Goal: Task Accomplishment & Management: Manage account settings

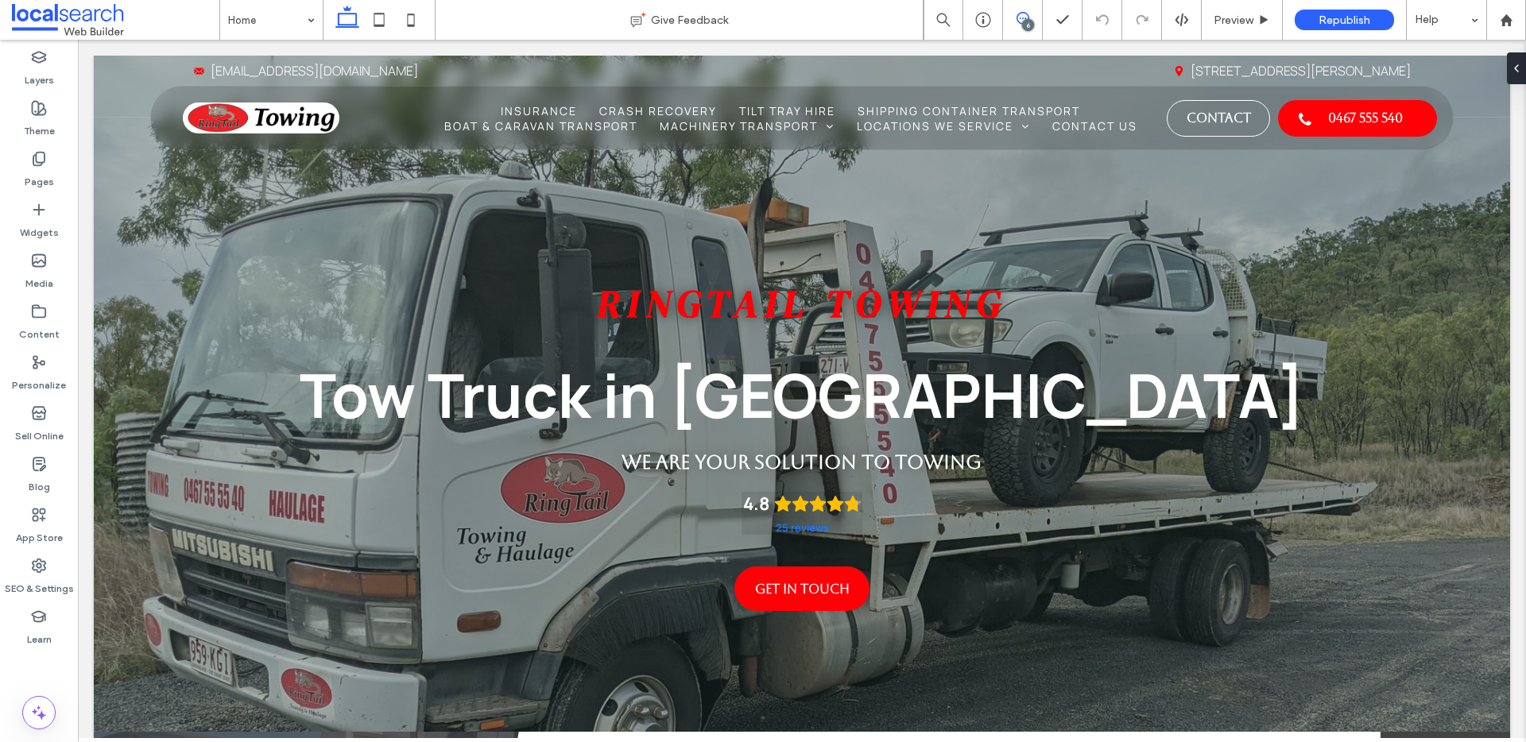
click at [1020, 20] on icon at bounding box center [1022, 18] width 13 height 13
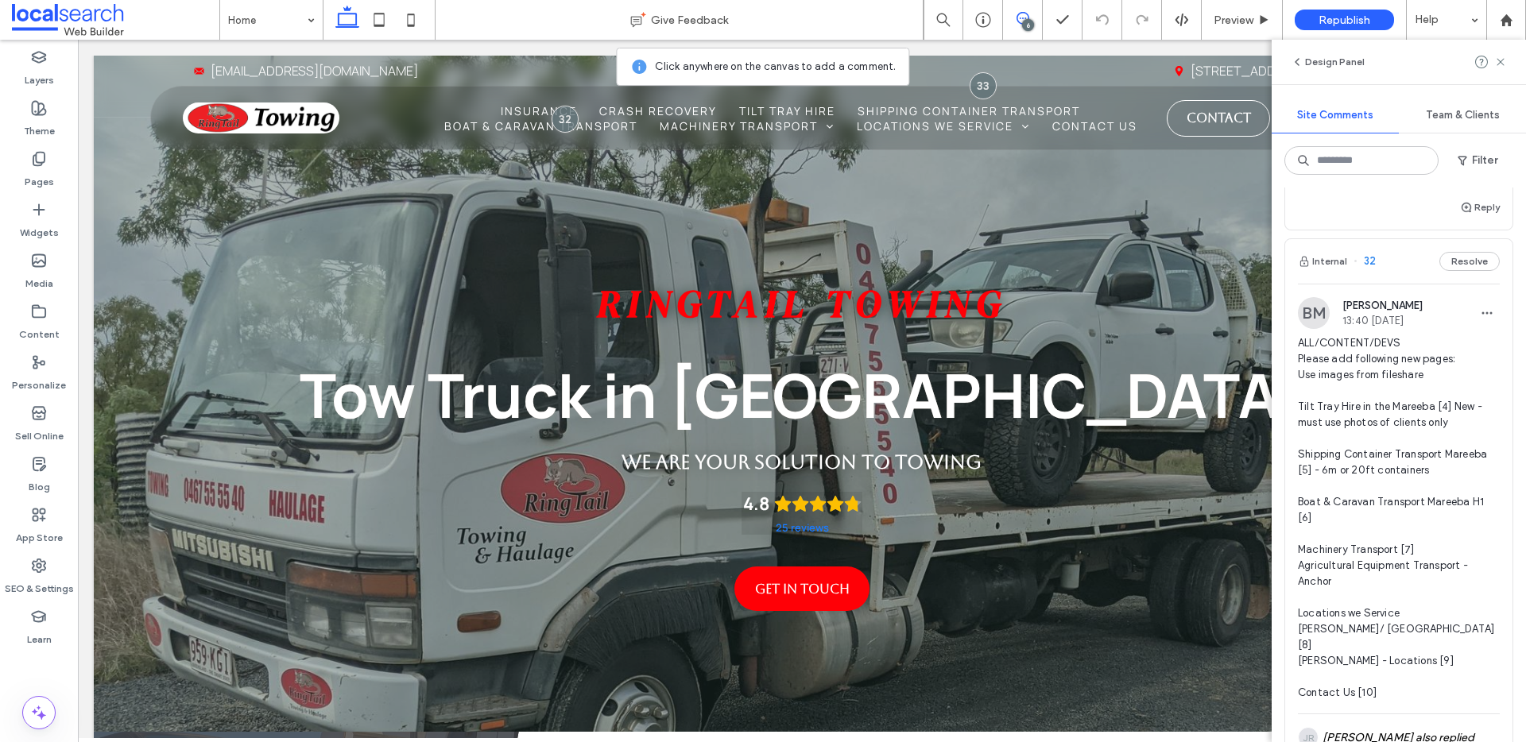
scroll to position [1638, 0]
click at [53, 172] on div "Pages" at bounding box center [39, 170] width 78 height 51
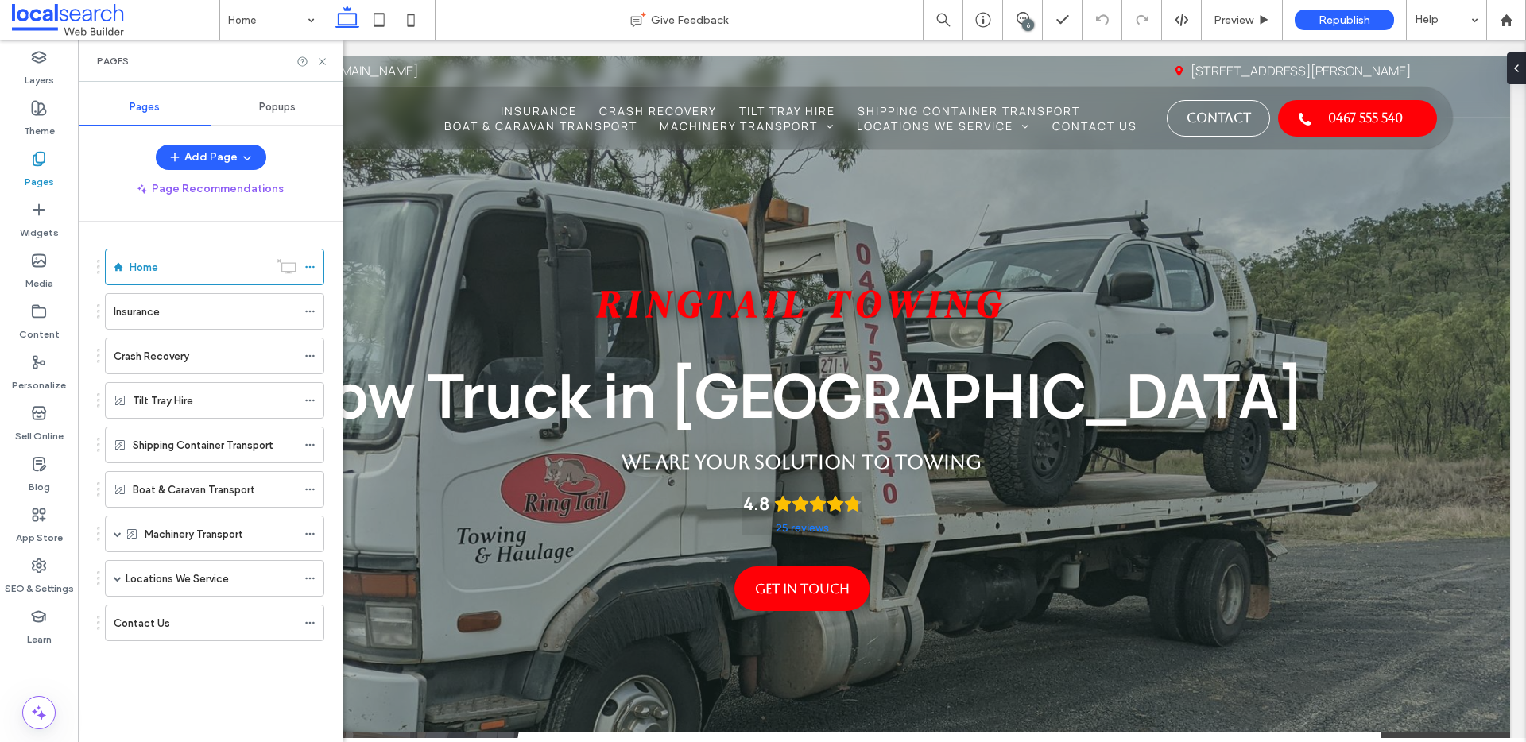
scroll to position [0, 0]
click at [1025, 15] on icon at bounding box center [1022, 18] width 13 height 13
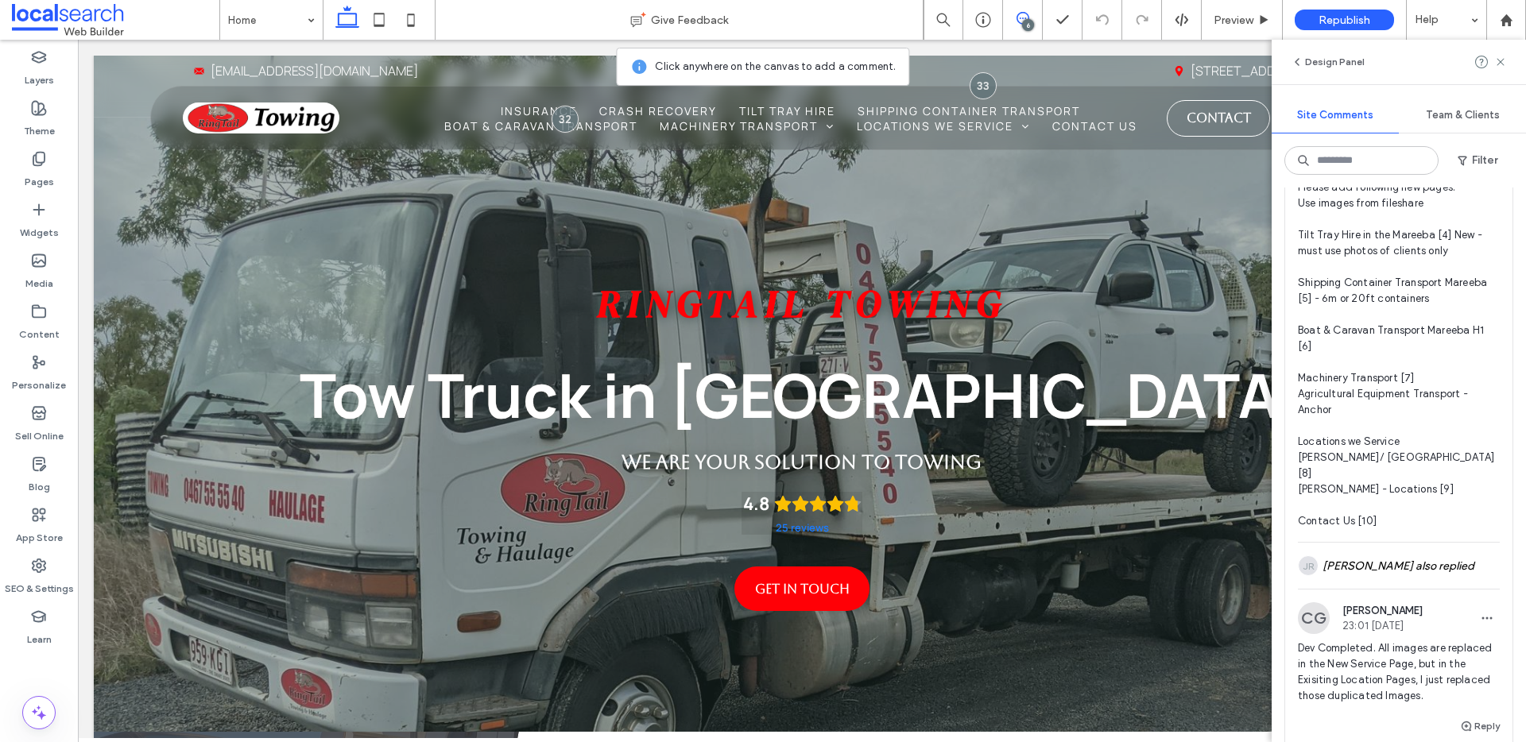
scroll to position [1835, 0]
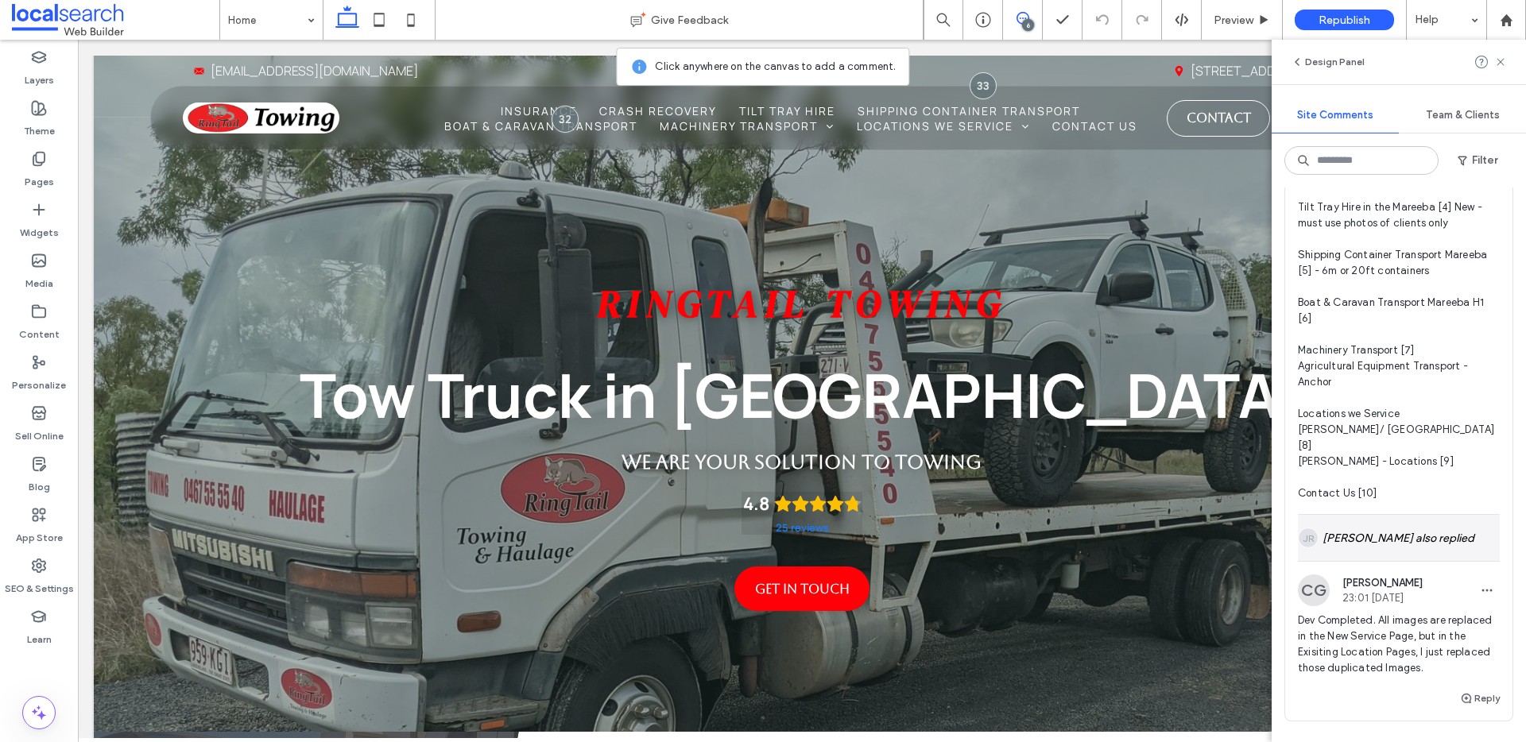
click at [1369, 561] on div "JR Jarrod Reynolds also replied" at bounding box center [1399, 538] width 202 height 46
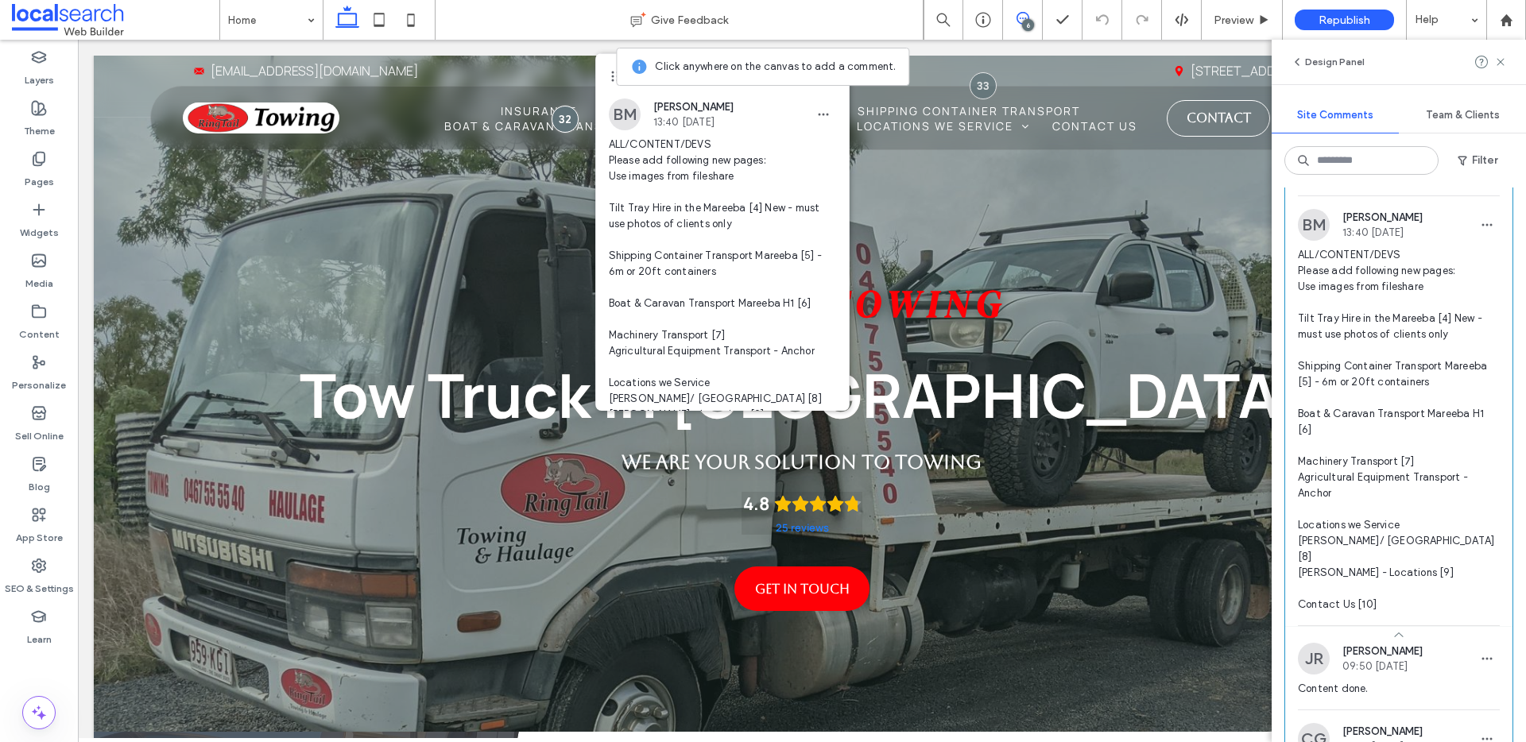
scroll to position [1721, 0]
click at [45, 162] on icon at bounding box center [39, 159] width 16 height 16
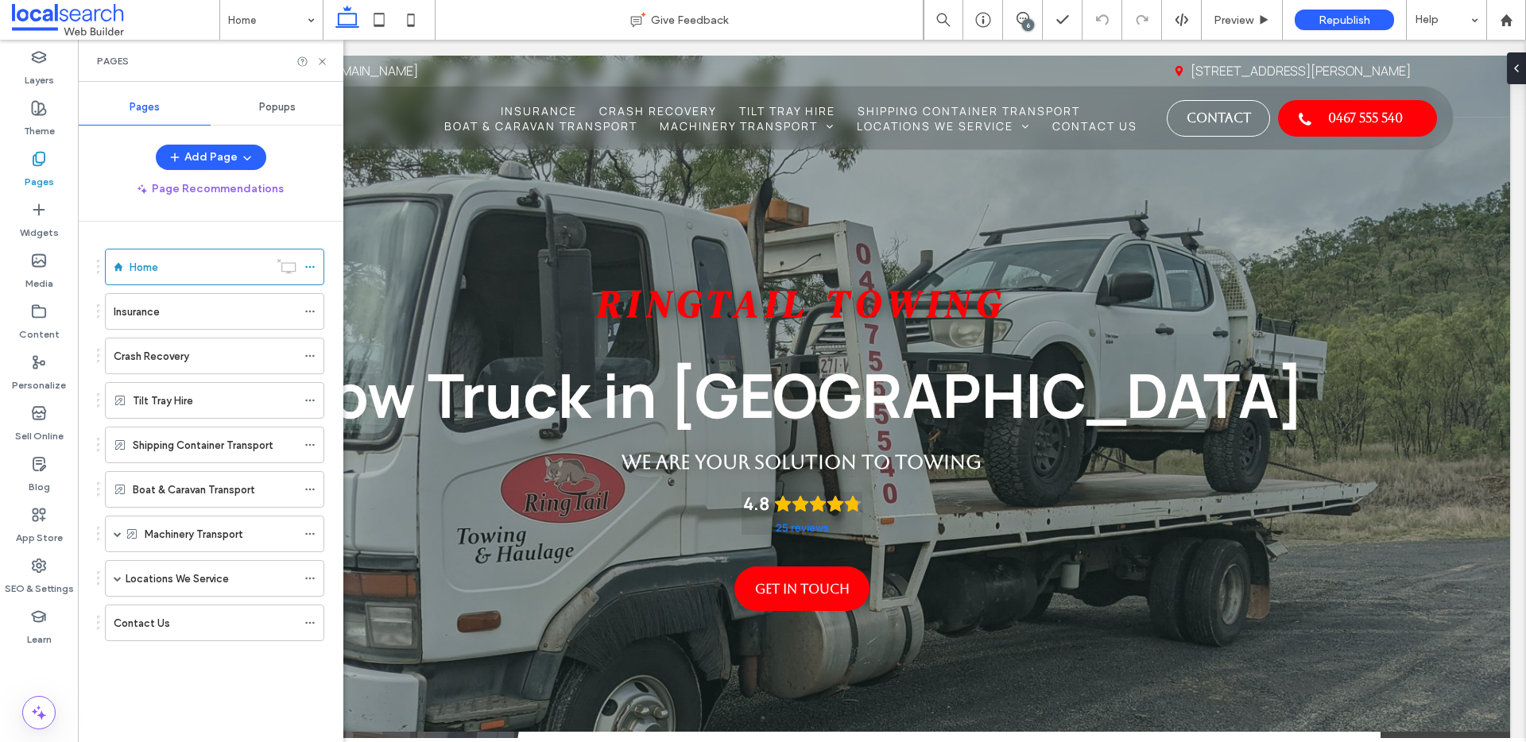
scroll to position [0, 0]
click at [149, 401] on label "Tilt Tray Hire" at bounding box center [163, 401] width 60 height 28
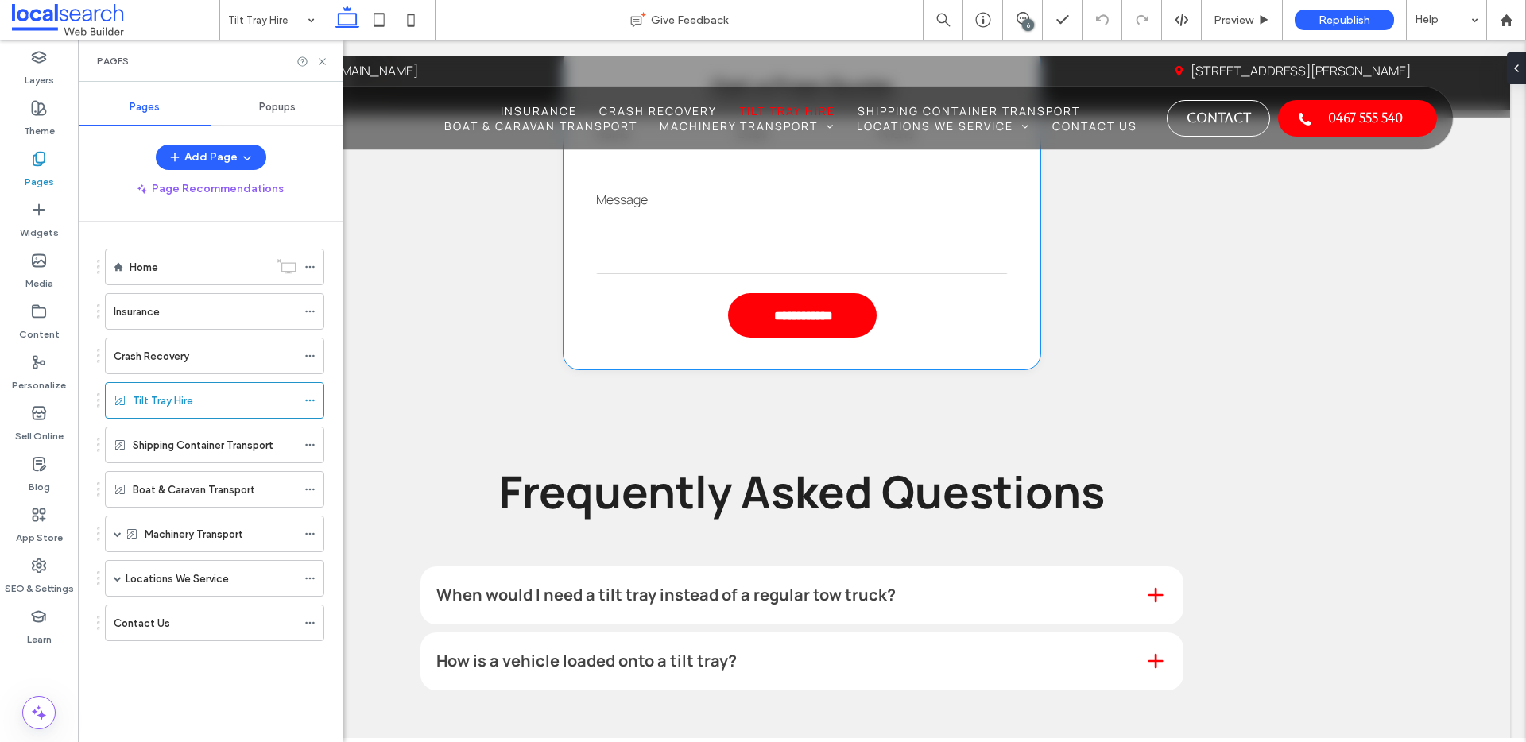
scroll to position [1448, 0]
click at [117, 536] on span at bounding box center [118, 534] width 8 height 8
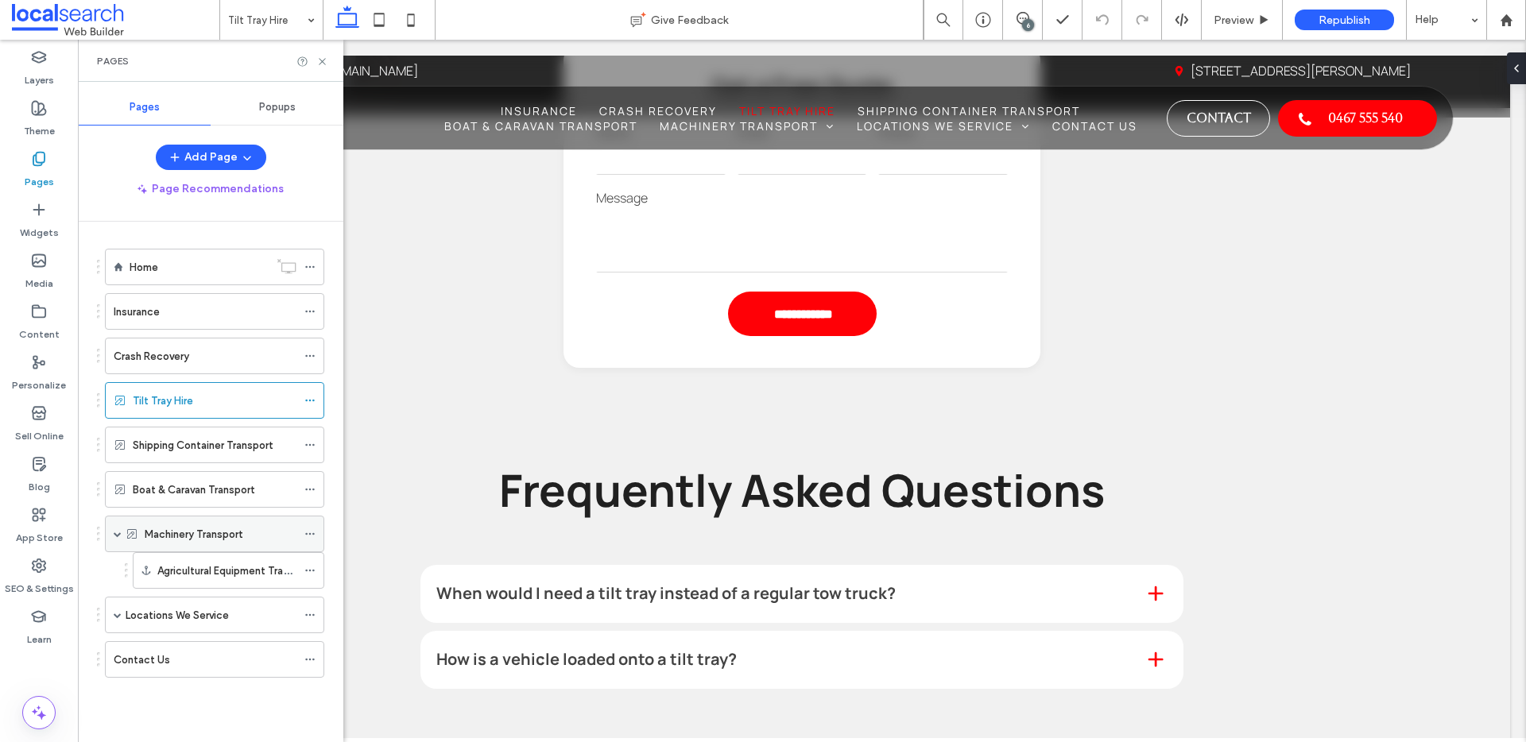
click at [188, 541] on label "Machinery Transport" at bounding box center [194, 535] width 98 height 28
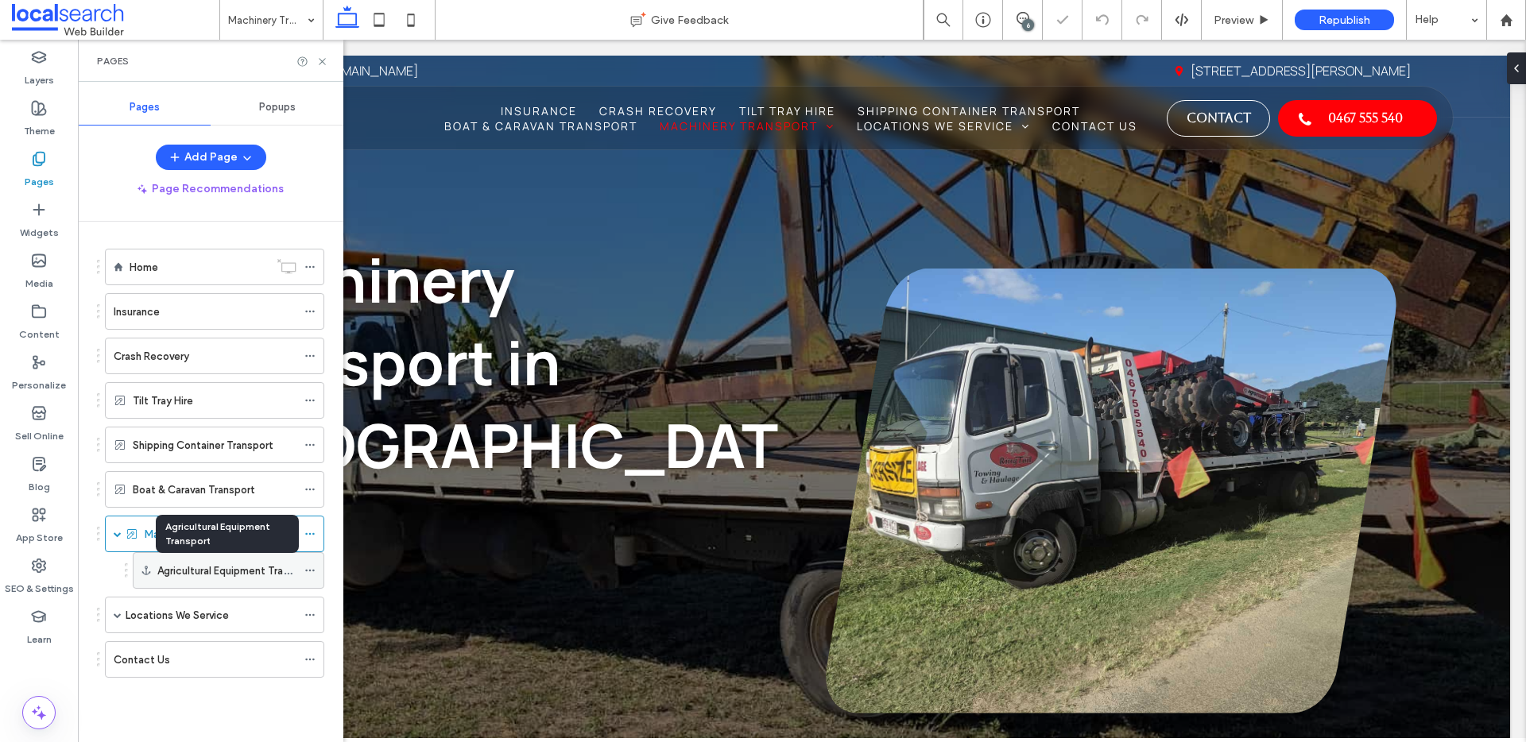
click at [248, 571] on label "Agricultural Equipment Transport" at bounding box center [235, 571] width 157 height 28
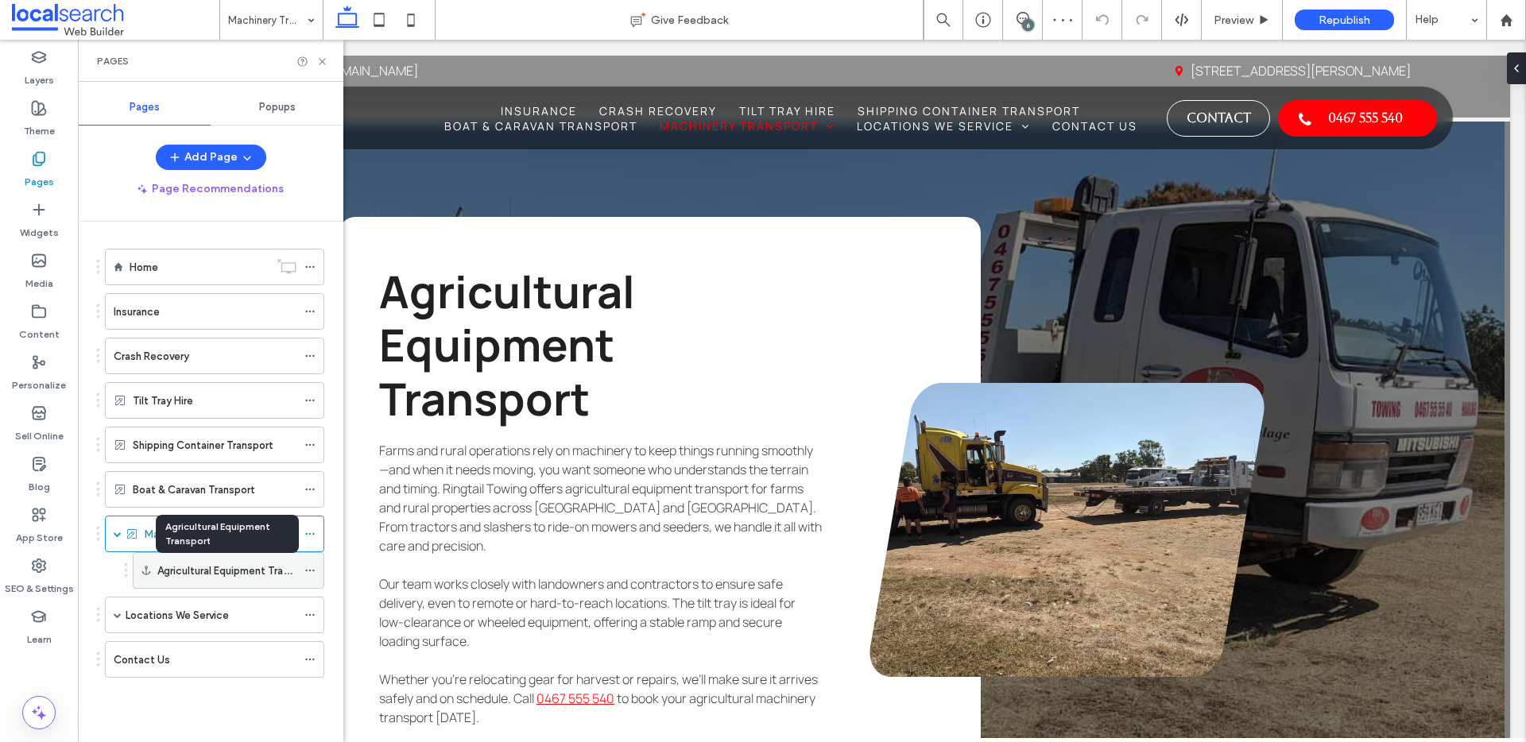
scroll to position [2247, 0]
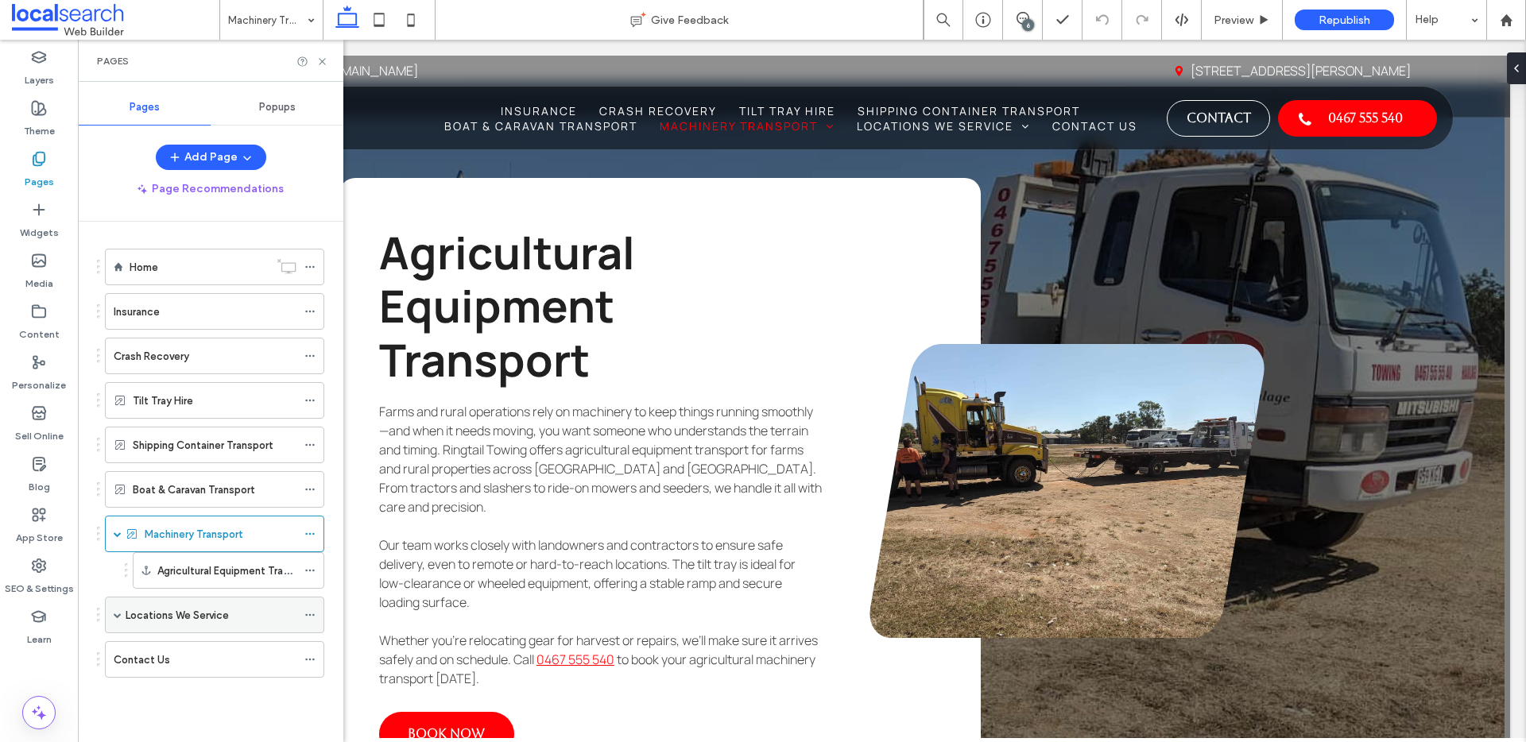
click at [118, 616] on span at bounding box center [118, 615] width 8 height 8
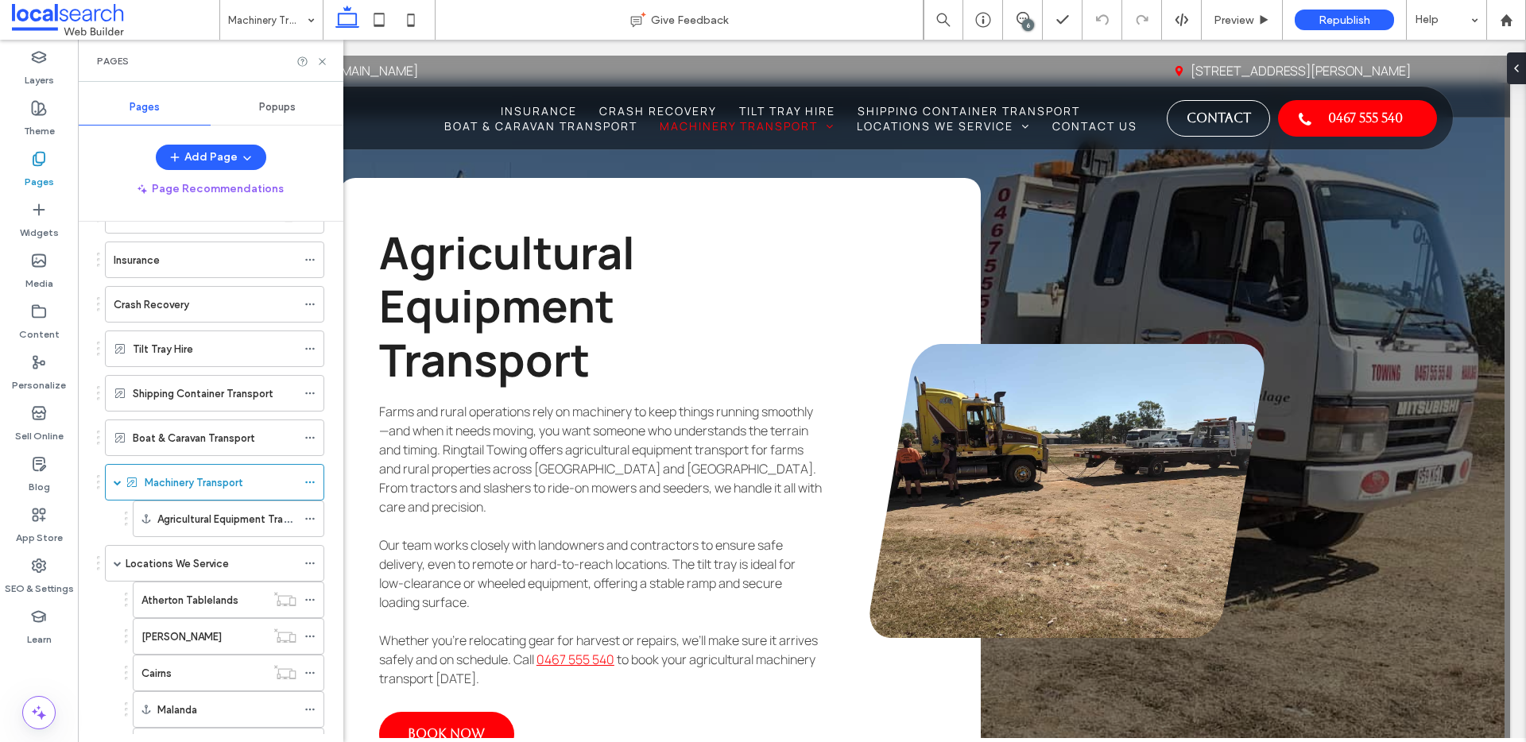
scroll to position [0, 0]
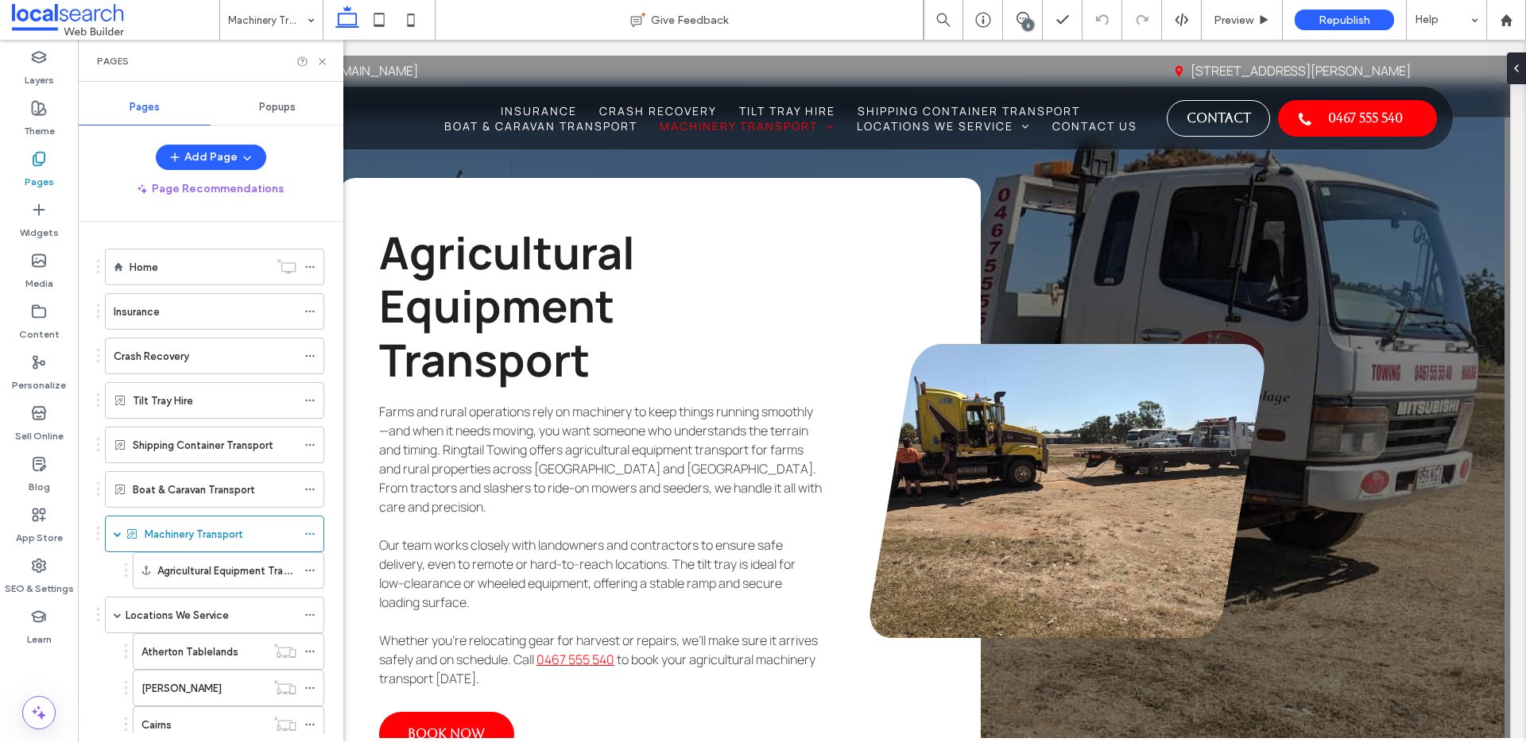
click at [1024, 27] on div "6" at bounding box center [1028, 25] width 12 height 12
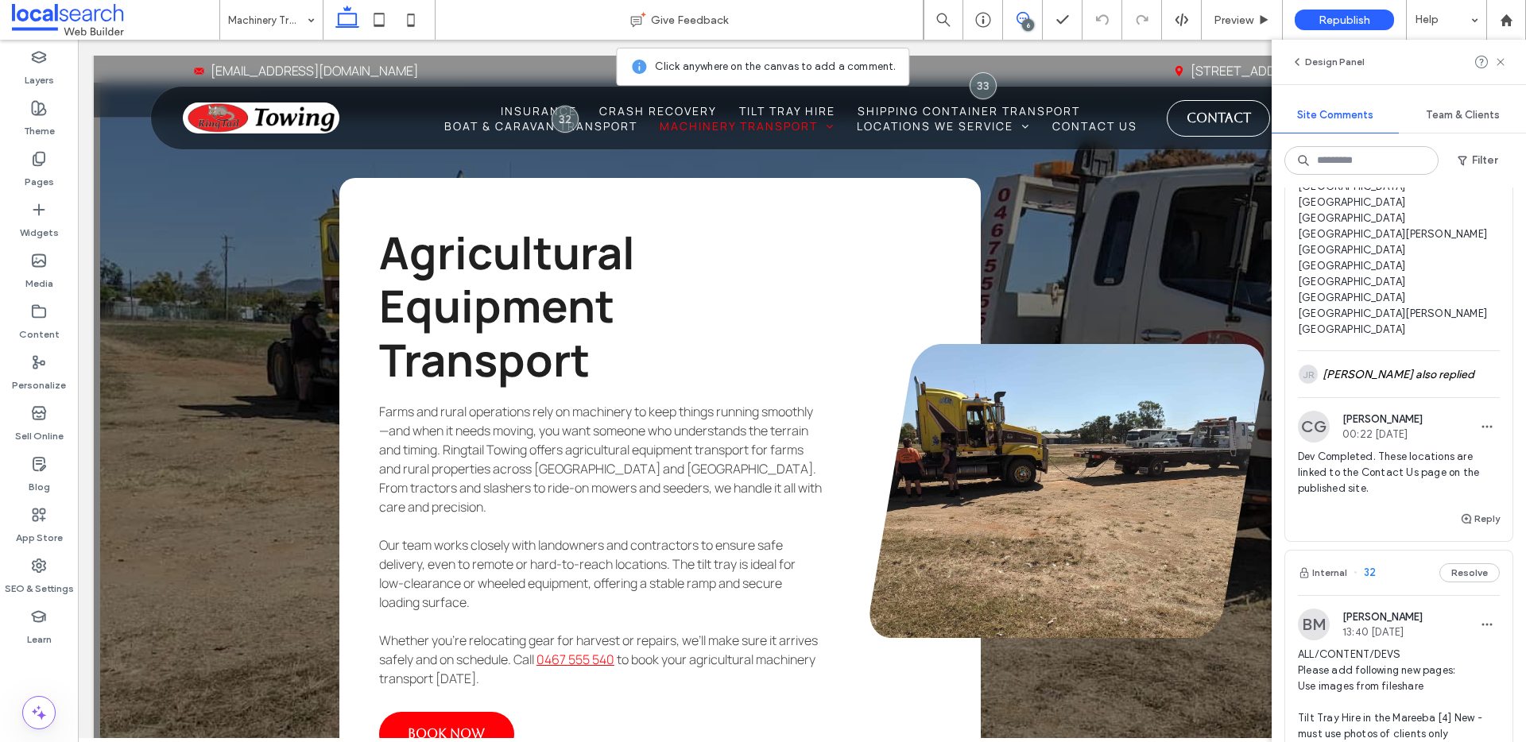
scroll to position [1123, 0]
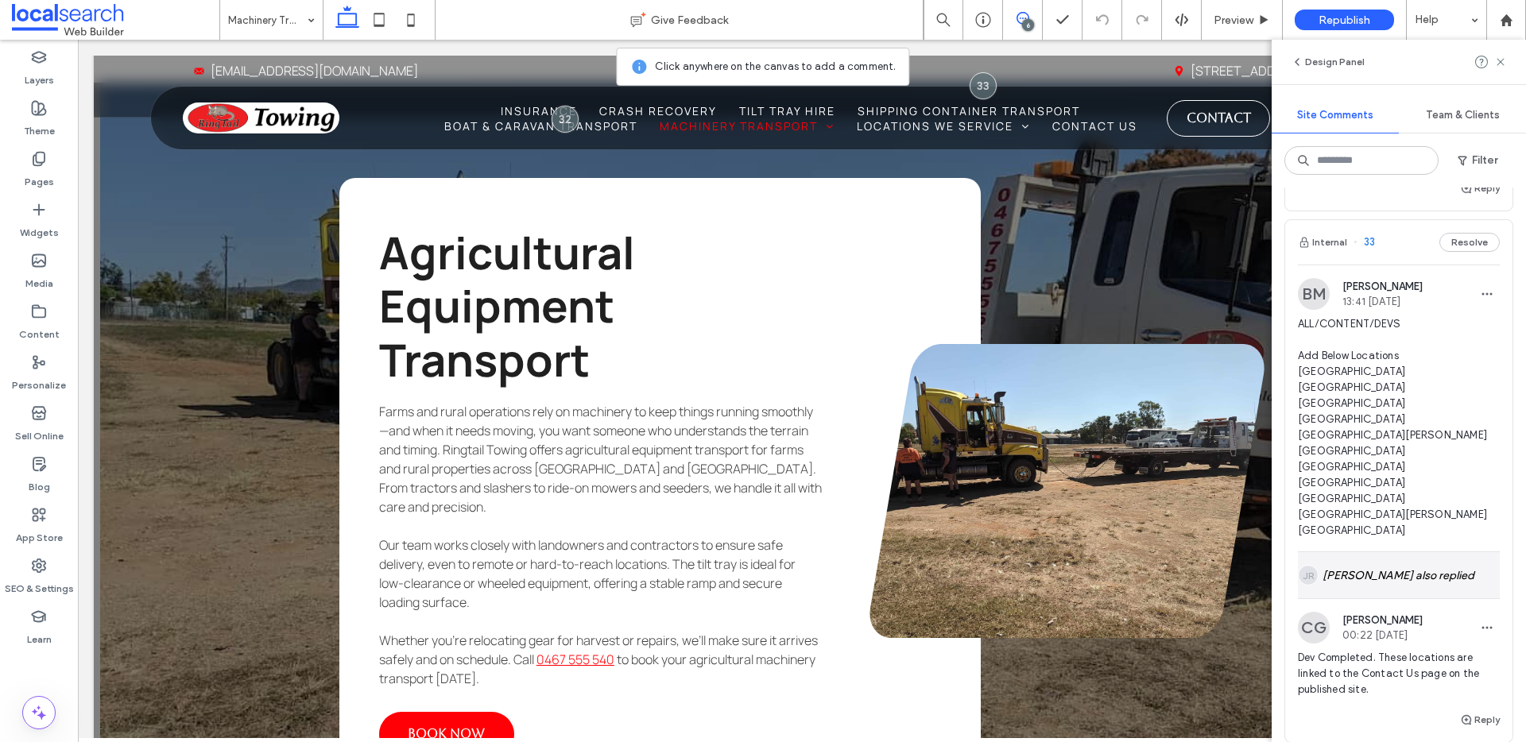
click at [1384, 598] on div "JR Jarrod Reynolds also replied" at bounding box center [1399, 575] width 202 height 46
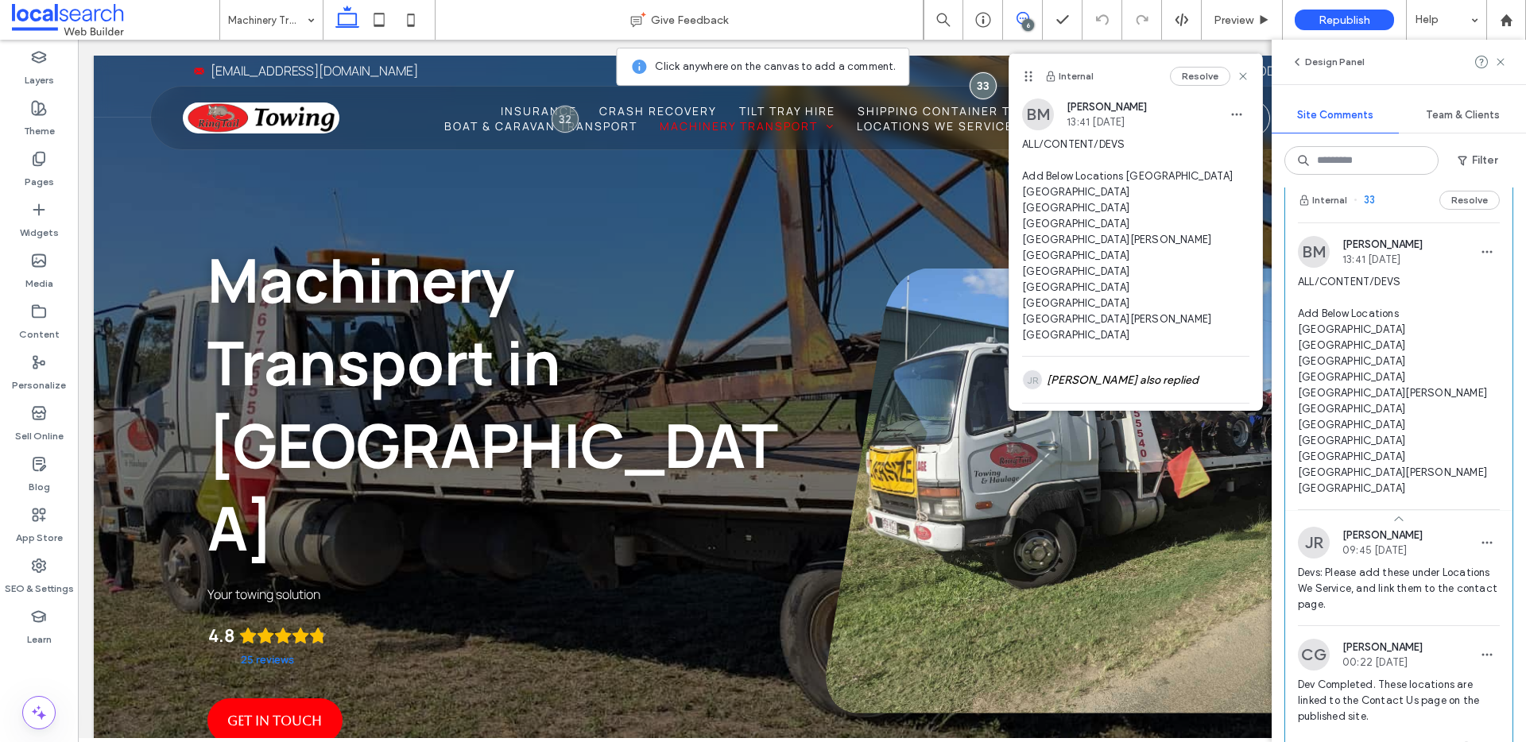
scroll to position [1146, 0]
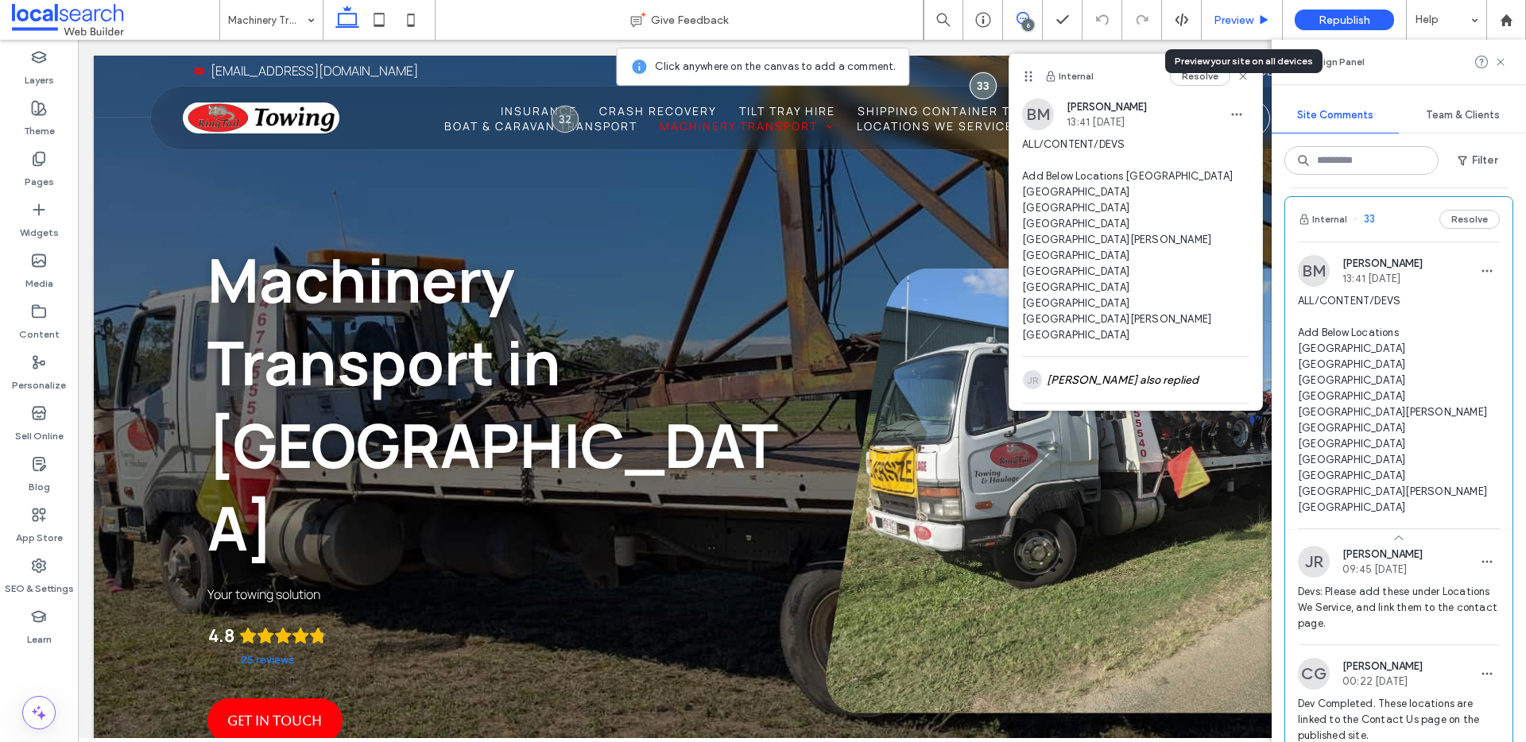
click at [1236, 20] on span "Preview" at bounding box center [1234, 21] width 40 height 14
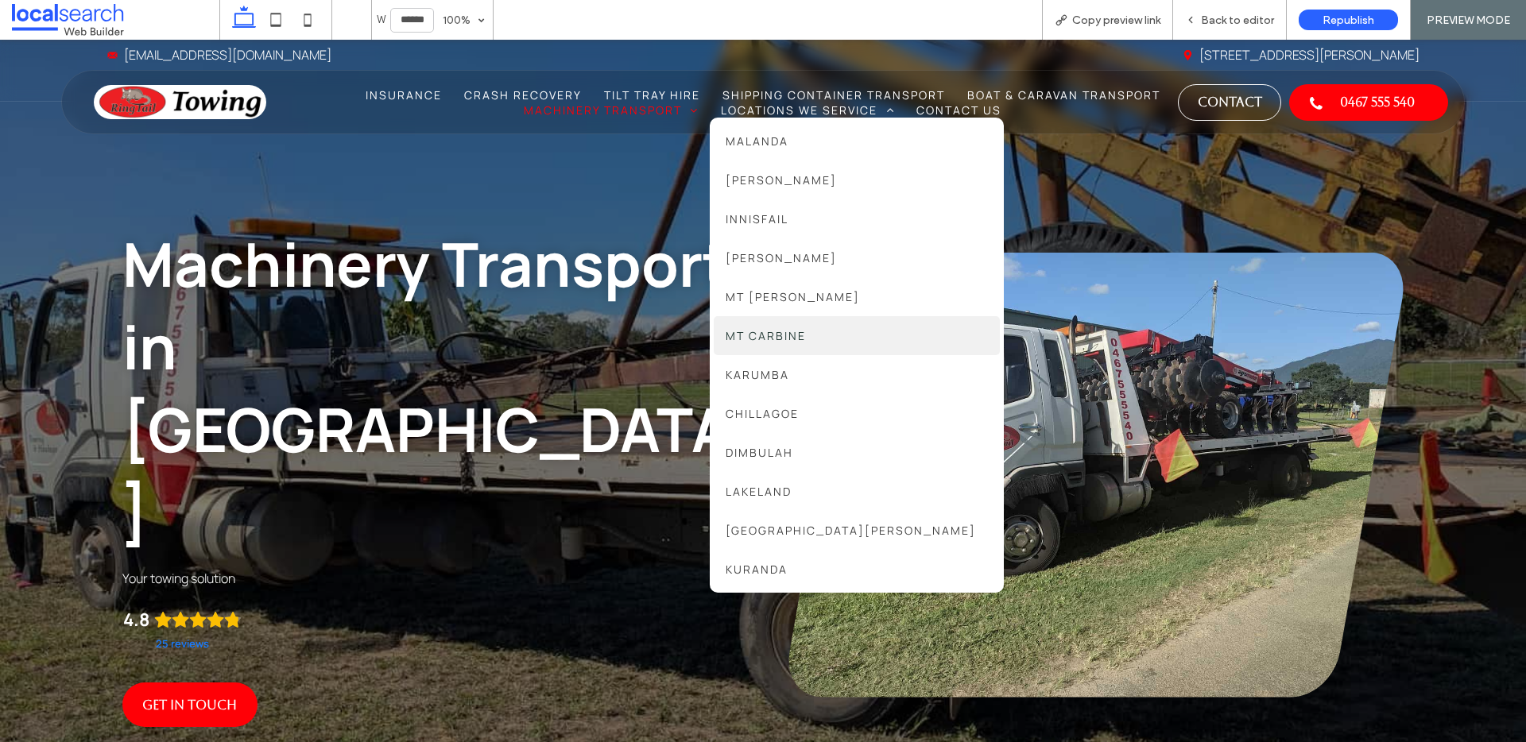
click at [794, 339] on span "Mt Carbine" at bounding box center [766, 335] width 80 height 15
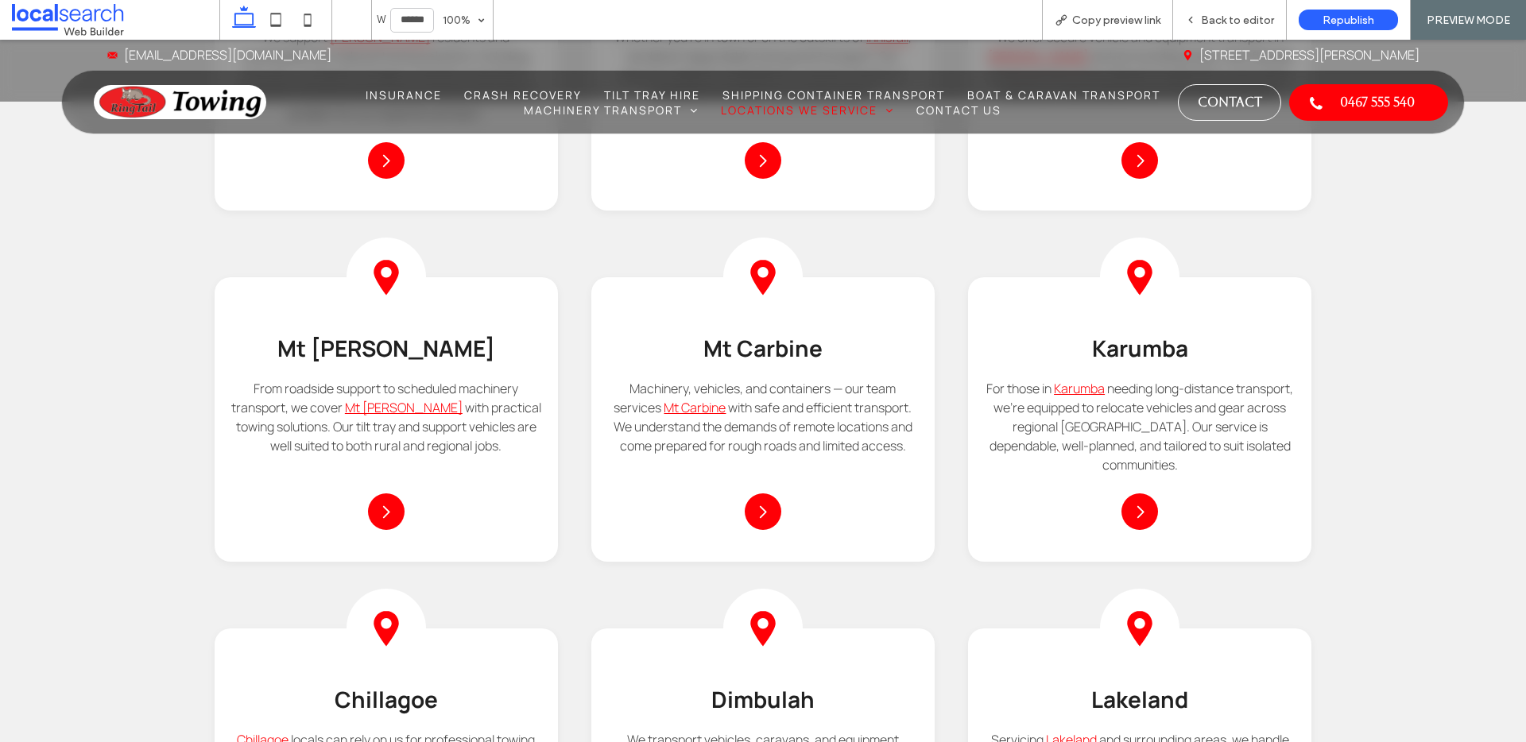
scroll to position [2052, 0]
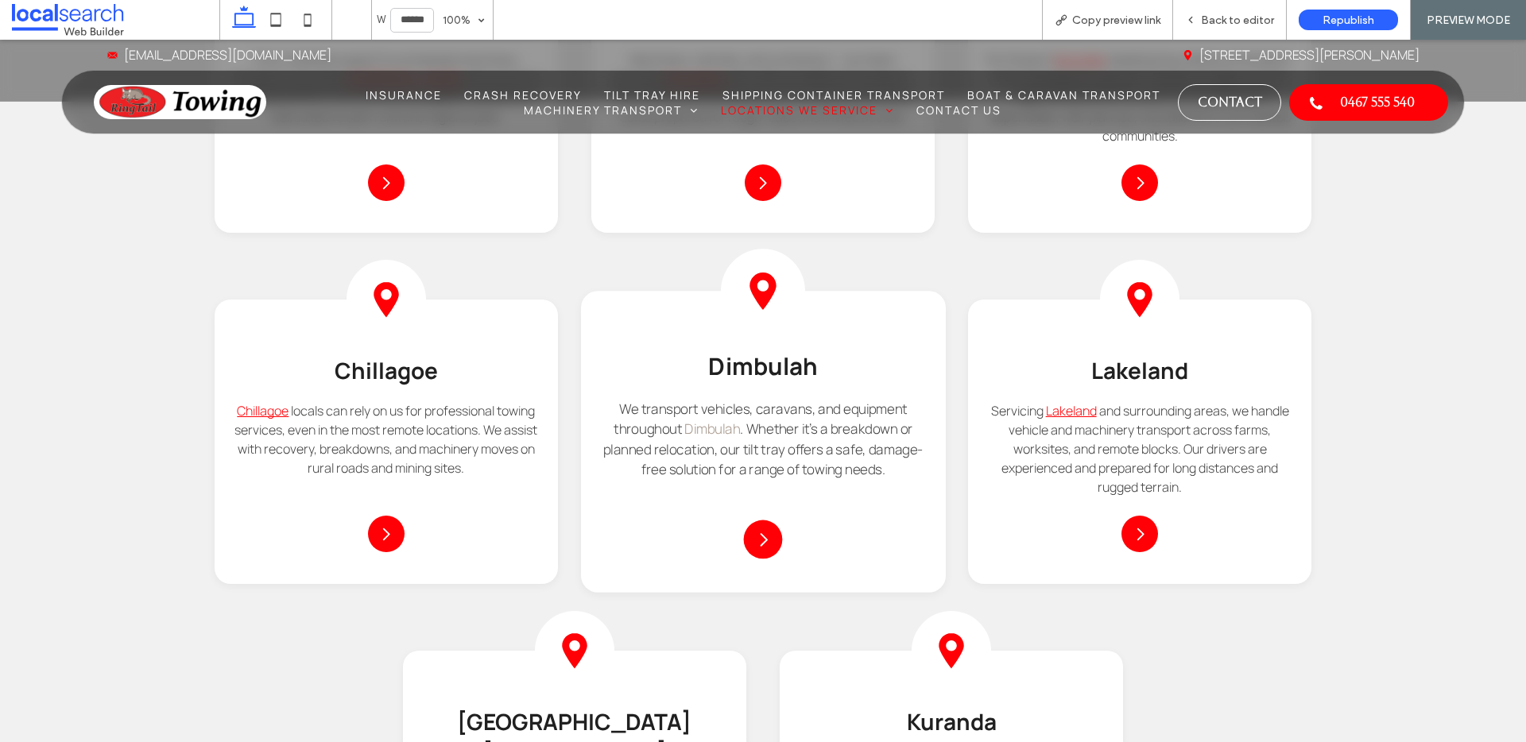
click at [693, 426] on link "Dimbulah" at bounding box center [712, 429] width 56 height 18
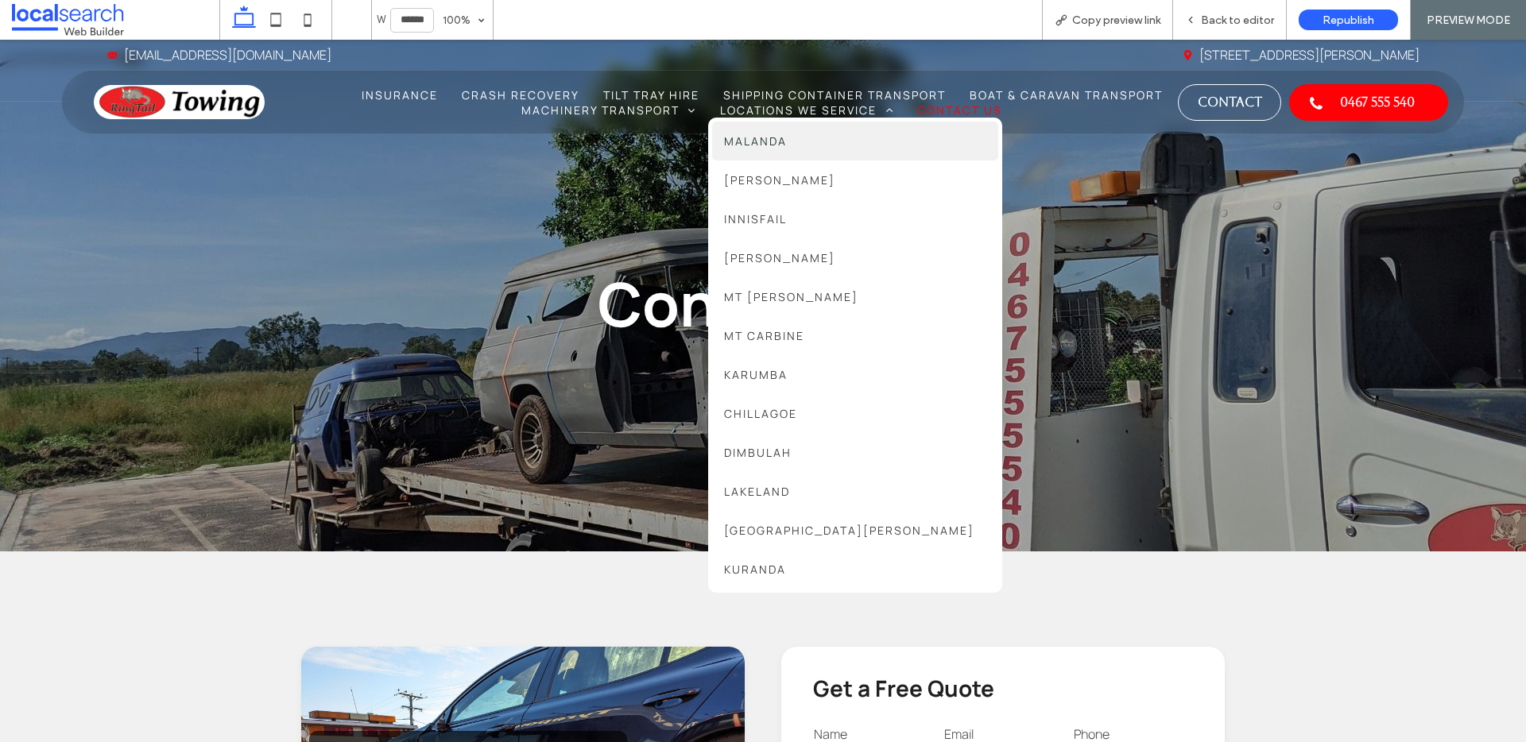
click at [789, 146] on link "Malanda" at bounding box center [855, 141] width 286 height 39
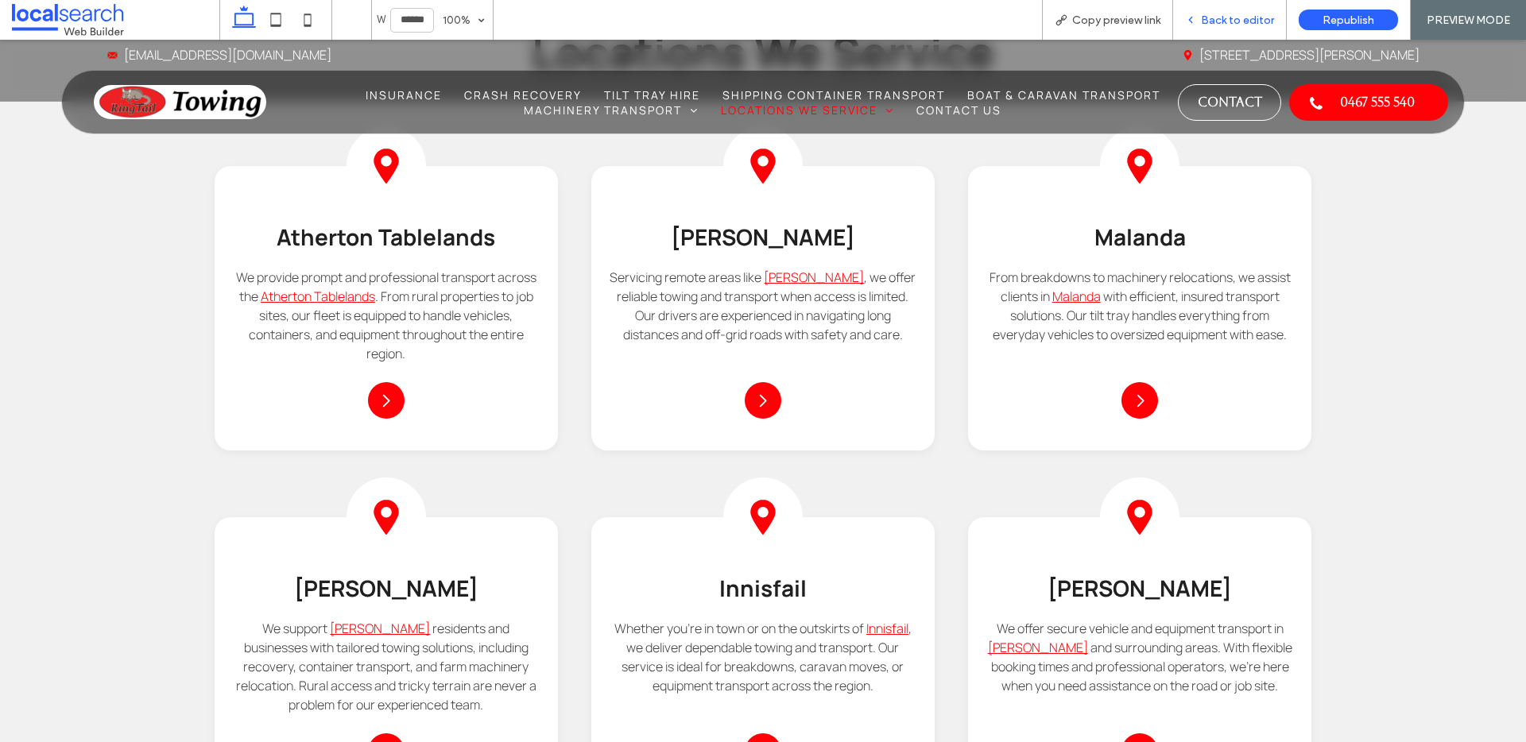
click at [1251, 16] on span "Back to editor" at bounding box center [1237, 21] width 73 height 14
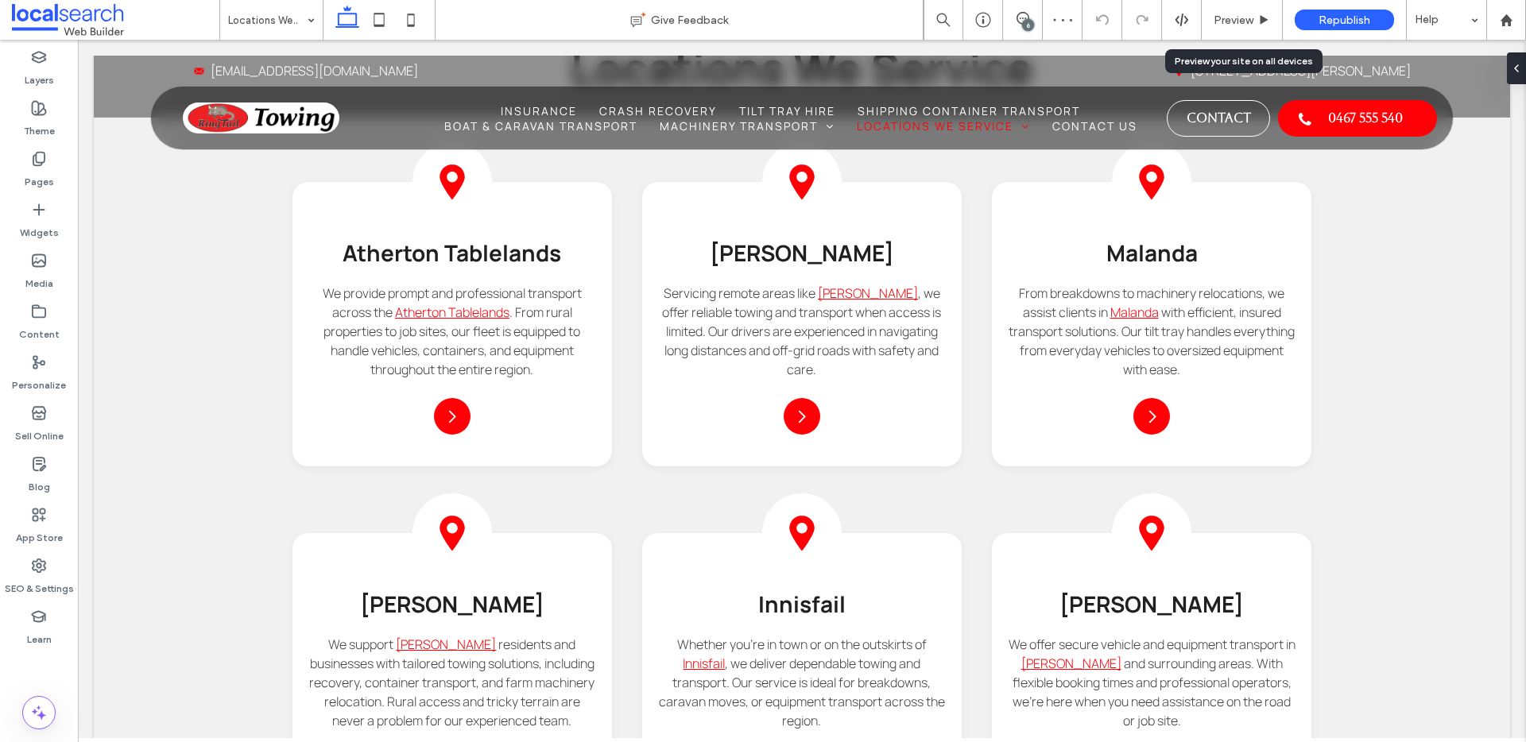
scroll to position [1148, 0]
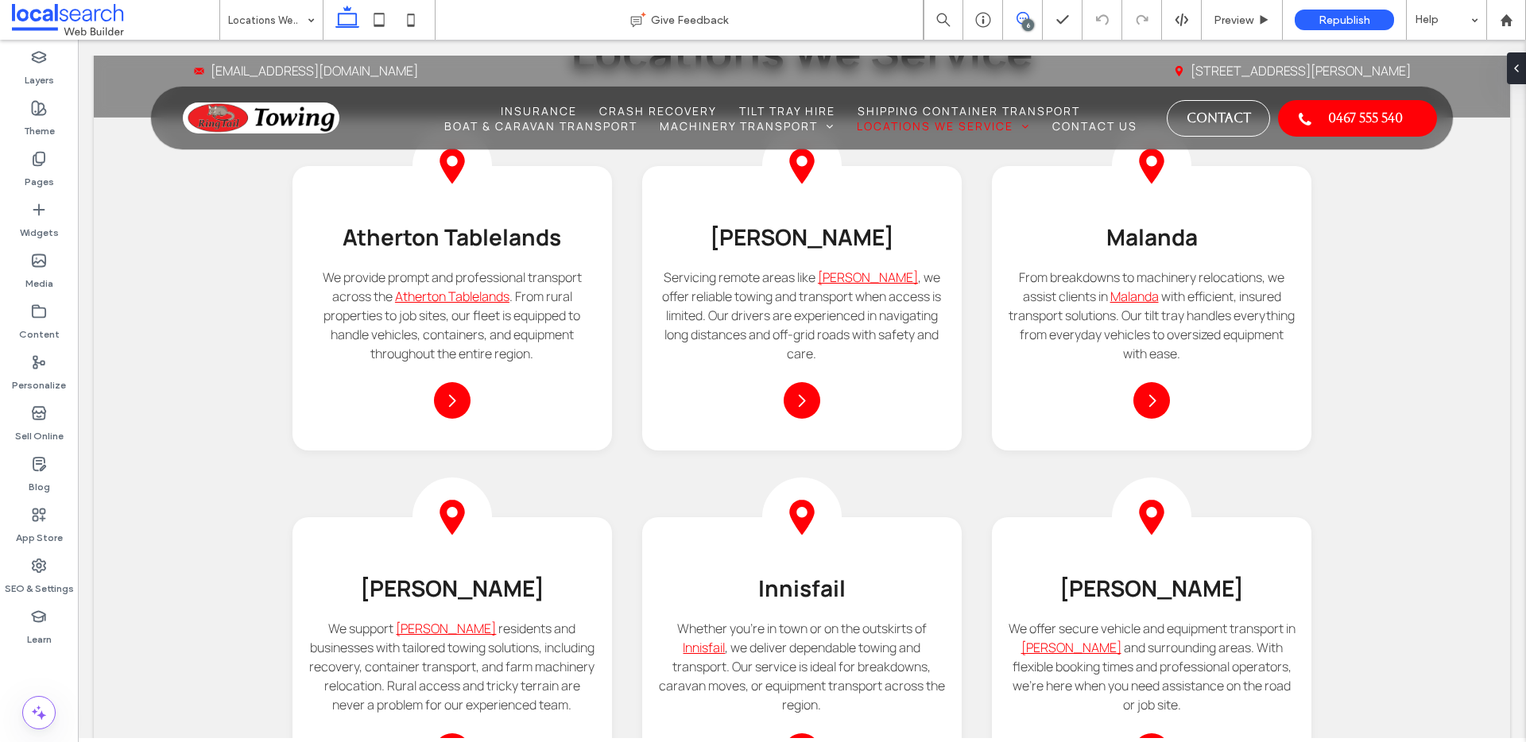
click at [1020, 18] on icon at bounding box center [1022, 18] width 13 height 13
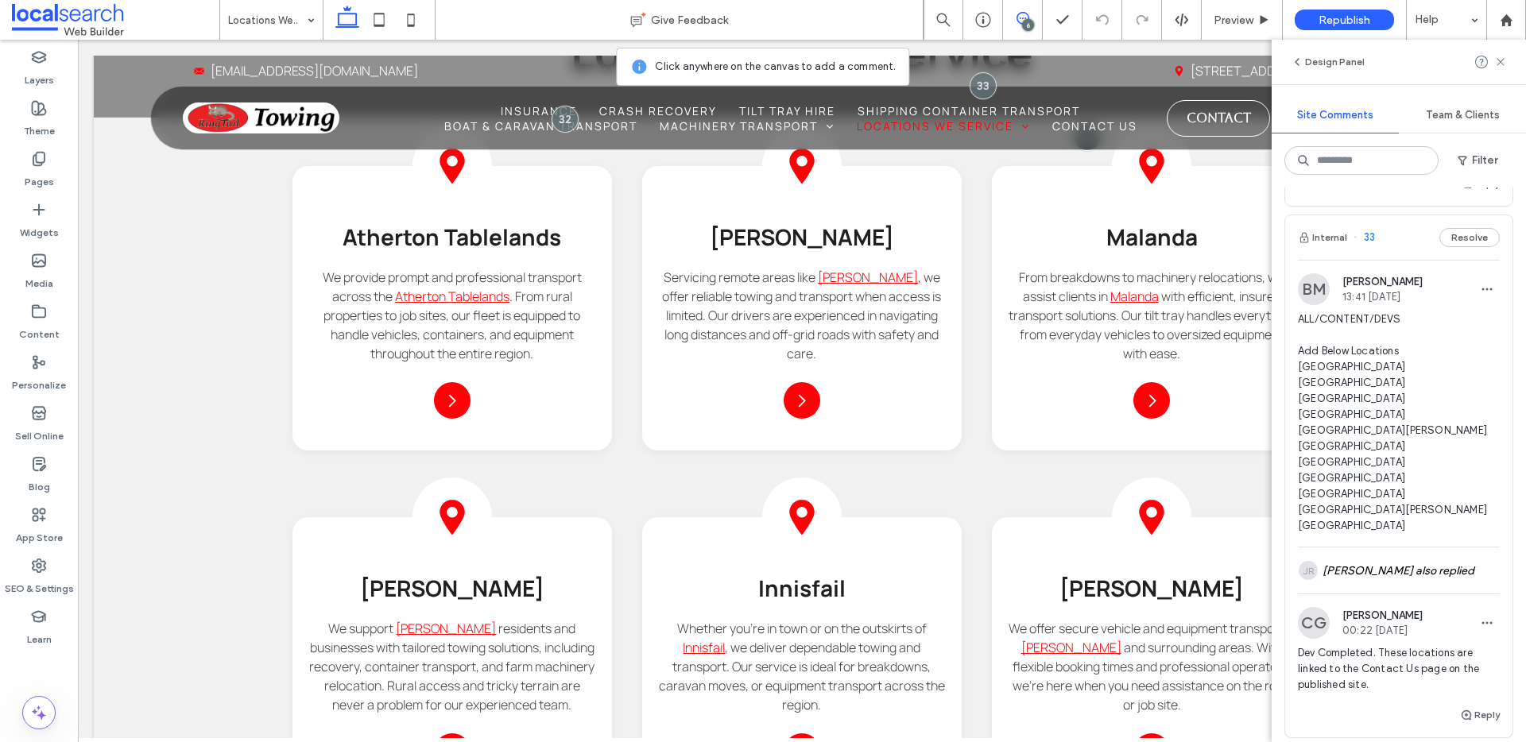
scroll to position [1149, 0]
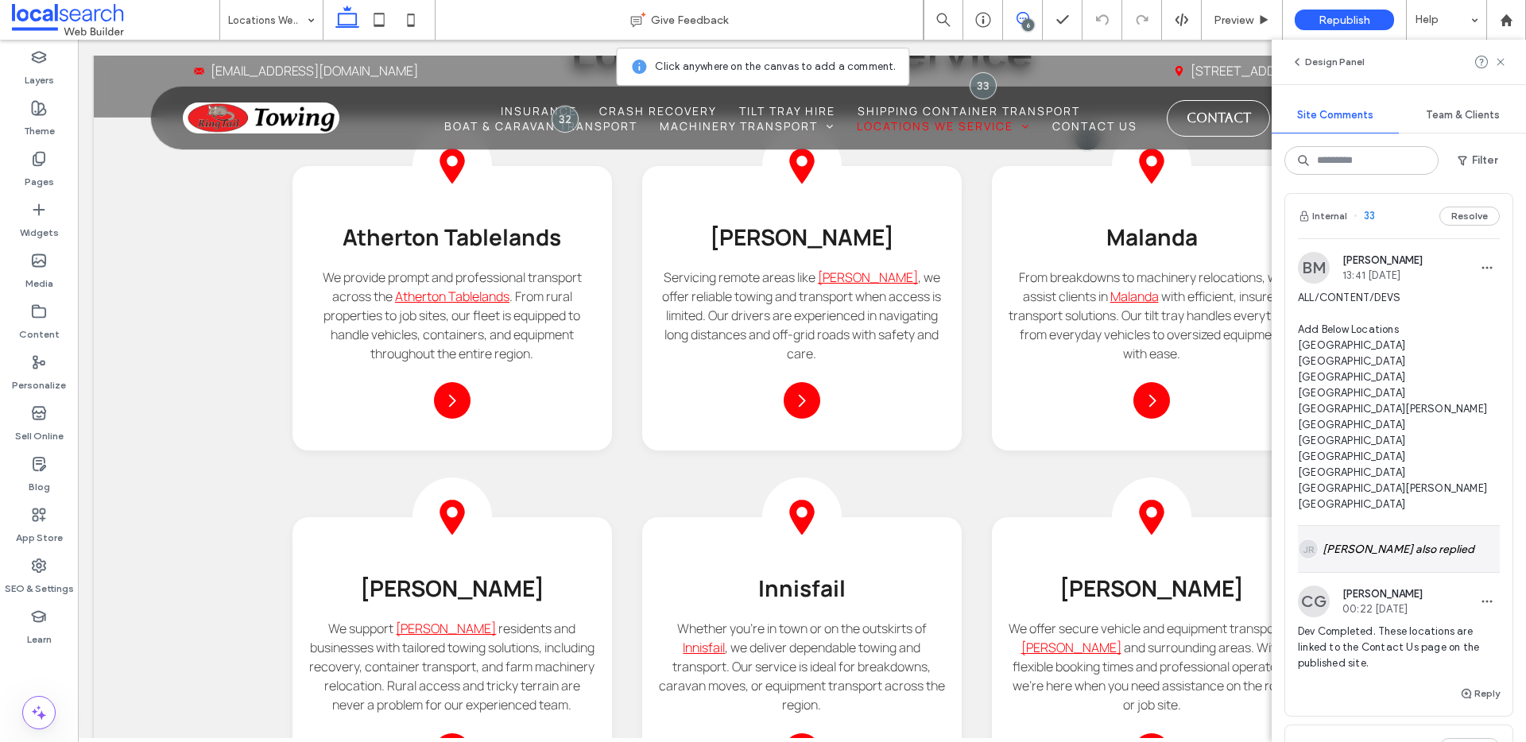
click at [1406, 572] on div "JR Jarrod Reynolds also replied" at bounding box center [1399, 549] width 202 height 46
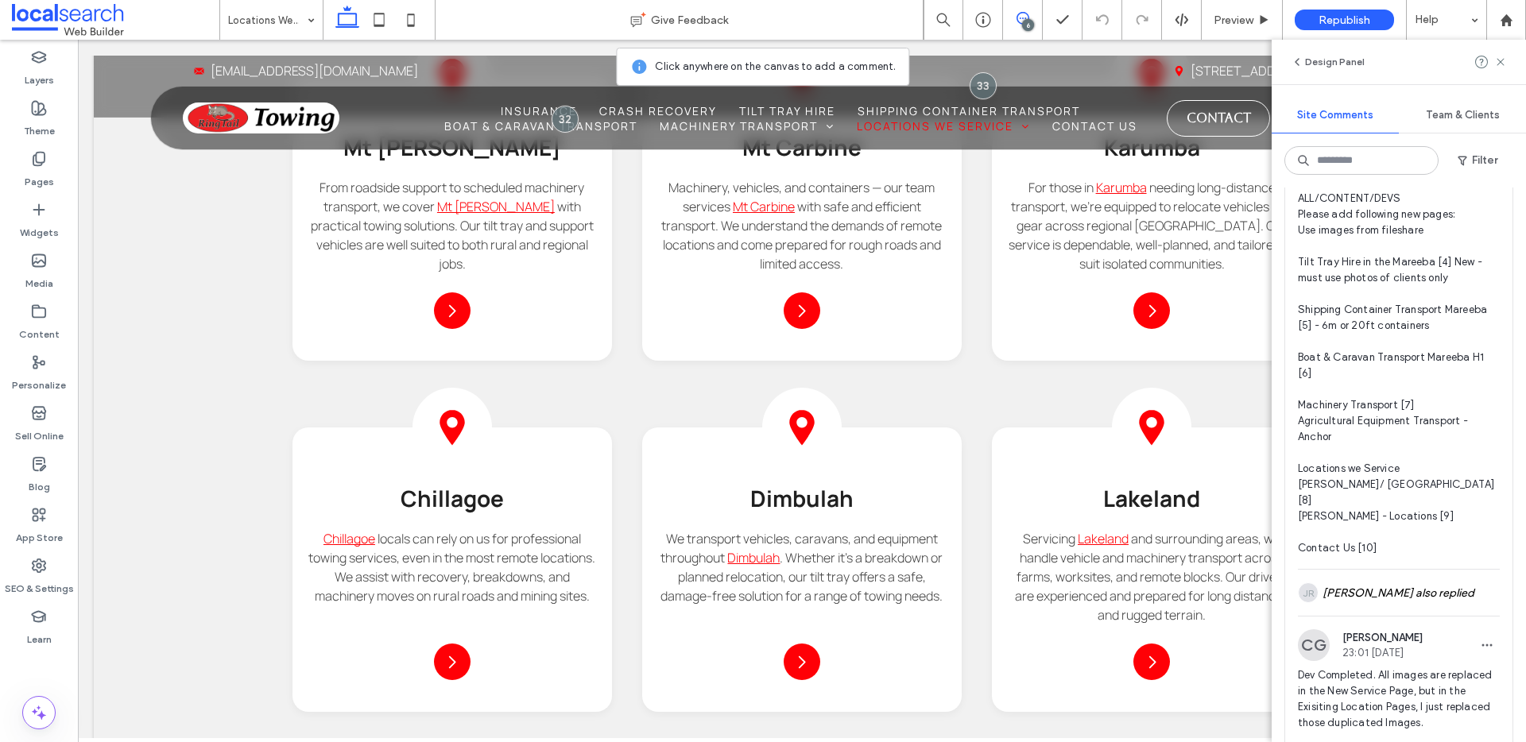
scroll to position [2120, 0]
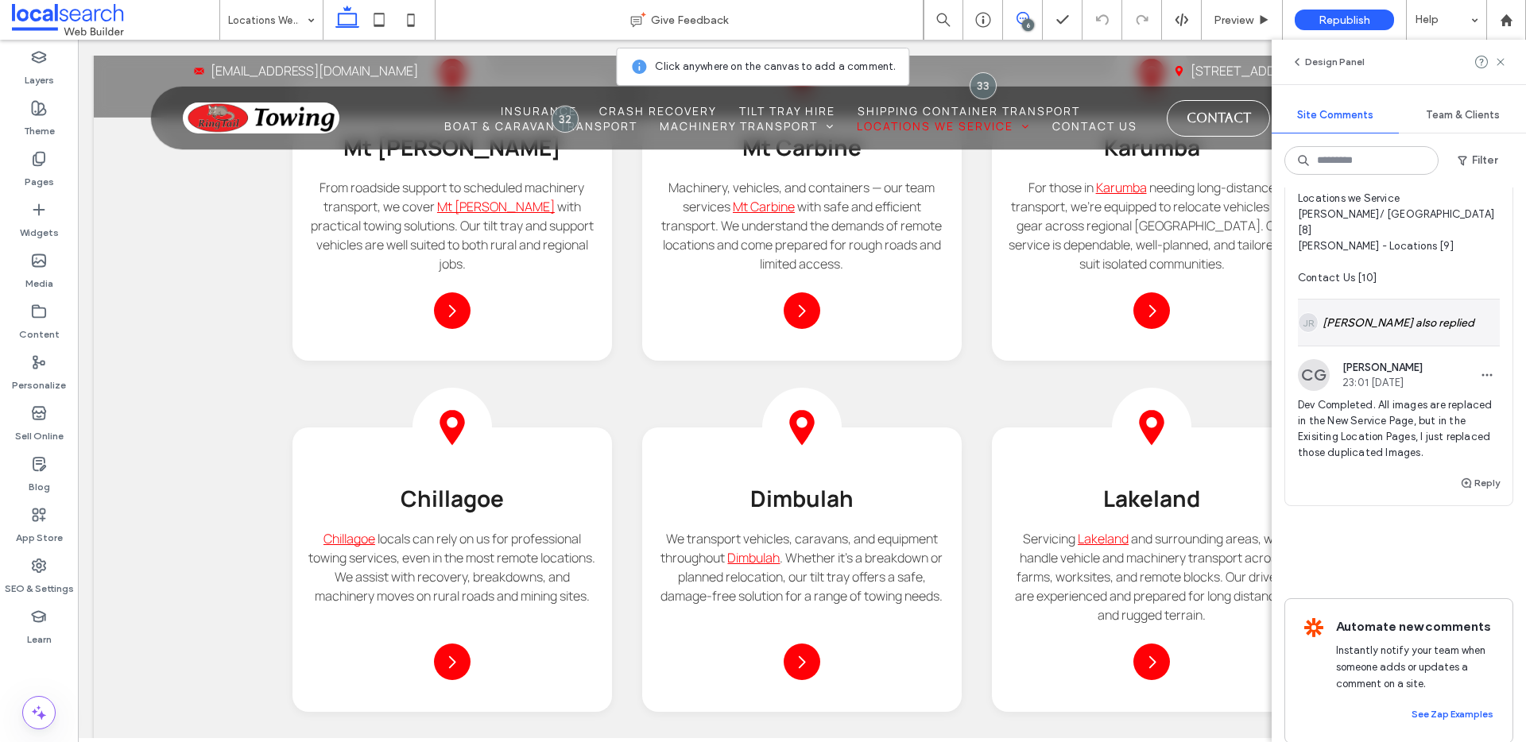
click at [1419, 346] on div "JR Jarrod Reynolds also replied" at bounding box center [1399, 323] width 202 height 46
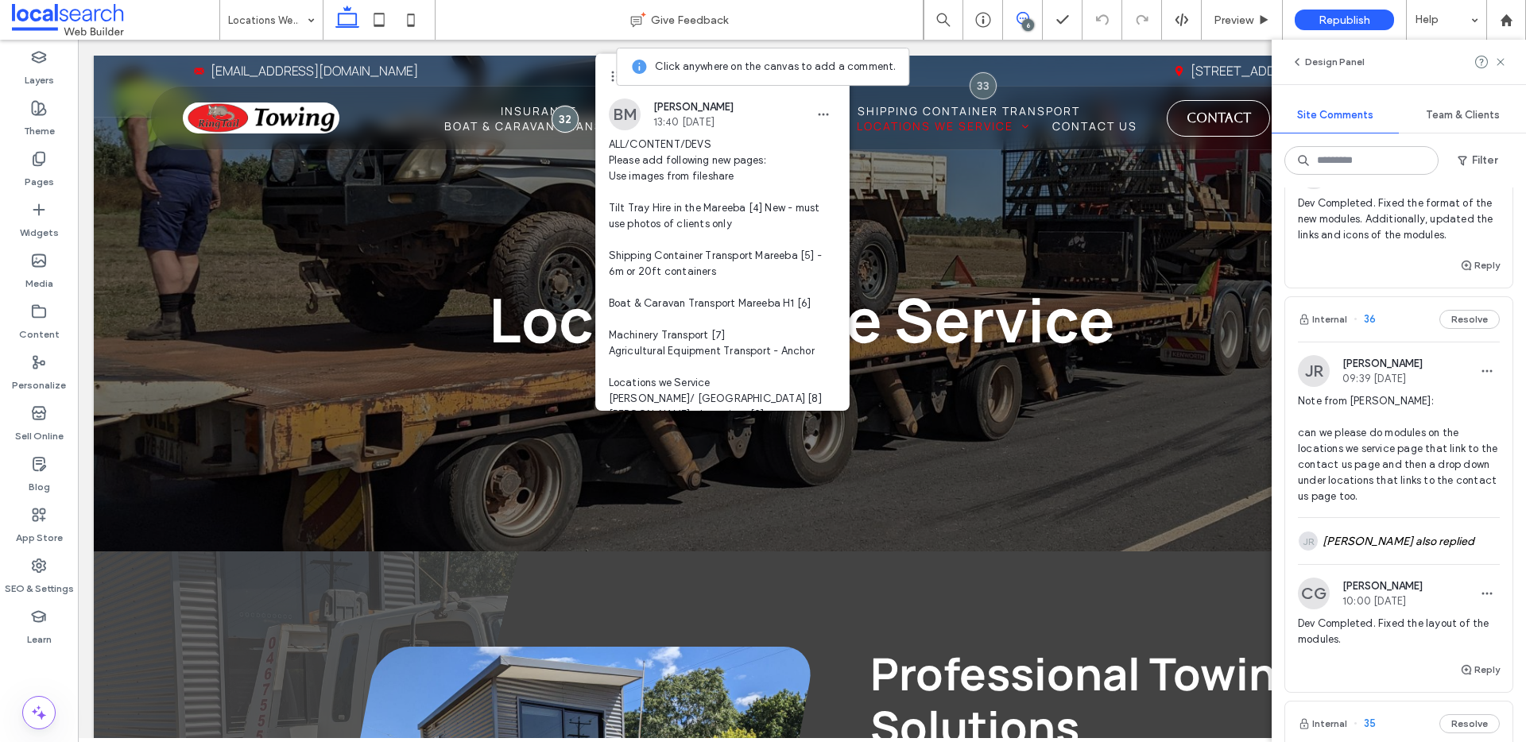
scroll to position [229, 0]
click at [1356, 552] on div "JR Jarrod Reynolds also replied" at bounding box center [1399, 542] width 202 height 46
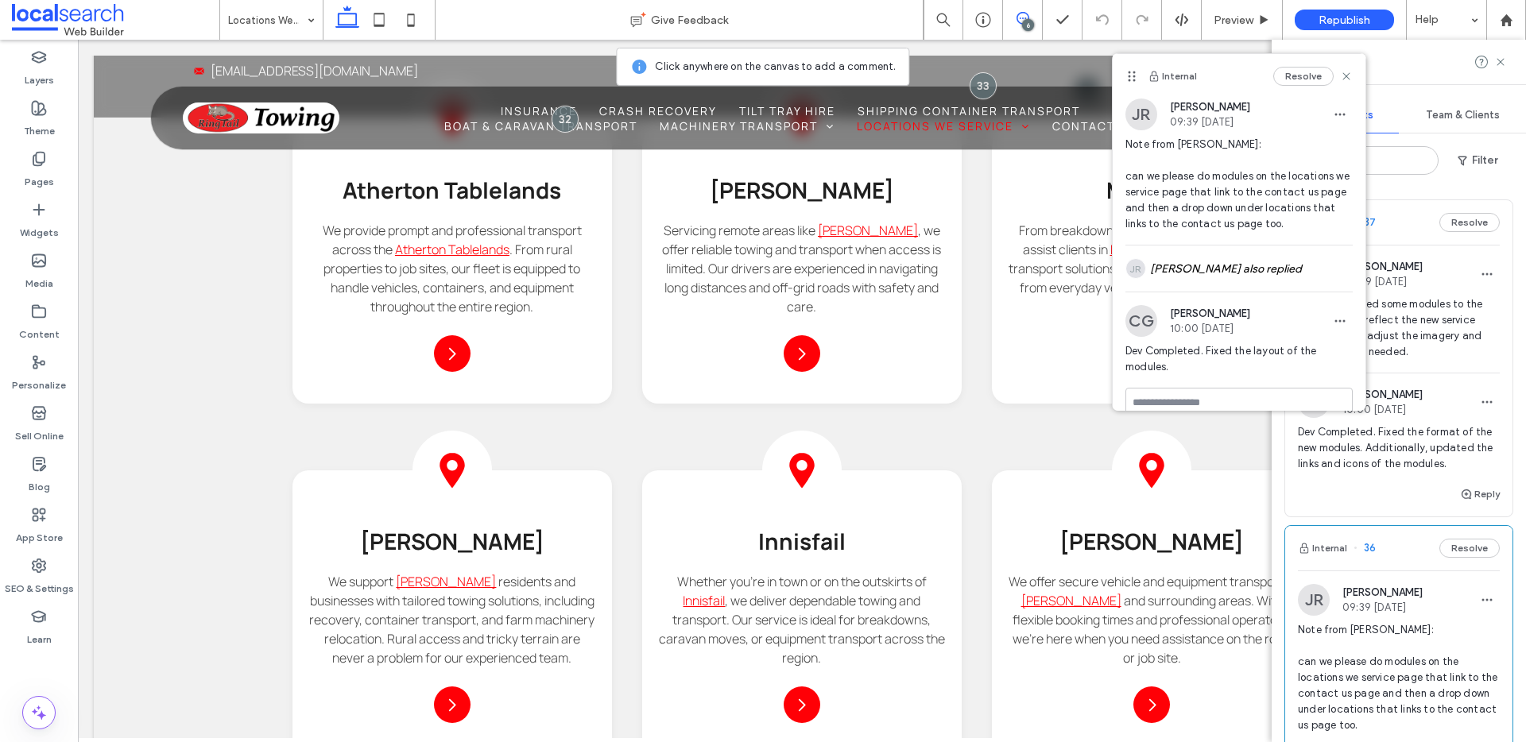
scroll to position [0, 0]
click at [1340, 72] on icon at bounding box center [1346, 76] width 13 height 13
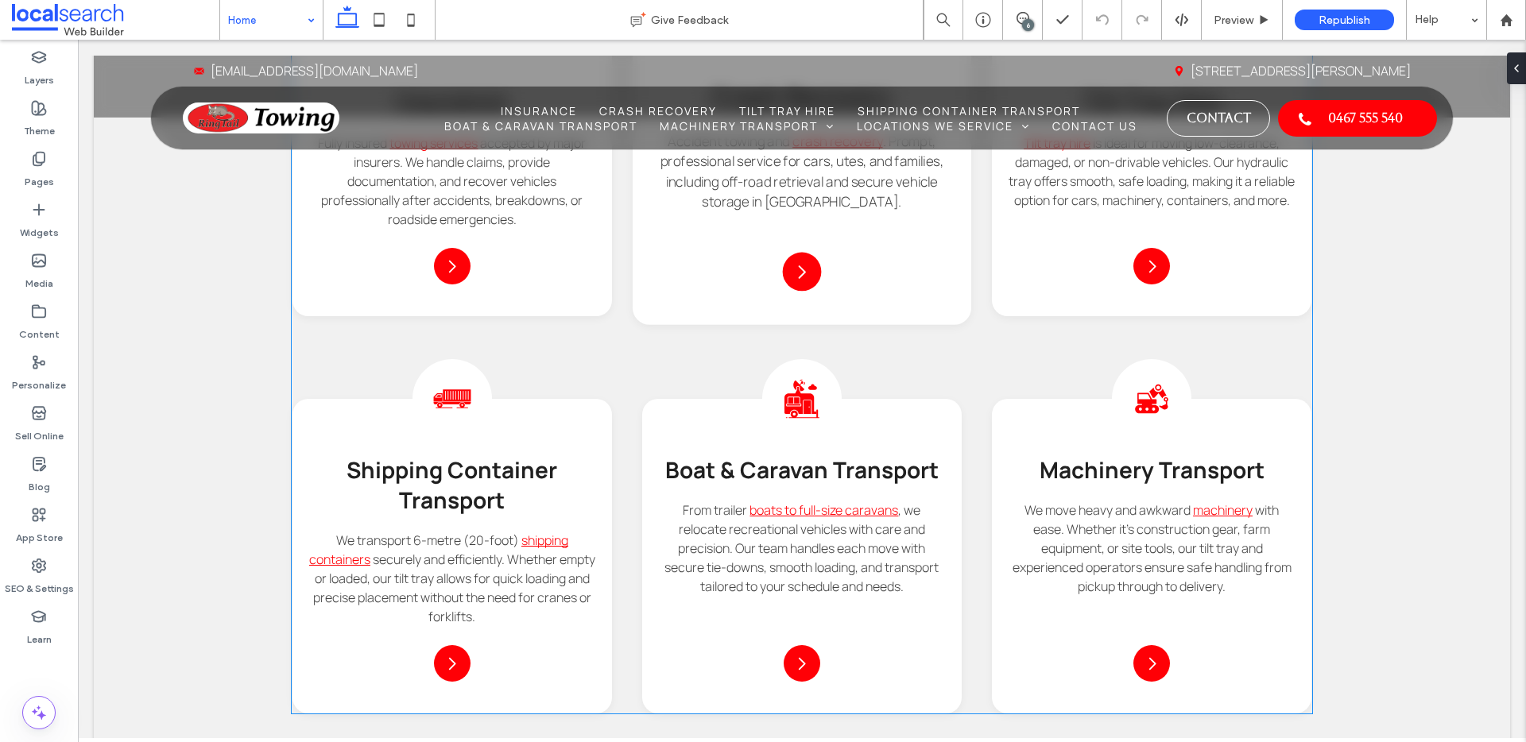
scroll to position [1588, 0]
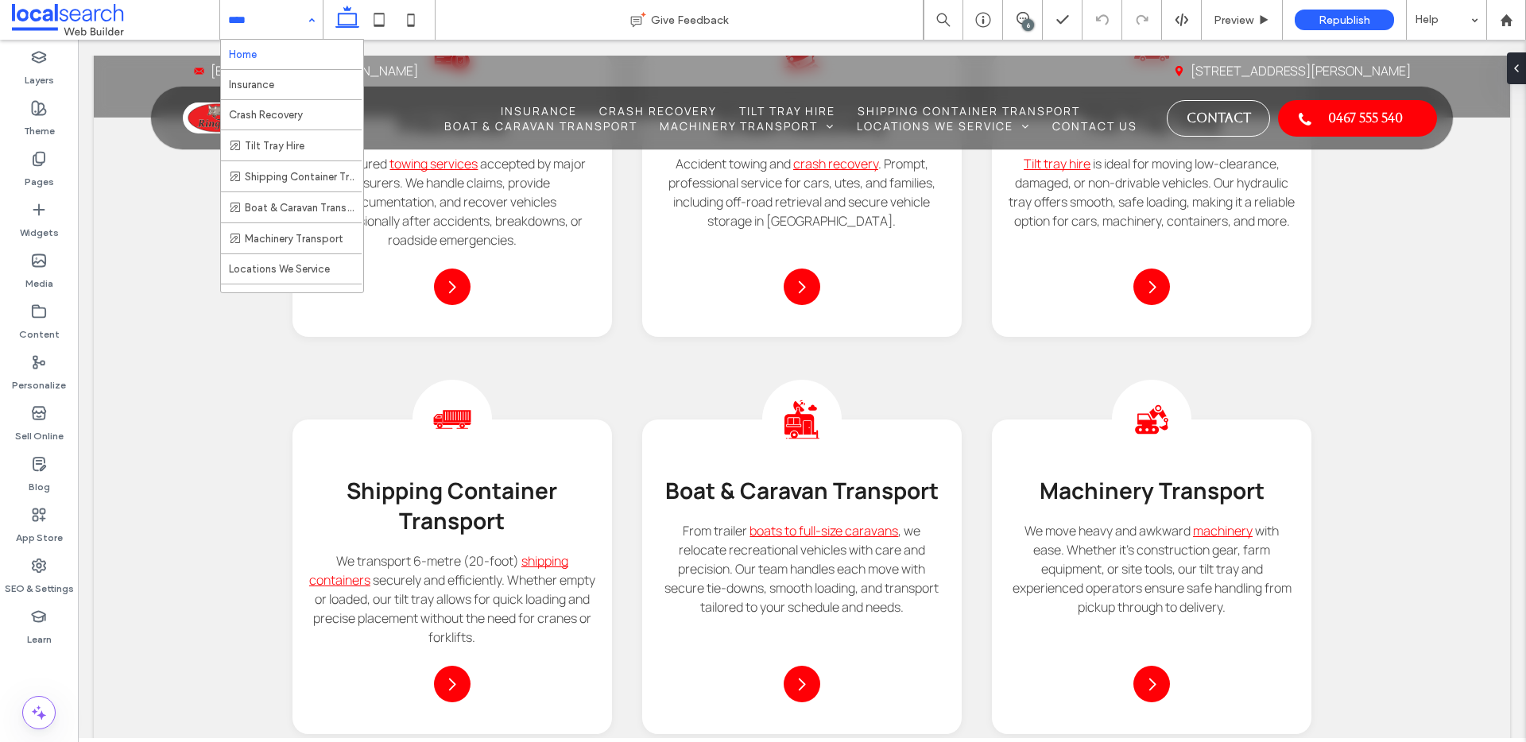
drag, startPoint x: 240, startPoint y: 34, endPoint x: 245, endPoint y: 26, distance: 9.3
click at [240, 33] on input at bounding box center [267, 20] width 79 height 40
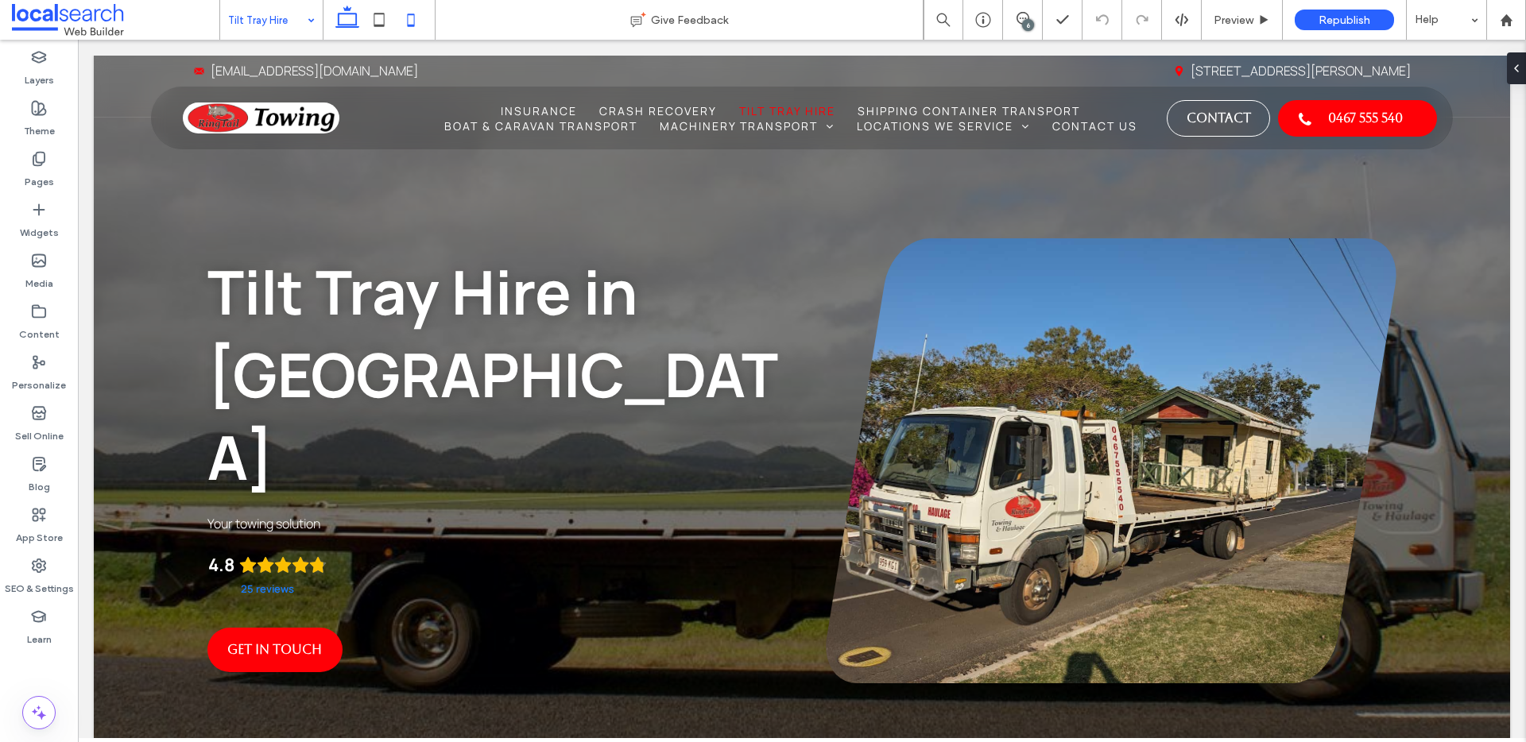
click at [405, 25] on icon at bounding box center [411, 20] width 32 height 32
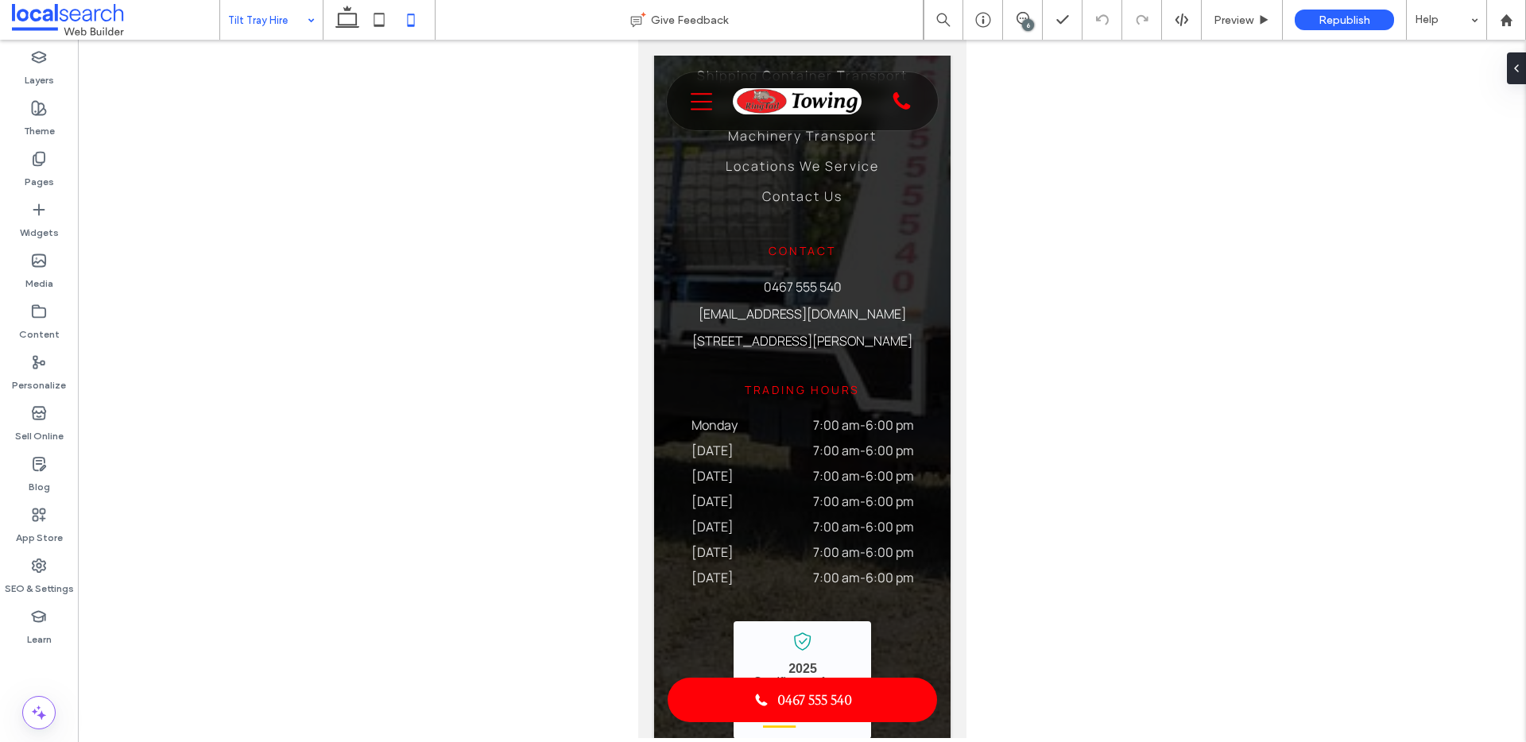
scroll to position [3492, 0]
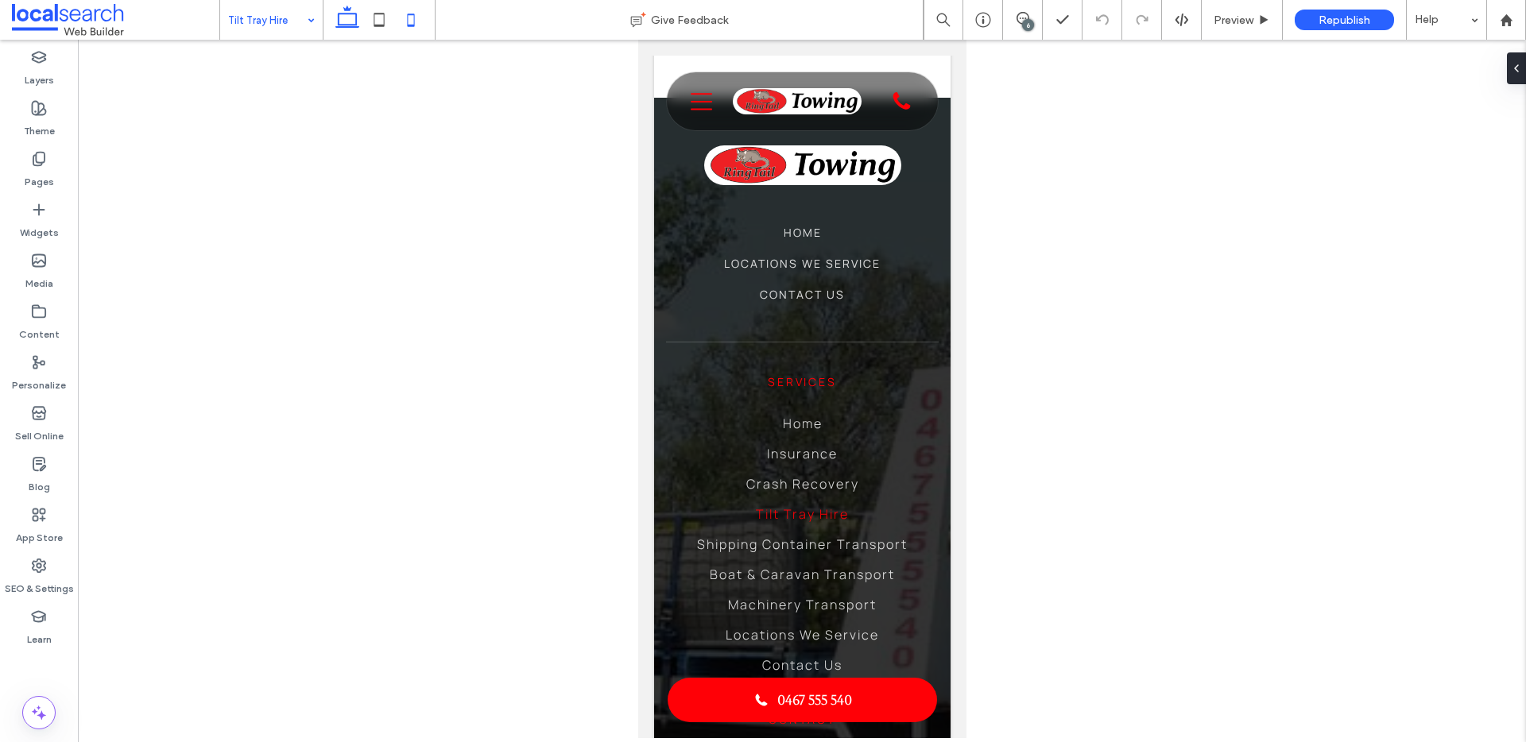
click at [357, 28] on icon at bounding box center [347, 20] width 32 height 32
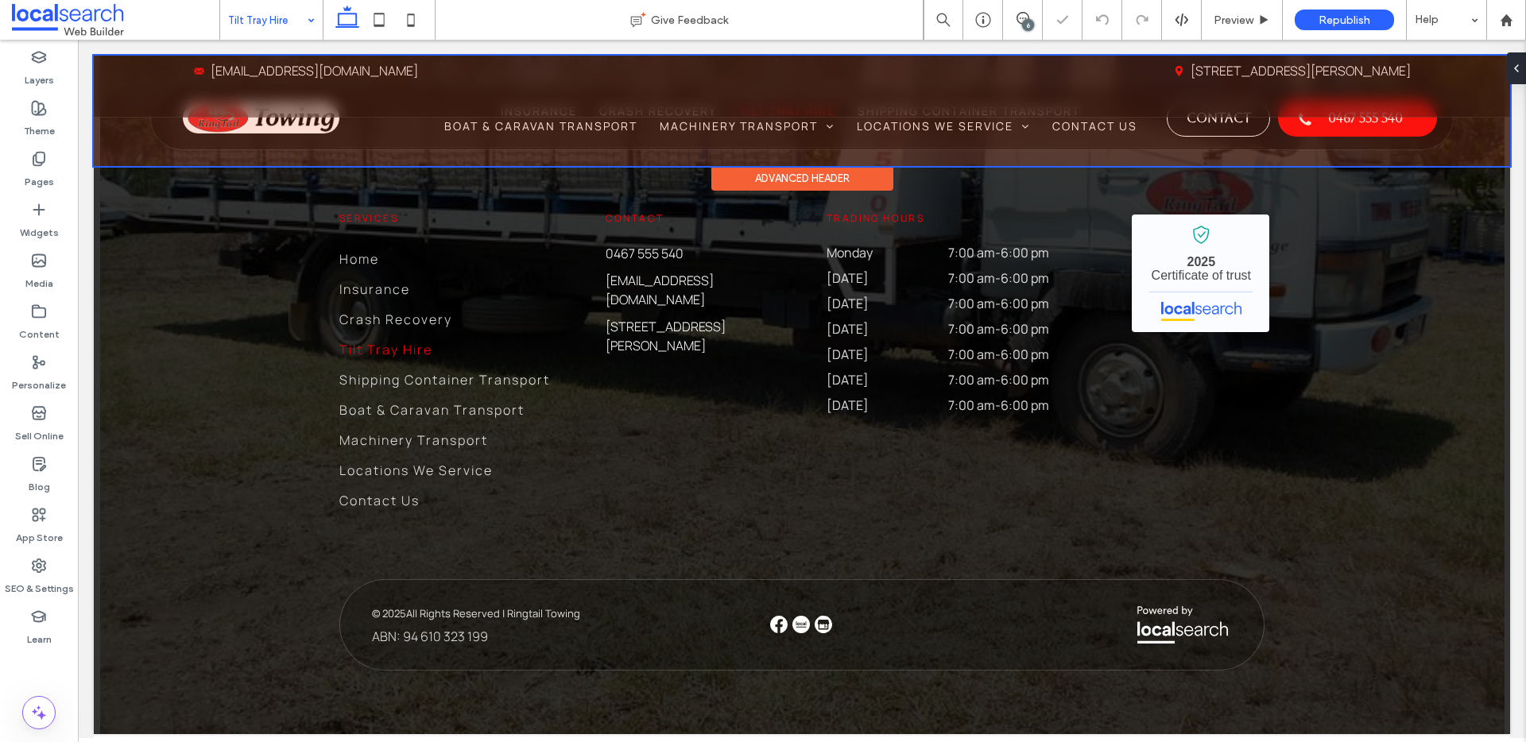
scroll to position [2992, 0]
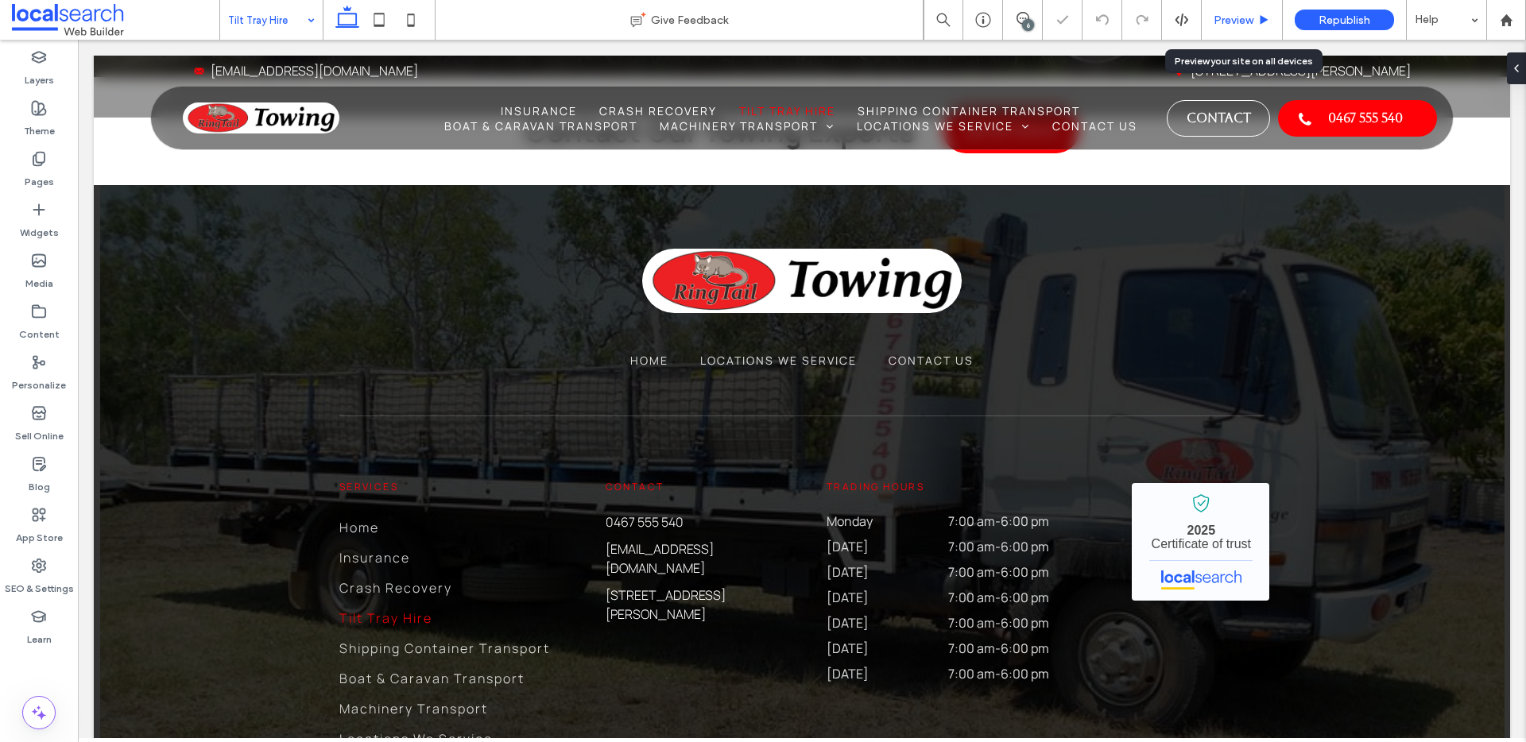
click at [1224, 21] on span "Preview" at bounding box center [1234, 21] width 40 height 14
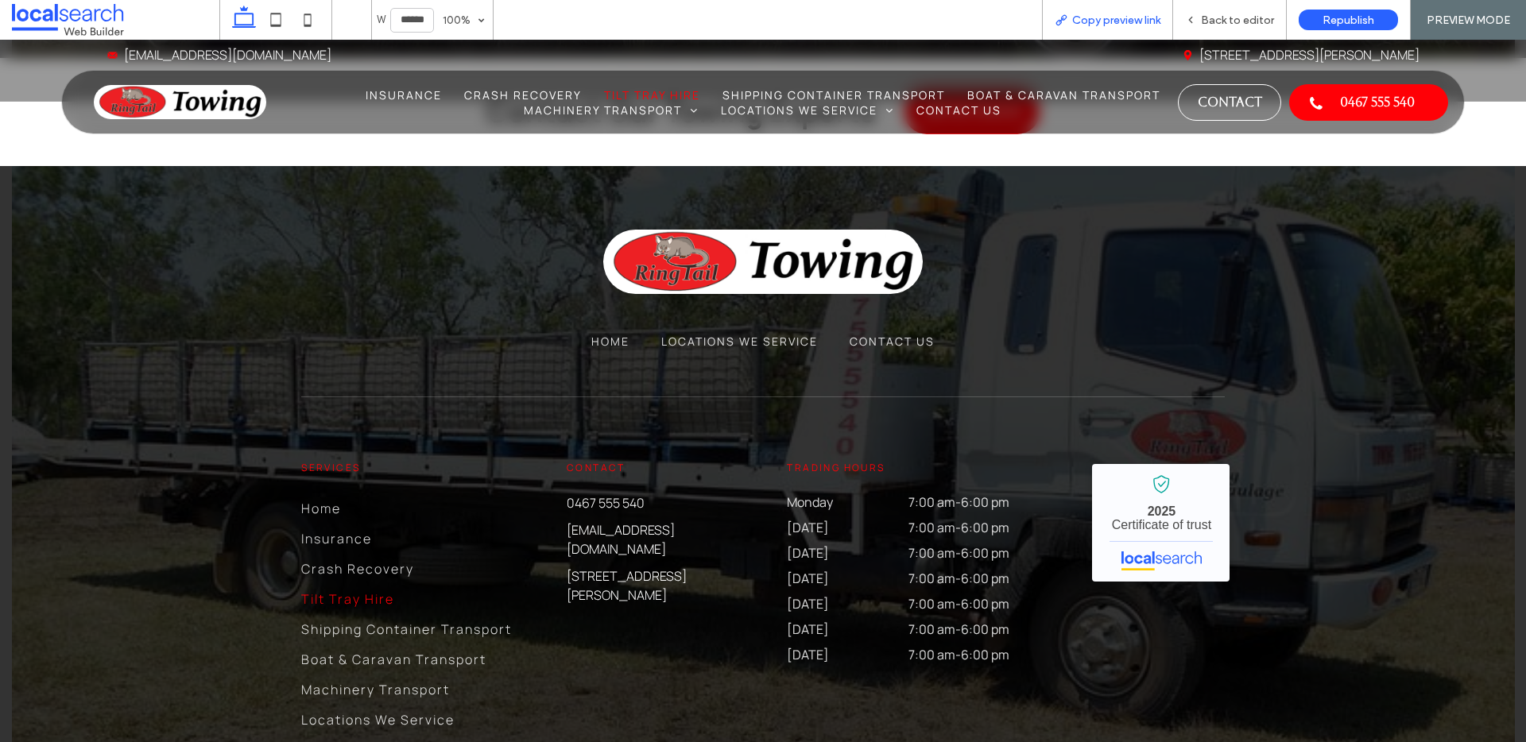
scroll to position [2904, 0]
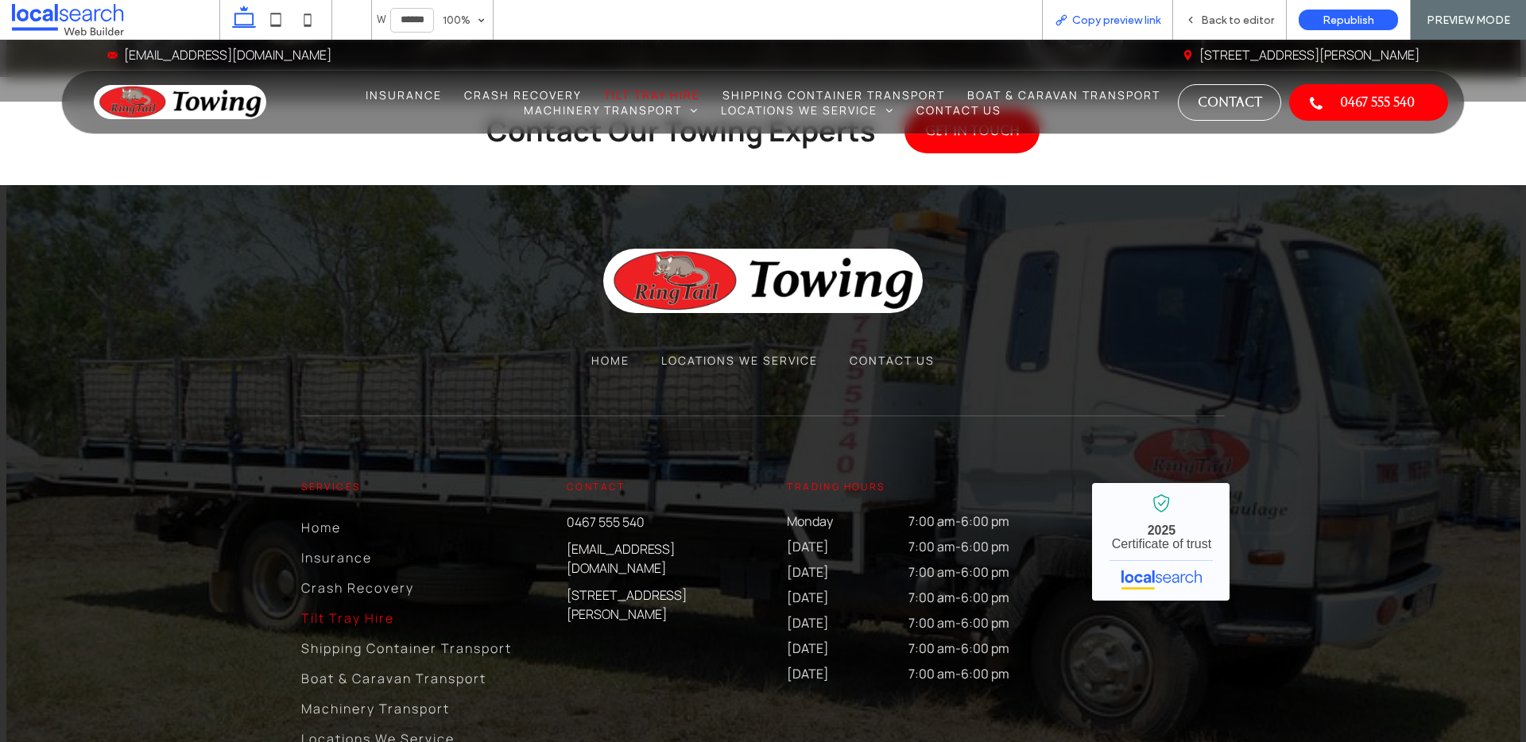
click at [1113, 14] on span "Copy preview link" at bounding box center [1116, 21] width 88 height 14
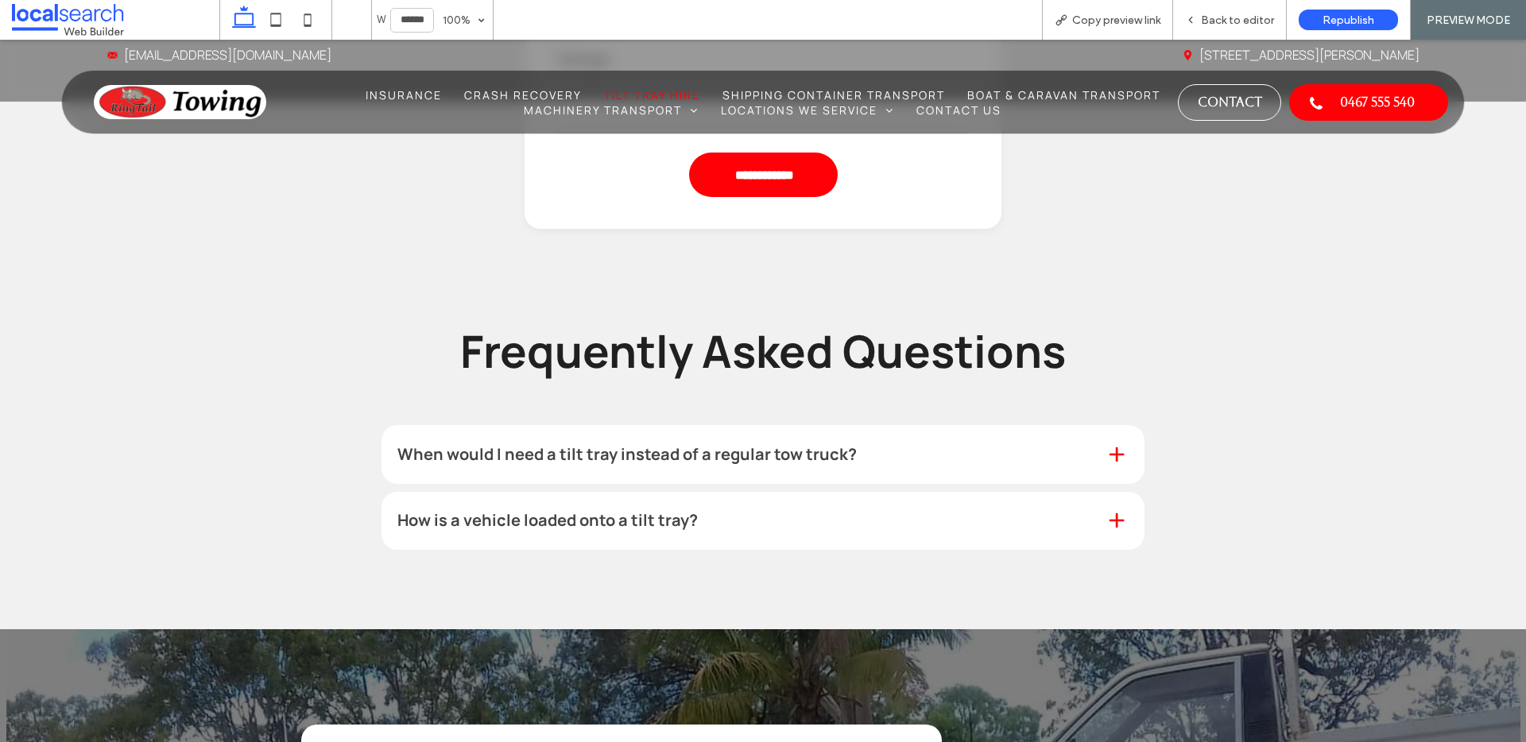
scroll to position [1937, 0]
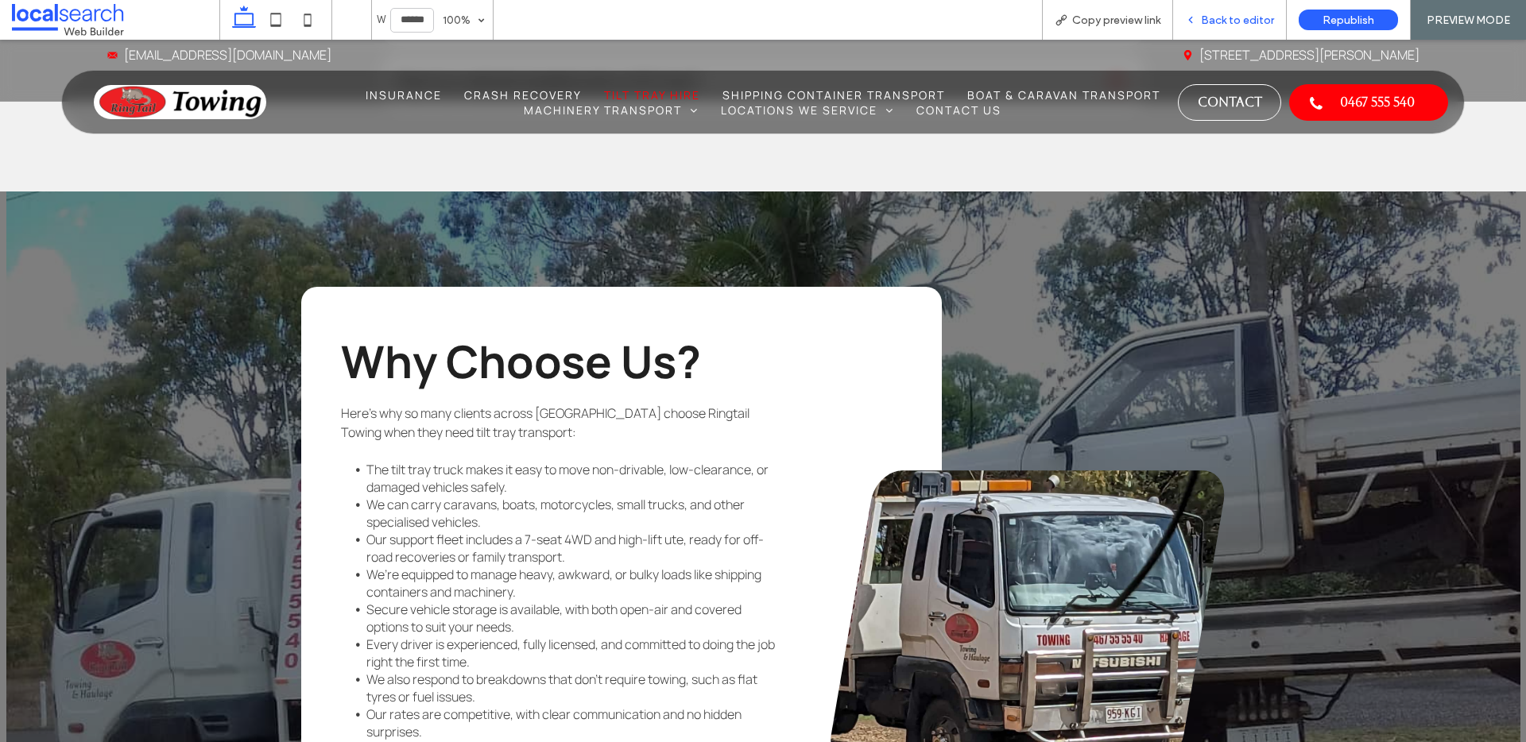
drag, startPoint x: 1229, startPoint y: 14, endPoint x: 1200, endPoint y: 6, distance: 29.7
click at [1229, 14] on span "Back to editor" at bounding box center [1237, 21] width 73 height 14
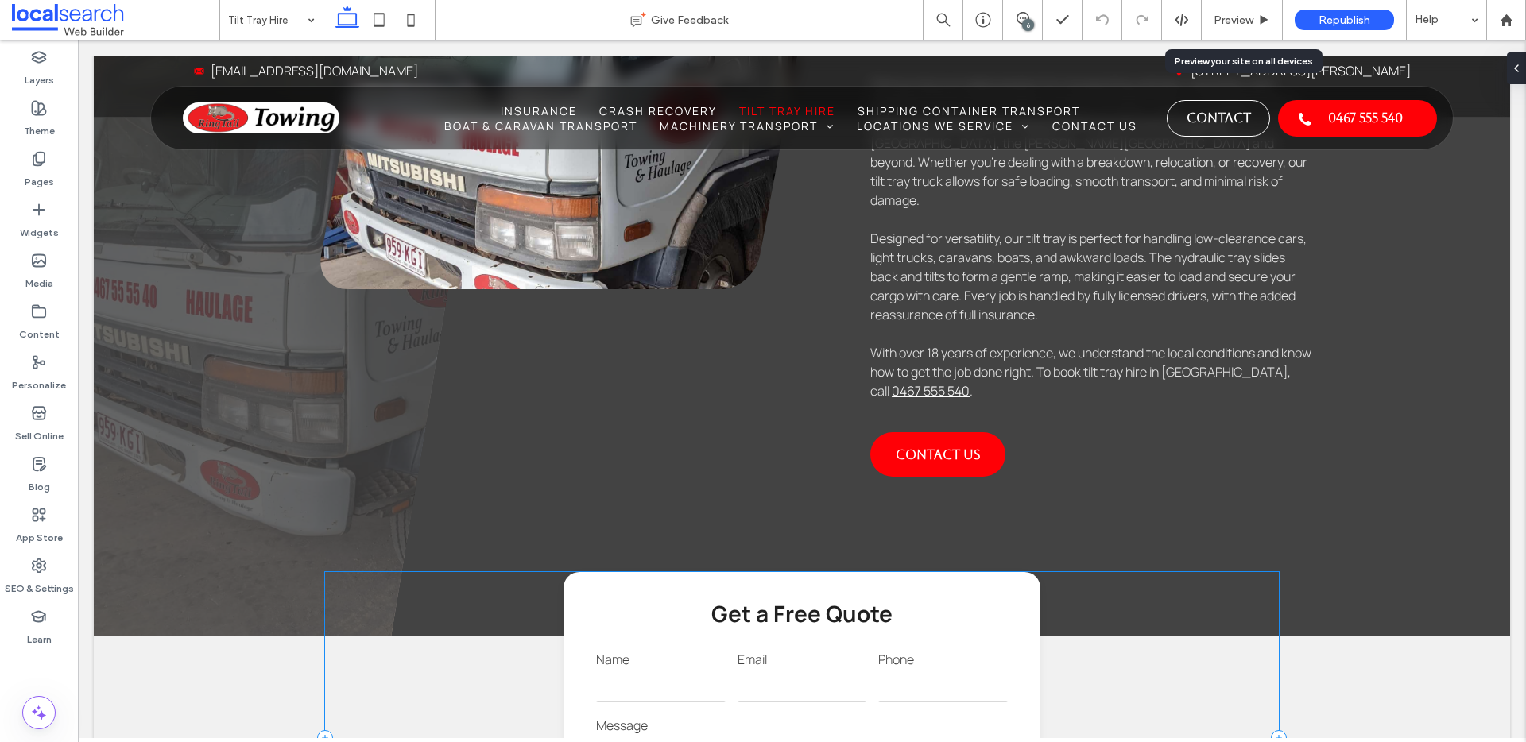
scroll to position [146, 0]
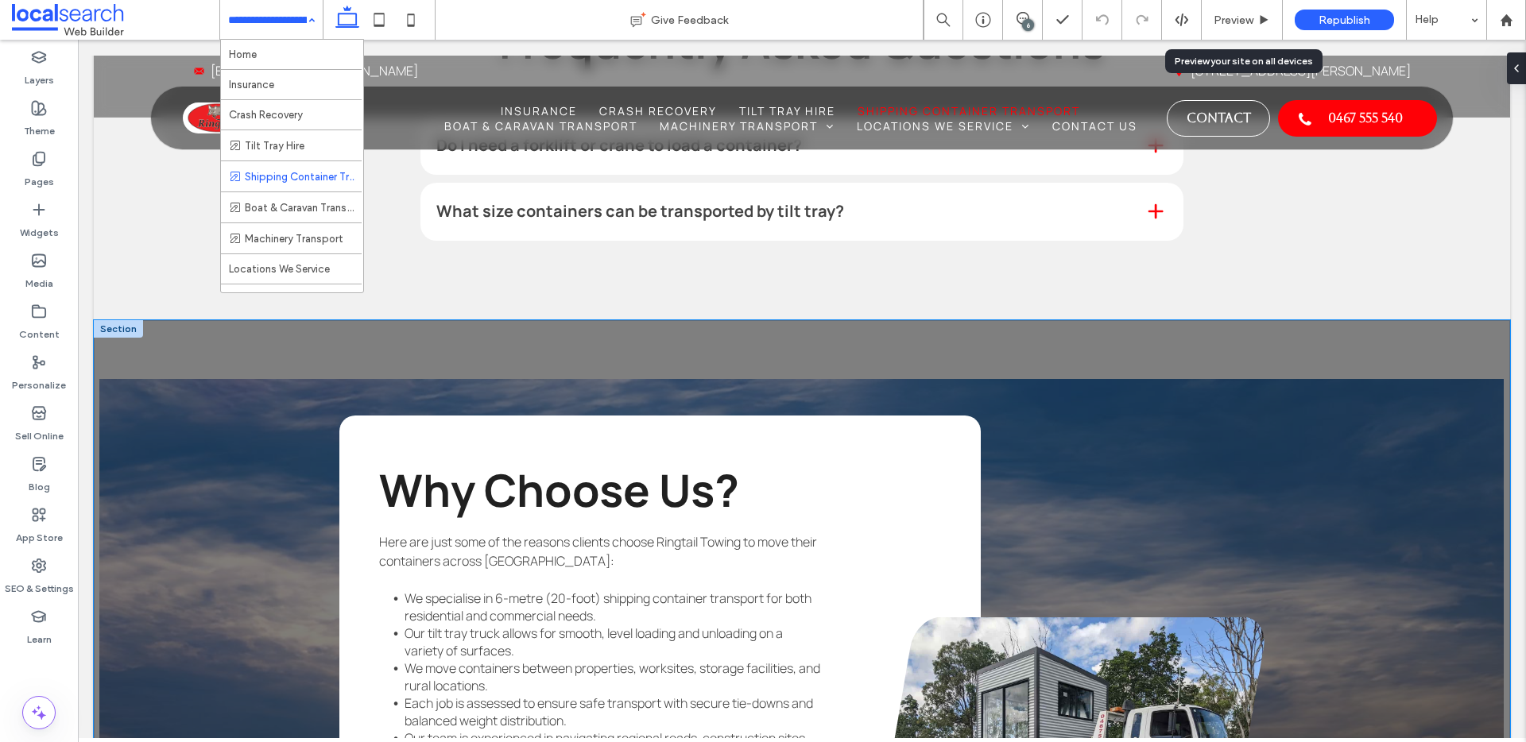
scroll to position [1951, 0]
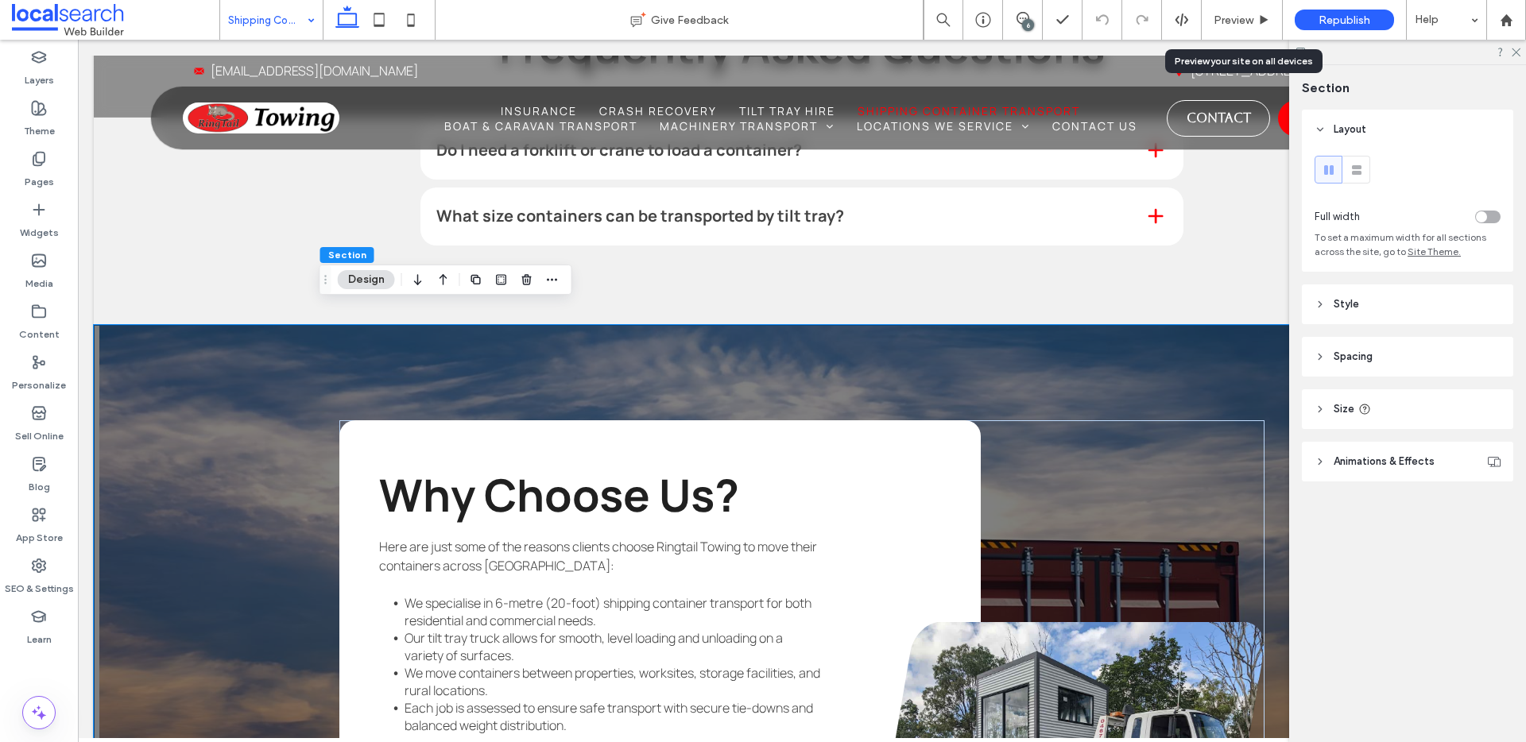
click at [1396, 463] on span "Animations & Effects" at bounding box center [1384, 462] width 101 height 16
click at [1373, 308] on header "Style" at bounding box center [1407, 305] width 211 height 40
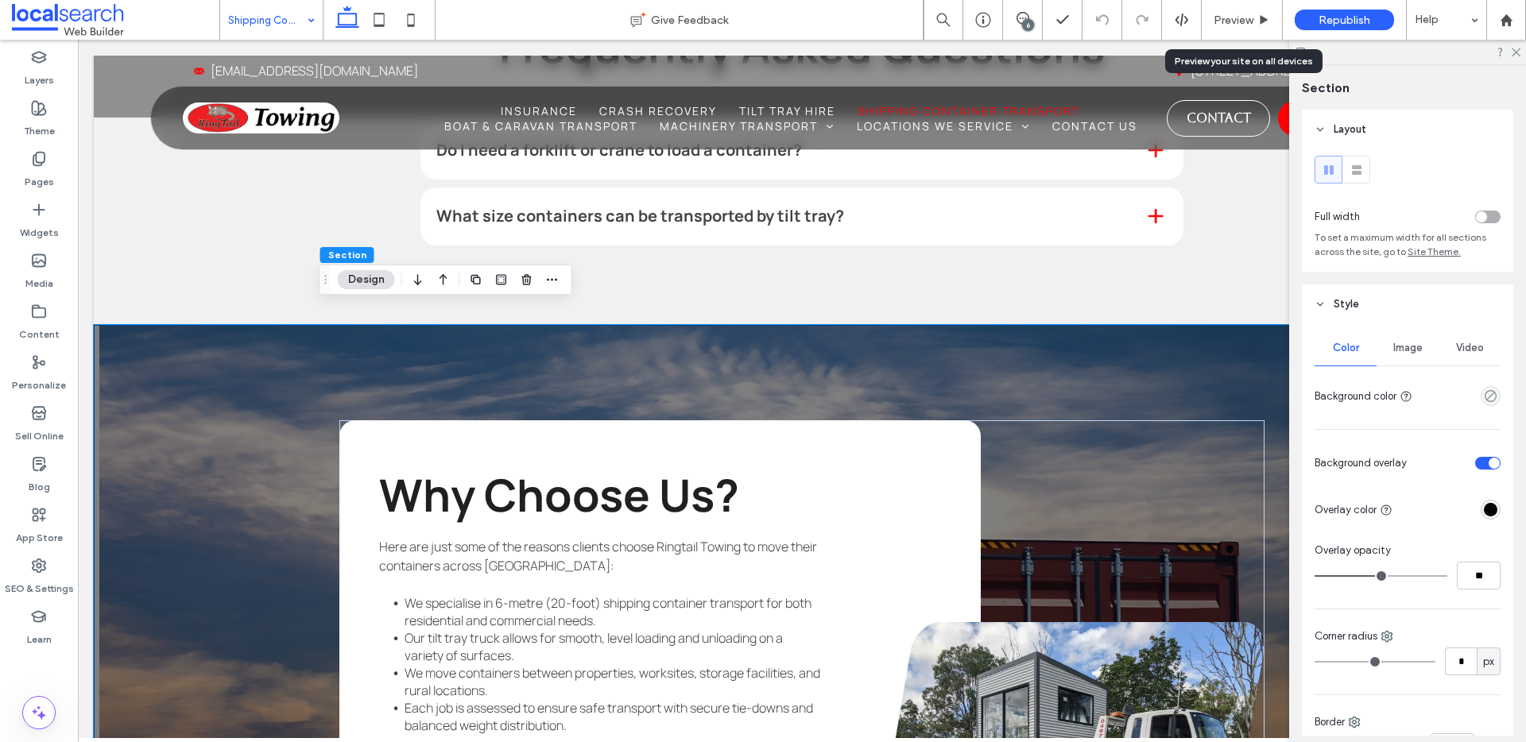
click at [1393, 349] on span "Image" at bounding box center [1407, 348] width 29 height 13
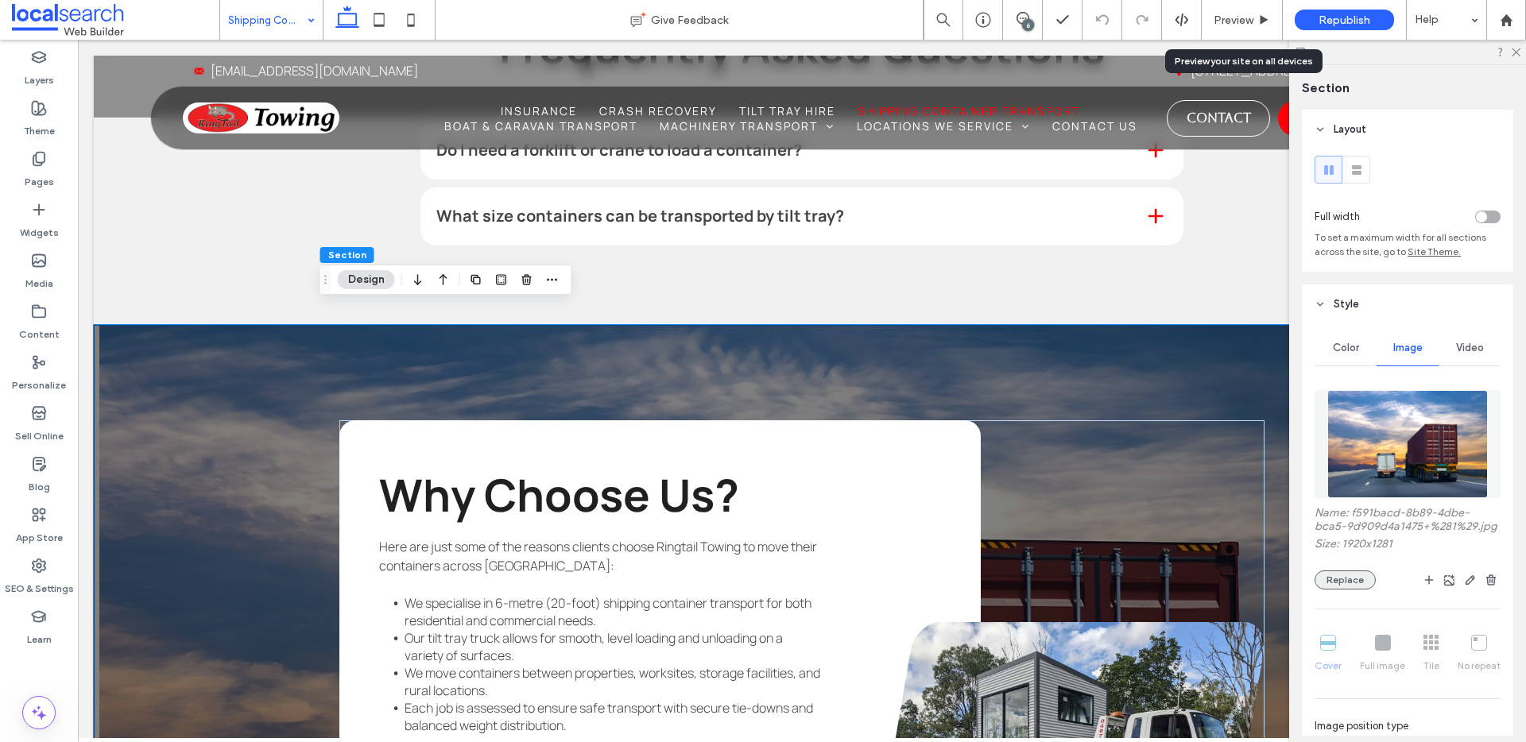
click at [1369, 588] on button "Replace" at bounding box center [1344, 580] width 61 height 19
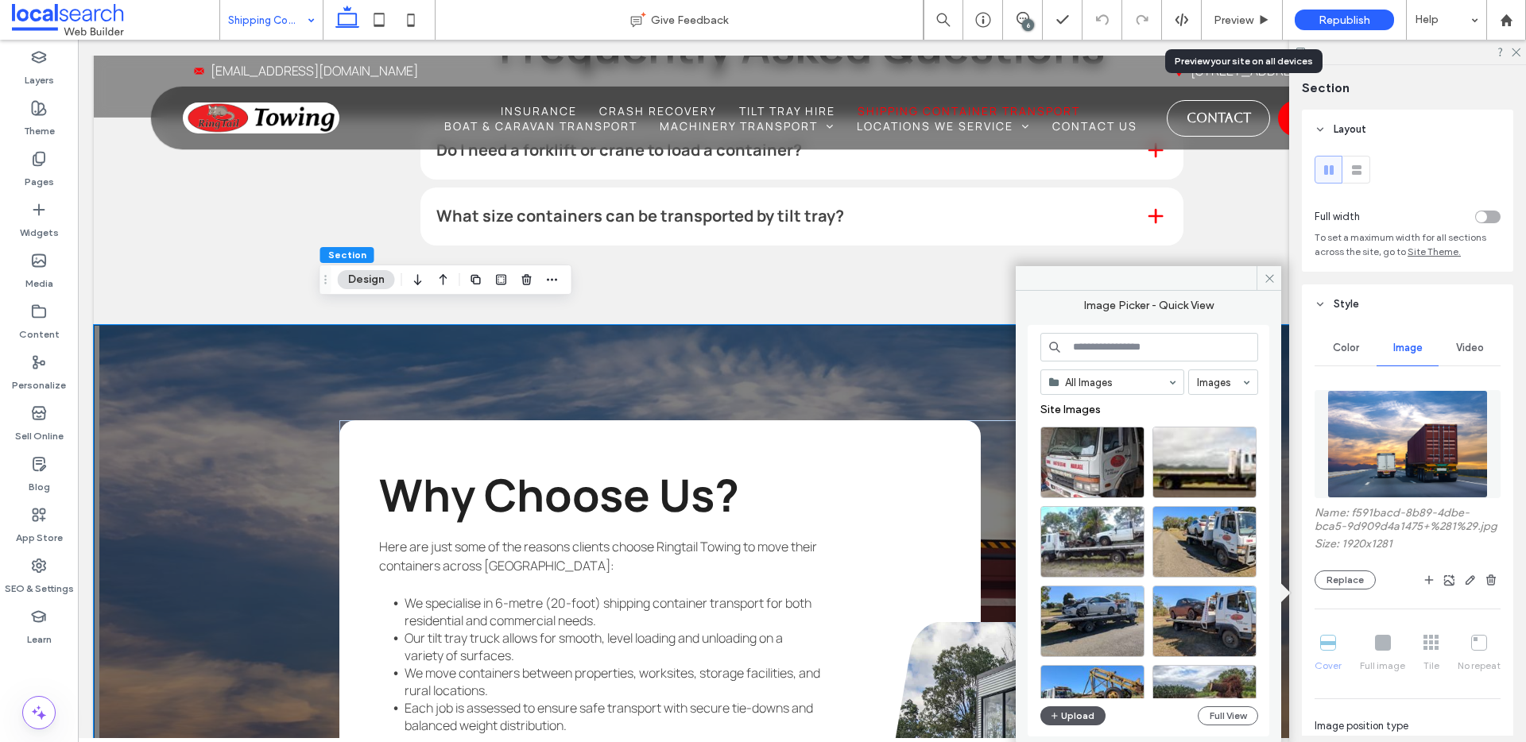
click at [1057, 717] on icon "button" at bounding box center [1055, 716] width 10 height 13
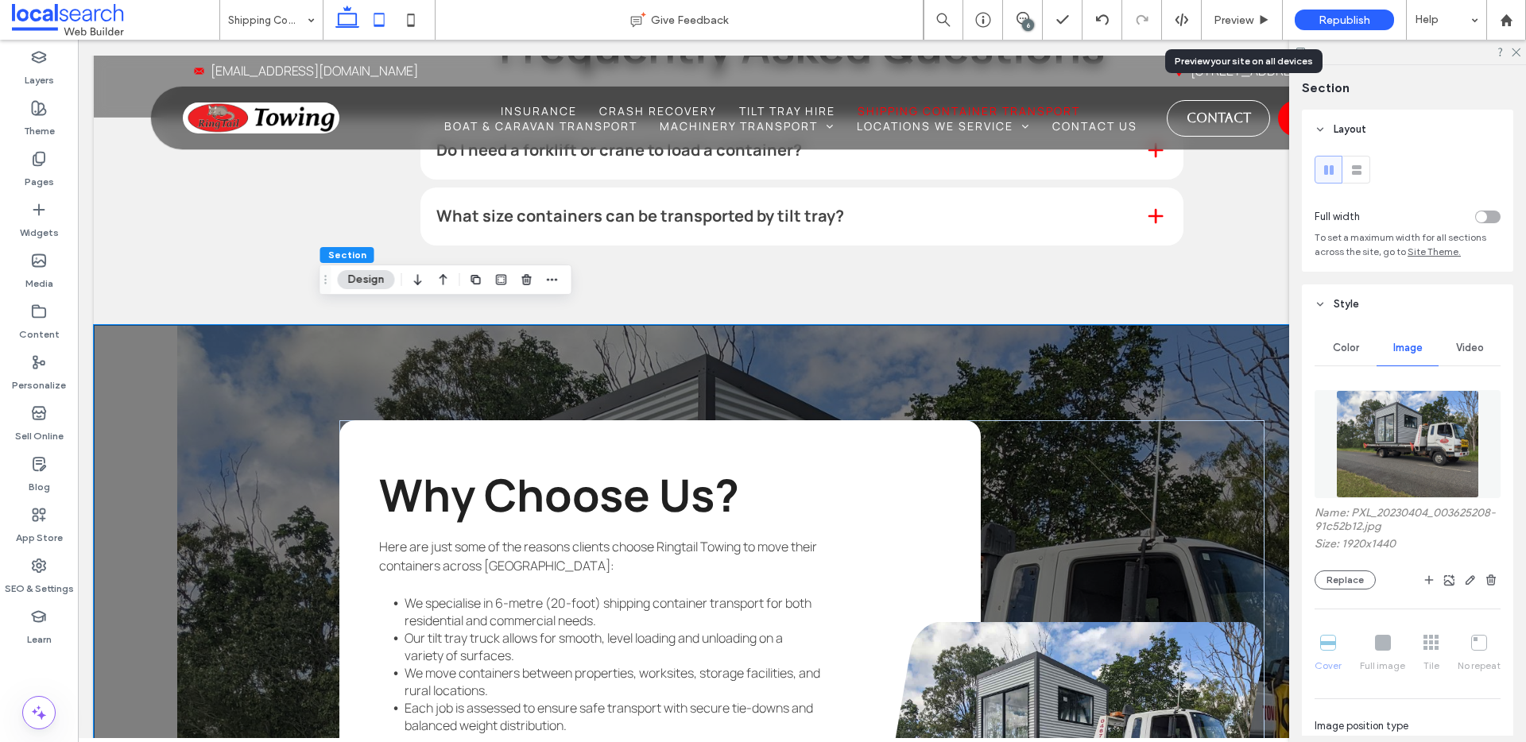
scroll to position [2261, 0]
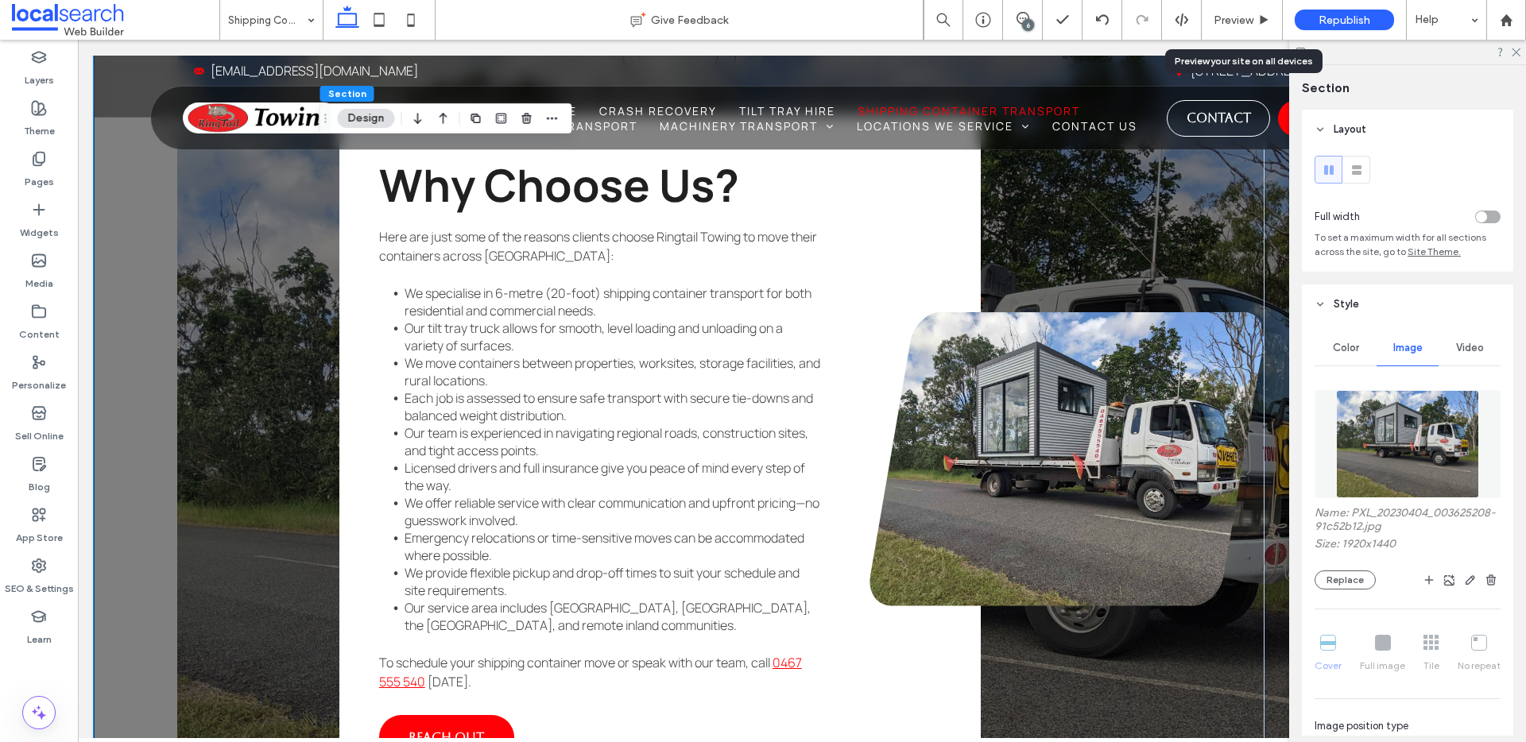
click at [1376, 664] on div "Cover Full image Tile No repeat" at bounding box center [1407, 654] width 186 height 51
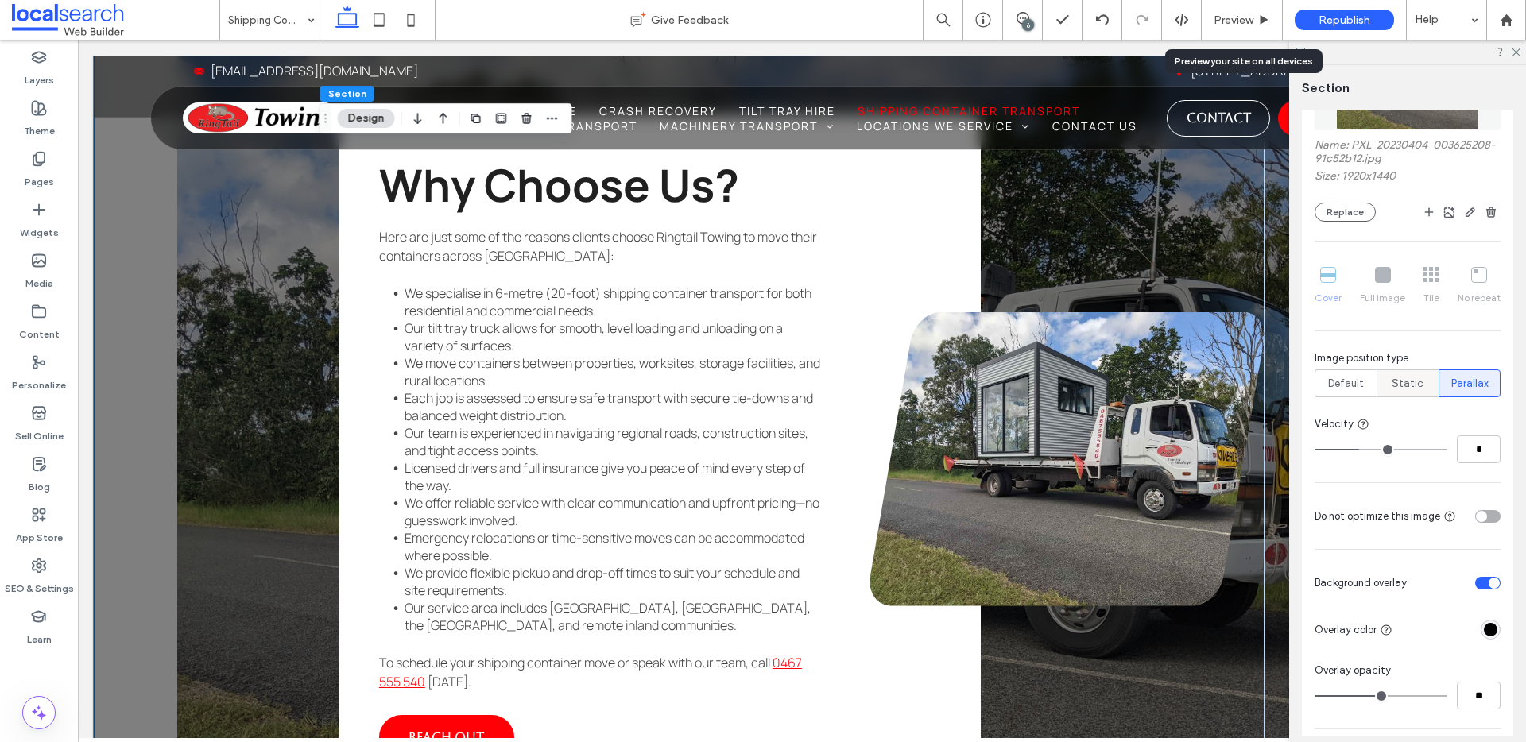
scroll to position [372, 0]
click at [1347, 388] on span "Default" at bounding box center [1346, 380] width 36 height 16
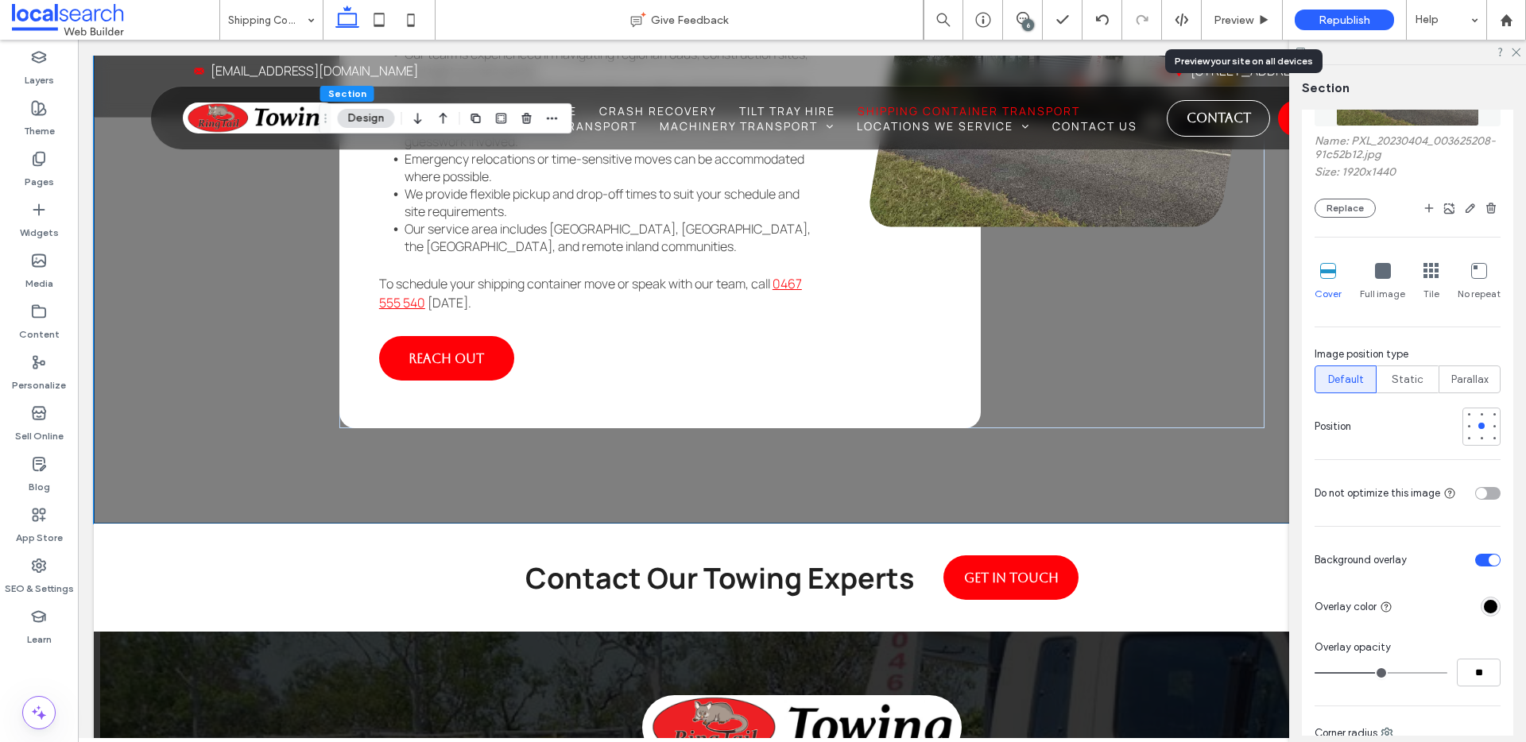
scroll to position [3348, 0]
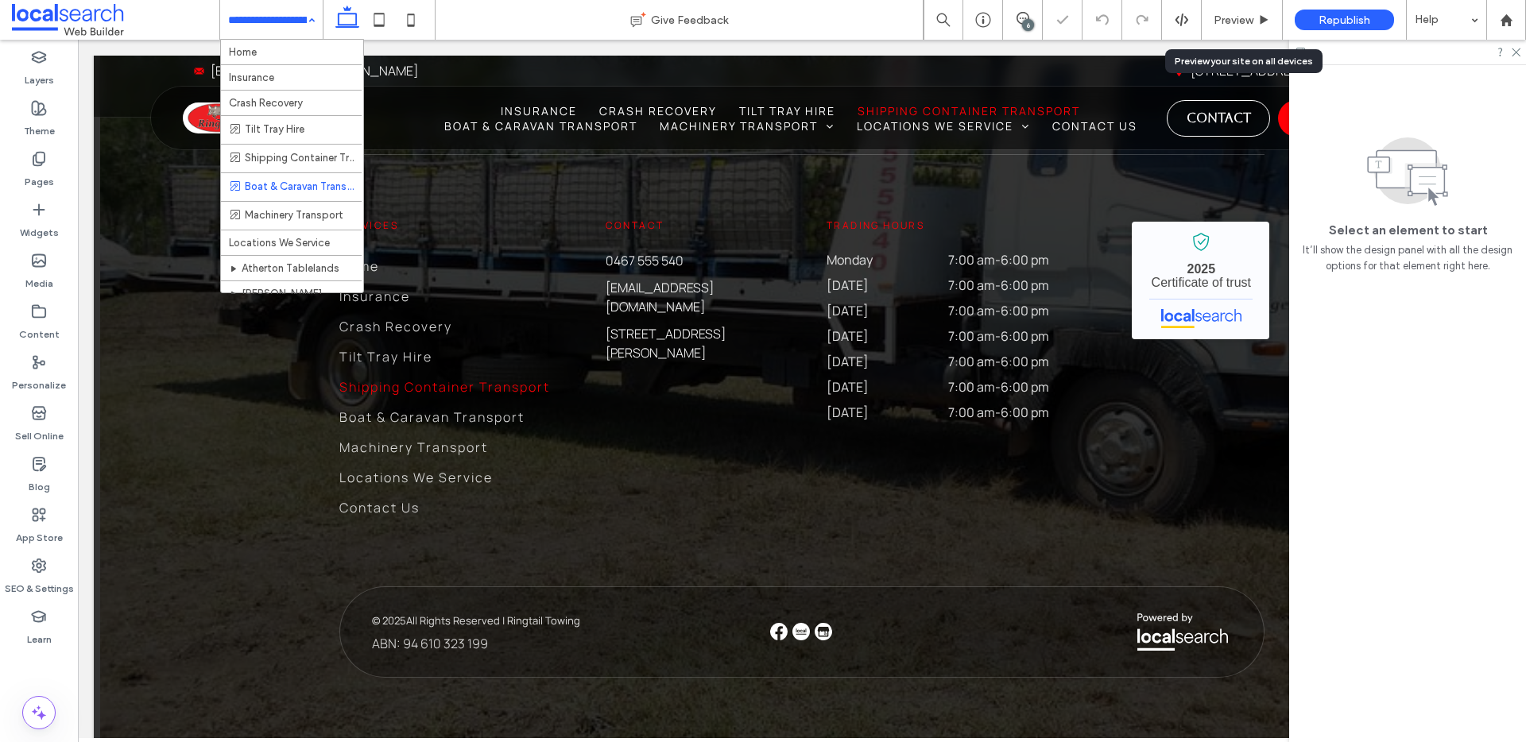
click at [291, 25] on input at bounding box center [267, 20] width 79 height 40
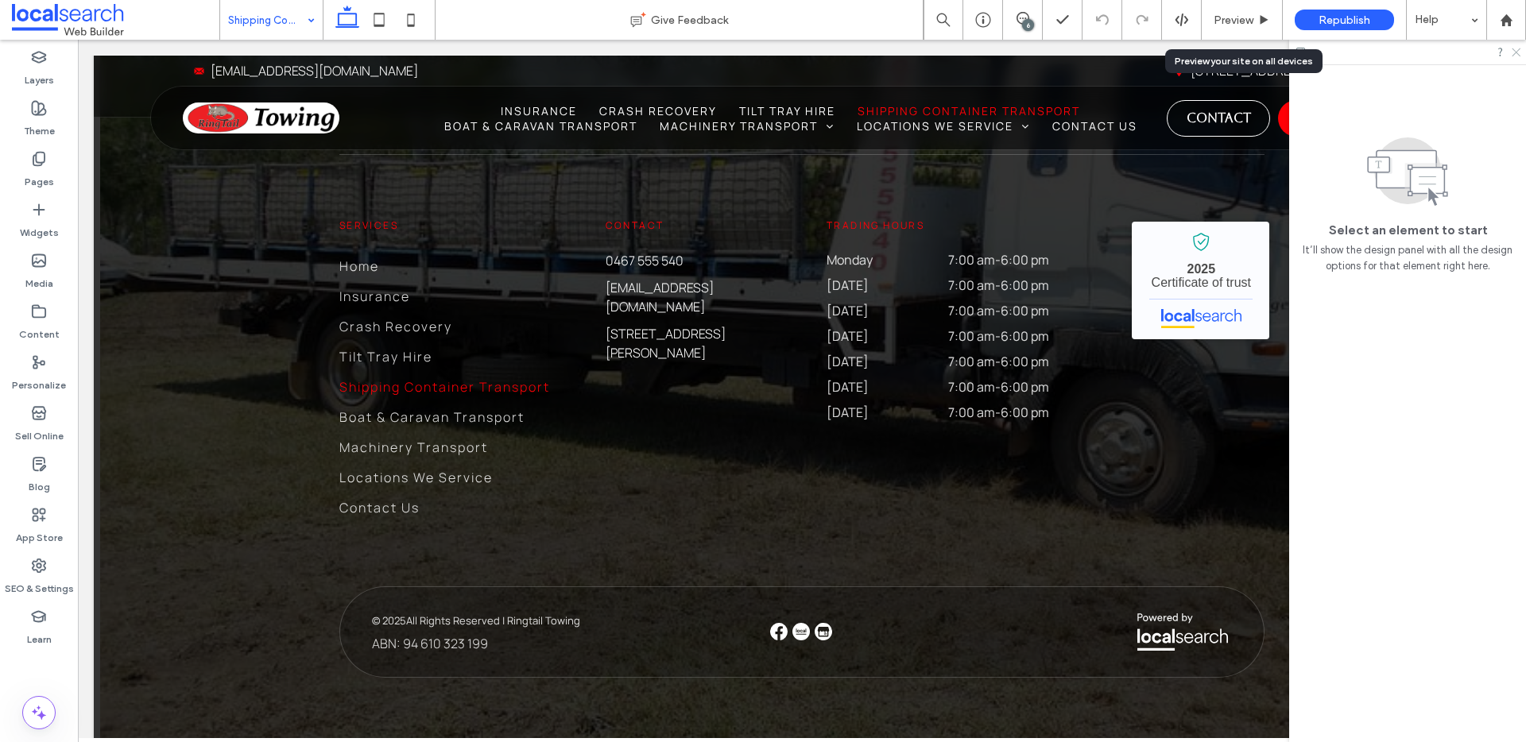
click at [1515, 50] on use at bounding box center [1516, 52] width 9 height 9
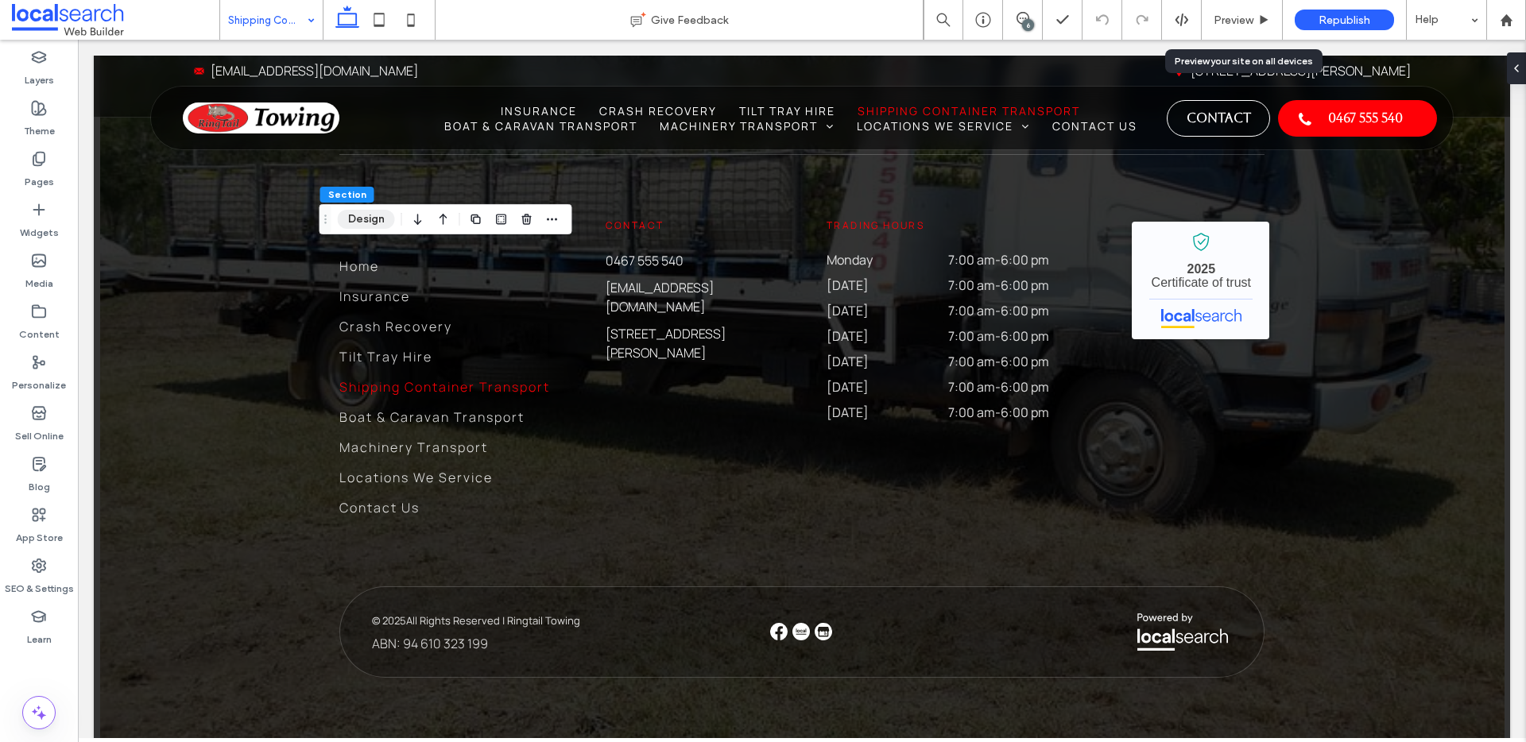
click at [360, 214] on button "Design" at bounding box center [366, 219] width 57 height 19
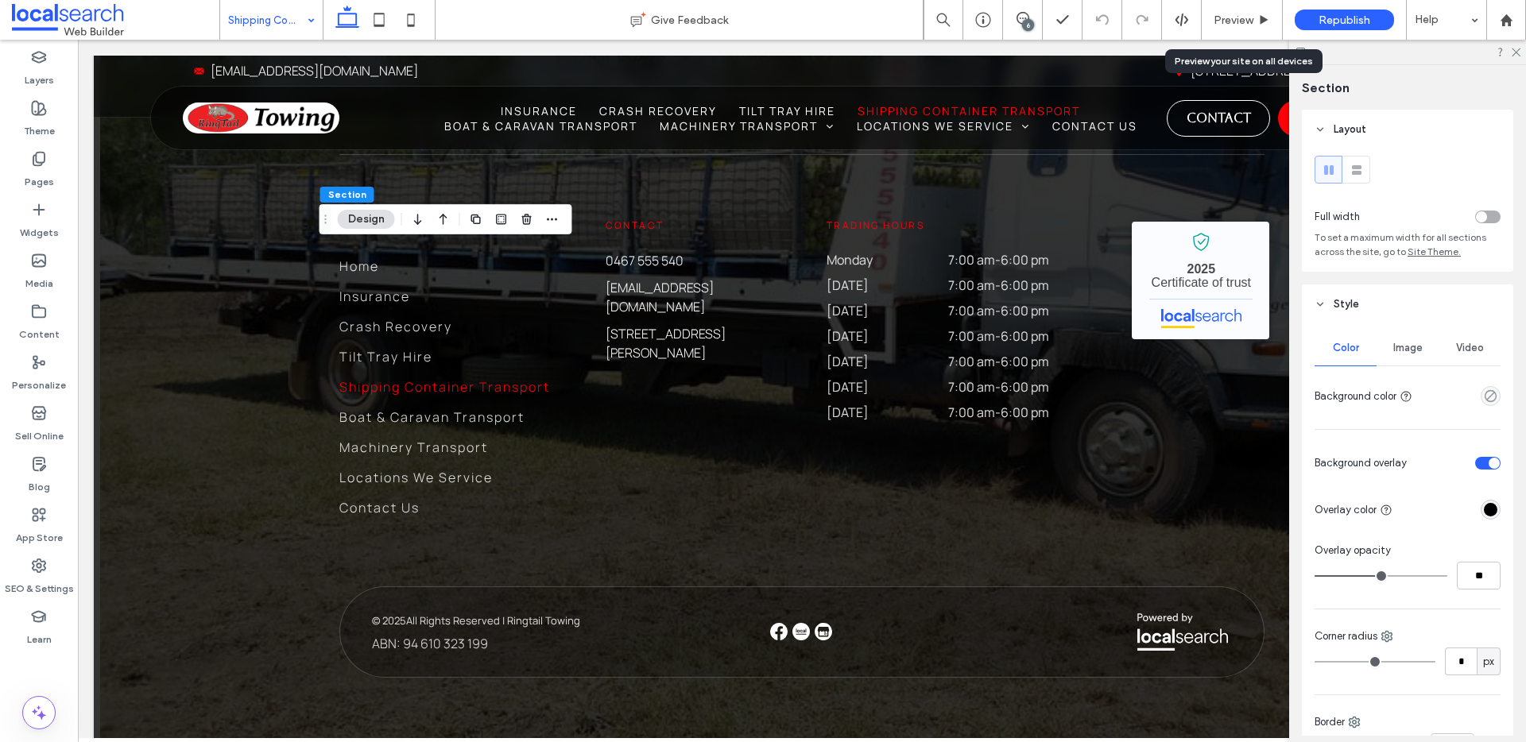
click at [1400, 345] on span "Image" at bounding box center [1407, 348] width 29 height 13
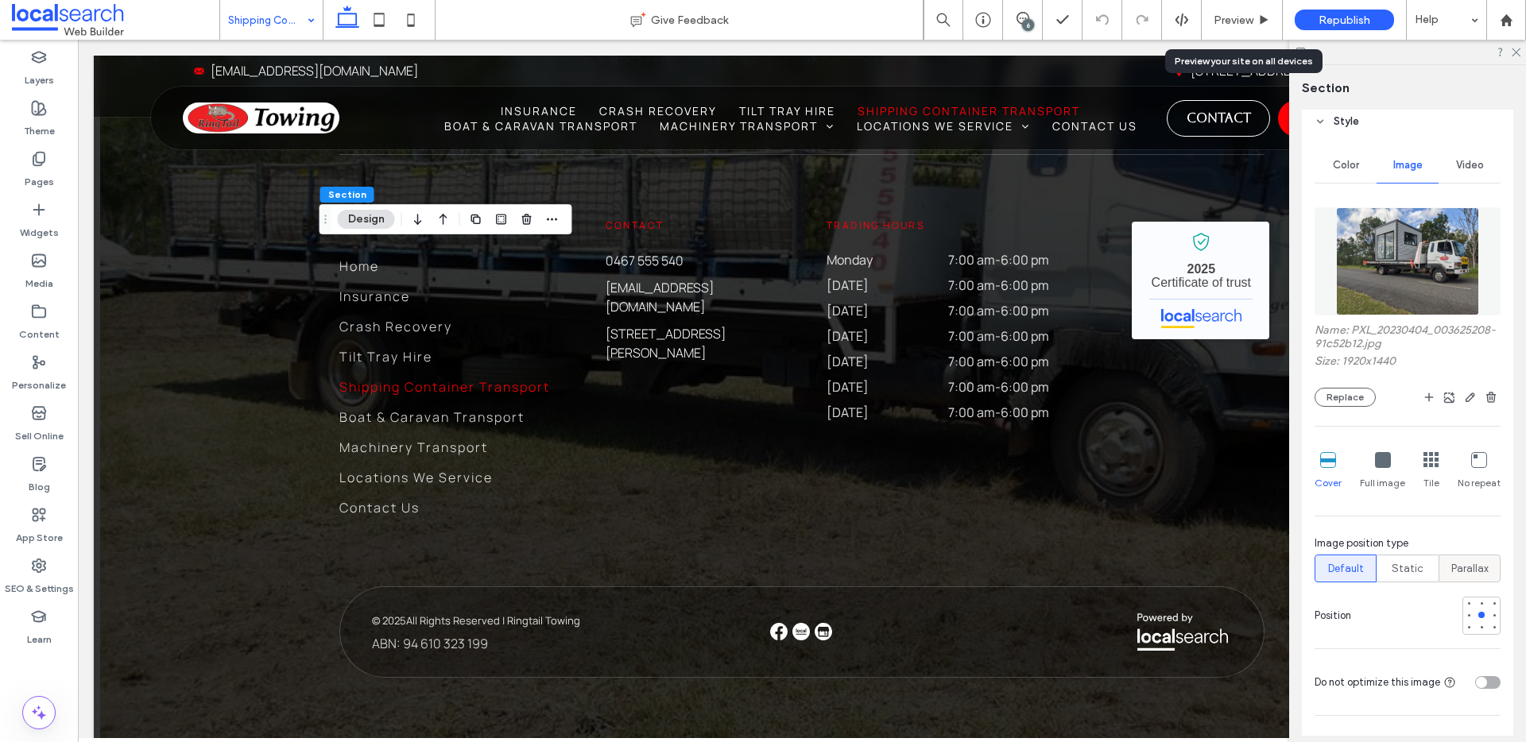
scroll to position [199, 0]
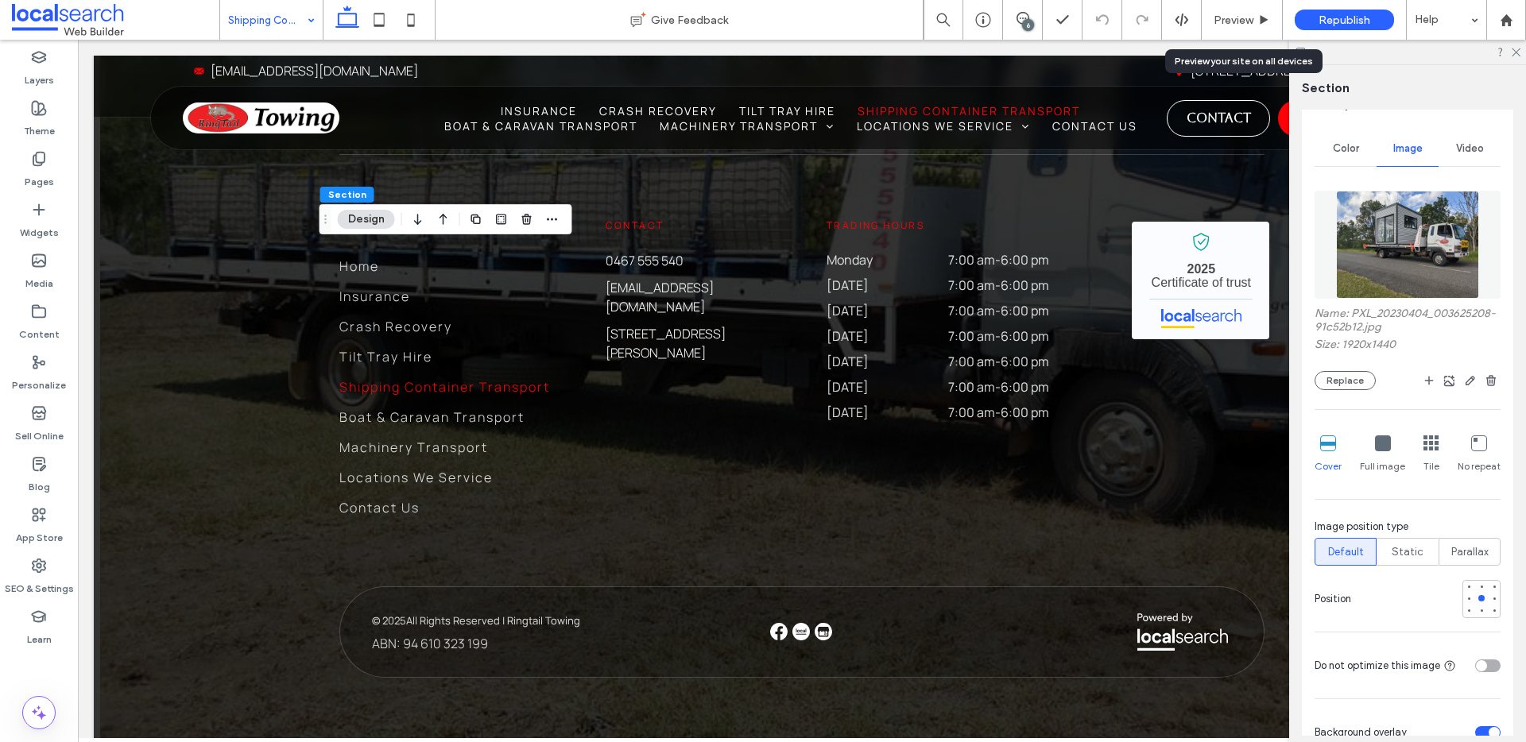
click at [1456, 535] on div "Image position type" at bounding box center [1407, 527] width 186 height 16
click at [1464, 560] on span "Parallax" at bounding box center [1469, 552] width 37 height 16
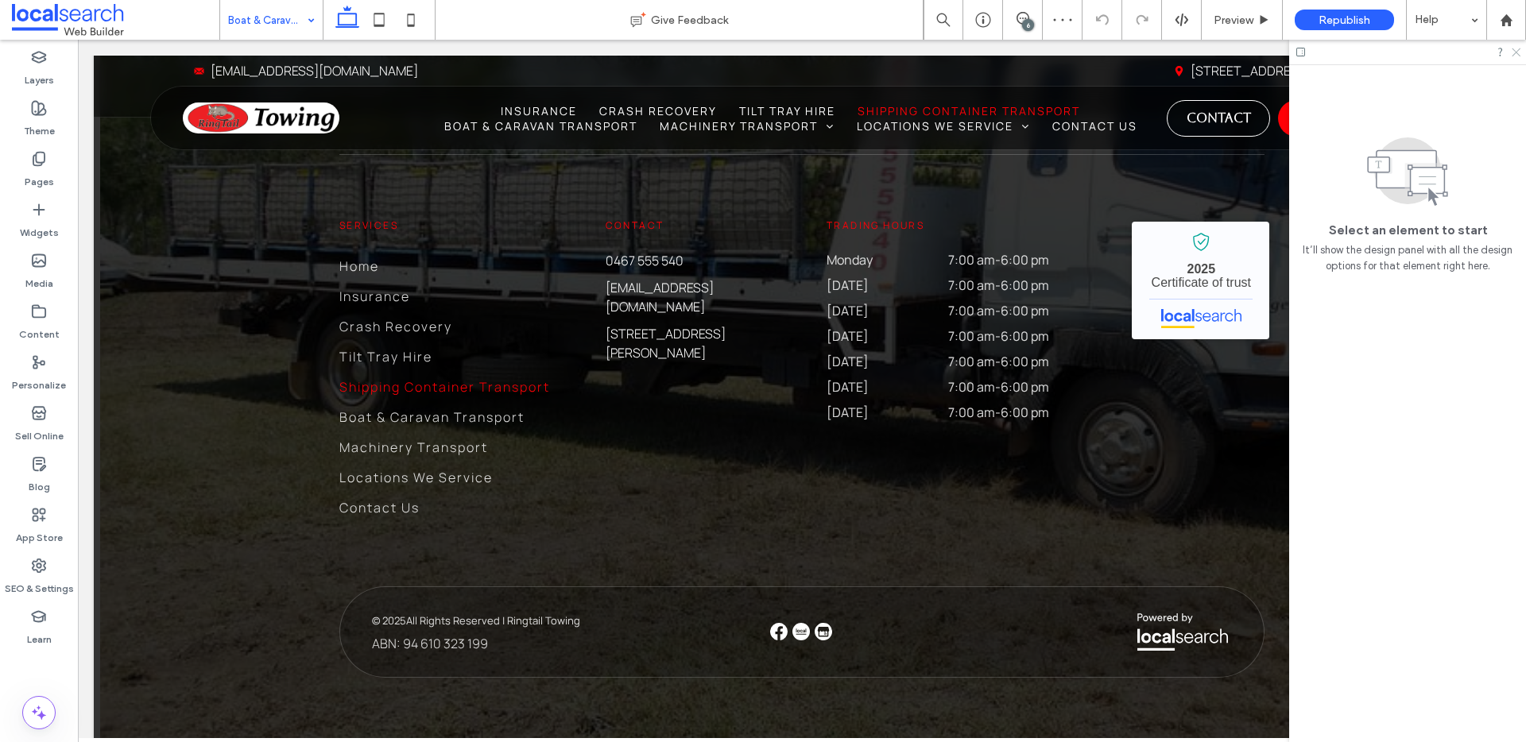
click at [1516, 48] on icon at bounding box center [1515, 51] width 10 height 10
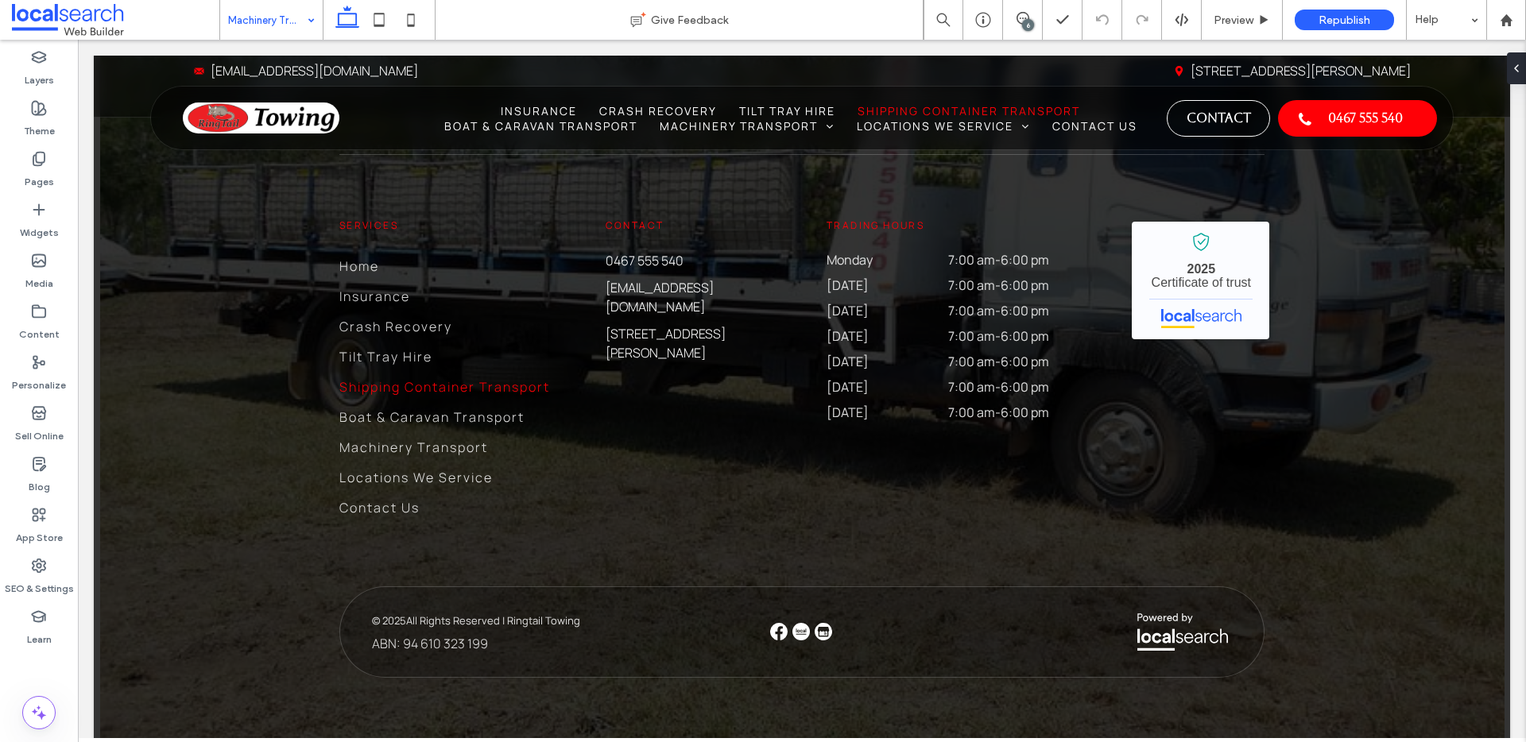
click at [251, 10] on input at bounding box center [267, 20] width 79 height 40
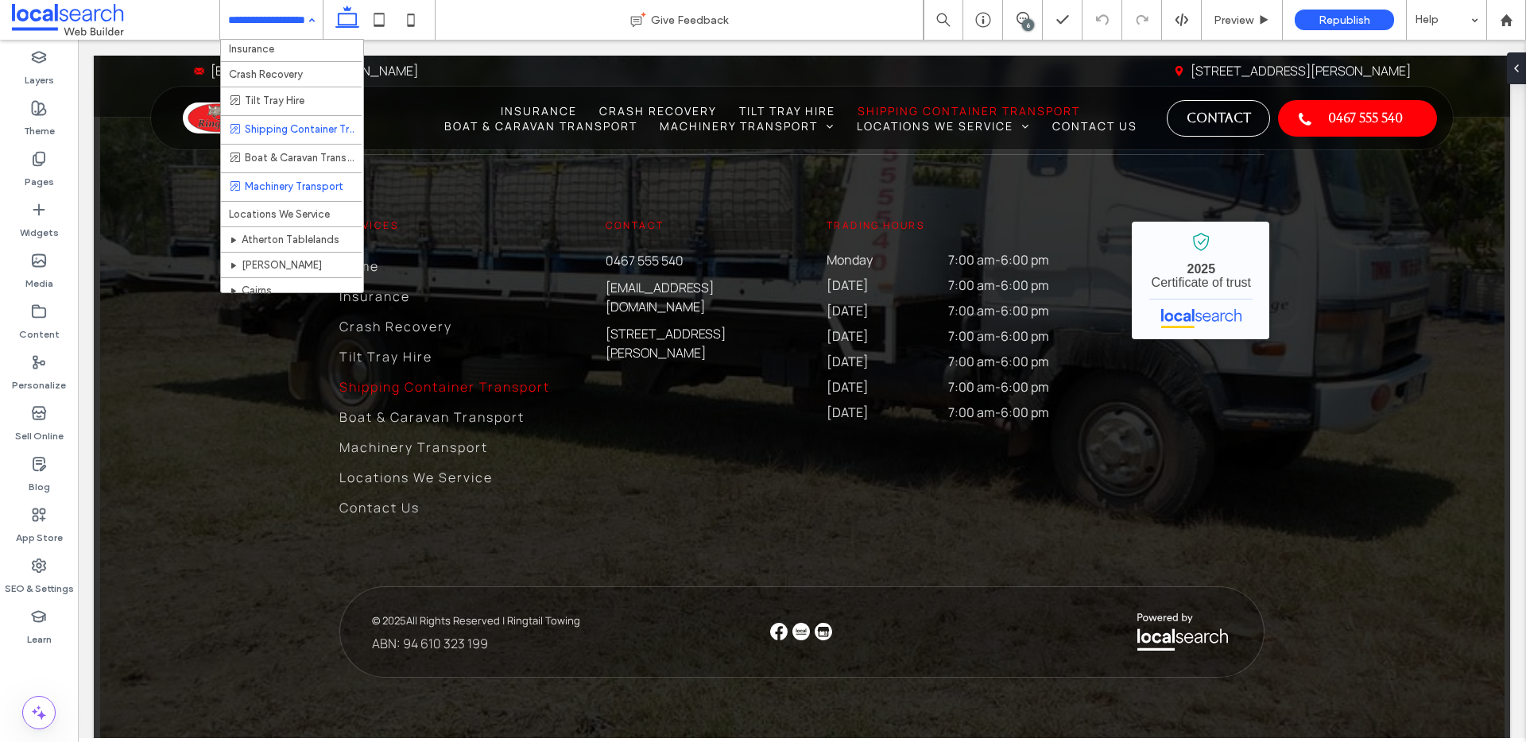
scroll to position [63, 0]
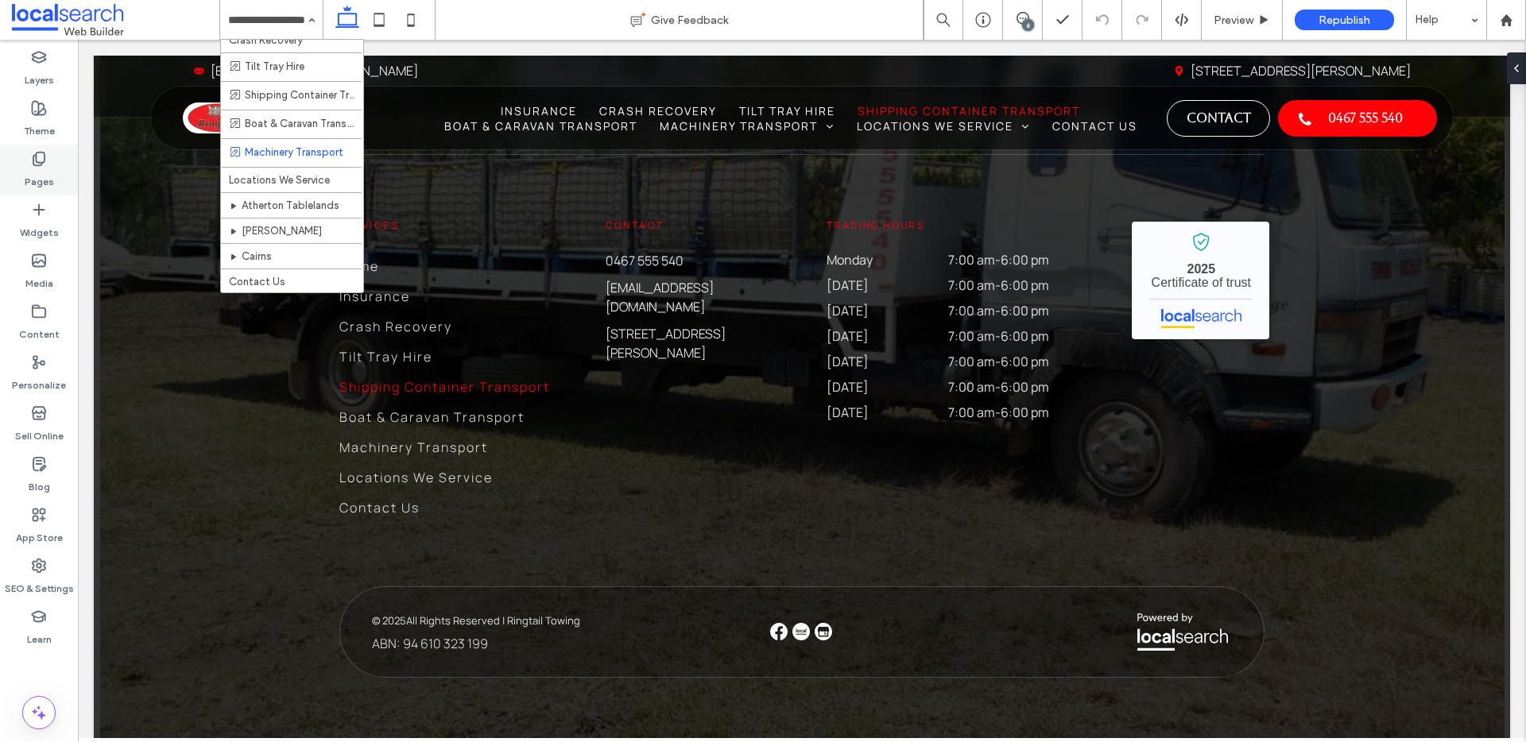
click at [43, 175] on label "Pages" at bounding box center [39, 178] width 29 height 22
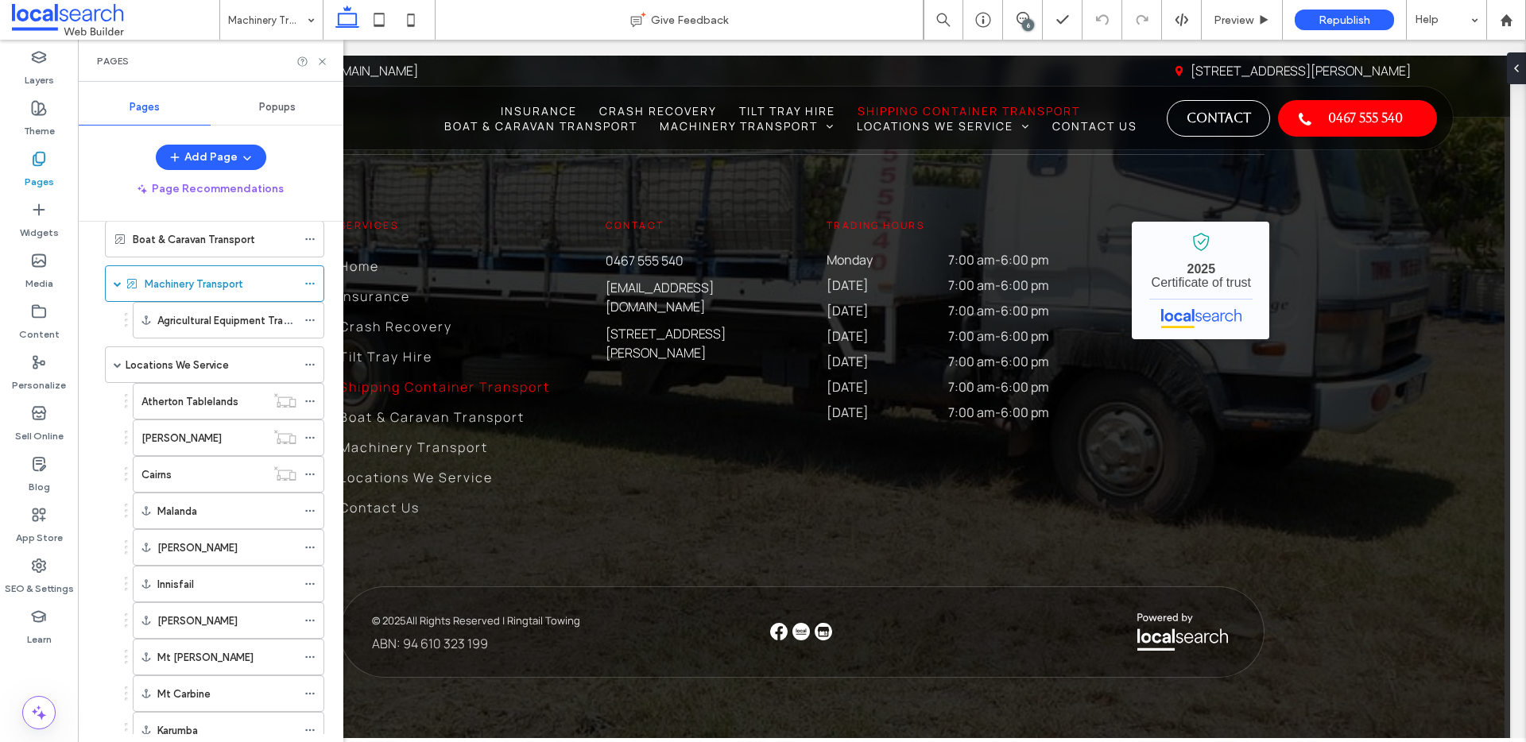
scroll to position [247, 0]
click at [225, 417] on div "Atherton Tablelands" at bounding box center [203, 404] width 124 height 35
click at [323, 62] on use at bounding box center [322, 61] width 6 height 6
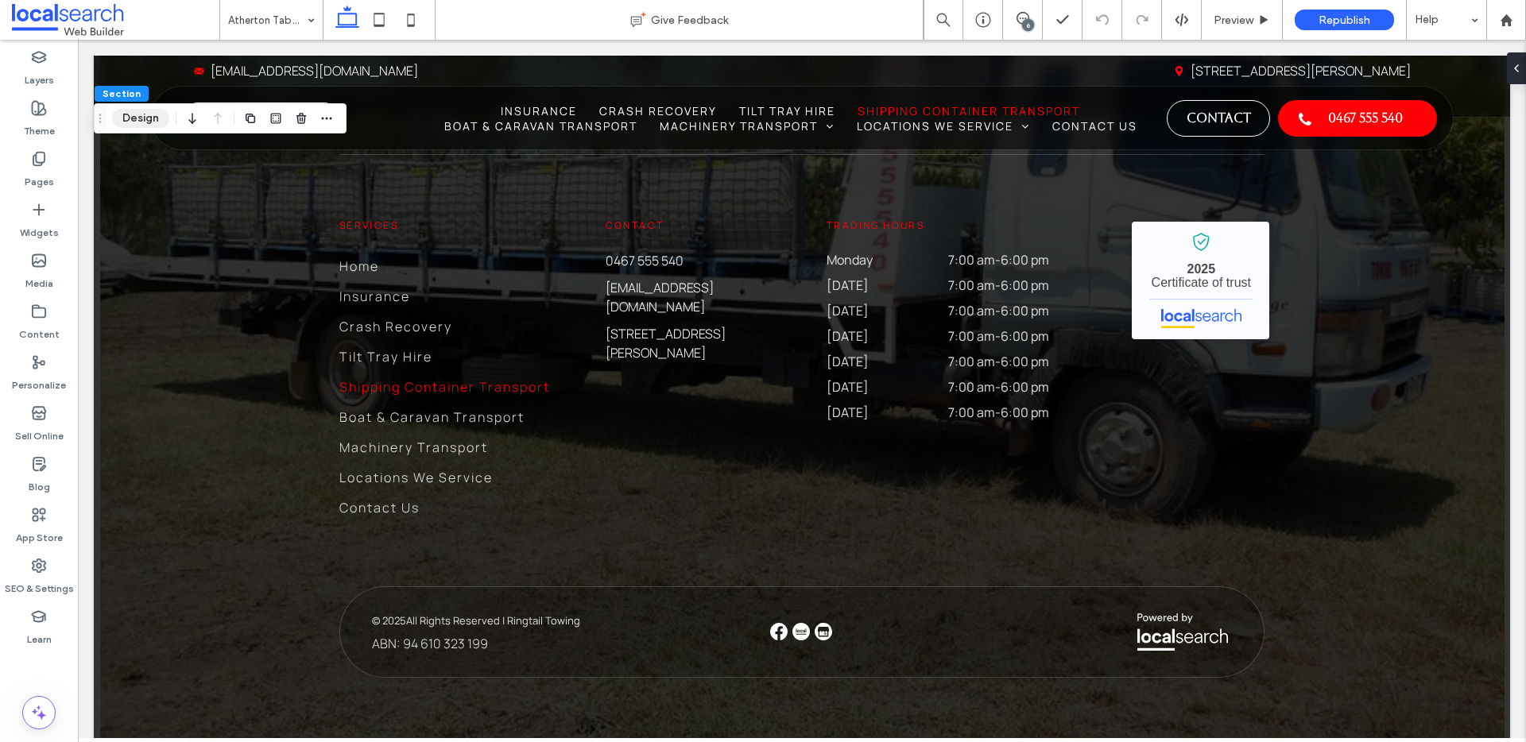
click at [145, 123] on button "Design" at bounding box center [140, 118] width 57 height 19
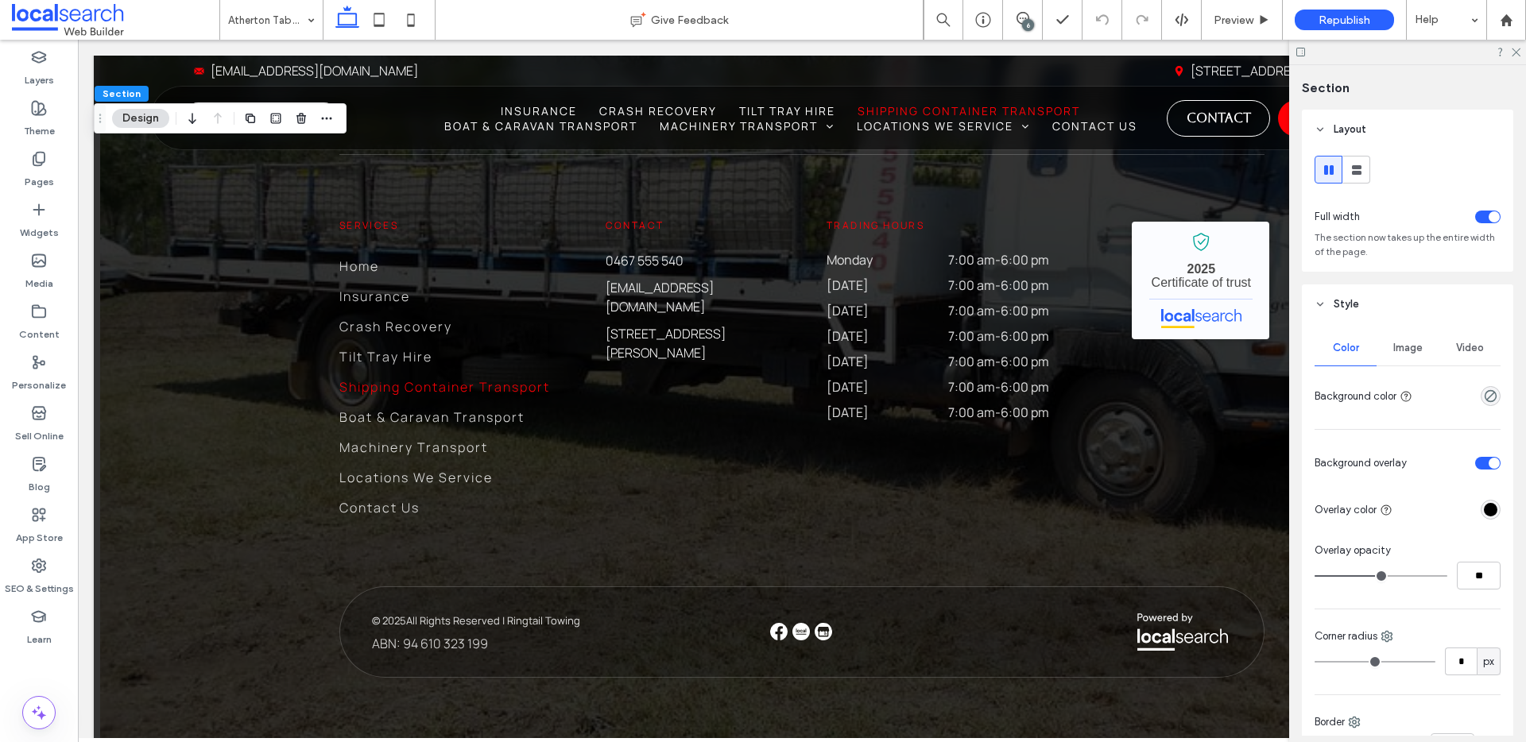
click at [1400, 354] on span "Image" at bounding box center [1407, 348] width 29 height 13
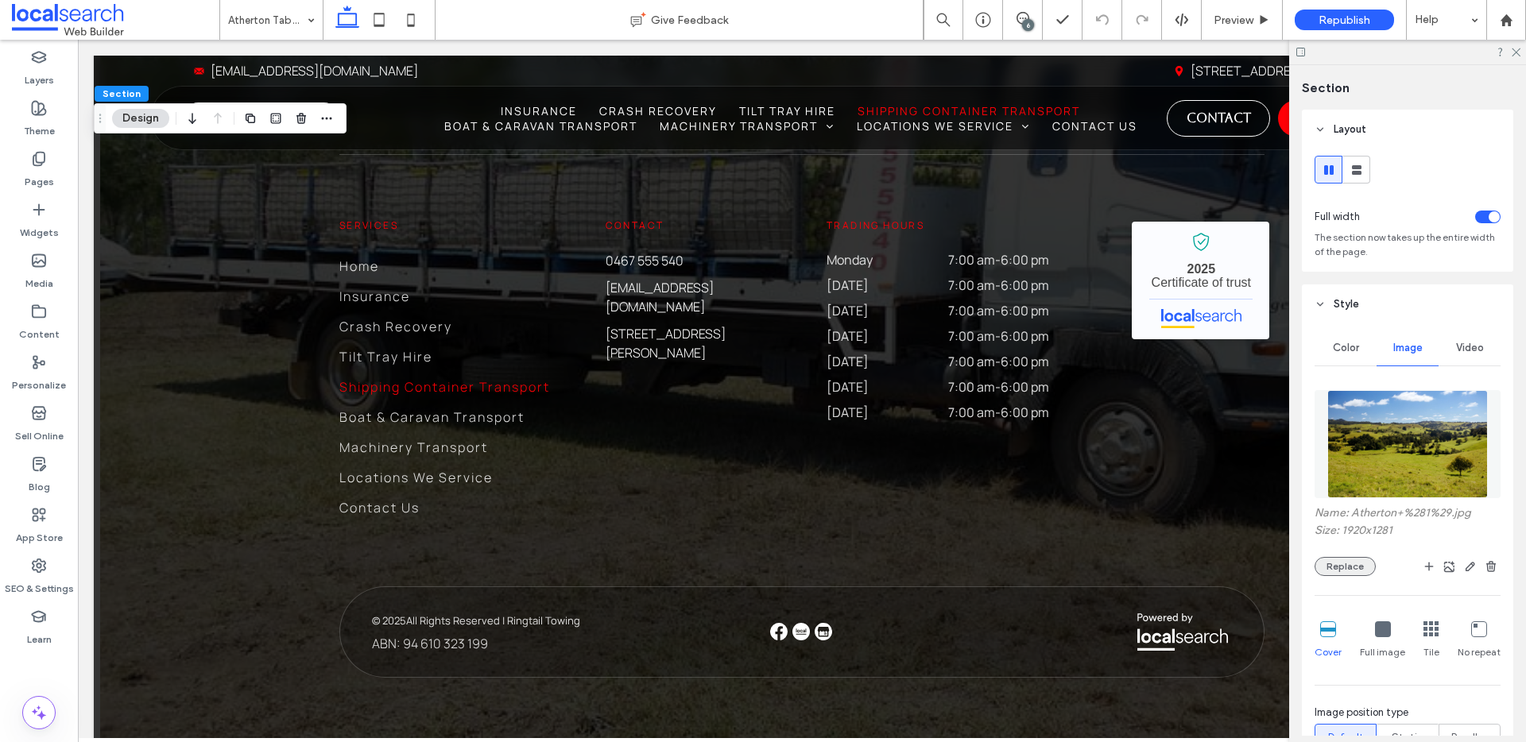
click at [1357, 563] on button "Replace" at bounding box center [1344, 566] width 61 height 19
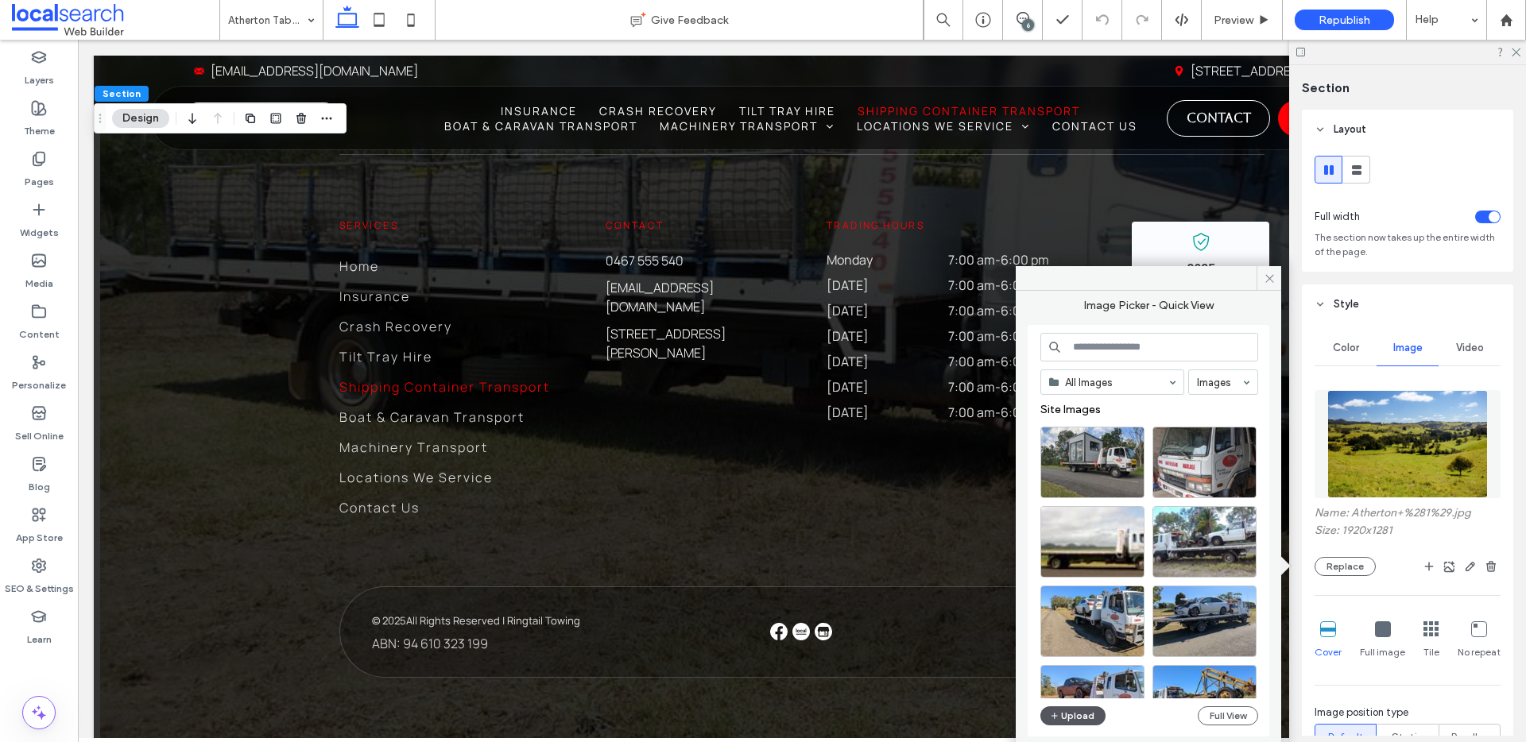
click at [1067, 716] on button "Upload" at bounding box center [1072, 716] width 65 height 19
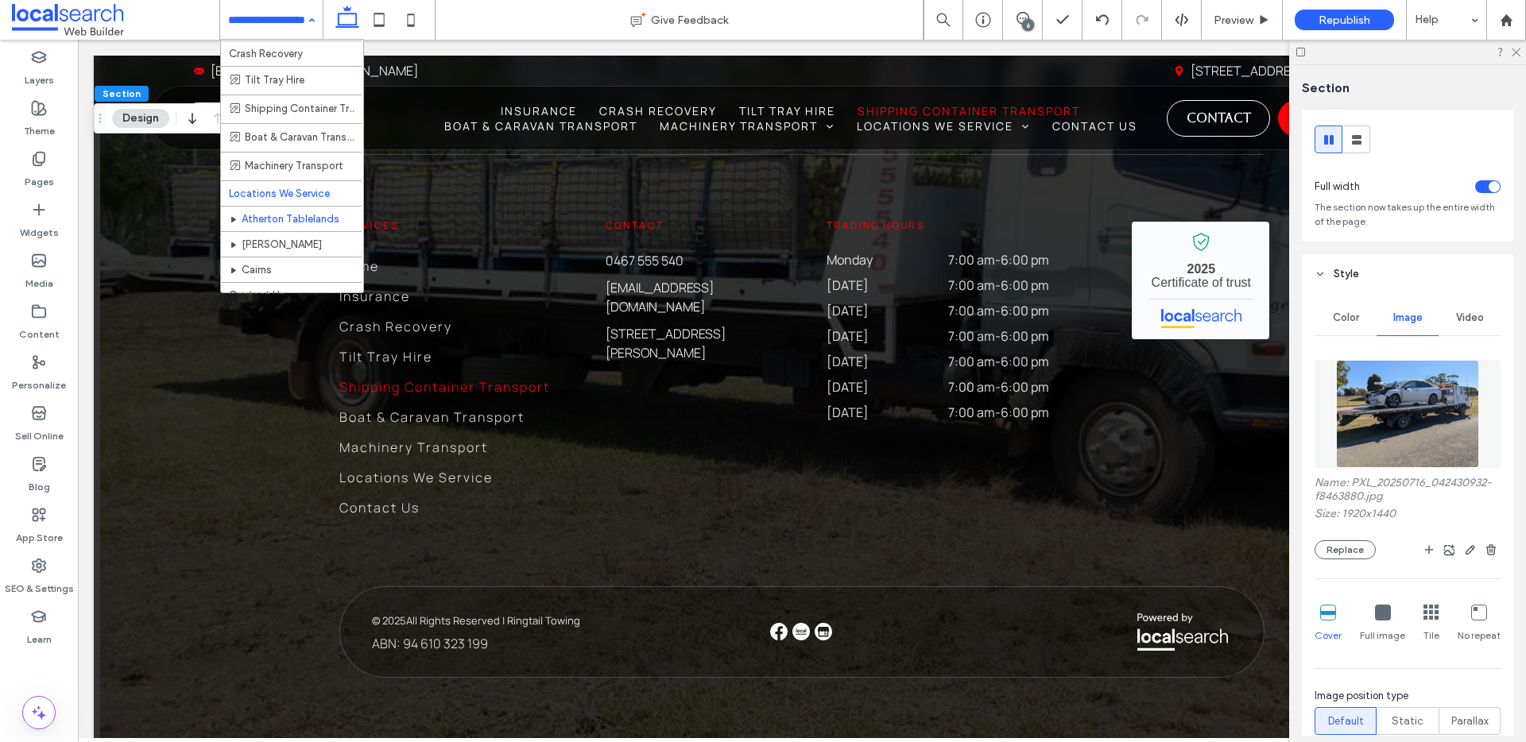
scroll to position [63, 0]
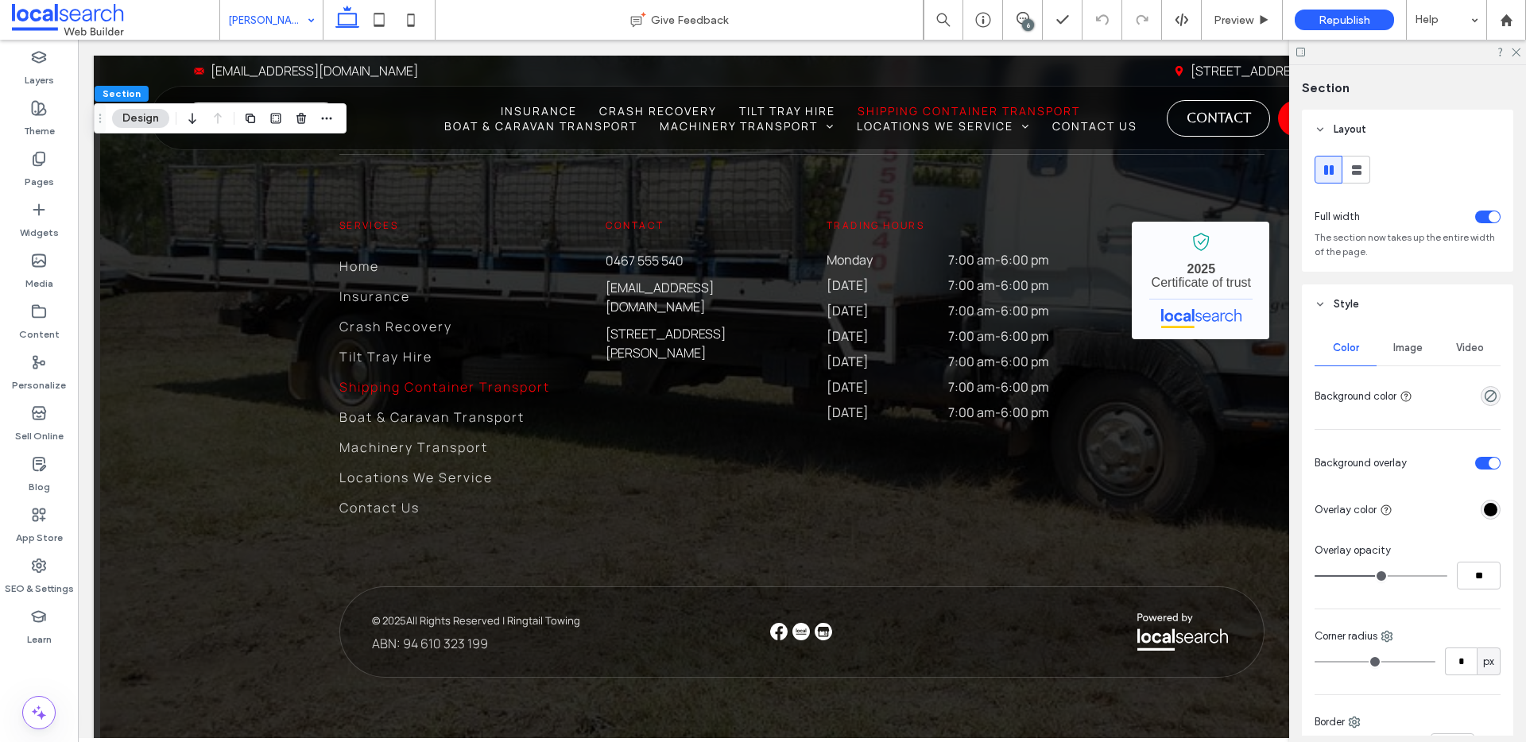
click at [1405, 347] on span "Image" at bounding box center [1407, 348] width 29 height 13
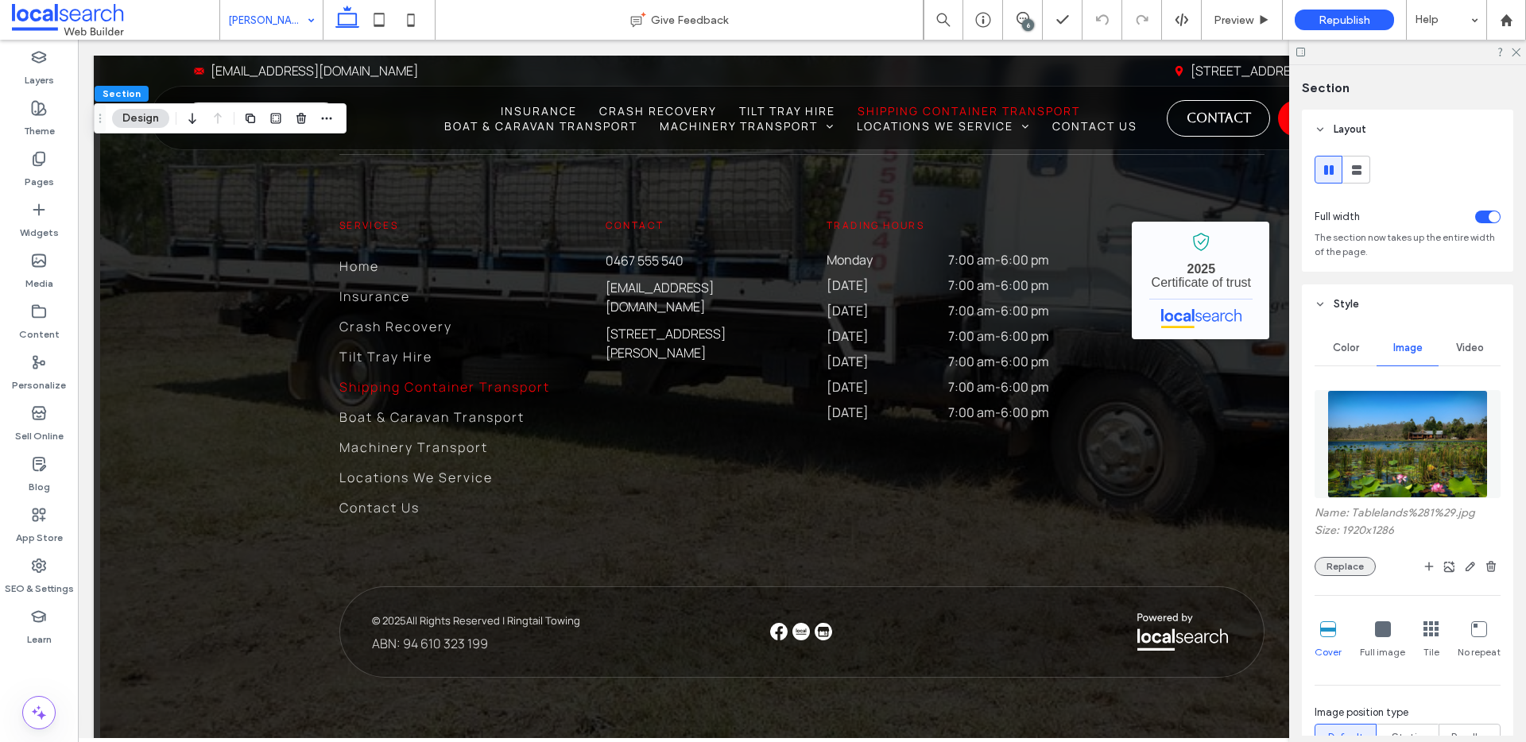
click at [1361, 572] on button "Replace" at bounding box center [1344, 566] width 61 height 19
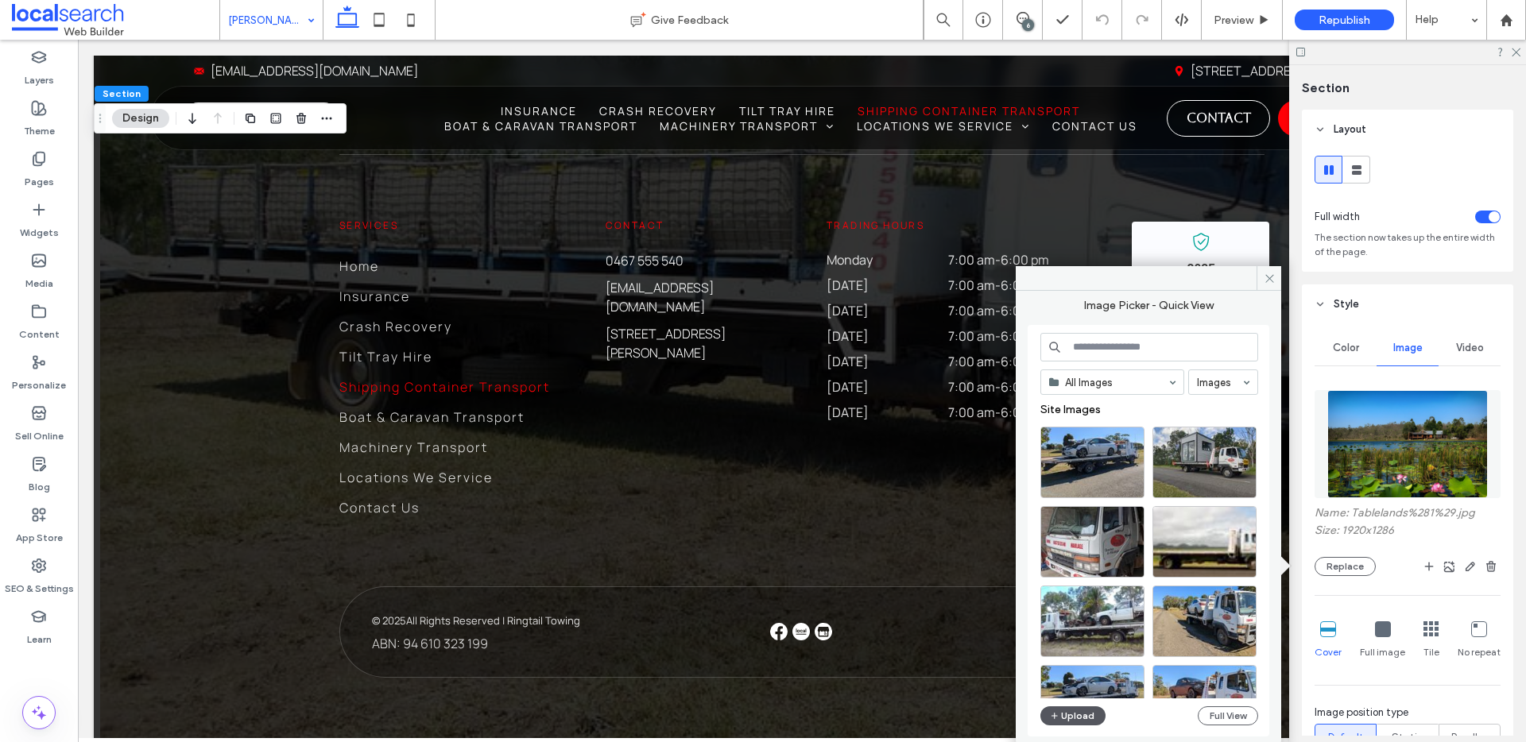
drag, startPoint x: 1098, startPoint y: 722, endPoint x: 1090, endPoint y: 717, distance: 10.0
click at [1098, 722] on button "Upload" at bounding box center [1072, 716] width 65 height 19
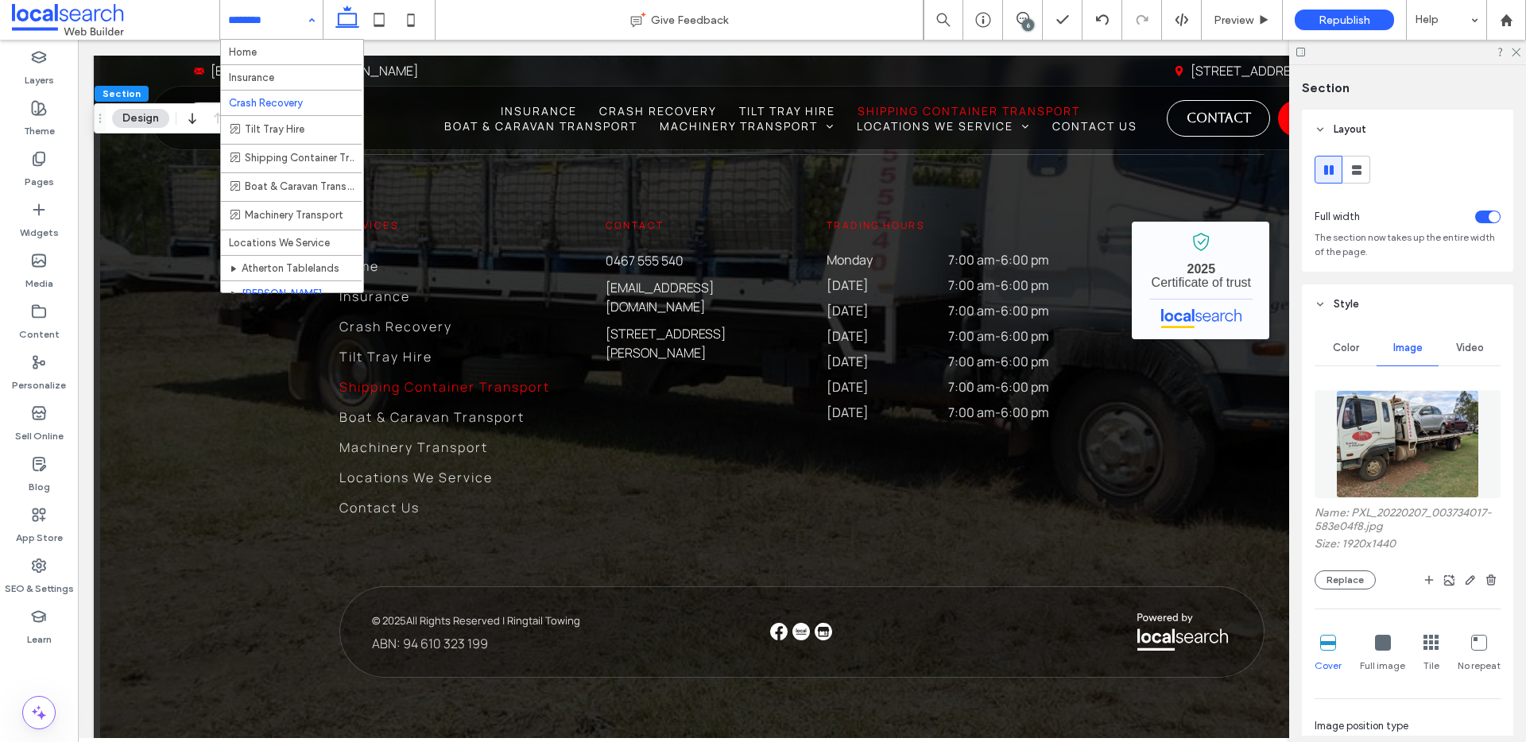
scroll to position [63, 0]
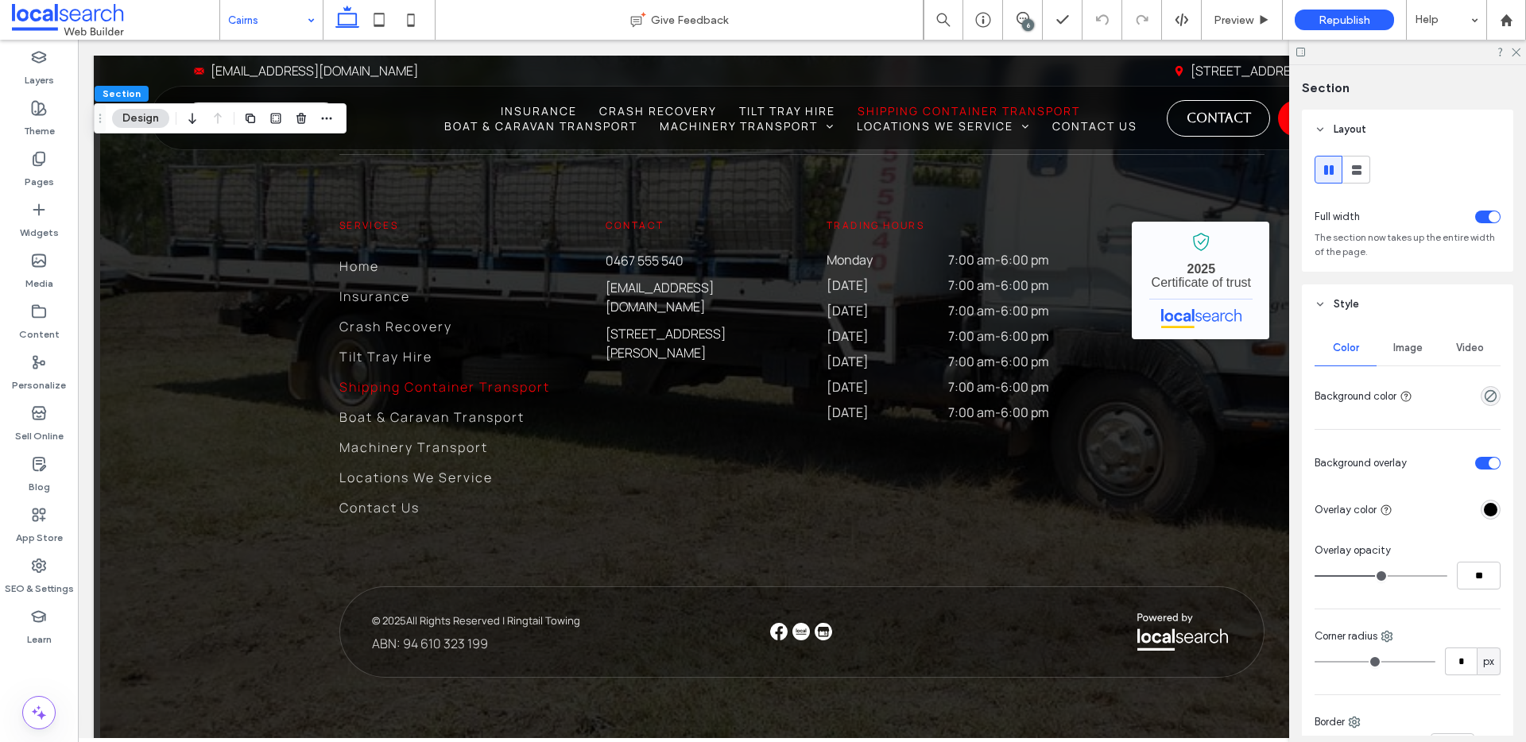
click at [1395, 343] on span "Image" at bounding box center [1407, 348] width 29 height 13
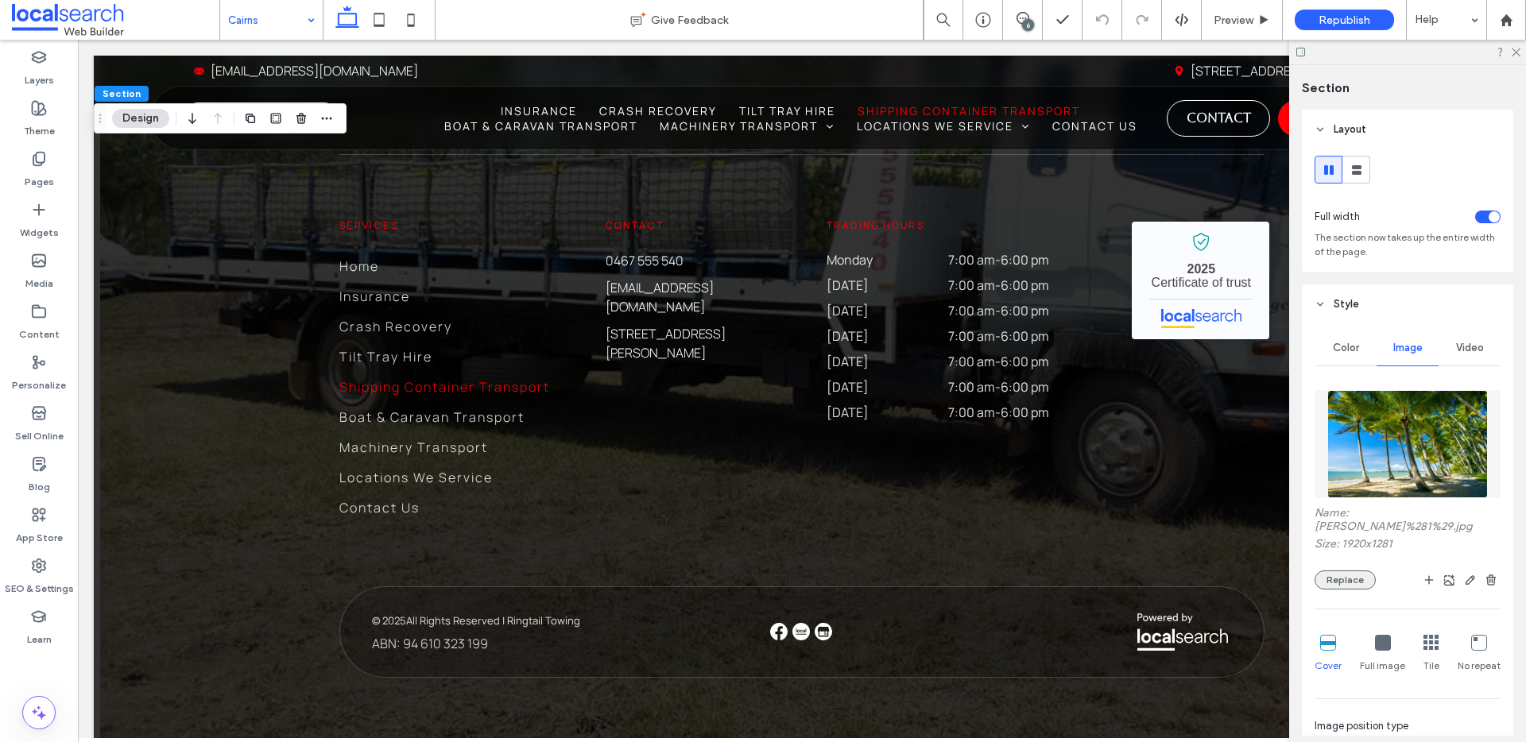
click at [1353, 571] on button "Replace" at bounding box center [1344, 580] width 61 height 19
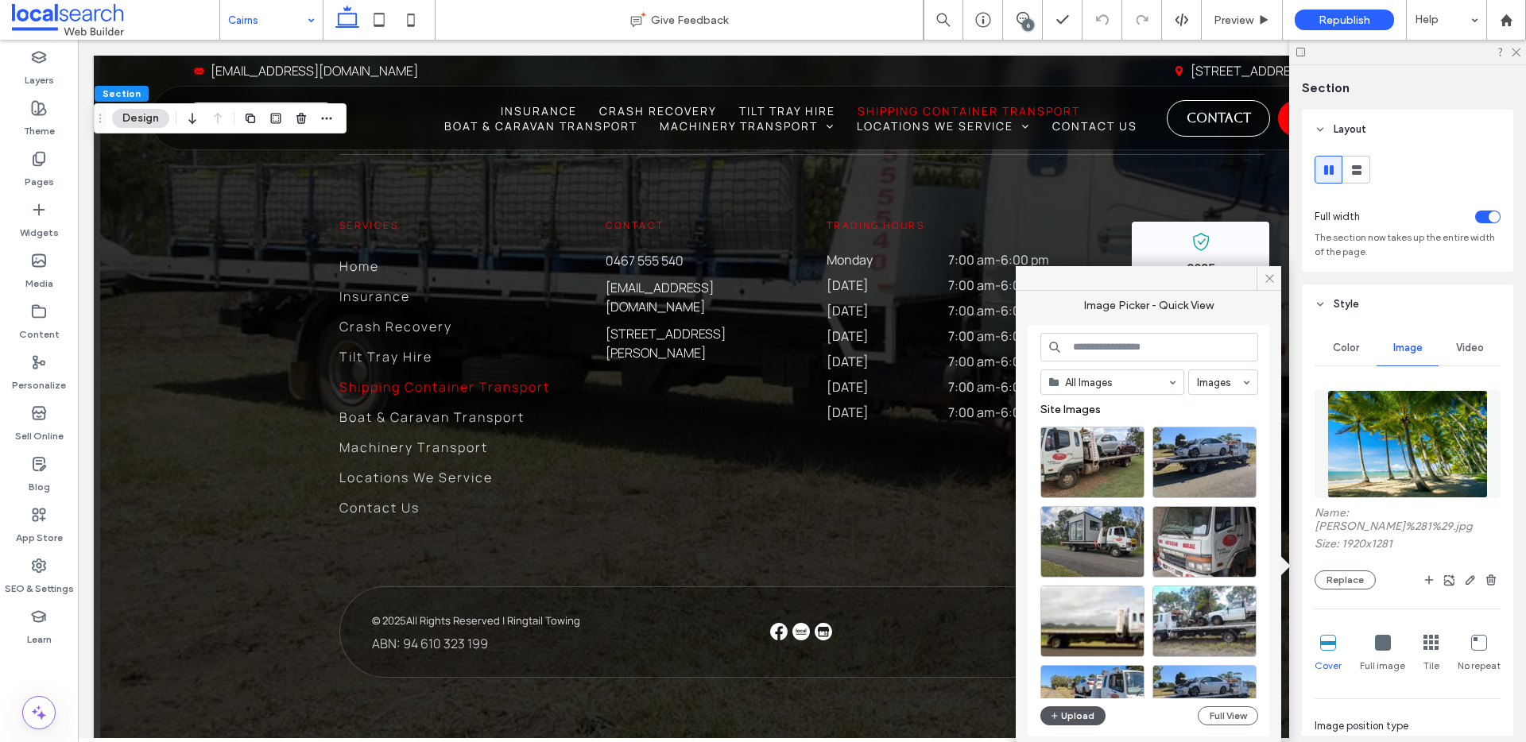
click at [1074, 714] on button "Upload" at bounding box center [1072, 716] width 65 height 19
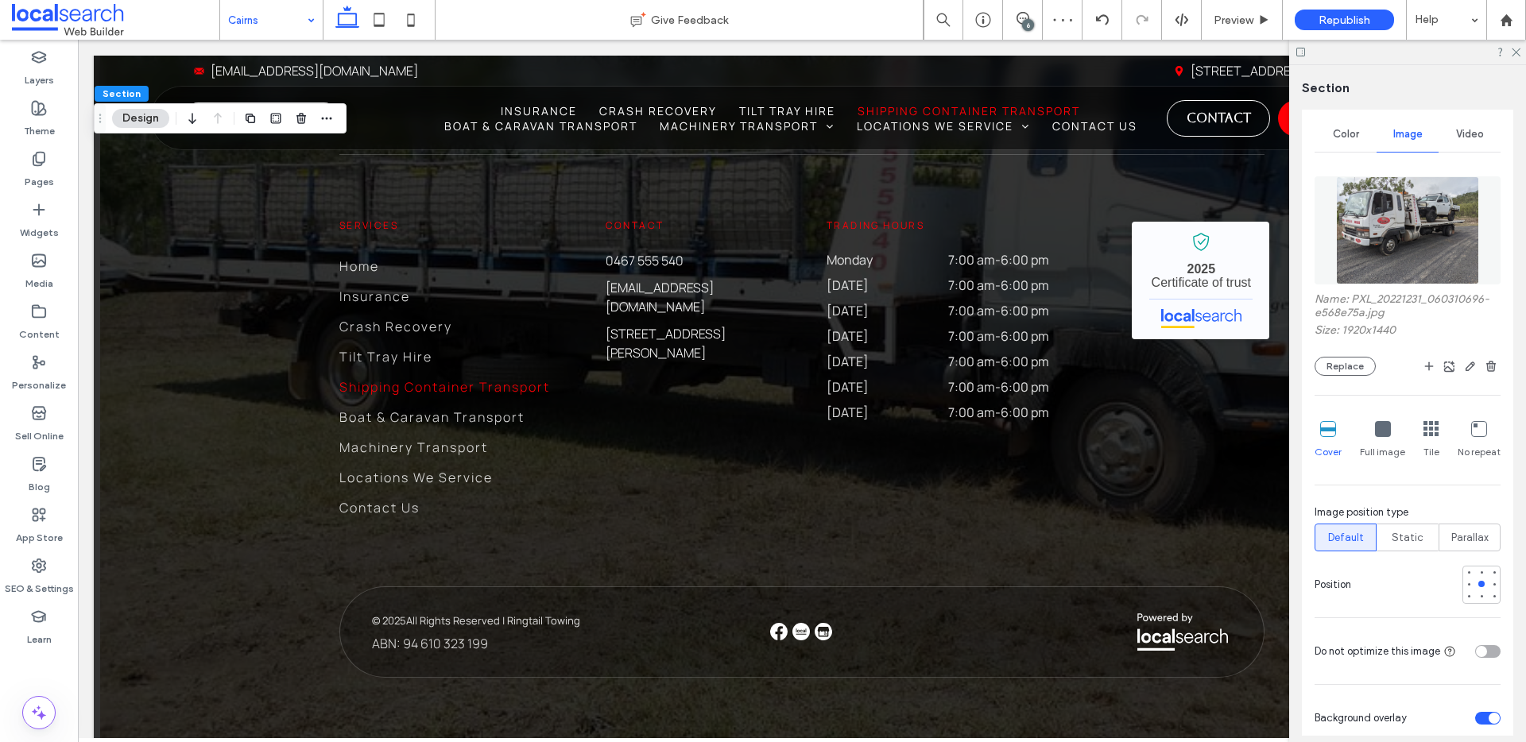
scroll to position [230, 0]
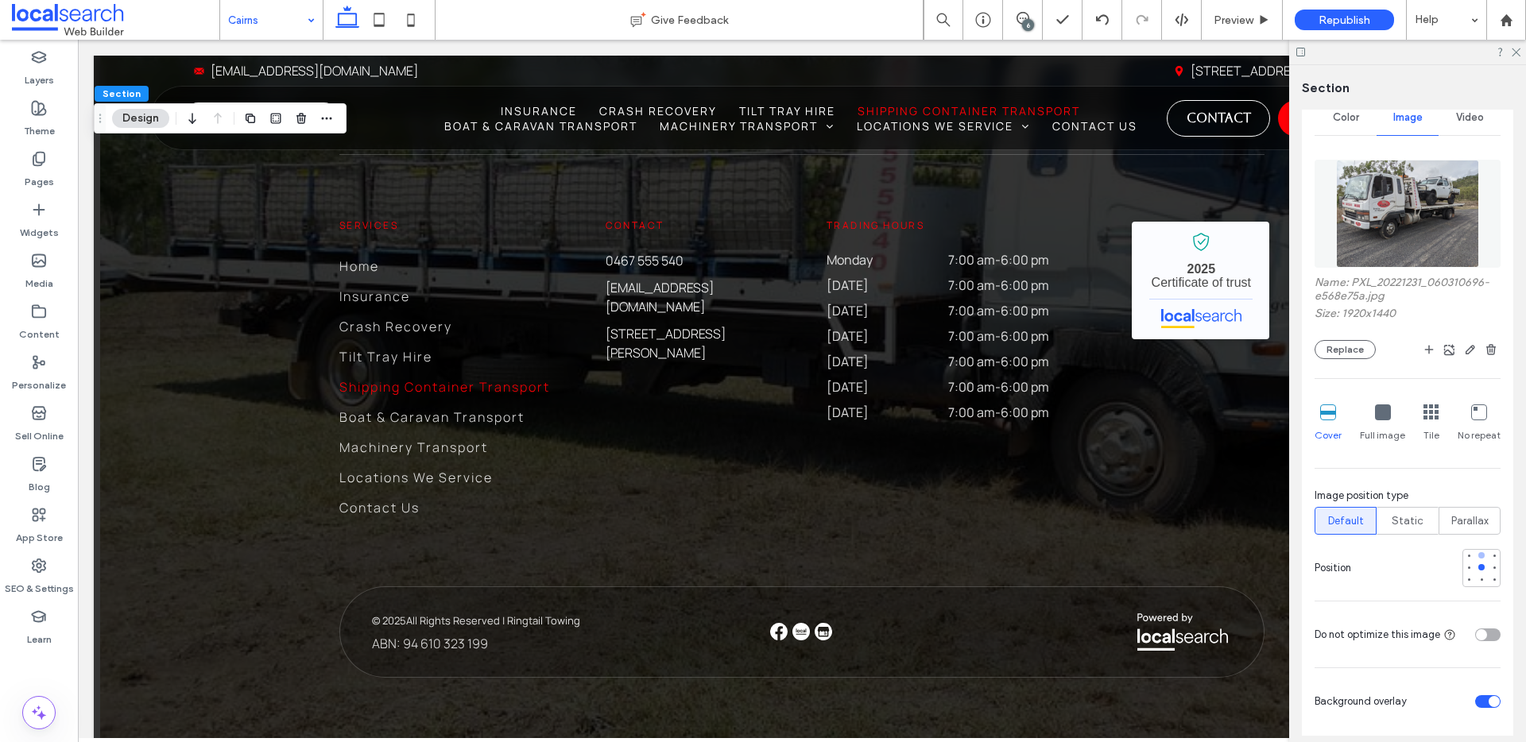
click at [1478, 558] on div at bounding box center [1481, 555] width 6 height 6
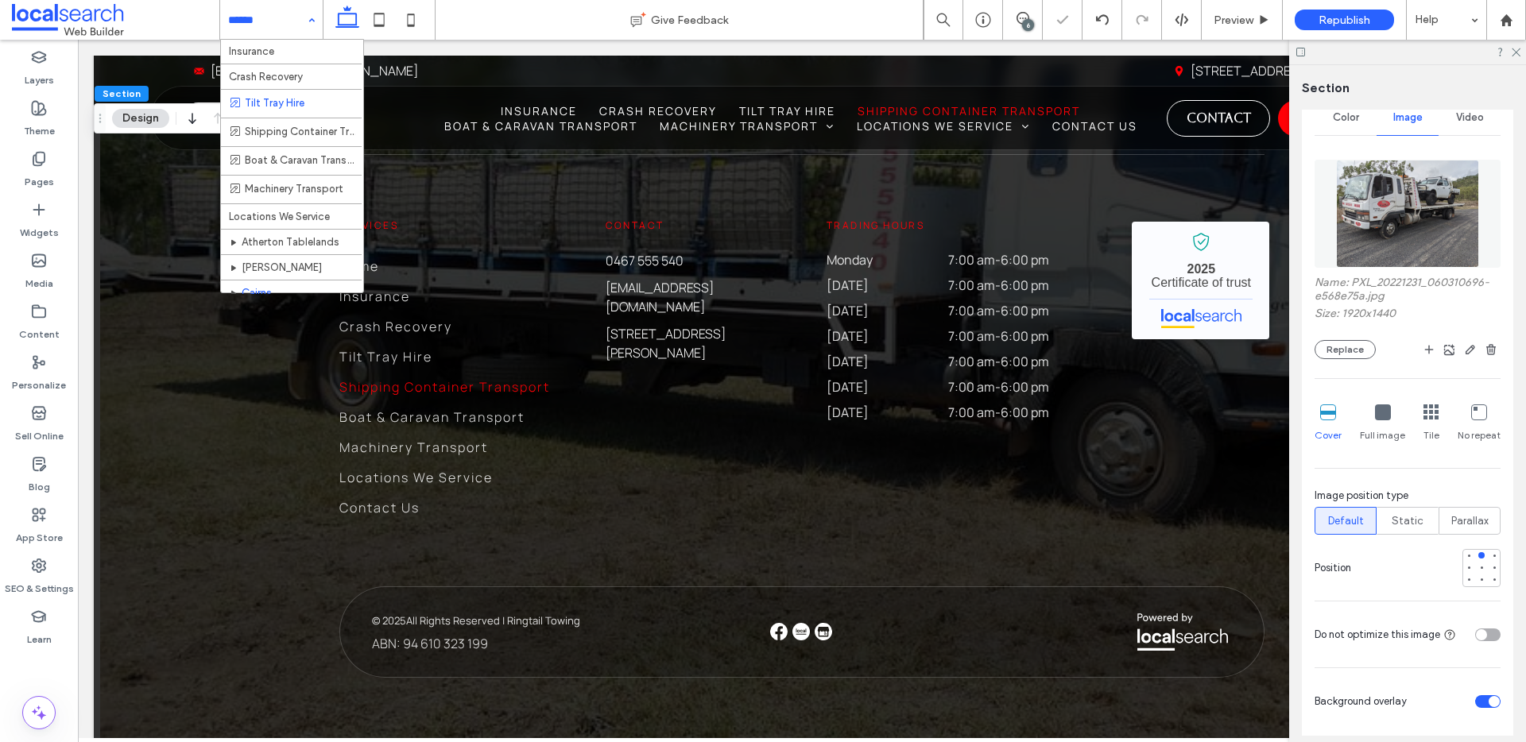
scroll to position [63, 0]
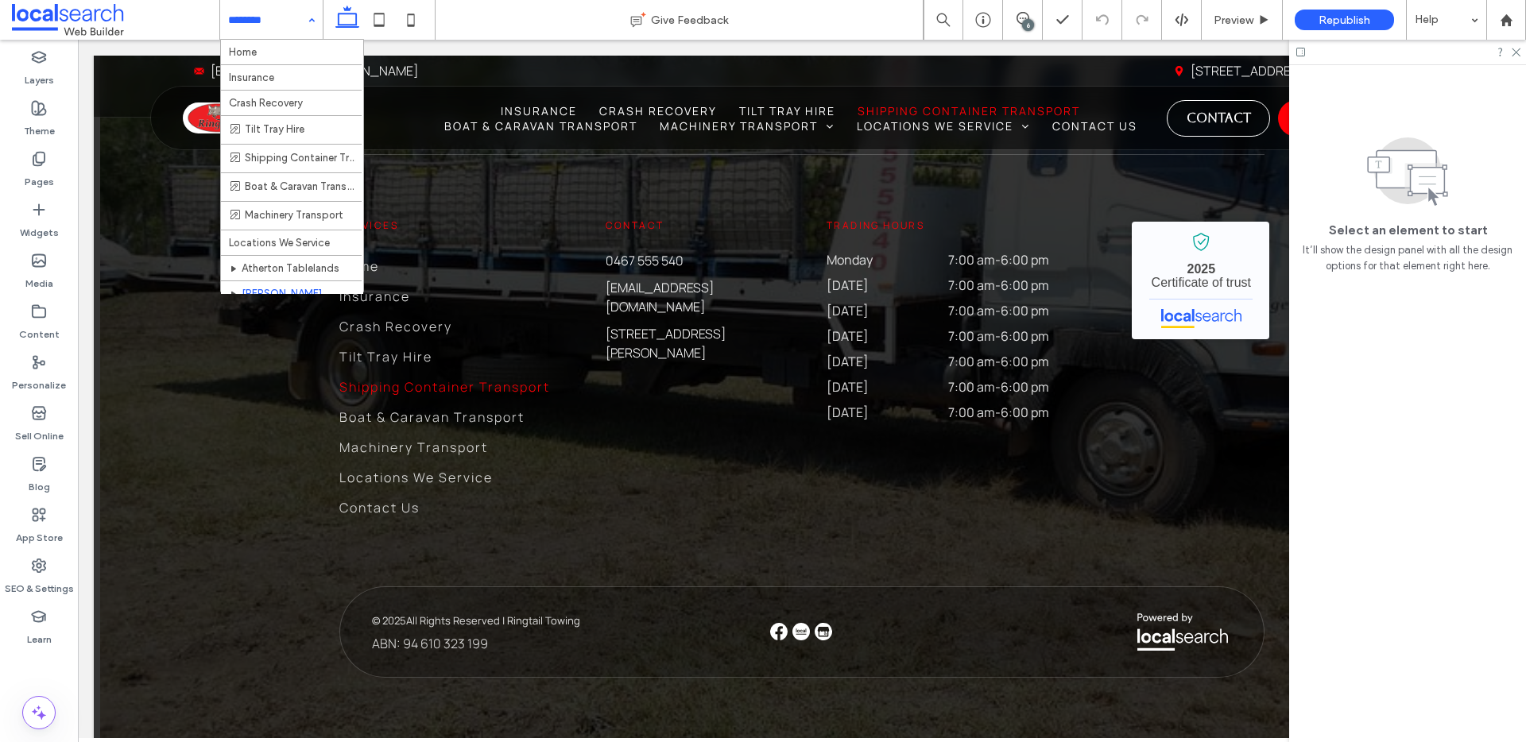
click at [304, 14] on div "Home Insurance Crash Recovery Tilt Tray Hire Shipping Container Transport Boat …" at bounding box center [271, 20] width 103 height 40
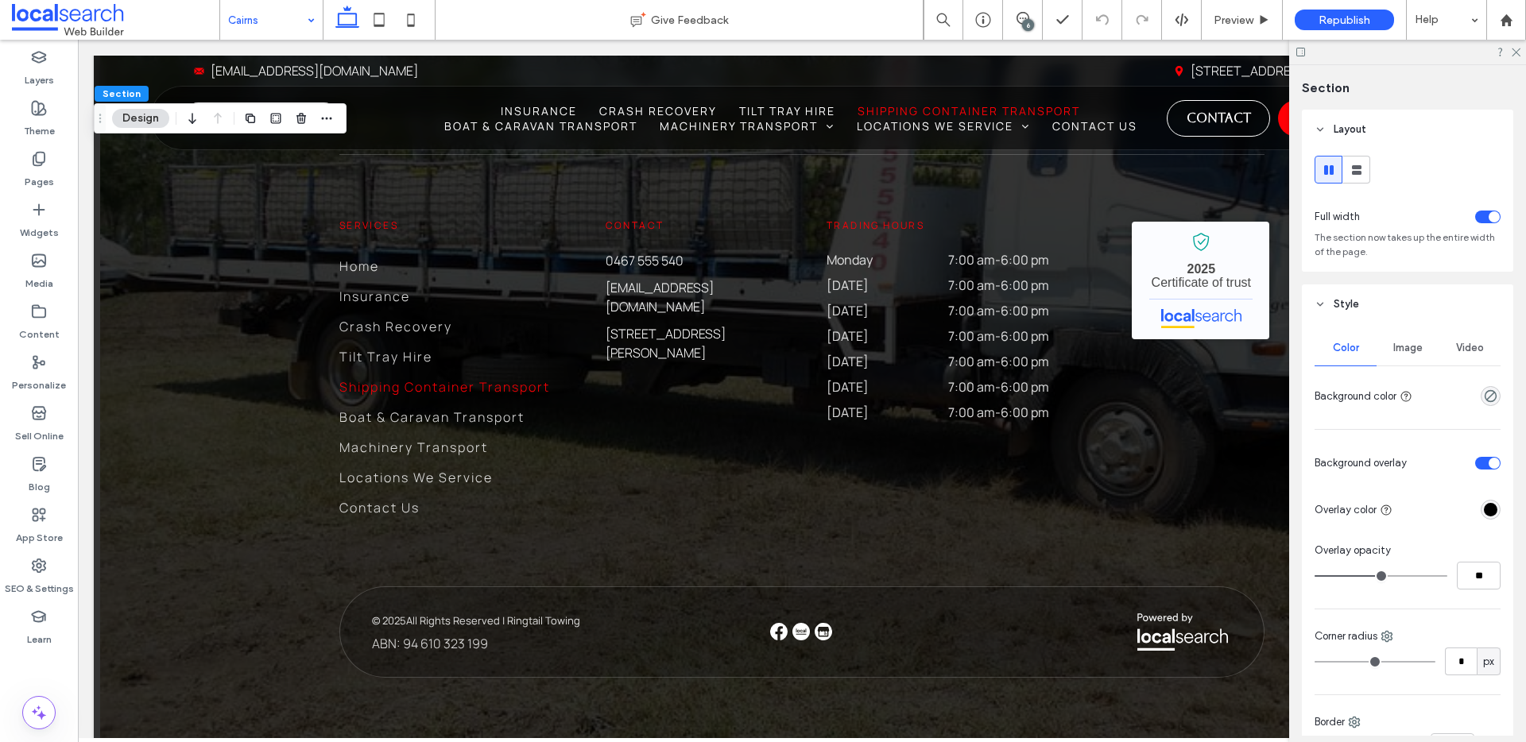
click at [1424, 338] on div "Image" at bounding box center [1407, 348] width 62 height 35
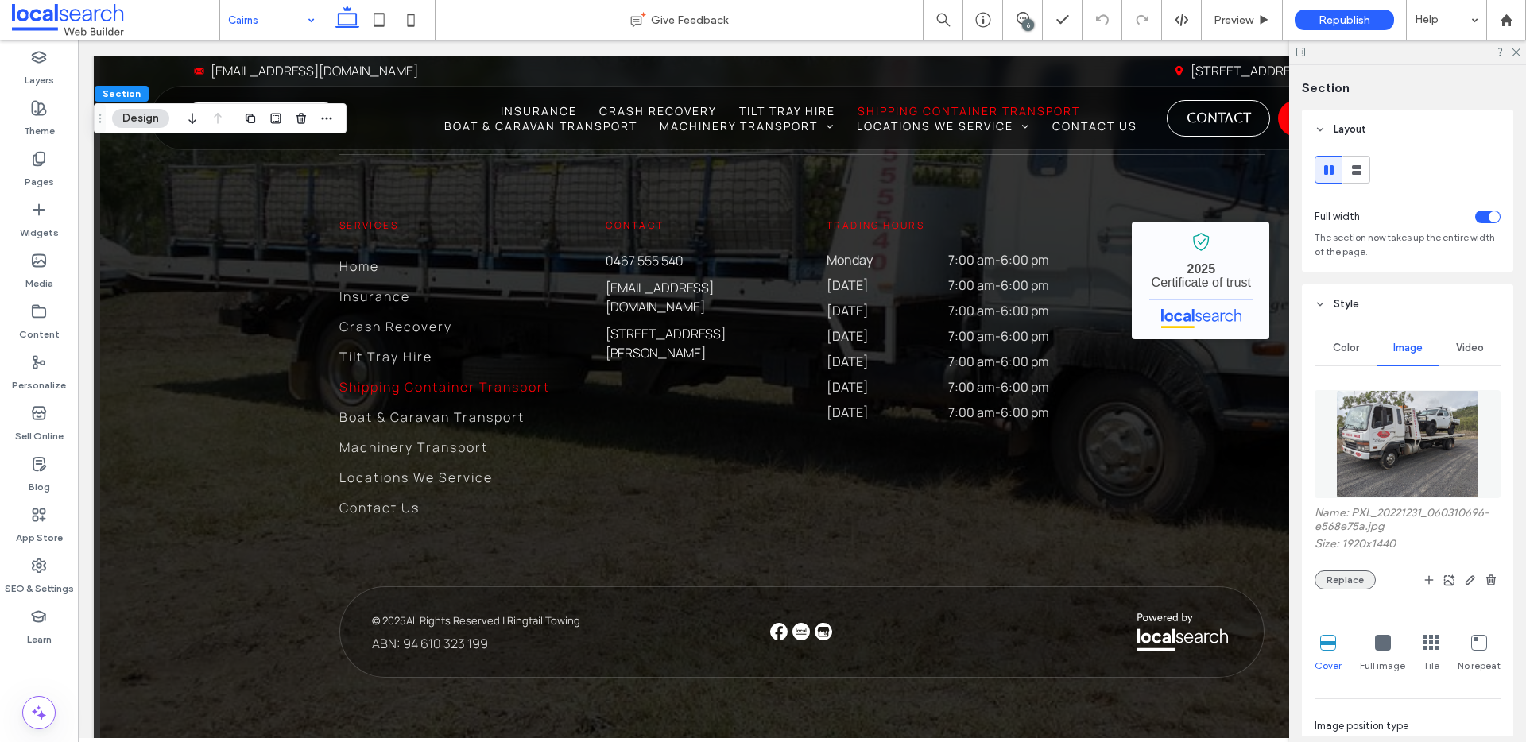
click at [1354, 572] on button "Replace" at bounding box center [1344, 580] width 61 height 19
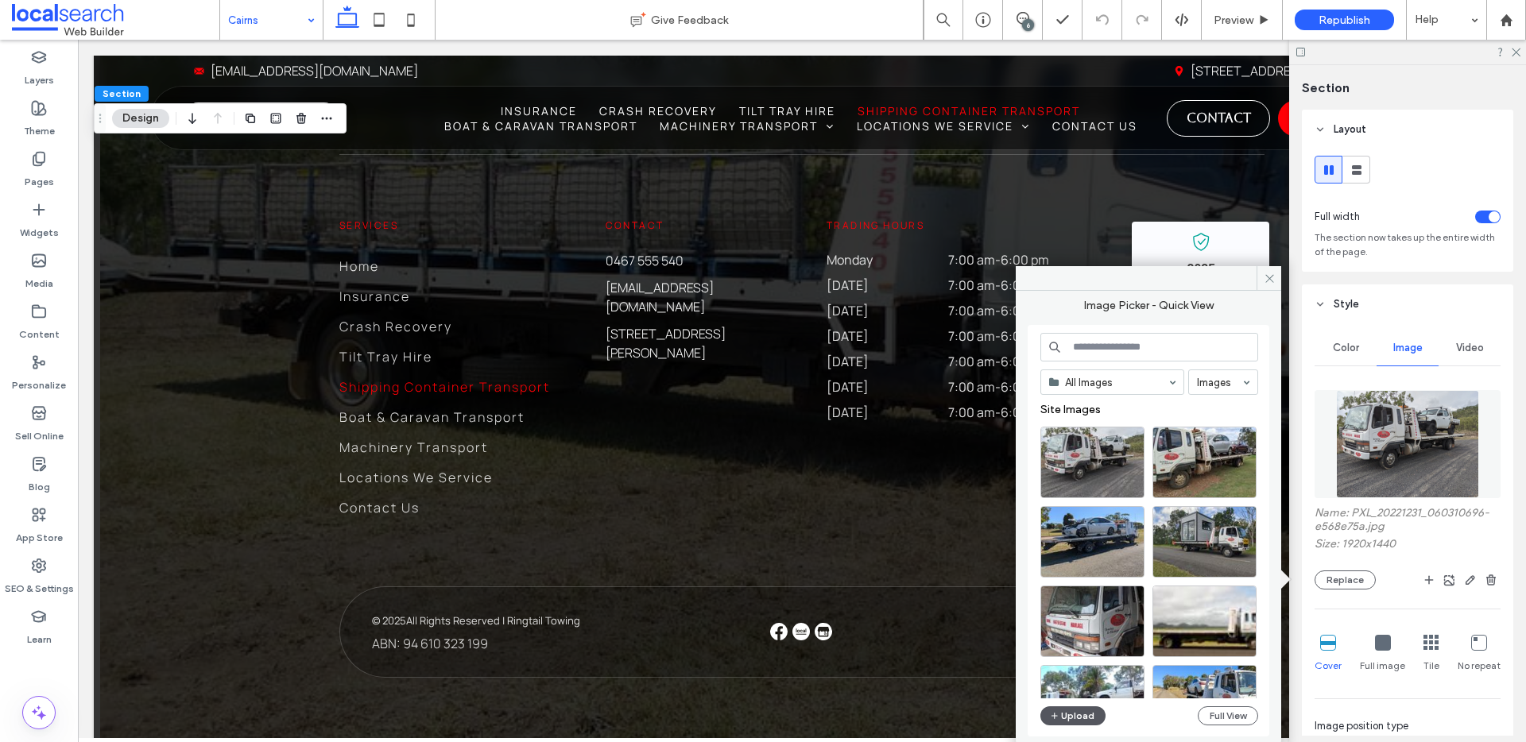
click at [1067, 714] on button "Upload" at bounding box center [1072, 716] width 65 height 19
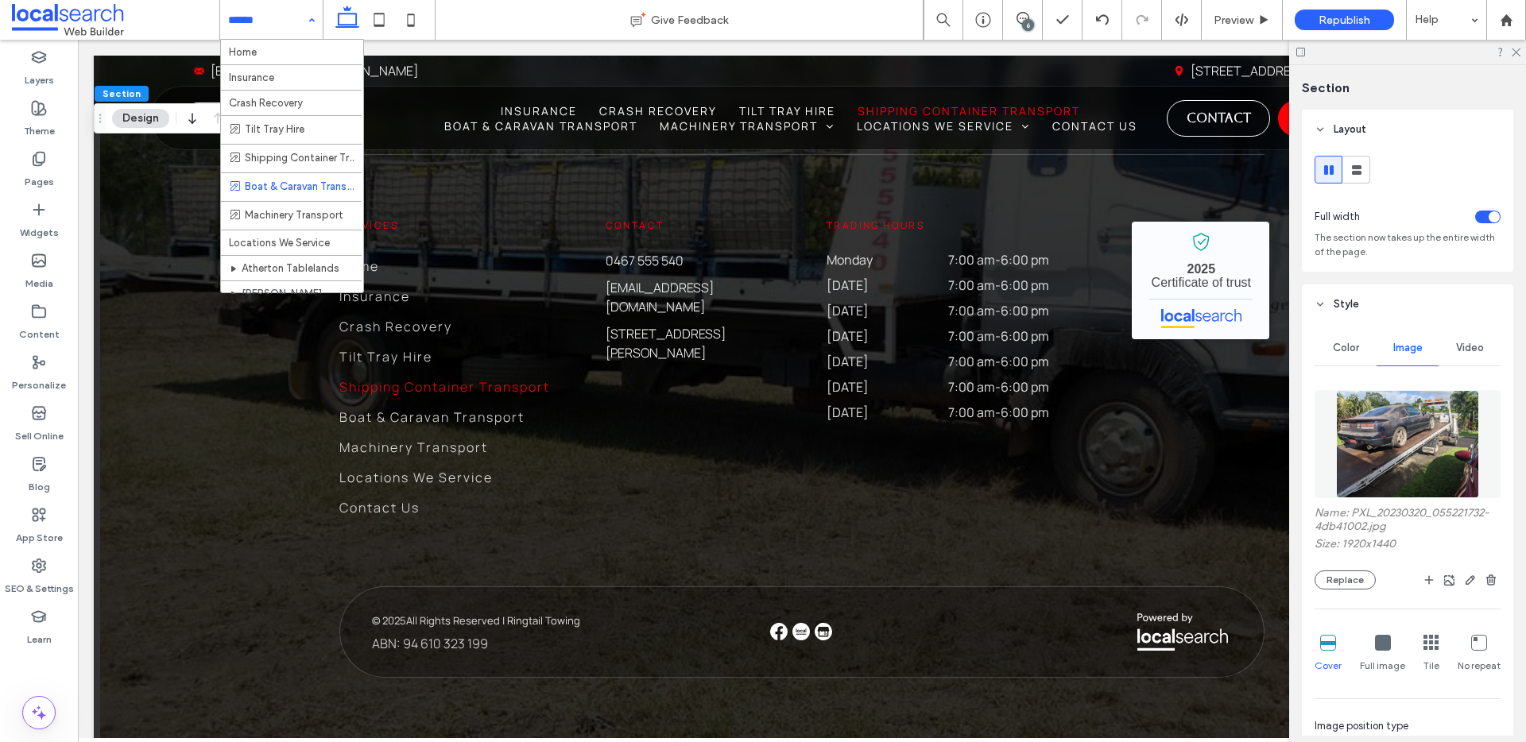
scroll to position [63, 0]
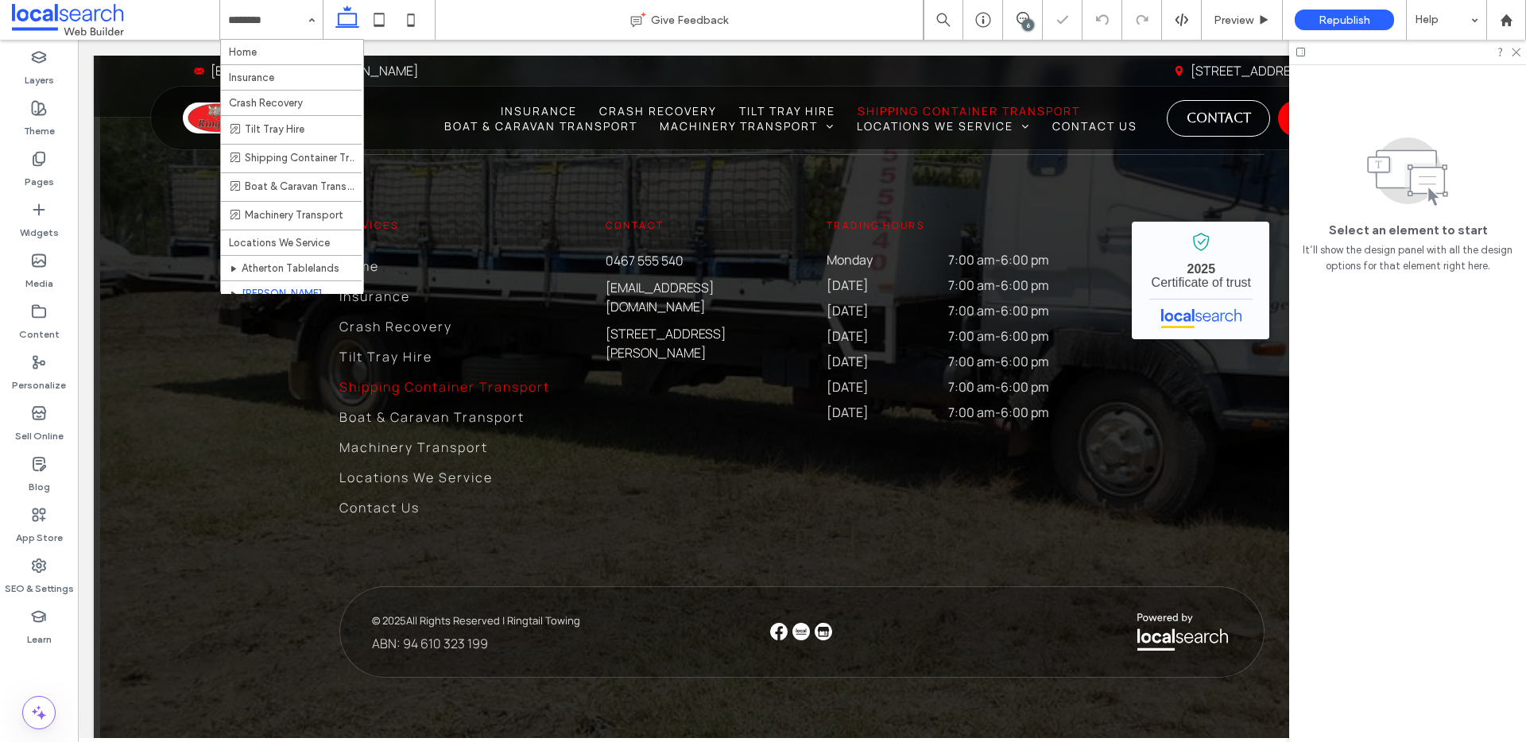
click at [266, 14] on input at bounding box center [267, 20] width 79 height 40
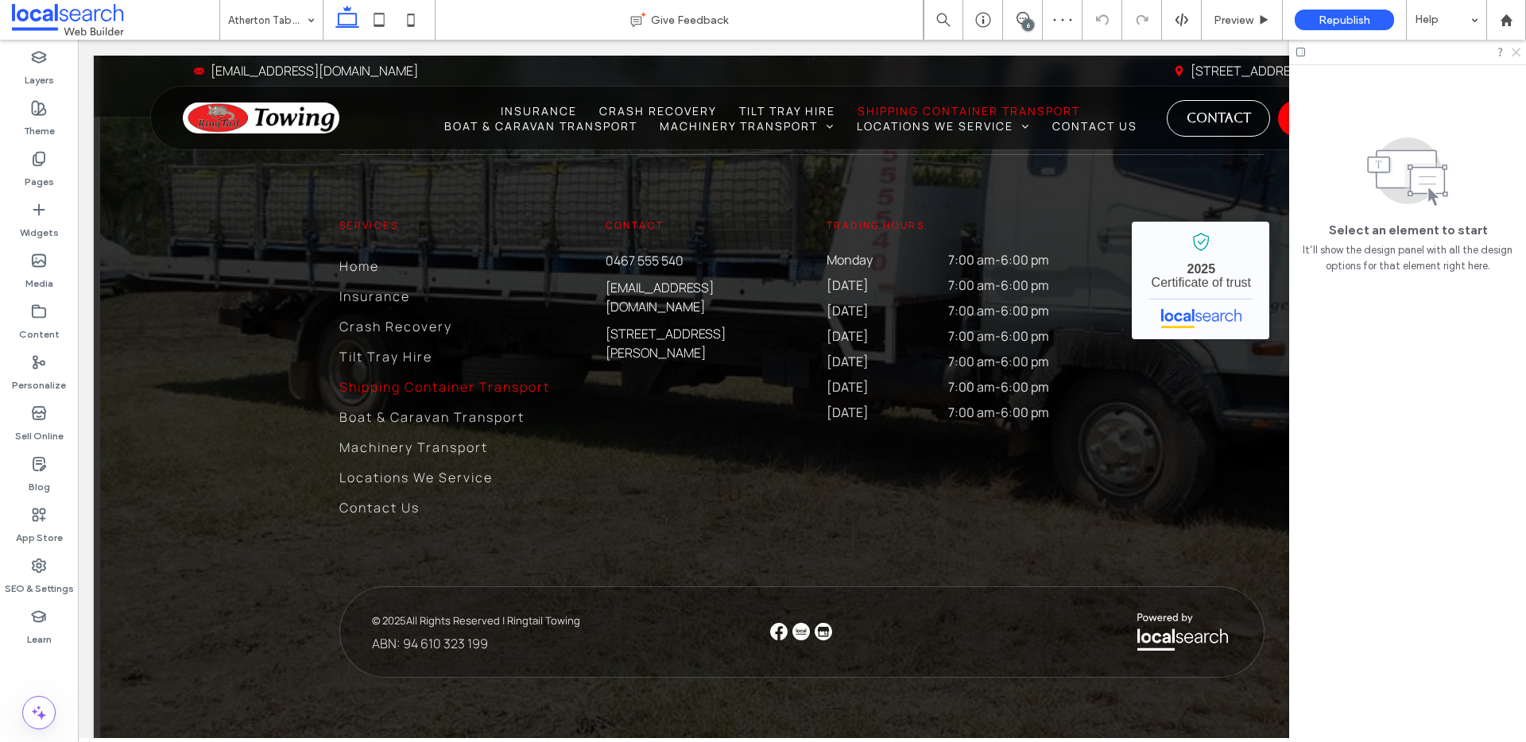
click at [1517, 52] on icon at bounding box center [1515, 51] width 10 height 10
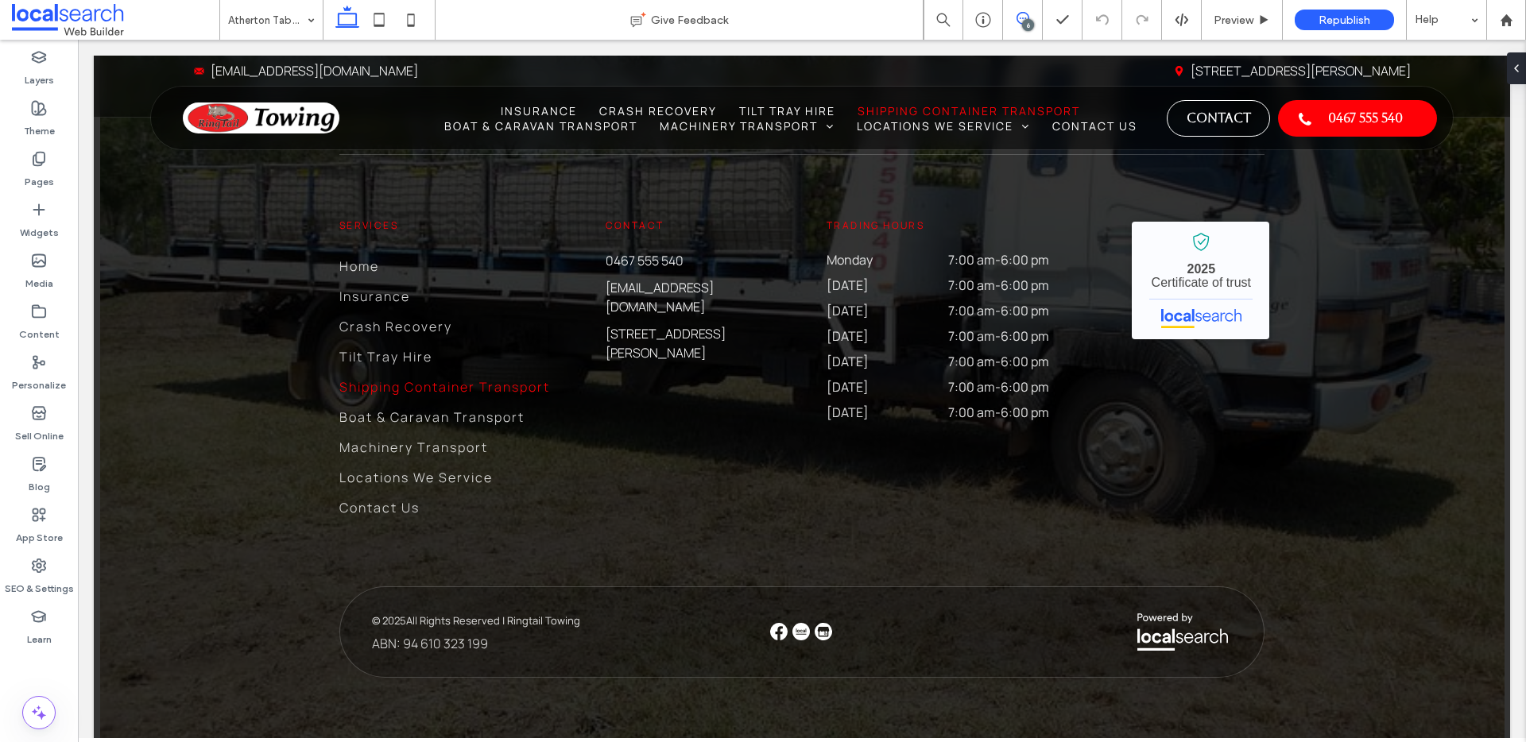
click at [1018, 15] on icon at bounding box center [1022, 18] width 13 height 13
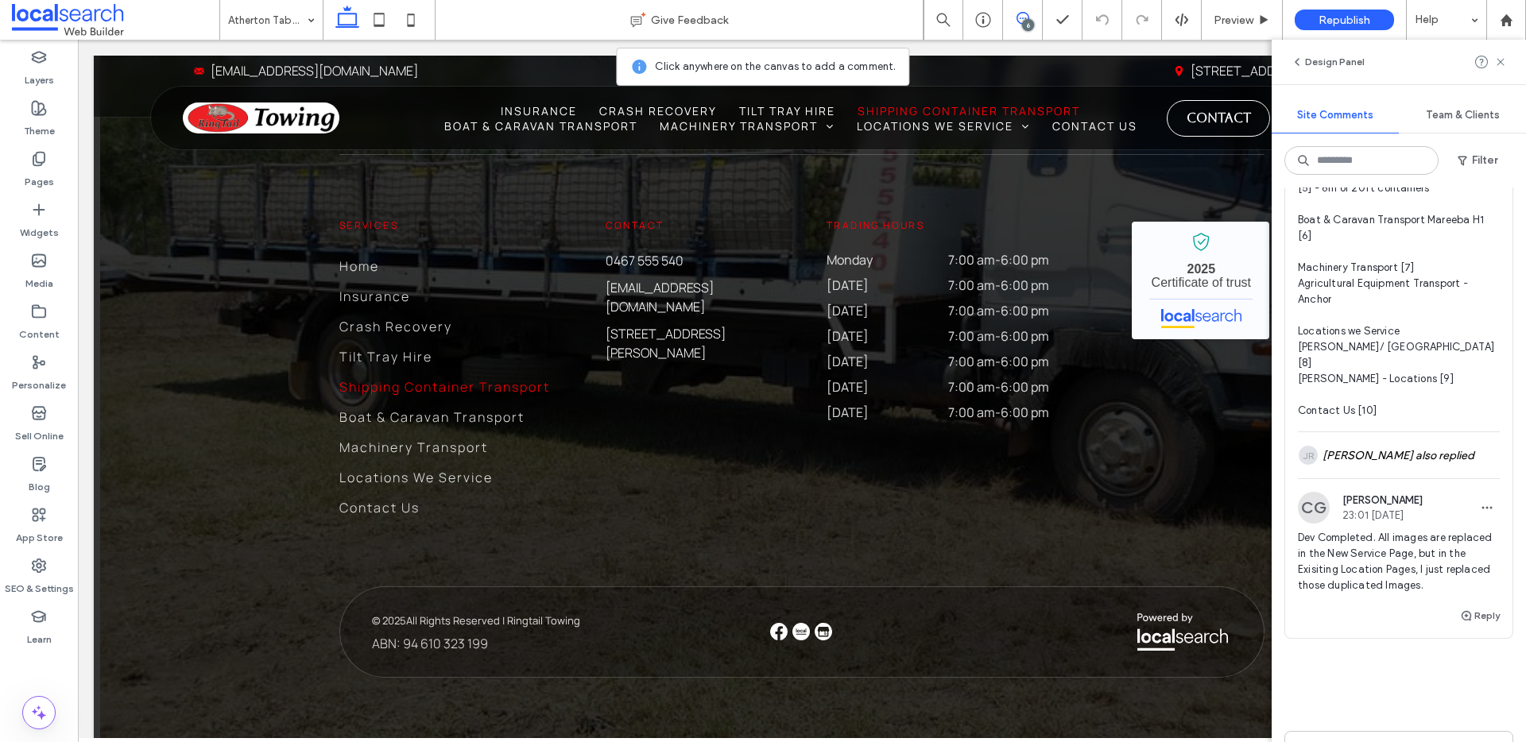
scroll to position [1892, 0]
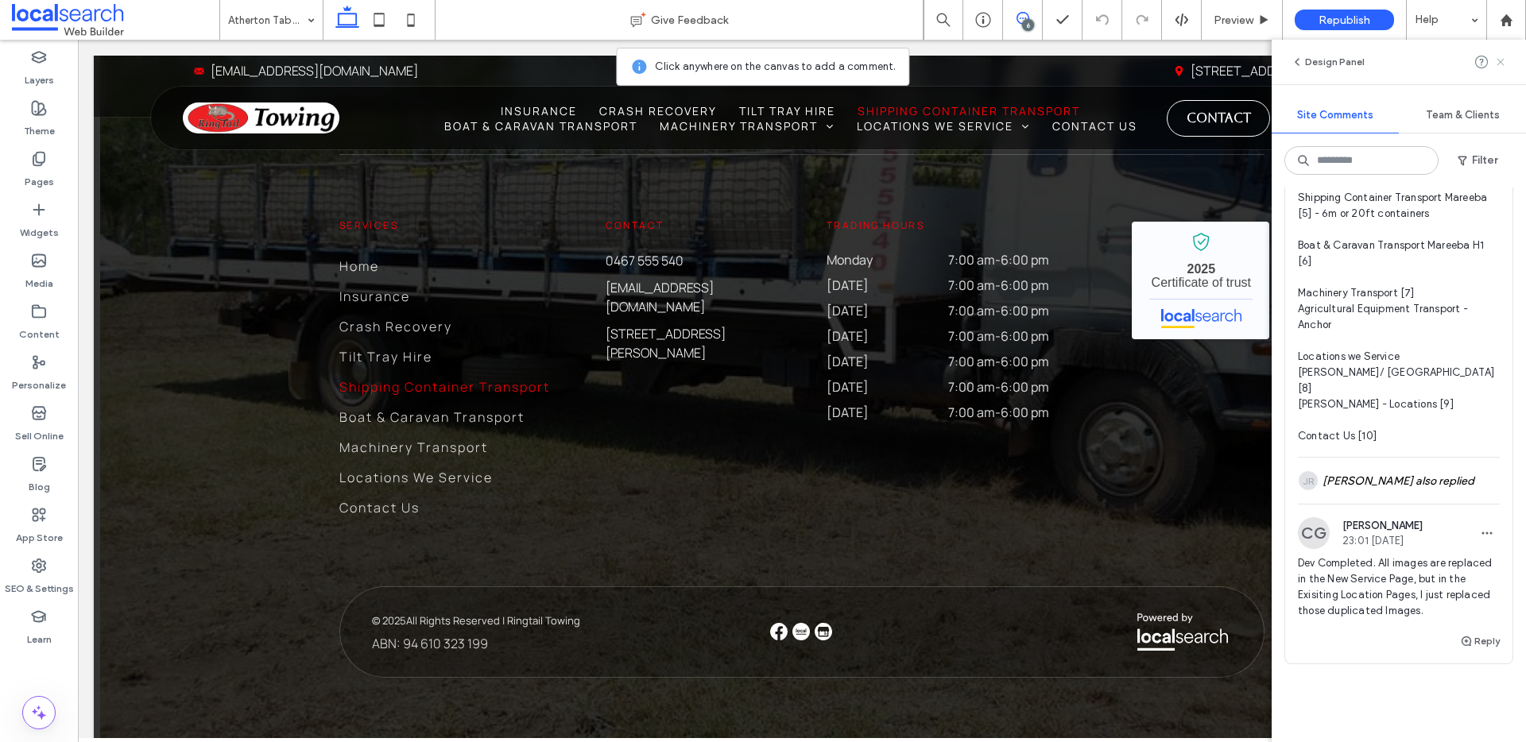
click at [1495, 64] on icon at bounding box center [1500, 62] width 13 height 13
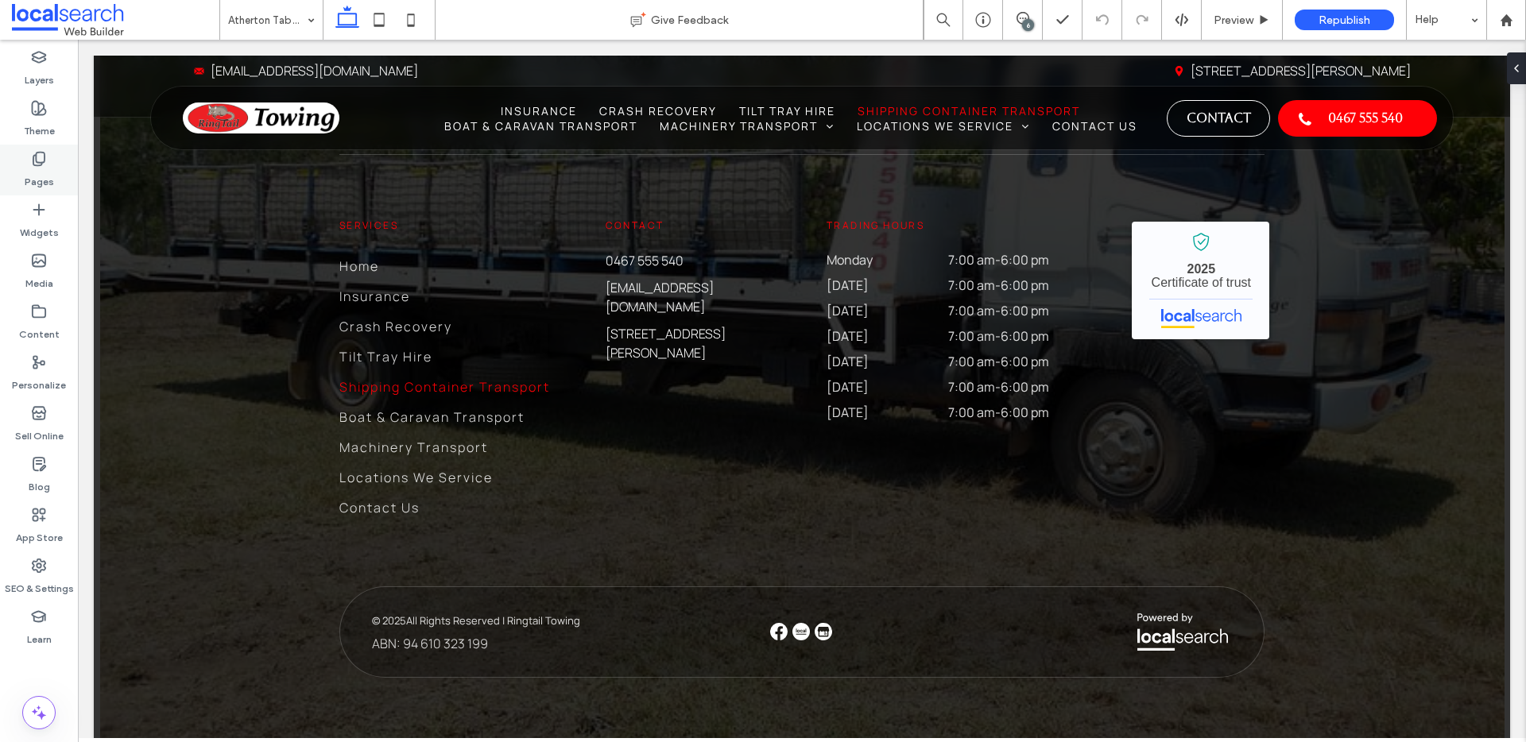
click at [44, 177] on label "Pages" at bounding box center [39, 178] width 29 height 22
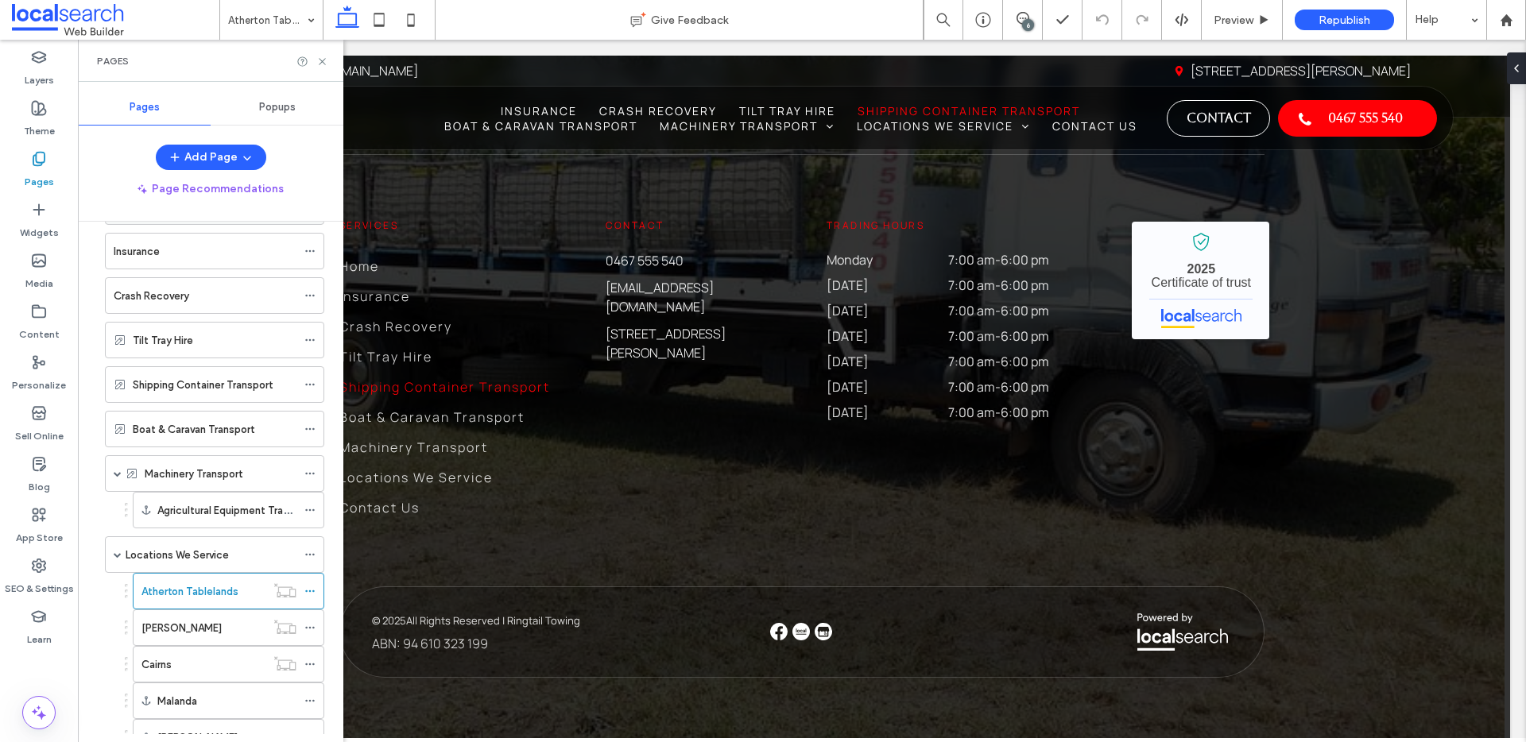
scroll to position [80, 0]
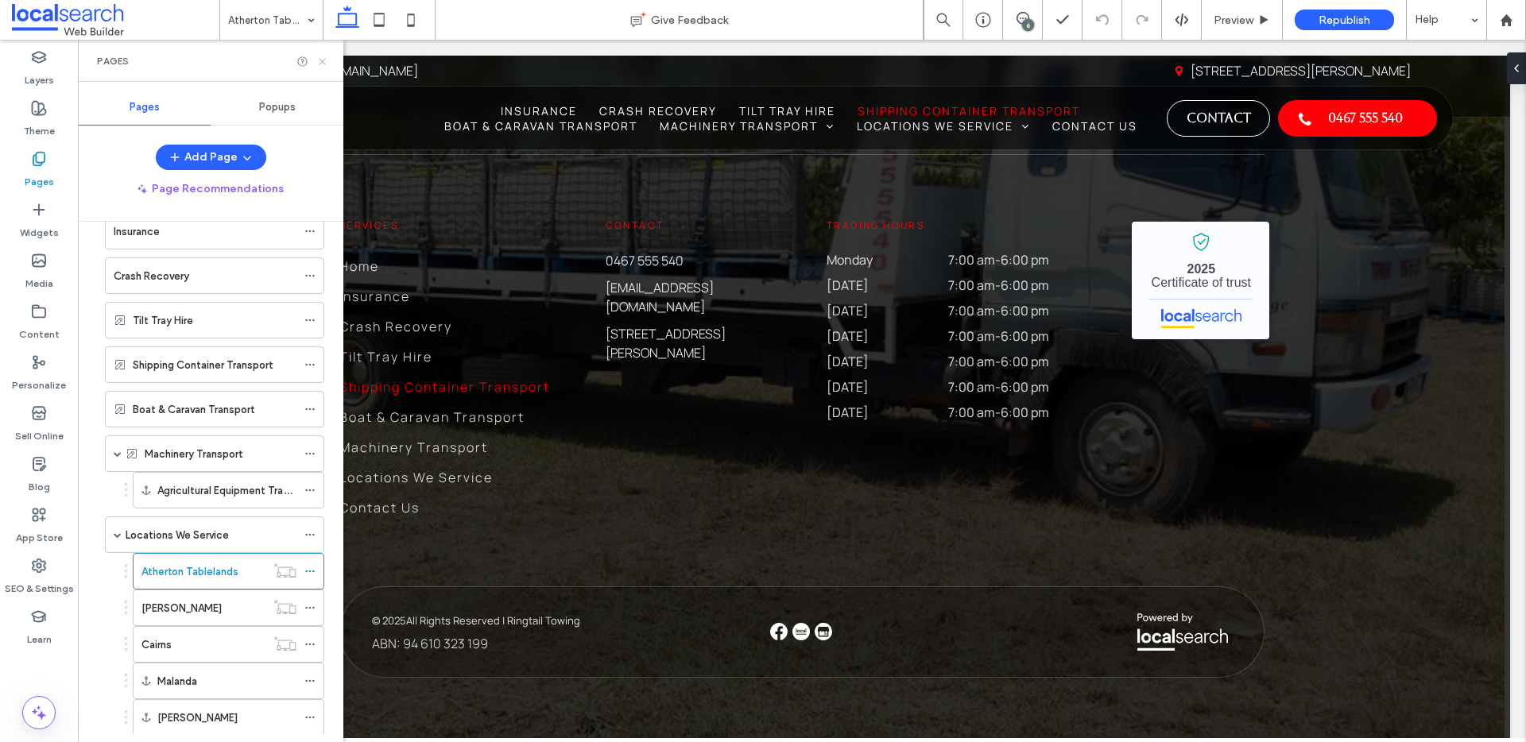
click at [325, 63] on icon at bounding box center [322, 62] width 12 height 12
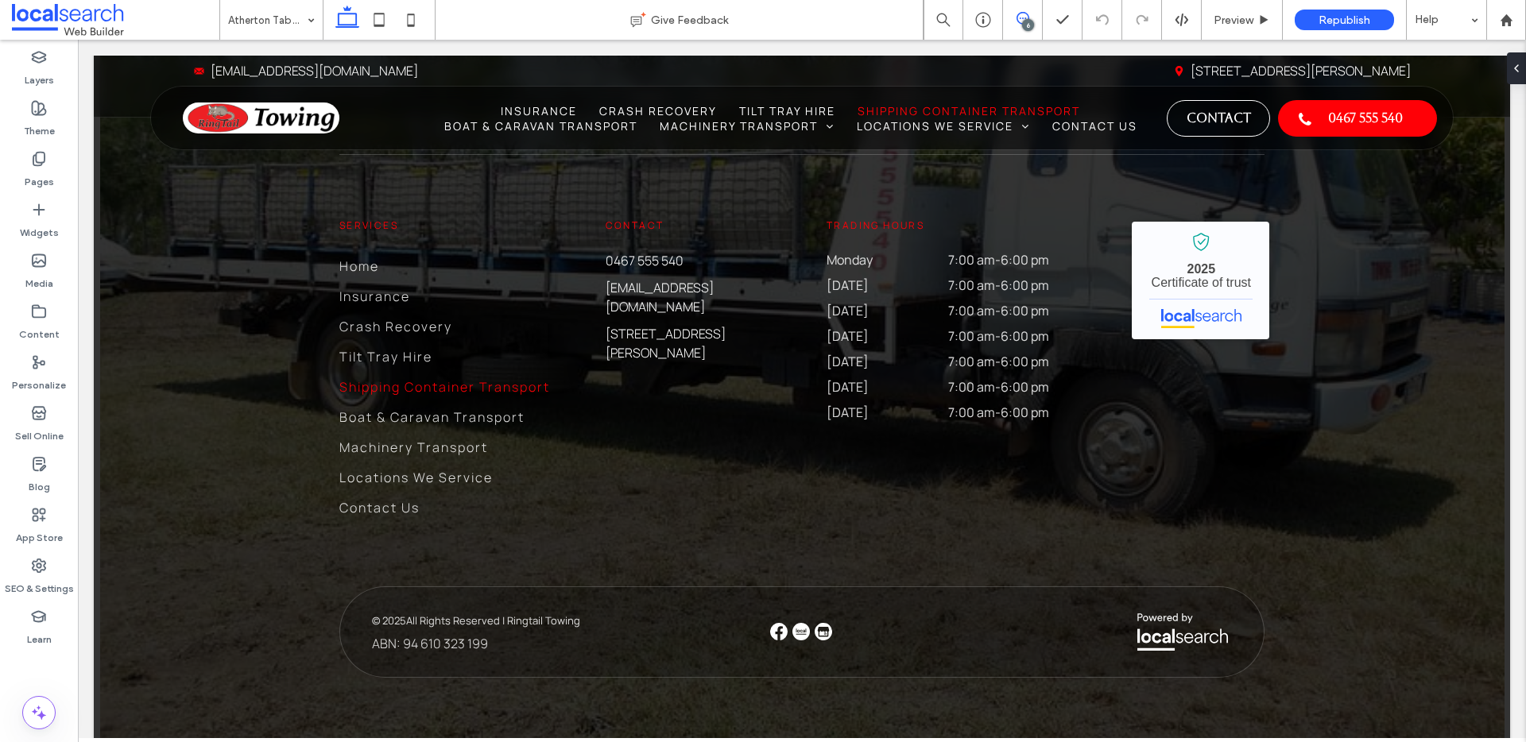
click at [1020, 19] on icon at bounding box center [1022, 18] width 13 height 13
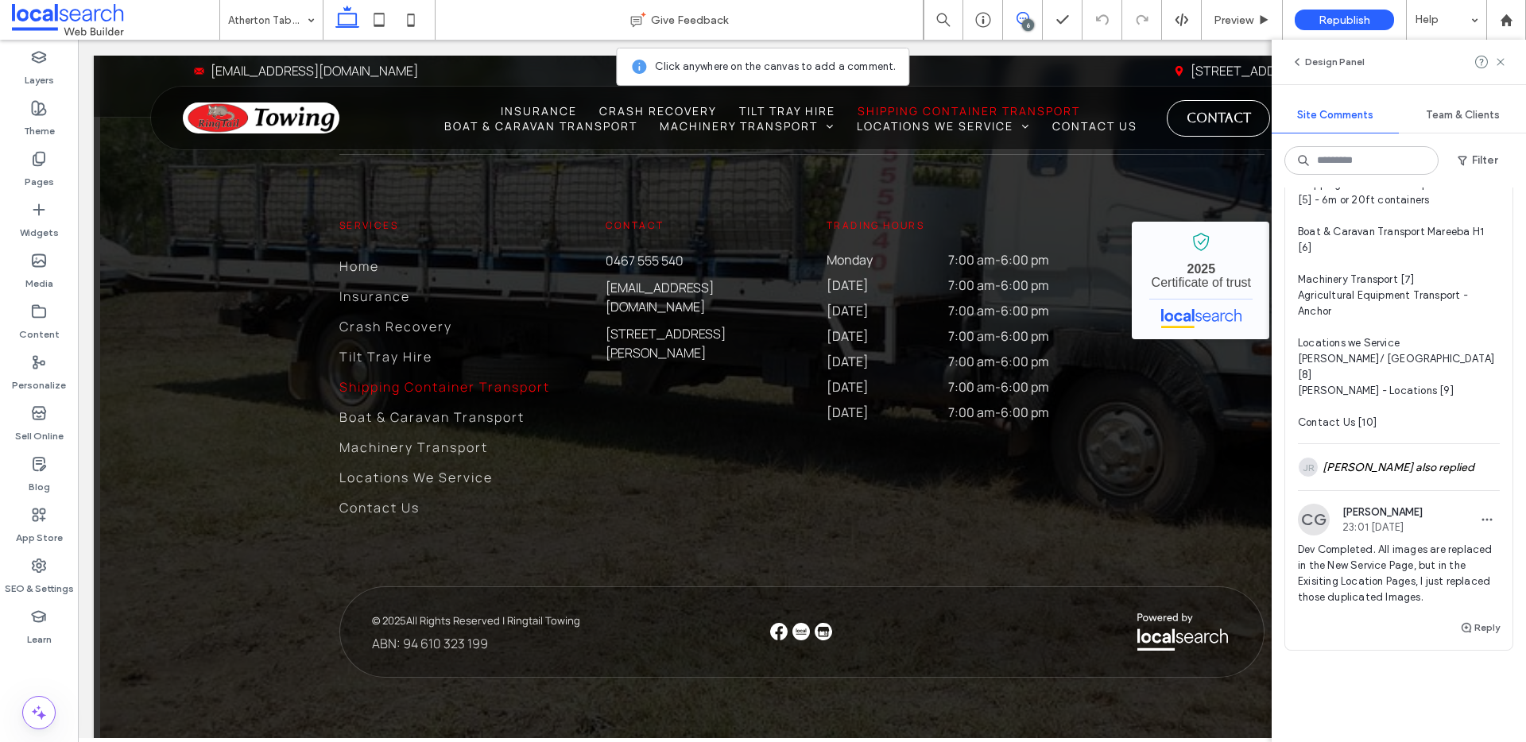
scroll to position [1980, 0]
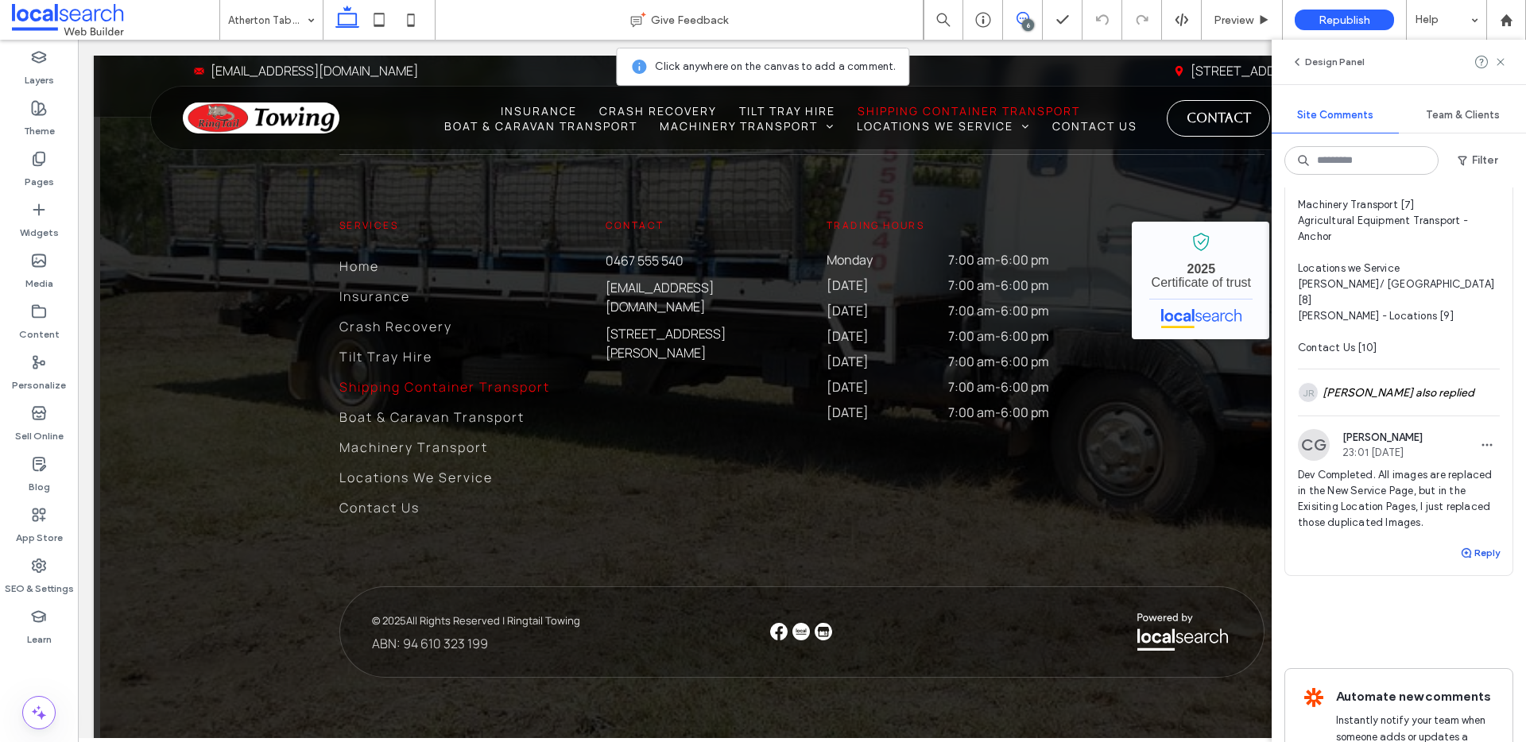
click at [1469, 563] on button "Reply" at bounding box center [1480, 553] width 40 height 19
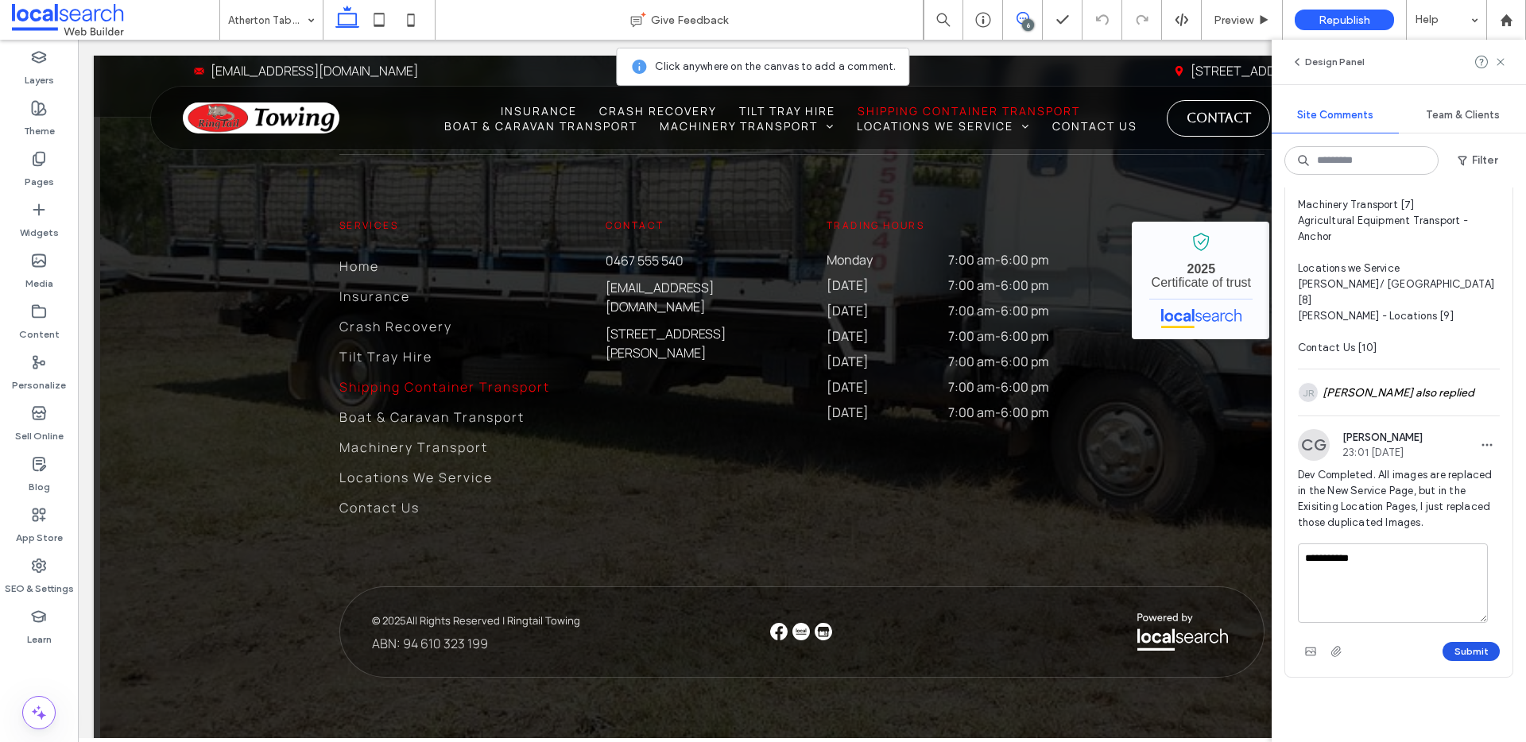
type textarea "**********"
click at [1462, 661] on button "Submit" at bounding box center [1470, 651] width 57 height 19
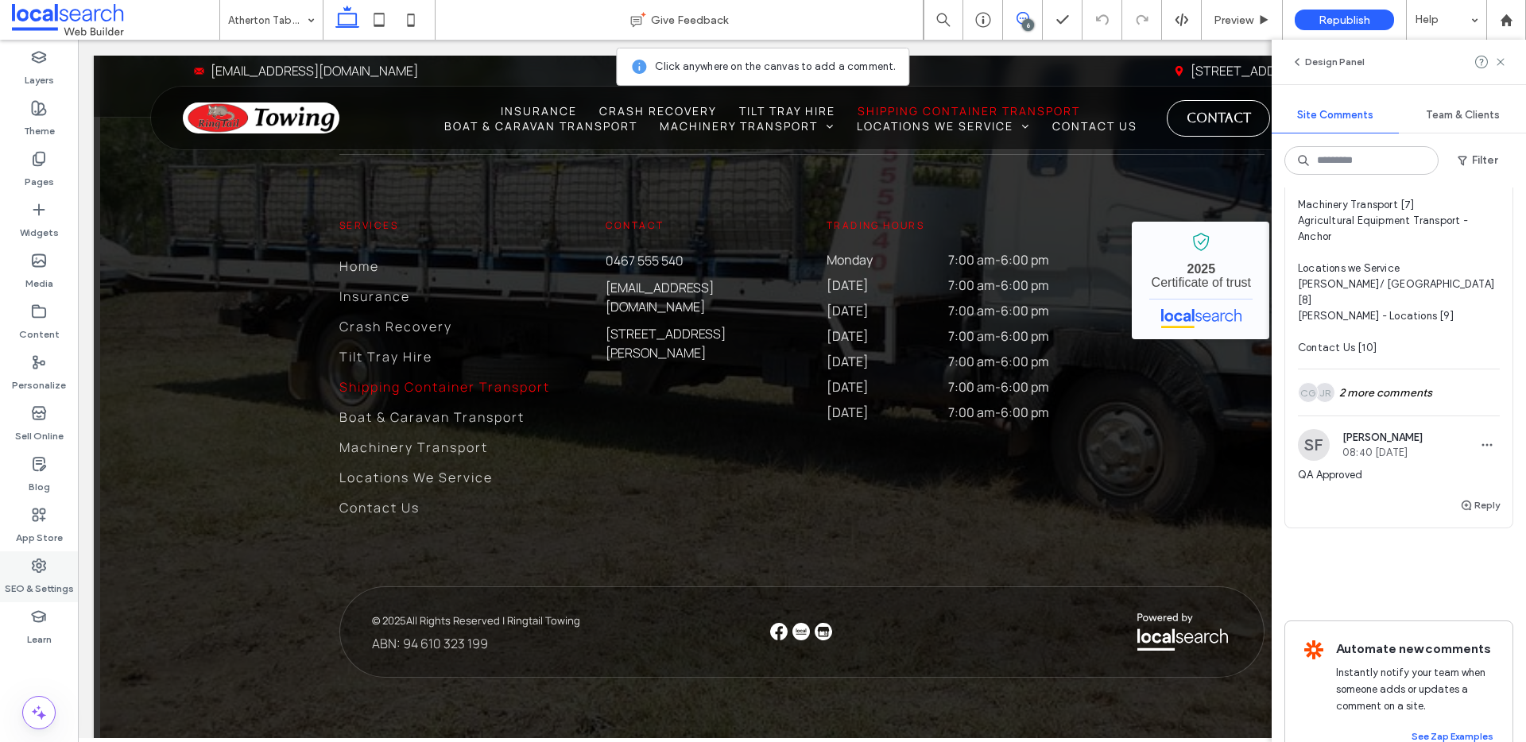
click at [48, 579] on label "SEO & Settings" at bounding box center [39, 585] width 69 height 22
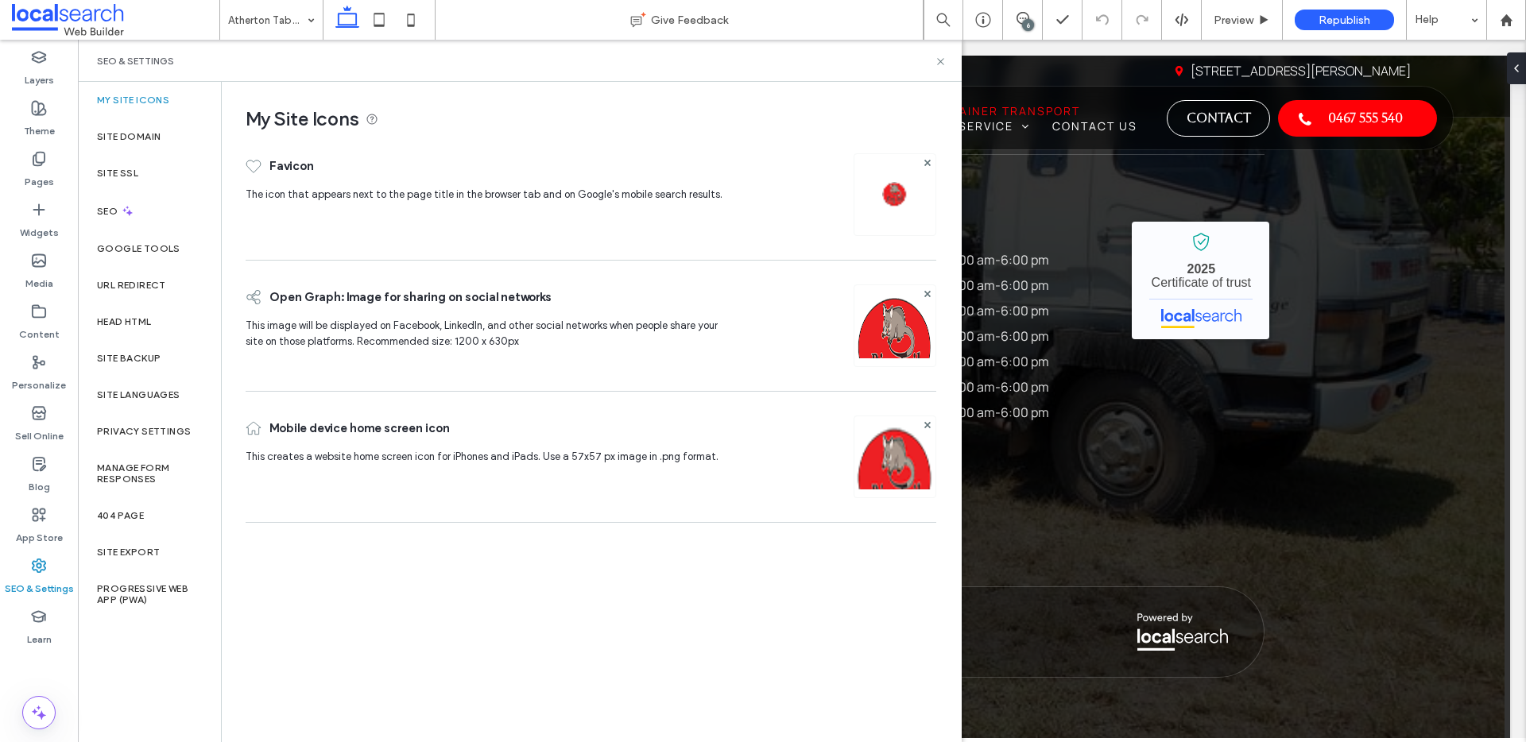
scroll to position [0, 0]
click at [56, 173] on div "Pages" at bounding box center [39, 170] width 78 height 51
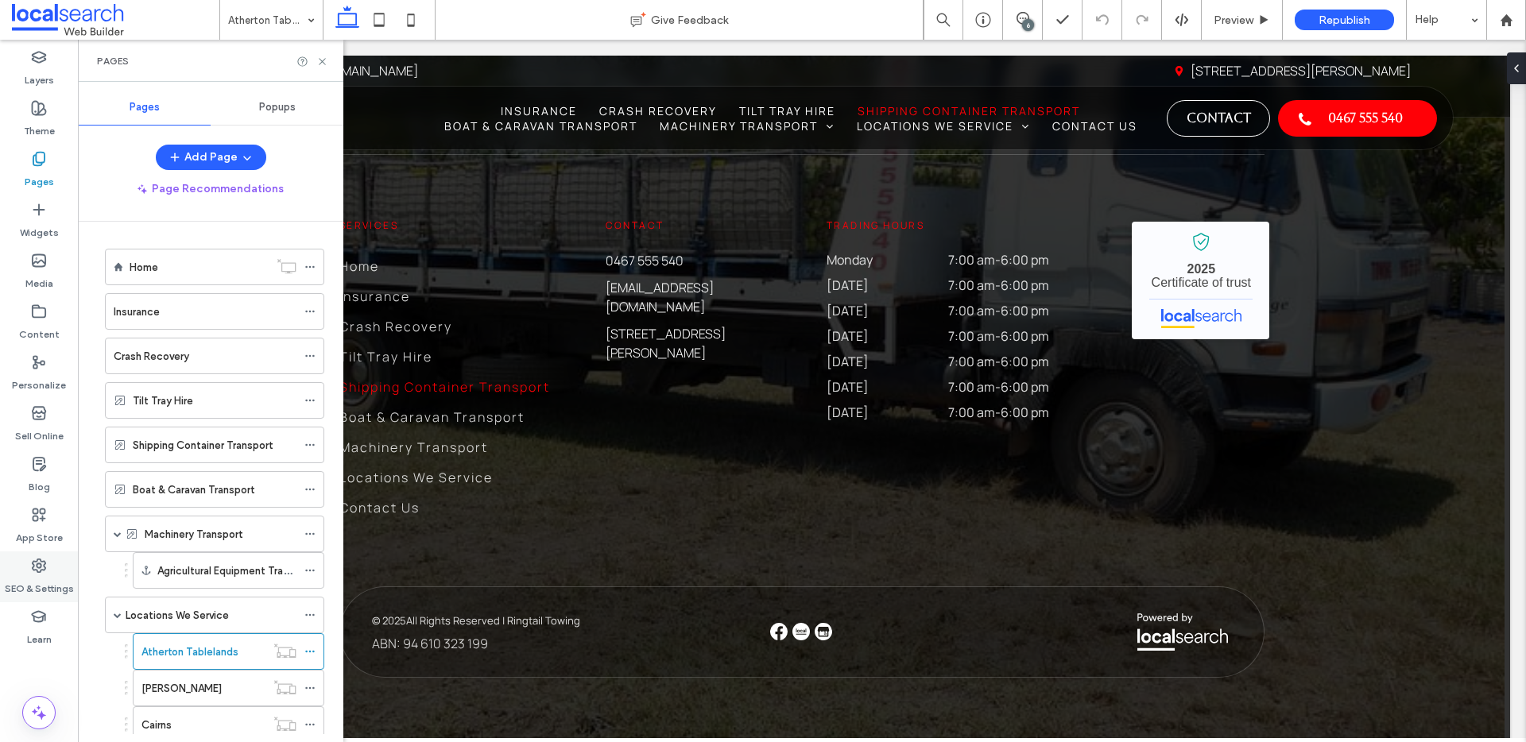
click at [37, 567] on use at bounding box center [39, 565] width 13 height 13
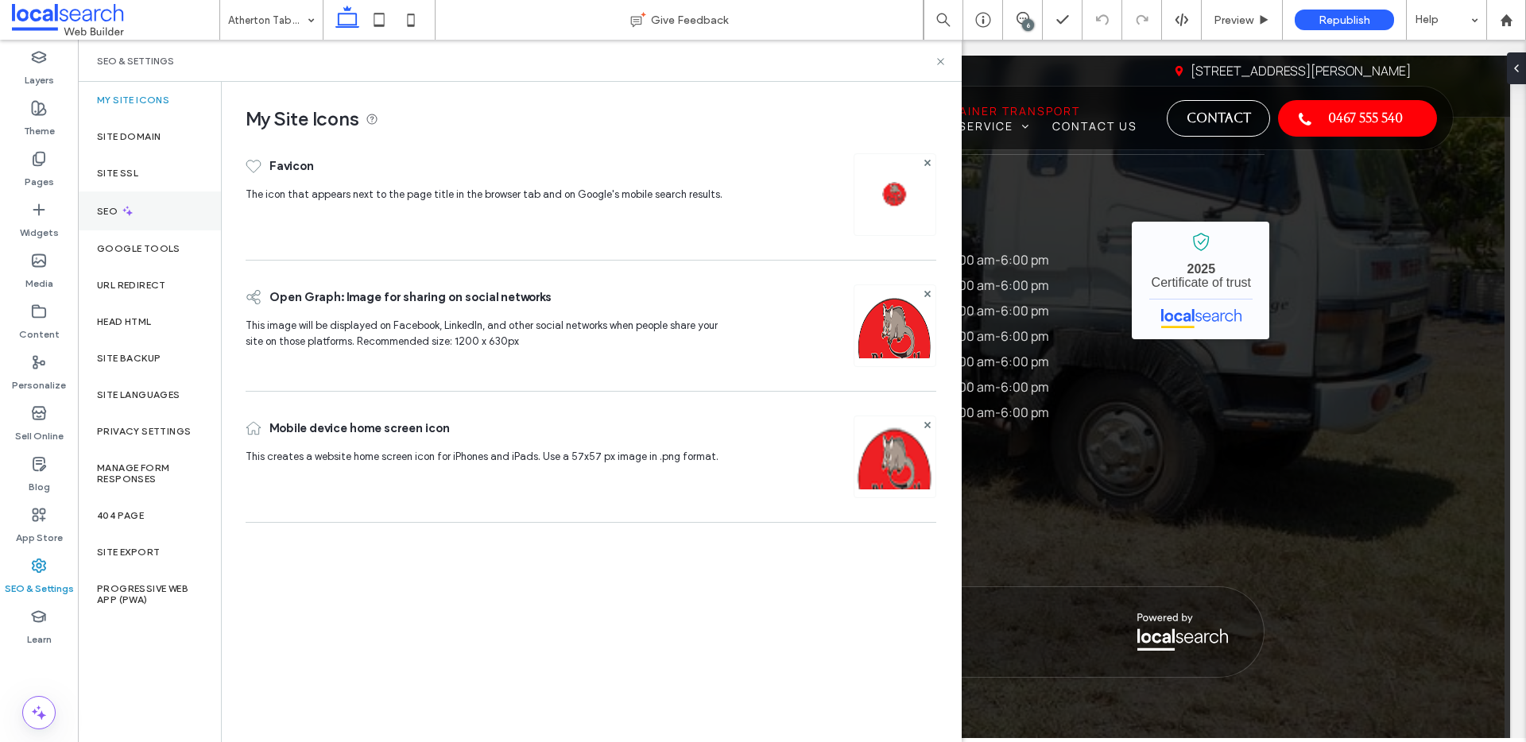
click at [136, 216] on div "SEO" at bounding box center [149, 211] width 143 height 39
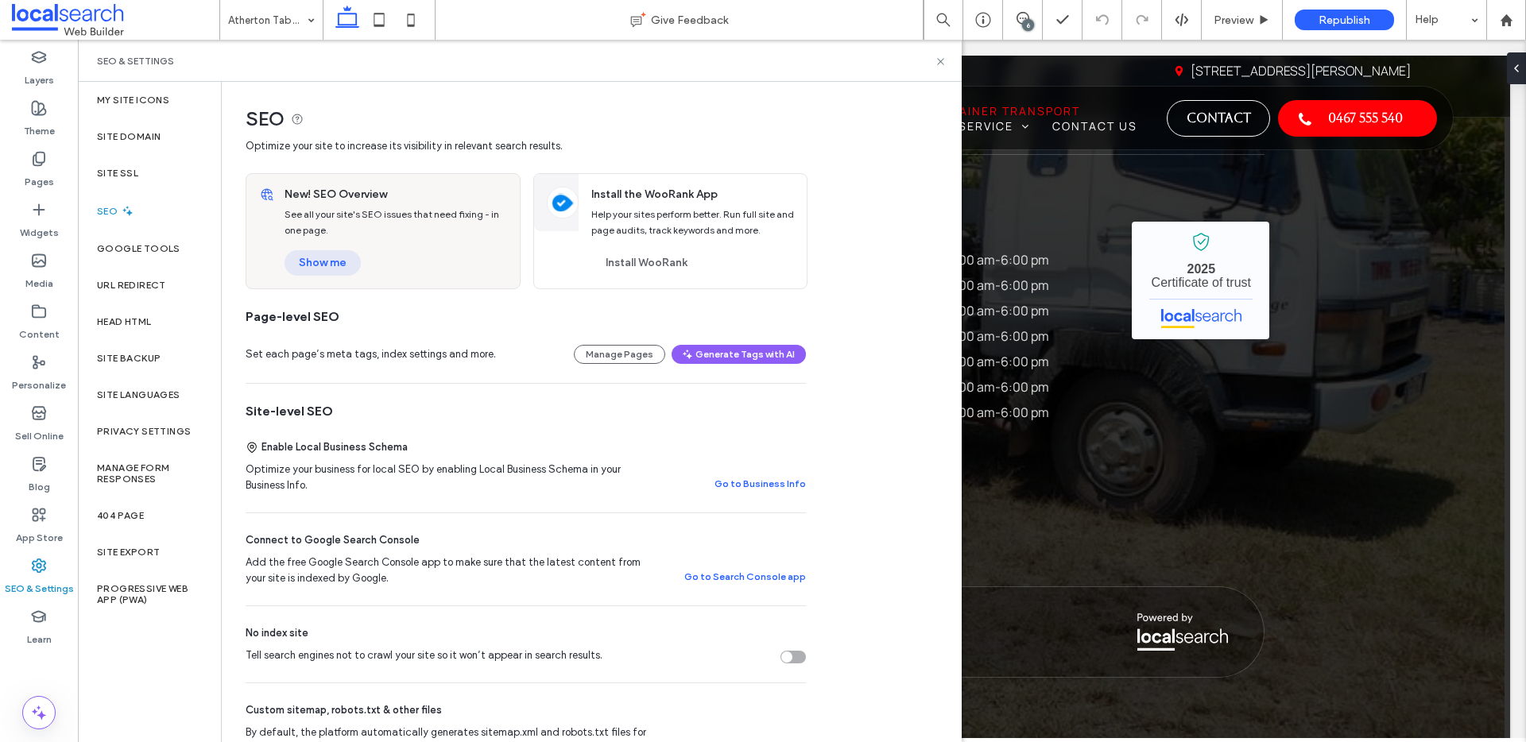
click at [331, 262] on button "Show me" at bounding box center [323, 262] width 76 height 25
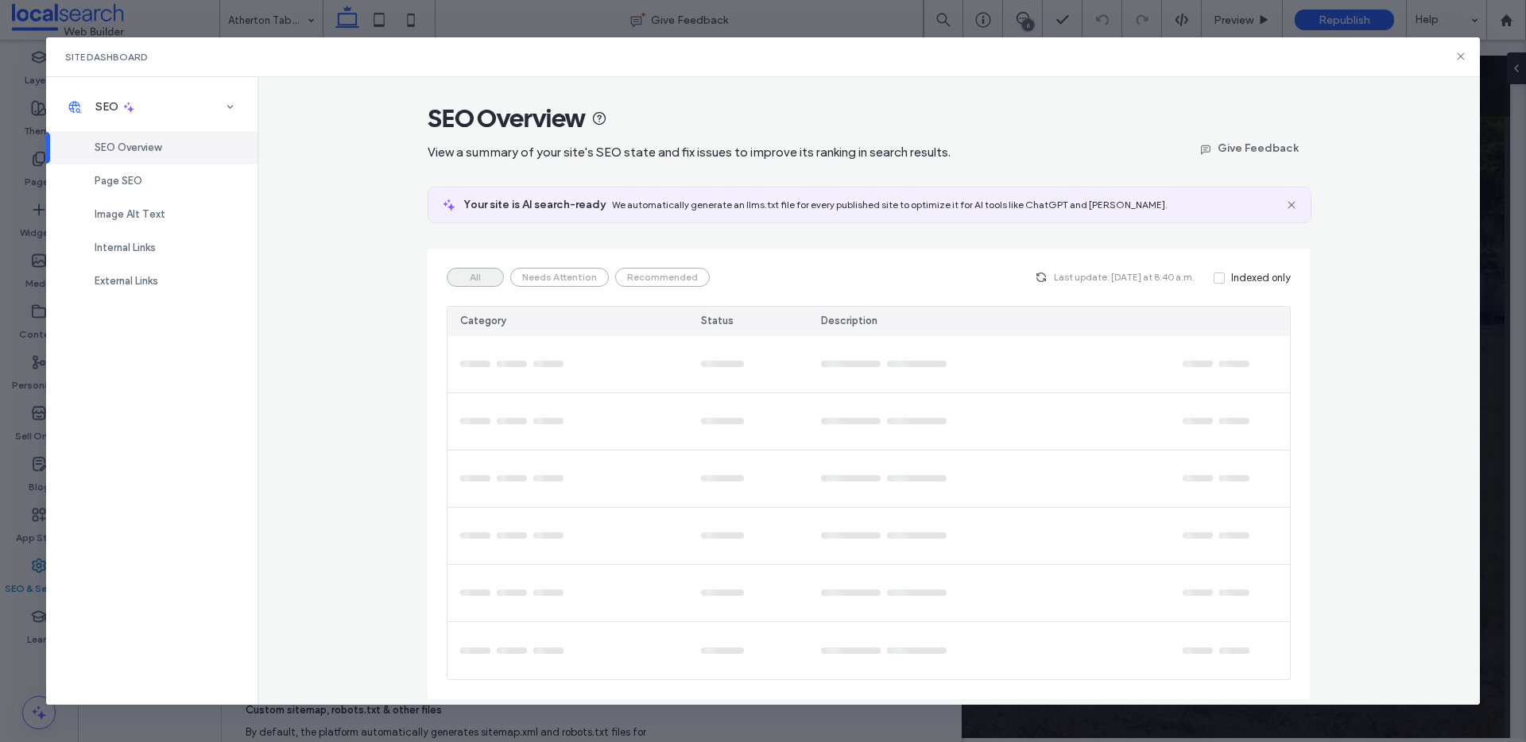
click at [142, 184] on div "Page SEO" at bounding box center [151, 181] width 211 height 33
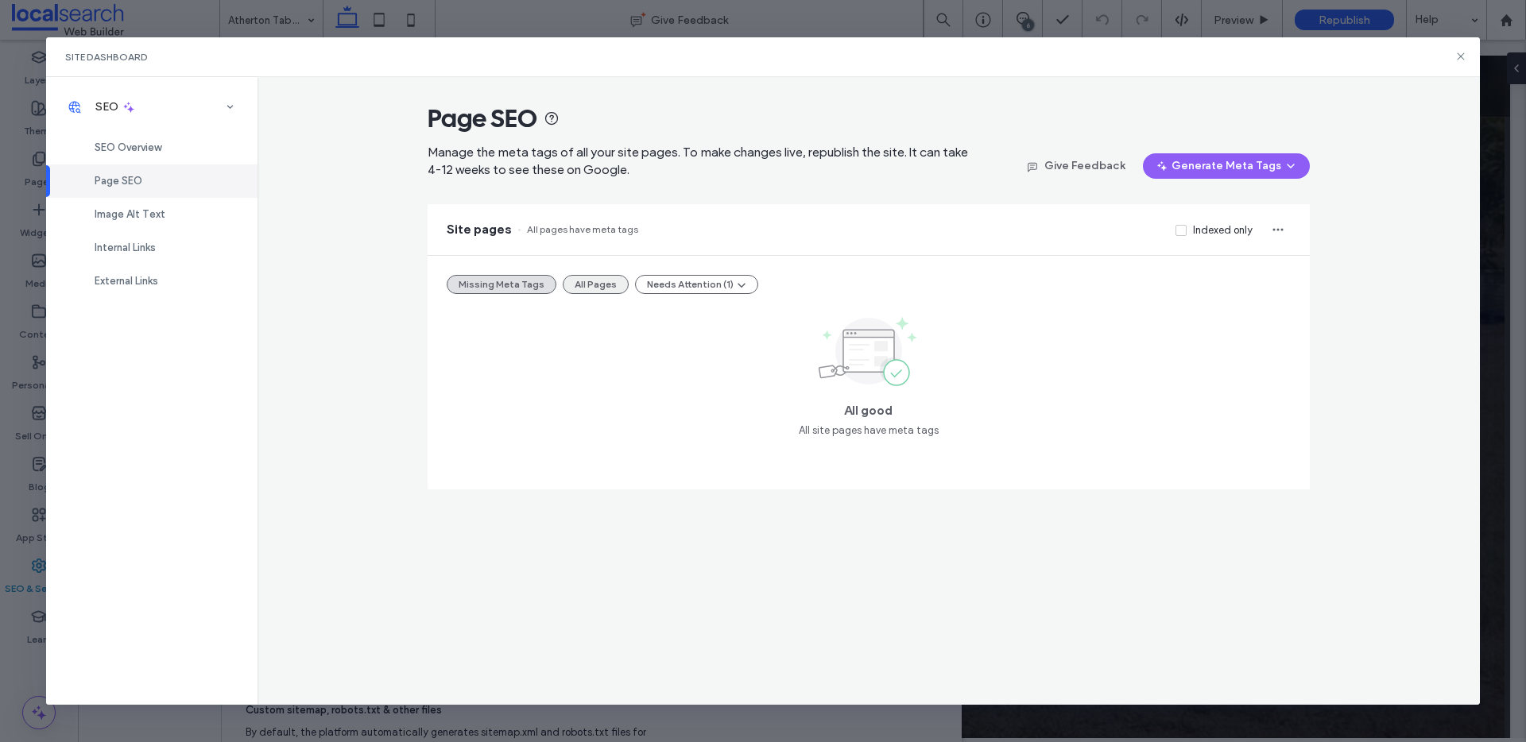
click at [589, 287] on button "All Pages" at bounding box center [596, 284] width 66 height 19
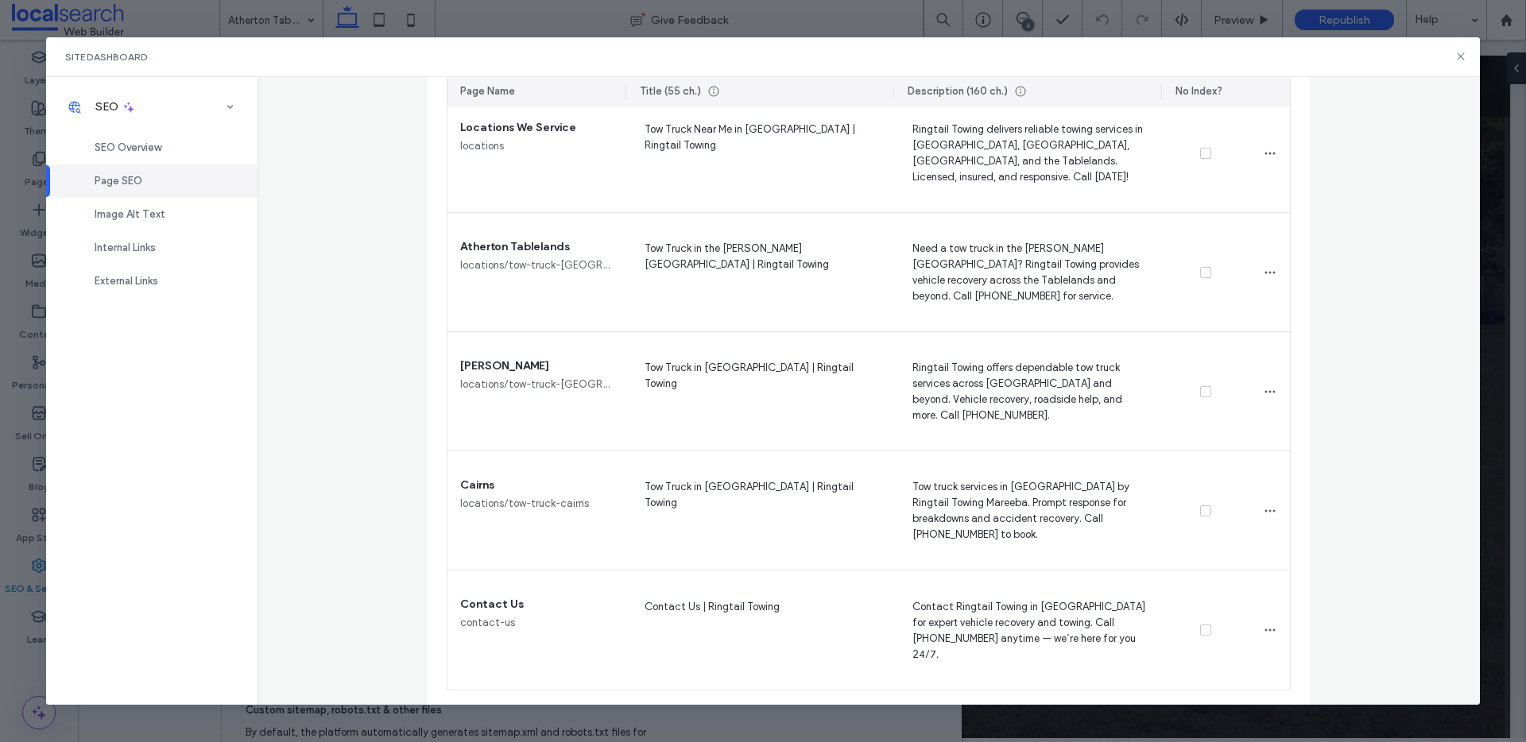
scroll to position [1088, 0]
click at [198, 228] on div "Image Alt Text" at bounding box center [151, 214] width 211 height 33
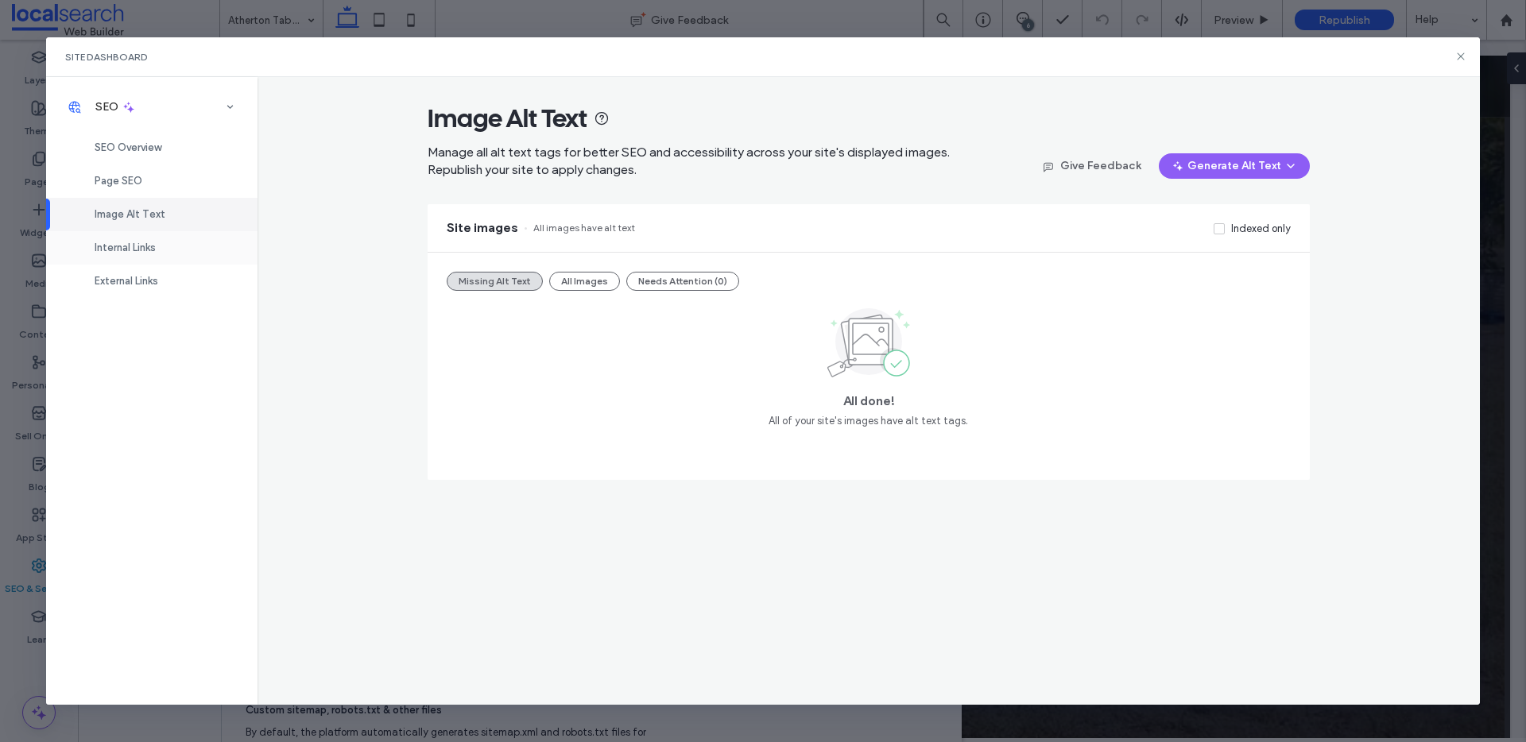
click at [132, 252] on span "Internal Links" at bounding box center [125, 248] width 61 height 12
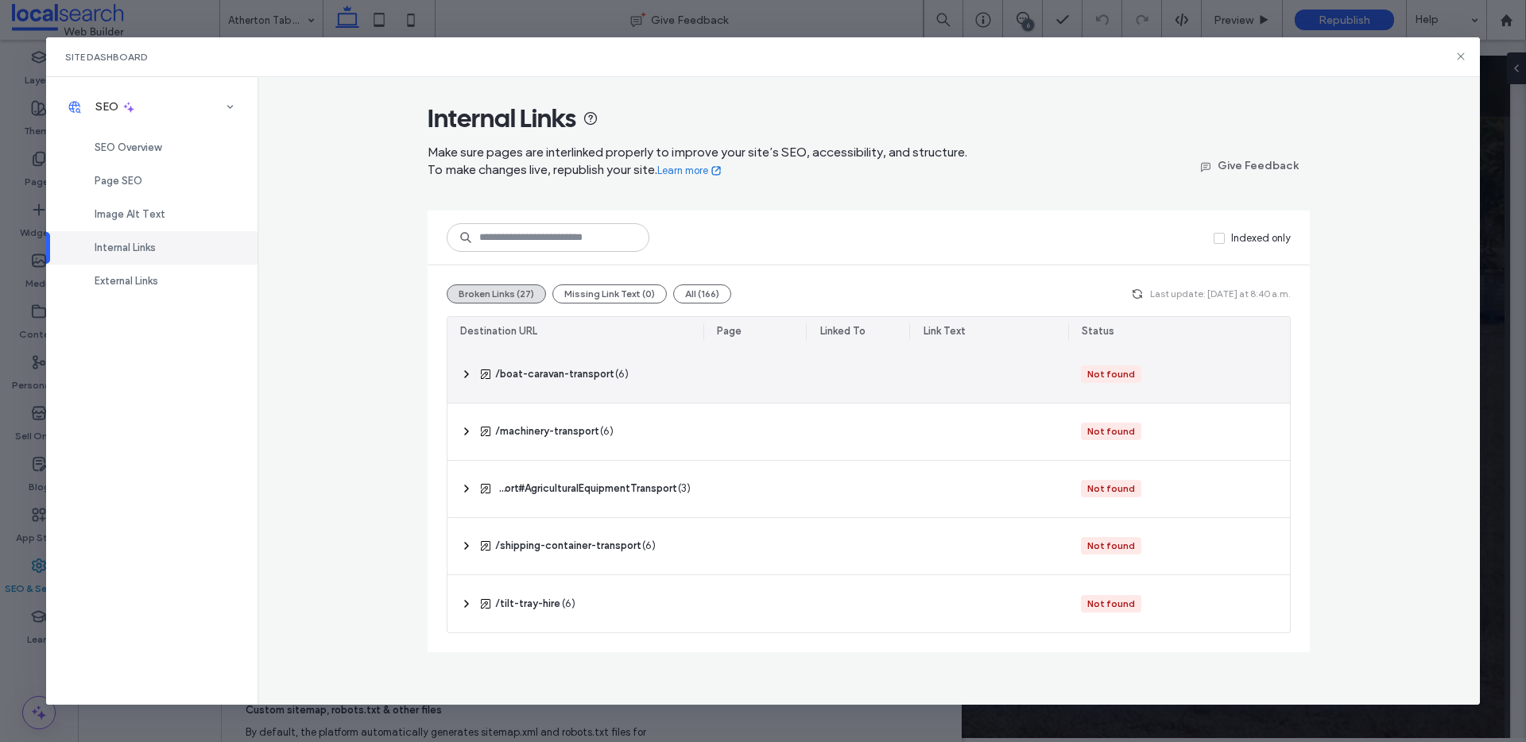
click at [464, 373] on icon at bounding box center [466, 374] width 13 height 13
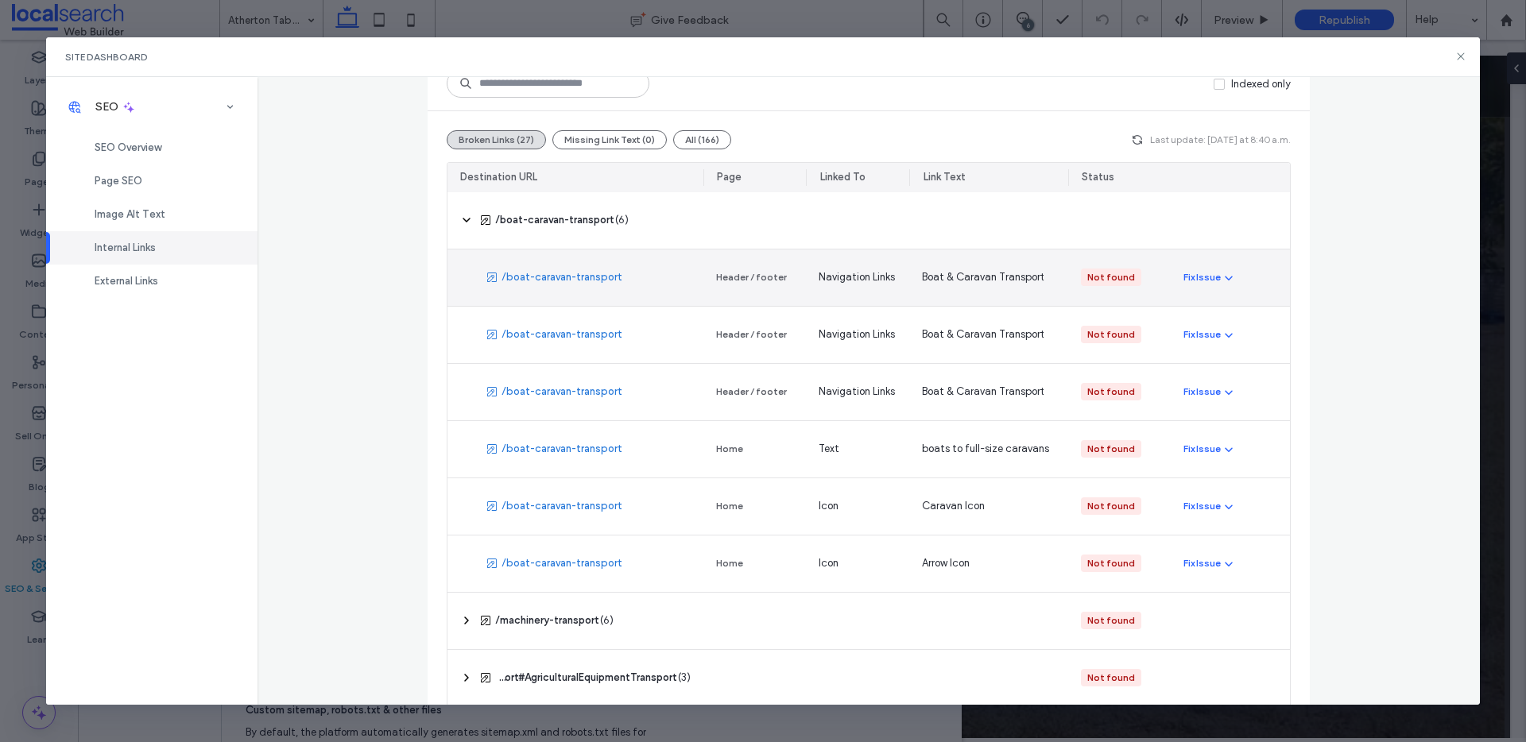
scroll to position [290, 0]
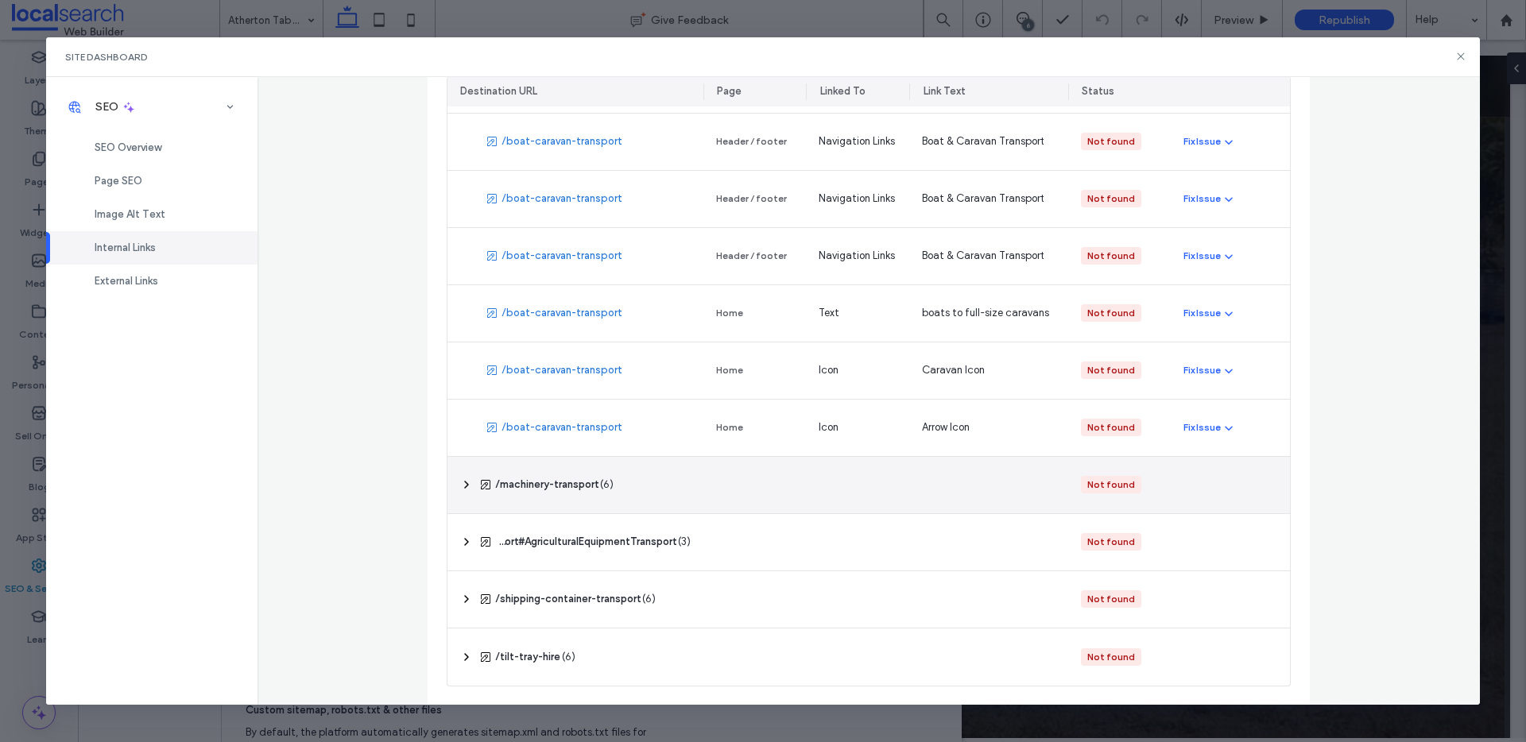
click at [461, 481] on icon at bounding box center [466, 484] width 13 height 13
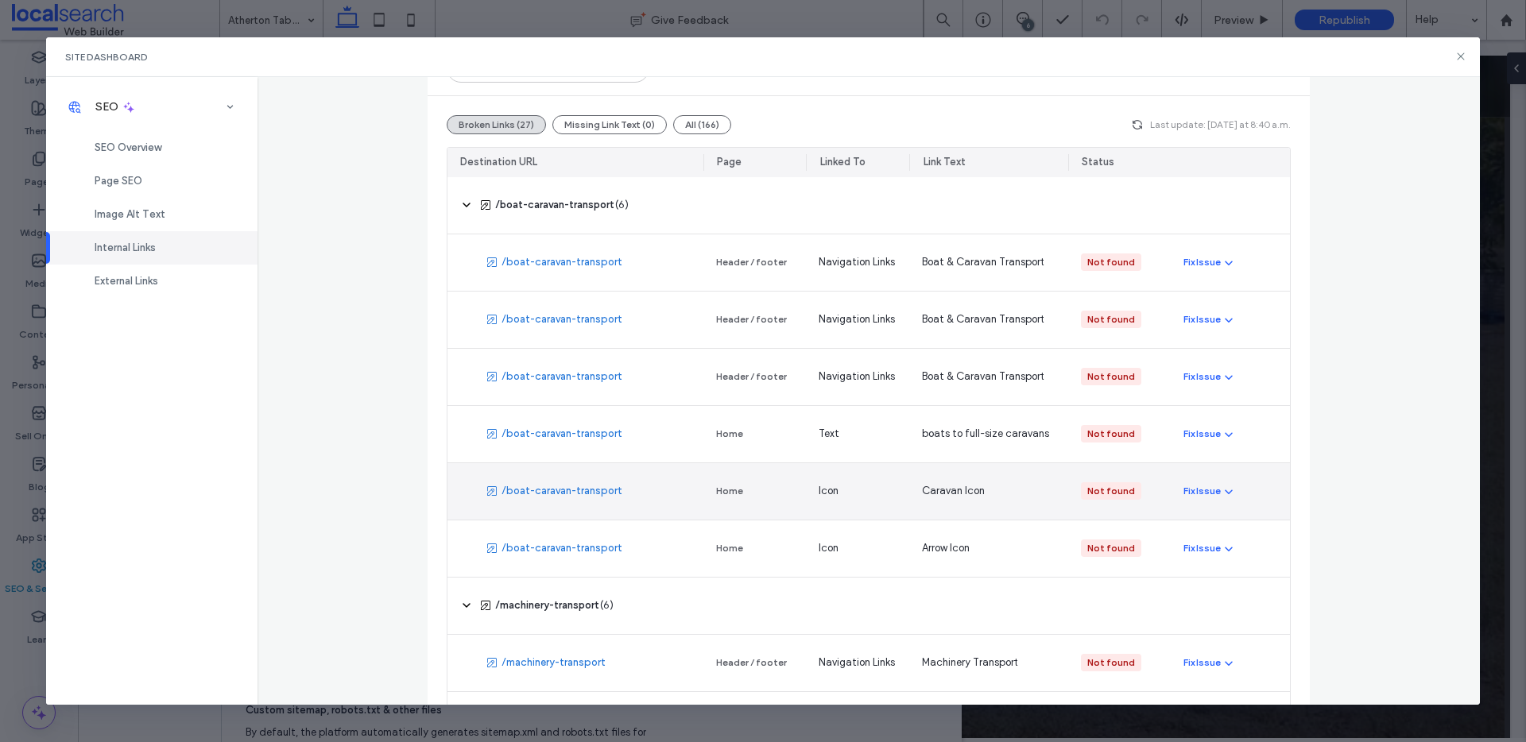
scroll to position [0, 0]
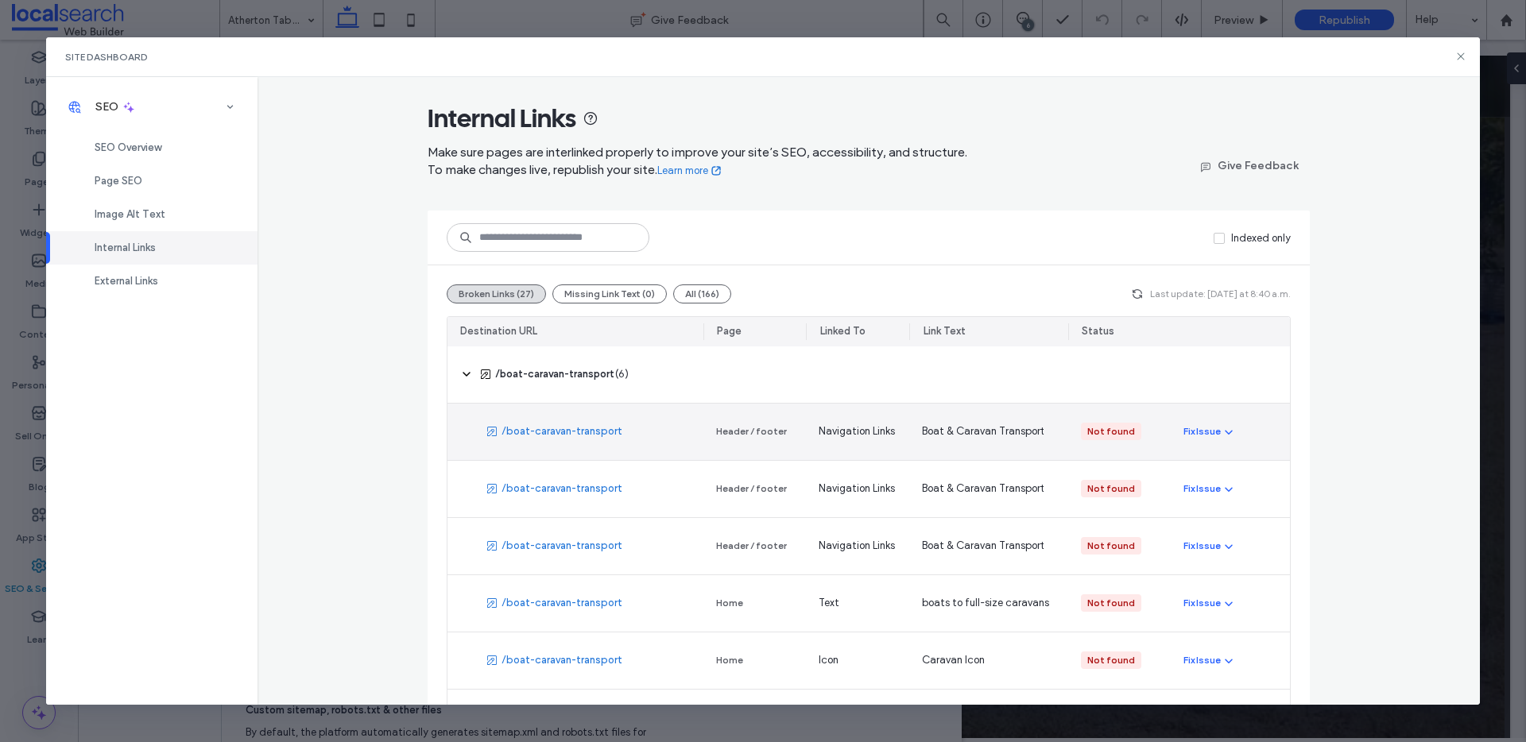
click at [564, 431] on link "/boat-caravan-transport" at bounding box center [561, 432] width 121 height 16
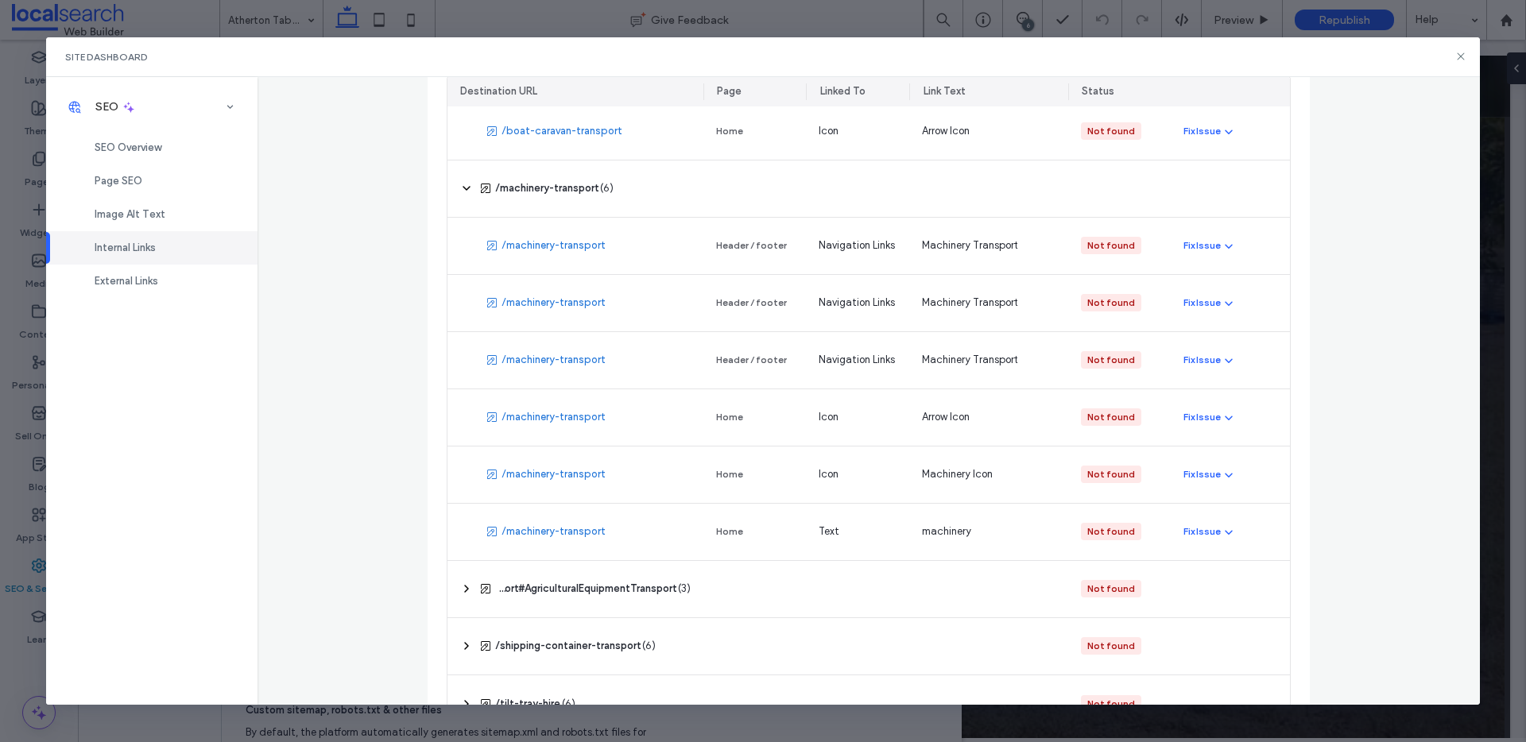
scroll to position [633, 0]
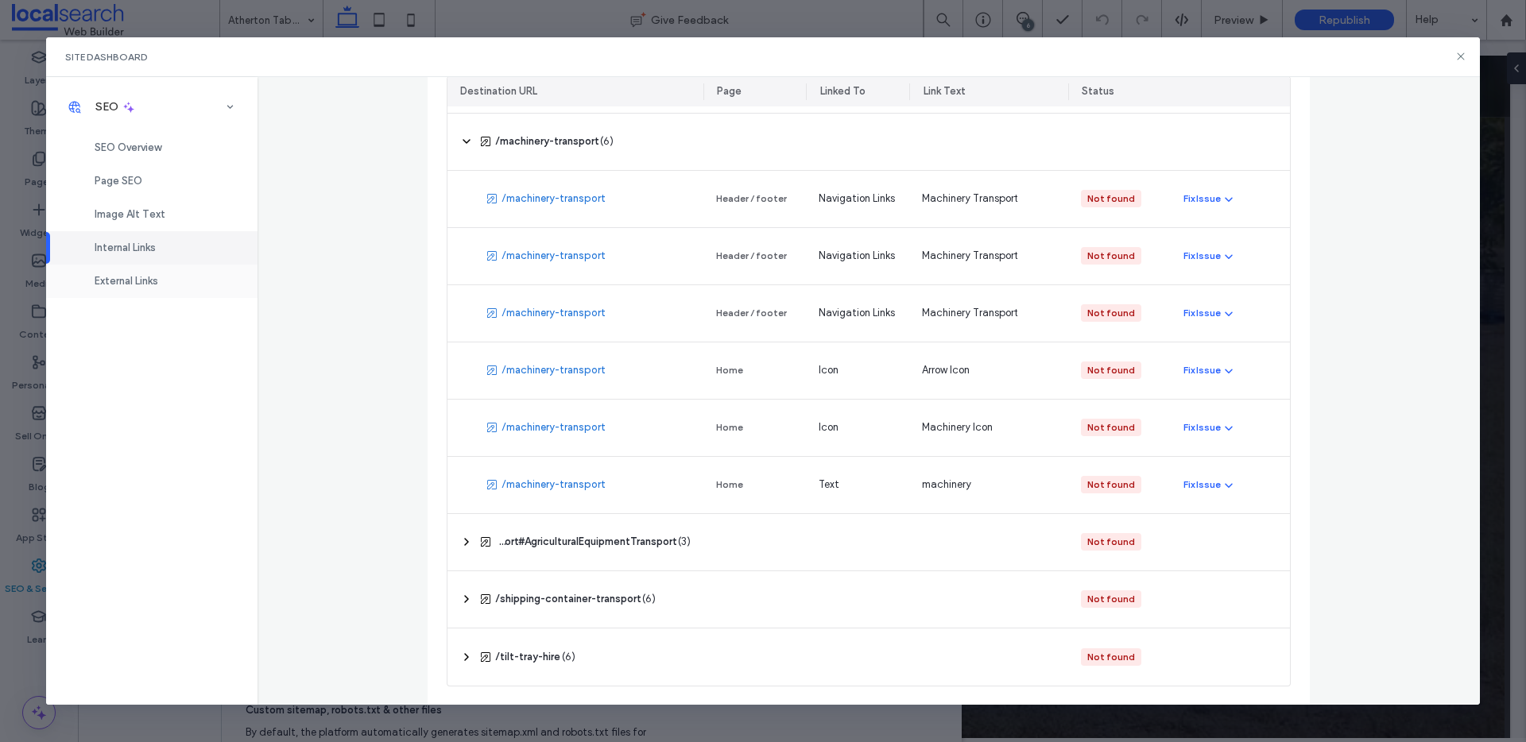
click at [141, 282] on span "External Links" at bounding box center [127, 281] width 64 height 12
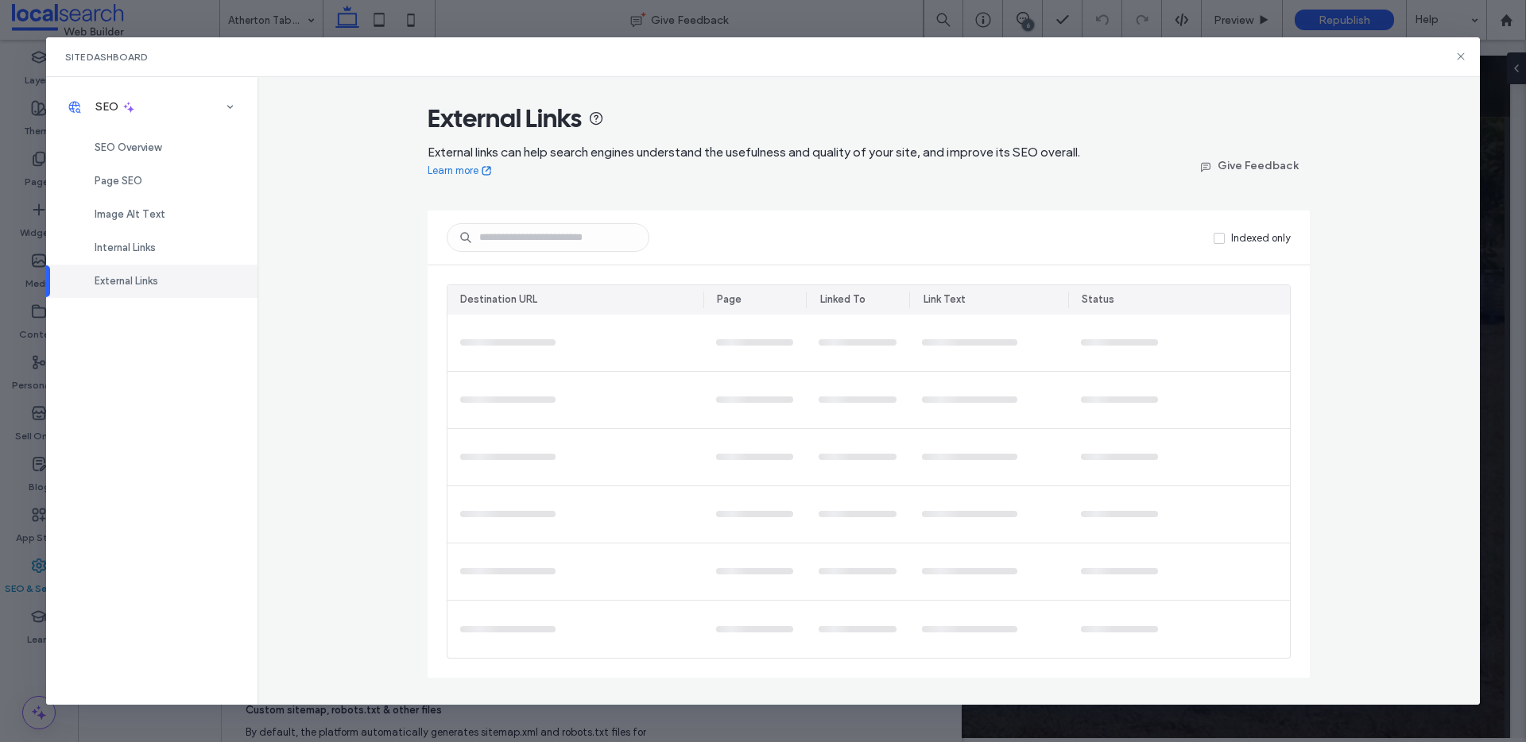
scroll to position [0, 0]
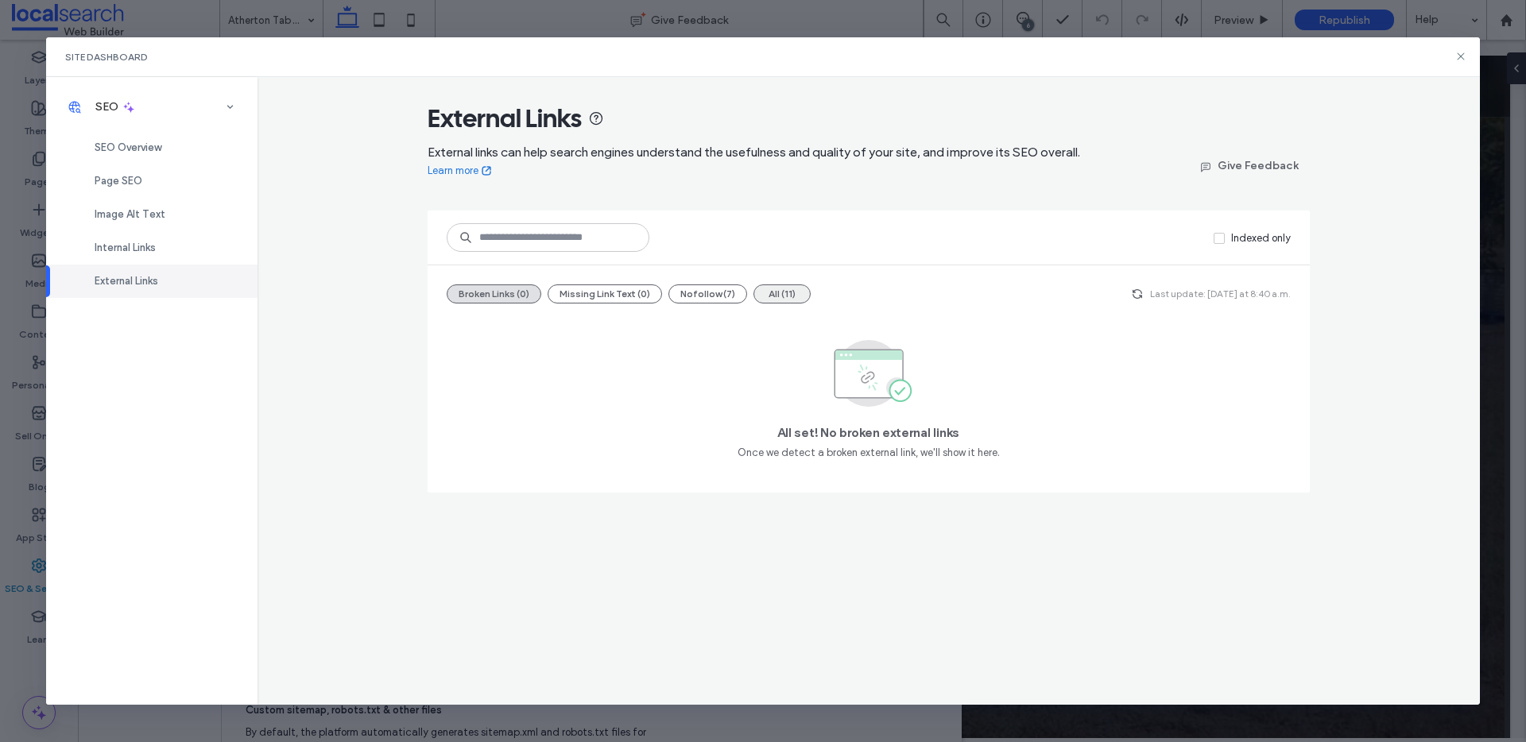
click at [793, 295] on button "All (11)" at bounding box center [781, 294] width 57 height 19
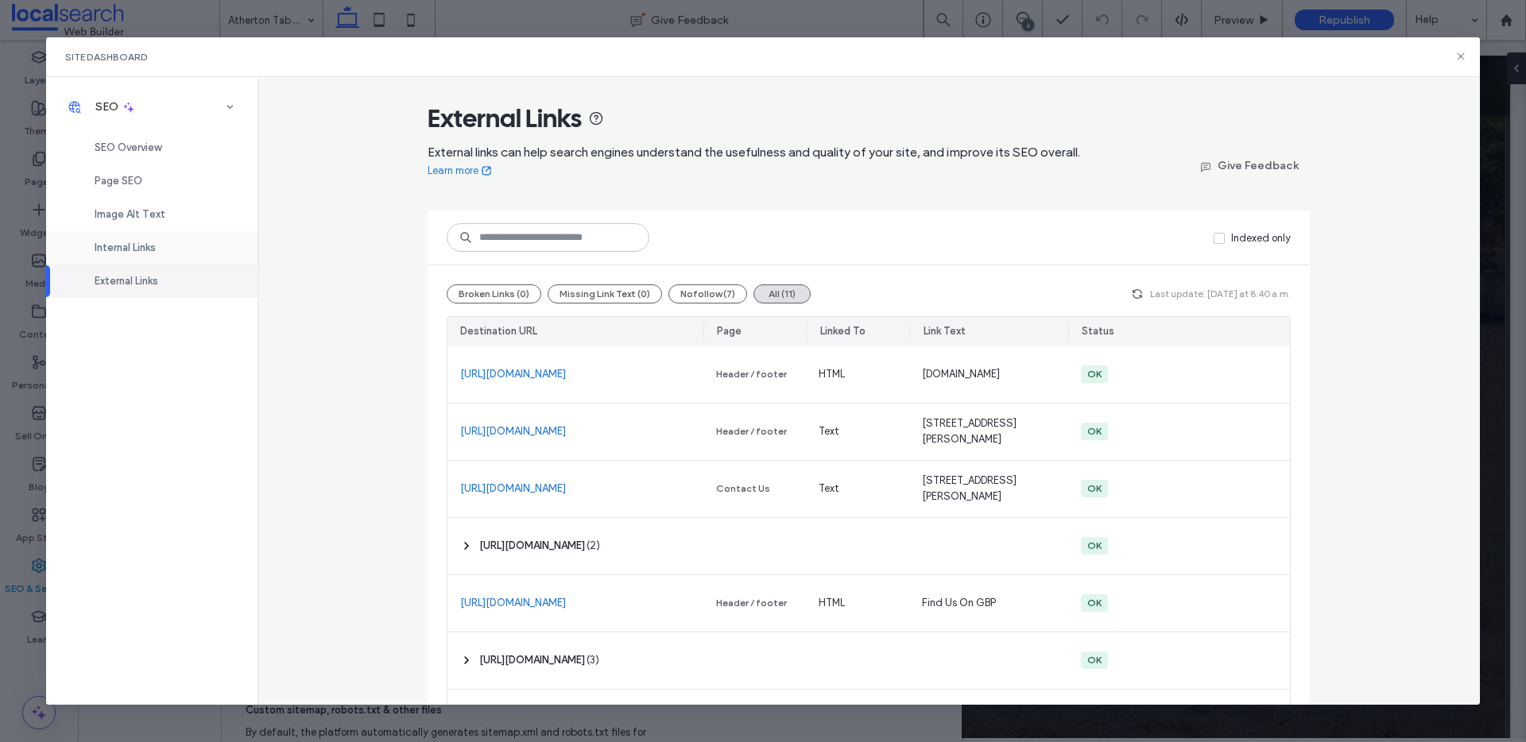
click at [113, 243] on span "Internal Links" at bounding box center [125, 248] width 61 height 12
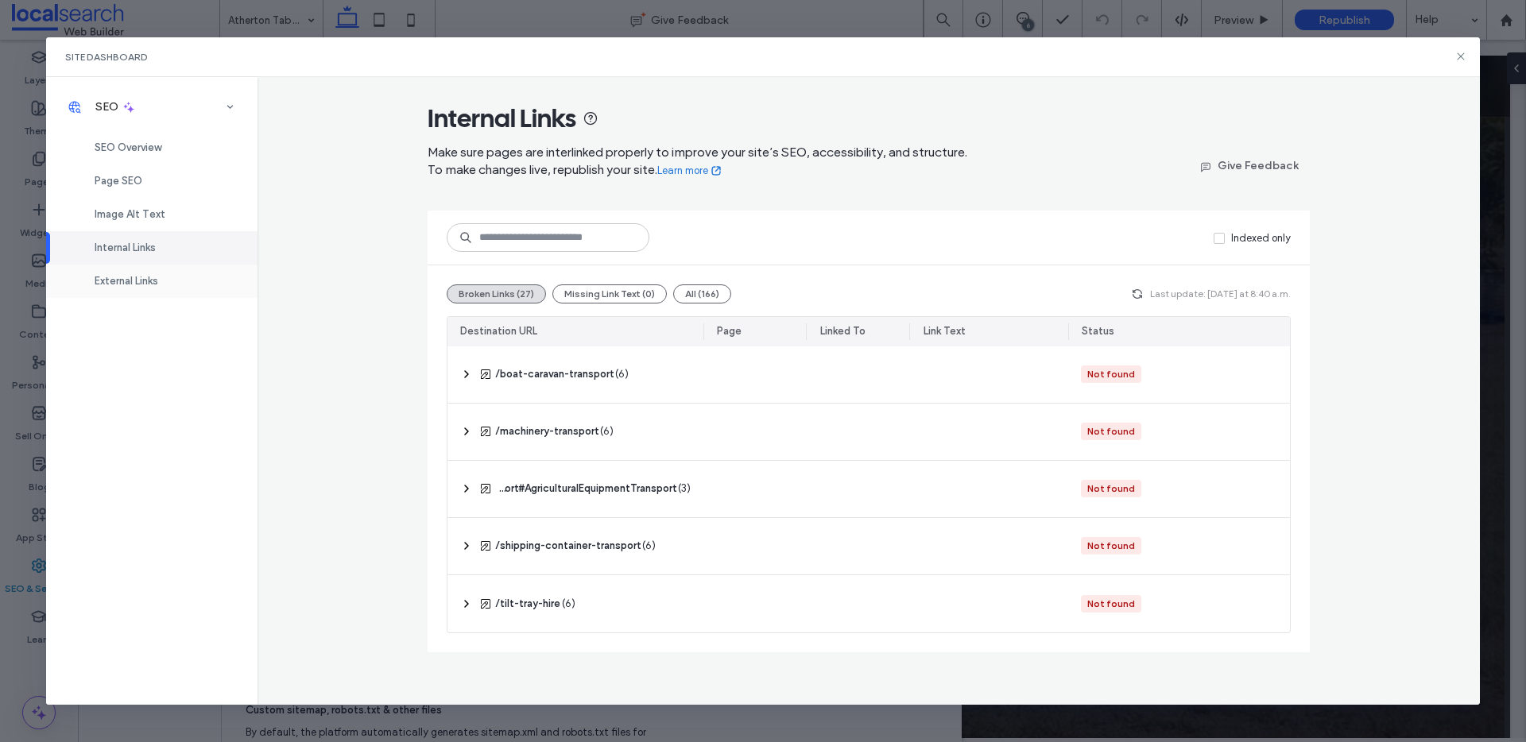
click at [121, 282] on span "External Links" at bounding box center [127, 281] width 64 height 12
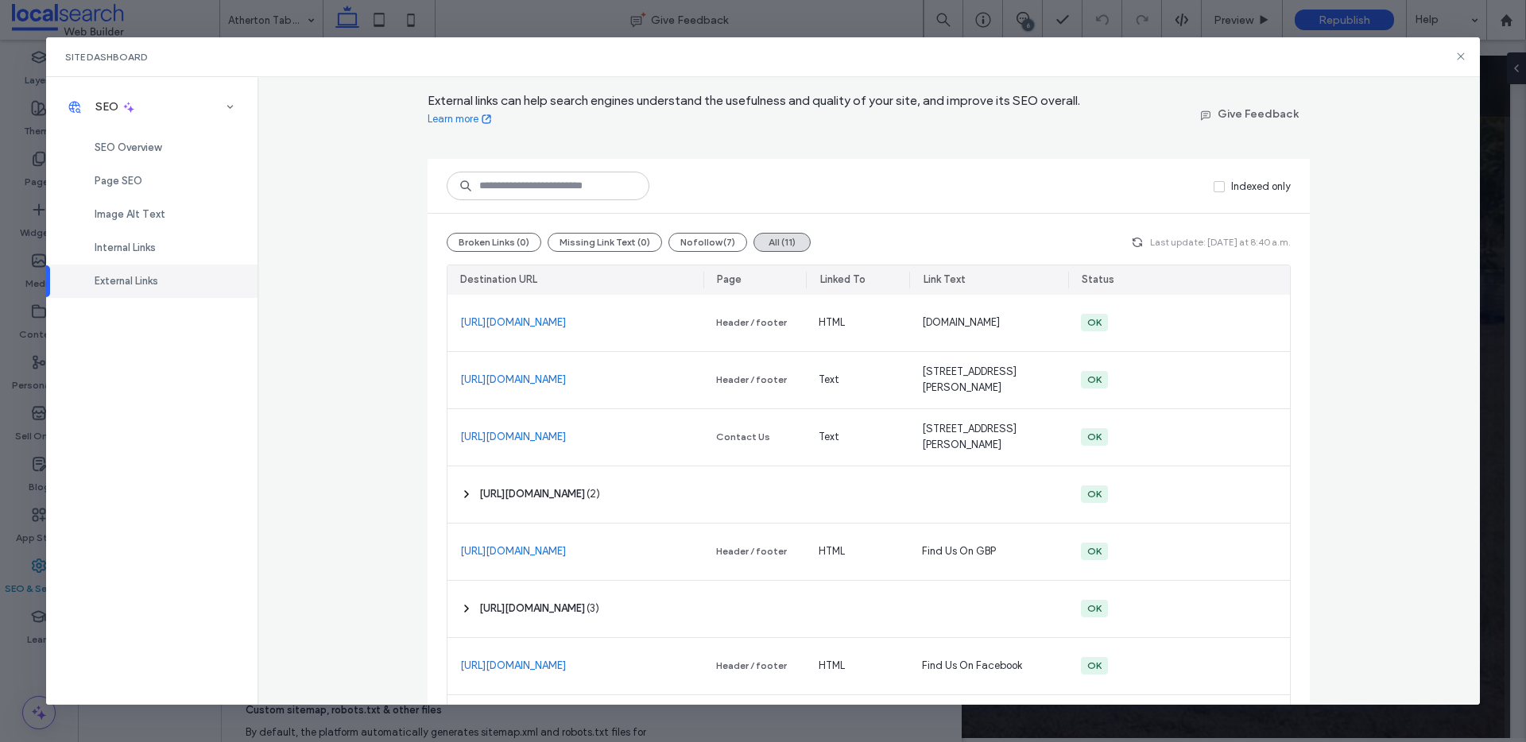
scroll to position [118, 0]
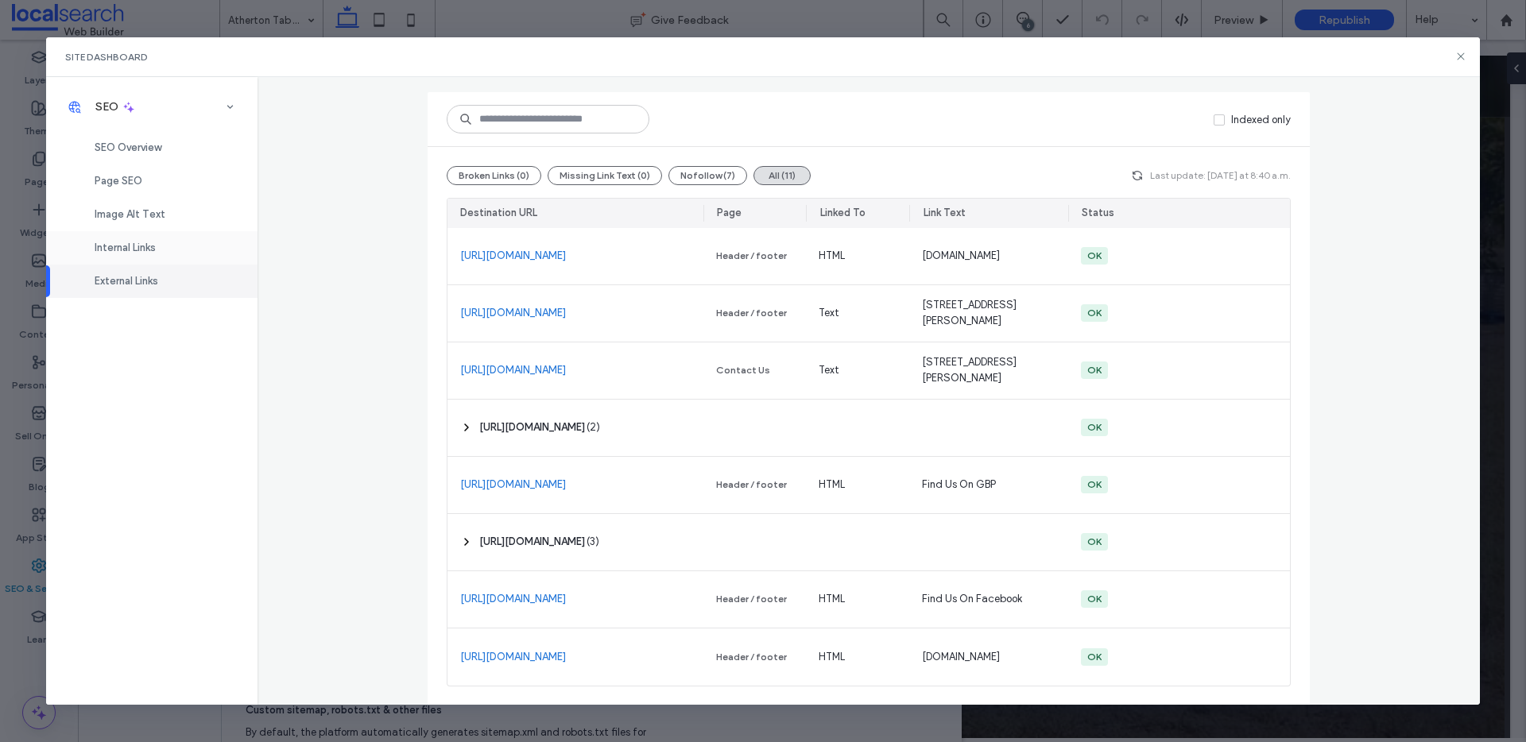
click at [135, 260] on div "Internal Links" at bounding box center [151, 247] width 211 height 33
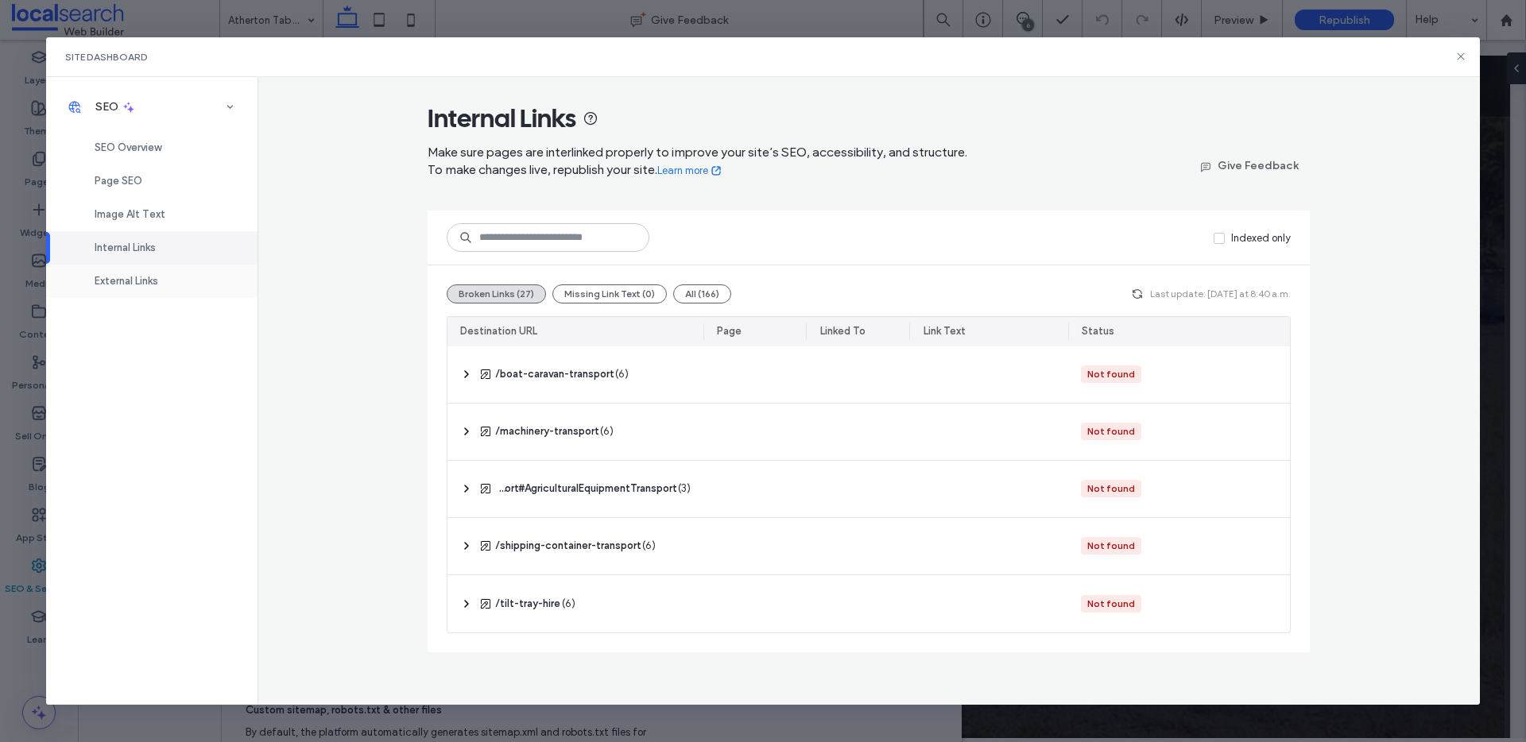
click at [143, 275] on span "External Links" at bounding box center [127, 281] width 64 height 12
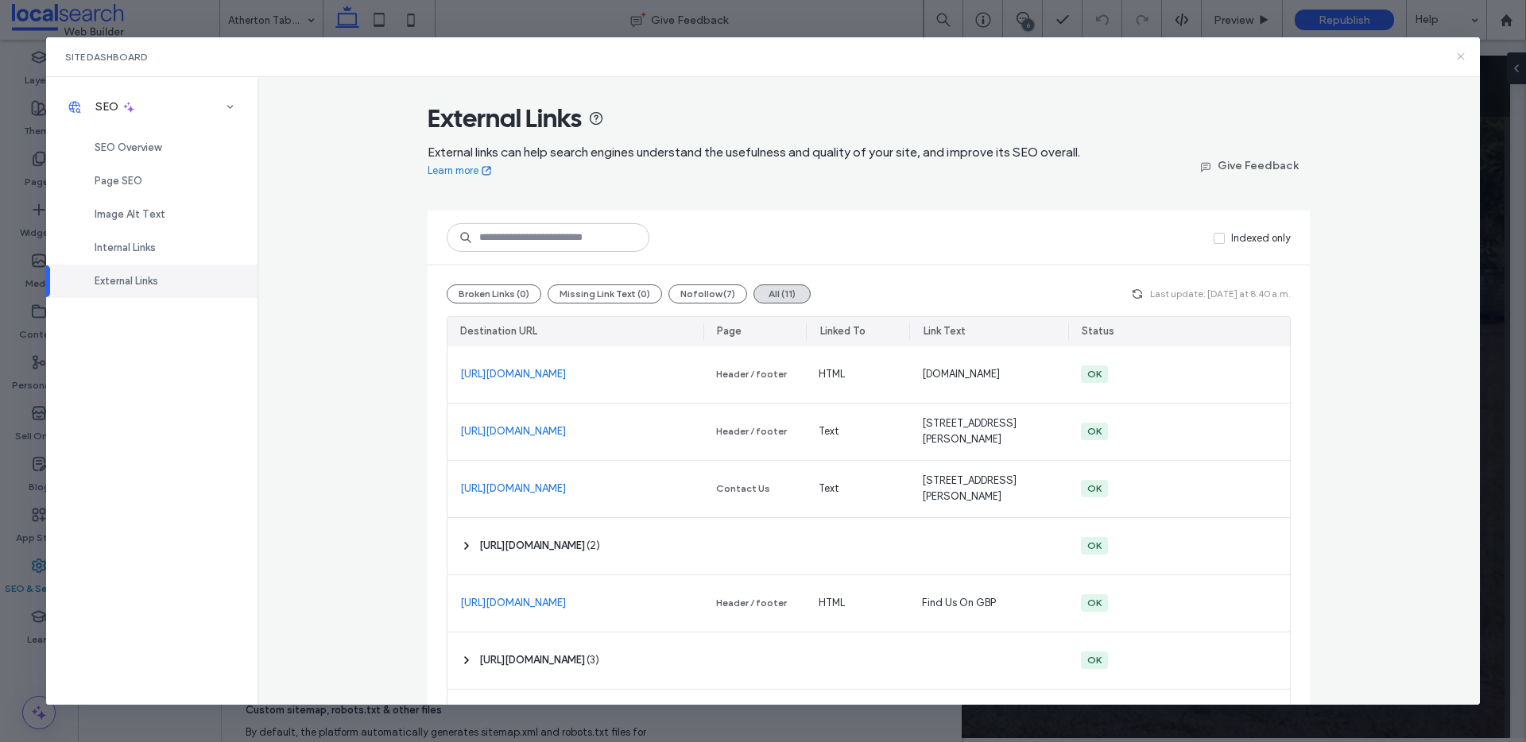
click at [1465, 53] on icon at bounding box center [1460, 56] width 13 height 13
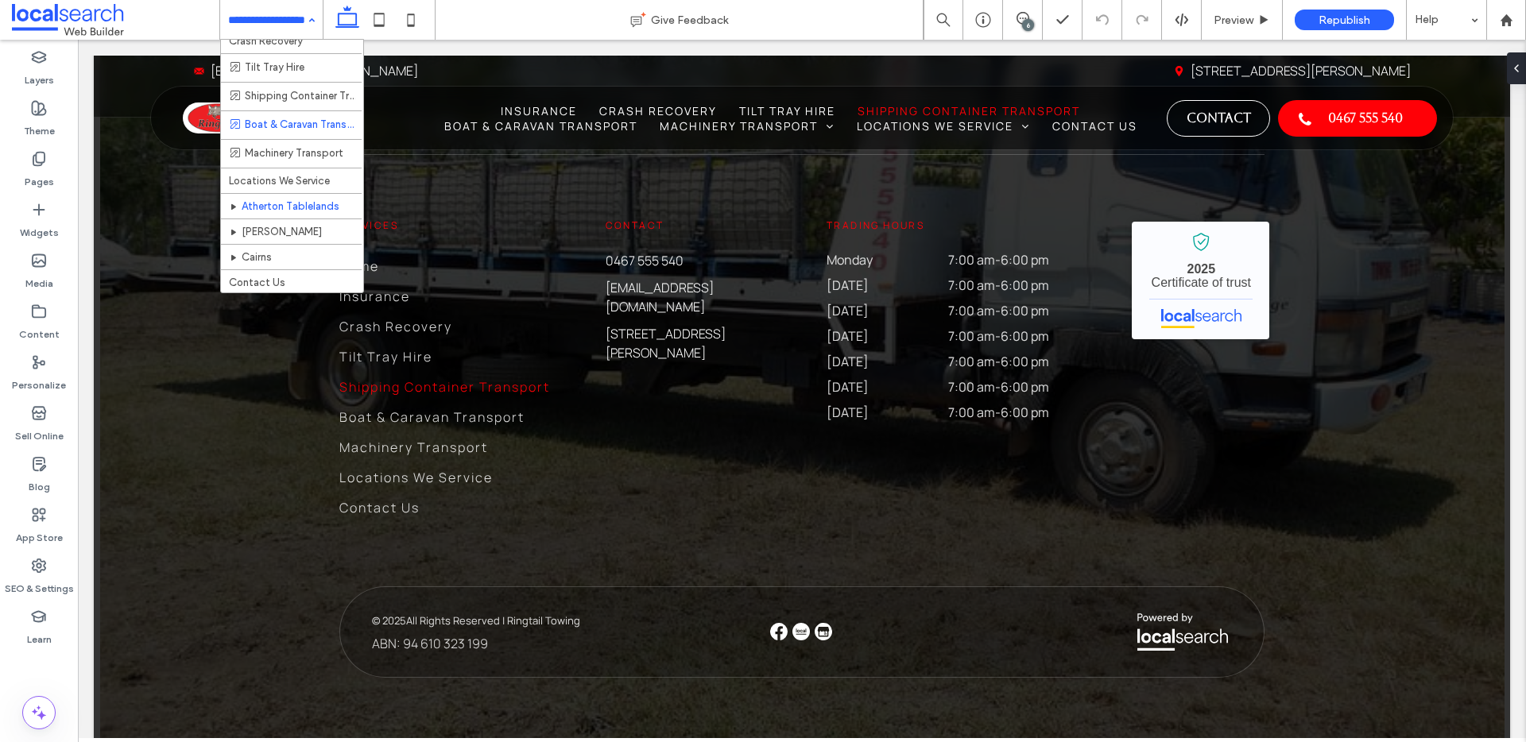
scroll to position [63, 0]
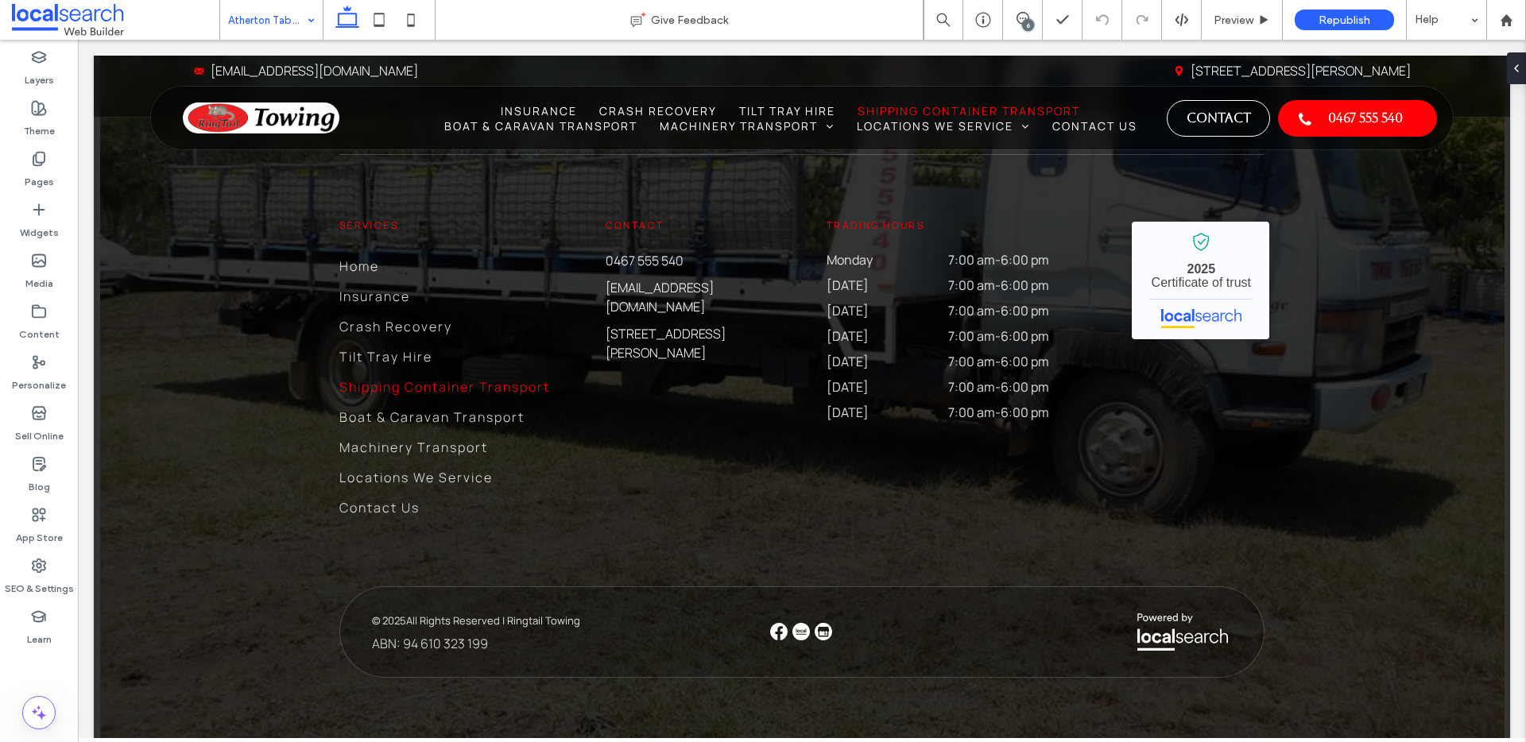
click at [1023, 21] on div "6" at bounding box center [1028, 25] width 12 height 12
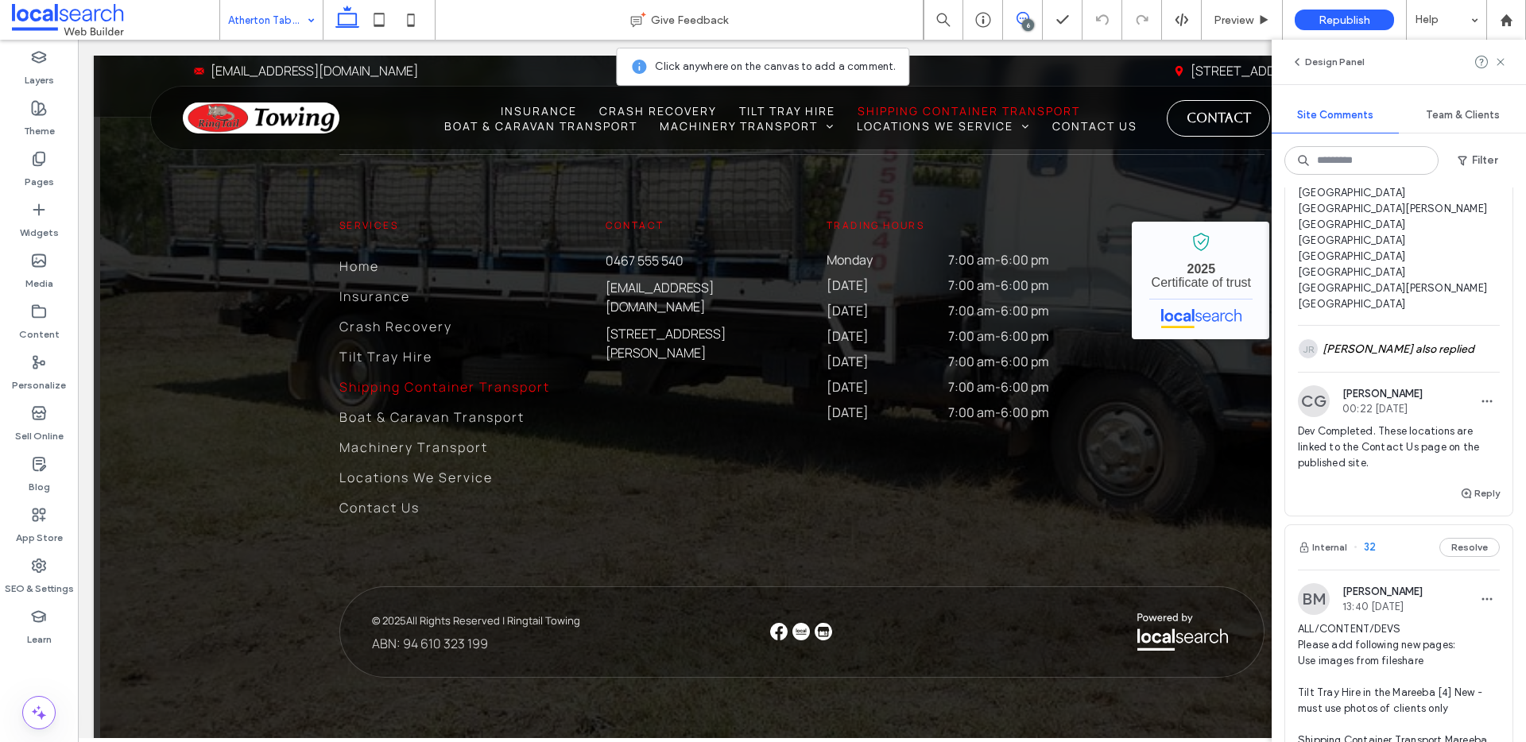
scroll to position [1114, 0]
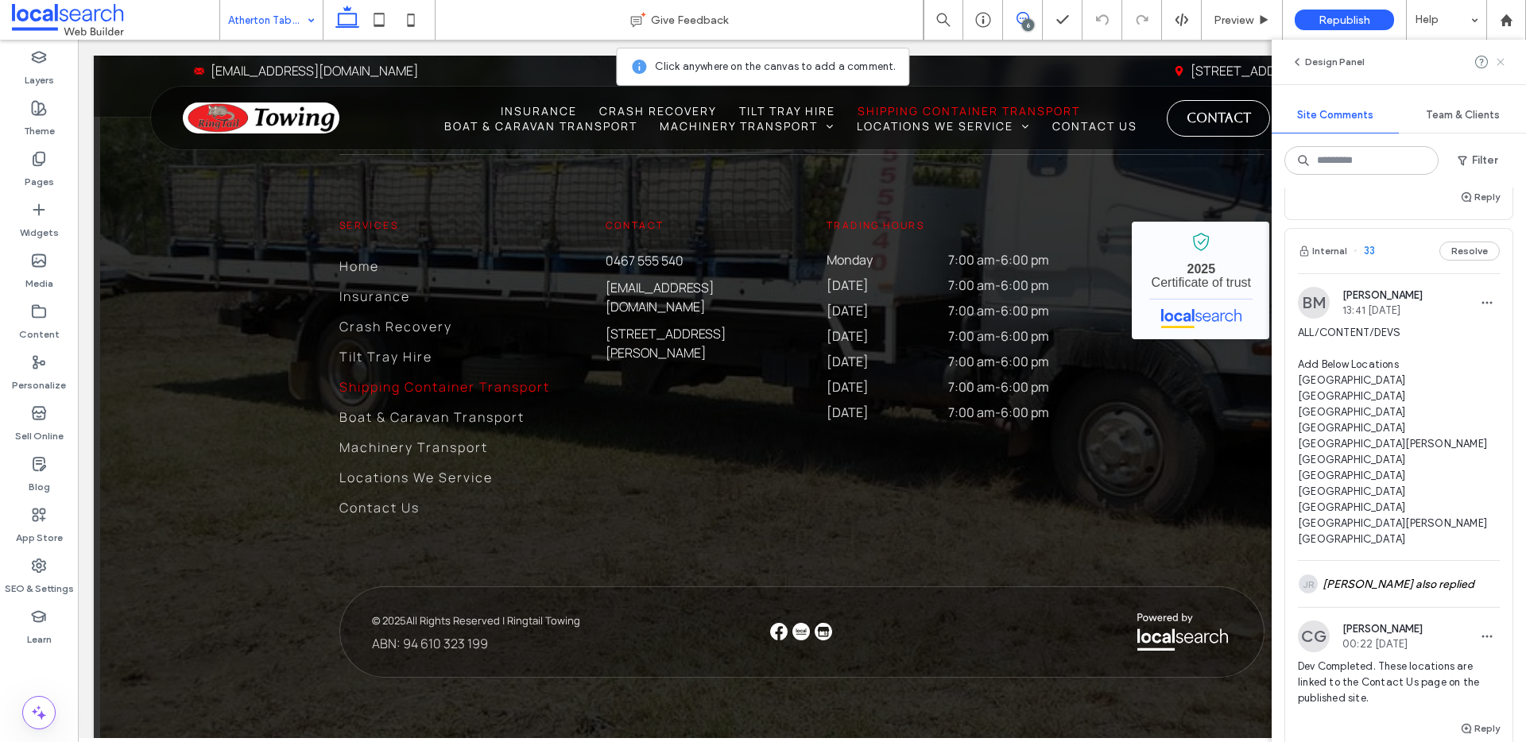
click at [1502, 65] on icon at bounding box center [1500, 62] width 13 height 13
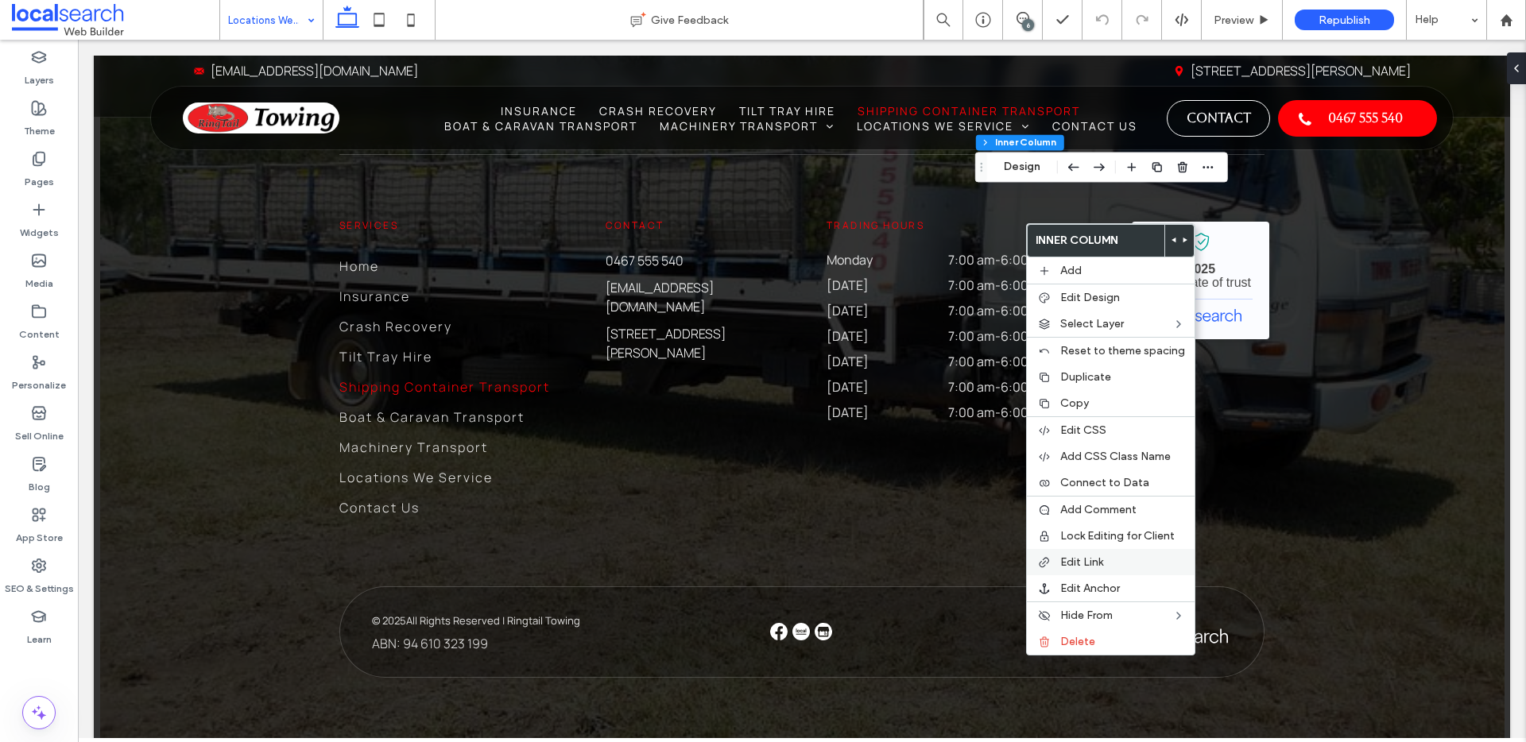
click at [1080, 560] on span "Edit Link" at bounding box center [1081, 563] width 43 height 14
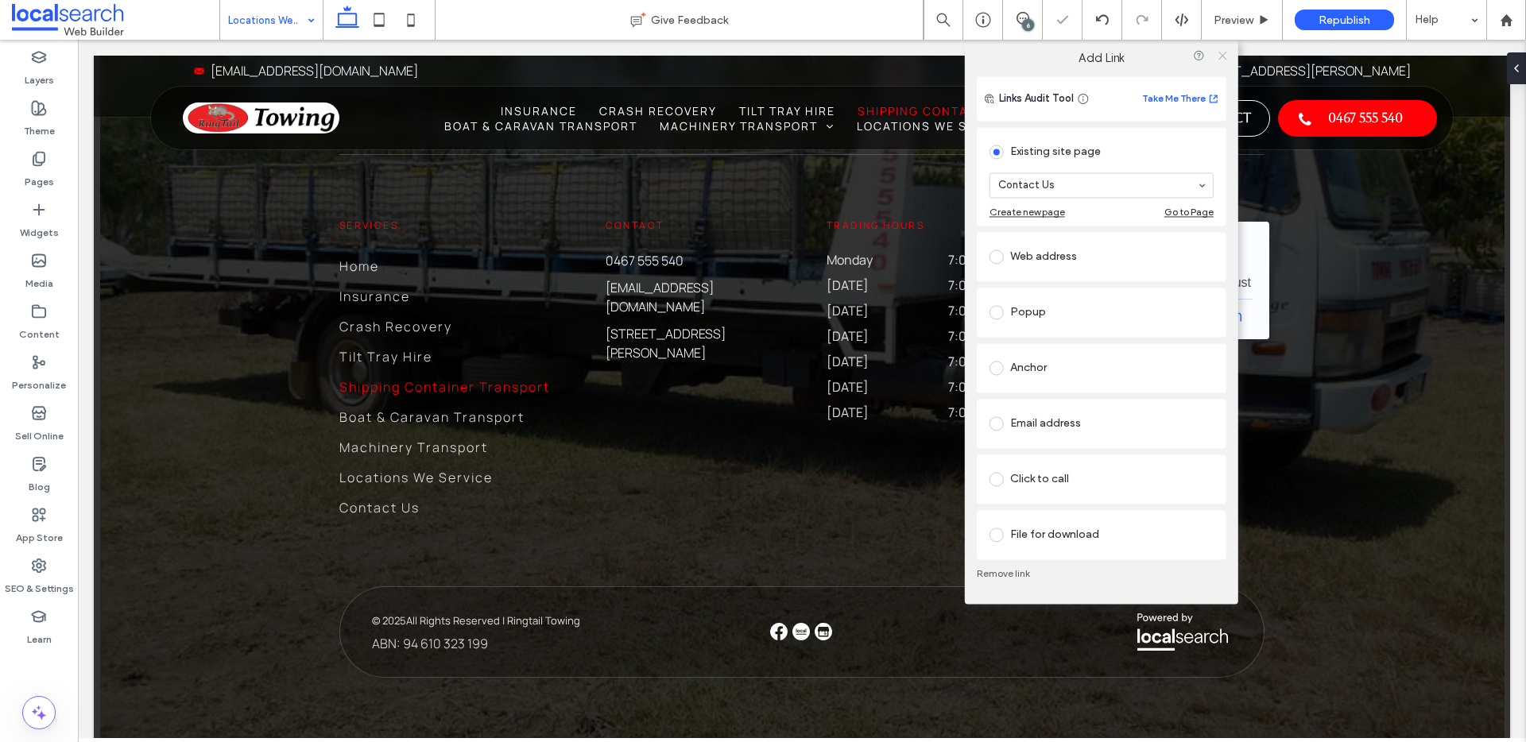
click at [1223, 52] on icon at bounding box center [1222, 55] width 12 height 12
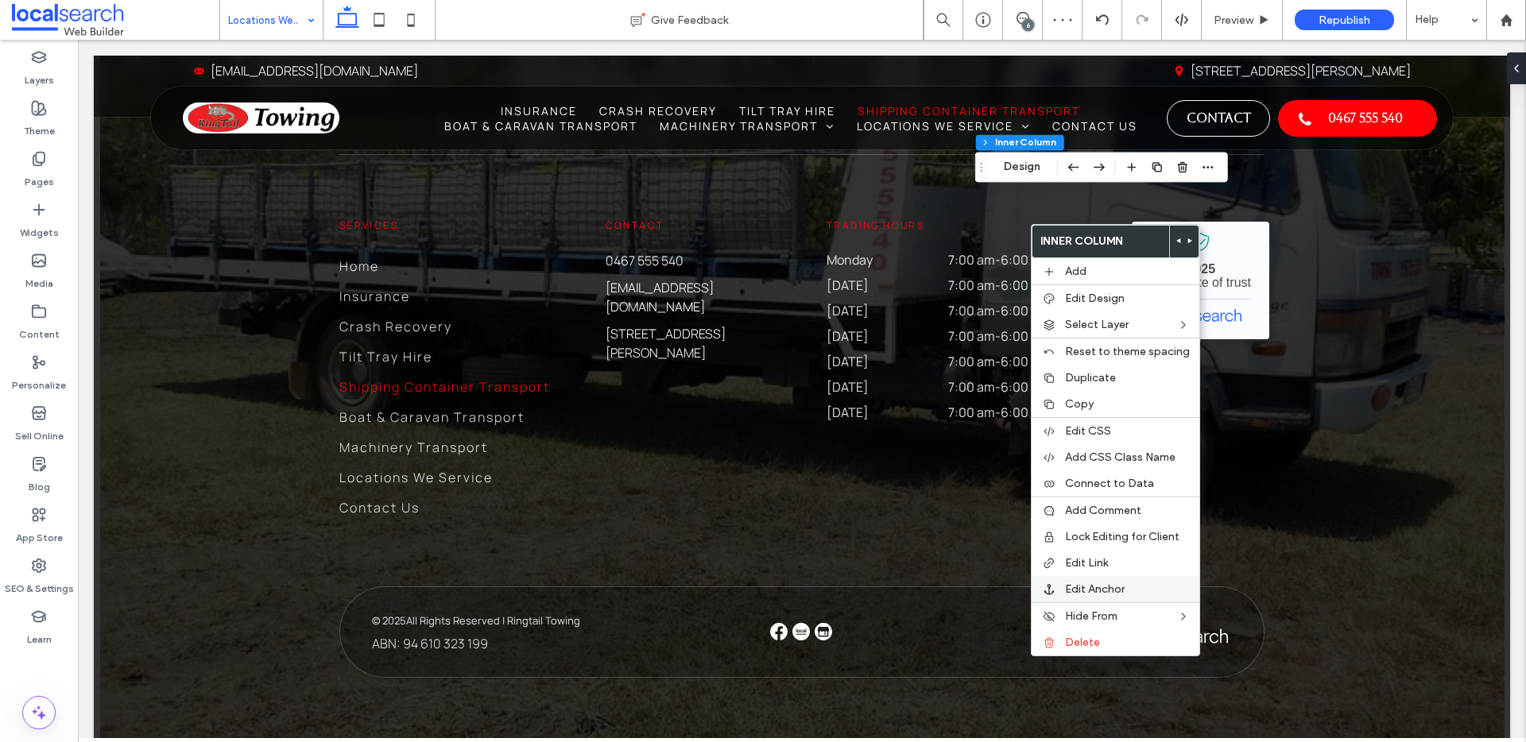
click at [1090, 587] on span "Edit Anchor" at bounding box center [1095, 590] width 60 height 14
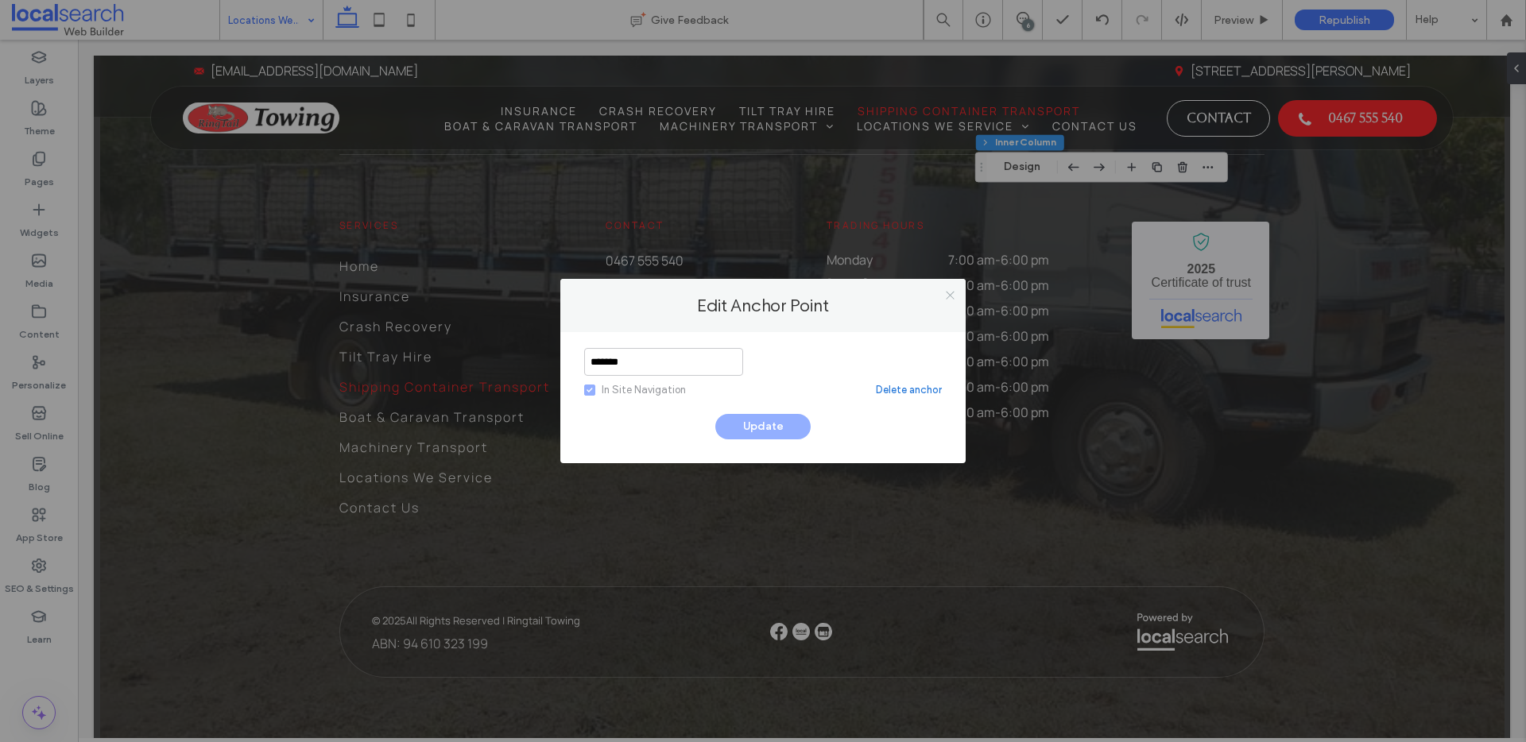
click at [948, 292] on icon at bounding box center [950, 295] width 12 height 12
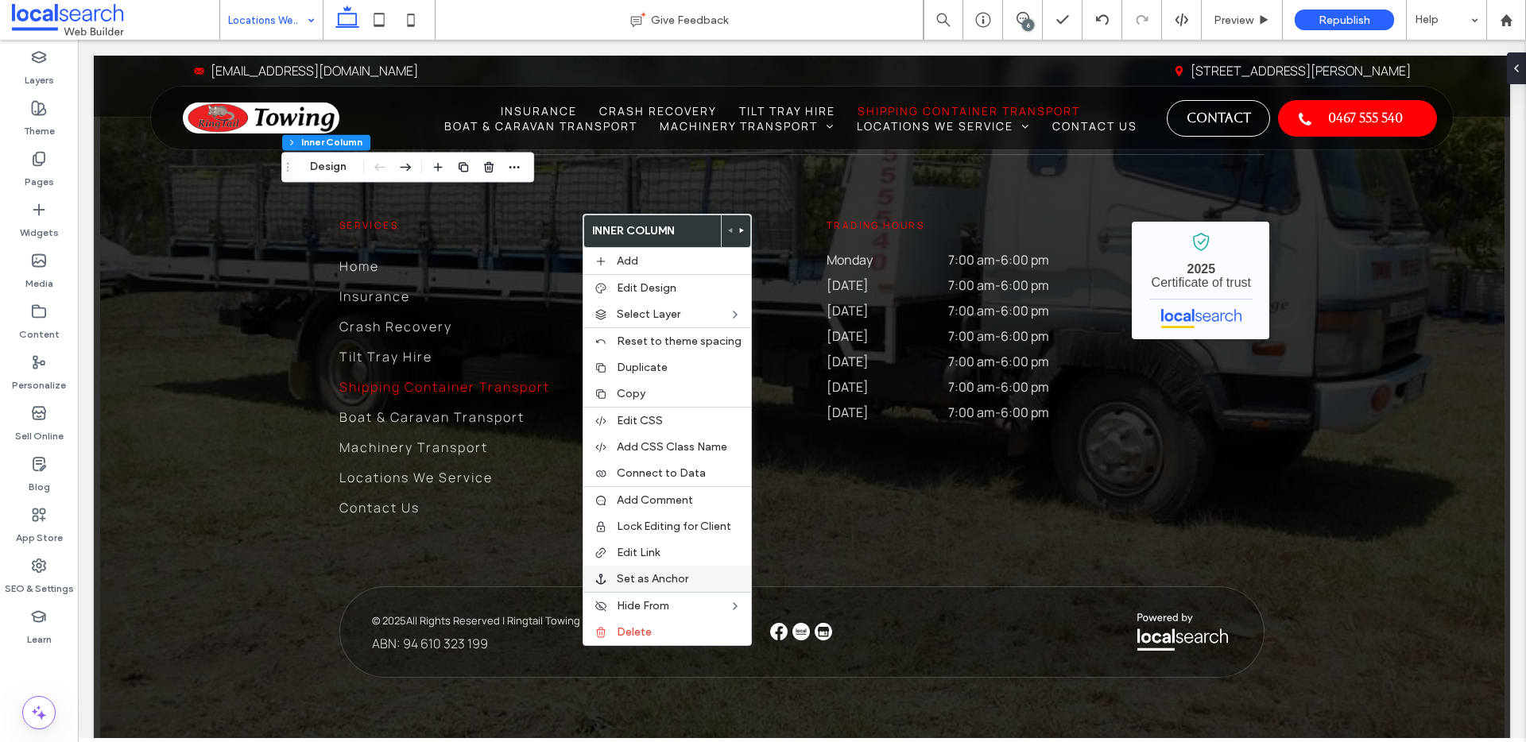
click at [674, 581] on span "Set as Anchor" at bounding box center [653, 579] width 72 height 14
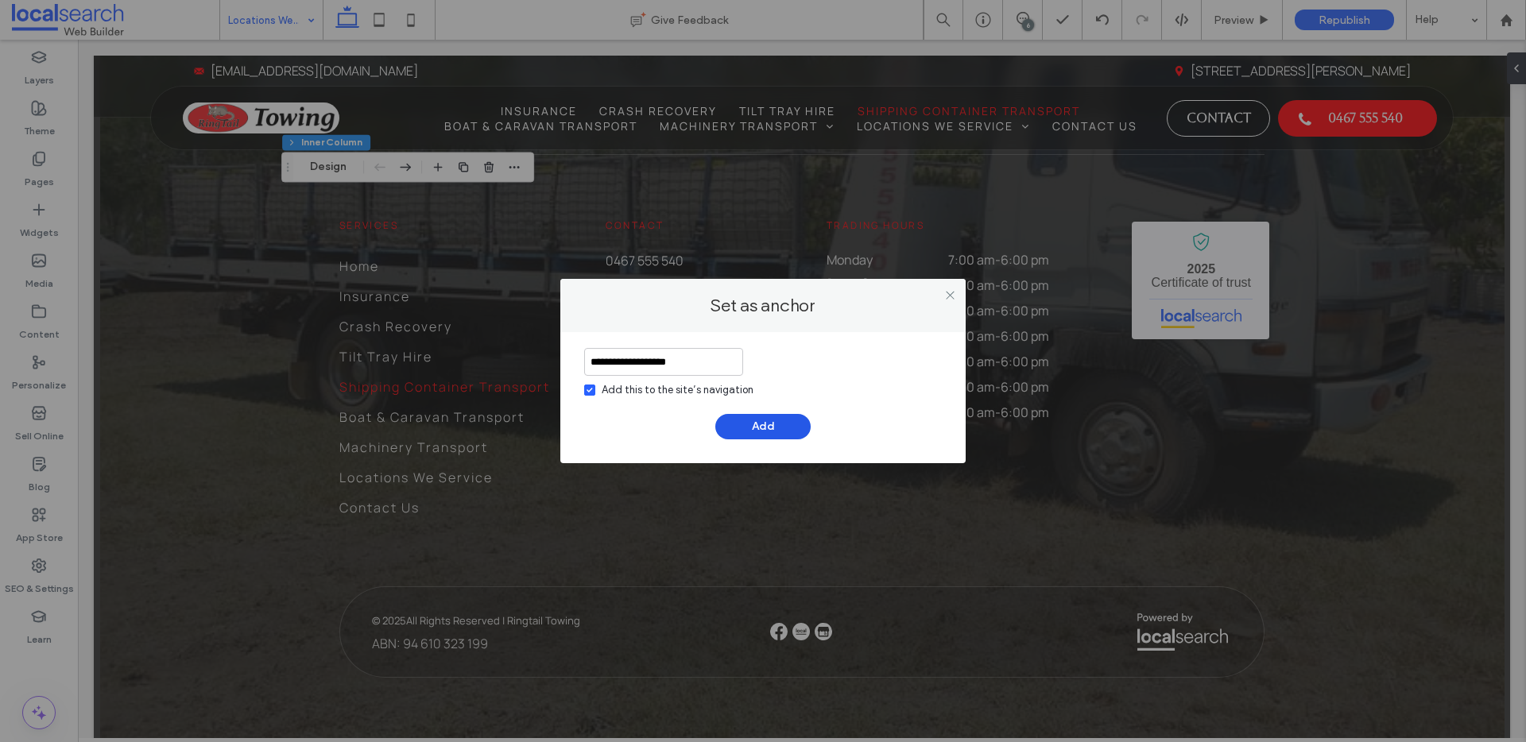
type input "**********"
click at [759, 425] on button "Add" at bounding box center [762, 426] width 95 height 25
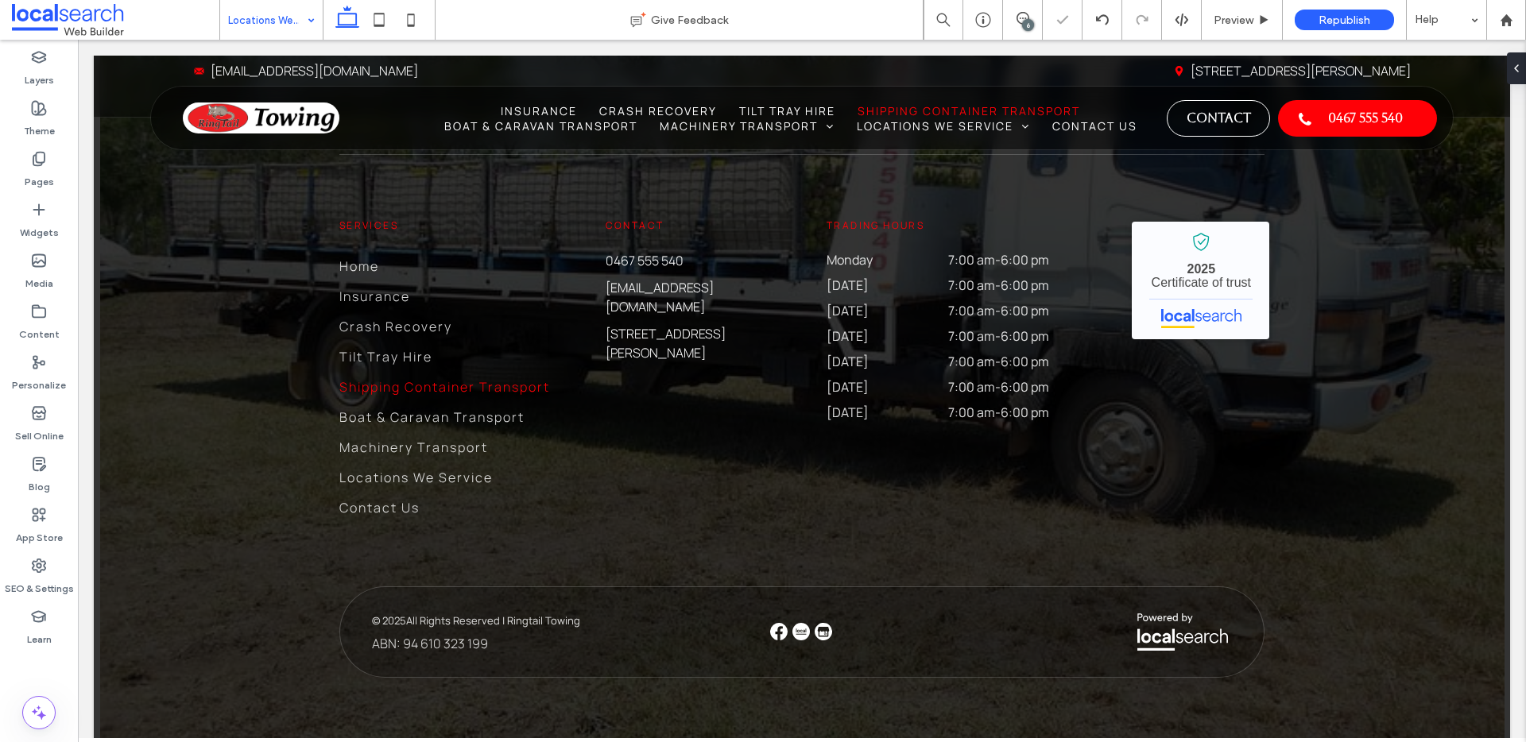
scroll to position [23, 0]
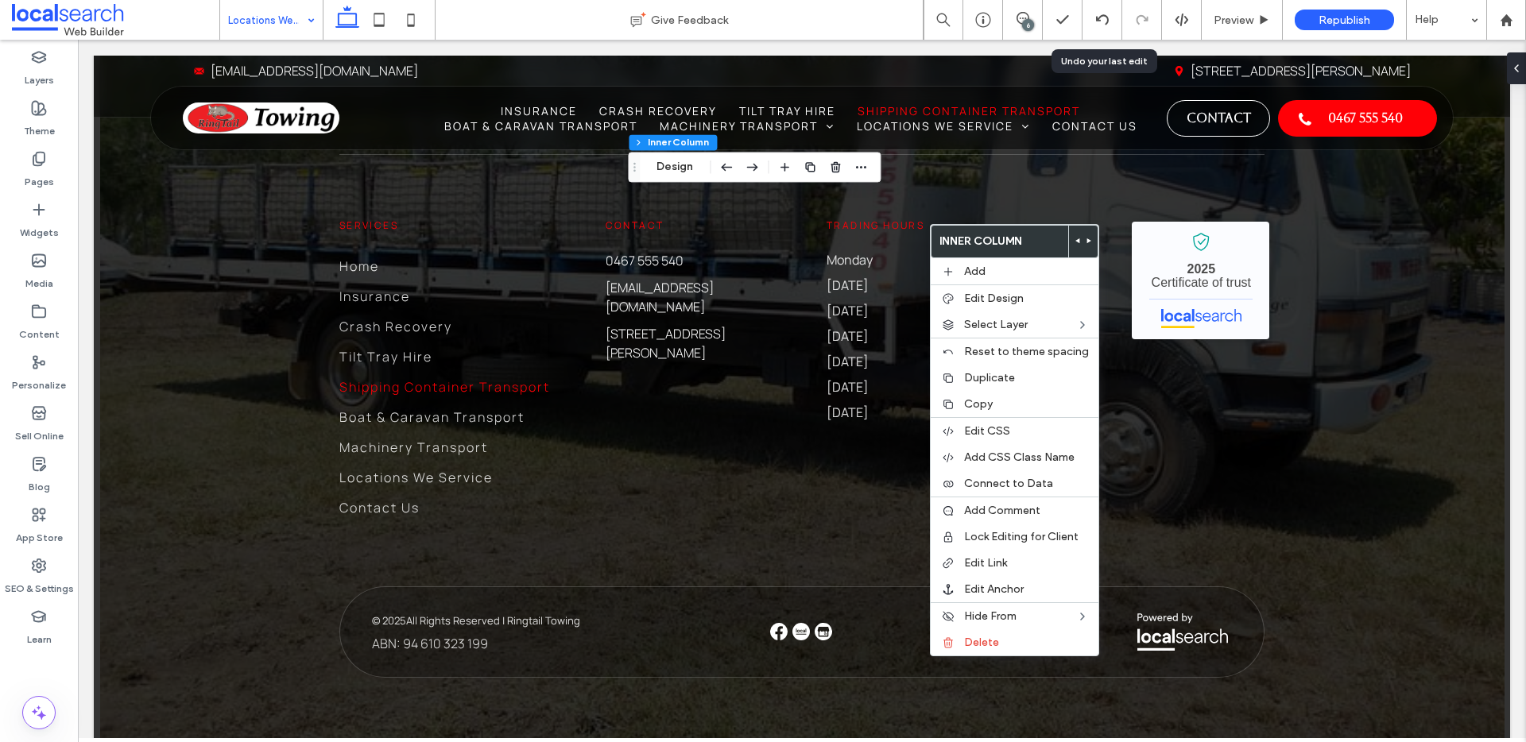
drag, startPoint x: 1105, startPoint y: 18, endPoint x: 1050, endPoint y: 68, distance: 74.3
click at [1105, 19] on icon at bounding box center [1102, 20] width 13 height 13
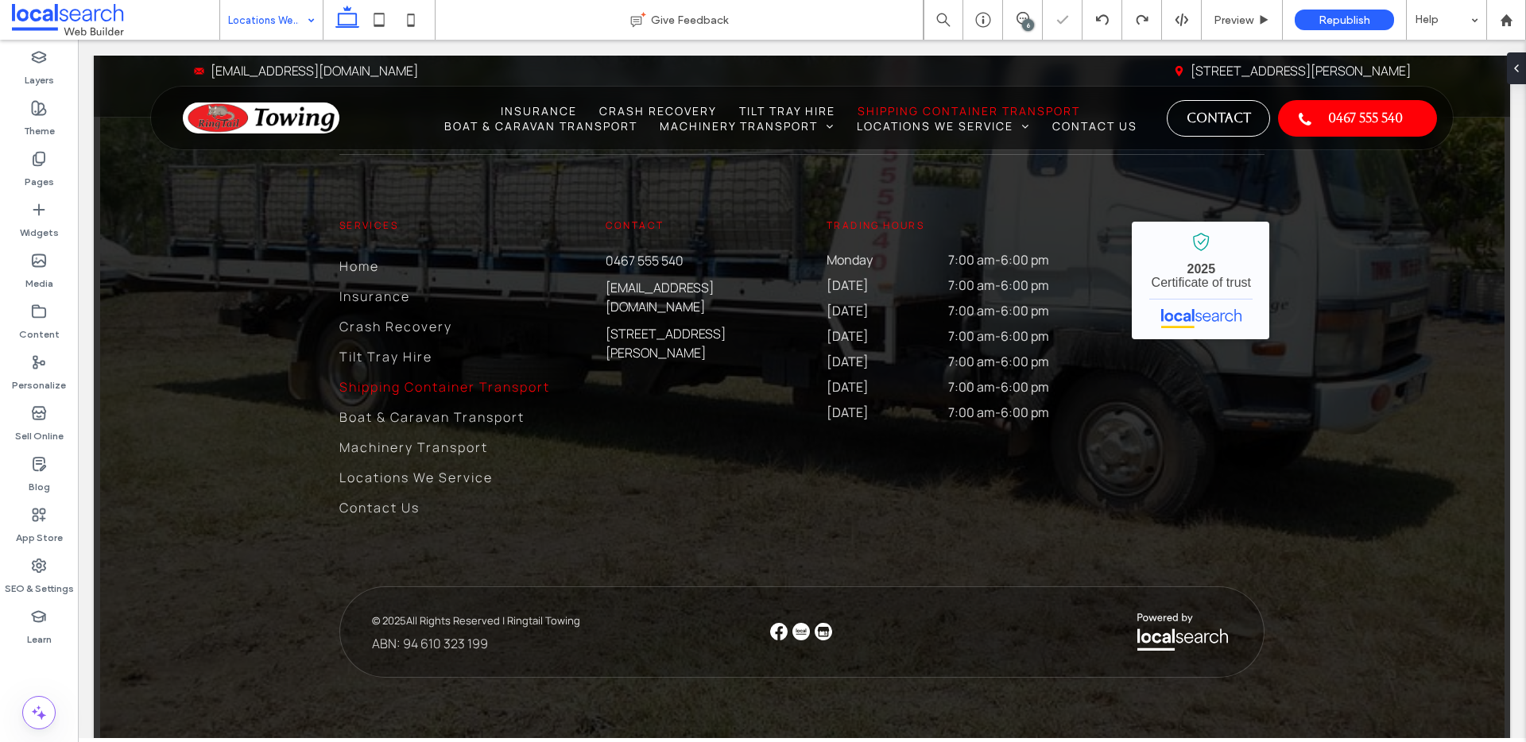
type input "***"
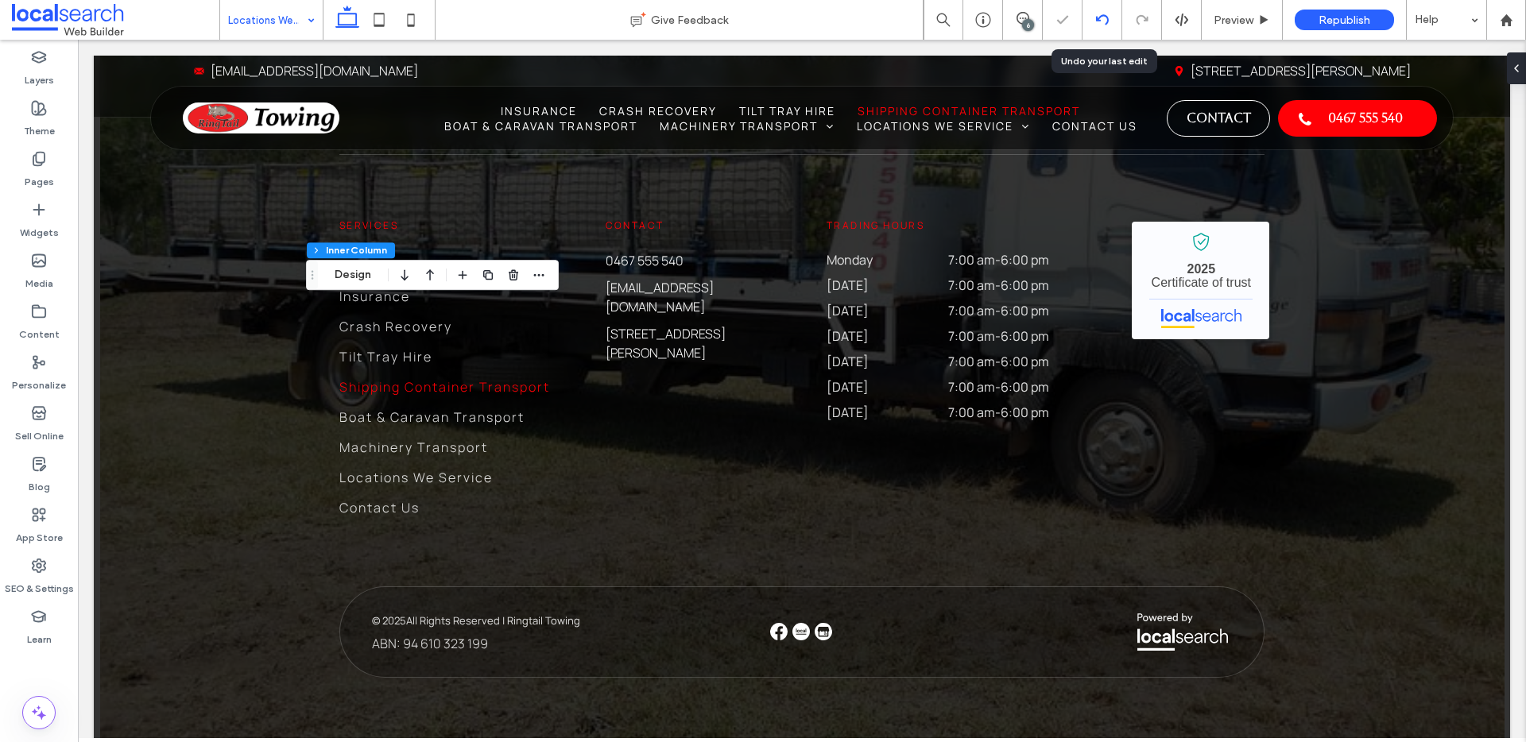
click at [1105, 18] on icon at bounding box center [1102, 20] width 13 height 13
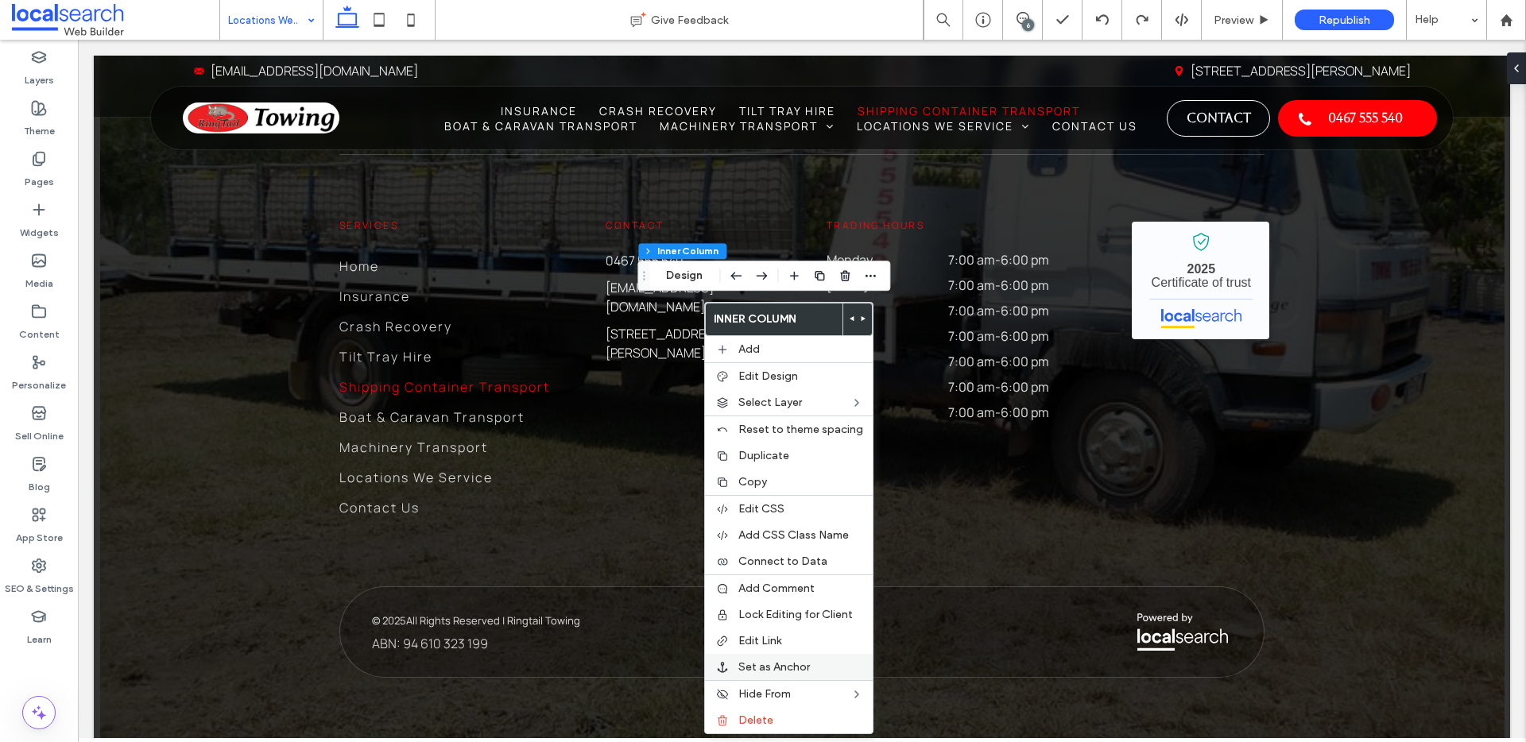
click at [754, 663] on span "Set as Anchor" at bounding box center [774, 667] width 72 height 14
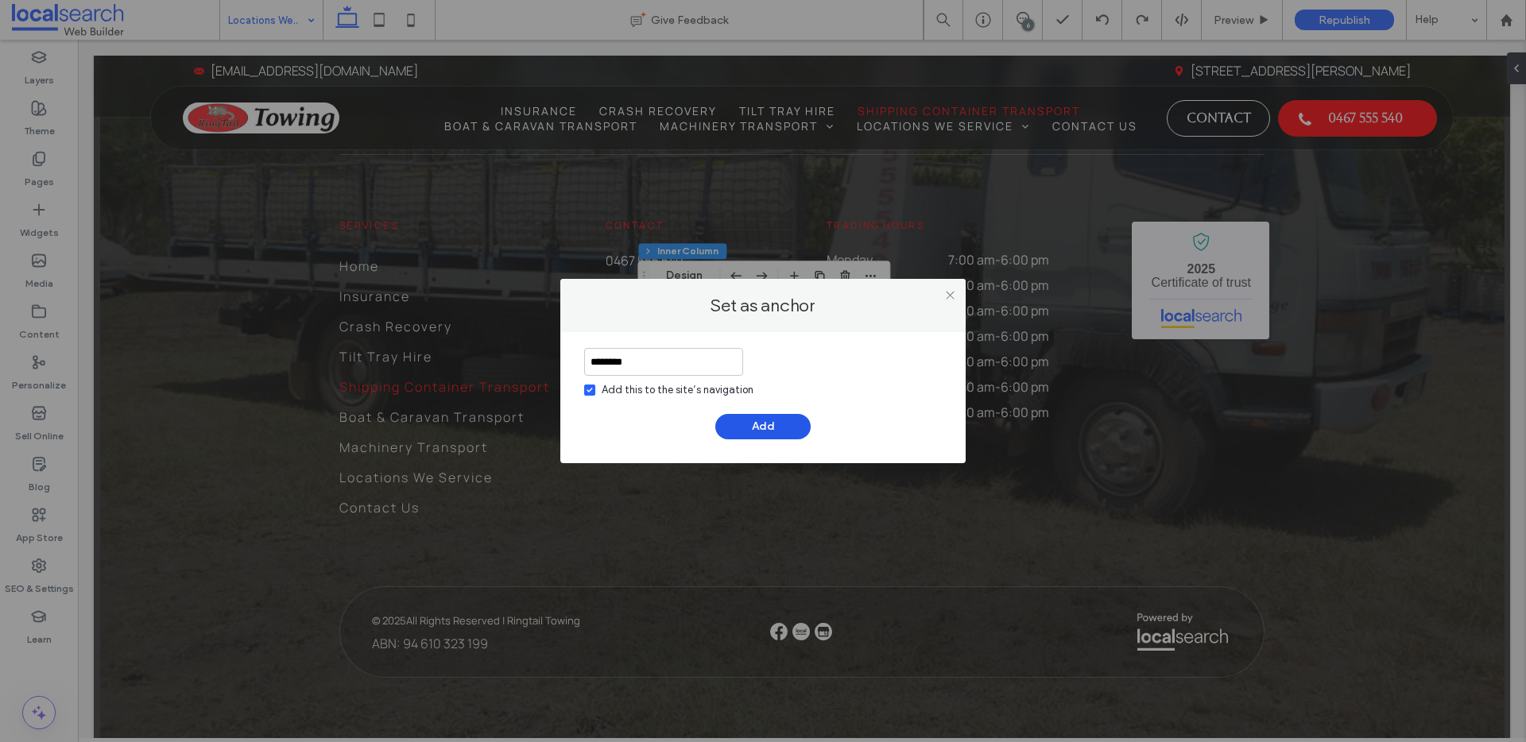
type input "********"
click at [781, 428] on button "Add" at bounding box center [762, 426] width 95 height 25
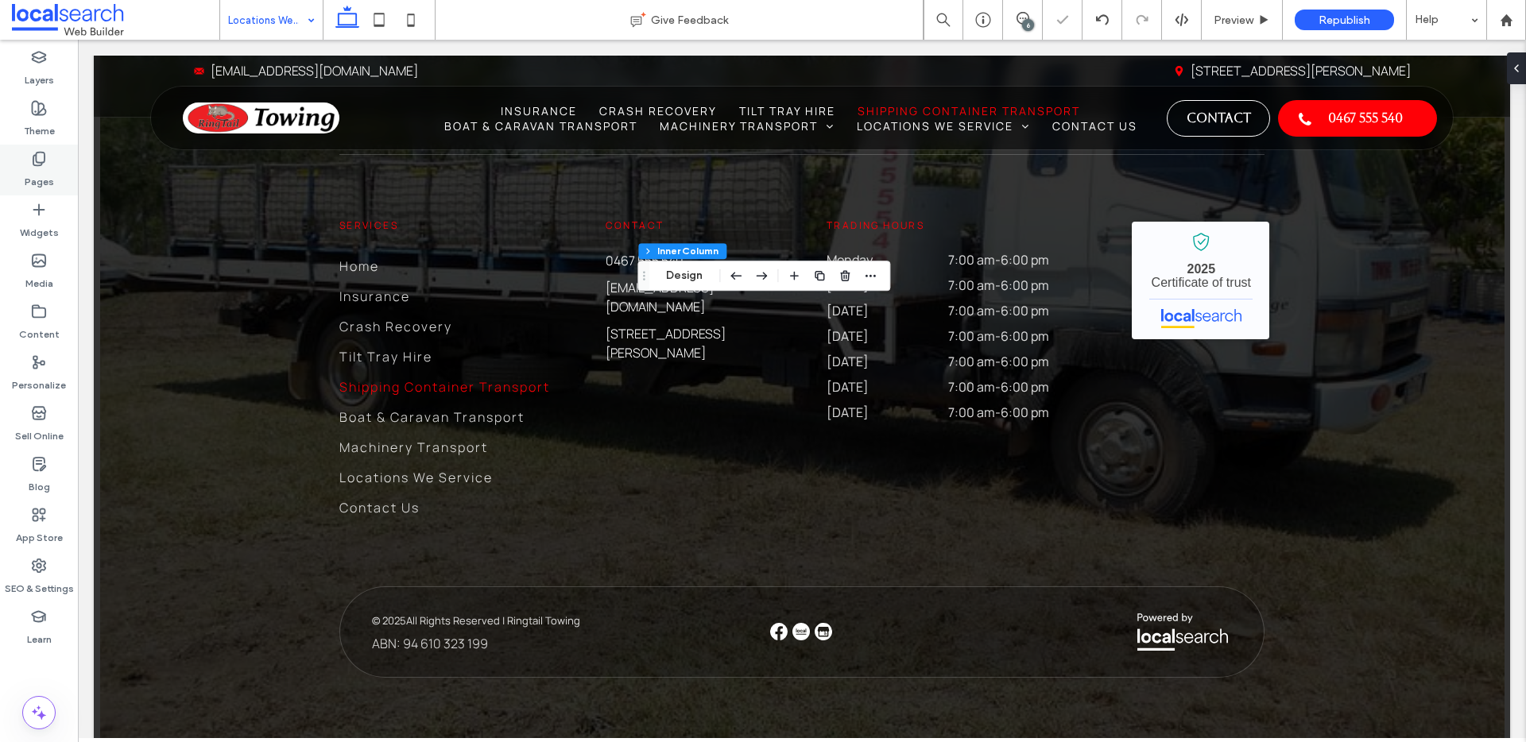
click at [51, 173] on label "Pages" at bounding box center [39, 178] width 29 height 22
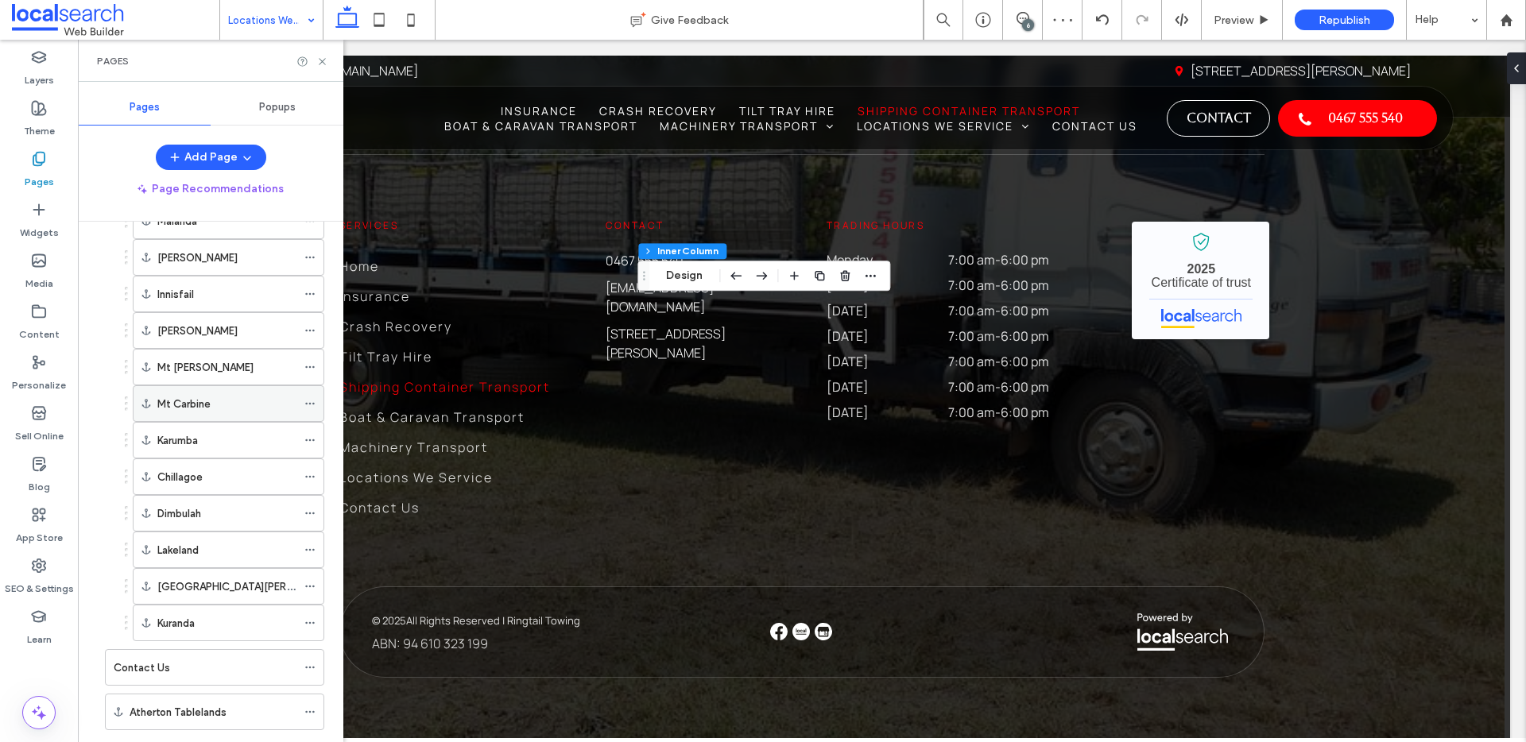
scroll to position [611, 0]
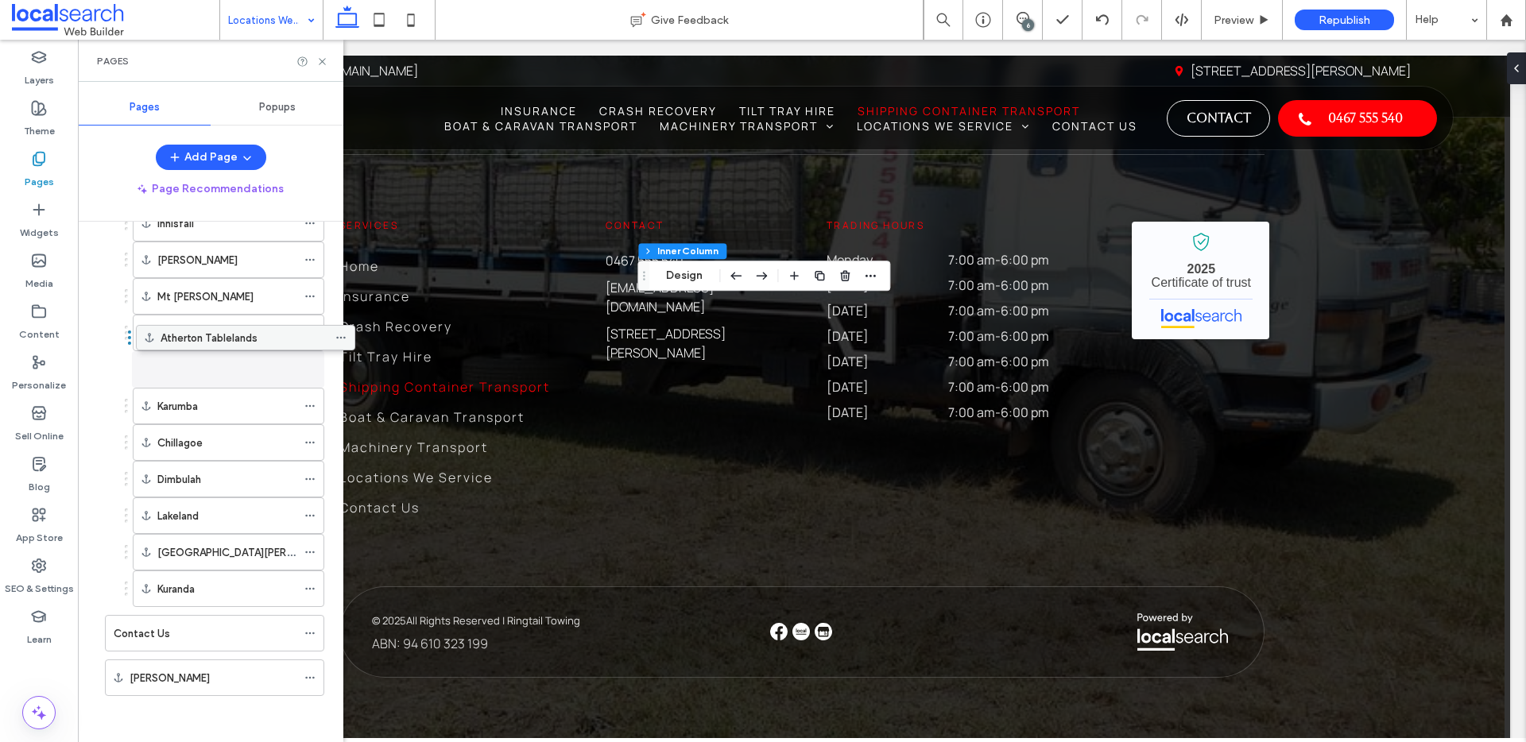
drag, startPoint x: 161, startPoint y: 647, endPoint x: 189, endPoint y: 335, distance: 313.6
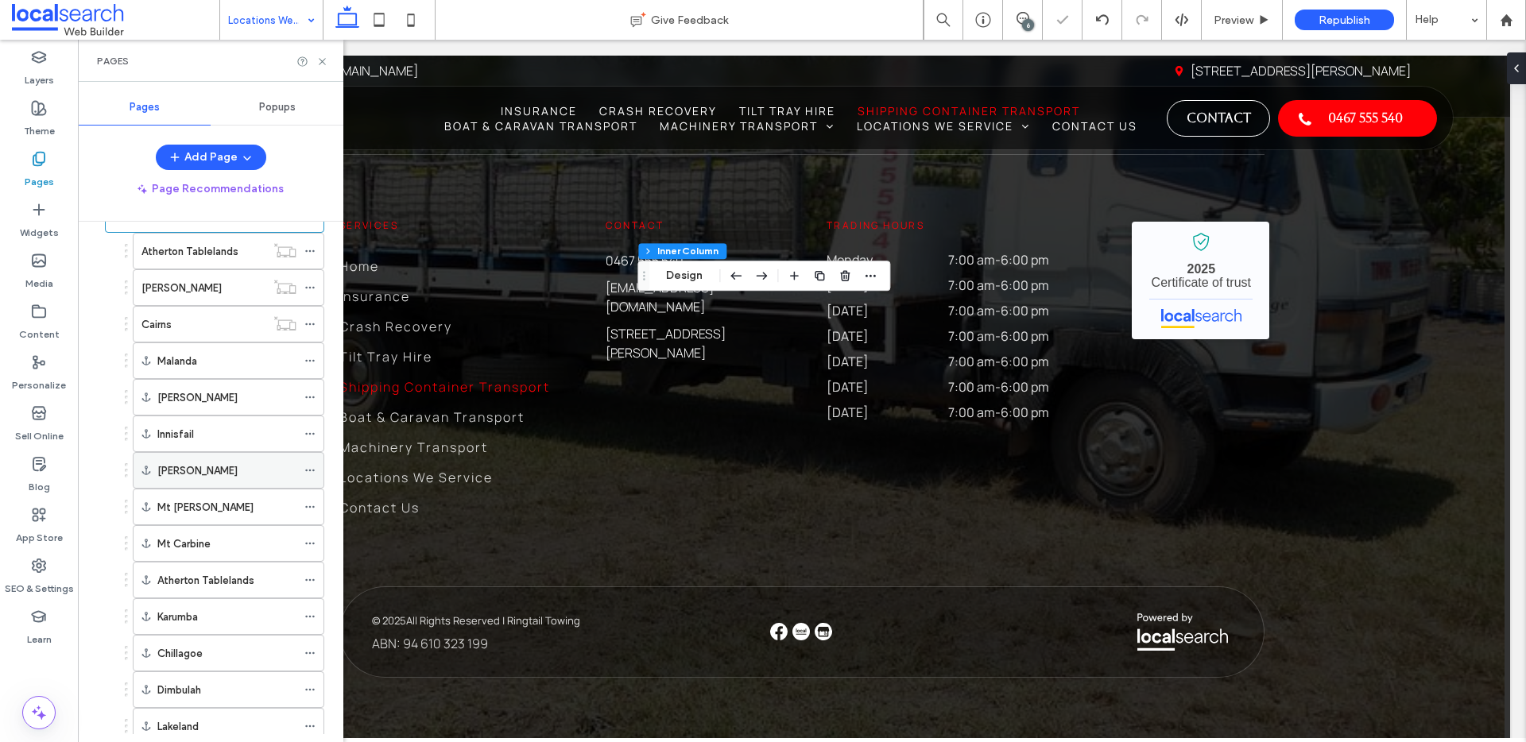
scroll to position [385, 0]
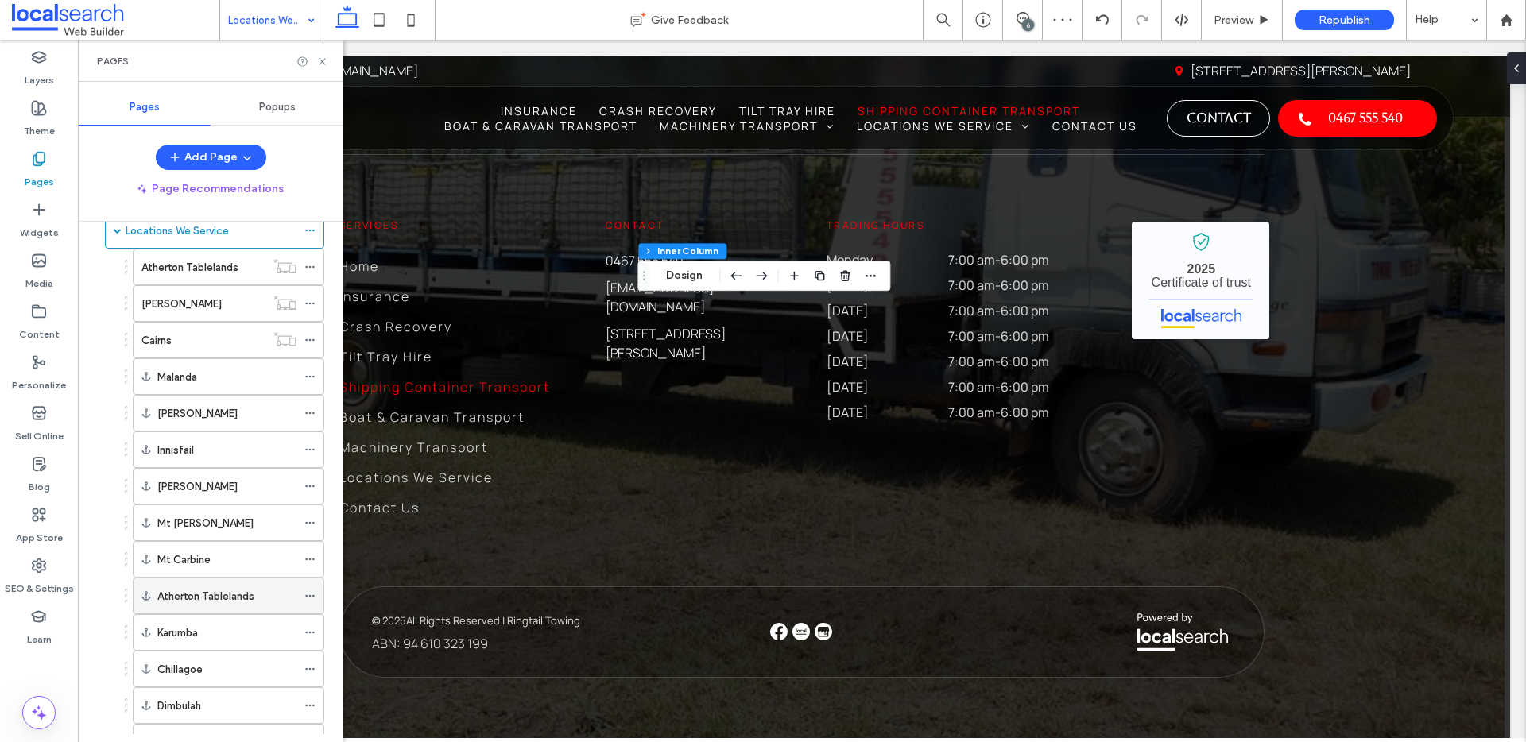
click at [309, 594] on icon at bounding box center [309, 595] width 11 height 11
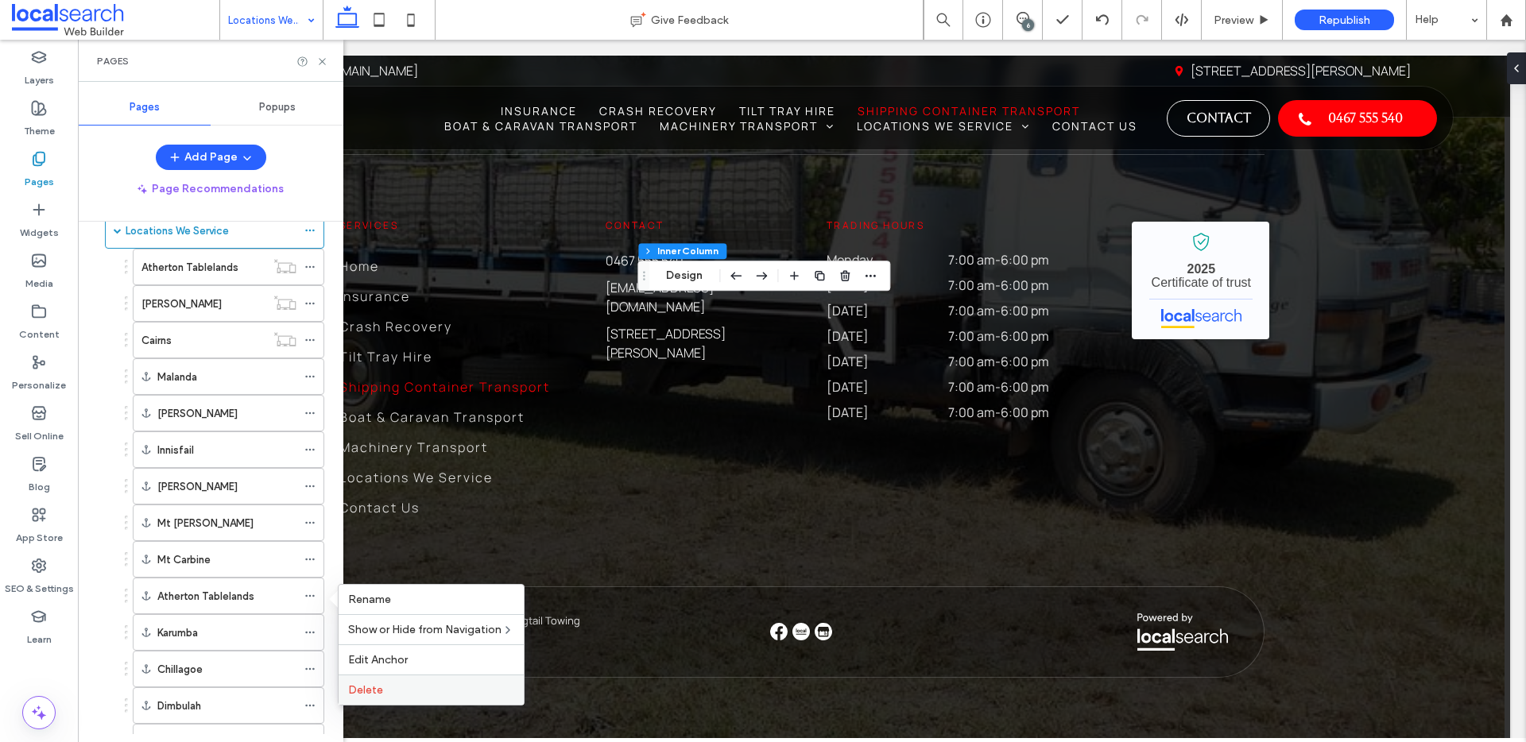
click at [391, 691] on label "Delete" at bounding box center [431, 690] width 166 height 14
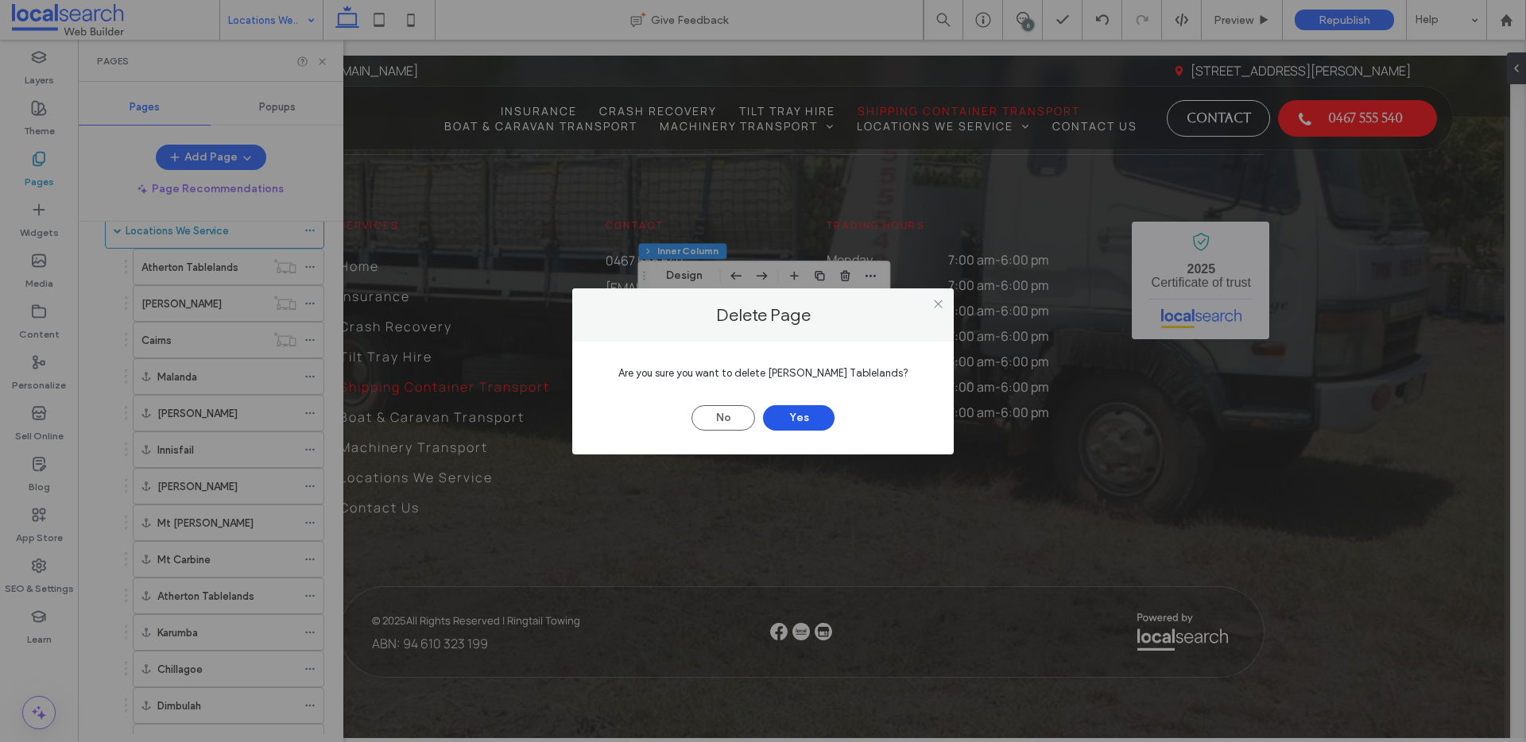
click at [800, 420] on button "Yes" at bounding box center [799, 417] width 72 height 25
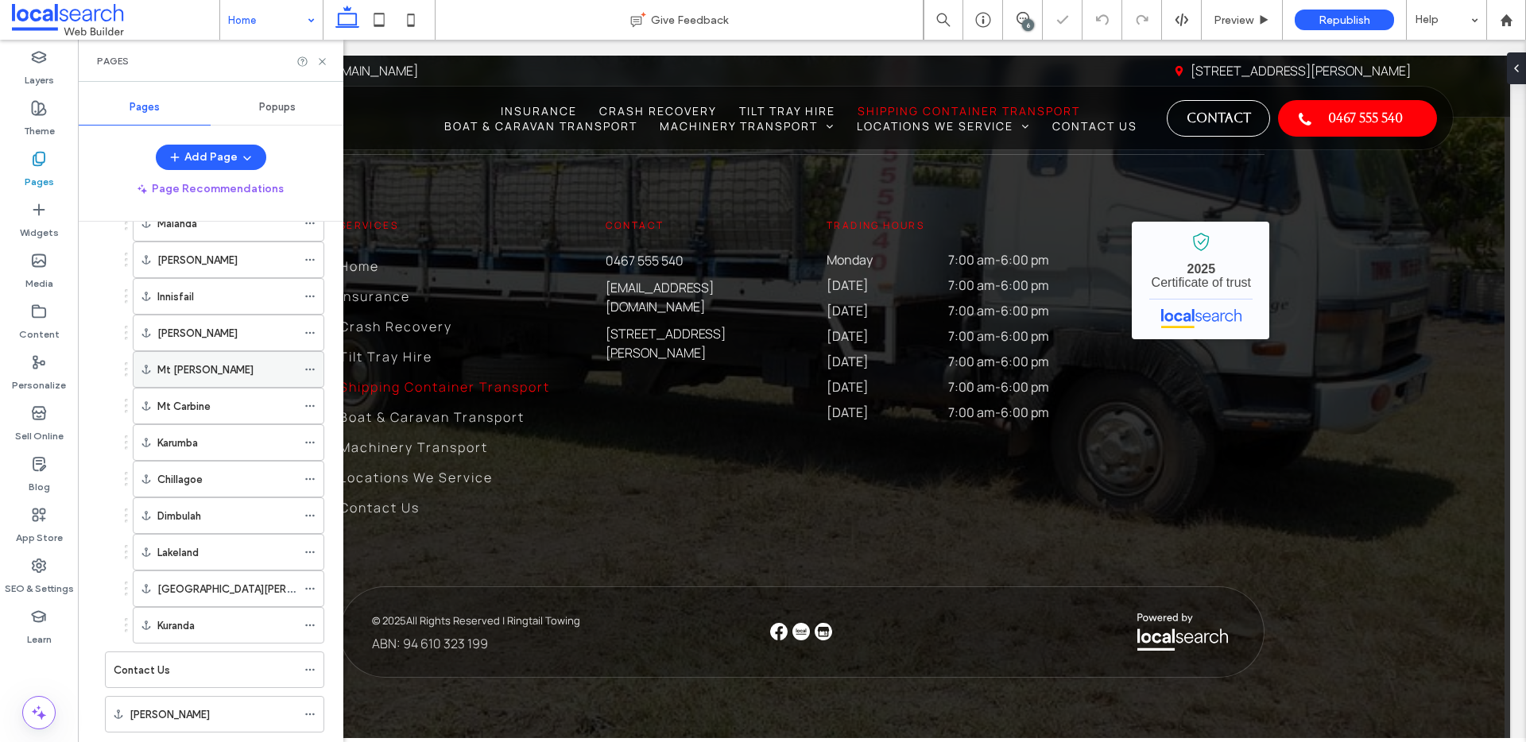
scroll to position [576, 0]
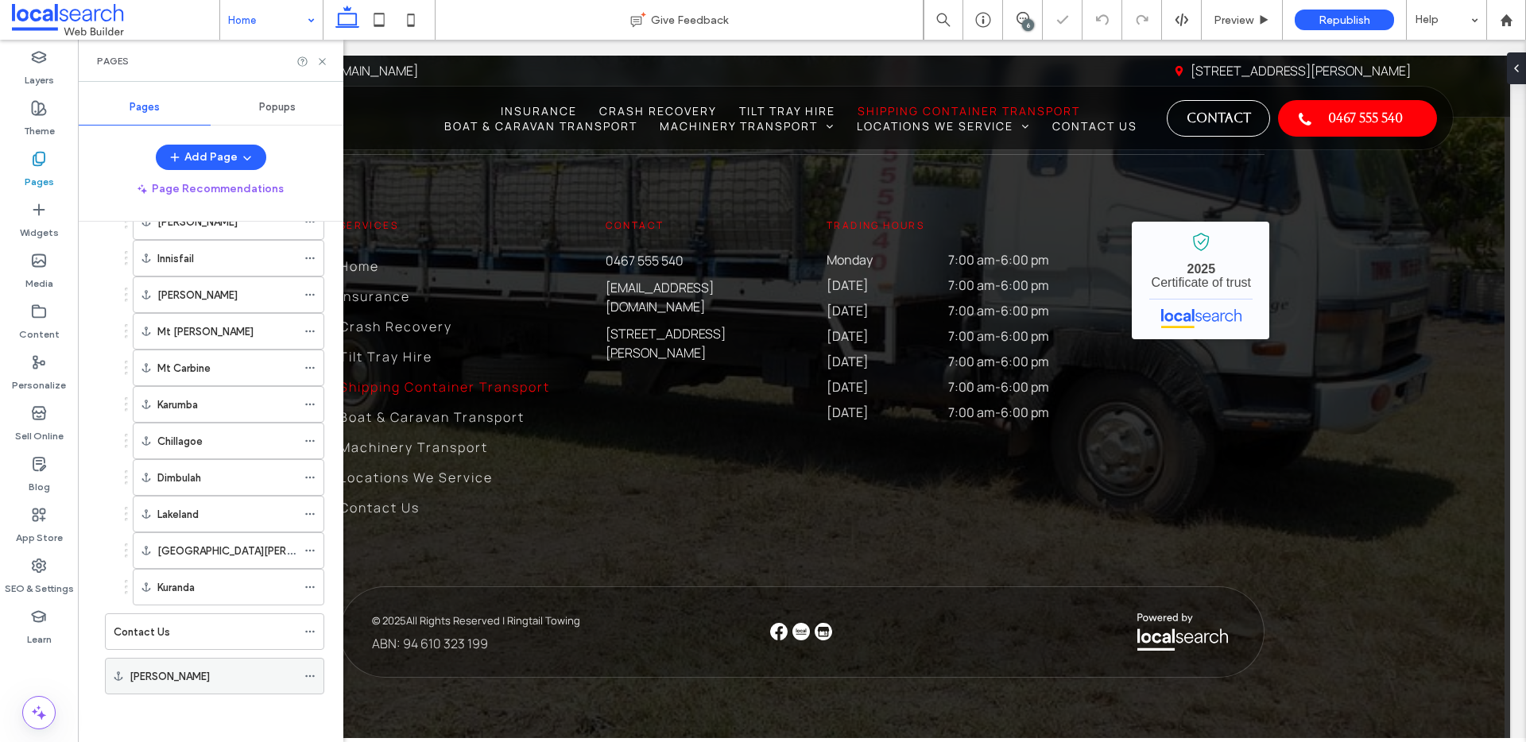
click at [308, 676] on icon at bounding box center [309, 676] width 11 height 11
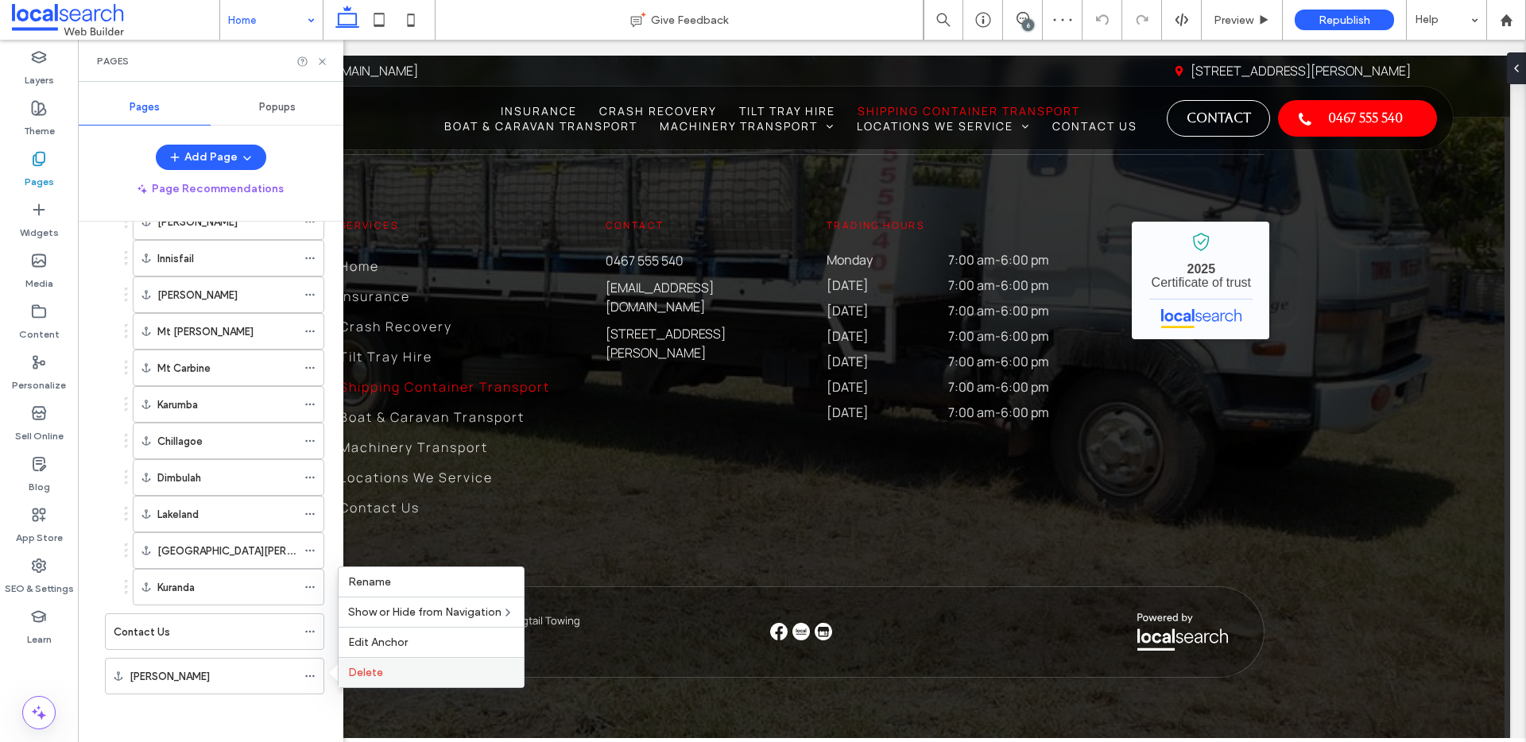
click at [377, 675] on span "Delete" at bounding box center [365, 673] width 35 height 14
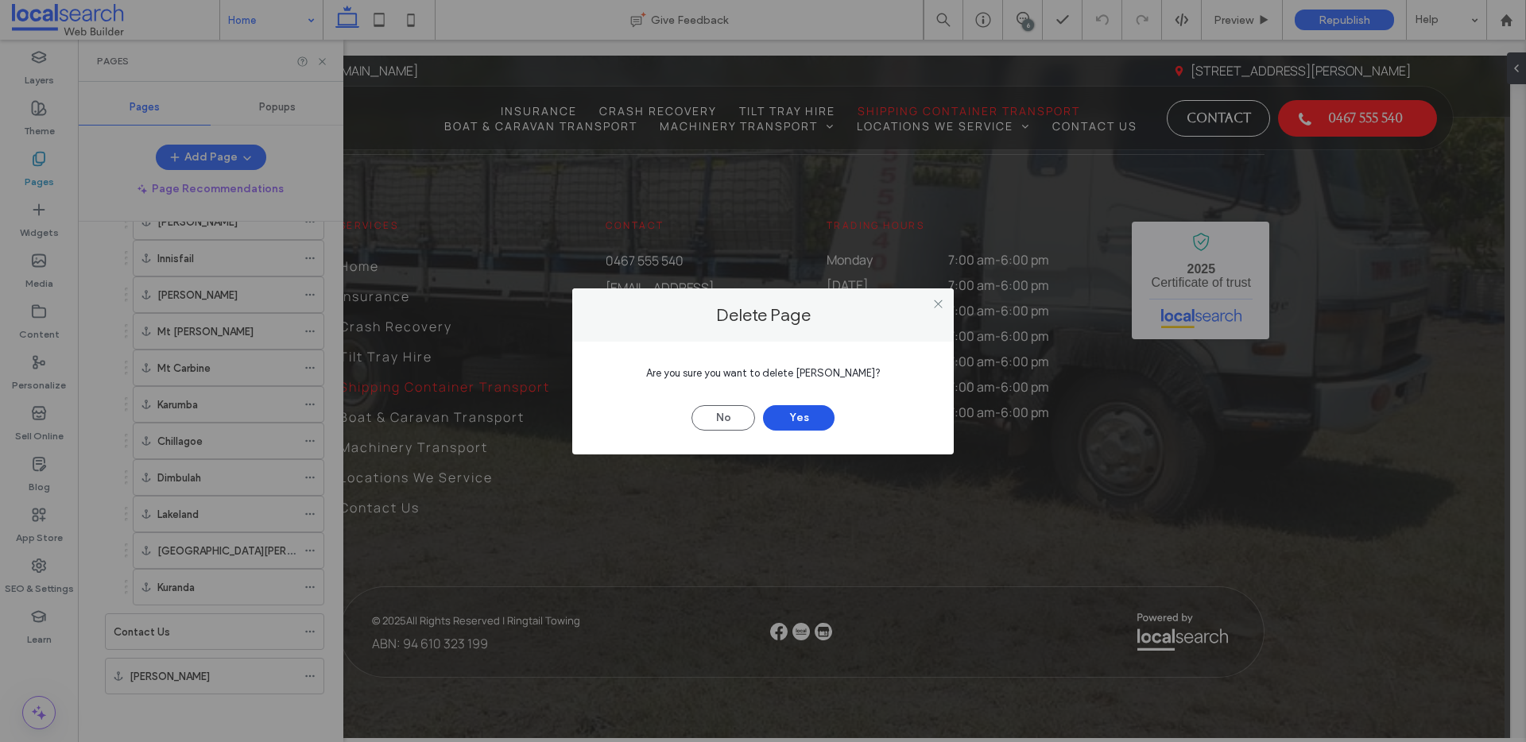
click at [807, 414] on button "Yes" at bounding box center [799, 417] width 72 height 25
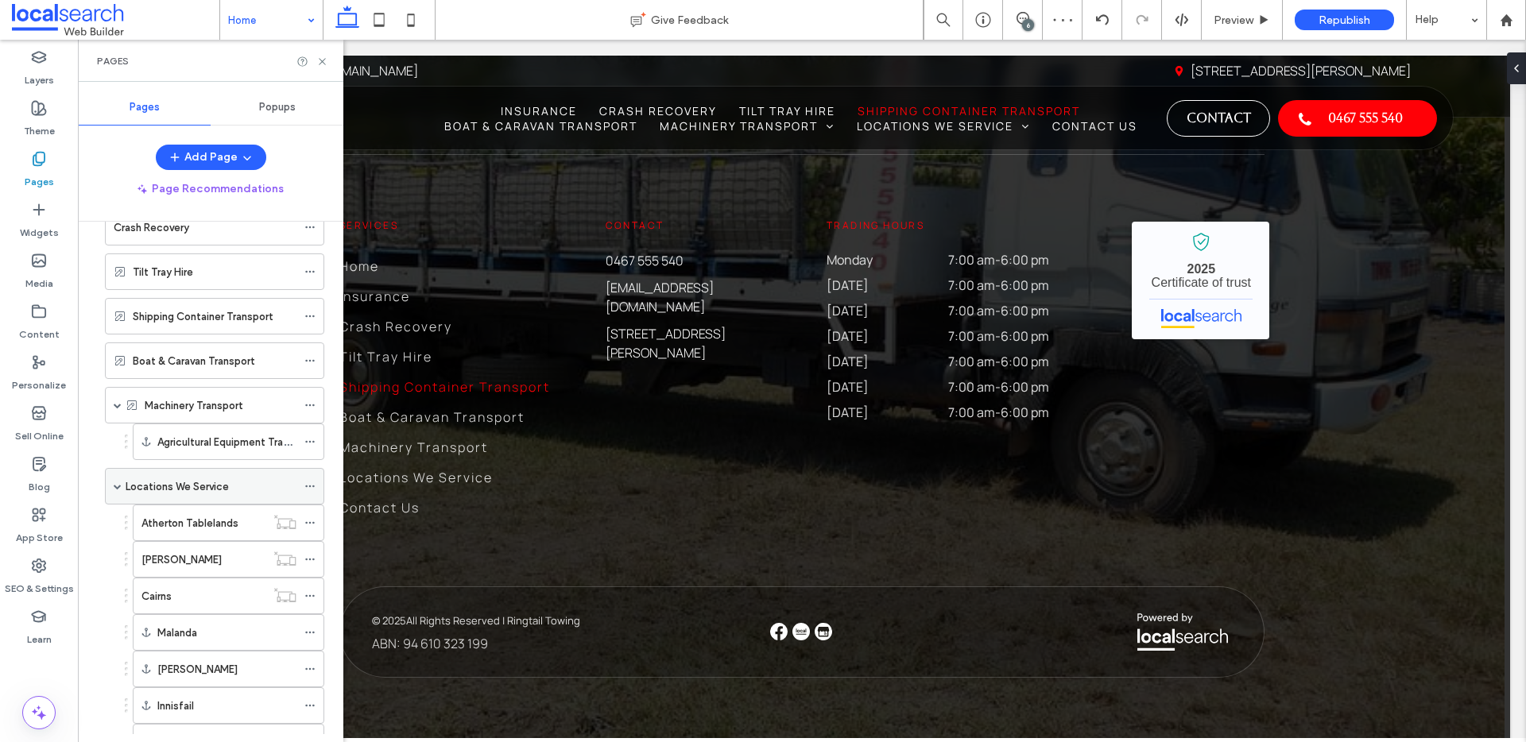
scroll to position [48, 0]
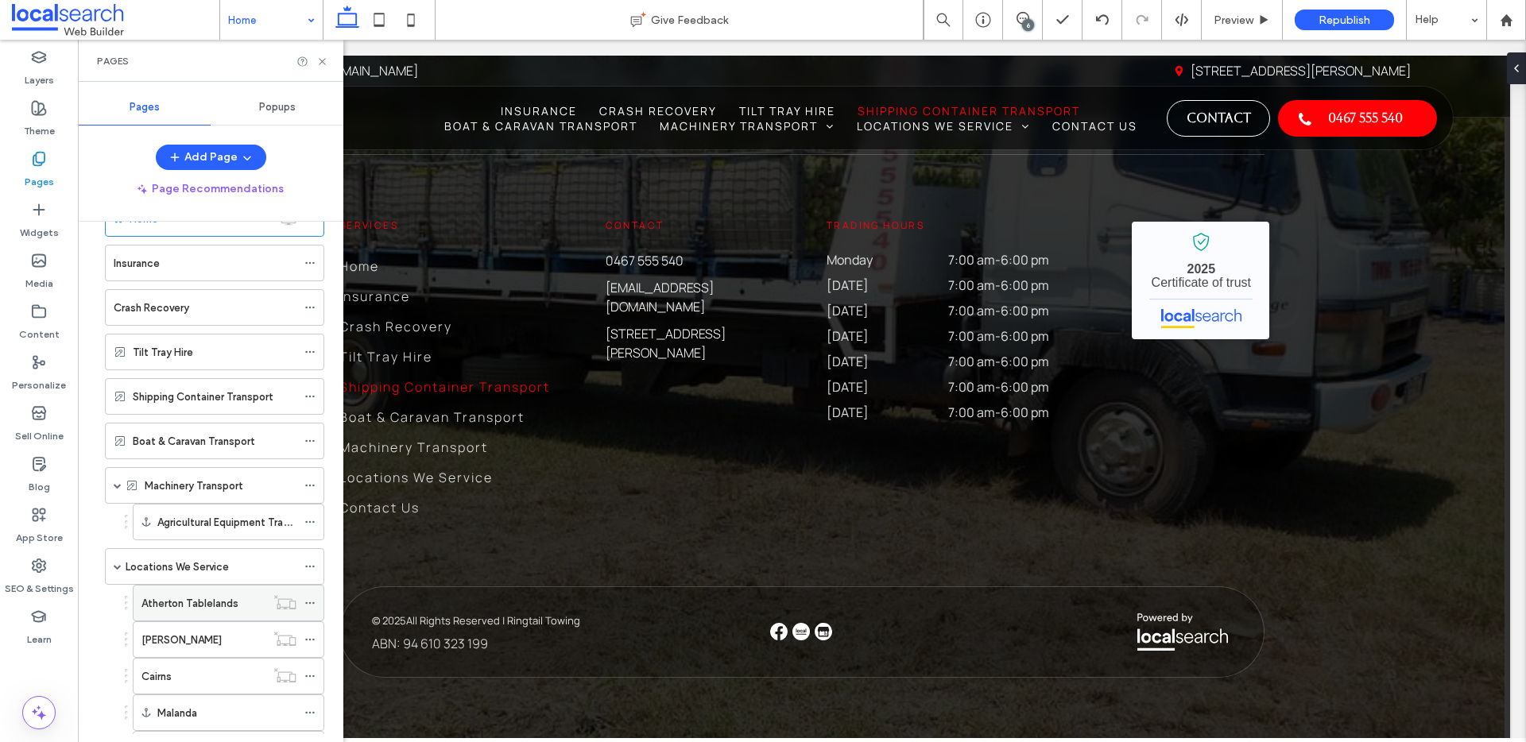
click at [311, 602] on icon at bounding box center [309, 603] width 11 height 11
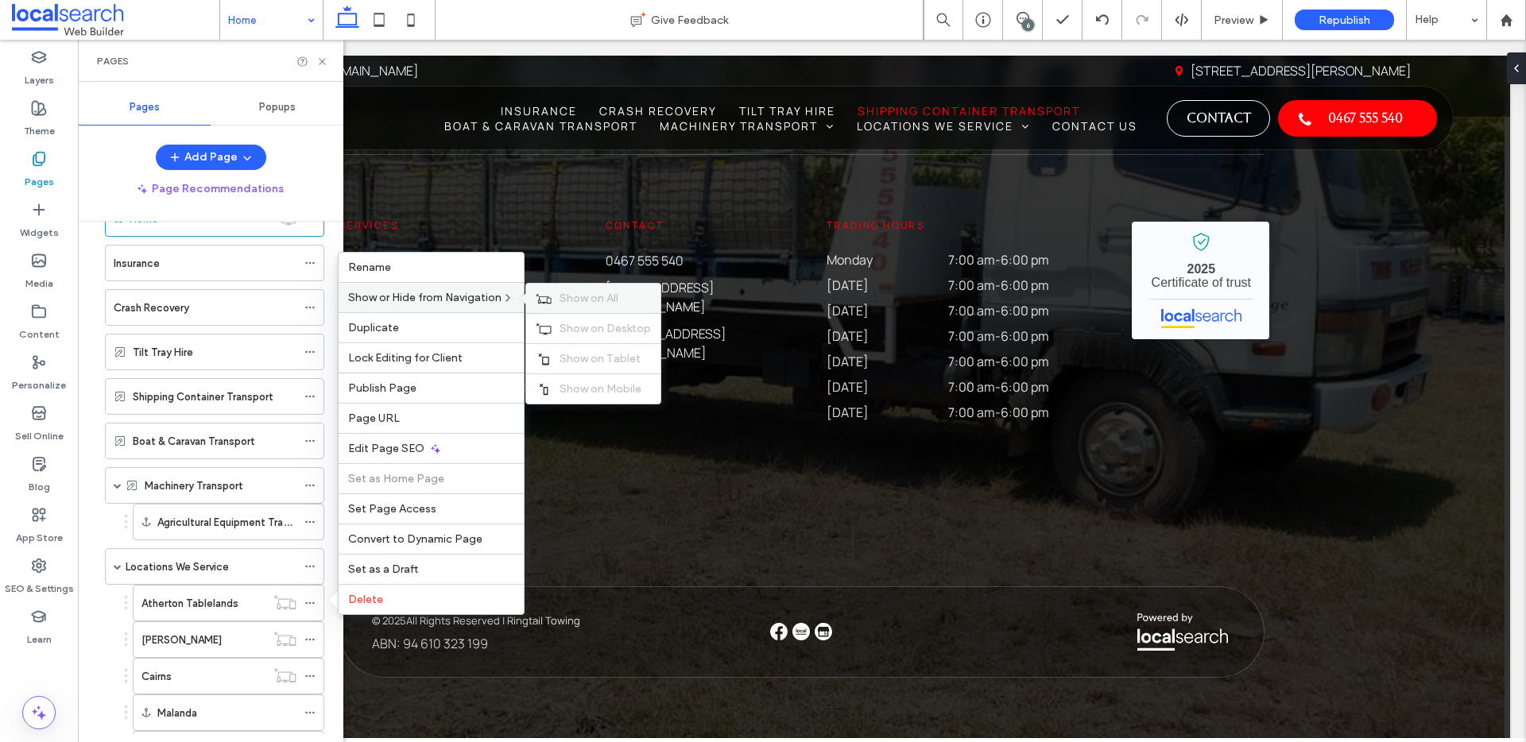
click at [572, 302] on span "Show on All" at bounding box center [588, 299] width 59 height 14
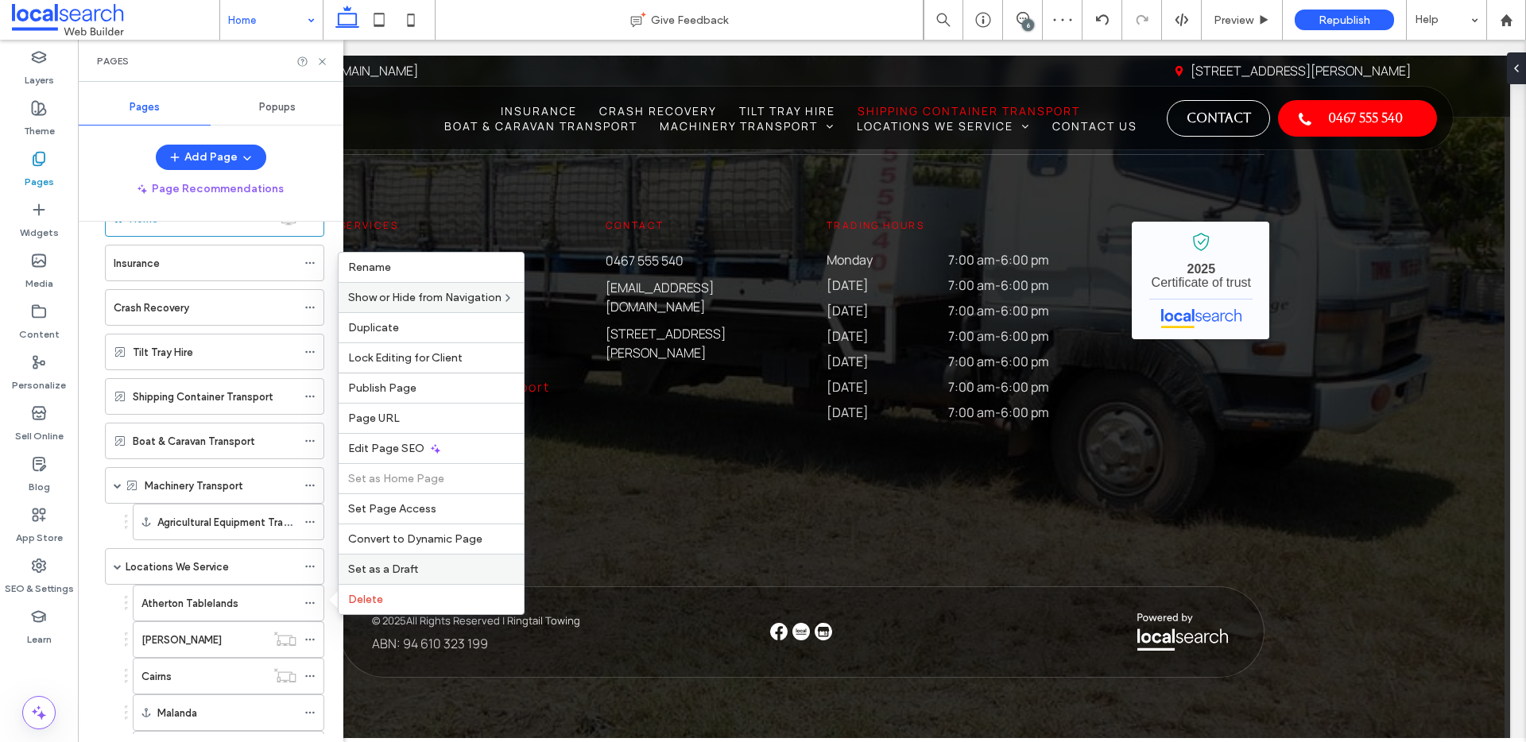
click at [375, 571] on span "Set as a Draft" at bounding box center [383, 570] width 70 height 14
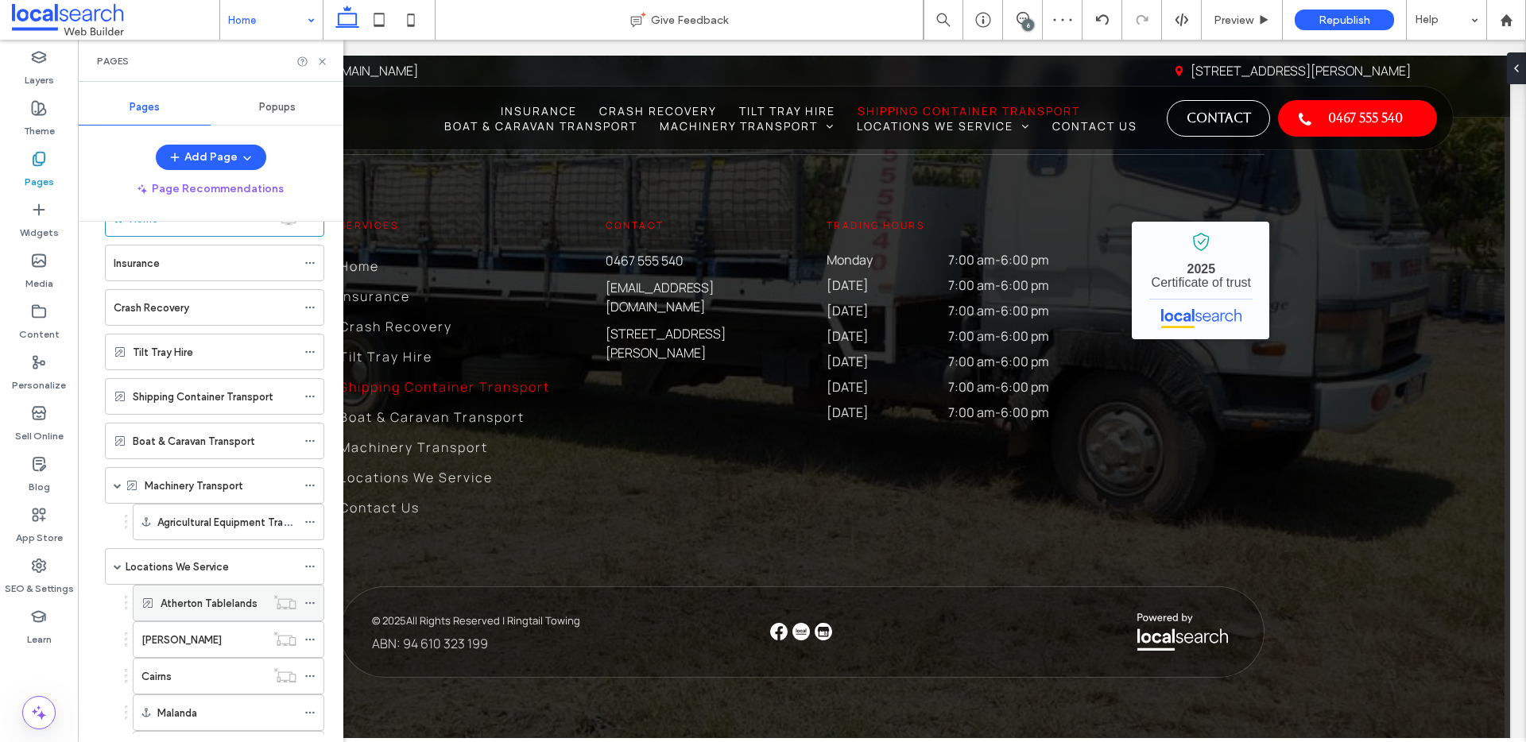
click at [313, 602] on use at bounding box center [309, 603] width 9 height 2
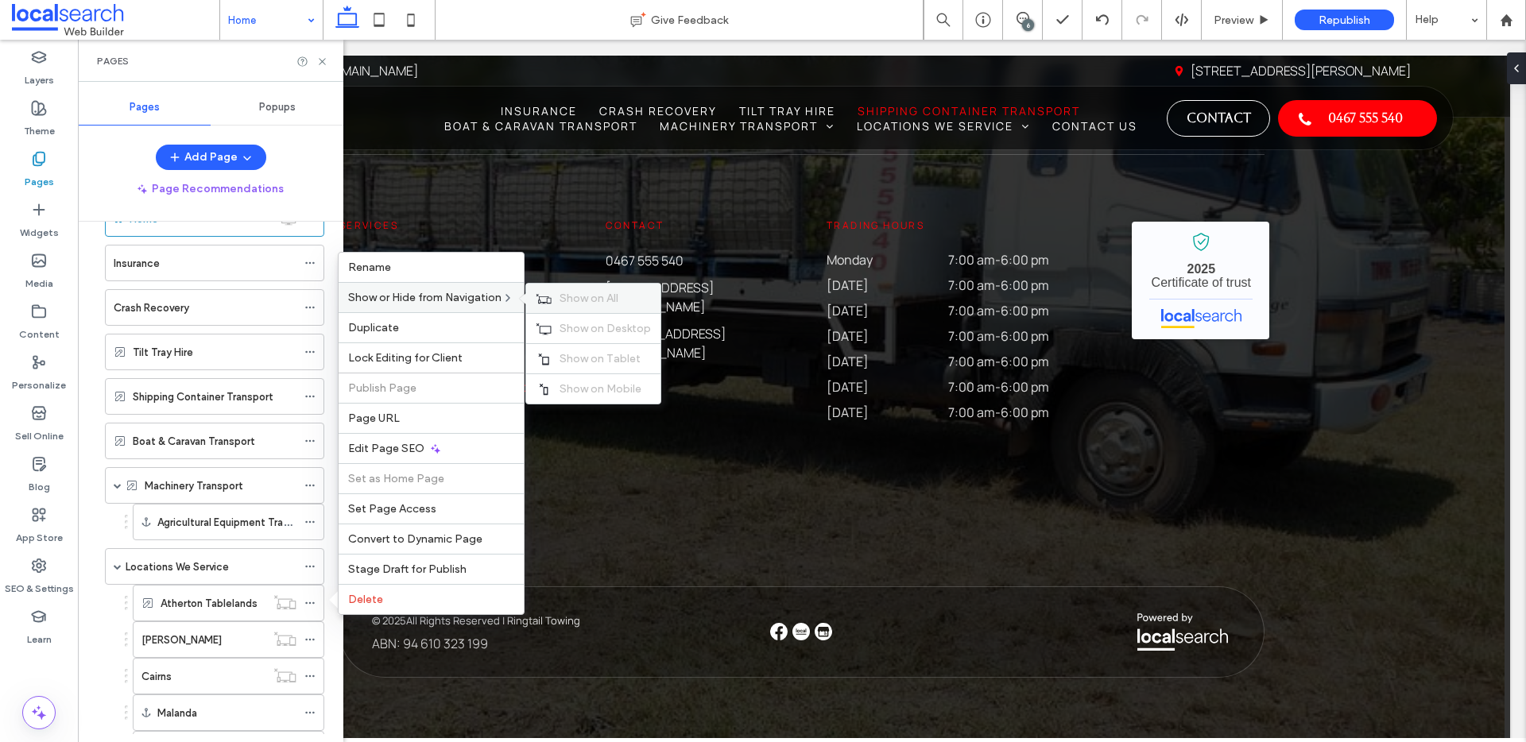
click at [606, 304] on span "Show on All" at bounding box center [588, 299] width 59 height 14
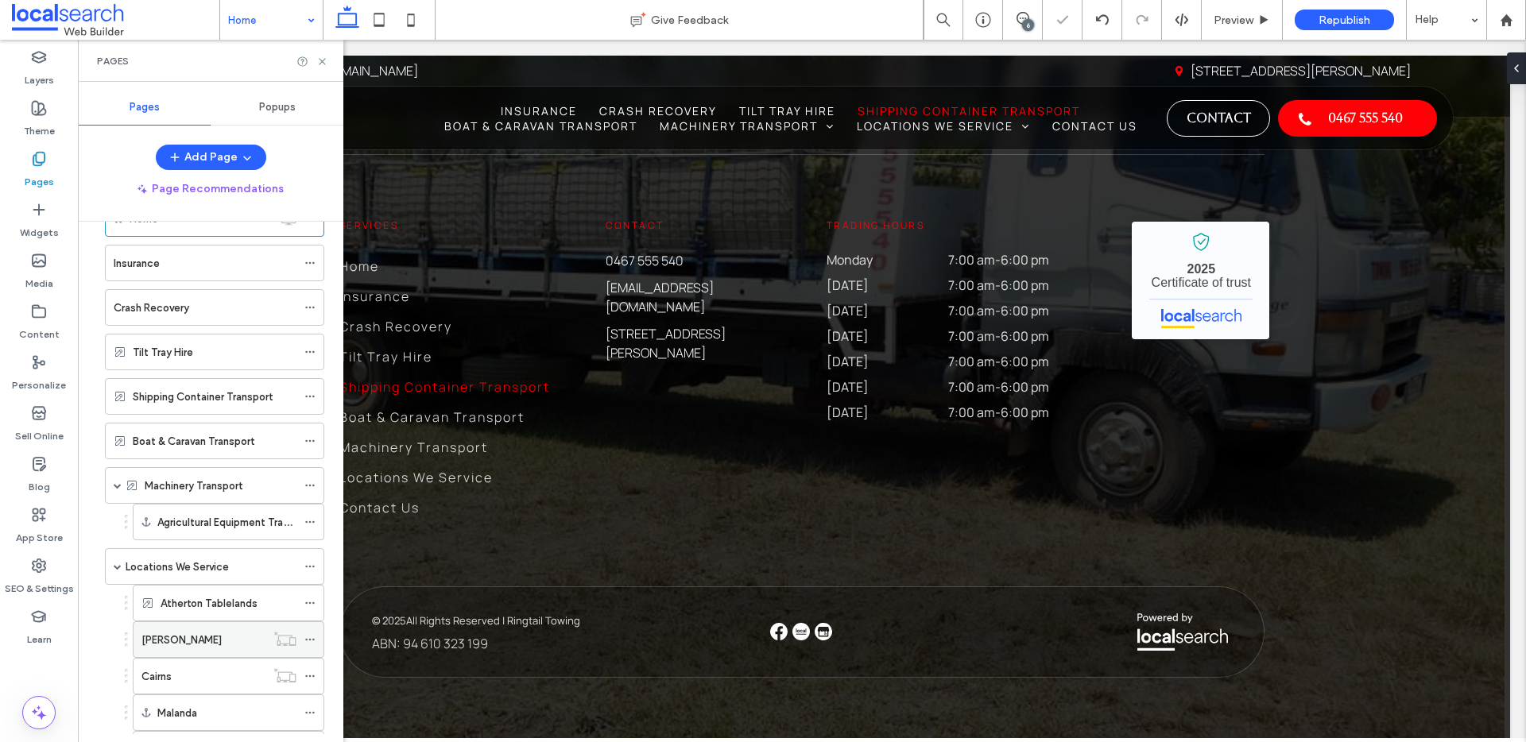
click at [312, 639] on icon at bounding box center [309, 639] width 11 height 11
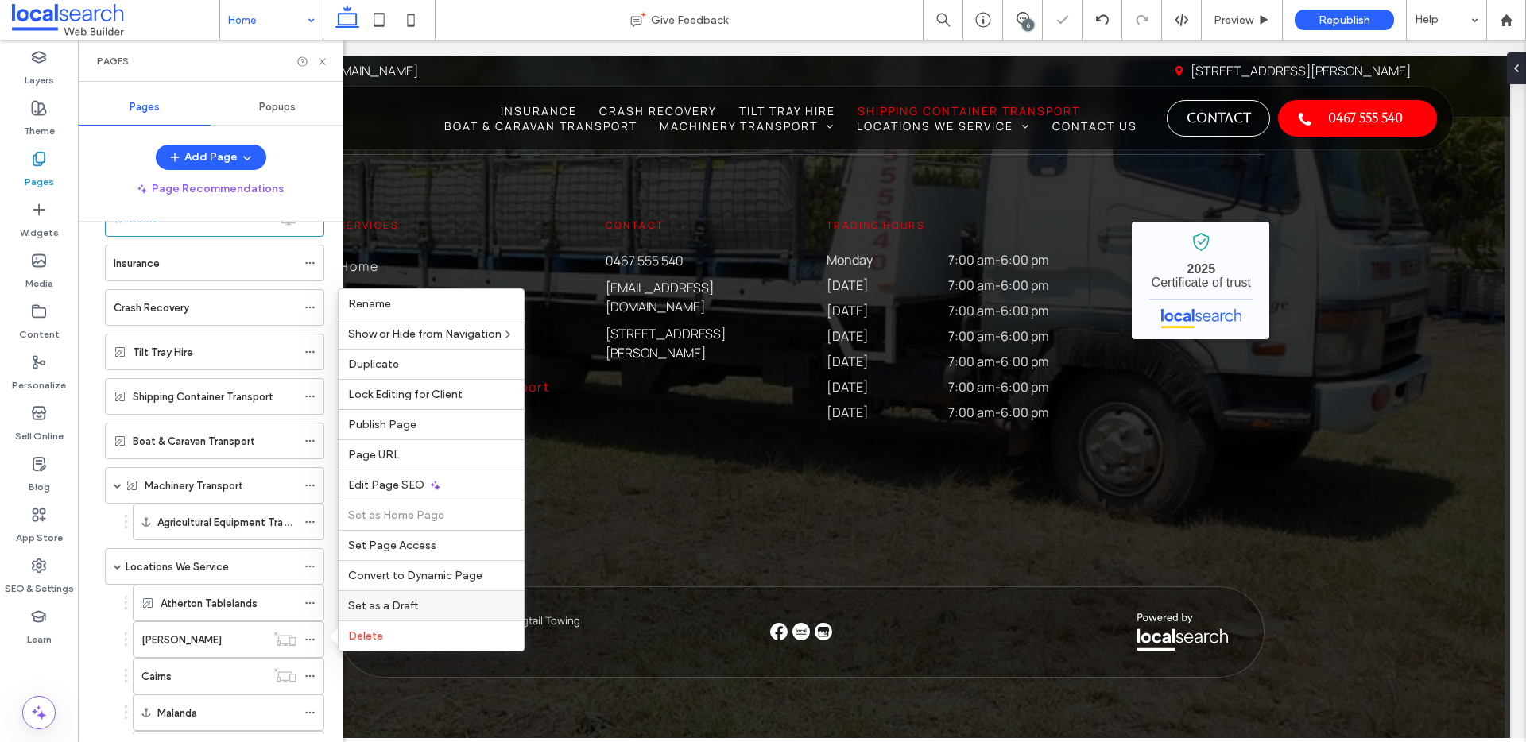
click at [376, 607] on span "Set as a Draft" at bounding box center [383, 606] width 70 height 14
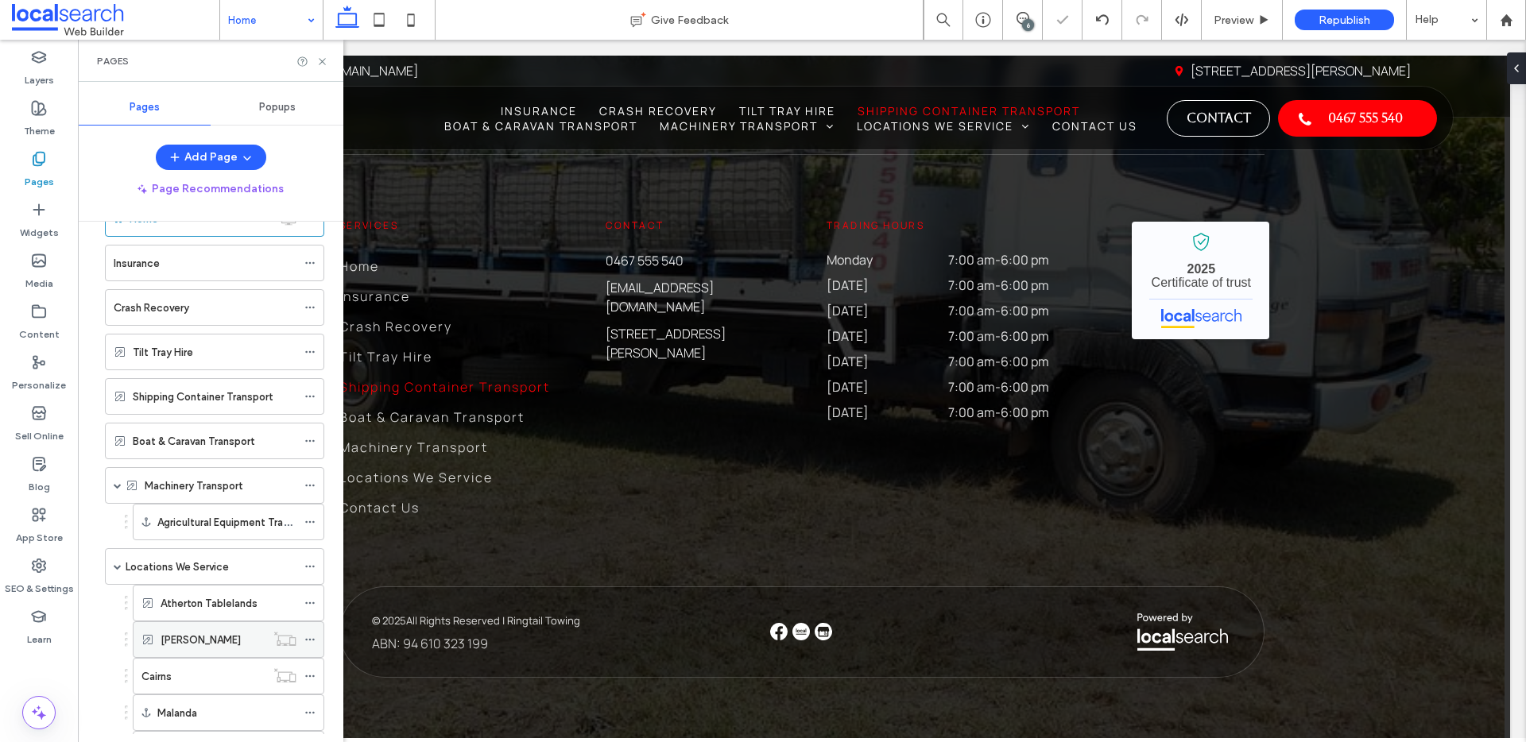
click at [312, 641] on icon at bounding box center [309, 639] width 11 height 11
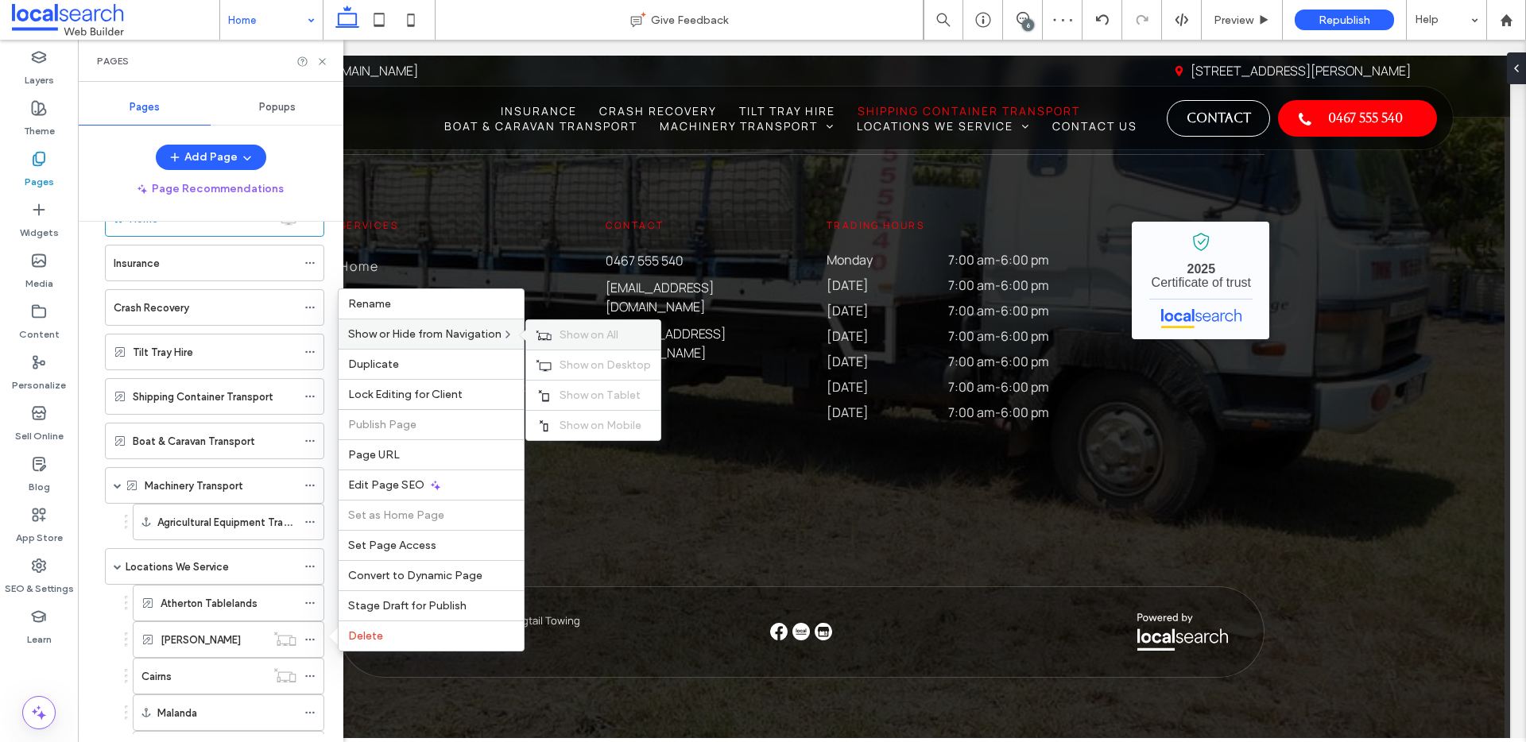
click at [579, 334] on span "Show on All" at bounding box center [588, 335] width 59 height 14
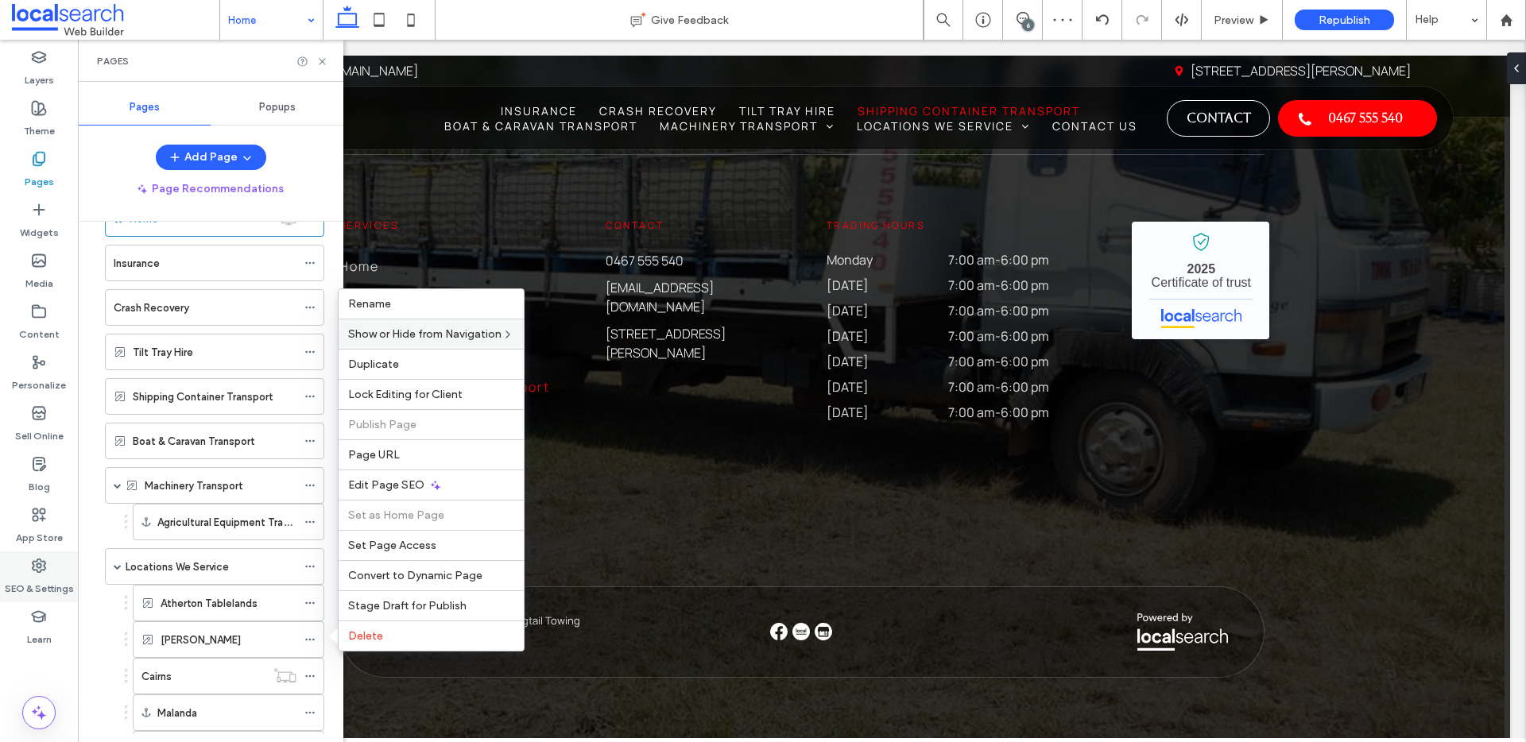
click at [48, 572] on div "SEO & Settings" at bounding box center [39, 577] width 78 height 51
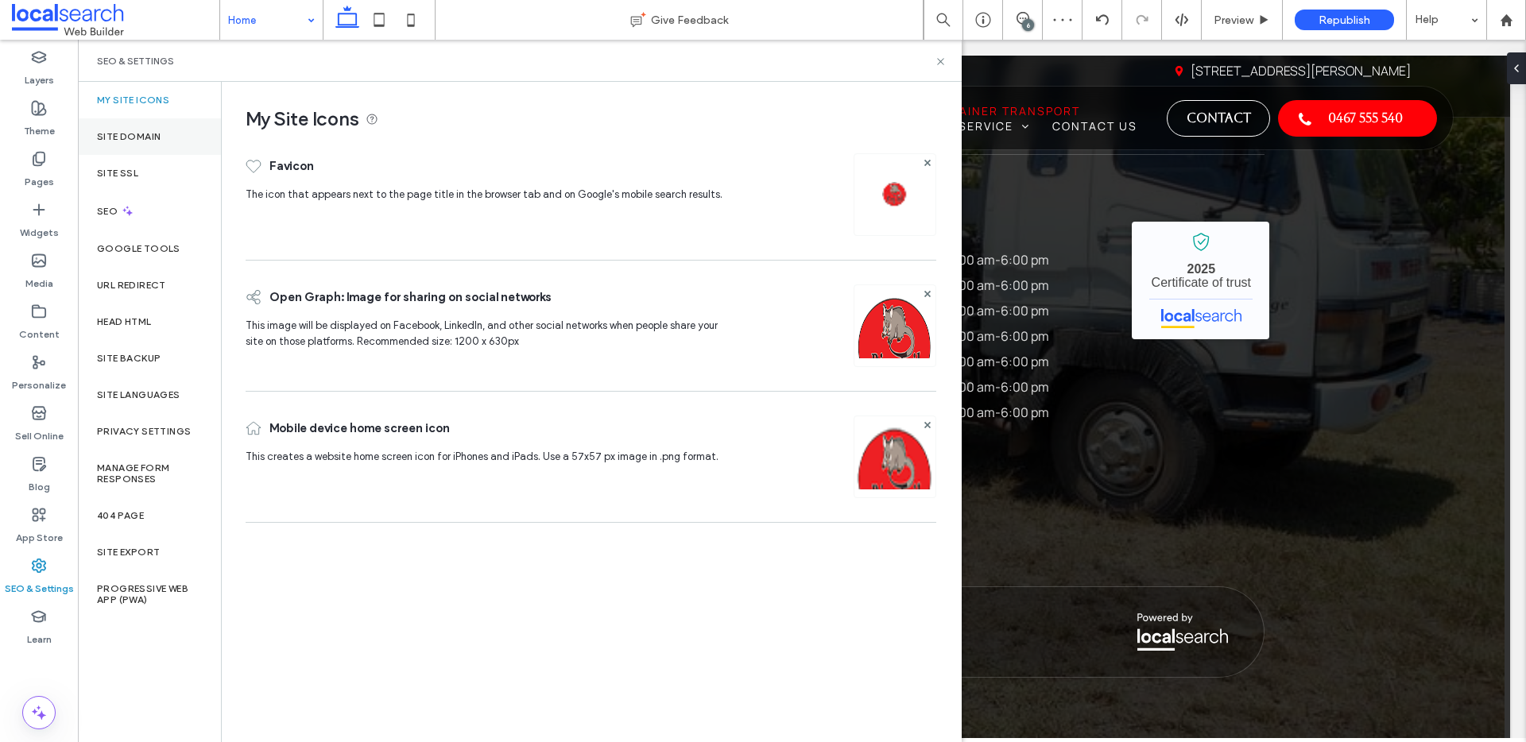
click at [133, 132] on label "Site Domain" at bounding box center [129, 136] width 64 height 11
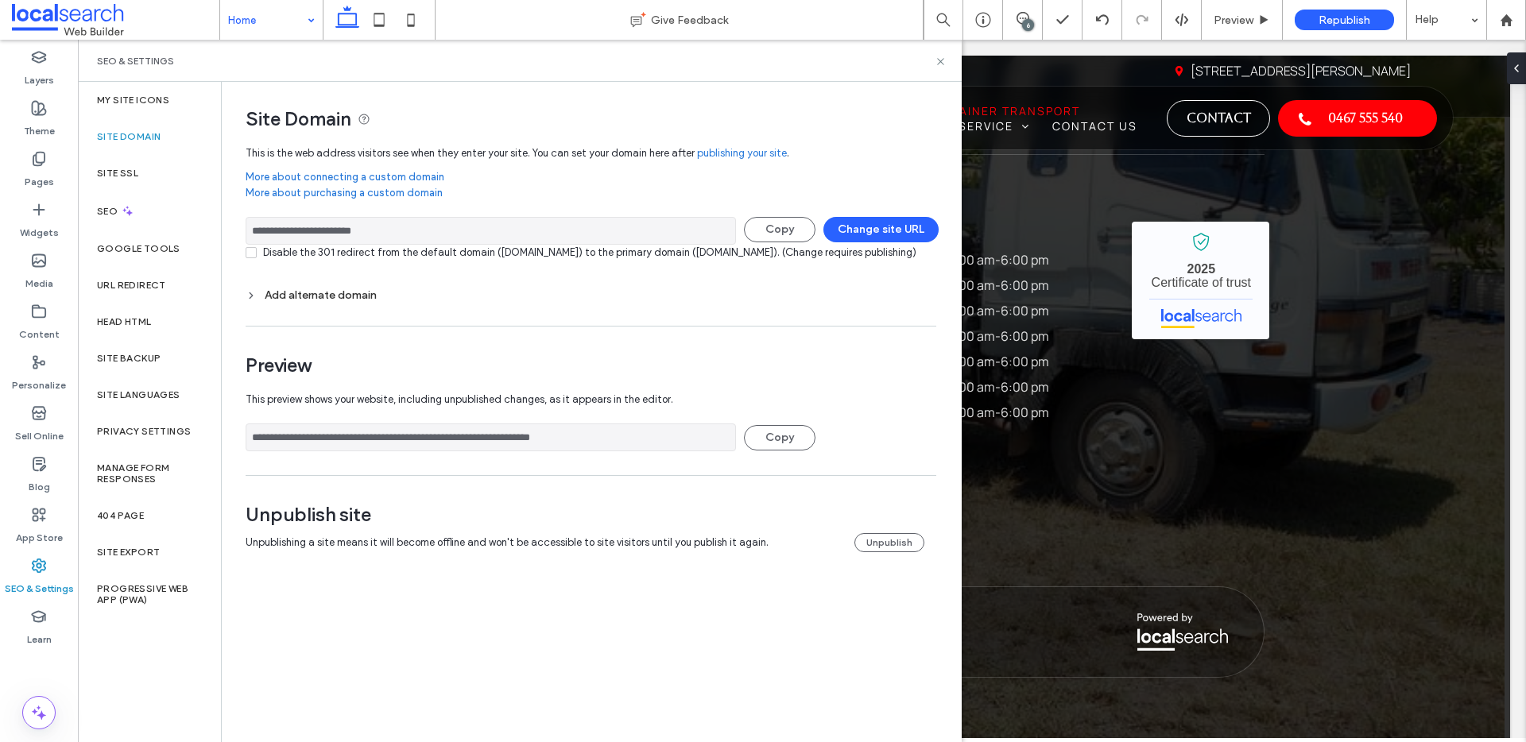
click at [493, 227] on input "**********" at bounding box center [491, 231] width 490 height 28
click at [29, 107] on div "Theme" at bounding box center [39, 119] width 78 height 51
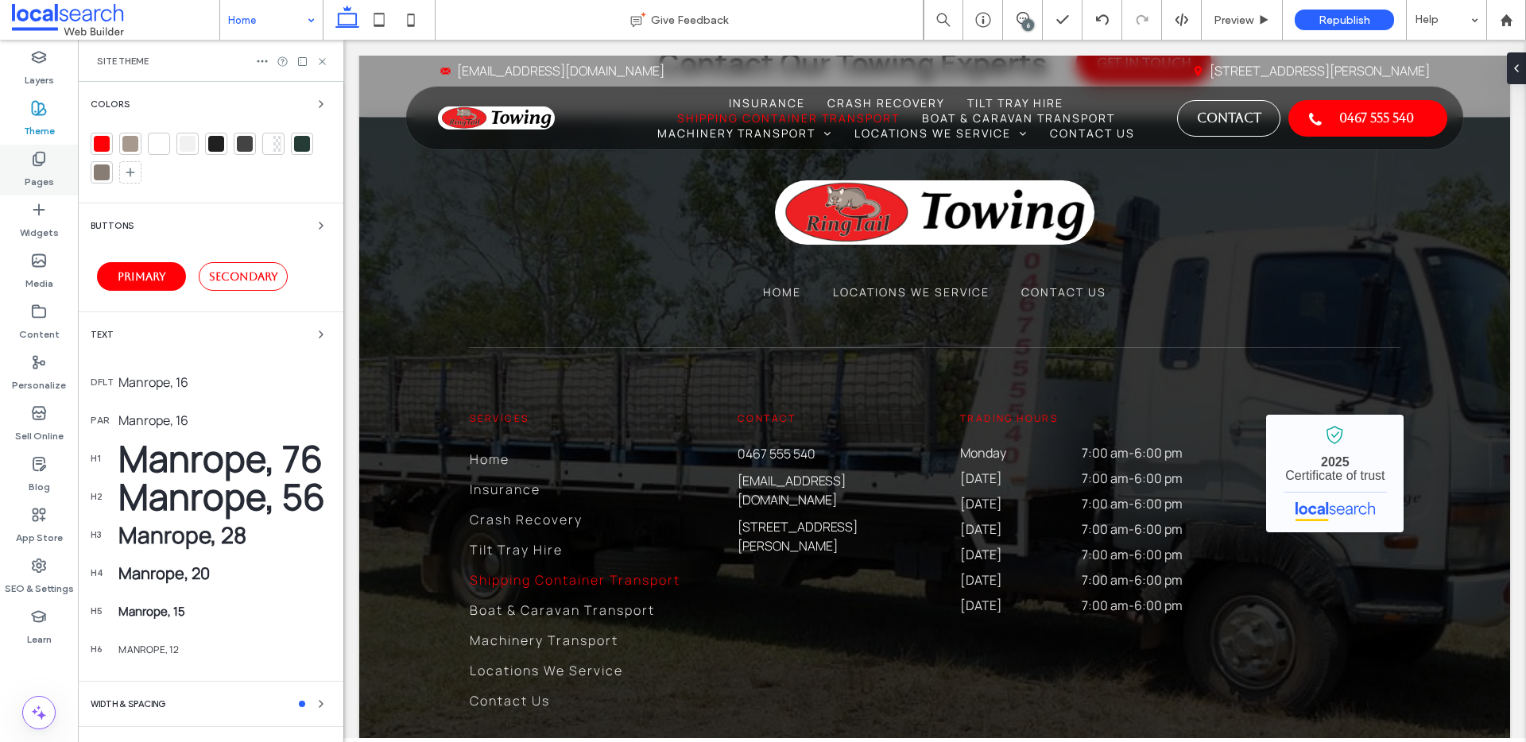
click at [52, 170] on label "Pages" at bounding box center [39, 178] width 29 height 22
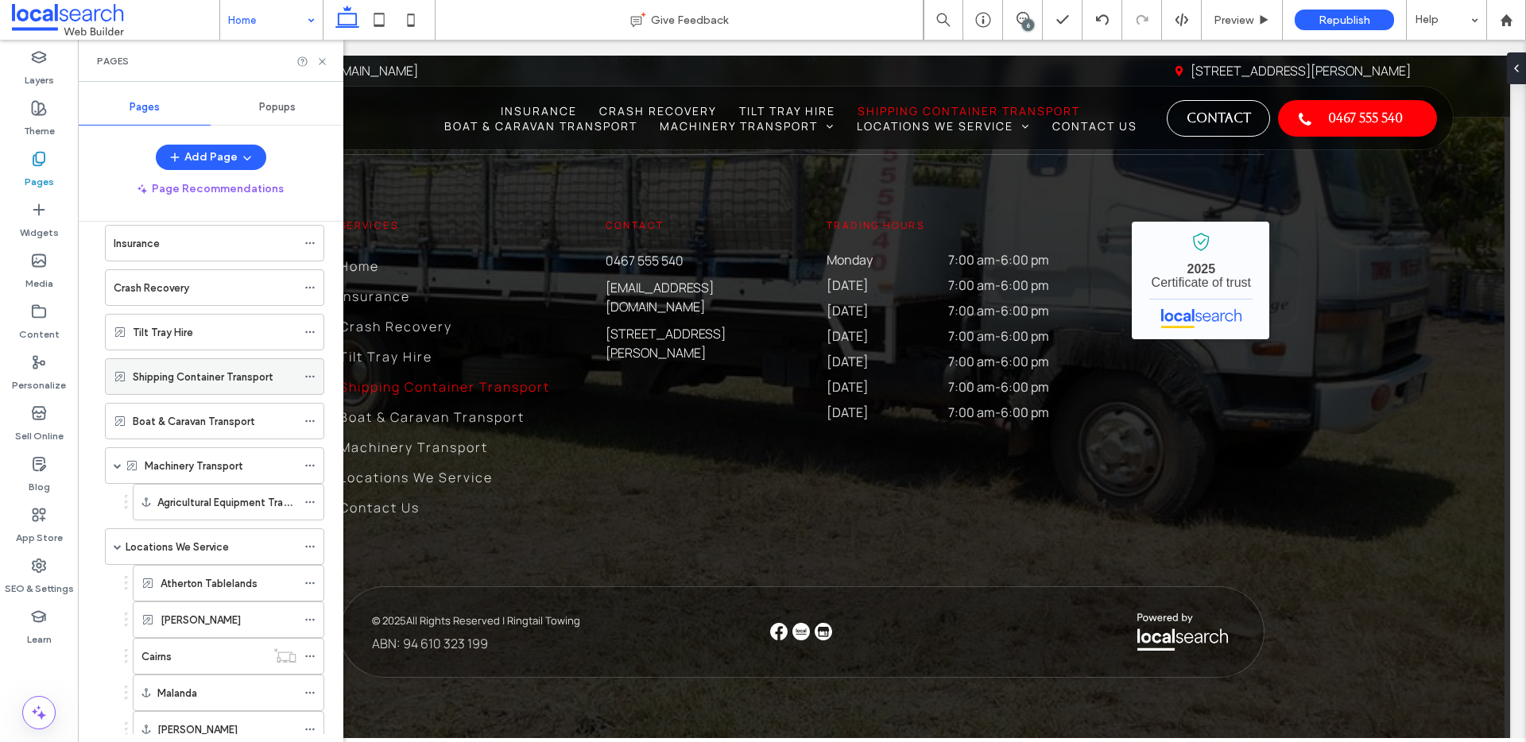
scroll to position [149, 0]
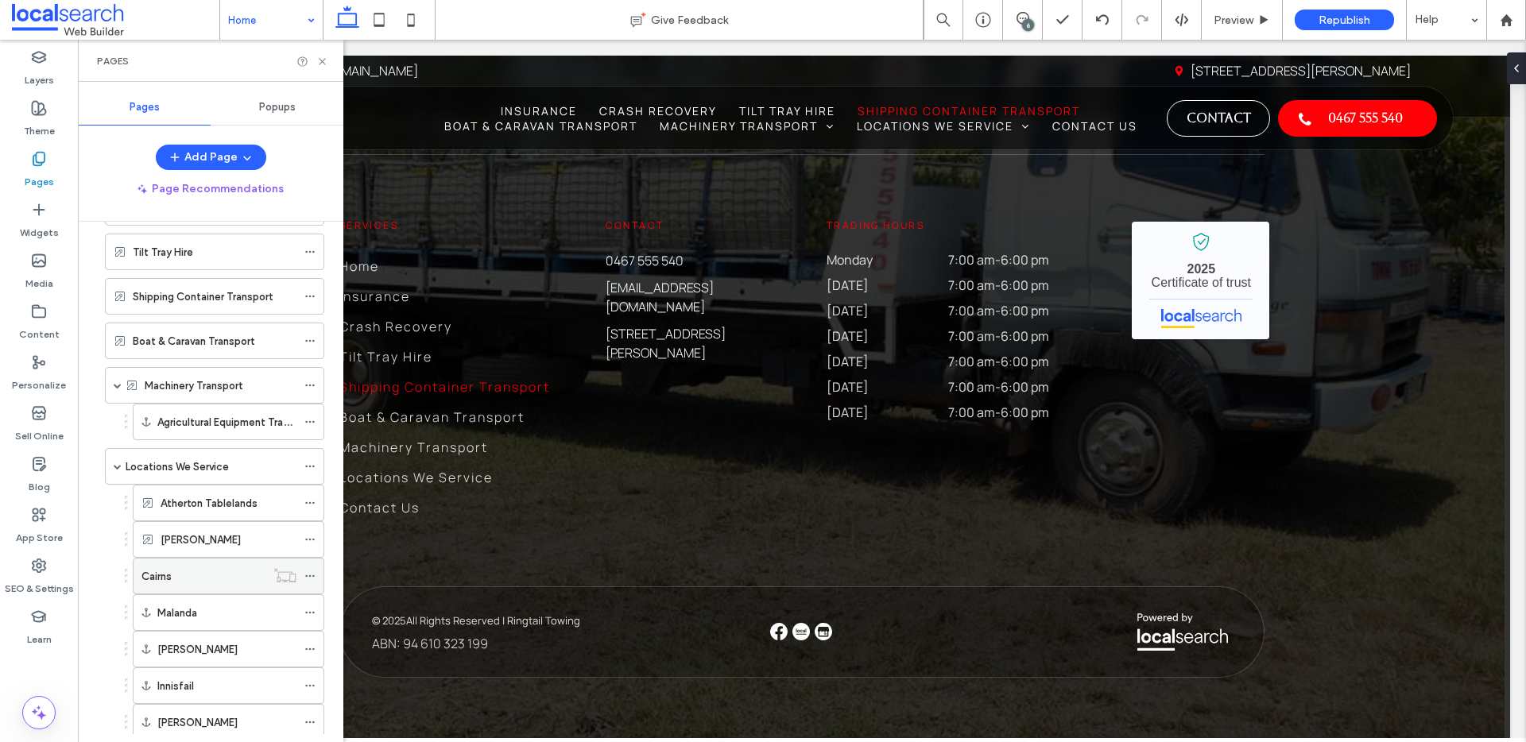
click at [194, 569] on div "Cairns" at bounding box center [203, 576] width 124 height 17
click at [1028, 22] on div "6" at bounding box center [1028, 25] width 12 height 12
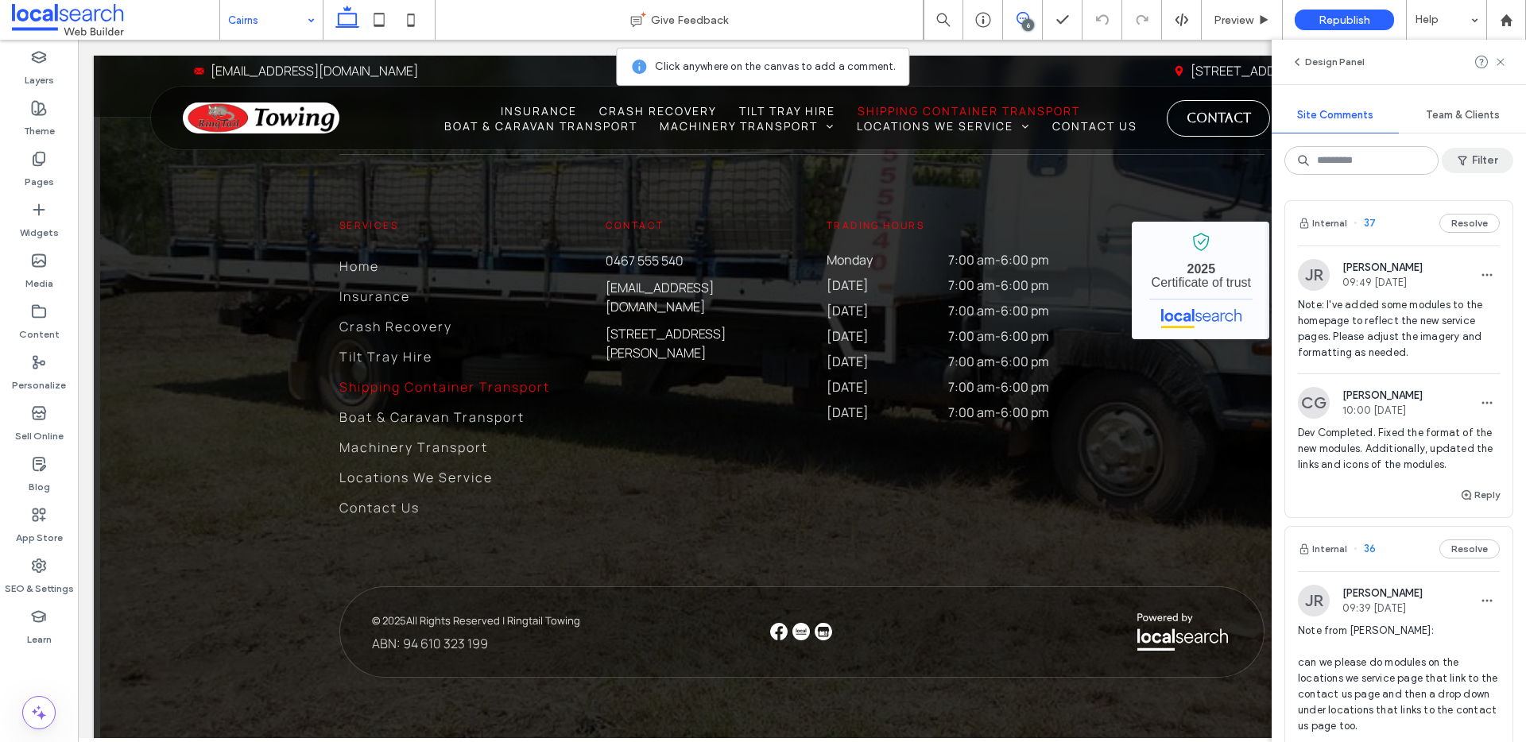
click at [1462, 160] on use "button" at bounding box center [1462, 162] width 9 height 10
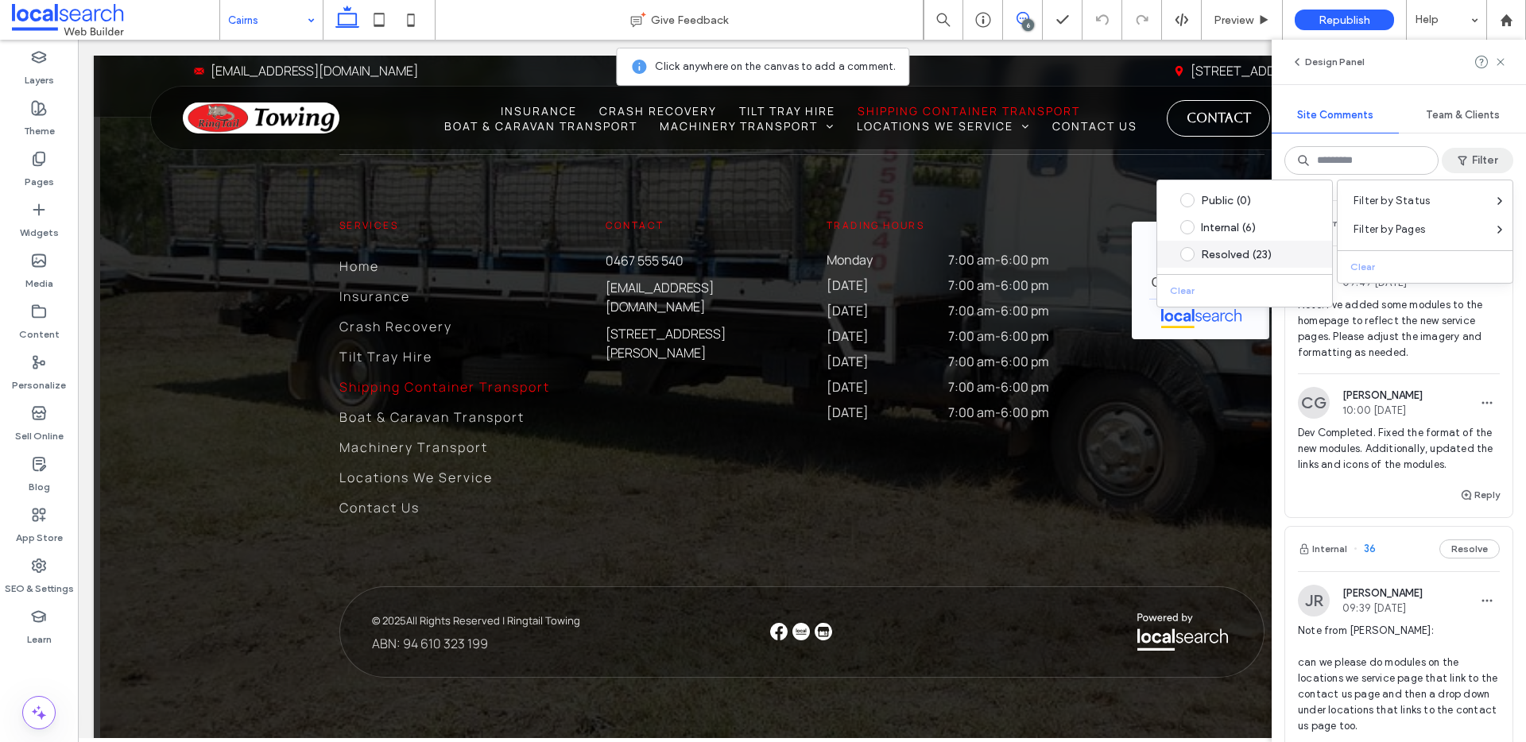
click at [1238, 252] on div "Resolved (23)" at bounding box center [1257, 255] width 112 height 14
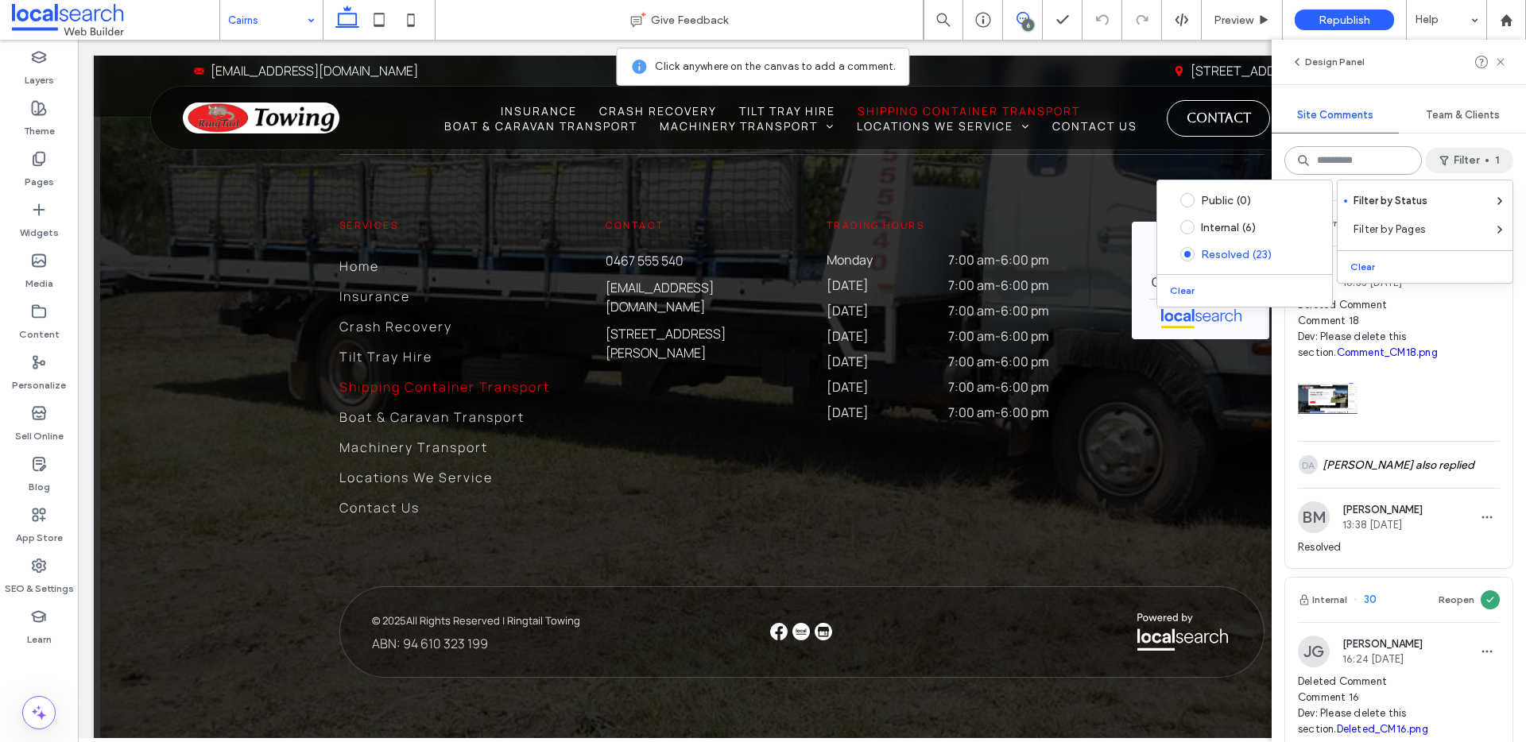
click at [1372, 156] on input at bounding box center [1352, 160] width 137 height 29
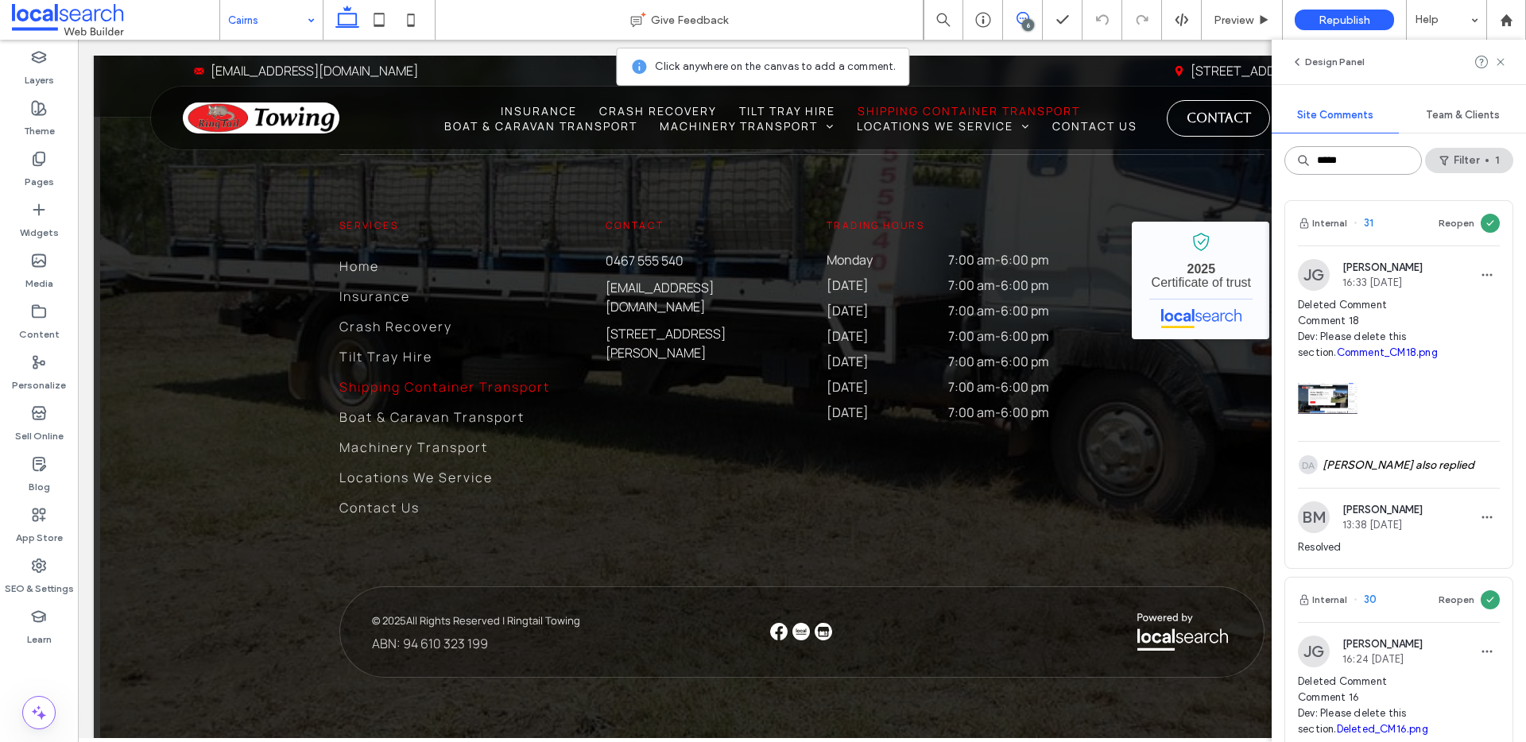
type input "******"
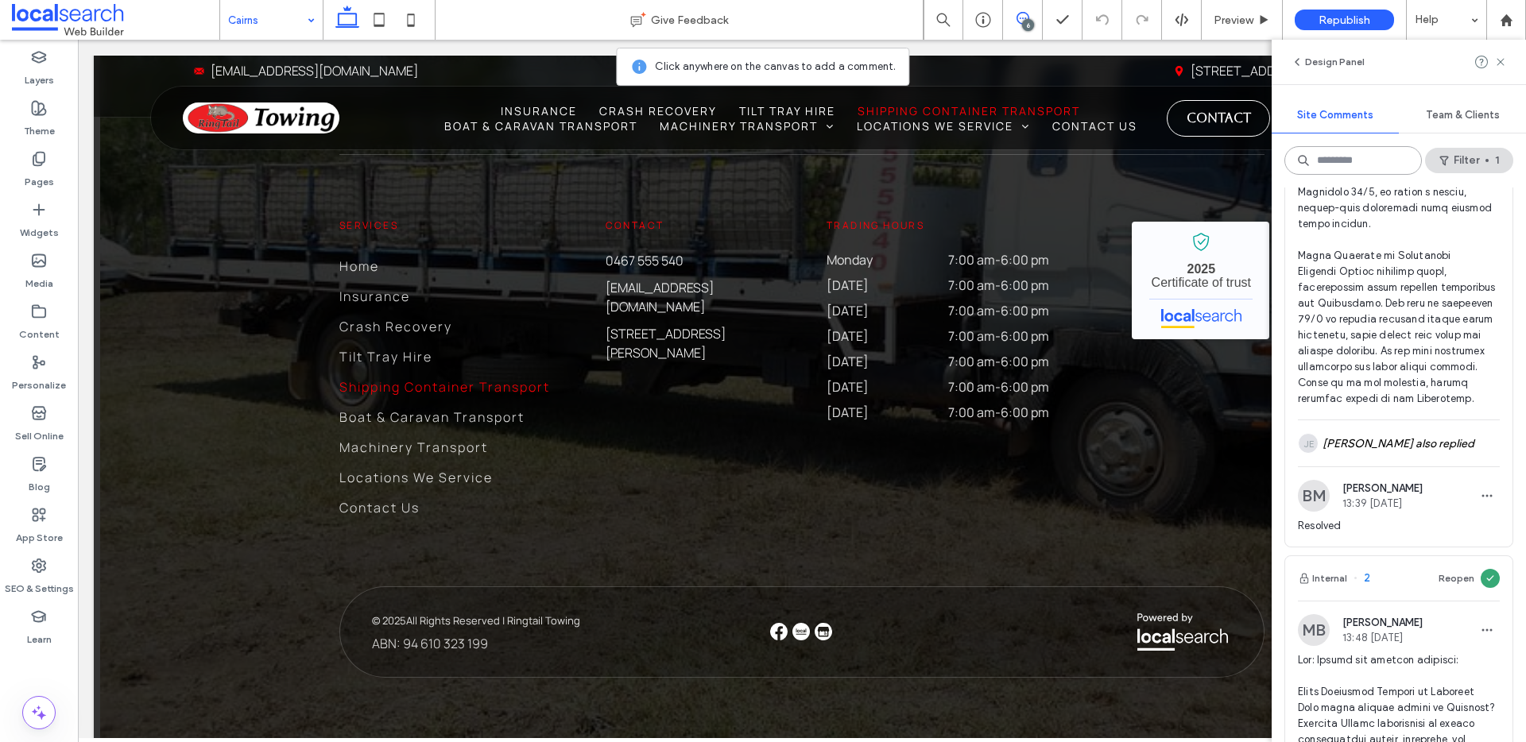
scroll to position [8377, 0]
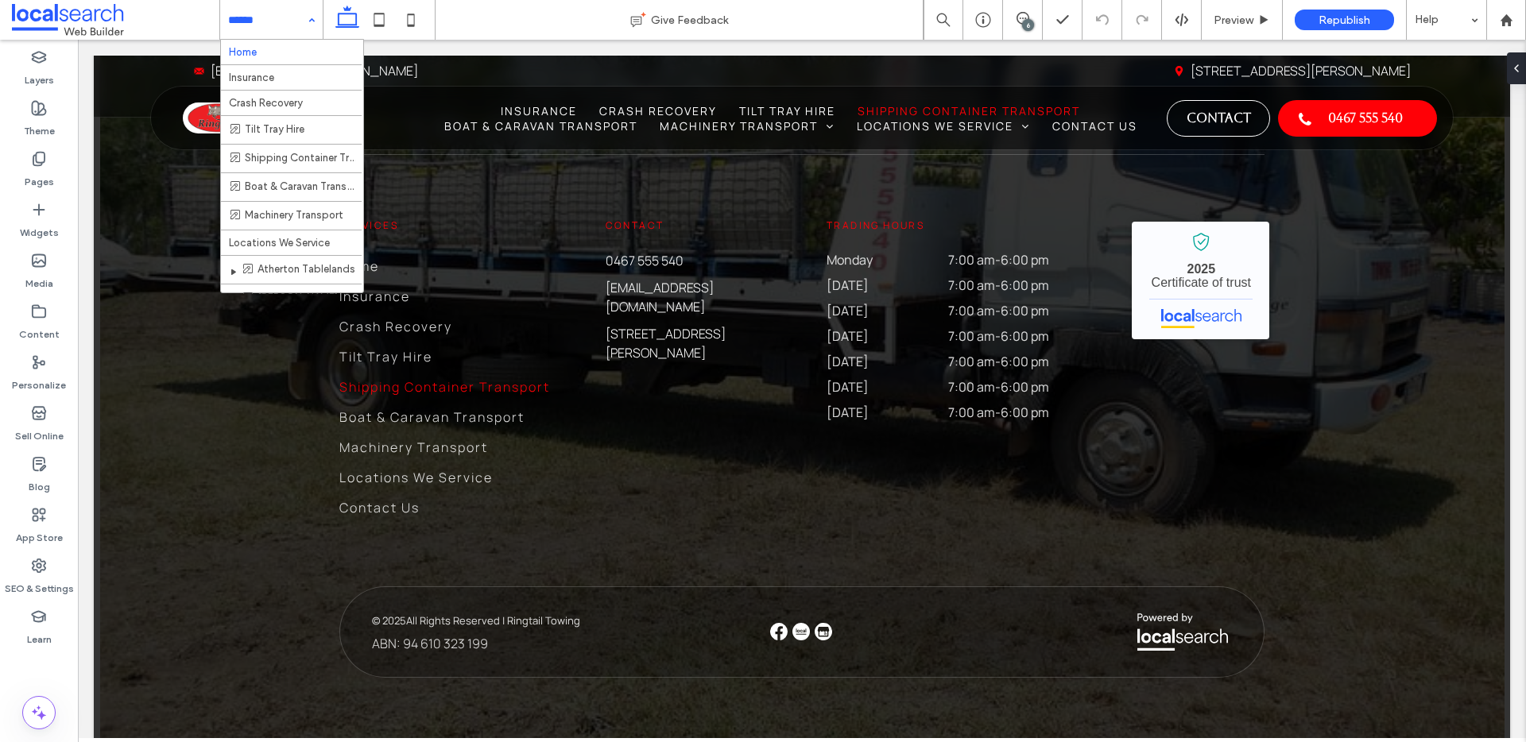
drag, startPoint x: 242, startPoint y: 19, endPoint x: 265, endPoint y: 47, distance: 35.6
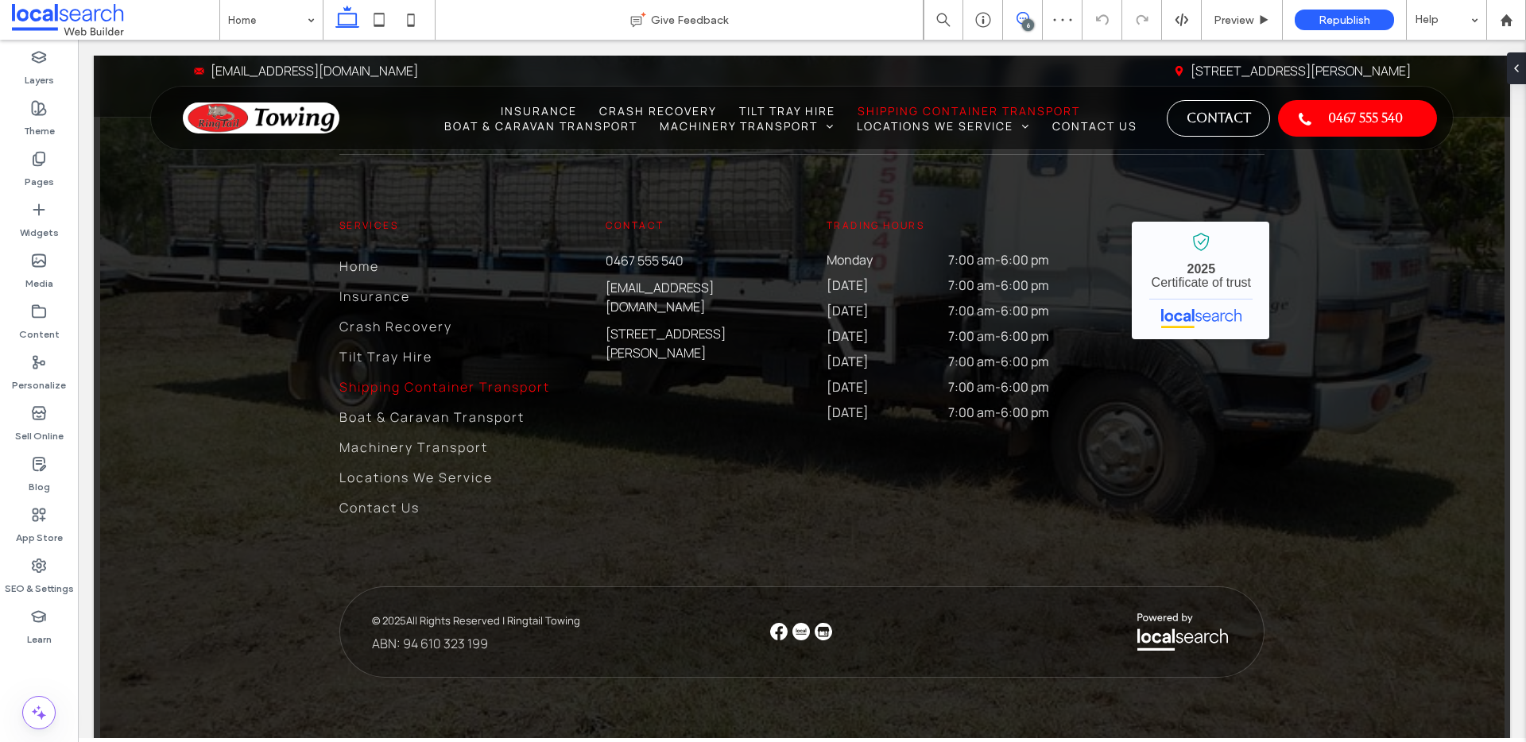
click at [1023, 17] on icon at bounding box center [1022, 18] width 13 height 13
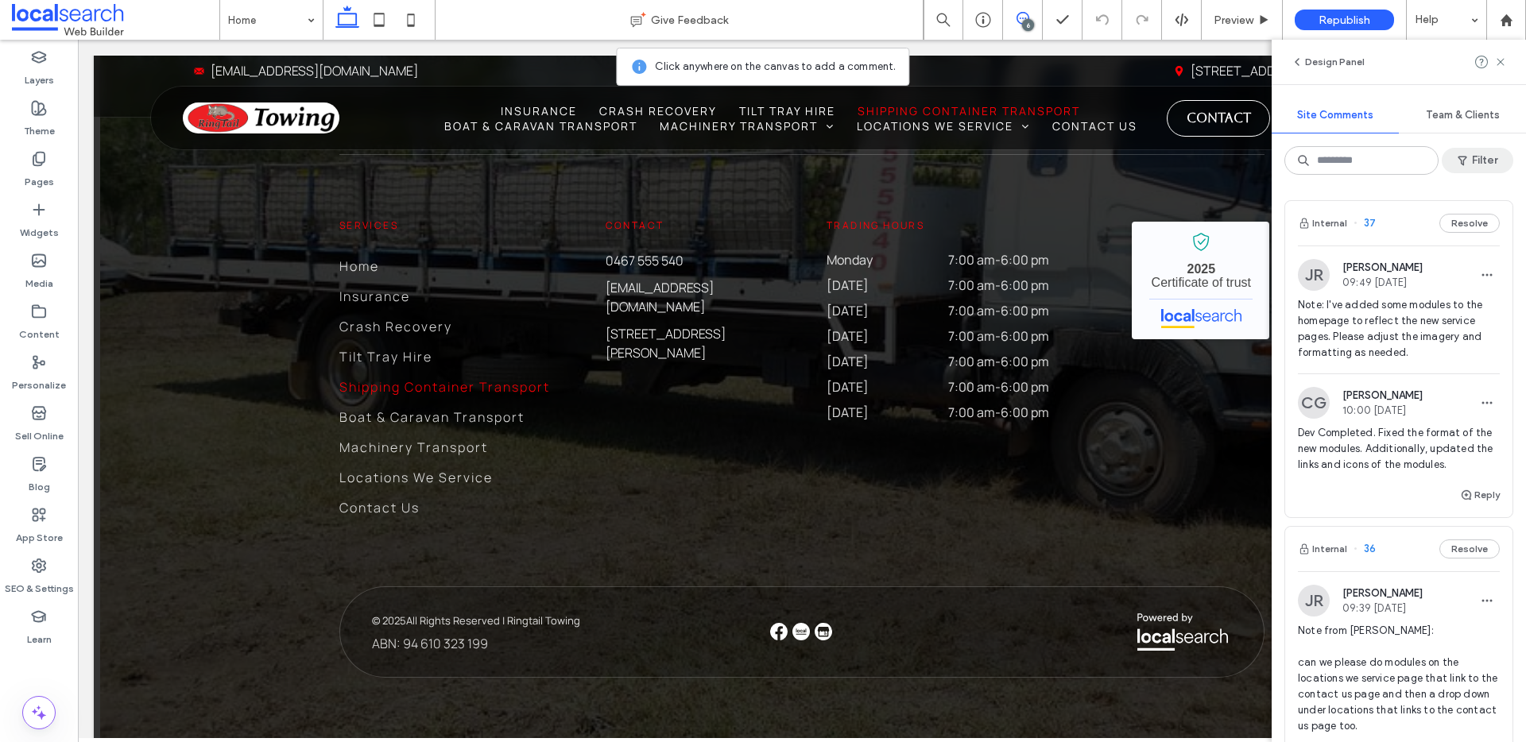
click at [1472, 153] on button "Filter" at bounding box center [1478, 160] width 72 height 25
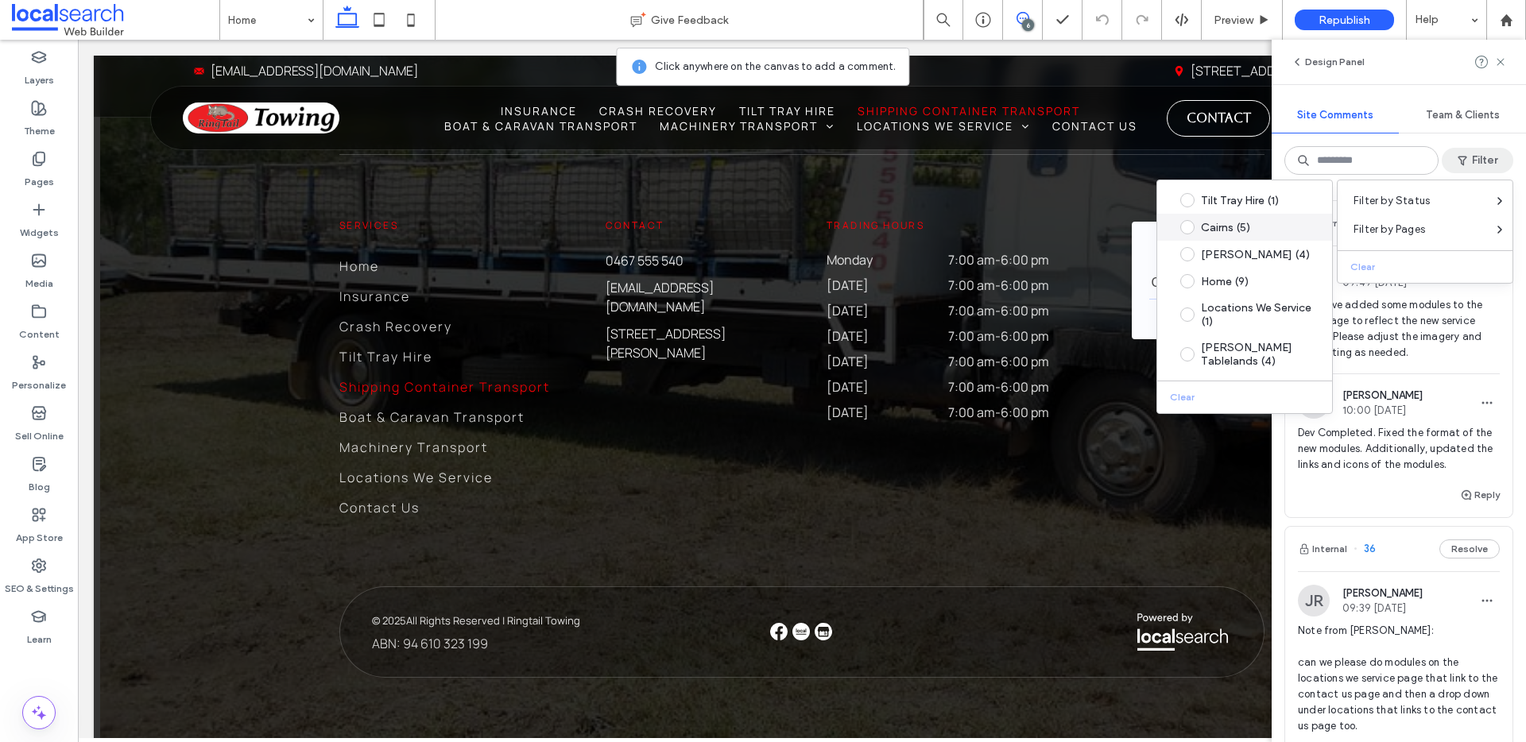
click at [1248, 226] on div "Cairns (5)" at bounding box center [1257, 228] width 112 height 14
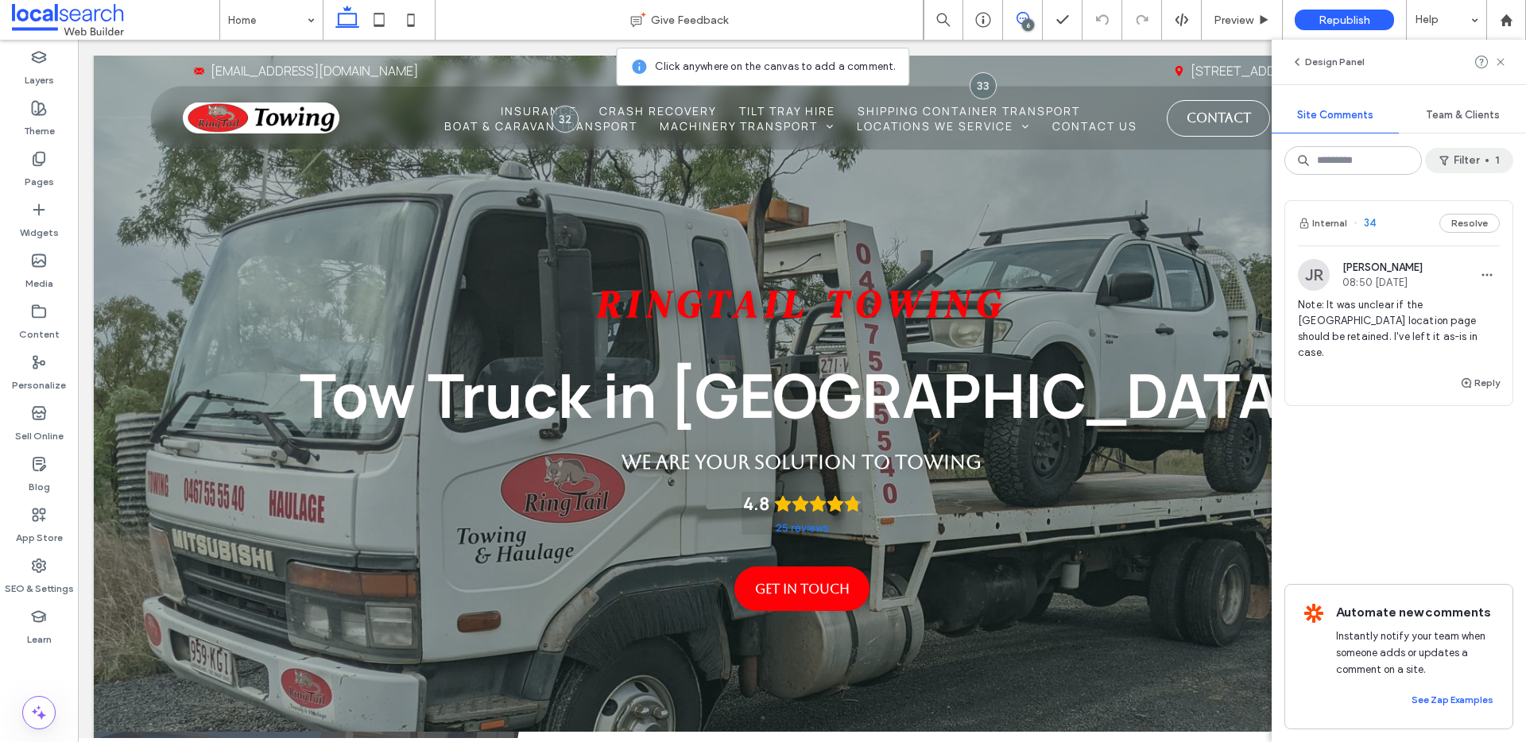
click at [1456, 160] on button "Filter 1" at bounding box center [1469, 160] width 88 height 25
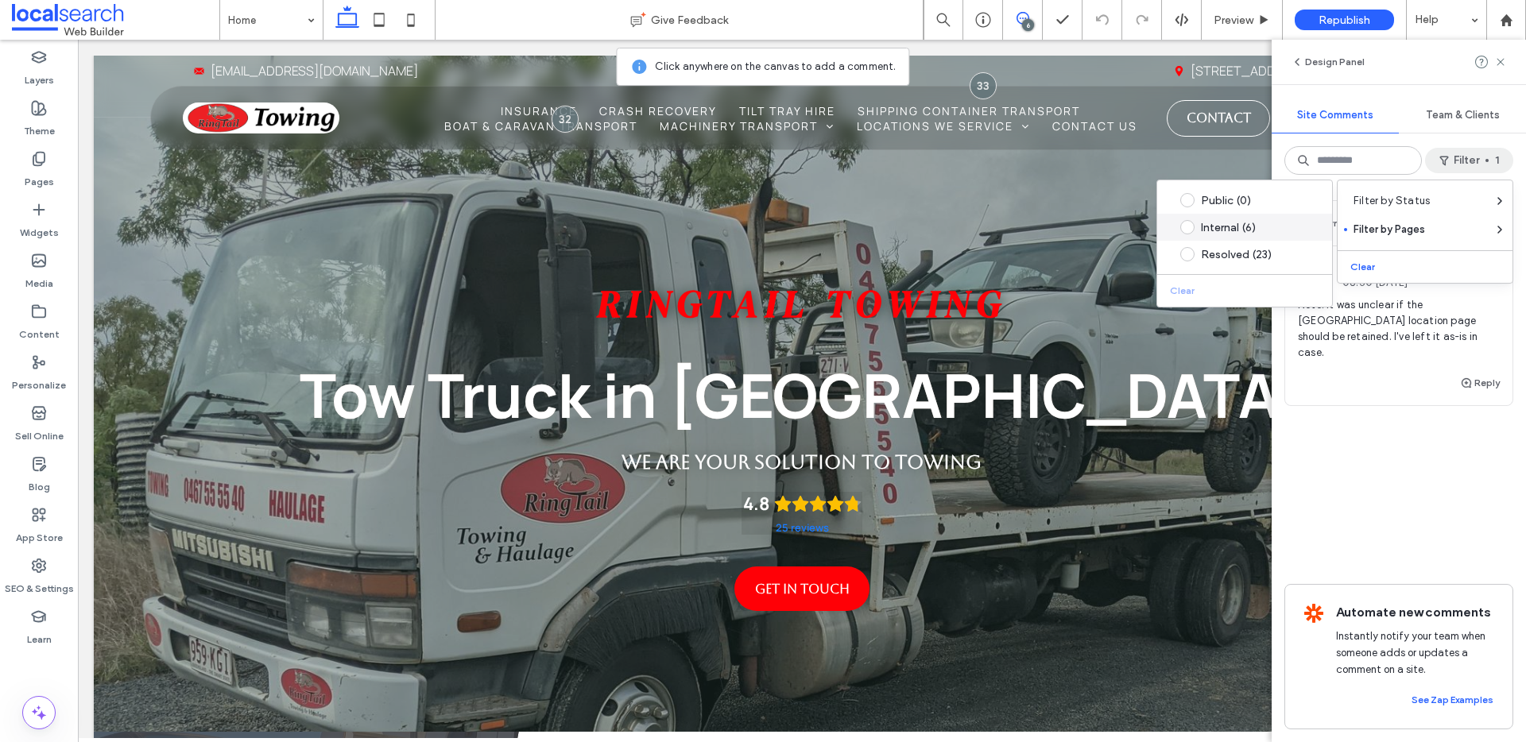
click at [1249, 228] on div "Internal (6)" at bounding box center [1257, 228] width 112 height 14
click at [1381, 464] on div "Internal 34 Resolve JR [PERSON_NAME] 08:50 [DATE] Note: It was unclear if the […" at bounding box center [1398, 342] width 229 height 285
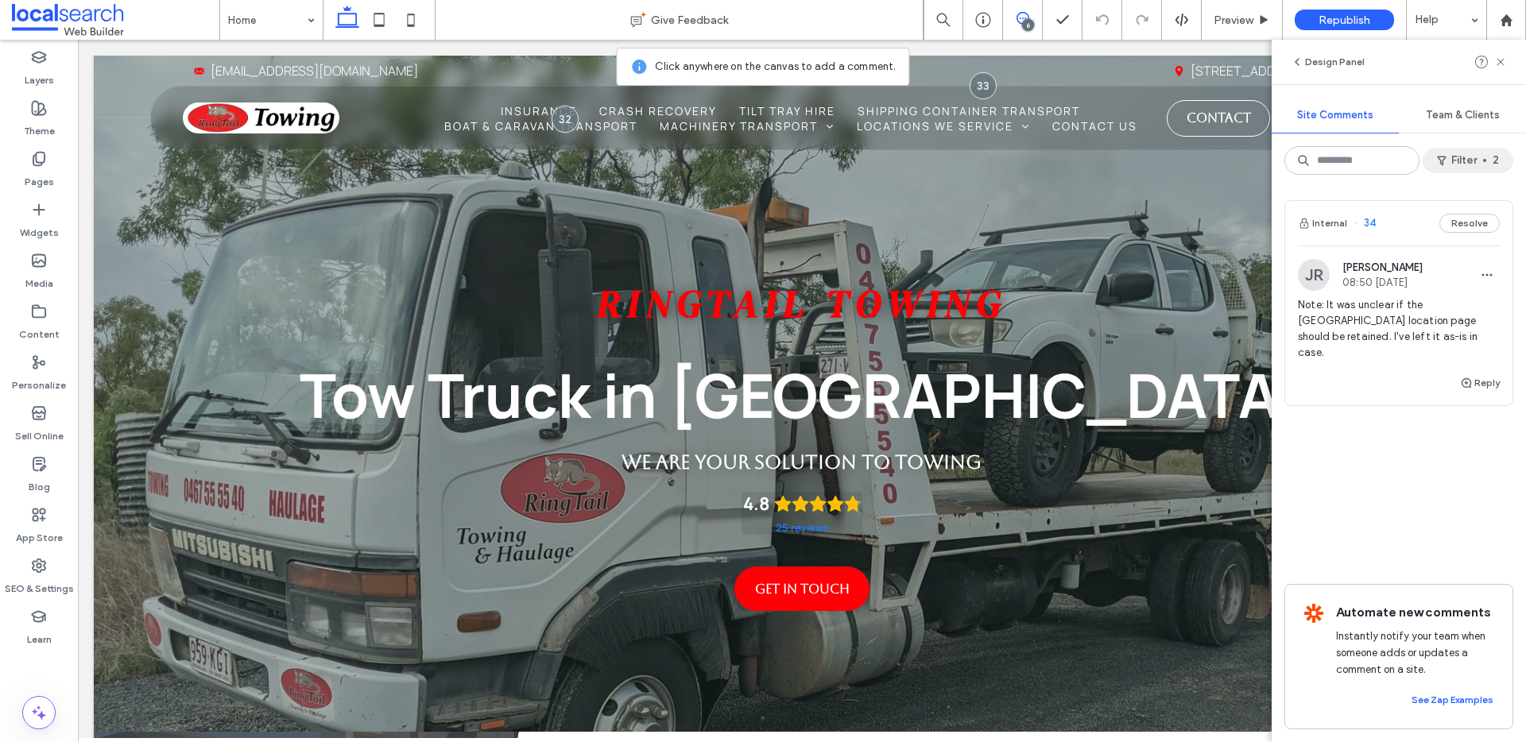
click at [1458, 161] on button "Filter 2" at bounding box center [1468, 160] width 91 height 25
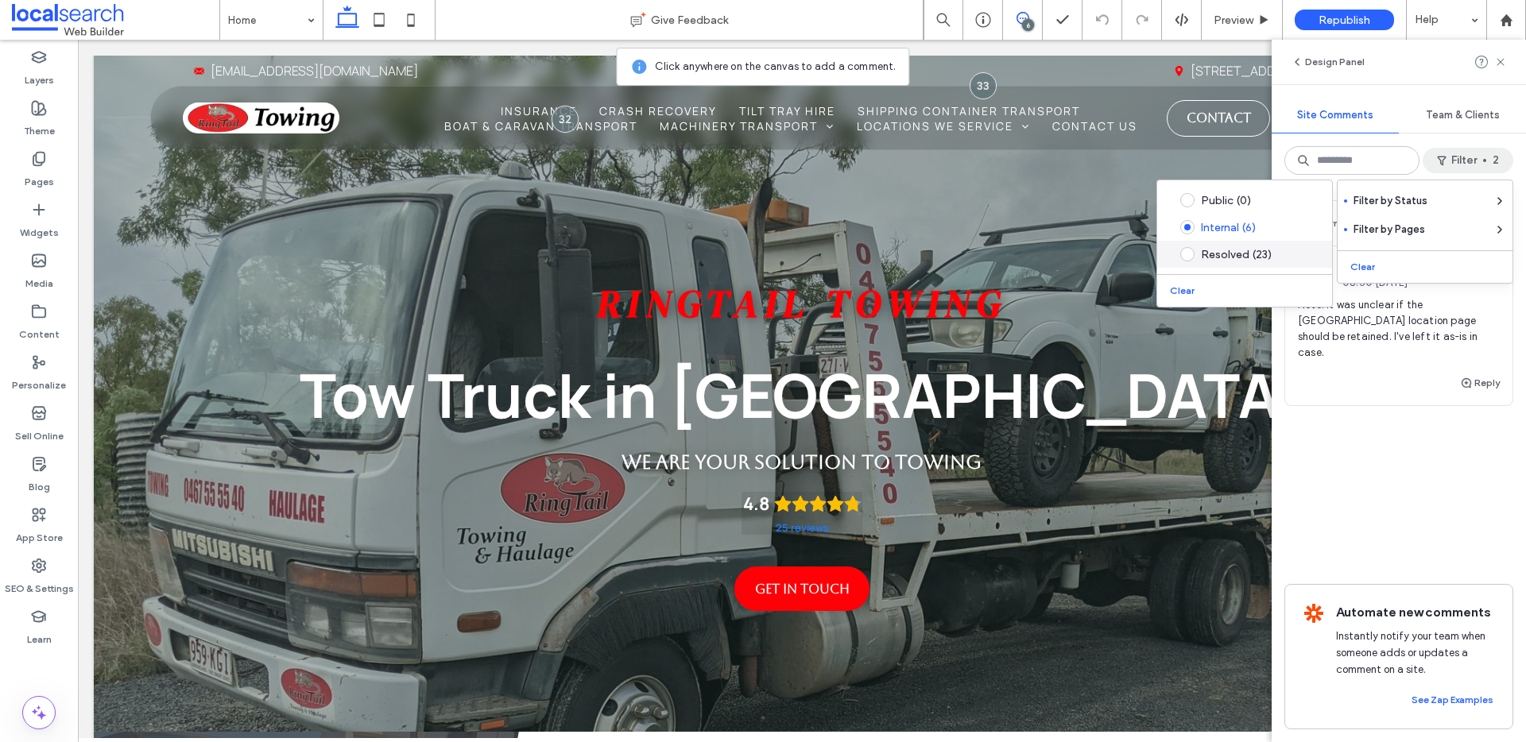
click at [1253, 252] on div "Resolved (23)" at bounding box center [1257, 255] width 112 height 14
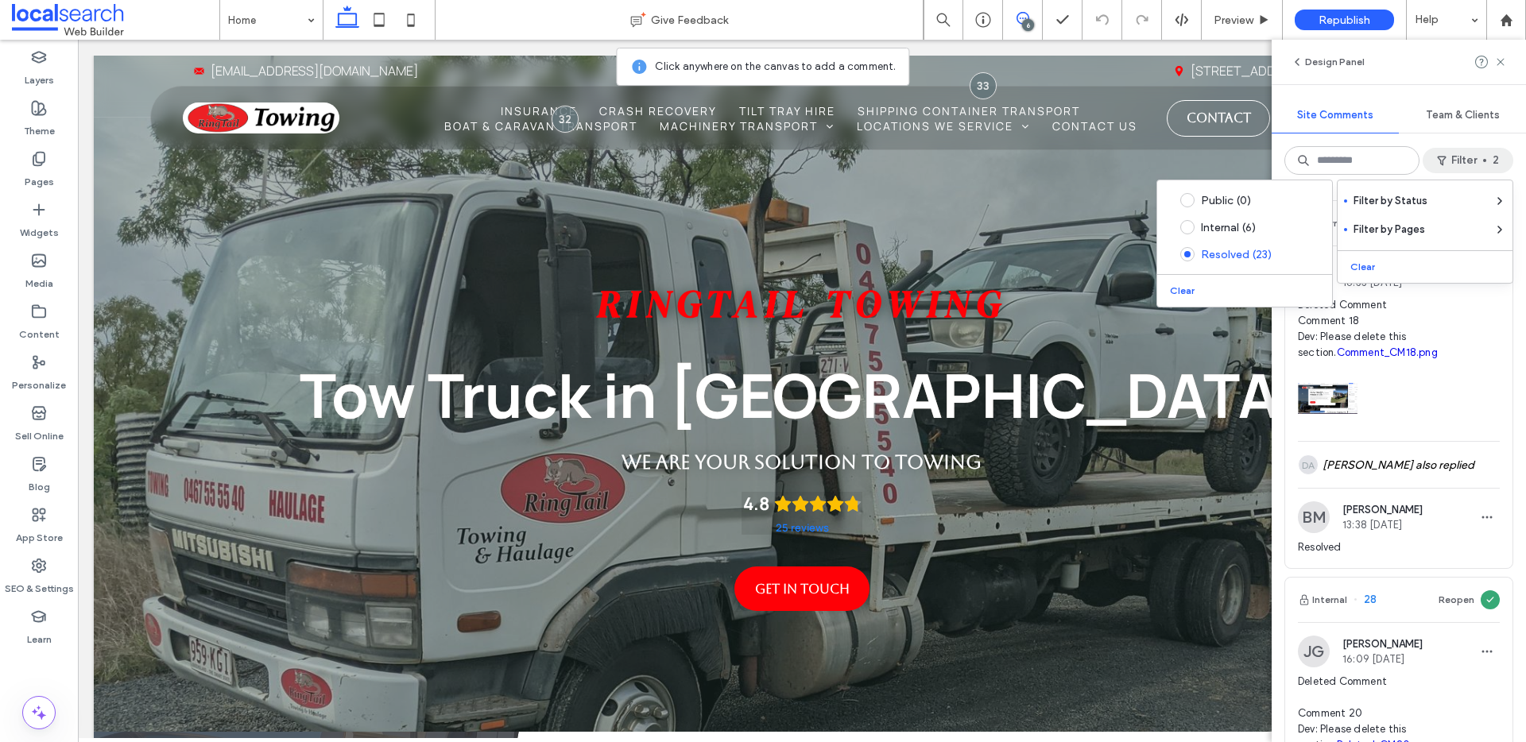
click at [1504, 362] on div "Internal 31 Reopen JG Jefferson Garcia 16:33 Aug 14 2025 Deleted Comment Commen…" at bounding box center [1399, 465] width 254 height 555
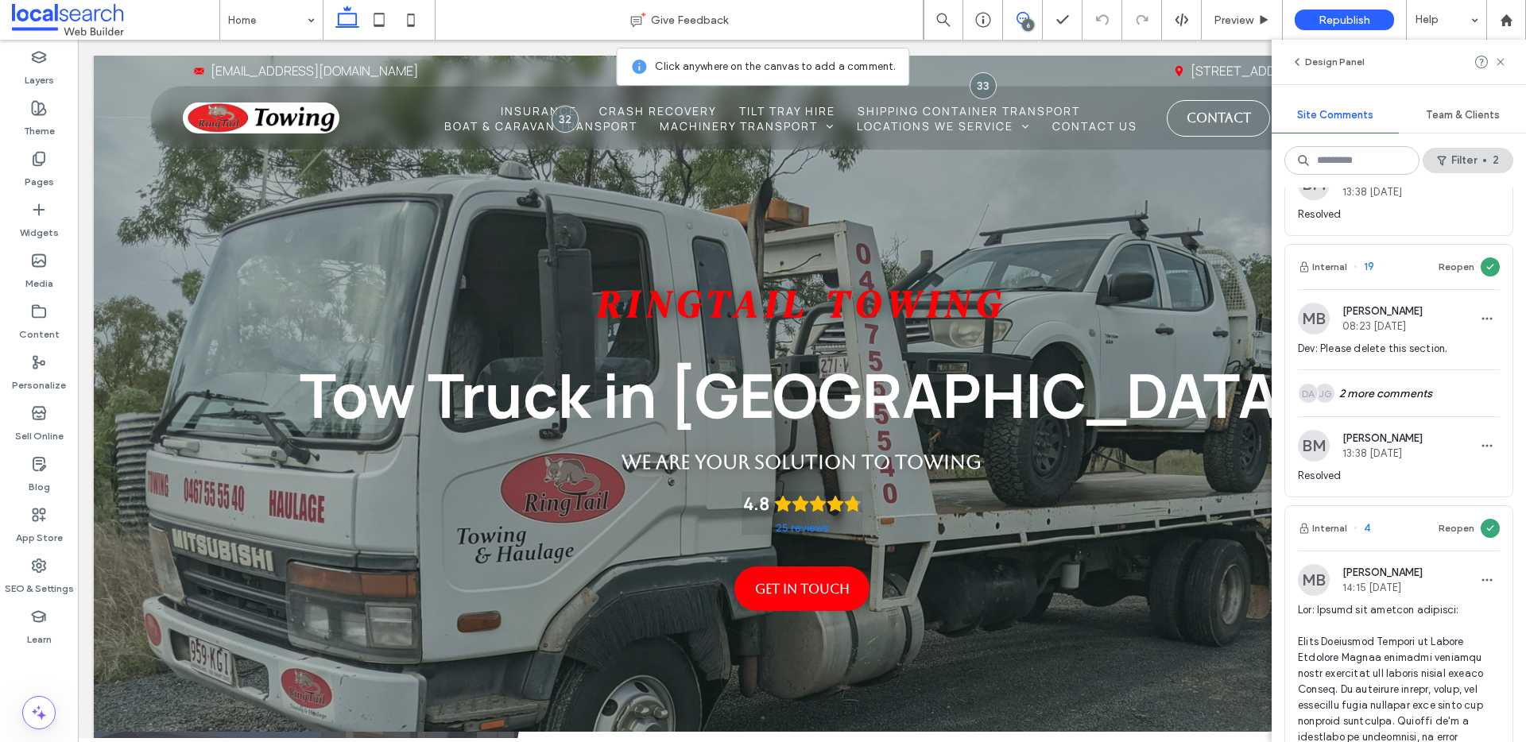
scroll to position [646, 0]
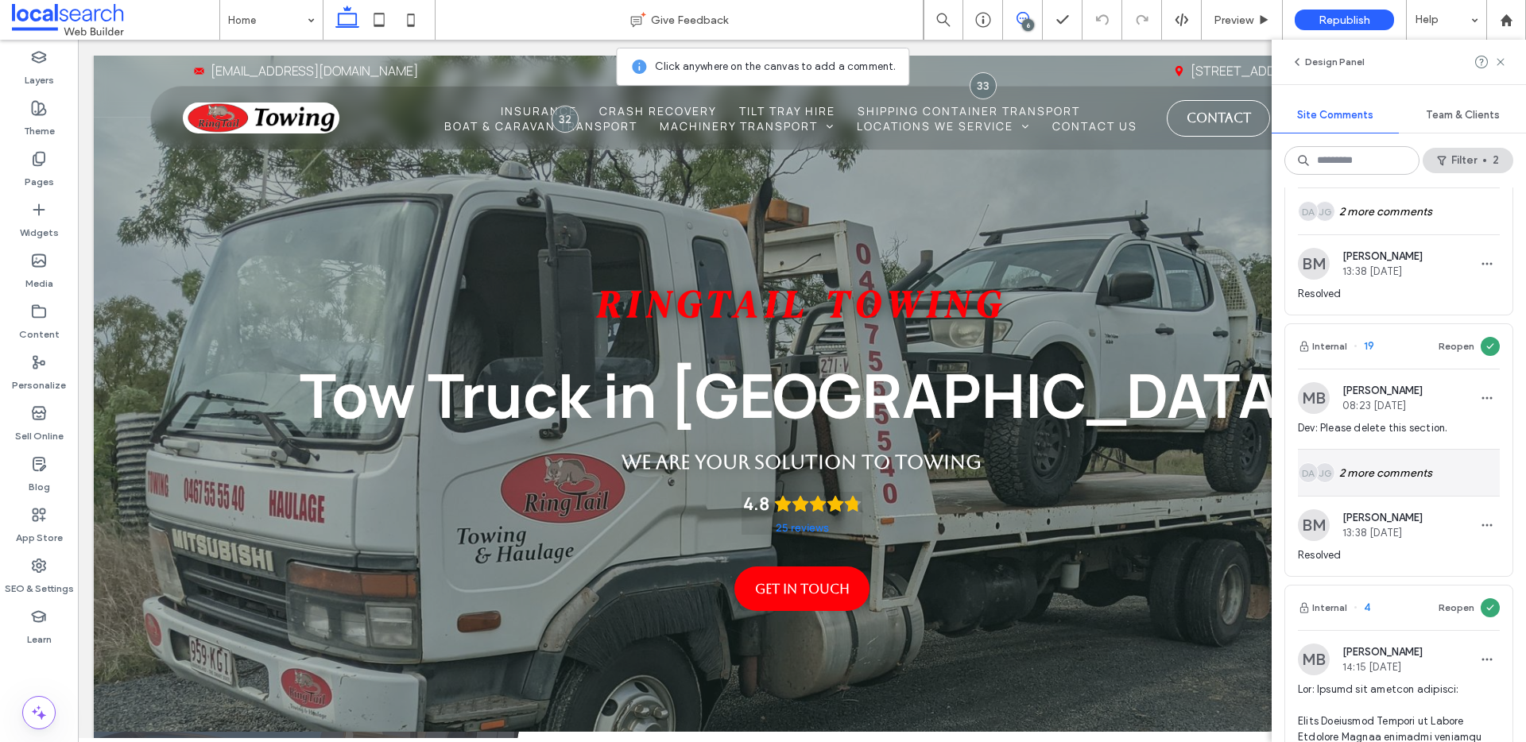
click at [1368, 477] on div "JG DA 2 more comments" at bounding box center [1399, 473] width 202 height 46
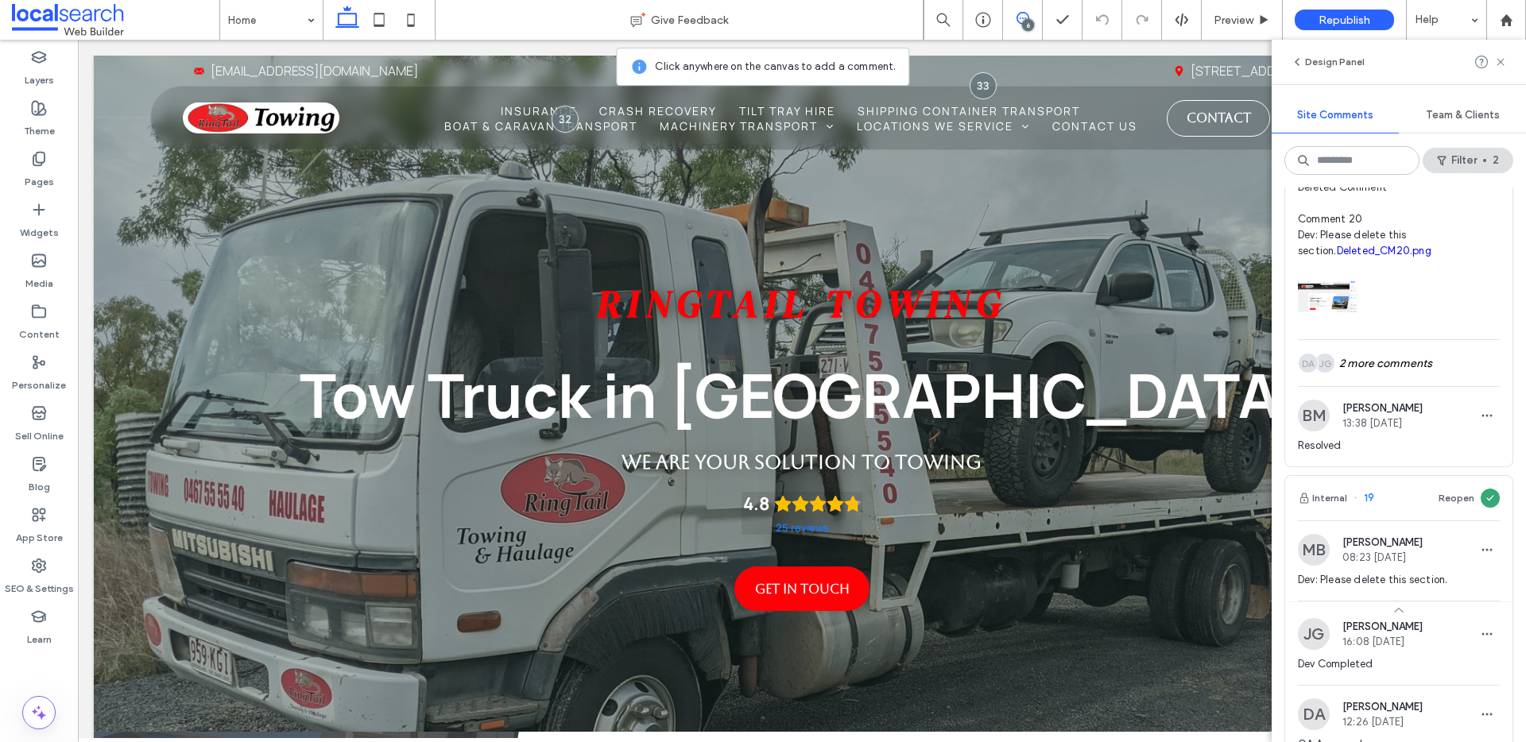
scroll to position [387, 0]
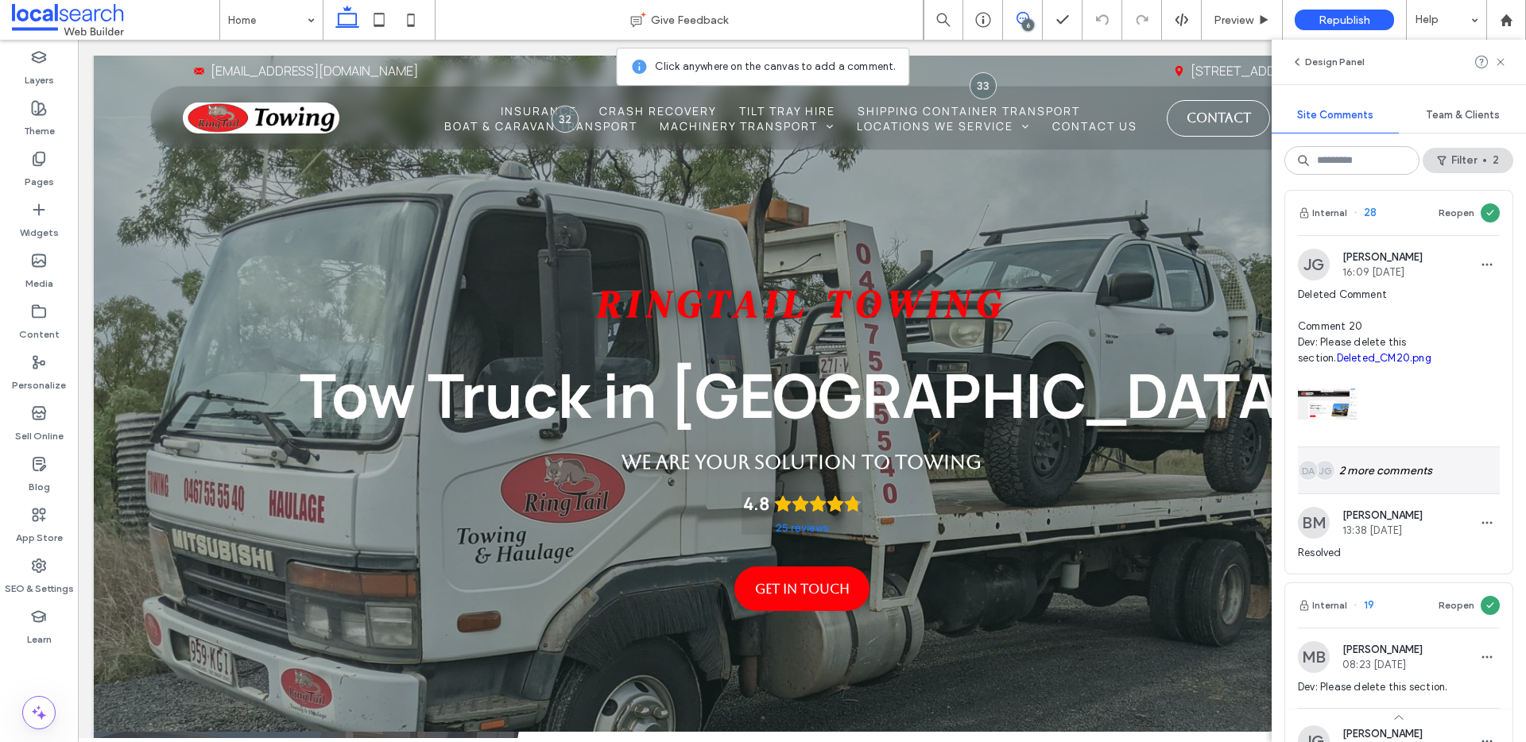
click at [1365, 470] on div "JG DA 2 more comments" at bounding box center [1399, 470] width 202 height 46
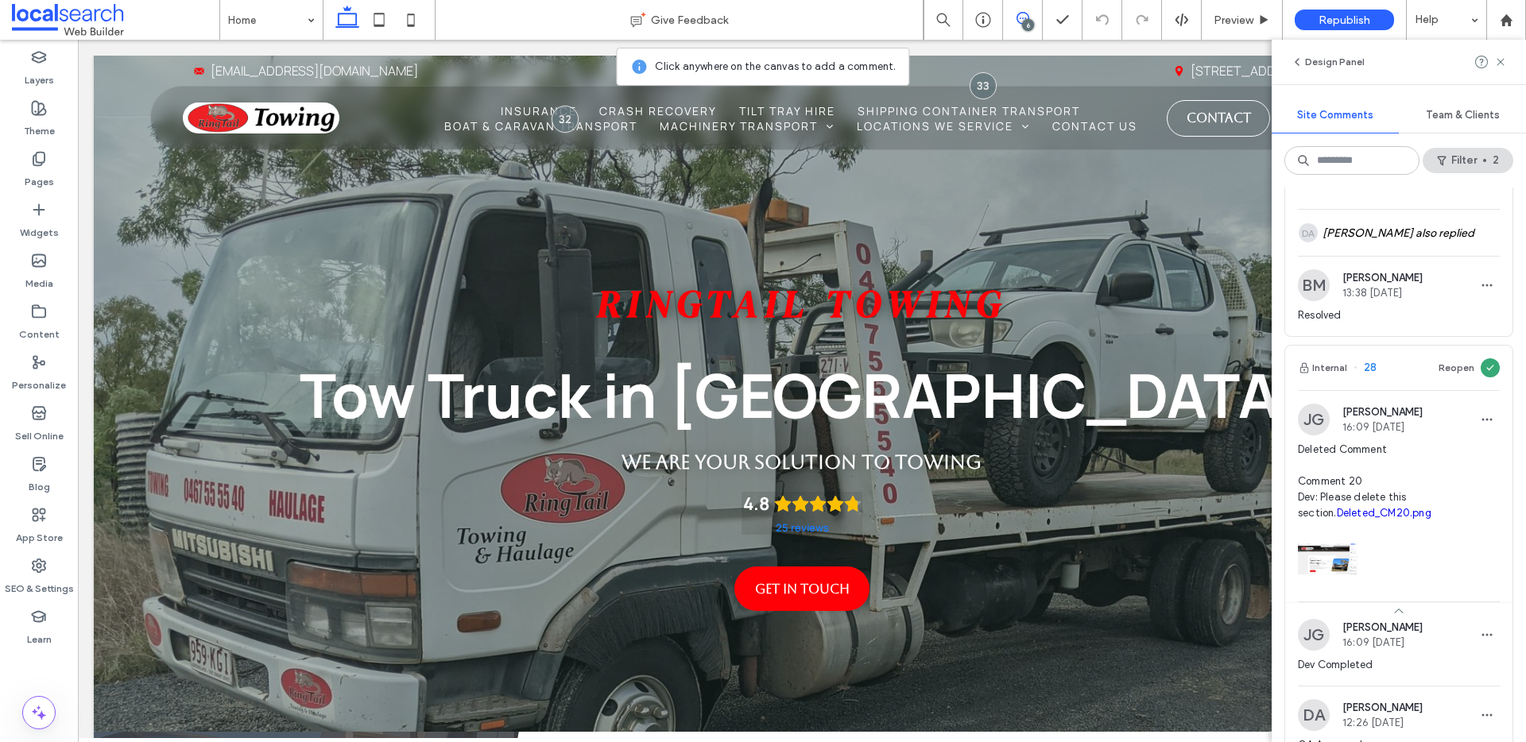
scroll to position [0, 0]
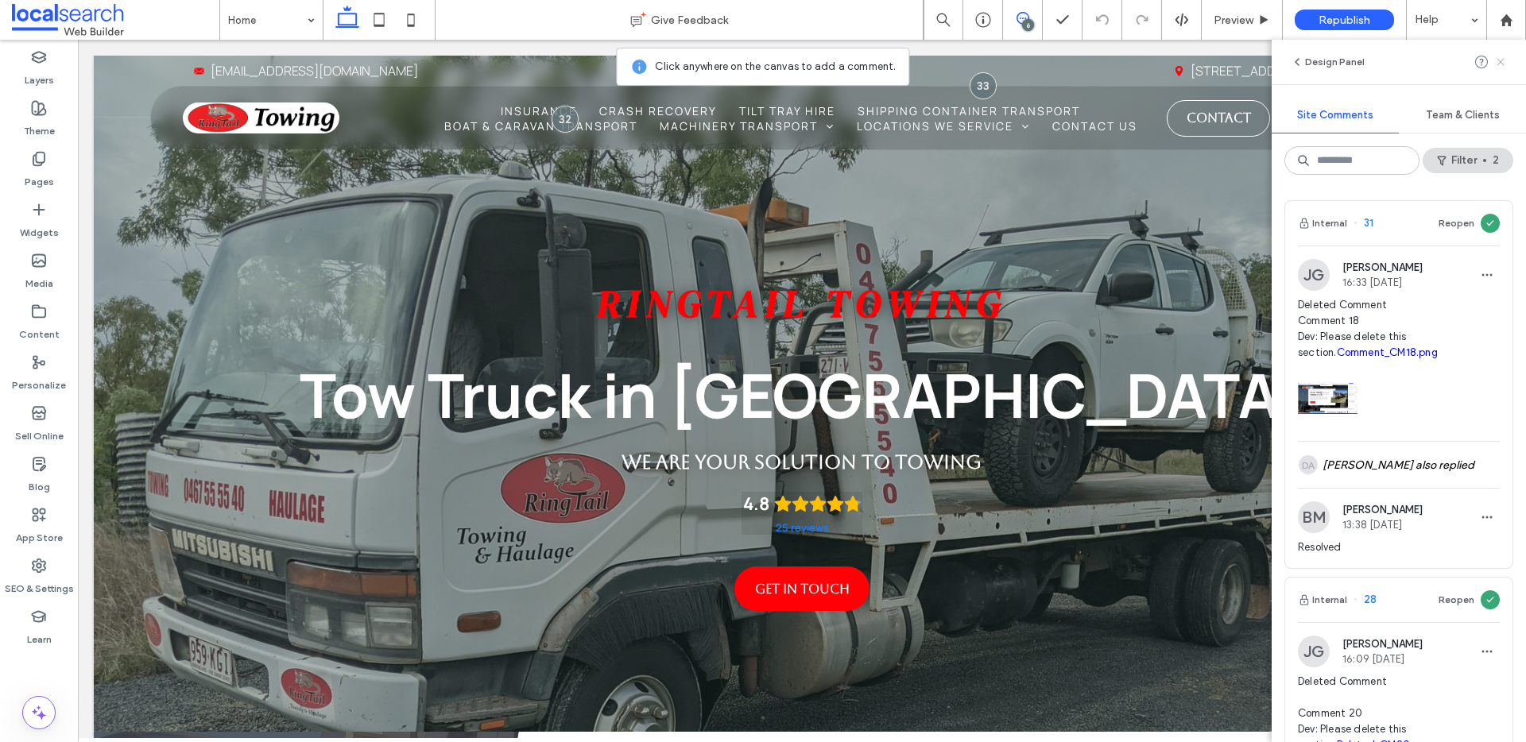
click at [1496, 61] on icon at bounding box center [1500, 62] width 13 height 13
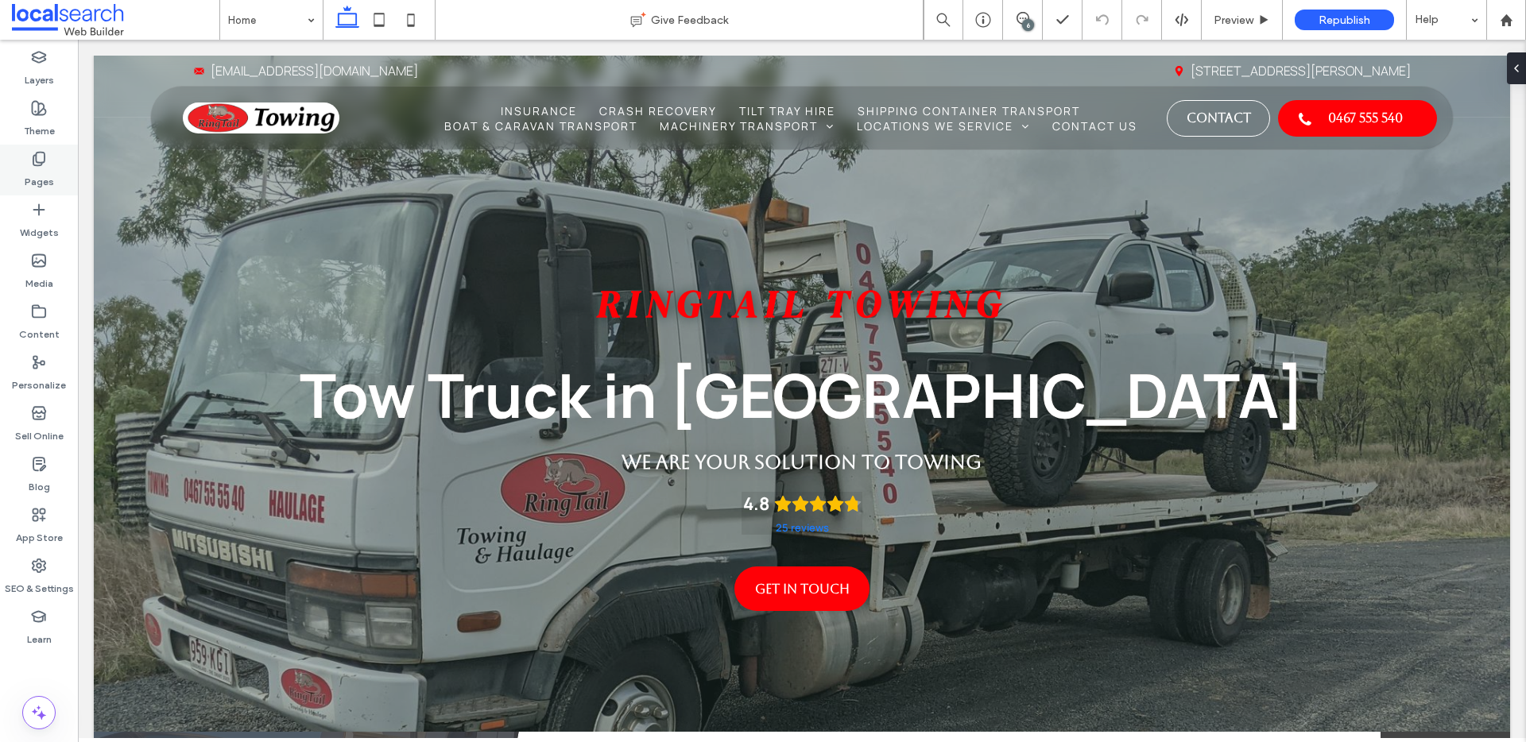
click at [35, 159] on use at bounding box center [38, 160] width 11 height 14
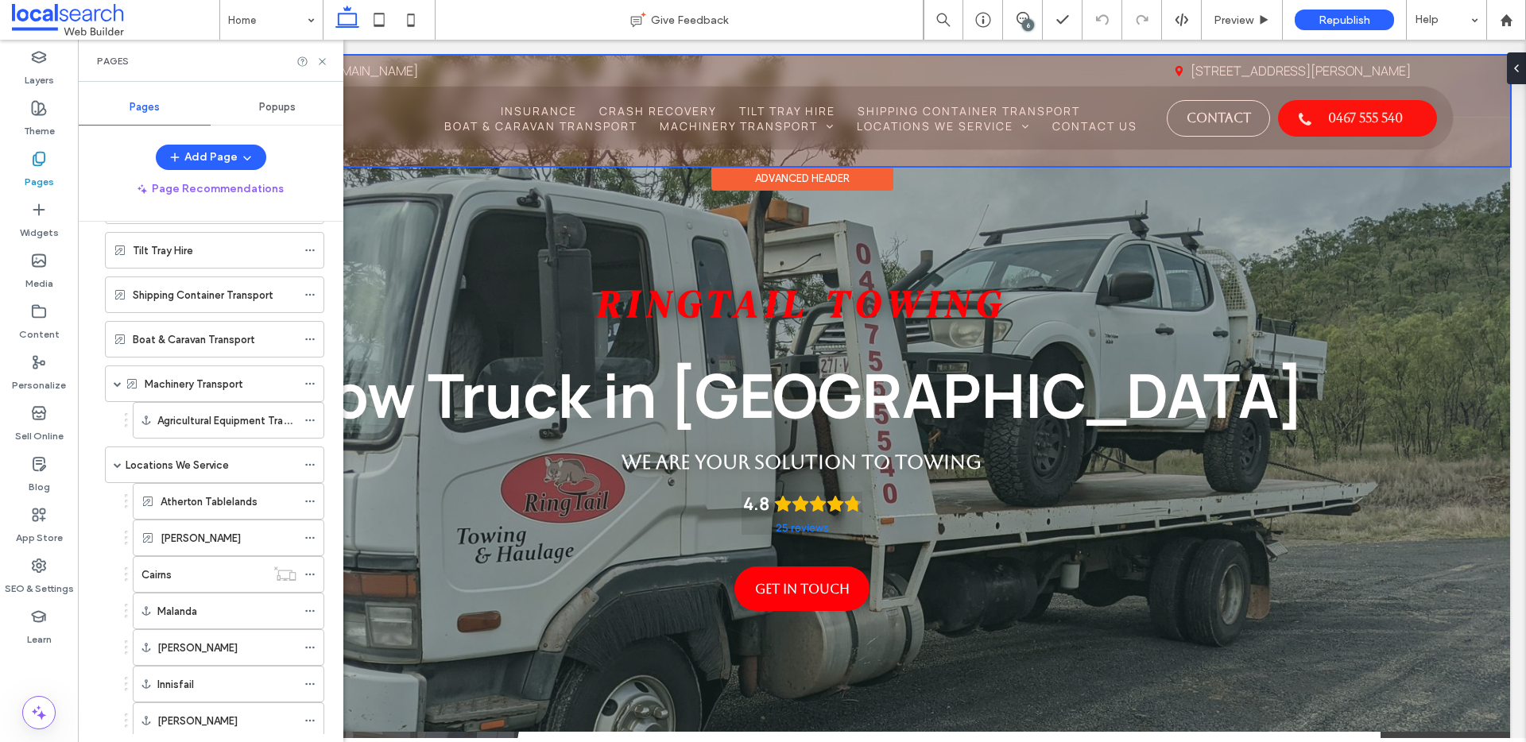
scroll to position [47, 0]
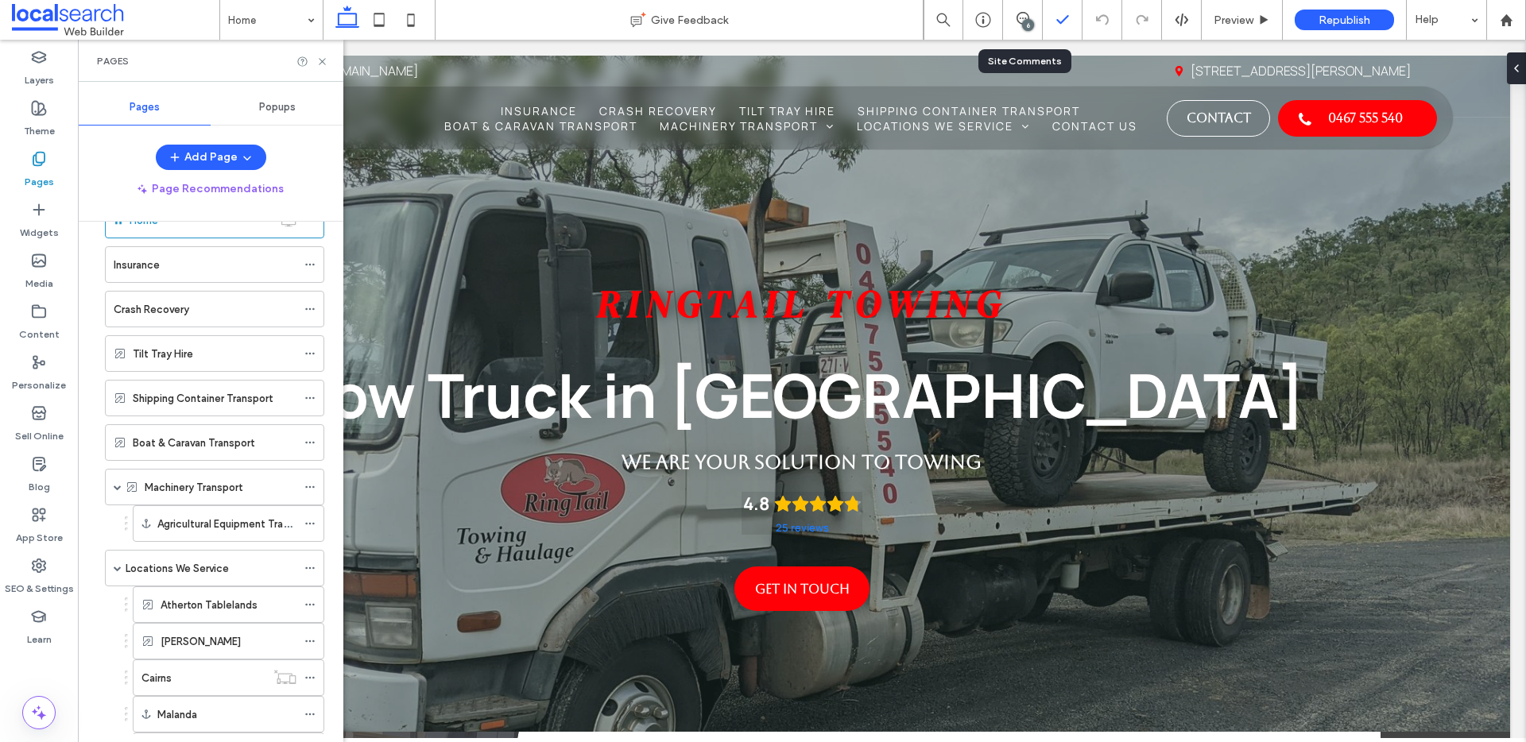
drag, startPoint x: 1028, startPoint y: 15, endPoint x: 1044, endPoint y: 19, distance: 17.2
click at [1028, 14] on icon at bounding box center [1022, 18] width 13 height 13
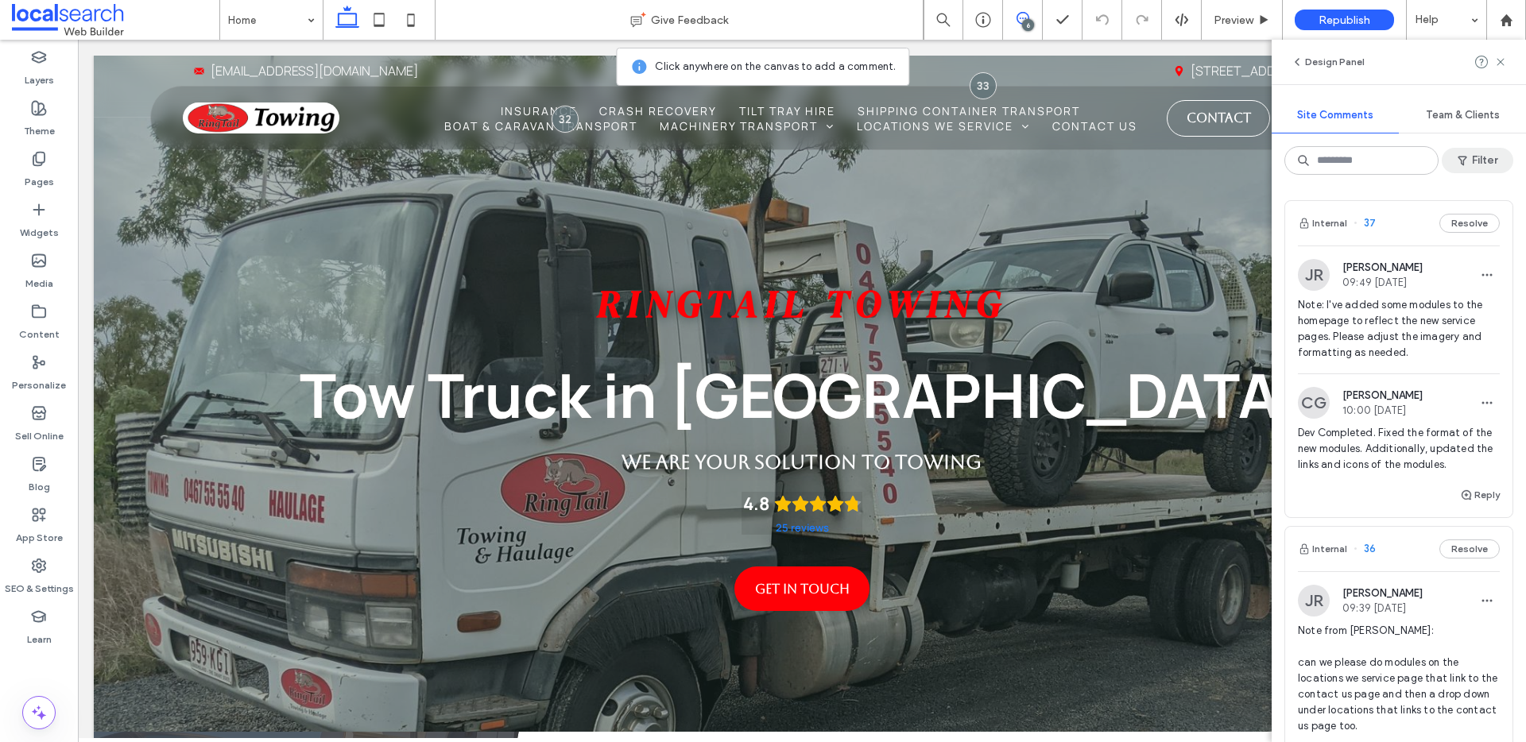
click at [1464, 158] on icon "button" at bounding box center [1462, 160] width 13 height 13
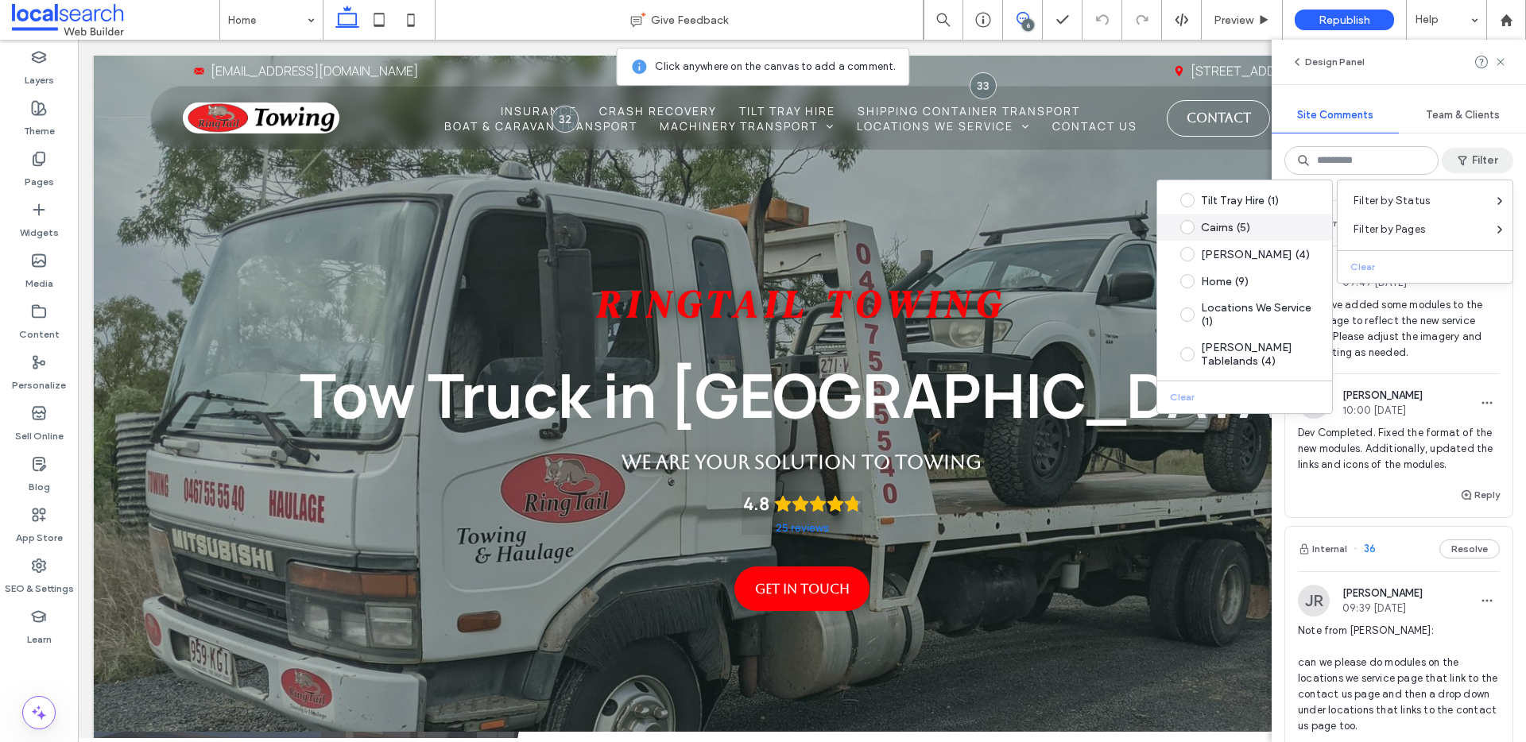
click at [1241, 234] on label "Cairns (5)" at bounding box center [1241, 227] width 143 height 14
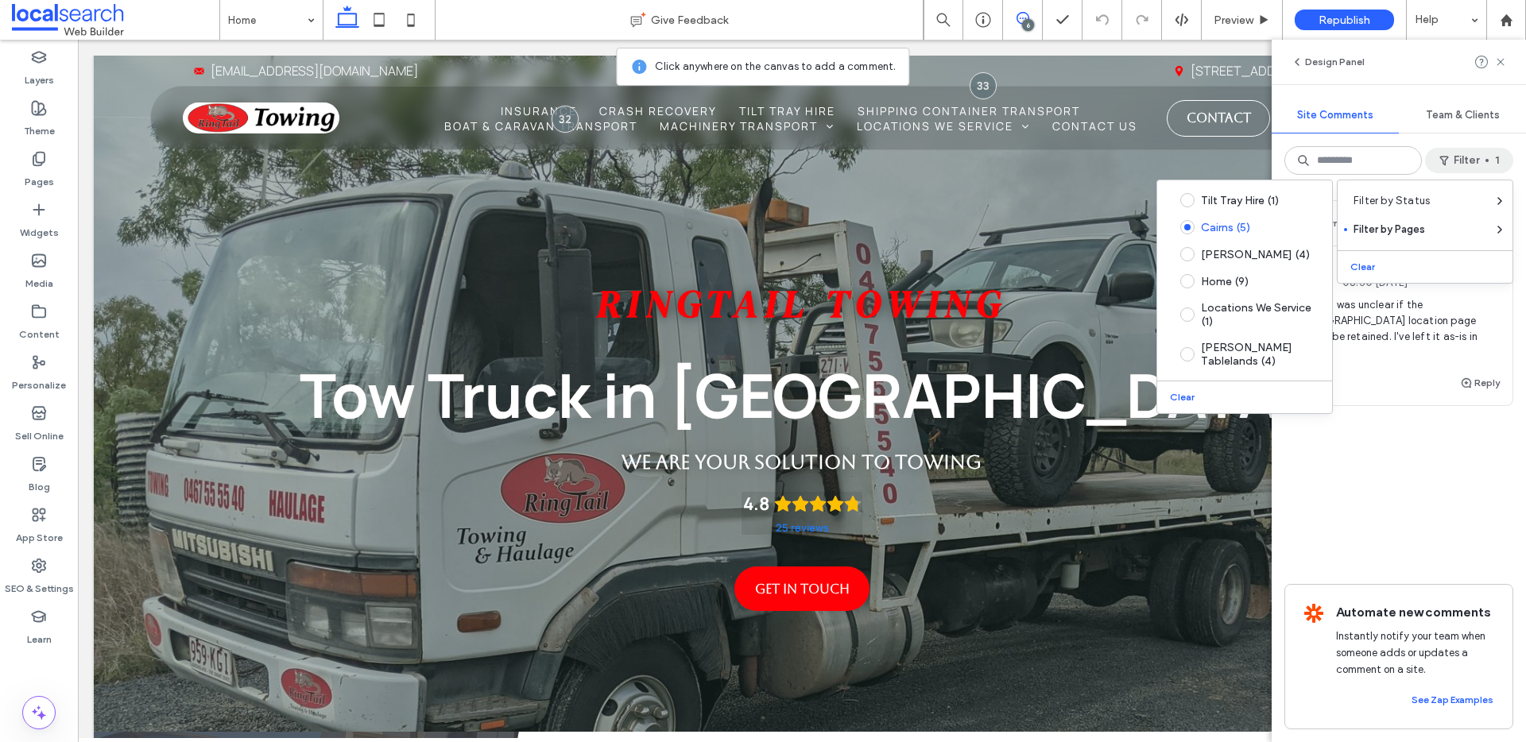
click at [1361, 479] on div "Internal 34 Resolve JR Jarrod Reynolds 08:50 Sep 10 2025 Note: It was unclear i…" at bounding box center [1399, 465] width 254 height 555
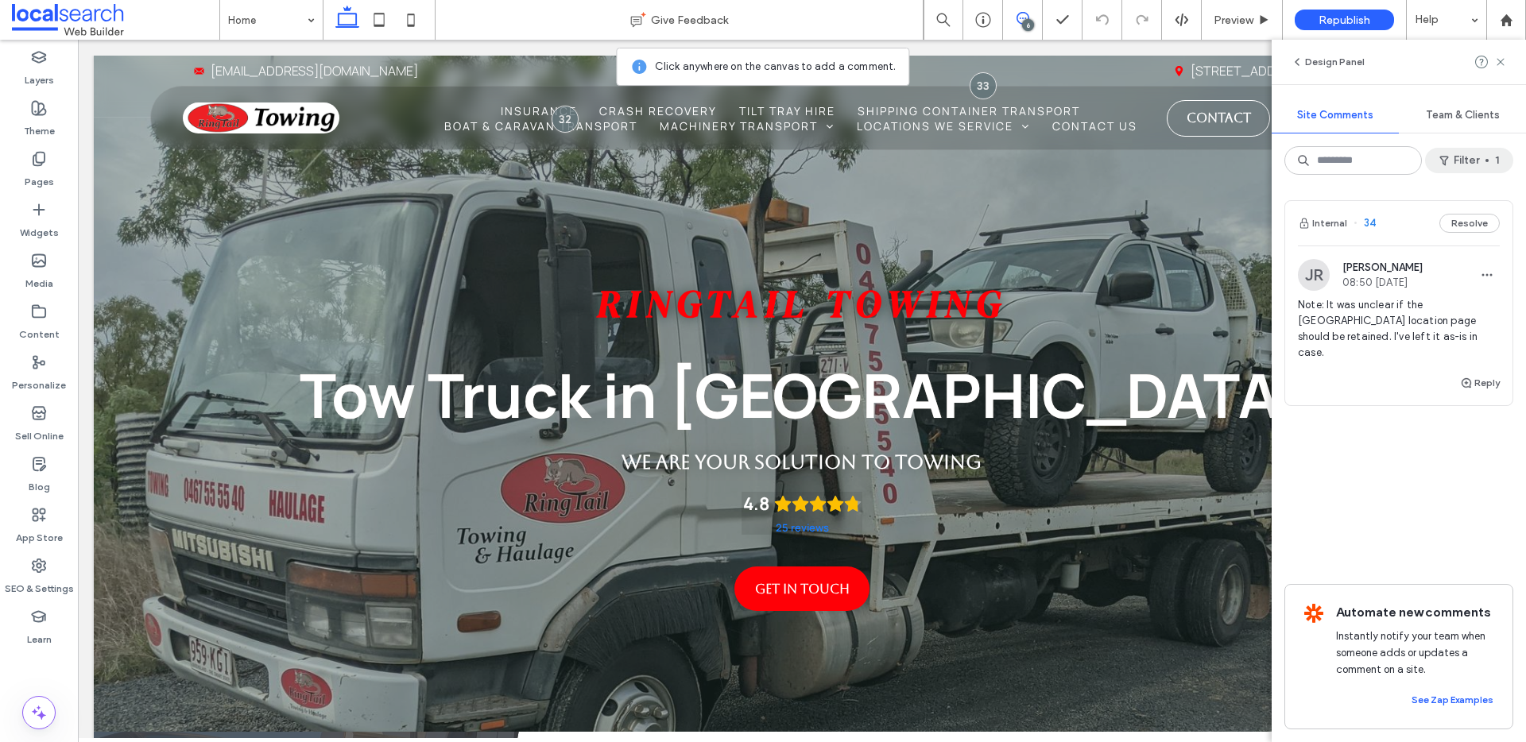
drag, startPoint x: 1482, startPoint y: 162, endPoint x: 1476, endPoint y: 168, distance: 8.4
click at [1483, 161] on button "Filter 1" at bounding box center [1469, 160] width 88 height 25
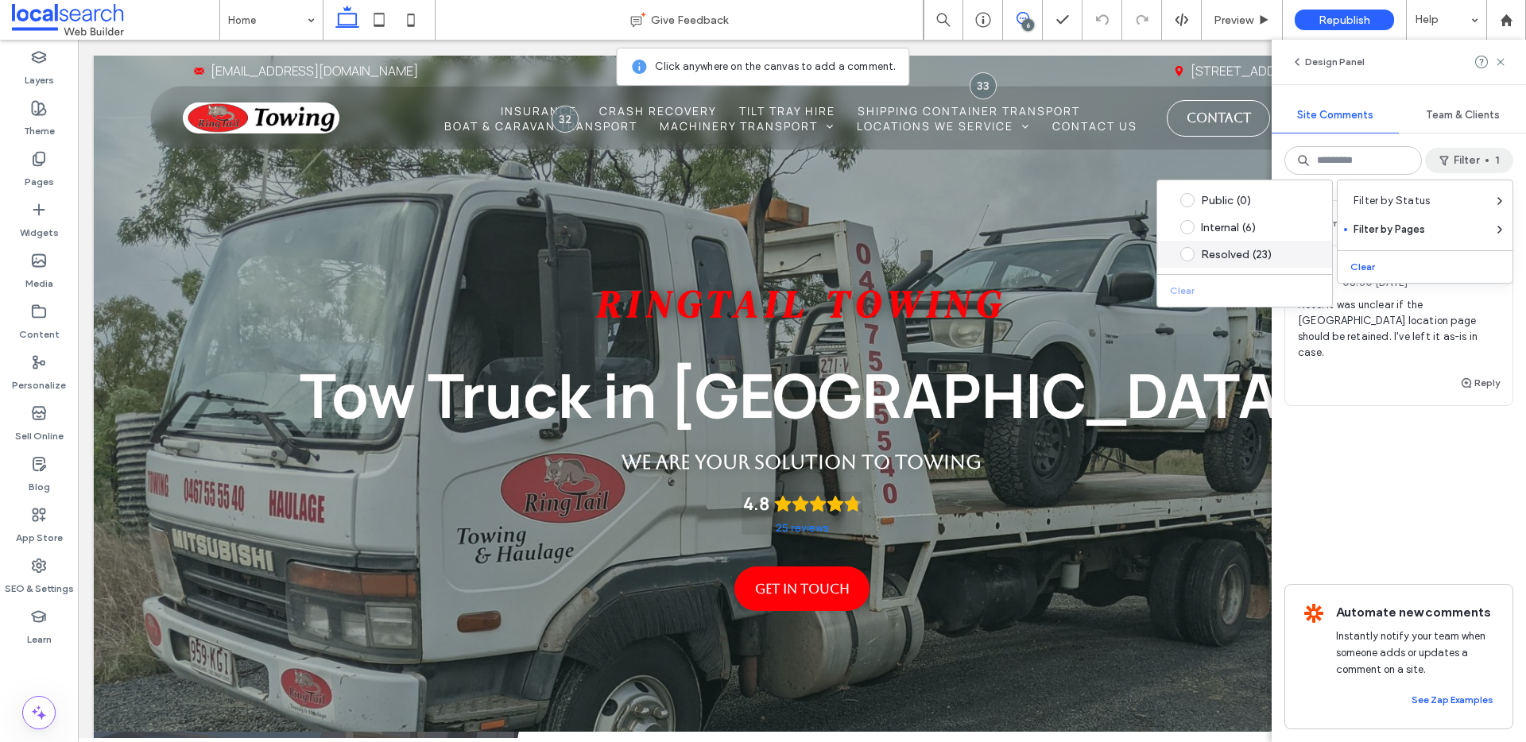
click at [1232, 252] on div "Resolved (23)" at bounding box center [1257, 255] width 112 height 14
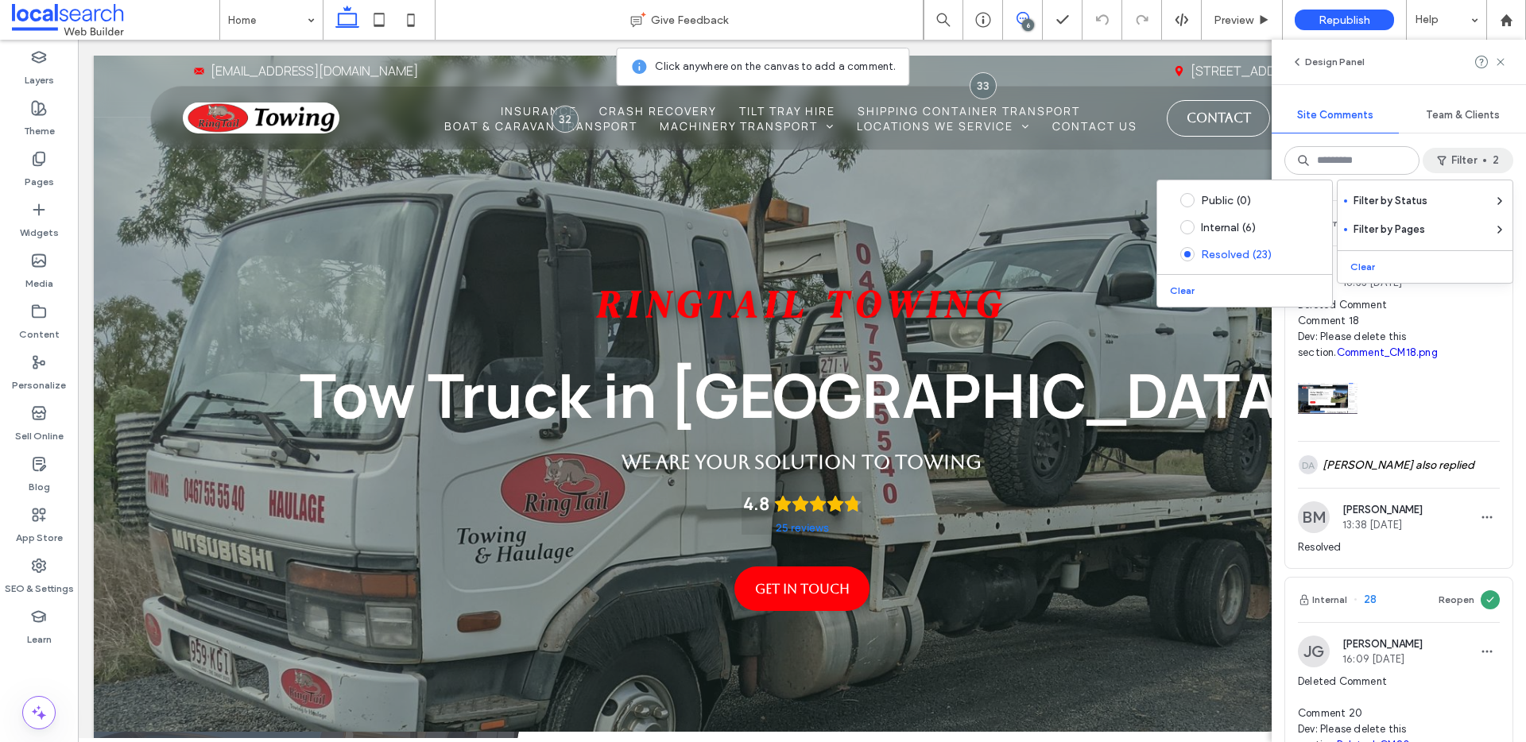
click at [1332, 393] on img at bounding box center [1328, 399] width 60 height 60
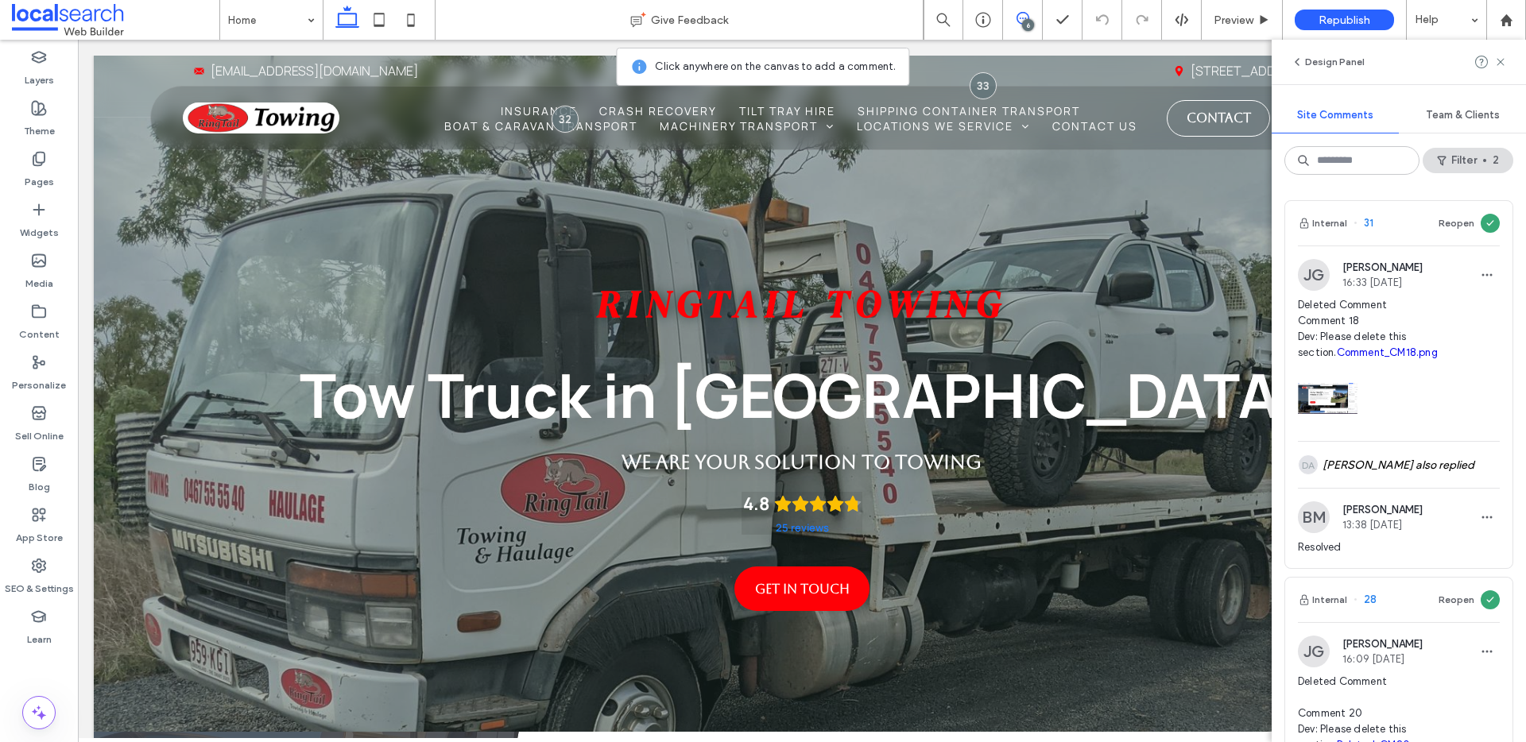
click at [1356, 347] on link "Comment_CM18.png" at bounding box center [1387, 353] width 101 height 12
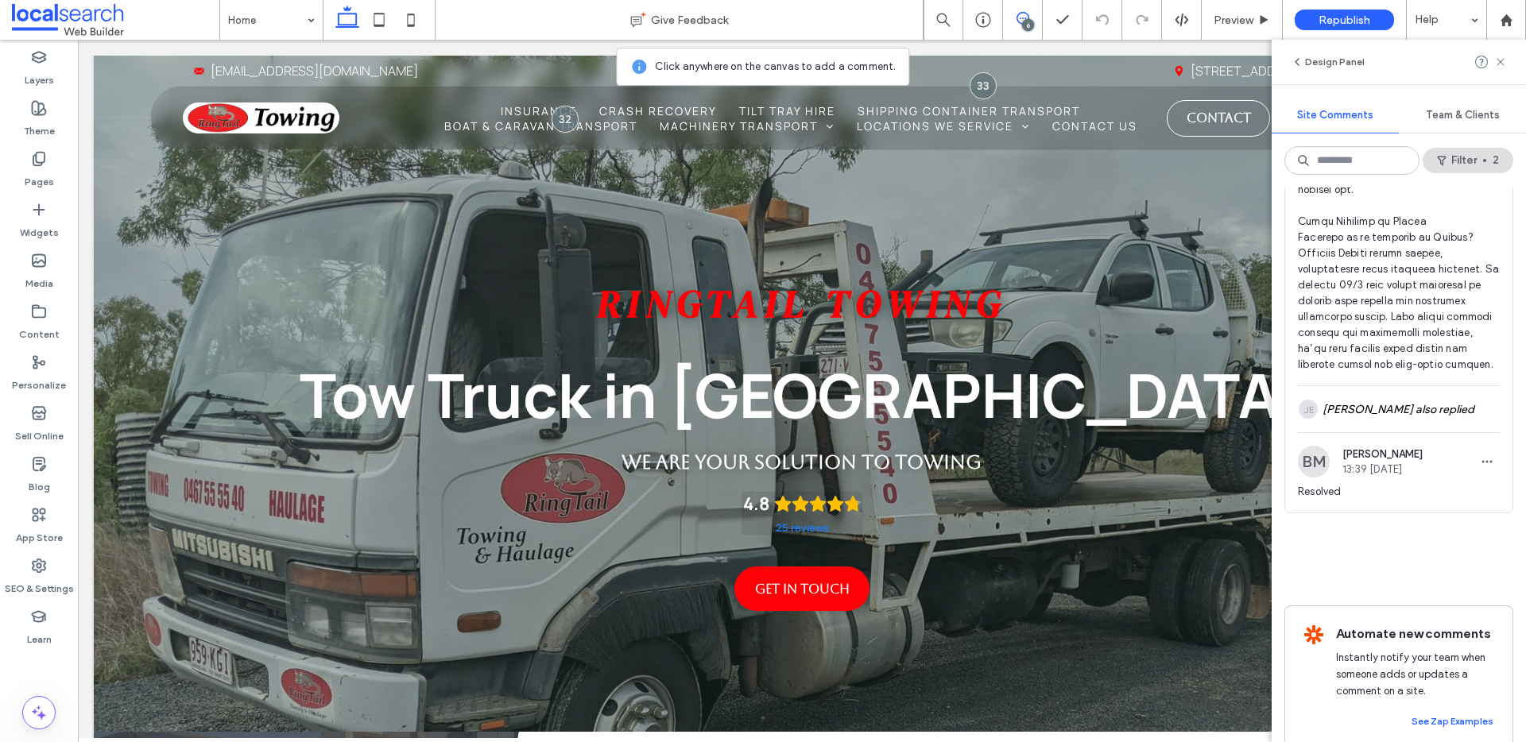
scroll to position [1892, 0]
click at [1375, 422] on div "JE Jorge Espeleta also replied" at bounding box center [1399, 410] width 202 height 46
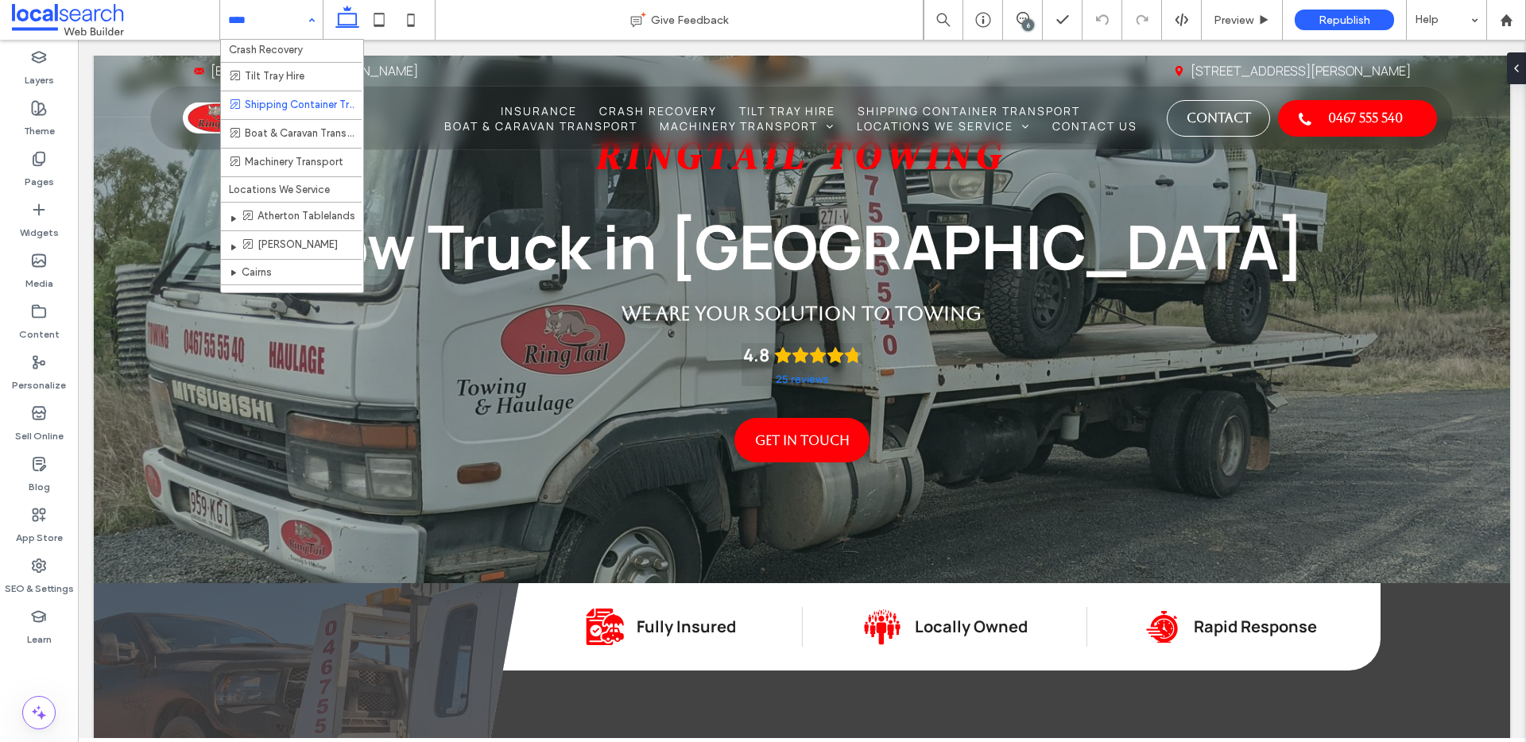
scroll to position [81, 0]
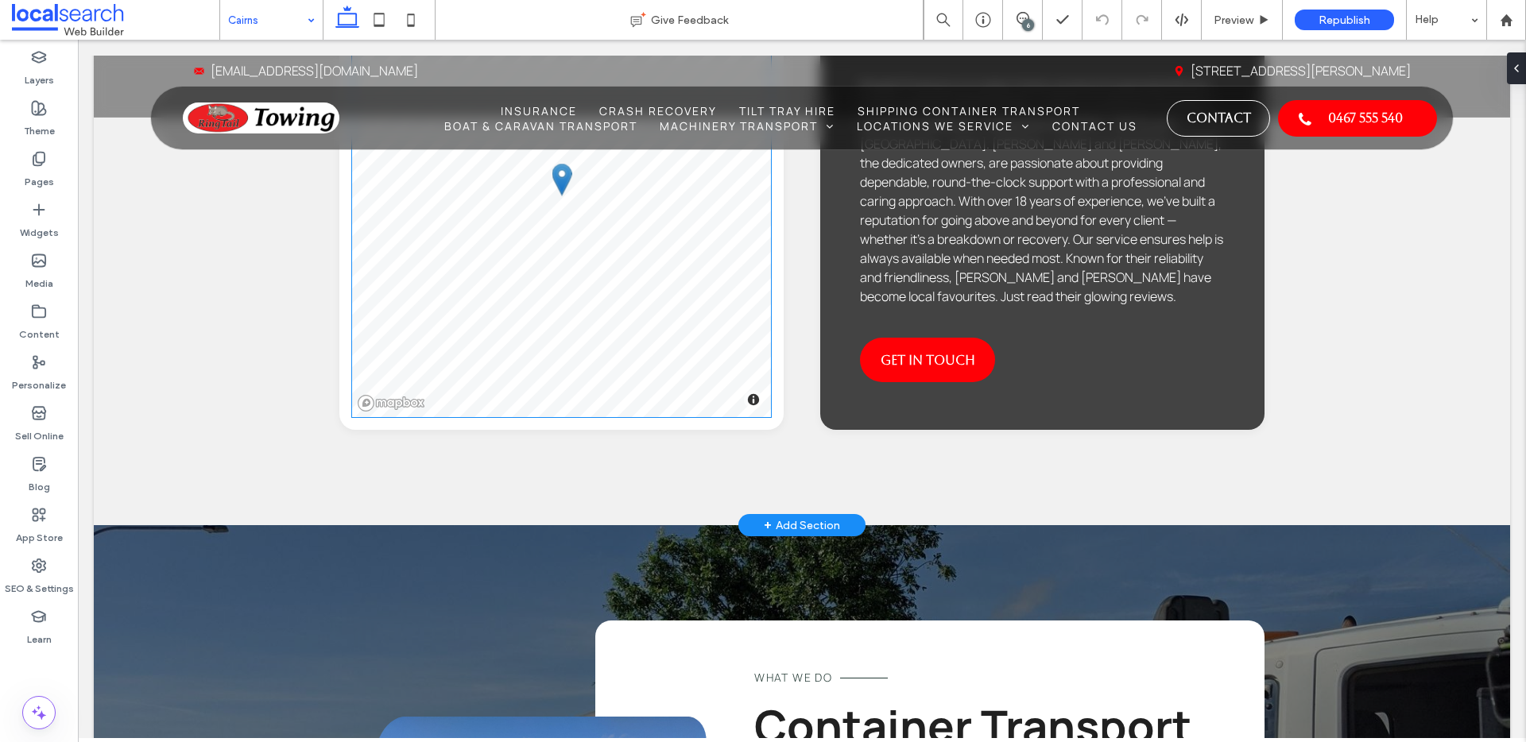
scroll to position [2142, 0]
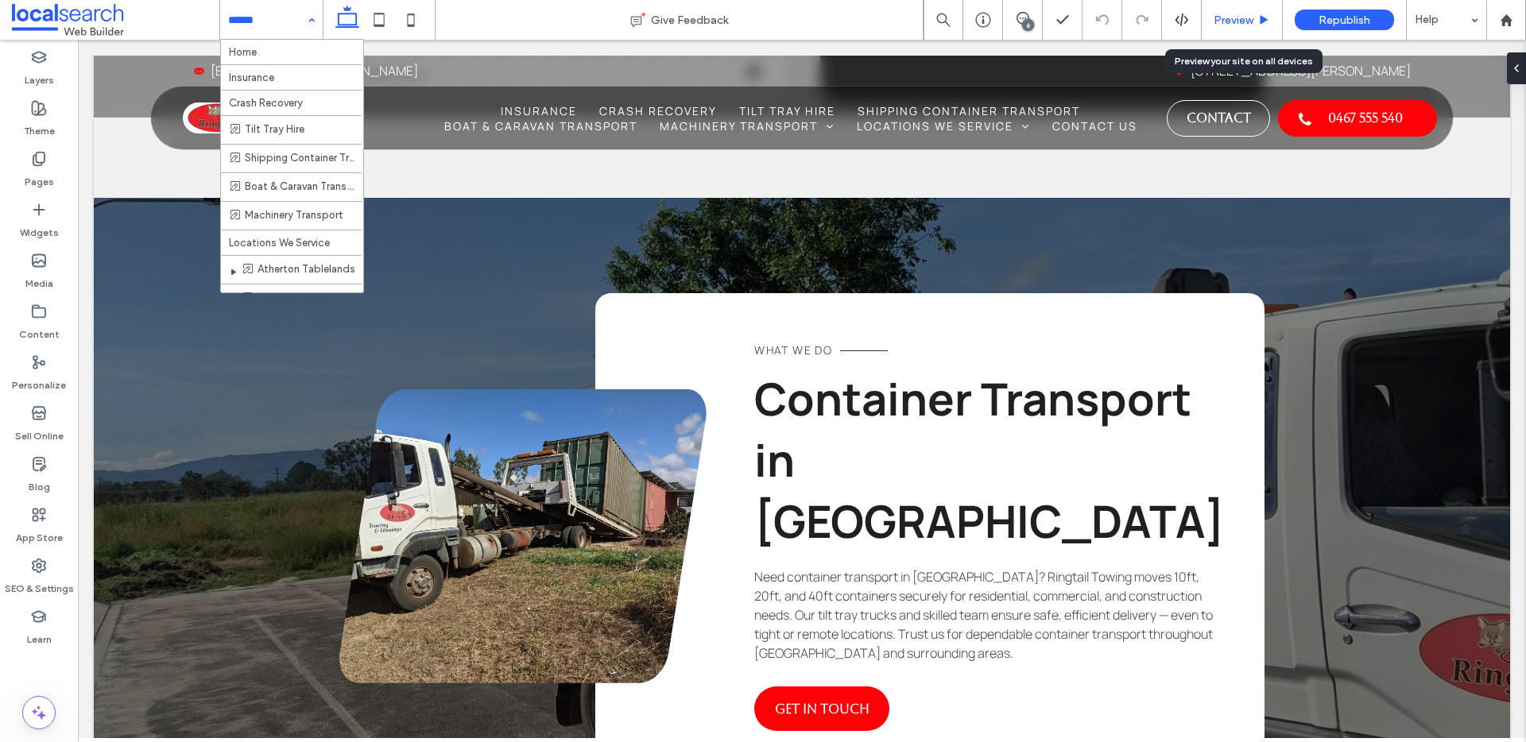
drag, startPoint x: 1242, startPoint y: 23, endPoint x: 893, endPoint y: 56, distance: 350.4
click at [1242, 23] on span "Preview" at bounding box center [1234, 21] width 40 height 14
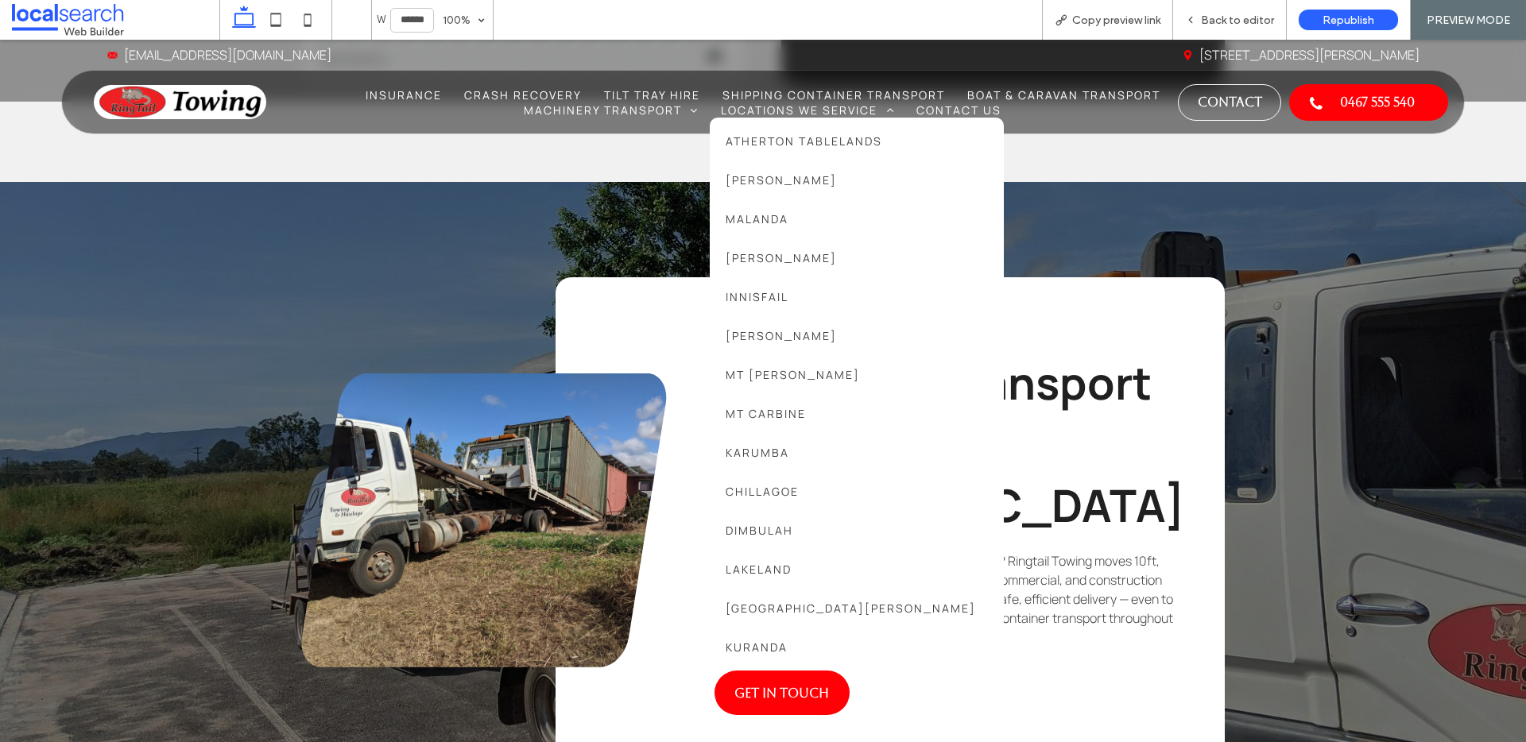
scroll to position [2126, 0]
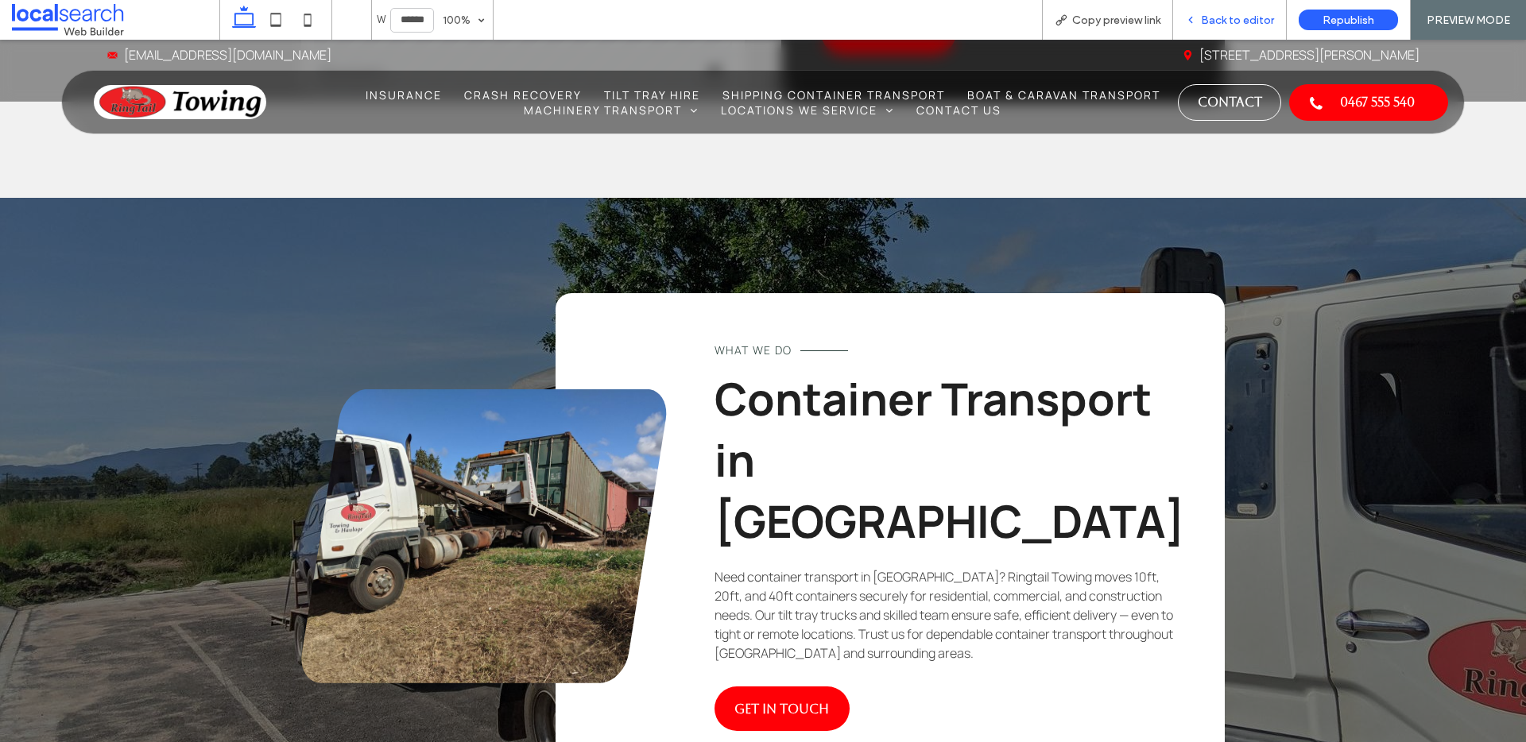
click at [1232, 20] on span "Back to editor" at bounding box center [1237, 21] width 73 height 14
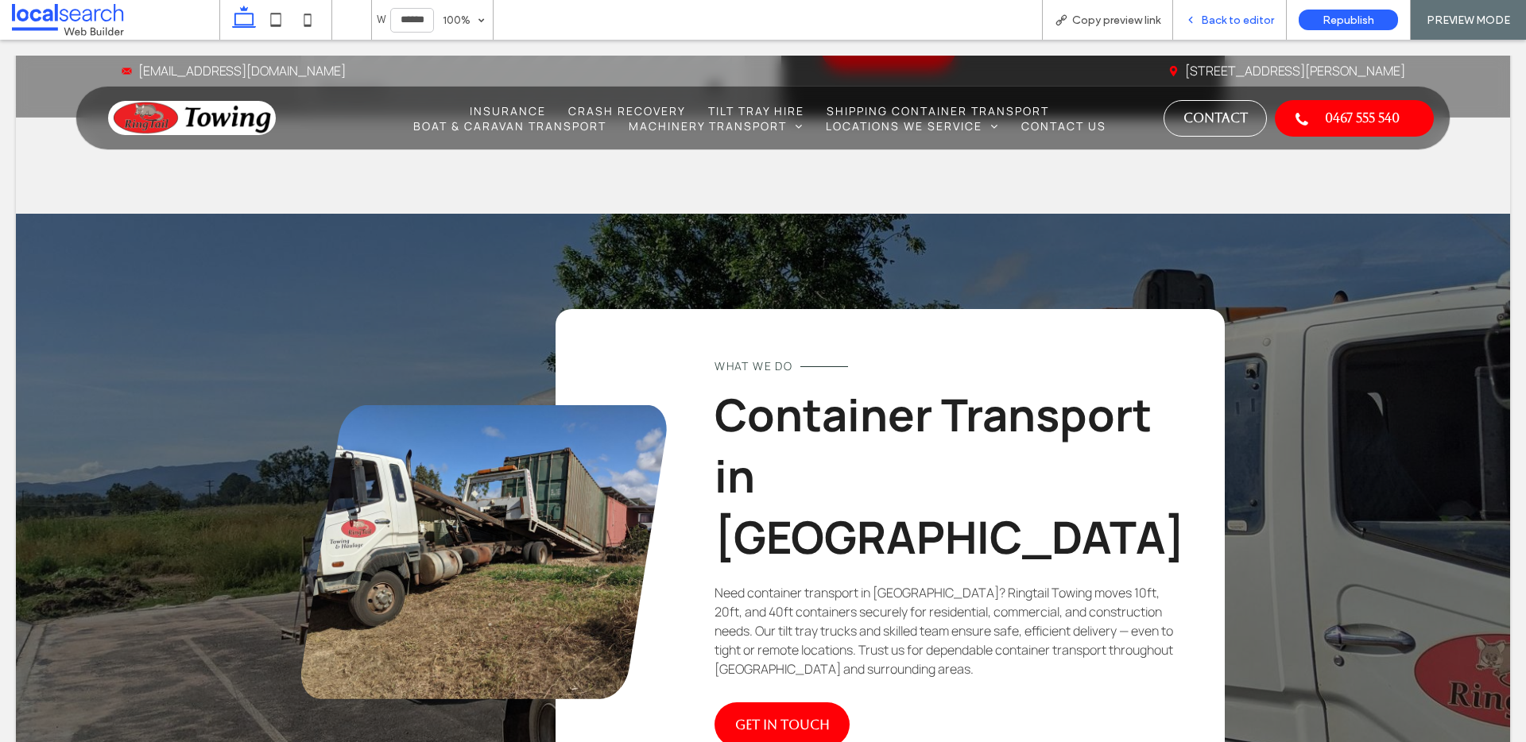
scroll to position [2142, 0]
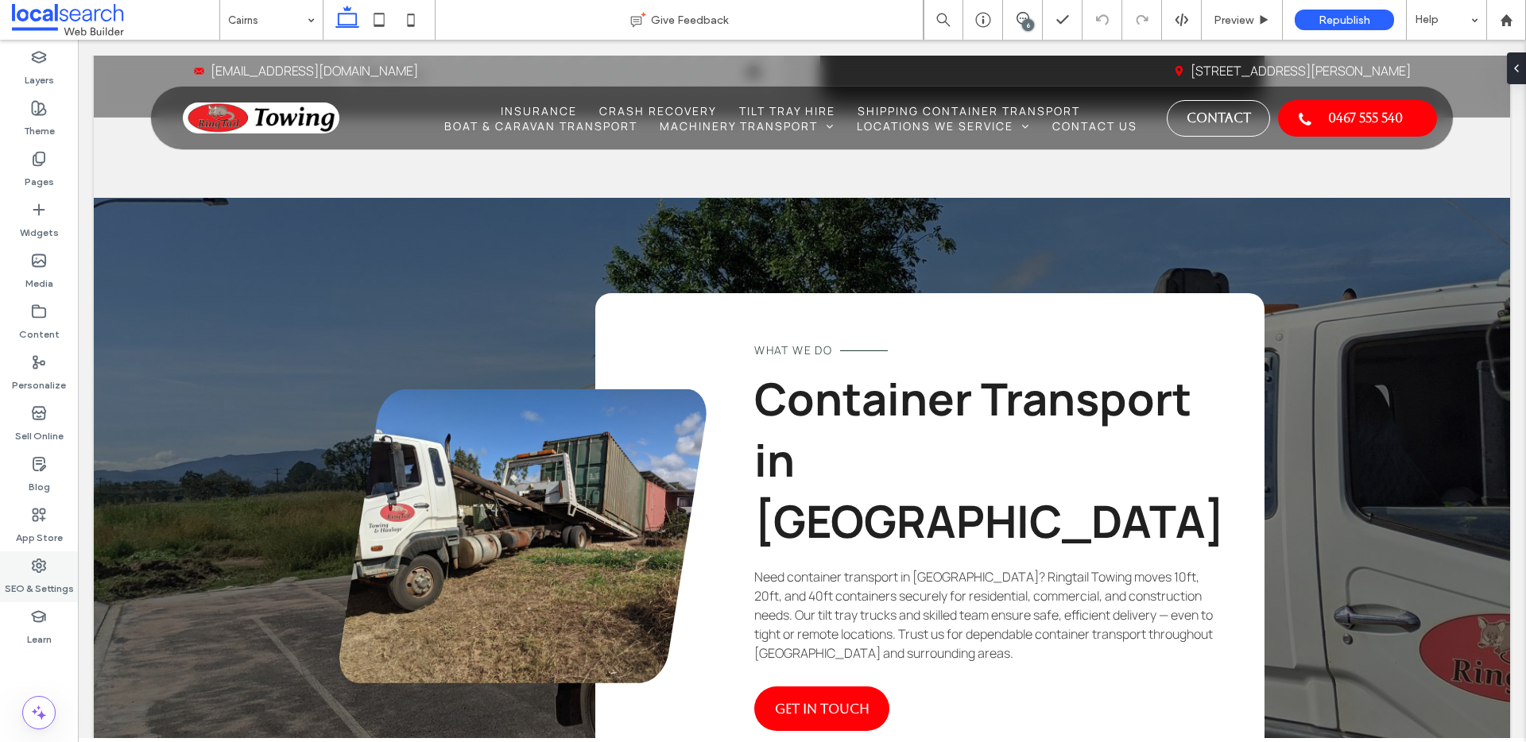
click at [33, 577] on label "SEO & Settings" at bounding box center [39, 585] width 69 height 22
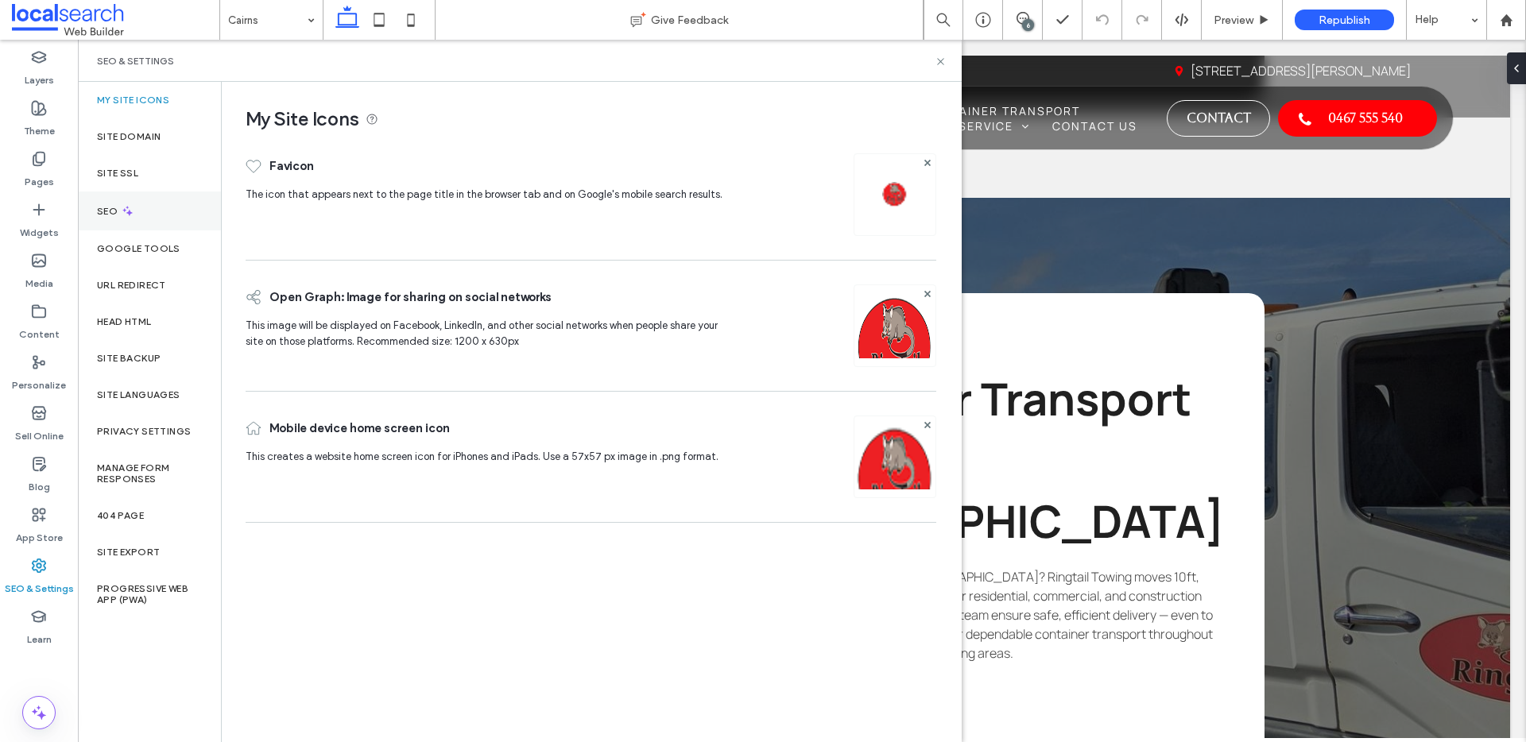
click at [168, 219] on div "SEO" at bounding box center [149, 211] width 143 height 39
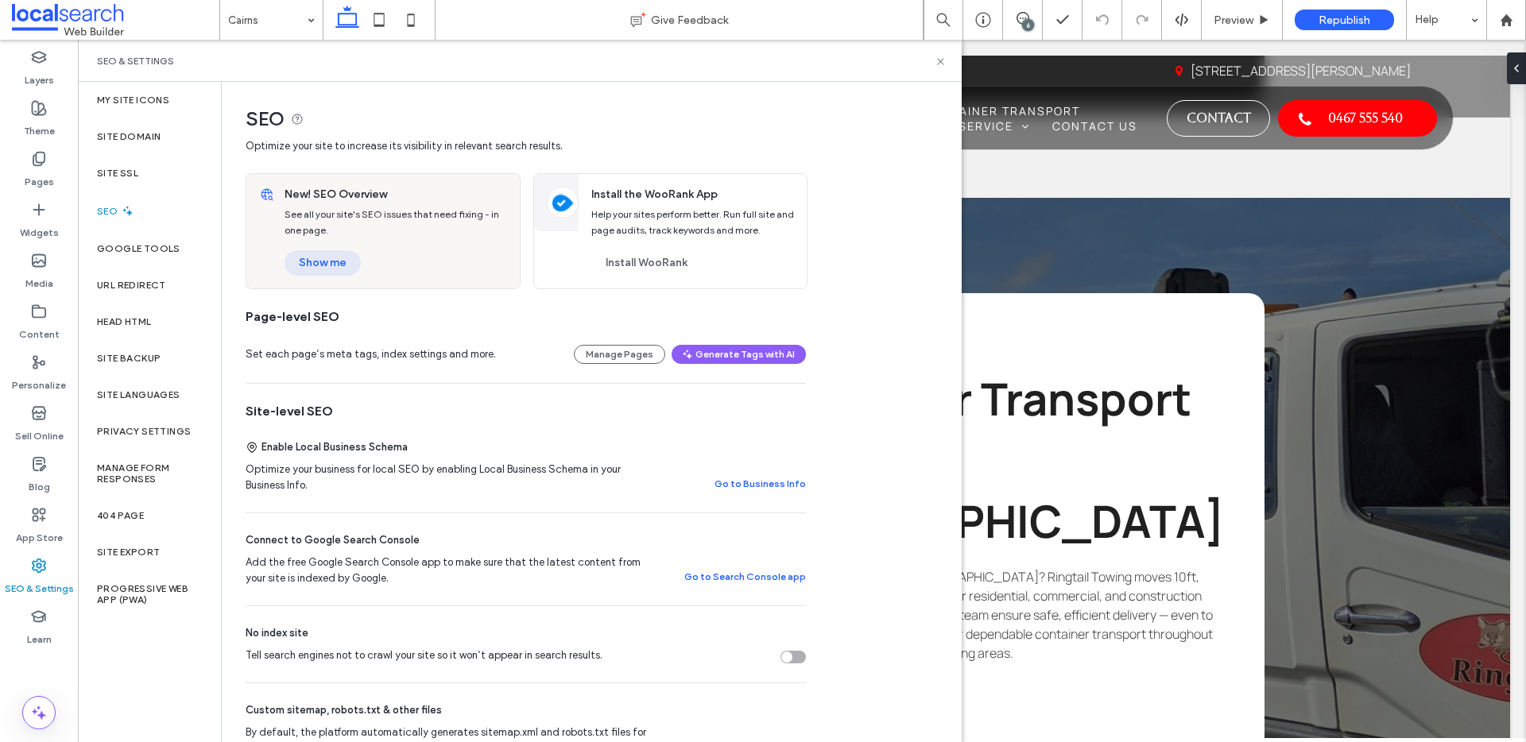
click at [333, 265] on button "Show me" at bounding box center [323, 262] width 76 height 25
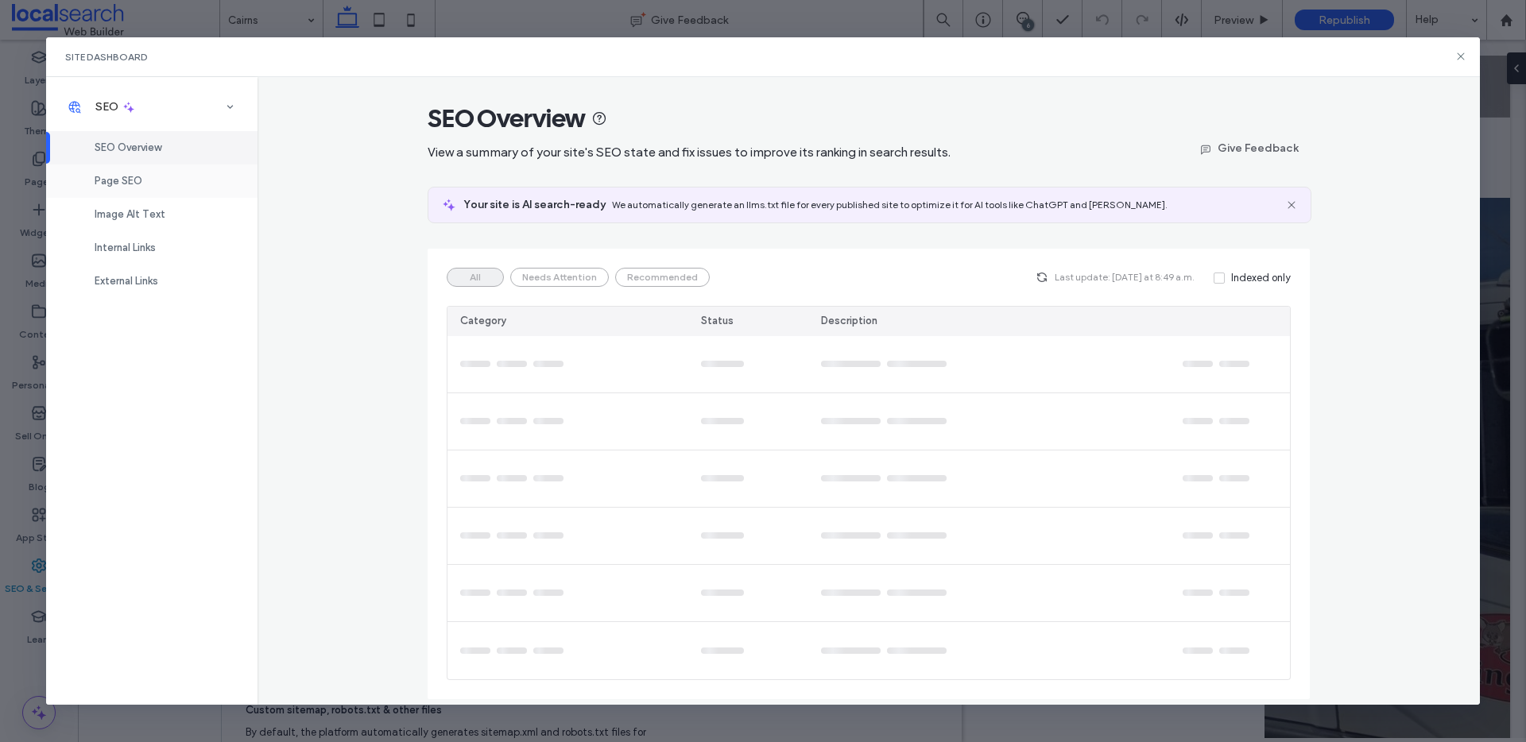
click at [144, 170] on div "Page SEO" at bounding box center [151, 181] width 211 height 33
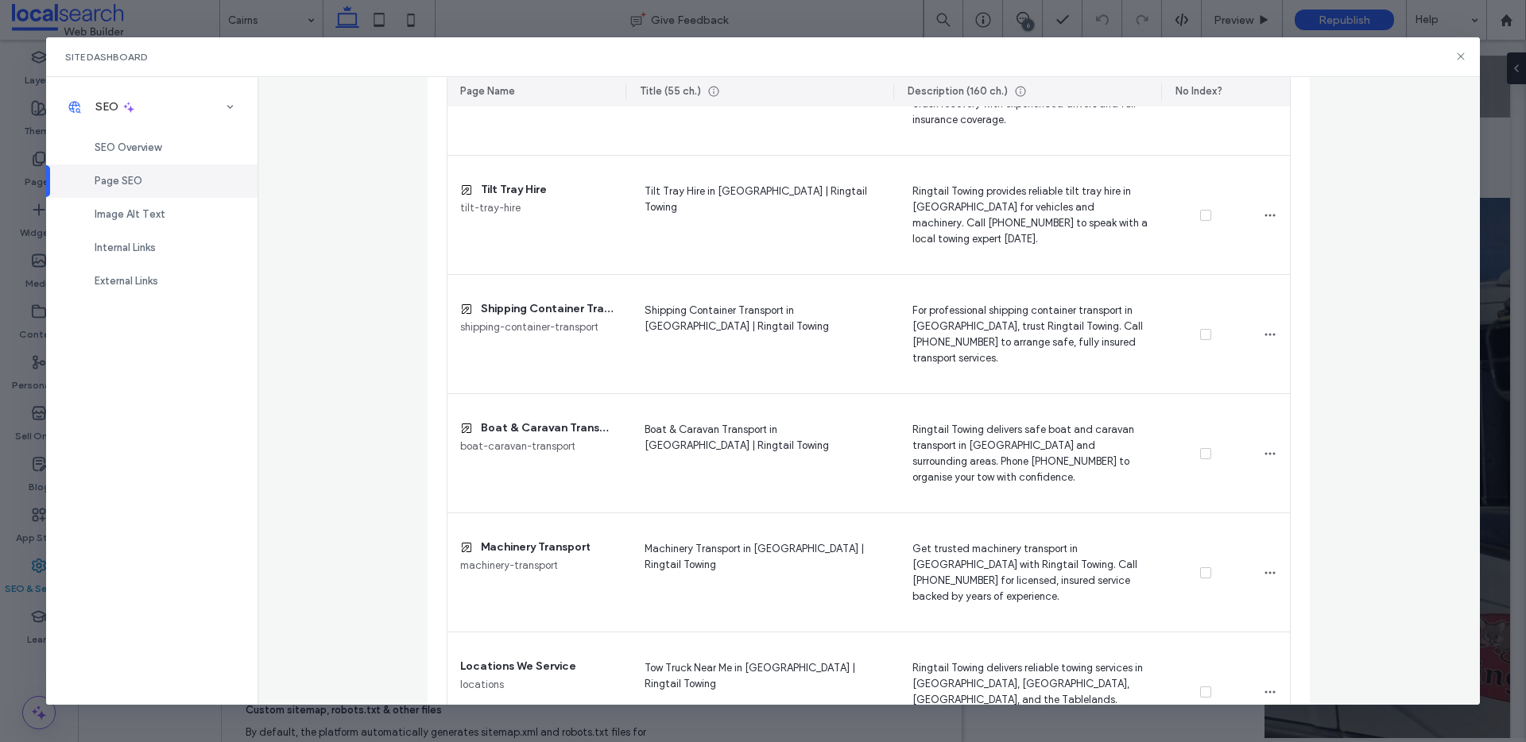
scroll to position [1088, 0]
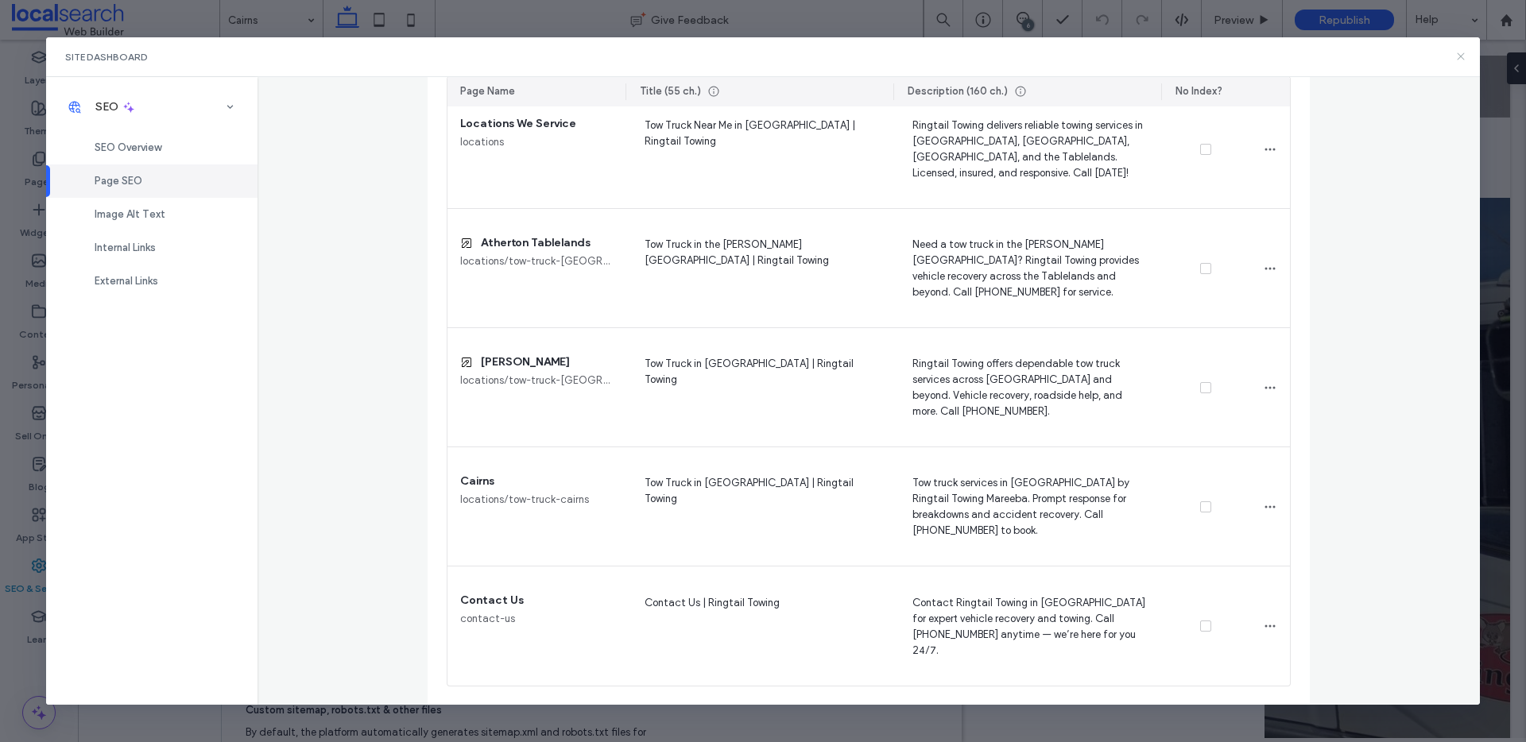
click at [1457, 54] on icon at bounding box center [1460, 56] width 13 height 13
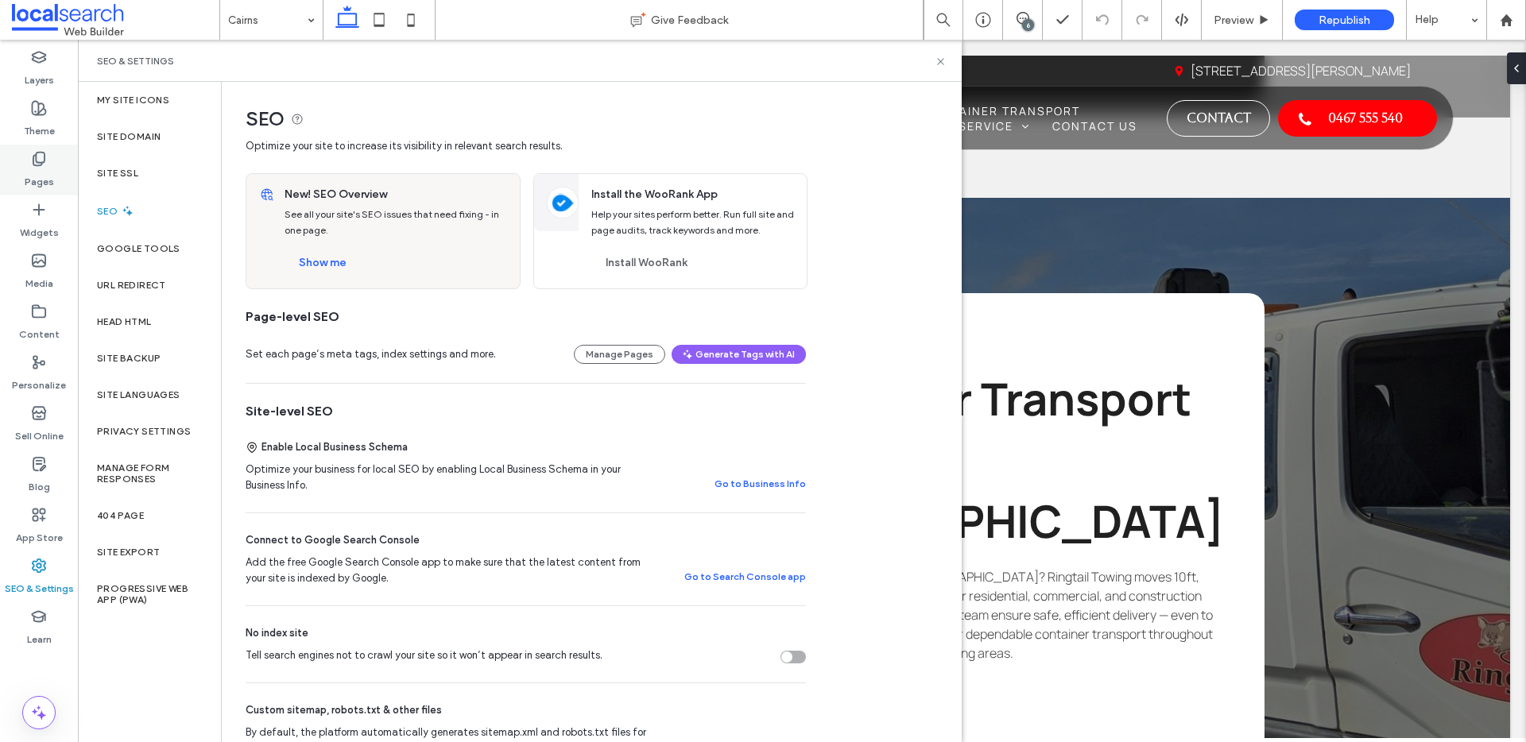
click at [43, 157] on icon at bounding box center [39, 159] width 16 height 16
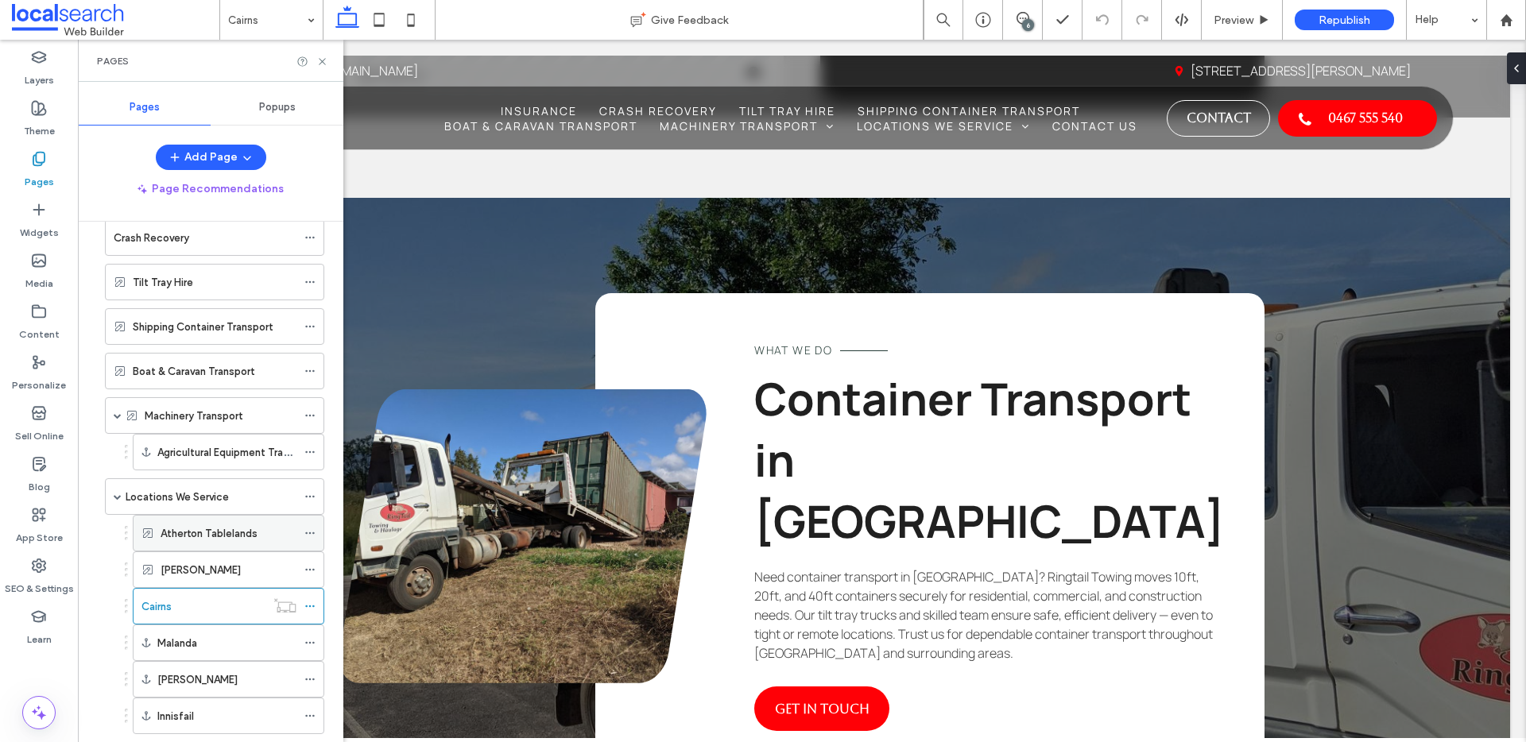
scroll to position [313, 0]
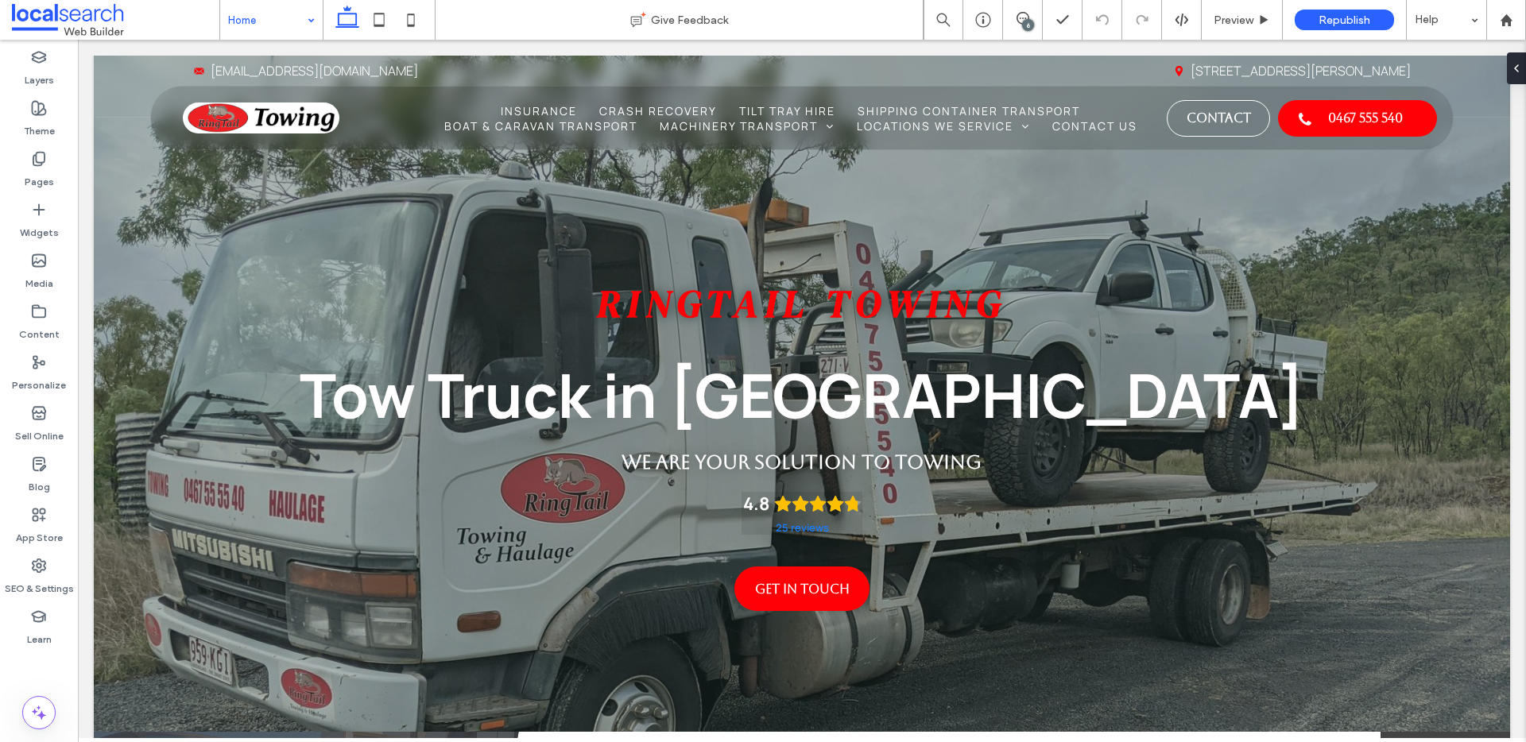
click at [276, 28] on input at bounding box center [267, 20] width 79 height 40
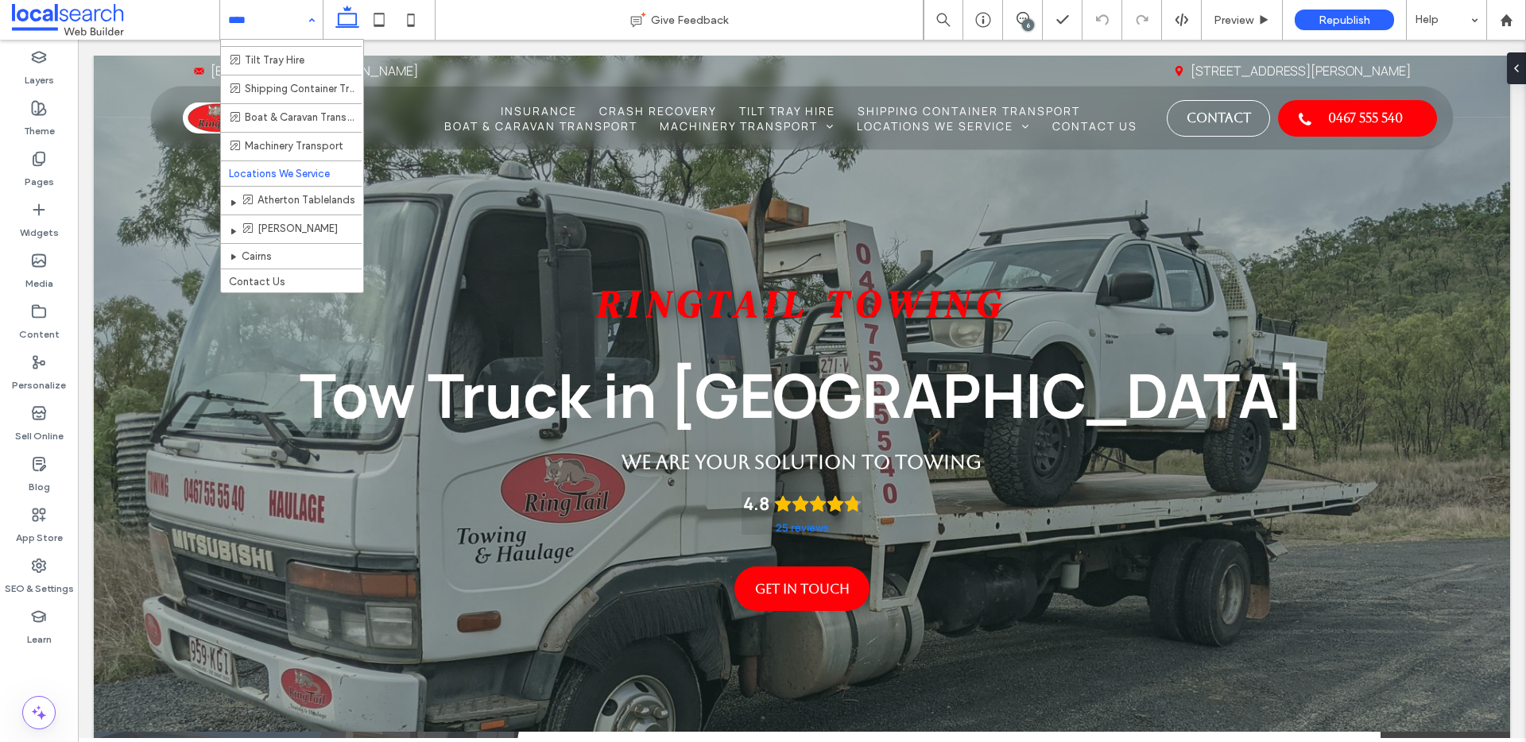
scroll to position [81, 0]
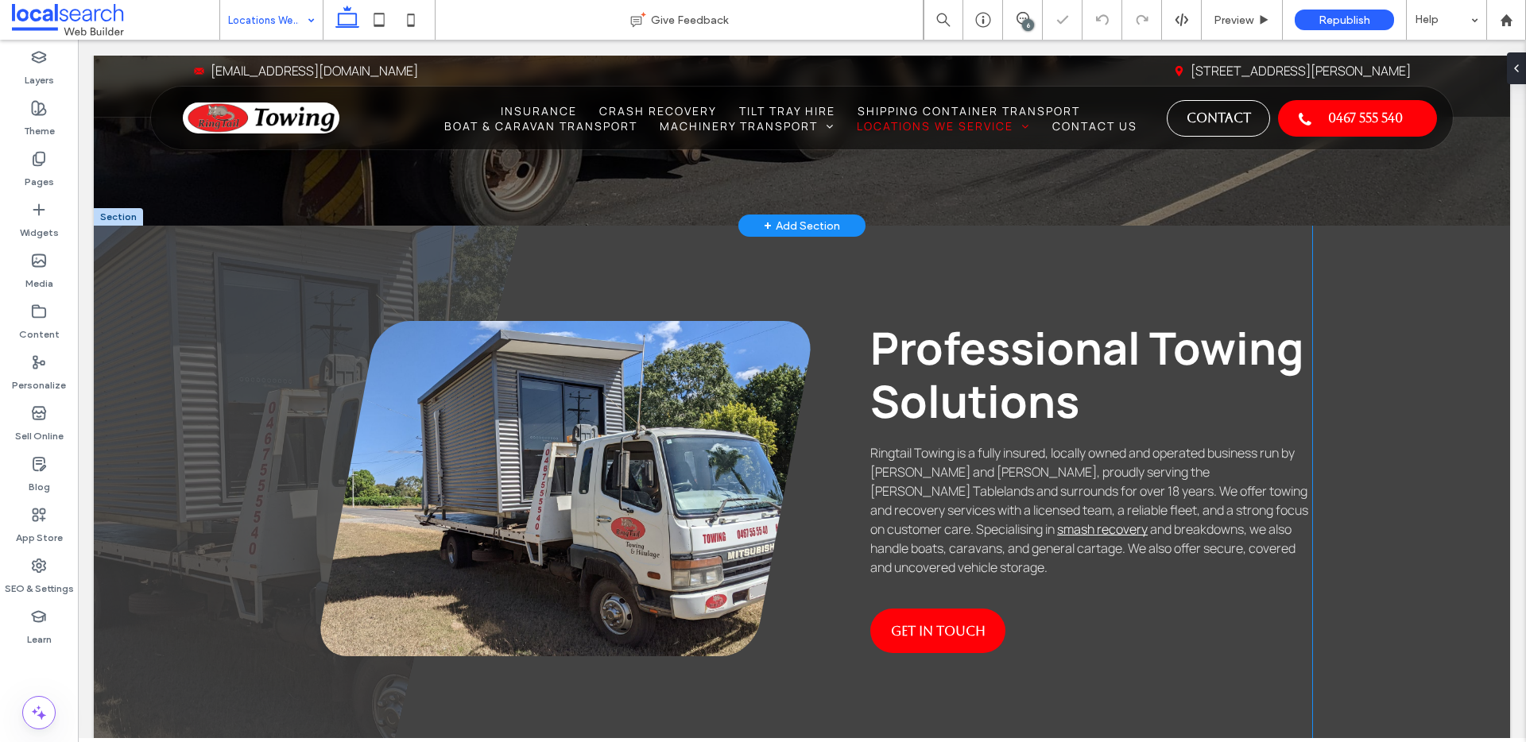
scroll to position [528, 0]
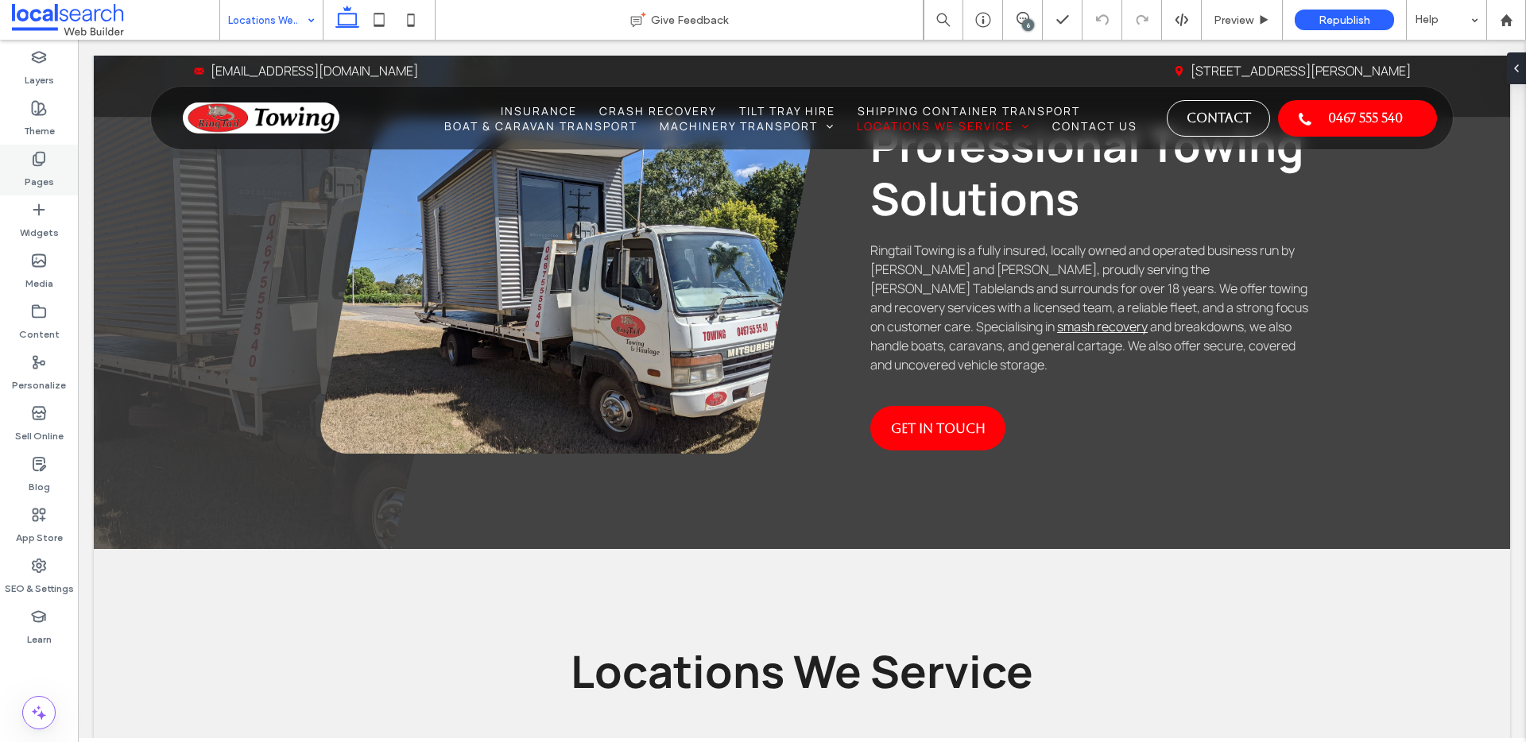
click at [22, 184] on div "Pages" at bounding box center [39, 170] width 78 height 51
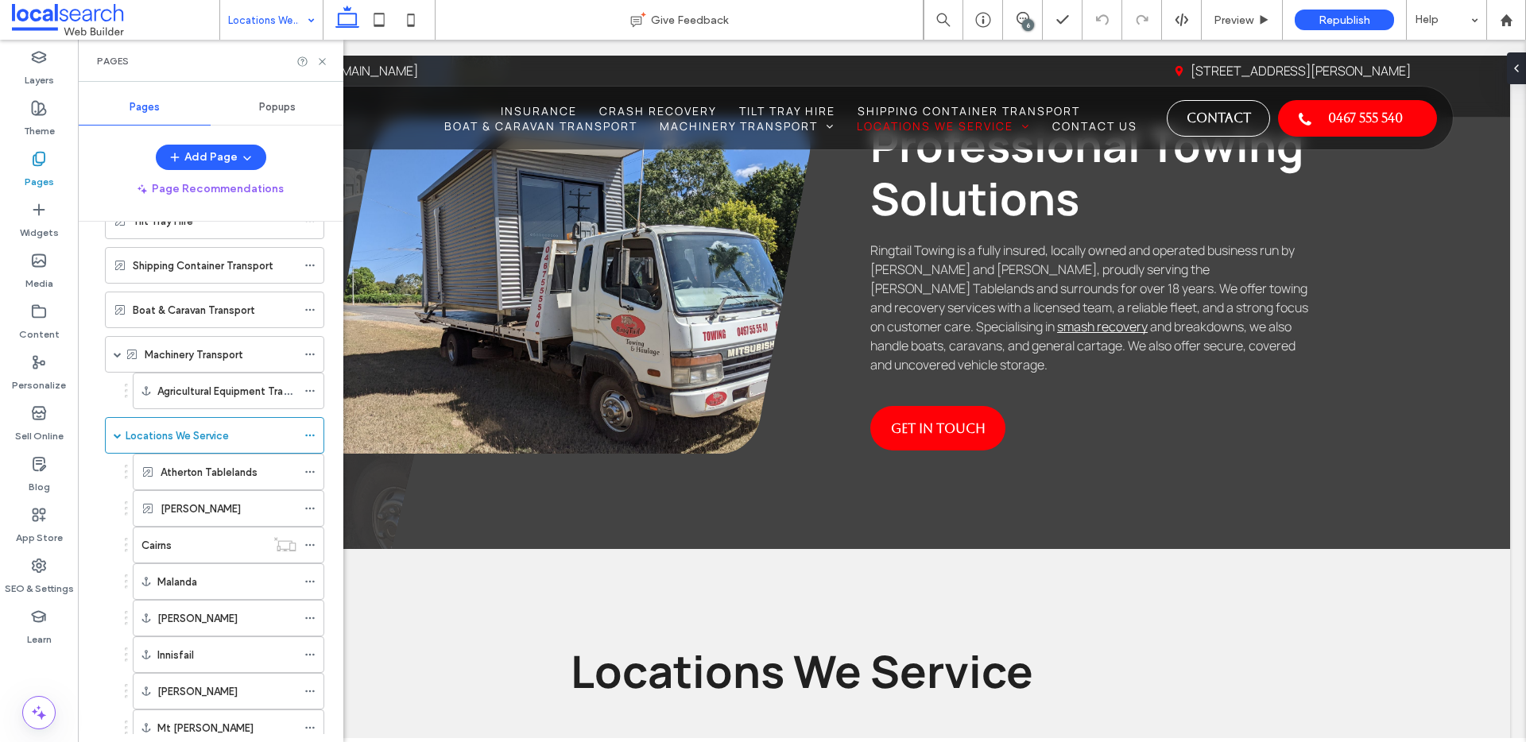
scroll to position [218, 0]
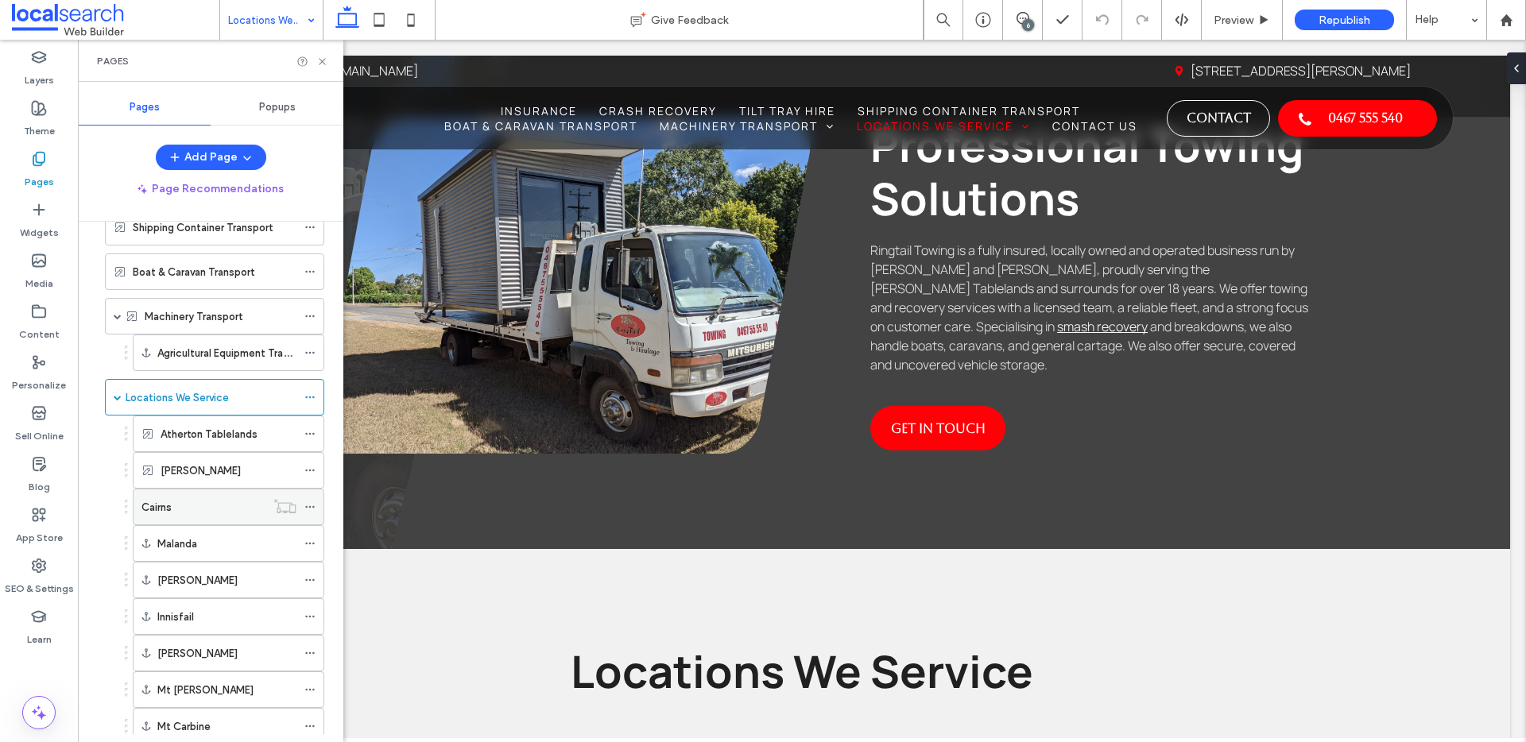
click at [312, 505] on icon at bounding box center [309, 506] width 11 height 11
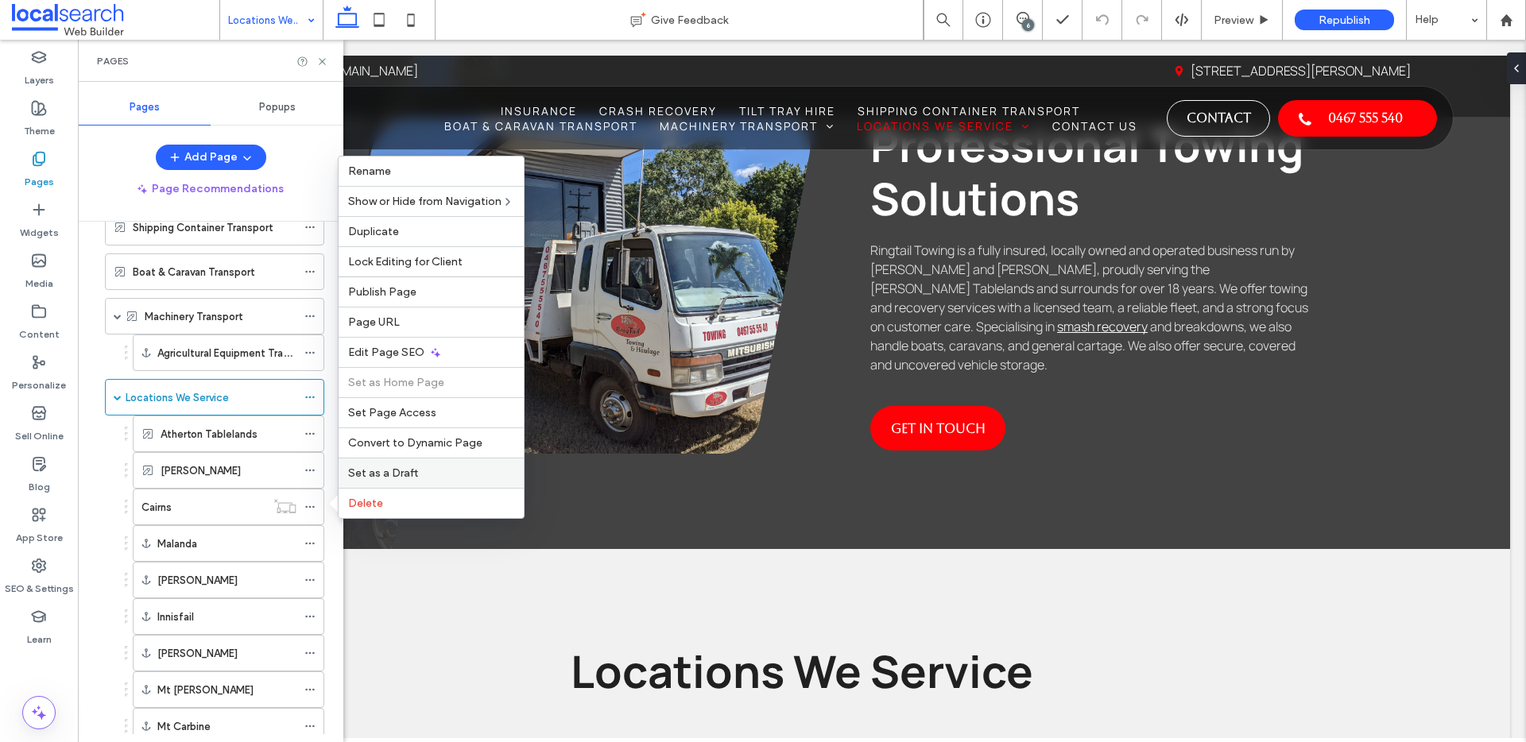
click at [359, 473] on span "Set as a Draft" at bounding box center [383, 474] width 70 height 14
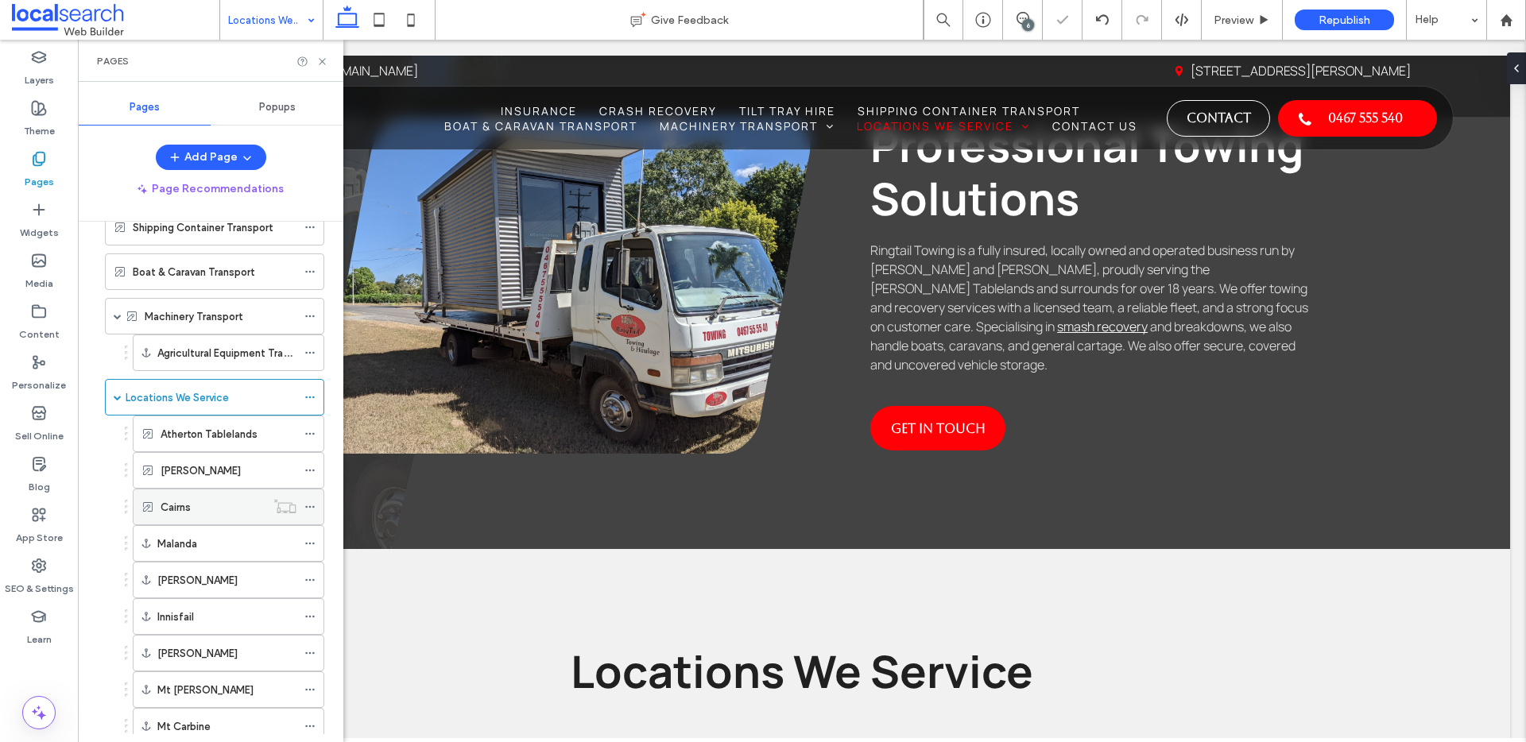
click at [308, 507] on icon at bounding box center [309, 506] width 11 height 11
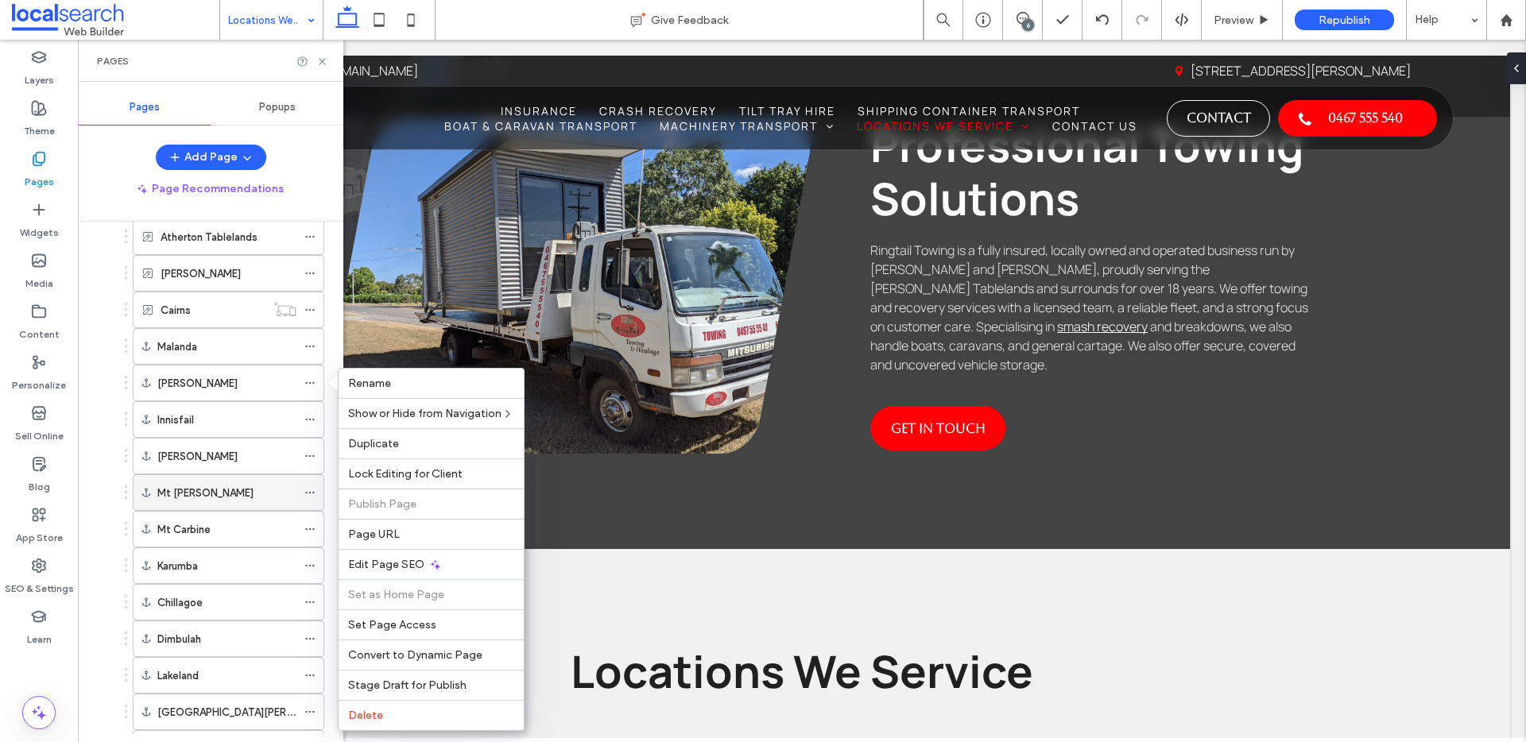
scroll to position [345, 0]
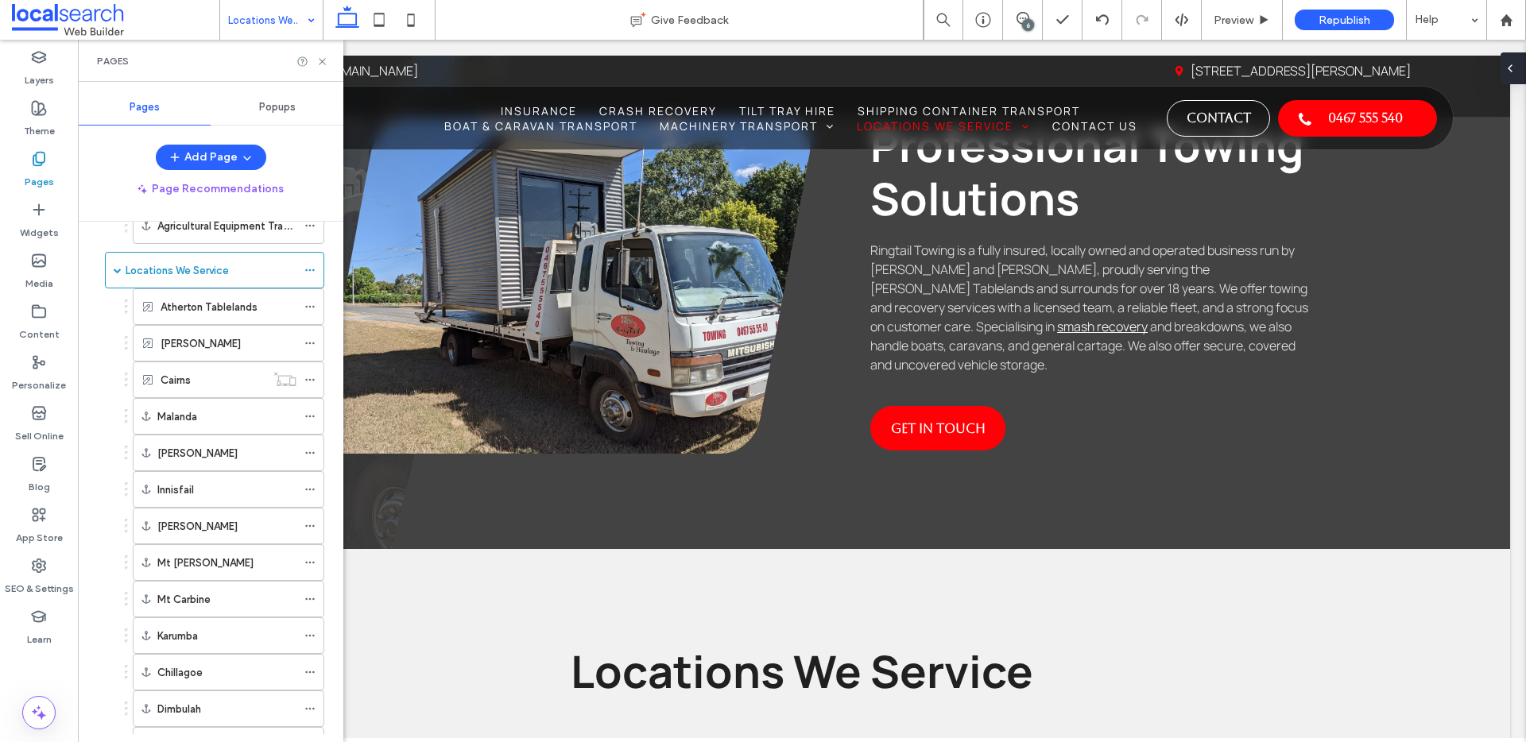
click at [1516, 68] on icon at bounding box center [1510, 68] width 13 height 13
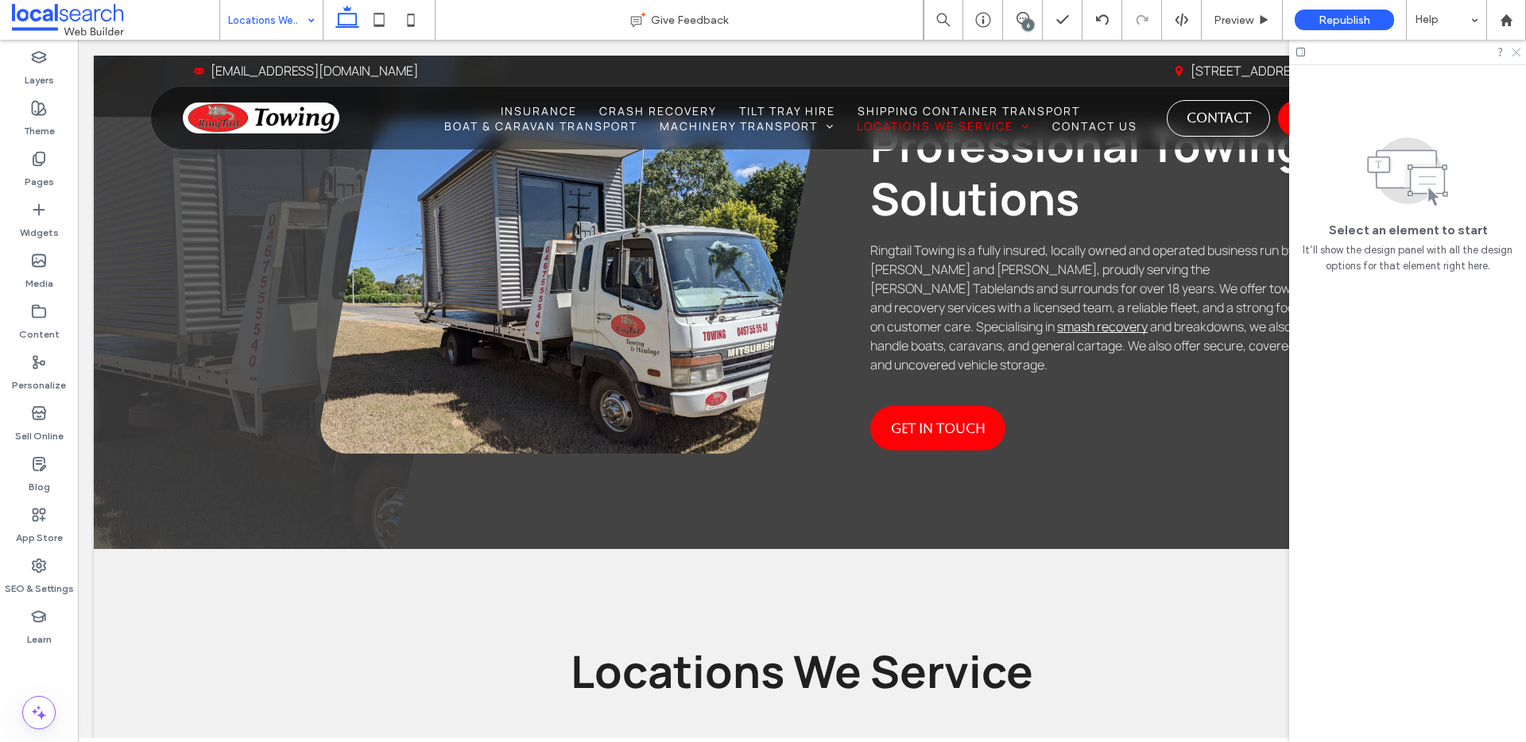
drag, startPoint x: 1520, startPoint y: 53, endPoint x: 1388, endPoint y: 28, distance: 134.4
click at [1520, 53] on icon at bounding box center [1515, 51] width 10 height 10
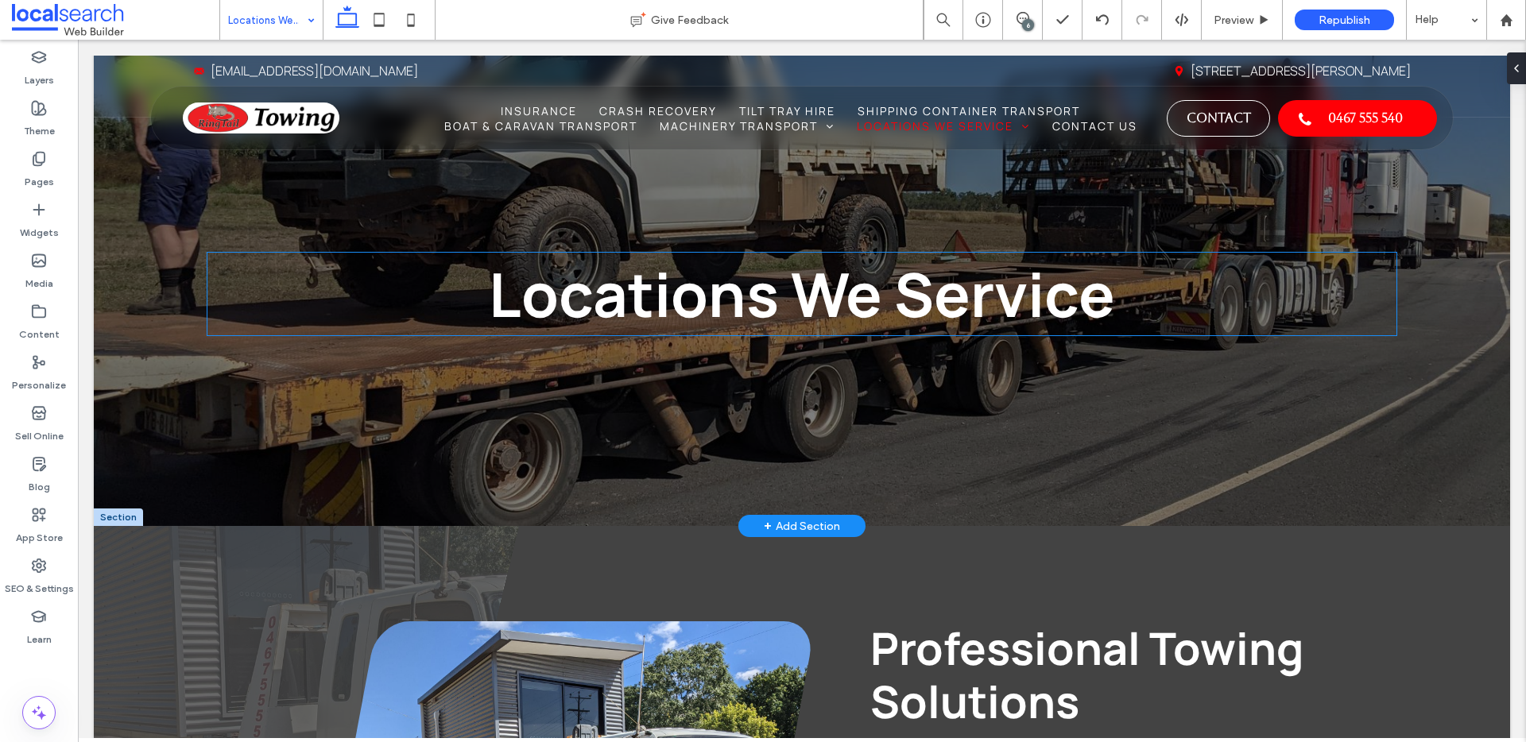
scroll to position [0, 0]
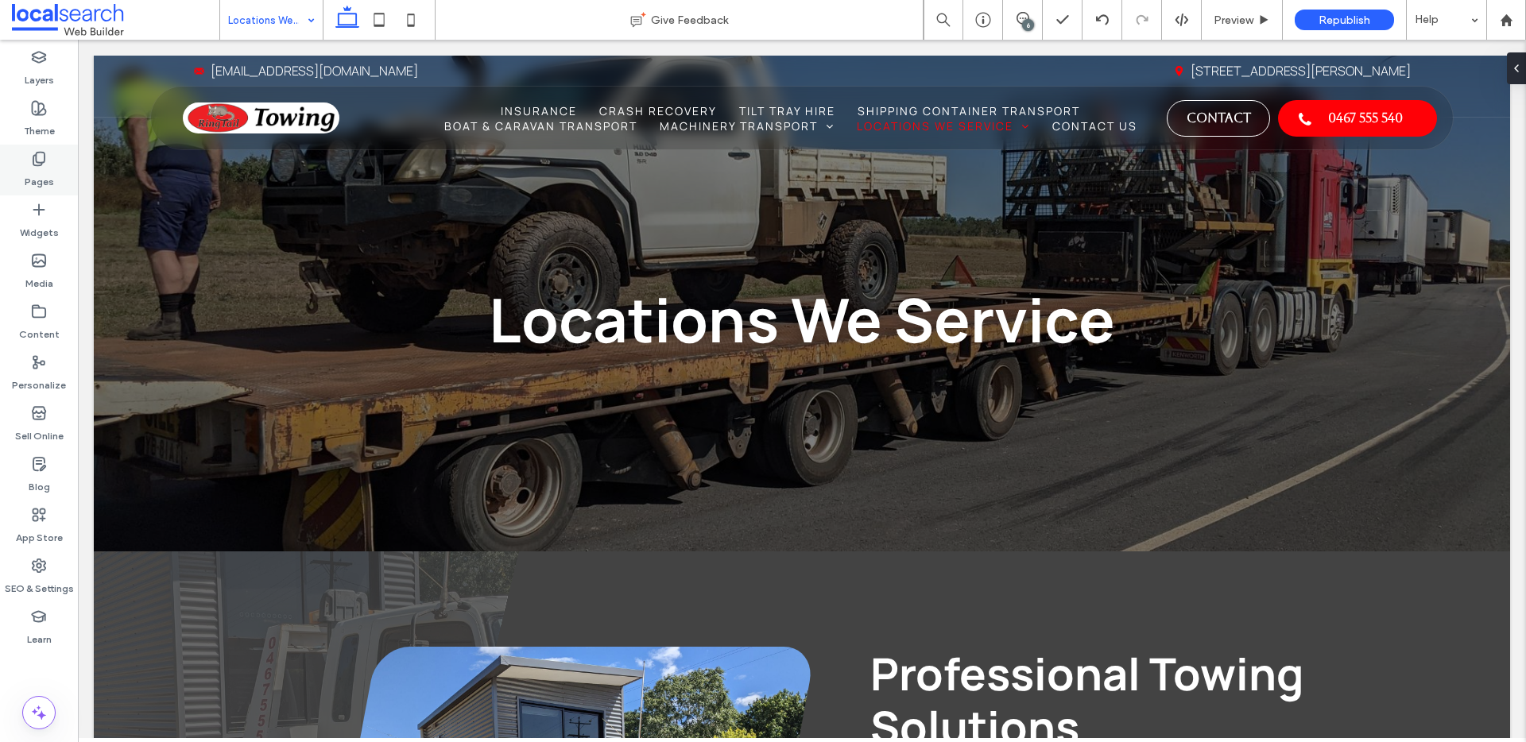
click at [45, 165] on icon at bounding box center [39, 159] width 16 height 16
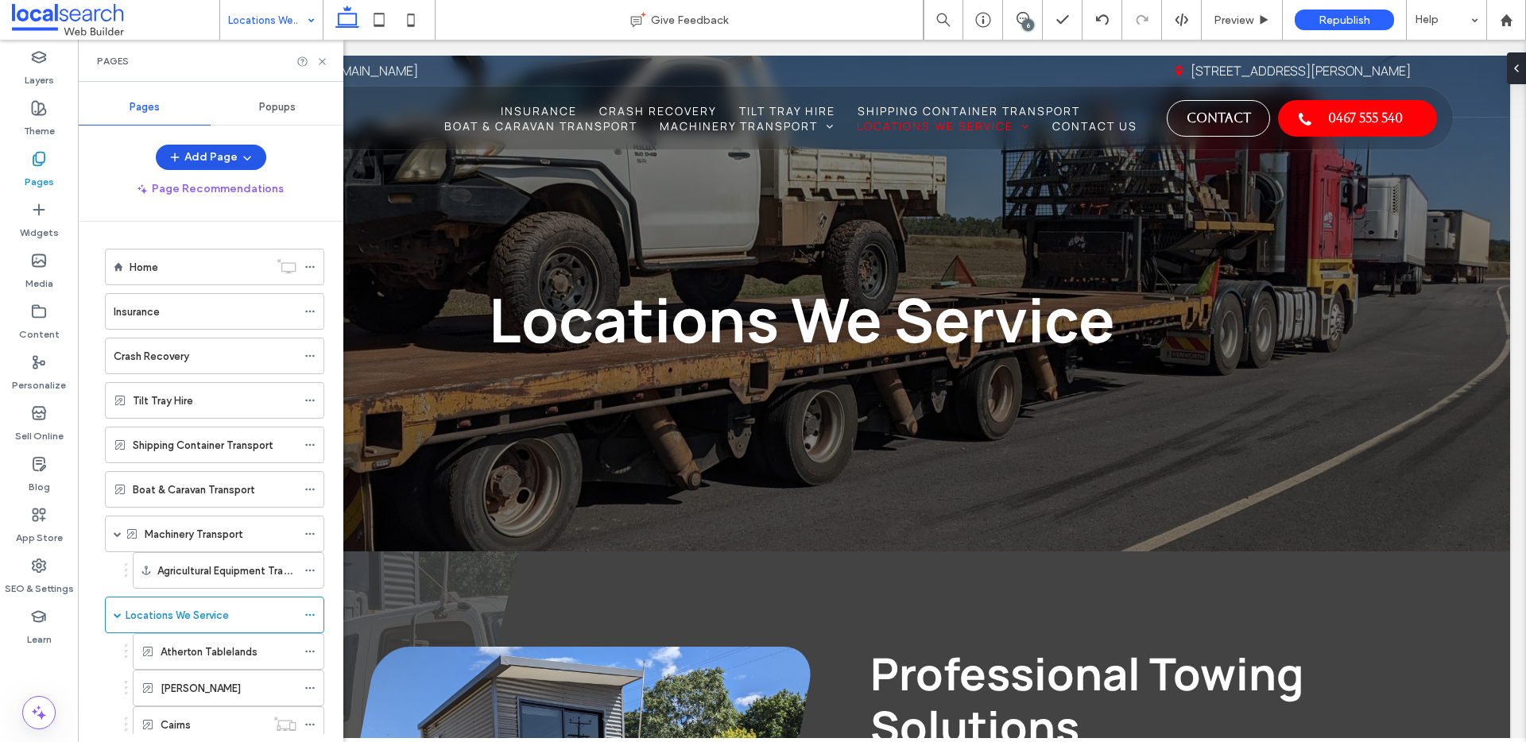
click at [250, 157] on icon "button" at bounding box center [247, 157] width 13 height 13
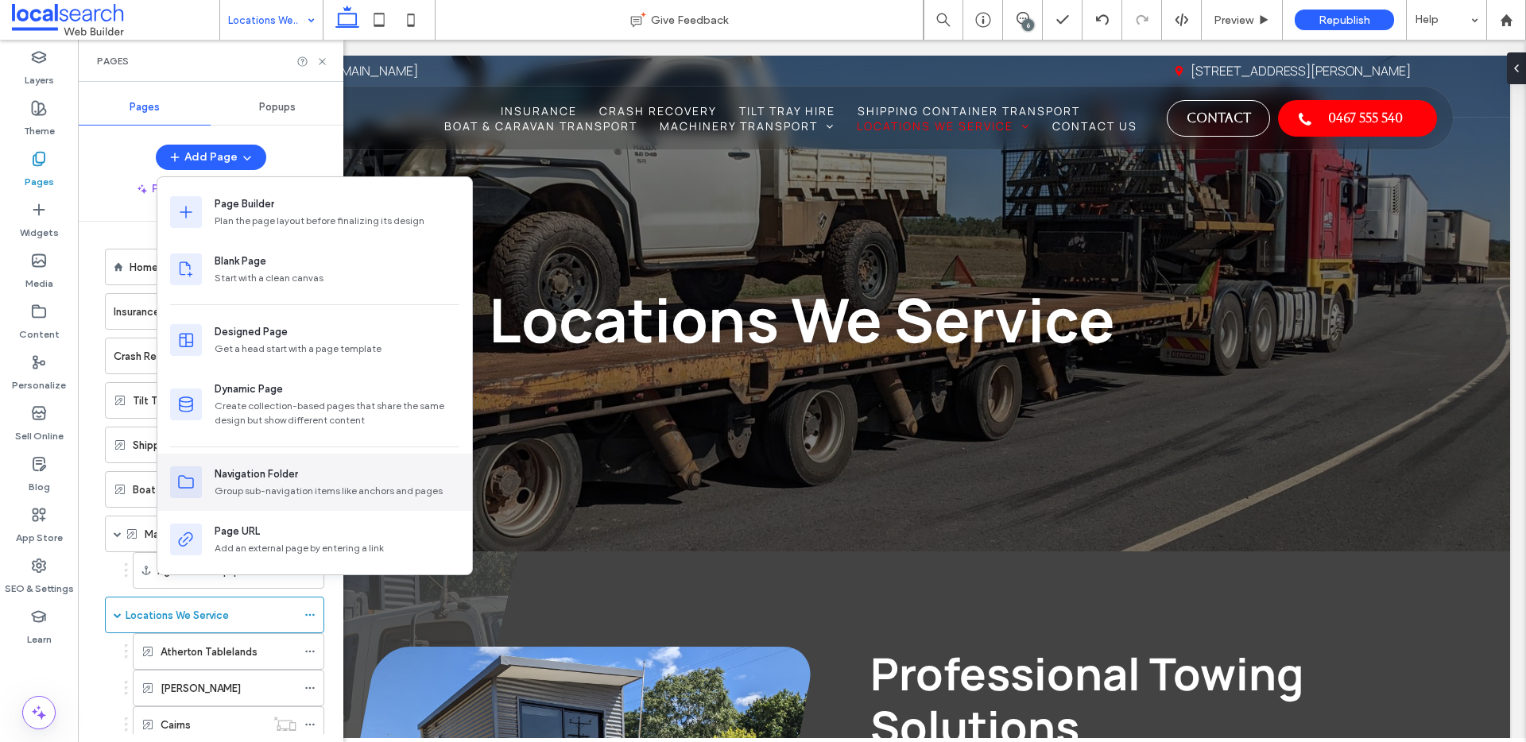
click at [244, 476] on div "Navigation Folder" at bounding box center [256, 475] width 83 height 16
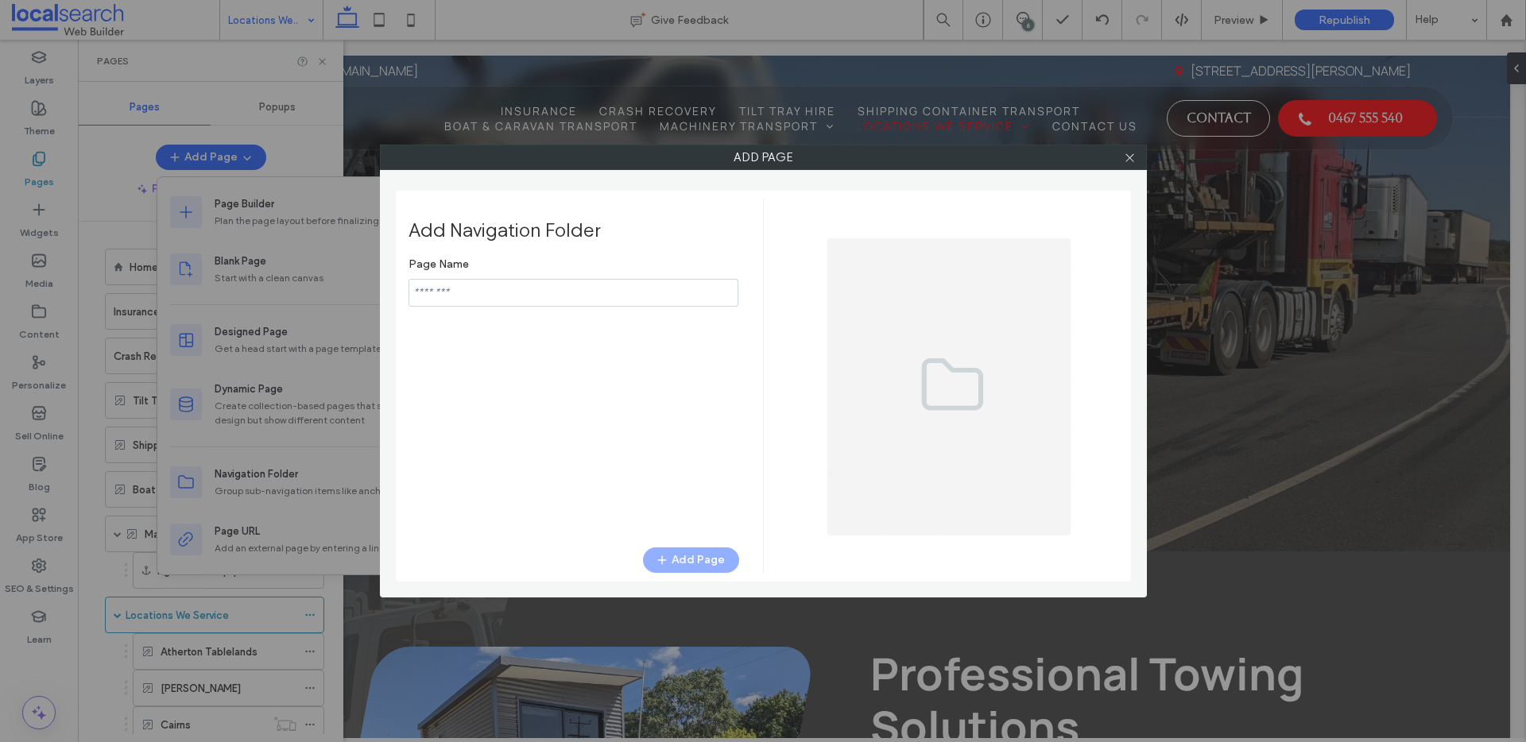
click at [584, 286] on input "notEmpty" at bounding box center [573, 293] width 330 height 28
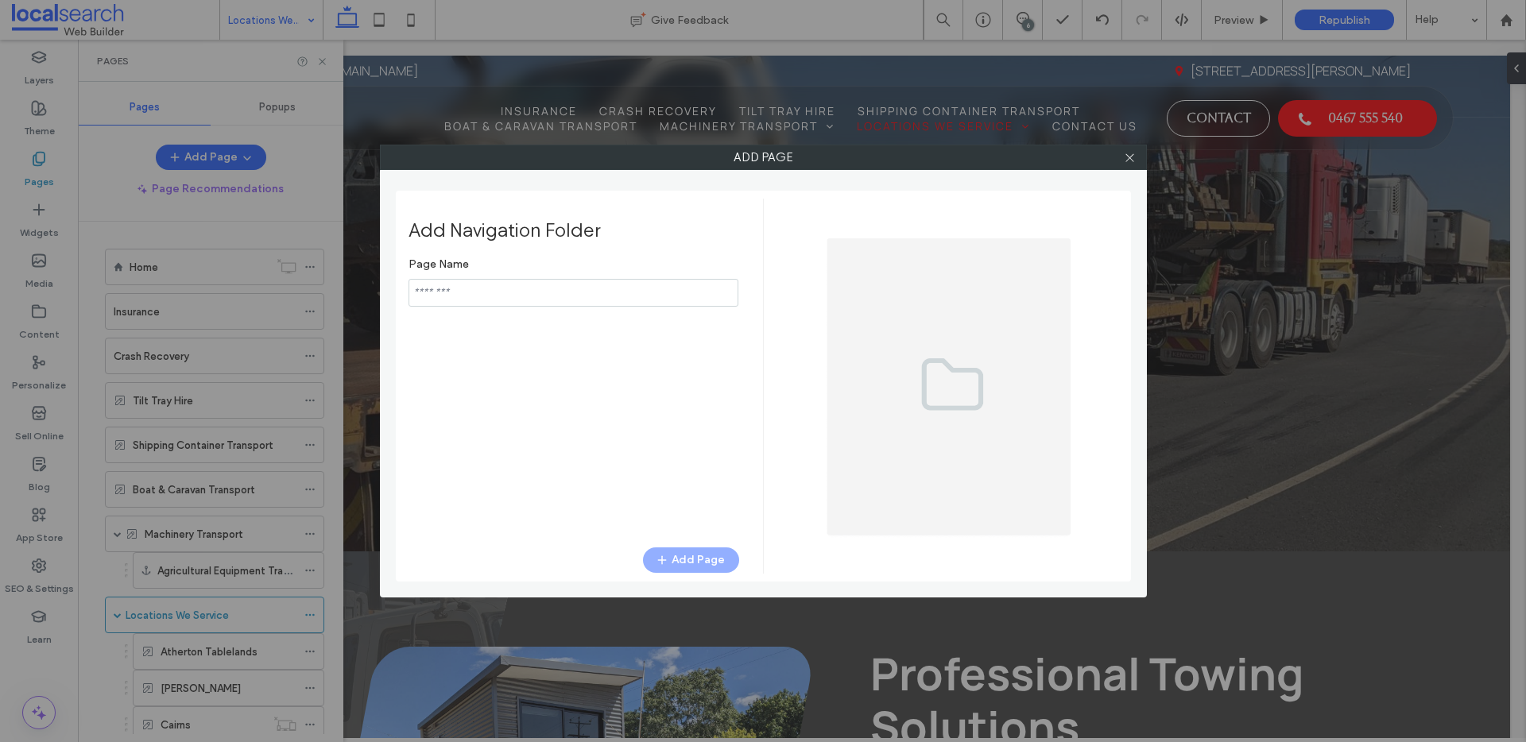
click at [575, 296] on input "notEmpty" at bounding box center [573, 293] width 330 height 28
type input "********"
click at [690, 564] on button "Add Page" at bounding box center [691, 560] width 96 height 25
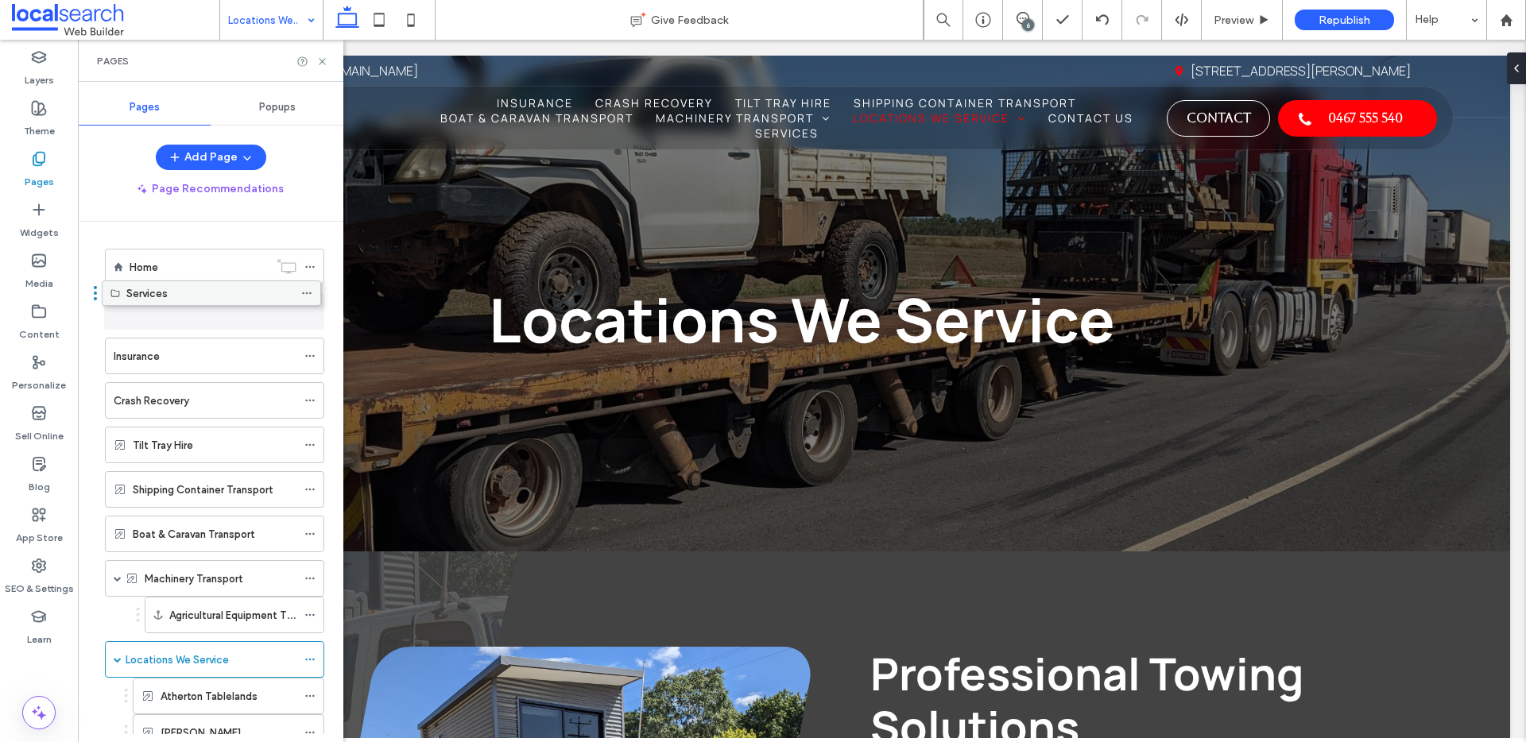
drag, startPoint x: 139, startPoint y: 679, endPoint x: 136, endPoint y: 301, distance: 377.5
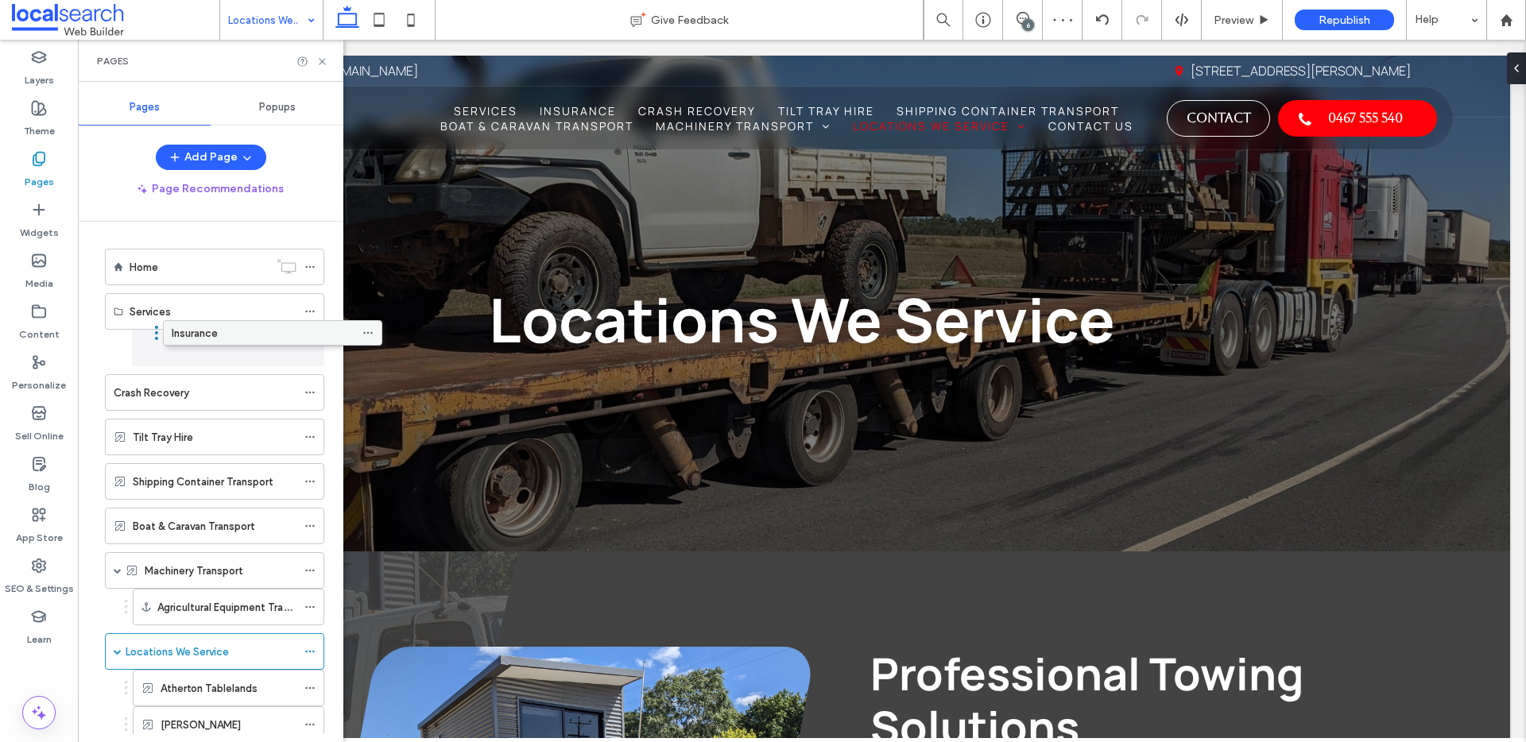
drag, startPoint x: 141, startPoint y: 353, endPoint x: 199, endPoint y: 336, distance: 60.4
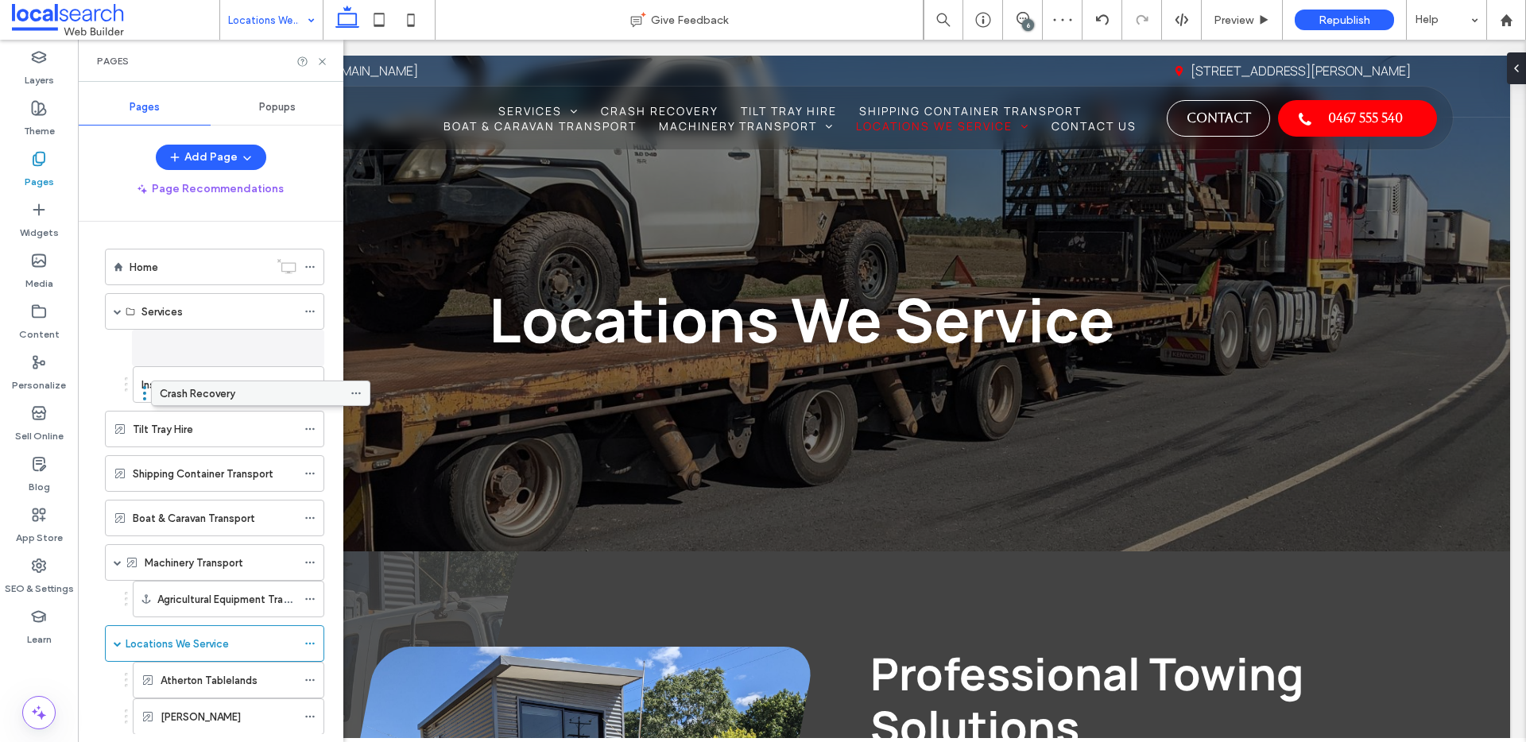
drag, startPoint x: 130, startPoint y: 395, endPoint x: 178, endPoint y: 397, distance: 47.7
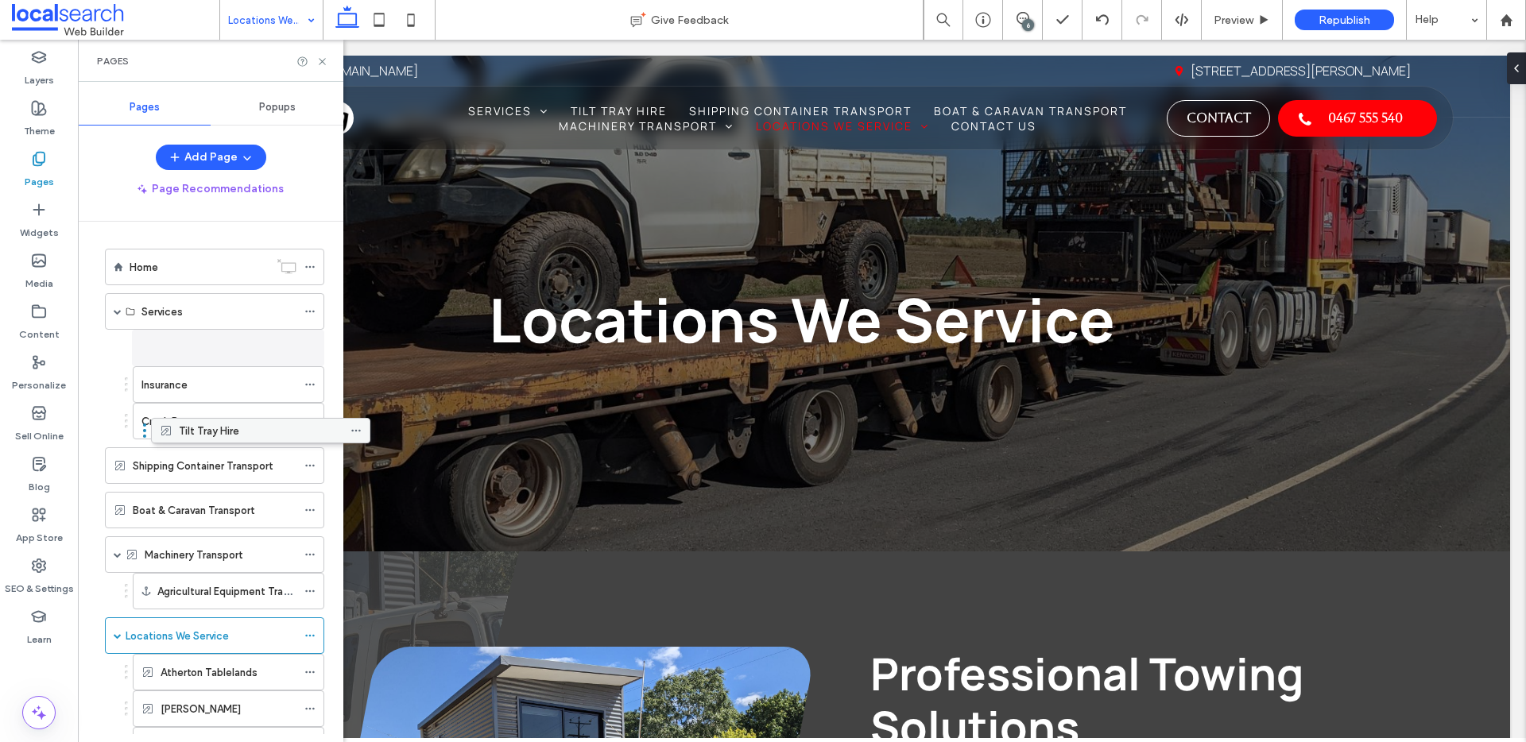
drag, startPoint x: 126, startPoint y: 424, endPoint x: 172, endPoint y: 431, distance: 45.9
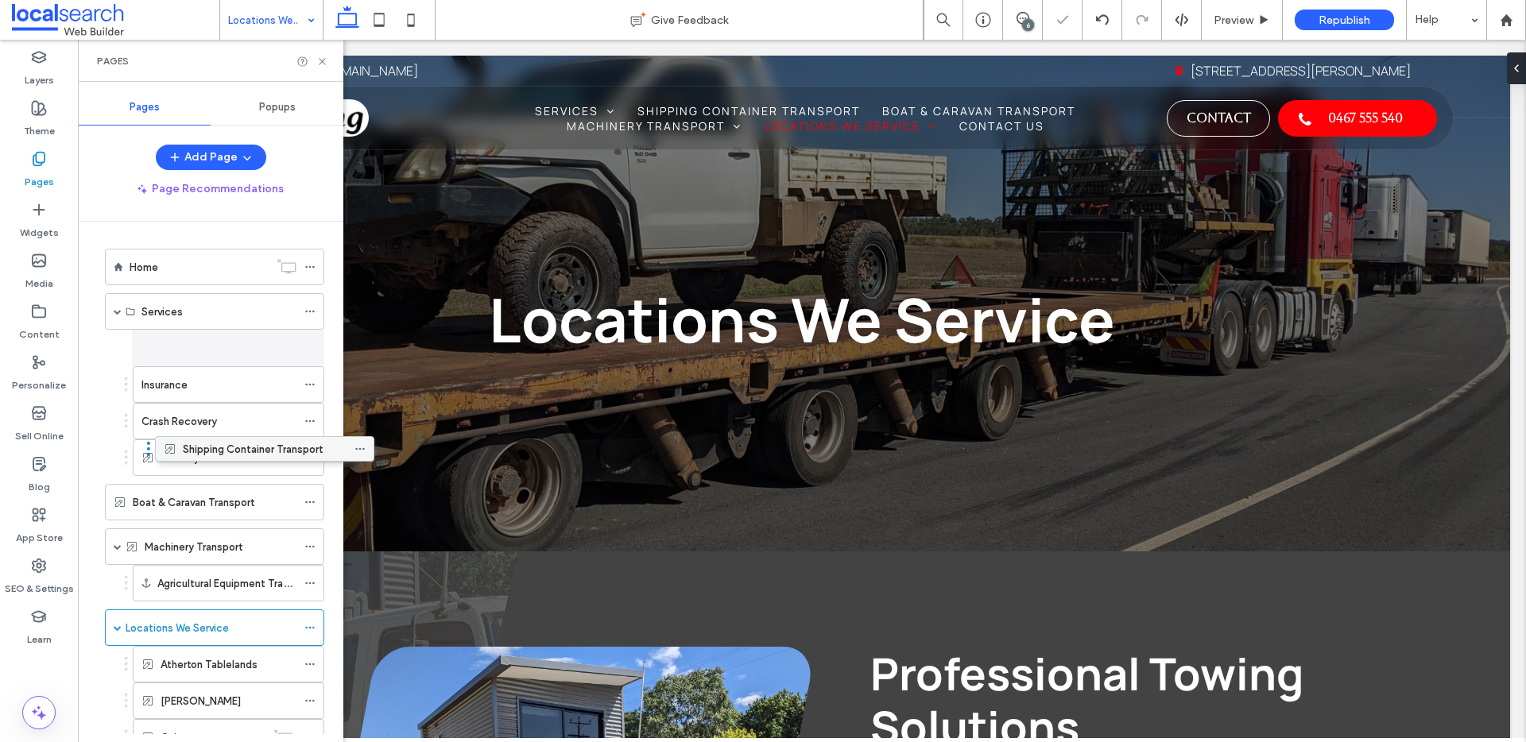
drag, startPoint x: 128, startPoint y: 463, endPoint x: 178, endPoint y: 451, distance: 51.3
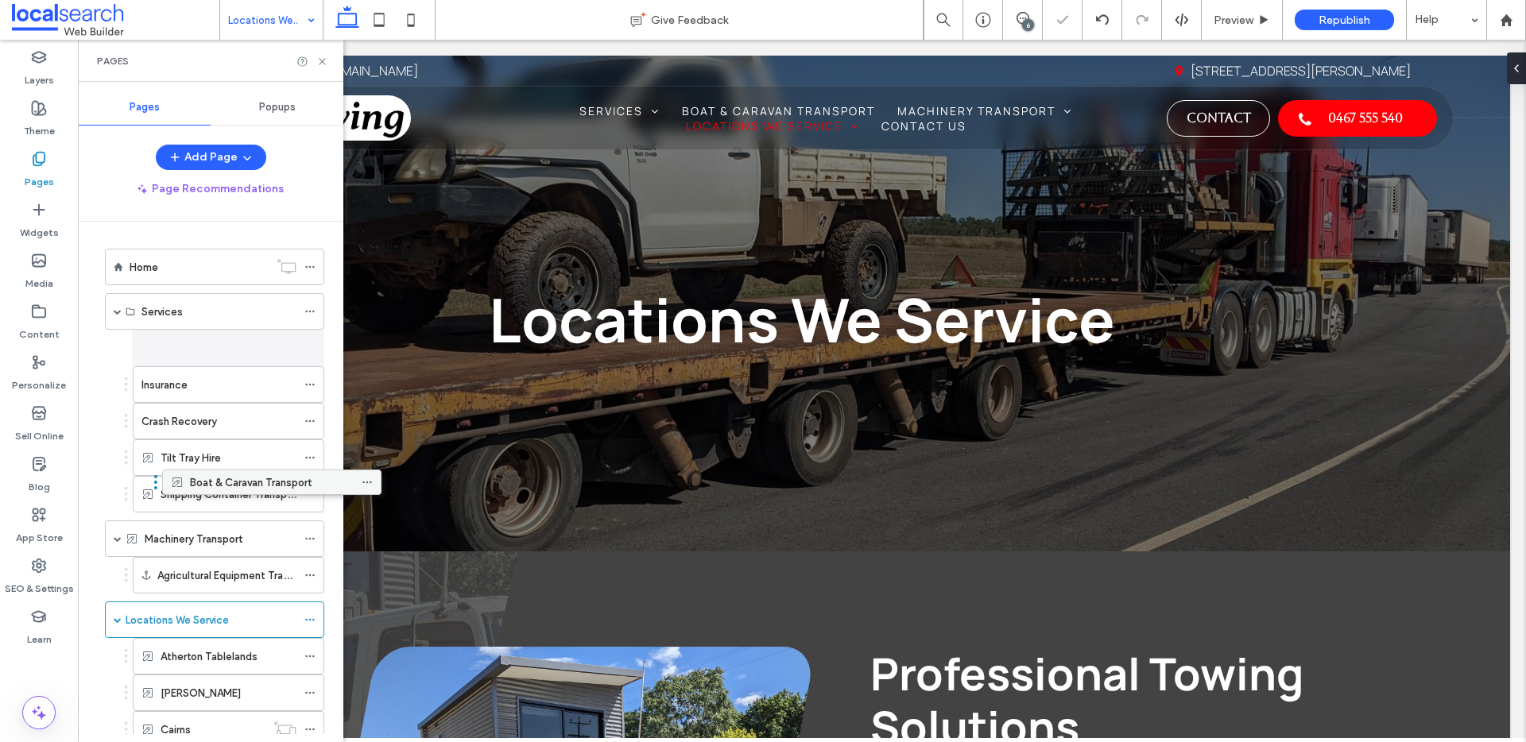
drag, startPoint x: 125, startPoint y: 498, endPoint x: 182, endPoint y: 483, distance: 59.0
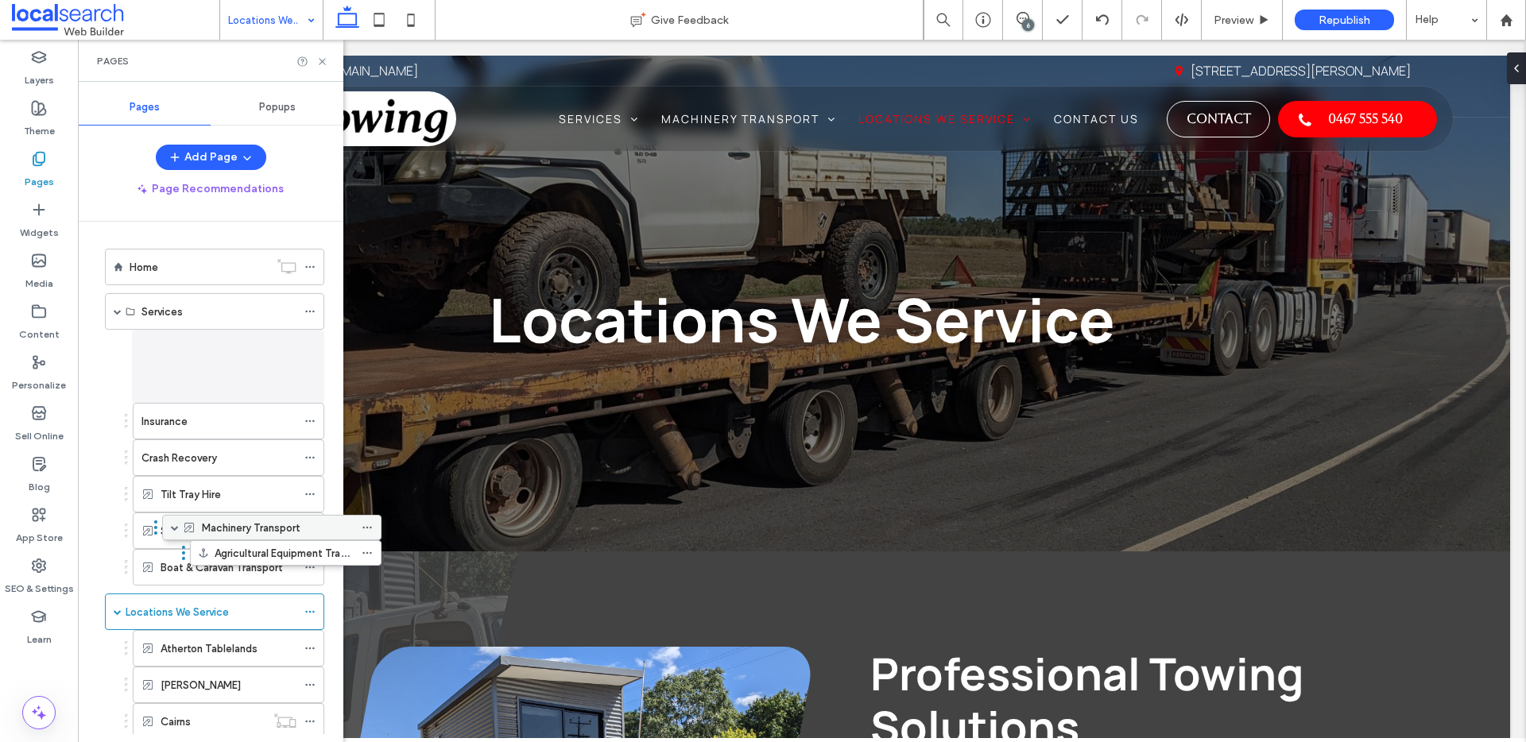
drag, startPoint x: 148, startPoint y: 528, endPoint x: 205, endPoint y: 523, distance: 57.5
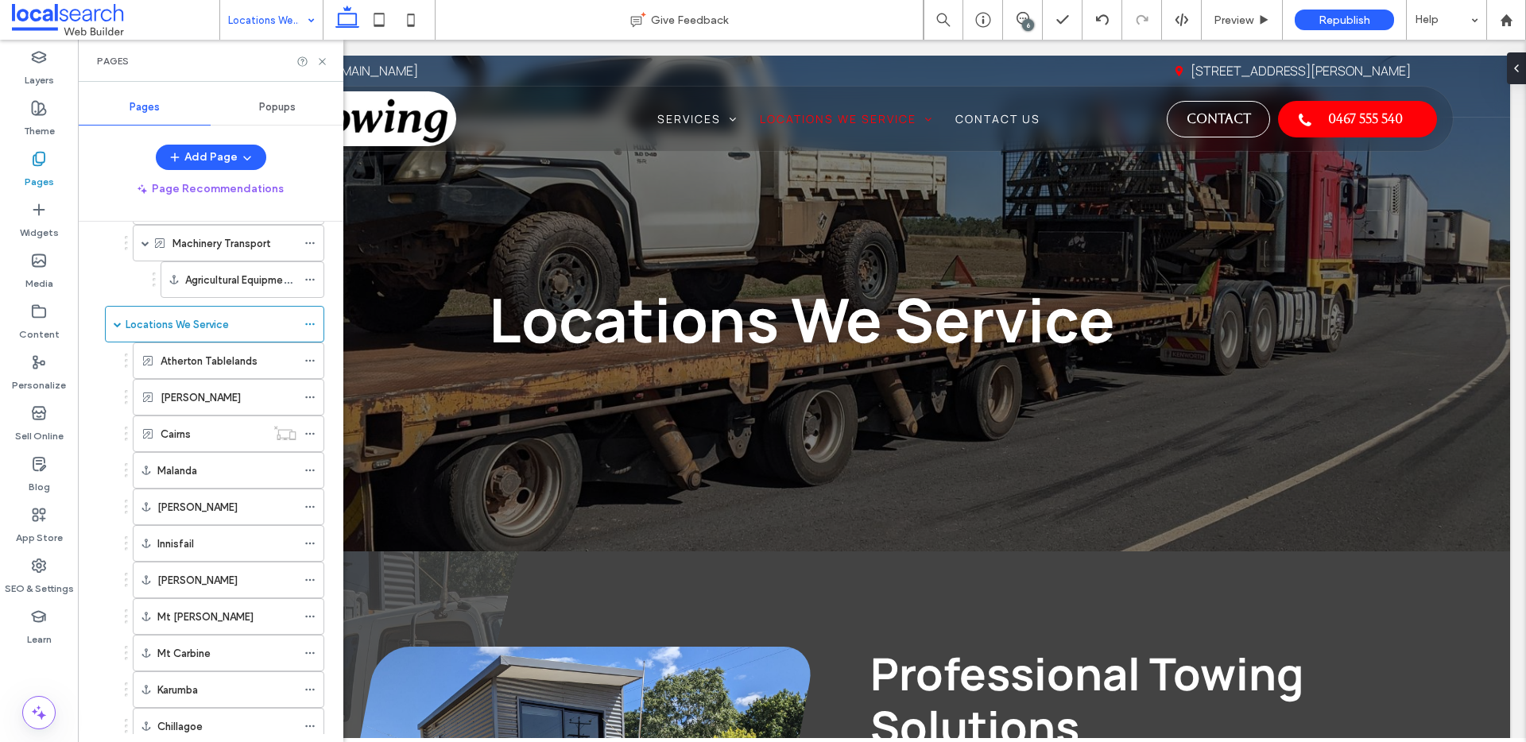
scroll to position [528, 0]
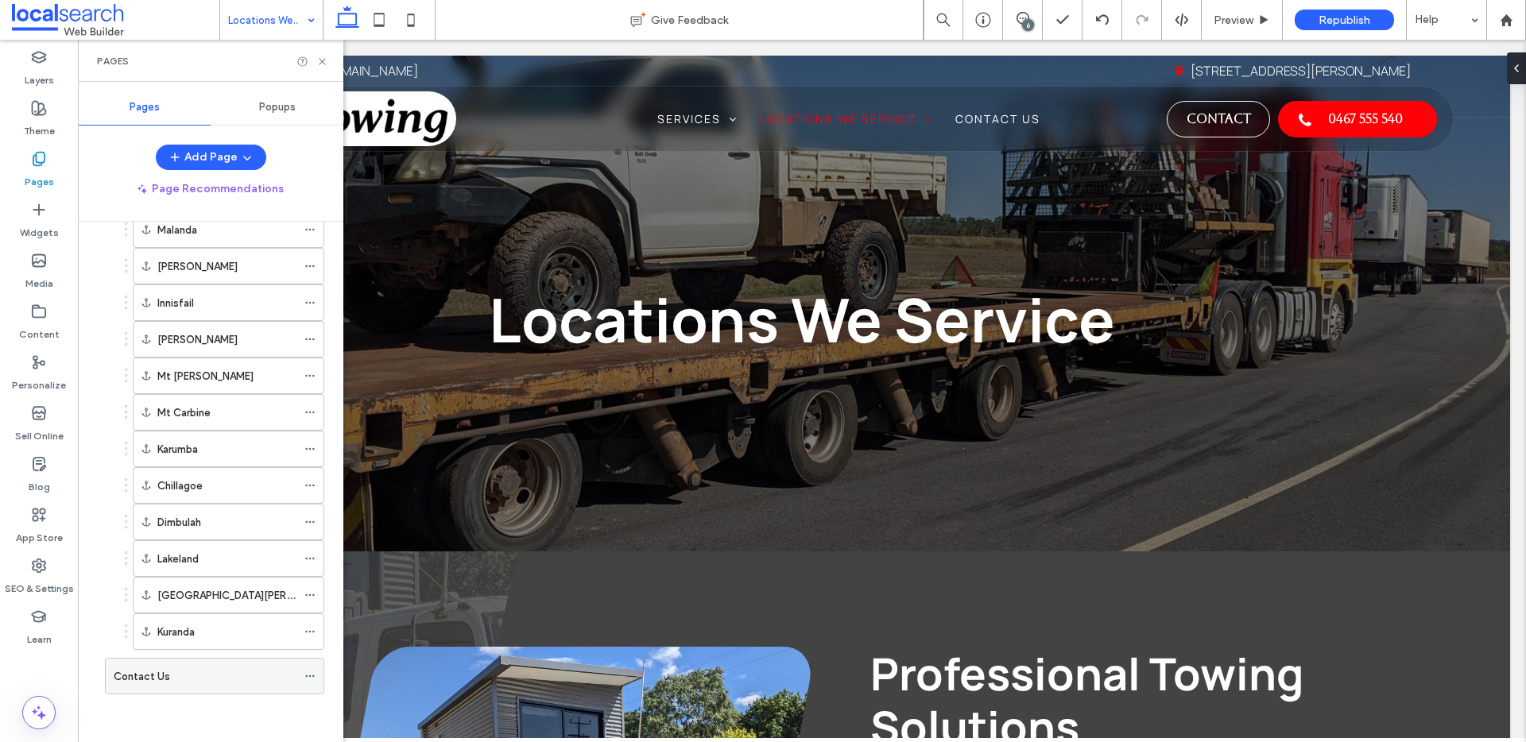
click at [314, 675] on icon at bounding box center [309, 676] width 11 height 11
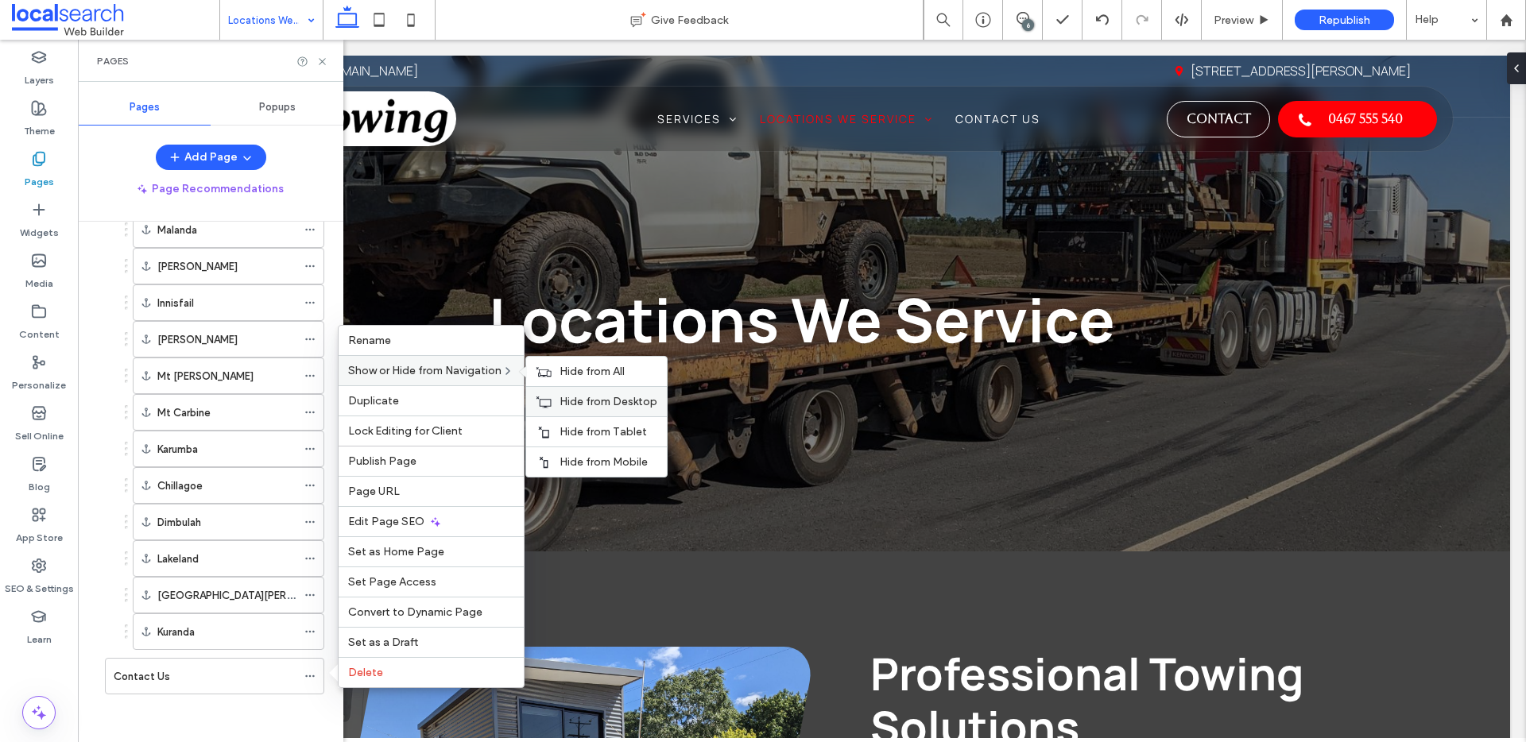
click at [596, 393] on div "Hide from Desktop" at bounding box center [596, 401] width 141 height 30
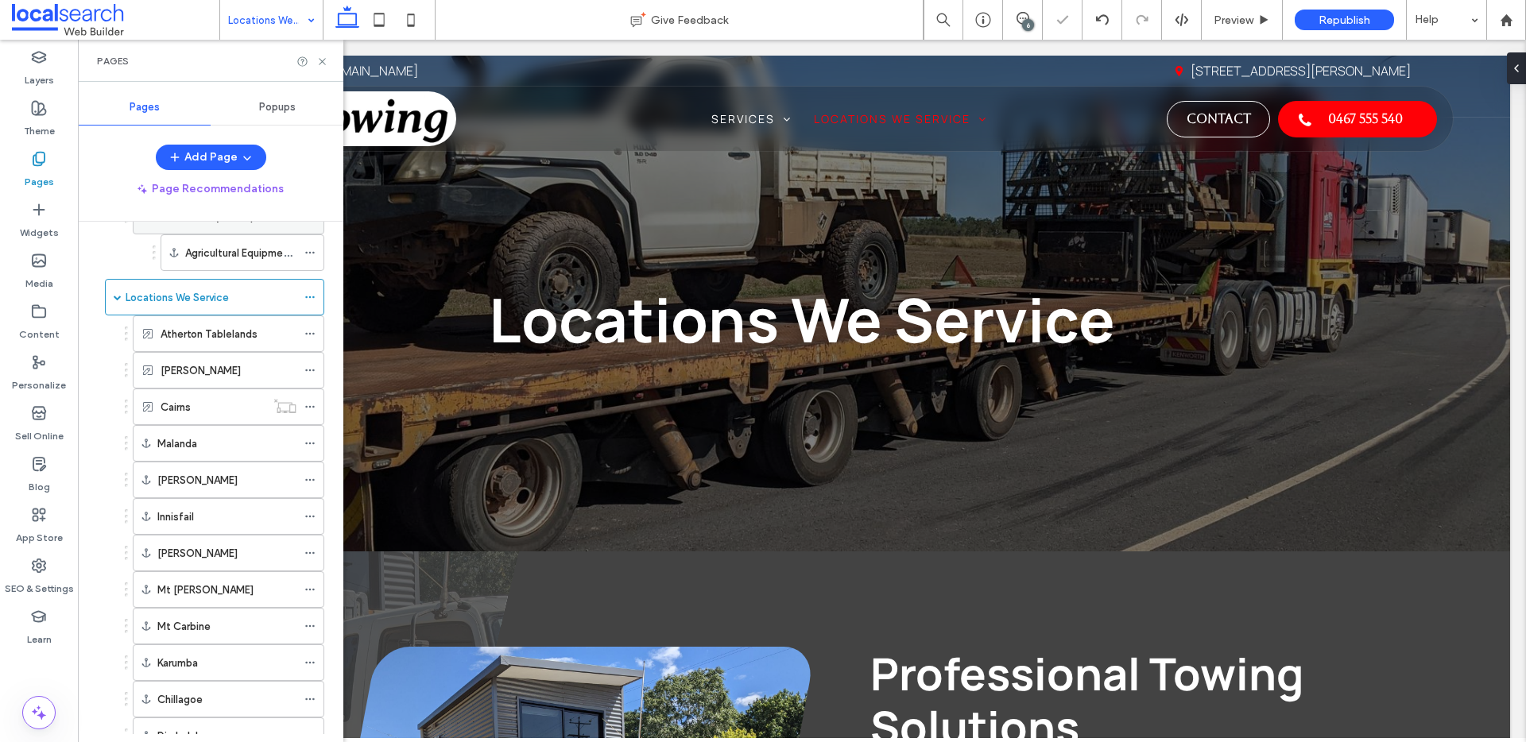
scroll to position [11, 0]
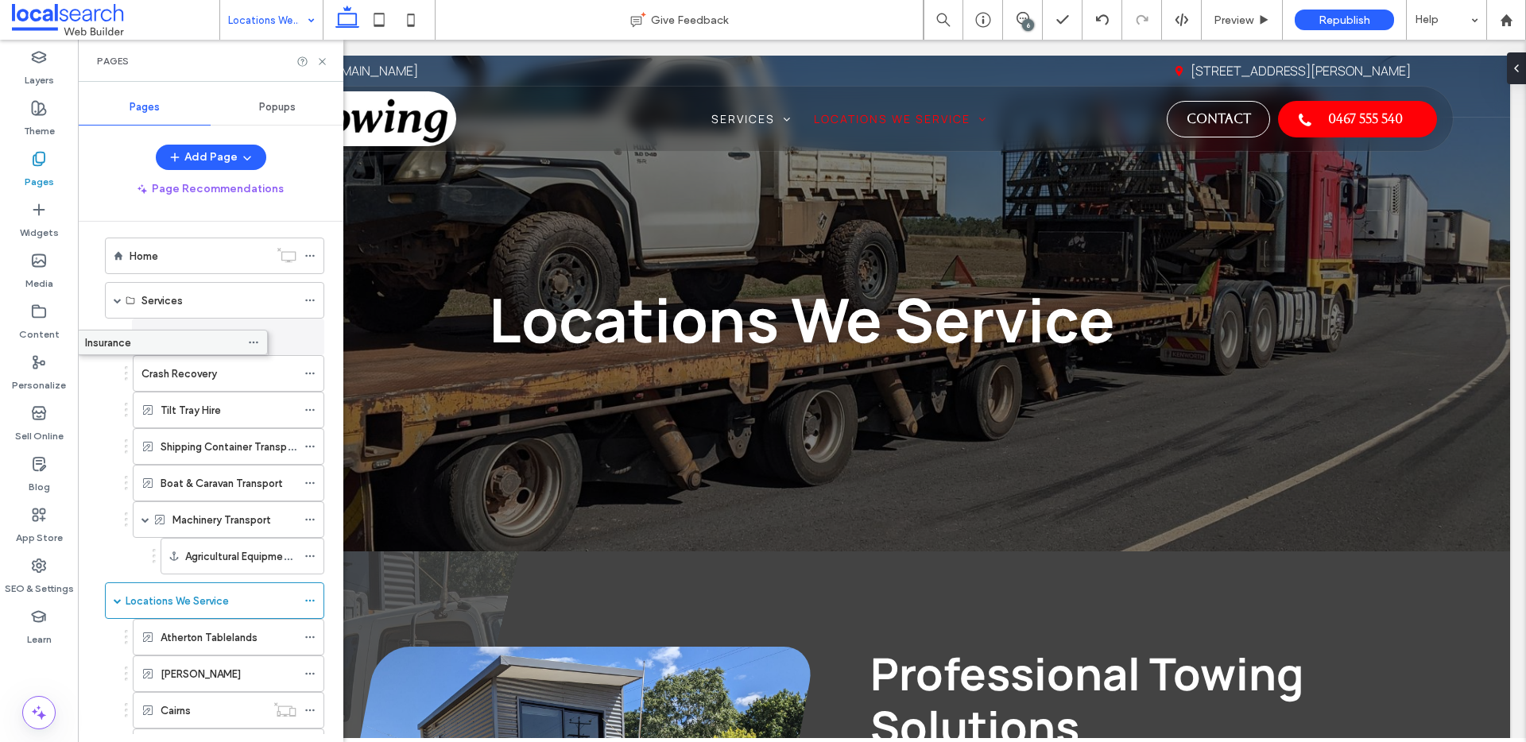
drag, startPoint x: 177, startPoint y: 331, endPoint x: 121, endPoint y: 334, distance: 56.5
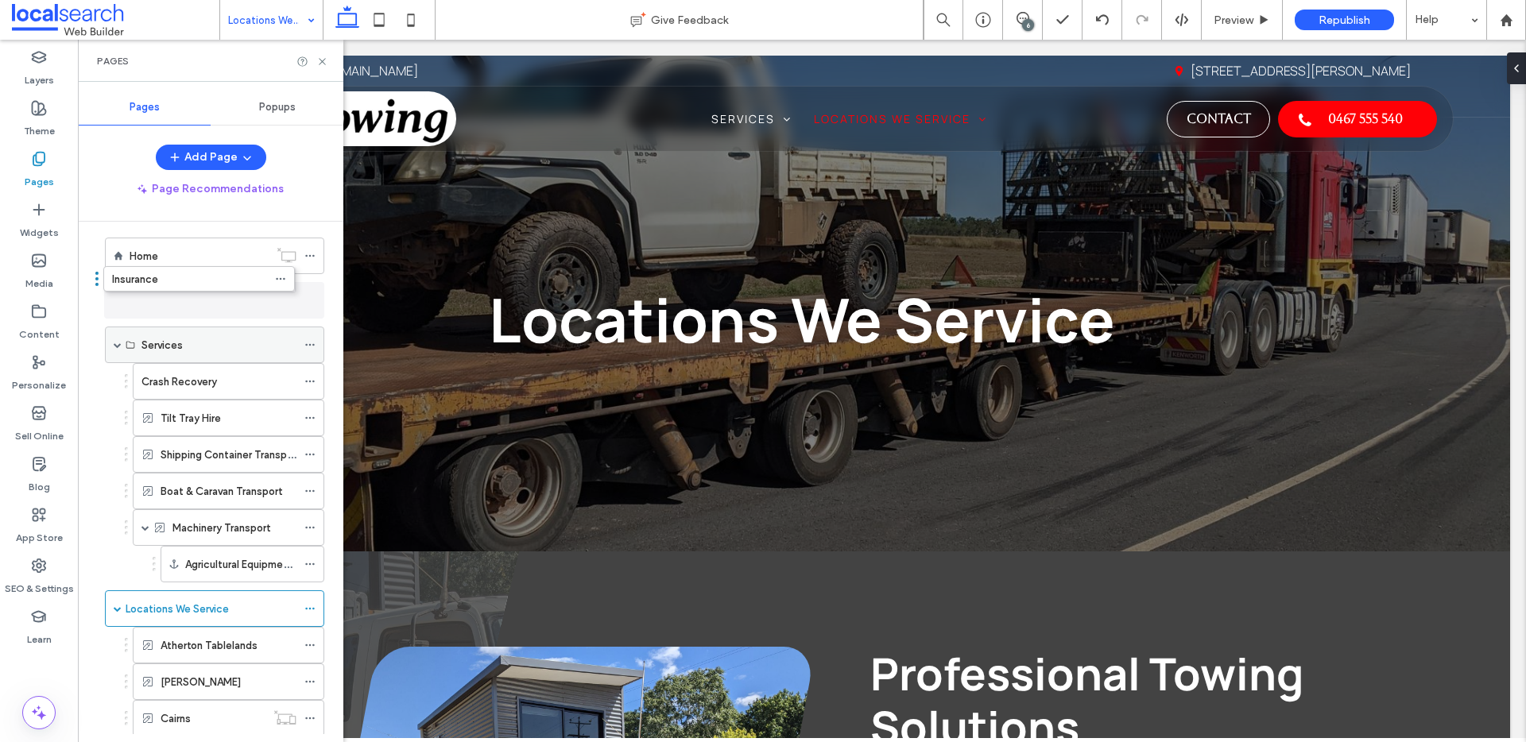
drag, startPoint x: 187, startPoint y: 339, endPoint x: 158, endPoint y: 291, distance: 55.6
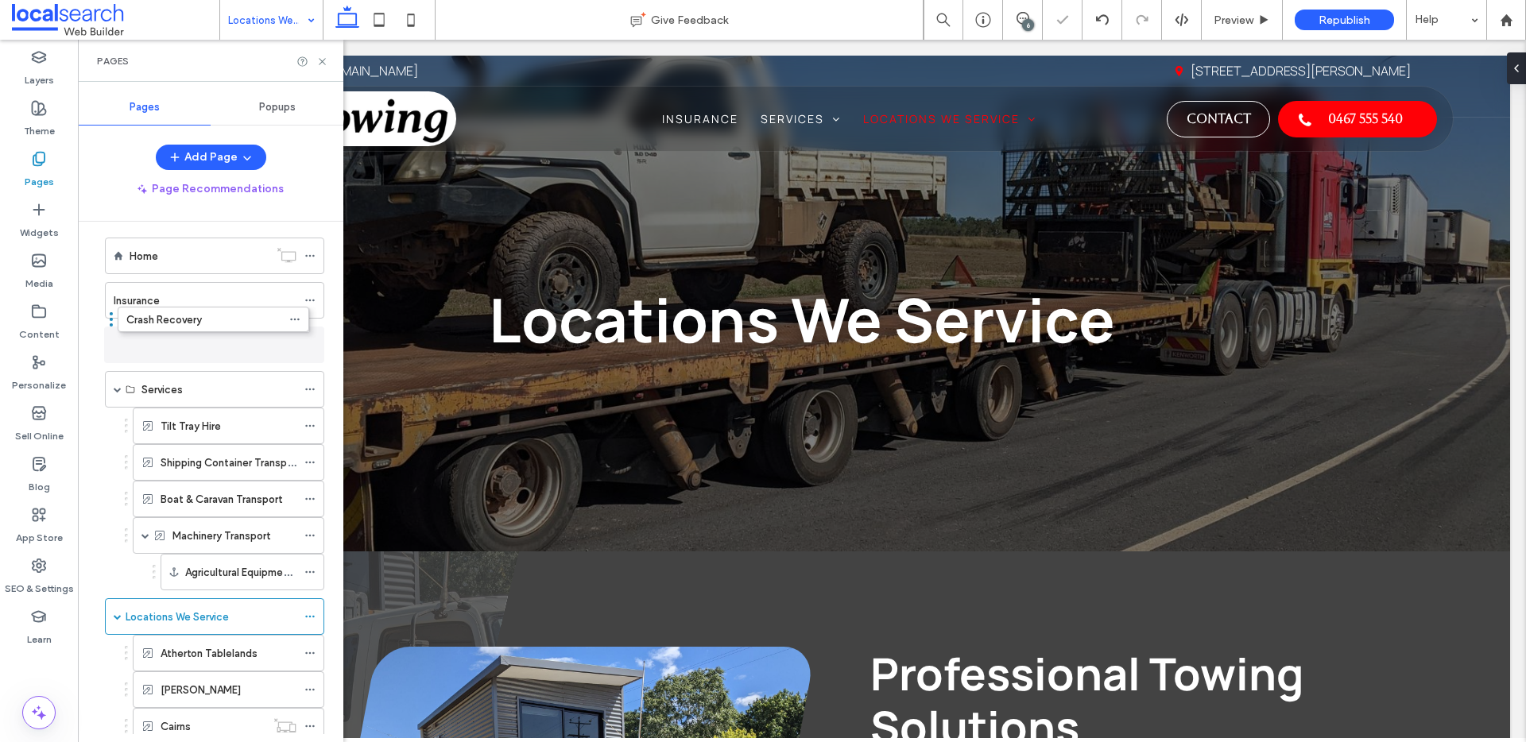
drag, startPoint x: 187, startPoint y: 380, endPoint x: 172, endPoint y: 319, distance: 62.3
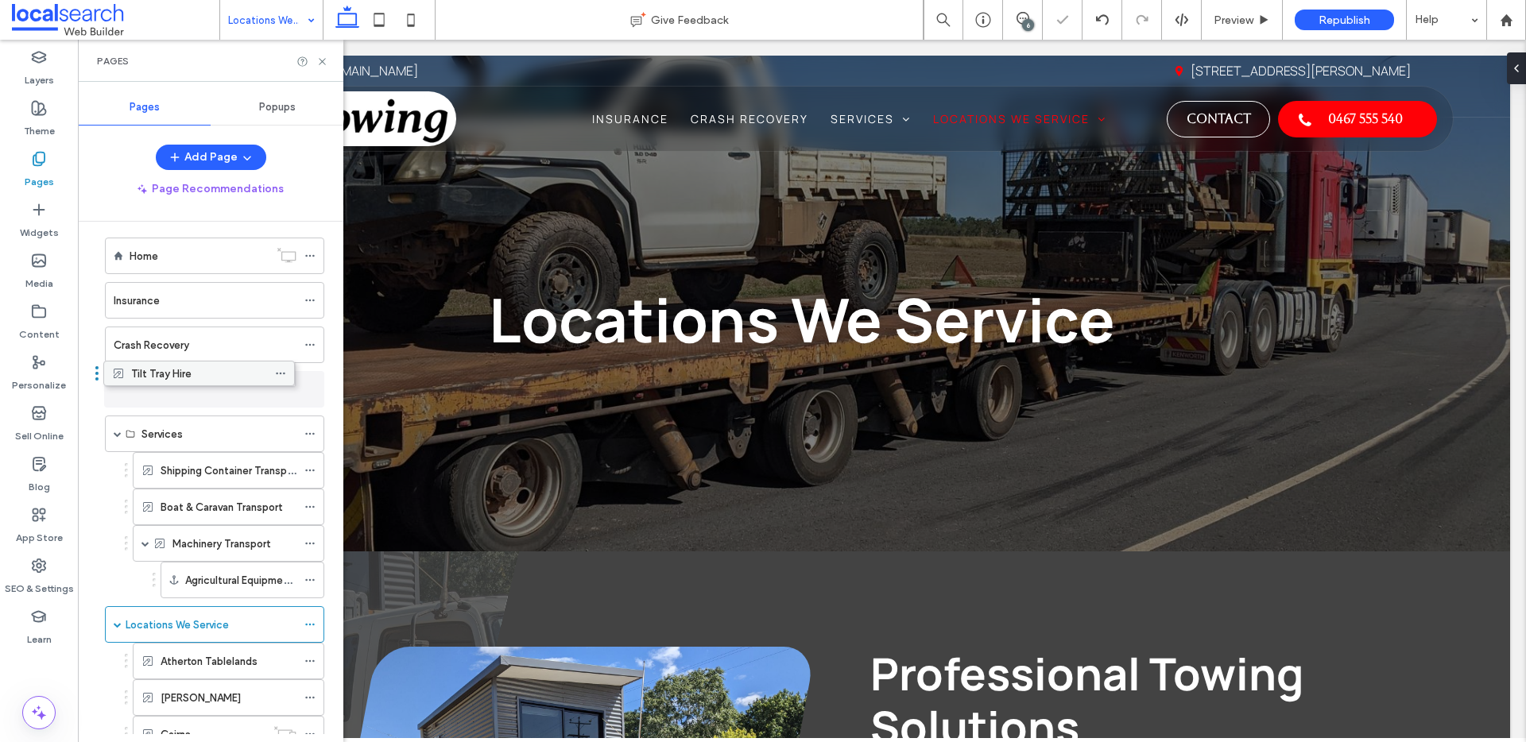
drag, startPoint x: 199, startPoint y: 425, endPoint x: 169, endPoint y: 370, distance: 62.6
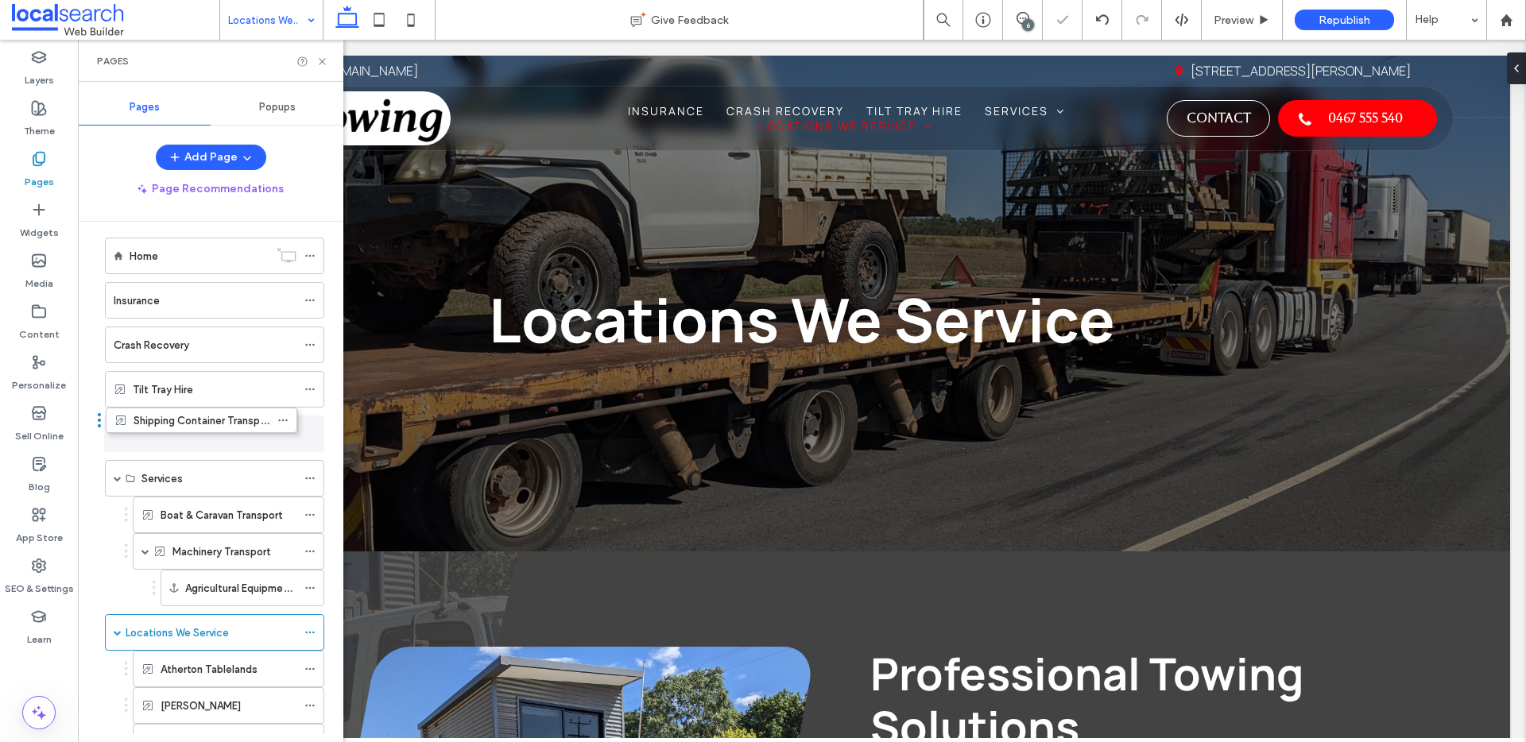
drag, startPoint x: 190, startPoint y: 462, endPoint x: 164, endPoint y: 408, distance: 60.1
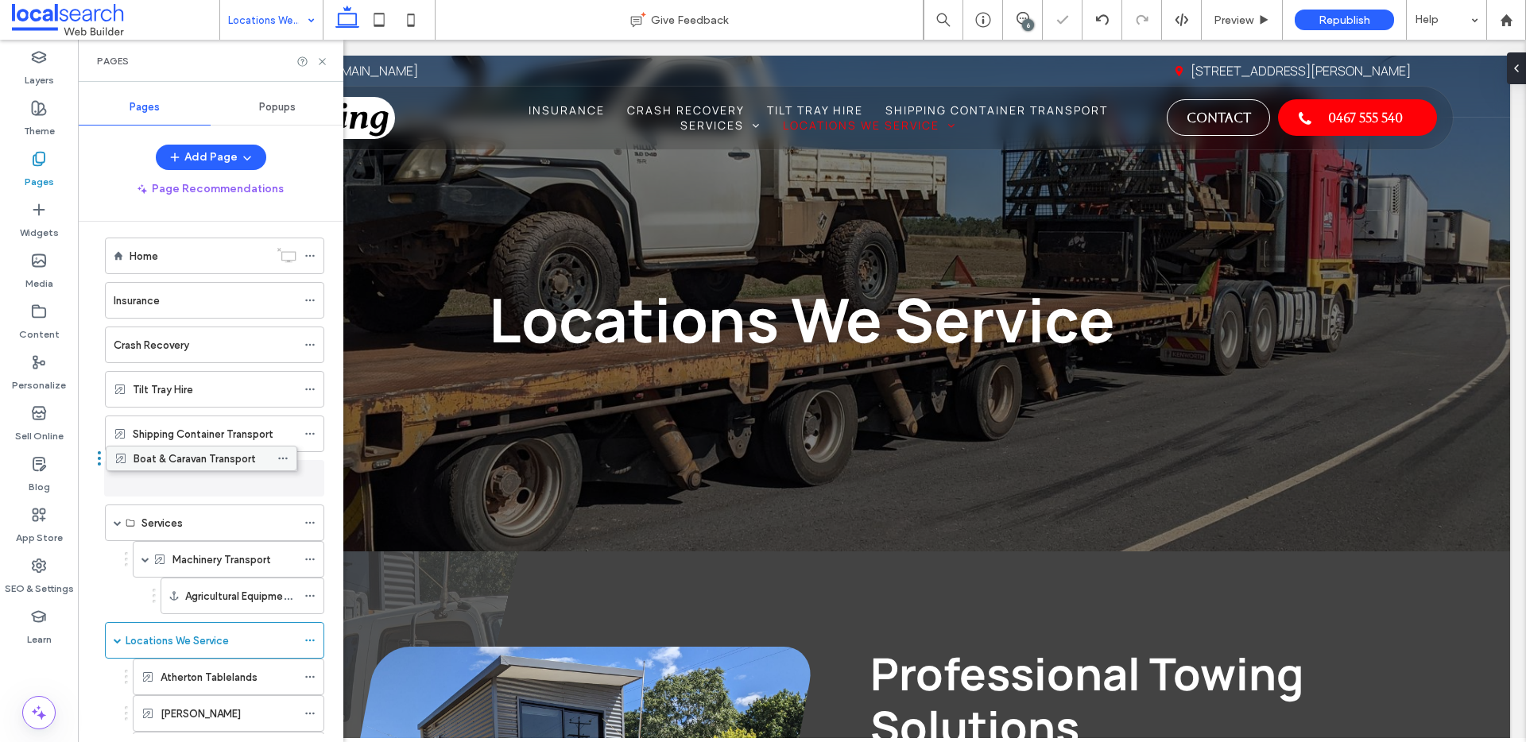
drag, startPoint x: 189, startPoint y: 520, endPoint x: 161, endPoint y: 462, distance: 64.3
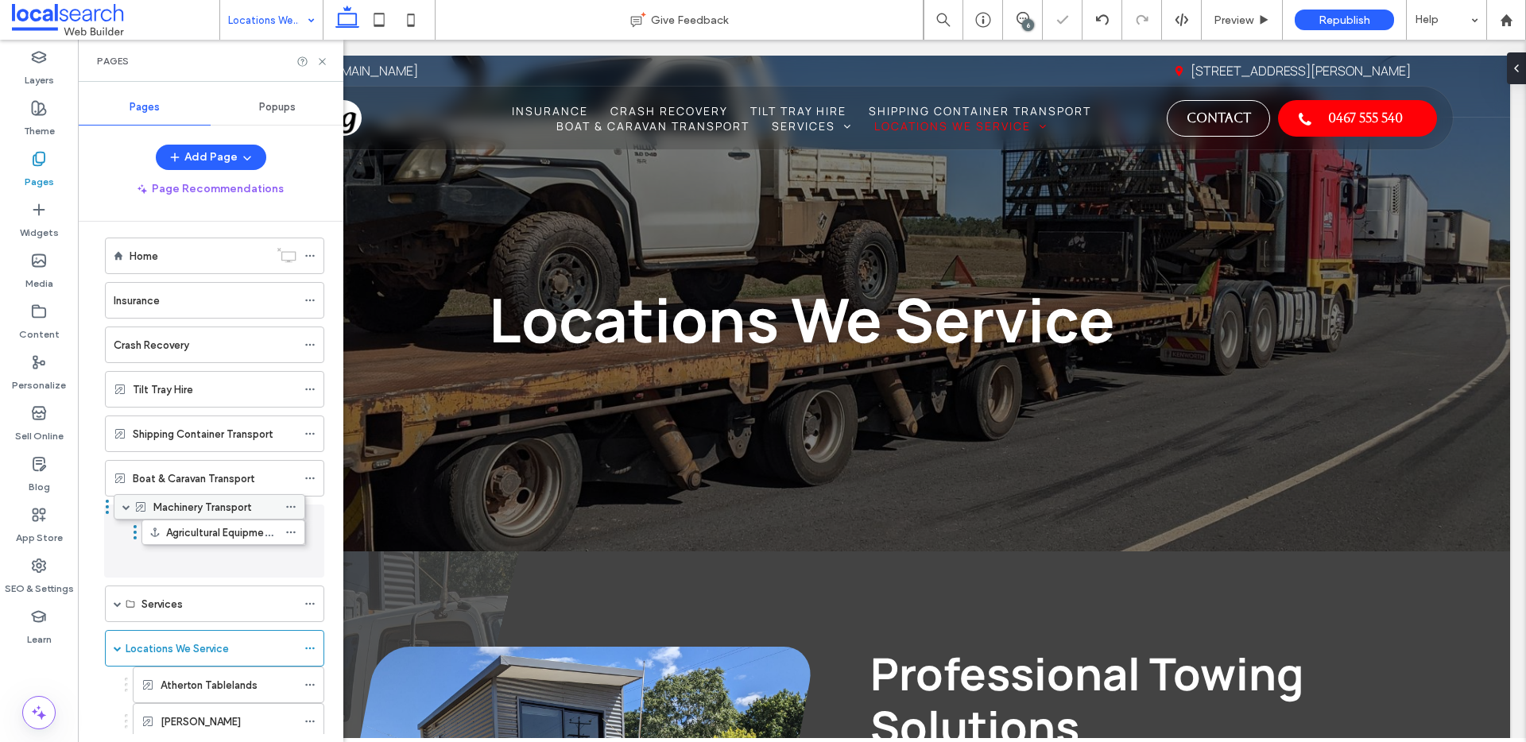
drag, startPoint x: 180, startPoint y: 521, endPoint x: 173, endPoint y: 506, distance: 16.0
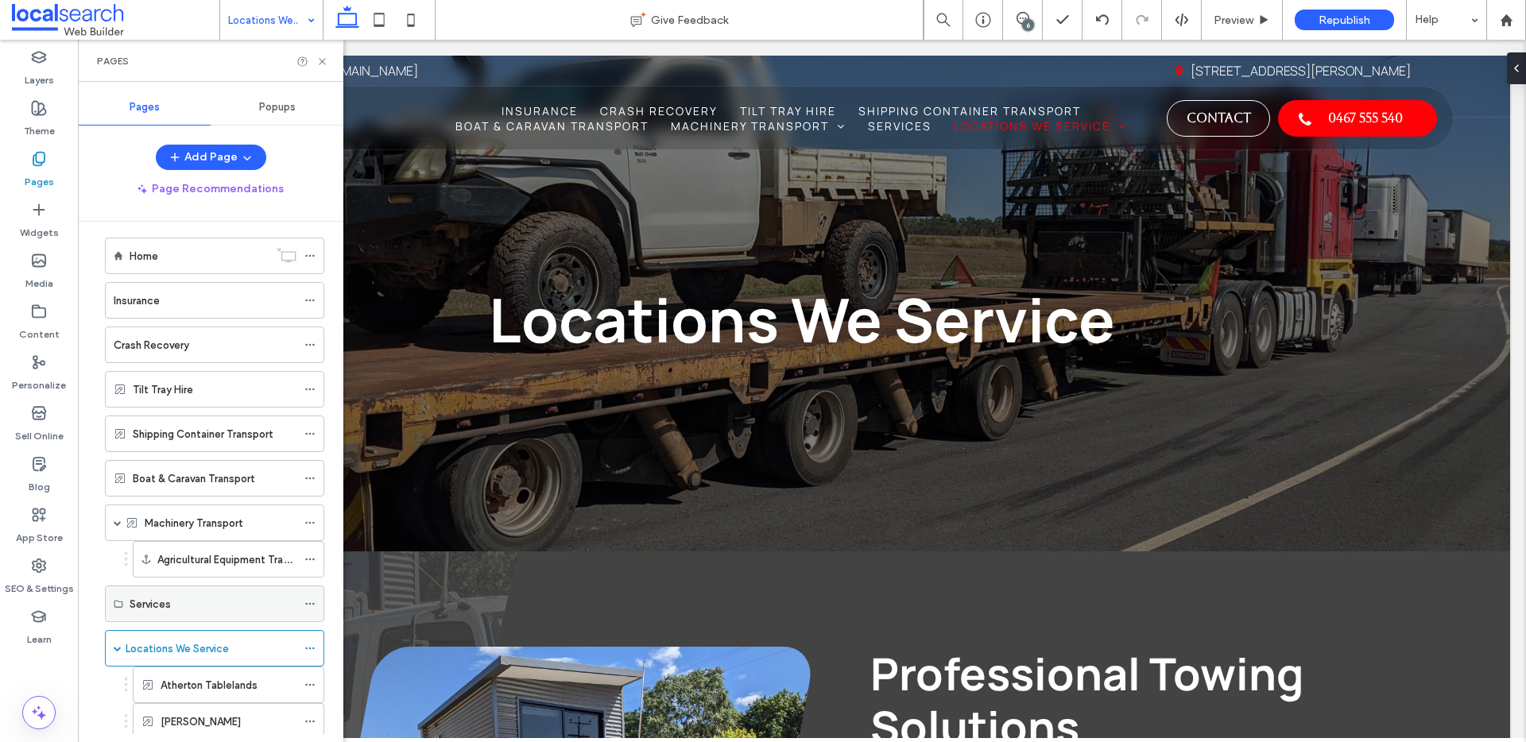
click at [314, 607] on icon at bounding box center [309, 603] width 11 height 11
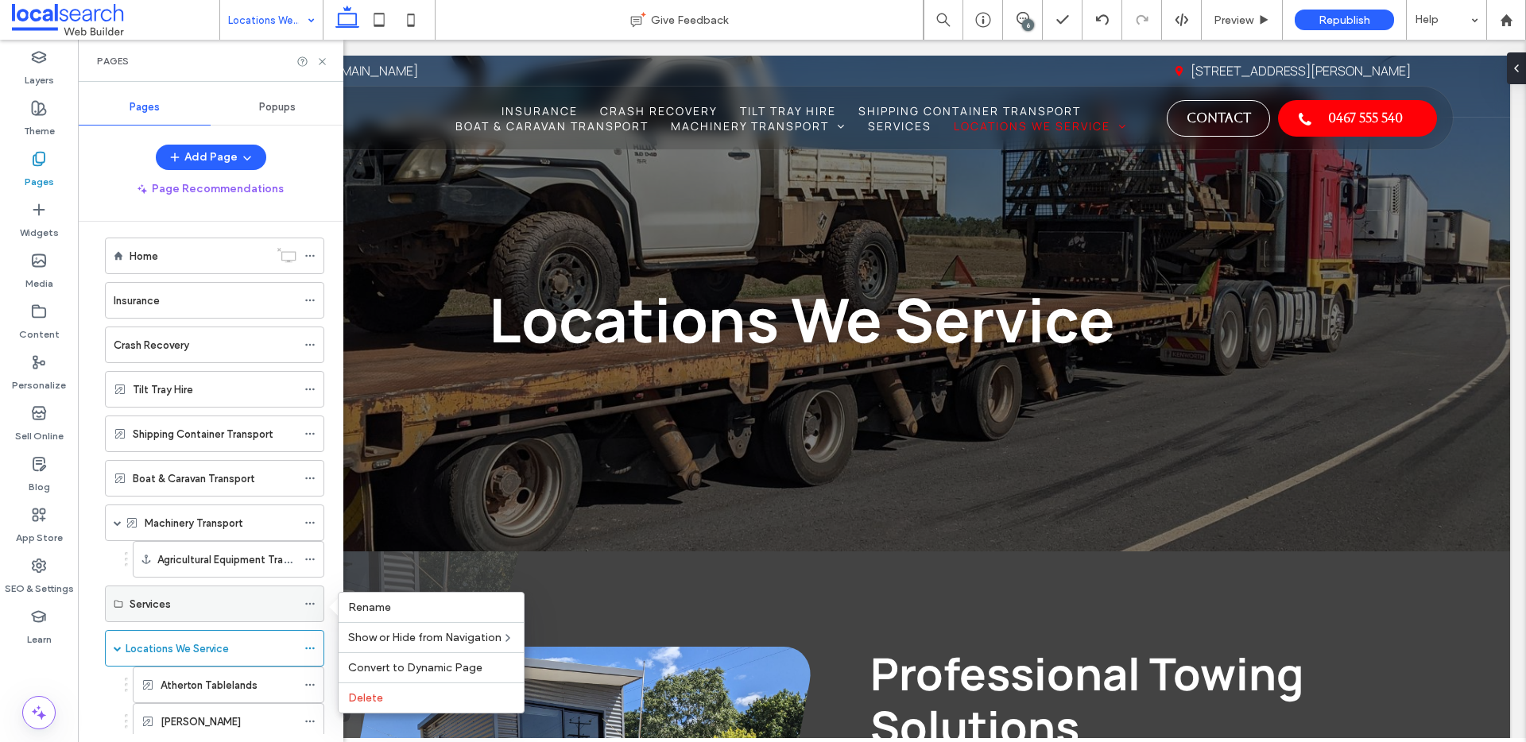
click at [230, 596] on div "Services" at bounding box center [213, 604] width 167 height 17
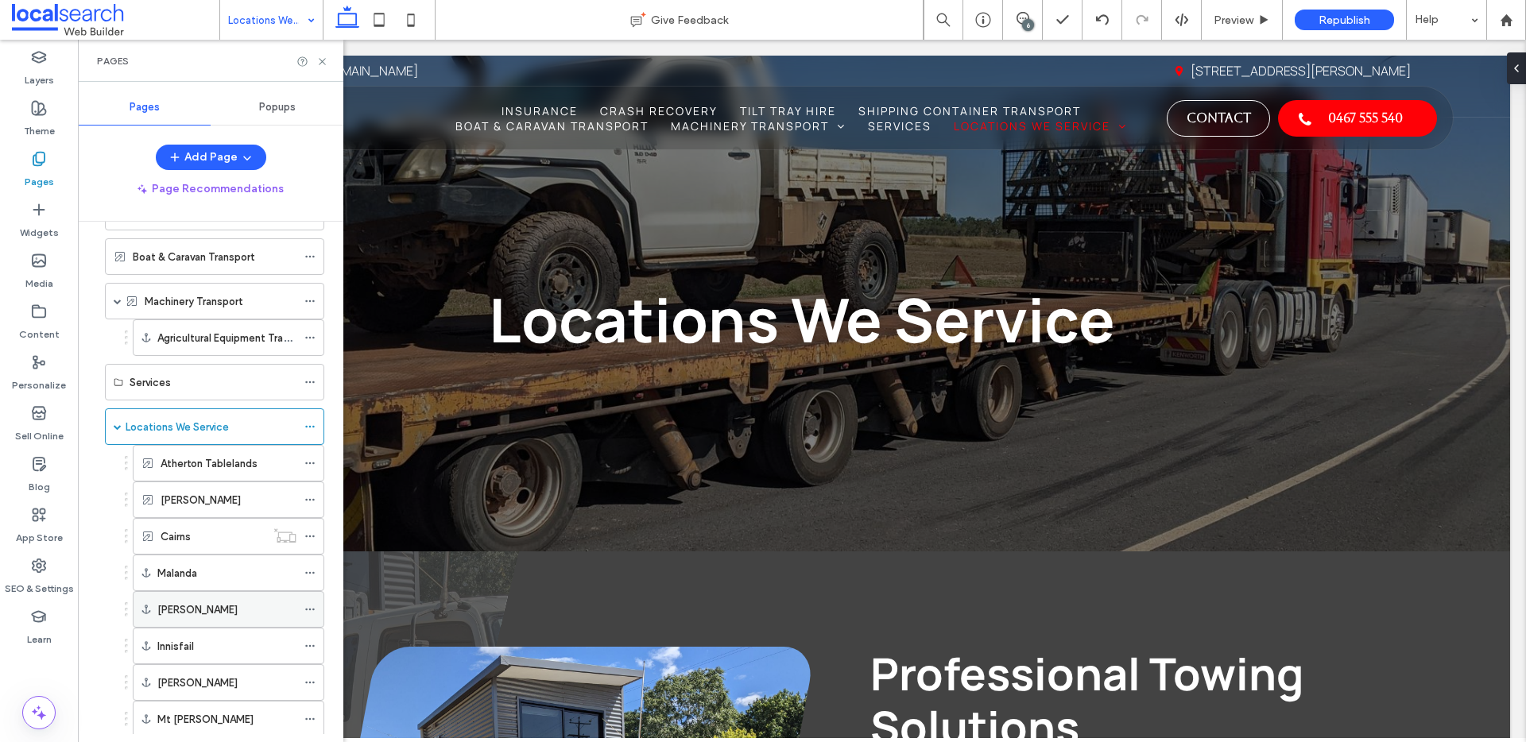
scroll to position [229, 0]
click at [308, 385] on icon at bounding box center [309, 386] width 11 height 11
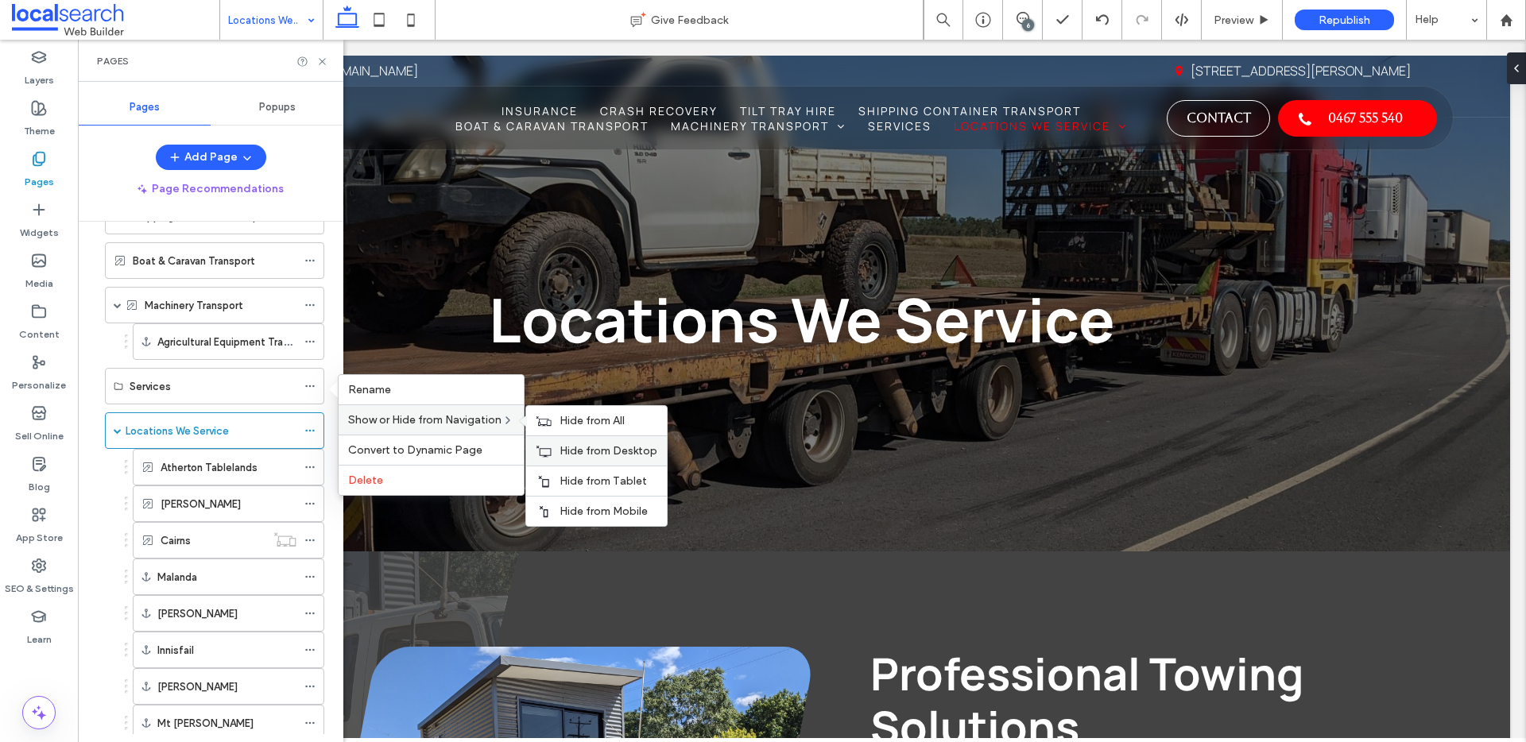
click at [570, 440] on div "Hide from Desktop" at bounding box center [596, 451] width 141 height 30
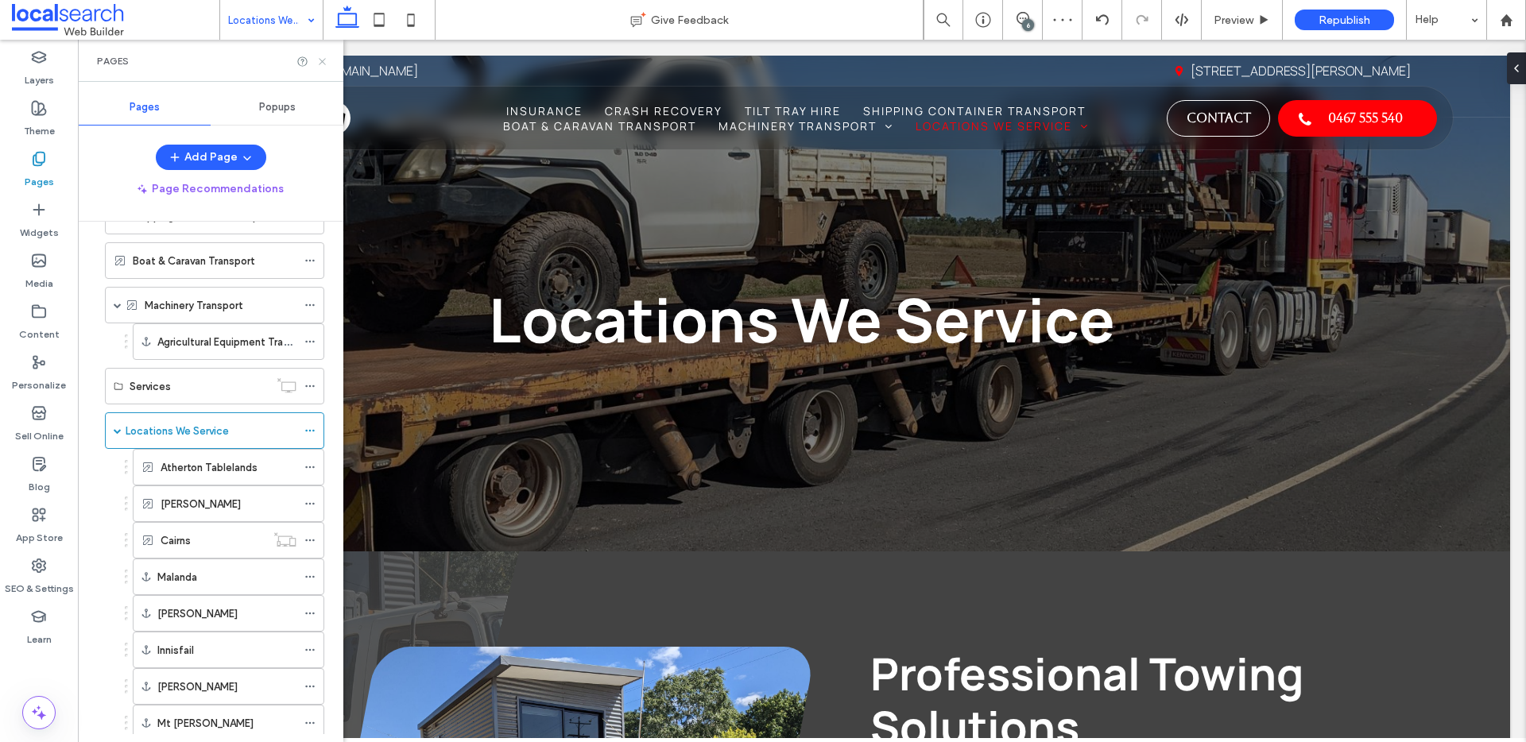
click at [327, 56] on icon at bounding box center [322, 62] width 12 height 12
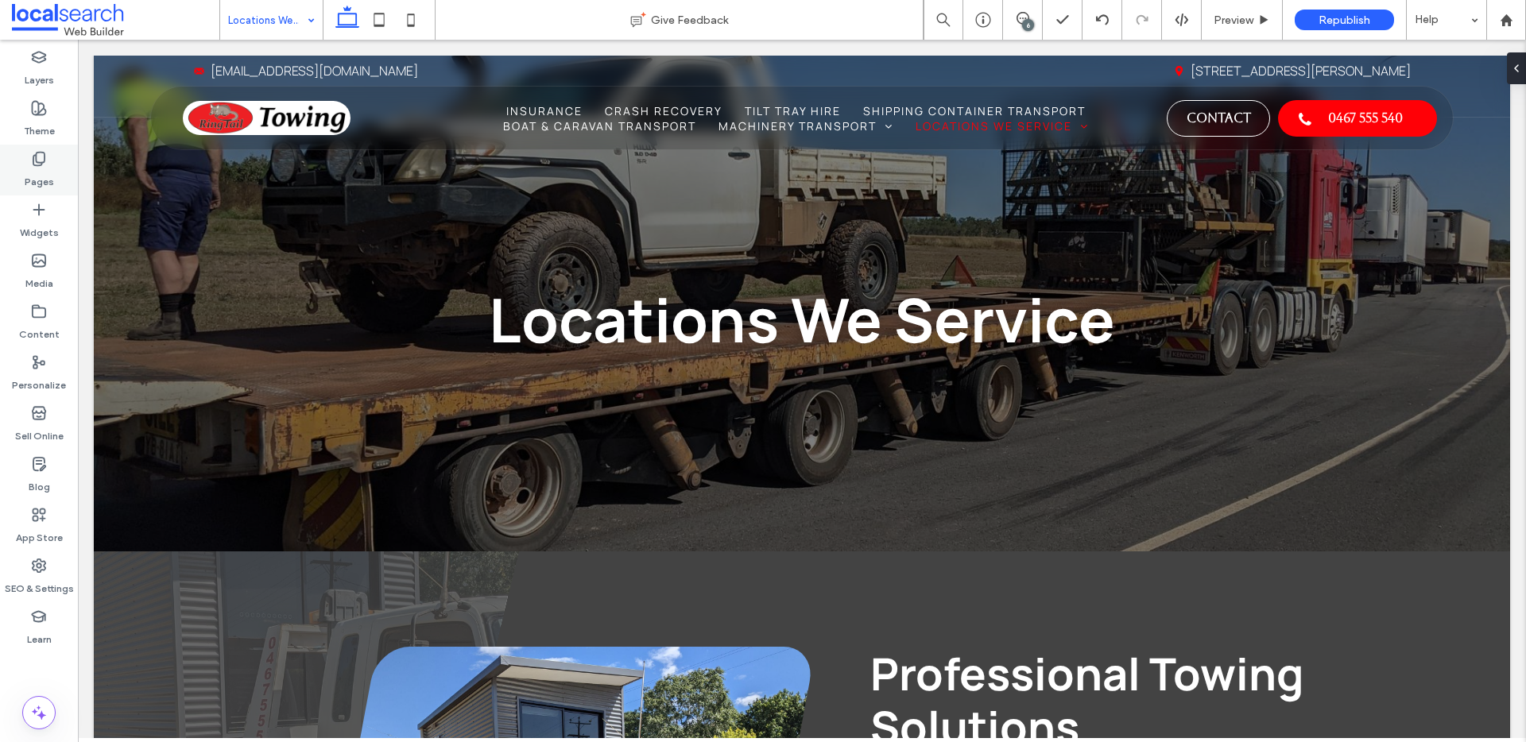
click at [54, 165] on div "Pages" at bounding box center [39, 170] width 78 height 51
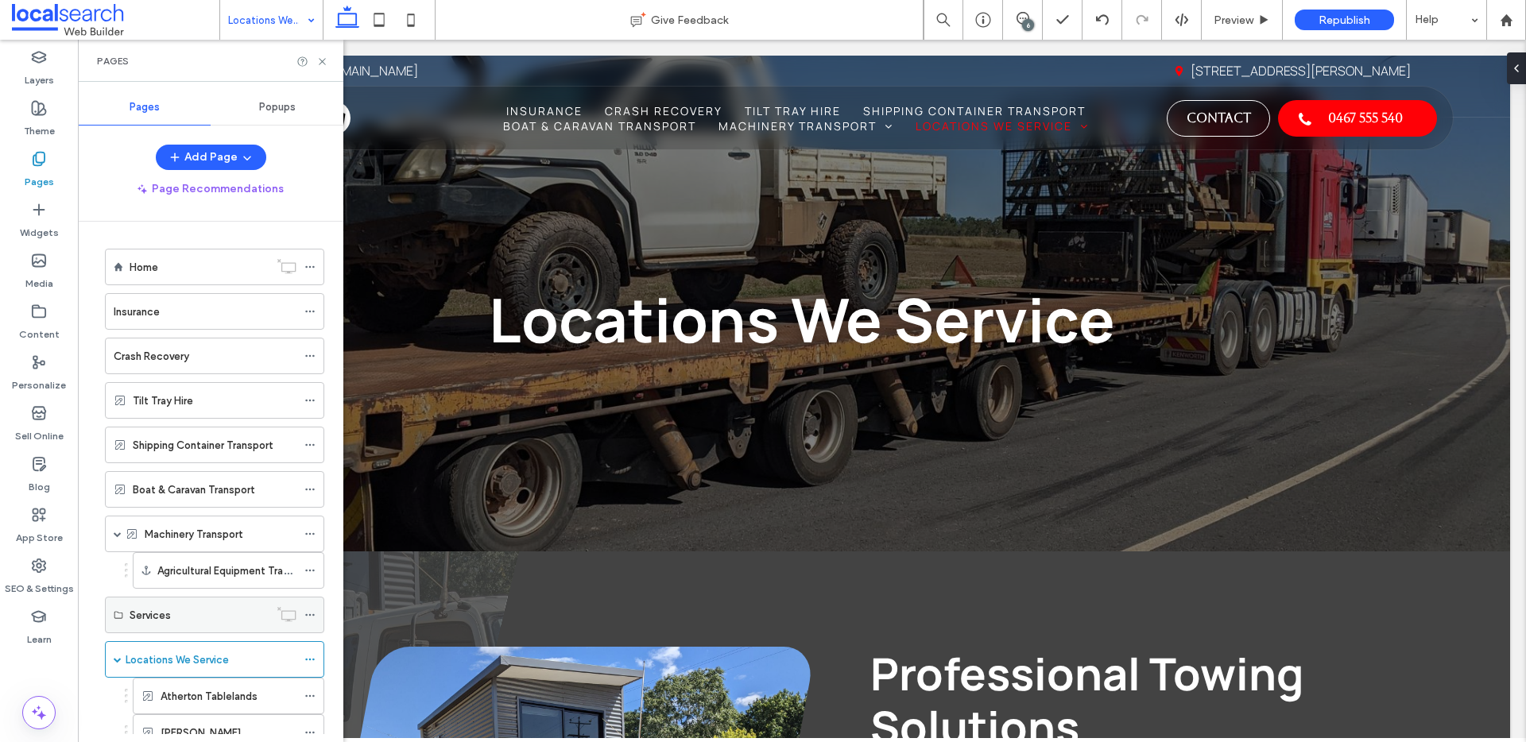
click at [316, 613] on div at bounding box center [313, 615] width 19 height 24
click at [311, 615] on icon at bounding box center [309, 615] width 11 height 11
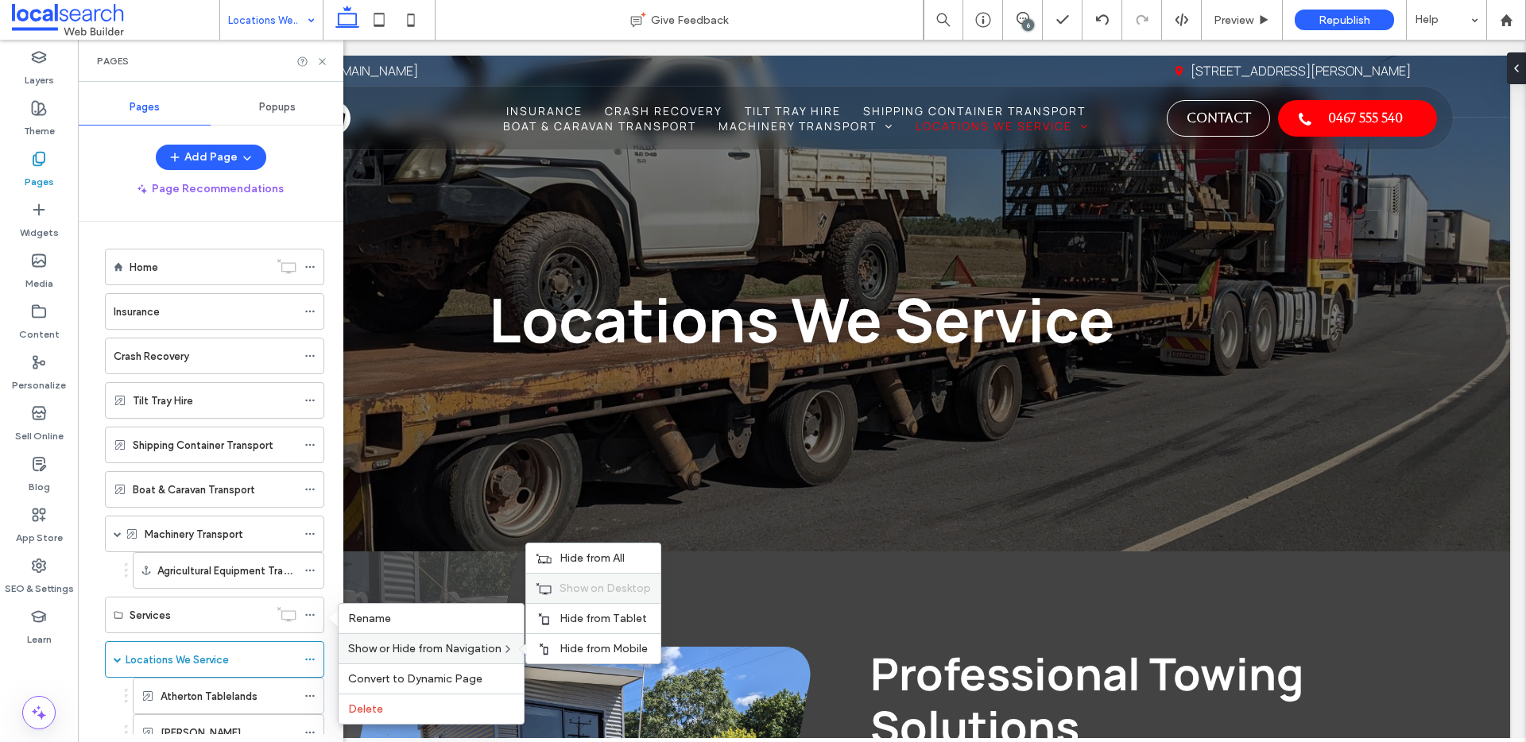
click at [579, 591] on span "Show on Desktop" at bounding box center [604, 589] width 91 height 14
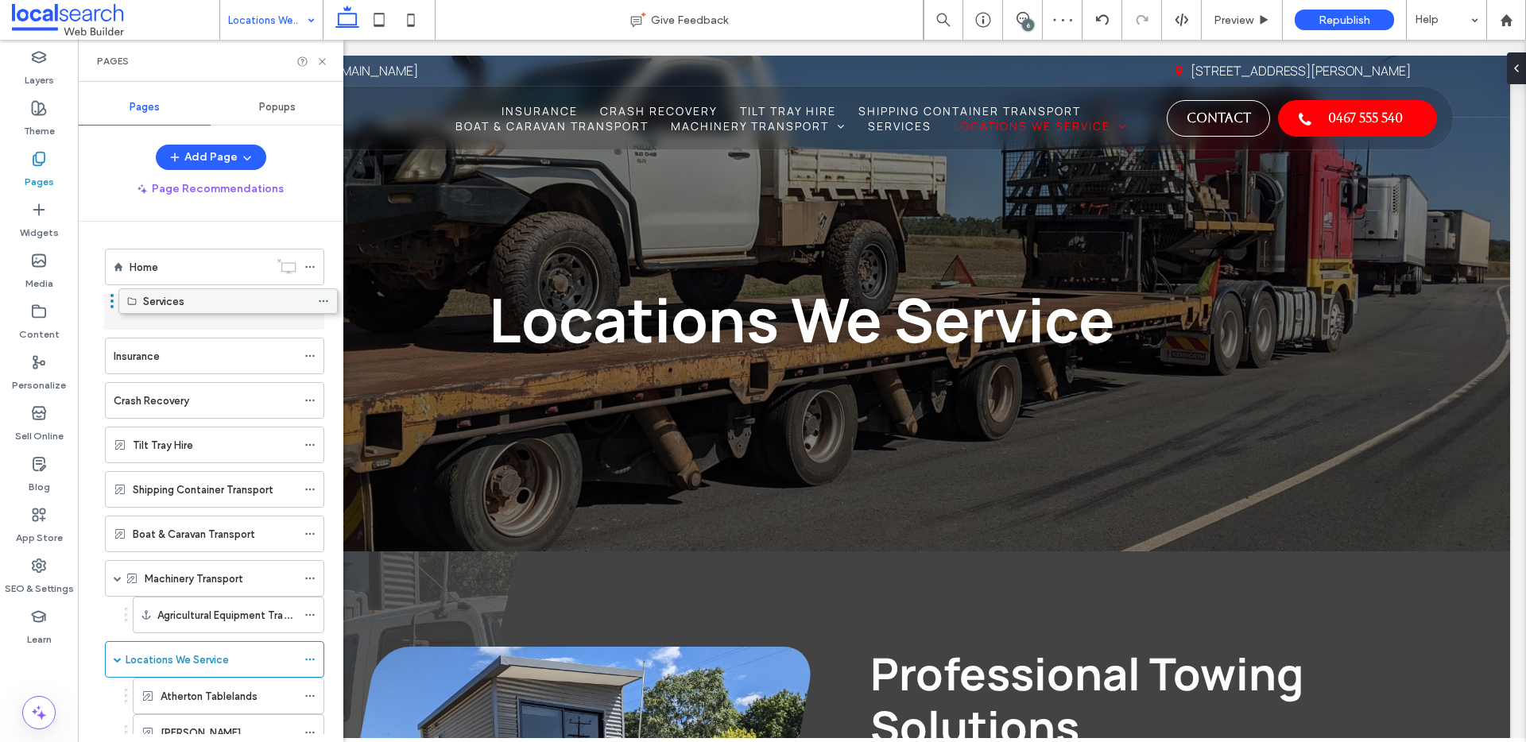
drag, startPoint x: 172, startPoint y: 611, endPoint x: 185, endPoint y: 303, distance: 308.7
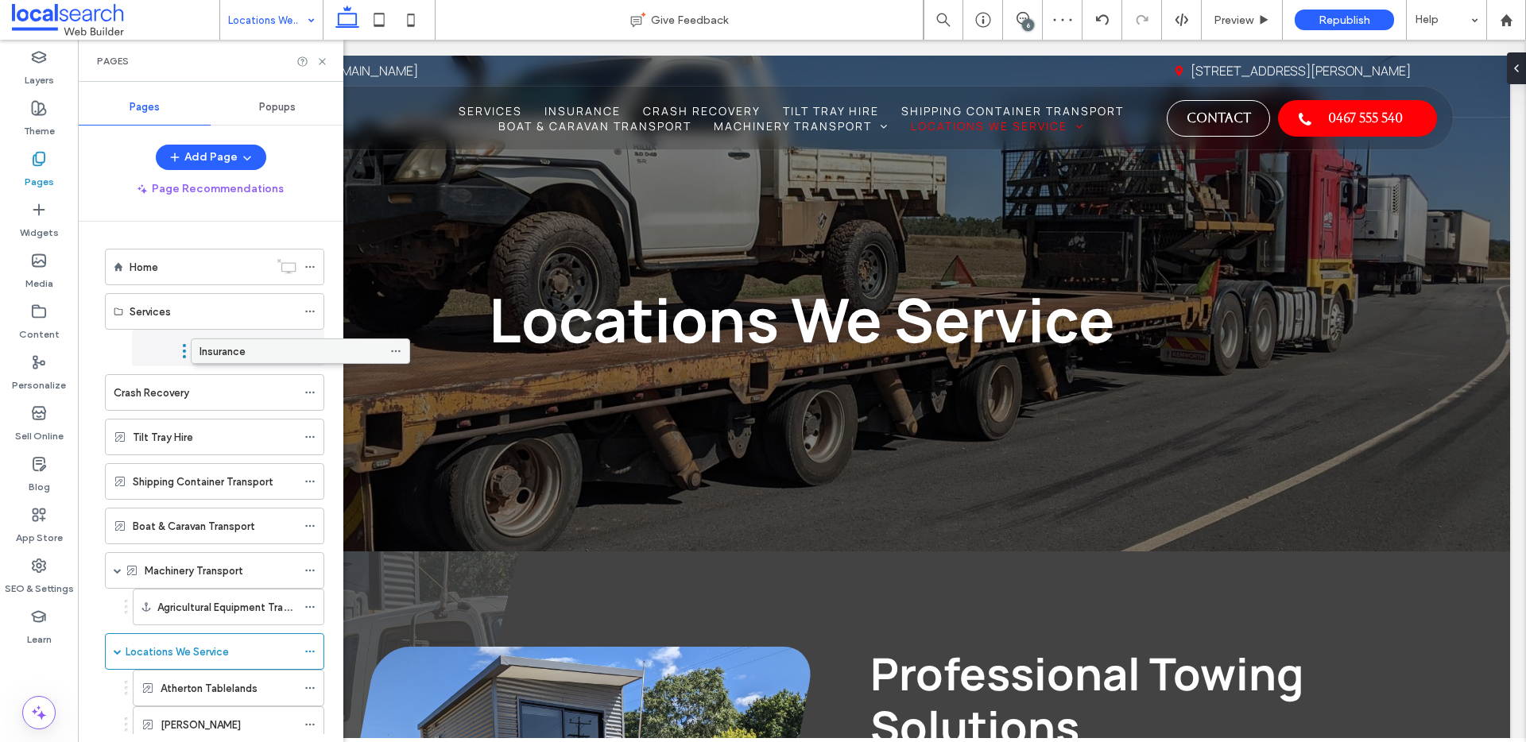
drag, startPoint x: 141, startPoint y: 347, endPoint x: 226, endPoint y: 347, distance: 85.0
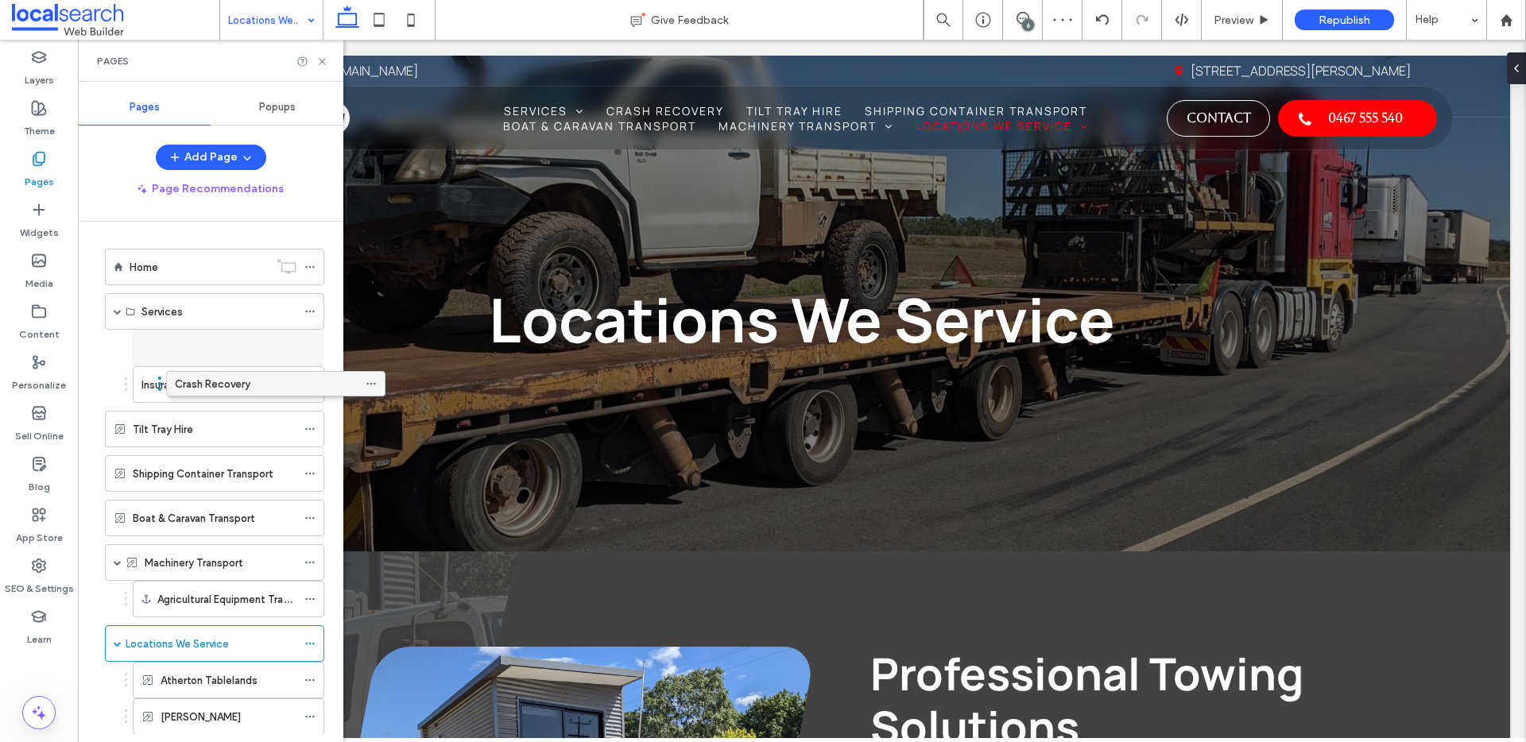
drag, startPoint x: 145, startPoint y: 390, endPoint x: 206, endPoint y: 387, distance: 61.3
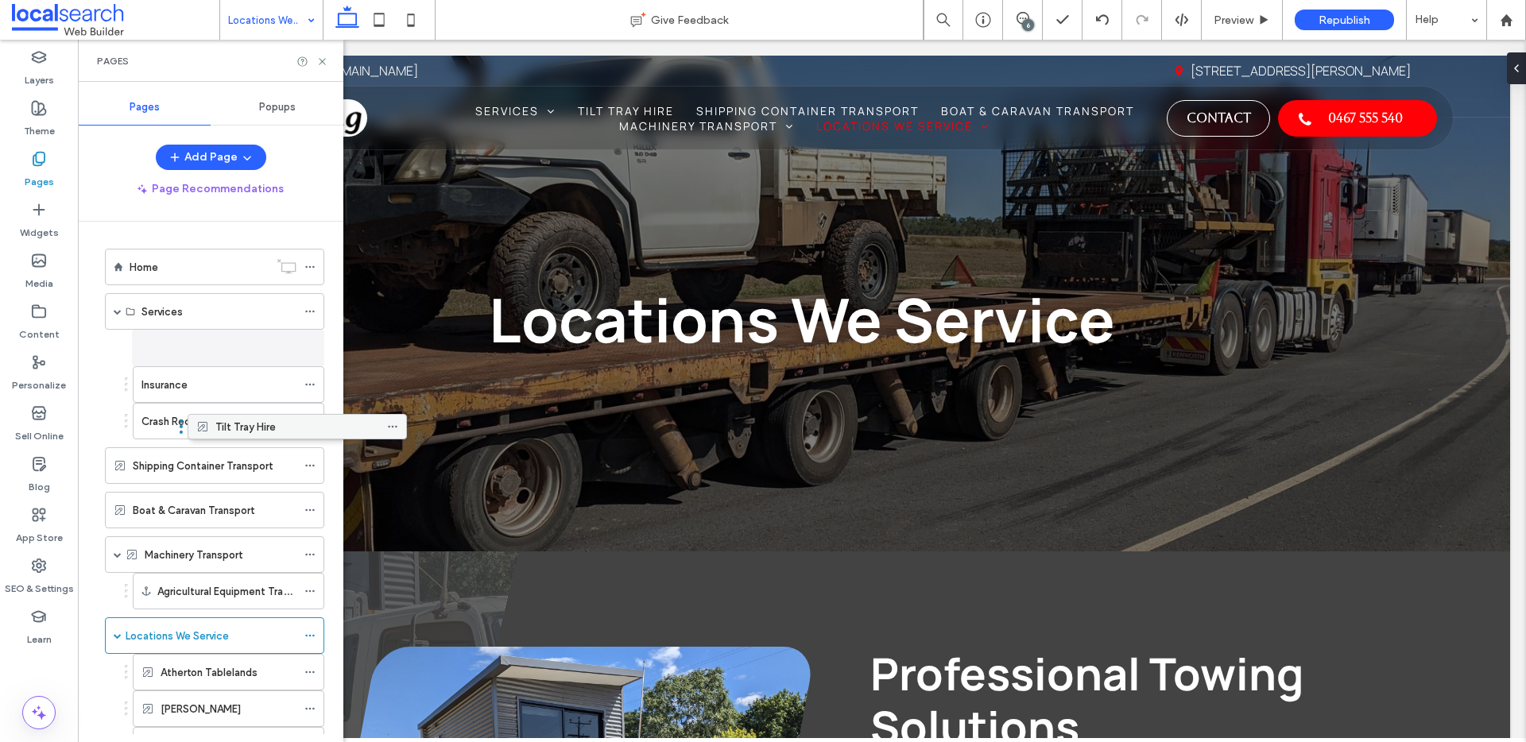
drag, startPoint x: 137, startPoint y: 428, endPoint x: 215, endPoint y: 430, distance: 77.9
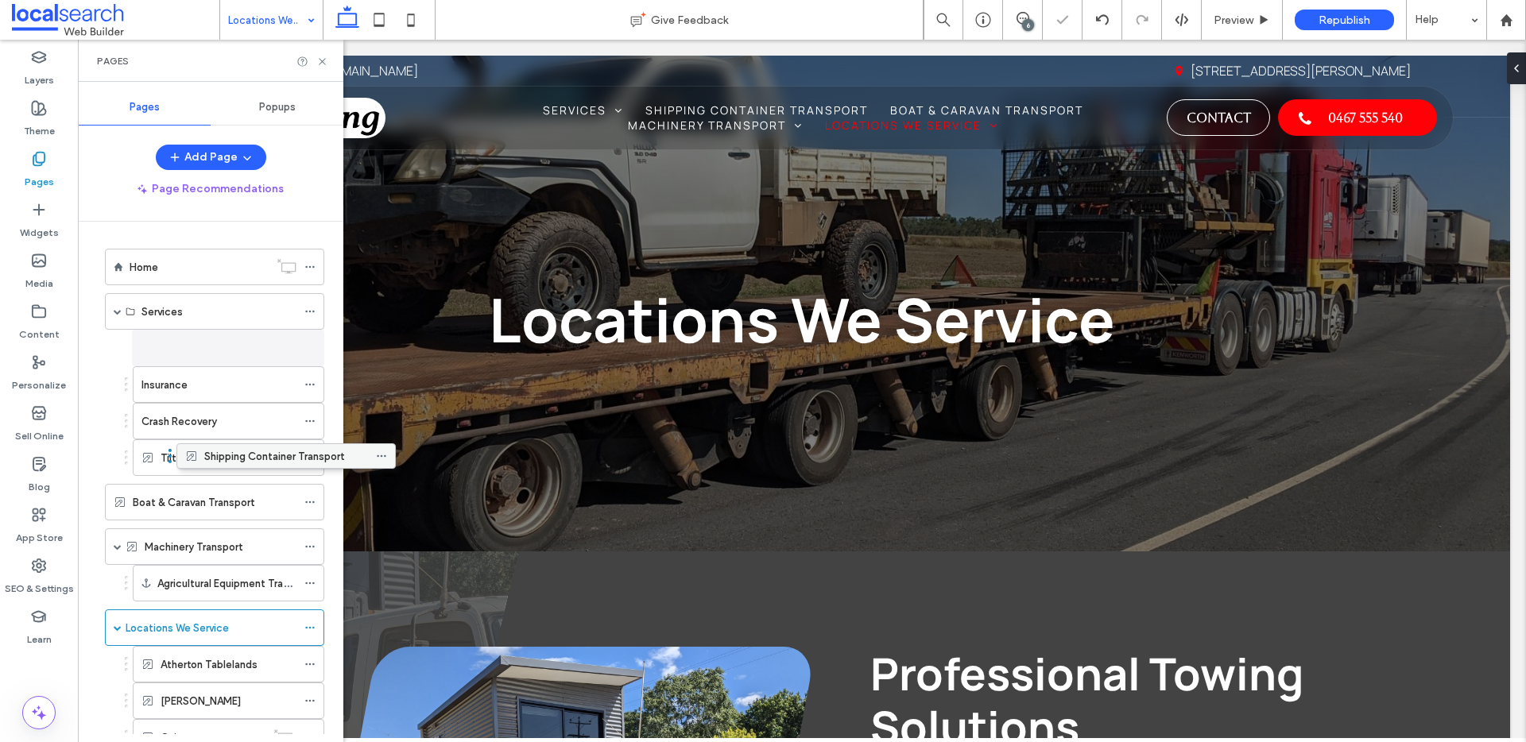
drag, startPoint x: 146, startPoint y: 466, endPoint x: 215, endPoint y: 463, distance: 69.2
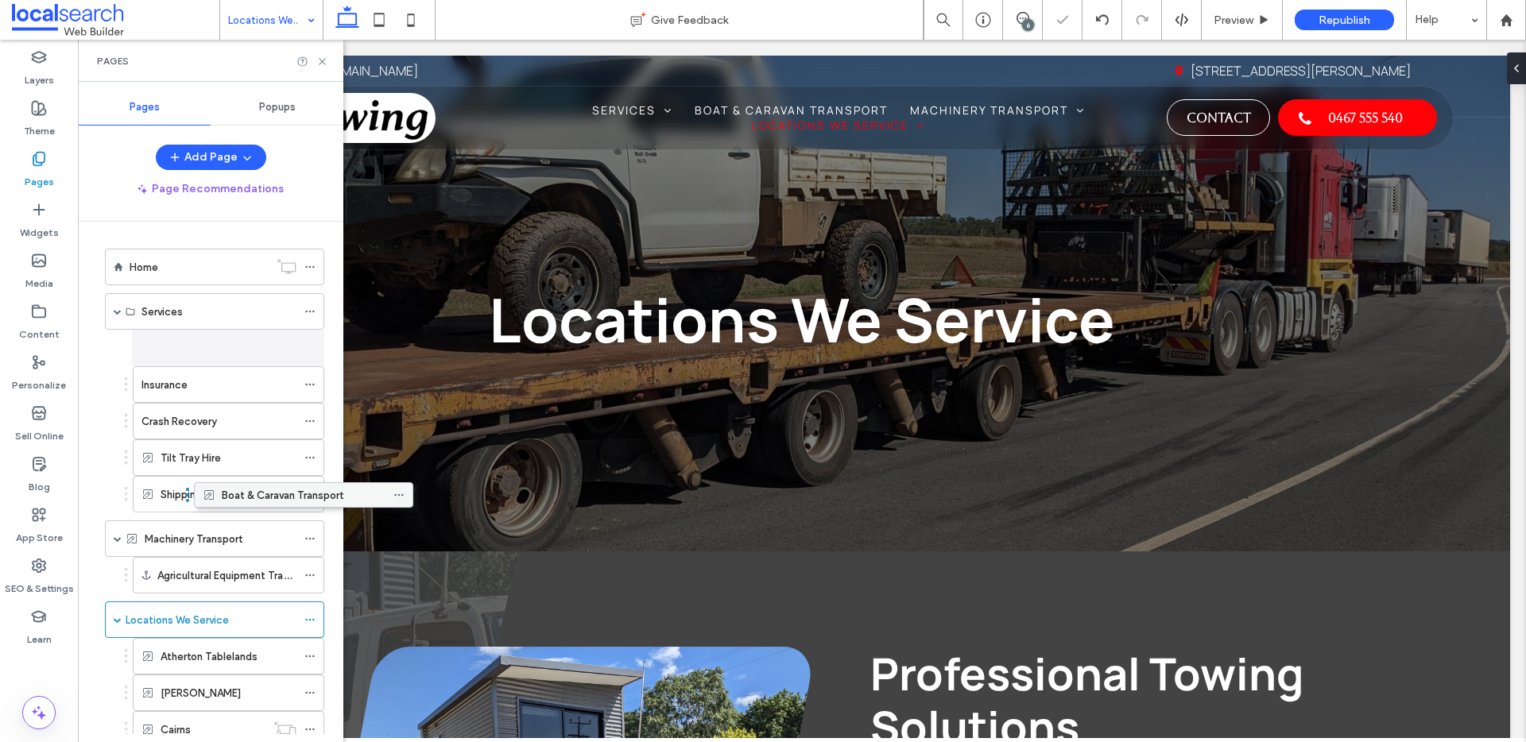
drag, startPoint x: 141, startPoint y: 501, endPoint x: 230, endPoint y: 499, distance: 89.0
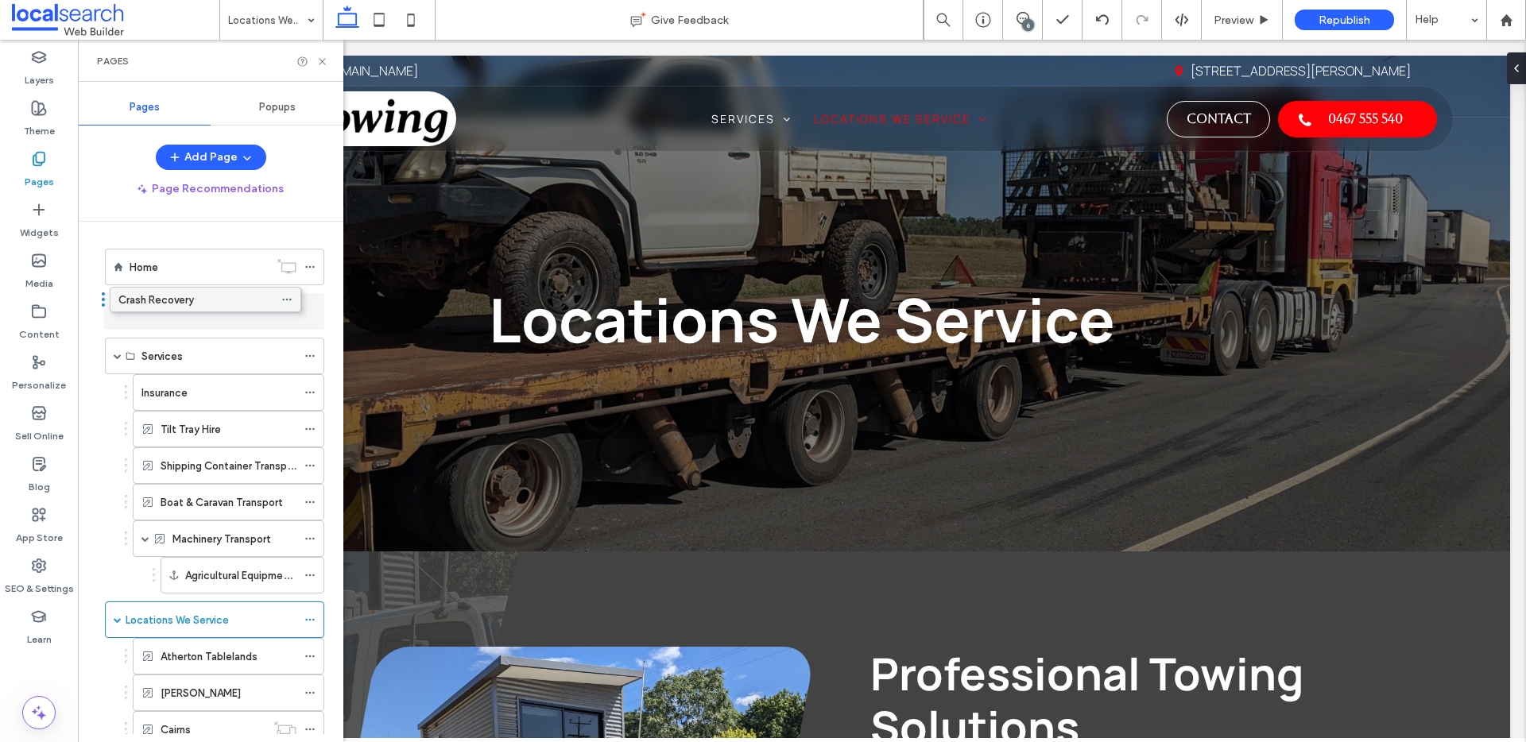
drag, startPoint x: 183, startPoint y: 387, endPoint x: 162, endPoint y: 304, distance: 86.0
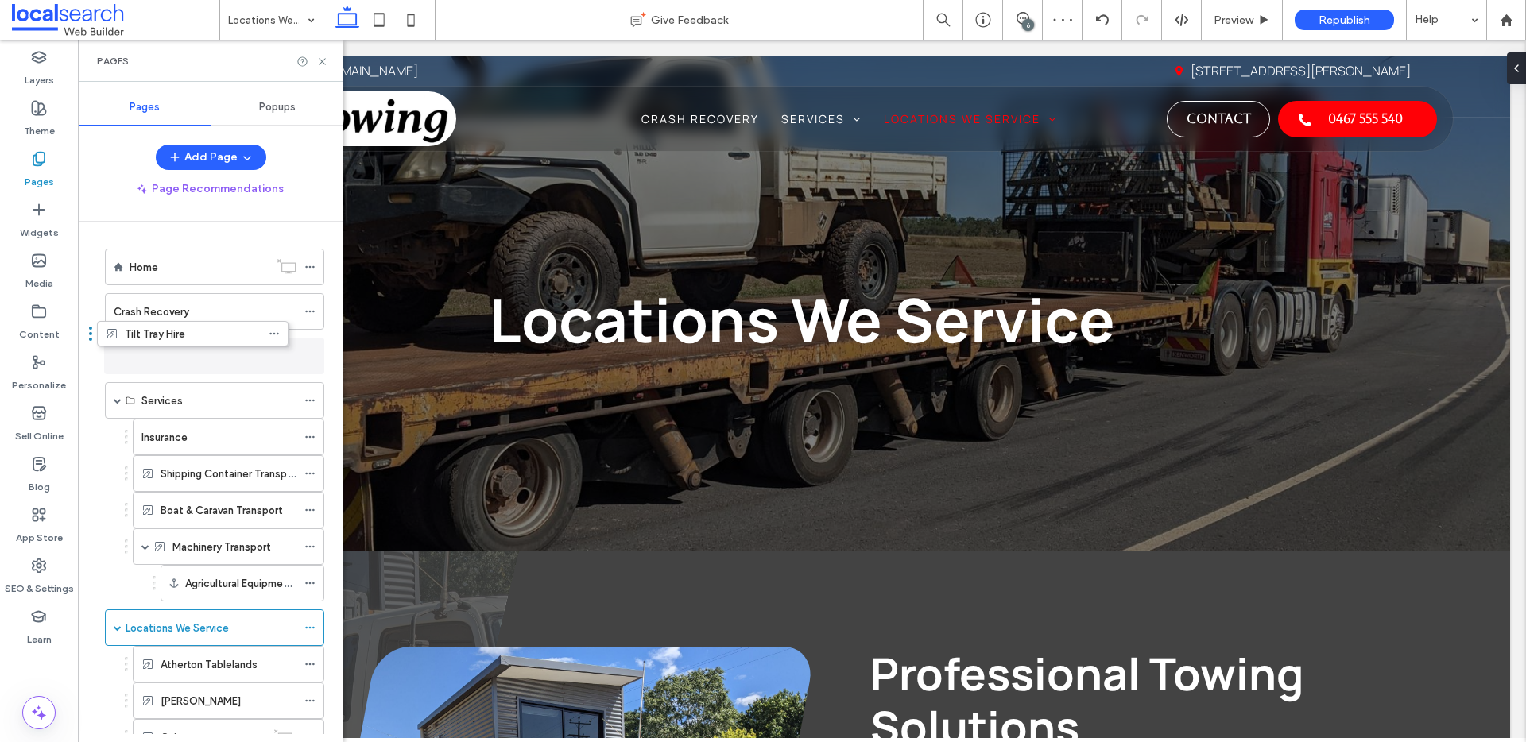
drag, startPoint x: 188, startPoint y: 424, endPoint x: 155, endPoint y: 331, distance: 98.8
click at [312, 397] on icon at bounding box center [309, 400] width 11 height 11
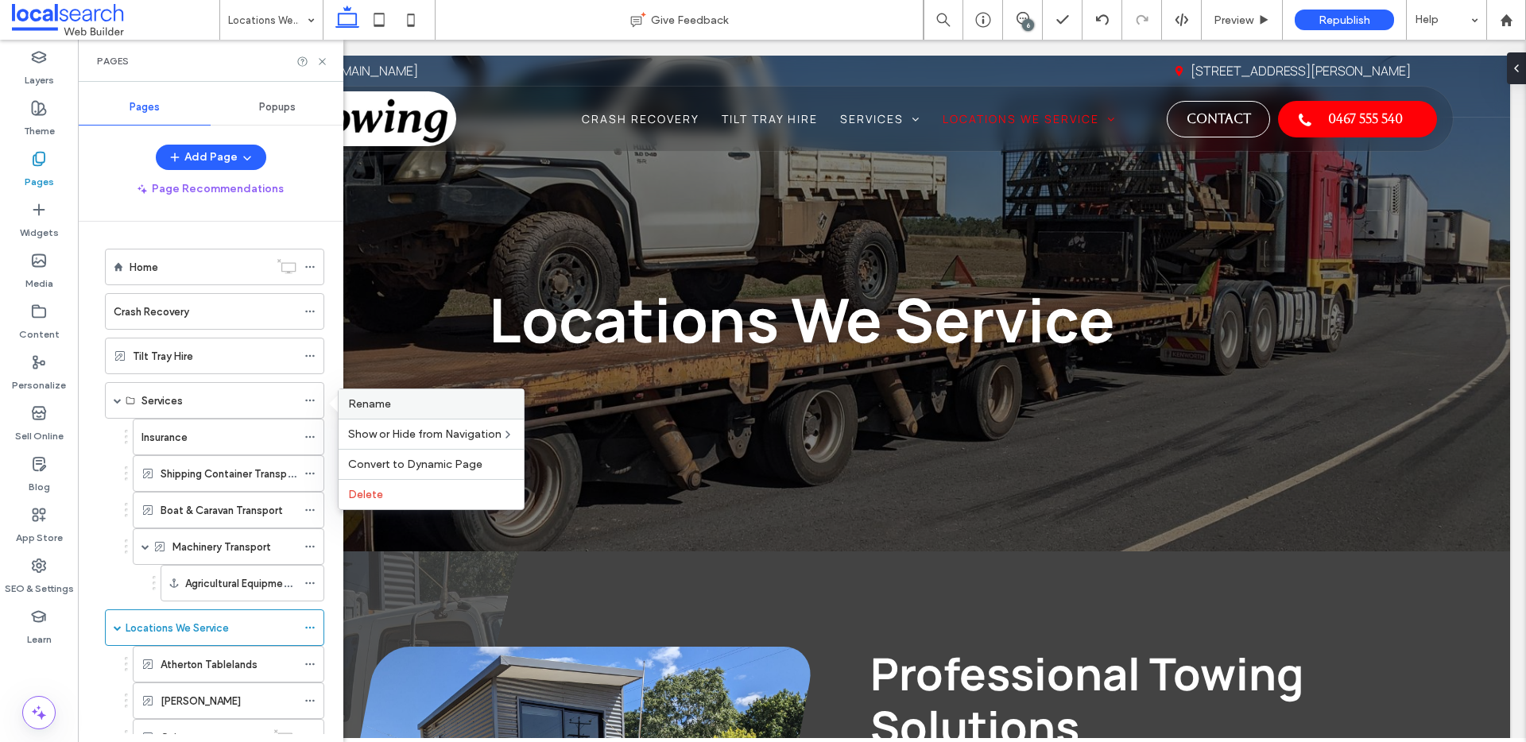
click at [363, 408] on span "Rename" at bounding box center [369, 404] width 43 height 14
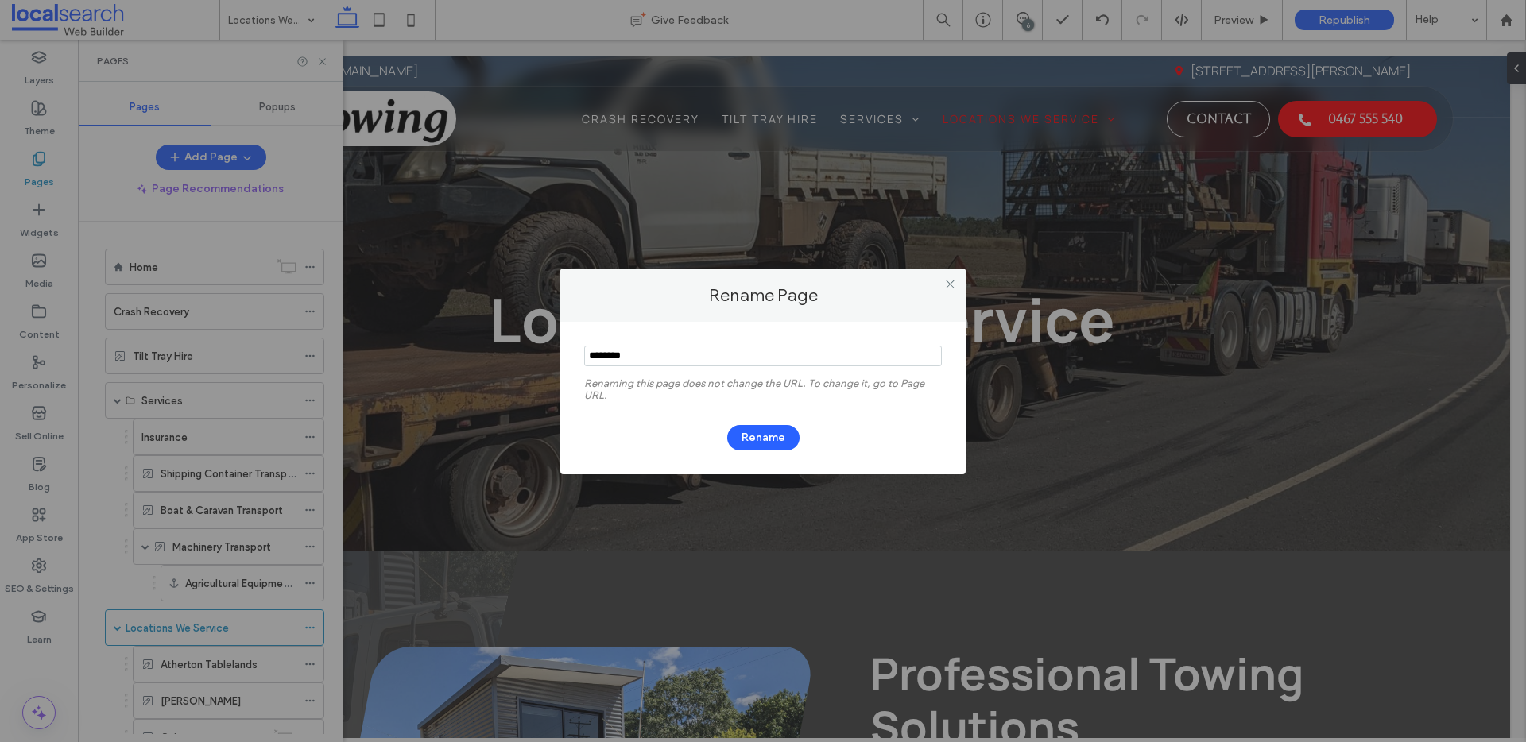
drag, startPoint x: 695, startPoint y: 352, endPoint x: 463, endPoint y: 348, distance: 231.3
click at [509, 346] on div "Rename Page Renaming this page does not change the URL. To change it, go to Pag…" at bounding box center [763, 371] width 1526 height 742
type input "*********"
click at [764, 432] on button "Rename" at bounding box center [763, 437] width 72 height 25
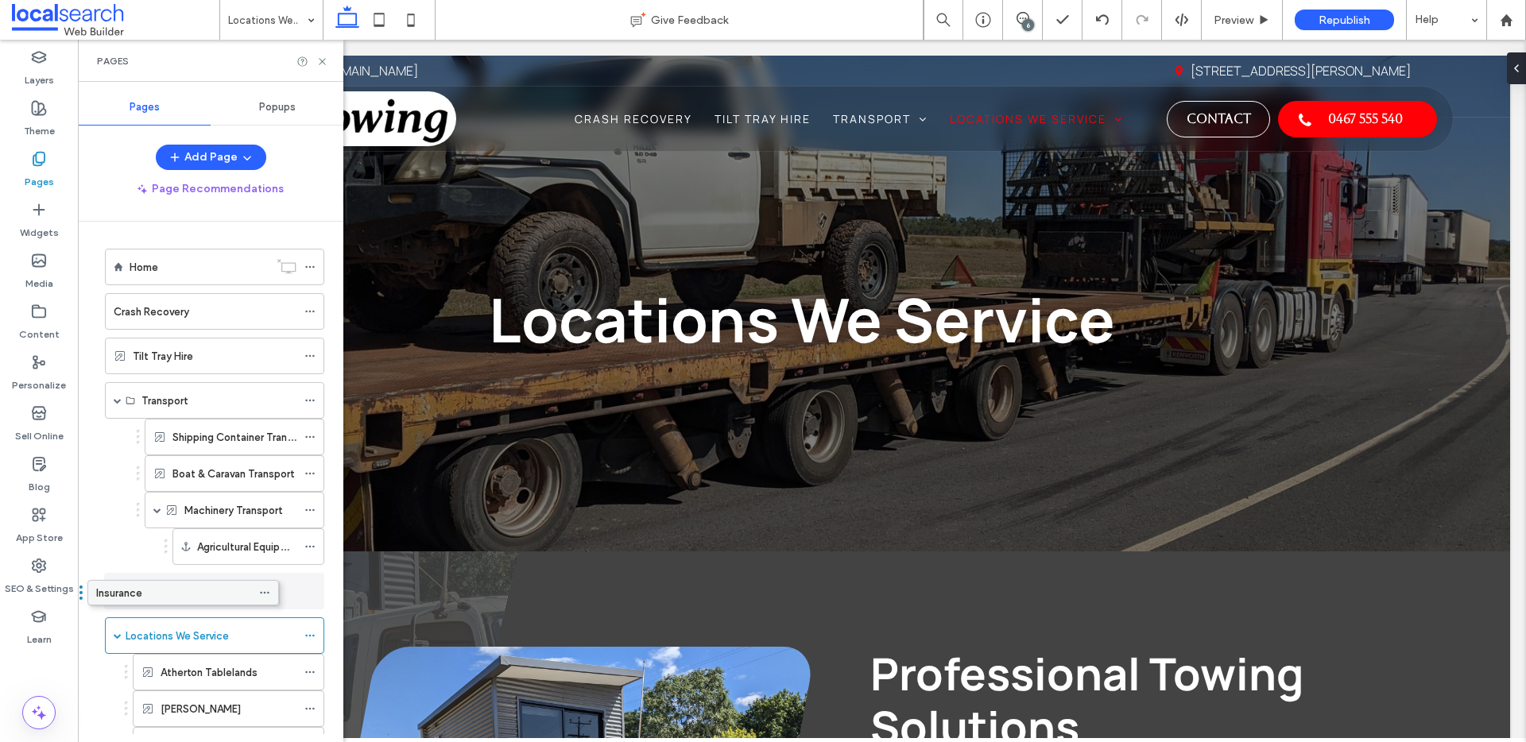
drag, startPoint x: 179, startPoint y: 441, endPoint x: 134, endPoint y: 594, distance: 159.9
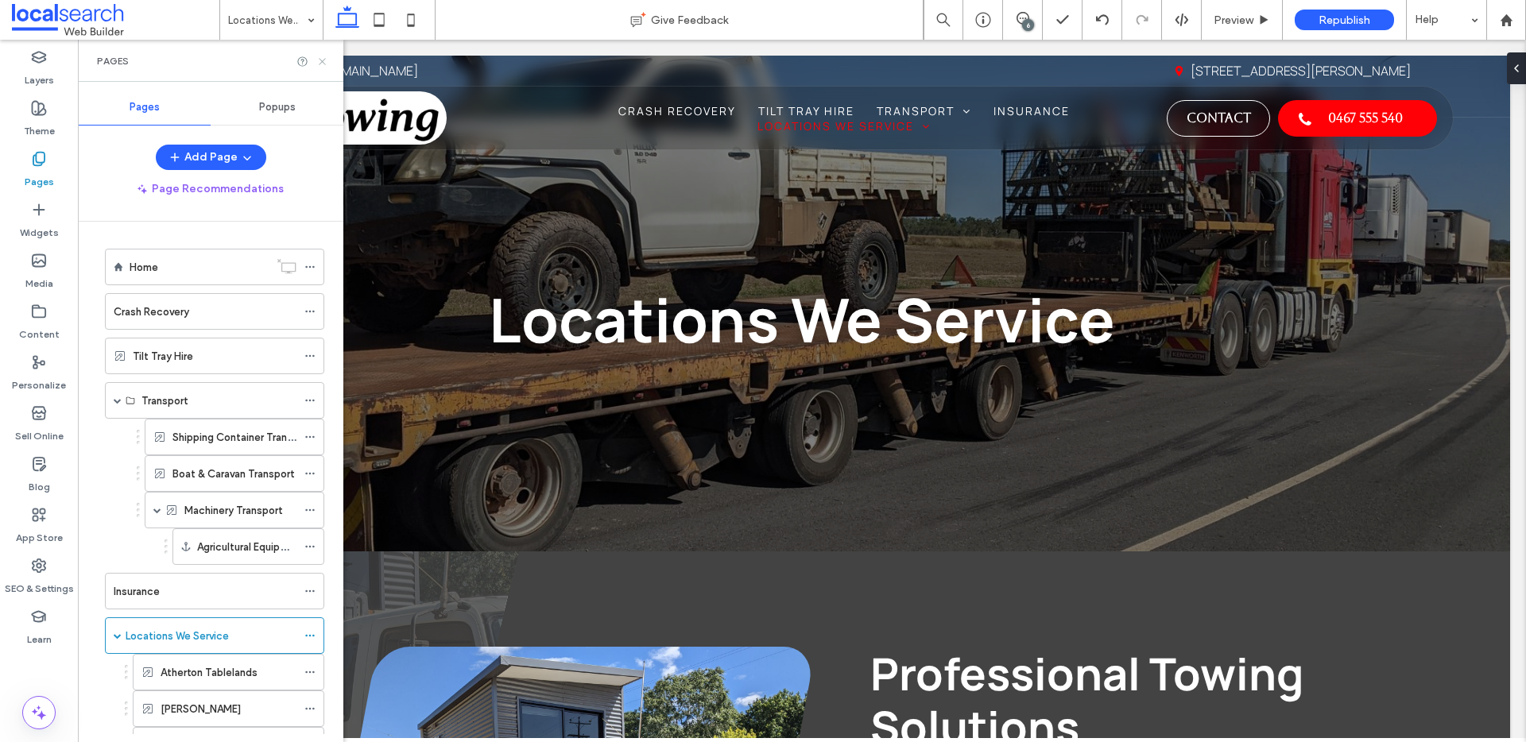
click at [320, 60] on use at bounding box center [322, 61] width 6 height 6
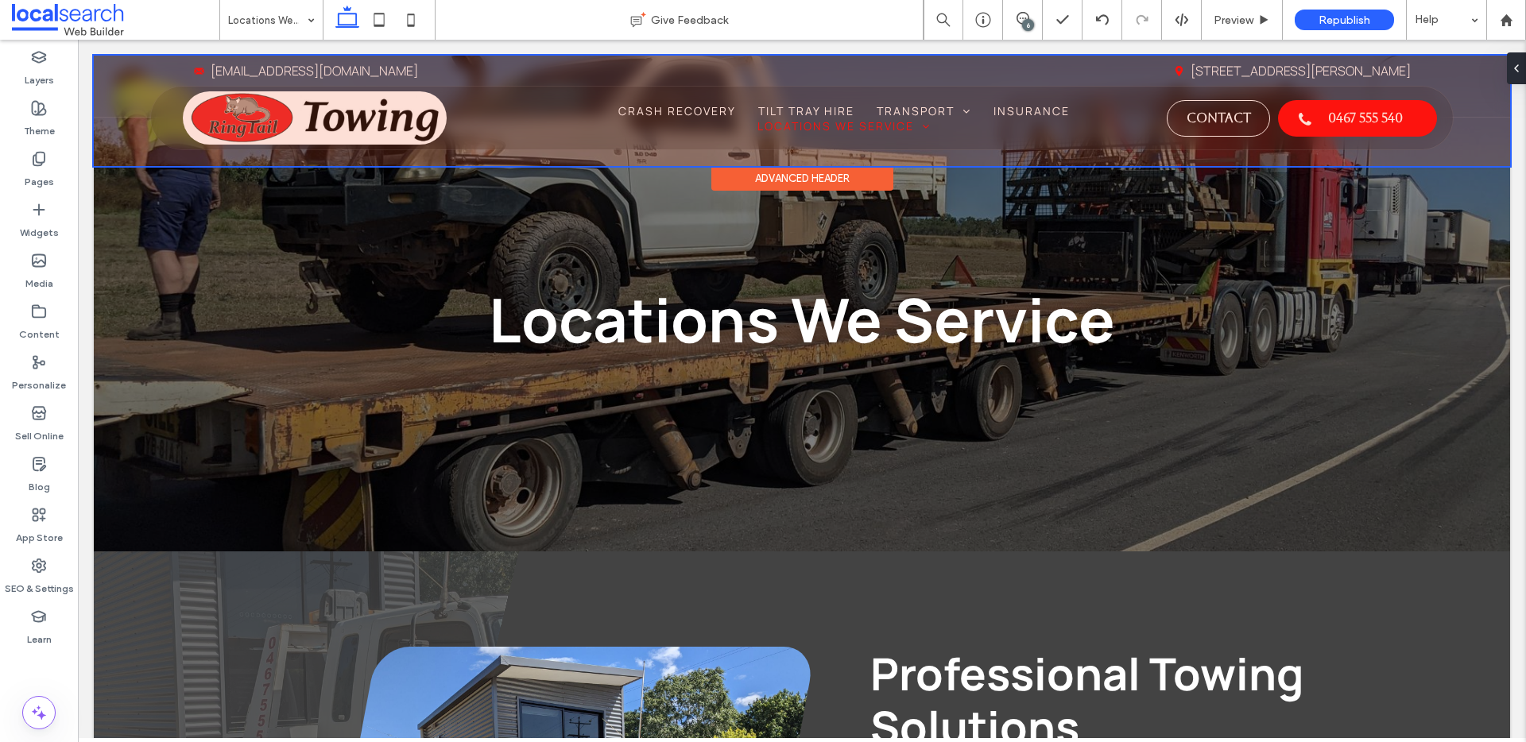
click at [729, 118] on div at bounding box center [802, 111] width 1416 height 110
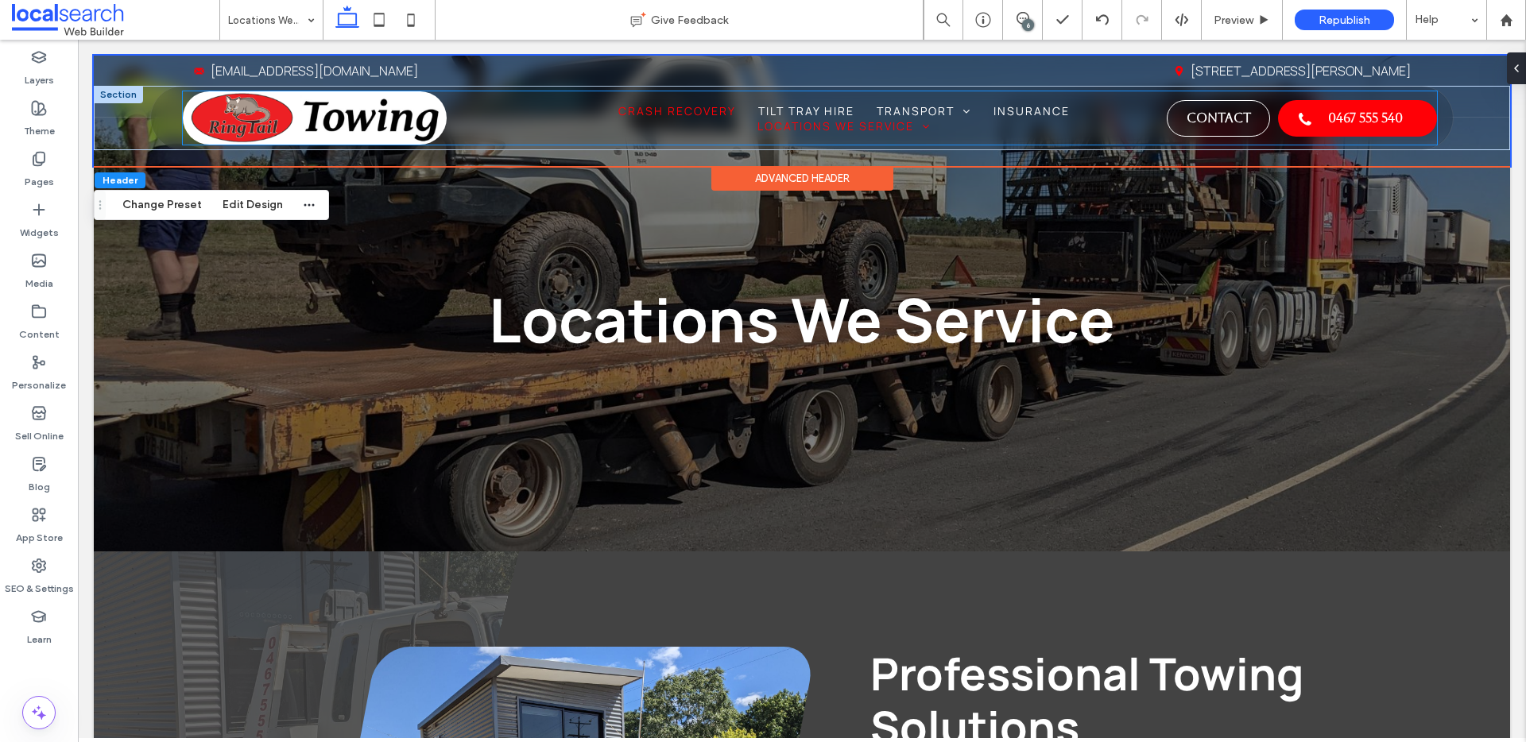
click at [693, 116] on span "Crash Recovery" at bounding box center [677, 110] width 118 height 15
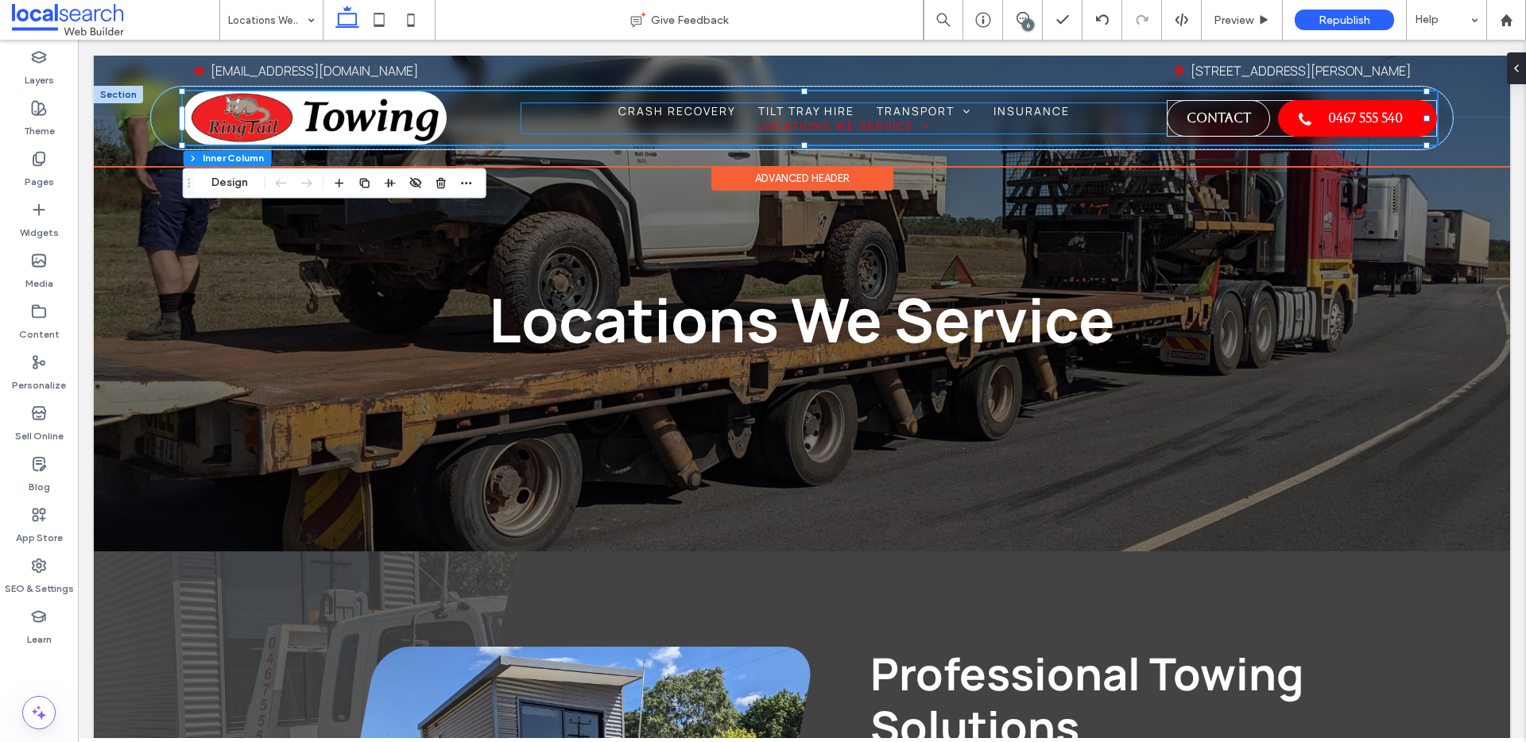
click at [641, 118] on ul "Home Crash Recovery Tilt Tray Hire Transport Shipping Container Transport Boat …" at bounding box center [843, 118] width 645 height 30
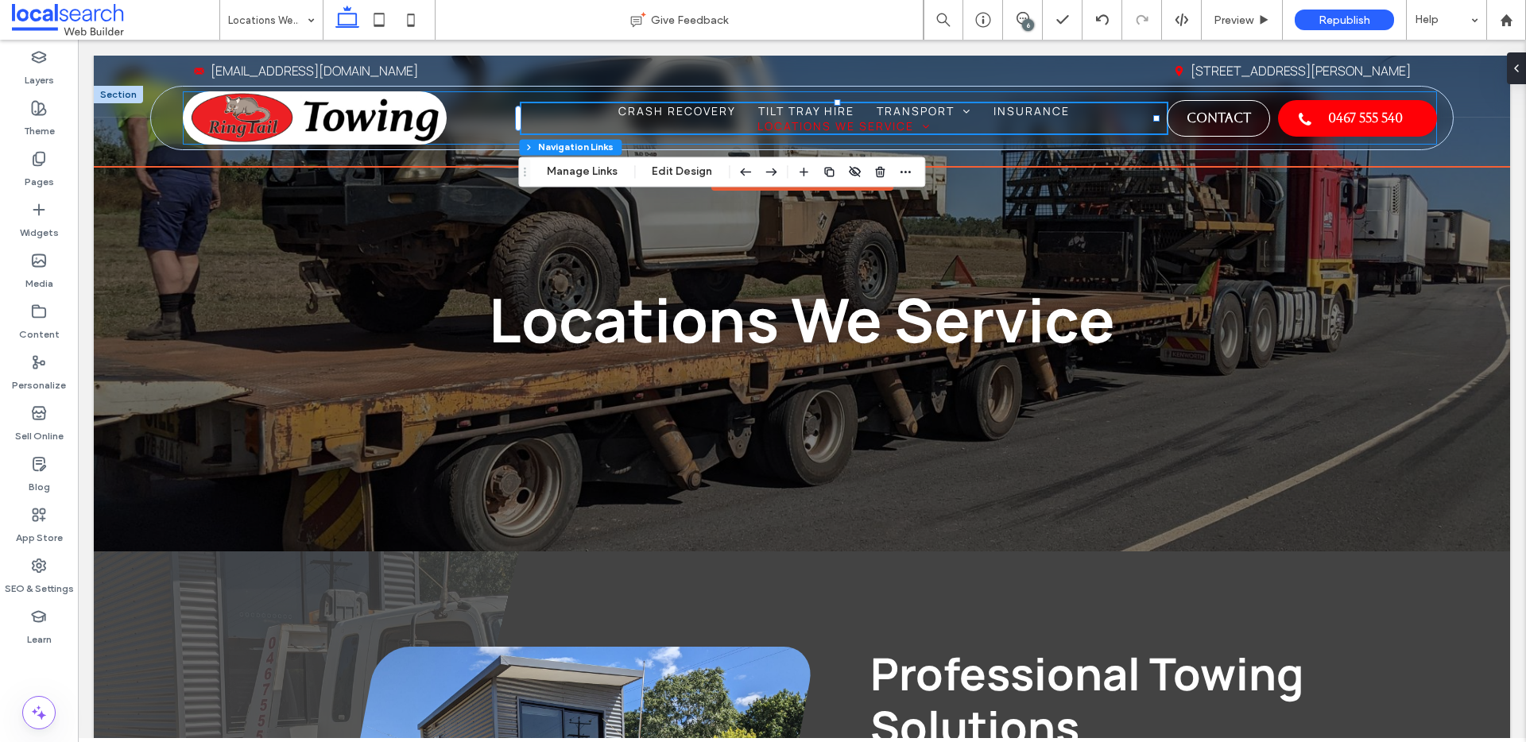
click at [510, 126] on div "Home Crash Recovery Tilt Tray Hire Transport Shipping Container Transport Boat …" at bounding box center [809, 117] width 1253 height 53
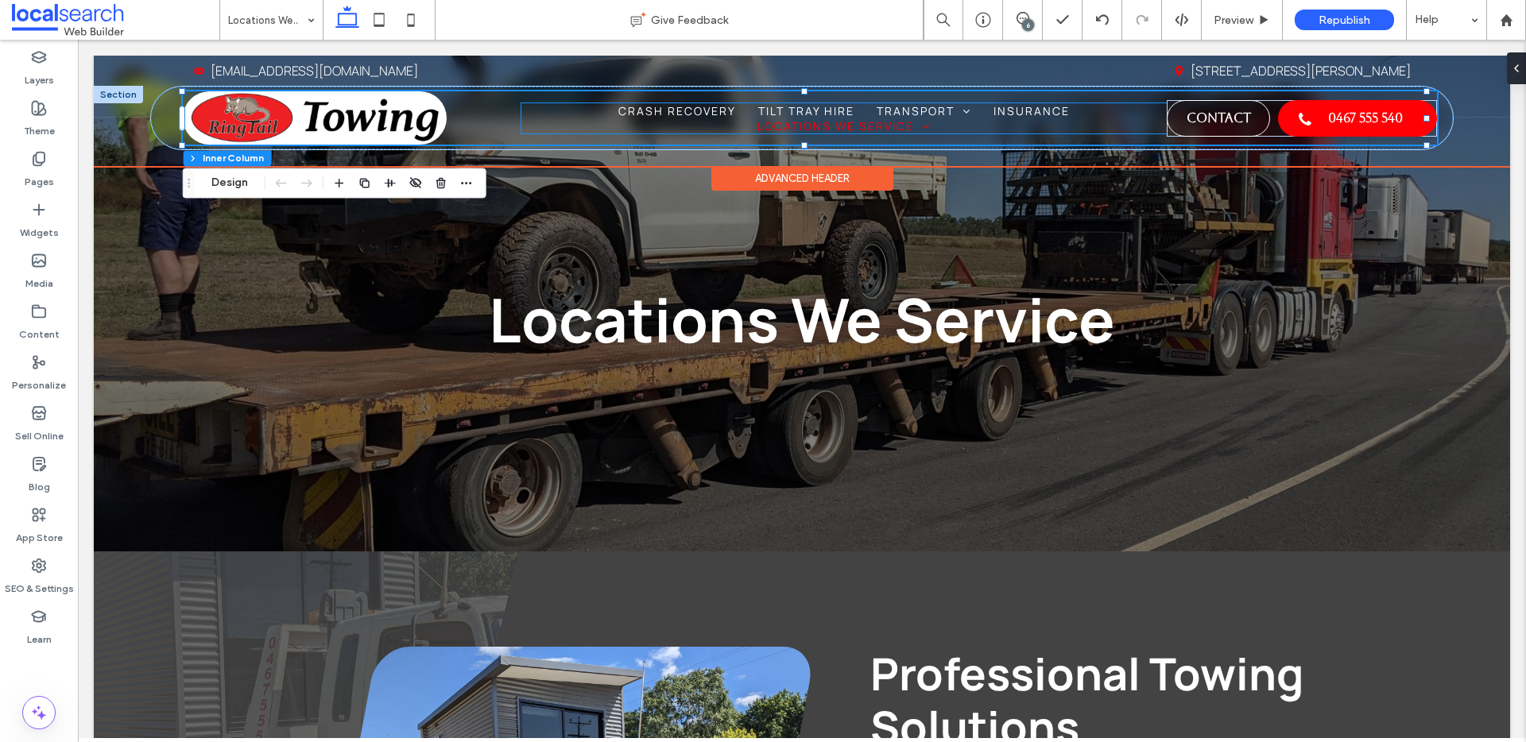
click at [583, 117] on ul "Home Crash Recovery Tilt Tray Hire Transport Shipping Container Transport Boat …" at bounding box center [843, 118] width 645 height 30
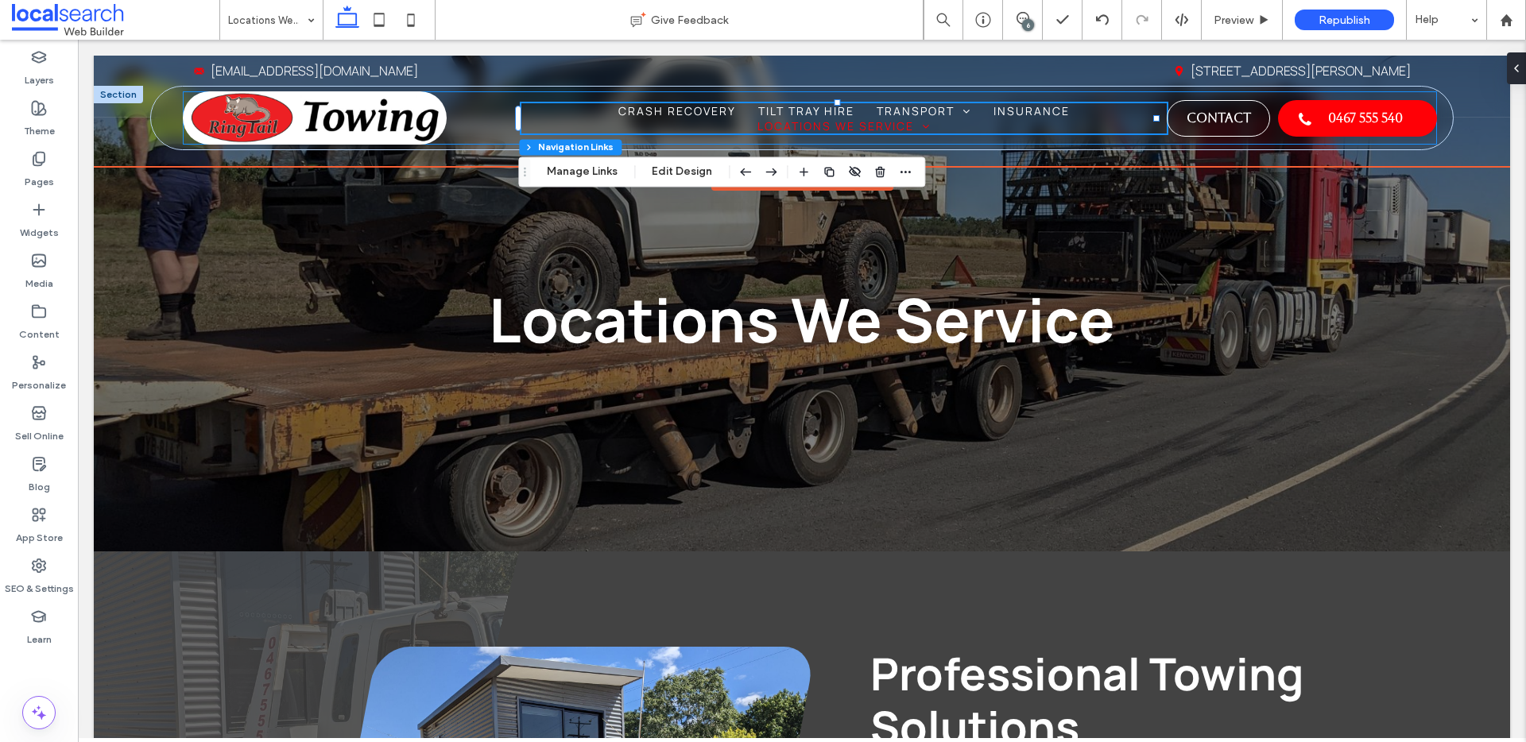
click at [472, 122] on div "Home Crash Recovery Tilt Tray Hire Transport Shipping Container Transport Boat …" at bounding box center [809, 117] width 1253 height 53
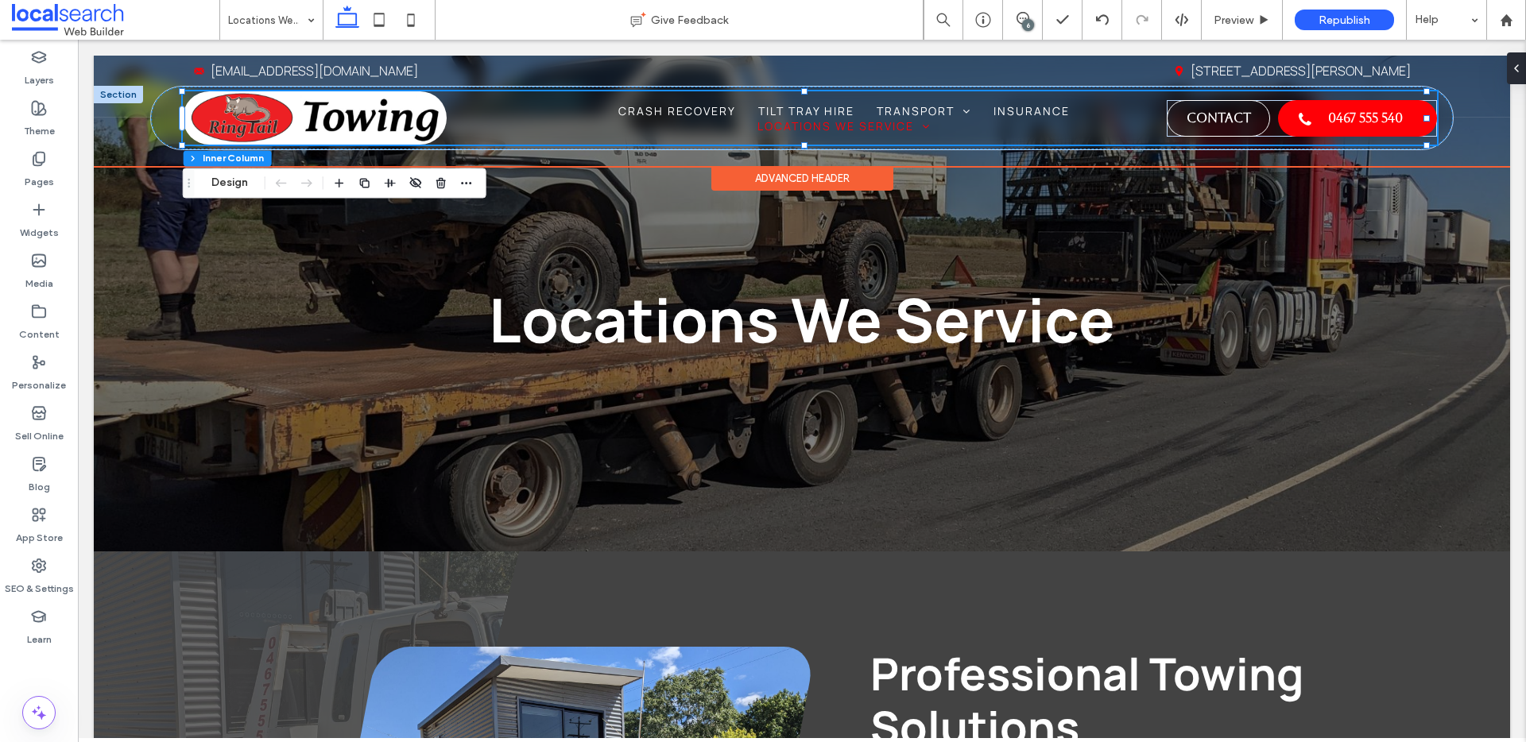
click at [473, 115] on div "Home Crash Recovery Tilt Tray Hire Transport Shipping Container Transport Boat …" at bounding box center [809, 117] width 1253 height 53
click at [445, 119] on div "Home Crash Recovery Tilt Tray Hire Transport Shipping Container Transport Boat …" at bounding box center [809, 117] width 1253 height 53
click at [528, 110] on ul "Home Crash Recovery Tilt Tray Hire Transport Shipping Container Transport Boat …" at bounding box center [843, 118] width 645 height 30
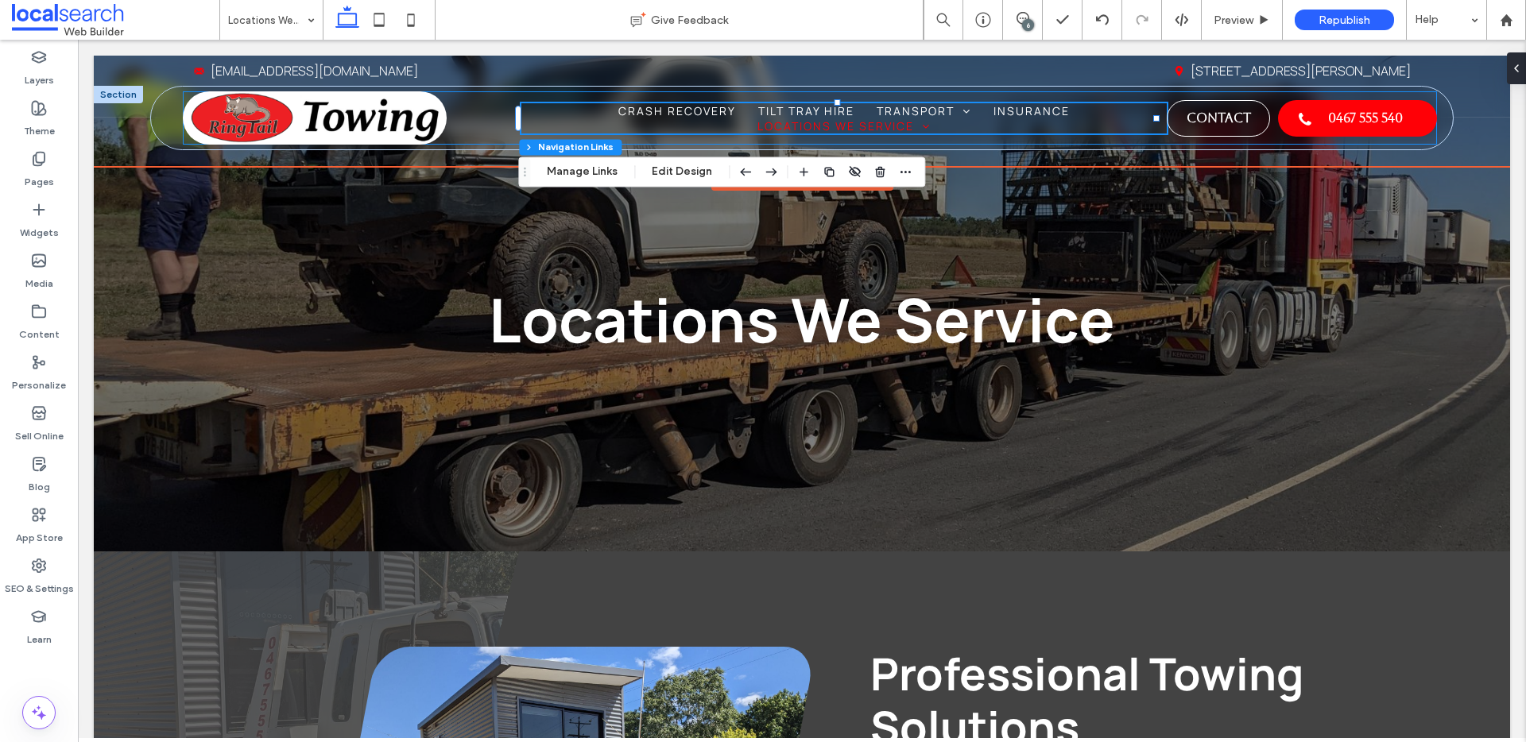
click at [499, 126] on div "Home Crash Recovery Tilt Tray Hire Transport Shipping Container Transport Boat …" at bounding box center [809, 117] width 1253 height 53
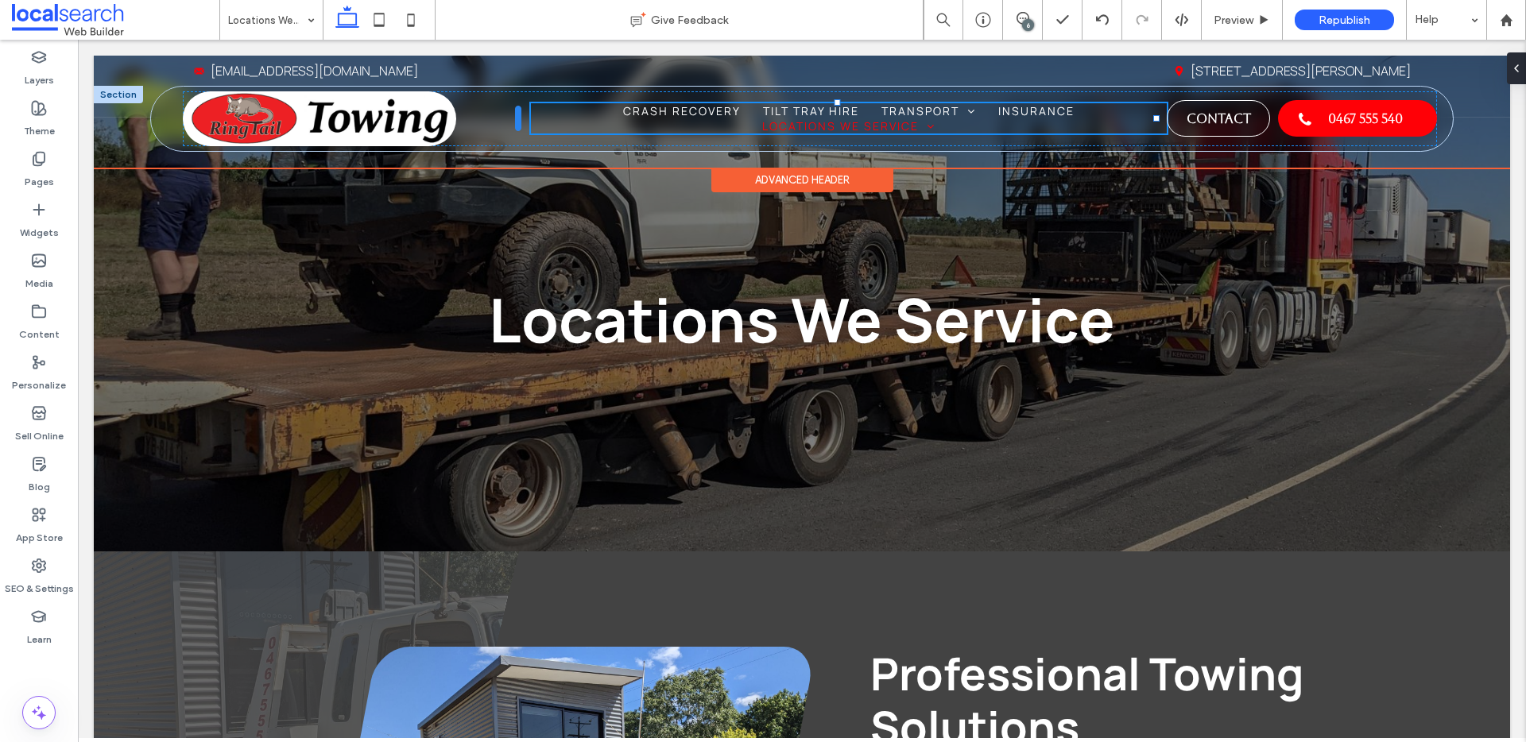
click at [517, 119] on div at bounding box center [518, 118] width 6 height 25
drag, startPoint x: 517, startPoint y: 119, endPoint x: 504, endPoint y: 122, distance: 13.1
click at [517, 126] on div at bounding box center [518, 118] width 6 height 25
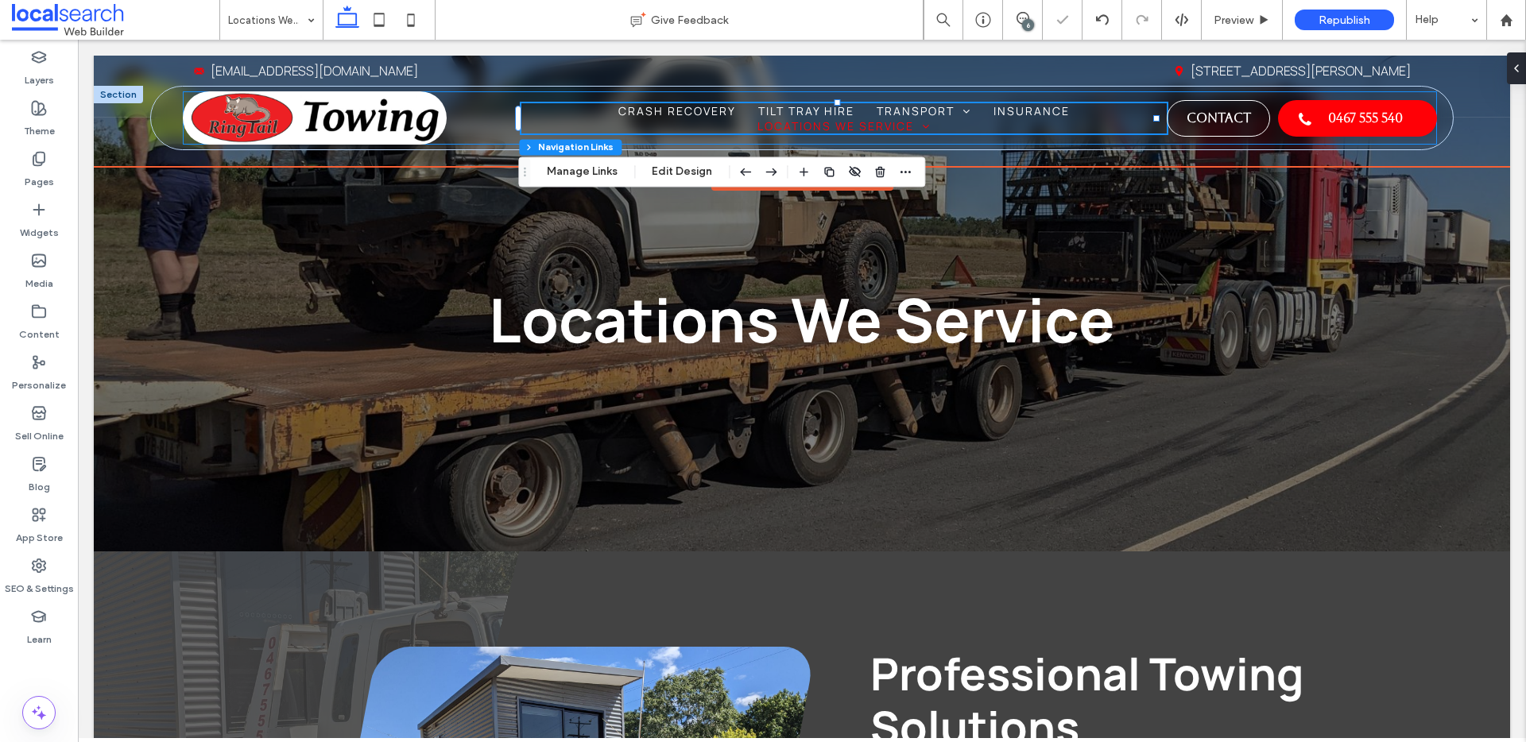
click at [465, 119] on div "Home Crash Recovery Tilt Tray Hire Transport Shipping Container Transport Boat …" at bounding box center [809, 117] width 1253 height 53
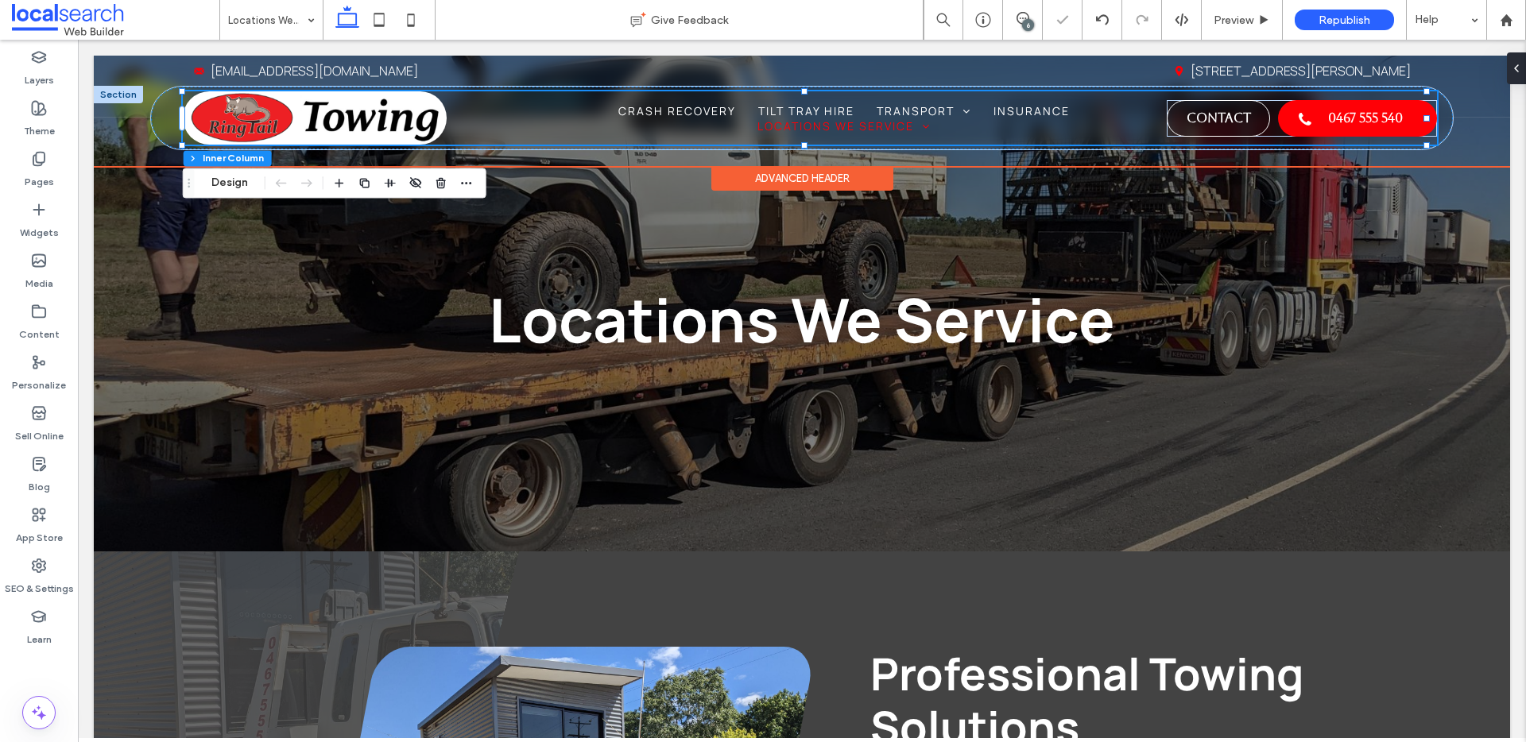
click at [451, 121] on div "Home Crash Recovery Tilt Tray Hire Transport Shipping Container Transport Boat …" at bounding box center [809, 117] width 1253 height 53
click at [474, 104] on div "Home Crash Recovery Tilt Tray Hire Transport Shipping Container Transport Boat …" at bounding box center [809, 117] width 1253 height 53
click at [442, 98] on link at bounding box center [314, 99] width 263 height 17
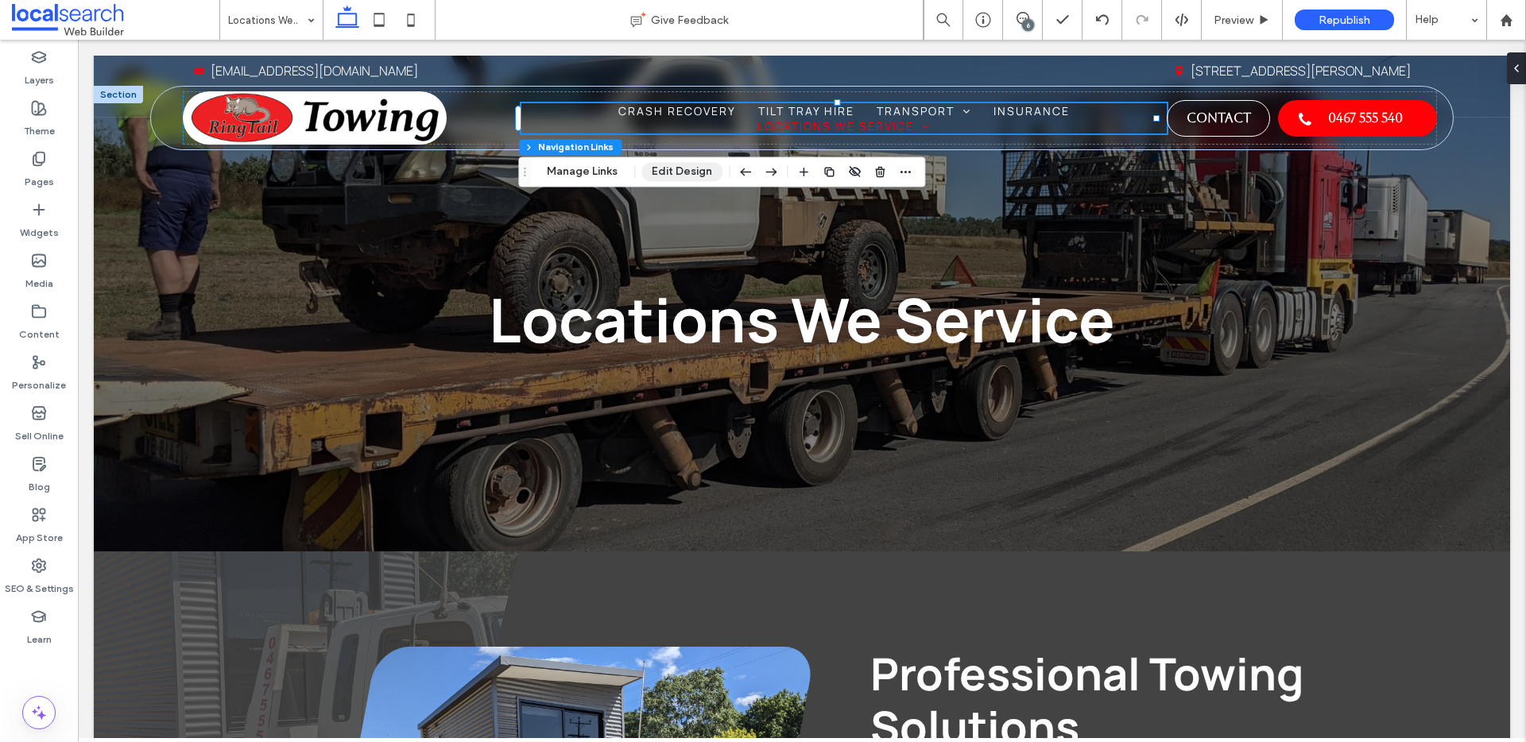
drag, startPoint x: 661, startPoint y: 170, endPoint x: 670, endPoint y: 168, distance: 9.1
click at [662, 169] on button "Edit Design" at bounding box center [681, 171] width 81 height 19
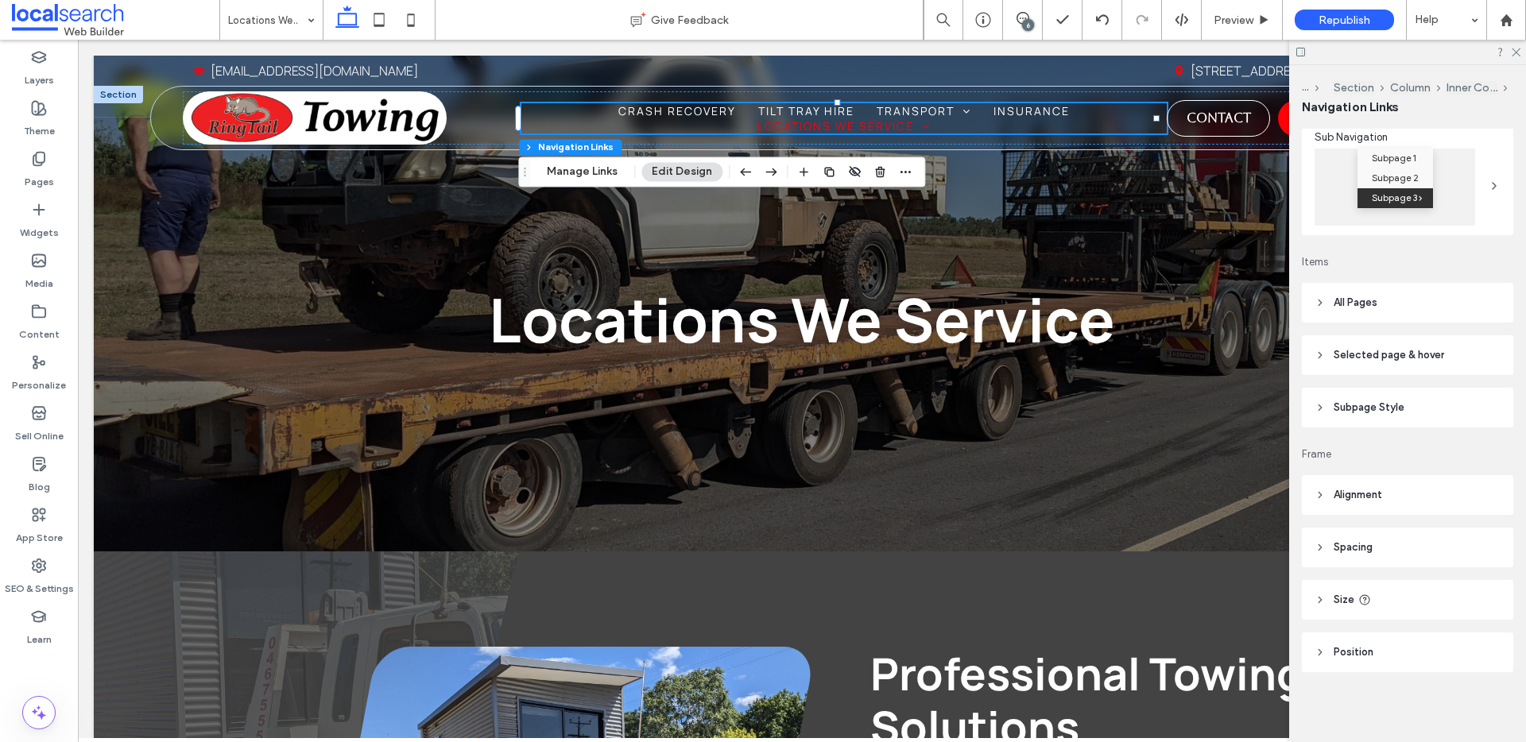
drag, startPoint x: 1382, startPoint y: 606, endPoint x: 1387, endPoint y: 593, distance: 13.6
click at [1382, 603] on header "Size" at bounding box center [1407, 600] width 211 height 40
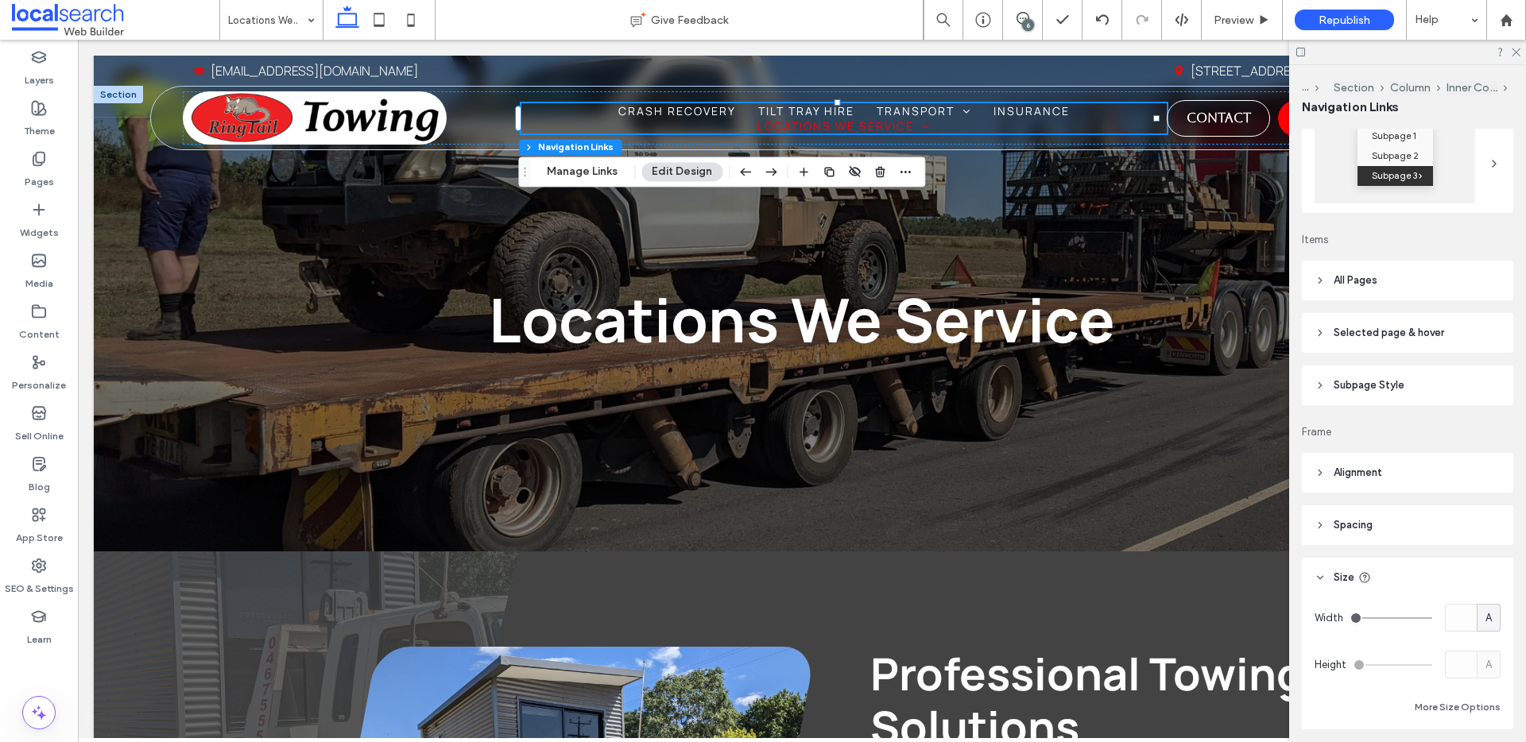
scroll to position [276, 0]
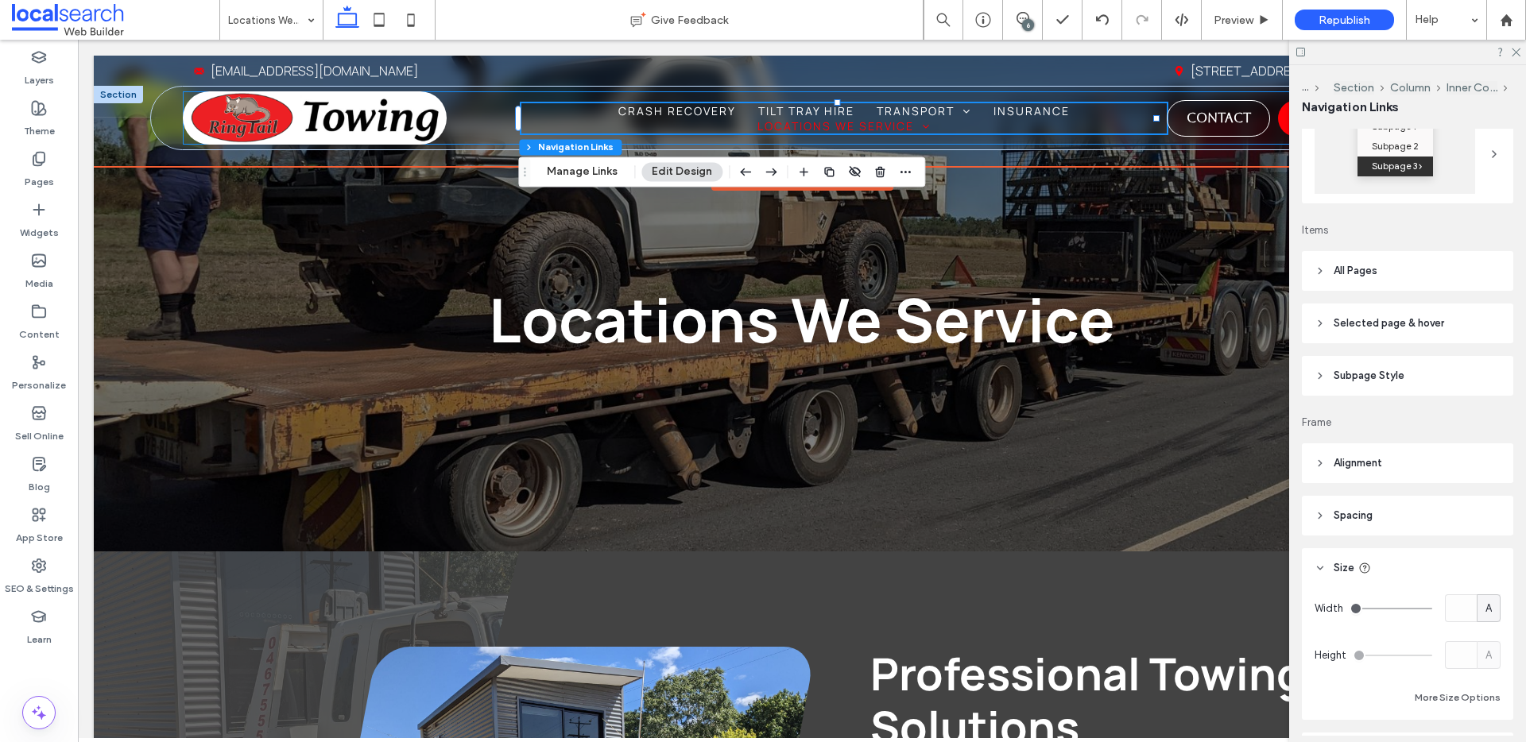
click at [488, 137] on div "Home Crash Recovery Tilt Tray Hire Transport Shipping Container Transport Boat …" at bounding box center [809, 117] width 1253 height 53
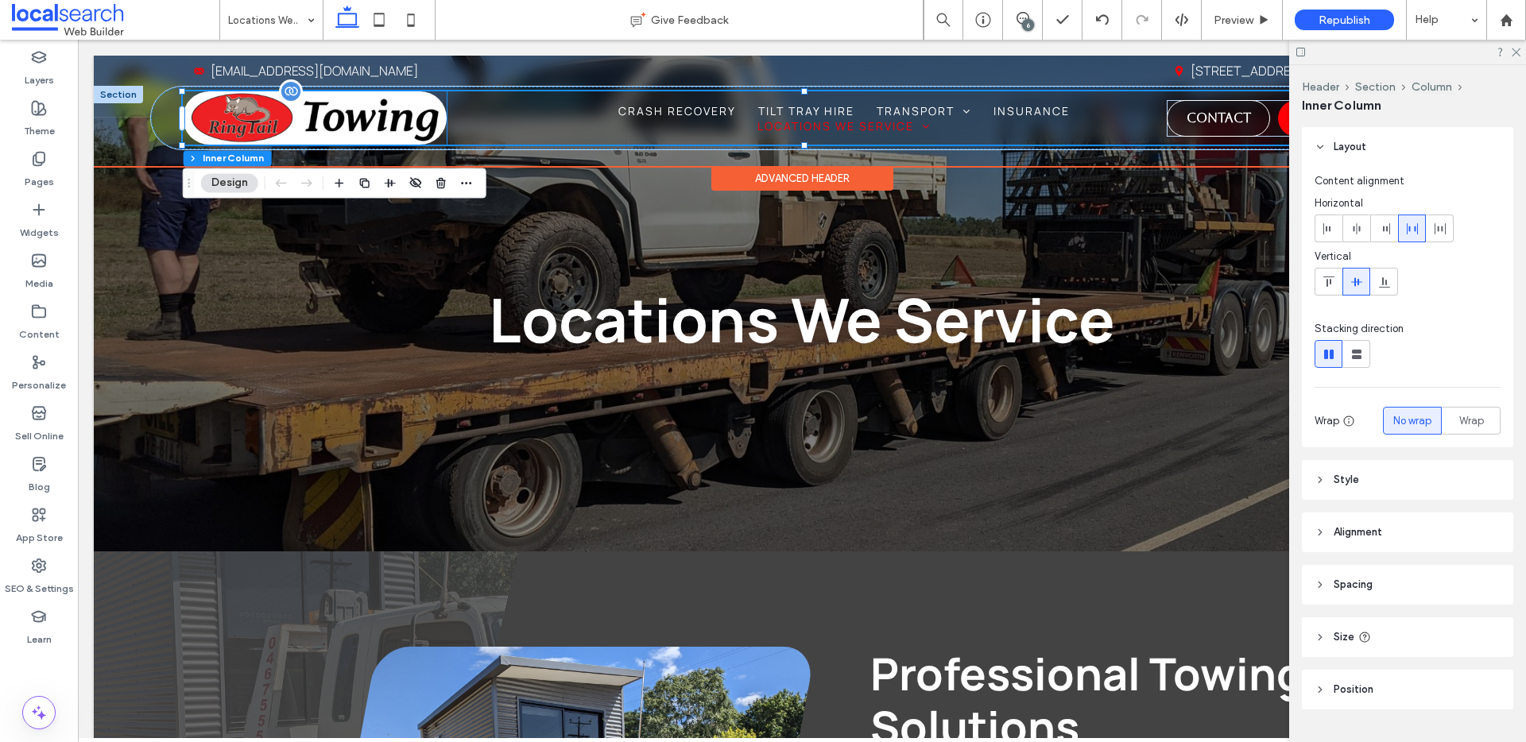
click at [425, 124] on img at bounding box center [314, 117] width 263 height 53
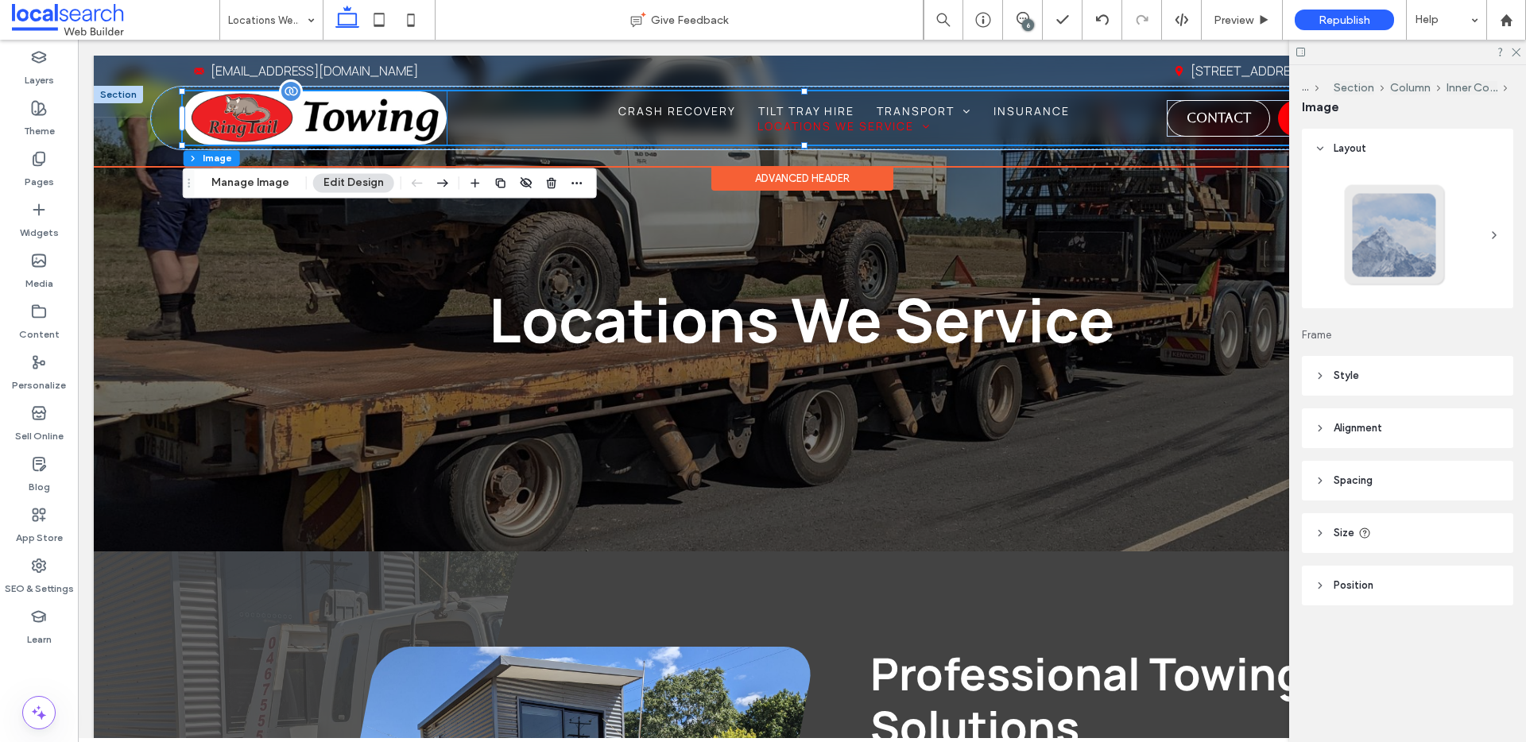
type input "***"
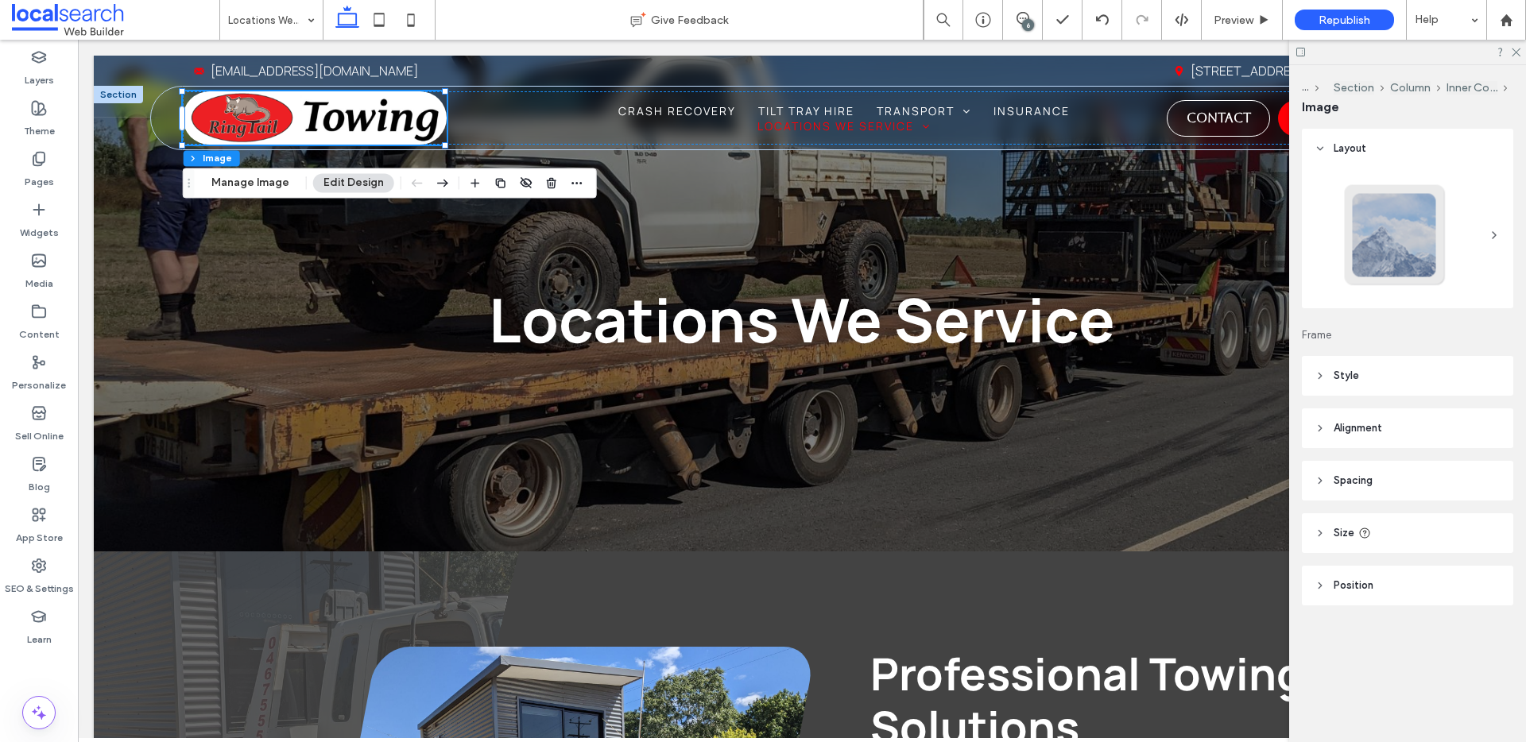
click at [1414, 536] on header "Size" at bounding box center [1407, 533] width 211 height 40
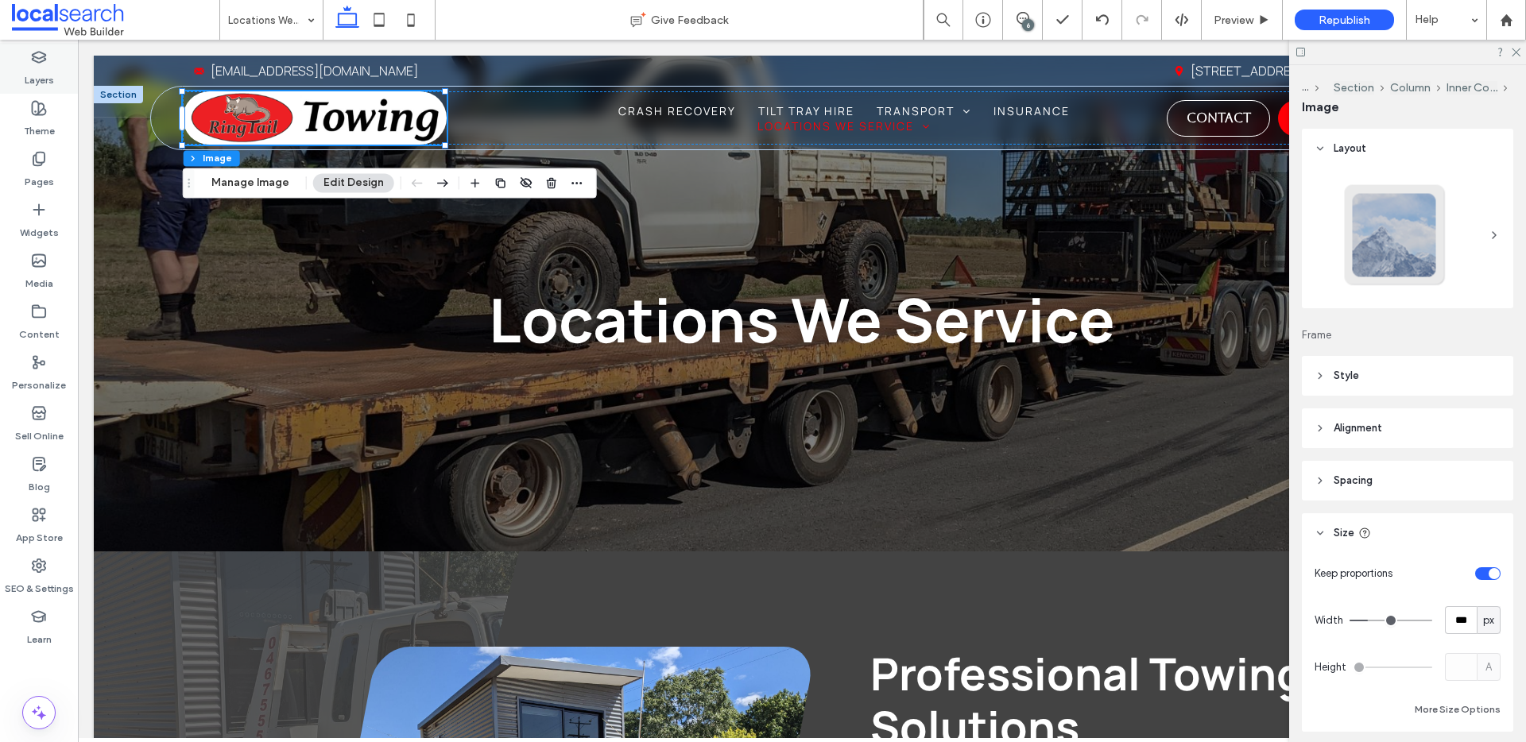
click at [26, 64] on div "Layers" at bounding box center [39, 68] width 78 height 51
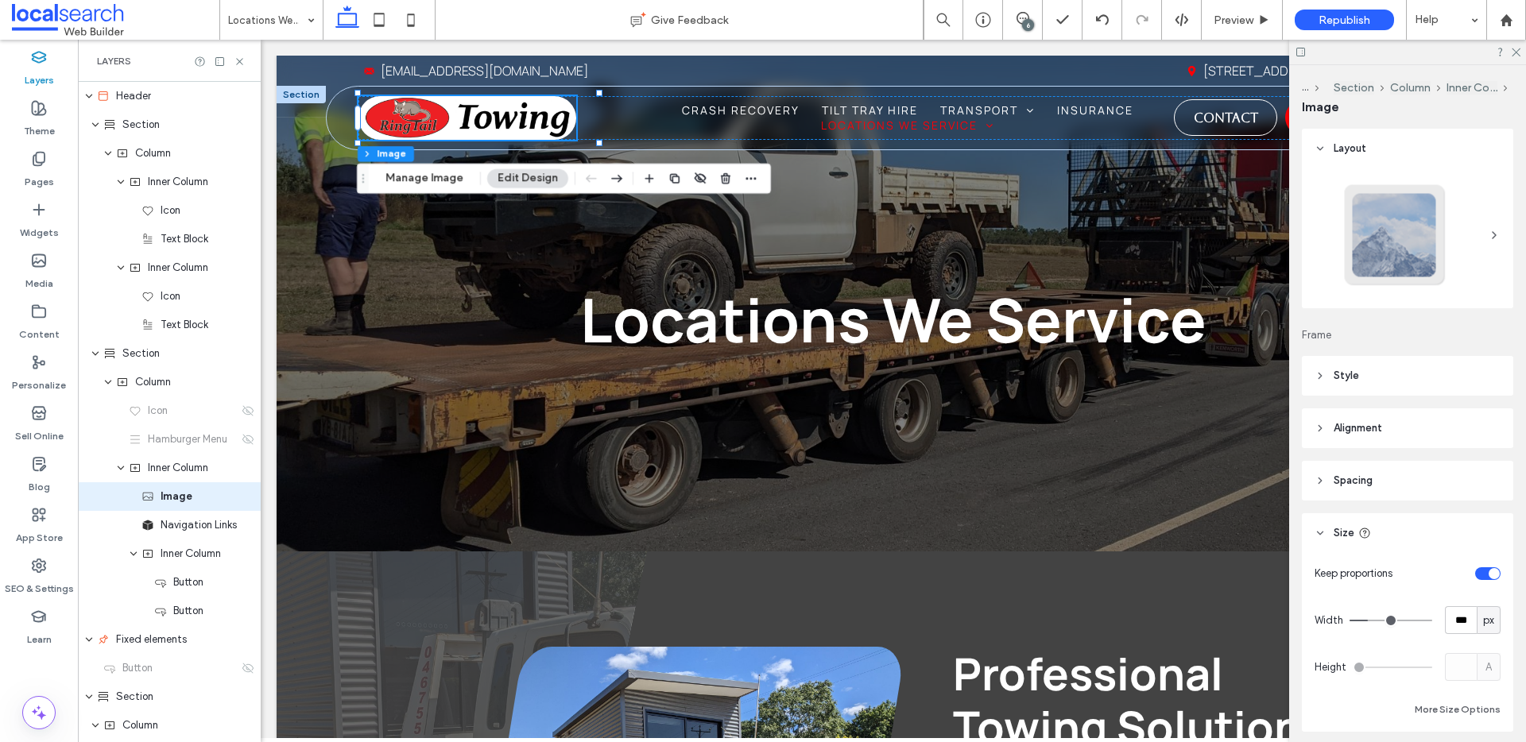
scroll to position [85, 0]
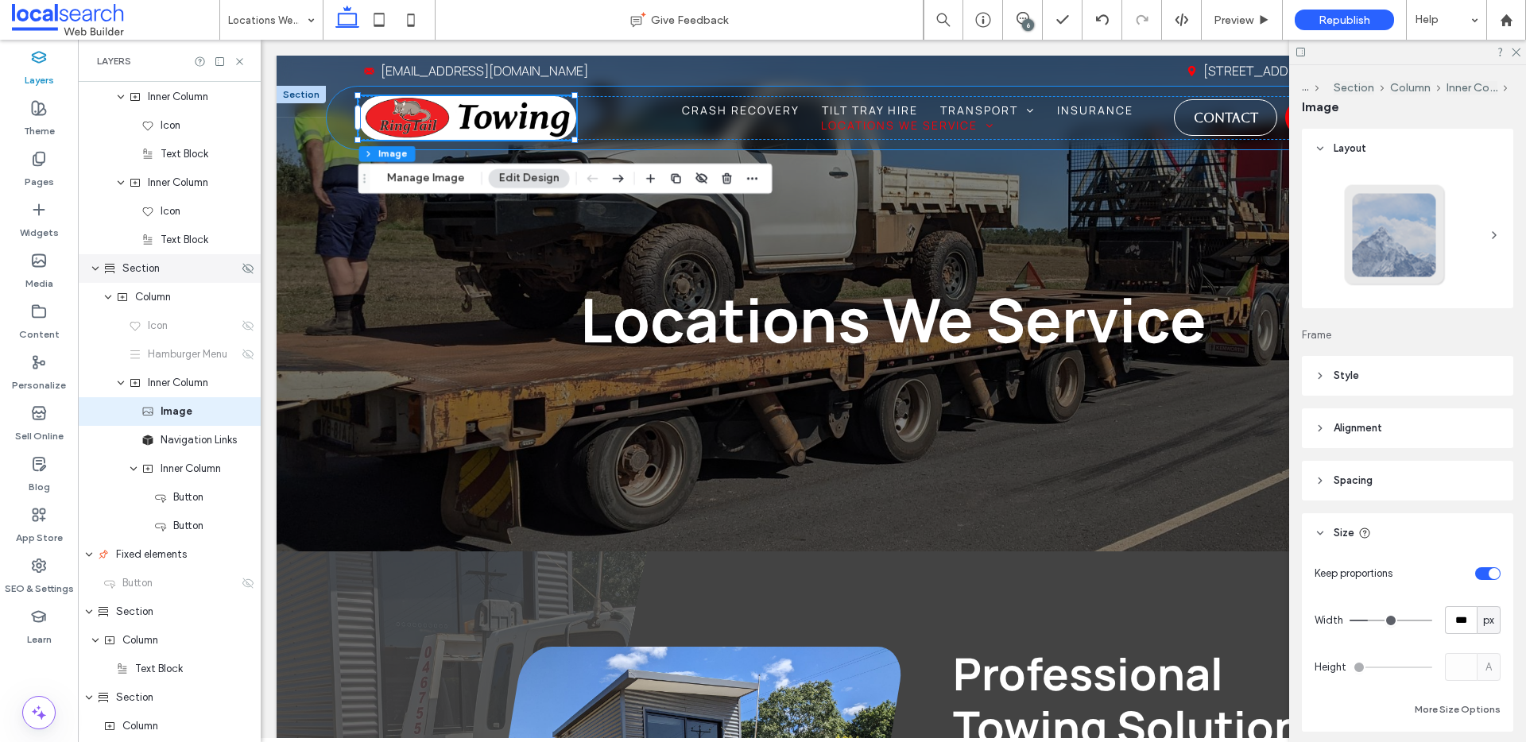
click at [151, 271] on span "Section" at bounding box center [140, 269] width 37 height 16
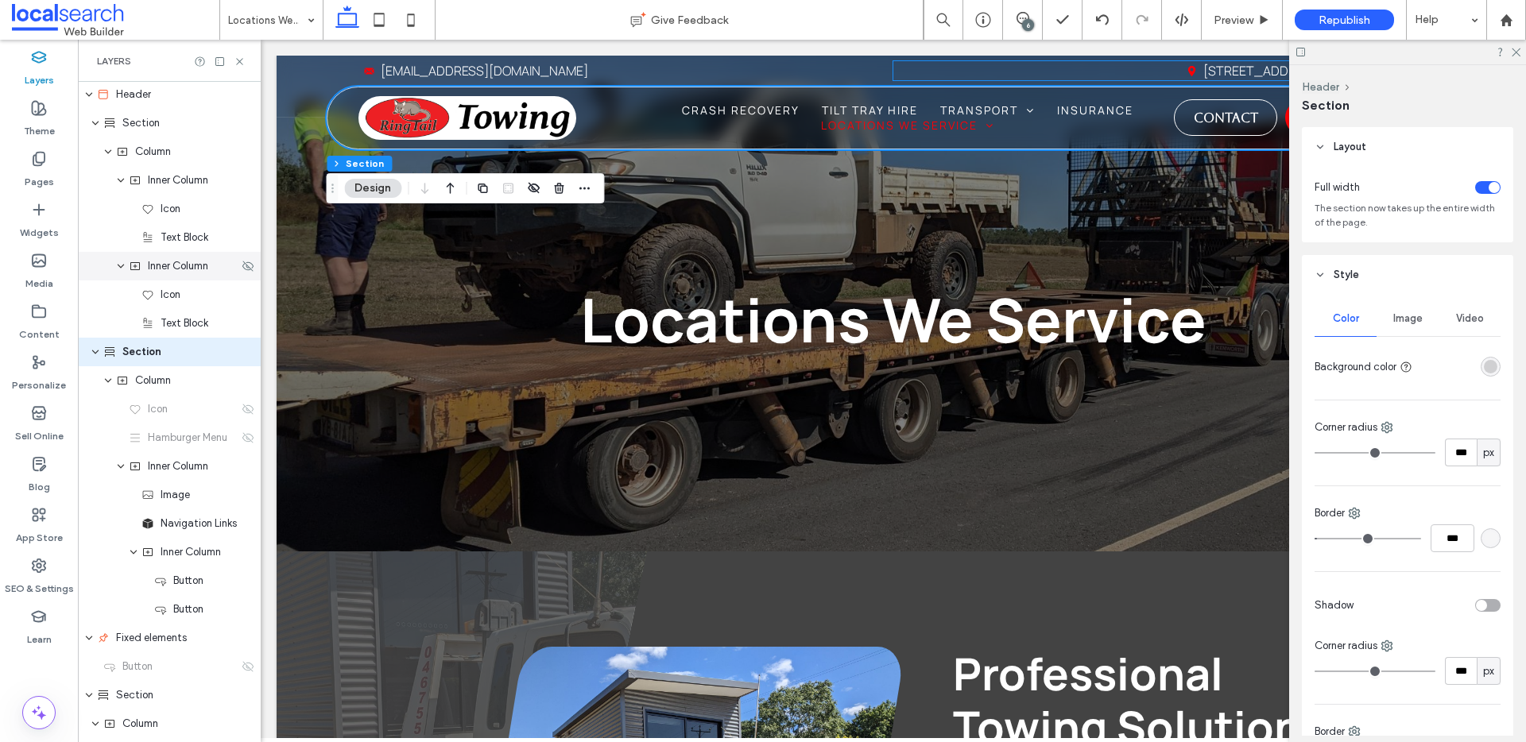
scroll to position [0, 0]
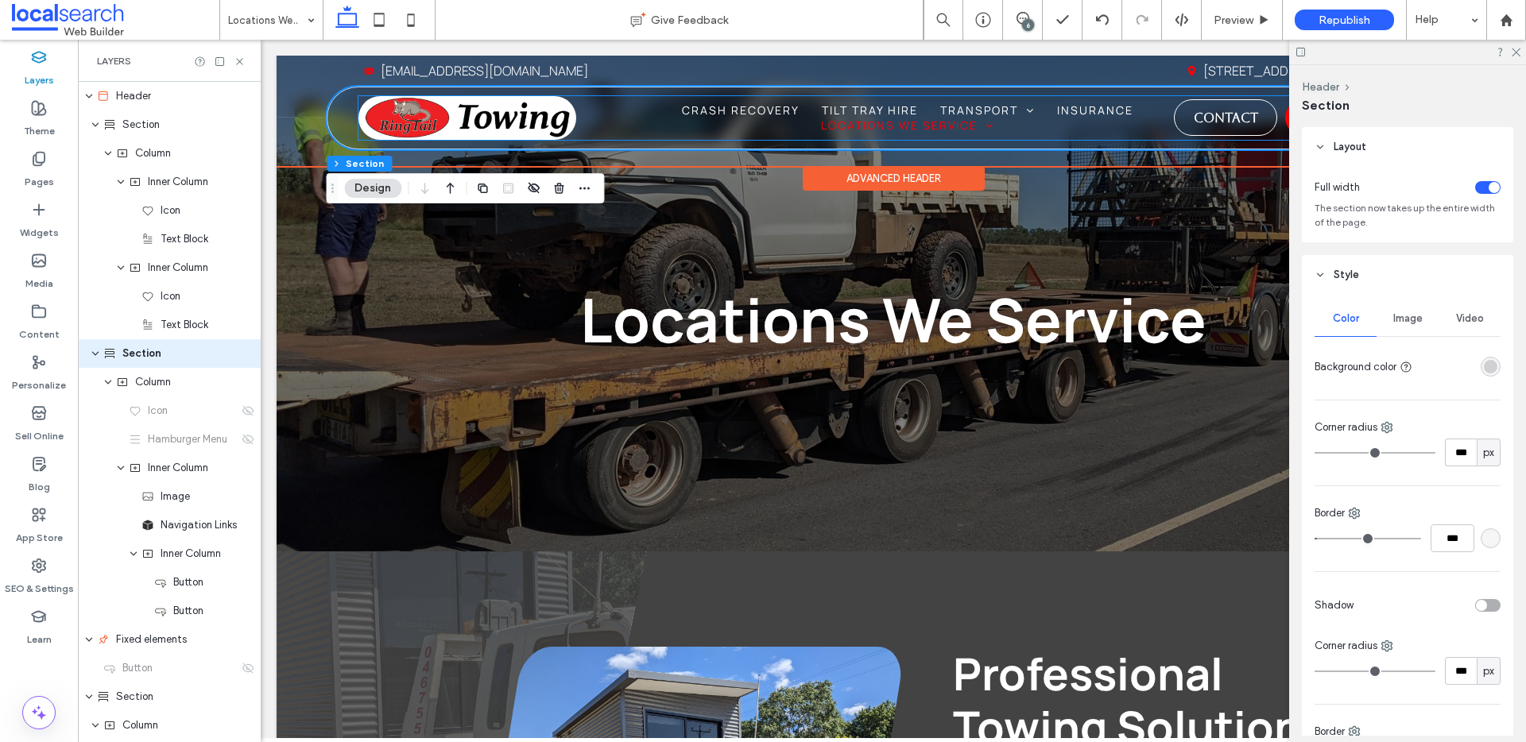
click at [613, 102] on div "Home Crash Recovery Tilt Tray Hire Transport Shipping Container Transport Boat …" at bounding box center [901, 118] width 1086 height 44
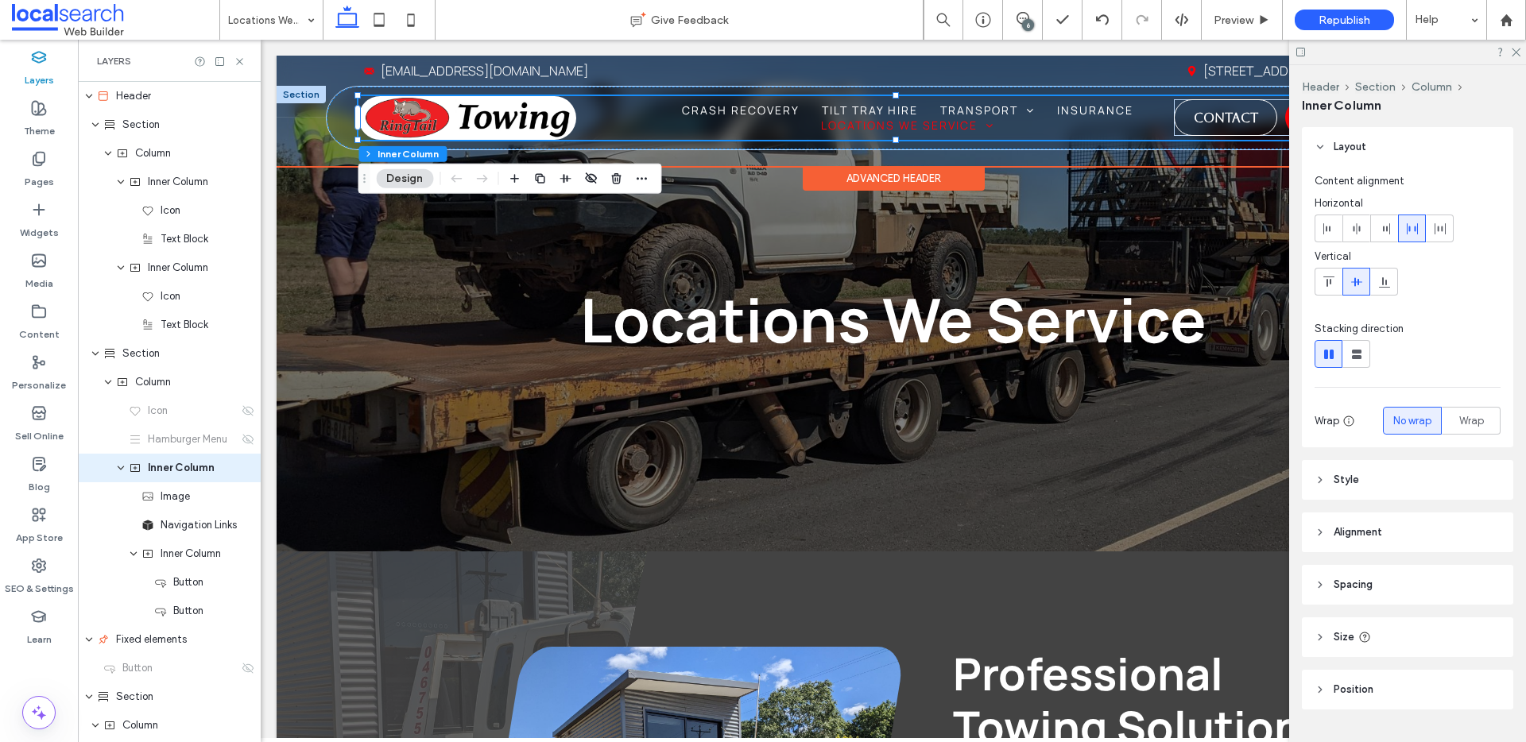
scroll to position [56, 0]
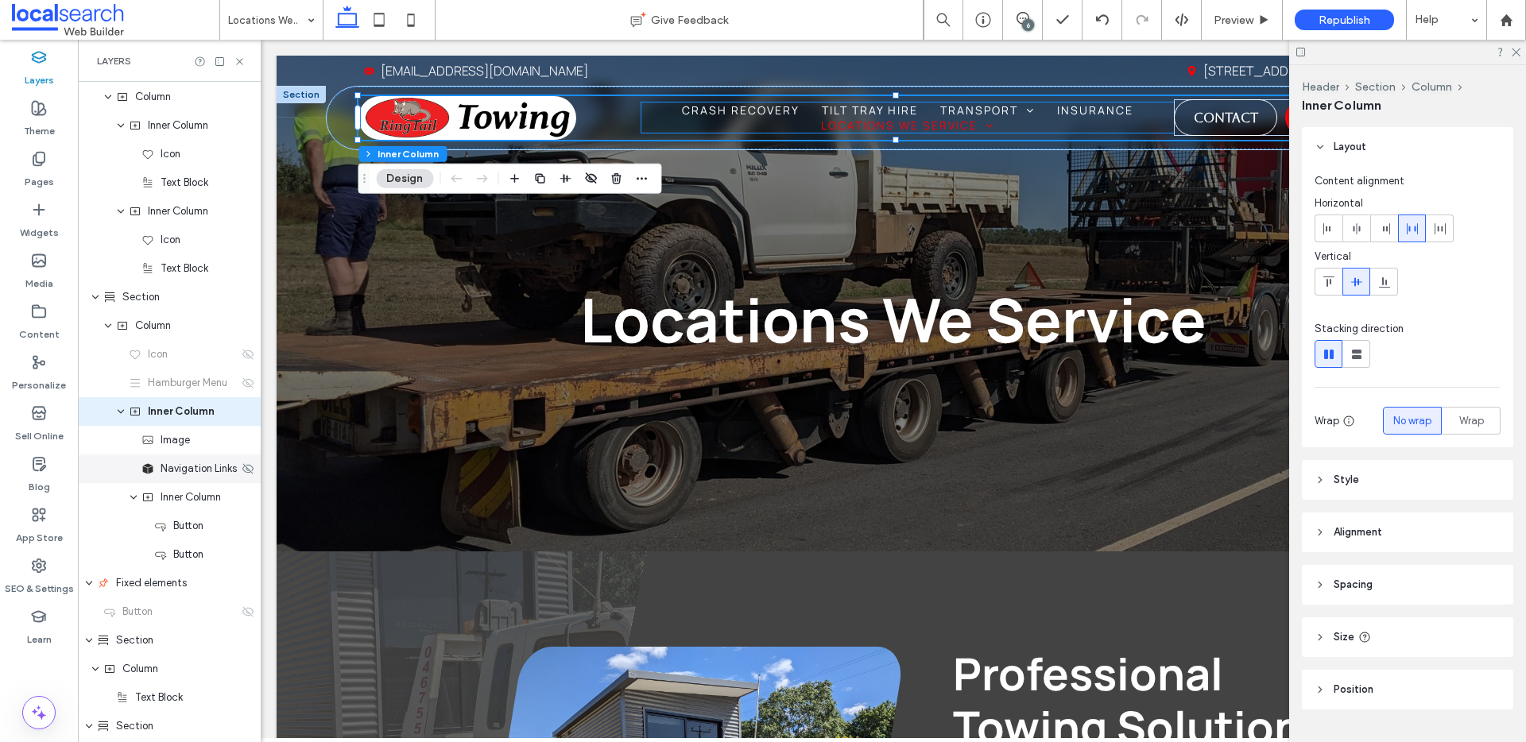
click at [184, 470] on span "Navigation Links" at bounding box center [199, 469] width 76 height 16
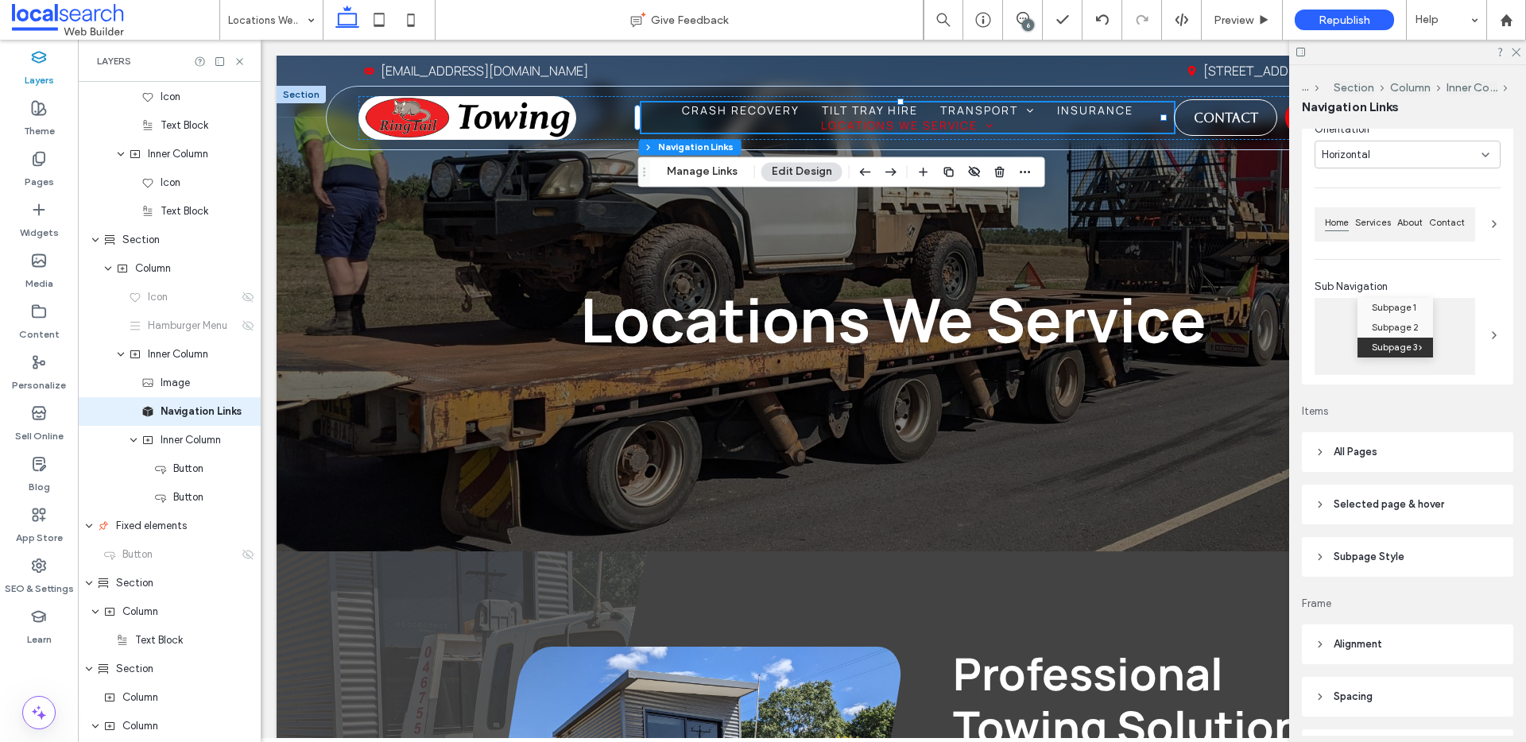
scroll to position [271, 0]
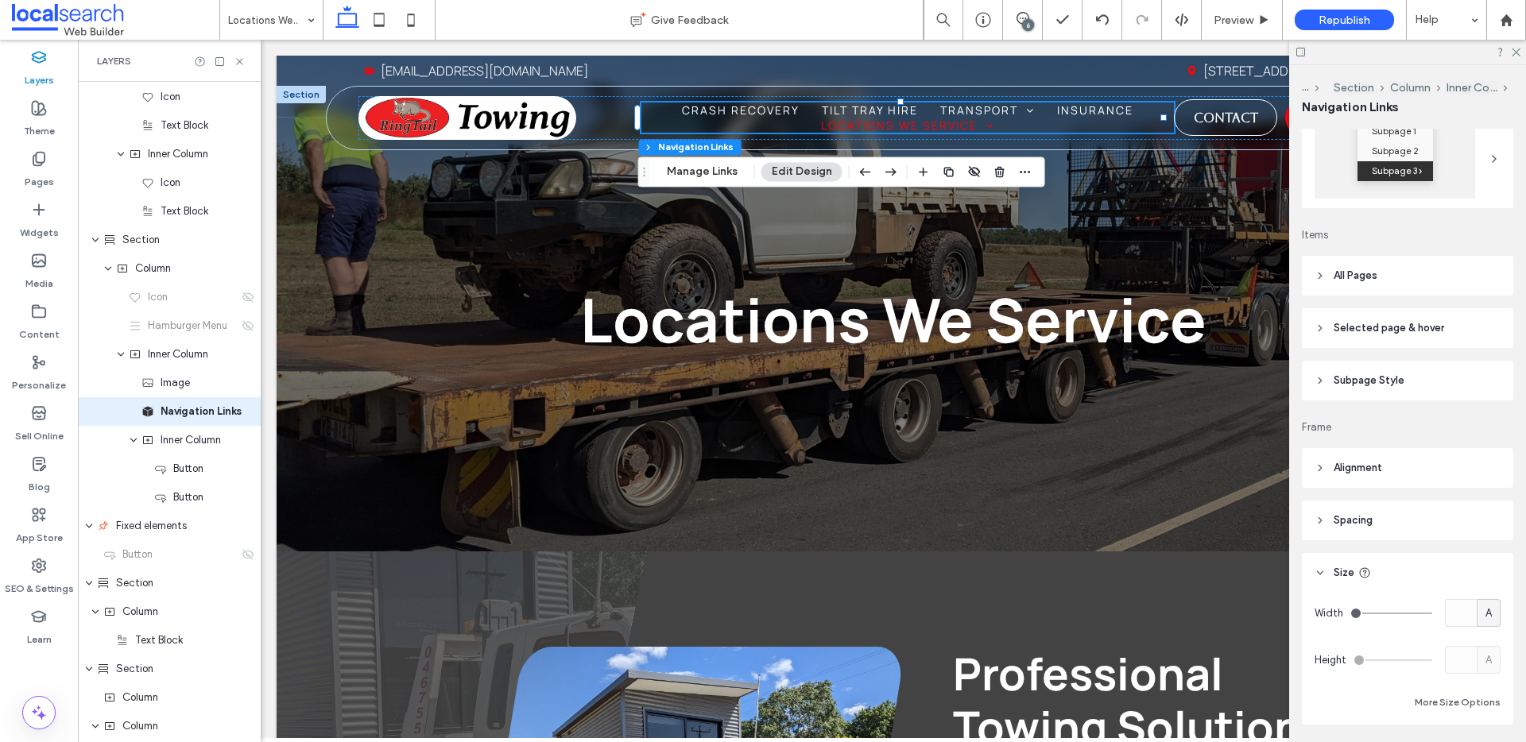
click at [1384, 507] on header "Spacing" at bounding box center [1407, 521] width 211 height 40
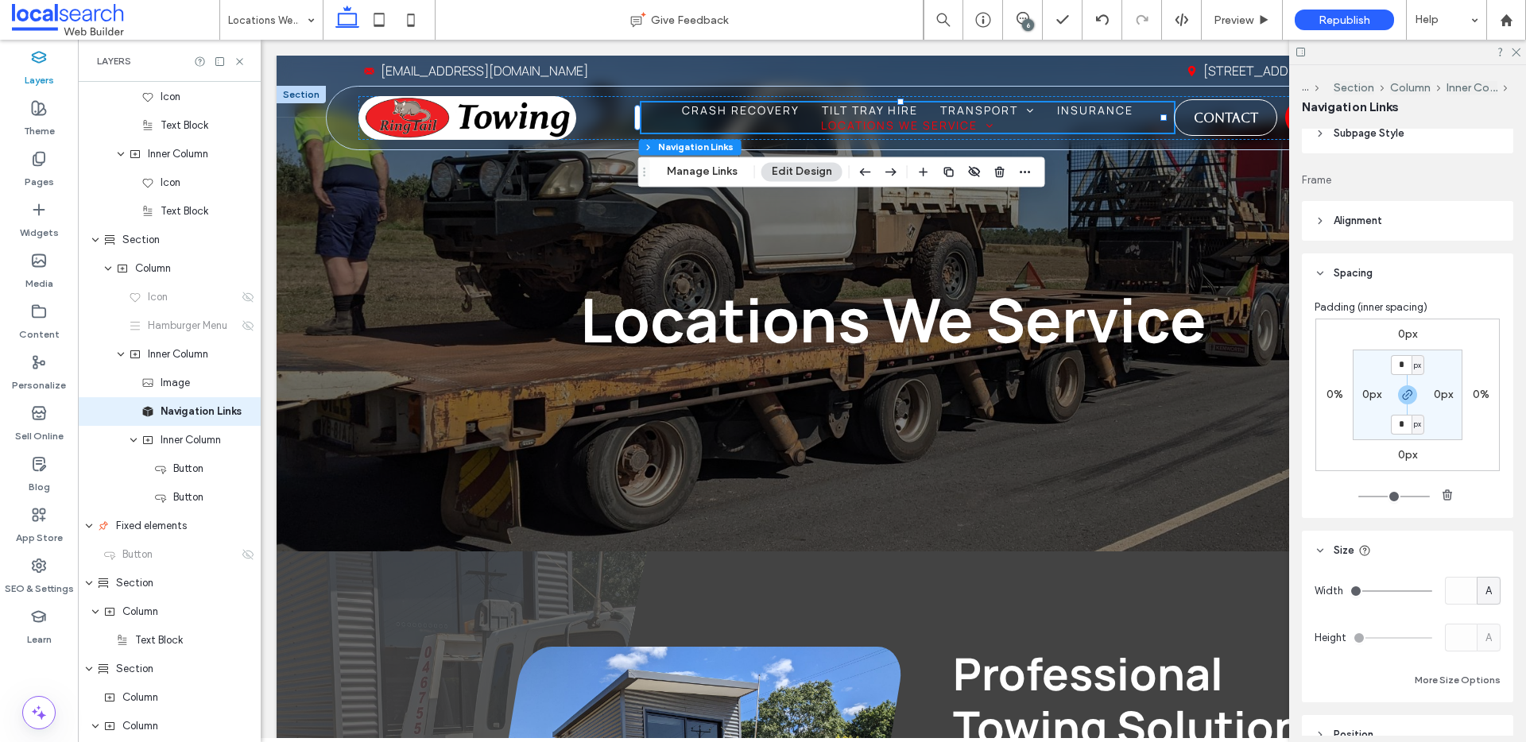
scroll to position [601, 0]
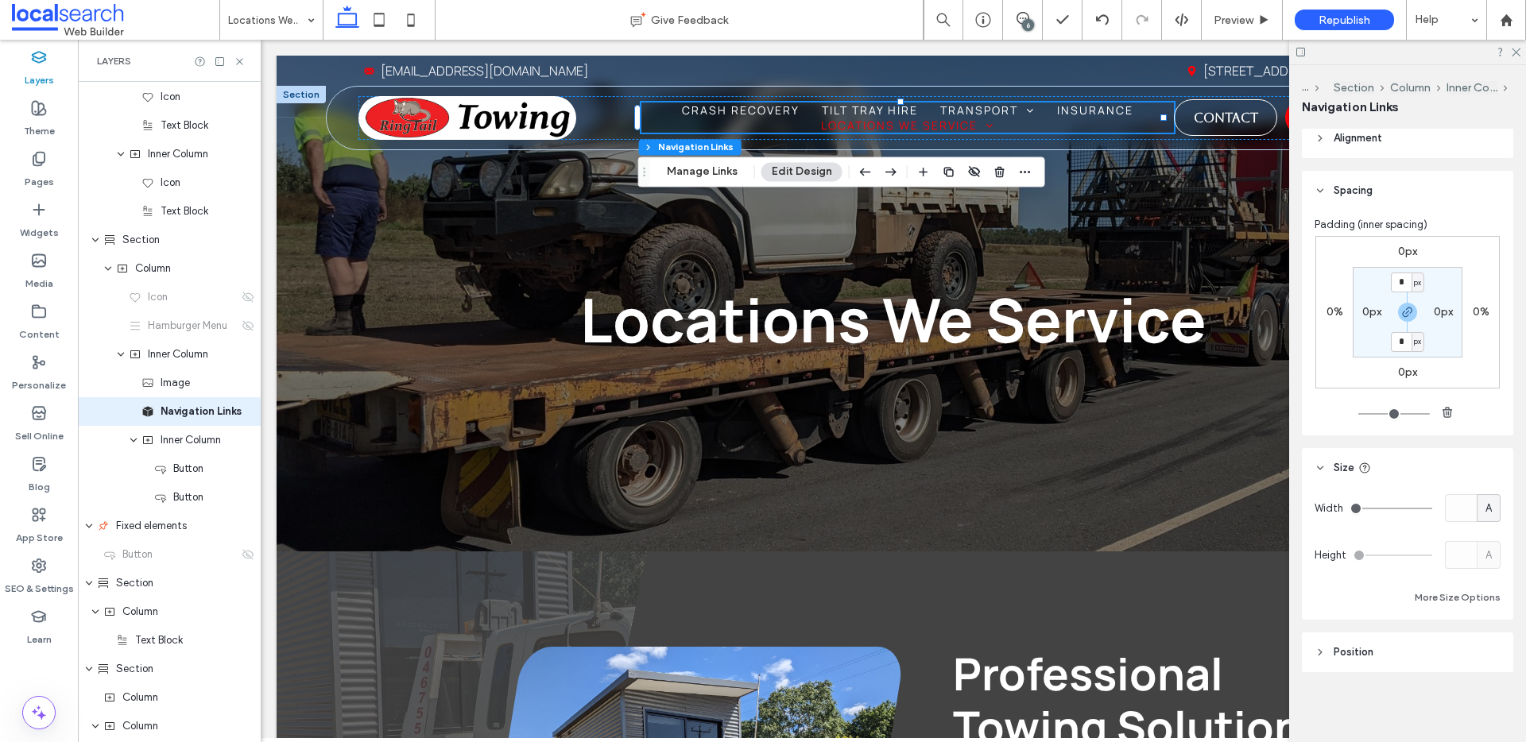
click at [1442, 590] on button "More Size Options" at bounding box center [1458, 597] width 86 height 19
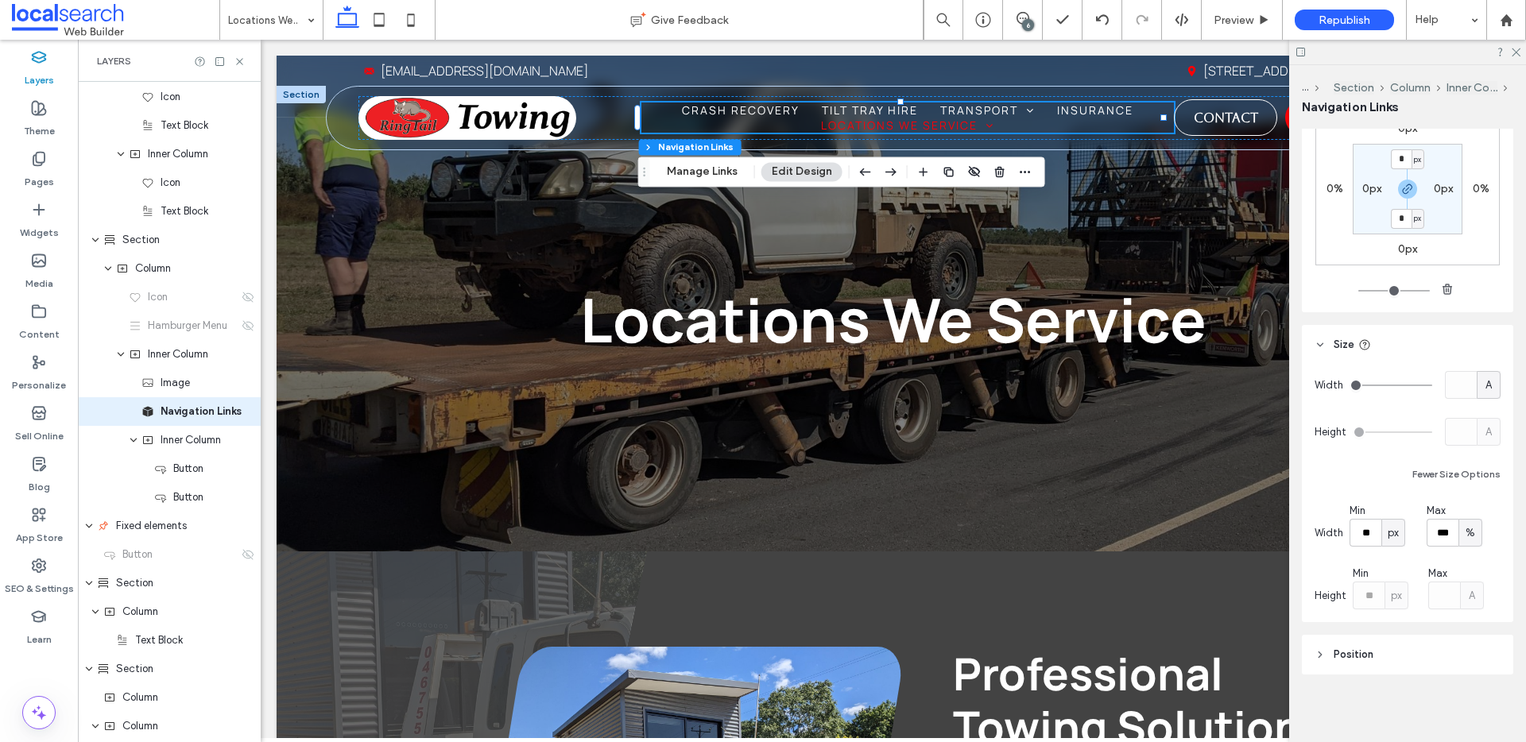
scroll to position [436, 0]
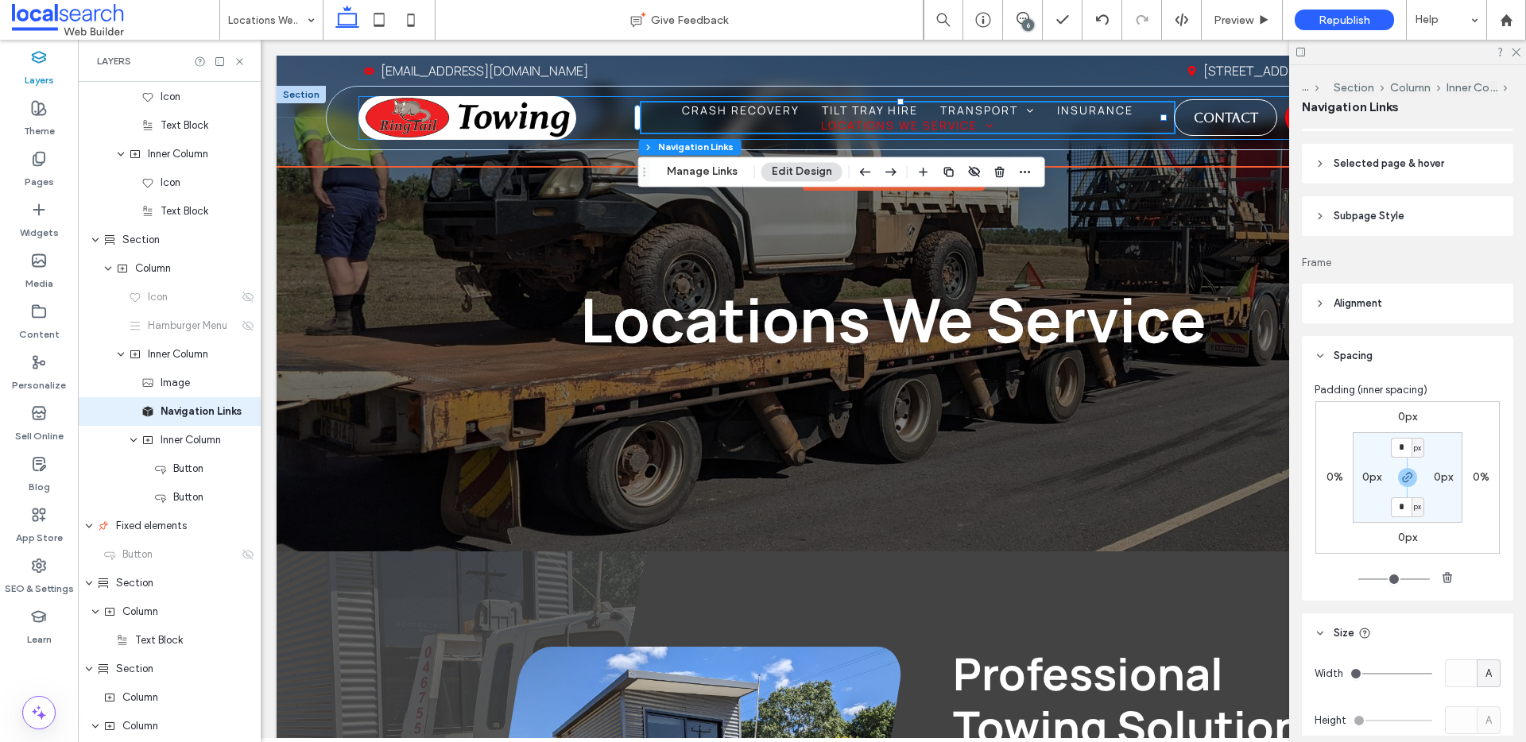
click at [618, 122] on div "Home Crash Recovery Tilt Tray Hire Transport Shipping Container Transport Boat …" at bounding box center [901, 118] width 1086 height 44
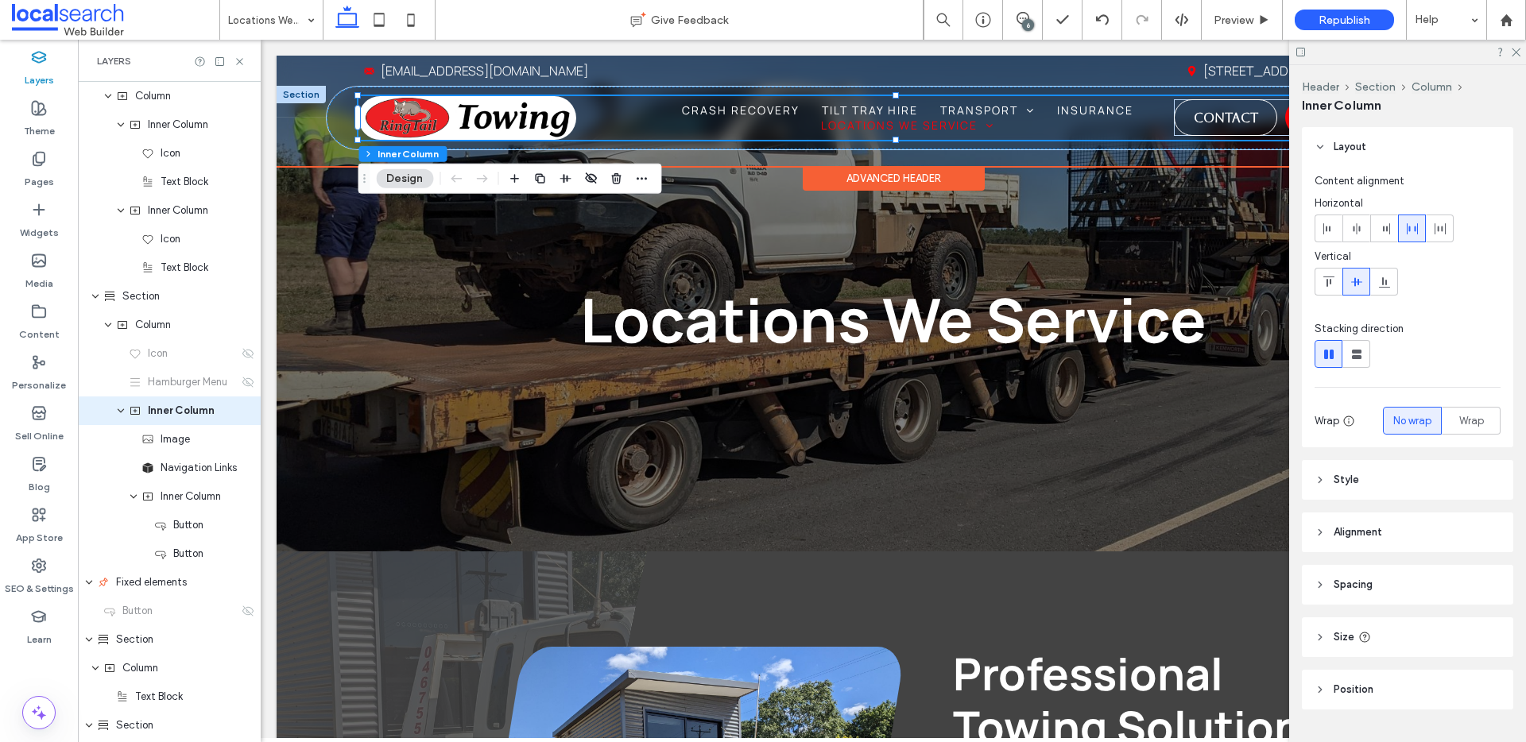
scroll to position [56, 0]
click at [573, 122] on div at bounding box center [467, 118] width 218 height 44
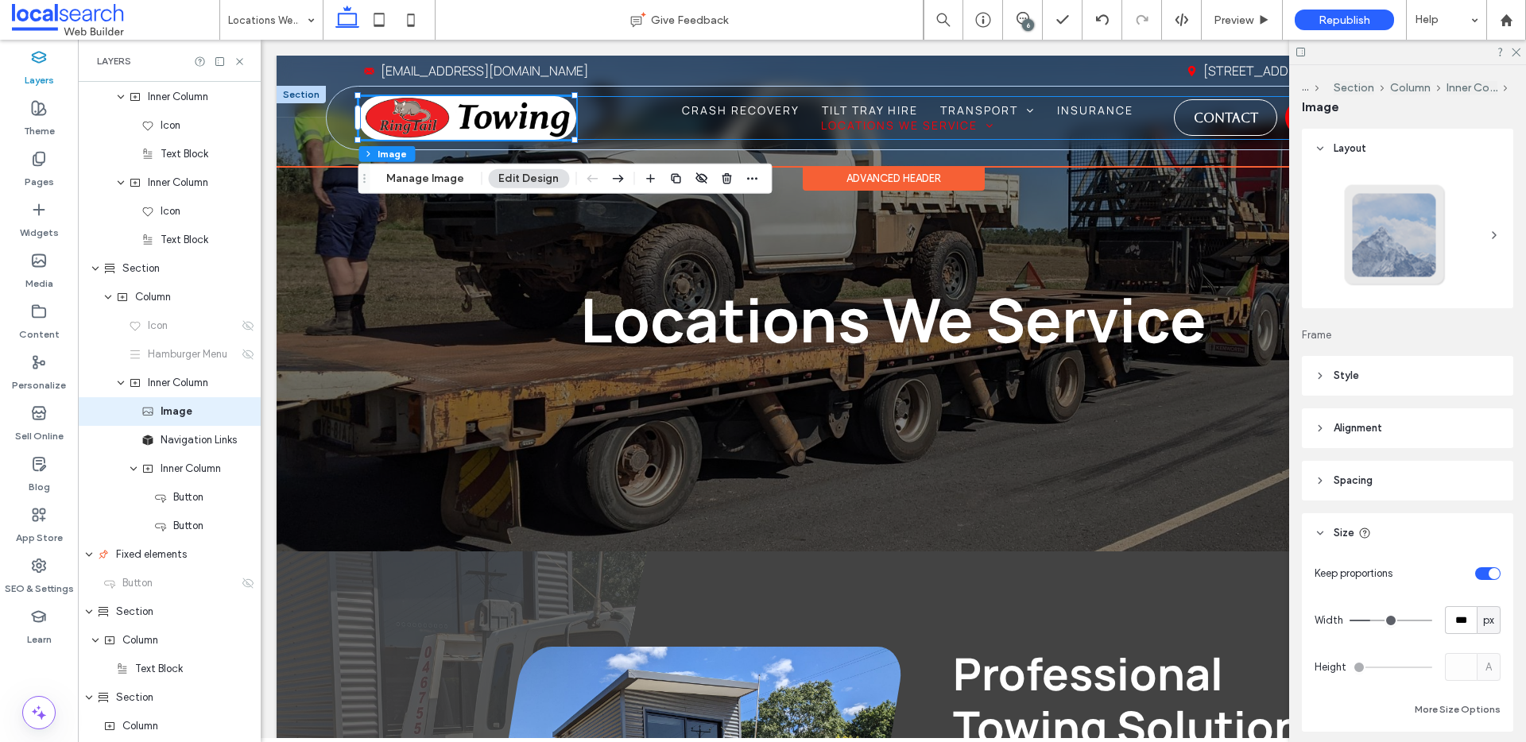
click at [626, 114] on div "Home Crash Recovery Tilt Tray Hire Transport Shipping Container Transport Boat …" at bounding box center [901, 118] width 1086 height 44
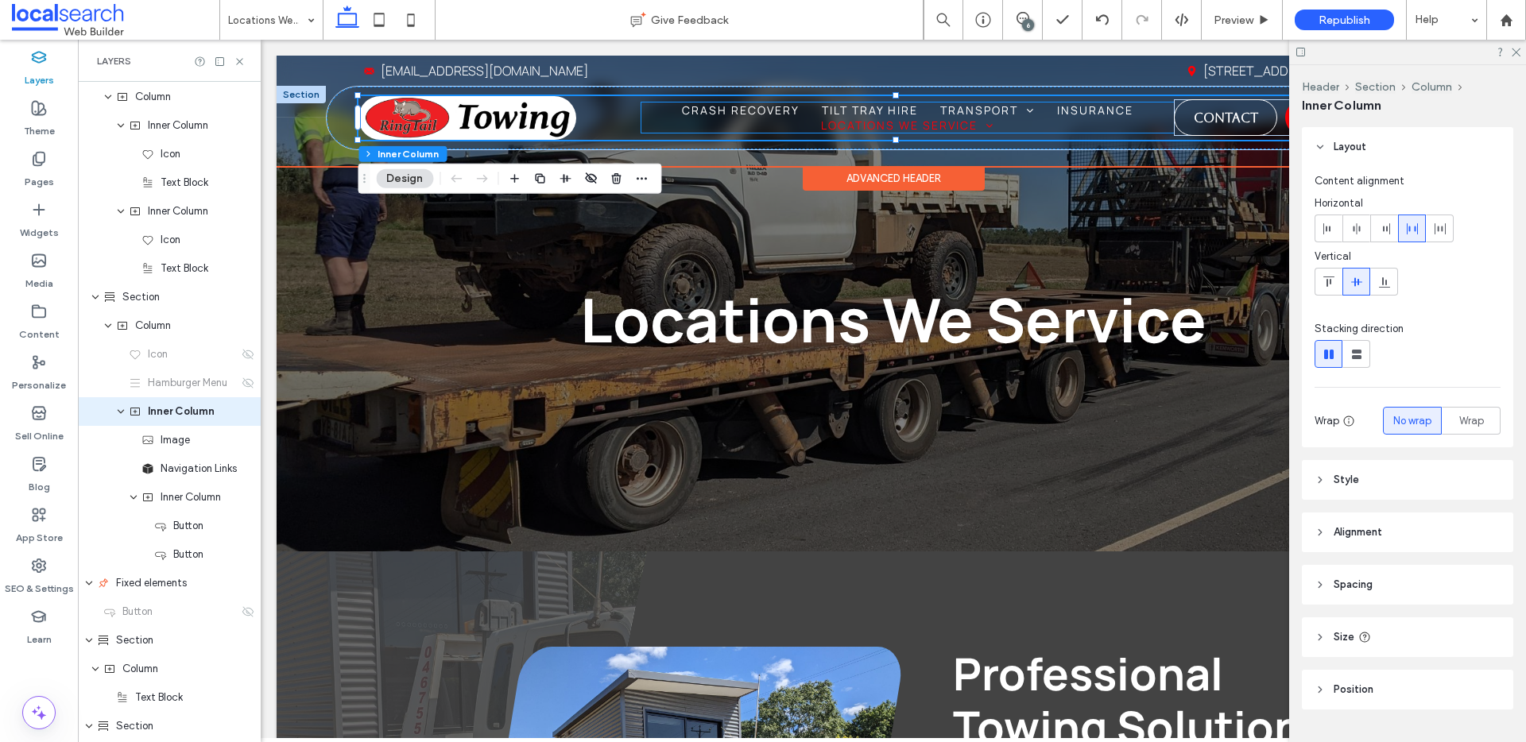
click at [1067, 125] on ul "Home Crash Recovery Tilt Tray Hire Transport Shipping Container Transport Boat …" at bounding box center [907, 118] width 532 height 30
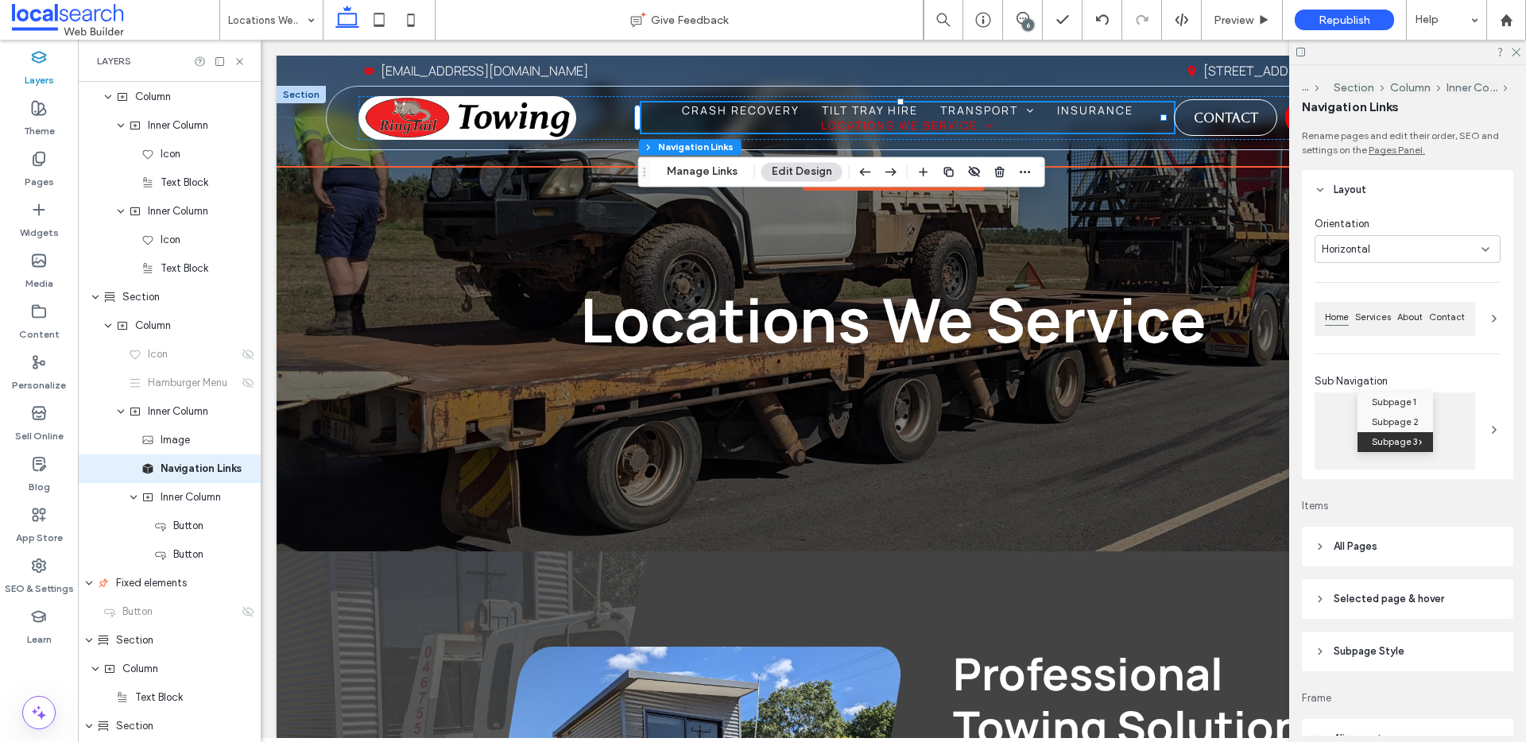
scroll to position [114, 0]
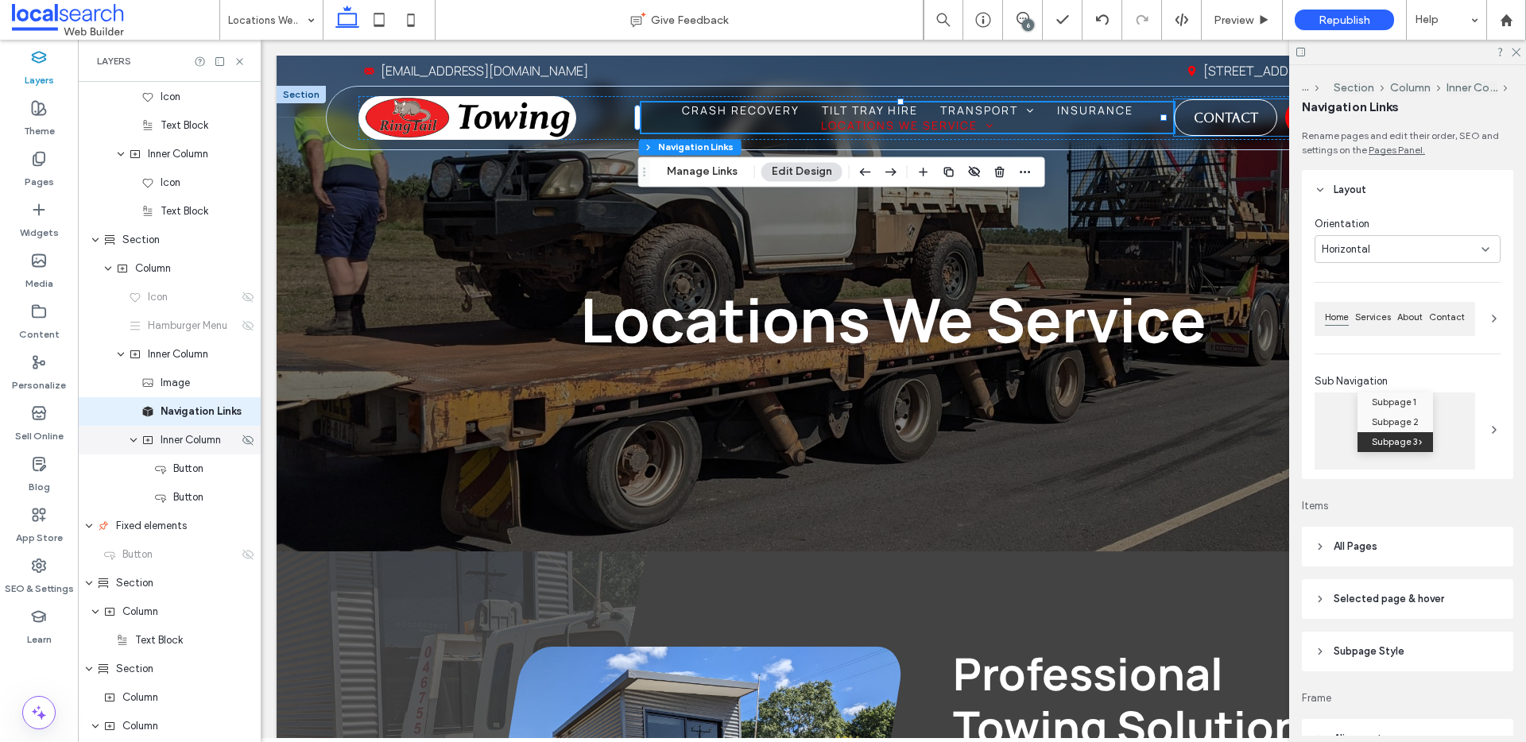
click at [172, 441] on span "Inner Column" at bounding box center [191, 440] width 60 height 16
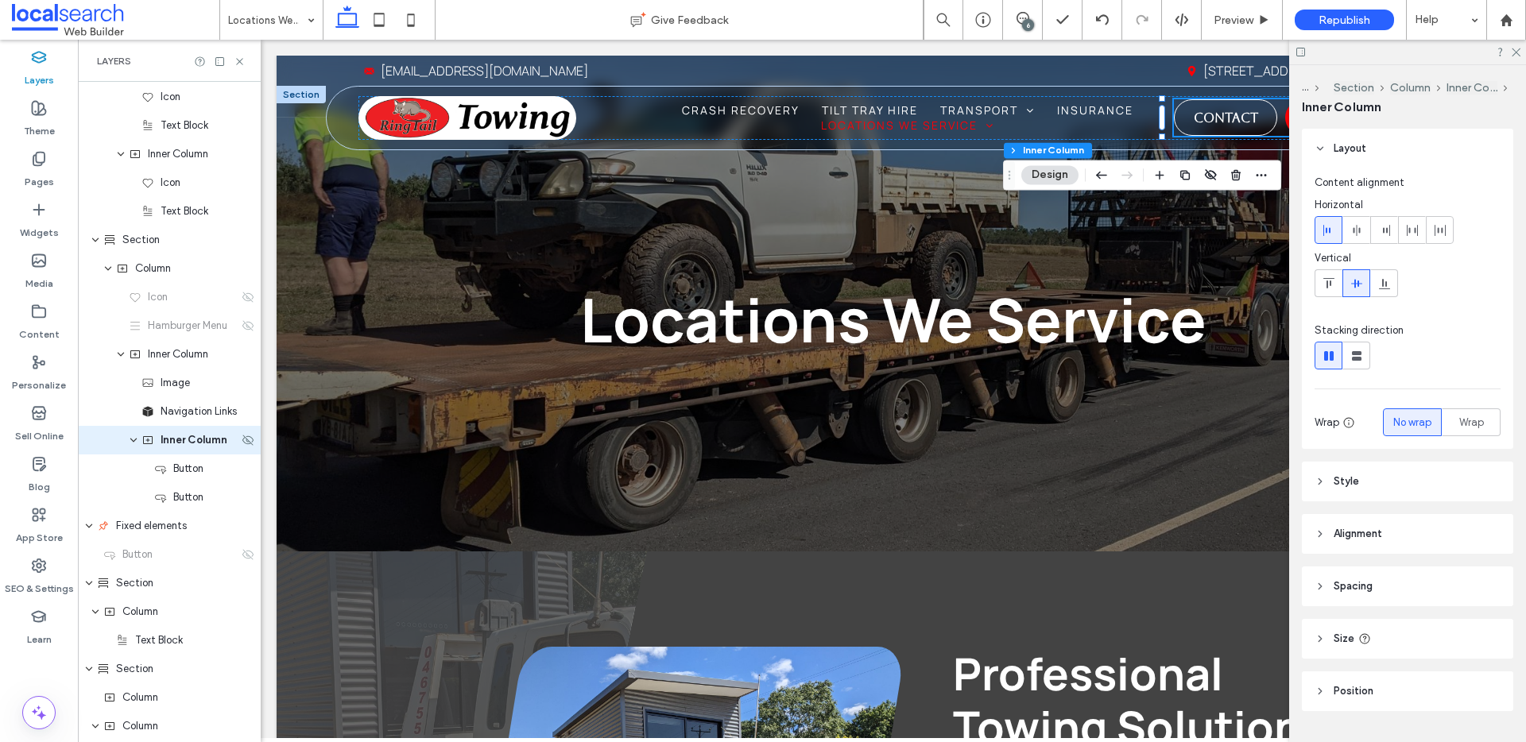
scroll to position [142, 0]
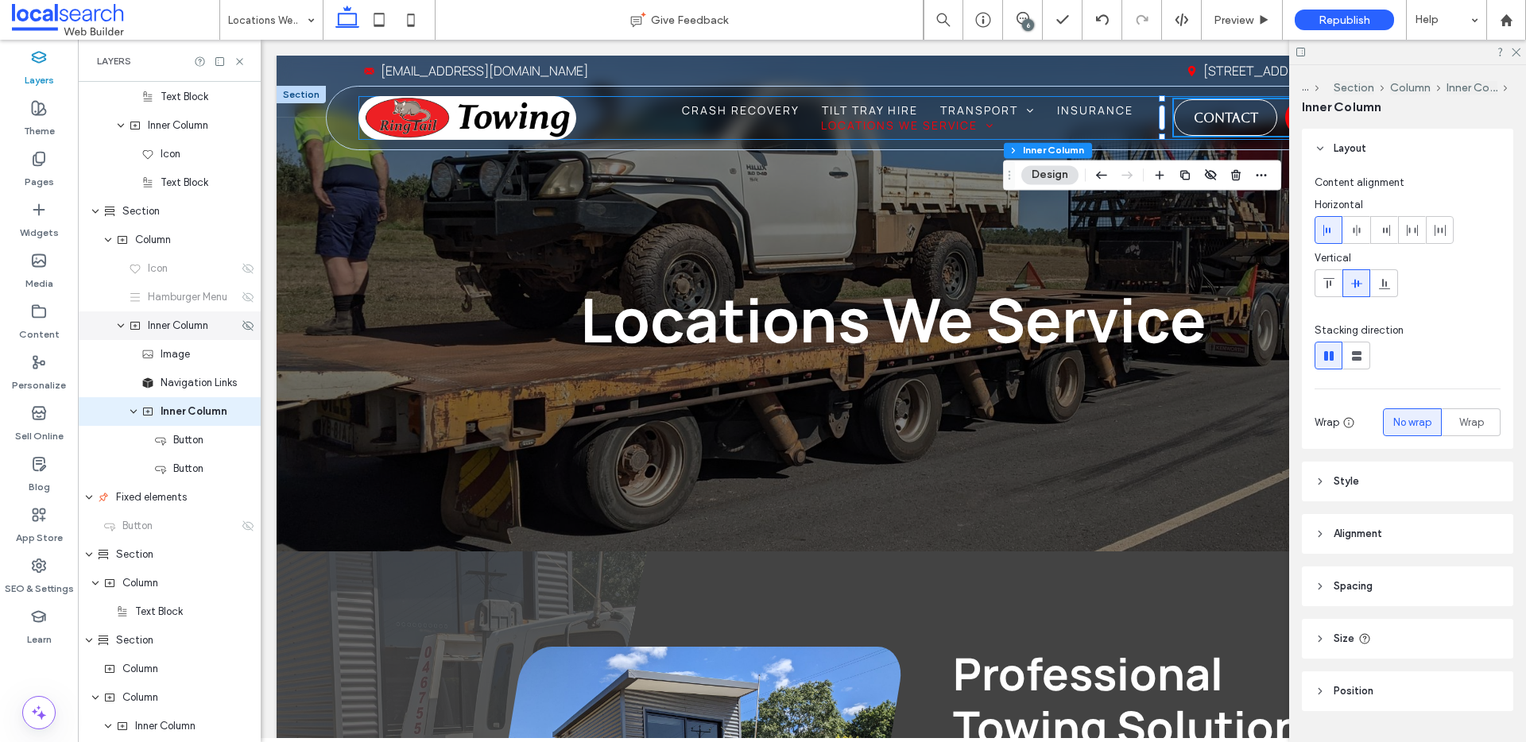
click at [179, 327] on span "Inner Column" at bounding box center [178, 326] width 60 height 16
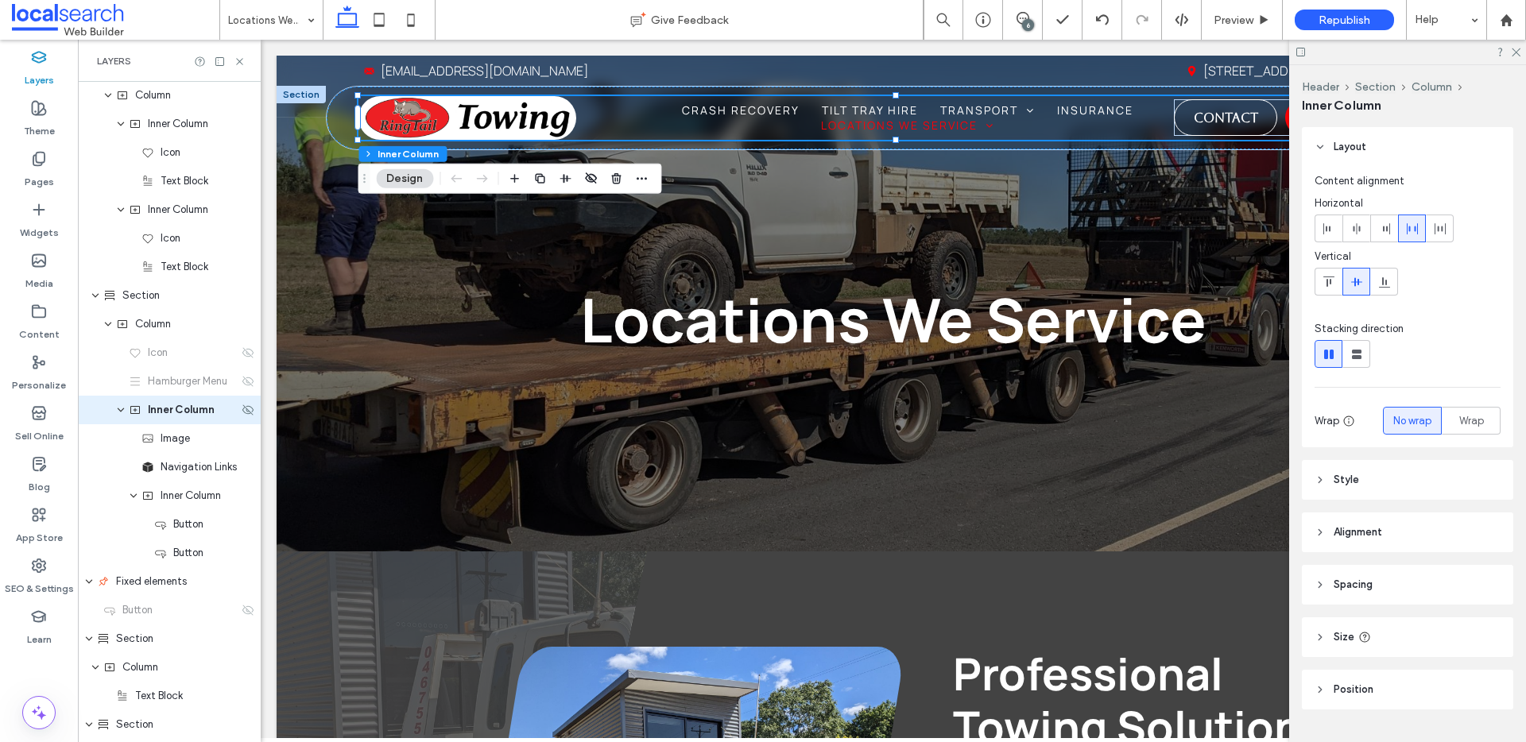
scroll to position [56, 0]
click at [1376, 583] on header "Spacing" at bounding box center [1407, 585] width 211 height 40
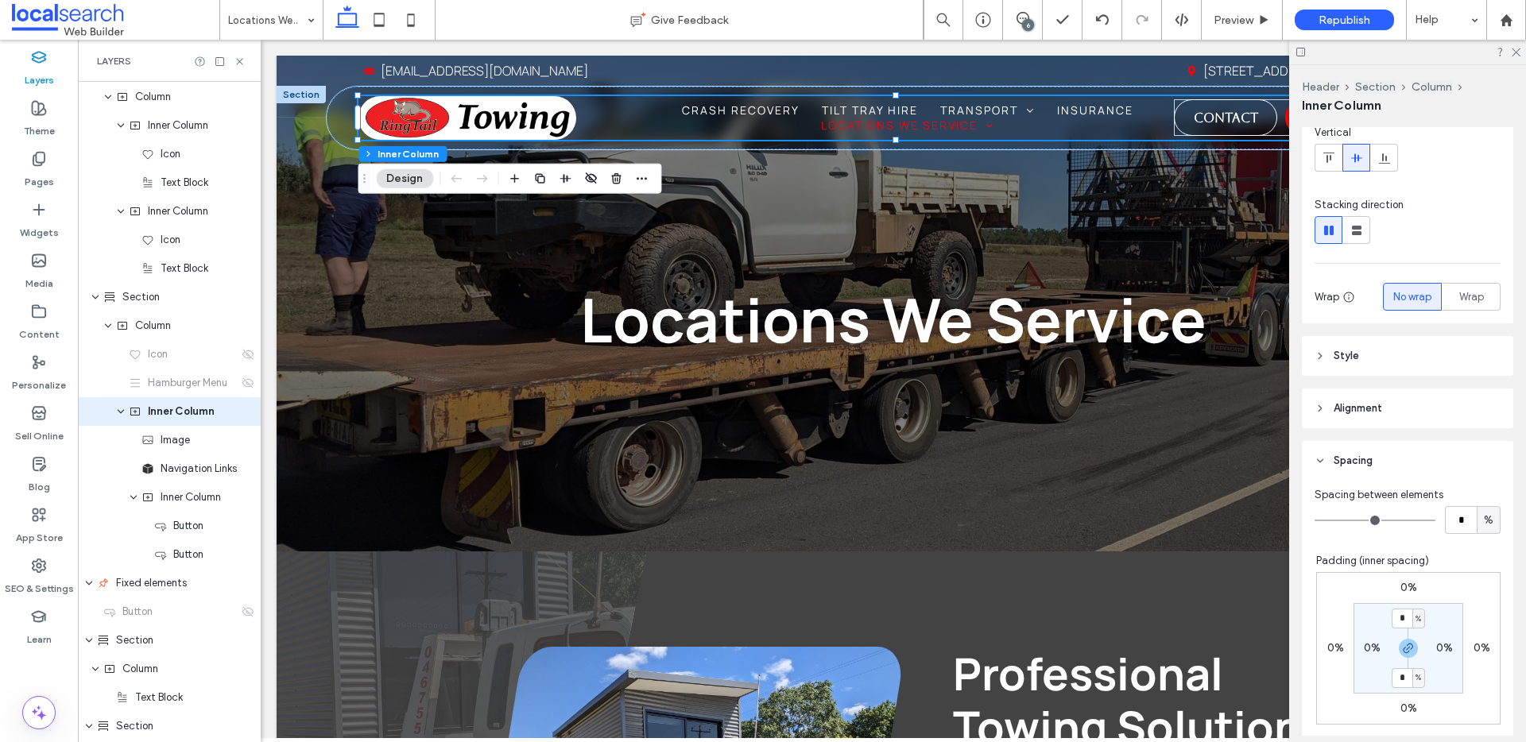
scroll to position [141, 0]
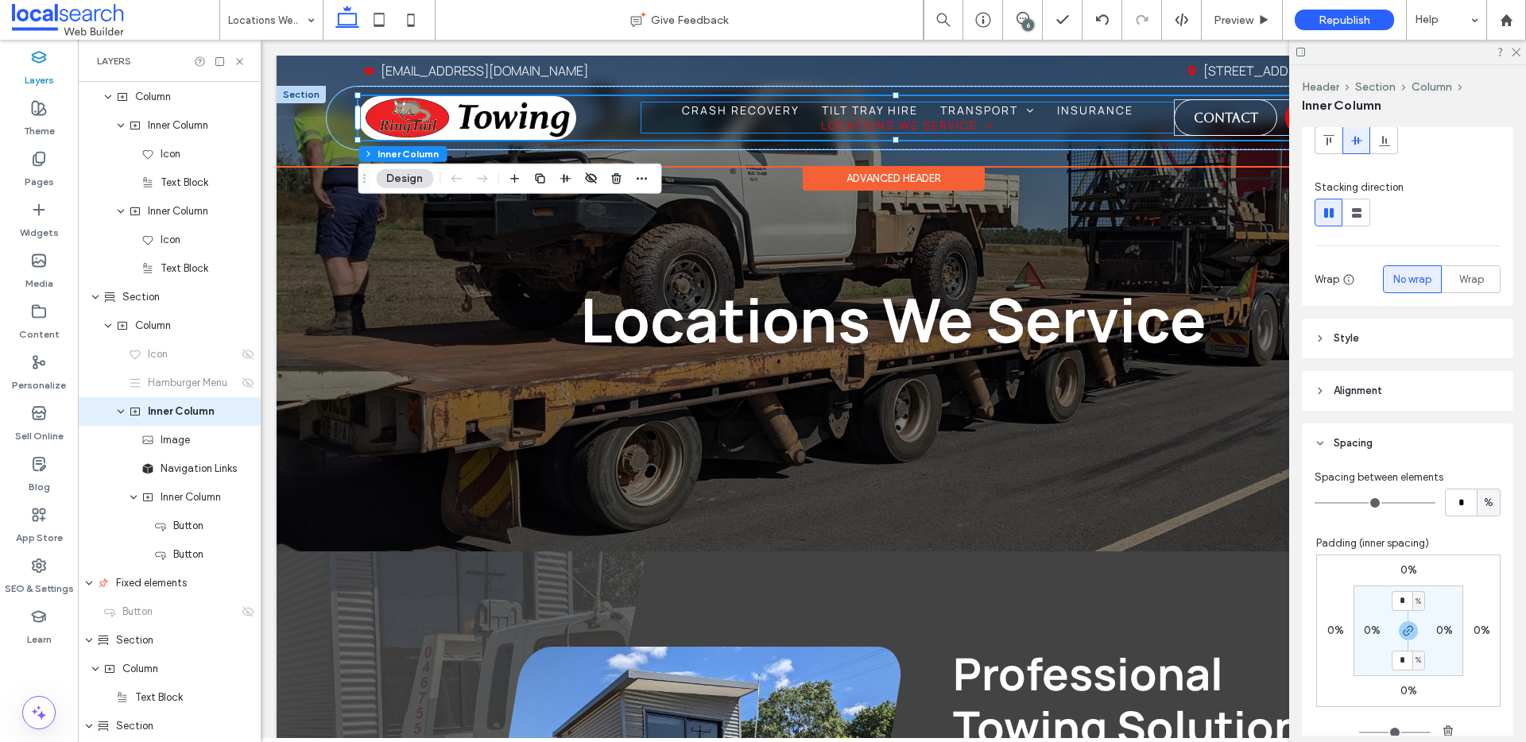
click at [652, 130] on ul "Home Crash Recovery Tilt Tray Hire Transport Shipping Container Transport Boat …" at bounding box center [907, 118] width 532 height 30
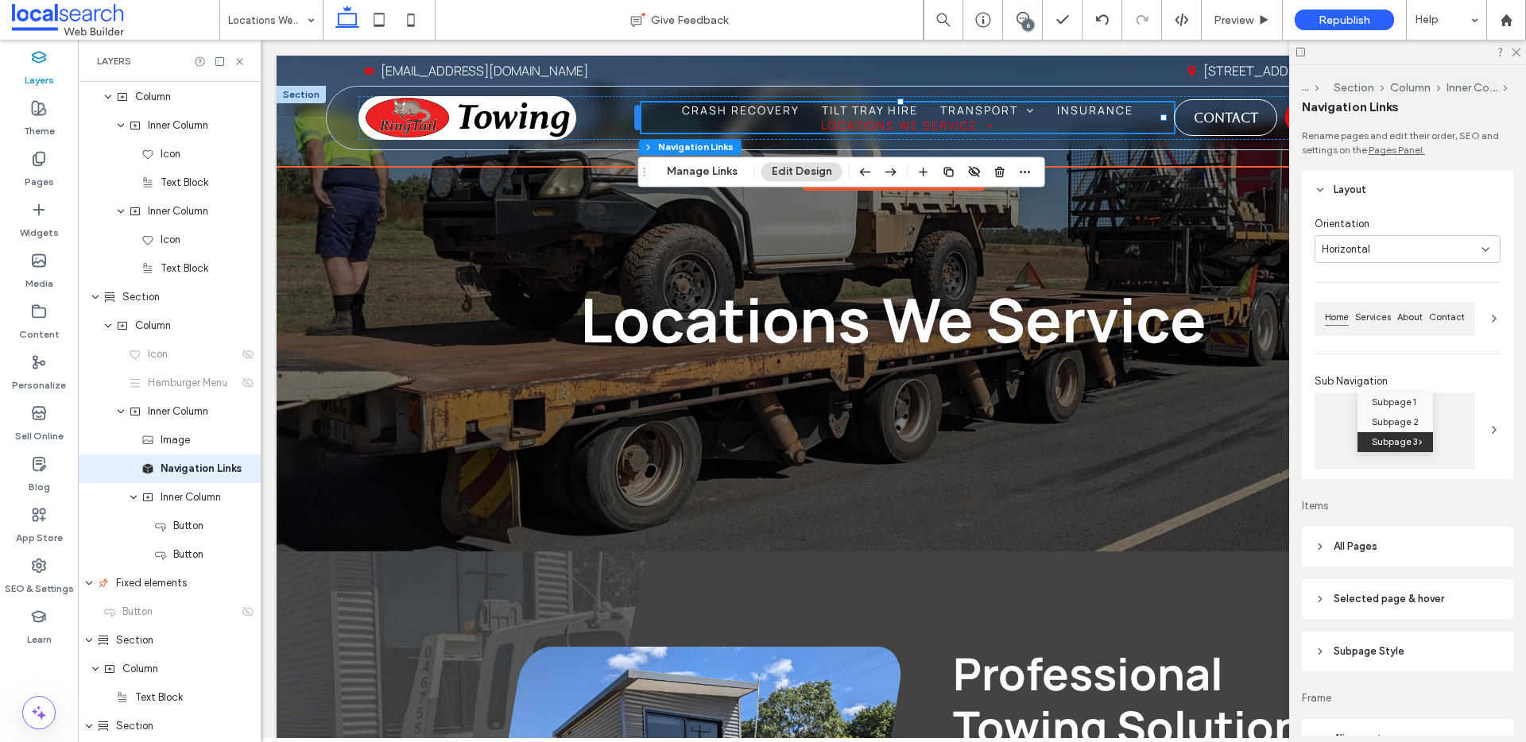
scroll to position [114, 0]
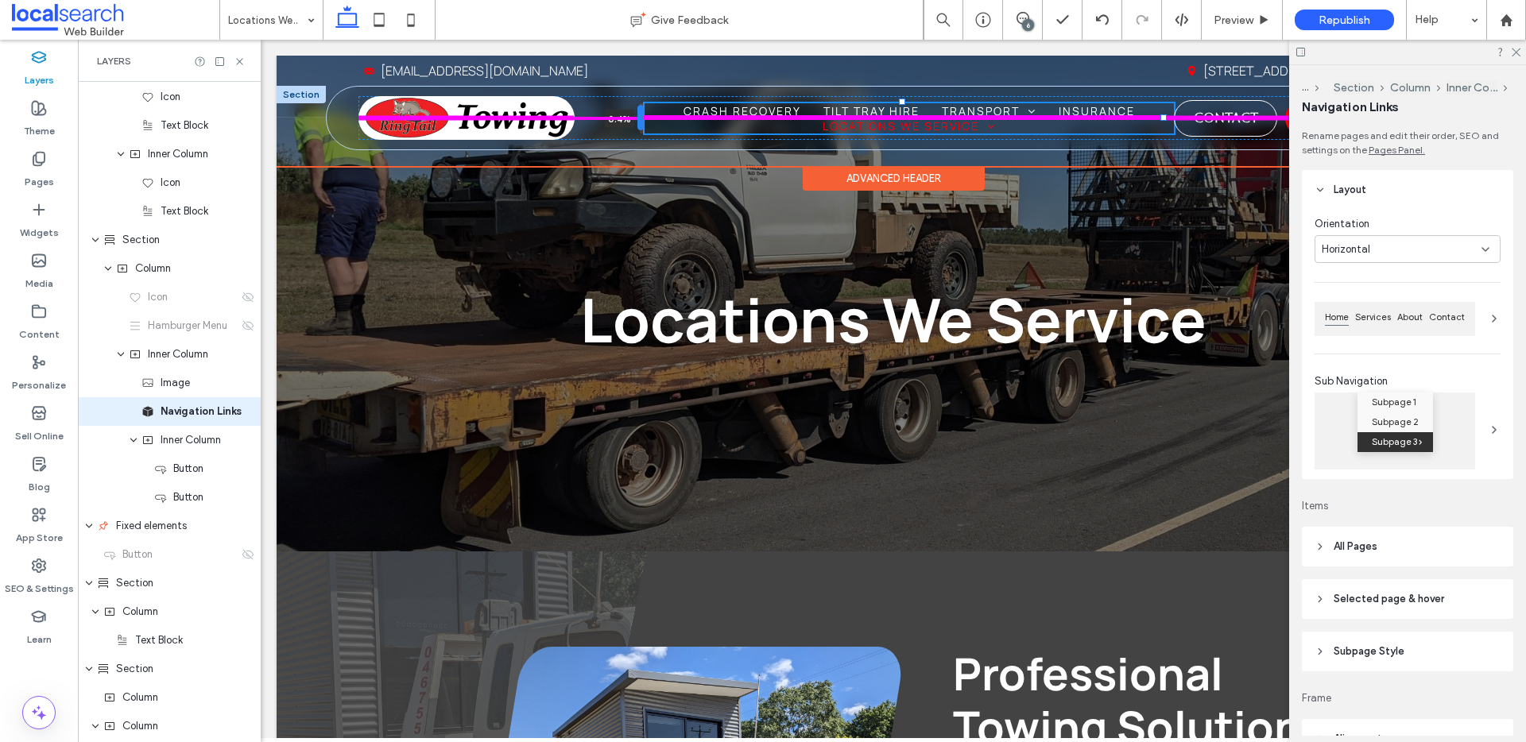
click at [641, 121] on div at bounding box center [640, 117] width 6 height 25
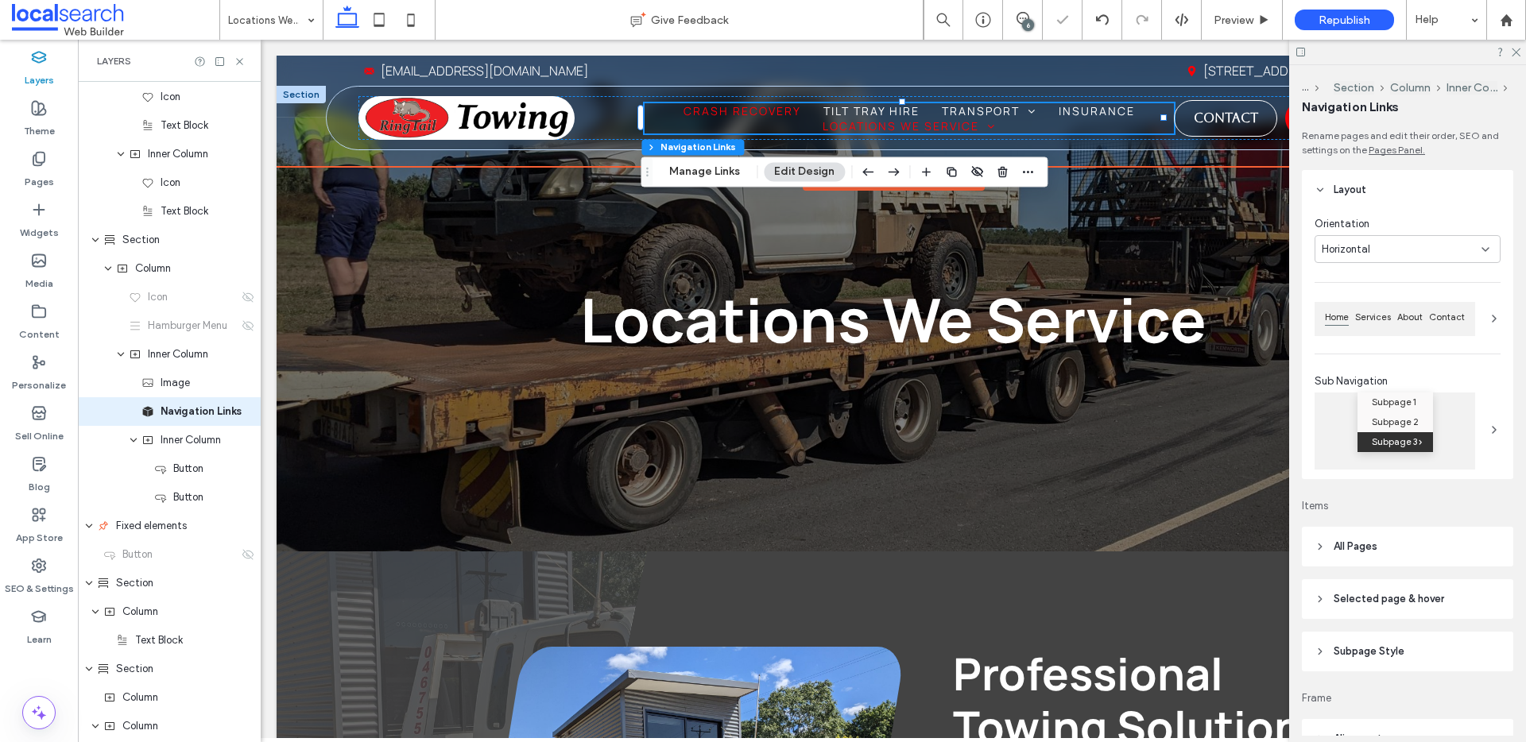
click at [753, 110] on span "Crash Recovery" at bounding box center [742, 110] width 118 height 15
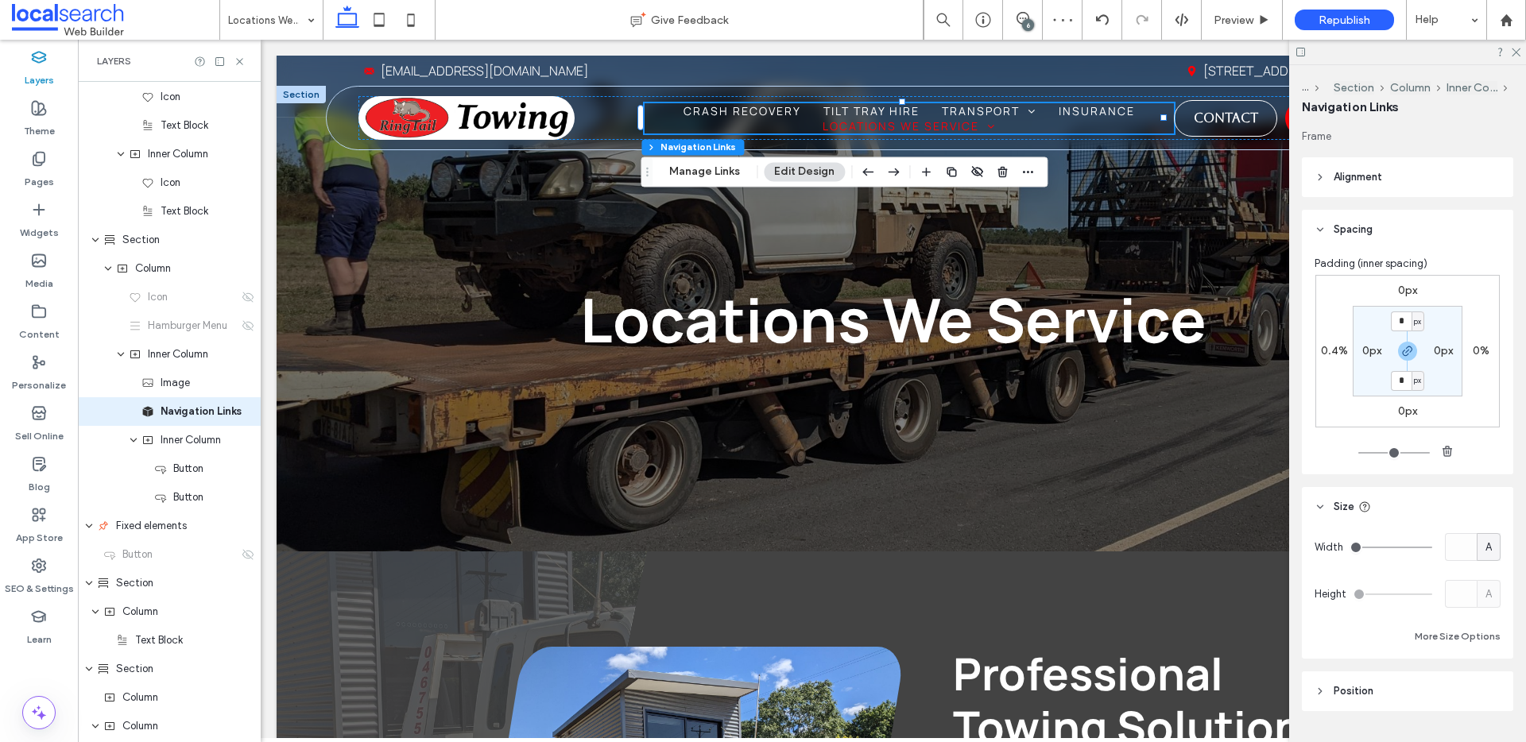
scroll to position [598, 0]
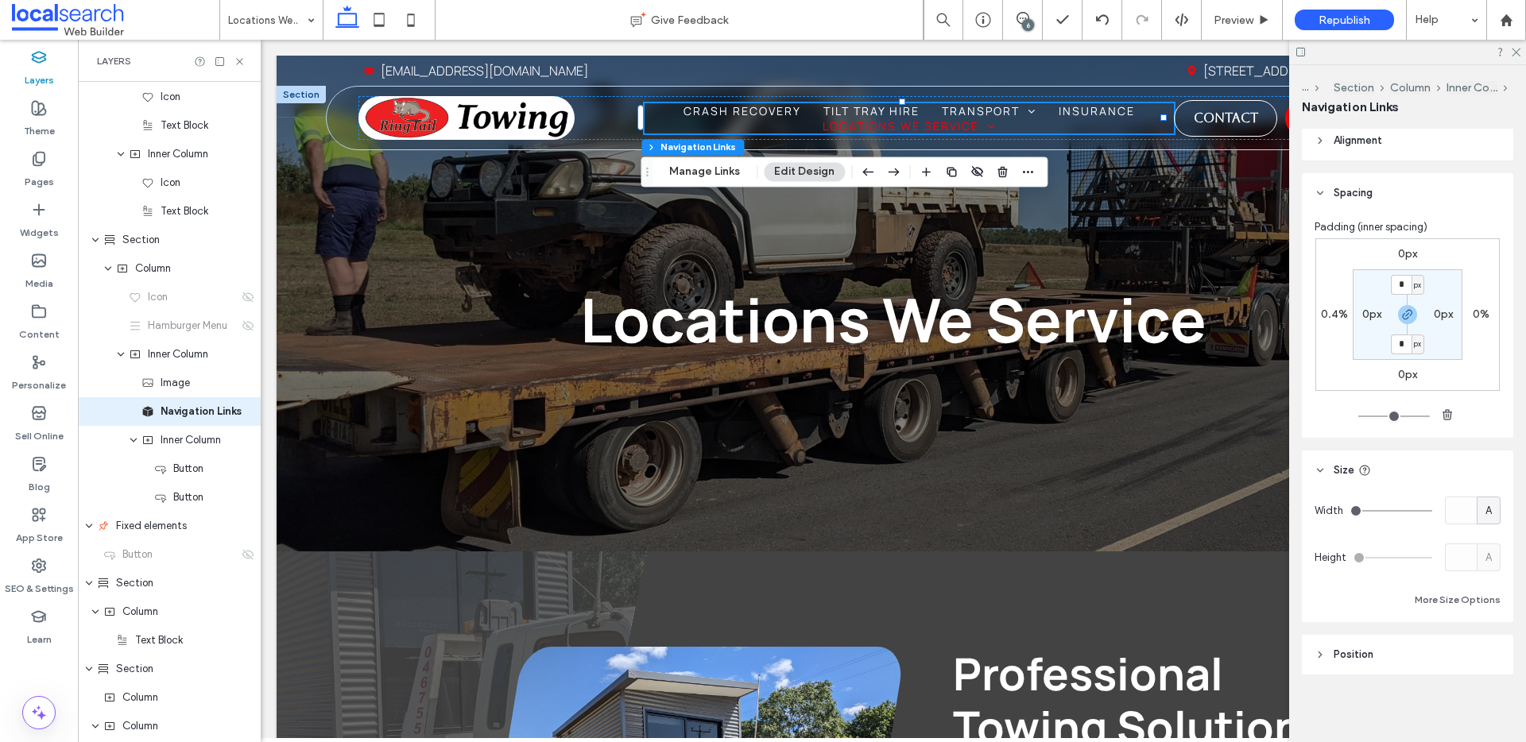
click at [1333, 316] on label "0.4%" at bounding box center [1334, 315] width 27 height 14
type input "*"
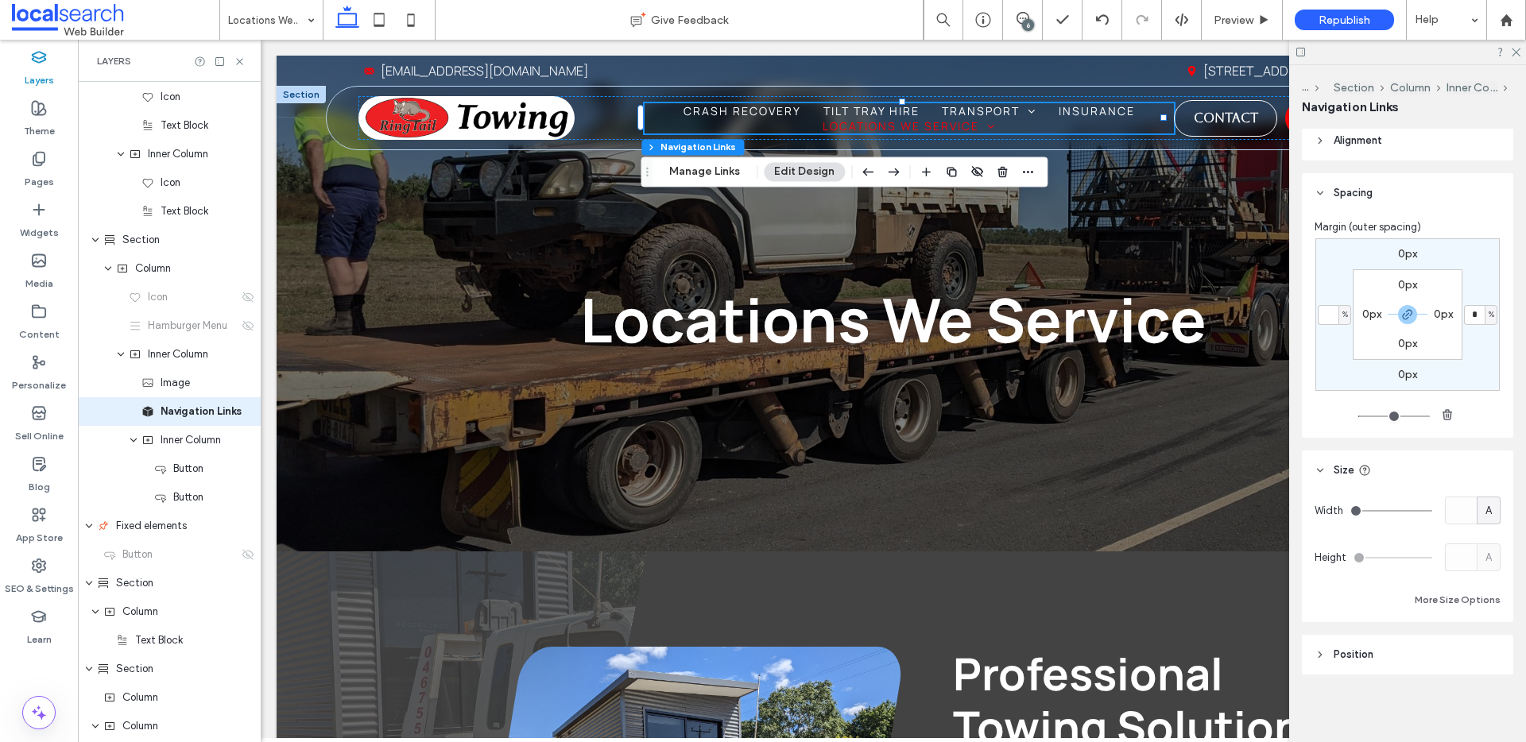
type input "*"
click at [1485, 507] on div "A" at bounding box center [1489, 511] width 16 height 16
click at [1481, 544] on span "px" at bounding box center [1479, 539] width 11 height 16
type input "***"
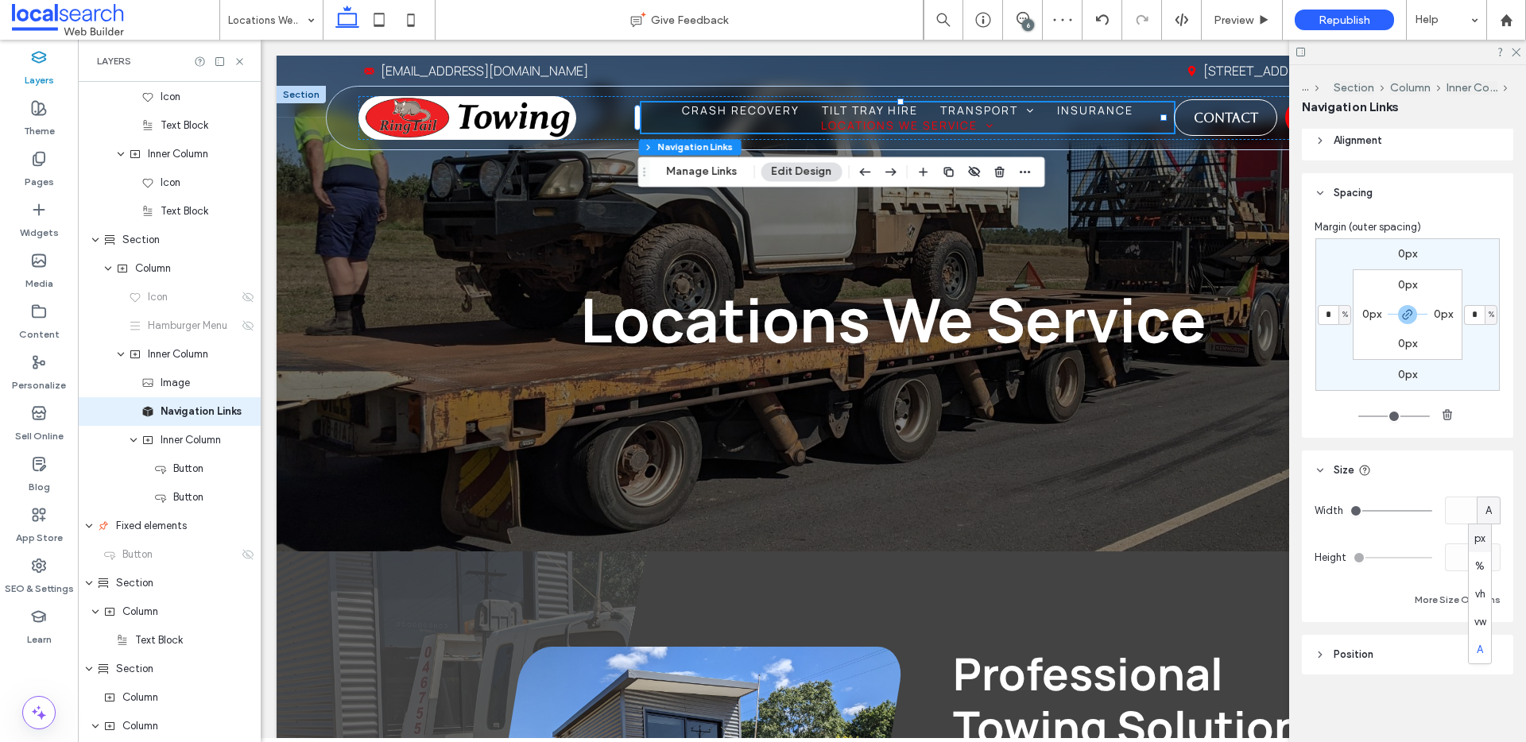
type input "*****"
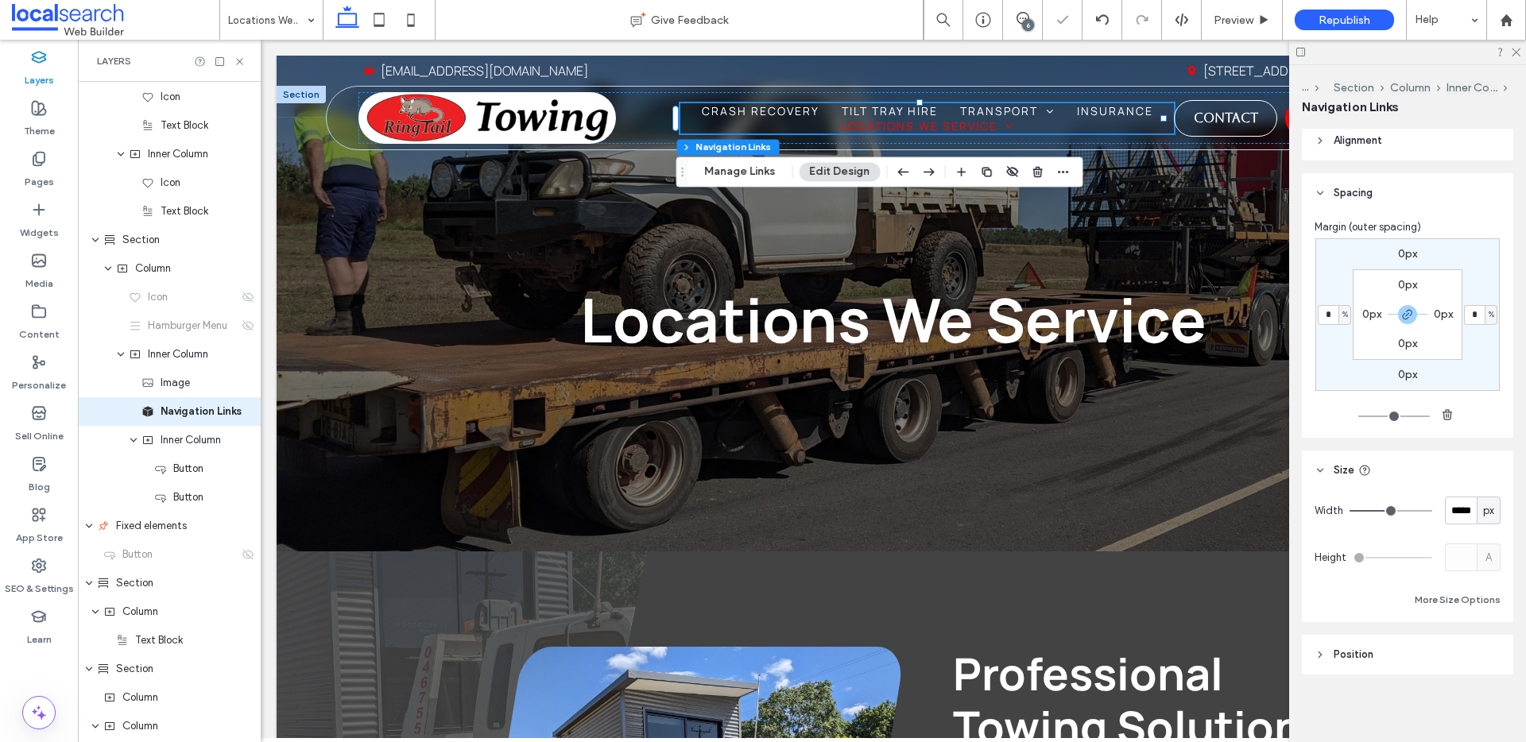
type input "***"
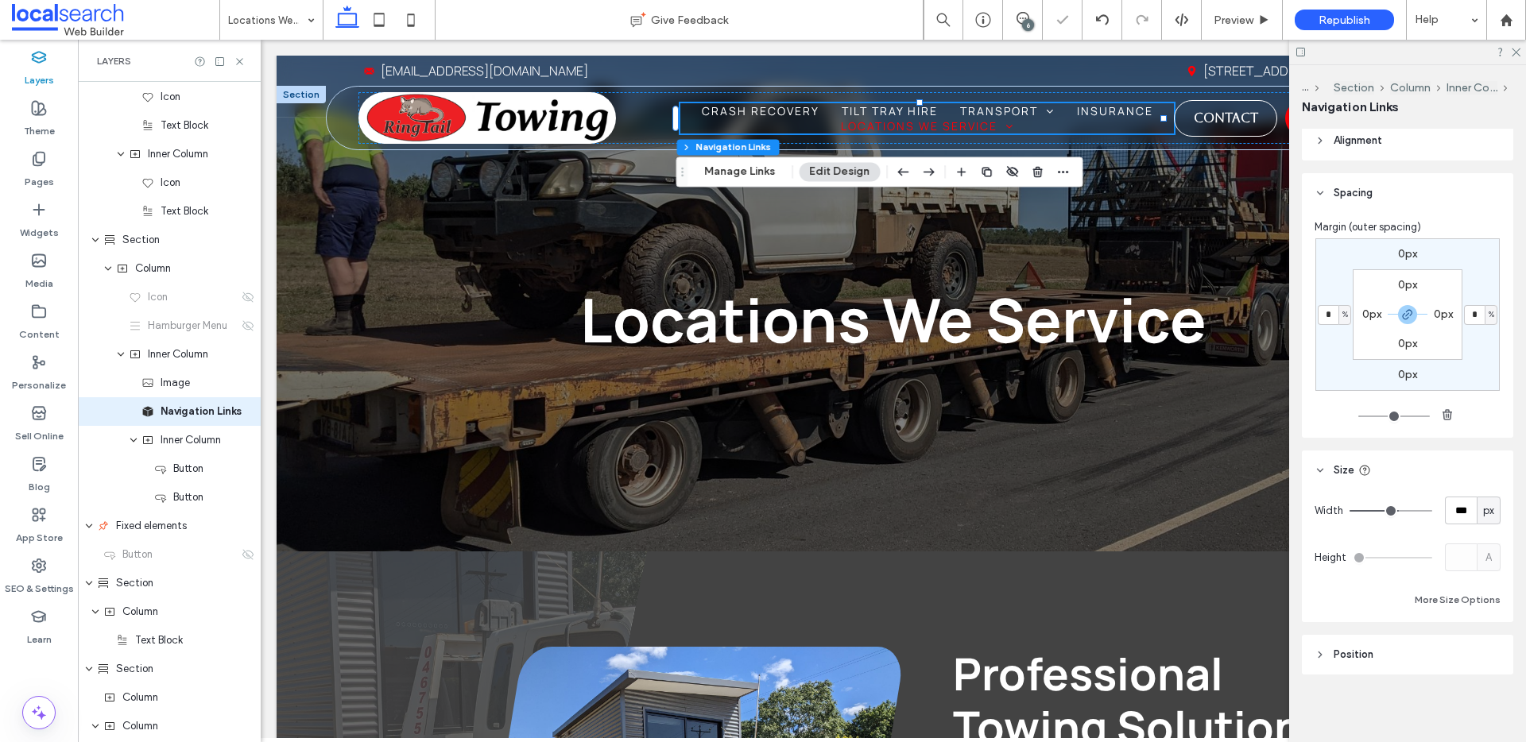
type input "***"
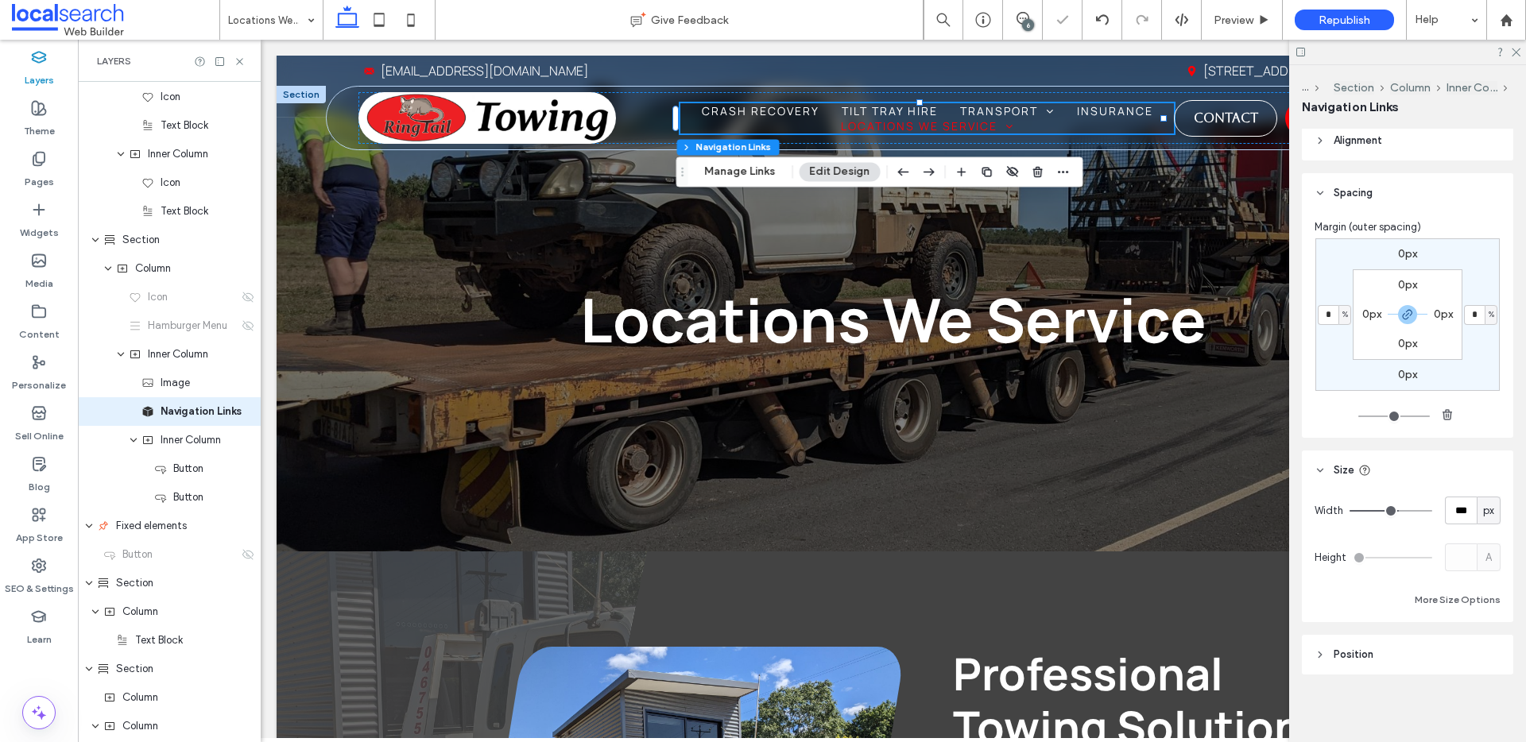
type input "***"
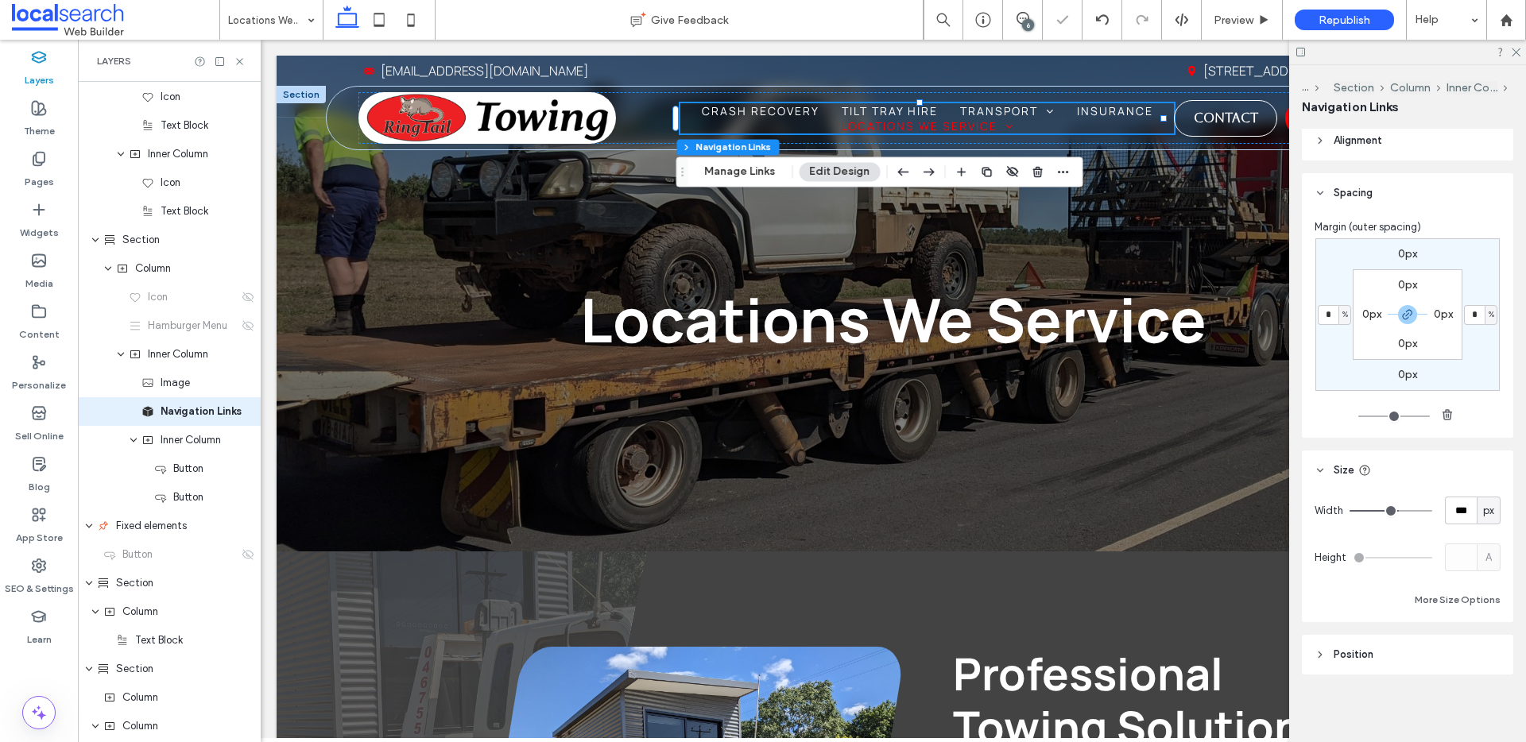
type input "***"
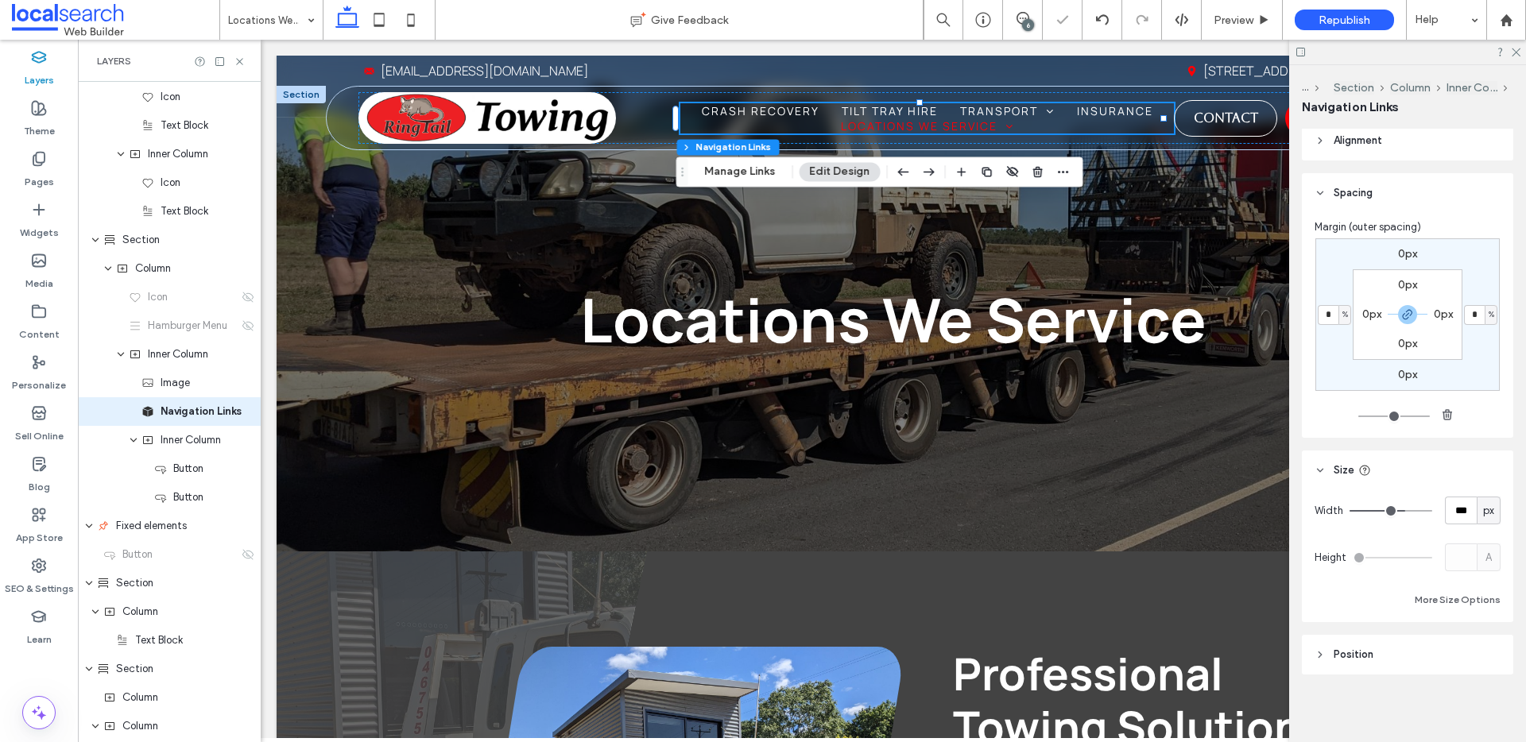
type input "***"
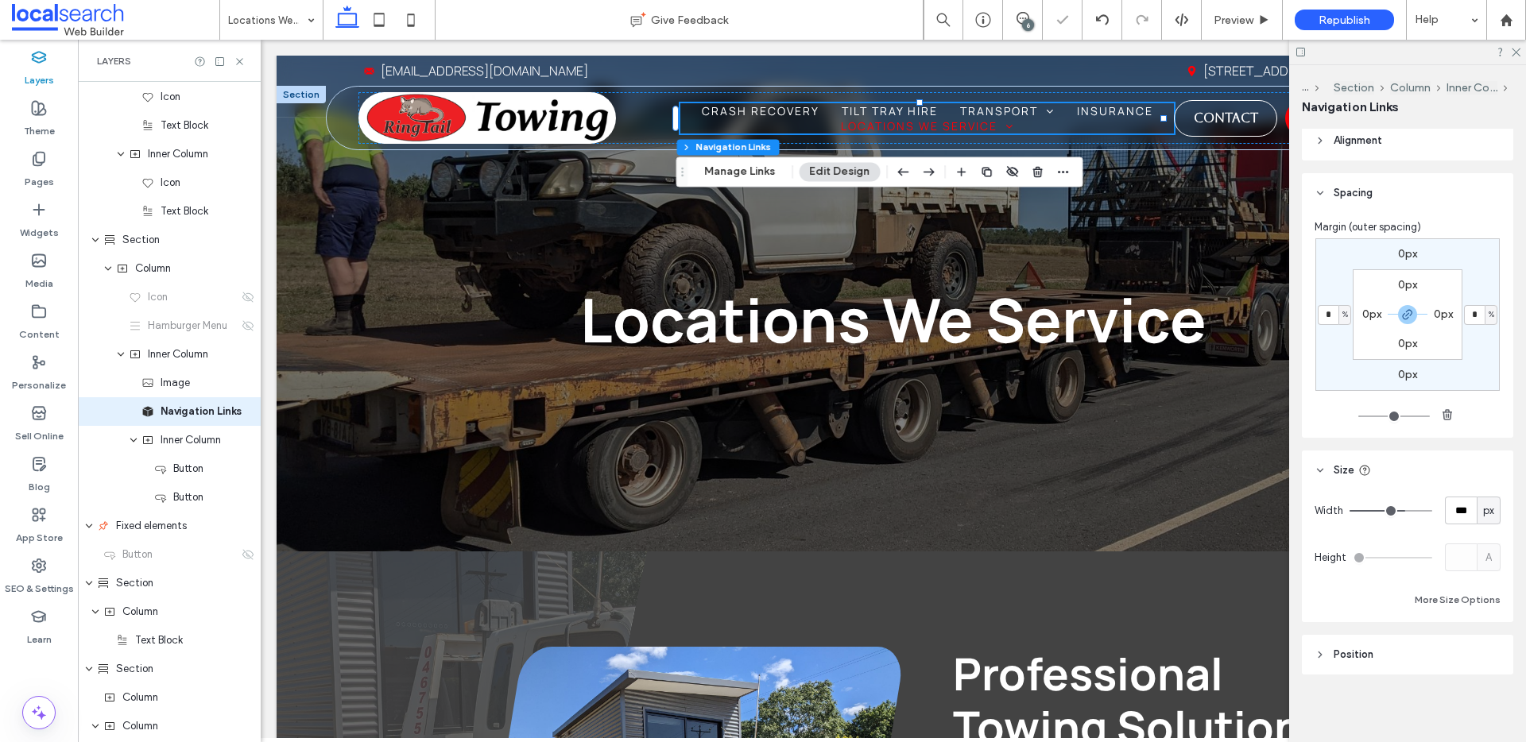
type input "***"
type input "****"
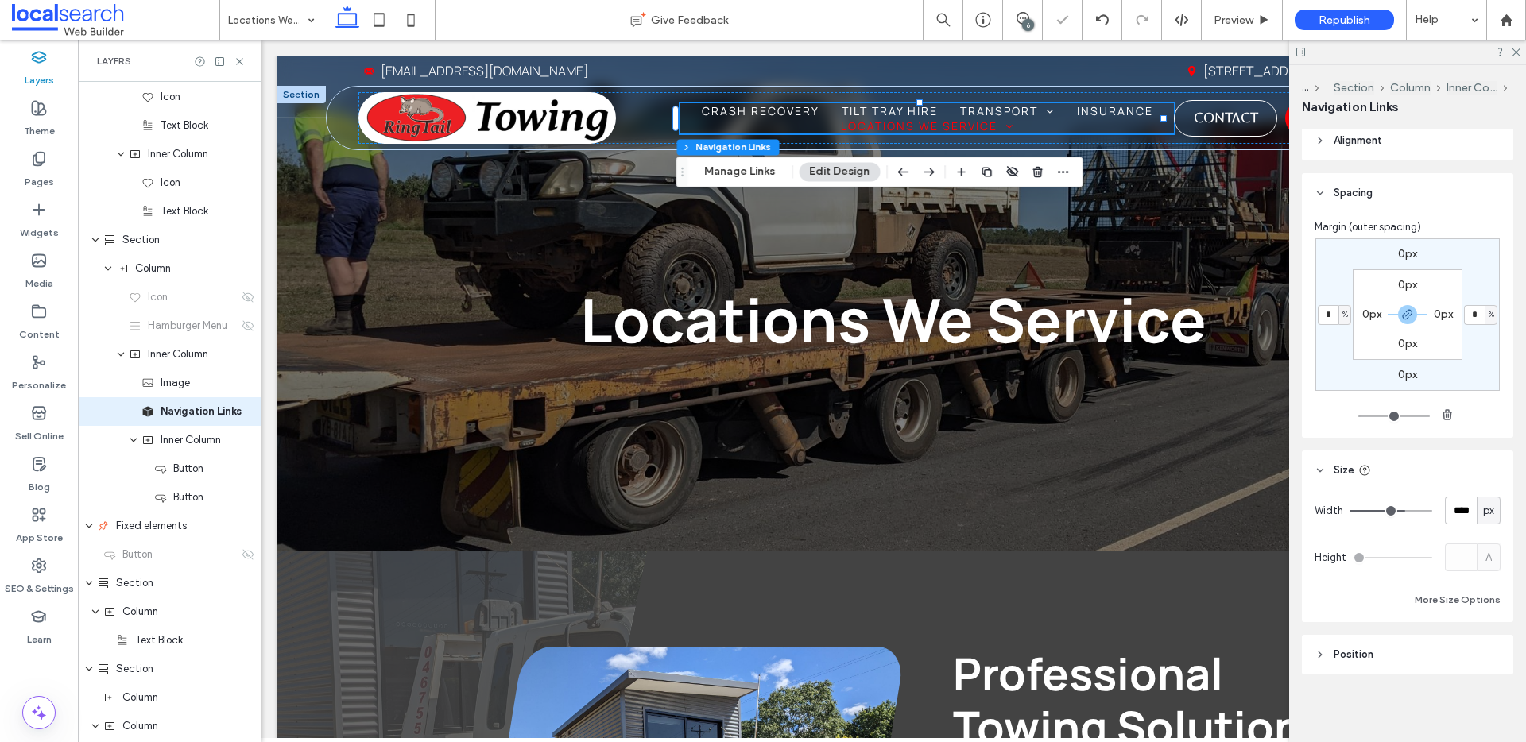
type input "****"
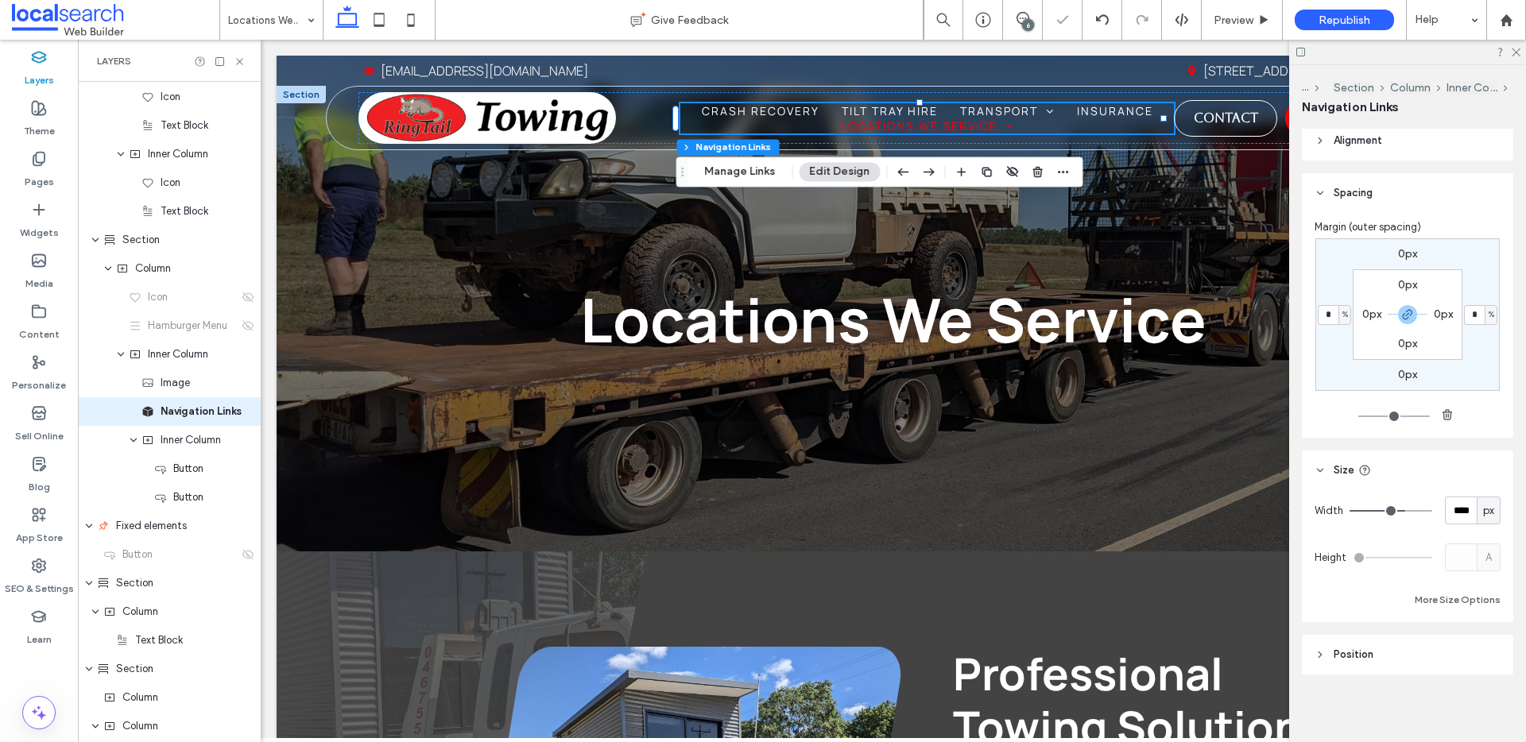
type input "****"
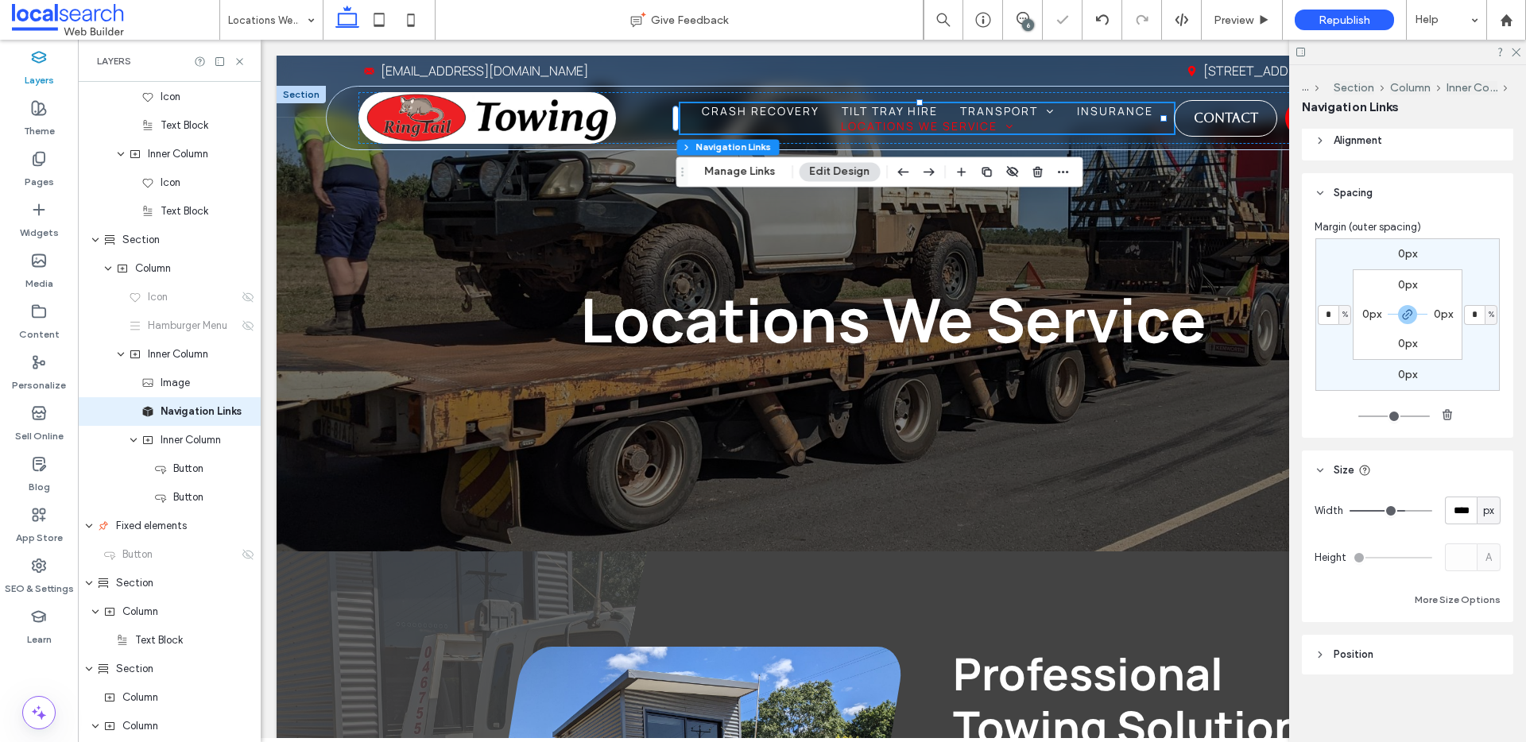
type input "****"
drag, startPoint x: 1392, startPoint y: 509, endPoint x: 1433, endPoint y: 507, distance: 41.4
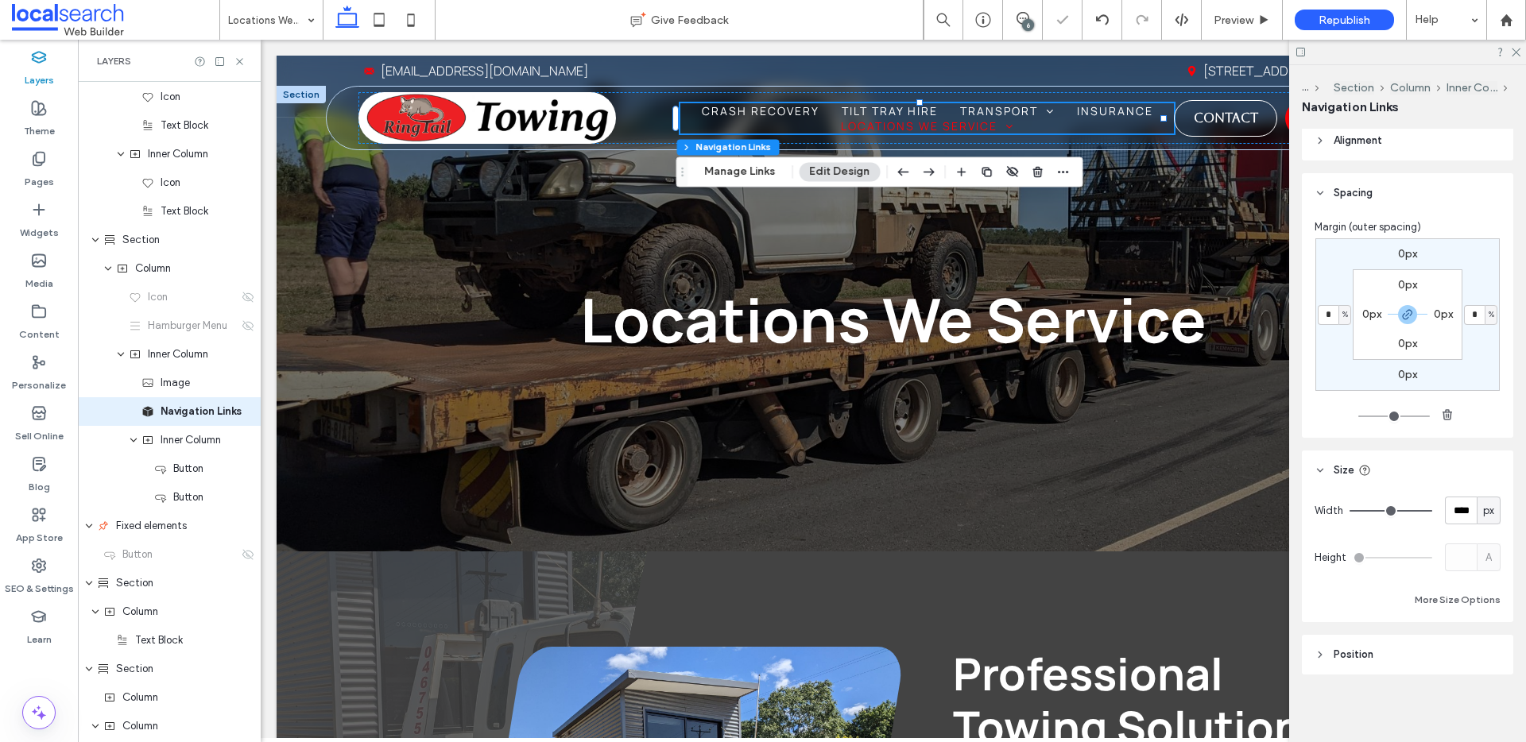
click at [1431, 510] on input "range" at bounding box center [1390, 511] width 83 height 2
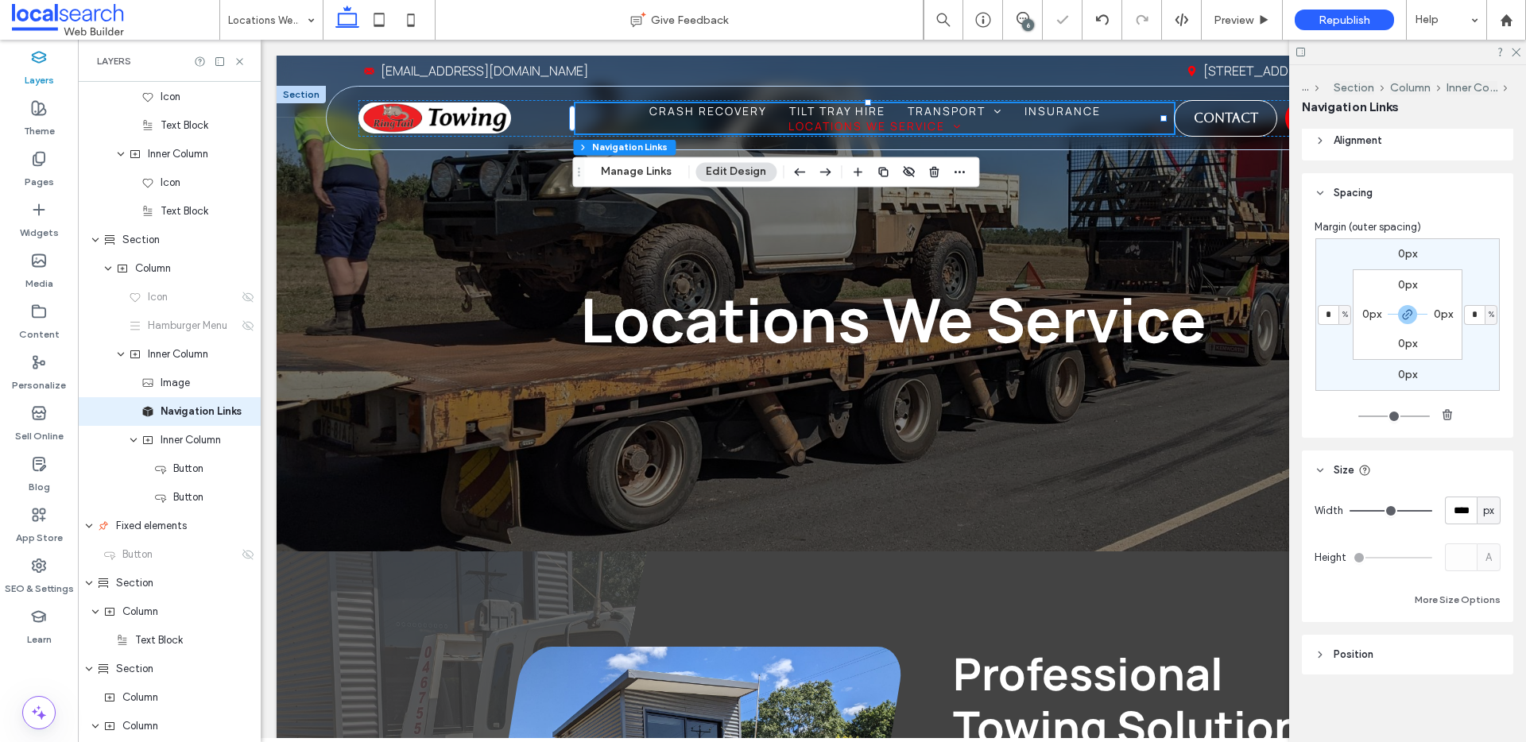
type input "****"
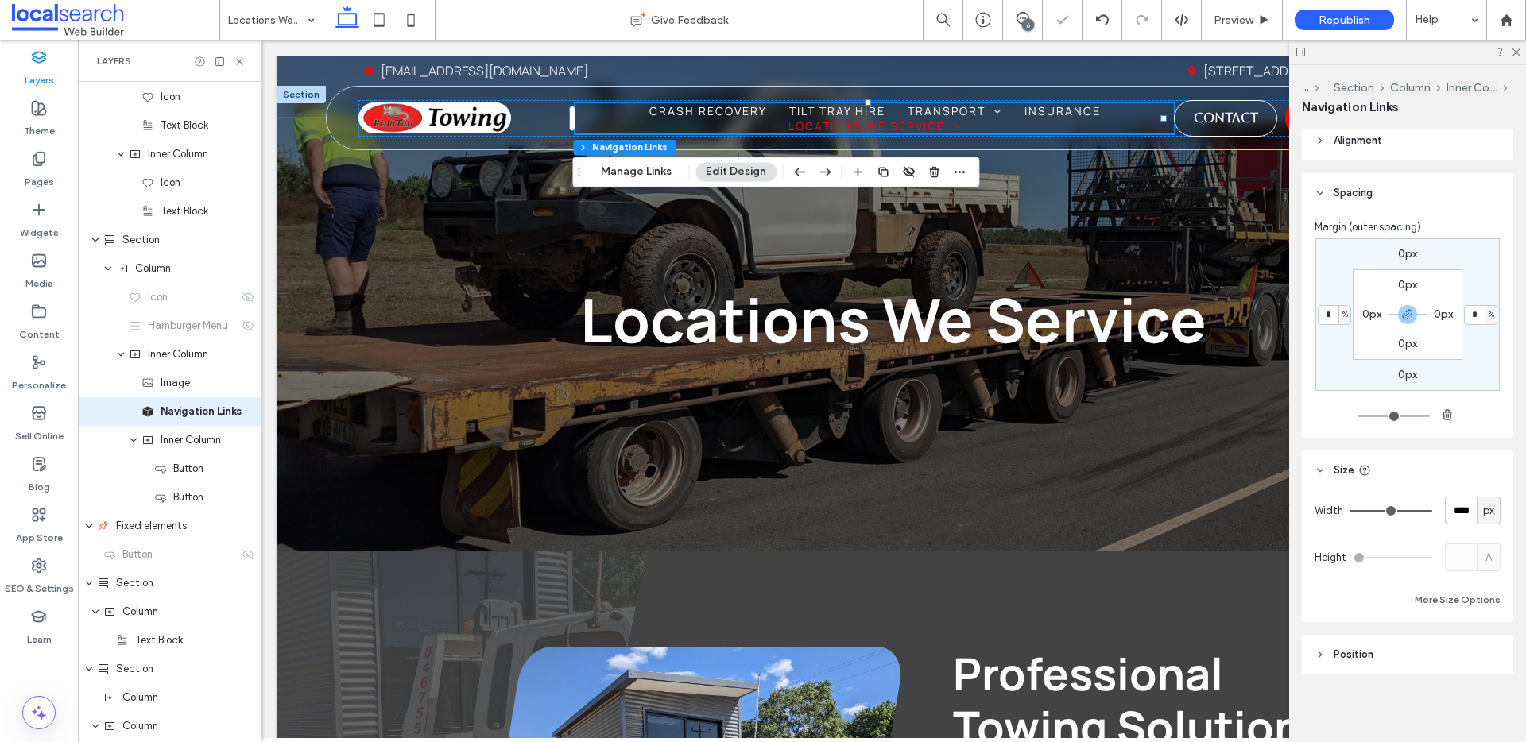
type input "****"
type input "***"
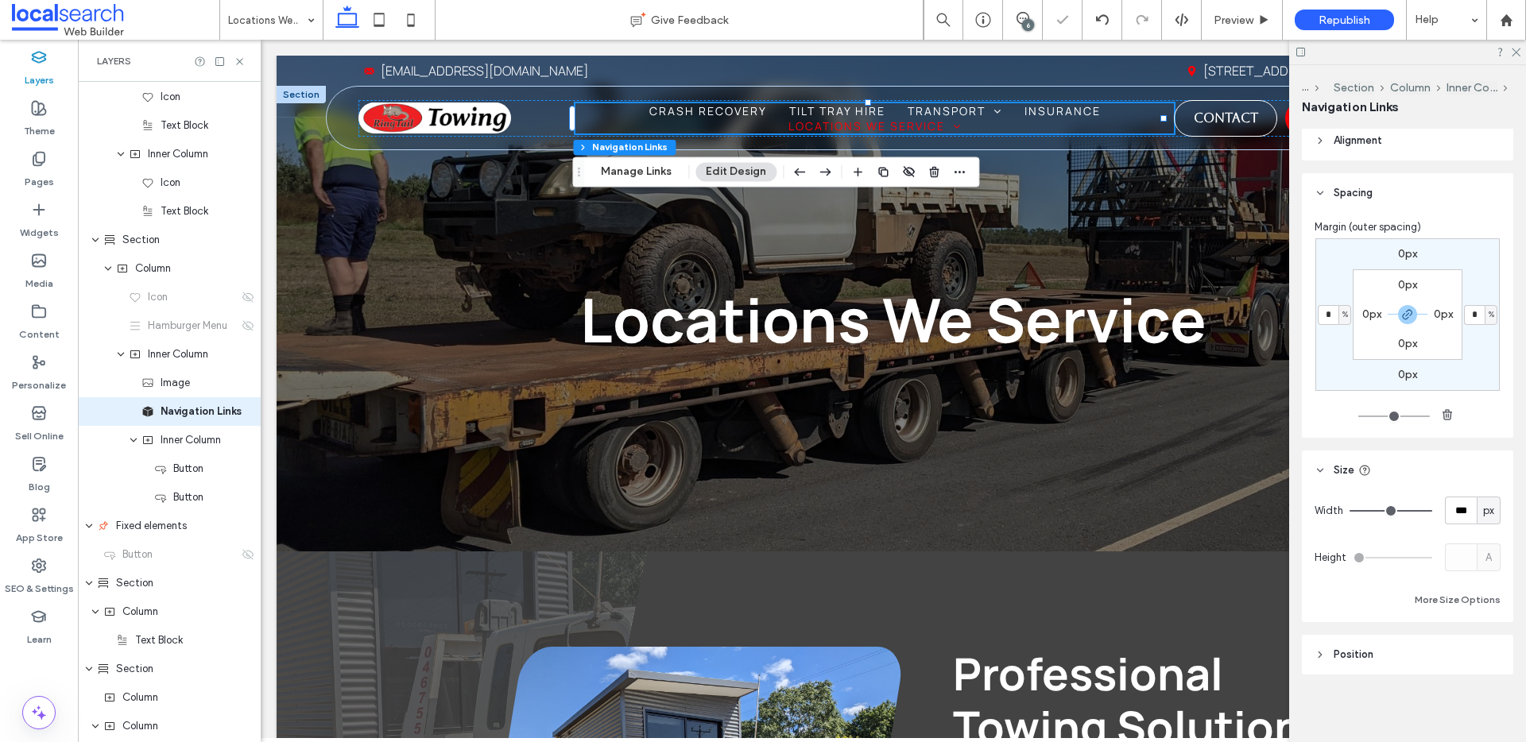
type input "***"
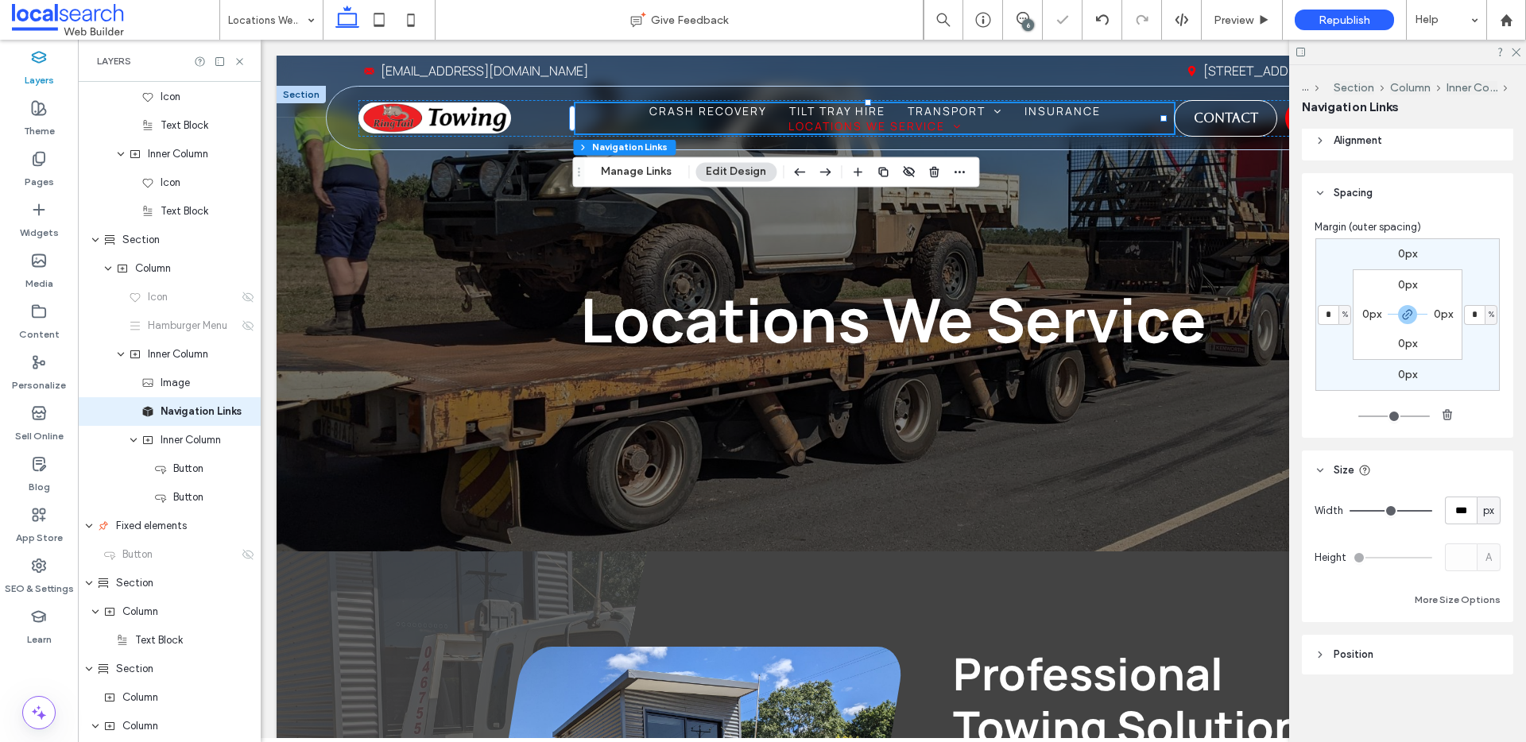
type input "***"
type input "**"
type input "*"
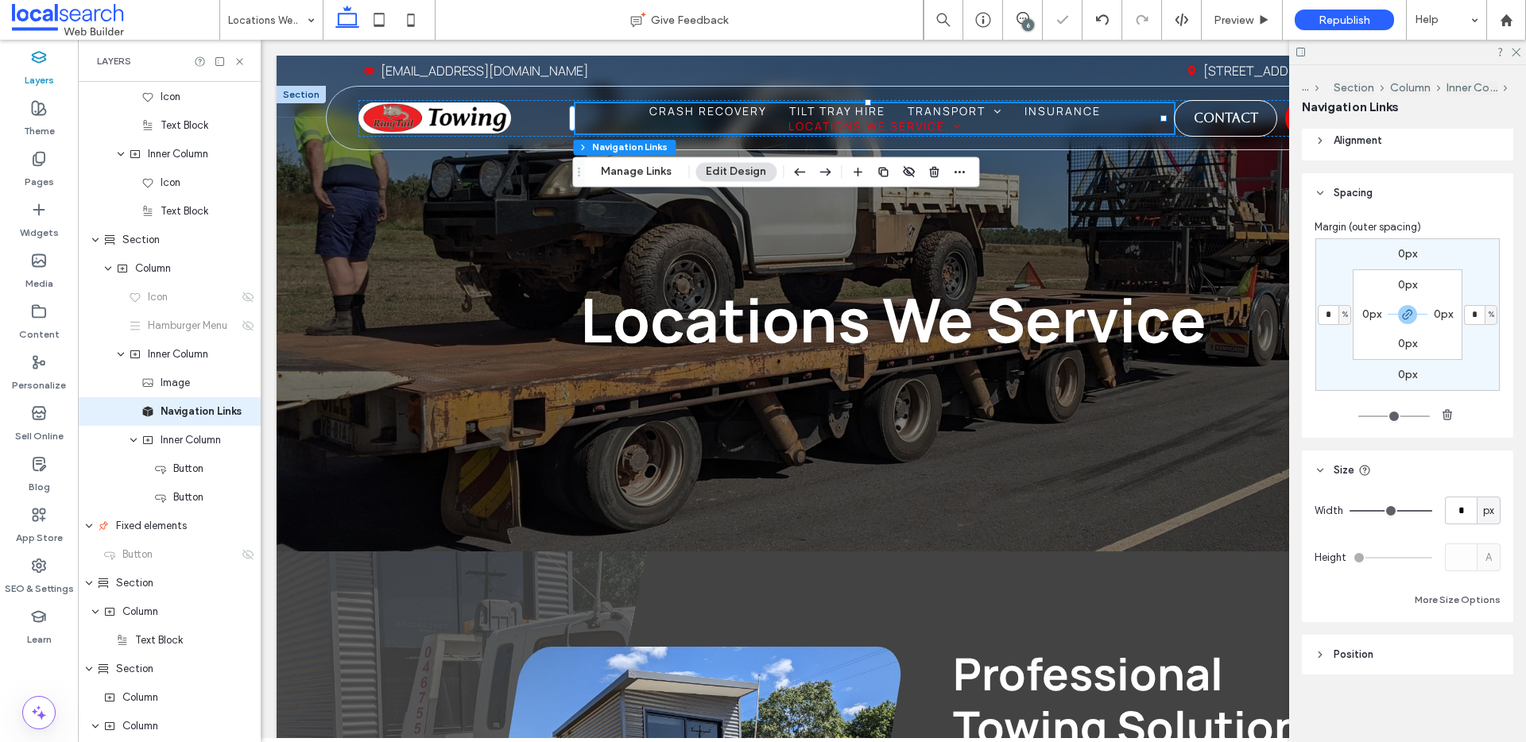
type input "*"
drag, startPoint x: 1418, startPoint y: 509, endPoint x: 1338, endPoint y: 508, distance: 79.5
click at [1349, 510] on input "range" at bounding box center [1390, 511] width 83 height 2
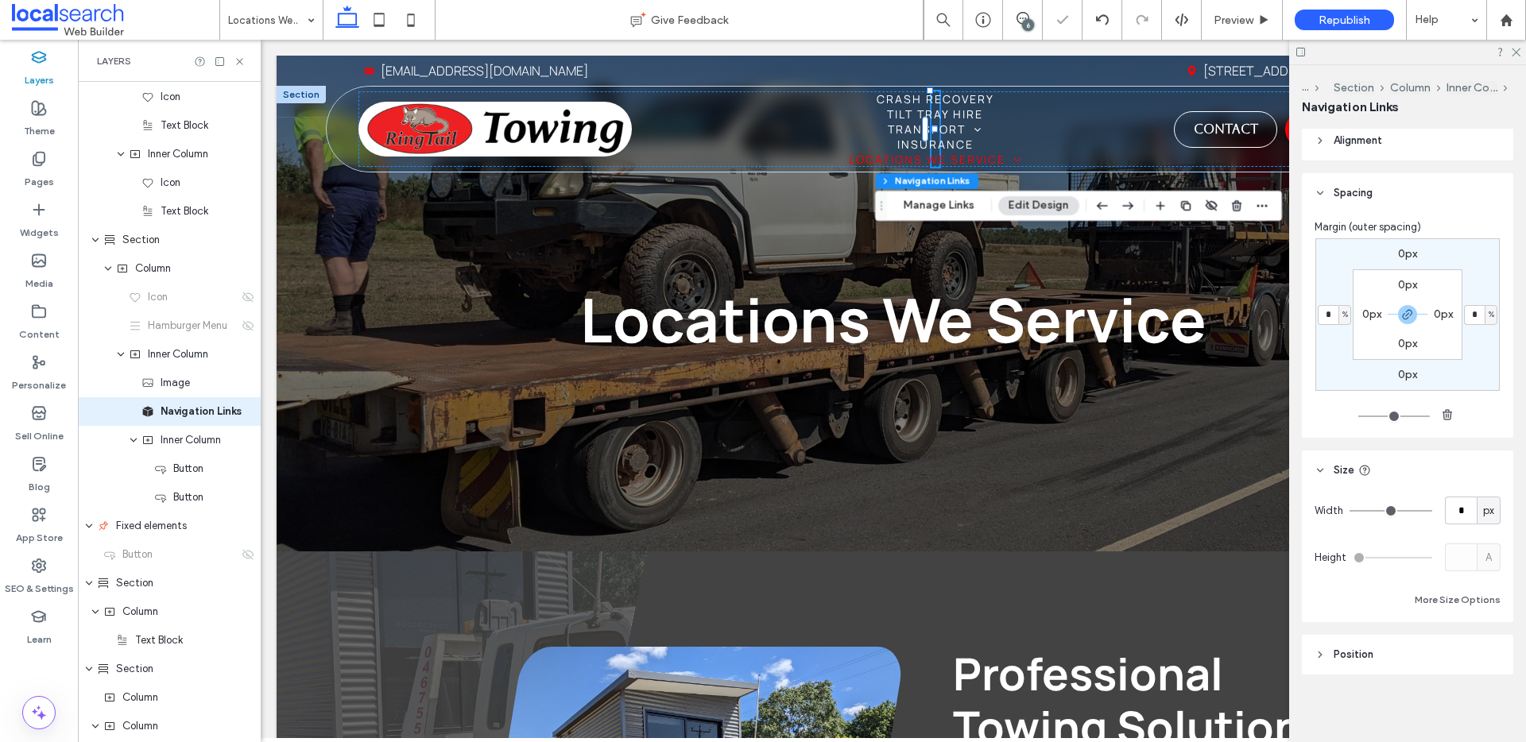
type input "***"
type input "****"
drag, startPoint x: 1359, startPoint y: 513, endPoint x: 1813, endPoint y: 513, distance: 453.8
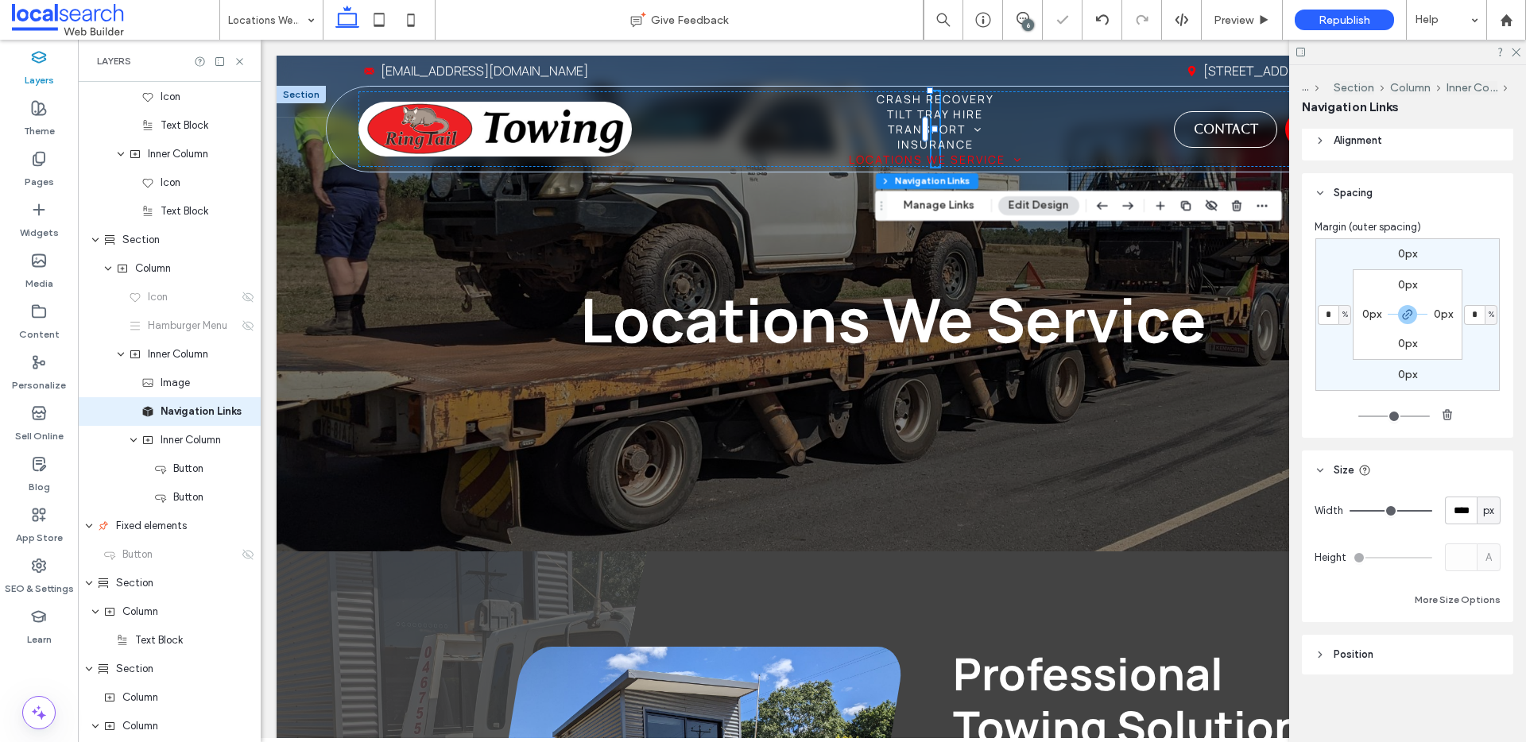
type input "****"
click at [1432, 512] on input "range" at bounding box center [1390, 511] width 83 height 2
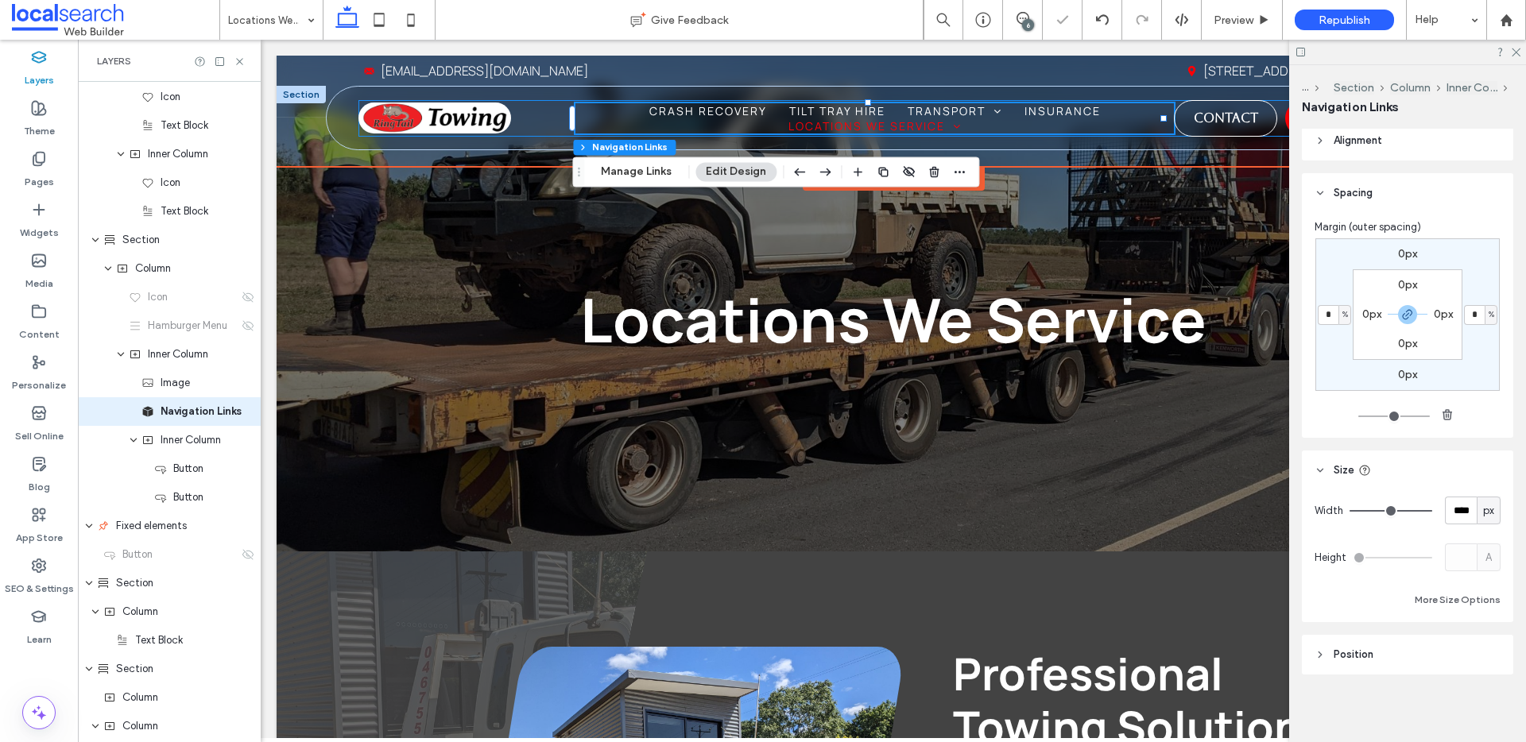
click at [522, 119] on div "Home Crash Recovery Tilt Tray Hire Transport Shipping Container Transport Boat …" at bounding box center [901, 118] width 1086 height 37
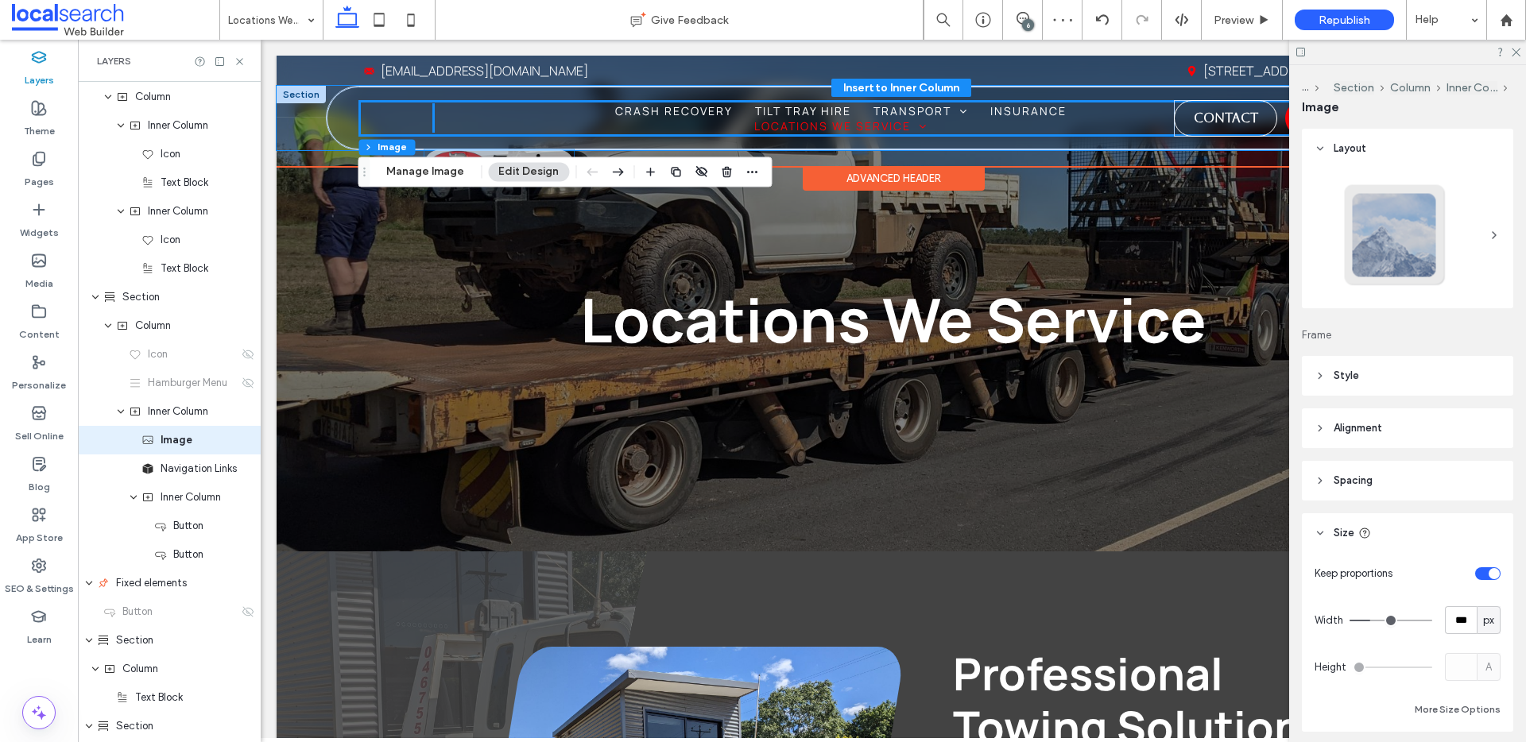
type input "***"
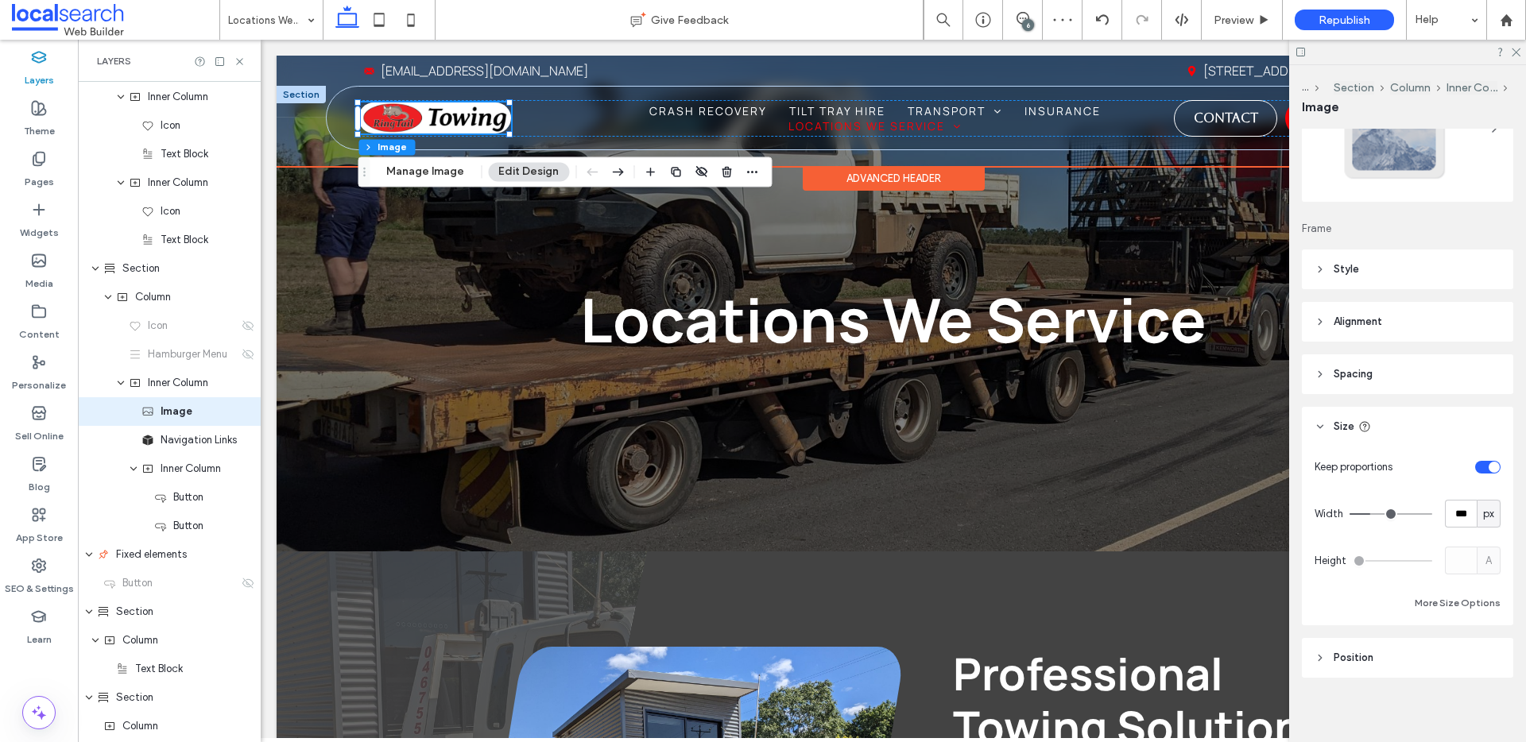
scroll to position [112, 0]
click at [543, 112] on div "Home Crash Recovery Tilt Tray Hire Transport Shipping Container Transport Boat …" at bounding box center [901, 118] width 1086 height 37
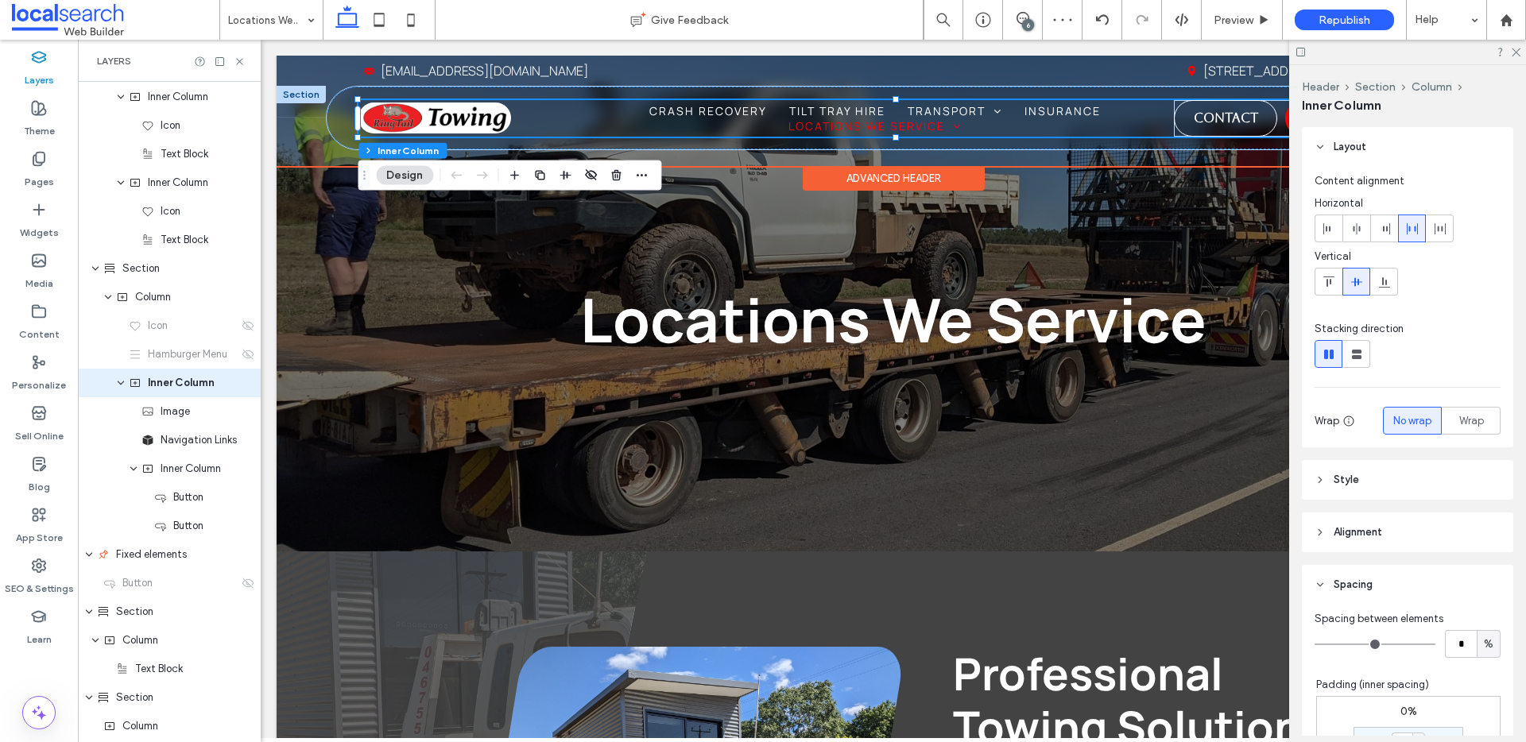
scroll to position [56, 0]
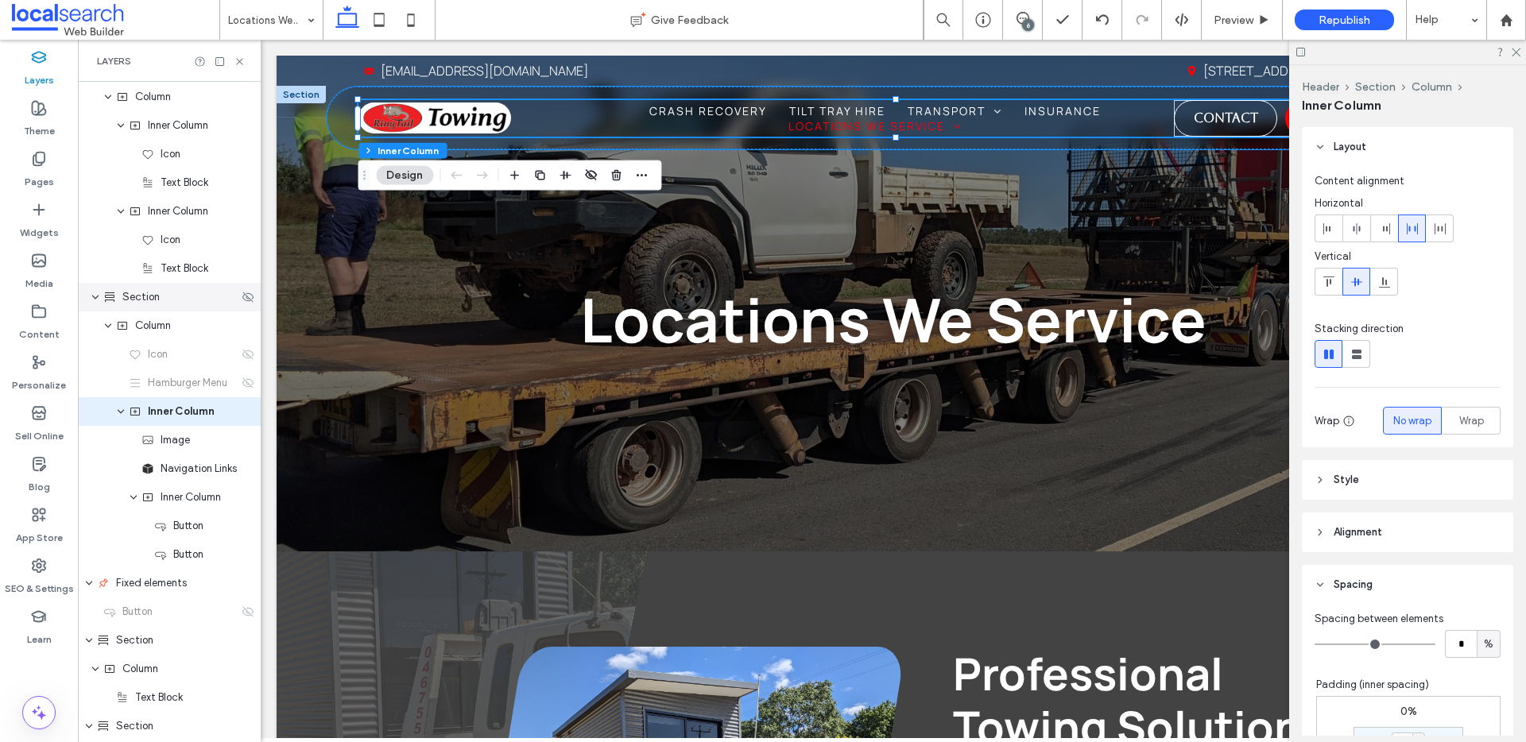
click at [172, 299] on div "Section" at bounding box center [170, 297] width 135 height 16
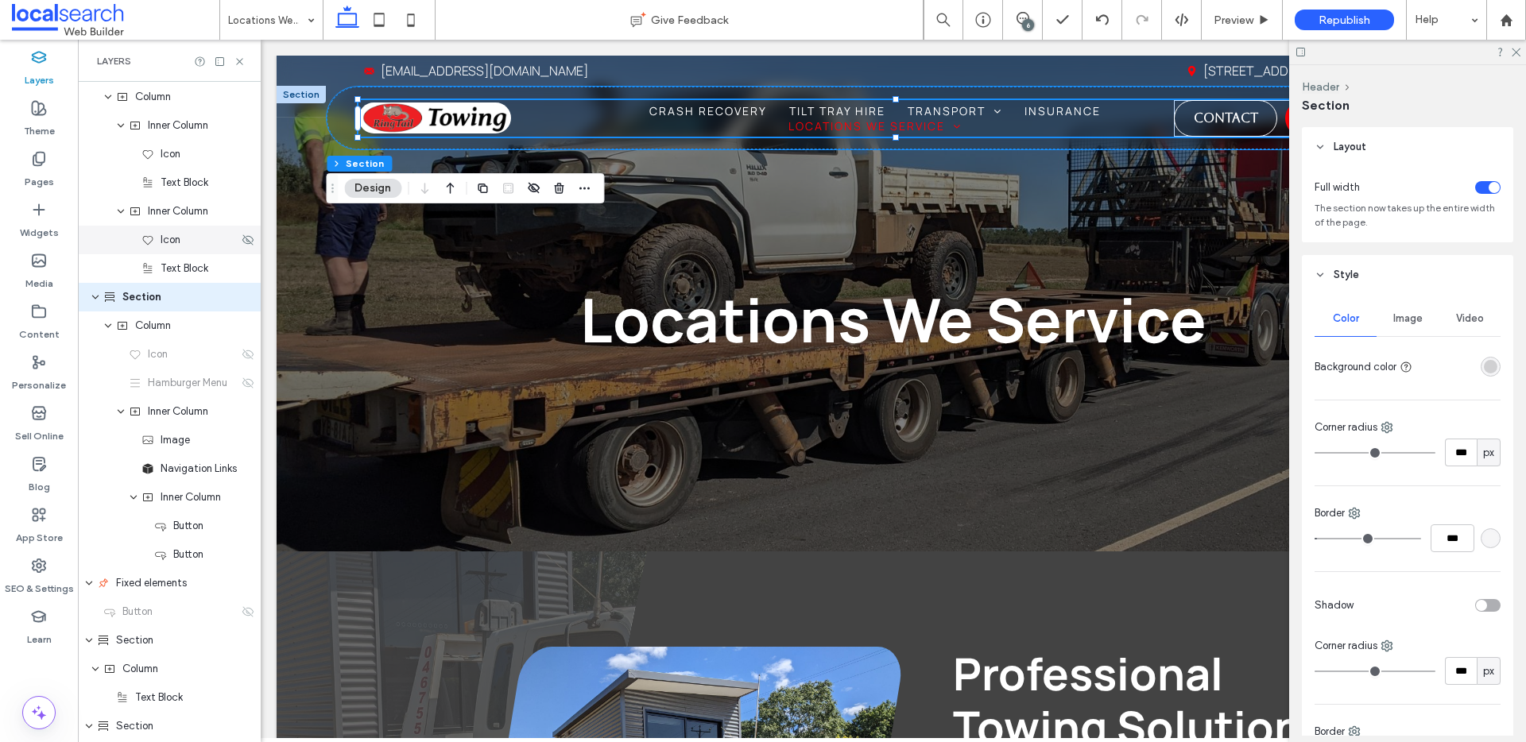
scroll to position [0, 0]
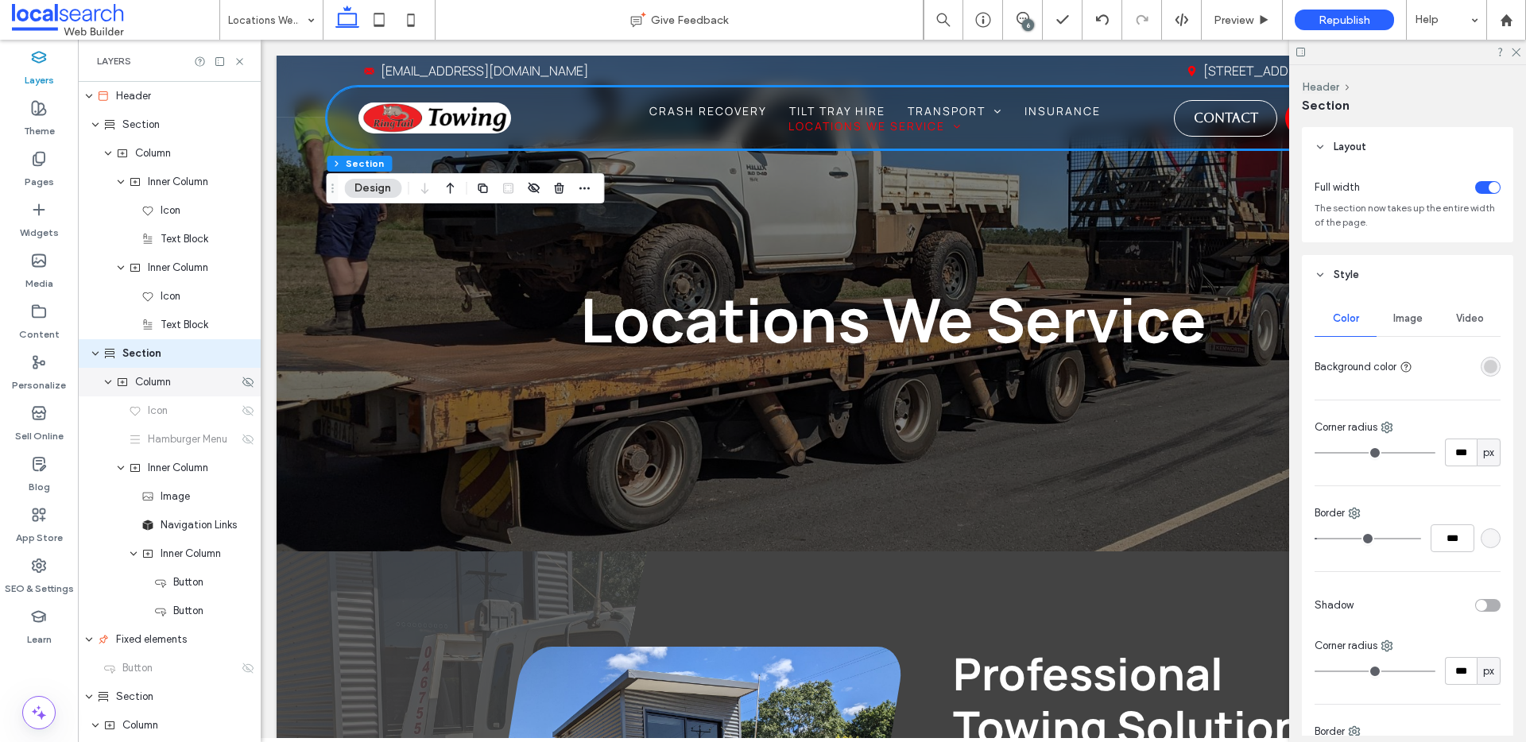
click at [178, 385] on div "Column" at bounding box center [177, 382] width 122 height 16
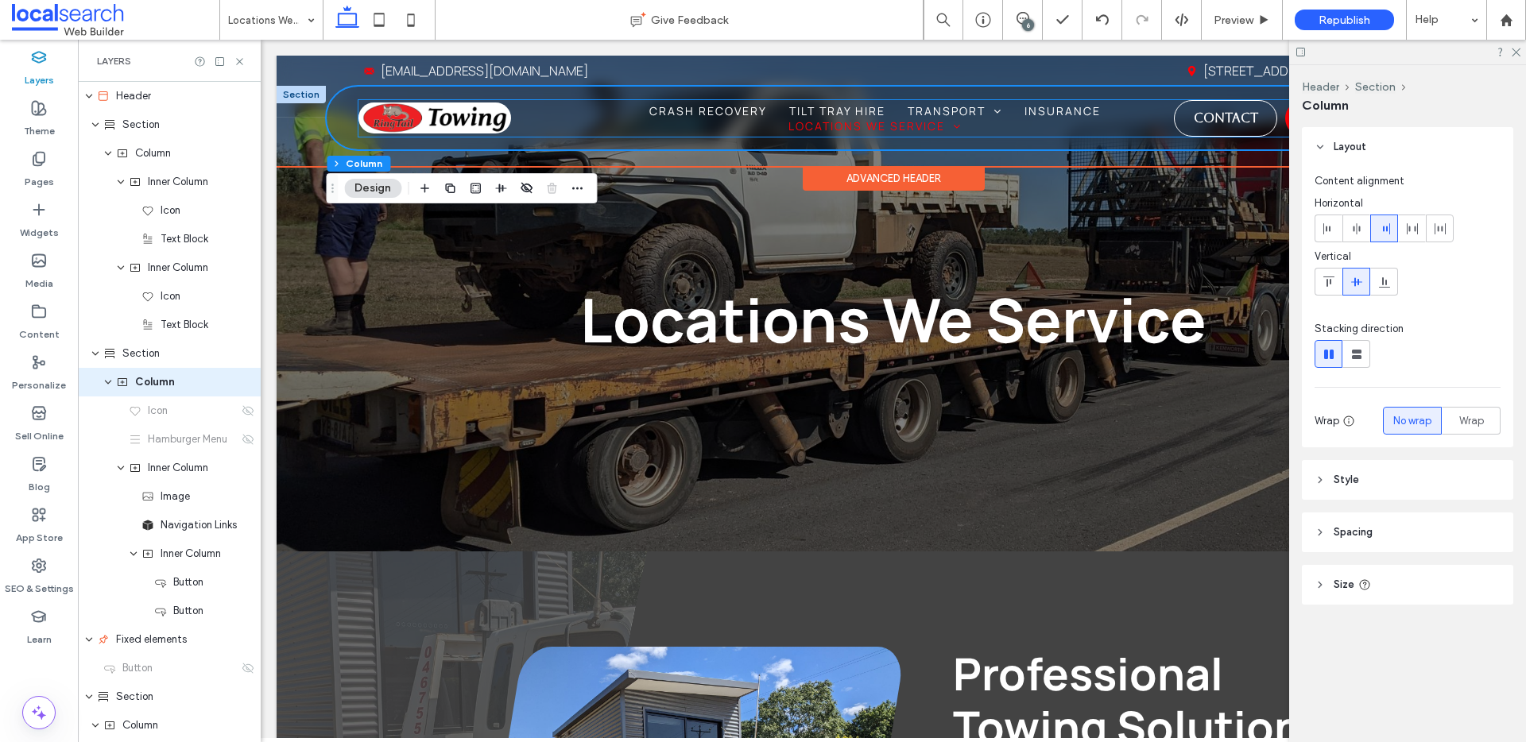
click at [575, 102] on div "Home Crash Recovery Tilt Tray Hire Transport Shipping Container Transport Boat …" at bounding box center [901, 118] width 1086 height 37
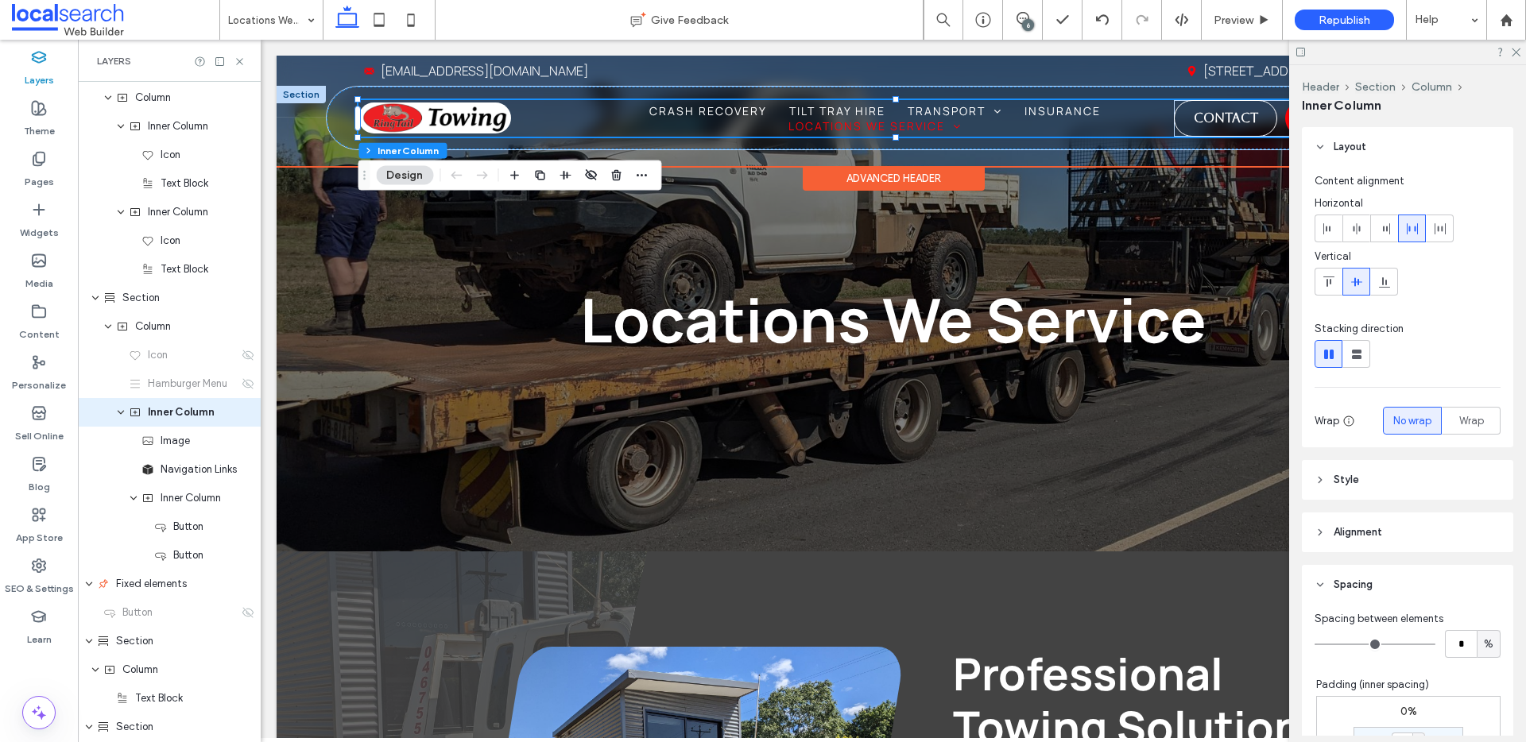
scroll to position [56, 0]
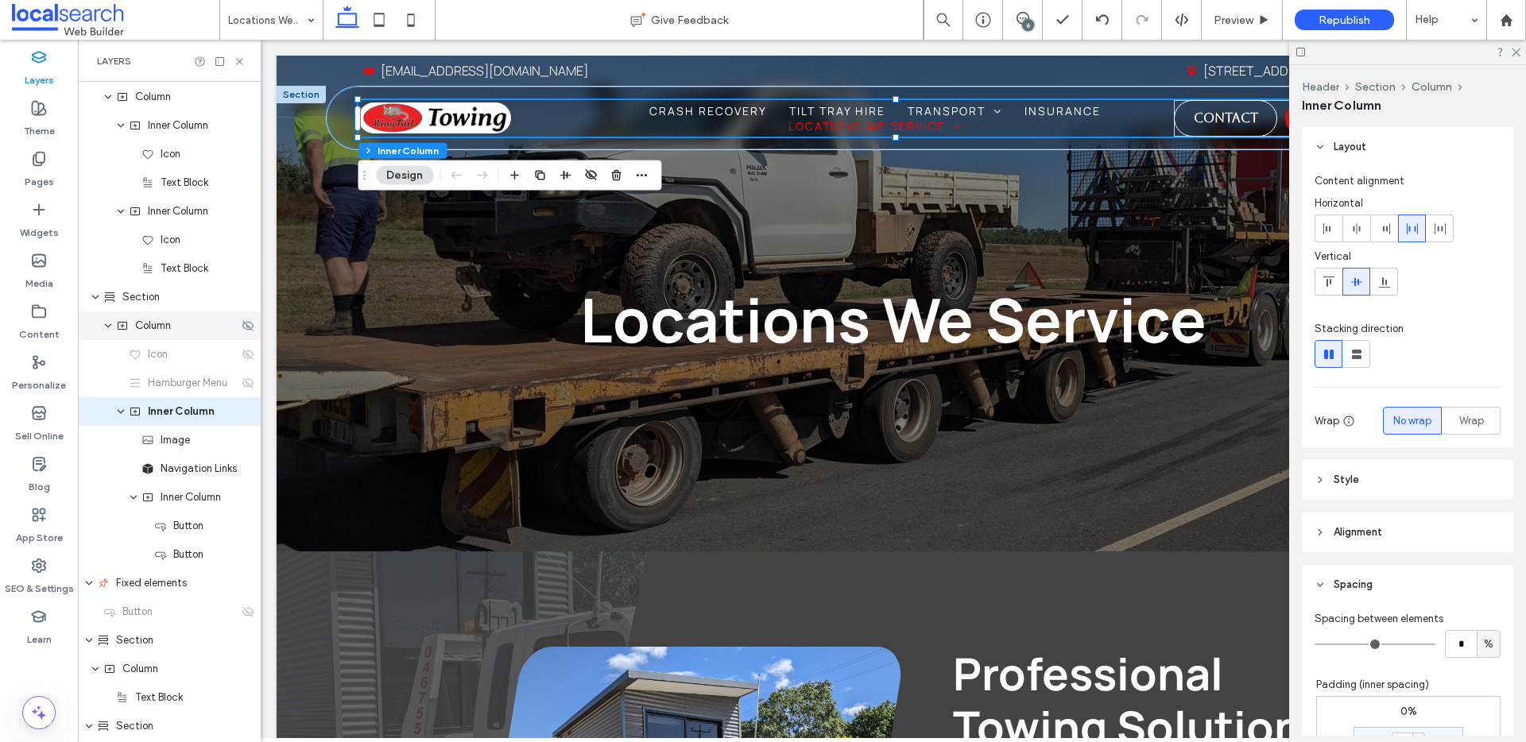
click at [157, 323] on span "Column" at bounding box center [153, 326] width 36 height 16
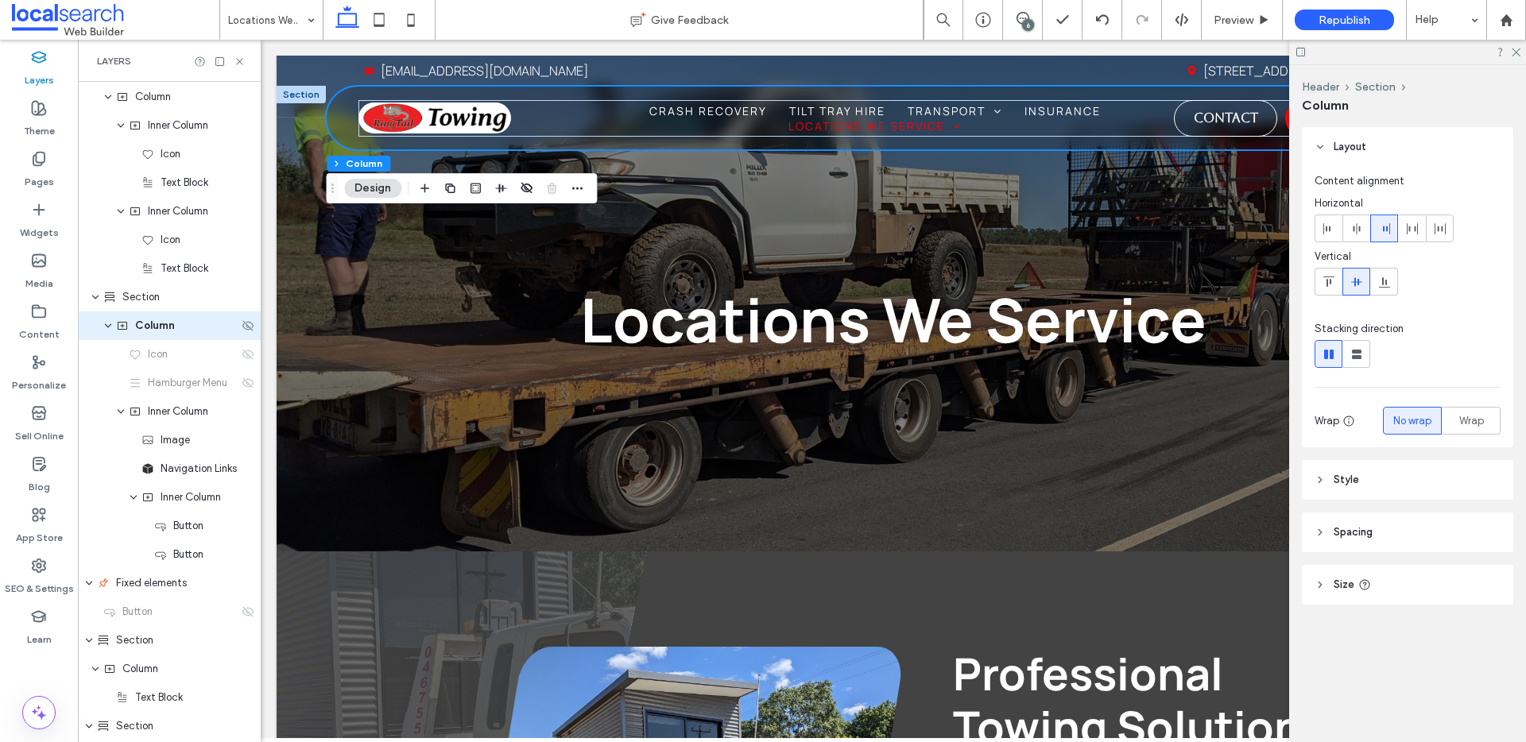
scroll to position [0, 0]
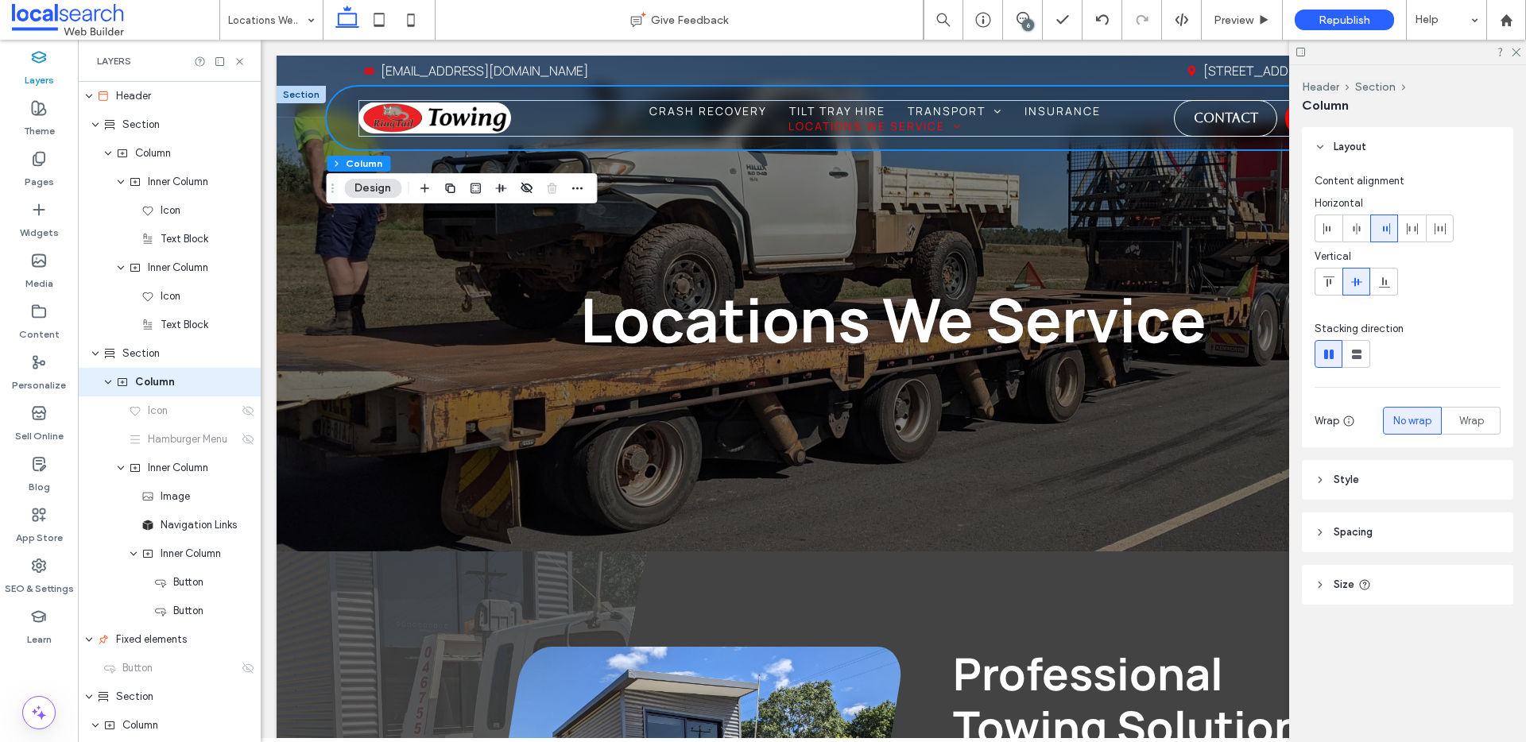
click at [1398, 536] on header "Spacing" at bounding box center [1407, 533] width 211 height 40
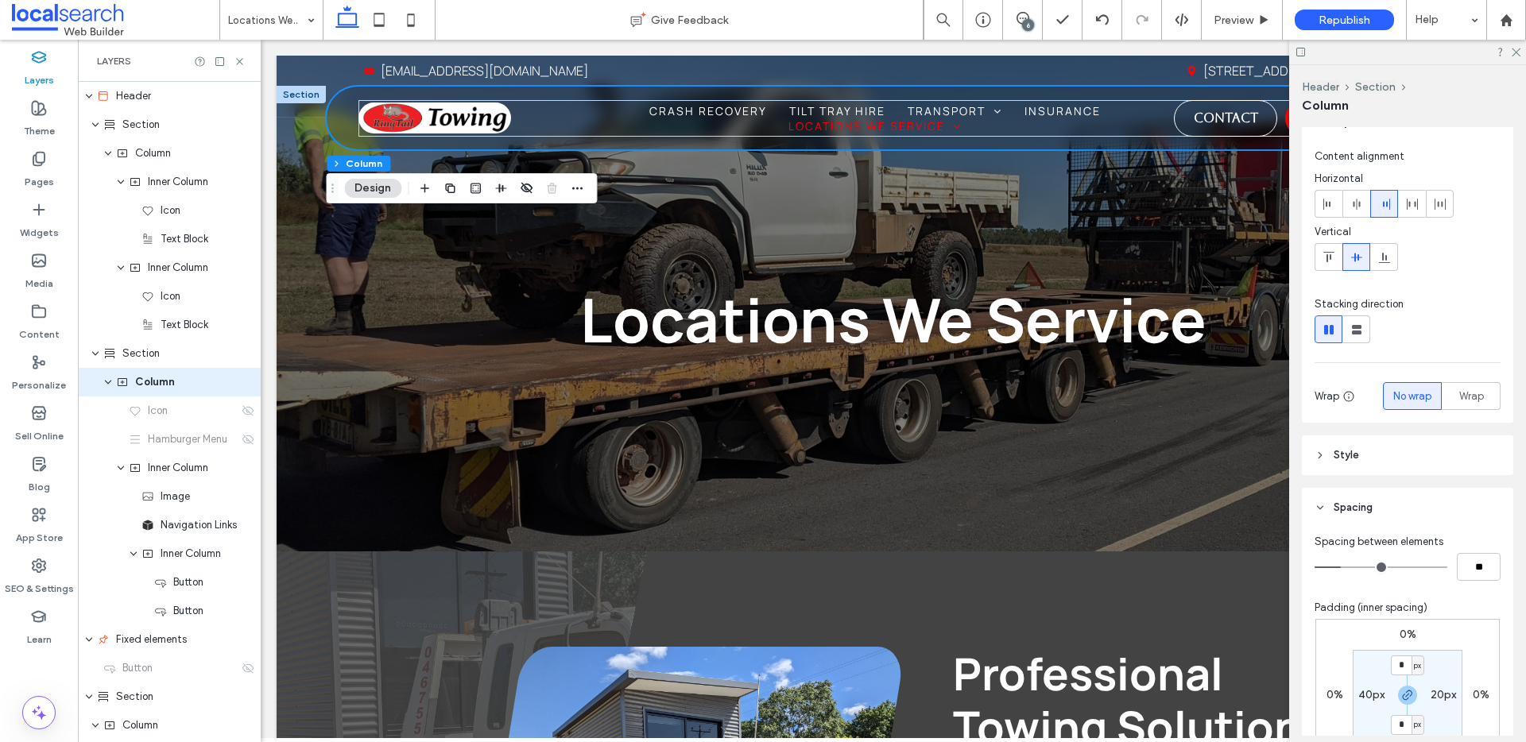
scroll to position [46, 0]
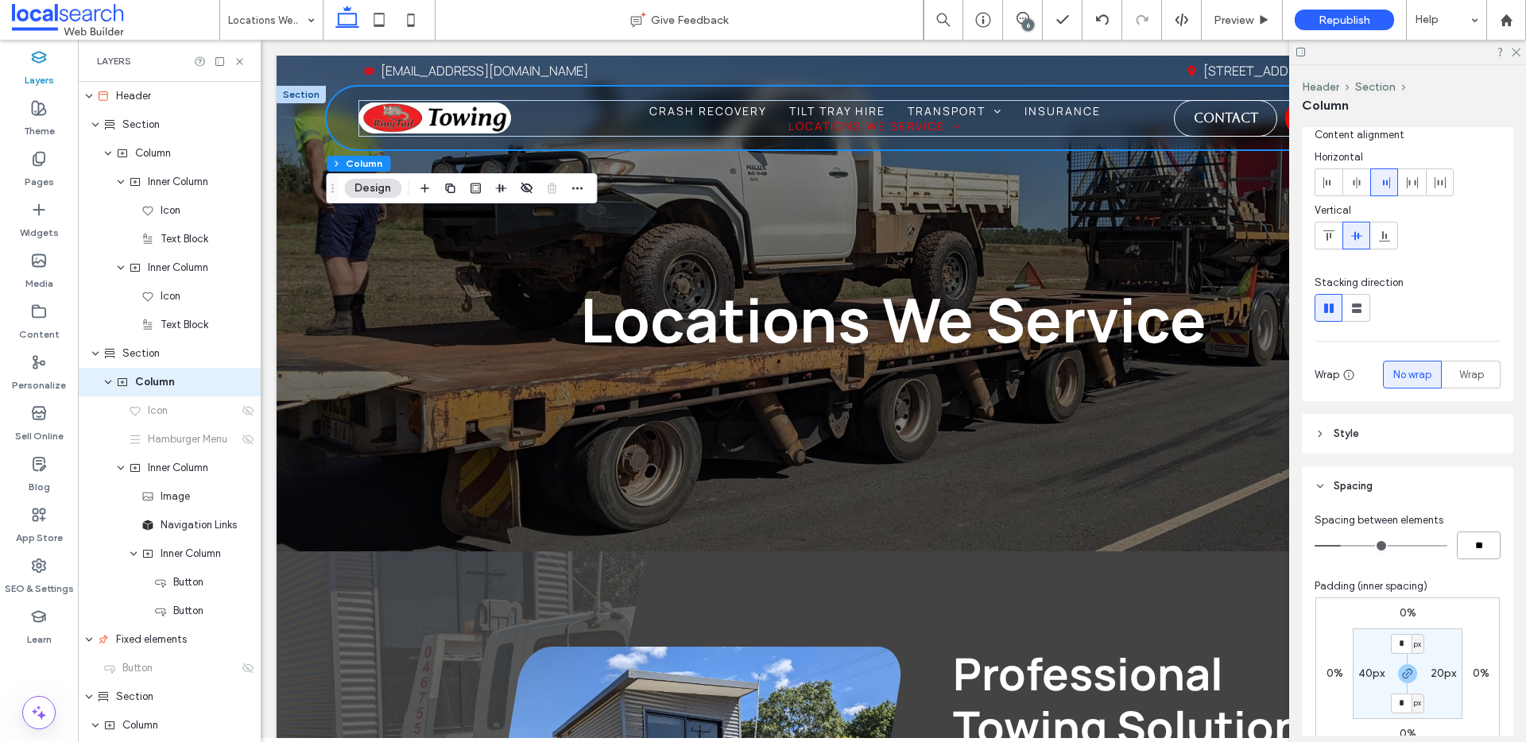
click at [1465, 545] on input "**" at bounding box center [1479, 546] width 44 height 28
type input "***"
type input "*"
type input "**"
type input "***"
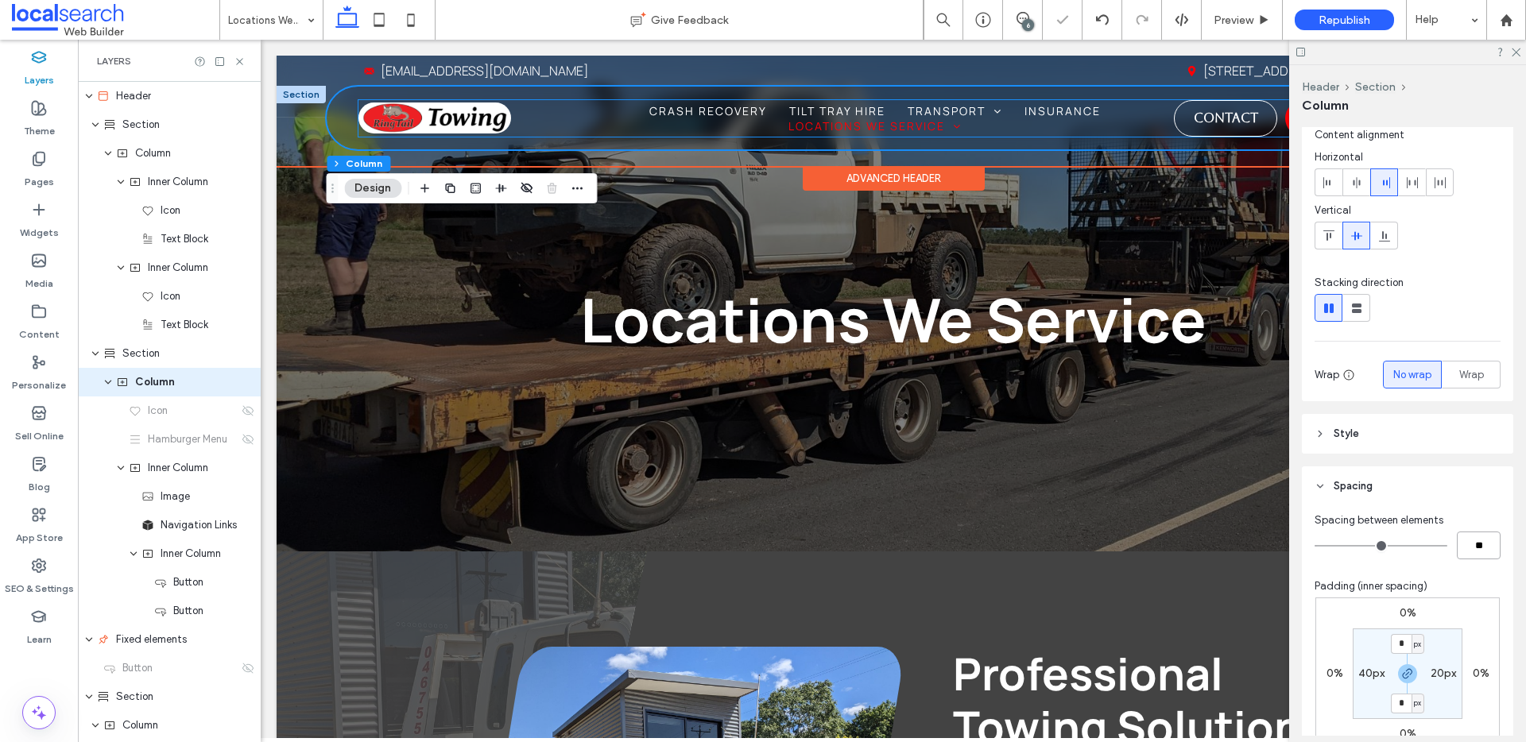
click at [556, 118] on div "Home Crash Recovery Tilt Tray Hire Transport Shipping Container Transport Boat …" at bounding box center [901, 118] width 1086 height 37
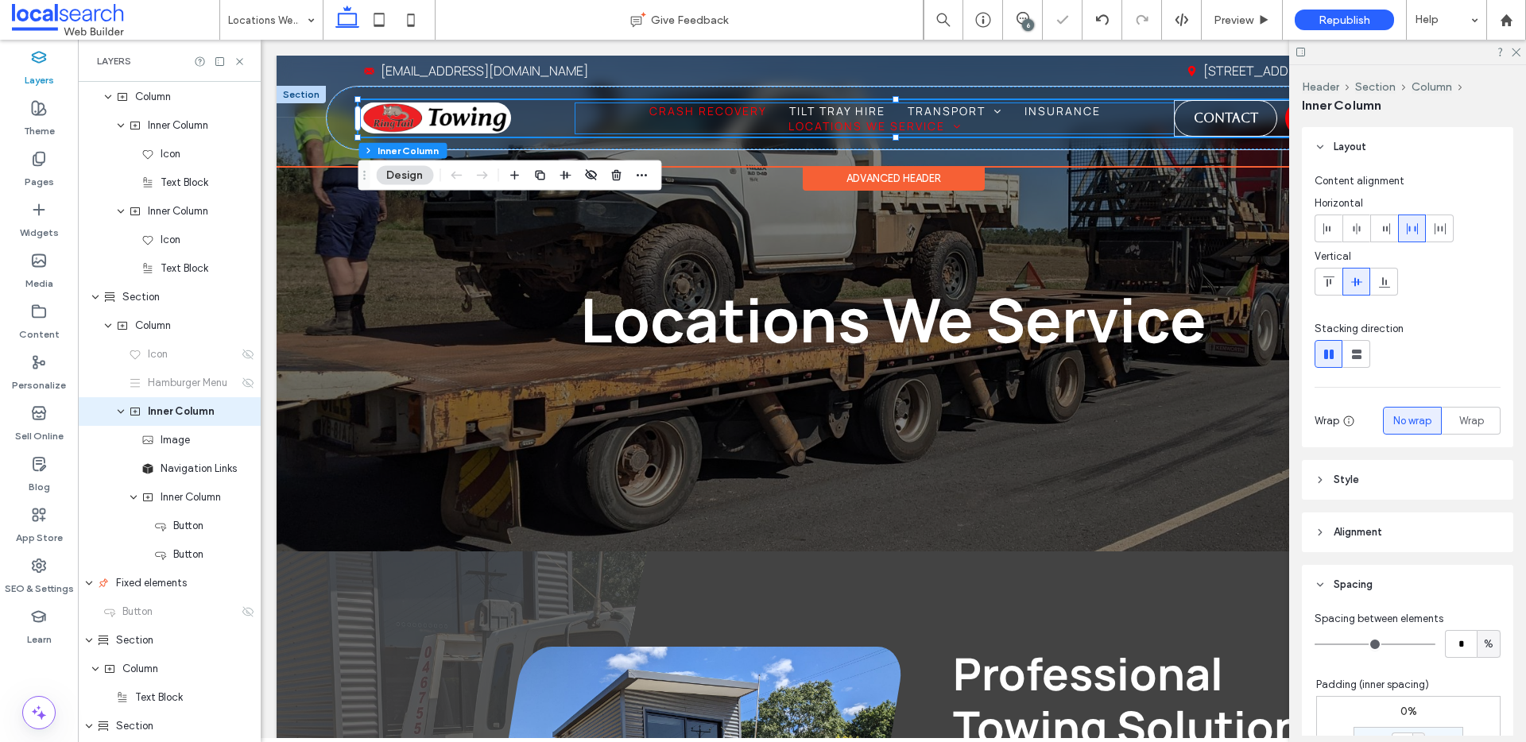
click at [710, 116] on span "Crash Recovery" at bounding box center [708, 110] width 118 height 15
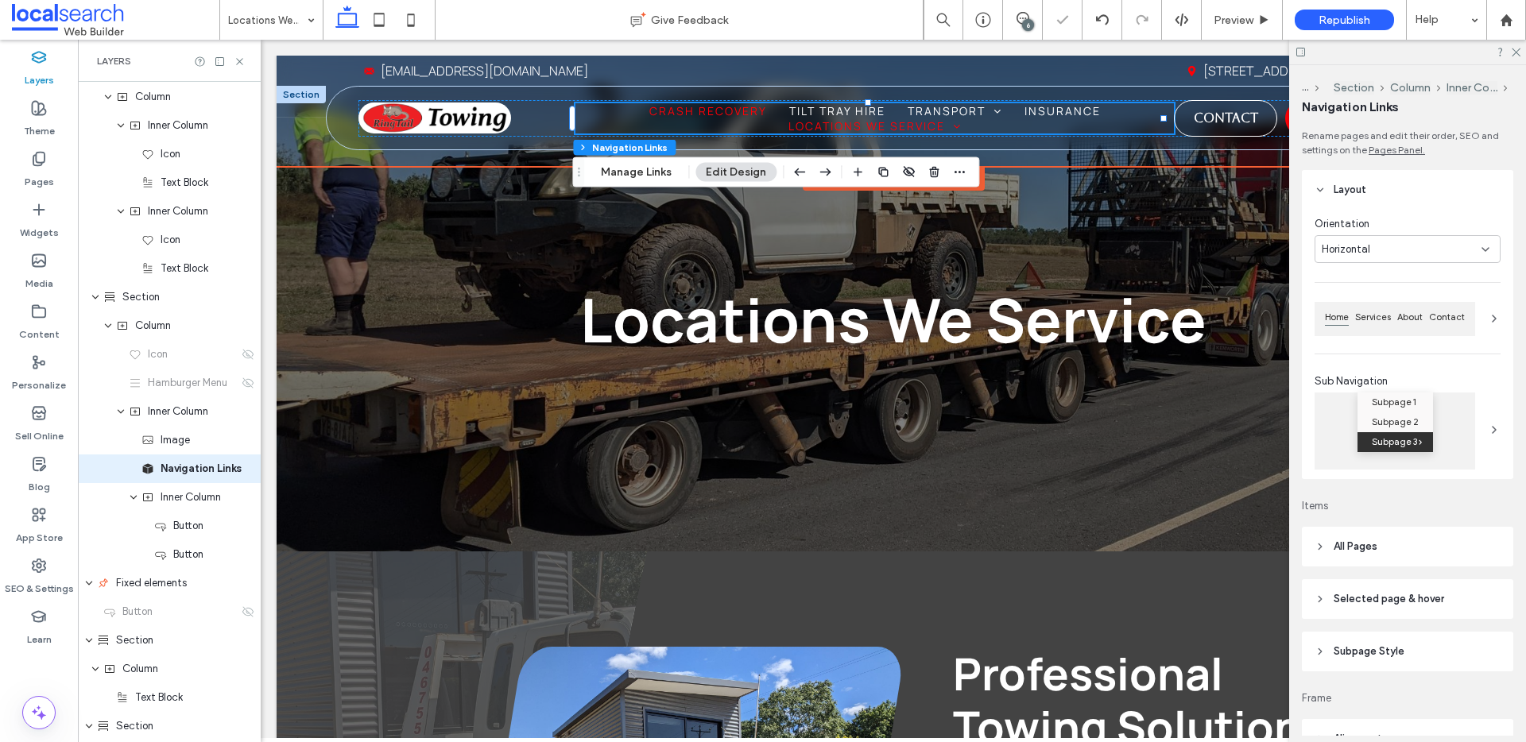
scroll to position [114, 0]
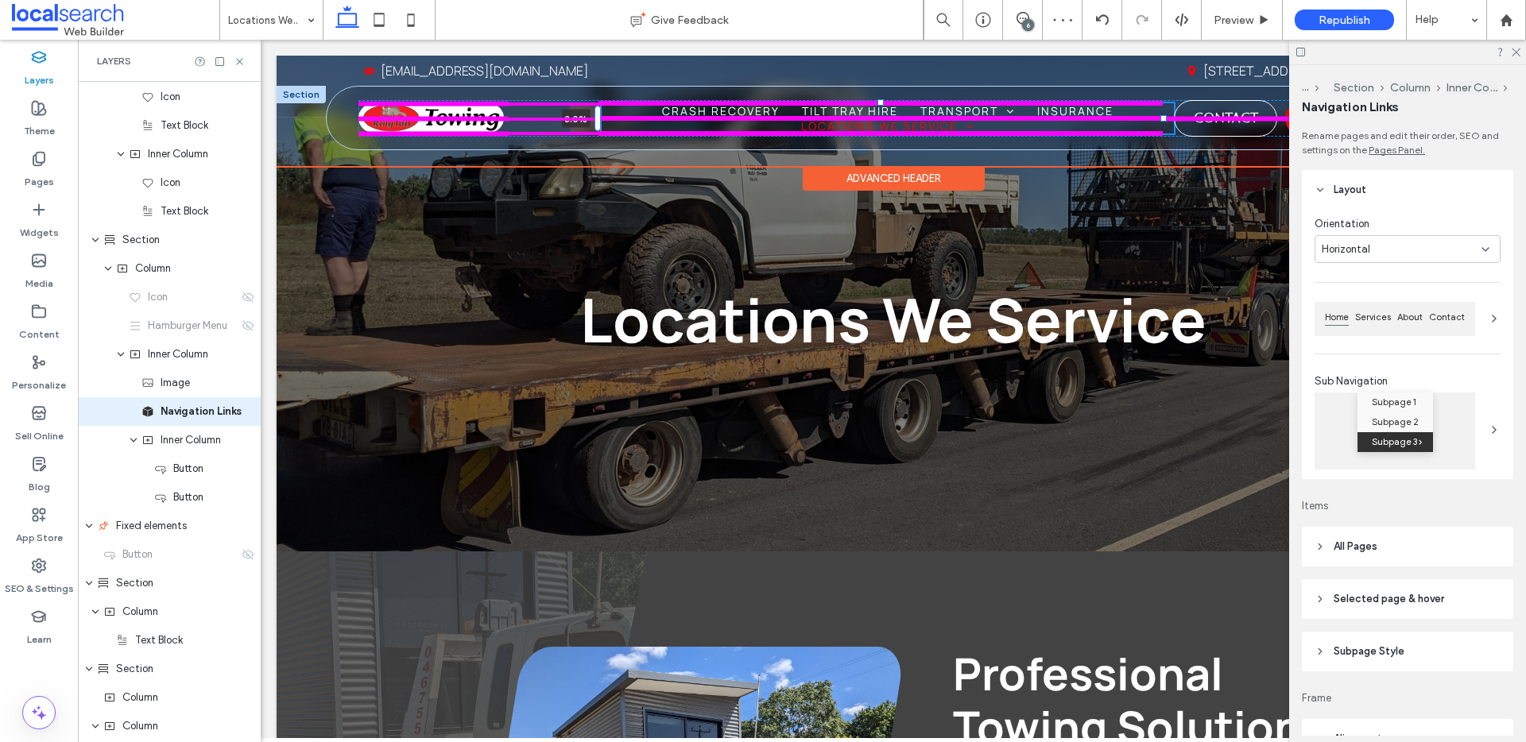
drag, startPoint x: 557, startPoint y: 121, endPoint x: 600, endPoint y: 121, distance: 42.9
click at [600, 121] on div "Phone Icon Menu Icon Home Crash Recovery Tilt Tray Hire Transport Shipping Cont…" at bounding box center [893, 118] width 1133 height 63
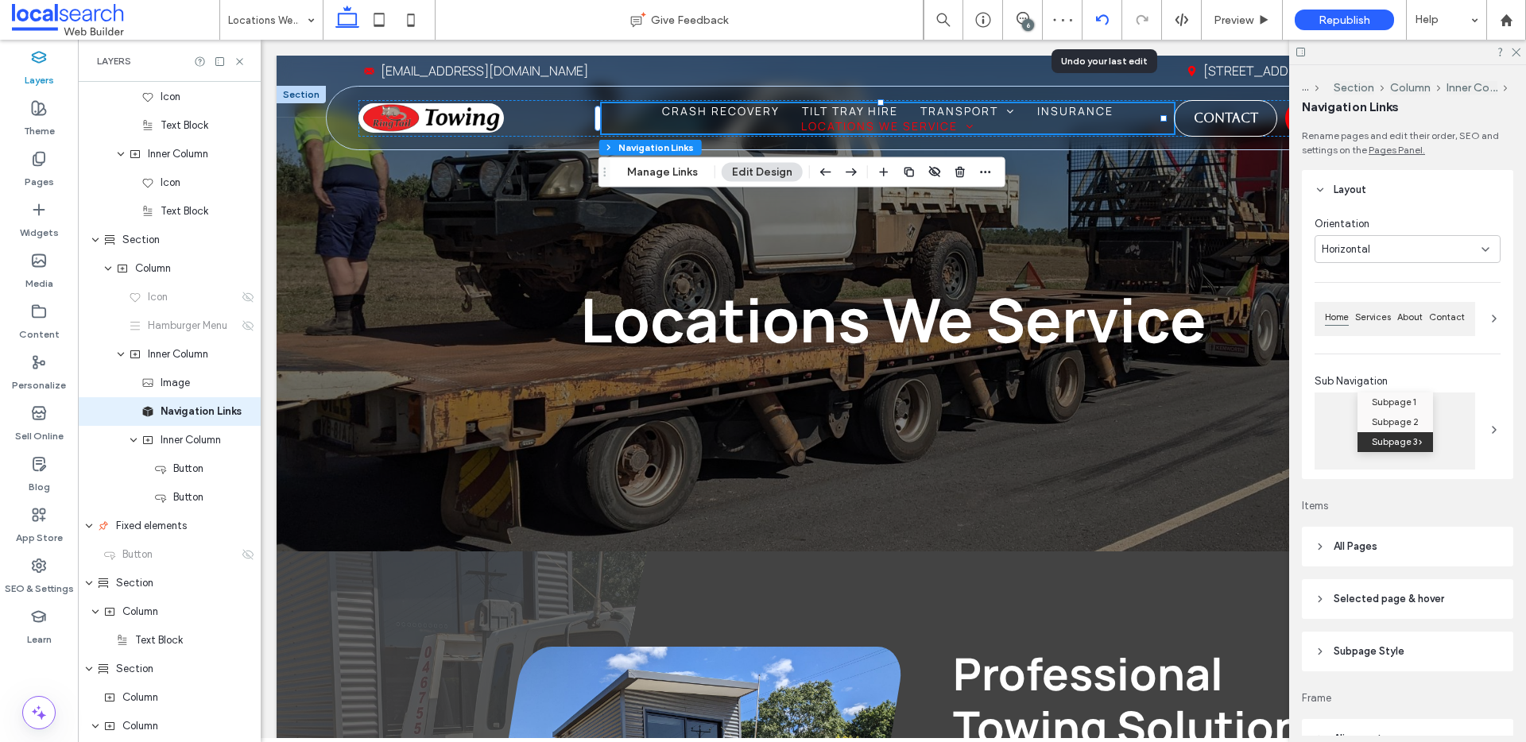
click at [1095, 29] on div at bounding box center [1102, 20] width 40 height 40
click at [1095, 10] on div at bounding box center [1102, 20] width 40 height 40
click at [1103, 20] on icon at bounding box center [1102, 20] width 13 height 13
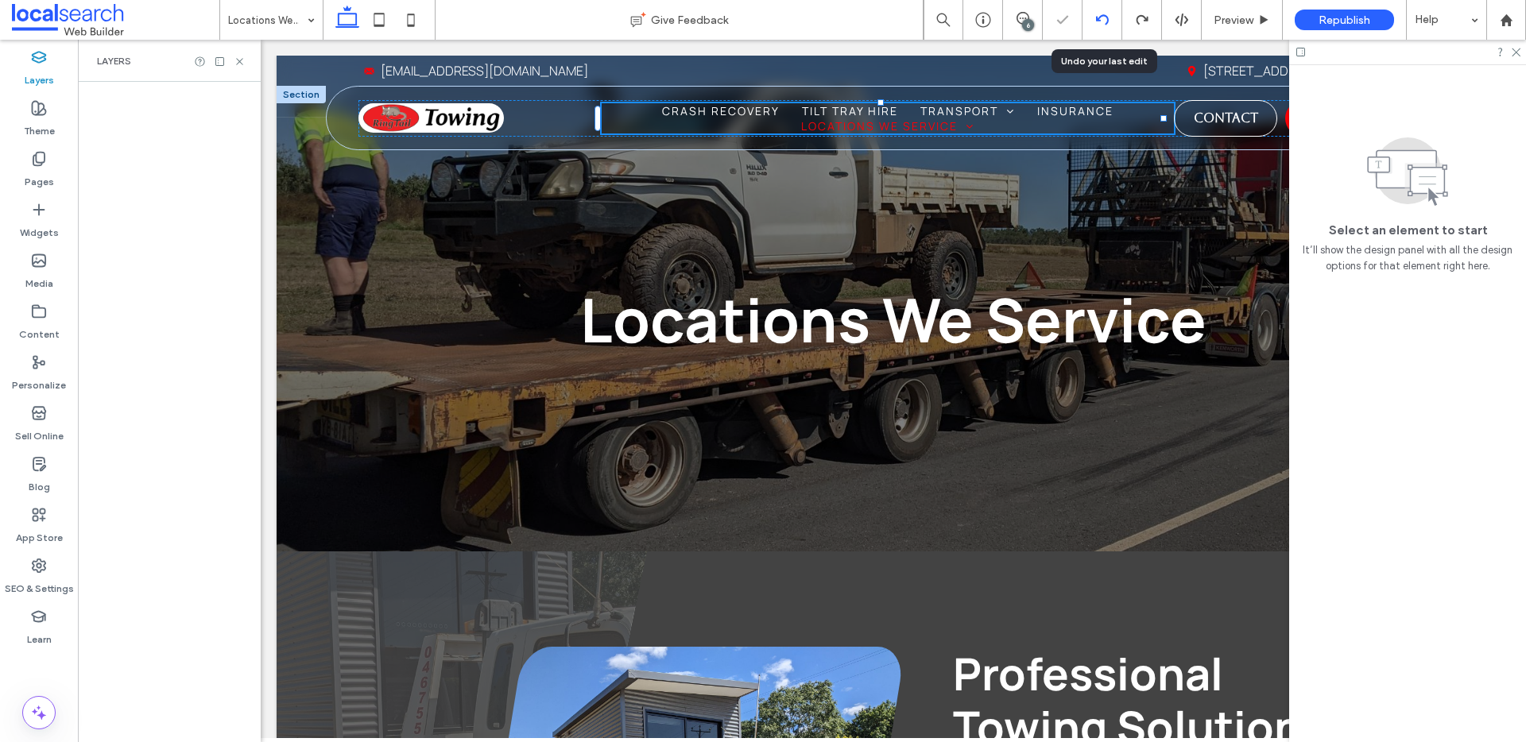
drag, startPoint x: 1099, startPoint y: 22, endPoint x: 1076, endPoint y: 168, distance: 147.3
click at [1100, 22] on icon at bounding box center [1102, 20] width 13 height 13
click at [1100, 14] on icon at bounding box center [1102, 20] width 13 height 13
click at [1101, 17] on icon at bounding box center [1102, 20] width 13 height 13
click at [1104, 18] on icon at bounding box center [1102, 20] width 13 height 13
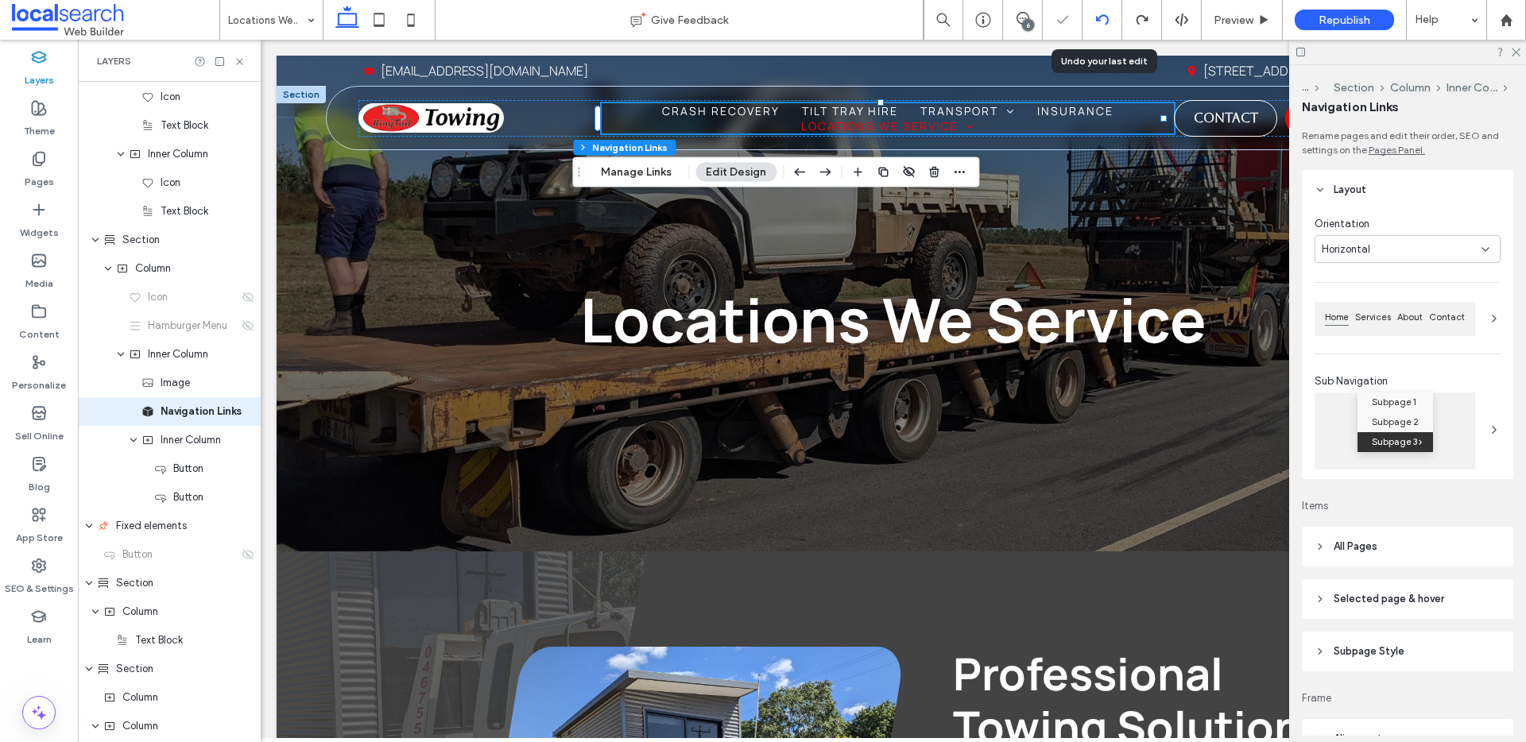
click at [1101, 15] on use at bounding box center [1101, 19] width 13 height 10
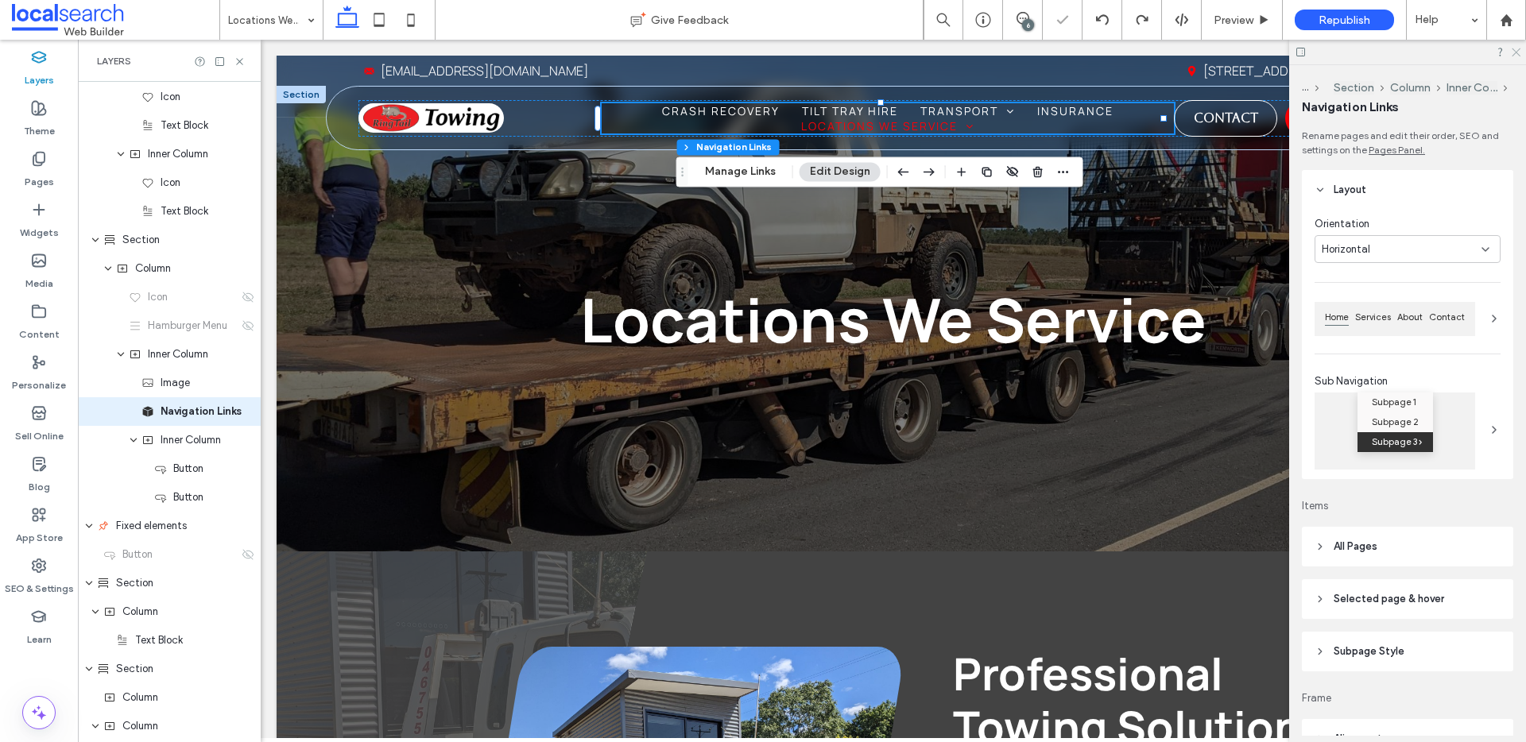
click at [1516, 52] on use at bounding box center [1516, 52] width 9 height 9
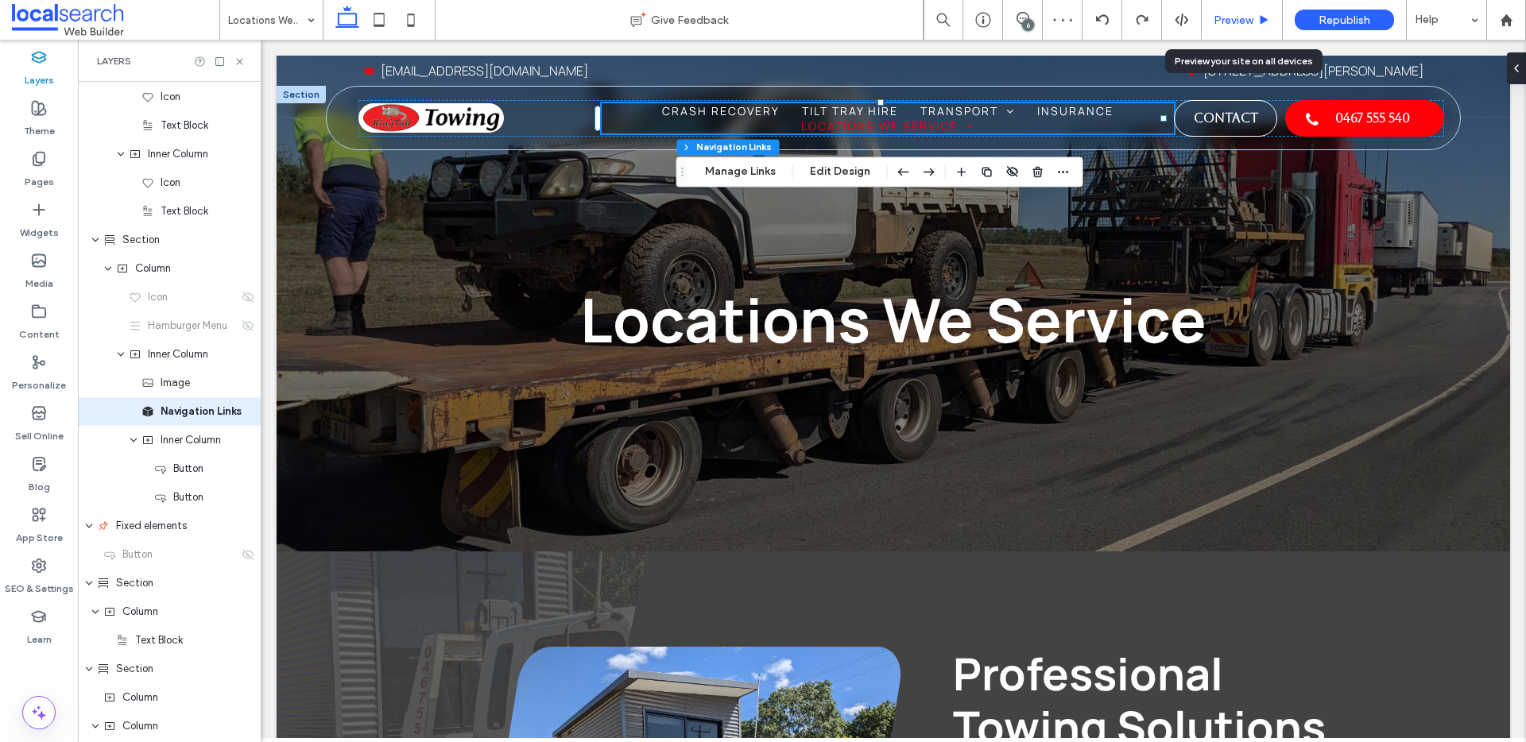
click at [1243, 12] on div "Preview" at bounding box center [1242, 20] width 81 height 40
click at [1244, 27] on div "Preview" at bounding box center [1242, 20] width 81 height 40
click at [1233, 17] on span "Preview" at bounding box center [1234, 21] width 40 height 14
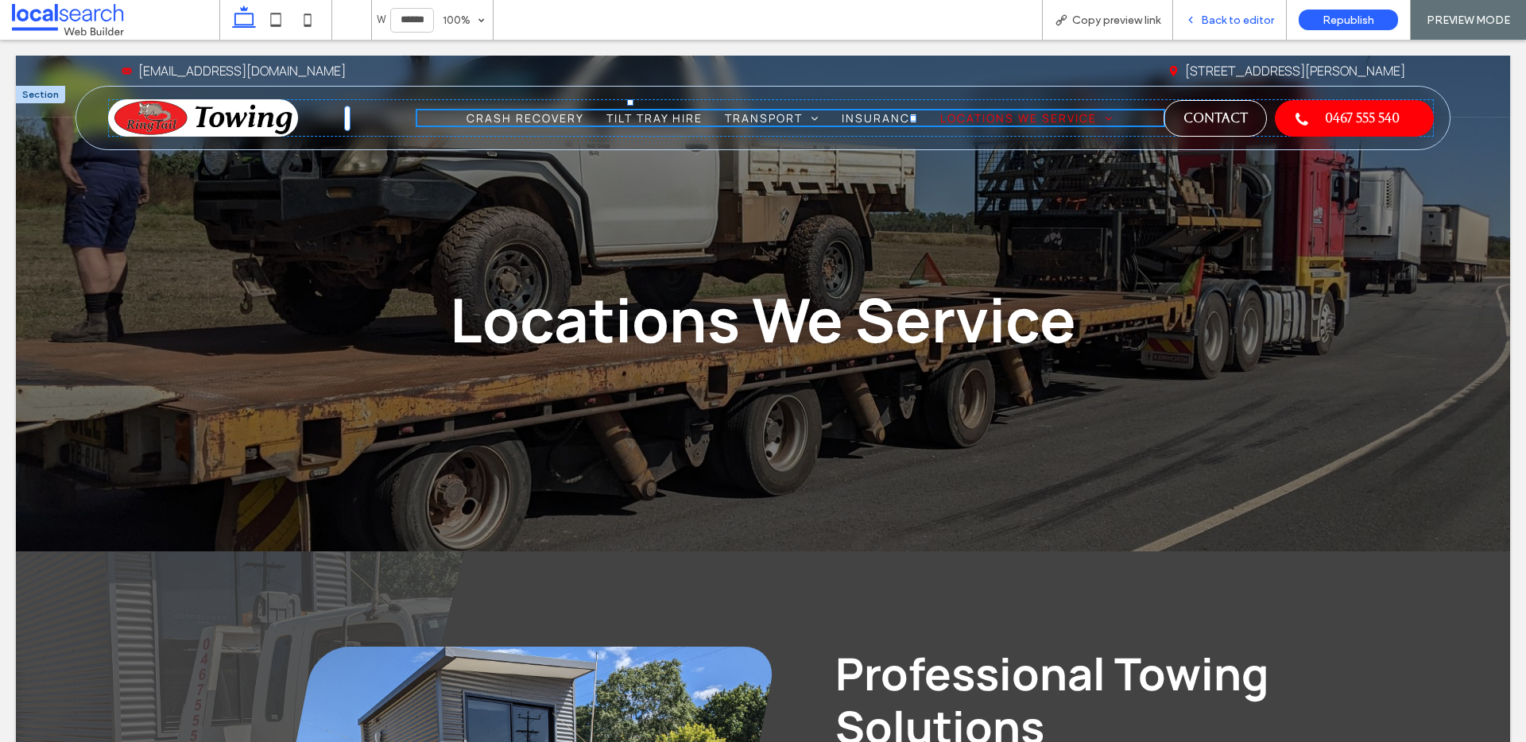
click at [1229, 25] on span "Back to editor" at bounding box center [1237, 21] width 73 height 14
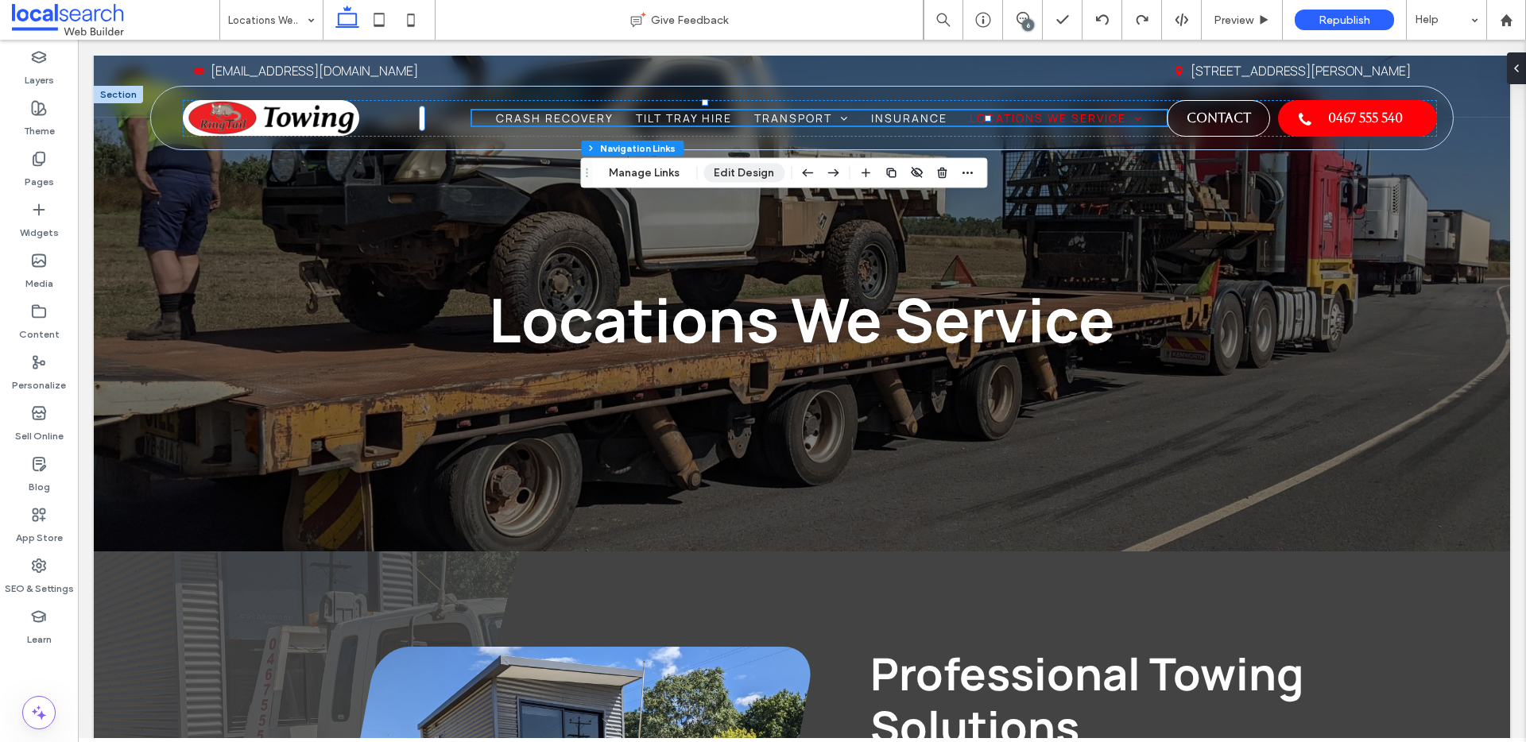
click at [713, 177] on button "Edit Design" at bounding box center [743, 173] width 81 height 19
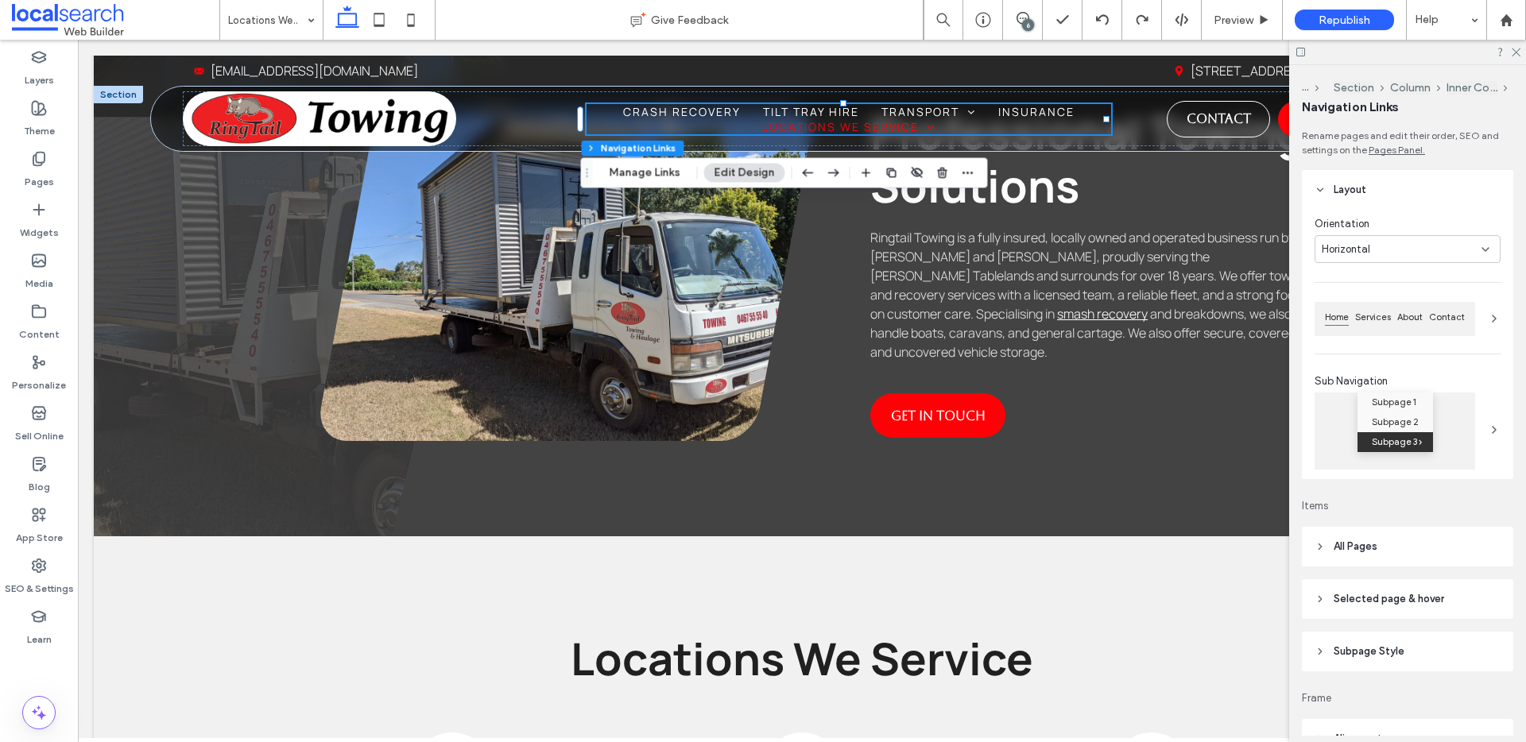
click at [1388, 557] on header "All Pages" at bounding box center [1407, 547] width 211 height 40
click at [1390, 540] on header "All Pages" at bounding box center [1407, 547] width 211 height 40
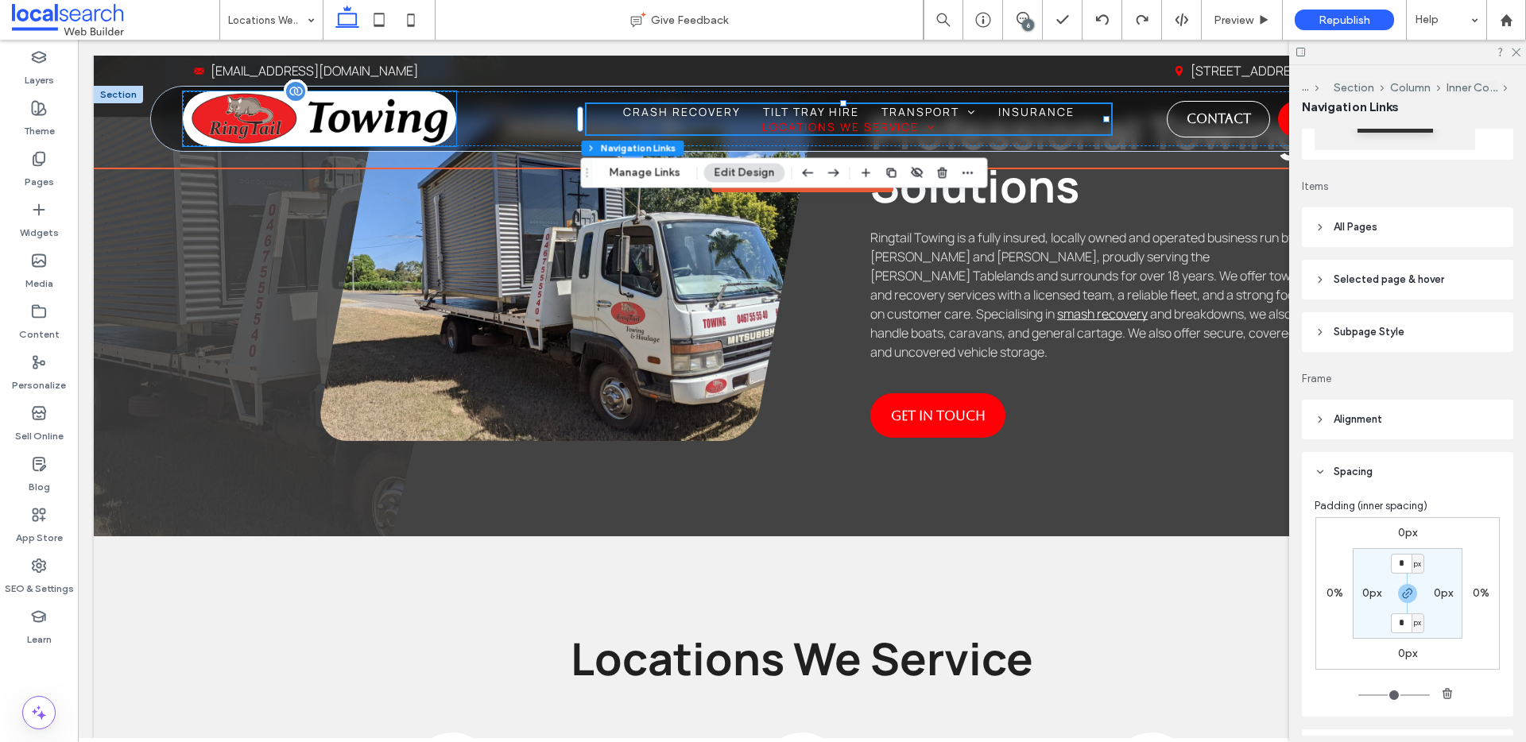
click at [418, 125] on img at bounding box center [319, 118] width 273 height 55
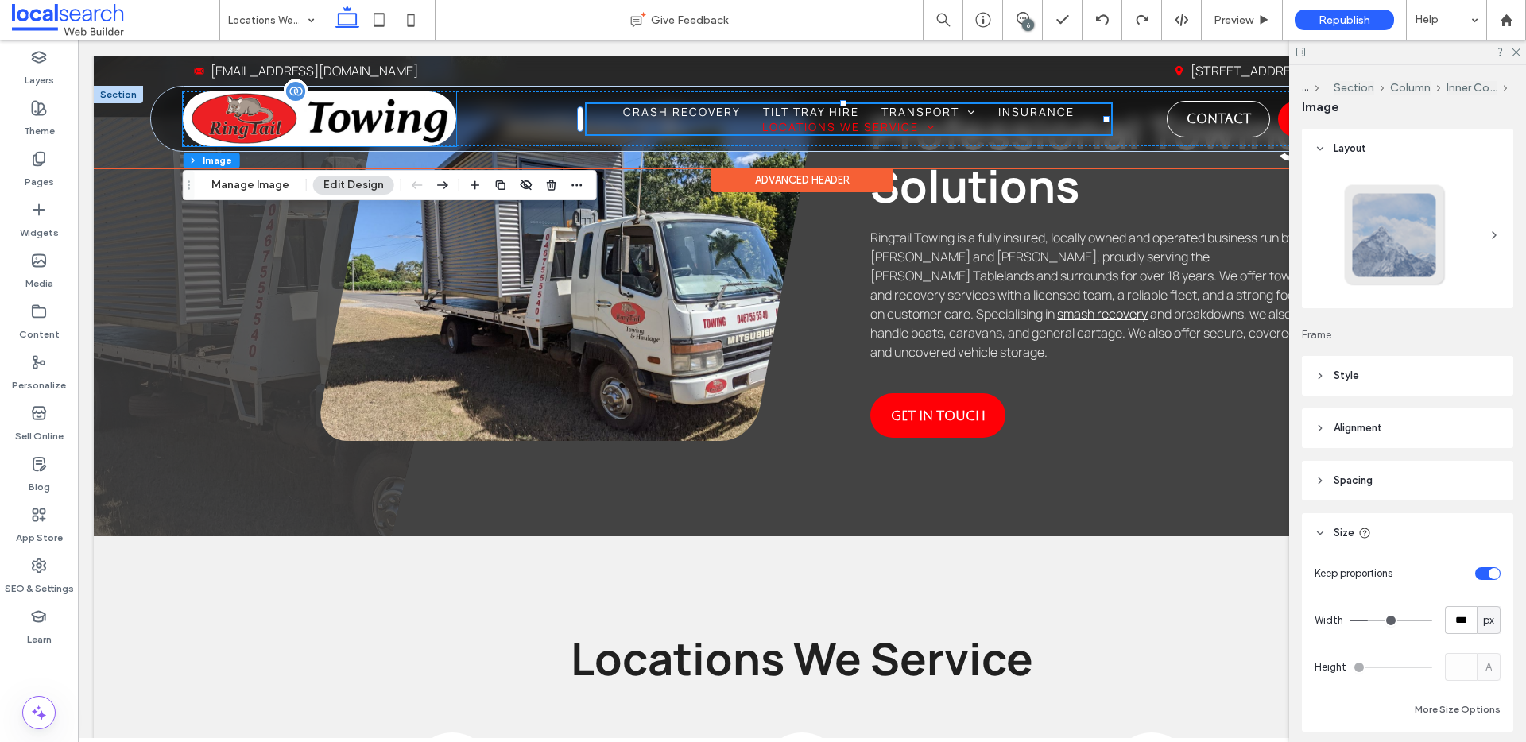
type input "***"
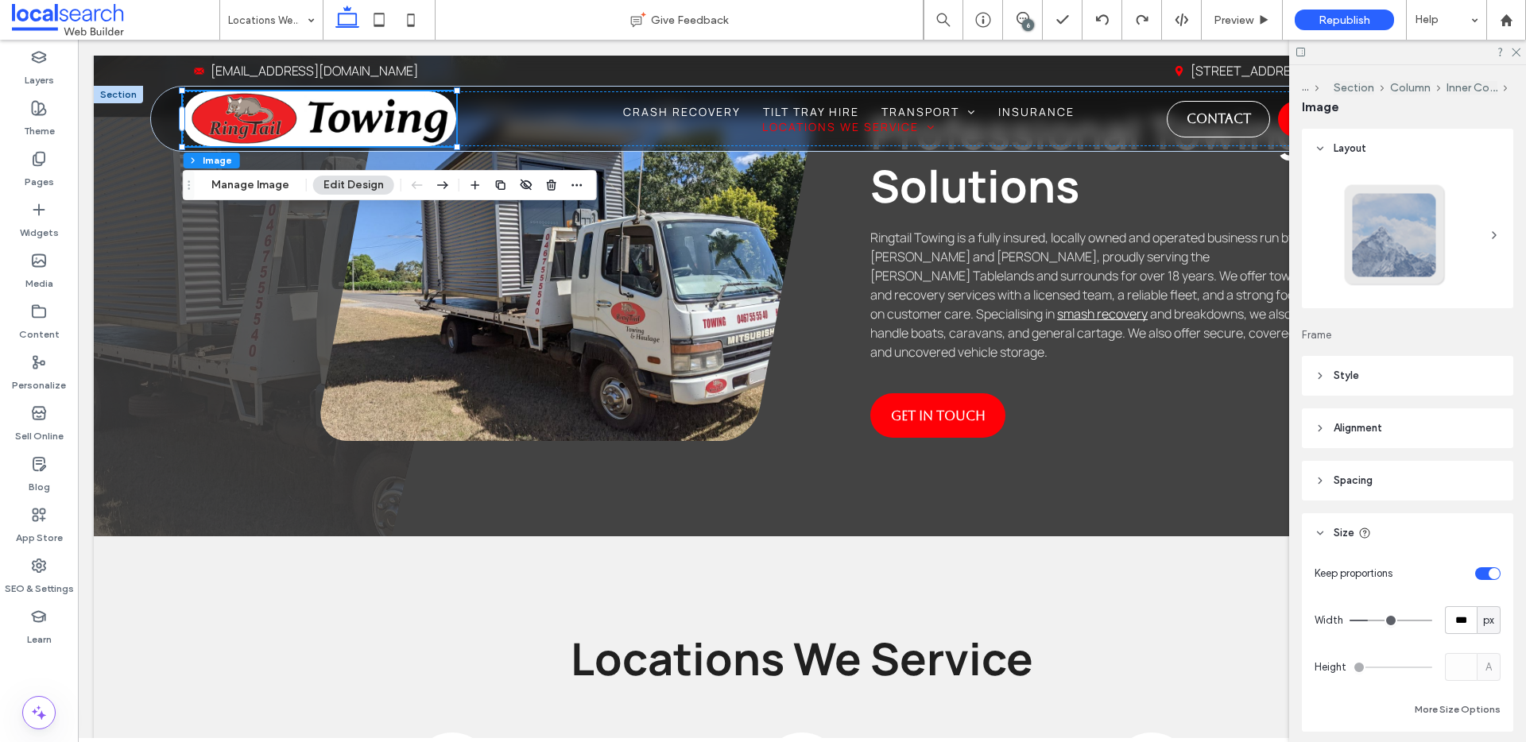
click at [1377, 475] on header "Spacing" at bounding box center [1407, 481] width 211 height 40
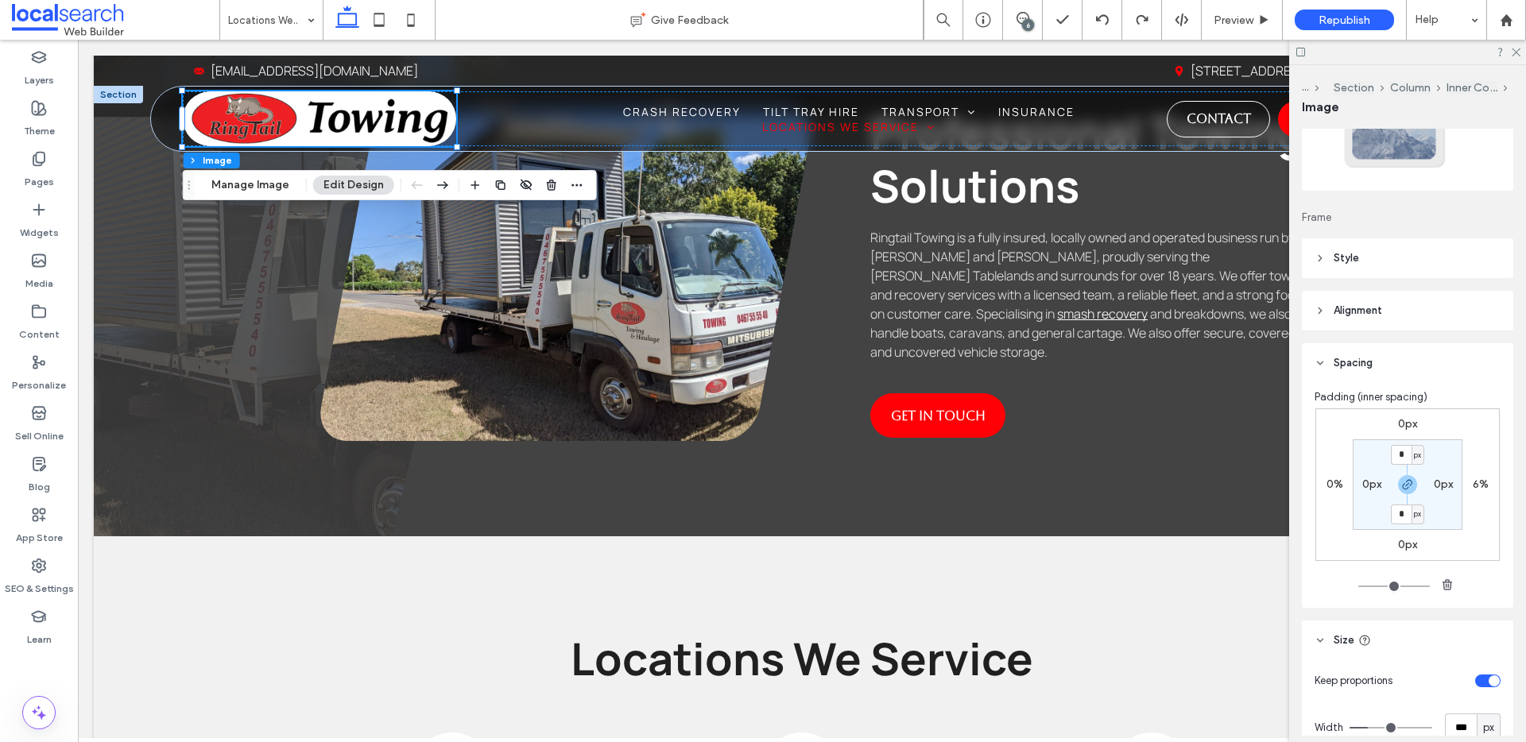
scroll to position [121, 0]
click at [1482, 474] on label "6%" at bounding box center [1481, 481] width 16 height 14
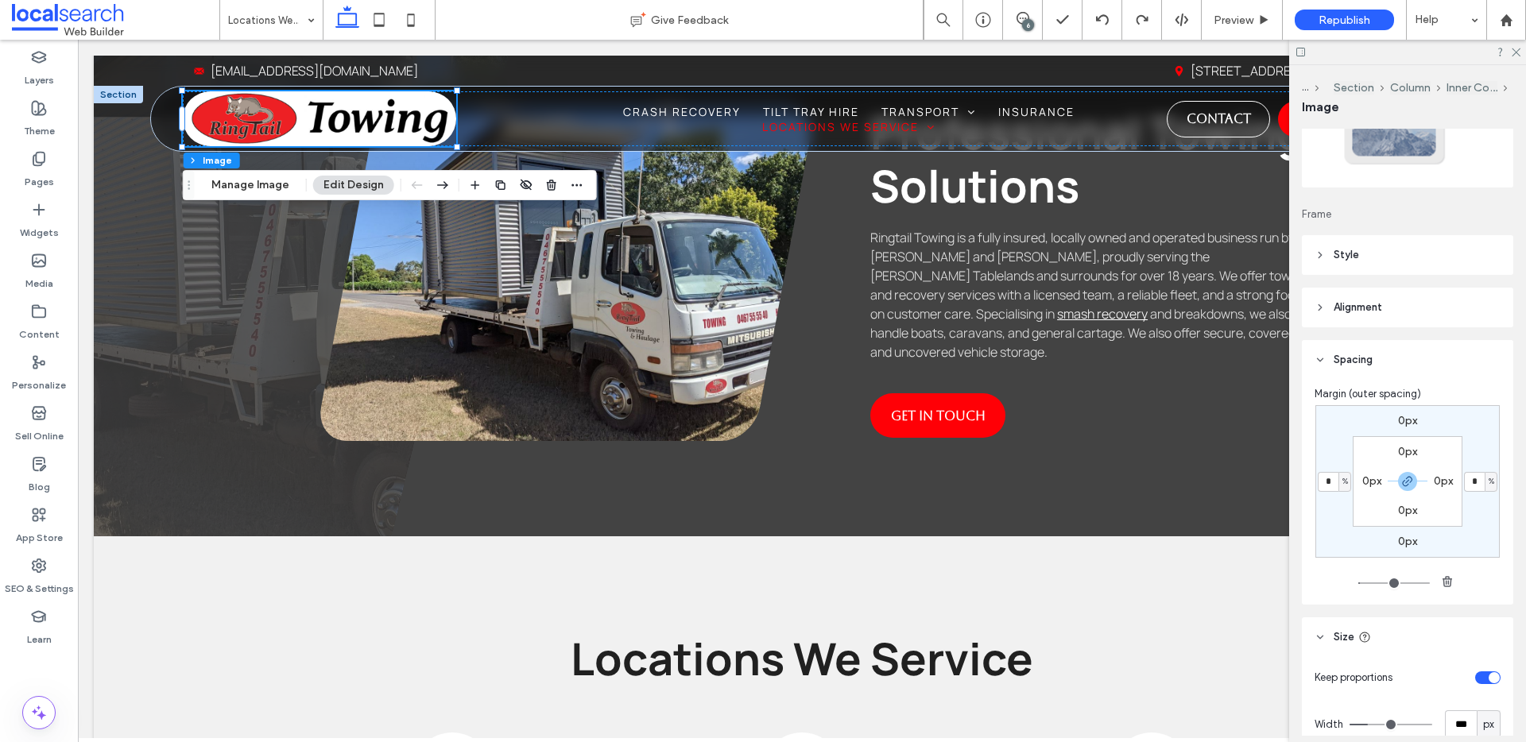
type input "*"
click at [1470, 479] on input "*" at bounding box center [1474, 479] width 21 height 20
type input "*"
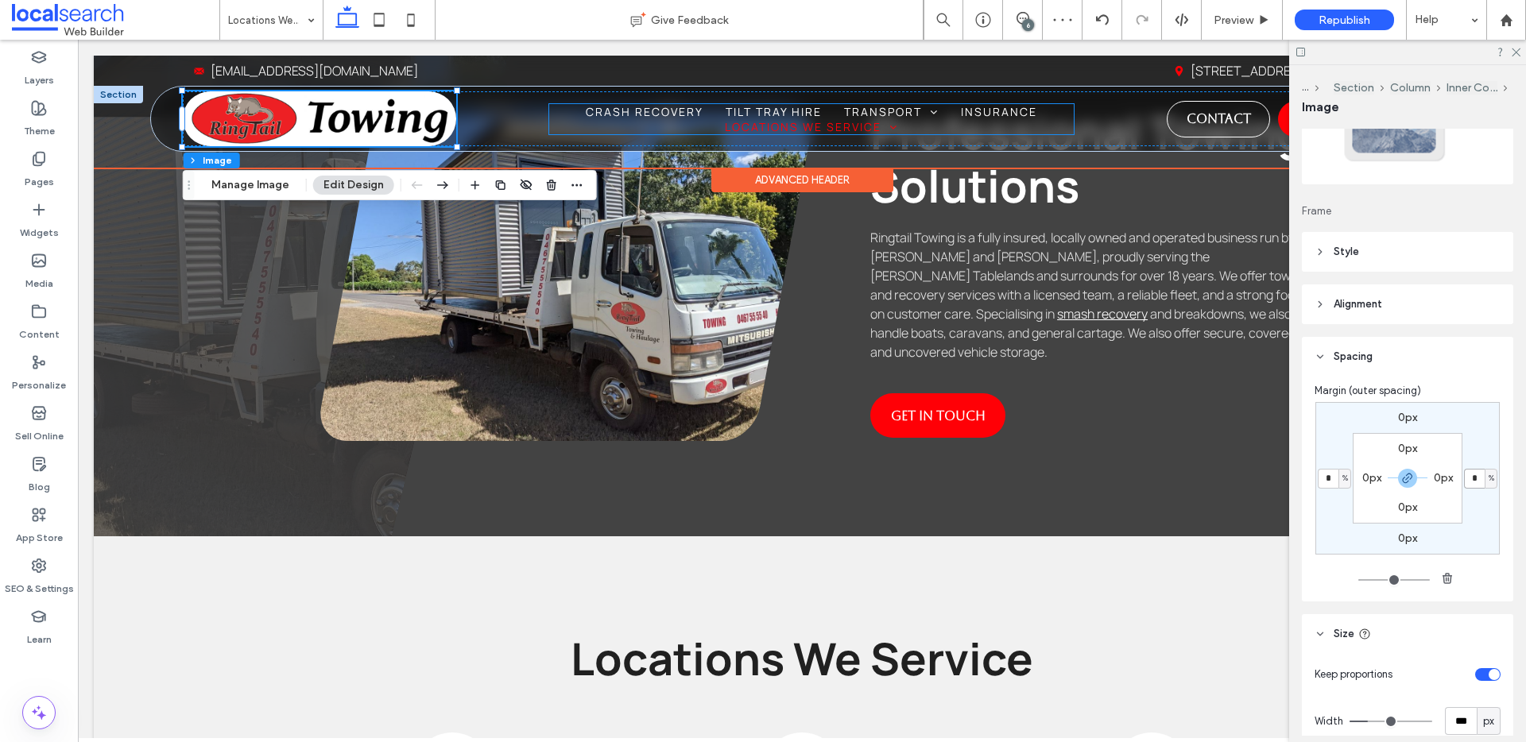
click at [632, 125] on ul "Home Crash Recovery Tilt Tray Hire Transport Shipping Container Transport Boat …" at bounding box center [811, 119] width 525 height 30
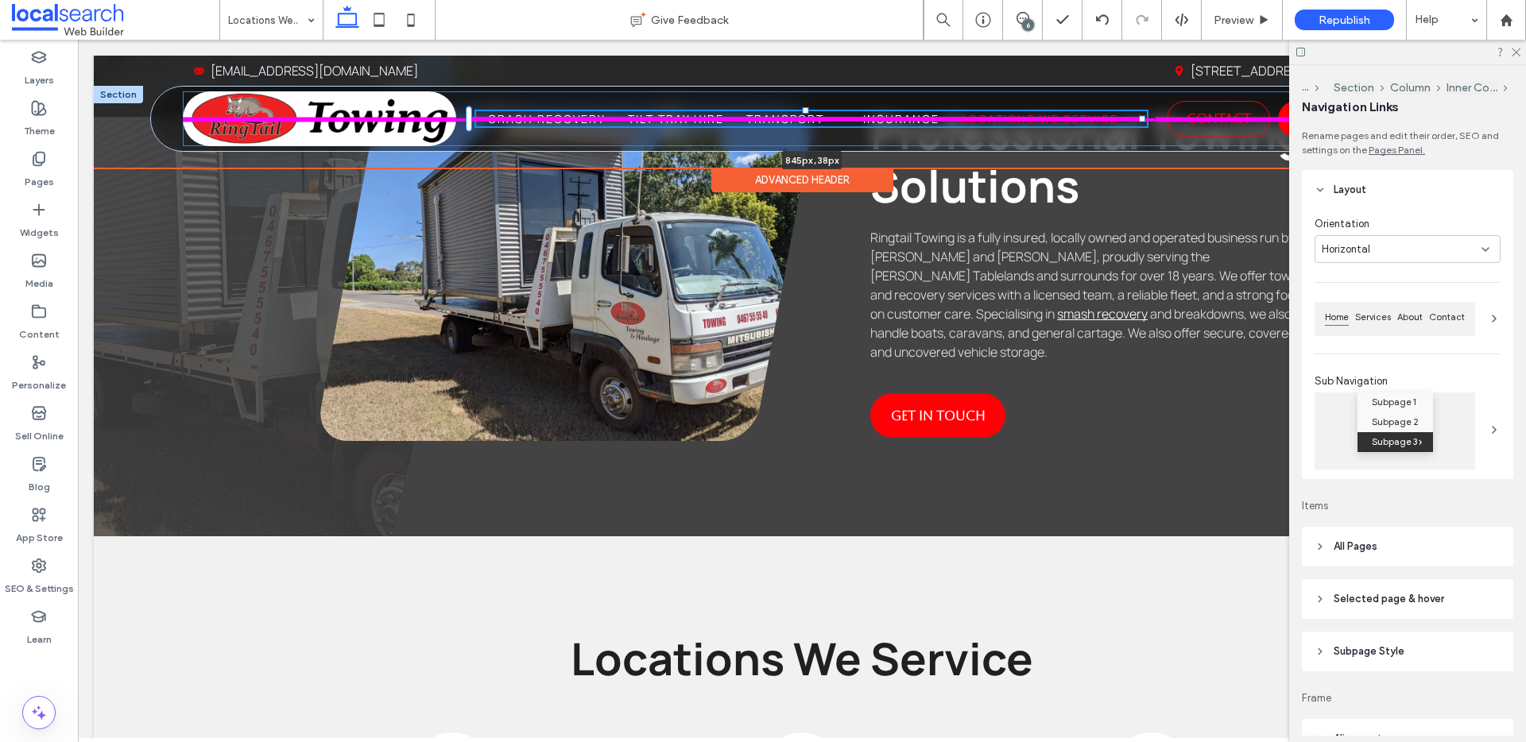
drag, startPoint x: 1069, startPoint y: 120, endPoint x: 1216, endPoint y: 111, distance: 147.3
click at [1216, 111] on div "Phone Icon Menu Icon Home Crash Recovery Tilt Tray Hire Transport Shipping Cont…" at bounding box center [801, 119] width 1301 height 64
type input "***"
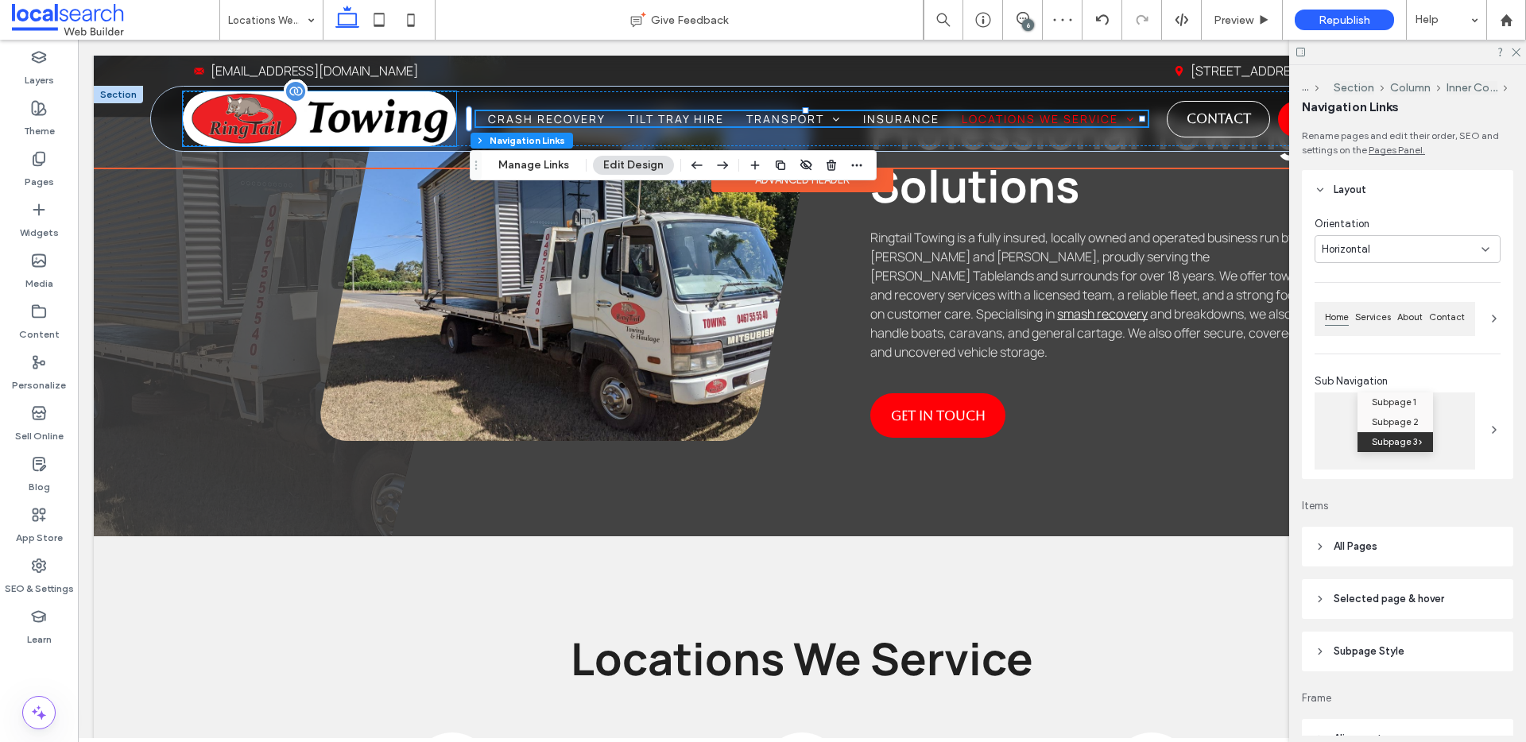
click at [454, 99] on link at bounding box center [319, 99] width 273 height 17
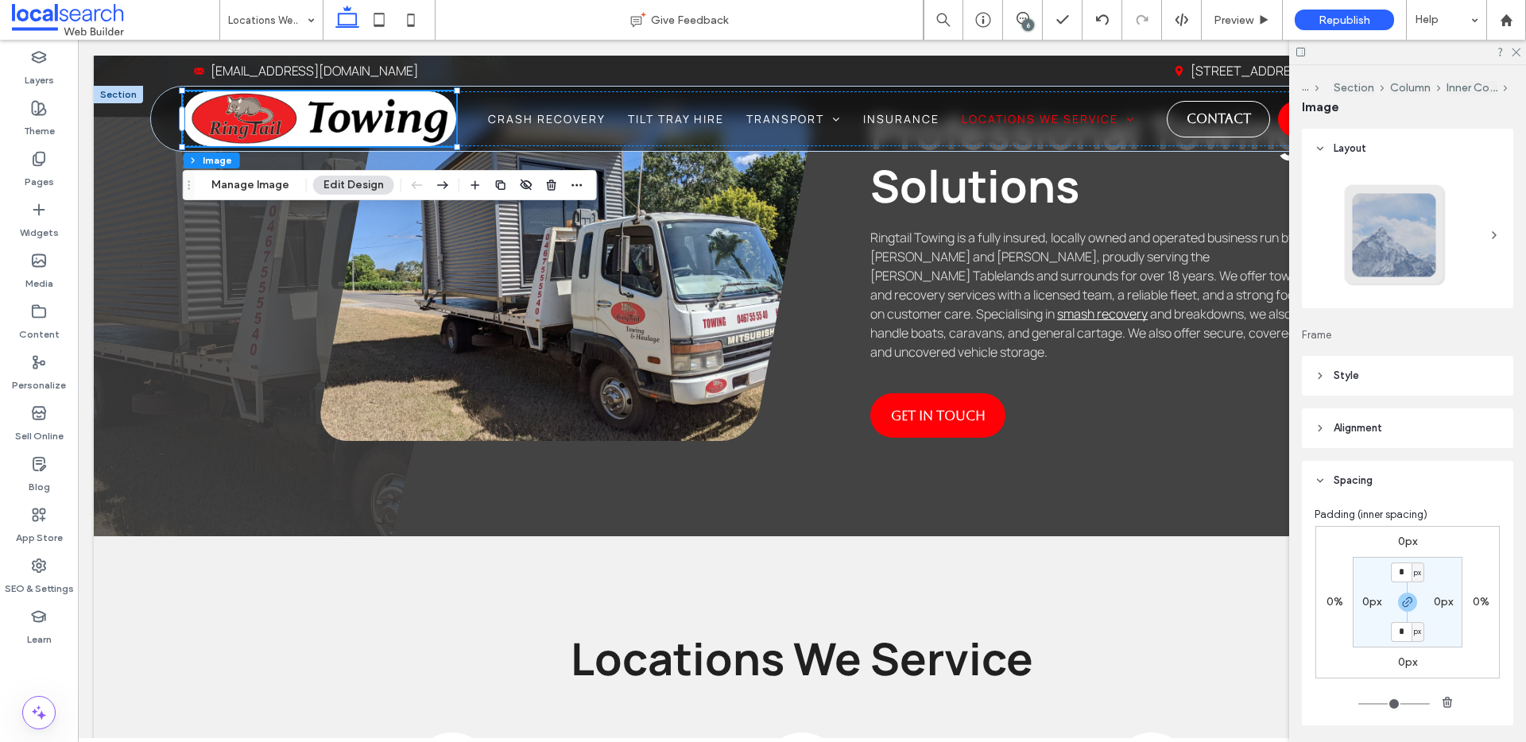
click at [1444, 609] on div "0px" at bounding box center [1443, 602] width 19 height 14
click at [1480, 602] on label "0%" at bounding box center [1481, 602] width 17 height 14
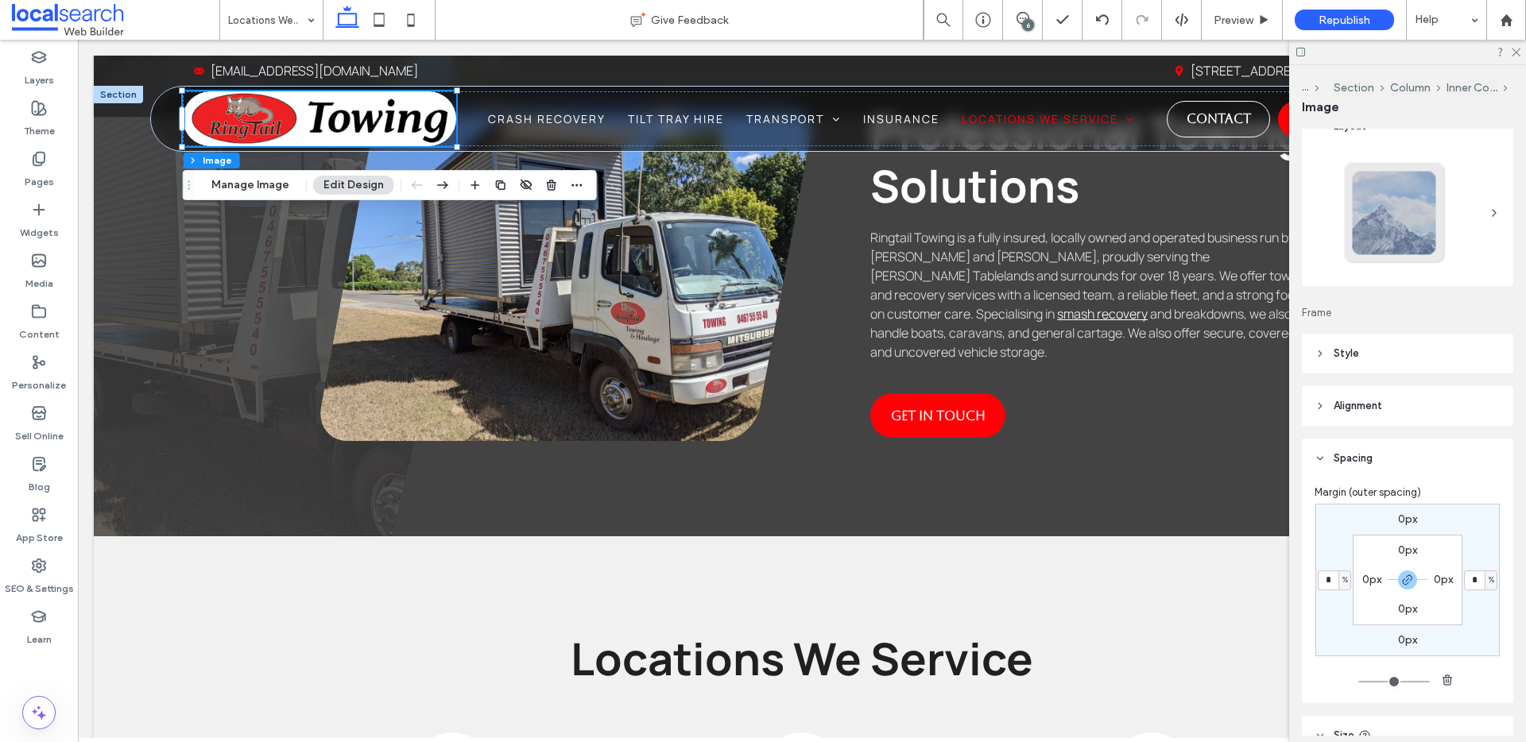
scroll to position [32, 0]
drag, startPoint x: 1405, startPoint y: 572, endPoint x: 1444, endPoint y: 569, distance: 39.1
click at [1405, 572] on icon "button" at bounding box center [1407, 570] width 13 height 13
click at [1486, 568] on div "%" at bounding box center [1491, 571] width 10 height 16
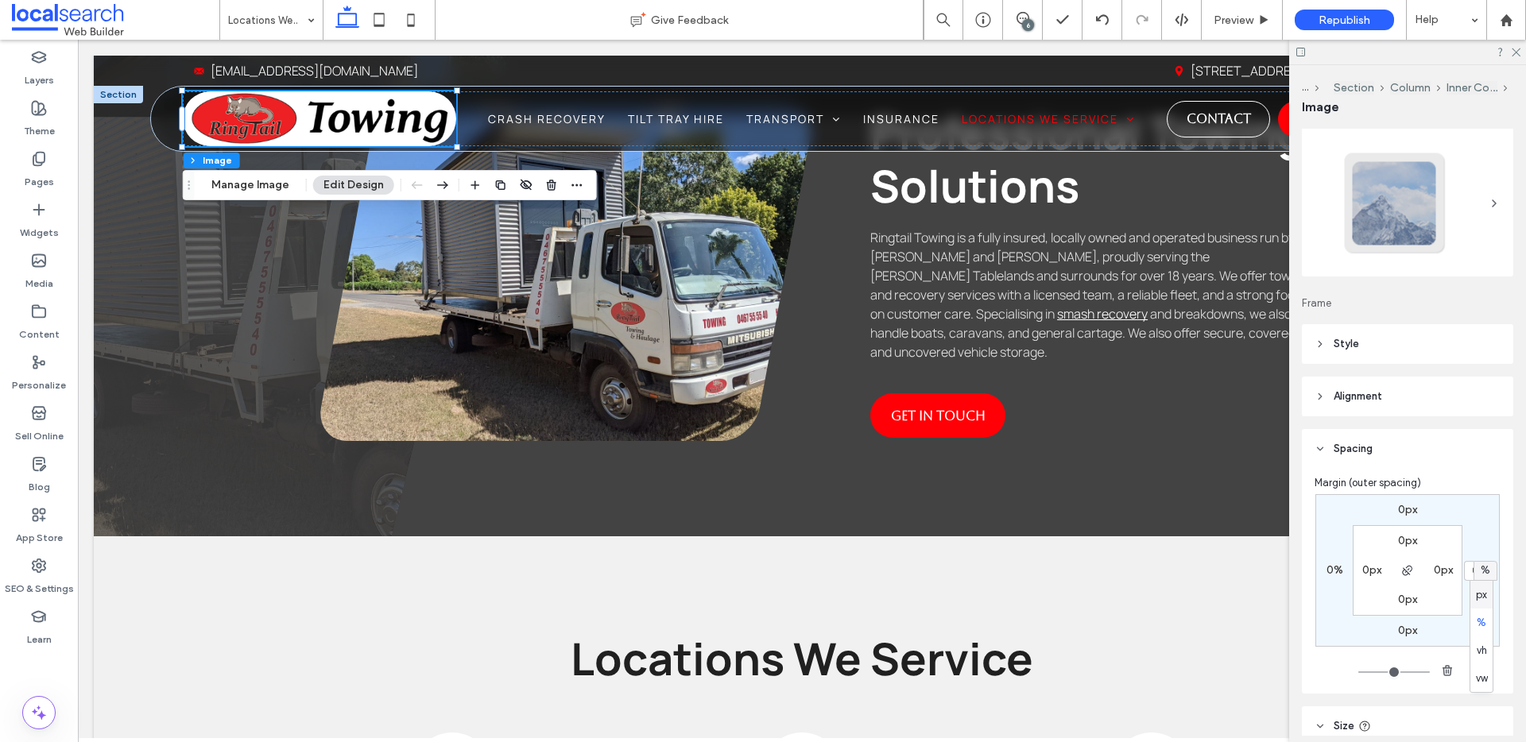
click at [1475, 572] on div "%" at bounding box center [1485, 571] width 21 height 16
click at [1473, 573] on input "*" at bounding box center [1474, 571] width 21 height 20
type input "*"
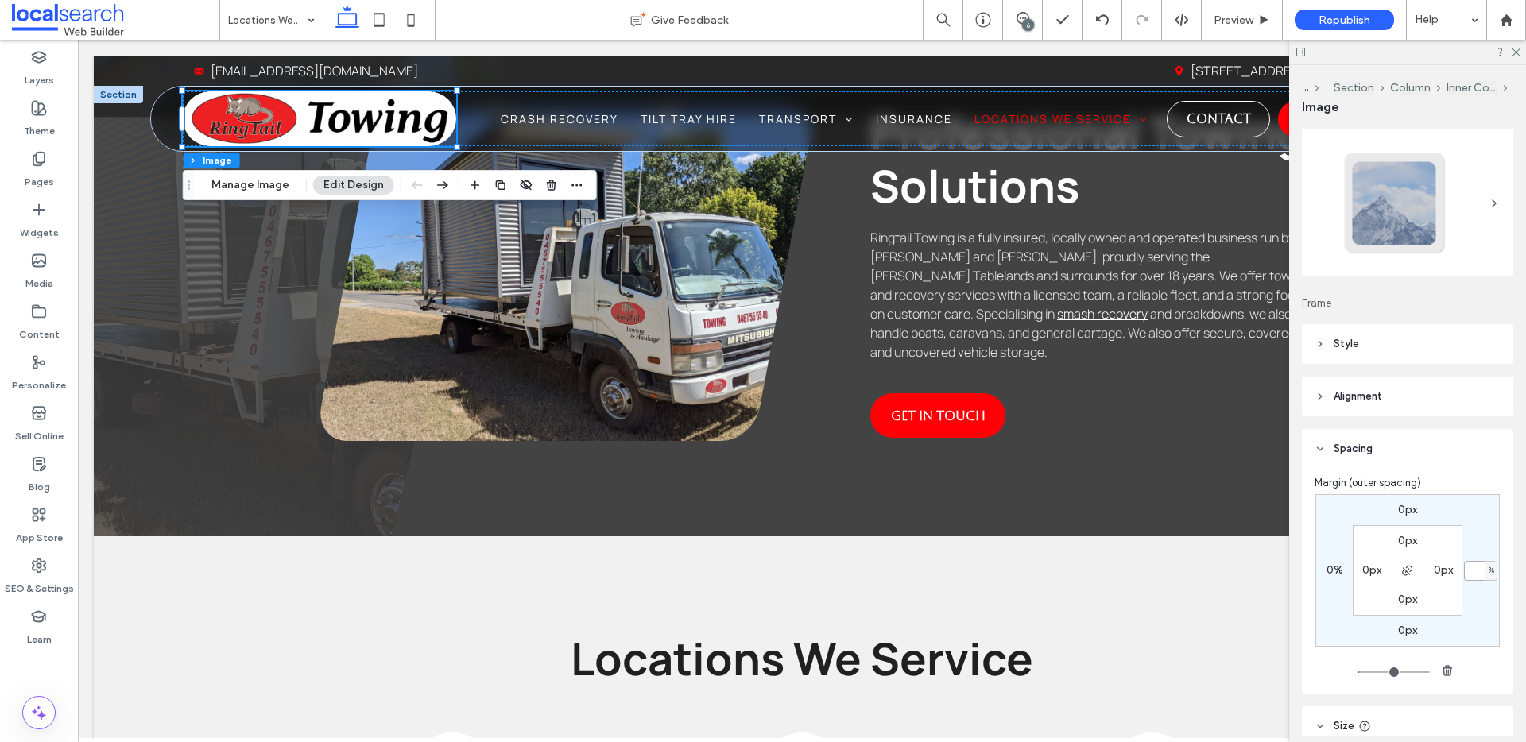
type input "*"
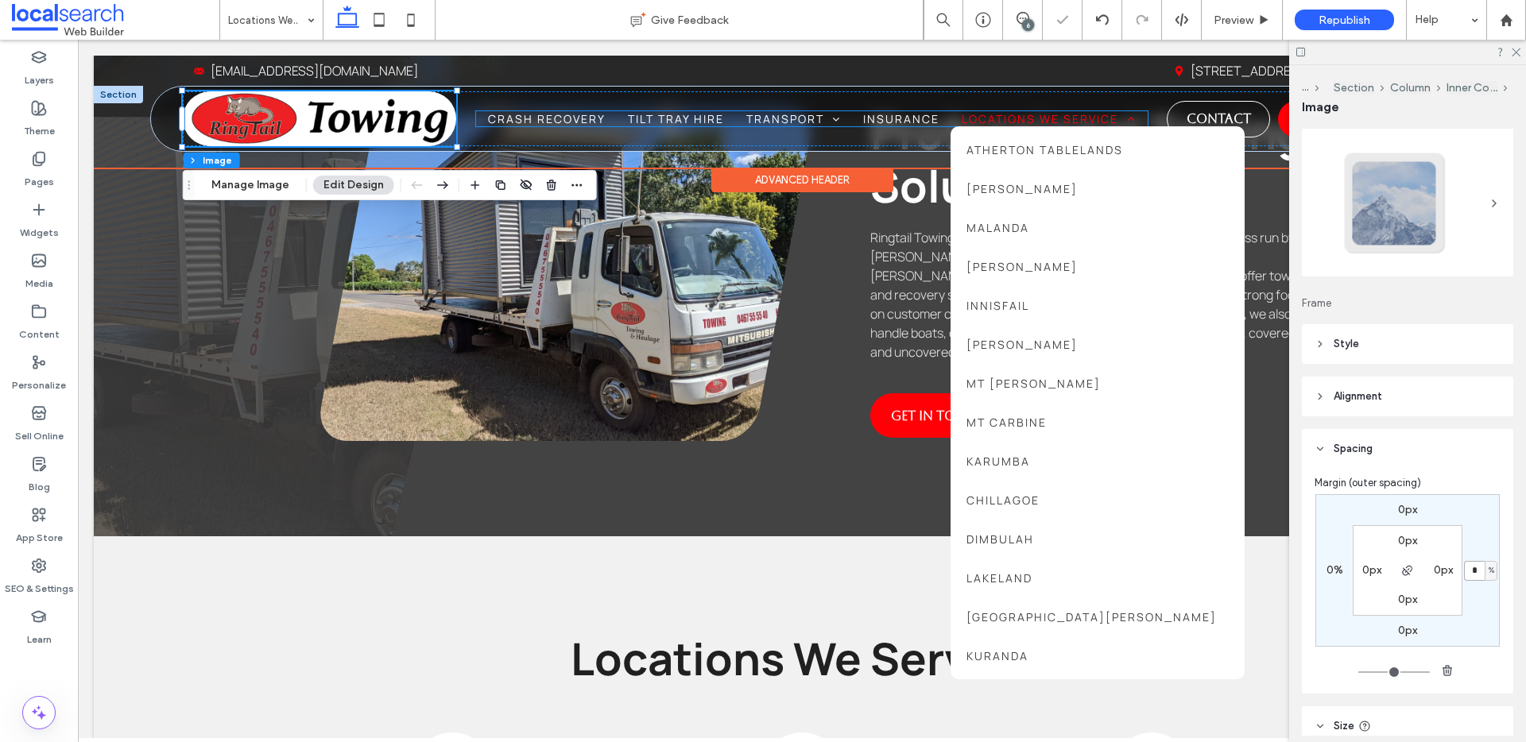
click at [1104, 113] on span "Locations We Service" at bounding box center [1048, 118] width 173 height 15
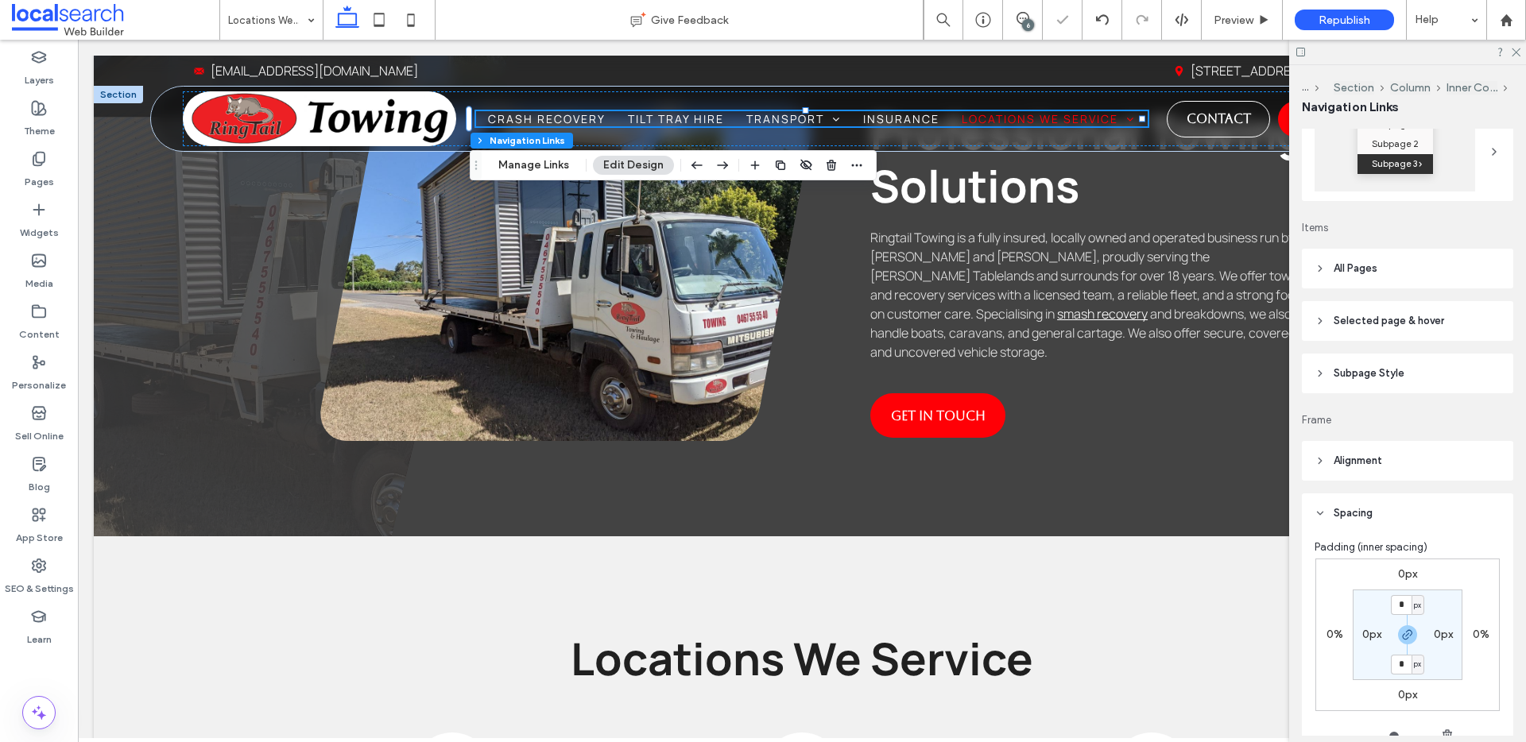
scroll to position [281, 0]
click at [1326, 633] on label "0%" at bounding box center [1334, 632] width 17 height 14
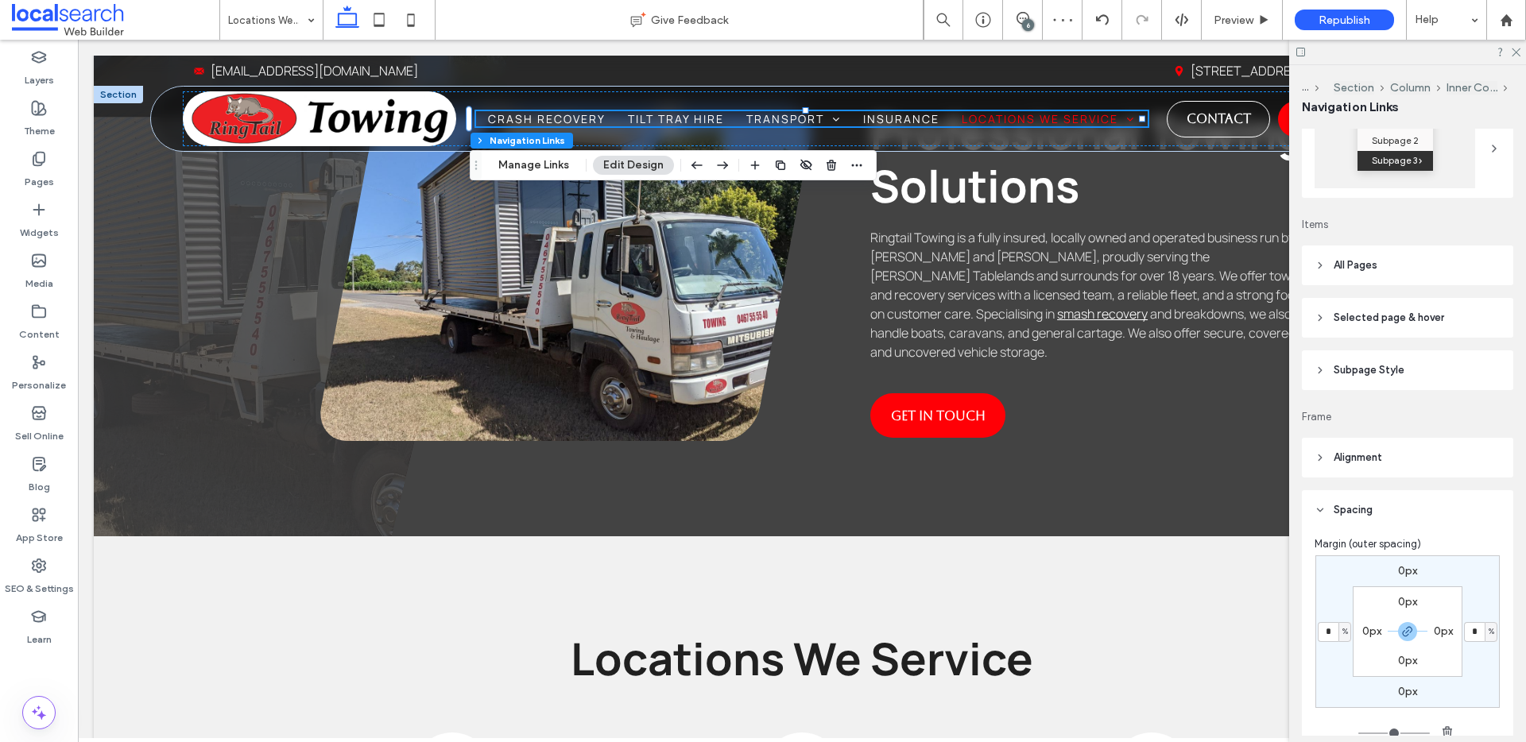
type input "*"
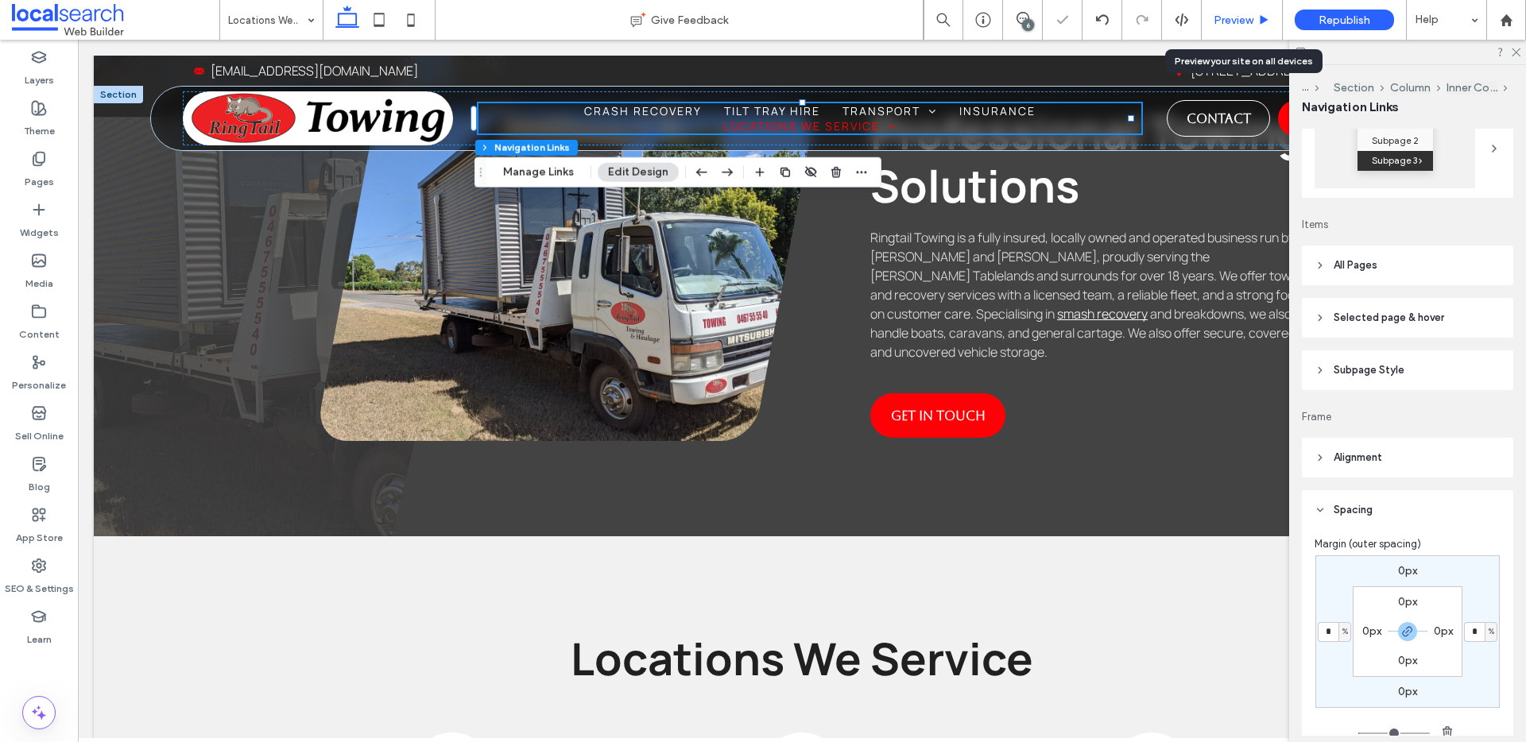
click at [1238, 19] on span "Preview" at bounding box center [1234, 21] width 40 height 14
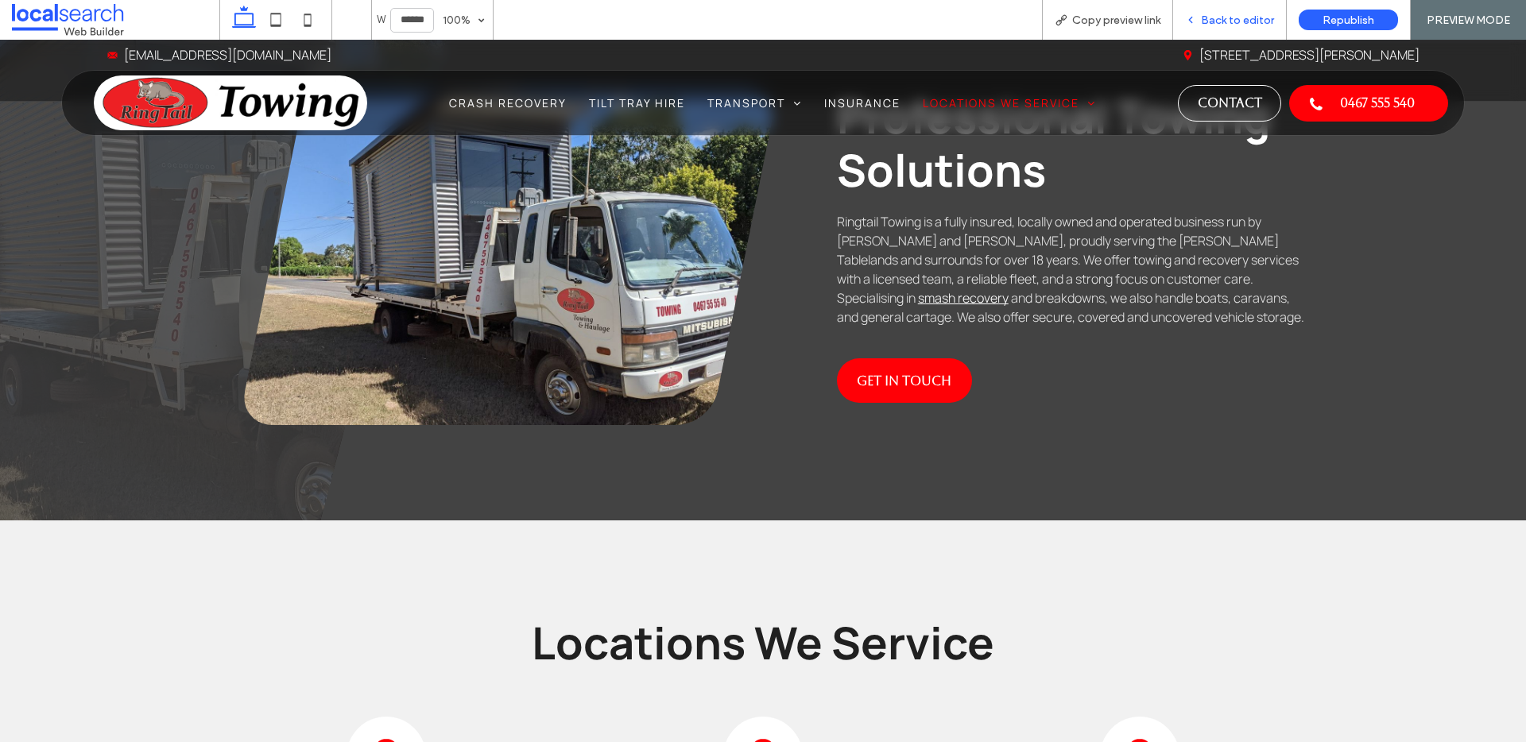
scroll to position [525, 0]
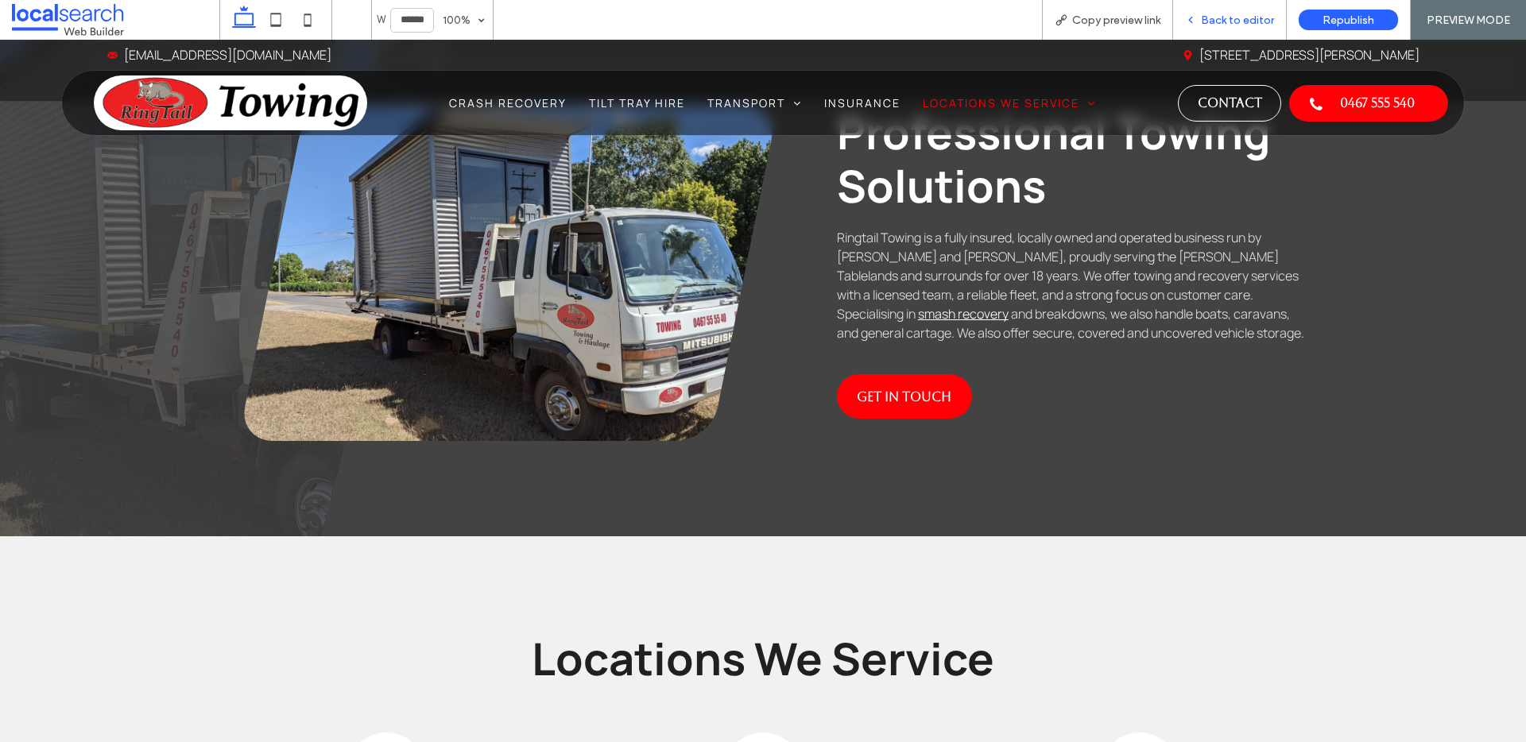
click at [1252, 24] on span "Back to editor" at bounding box center [1237, 21] width 73 height 14
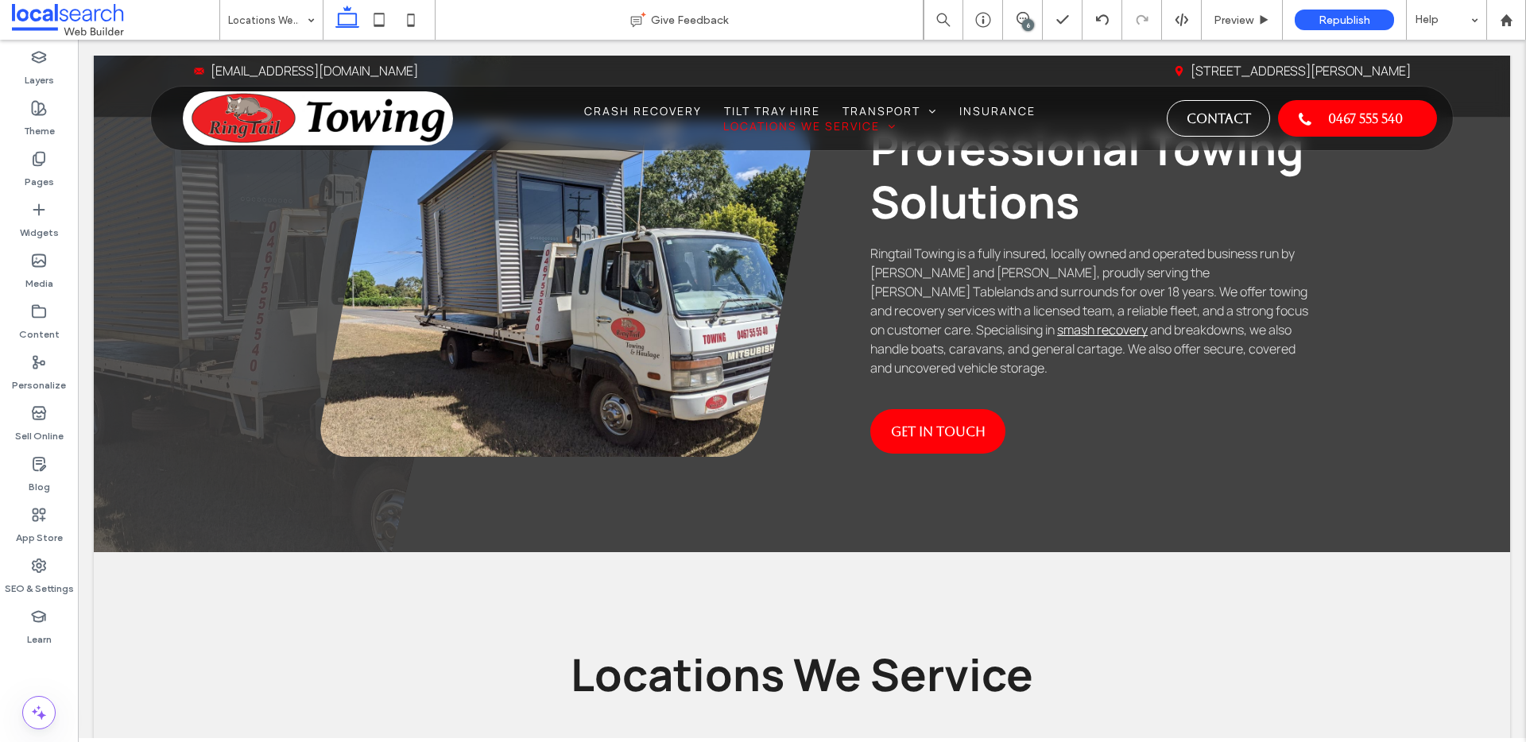
scroll to position [541, 0]
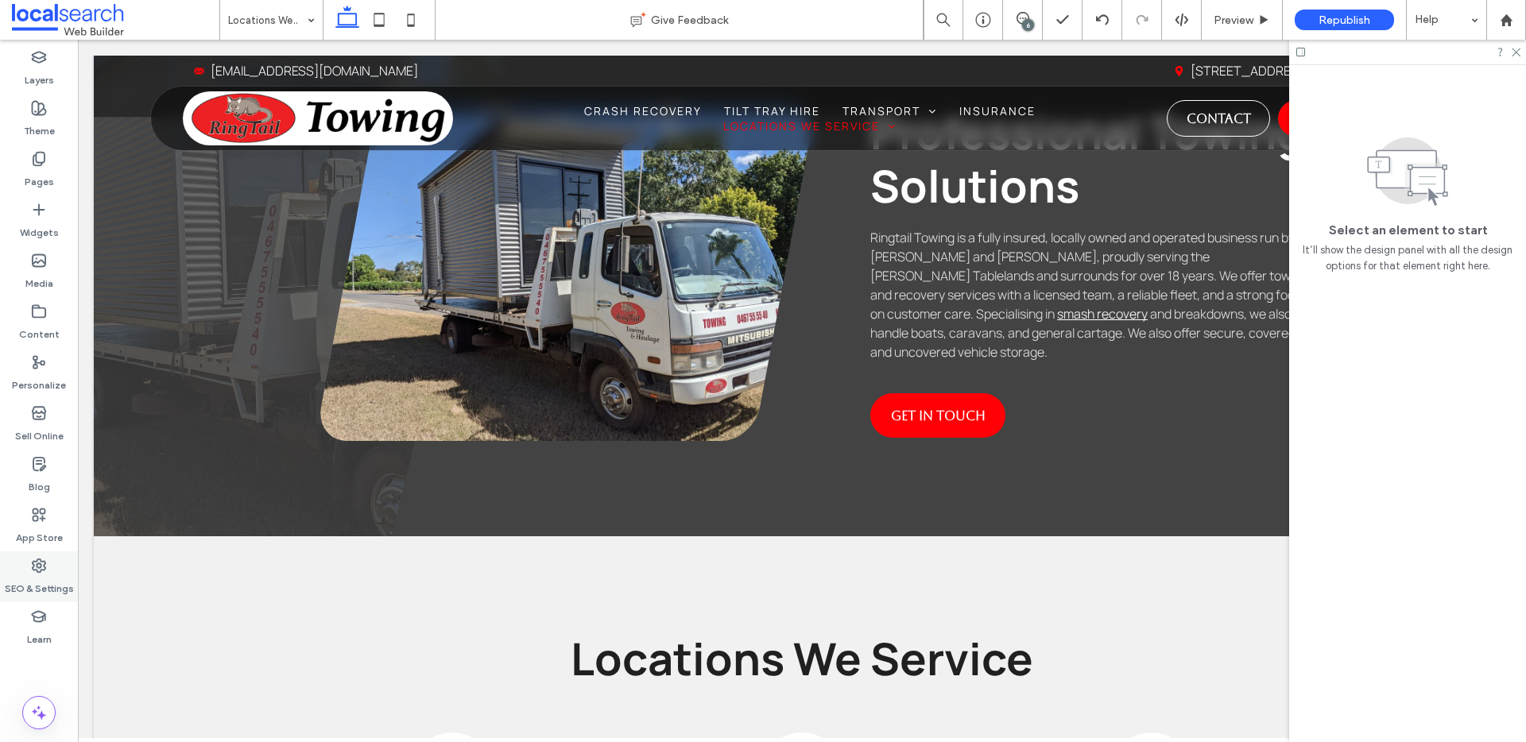
click at [13, 574] on label "SEO & Settings" at bounding box center [39, 585] width 69 height 22
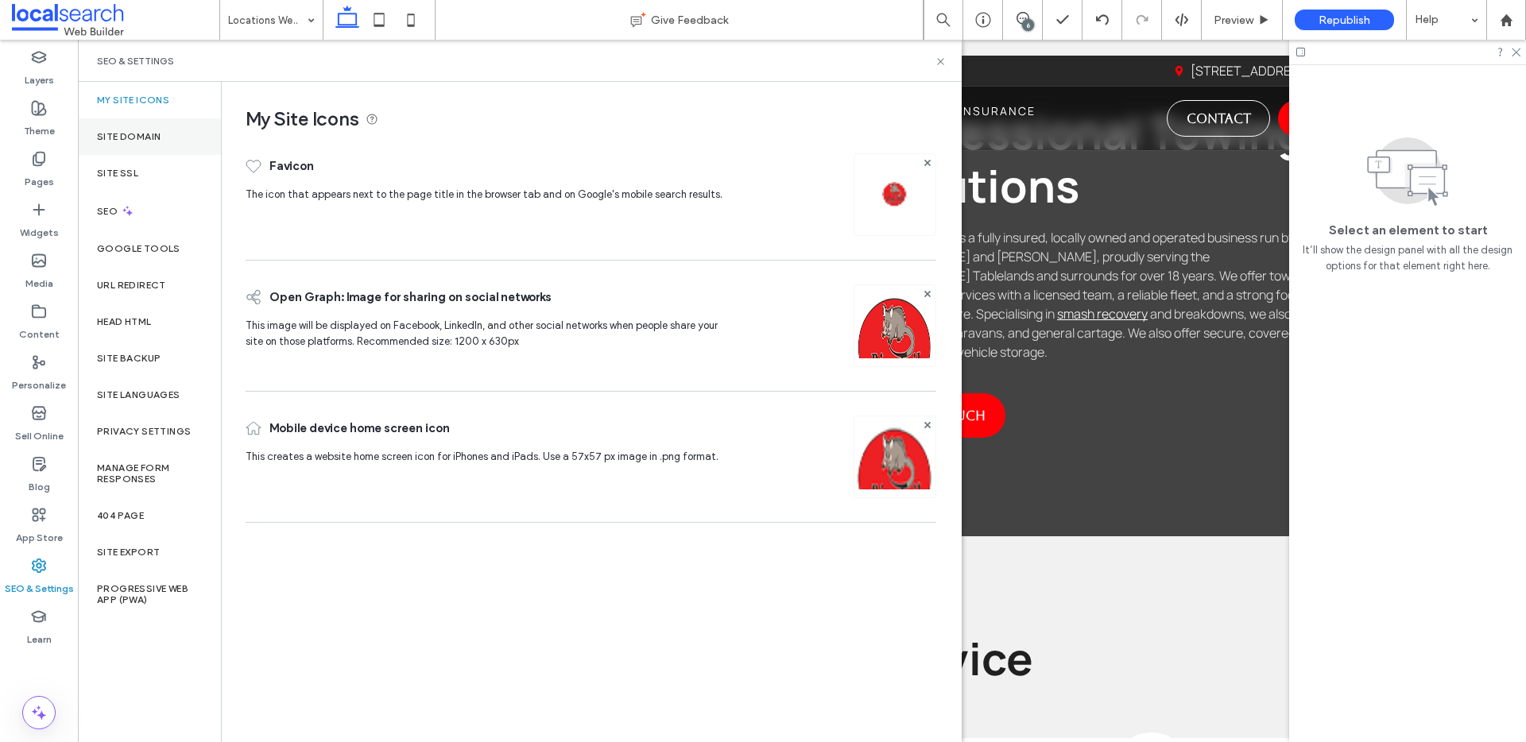
click at [185, 124] on div "Site Domain" at bounding box center [149, 136] width 143 height 37
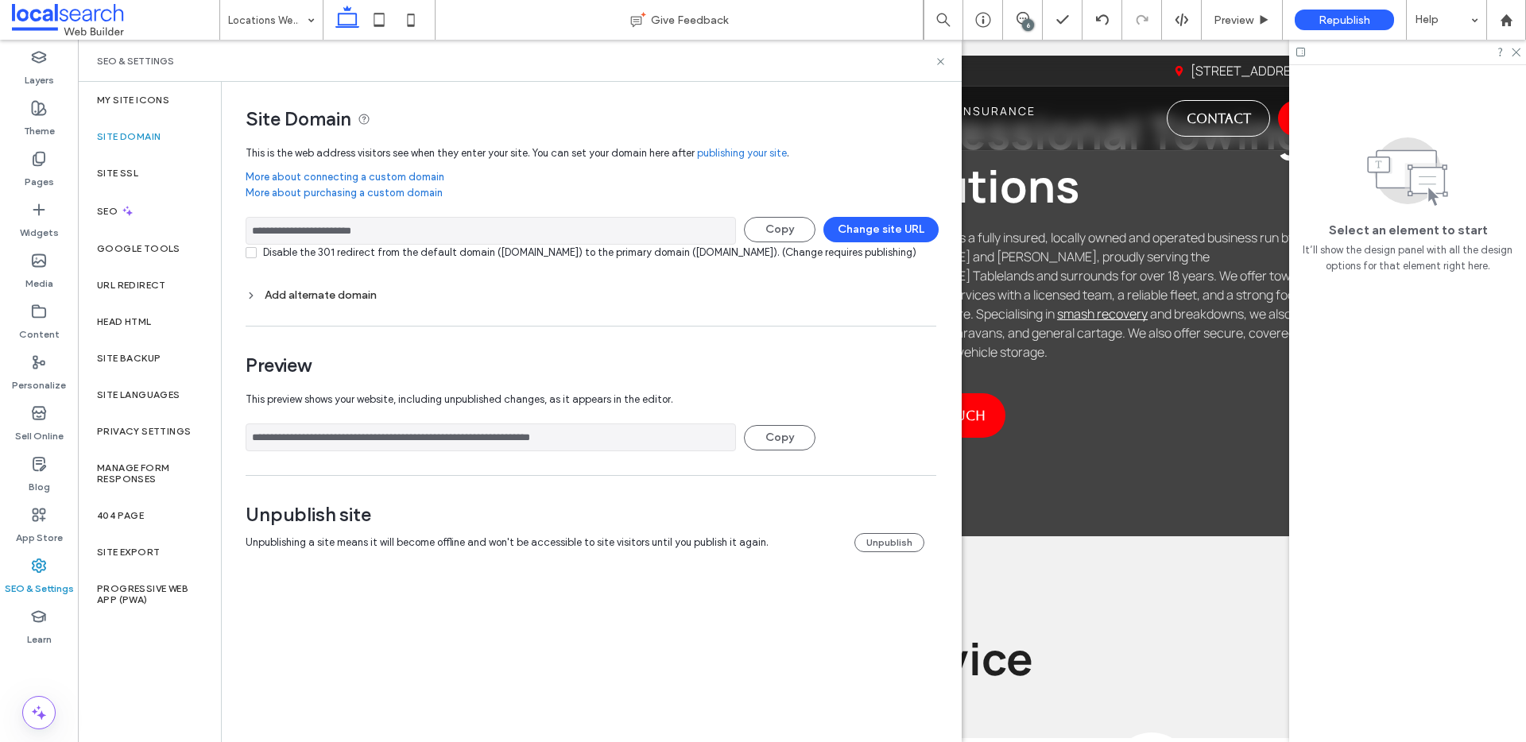
click at [441, 222] on input "**********" at bounding box center [491, 231] width 490 height 28
click at [441, 221] on input "**********" at bounding box center [491, 231] width 490 height 28
click at [938, 59] on icon at bounding box center [941, 62] width 12 height 12
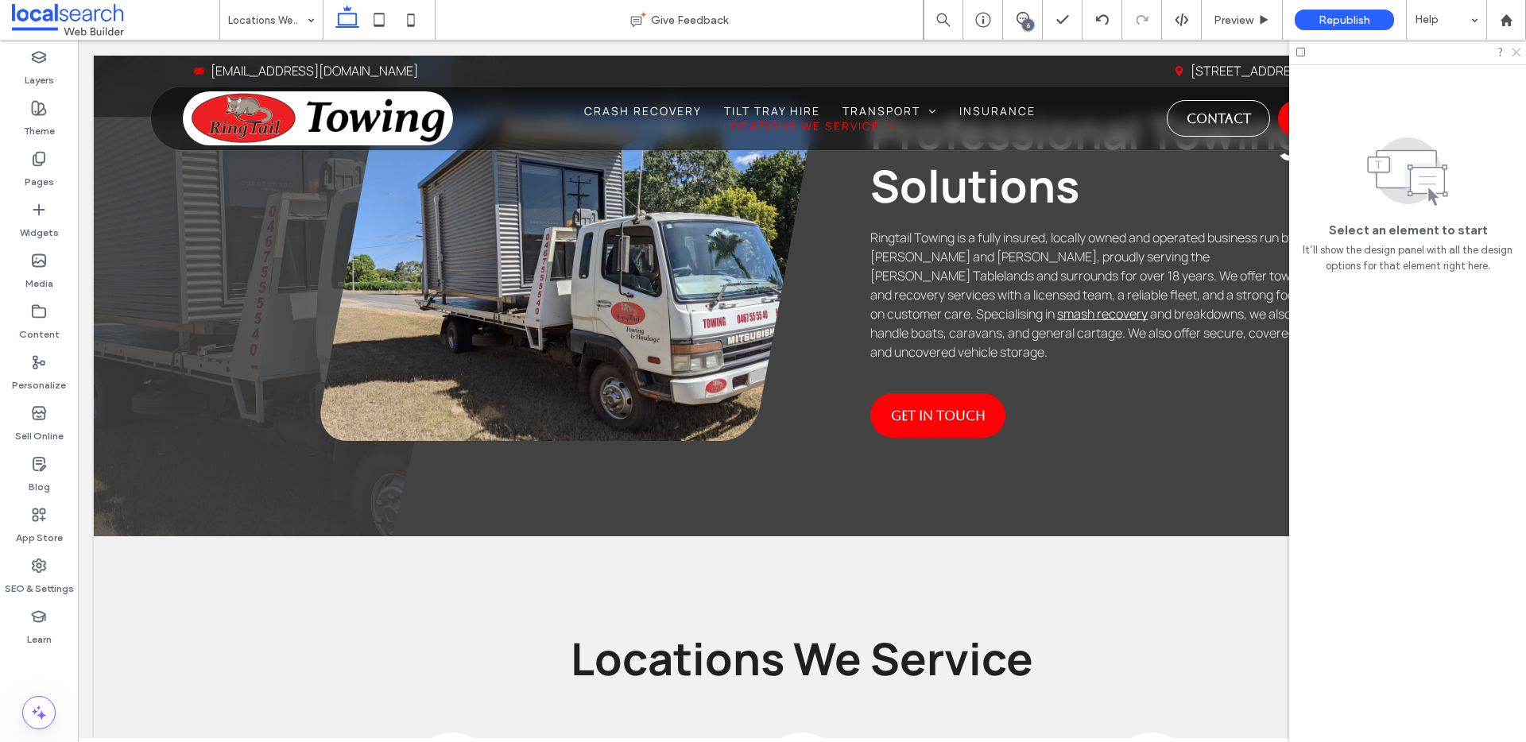
click at [1510, 52] on icon at bounding box center [1515, 51] width 10 height 10
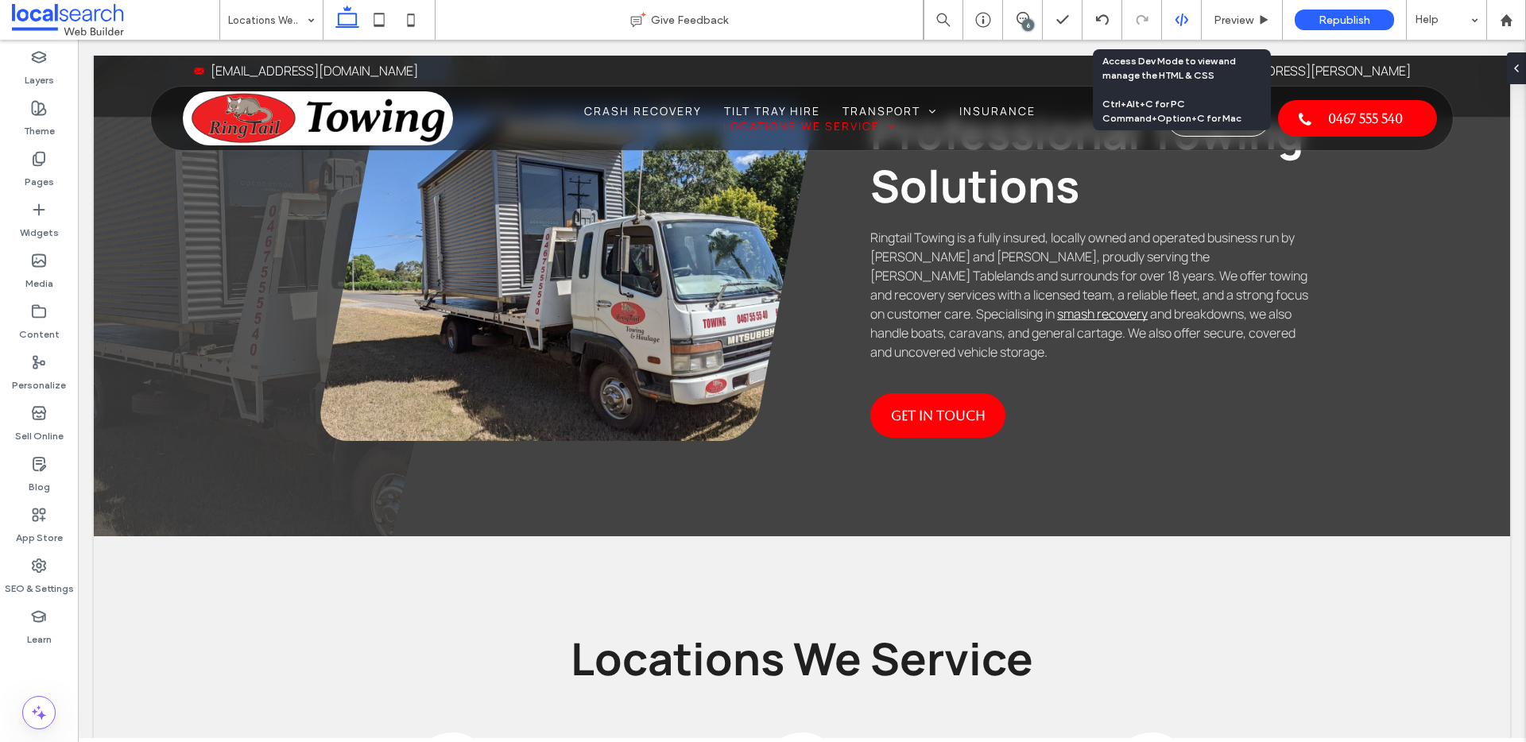
click at [1183, 17] on icon at bounding box center [1182, 20] width 14 height 14
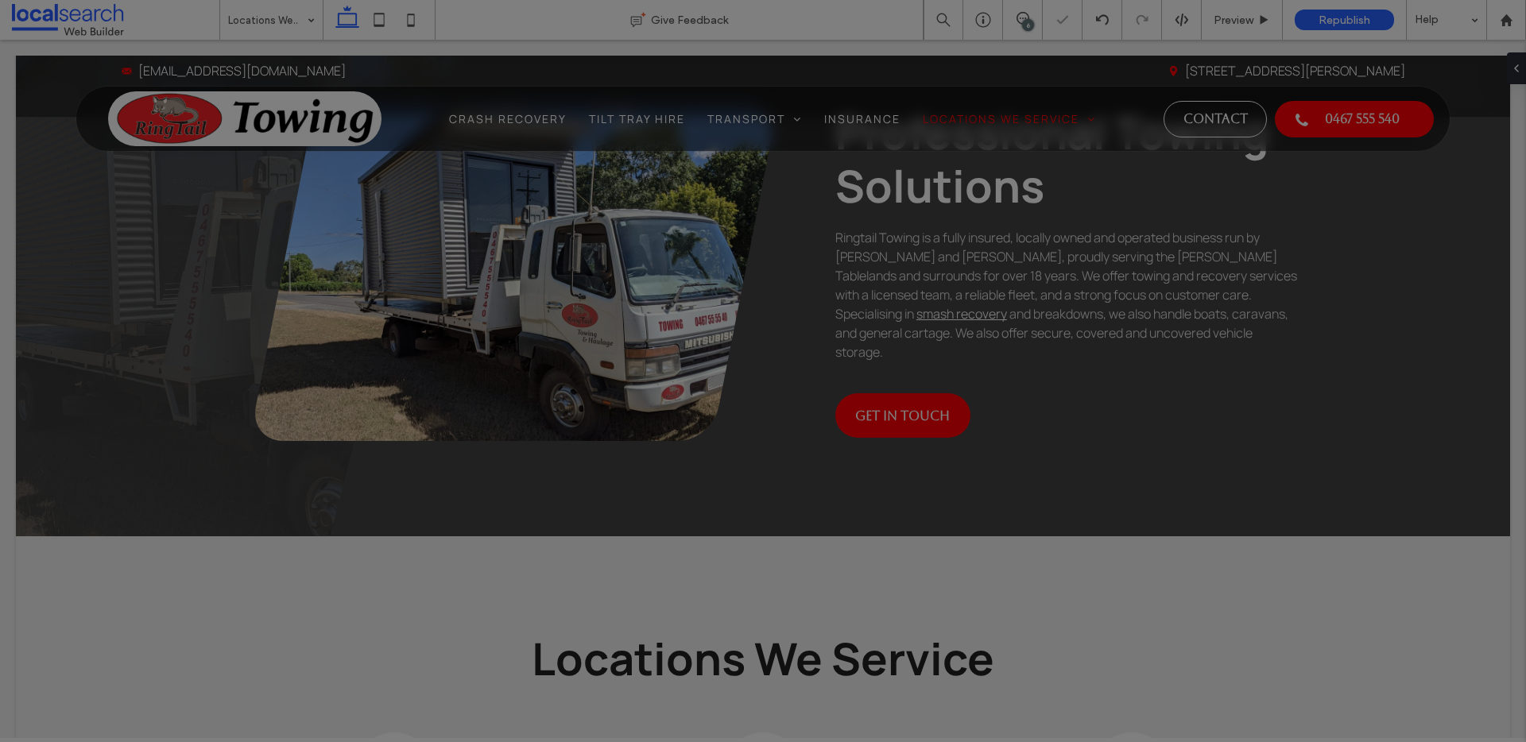
scroll to position [0, 0]
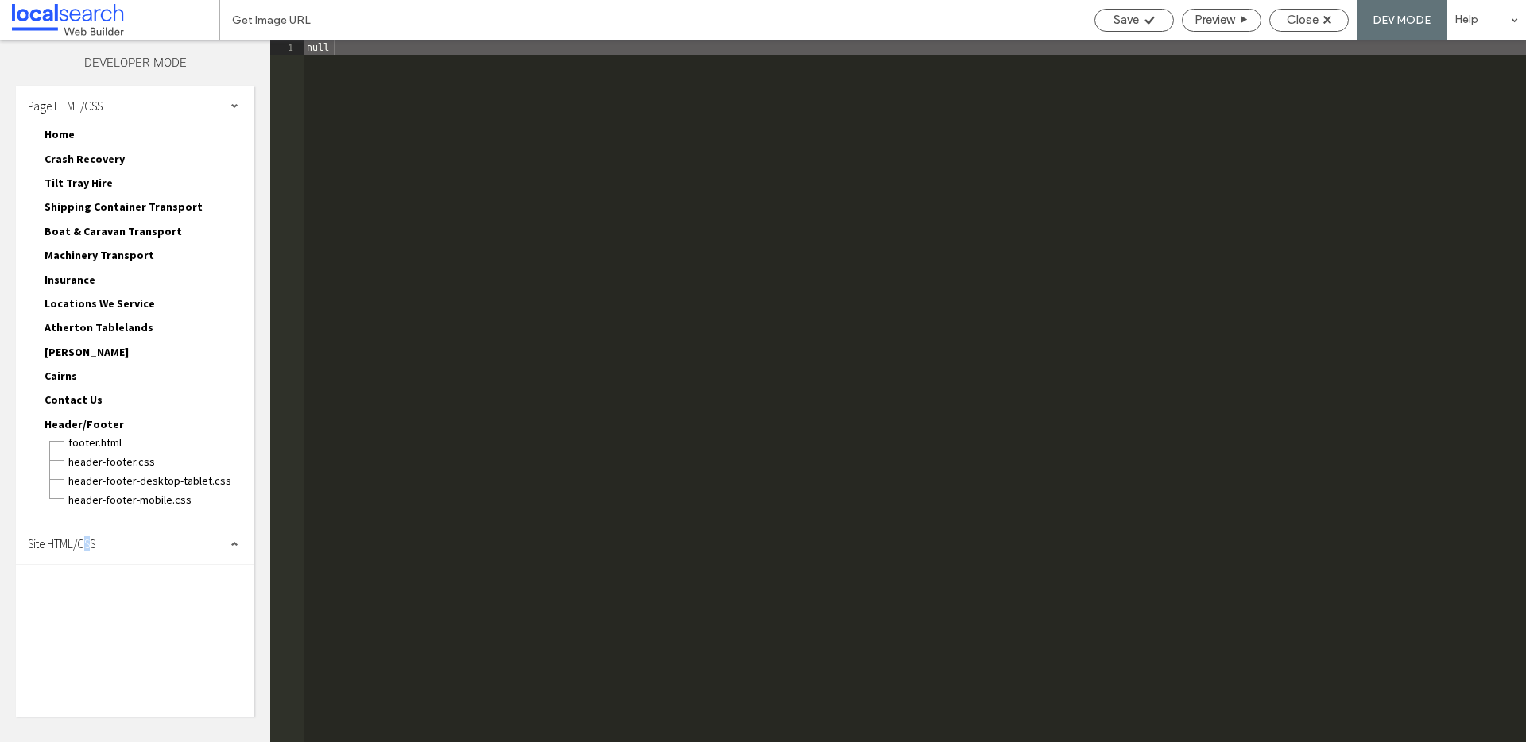
click at [90, 548] on span "Site HTML/CSS" at bounding box center [62, 543] width 68 height 15
click at [113, 614] on span "site.css" at bounding box center [164, 614] width 180 height 16
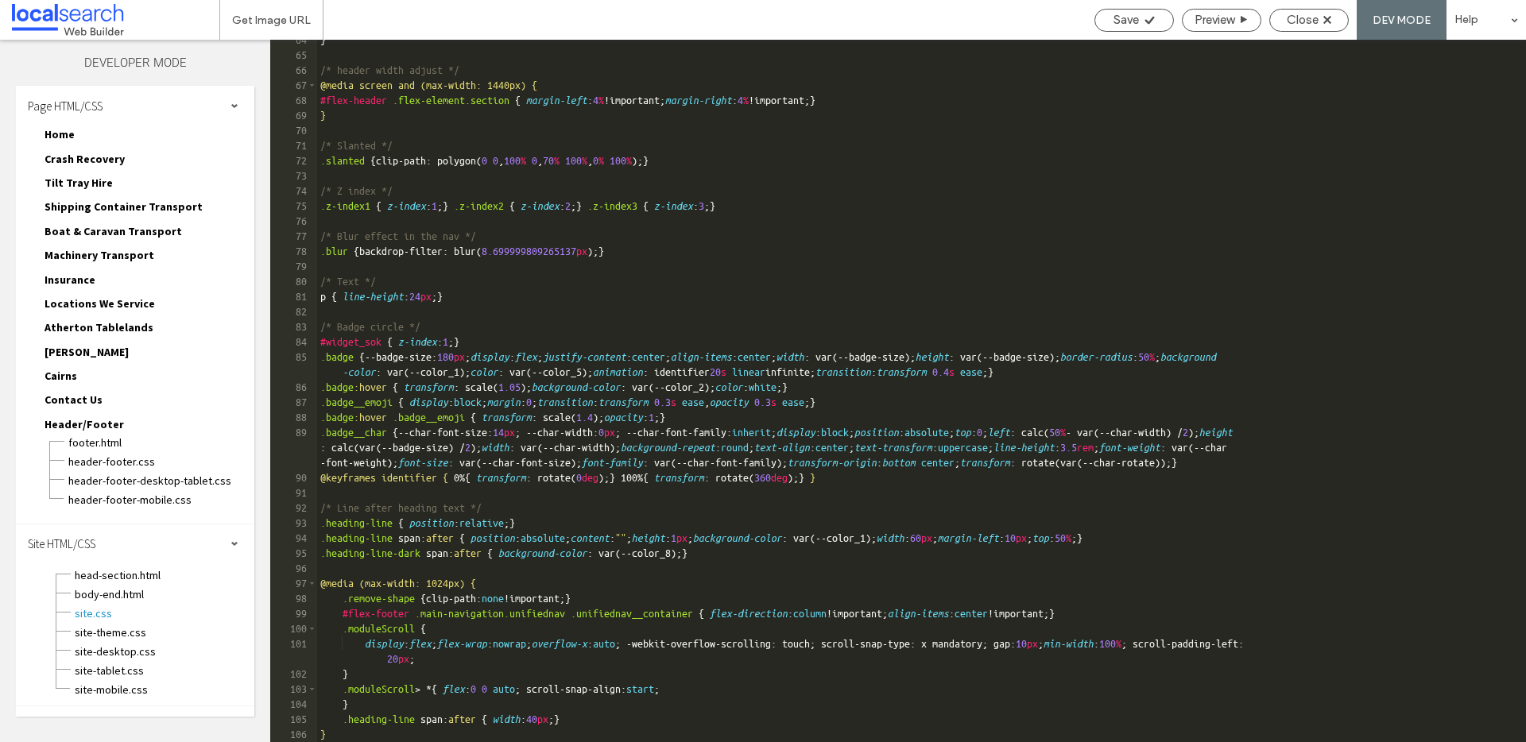
scroll to position [1109, 0]
click at [333, 728] on div "} /* header width adjust */ @media screen and (max-width: 1440px) { #flex-heade…" at bounding box center [915, 399] width 1197 height 733
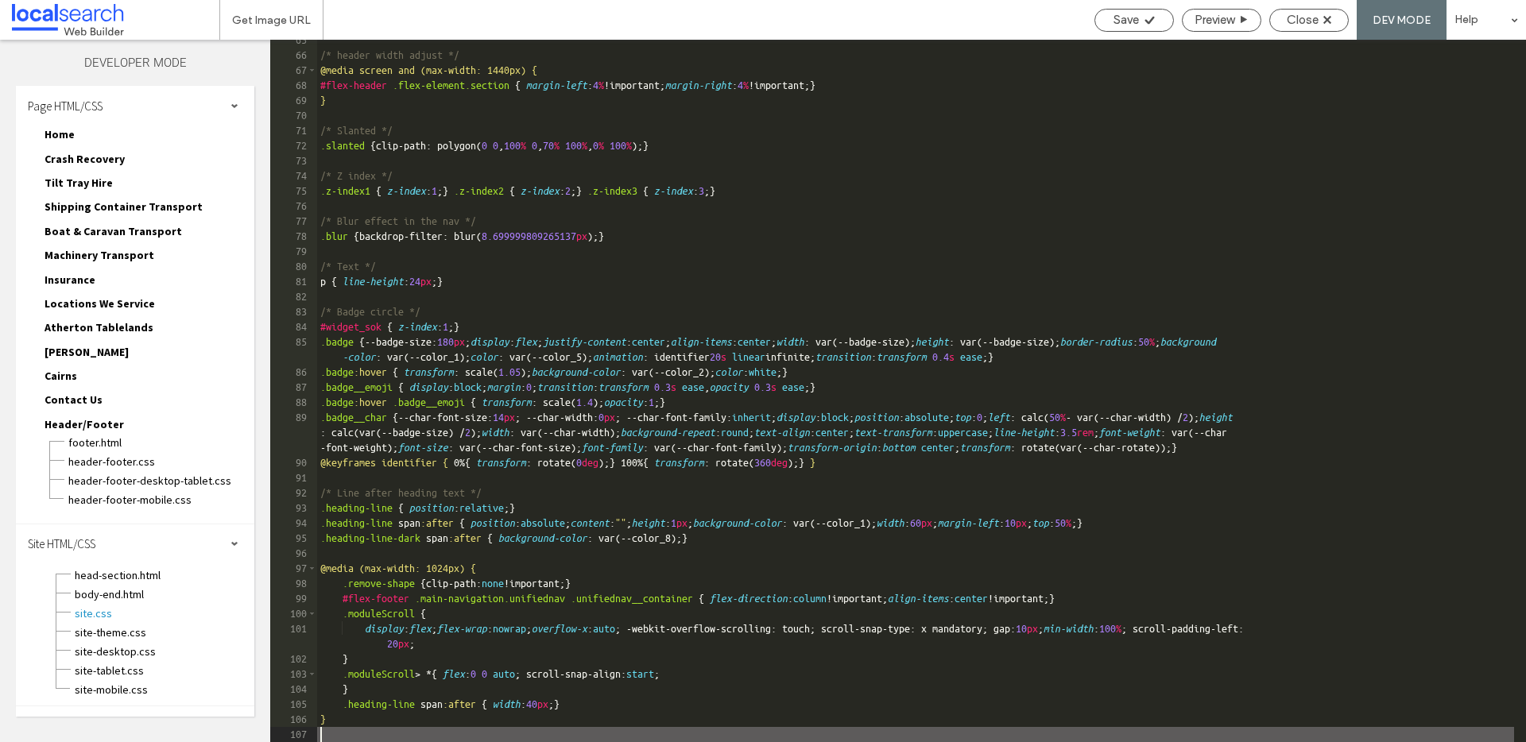
type textarea "**"
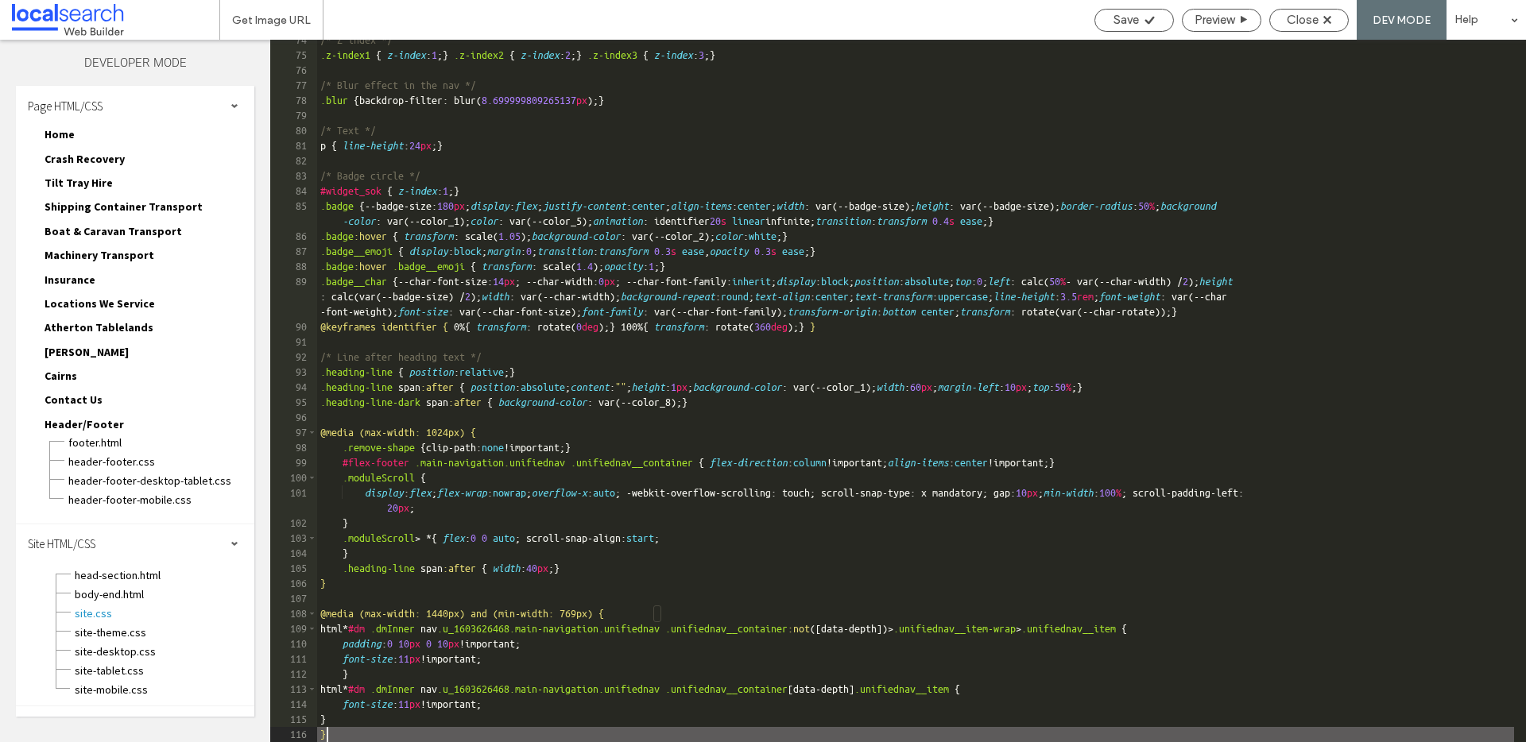
scroll to position [1260, 0]
click at [1144, 21] on use at bounding box center [1149, 20] width 10 height 8
click at [1321, 14] on div "Close" at bounding box center [1309, 20] width 78 height 14
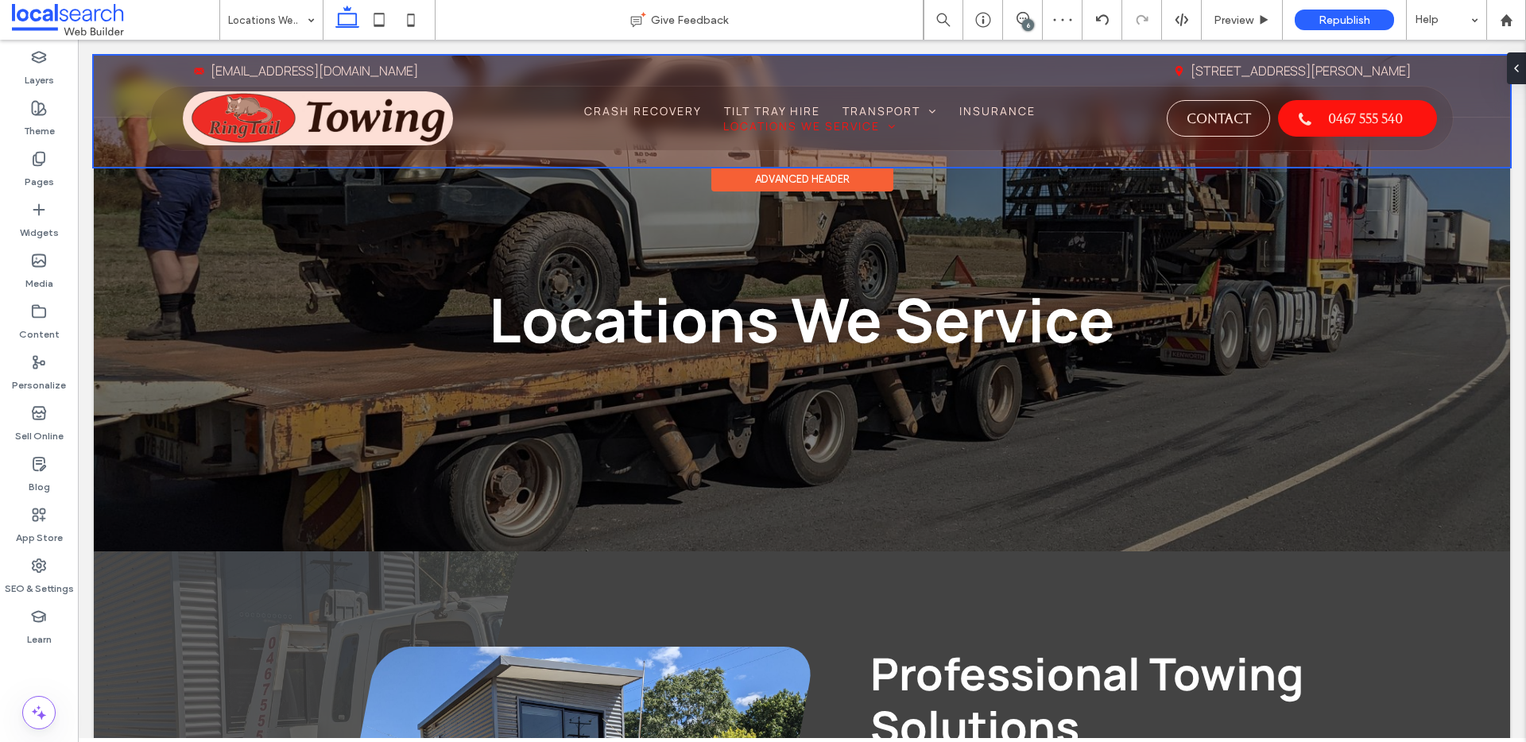
click at [671, 120] on div at bounding box center [802, 111] width 1416 height 111
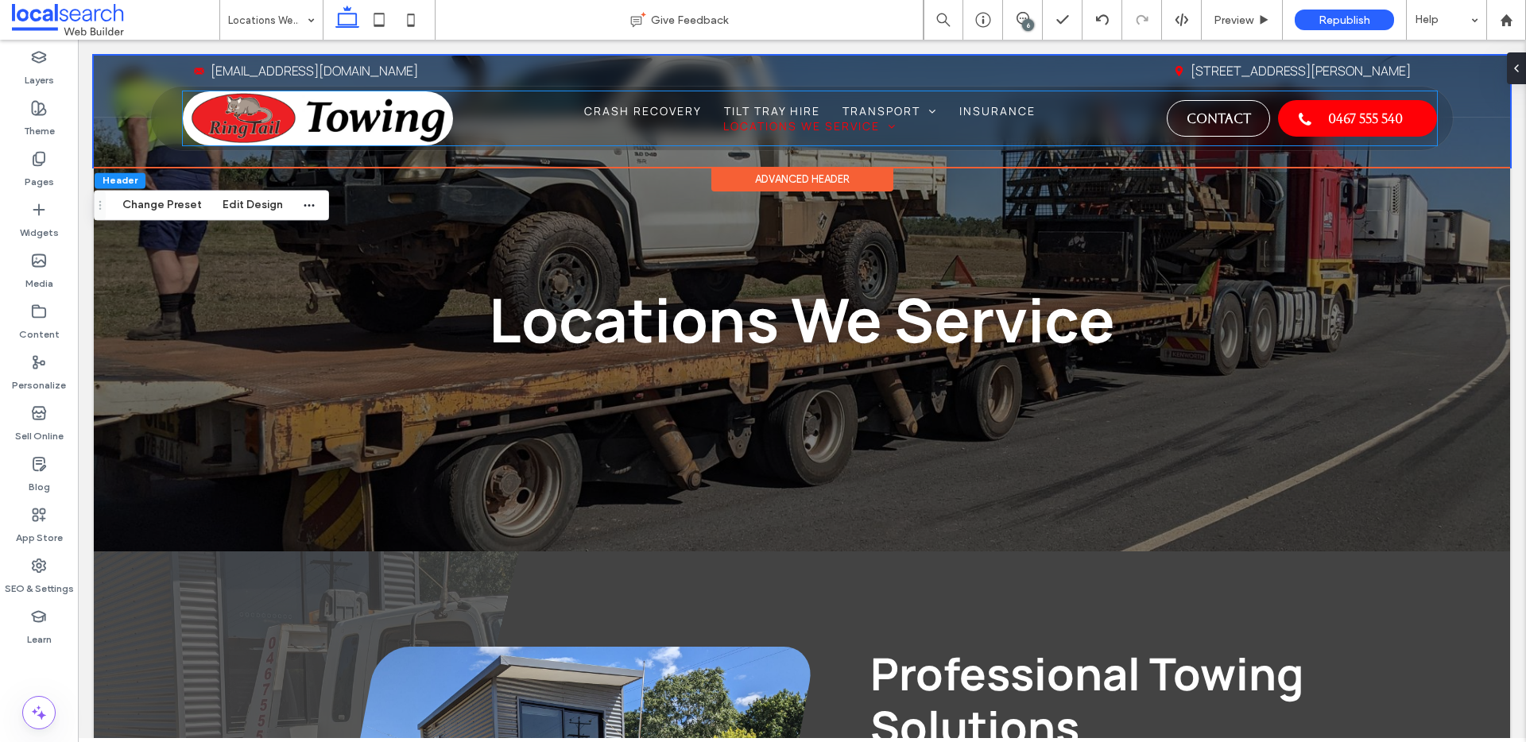
click at [671, 120] on ul "Home Crash Recovery Tilt Tray Hire Transport Shipping Container Transport Boat …" at bounding box center [810, 118] width 664 height 30
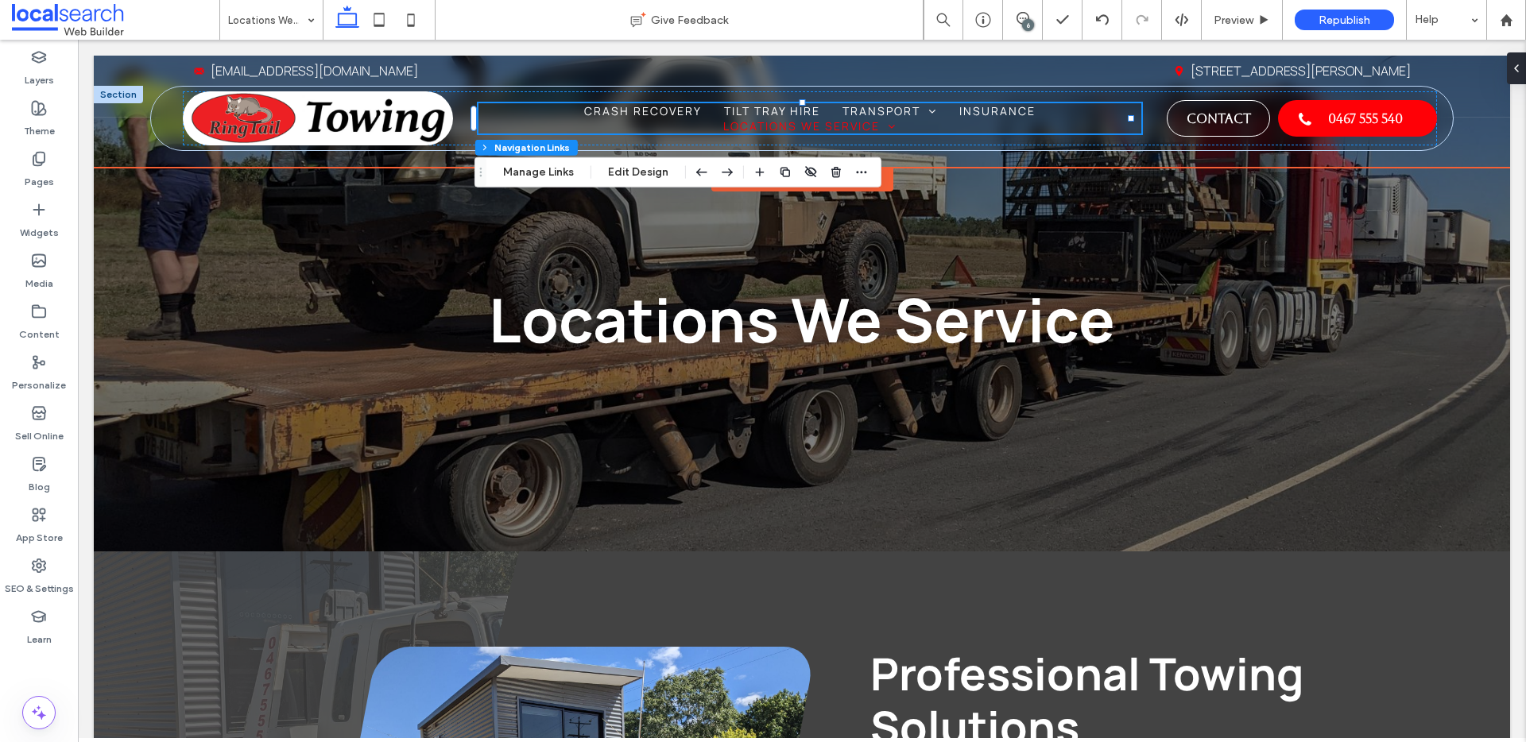
scroll to position [590, 0]
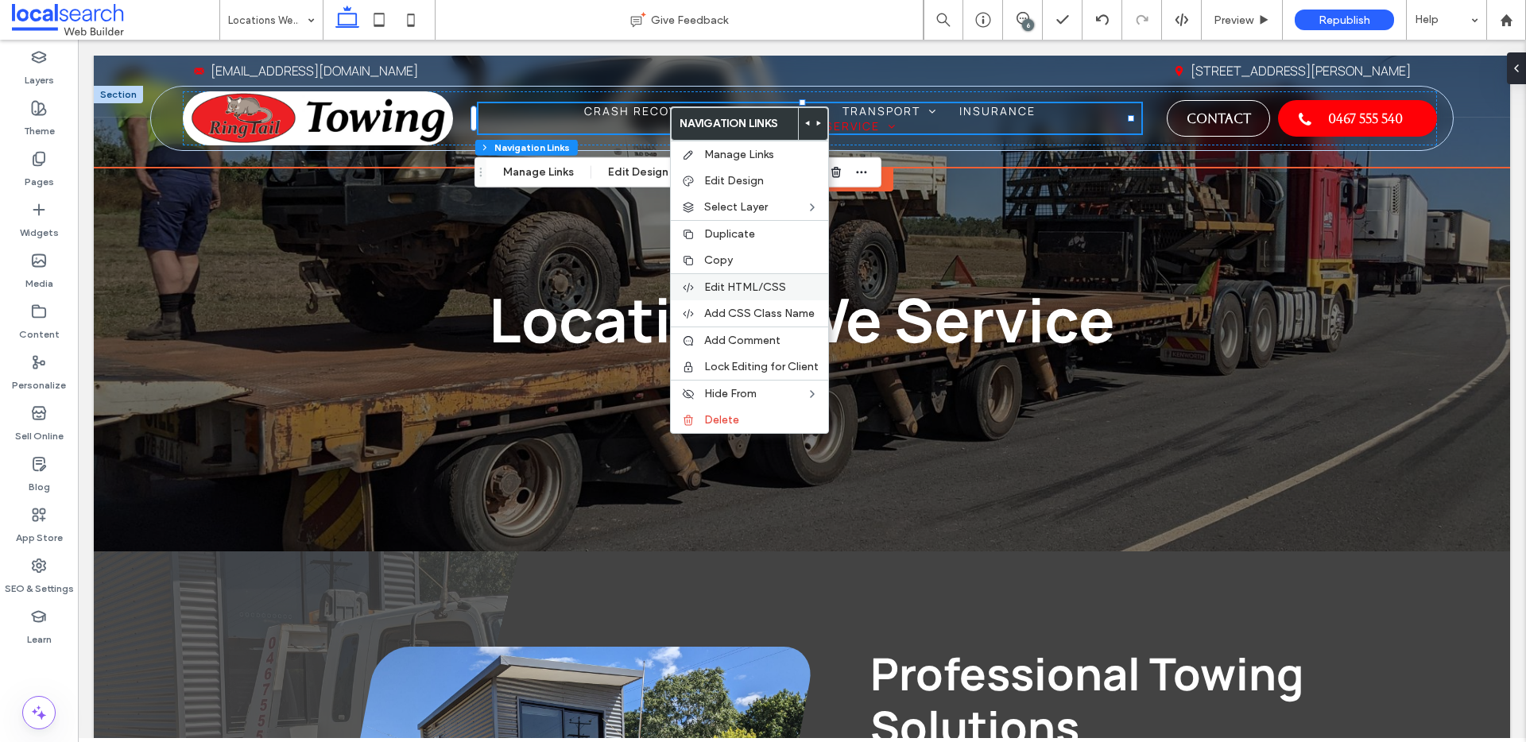
click at [734, 277] on div "Edit HTML/CSS" at bounding box center [749, 286] width 157 height 27
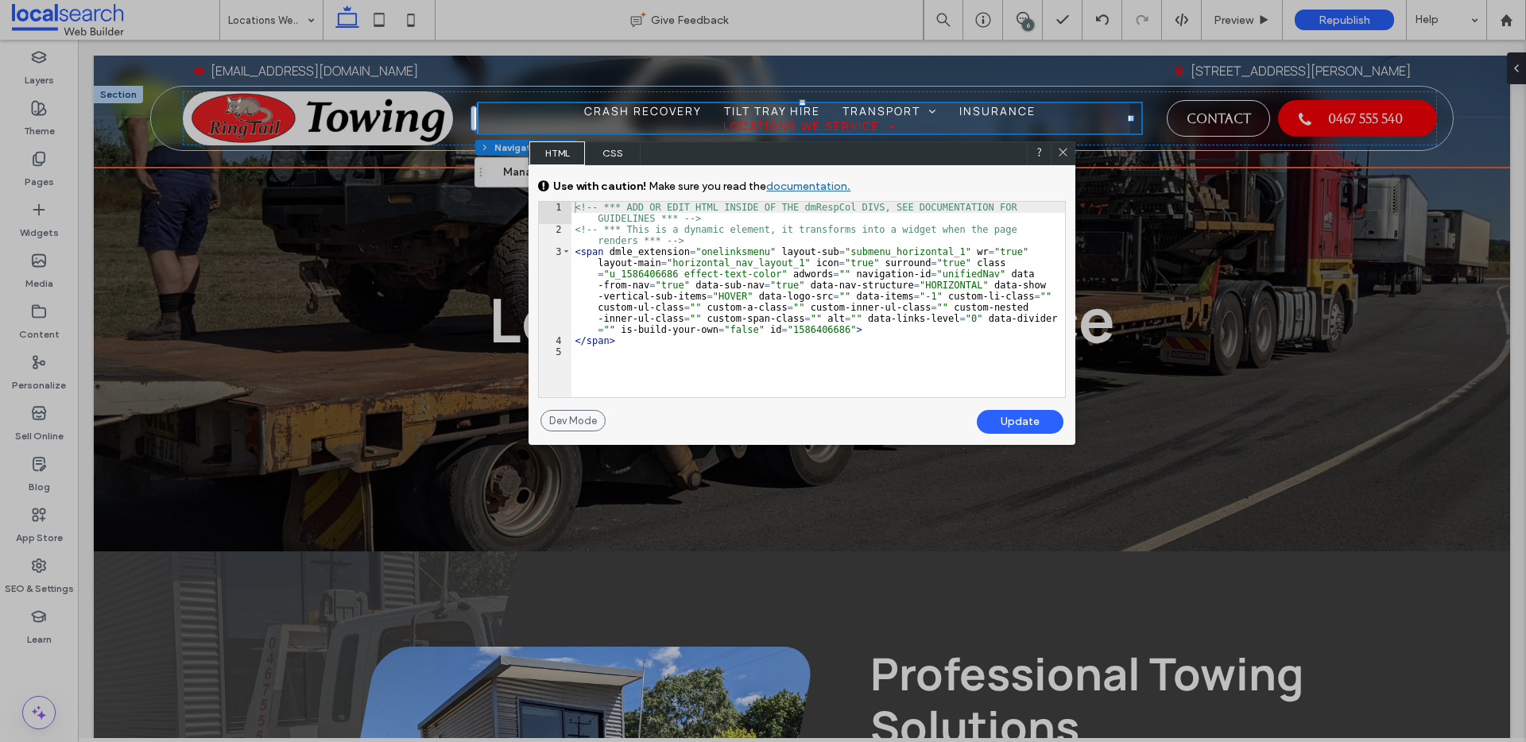
click at [617, 159] on span "CSS" at bounding box center [613, 153] width 56 height 24
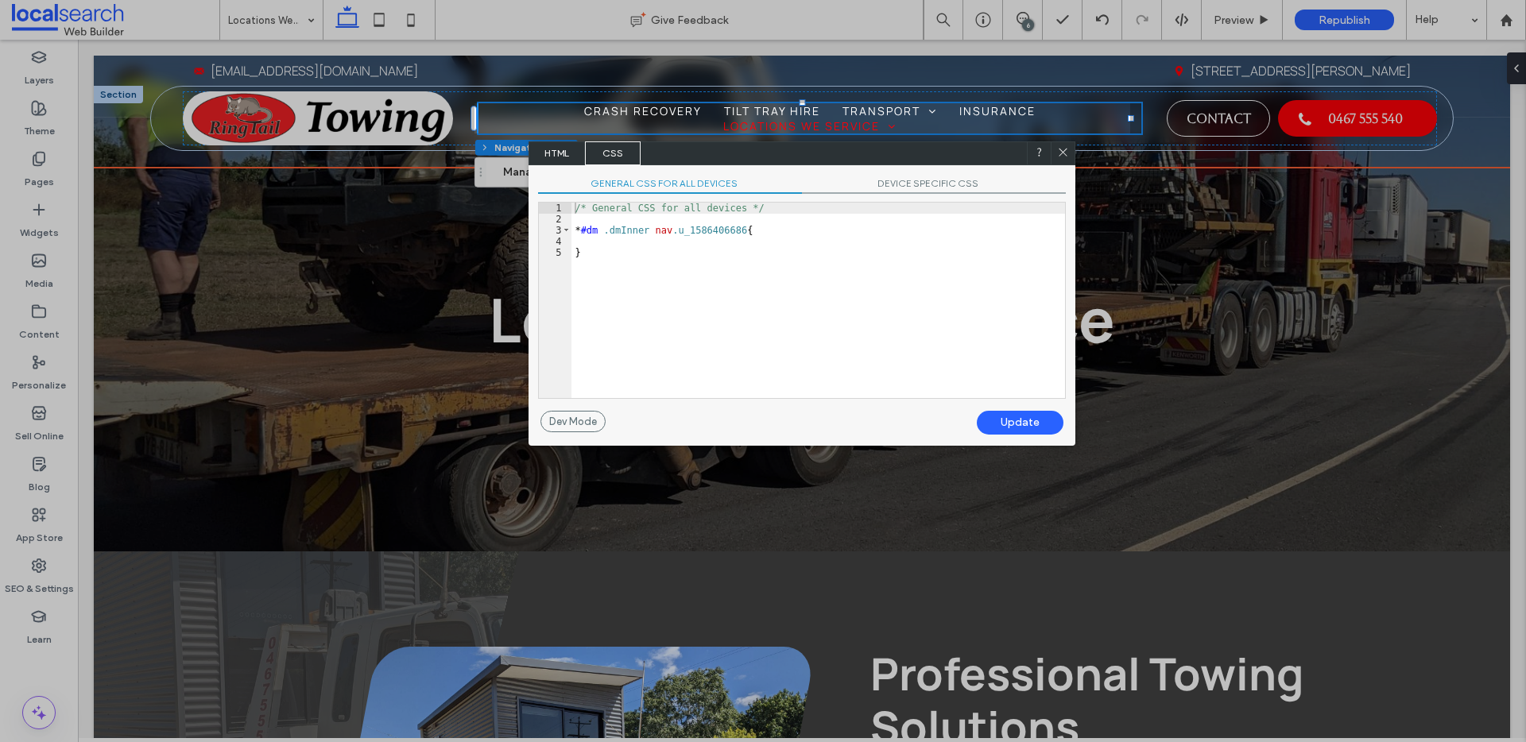
click at [703, 223] on div "/* General CSS for all devices */ * #dm .dmInner nav .u_1586406686 { }" at bounding box center [818, 312] width 494 height 218
click at [693, 234] on div "/* General CSS for all devices */ * #dm .dmInner nav .u_1586406686 { }" at bounding box center [818, 312] width 494 height 218
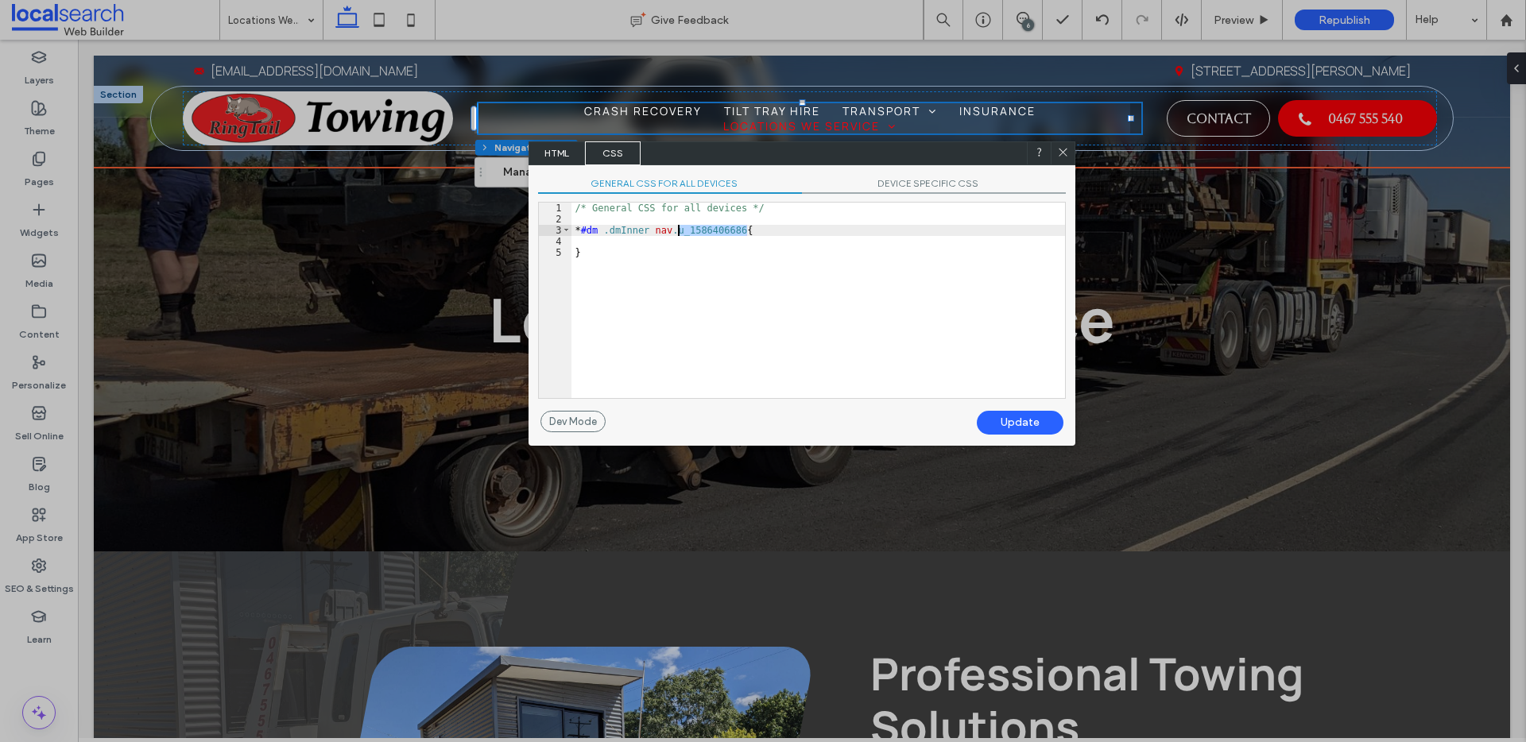
click at [720, 230] on div "/* General CSS for all devices */ * #dm .dmInner nav .u_1586406686 { }" at bounding box center [818, 312] width 494 height 218
drag, startPoint x: 745, startPoint y: 230, endPoint x: 691, endPoint y: 230, distance: 54.0
click at [691, 230] on div "/* General CSS for all devices */ * #dm .dmInner nav .u_1586406686 { }" at bounding box center [818, 312] width 494 height 218
click at [1060, 152] on icon at bounding box center [1063, 152] width 12 height 12
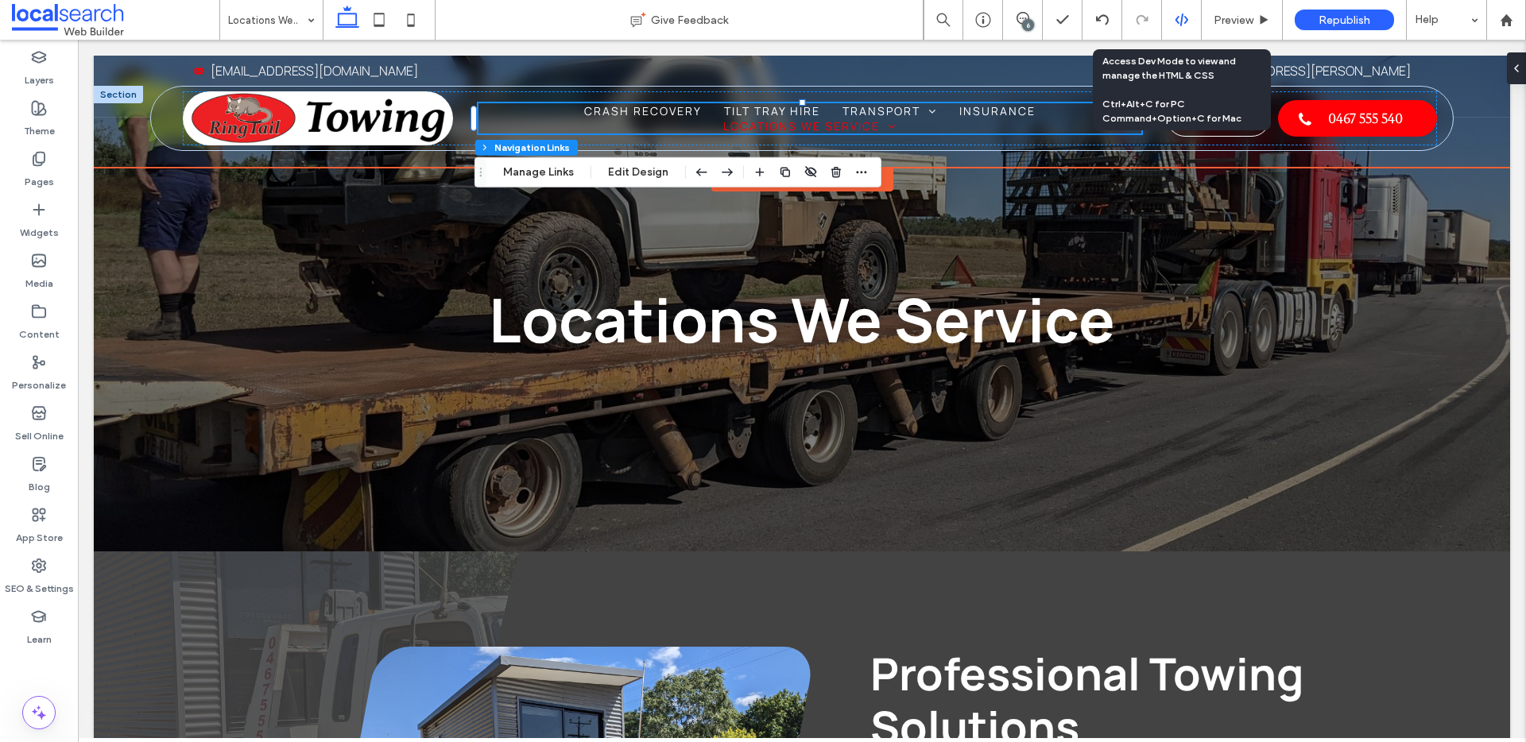
click at [1179, 16] on icon at bounding box center [1182, 20] width 14 height 14
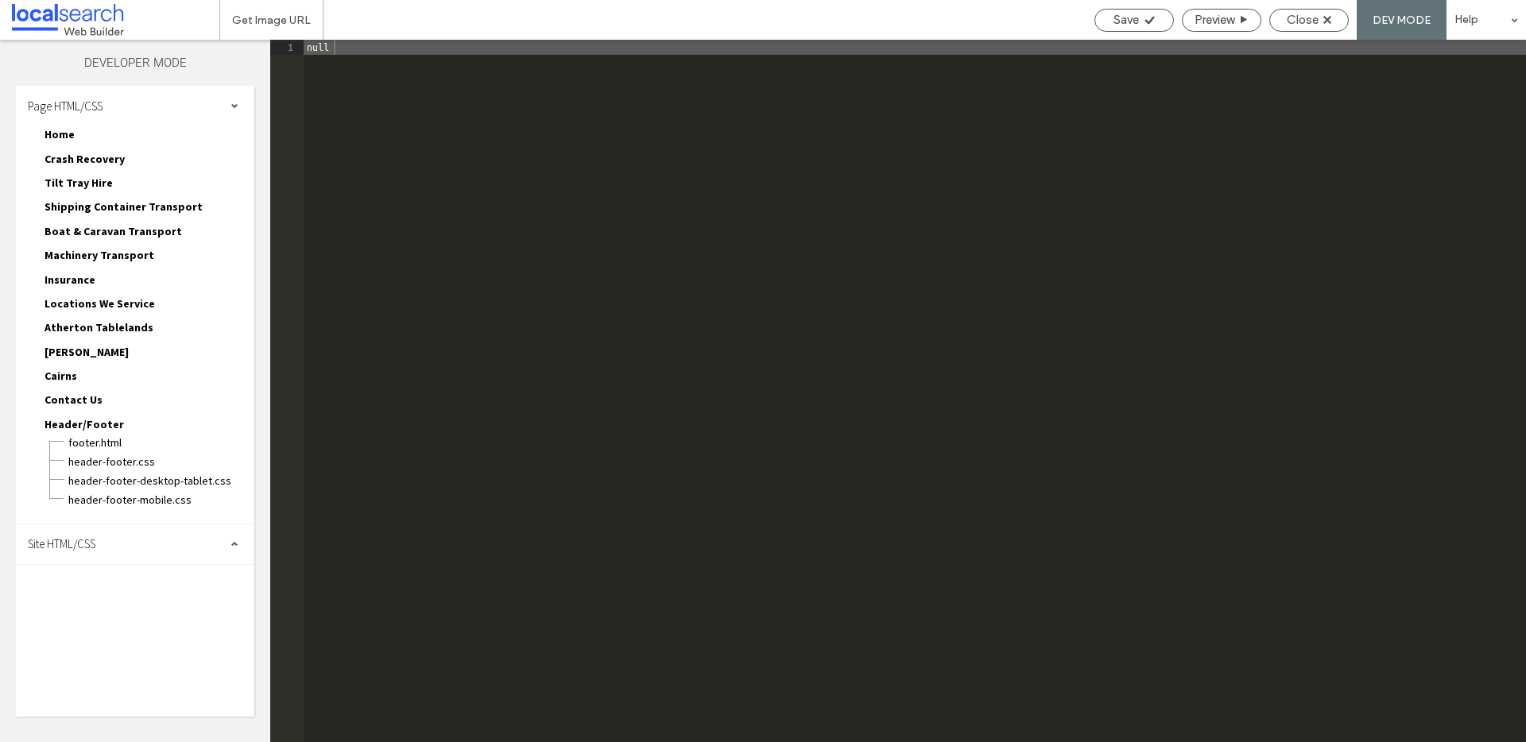
click at [156, 540] on div "Site HTML/CSS" at bounding box center [135, 545] width 238 height 40
click at [118, 616] on span "site.css" at bounding box center [164, 614] width 180 height 16
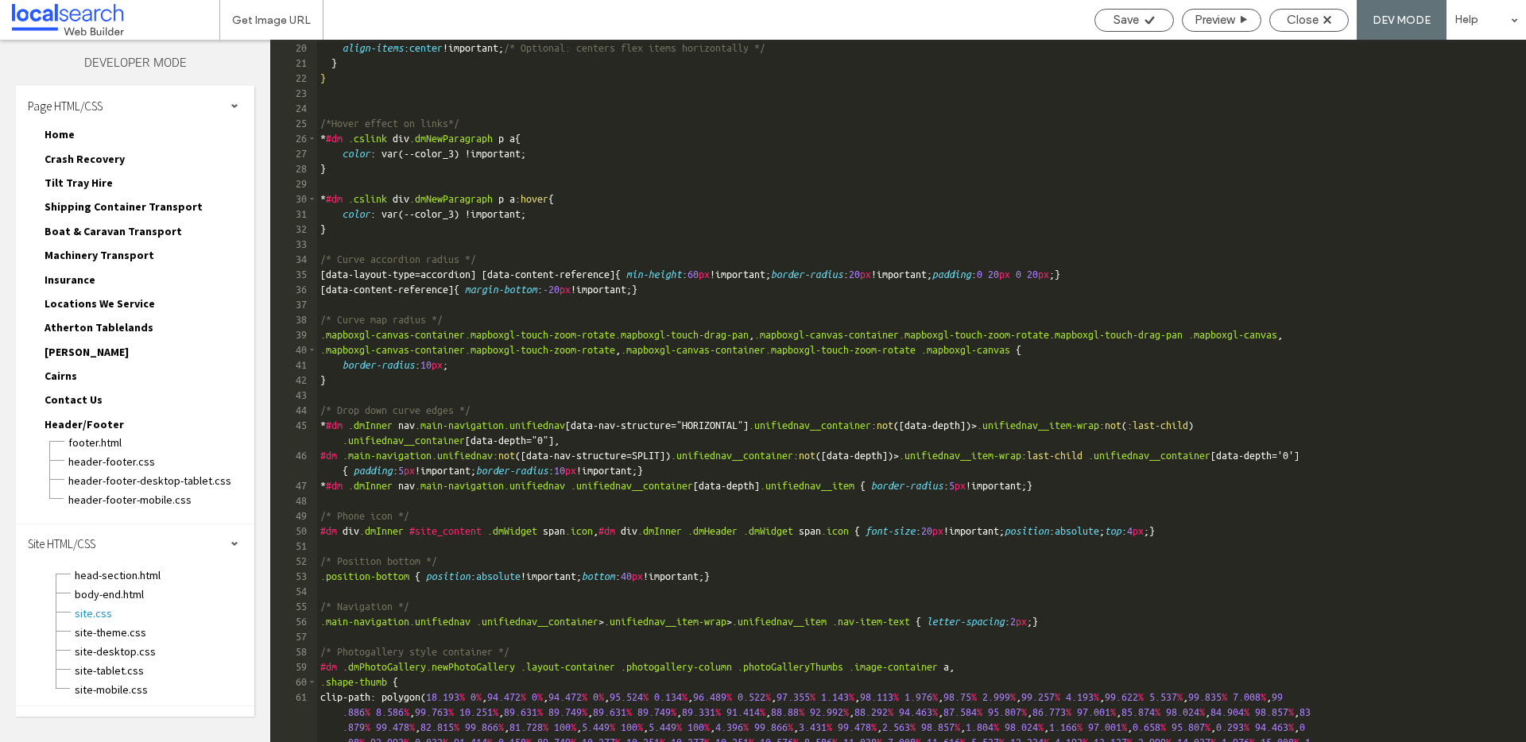
scroll to position [1260, 0]
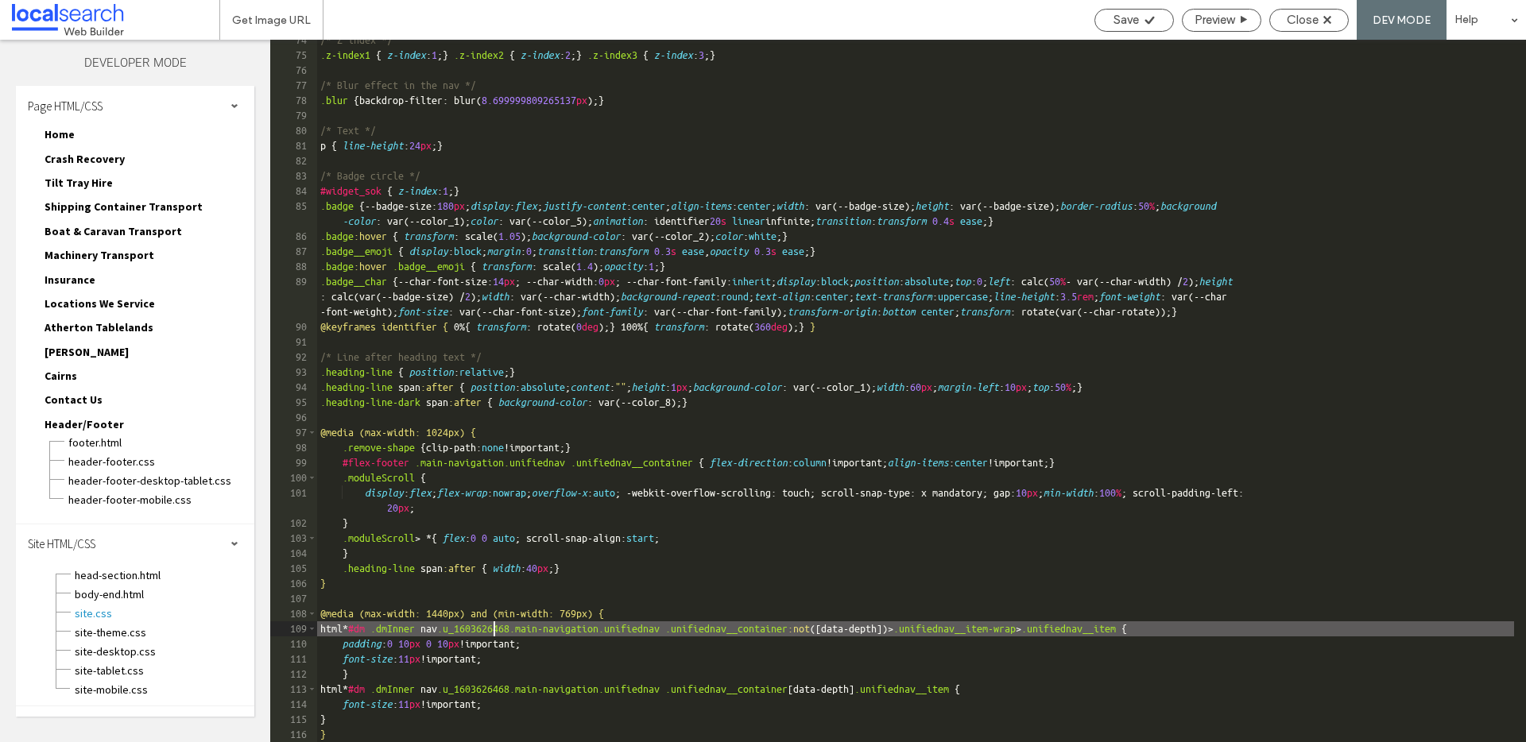
click at [491, 629] on div "/* Z index */ .z-index1 { z-index : 1 ; } .z-index2 { z-index : 2 ; } .z-index3…" at bounding box center [915, 399] width 1197 height 733
drag, startPoint x: 490, startPoint y: 629, endPoint x: 553, endPoint y: 629, distance: 63.6
click at [553, 629] on div "/* Z index */ .z-index1 { z-index : 1 ; } .z-index2 { z-index : 2 ; } .z-index3…" at bounding box center [915, 399] width 1197 height 733
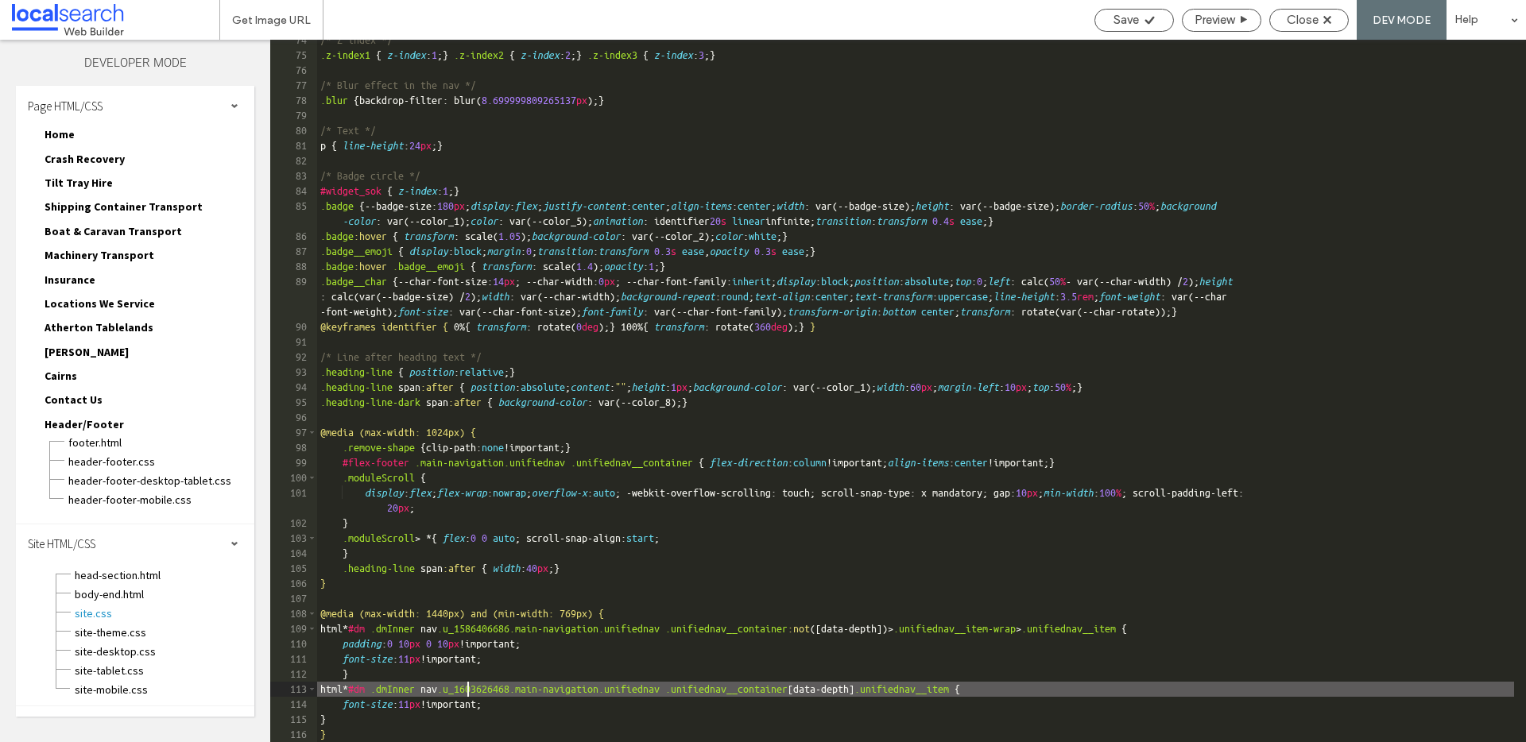
click at [467, 687] on div "/* Z index */ .z-index1 { z-index : 1 ; } .z-index2 { z-index : 2 ; } .z-index3…" at bounding box center [915, 399] width 1197 height 733
drag, startPoint x: 488, startPoint y: 687, endPoint x: 554, endPoint y: 685, distance: 66.0
click at [554, 685] on div "/* Z index */ .z-index1 { z-index : 1 ; } .z-index2 { z-index : 2 ; } .z-index3…" at bounding box center [915, 399] width 1197 height 733
click at [1144, 15] on icon at bounding box center [1150, 20] width 12 height 12
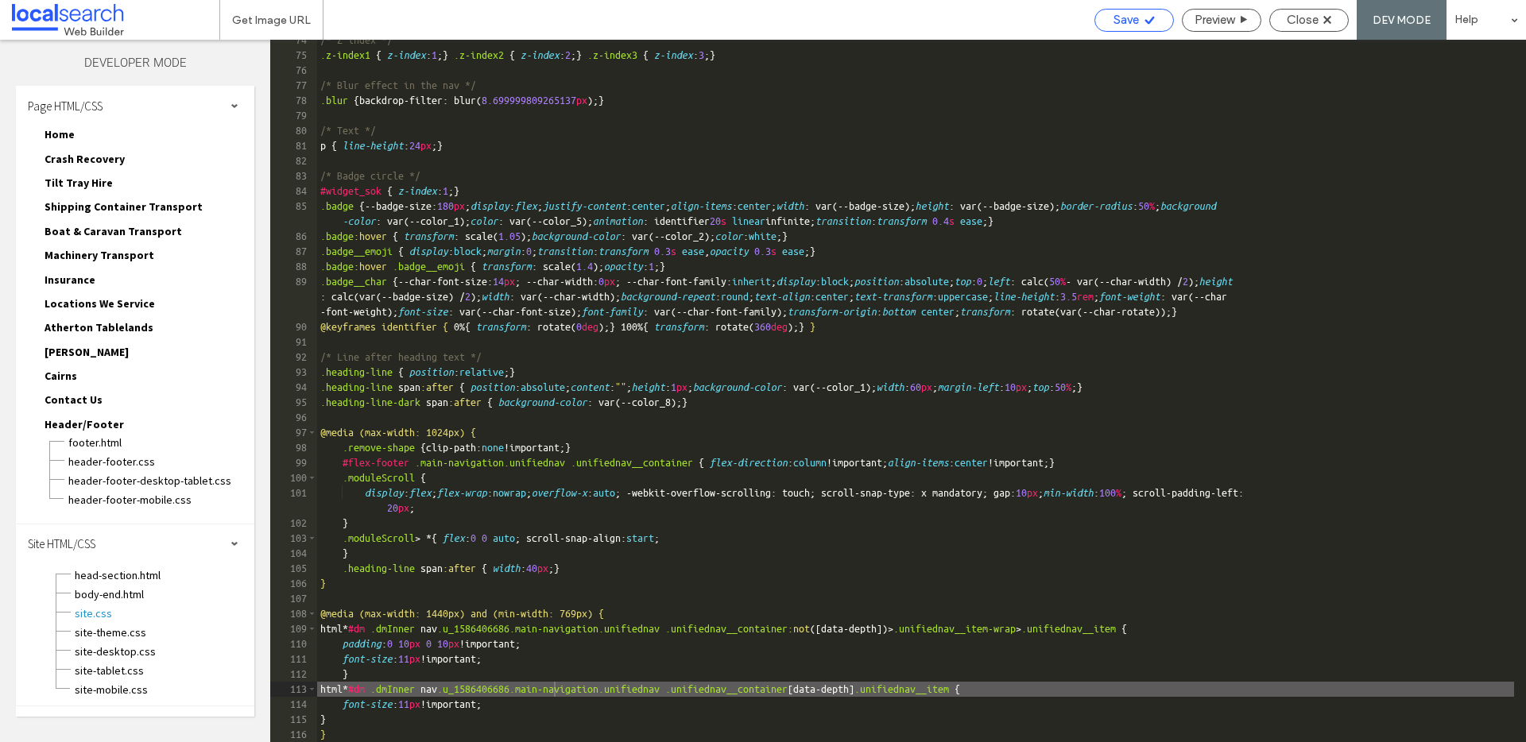
click at [1144, 20] on icon at bounding box center [1150, 20] width 12 height 12
click at [1310, 24] on span "Close" at bounding box center [1303, 20] width 32 height 14
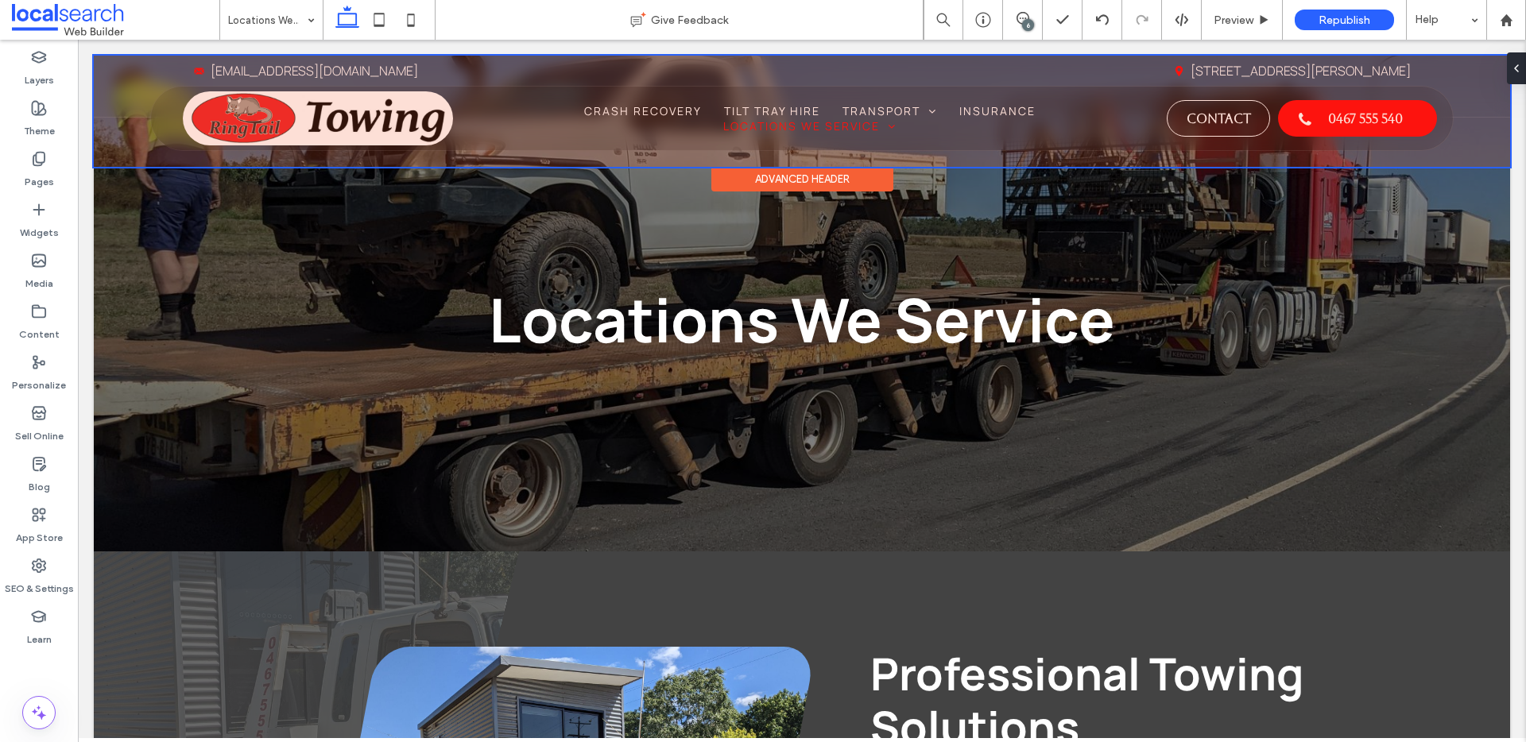
click at [655, 108] on div at bounding box center [802, 111] width 1416 height 111
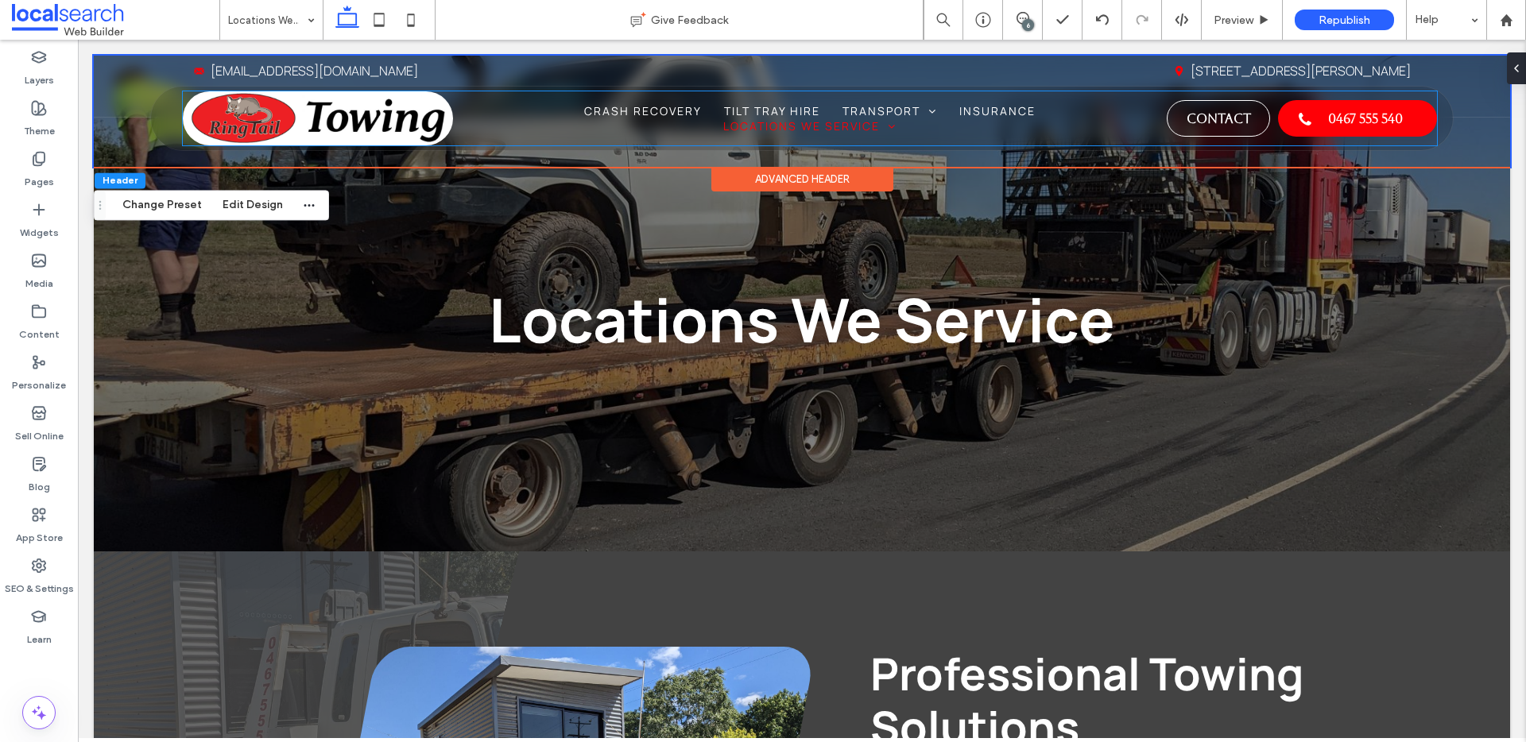
click at [655, 108] on span "Crash Recovery" at bounding box center [643, 110] width 118 height 15
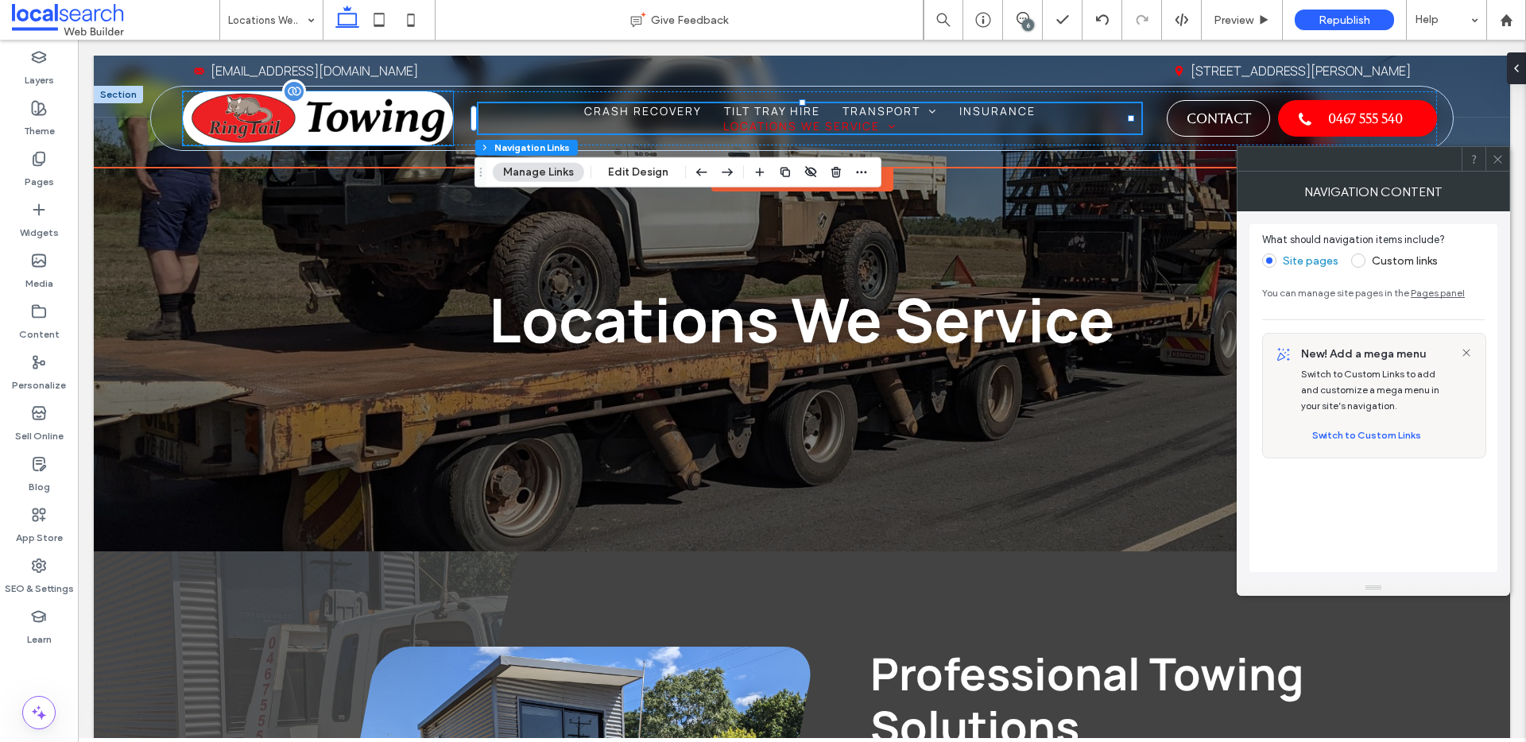
click at [428, 107] on img at bounding box center [318, 118] width 270 height 54
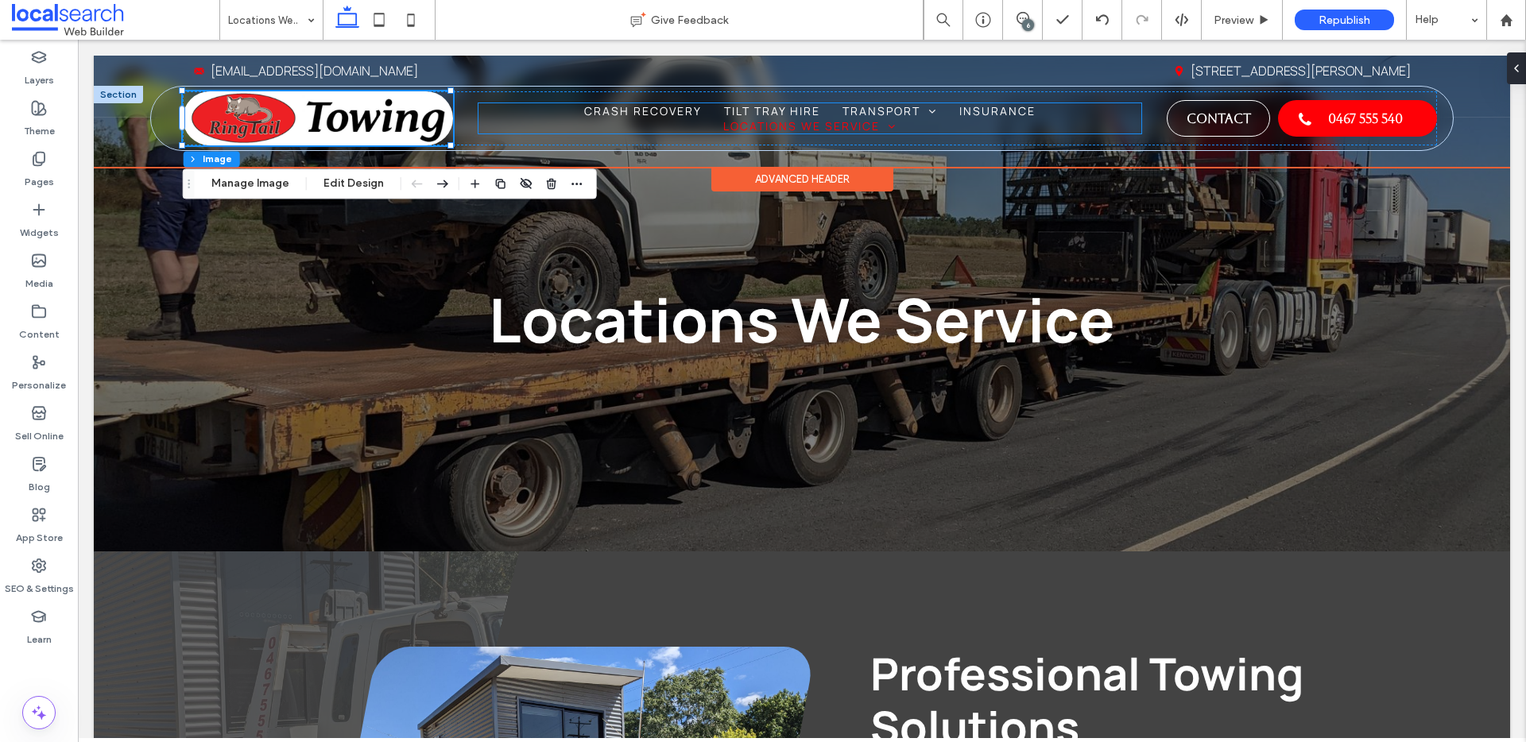
click at [488, 119] on ul "Home Crash Recovery Tilt Tray Hire Transport Shipping Container Transport Boat …" at bounding box center [810, 118] width 664 height 30
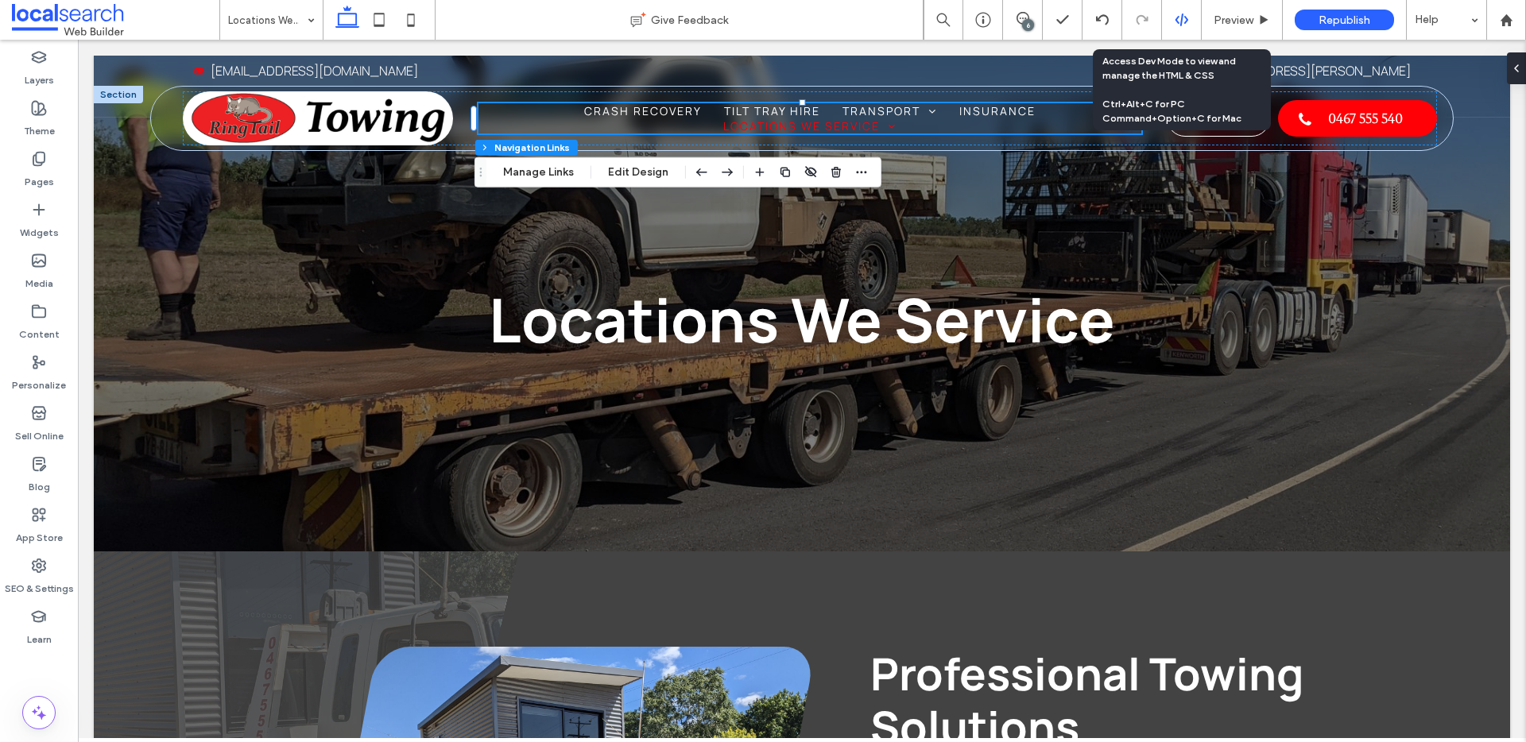
click at [1183, 20] on icon at bounding box center [1182, 20] width 14 height 14
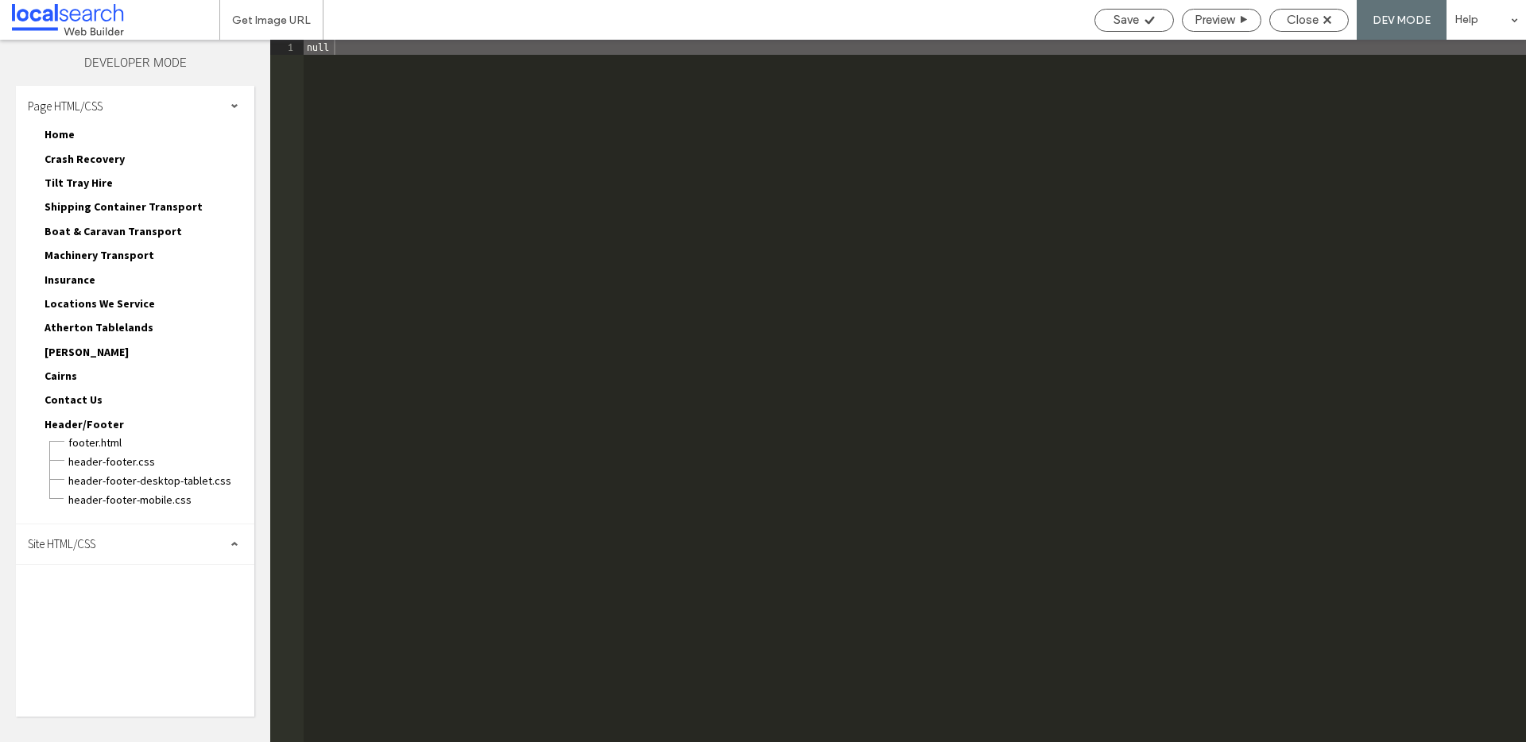
click at [141, 547] on div "Site HTML/CSS" at bounding box center [135, 545] width 238 height 40
click at [117, 611] on span "site.css" at bounding box center [164, 614] width 180 height 16
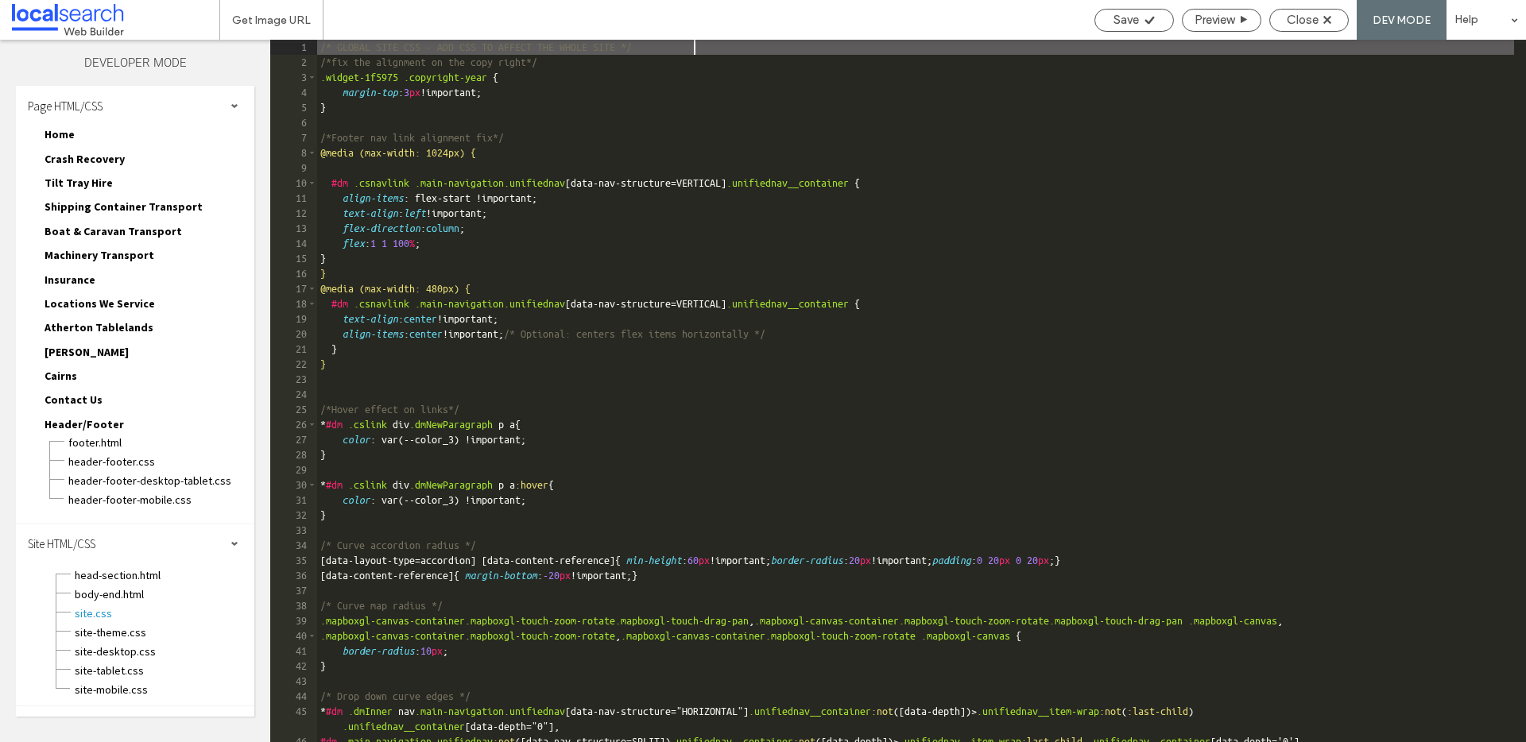
scroll to position [1260, 0]
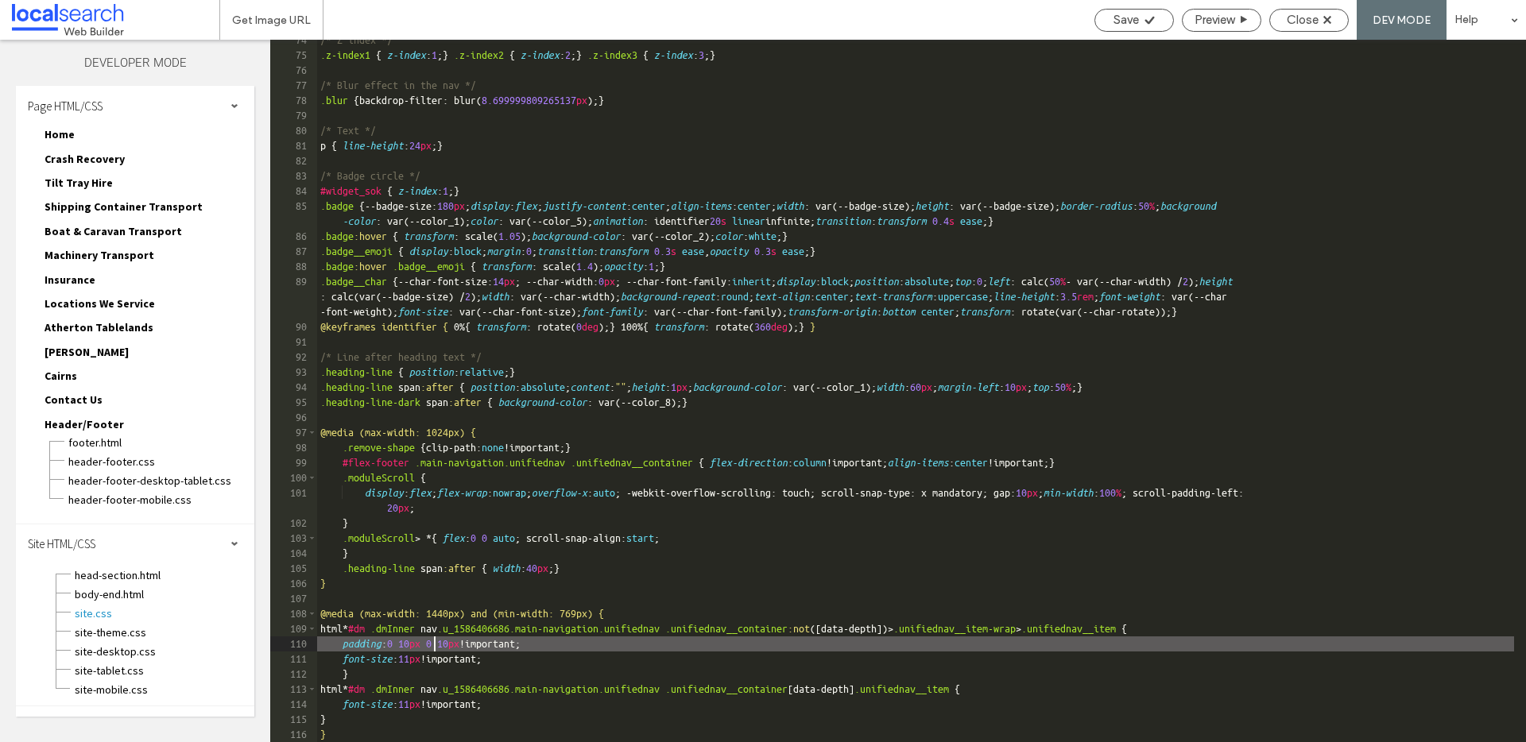
click at [431, 645] on div "/* Z index */ .z-index1 { z-index : 1 ; } .z-index2 { z-index : 2 ; } .z-index3…" at bounding box center [915, 399] width 1197 height 733
click at [1138, 21] on div "Save" at bounding box center [1134, 20] width 78 height 14
click at [432, 668] on div "/* Z index */ .z-index1 { z-index : 1 ; } .z-index2 { z-index : 2 ; } .z-index3…" at bounding box center [915, 399] width 1197 height 733
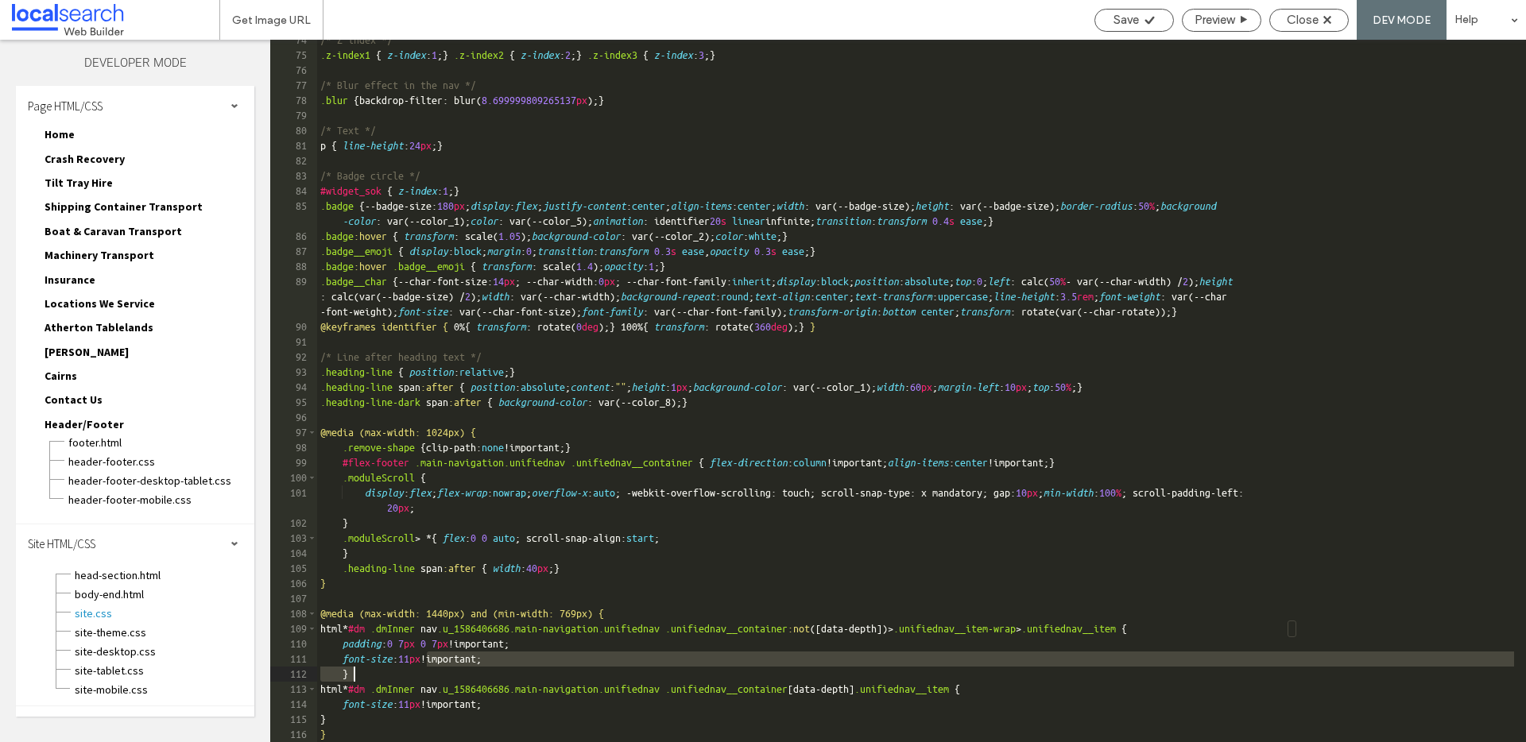
click at [430, 661] on div "/* Z index */ .z-index1 { z-index : 1 ; } .z-index2 { z-index : 2 ; } .z-index3…" at bounding box center [915, 399] width 1197 height 733
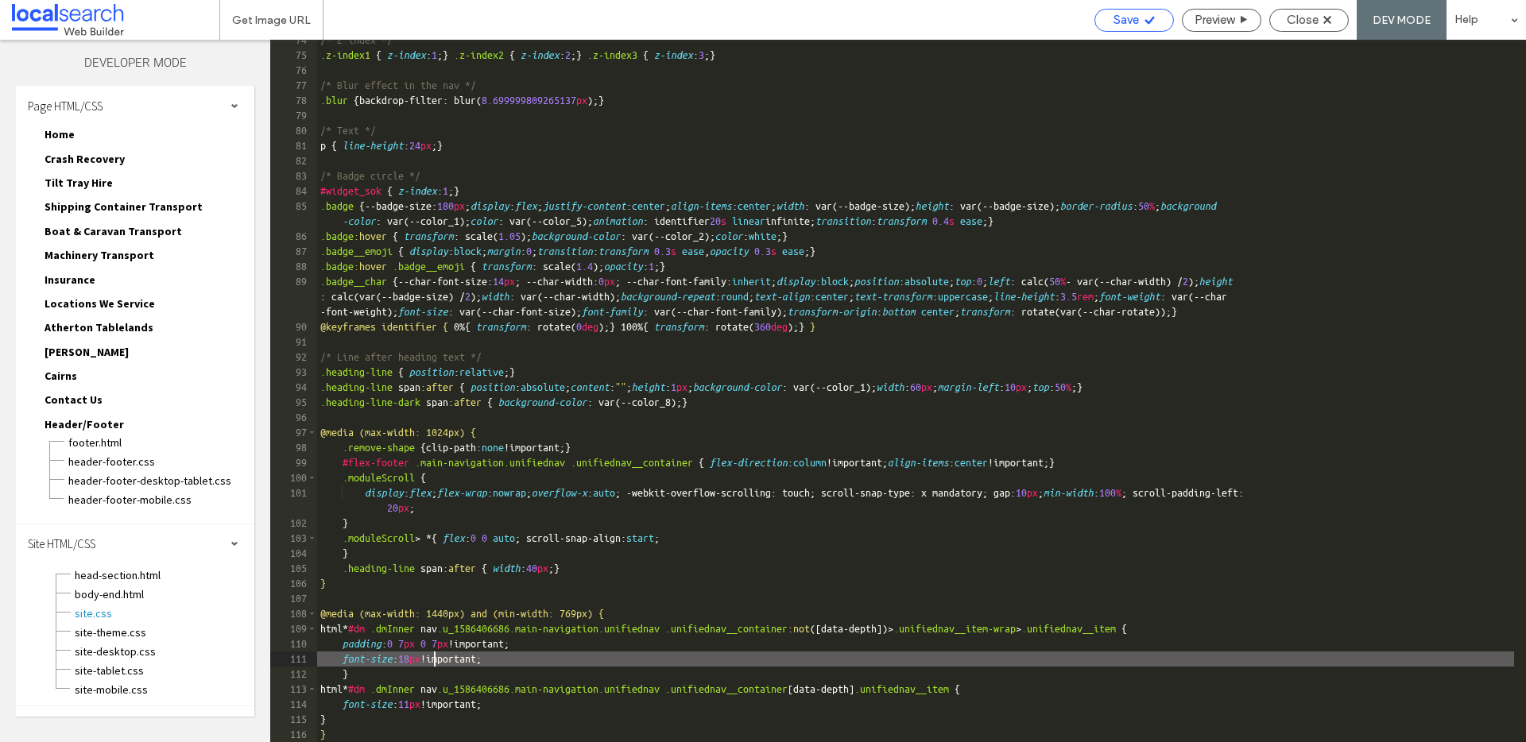
click at [1136, 13] on div "Save" at bounding box center [1134, 20] width 78 height 14
type textarea "**"
click at [1099, 17] on div "Save" at bounding box center [1134, 20] width 78 height 14
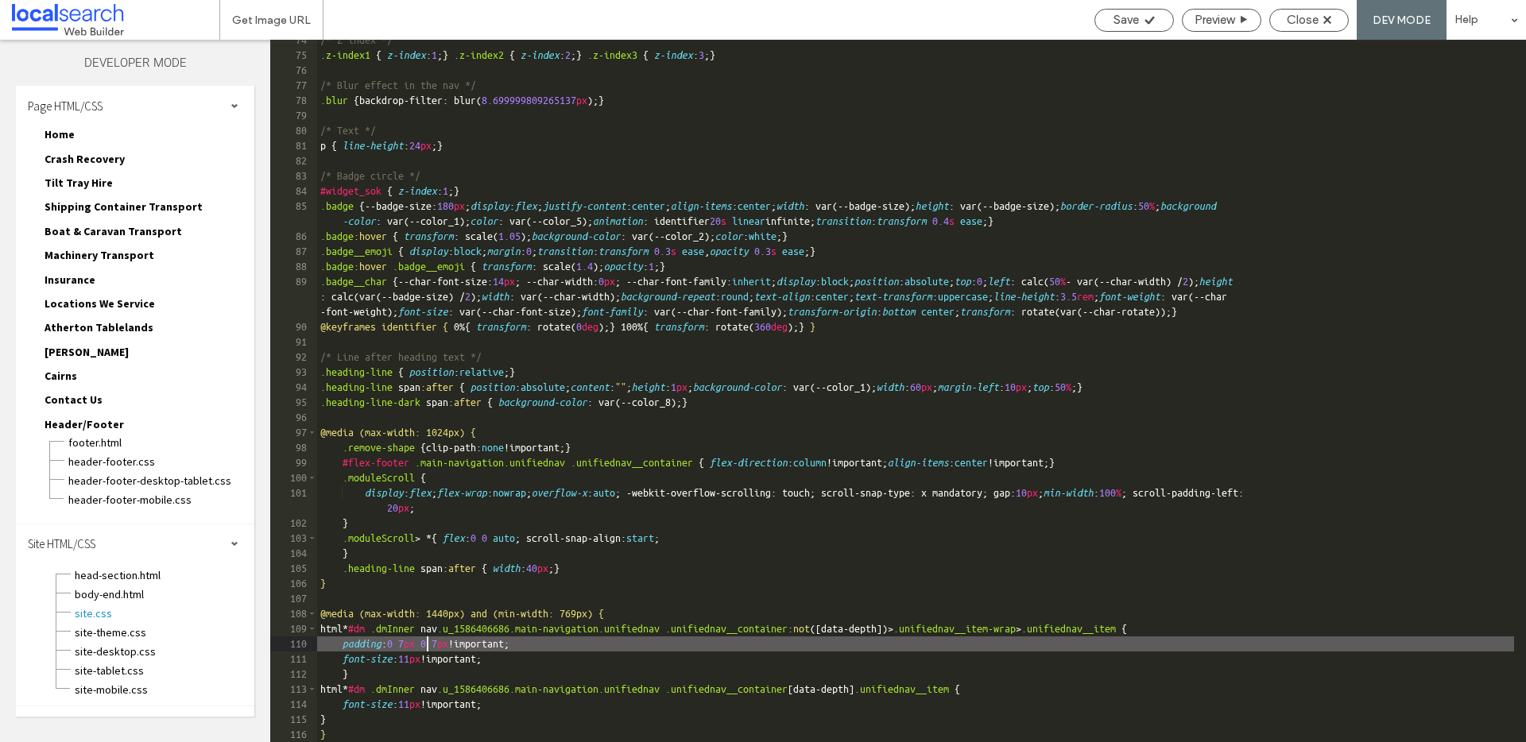
click at [426, 645] on div "/* Z index */ .z-index1 { z-index : 1 ; } .z-index2 { z-index : 2 ; } .z-index3…" at bounding box center [915, 399] width 1197 height 733
click at [435, 658] on div "/* Z index */ .z-index1 { z-index : 1 ; } .z-index2 { z-index : 2 ; } .z-index3…" at bounding box center [915, 399] width 1197 height 733
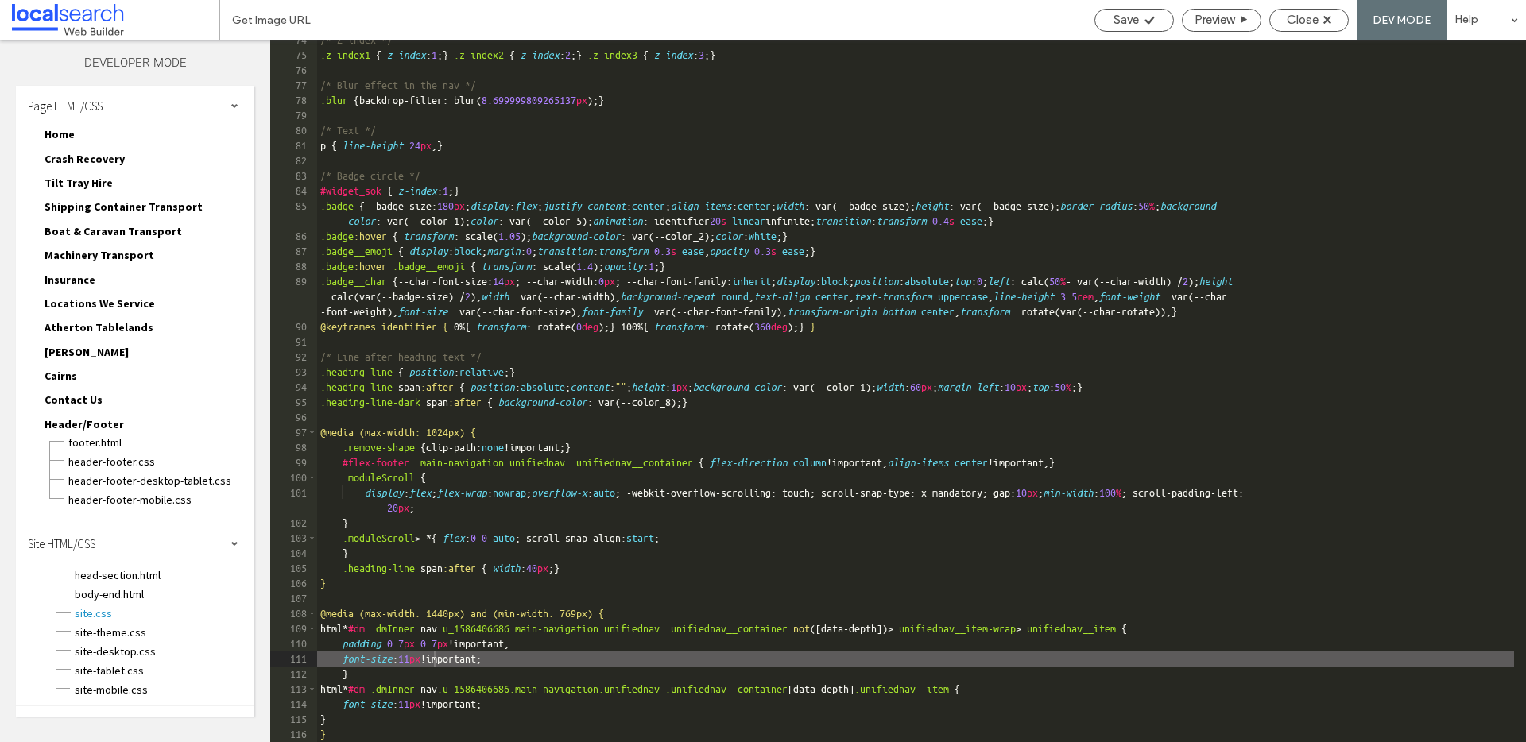
scroll to position [1260, 0]
click at [1136, 21] on span "Save" at bounding box center [1125, 20] width 25 height 14
click at [1325, 10] on div "Close" at bounding box center [1308, 20] width 79 height 23
click at [1294, 21] on span "Close" at bounding box center [1303, 20] width 32 height 14
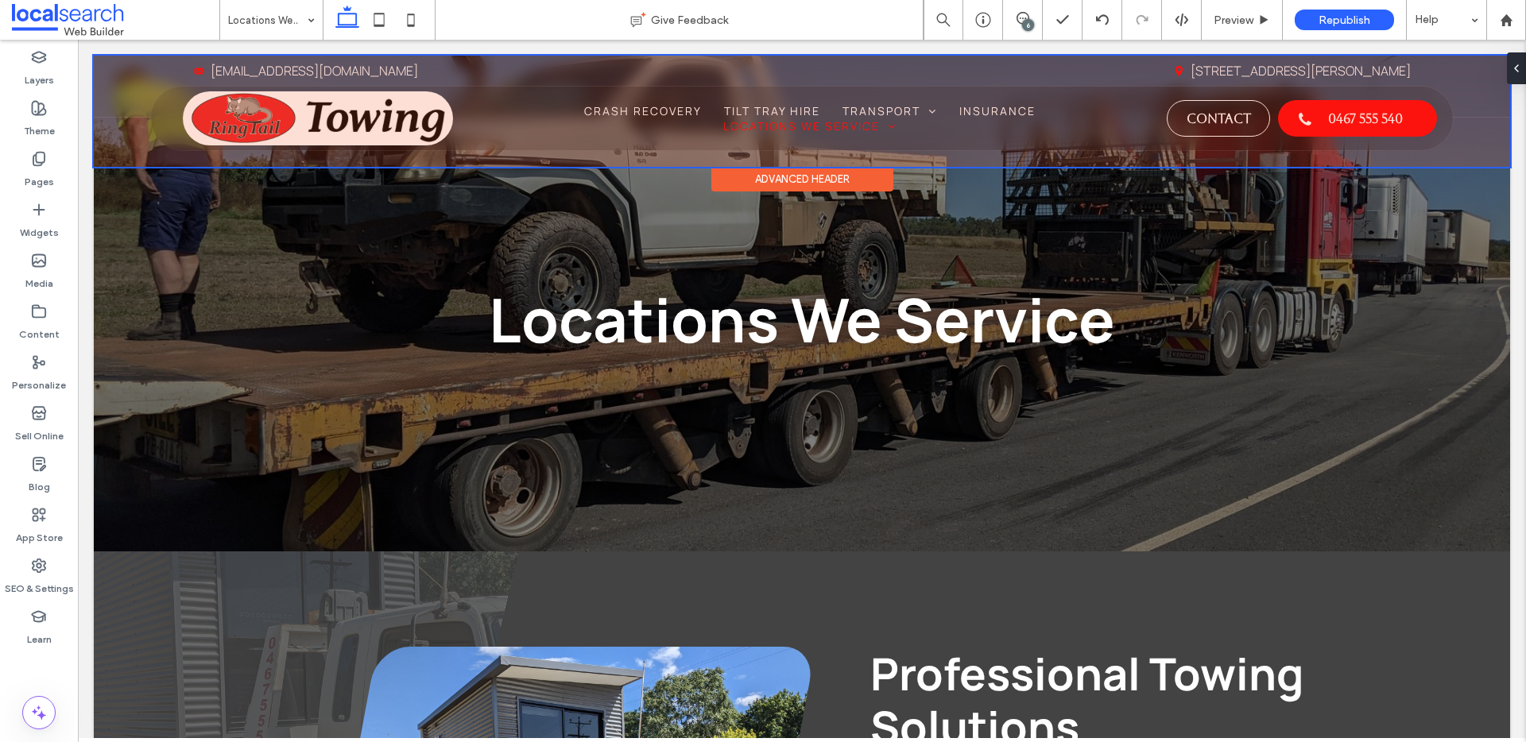
click at [362, 122] on div at bounding box center [802, 111] width 1416 height 111
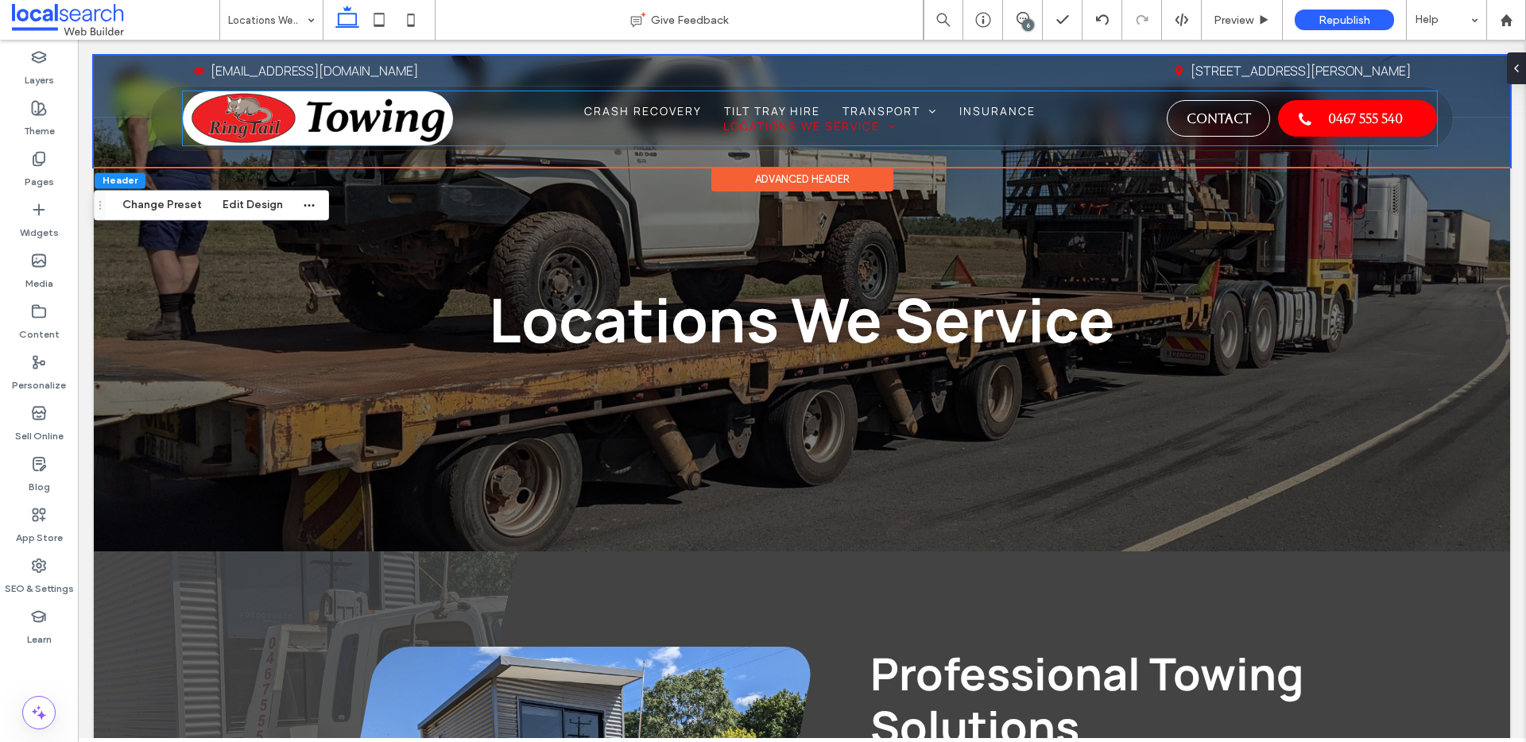
click at [362, 122] on img at bounding box center [318, 118] width 270 height 54
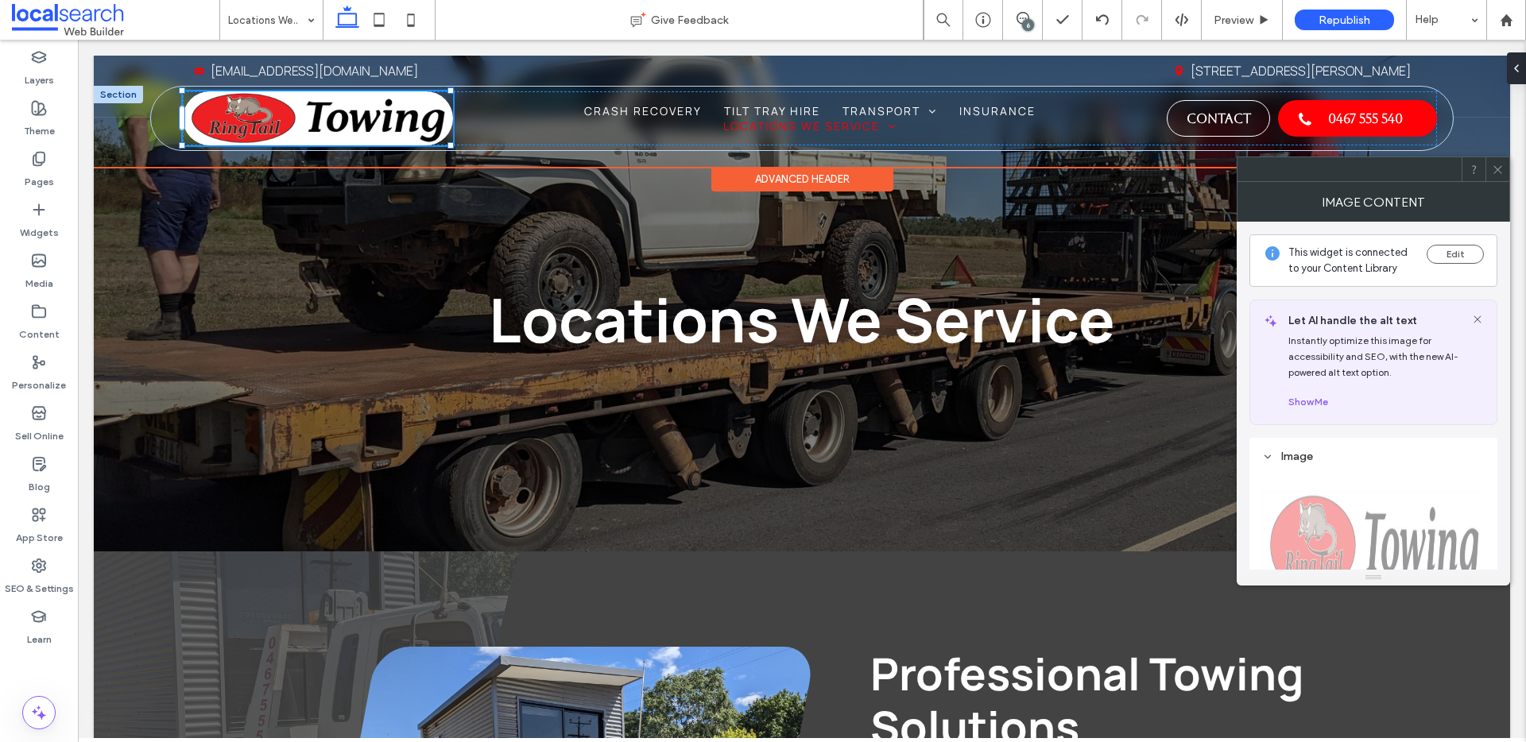
type input "***"
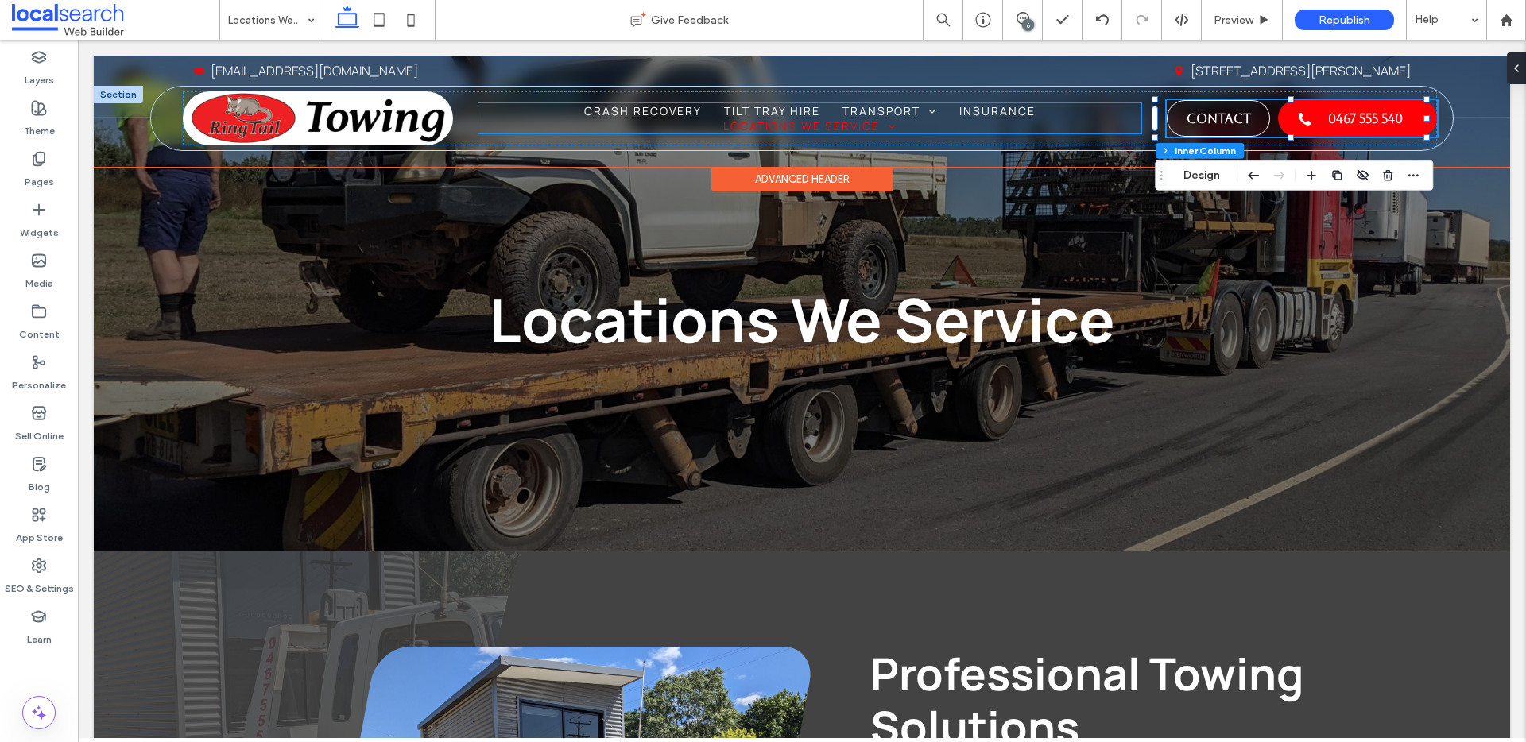
click at [1098, 122] on ul "Home Crash Recovery Tilt Tray Hire Transport Shipping Container Transport Boat …" at bounding box center [810, 118] width 664 height 30
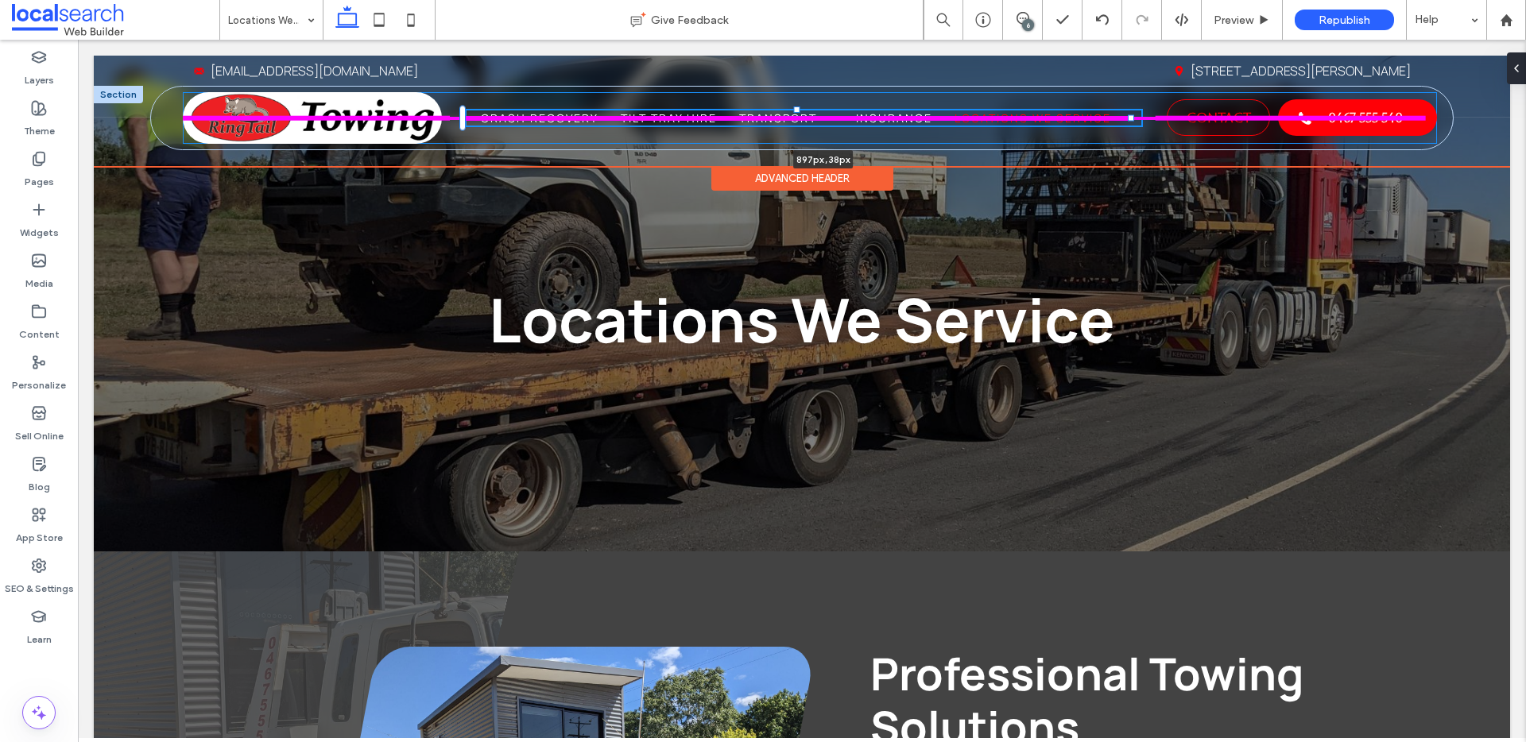
drag, startPoint x: 1129, startPoint y: 118, endPoint x: 1186, endPoint y: 115, distance: 57.3
click at [1186, 115] on div "Phone Icon Menu Icon Home Crash Recovery Tilt Tray Hire Transport Shipping Cont…" at bounding box center [801, 118] width 1301 height 63
type input "***"
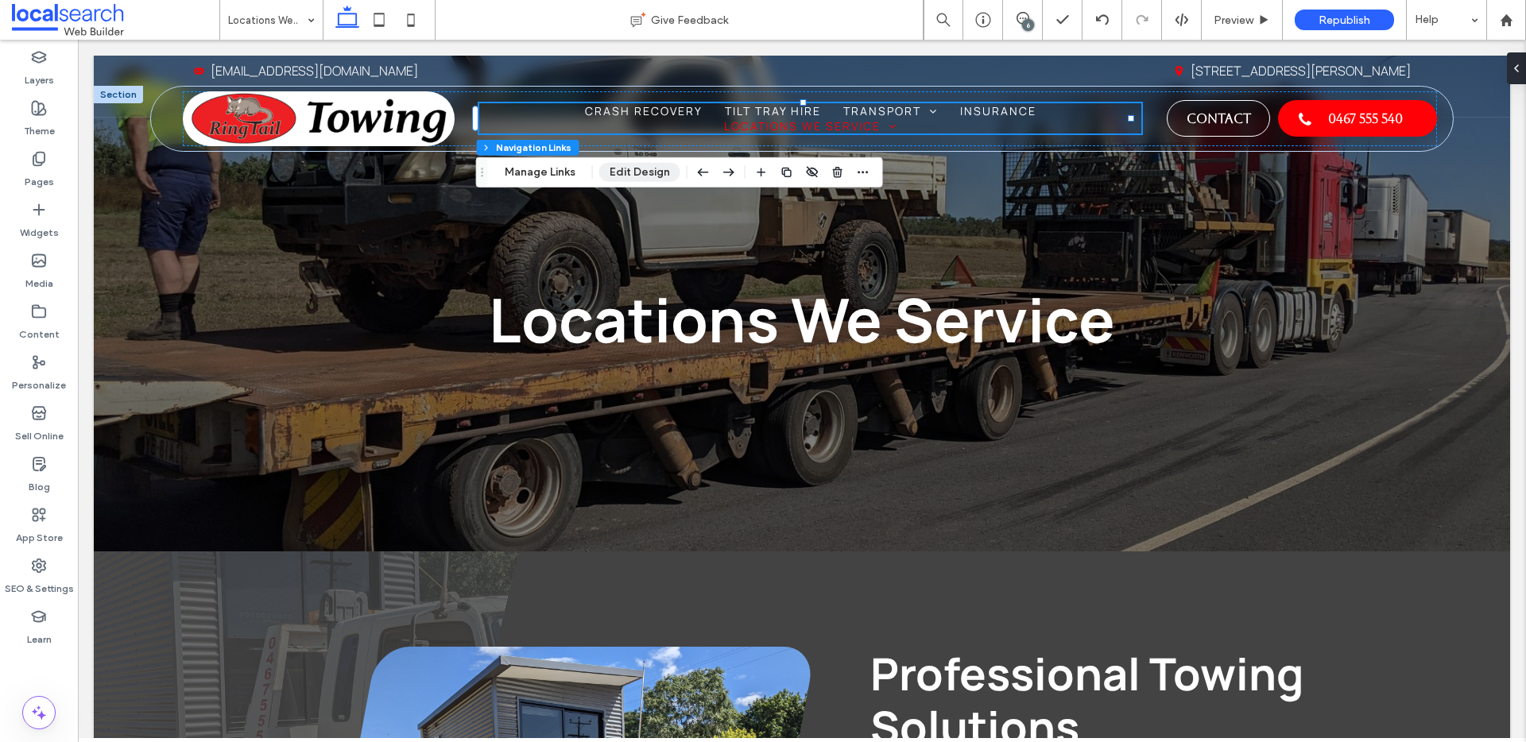
drag, startPoint x: 624, startPoint y: 169, endPoint x: 632, endPoint y: 165, distance: 8.9
click at [625, 169] on button "Edit Design" at bounding box center [639, 172] width 81 height 19
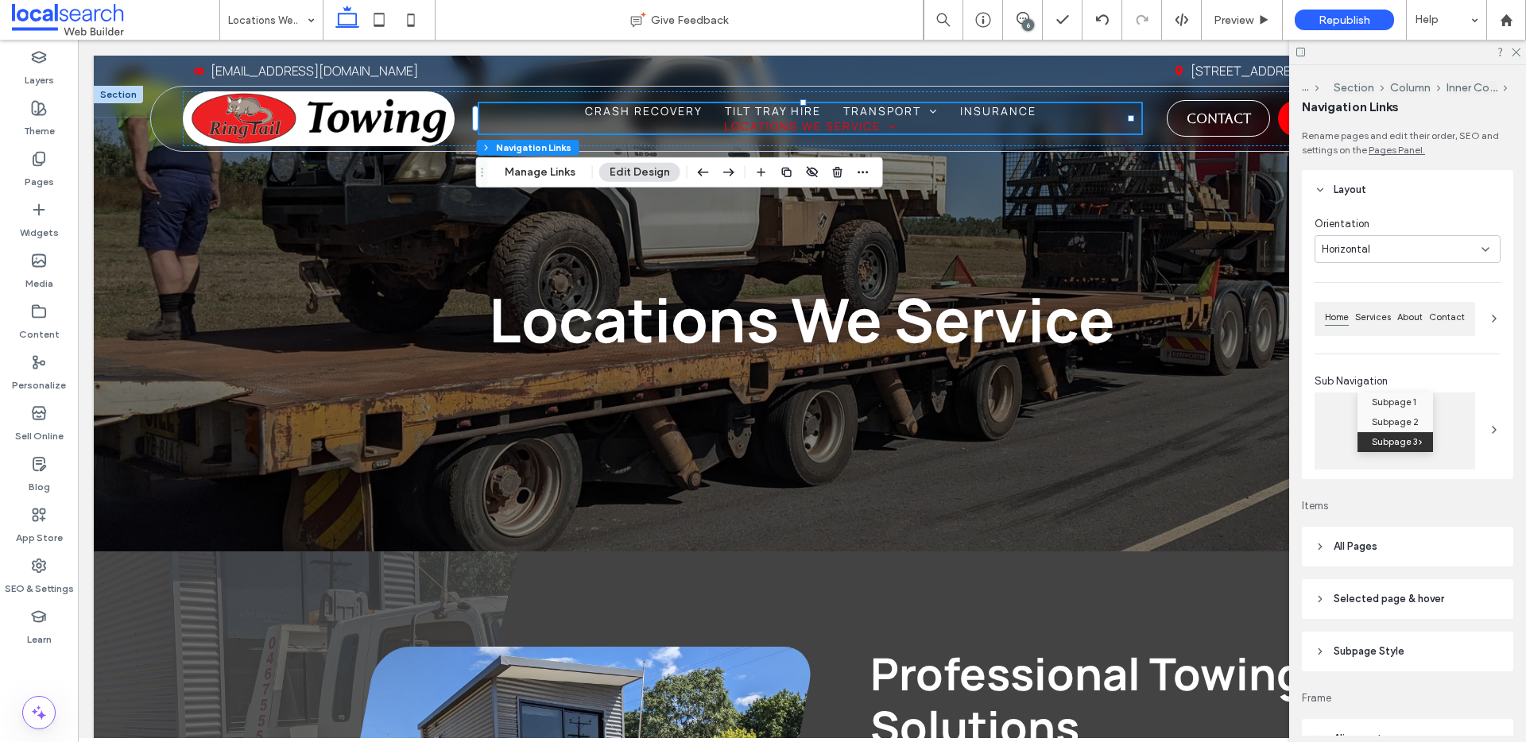
click at [1409, 556] on header "All Pages" at bounding box center [1407, 547] width 211 height 40
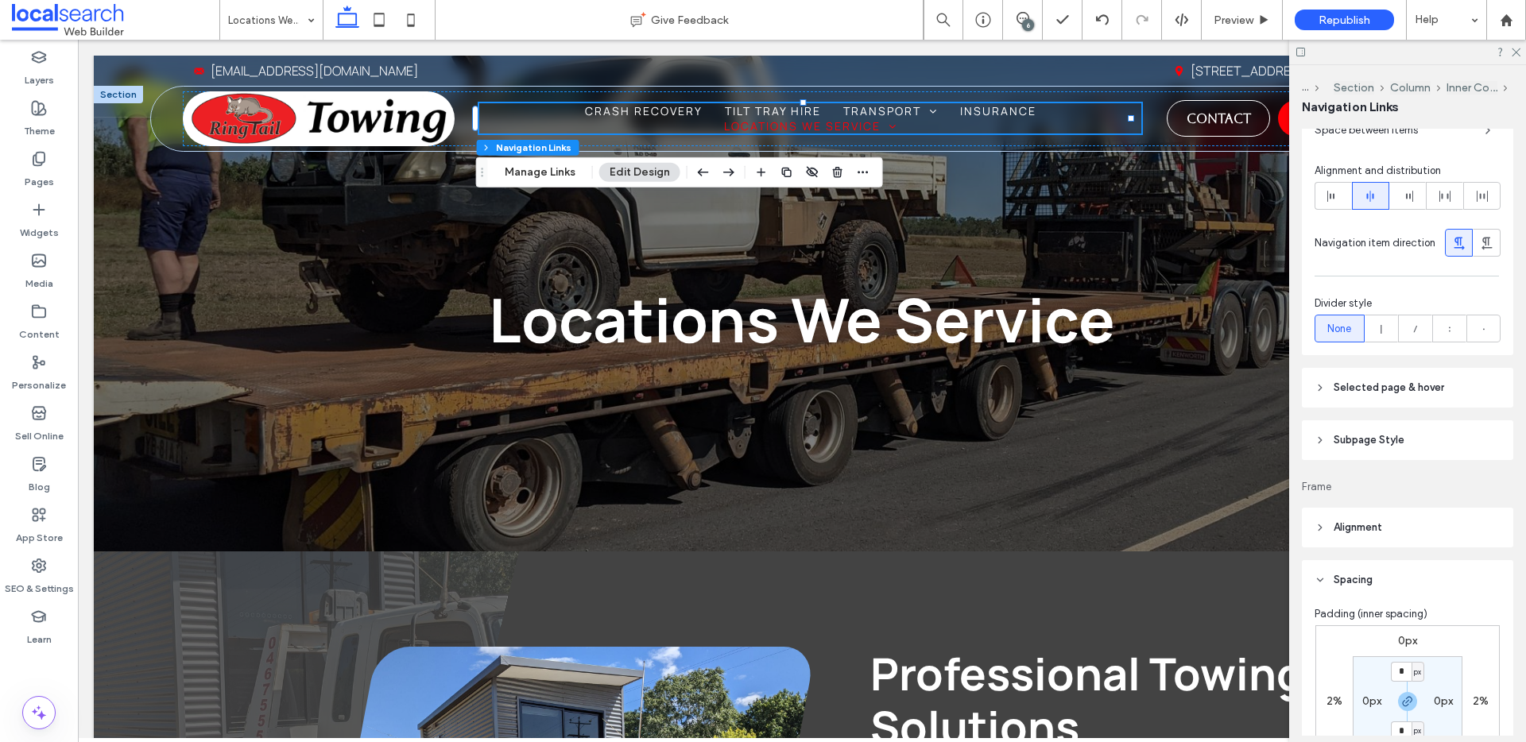
scroll to position [698, 0]
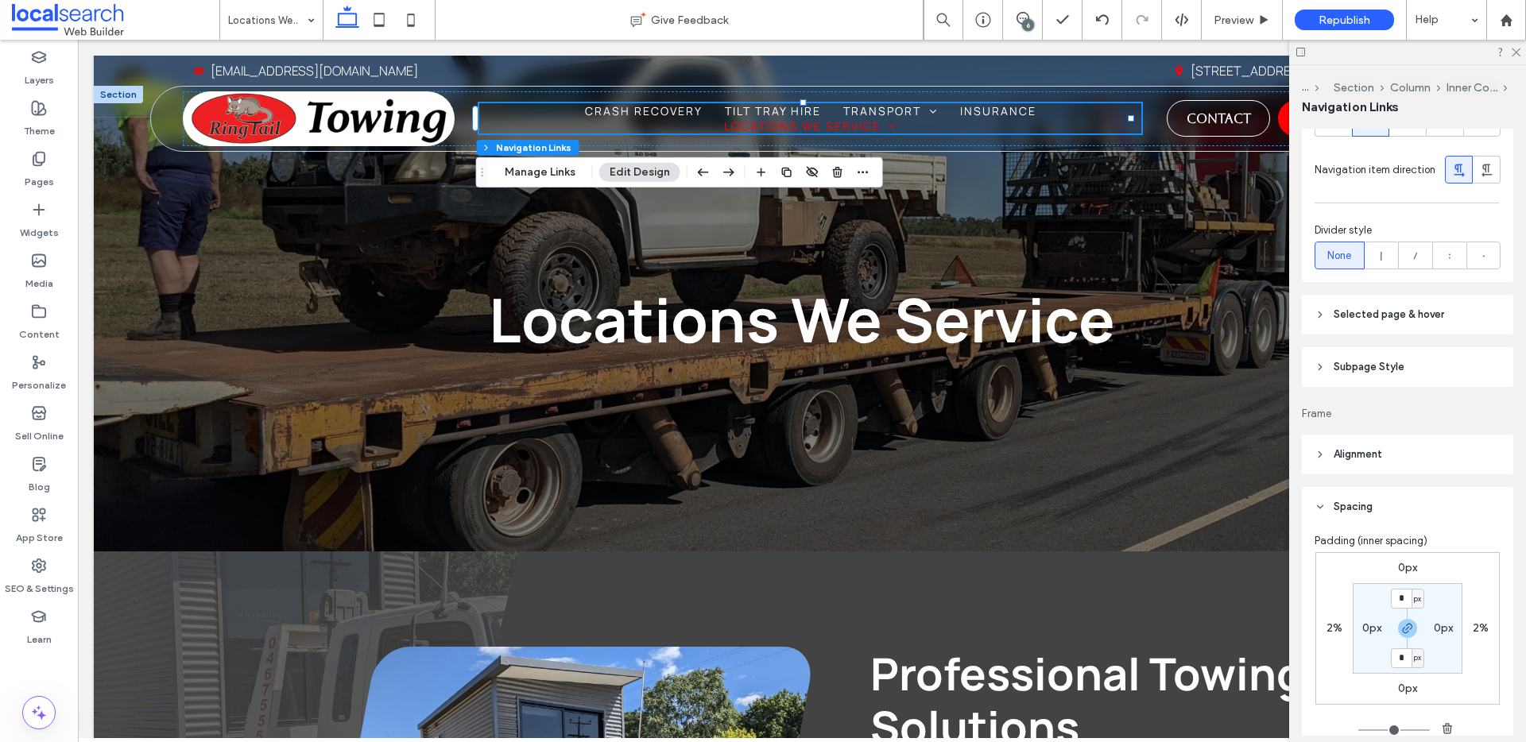
click at [1473, 633] on label "2%" at bounding box center [1481, 628] width 16 height 14
type input "*"
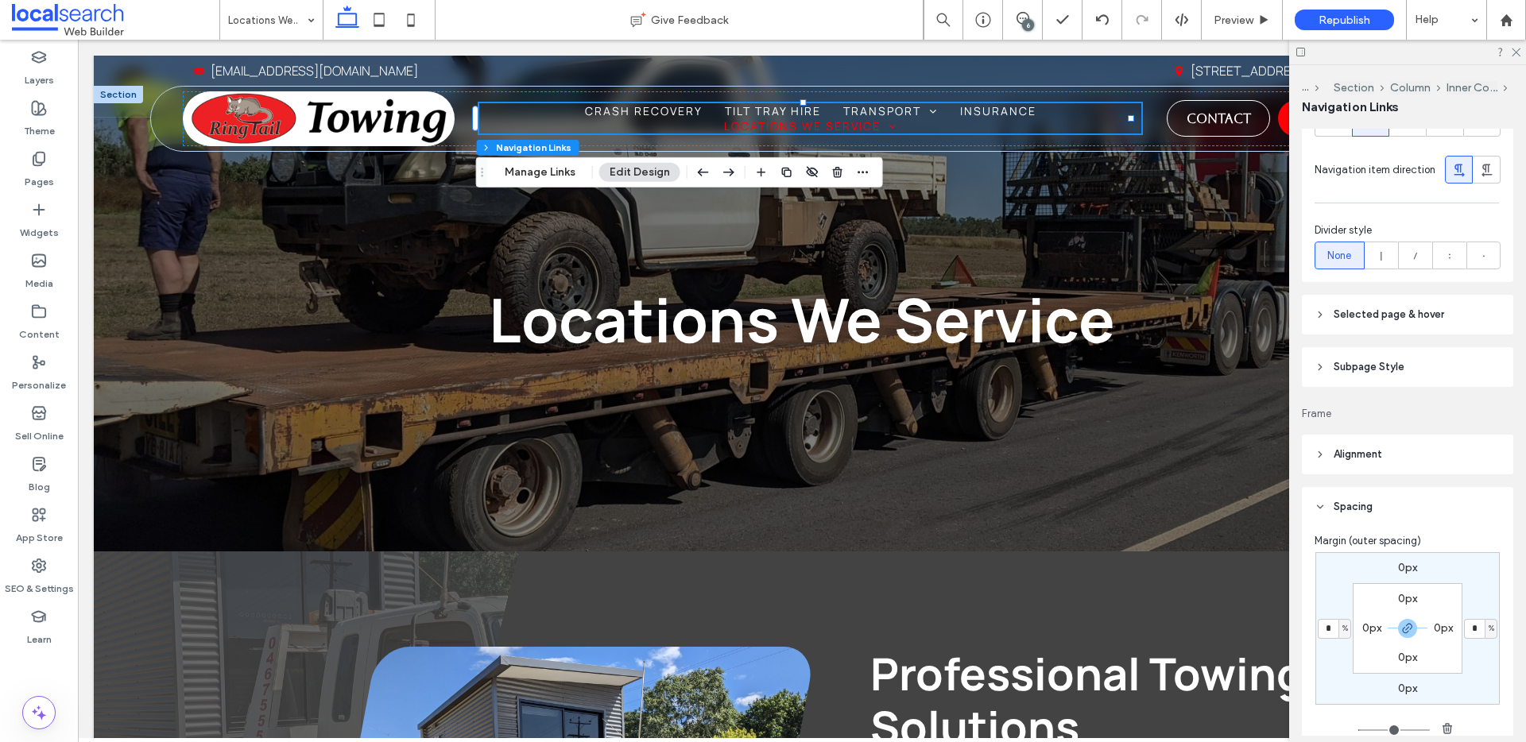
type input "*"
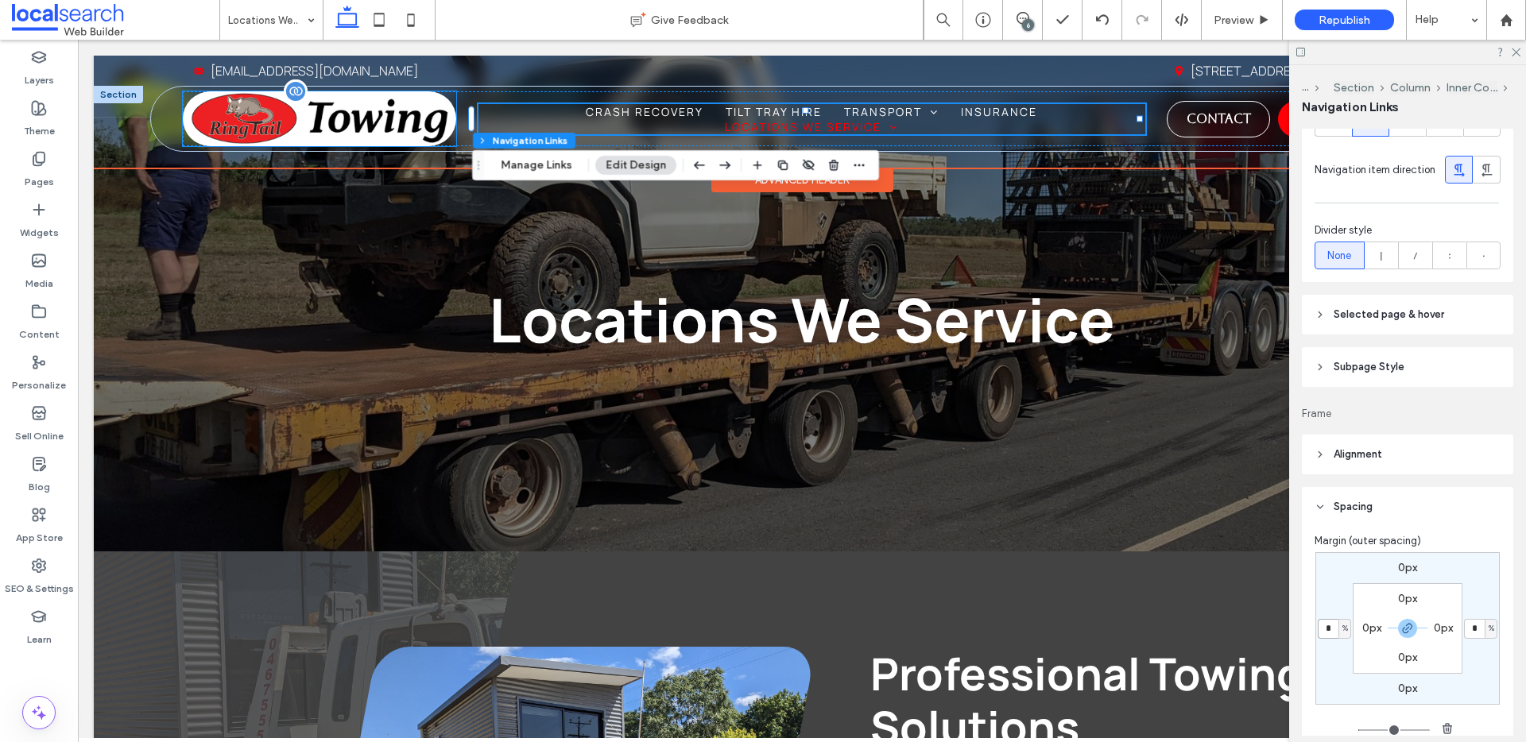
click at [424, 107] on img at bounding box center [319, 118] width 273 height 55
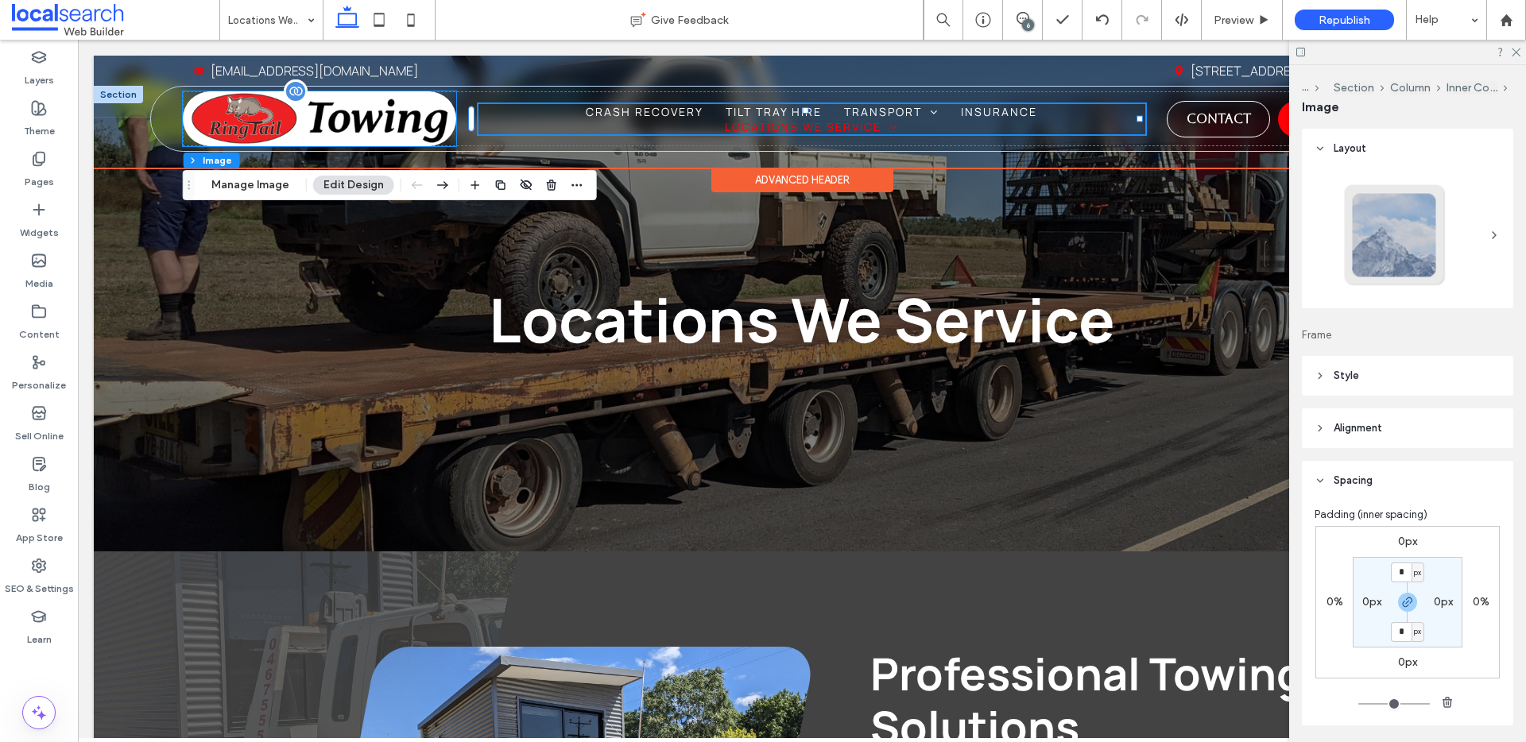
type input "***"
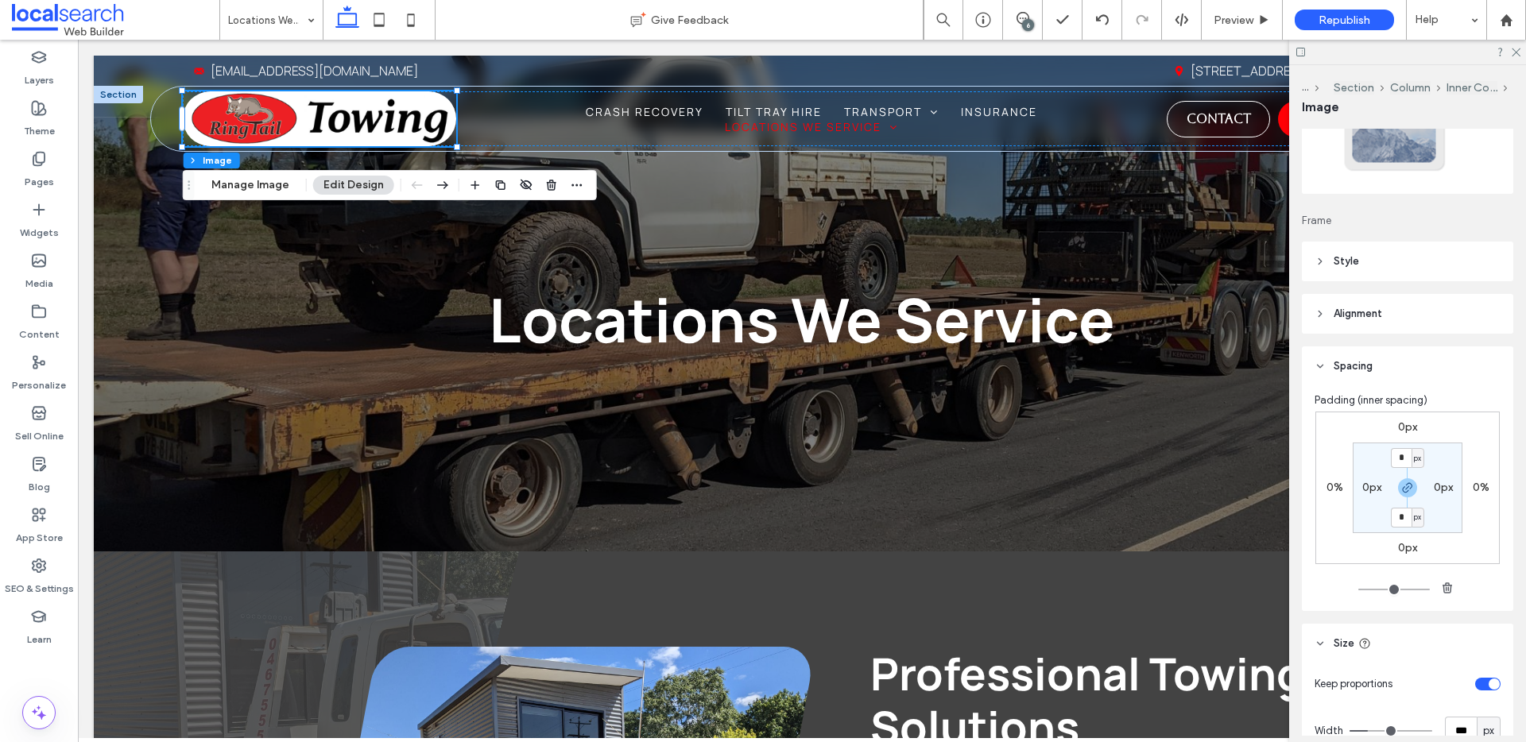
scroll to position [337, 0]
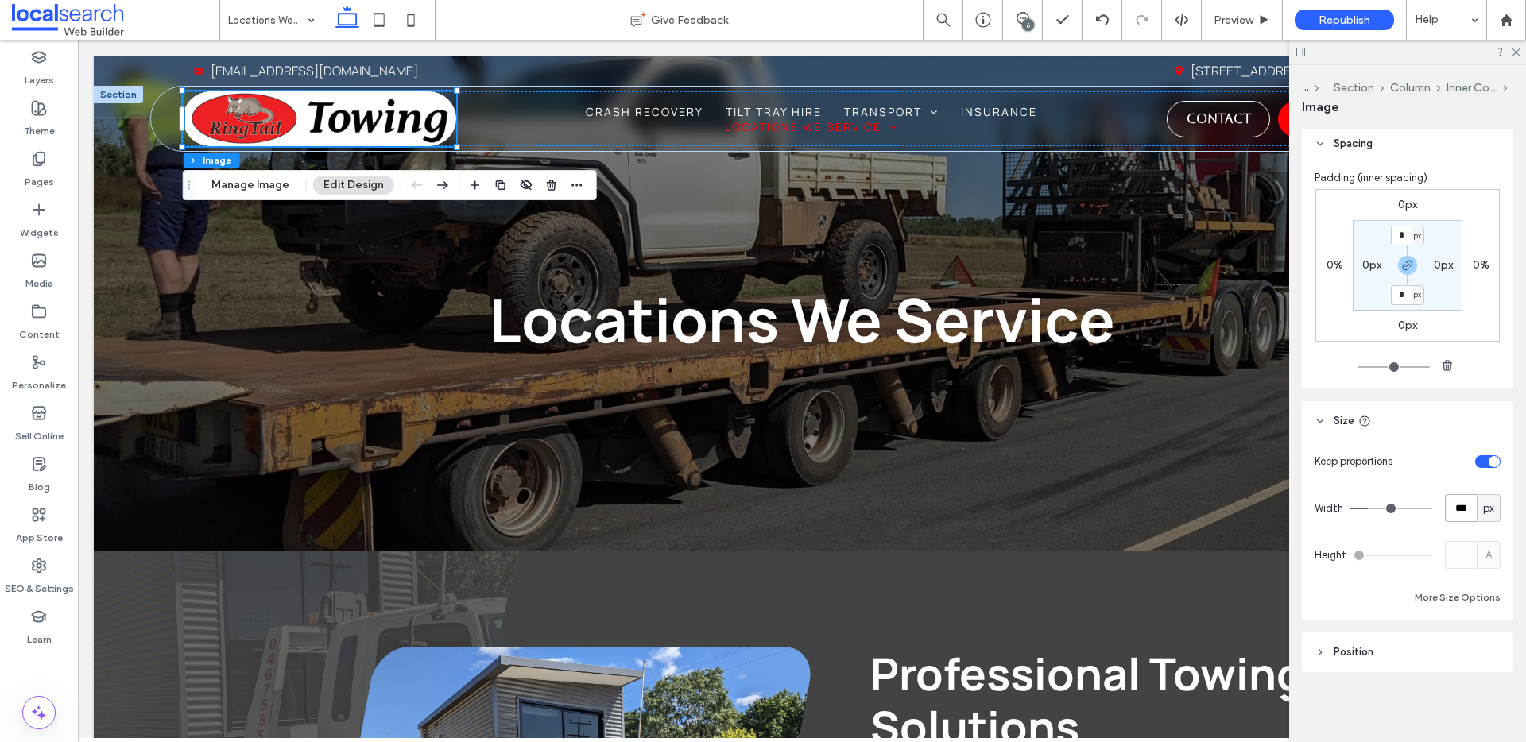
click at [1459, 511] on input "***" at bounding box center [1461, 508] width 32 height 28
type input "***"
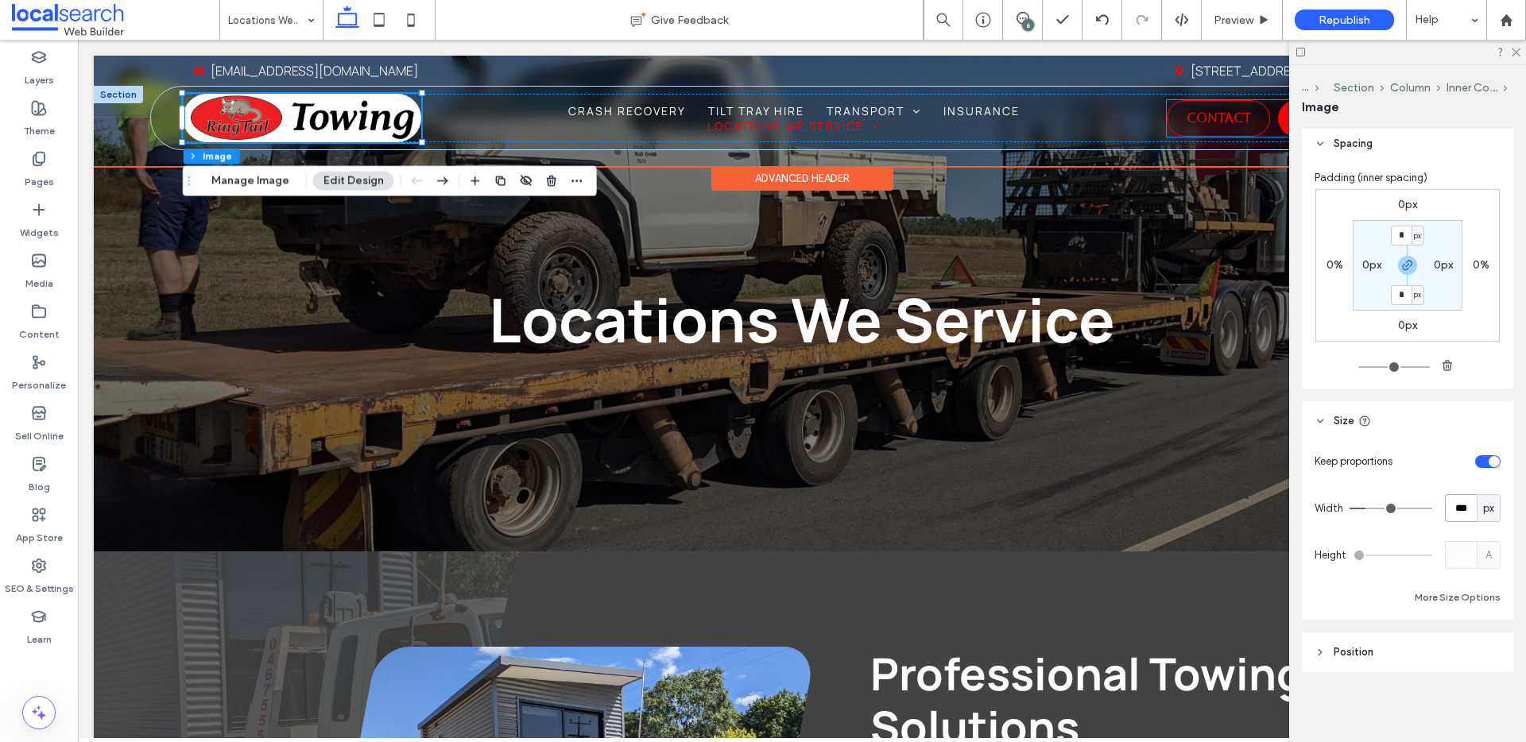
click at [1167, 120] on link "Contact" at bounding box center [1218, 118] width 103 height 37
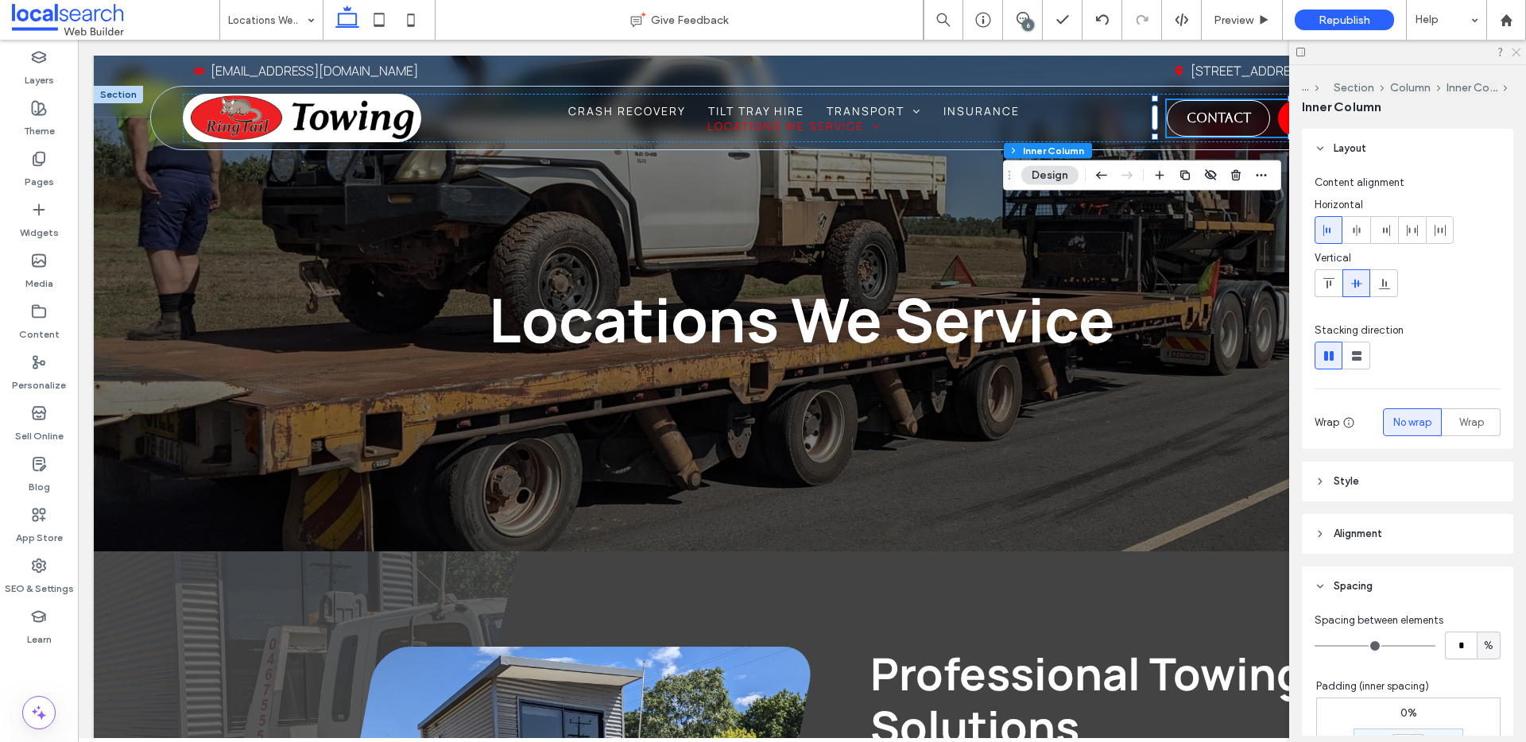
click at [1516, 48] on icon at bounding box center [1515, 51] width 10 height 10
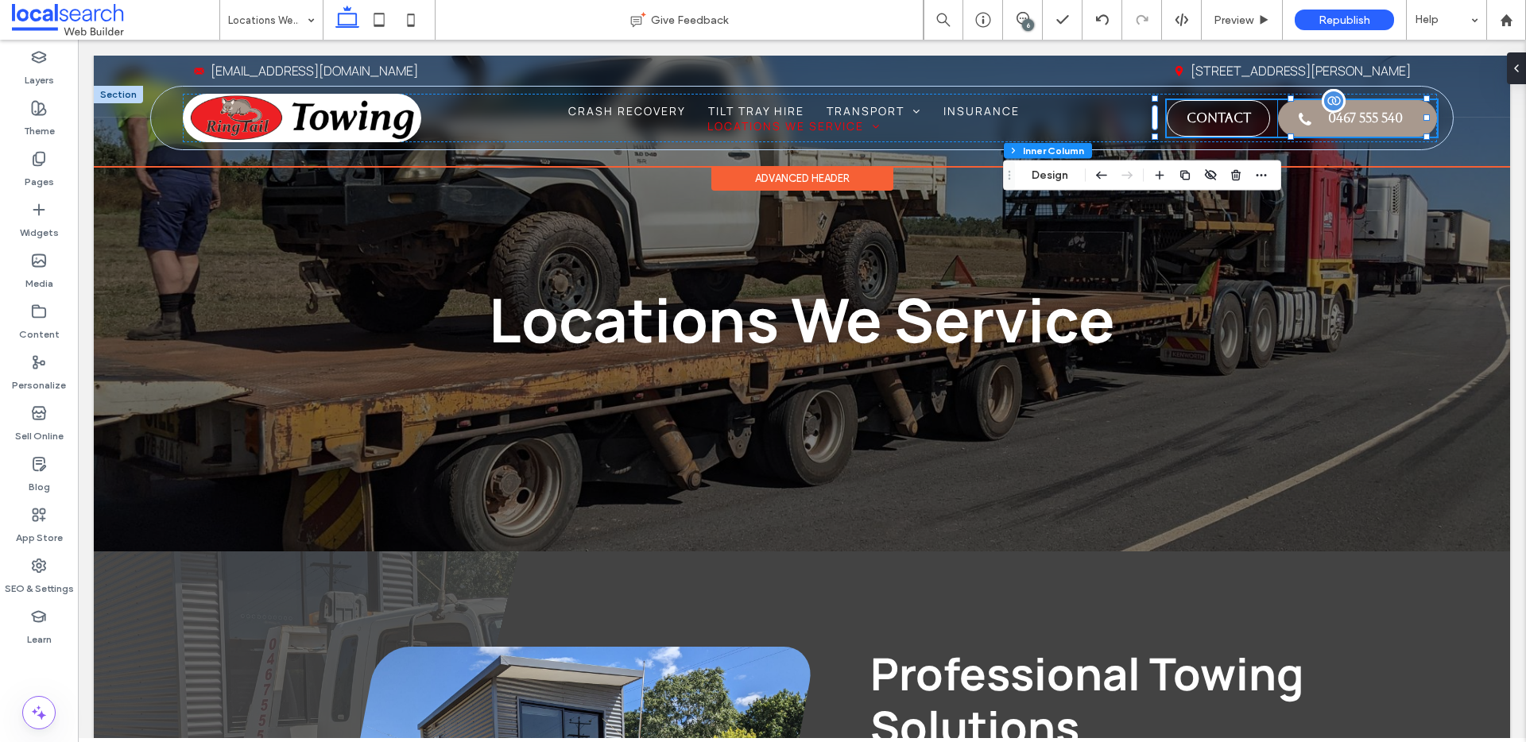
click at [1328, 122] on span "0467 555 540" at bounding box center [1365, 118] width 75 height 31
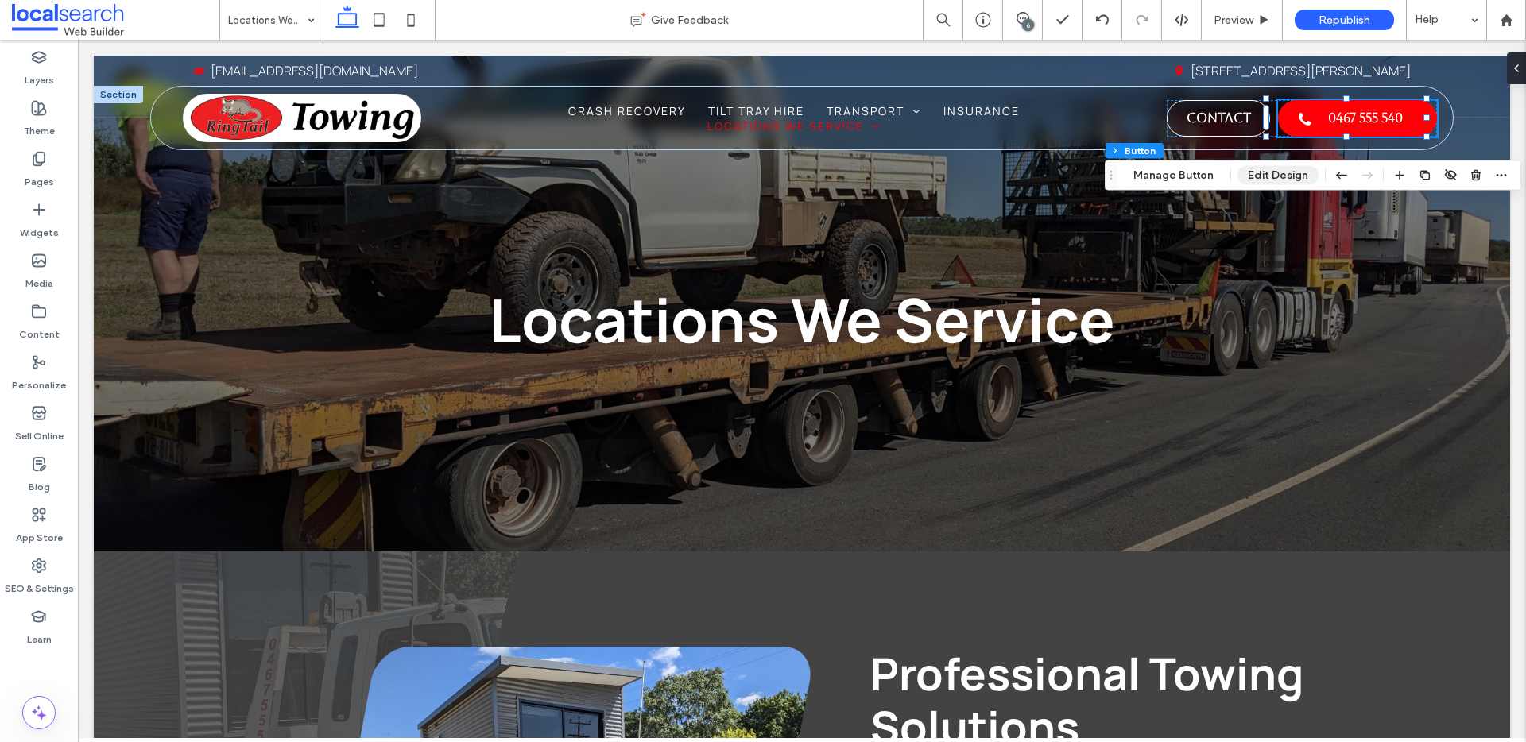
click at [1258, 171] on button "Edit Design" at bounding box center [1277, 175] width 81 height 19
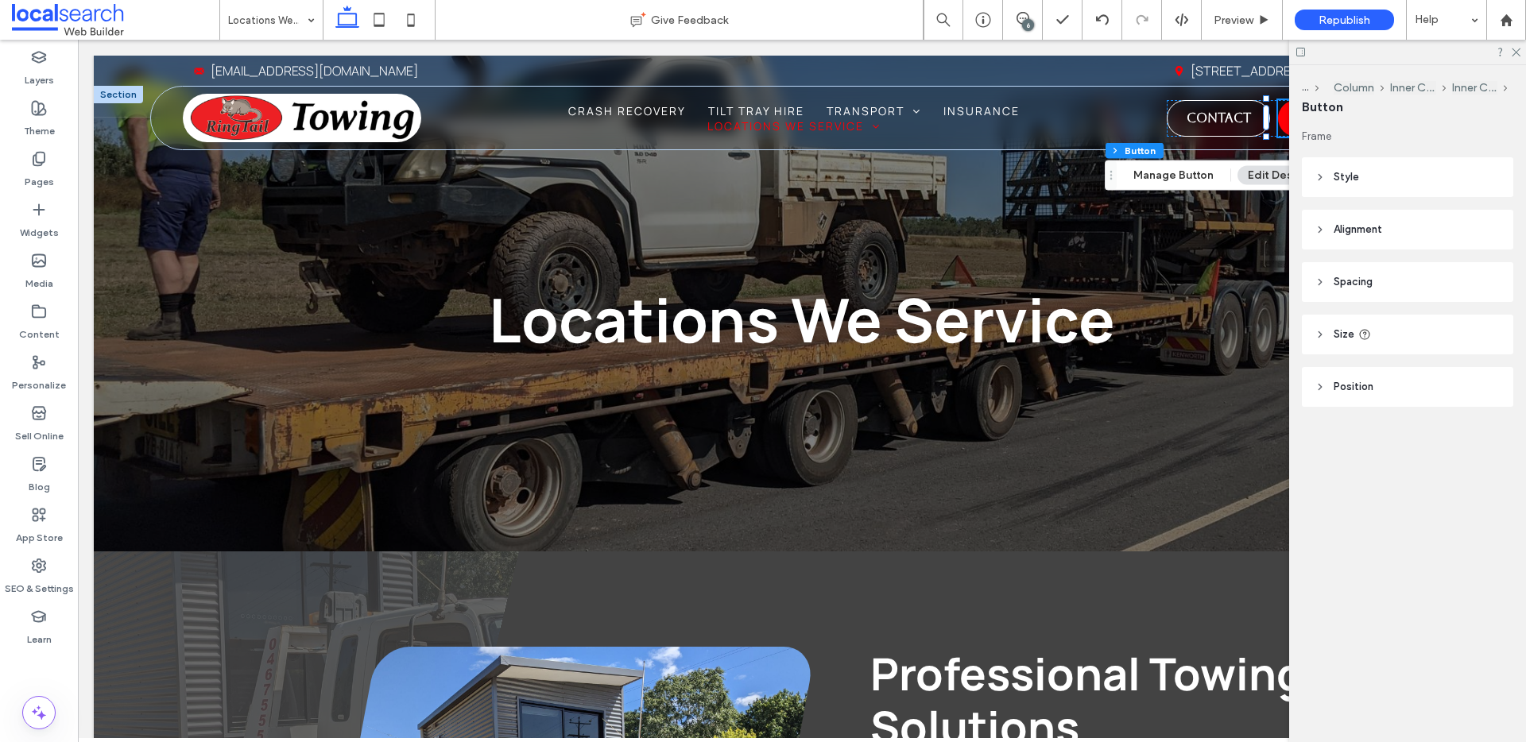
click at [1404, 336] on header "Size" at bounding box center [1407, 335] width 211 height 40
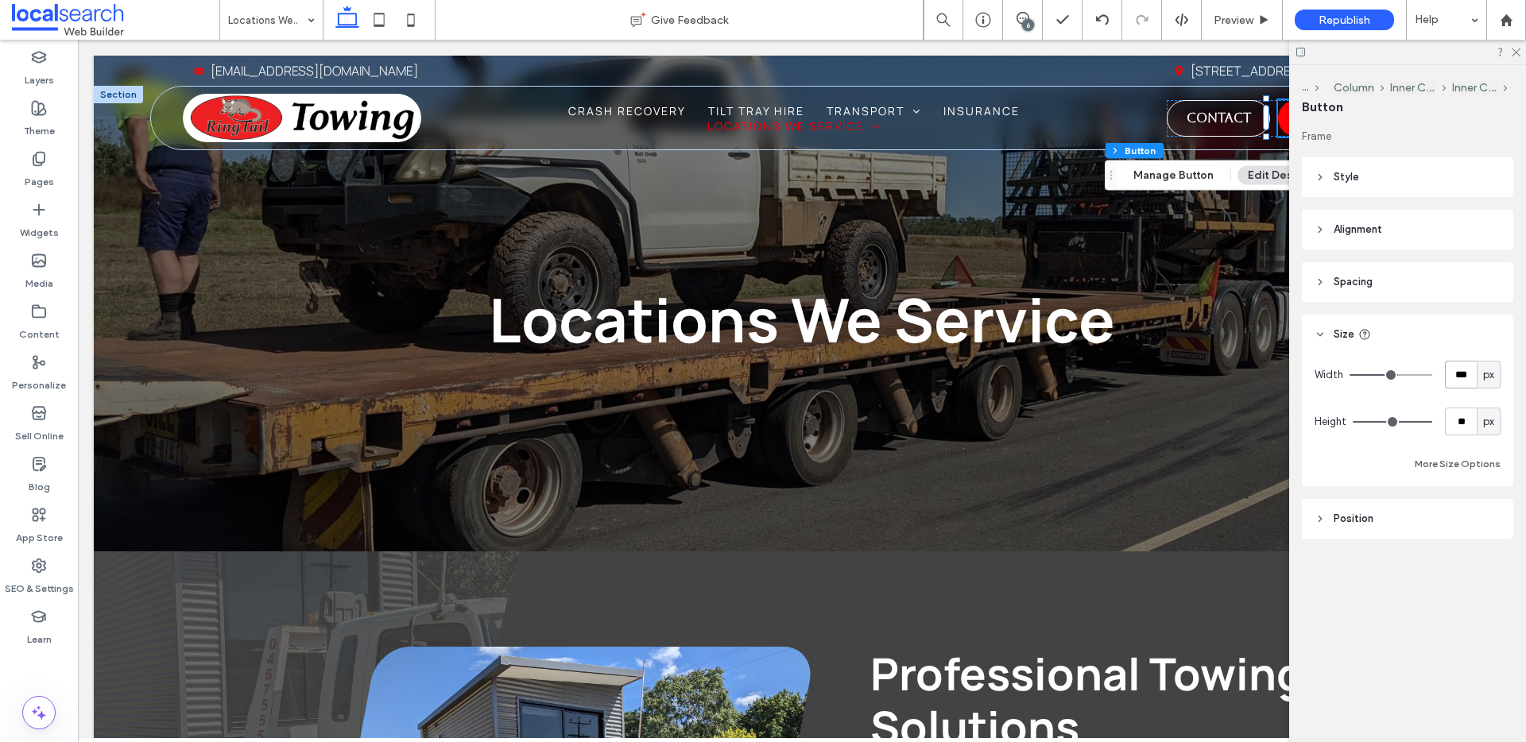
click at [1458, 367] on input "***" at bounding box center [1461, 375] width 32 height 28
type input "***"
click at [1515, 48] on icon at bounding box center [1515, 51] width 10 height 10
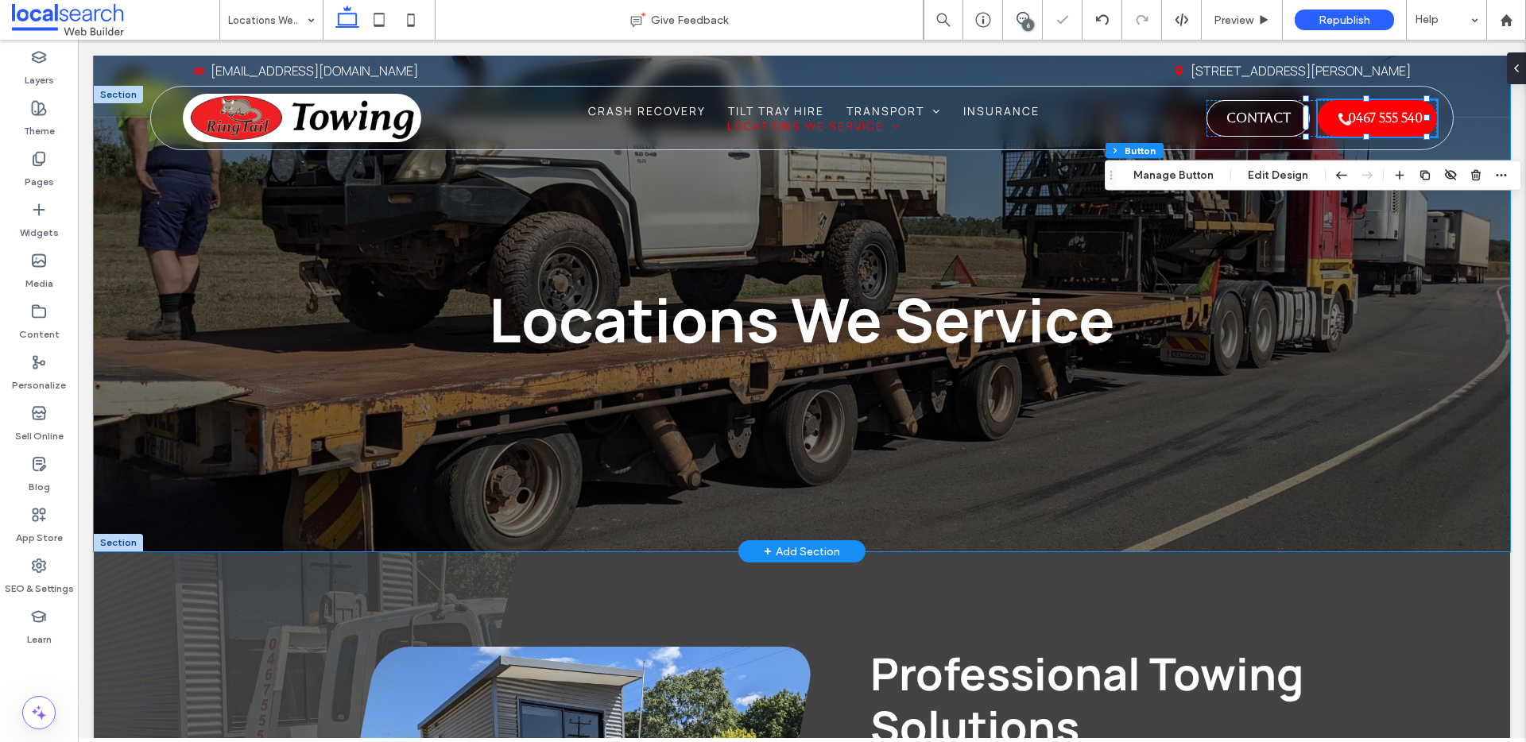
click at [1264, 474] on div "Locations We Service" at bounding box center [802, 304] width 1416 height 496
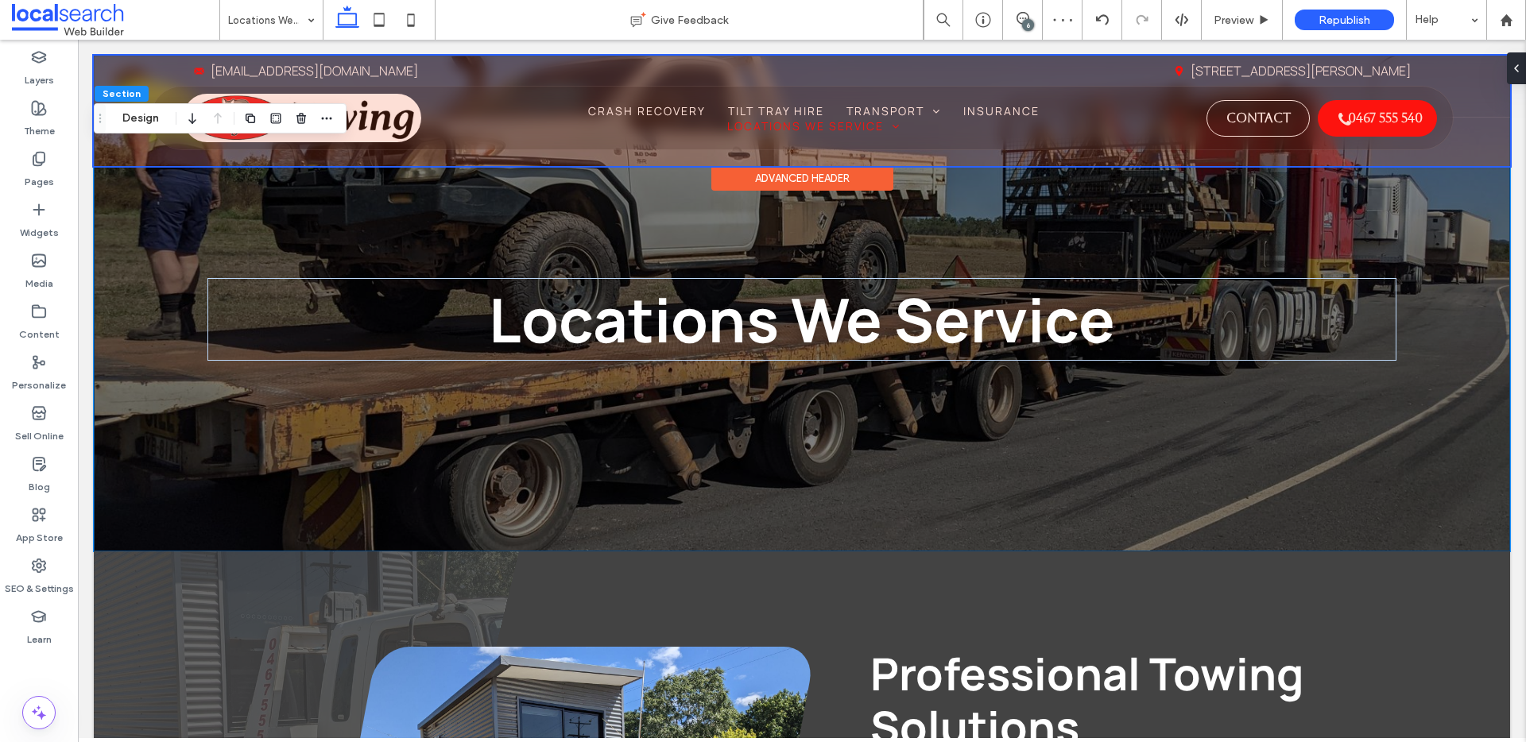
click at [1356, 109] on div at bounding box center [802, 111] width 1416 height 110
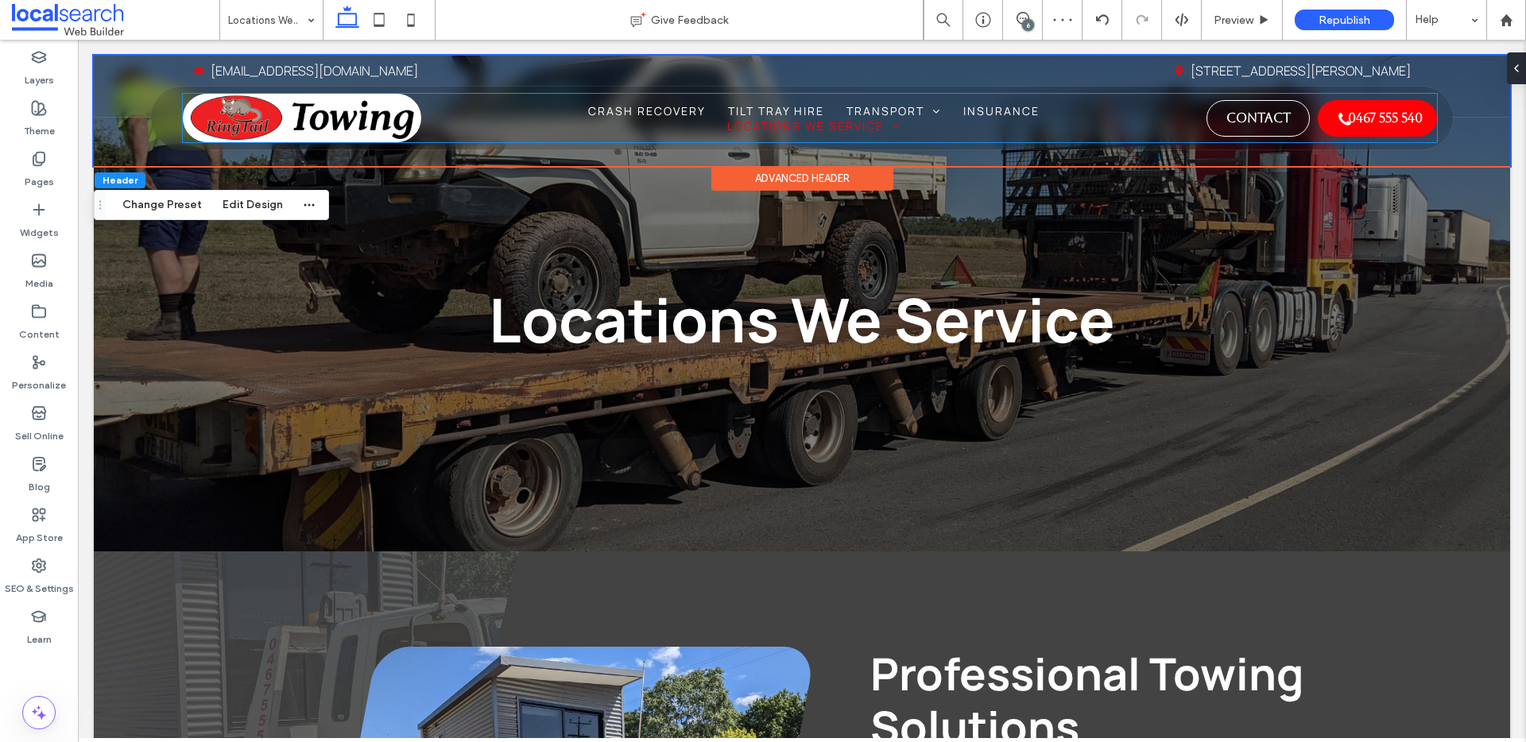
click at [1356, 109] on span "0467 555 540" at bounding box center [1385, 118] width 75 height 31
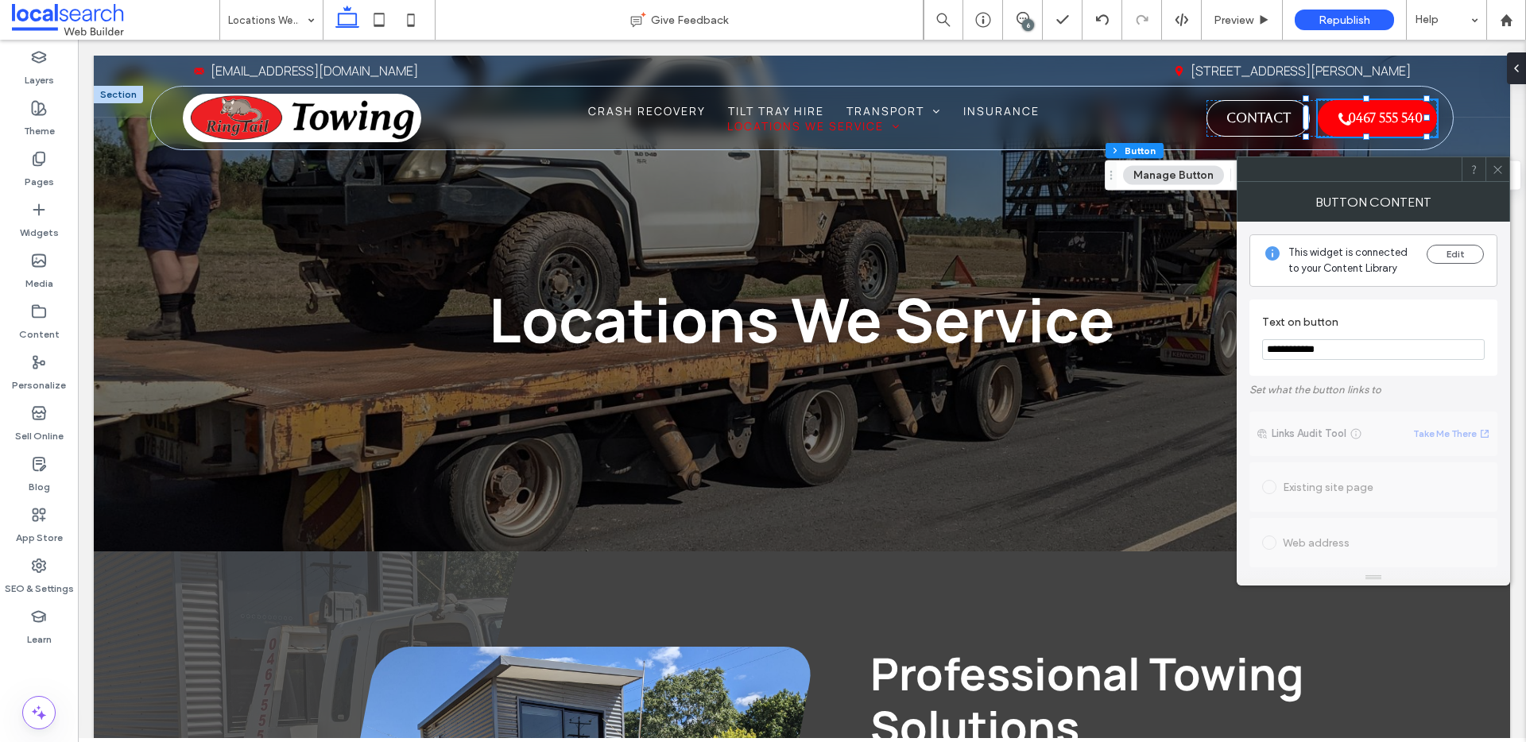
drag, startPoint x: 1501, startPoint y: 173, endPoint x: 1474, endPoint y: 171, distance: 27.1
click at [1501, 172] on icon at bounding box center [1498, 170] width 12 height 12
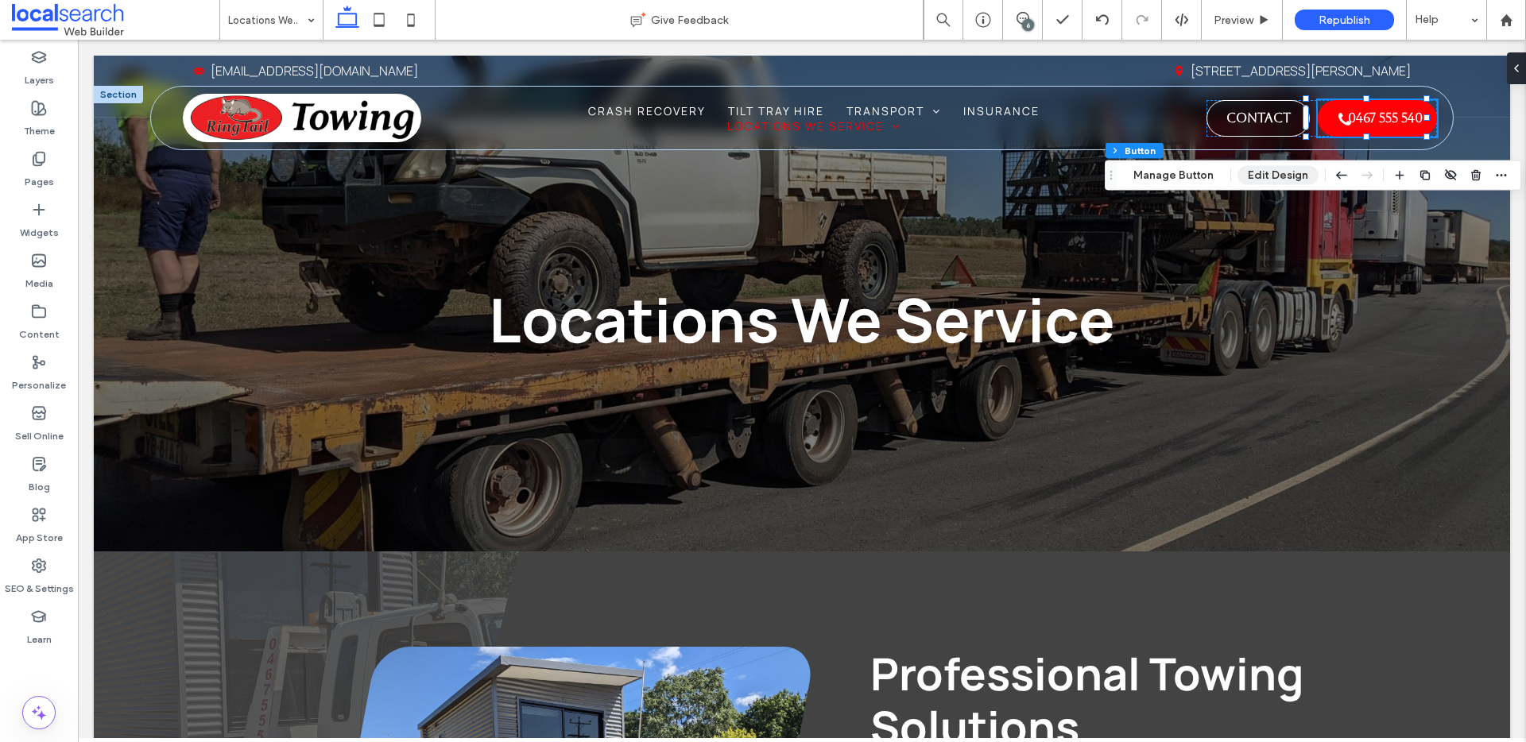
click at [1284, 172] on button "Edit Design" at bounding box center [1277, 175] width 81 height 19
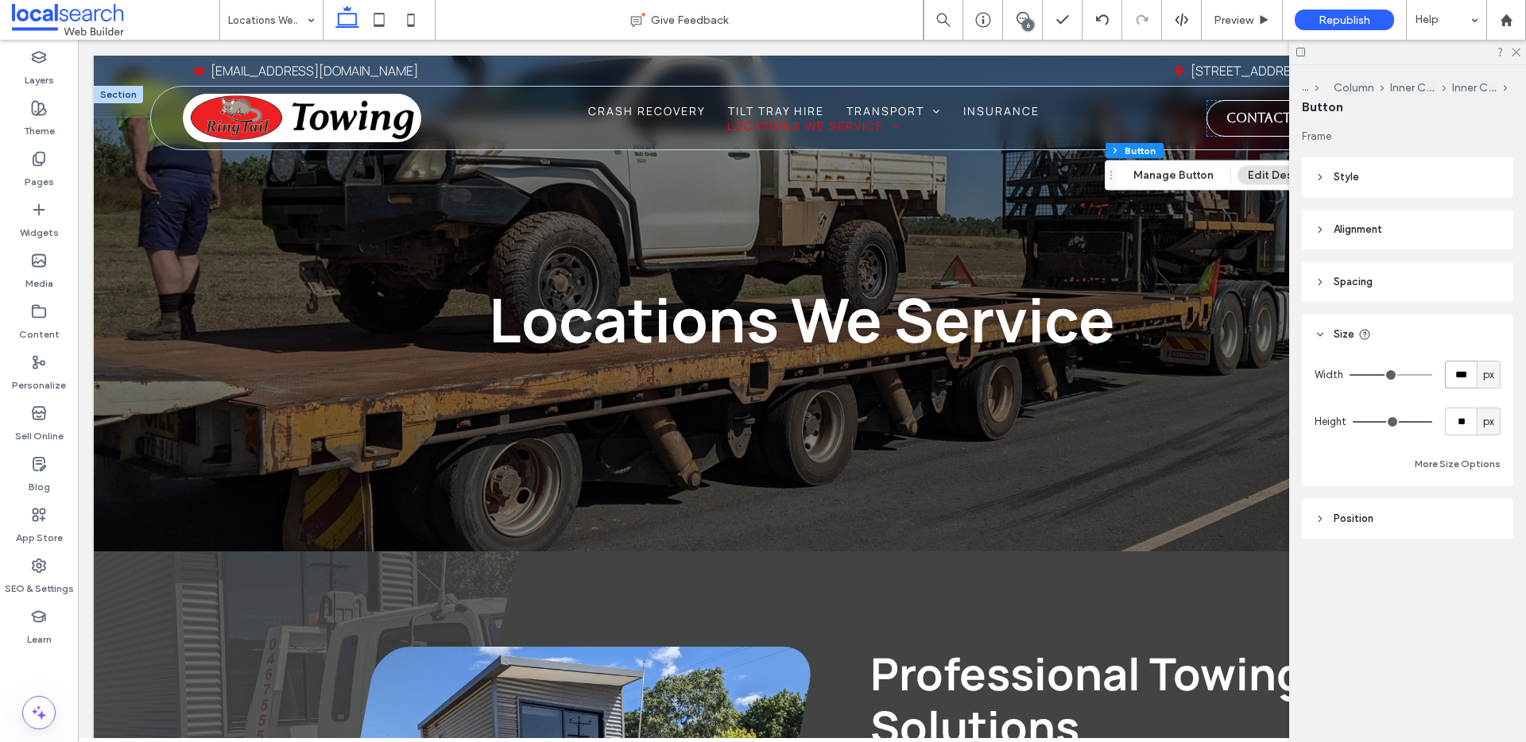
click at [1465, 370] on input "***" at bounding box center [1461, 375] width 32 height 28
type input "***"
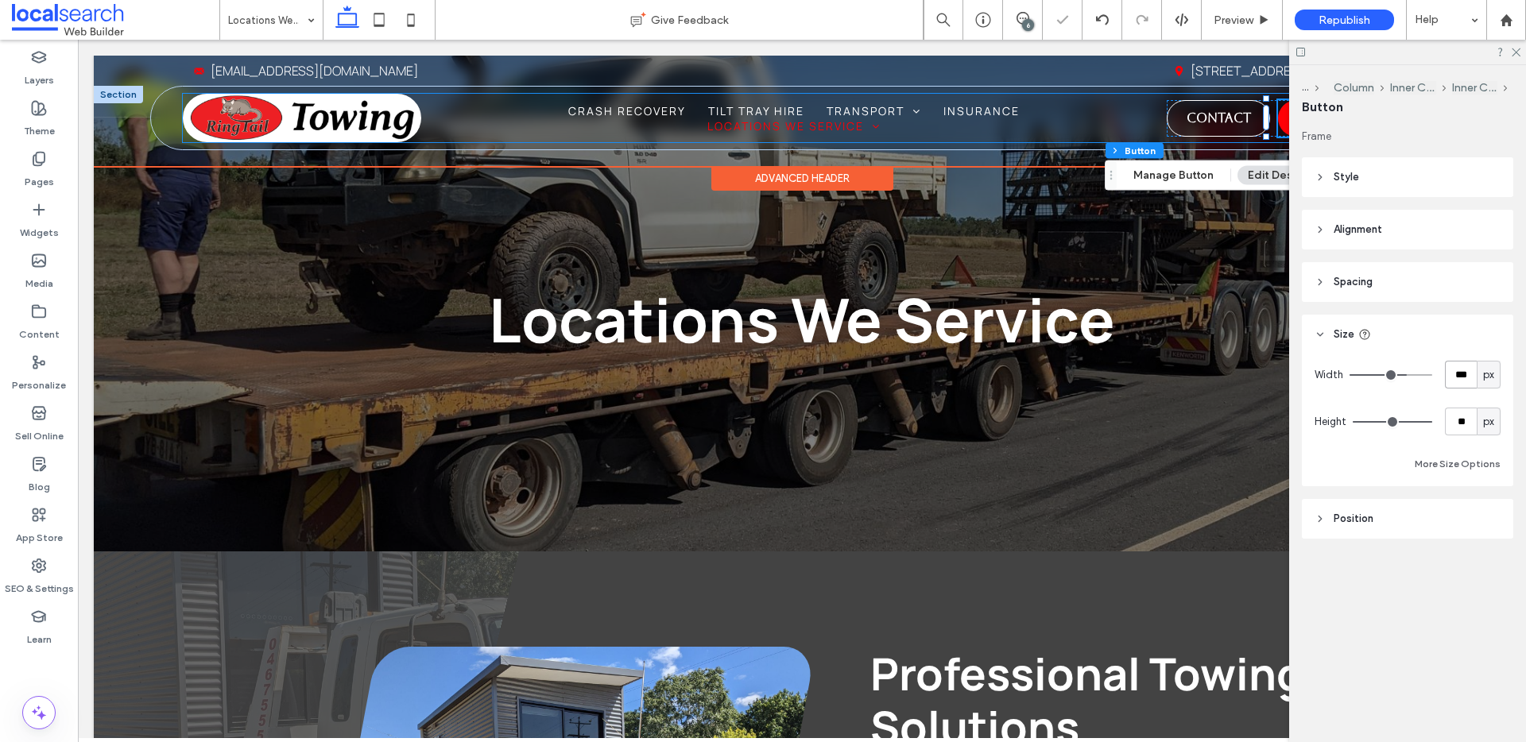
click at [1141, 112] on div "Home Crash Recovery Tilt Tray Hire Transport Shipping Container Transport Boat …" at bounding box center [809, 118] width 1253 height 48
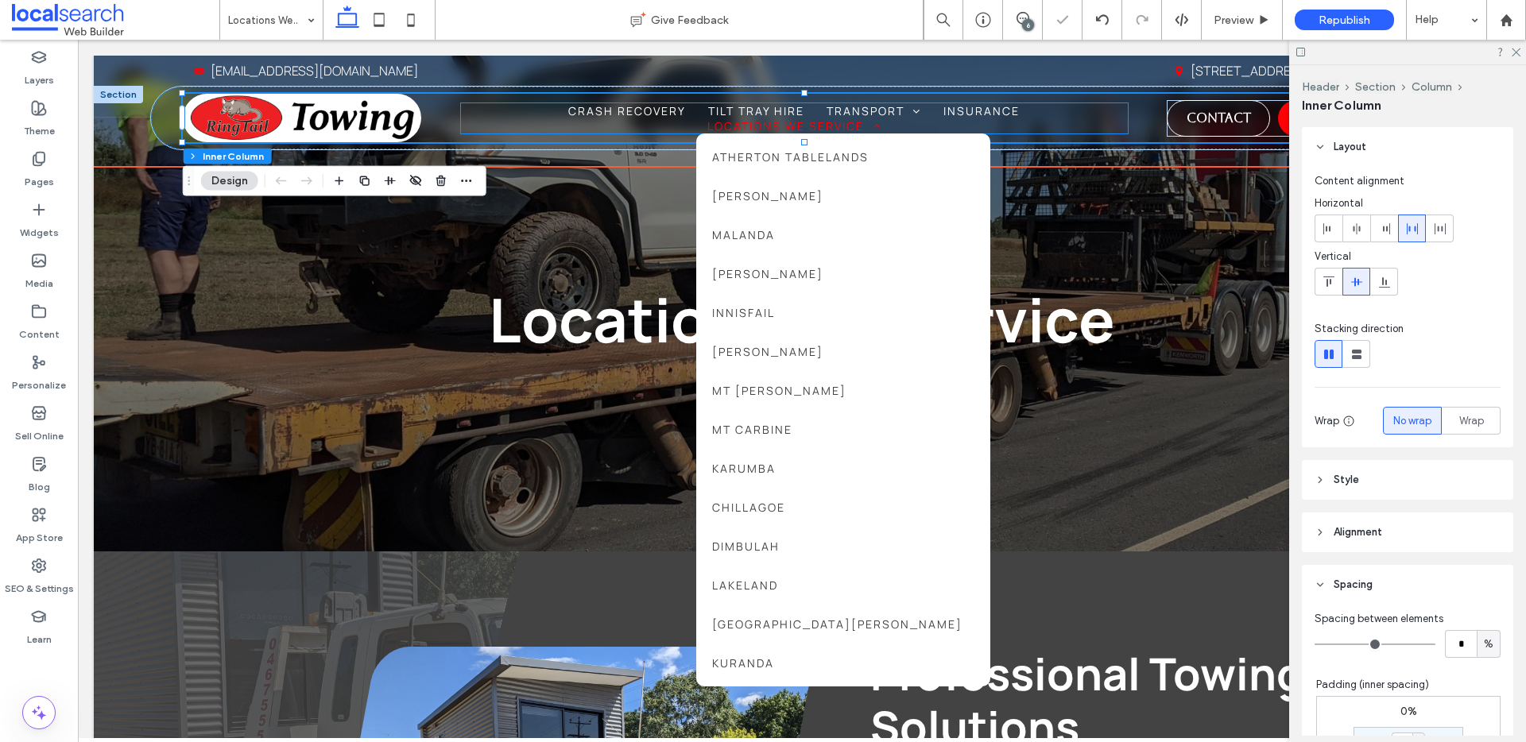
click at [881, 121] on span at bounding box center [872, 126] width 17 height 11
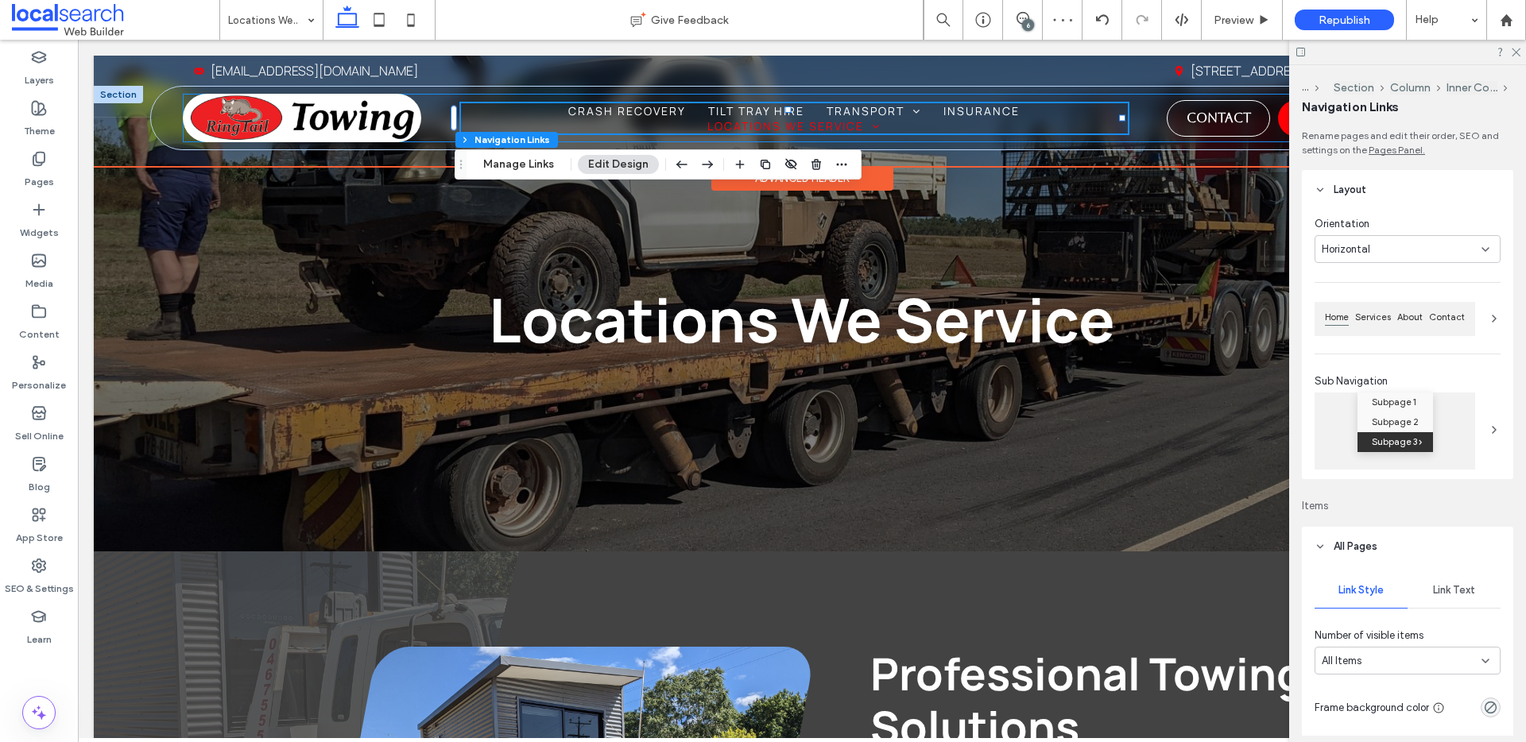
click at [1142, 115] on div "Home Crash Recovery Tilt Tray Hire Transport Shipping Container Transport Boat …" at bounding box center [809, 118] width 1253 height 48
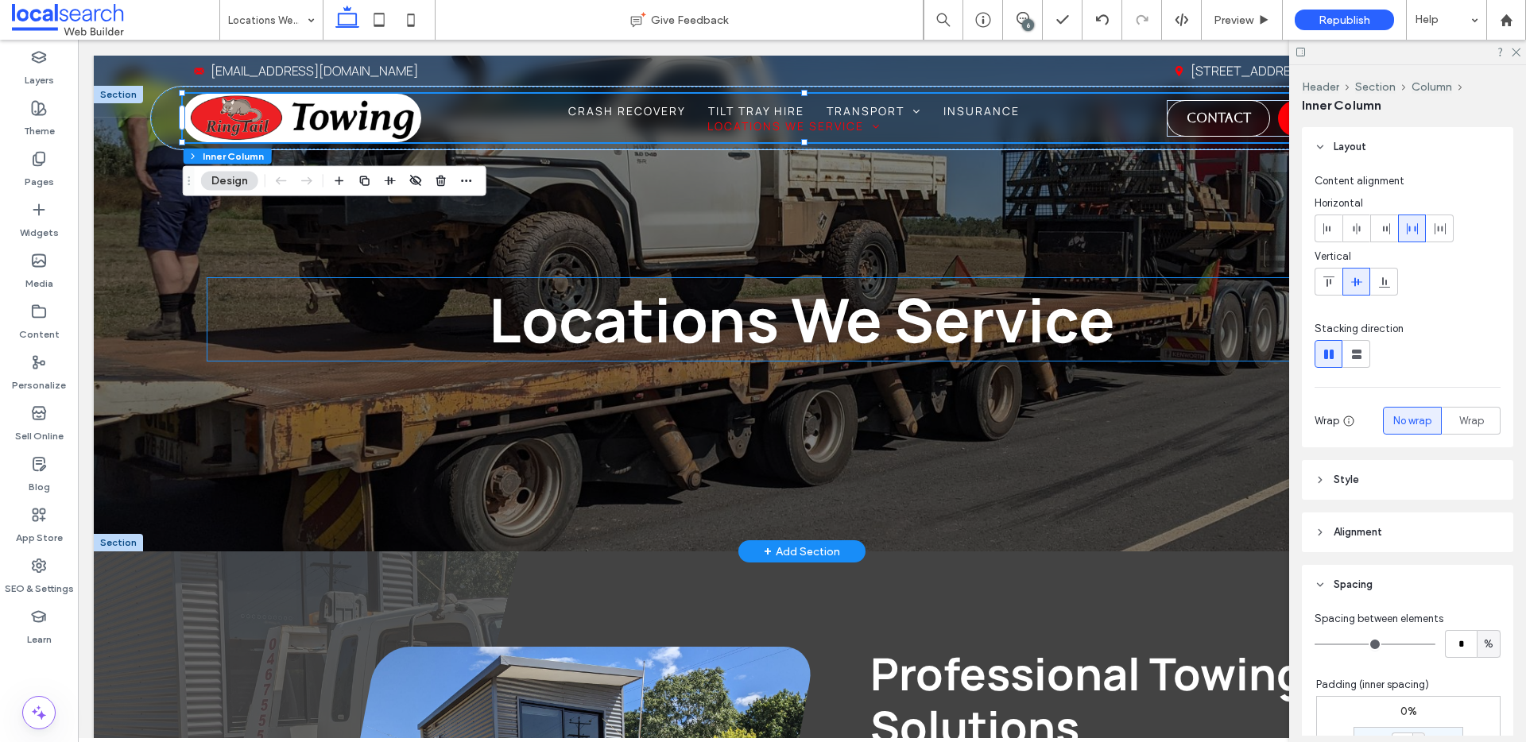
click at [323, 285] on h1 "Locations We Service" at bounding box center [802, 319] width 1190 height 83
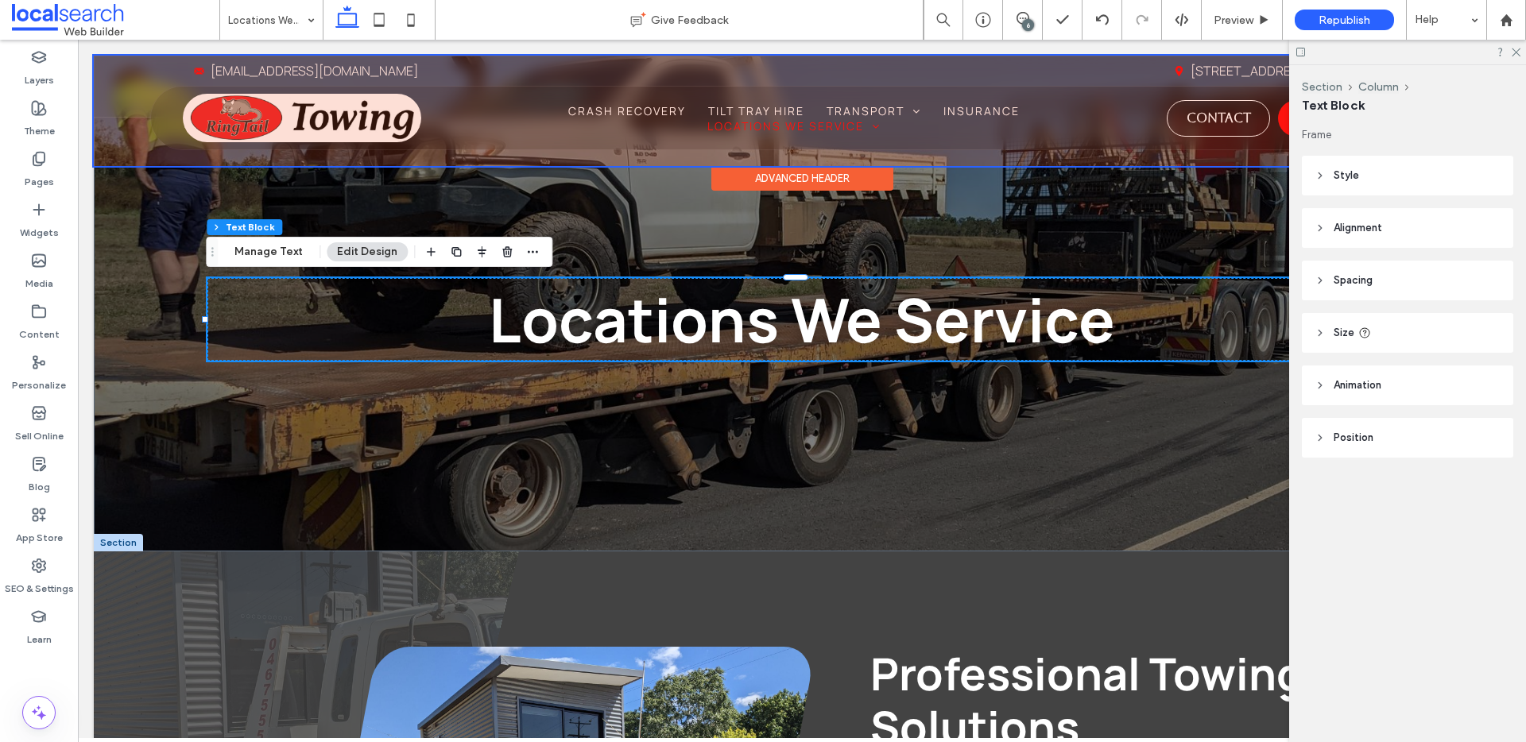
click at [500, 107] on div at bounding box center [802, 111] width 1416 height 110
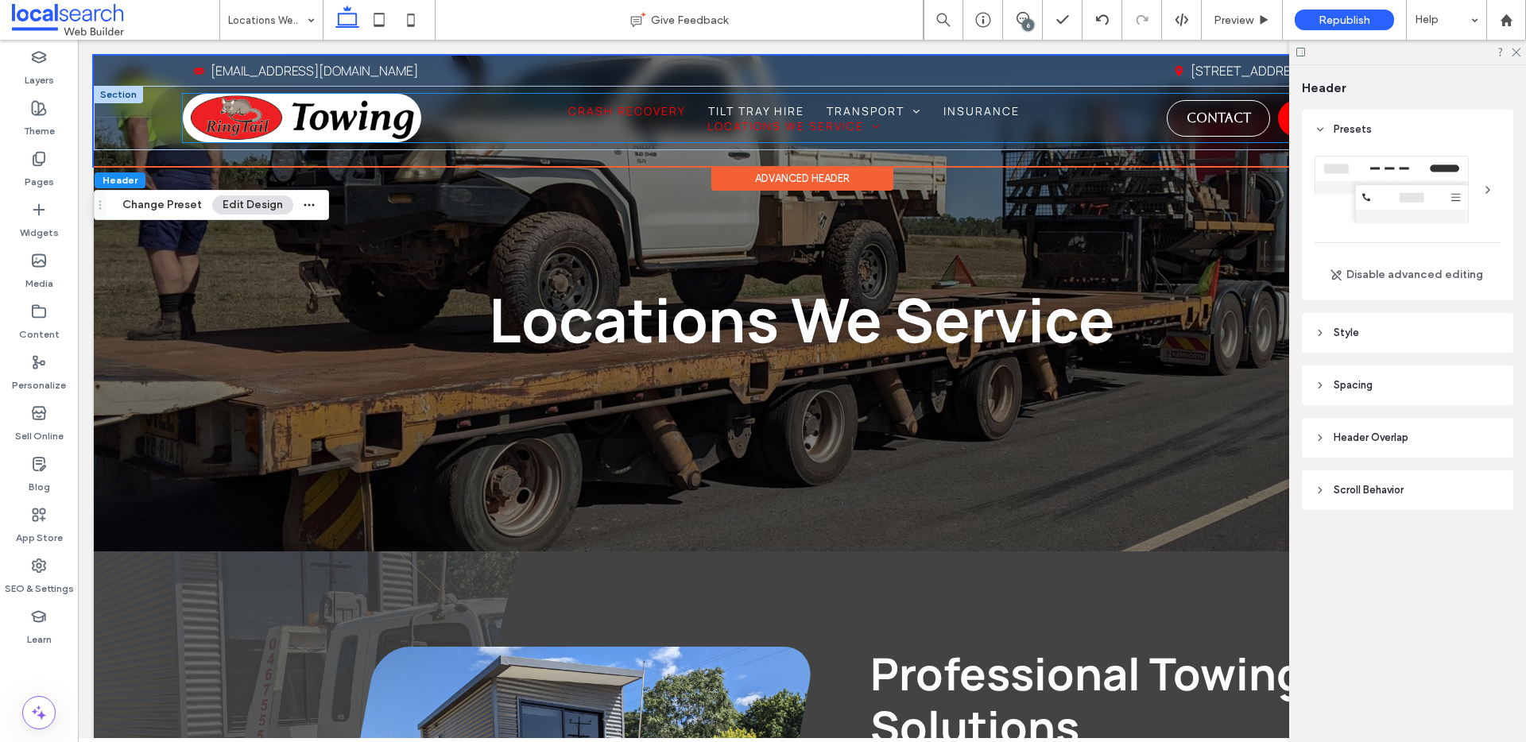
click at [568, 114] on span "Crash Recovery" at bounding box center [627, 110] width 118 height 15
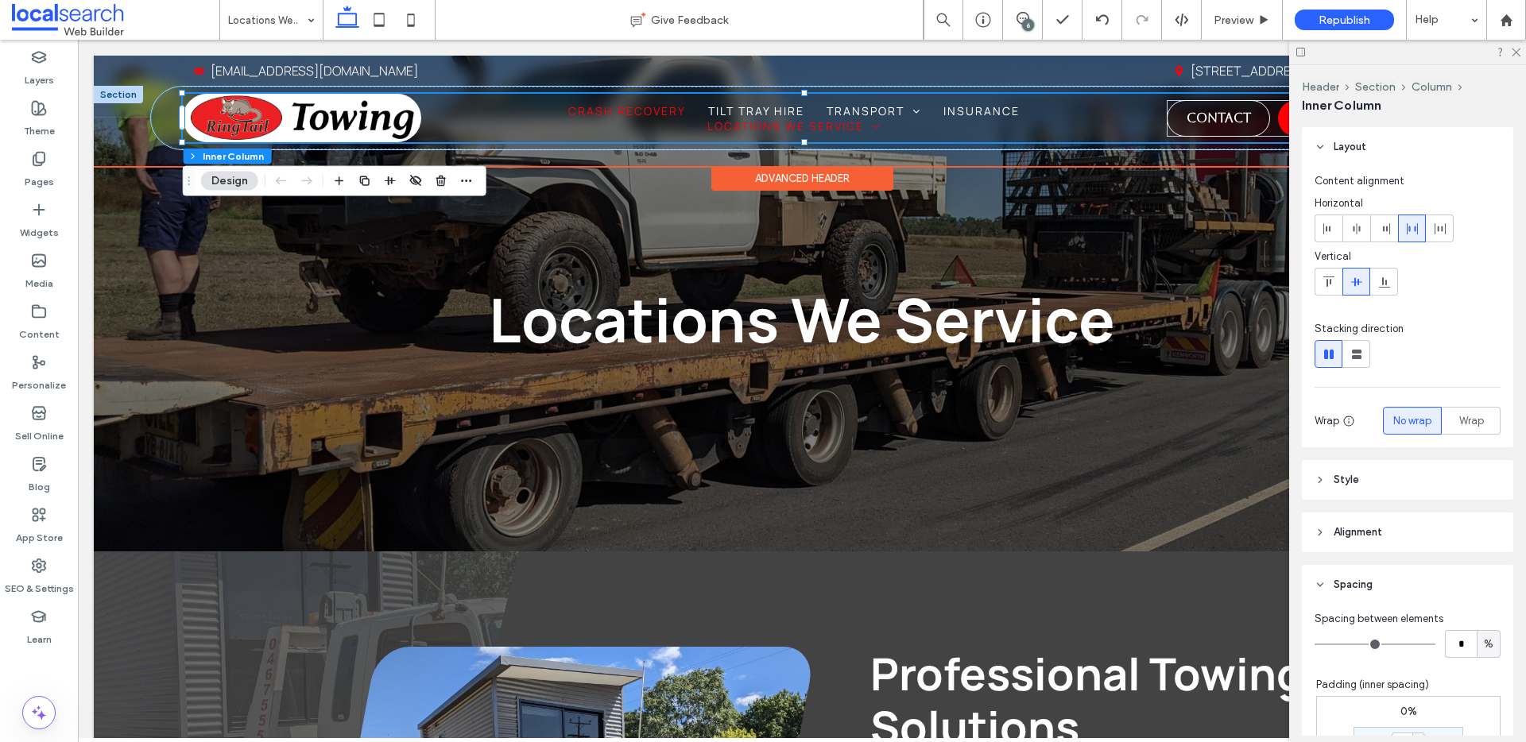
click at [568, 116] on span "Crash Recovery" at bounding box center [627, 110] width 118 height 15
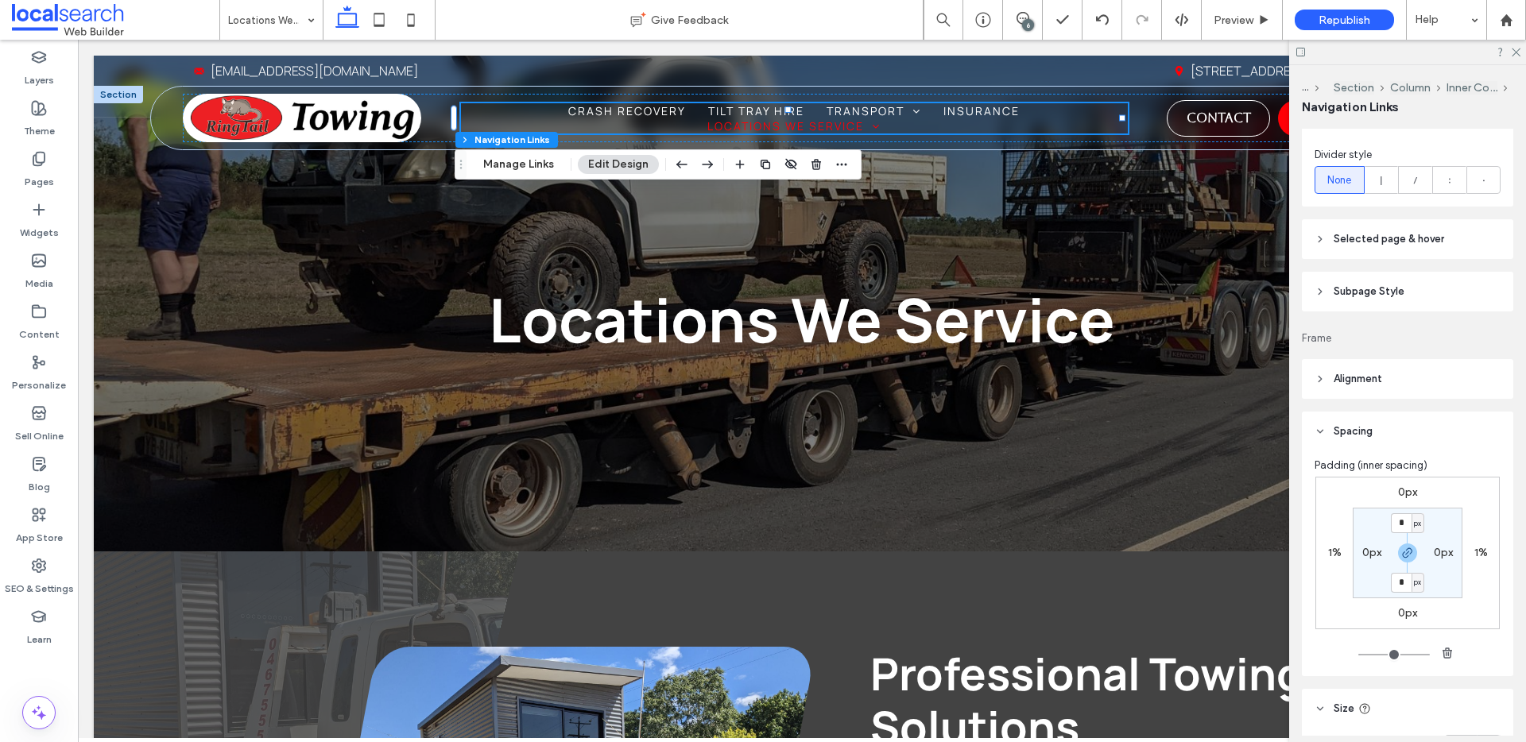
scroll to position [853, 0]
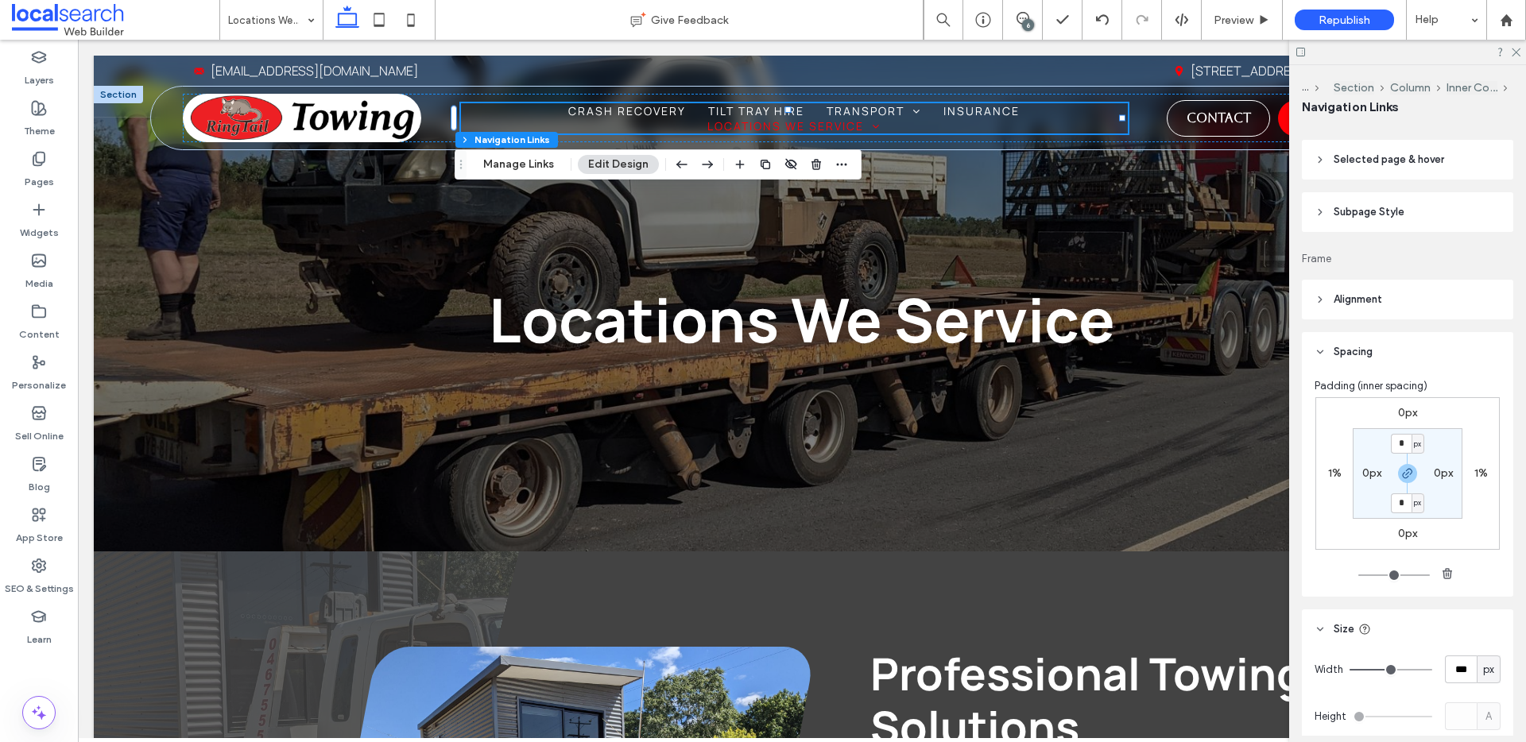
click at [1484, 472] on div "1%" at bounding box center [1480, 474] width 37 height 14
click at [1482, 477] on label "1%" at bounding box center [1481, 474] width 14 height 14
type input "*"
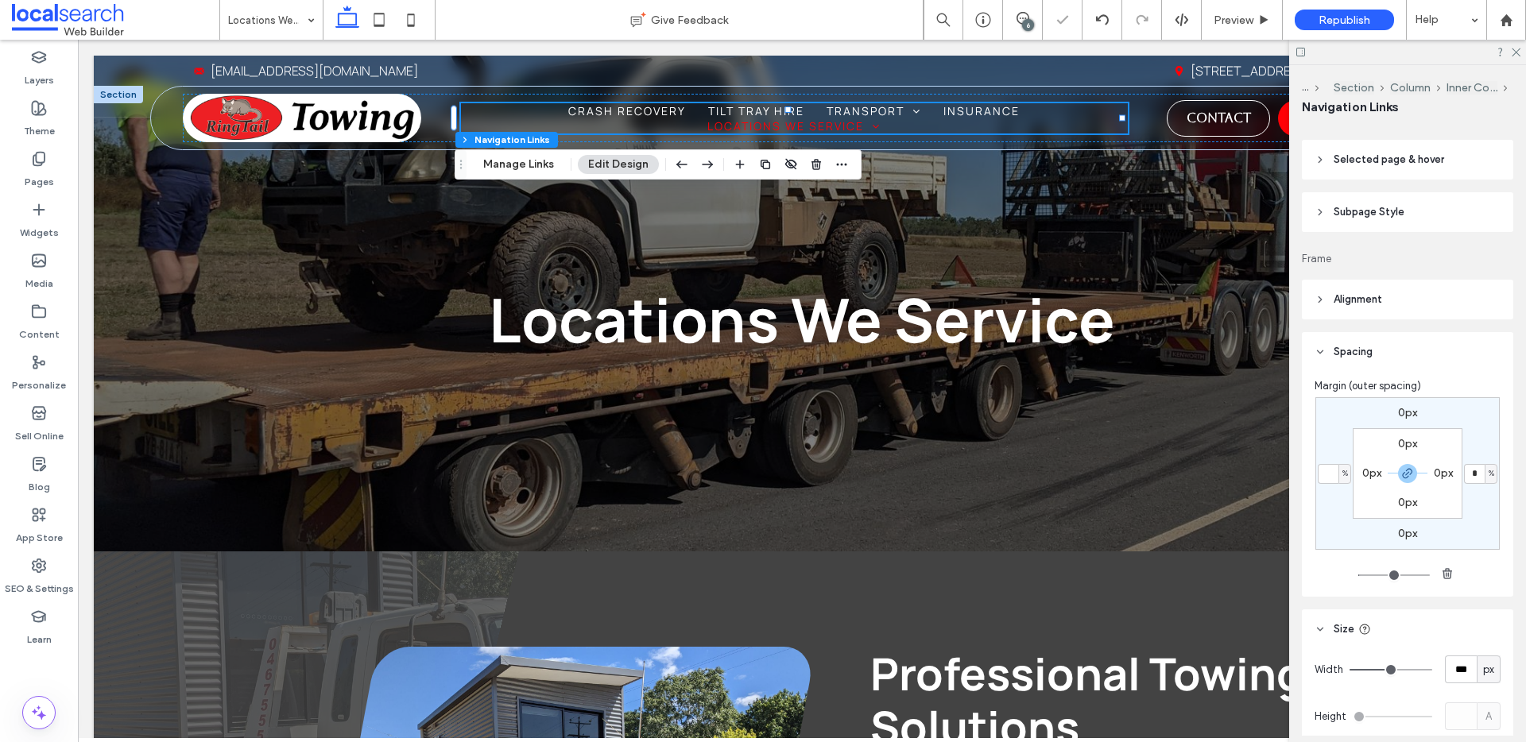
type input "*"
click at [1485, 672] on div "px" at bounding box center [1489, 670] width 16 height 16
click at [1484, 648] on div "A" at bounding box center [1480, 646] width 22 height 28
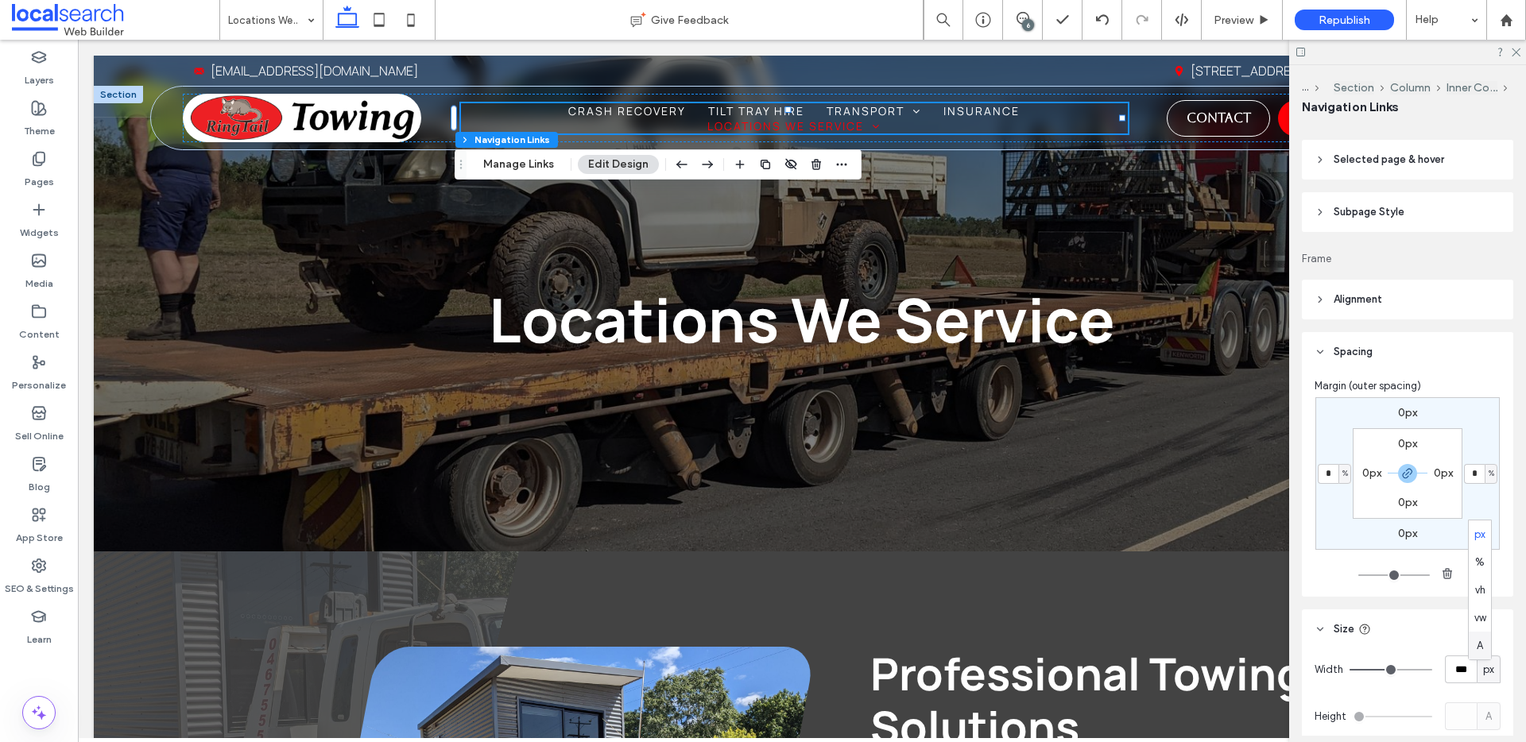
type input "*"
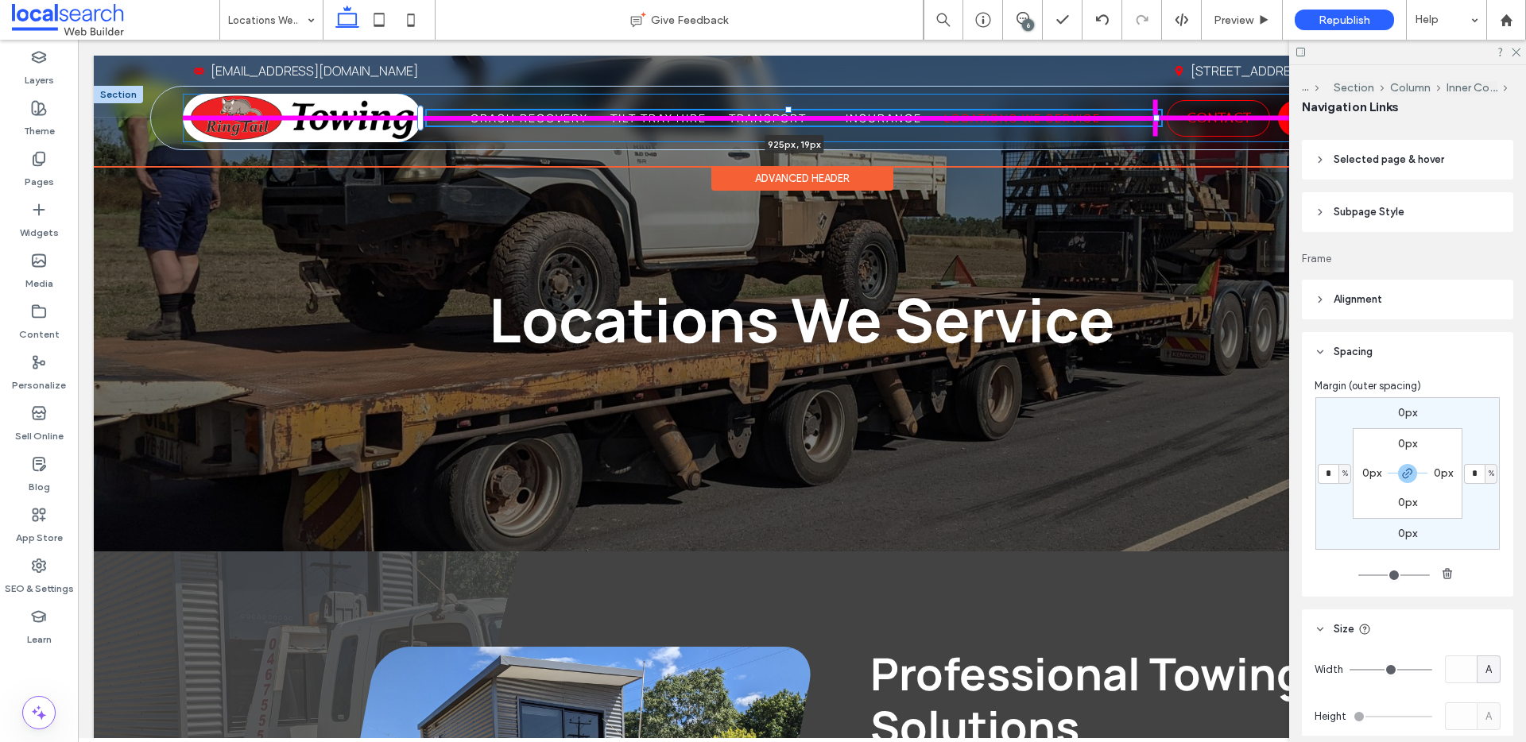
drag, startPoint x: 1124, startPoint y: 118, endPoint x: 1193, endPoint y: 115, distance: 69.2
click at [1193, 115] on div "Phone Icon Menu Icon Home Crash Recovery Tilt Tray Hire Transport Shipping Cont…" at bounding box center [801, 118] width 1301 height 63
type input "***"
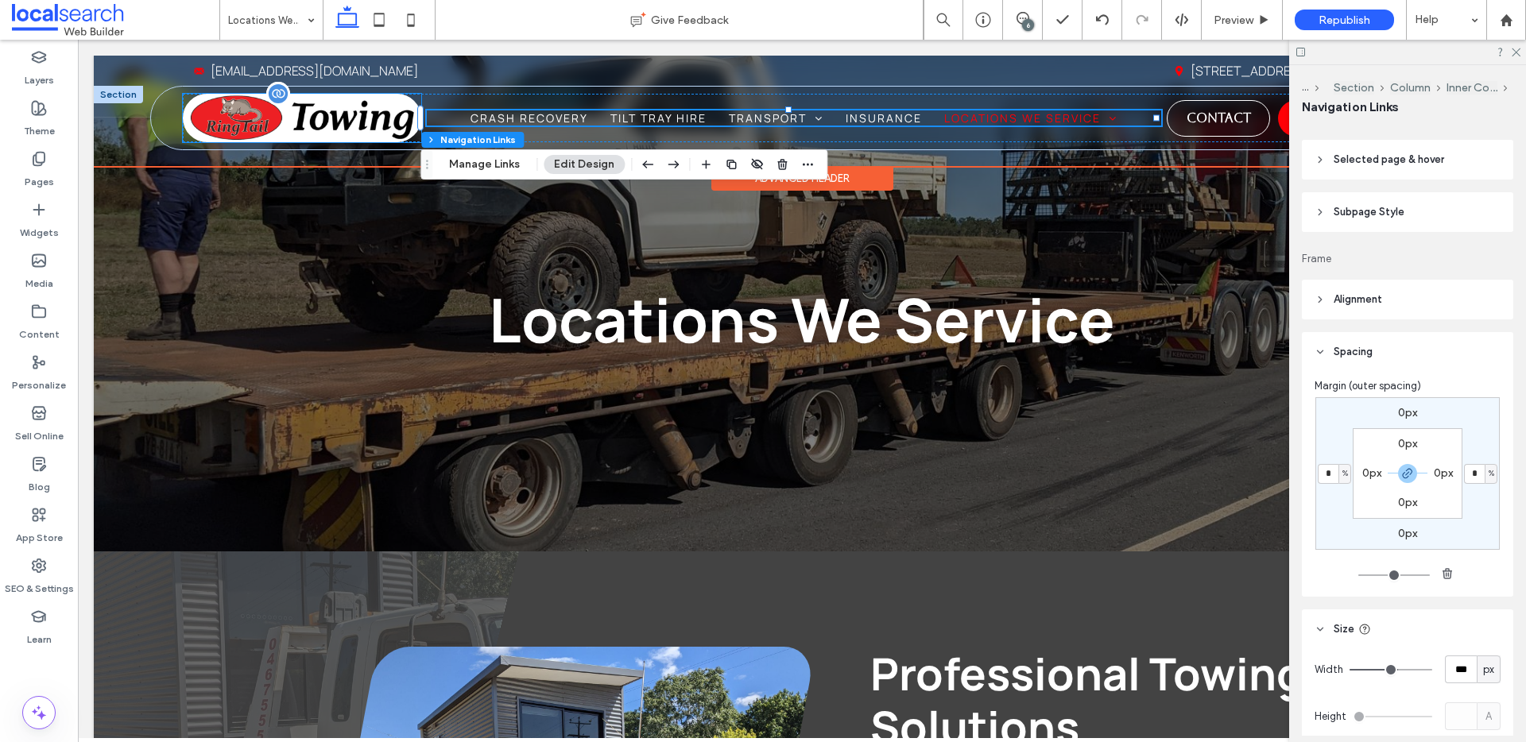
click at [377, 116] on img at bounding box center [302, 118] width 238 height 48
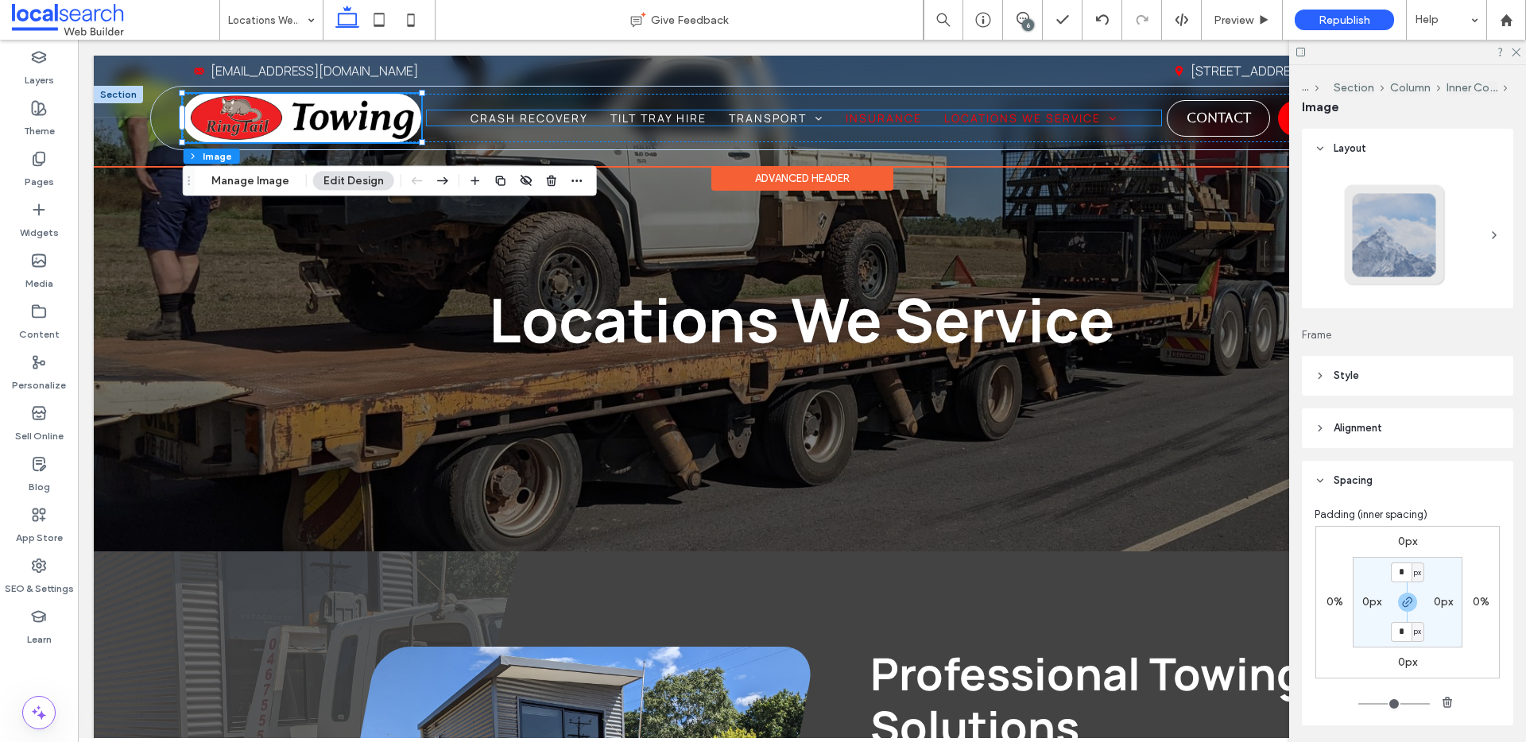
click at [868, 116] on span "Insurance" at bounding box center [884, 117] width 76 height 15
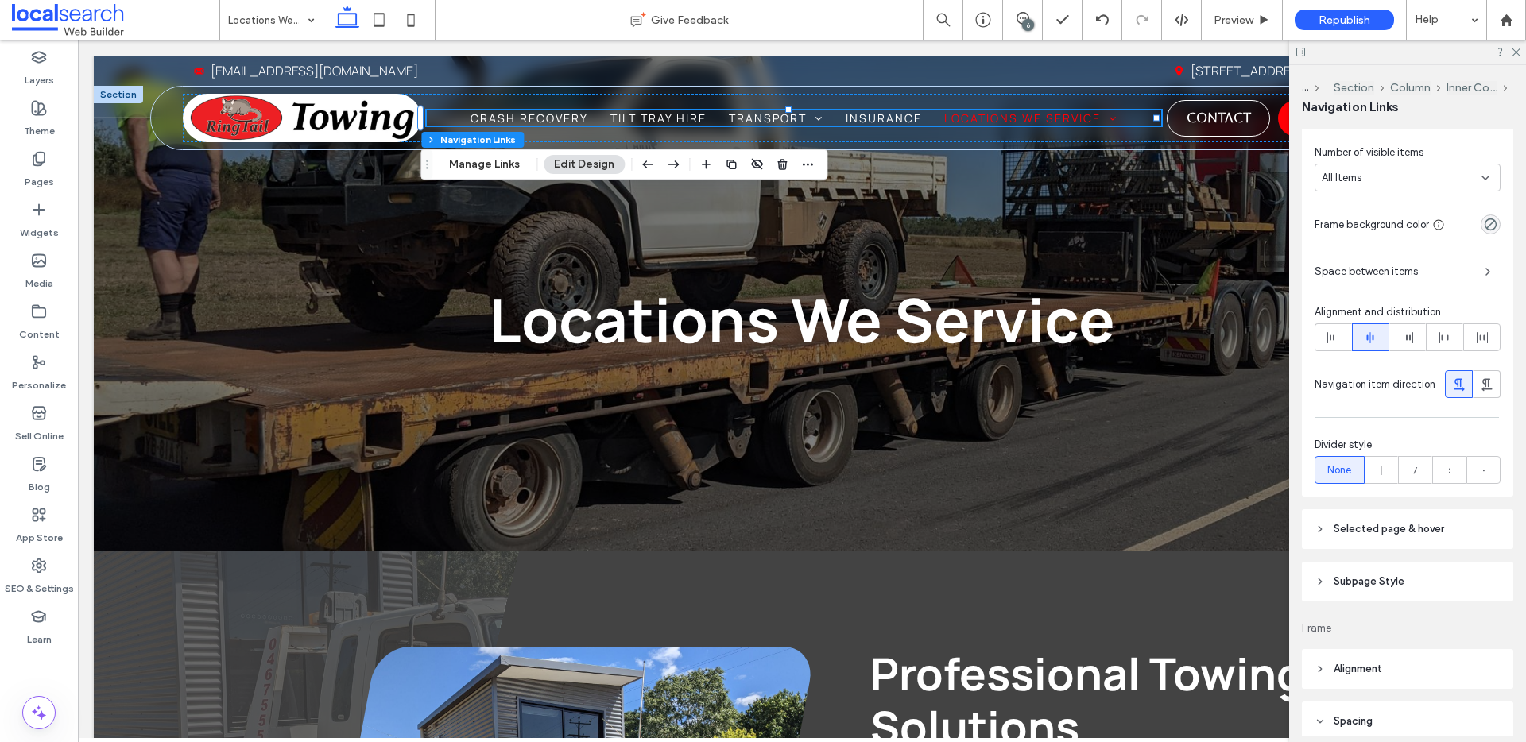
scroll to position [956, 0]
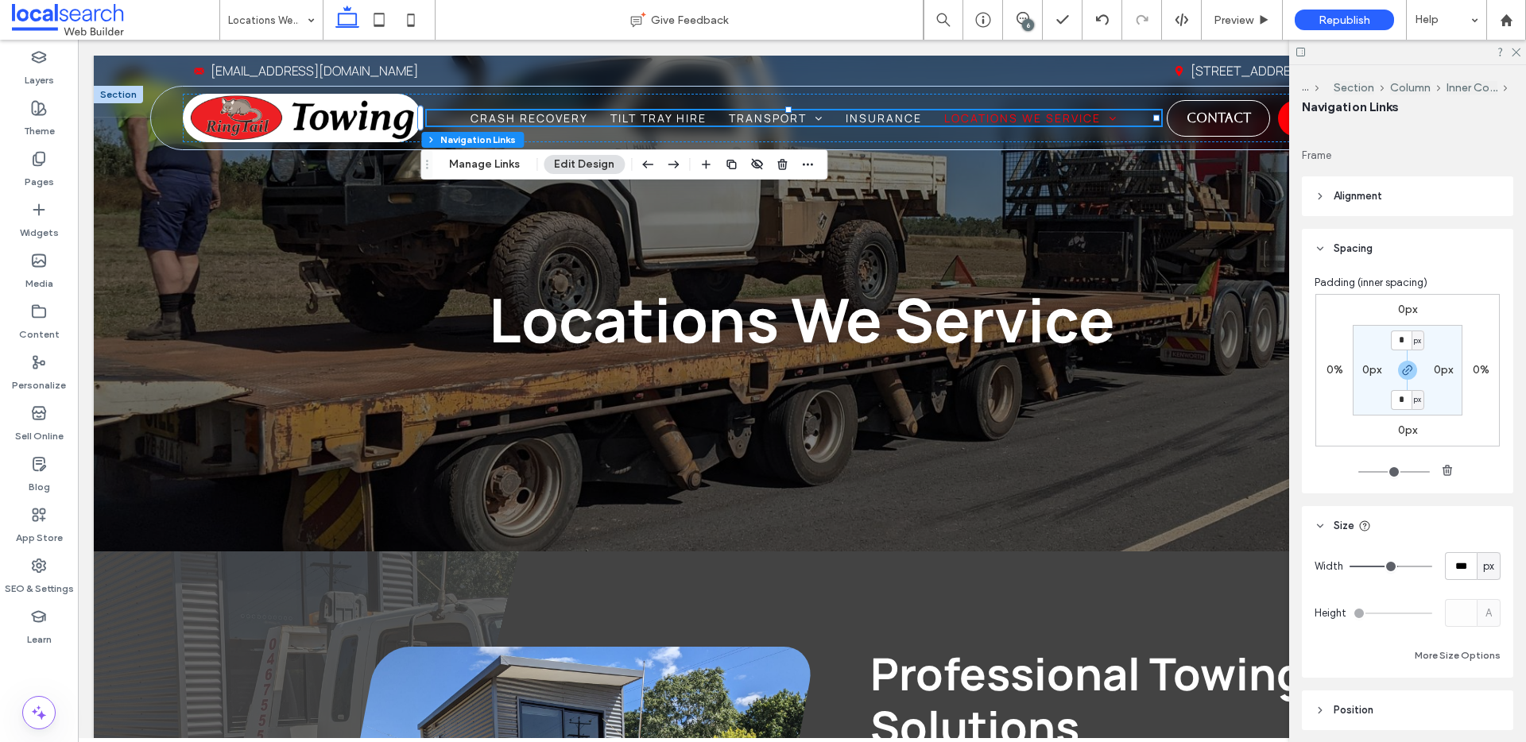
click at [1330, 372] on label "0%" at bounding box center [1334, 370] width 17 height 14
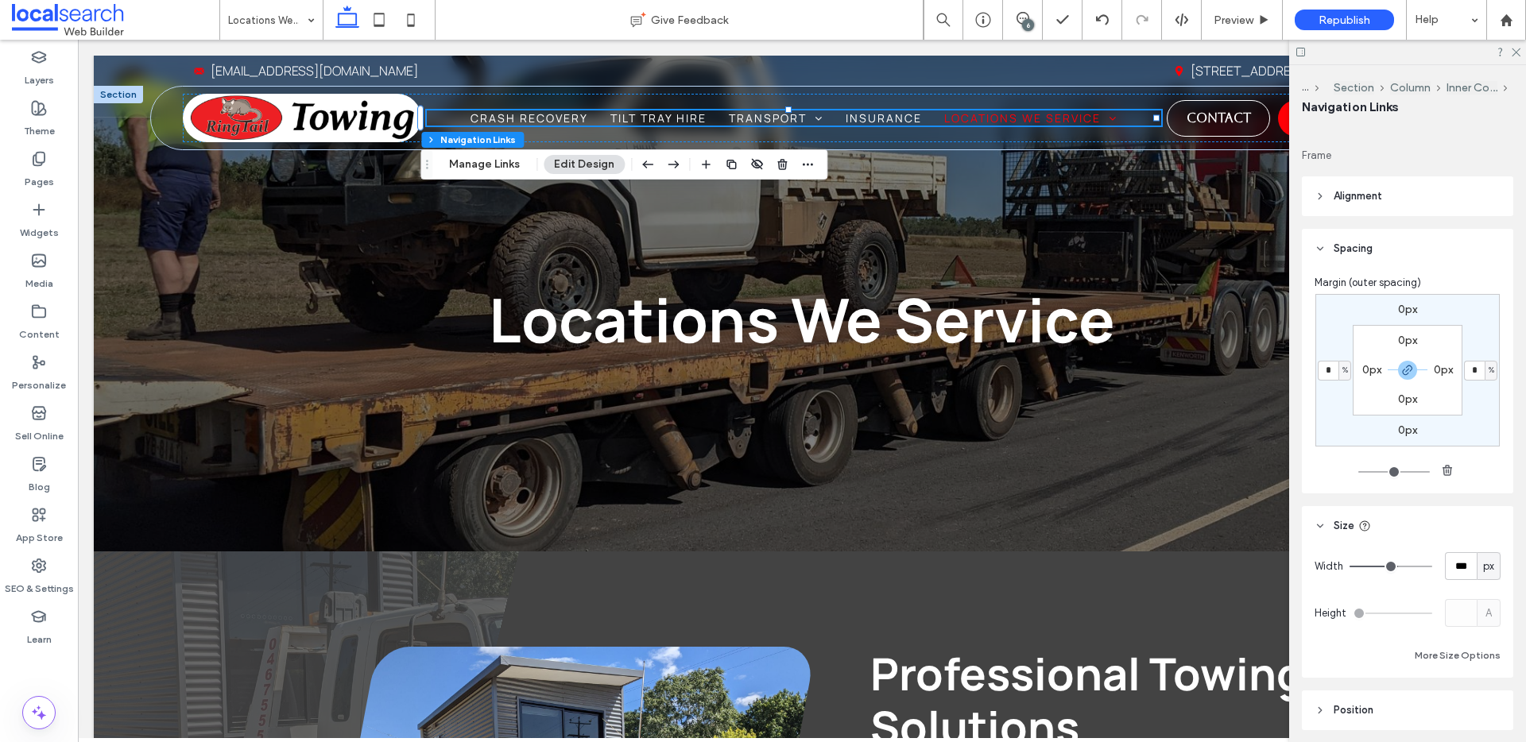
type input "*"
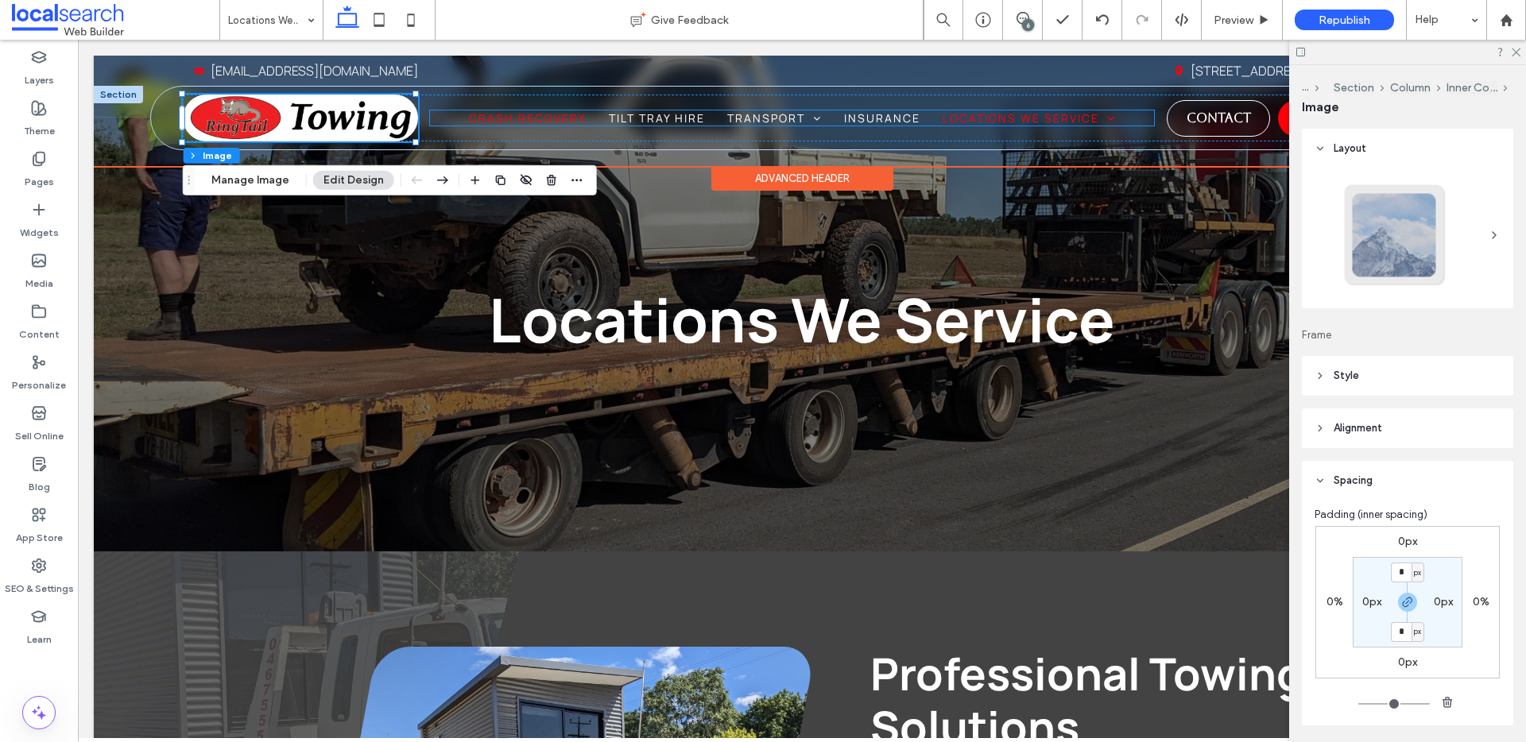
click at [482, 114] on span "Crash Recovery" at bounding box center [528, 117] width 118 height 15
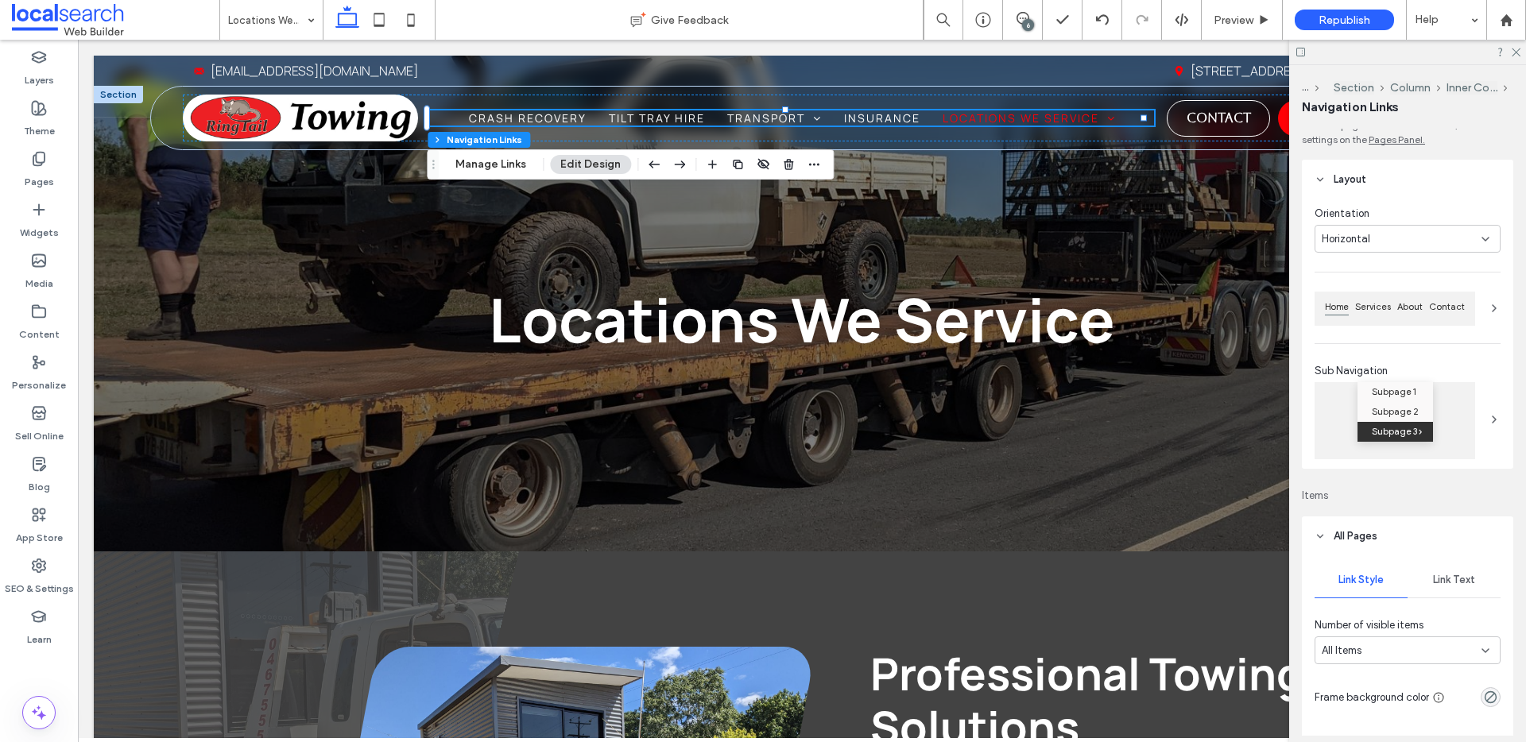
scroll to position [25, 0]
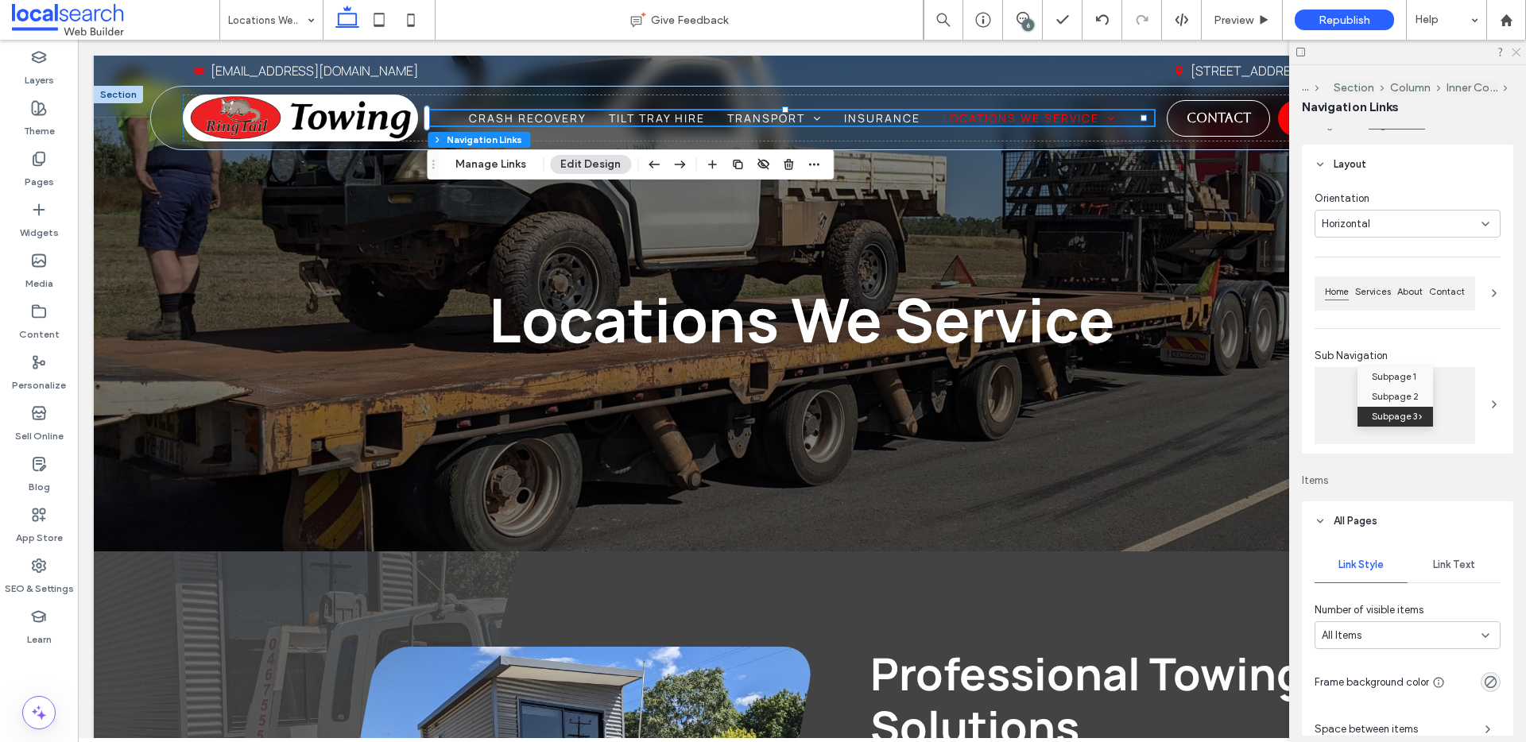
click at [1512, 55] on icon at bounding box center [1515, 51] width 10 height 10
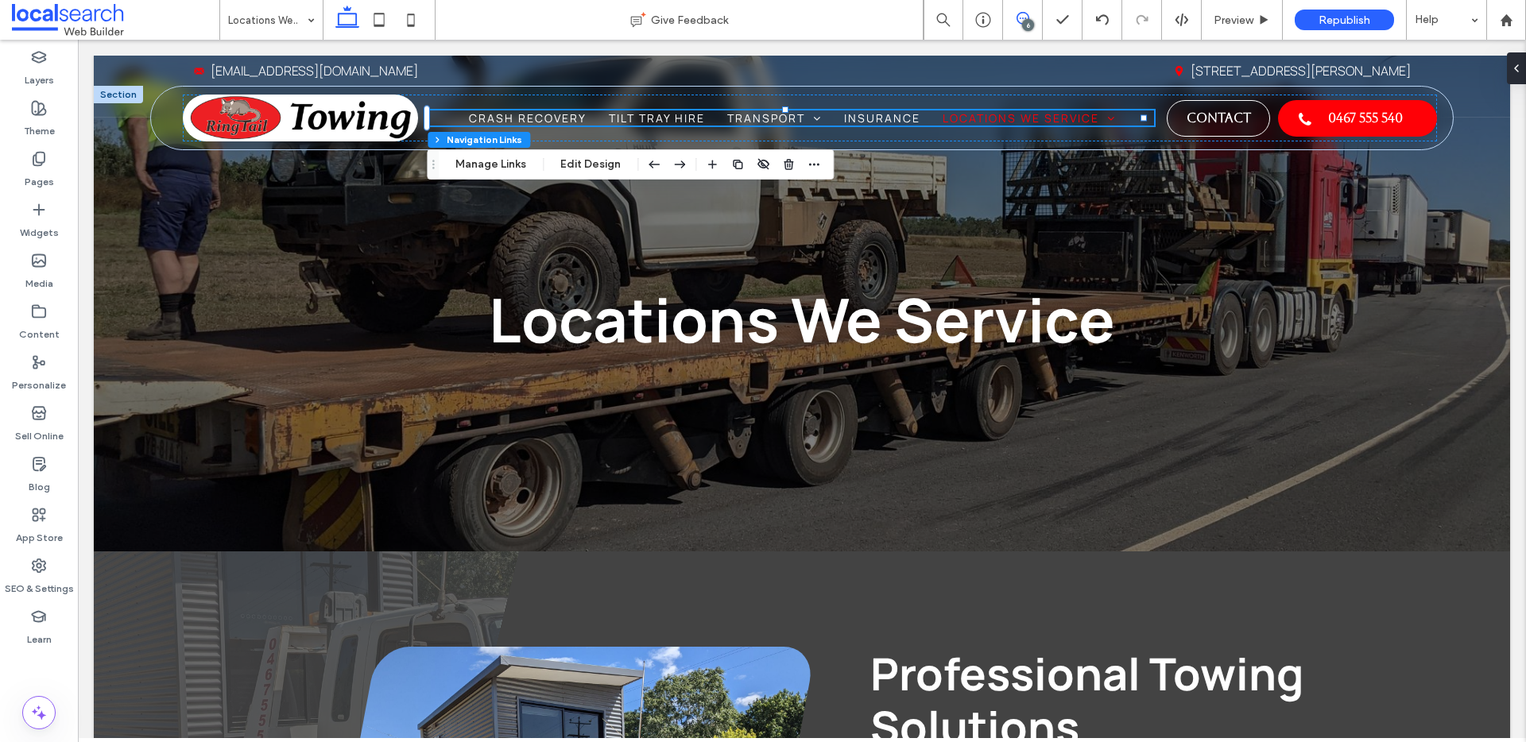
click at [1020, 22] on icon at bounding box center [1022, 18] width 13 height 13
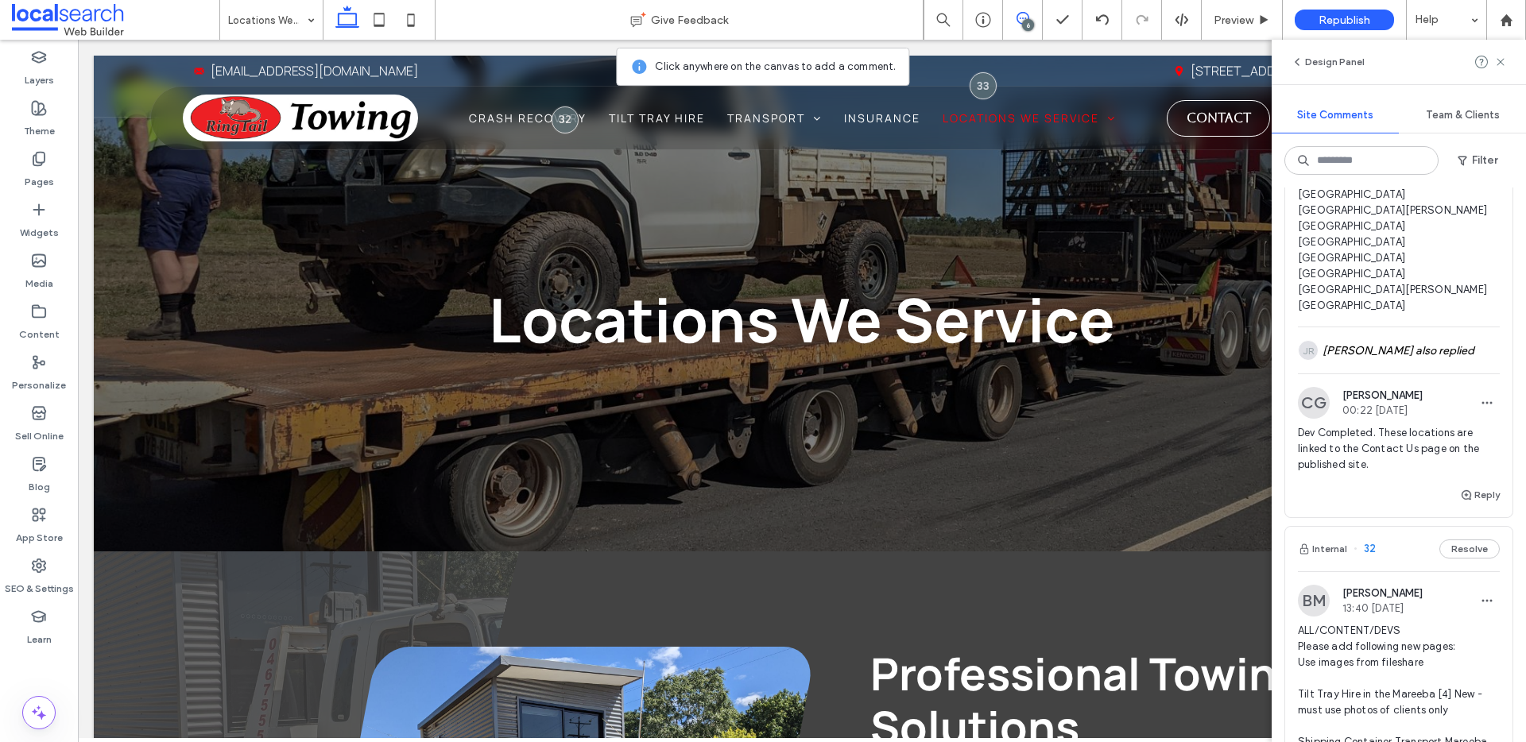
scroll to position [1221, 0]
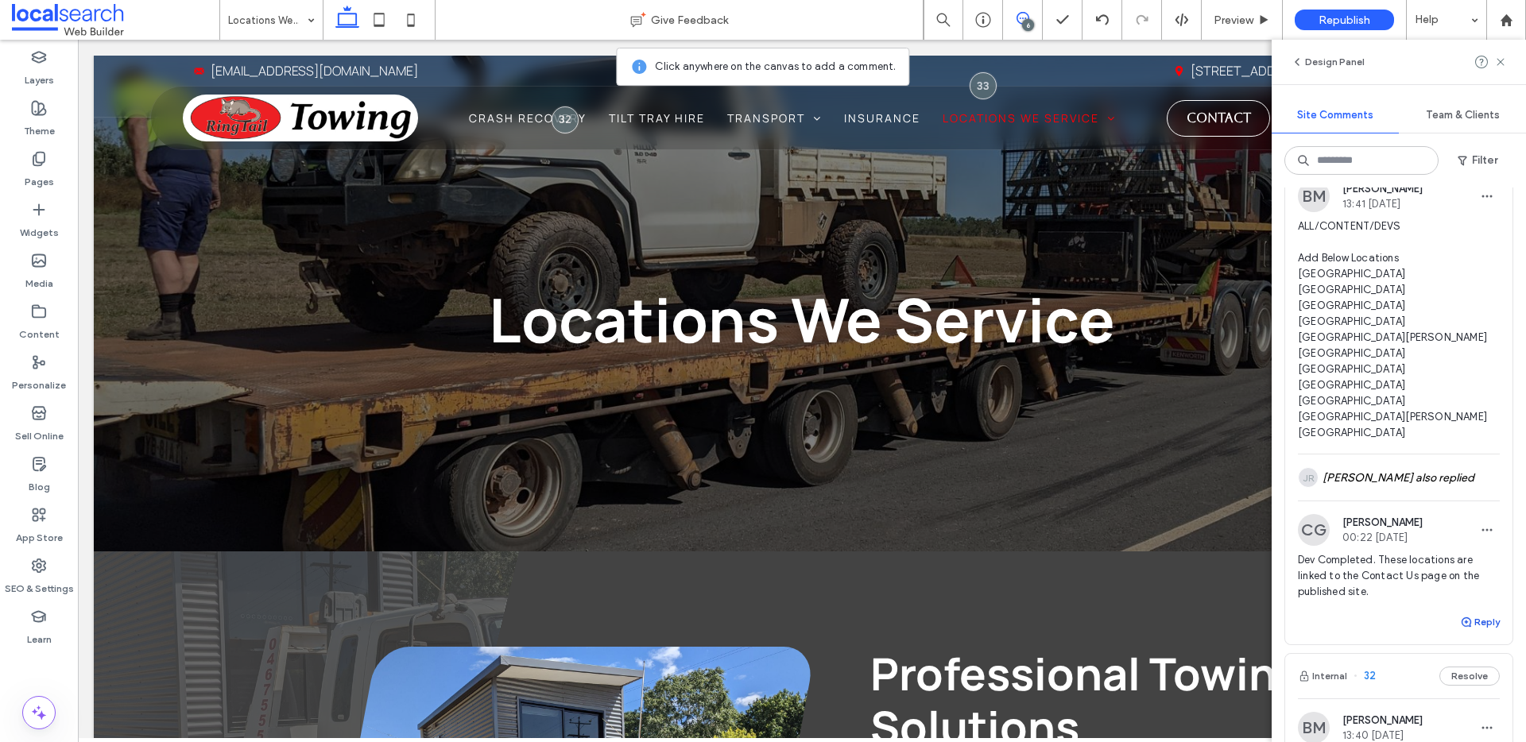
click at [1461, 629] on icon "button" at bounding box center [1466, 622] width 13 height 13
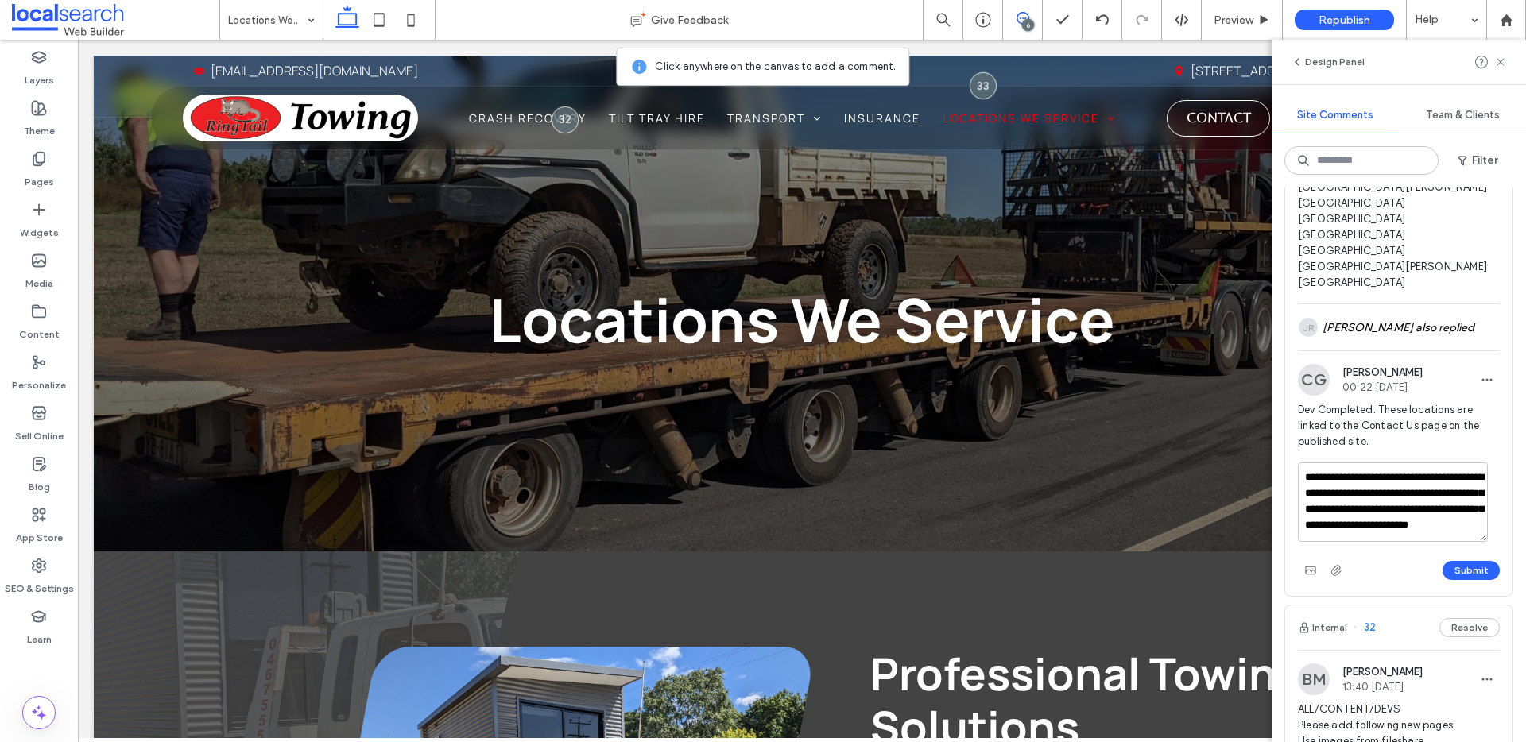
scroll to position [21, 0]
drag, startPoint x: 1442, startPoint y: 533, endPoint x: 1459, endPoint y: 534, distance: 17.5
click at [1459, 534] on textarea "**********" at bounding box center [1393, 502] width 190 height 79
drag, startPoint x: 1459, startPoint y: 534, endPoint x: 1442, endPoint y: 532, distance: 17.6
click at [1442, 532] on textarea "**********" at bounding box center [1393, 502] width 190 height 79
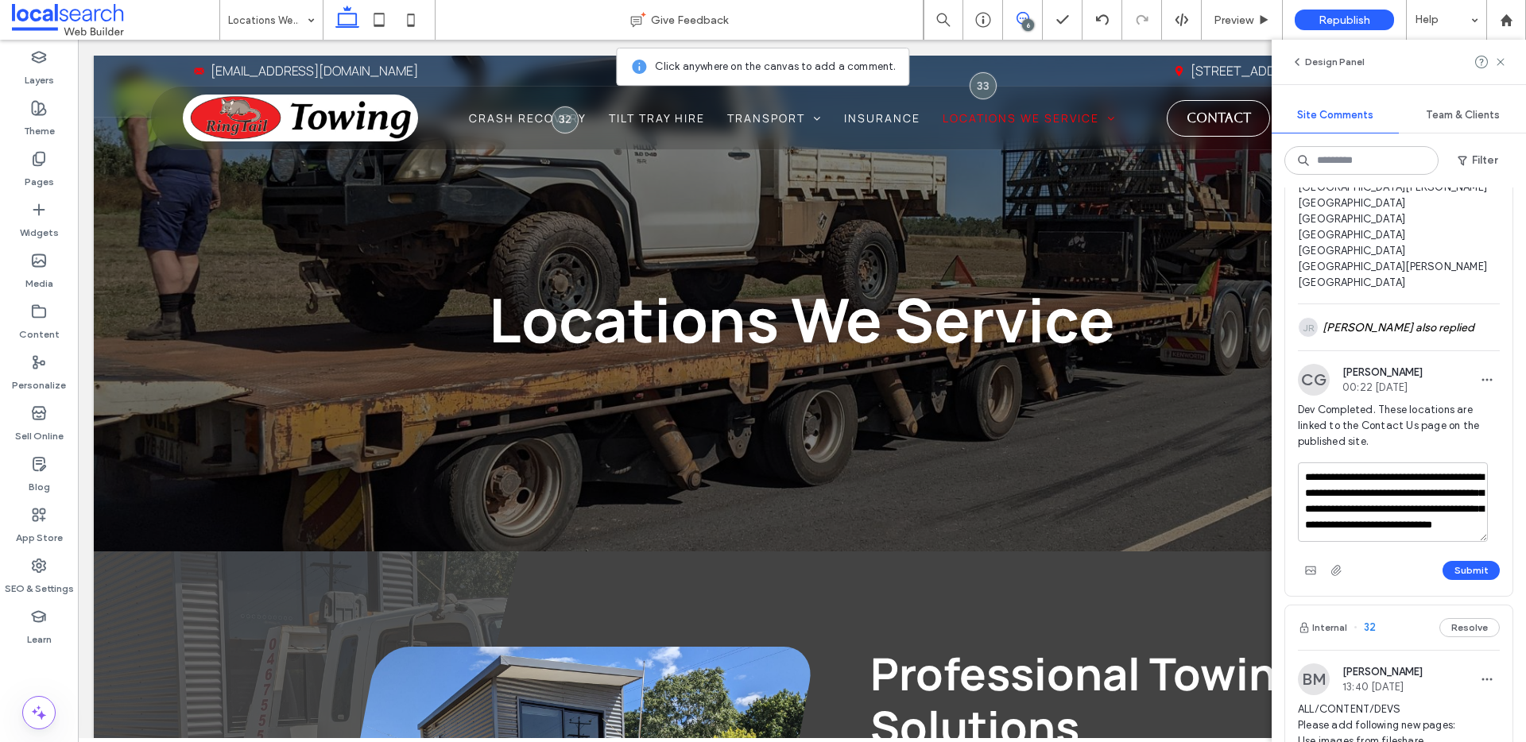
click at [1324, 542] on textarea "**********" at bounding box center [1393, 502] width 190 height 79
type textarea "**********"
click at [1471, 580] on button "Submit" at bounding box center [1470, 570] width 57 height 19
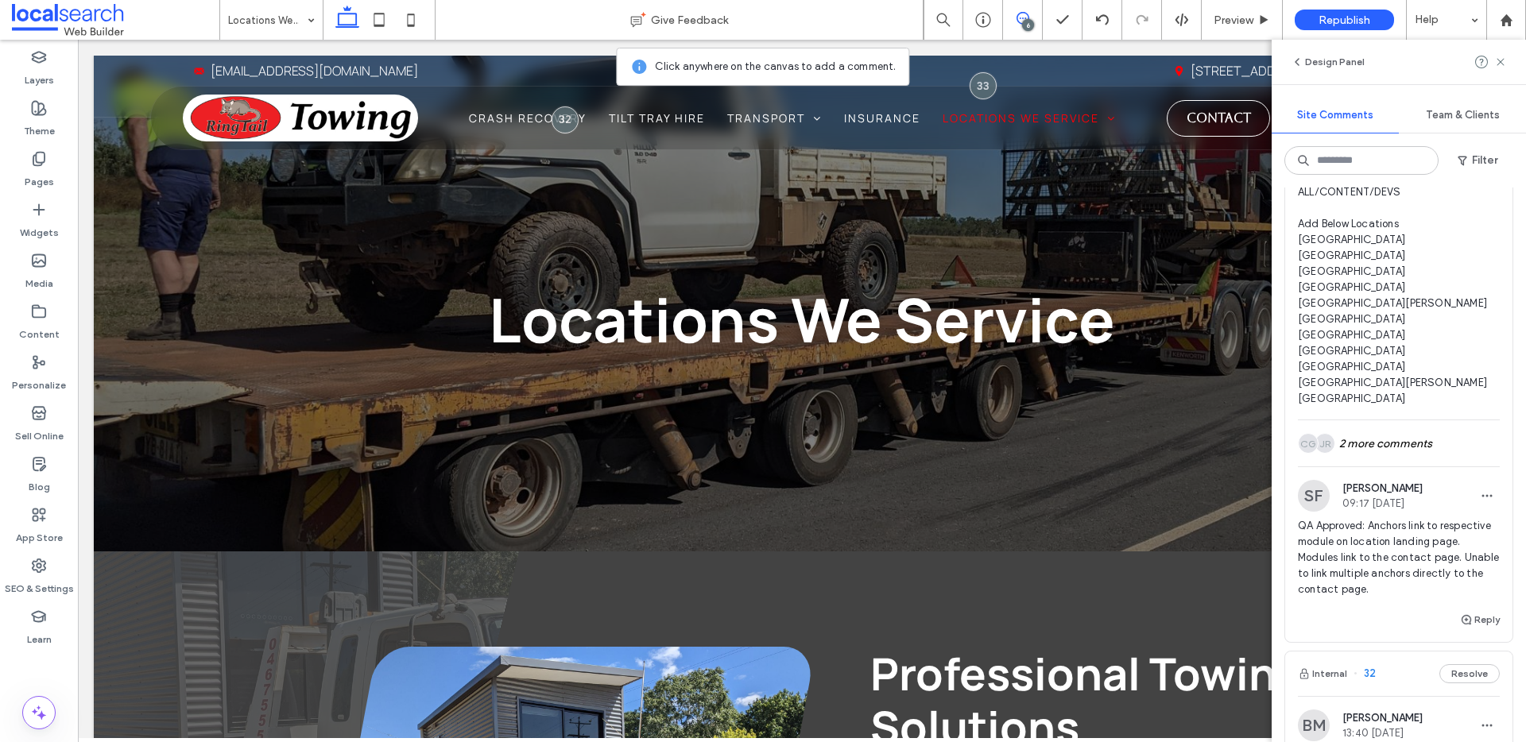
scroll to position [1263, 0]
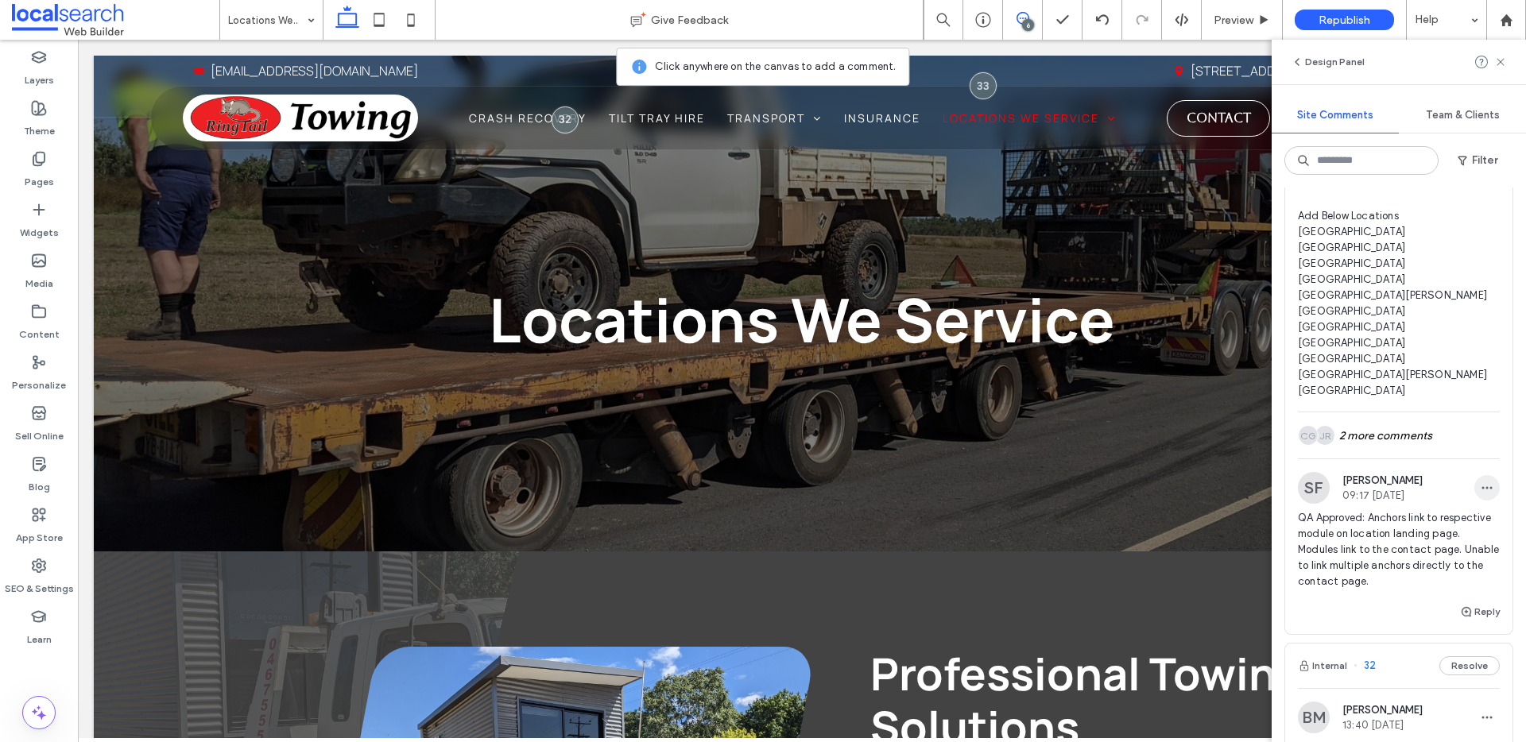
drag, startPoint x: 1474, startPoint y: 504, endPoint x: 1477, endPoint y: 514, distance: 10.6
click at [1477, 504] on div "SF Sebastian Focas 09:17 Sep 15 2025" at bounding box center [1399, 488] width 202 height 32
click at [1481, 494] on icon "button" at bounding box center [1487, 488] width 13 height 13
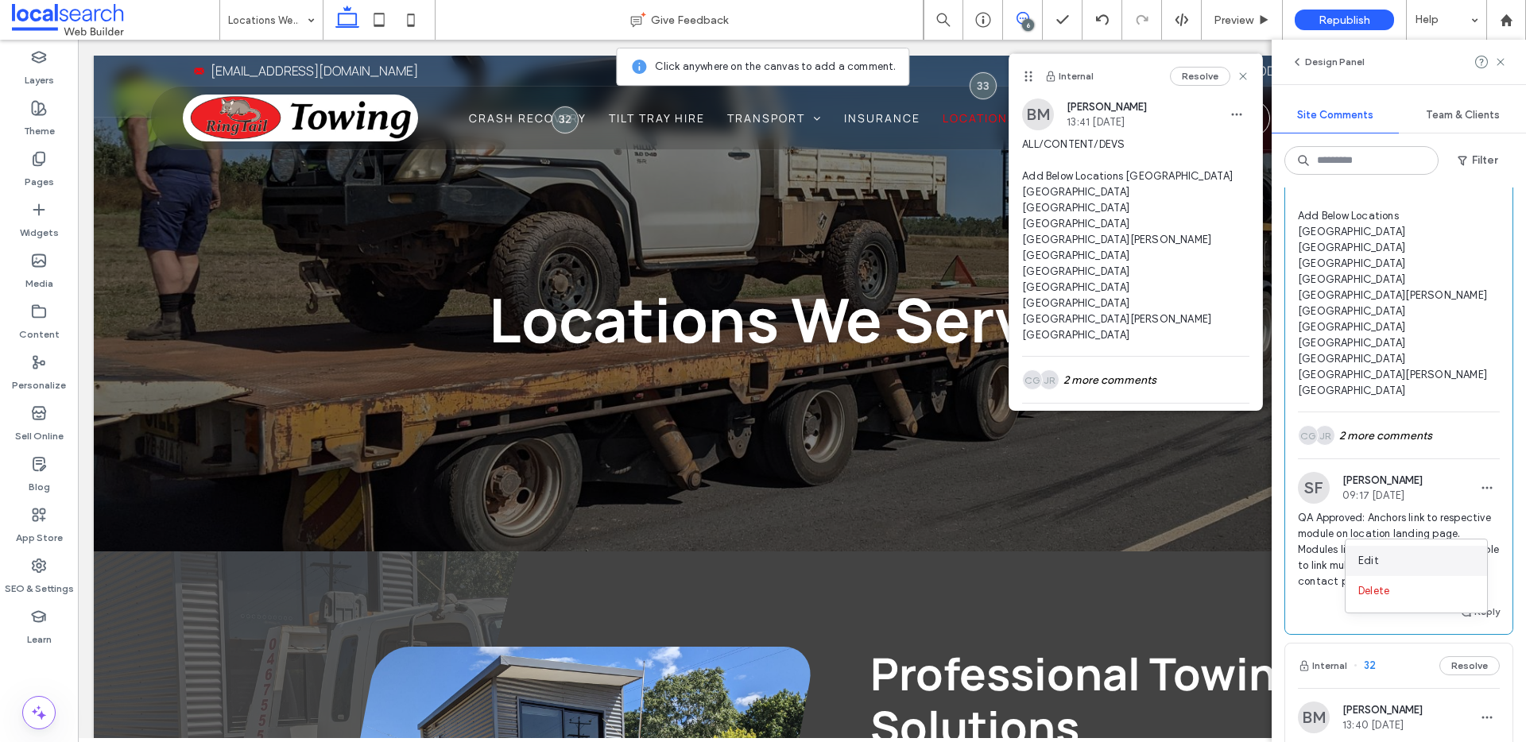
click at [1392, 562] on div "Edit" at bounding box center [1415, 561] width 141 height 30
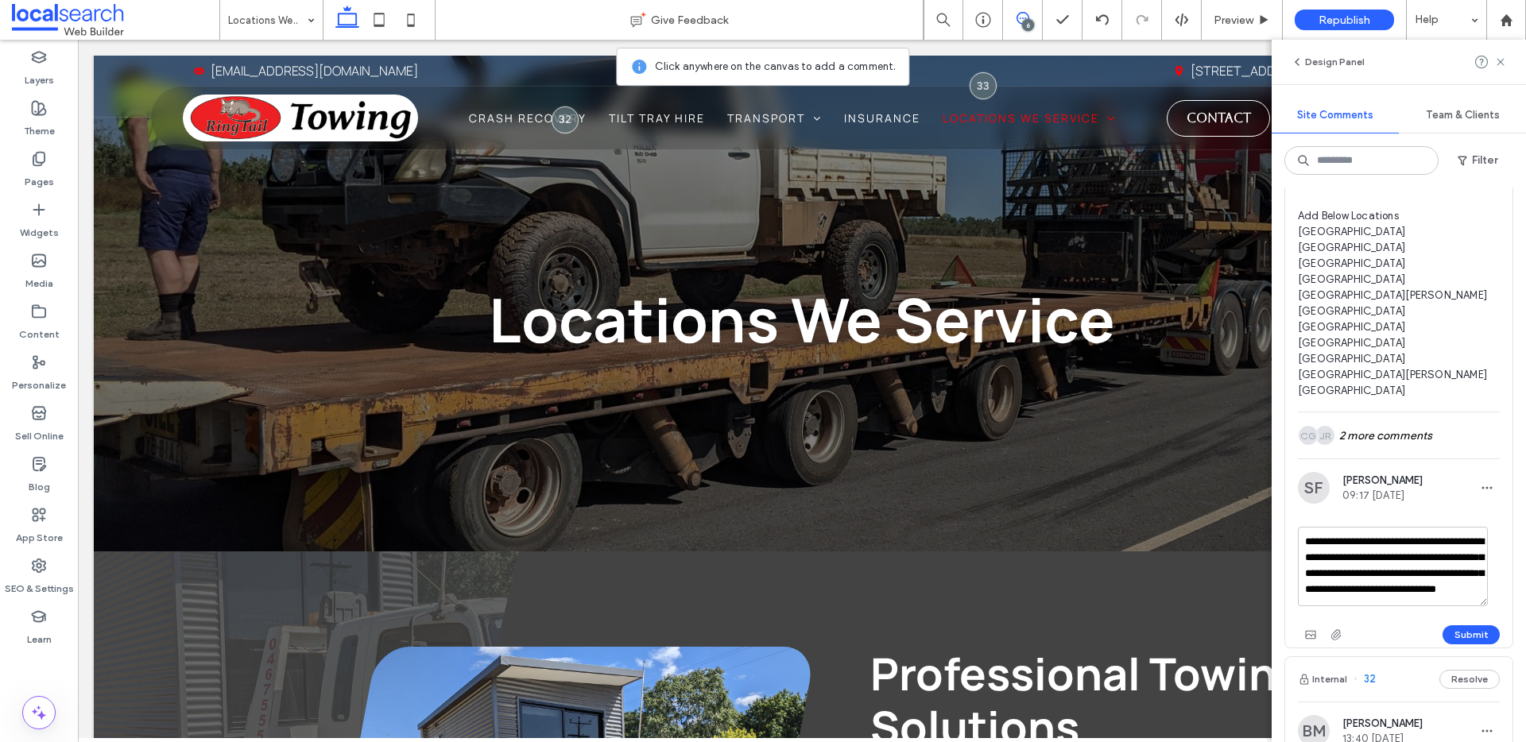
scroll to position [30, 0]
drag, startPoint x: 1378, startPoint y: 597, endPoint x: 1402, endPoint y: 633, distance: 43.0
click at [1401, 606] on textarea "**********" at bounding box center [1393, 566] width 190 height 79
type textarea "**********"
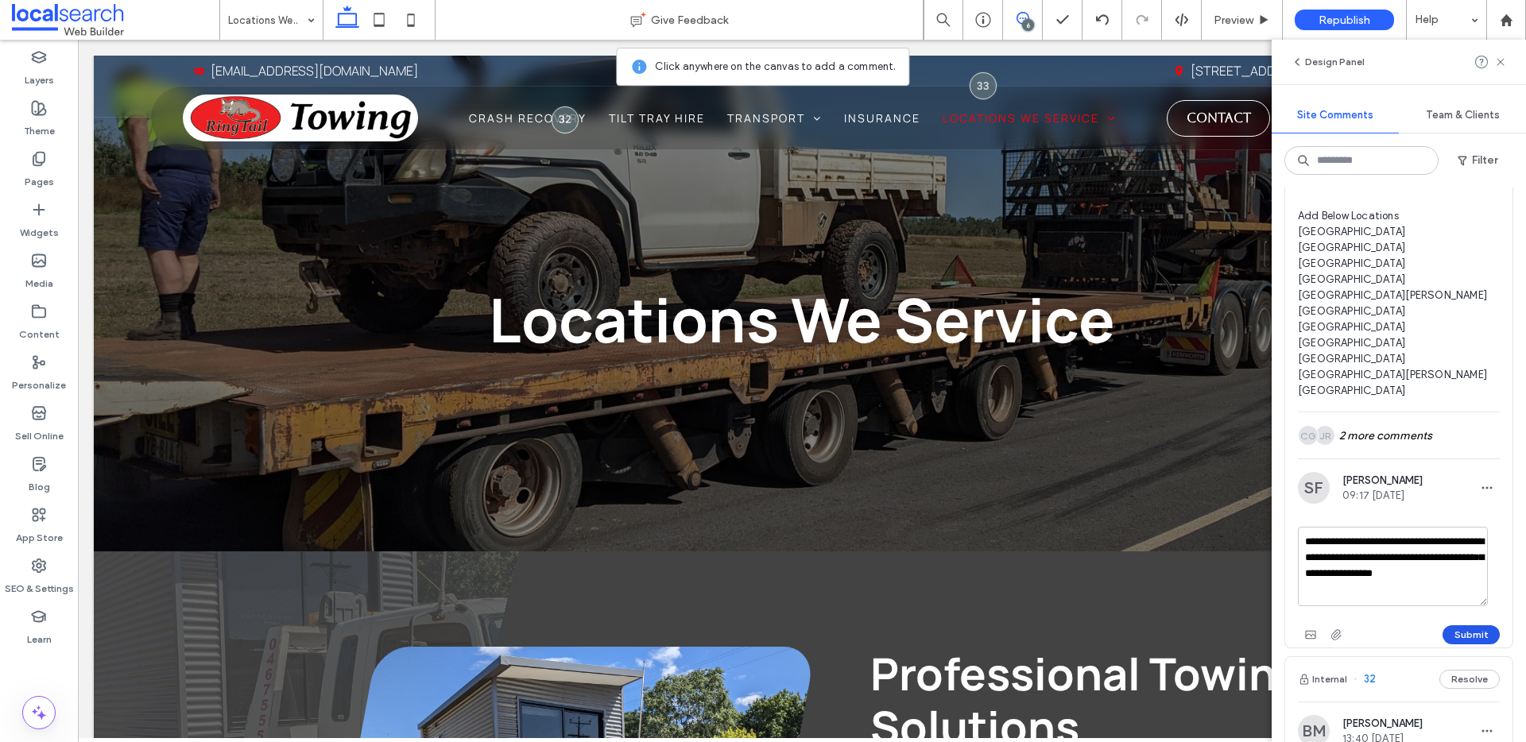
click at [1442, 645] on button "Submit" at bounding box center [1470, 634] width 57 height 19
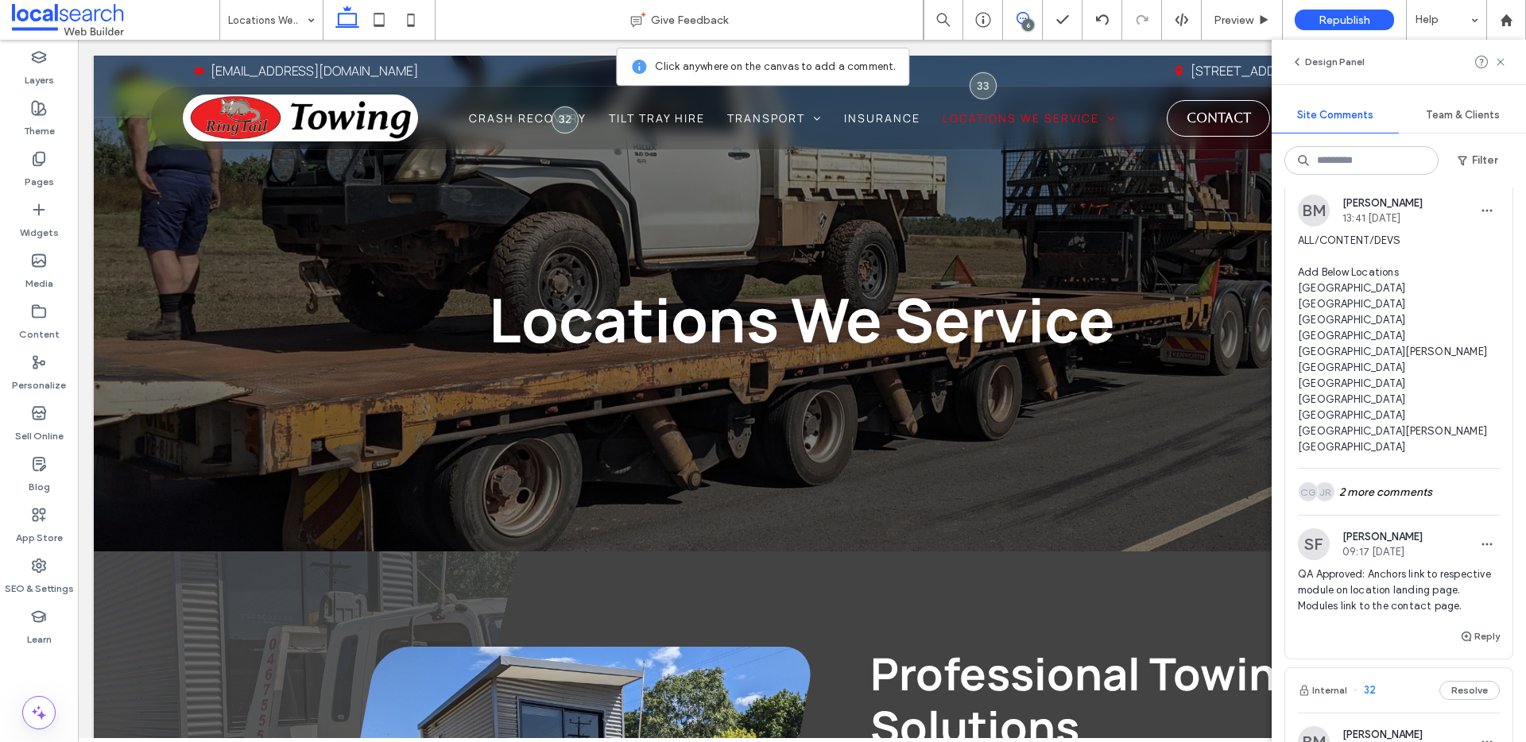
scroll to position [1193, 0]
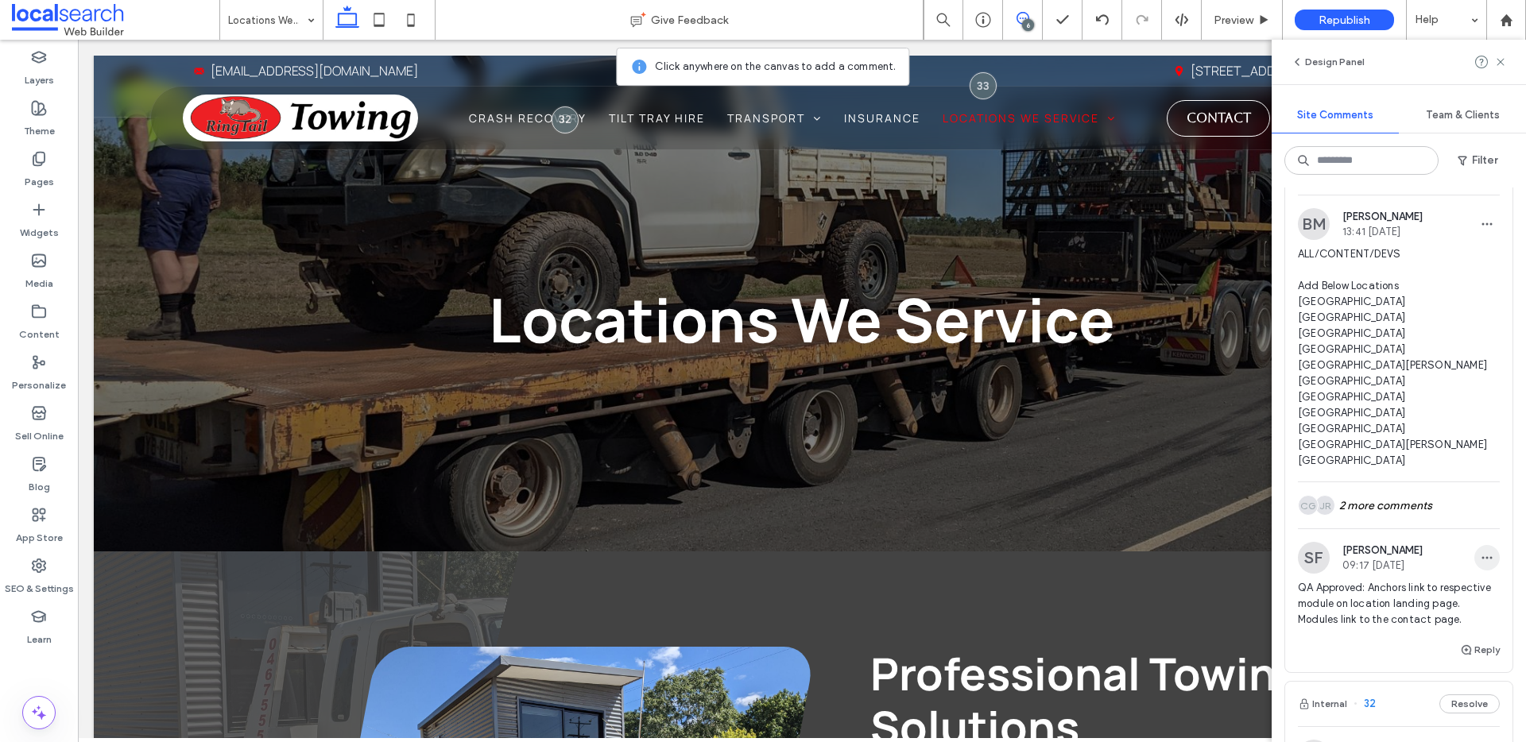
click at [1482, 559] on use "button" at bounding box center [1487, 558] width 10 height 2
click at [1434, 617] on div "Edit" at bounding box center [1415, 631] width 141 height 30
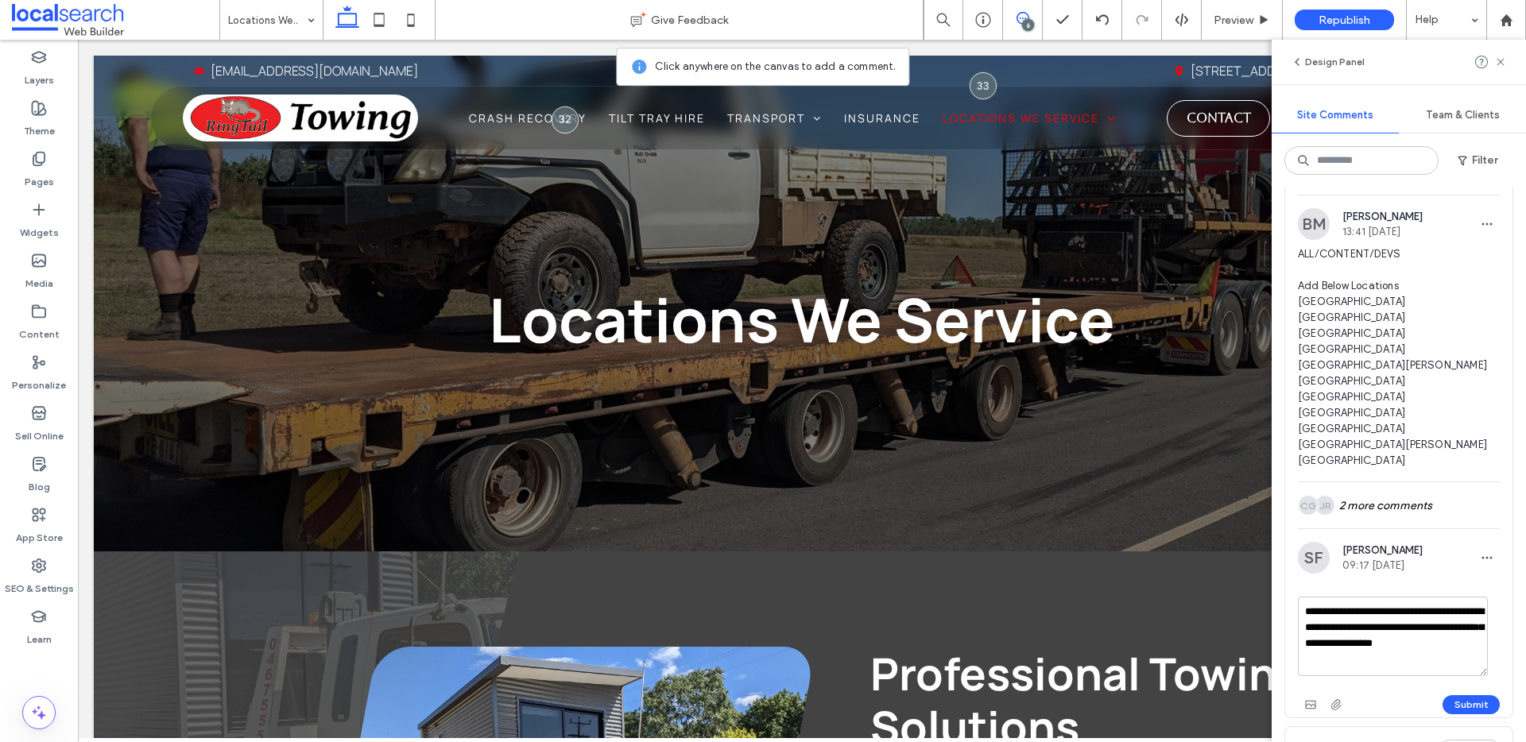
drag, startPoint x: 1403, startPoint y: 697, endPoint x: 1370, endPoint y: 673, distance: 41.0
click at [1370, 674] on textarea "**********" at bounding box center [1393, 636] width 190 height 79
type textarea "**********"
click at [1451, 714] on button "Submit" at bounding box center [1470, 704] width 57 height 19
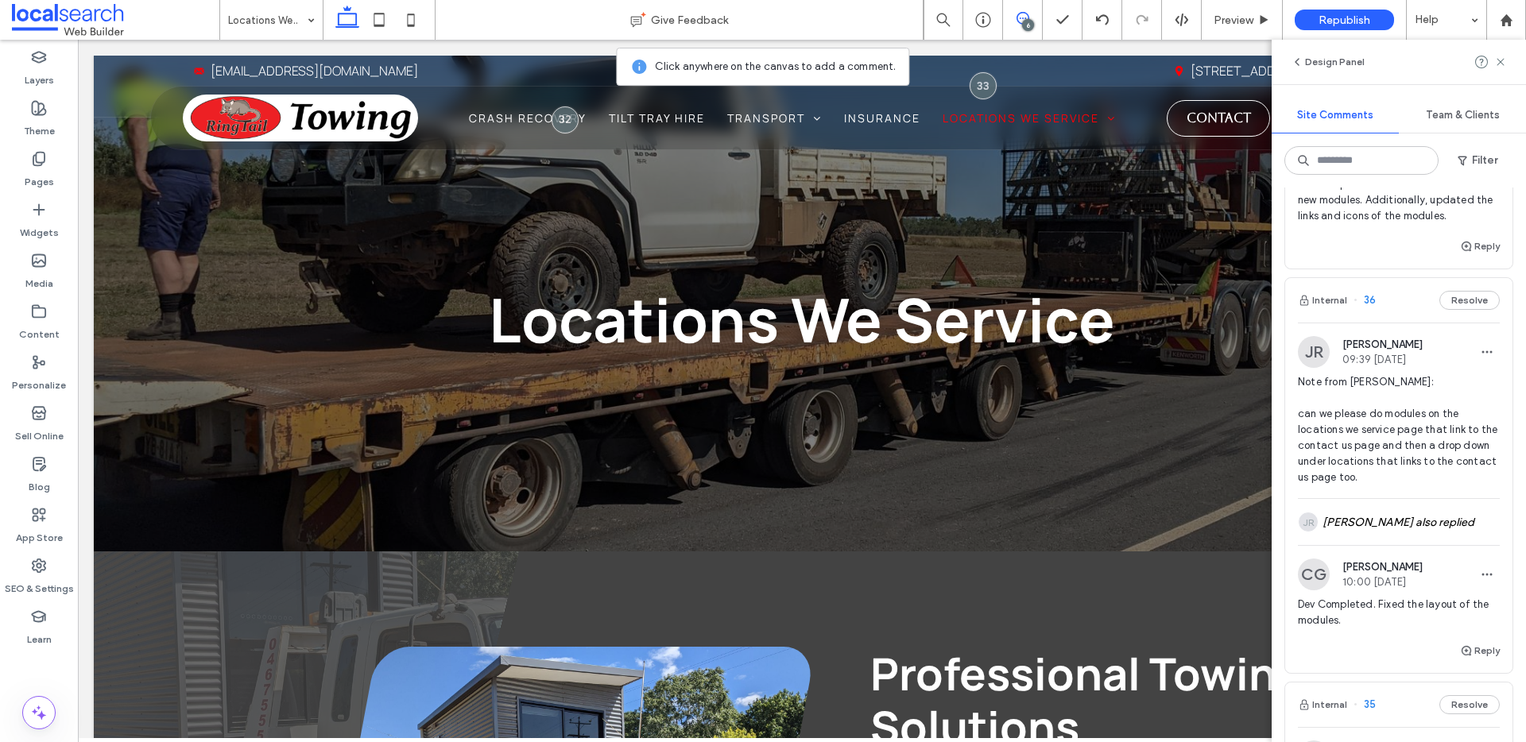
scroll to position [252, 0]
click at [1463, 653] on button "Reply" at bounding box center [1480, 647] width 40 height 19
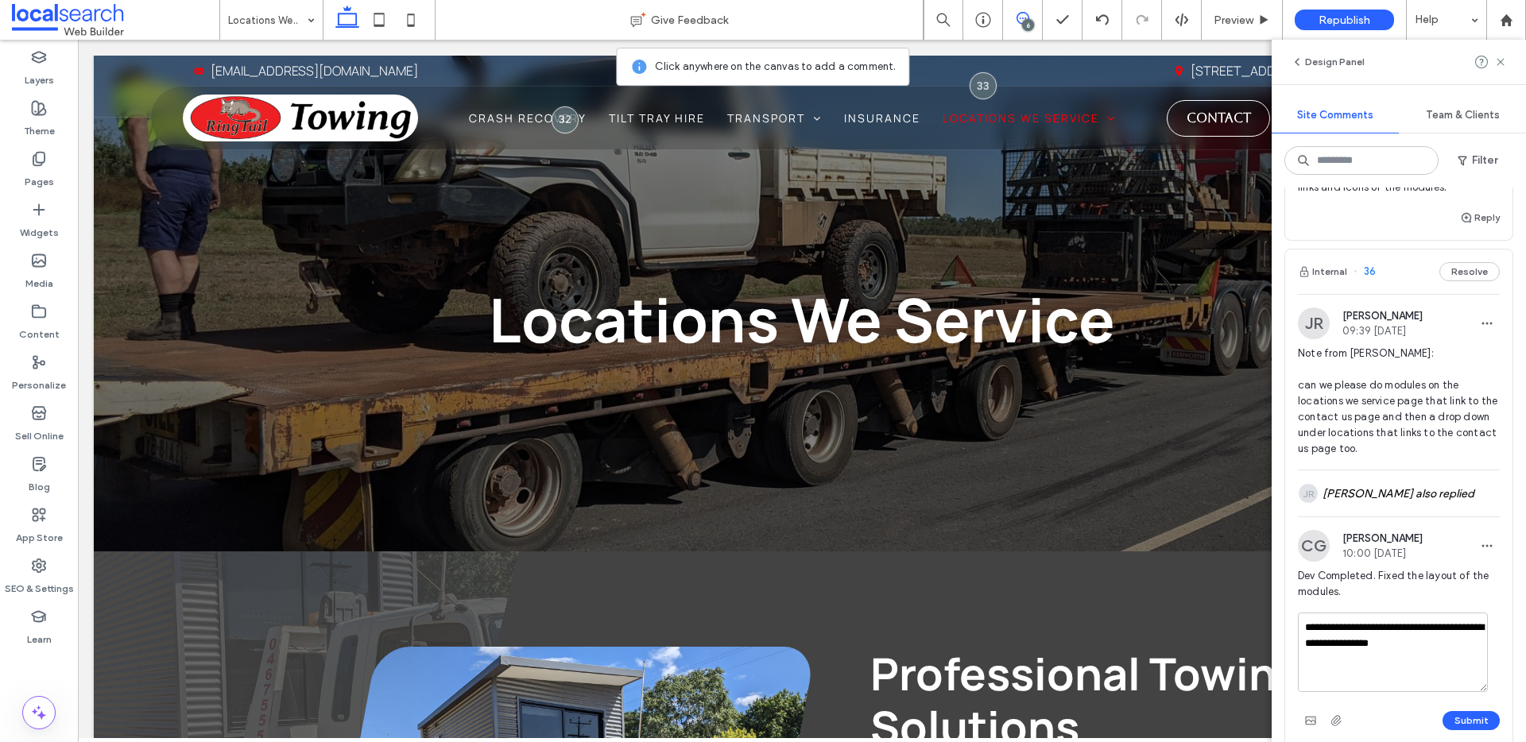
click at [1304, 637] on textarea "**********" at bounding box center [1393, 652] width 190 height 79
click at [1343, 673] on textarea "**********" at bounding box center [1393, 652] width 190 height 79
click at [1349, 678] on textarea "**********" at bounding box center [1393, 652] width 190 height 79
click at [1421, 680] on textarea "**********" at bounding box center [1393, 652] width 190 height 79
click at [1338, 674] on textarea "**********" at bounding box center [1393, 652] width 190 height 79
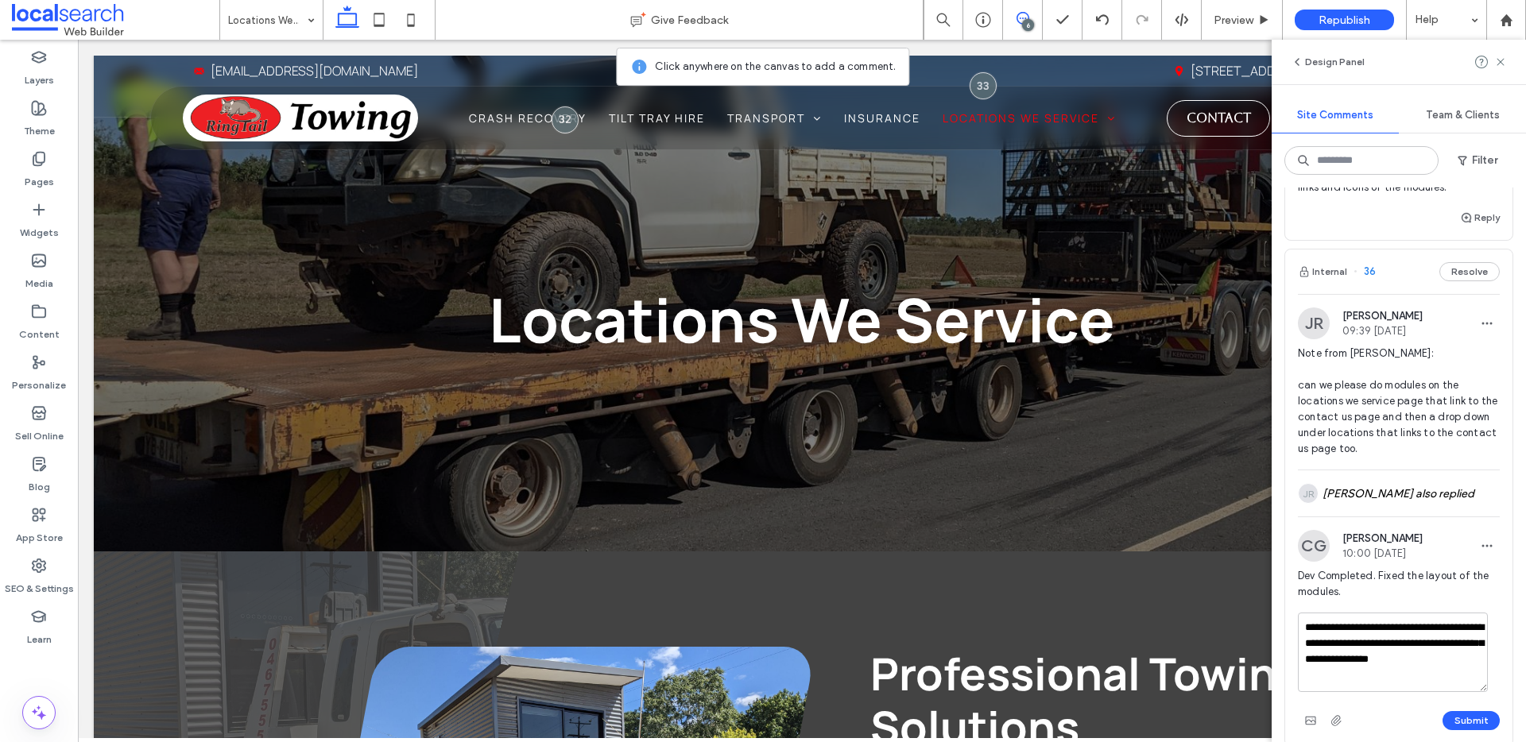
click at [1389, 686] on textarea "**********" at bounding box center [1393, 652] width 190 height 79
drag, startPoint x: 1446, startPoint y: 676, endPoint x: 1405, endPoint y: 674, distance: 40.6
click at [1405, 674] on textarea "**********" at bounding box center [1393, 652] width 190 height 79
type textarea "**********"
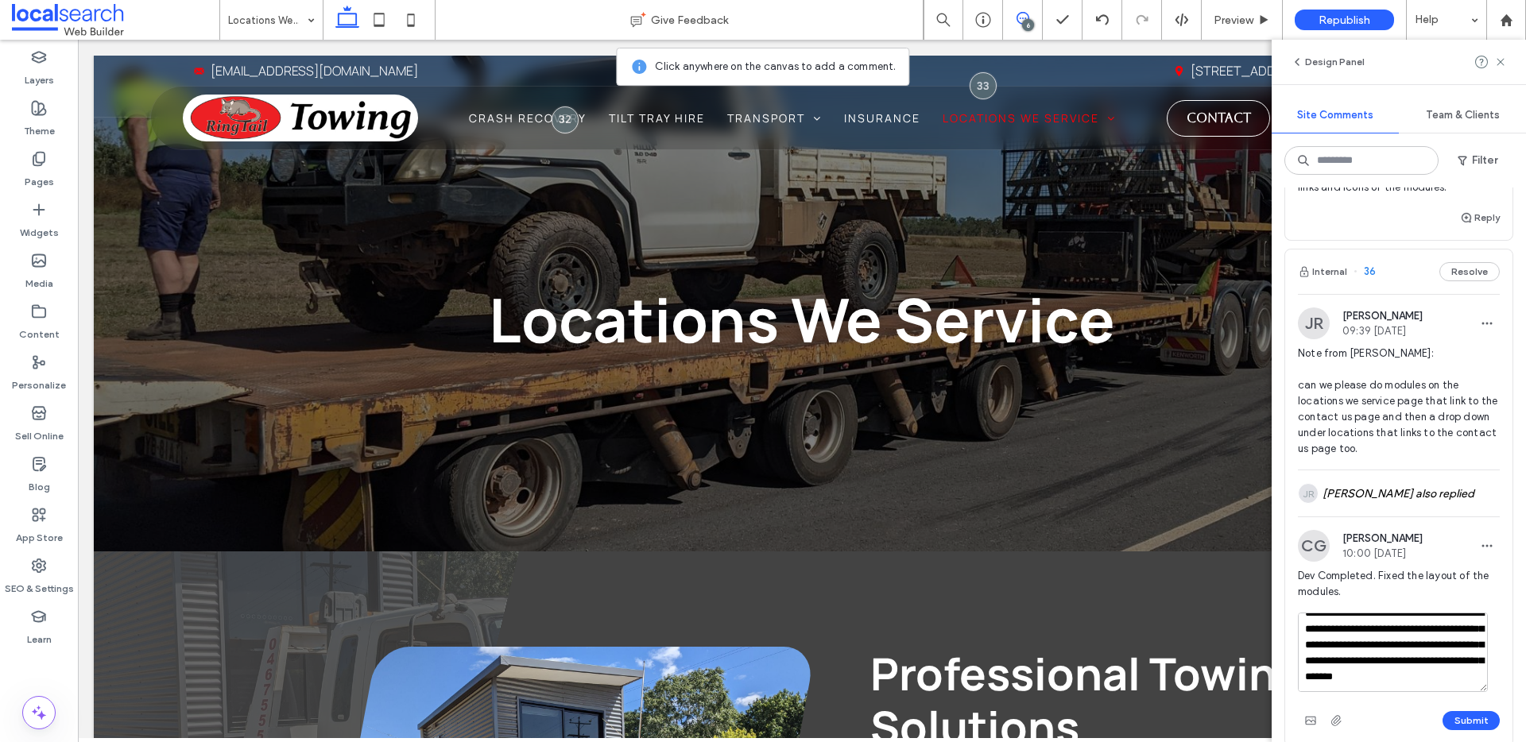
click at [1446, 730] on button "Submit" at bounding box center [1470, 720] width 57 height 19
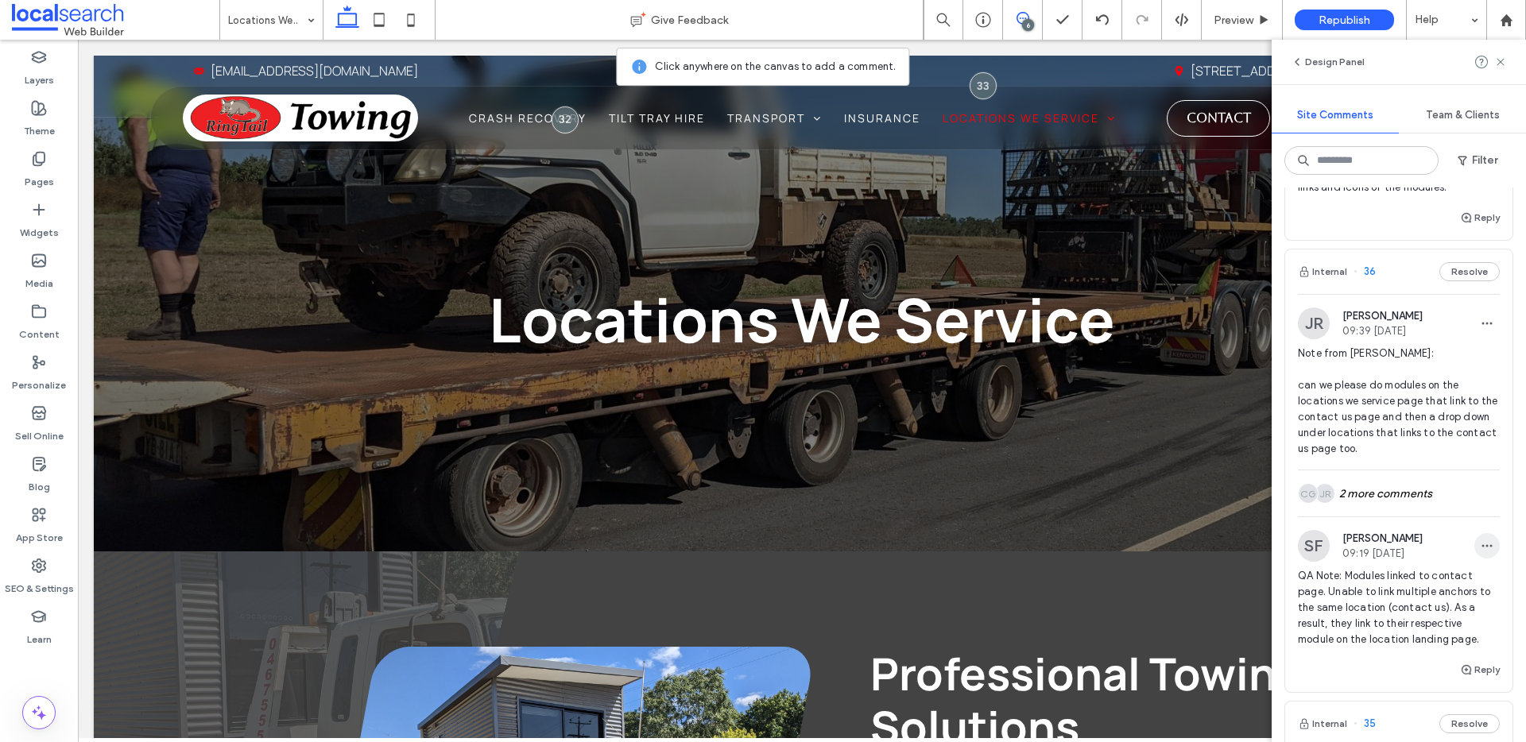
click at [1474, 559] on span "button" at bounding box center [1486, 545] width 25 height 25
click at [1453, 603] on div "Edit" at bounding box center [1415, 603] width 141 height 30
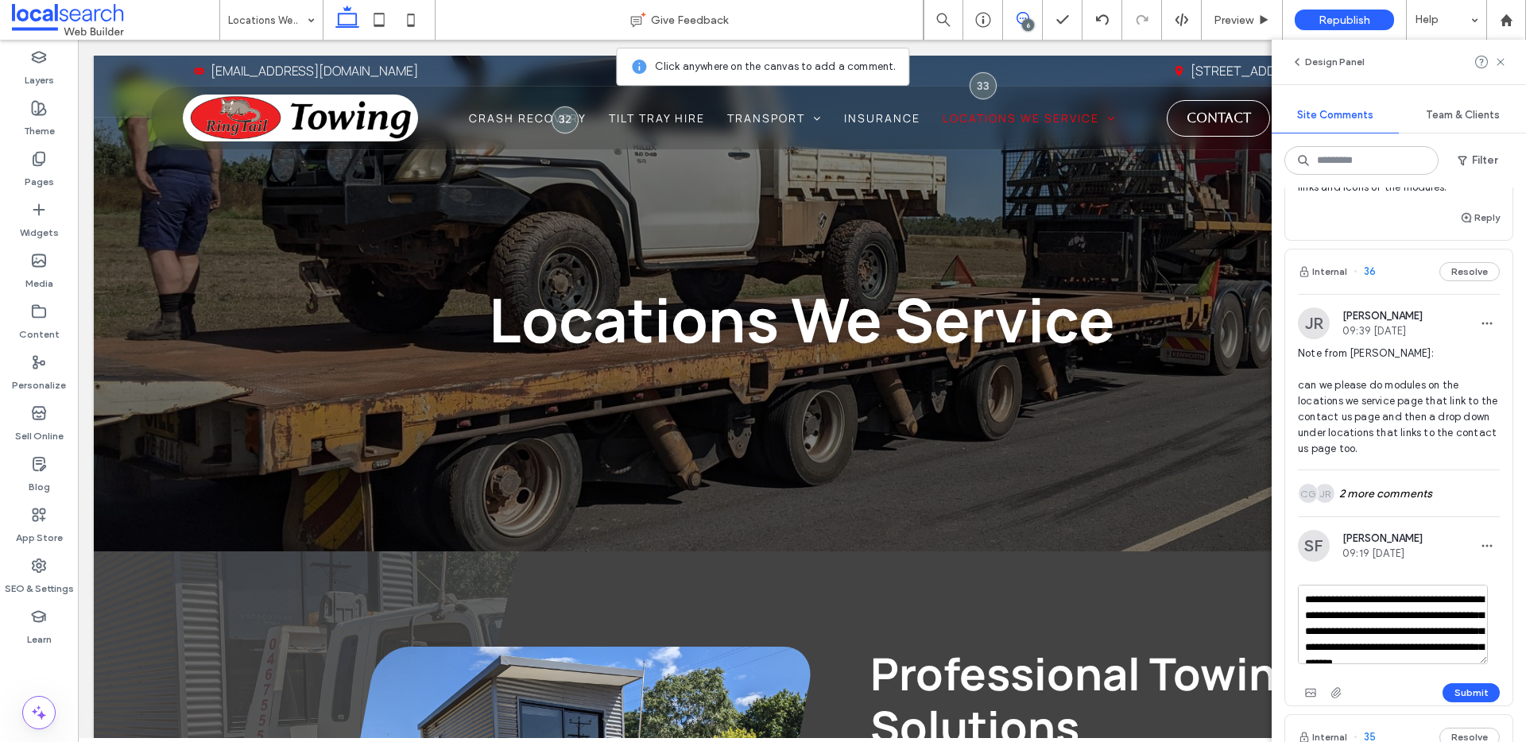
drag, startPoint x: 1372, startPoint y: 630, endPoint x: 1358, endPoint y: 621, distance: 16.5
click at [1352, 618] on textarea "**********" at bounding box center [1393, 624] width 190 height 79
click at [1434, 664] on textarea "**********" at bounding box center [1393, 624] width 190 height 79
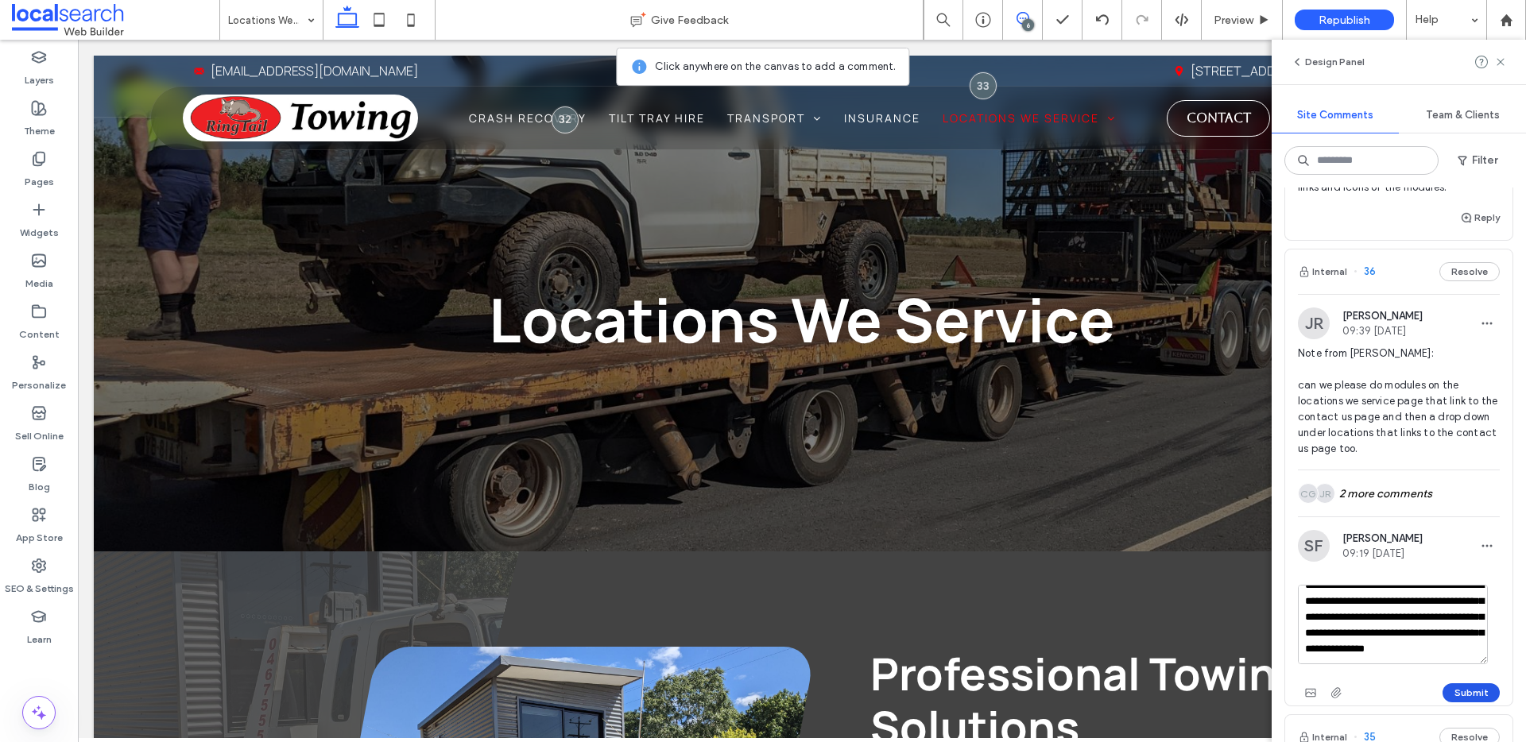
type textarea "**********"
click at [1454, 703] on button "Submit" at bounding box center [1470, 692] width 57 height 19
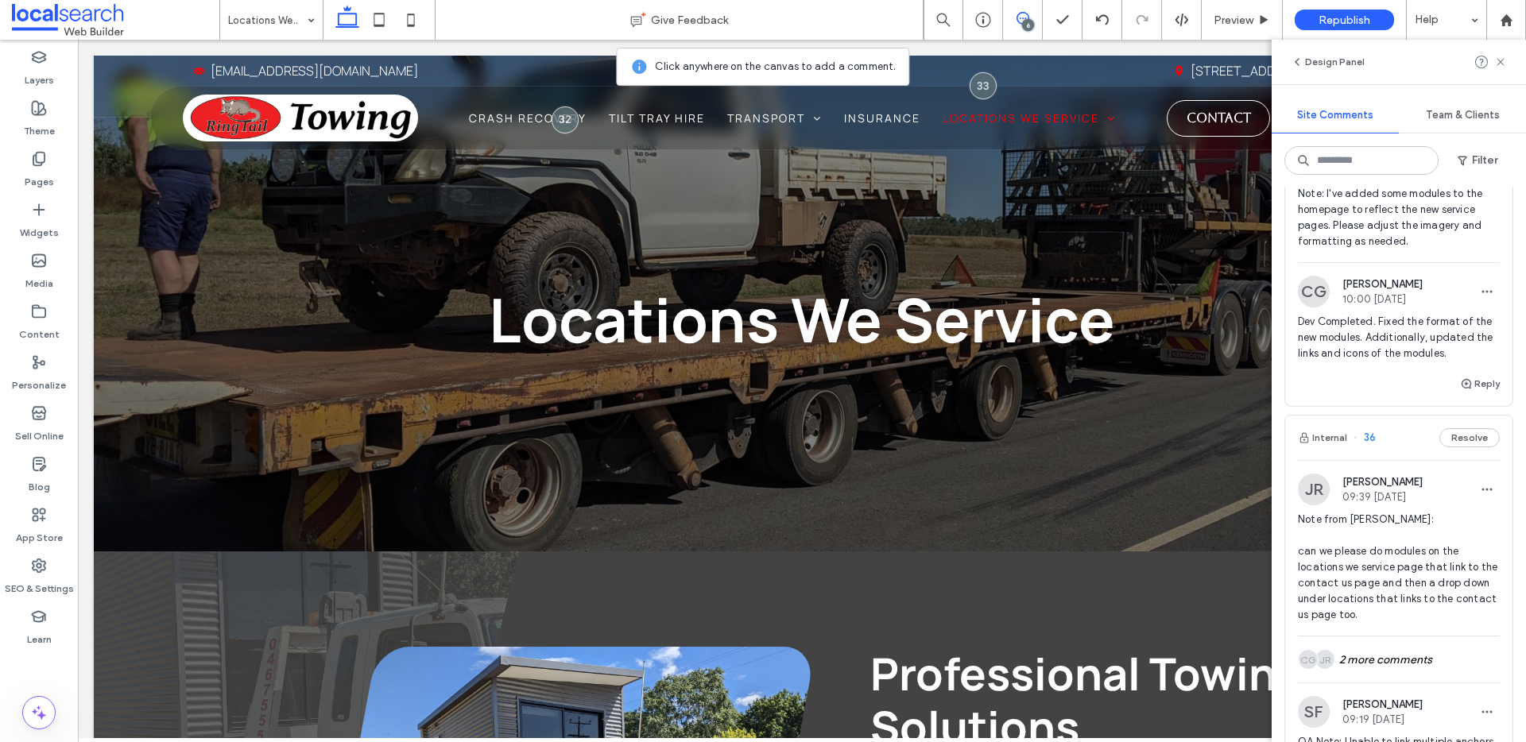
scroll to position [0, 0]
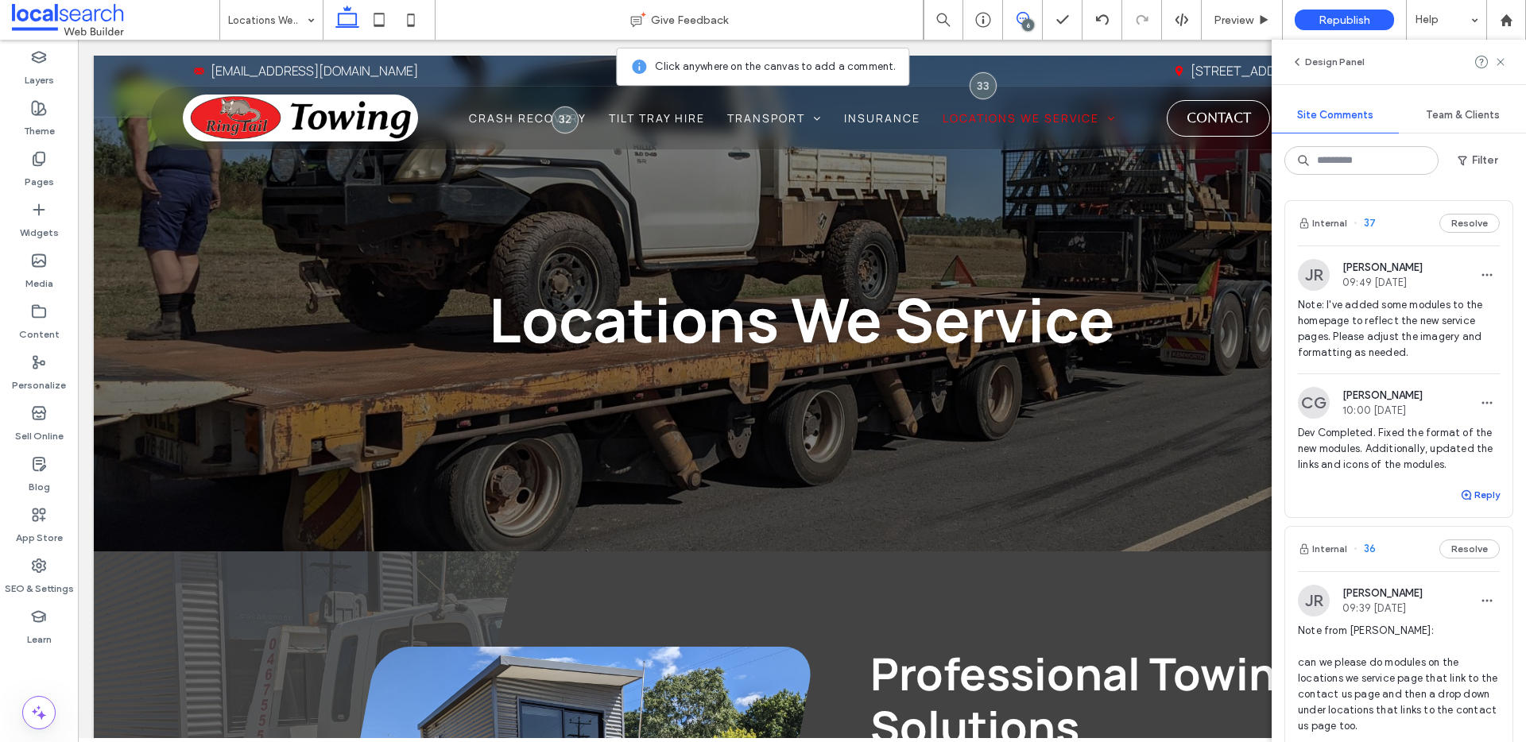
click at [1469, 505] on button "Reply" at bounding box center [1480, 495] width 40 height 19
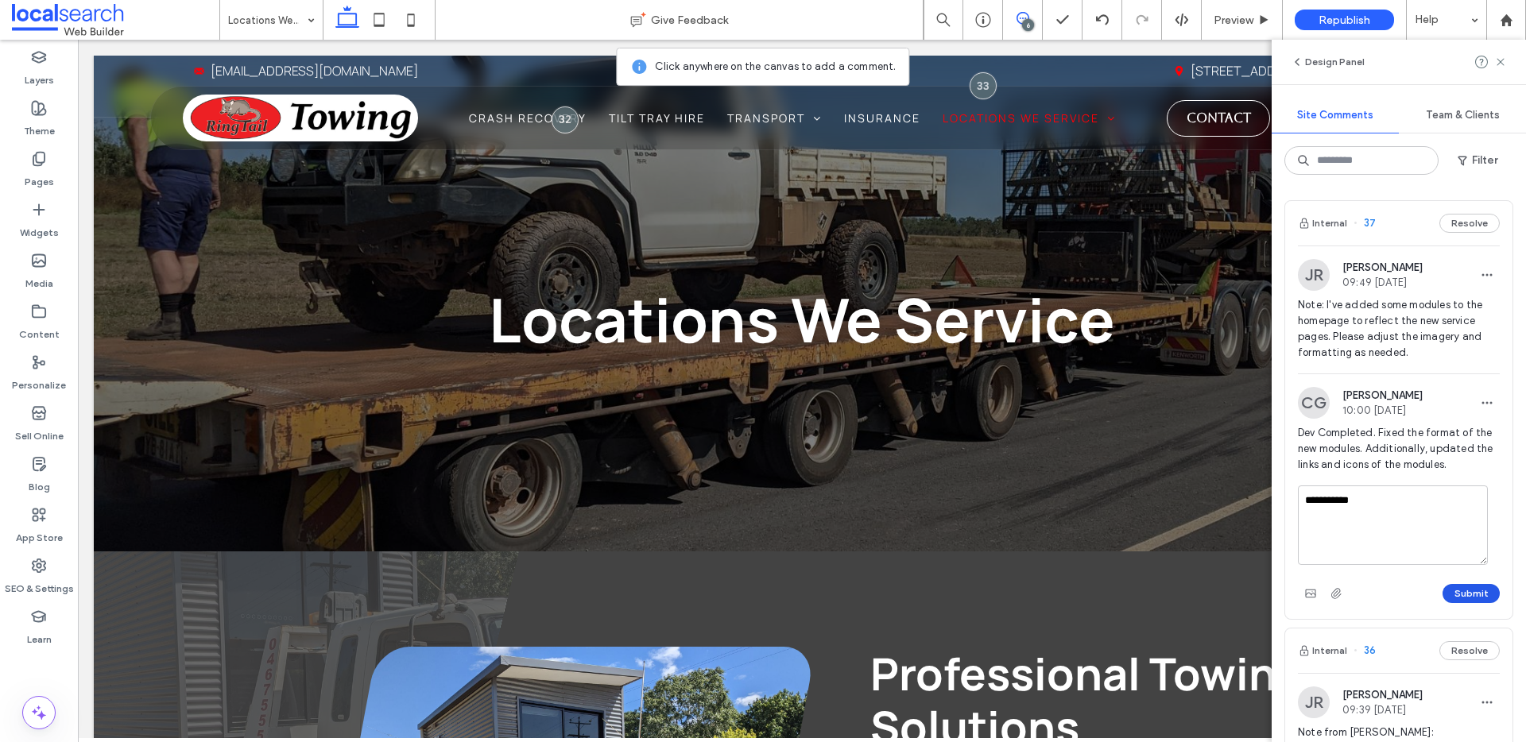
type textarea "**********"
click at [1457, 600] on button "Submit" at bounding box center [1470, 593] width 57 height 19
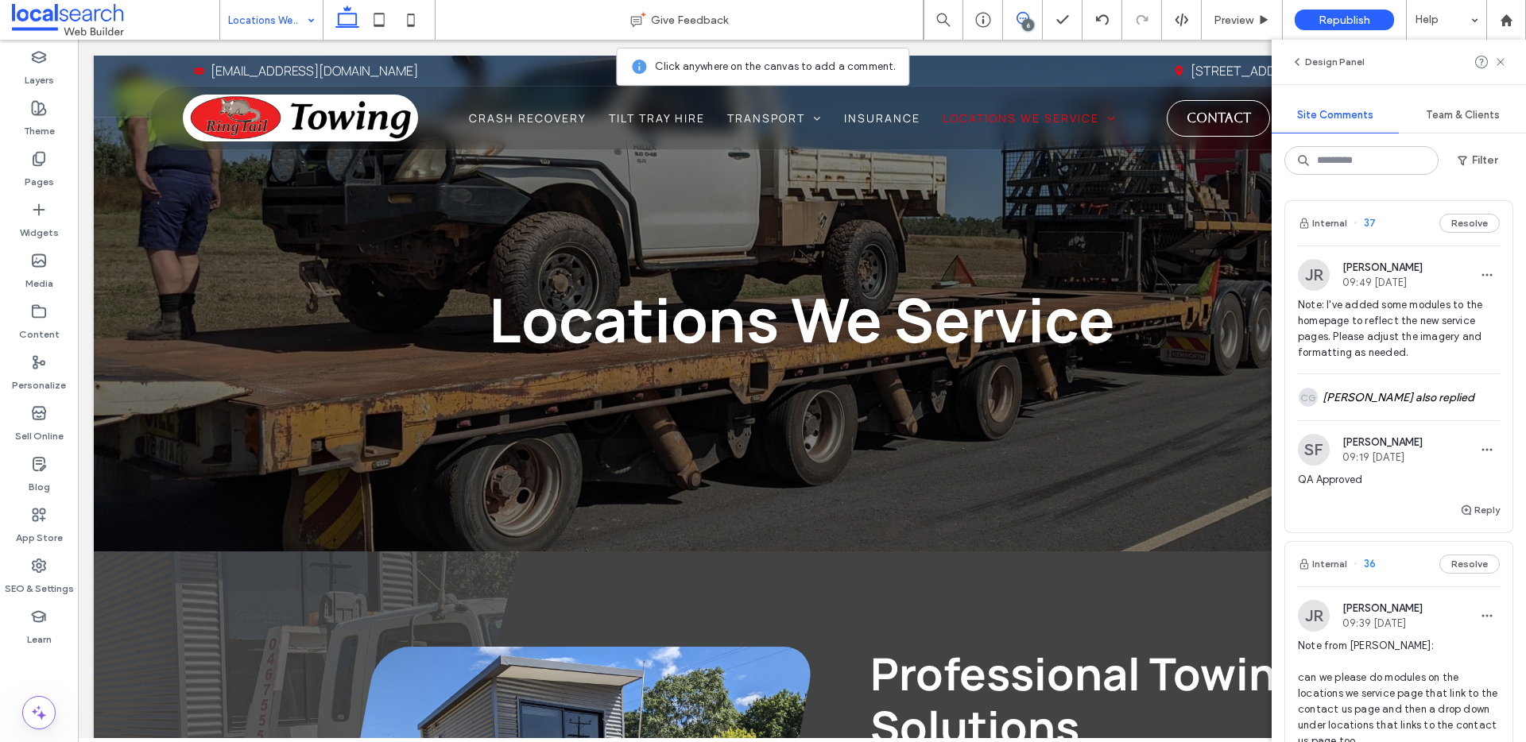
drag, startPoint x: 232, startPoint y: 16, endPoint x: 240, endPoint y: 27, distance: 13.7
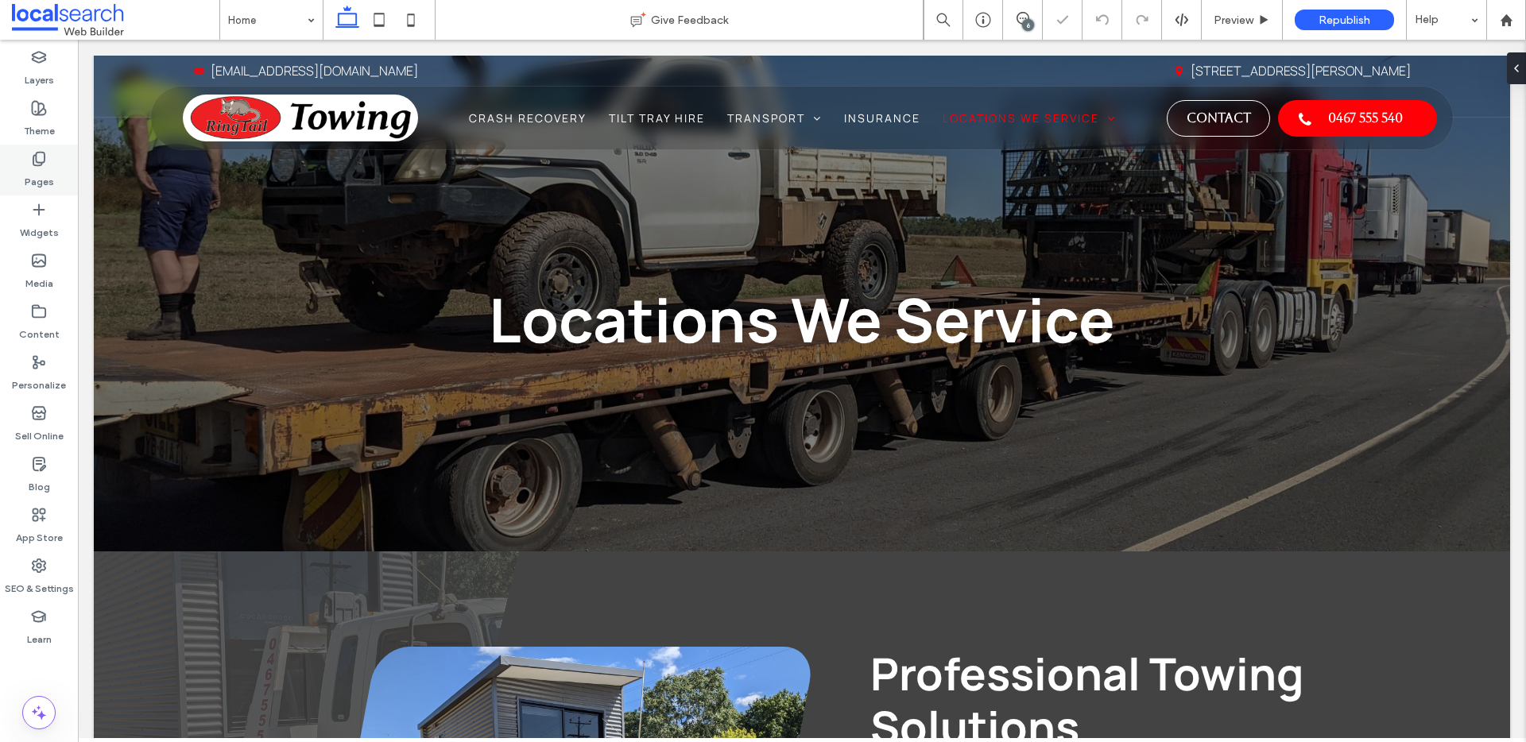
click at [37, 166] on icon at bounding box center [39, 159] width 16 height 16
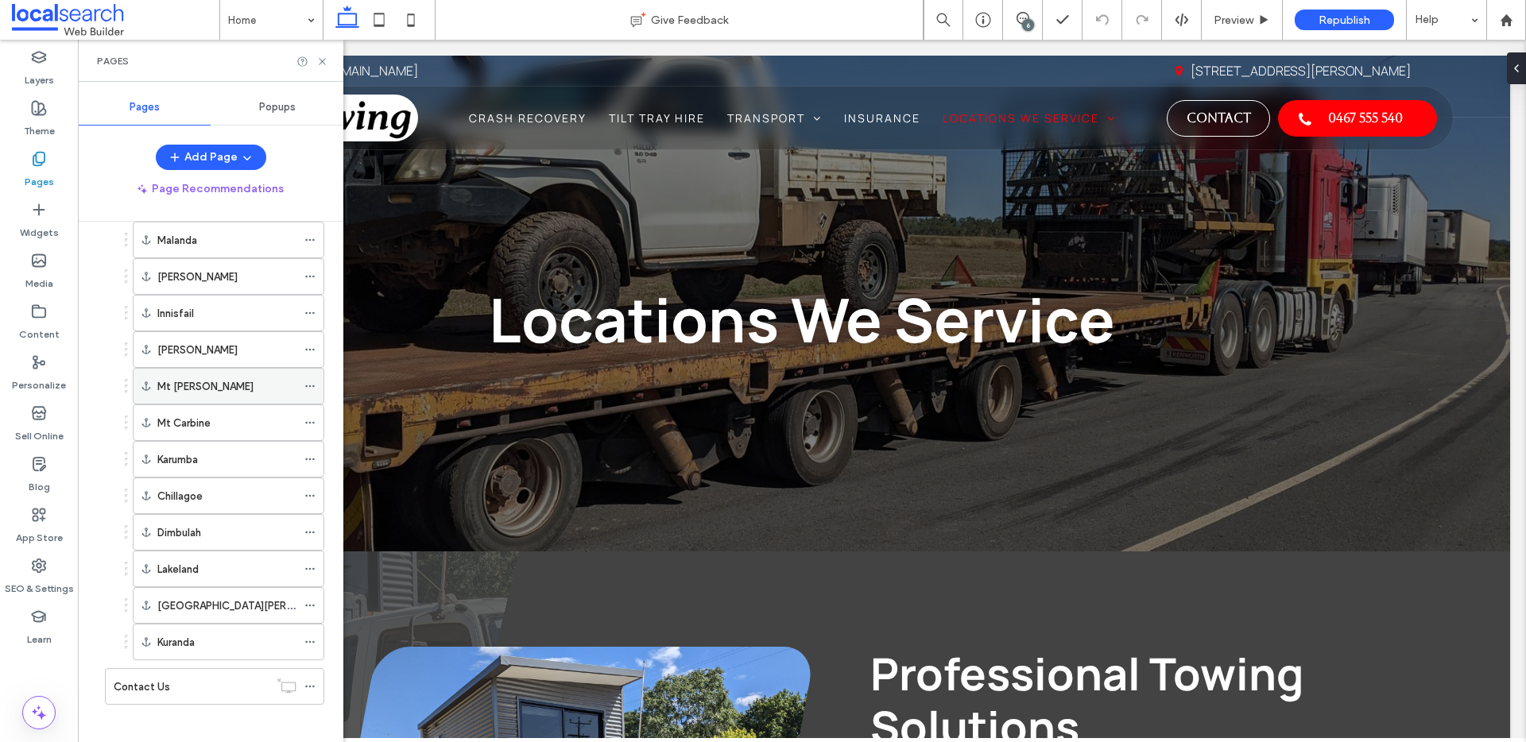
scroll to position [541, 0]
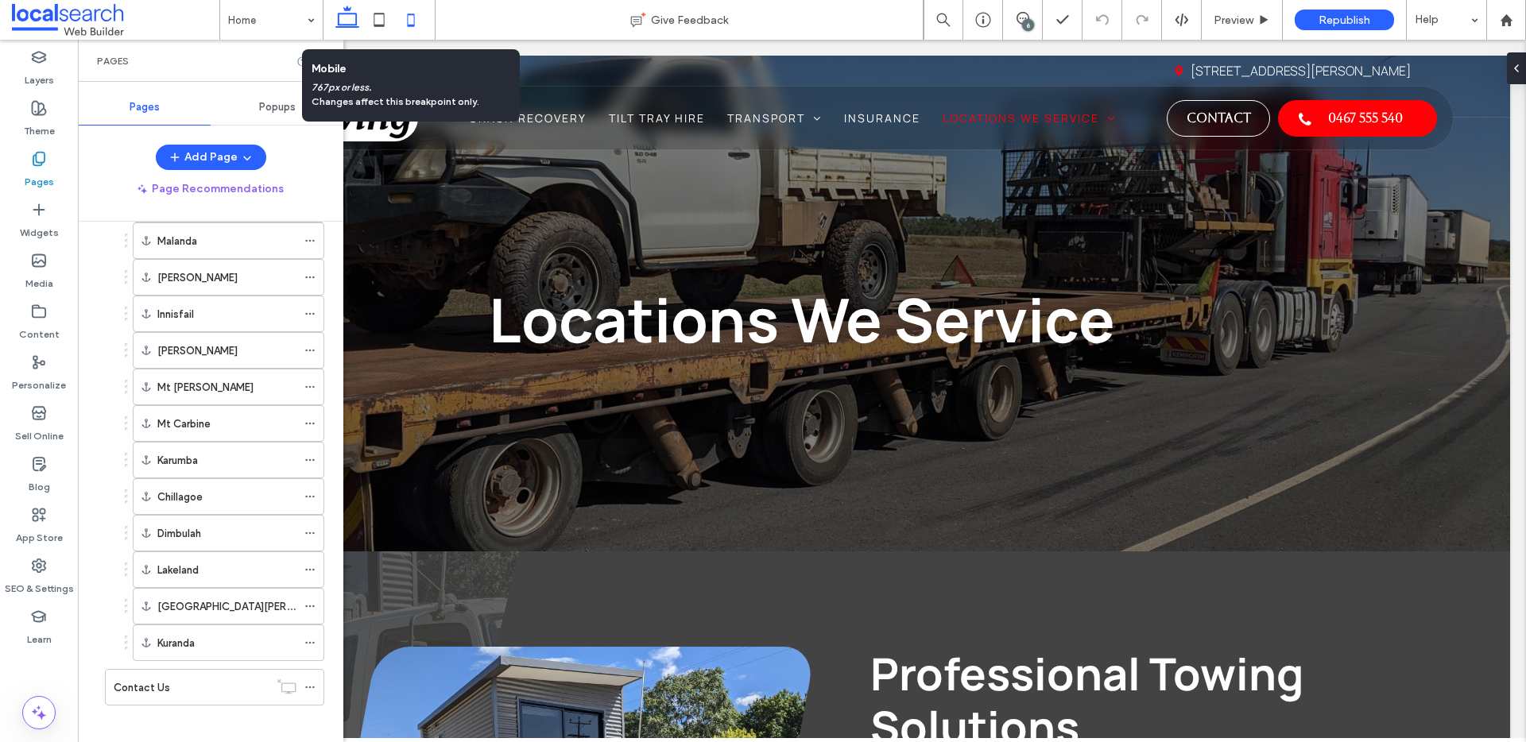
click at [409, 22] on icon at bounding box center [411, 20] width 32 height 32
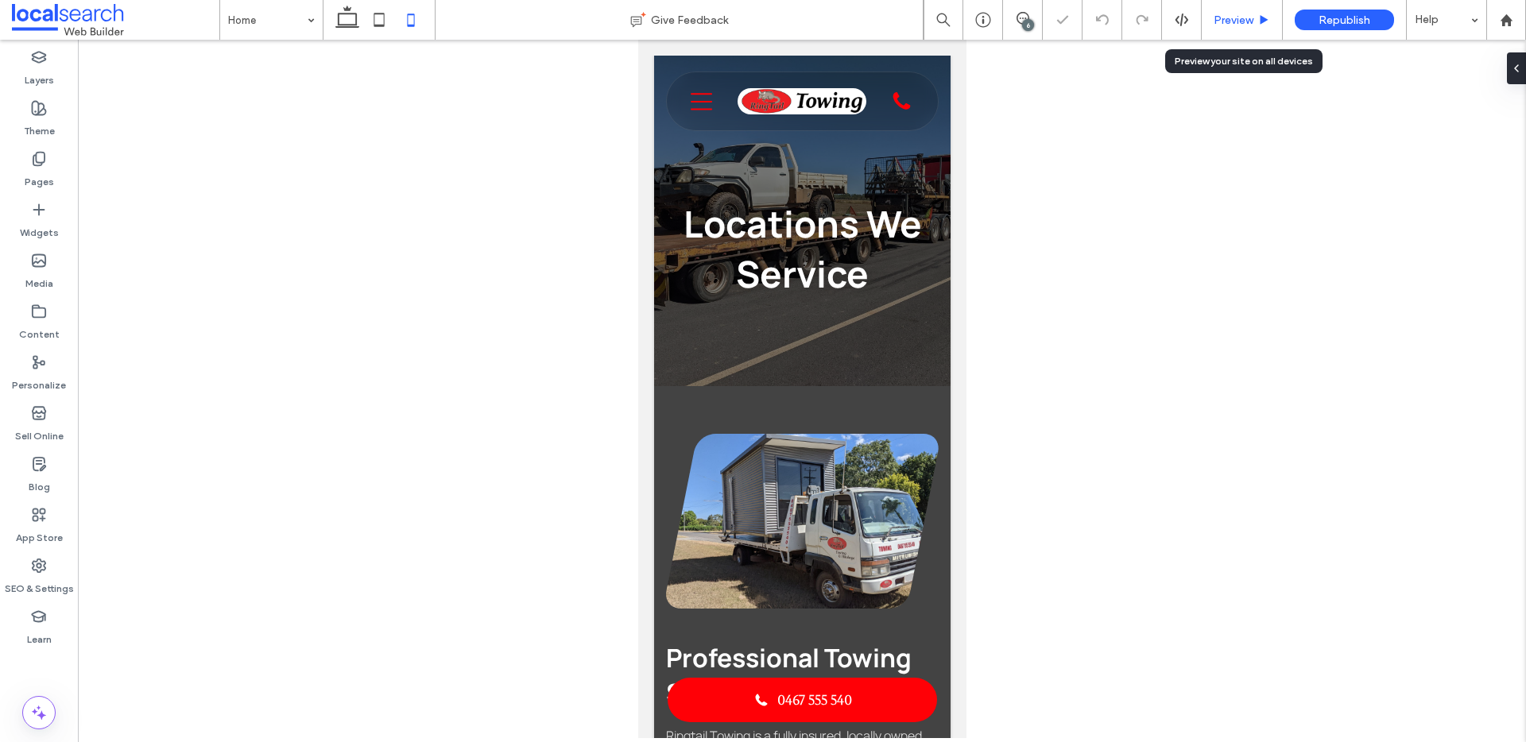
click at [1213, 12] on div "Preview" at bounding box center [1242, 20] width 81 height 40
click at [1248, 32] on div "Preview" at bounding box center [1242, 20] width 81 height 40
click at [1247, 15] on span "Preview" at bounding box center [1234, 21] width 40 height 14
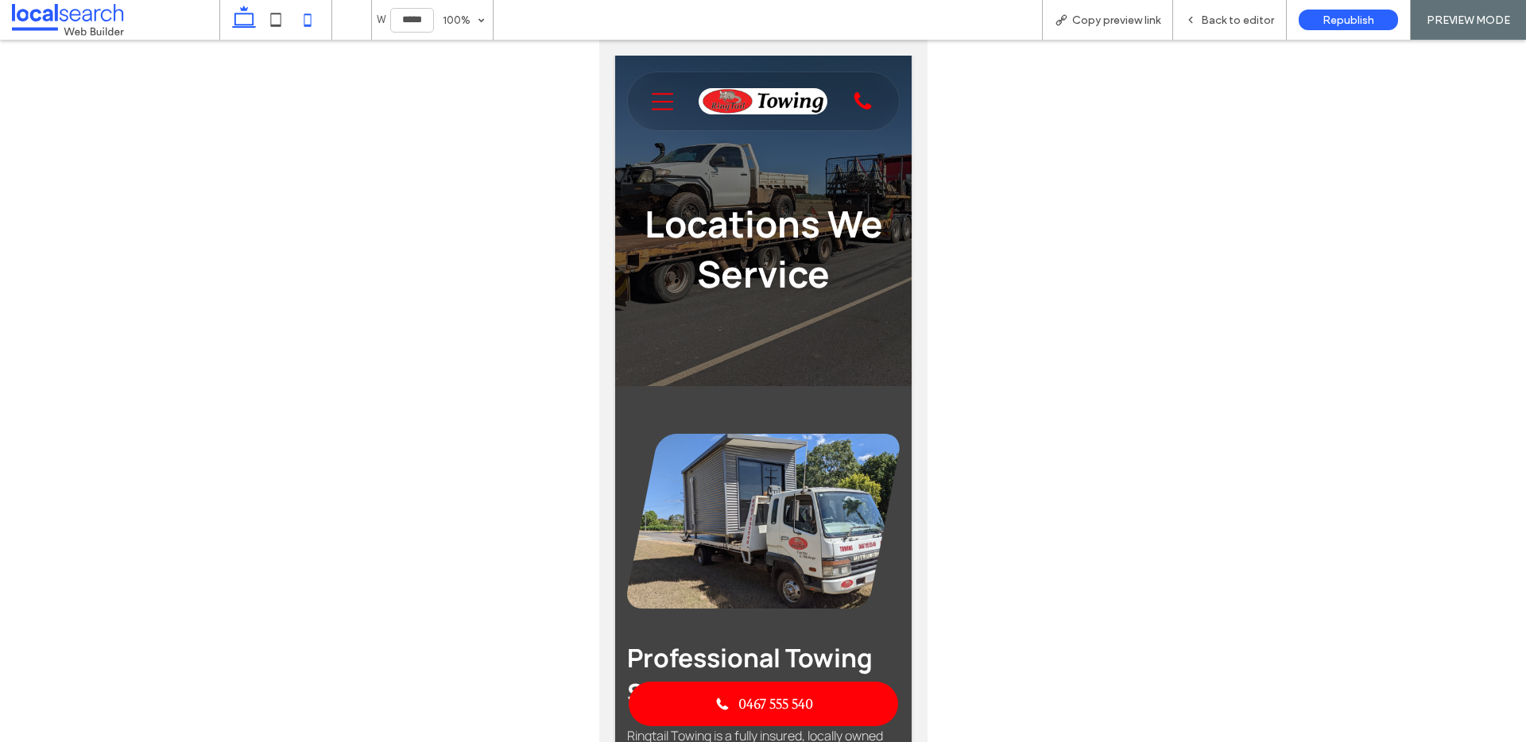
click at [250, 18] on icon at bounding box center [244, 20] width 32 height 32
type input "******"
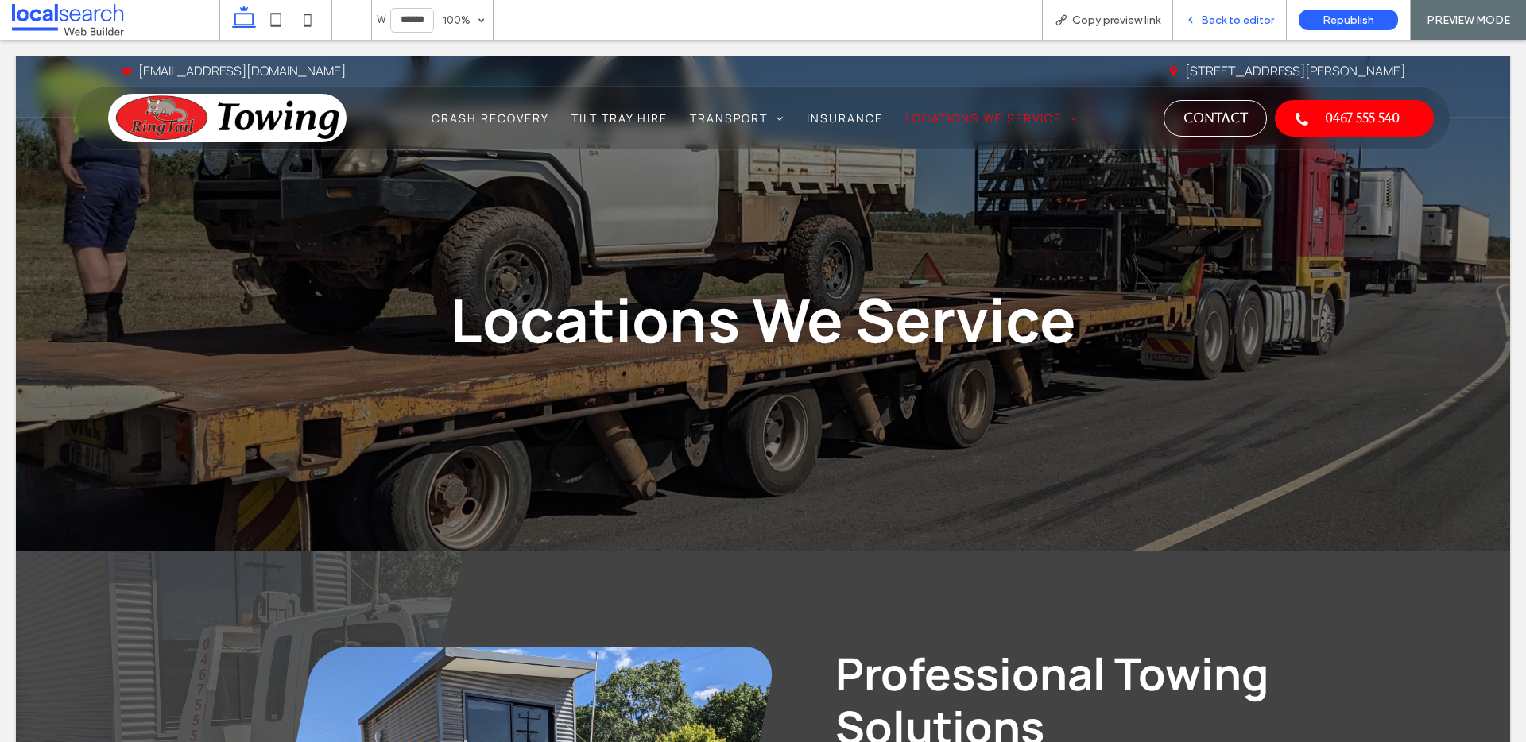
click at [1214, 14] on span "Back to editor" at bounding box center [1237, 21] width 73 height 14
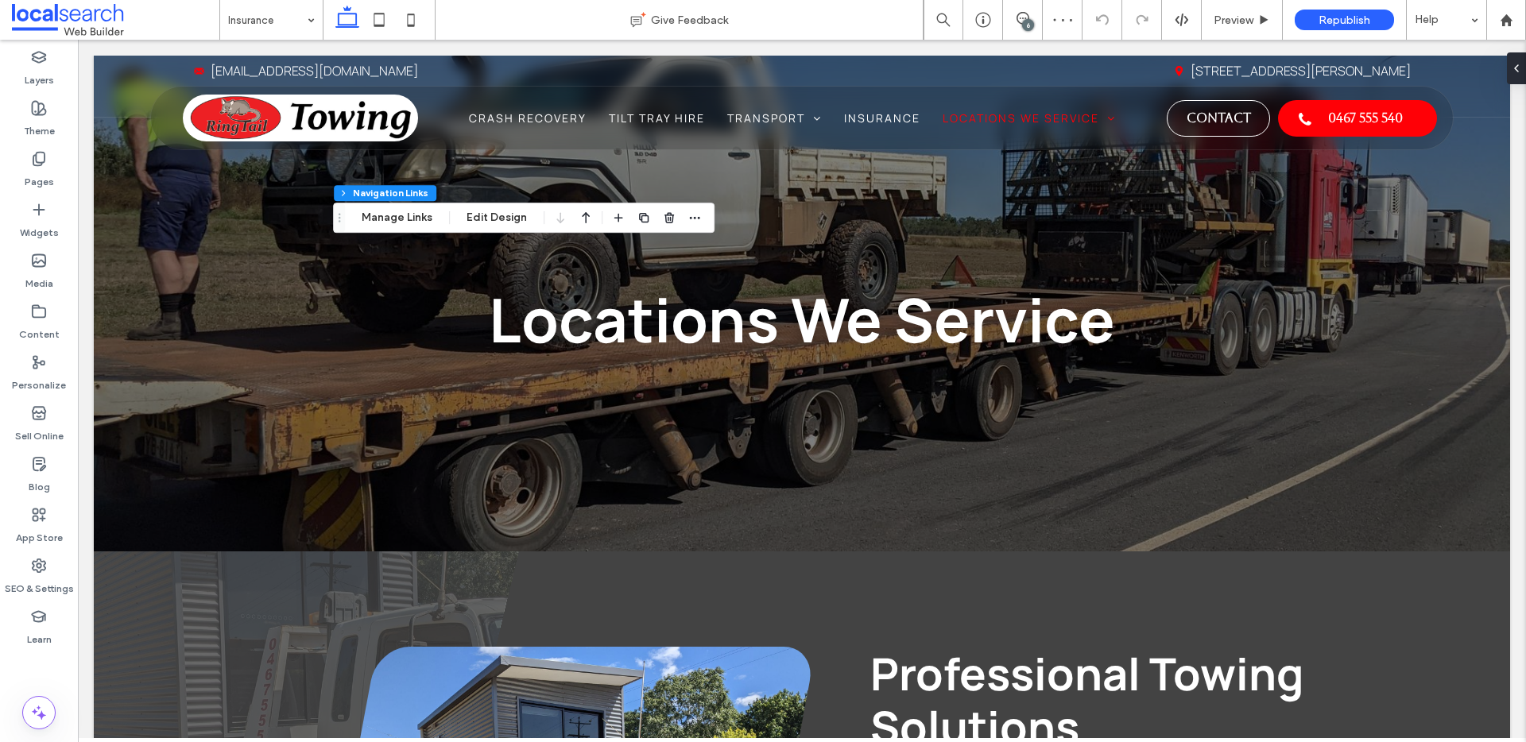
type input "***"
type input "****"
click at [477, 211] on button "Edit Design" at bounding box center [496, 217] width 81 height 19
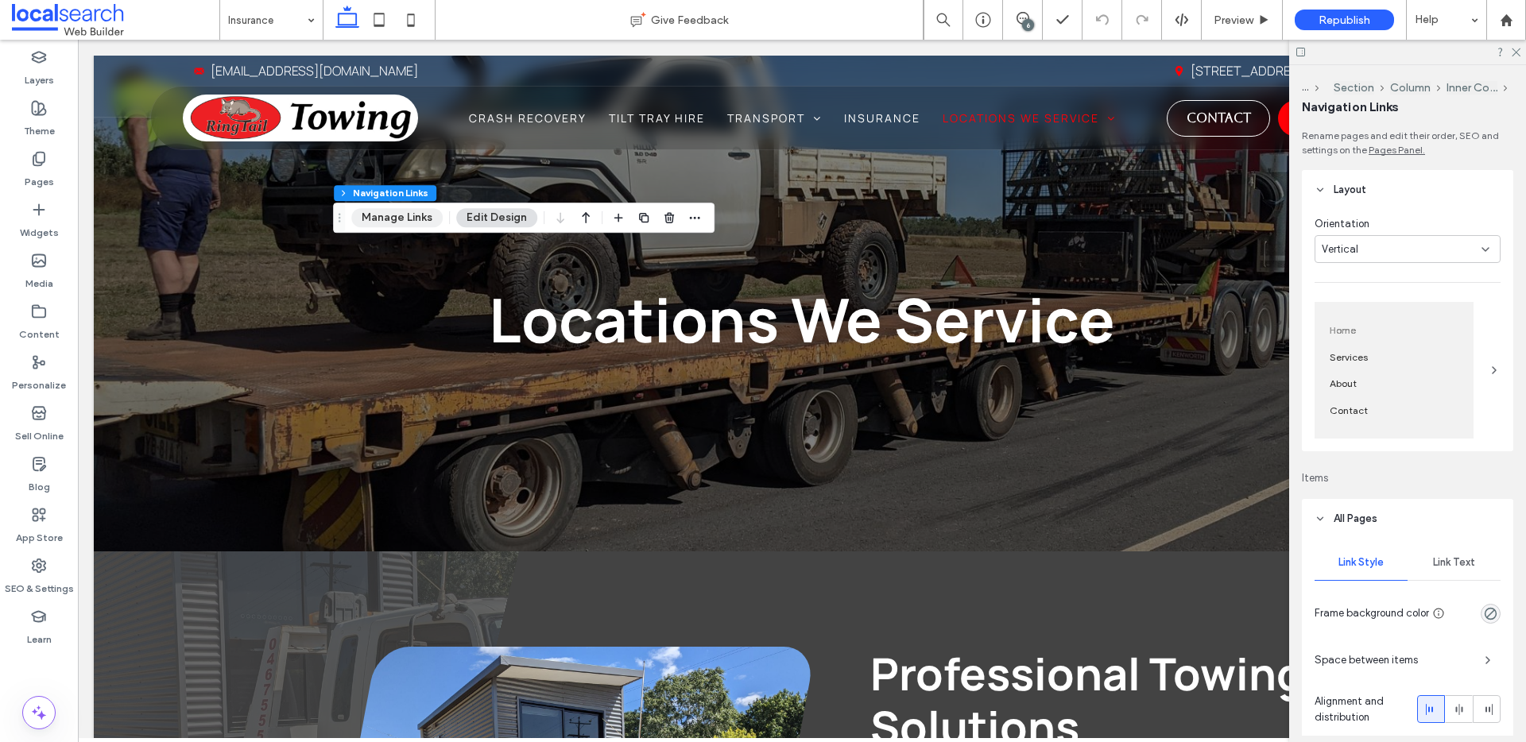
click at [406, 216] on button "Manage Links" at bounding box center [396, 217] width 91 height 19
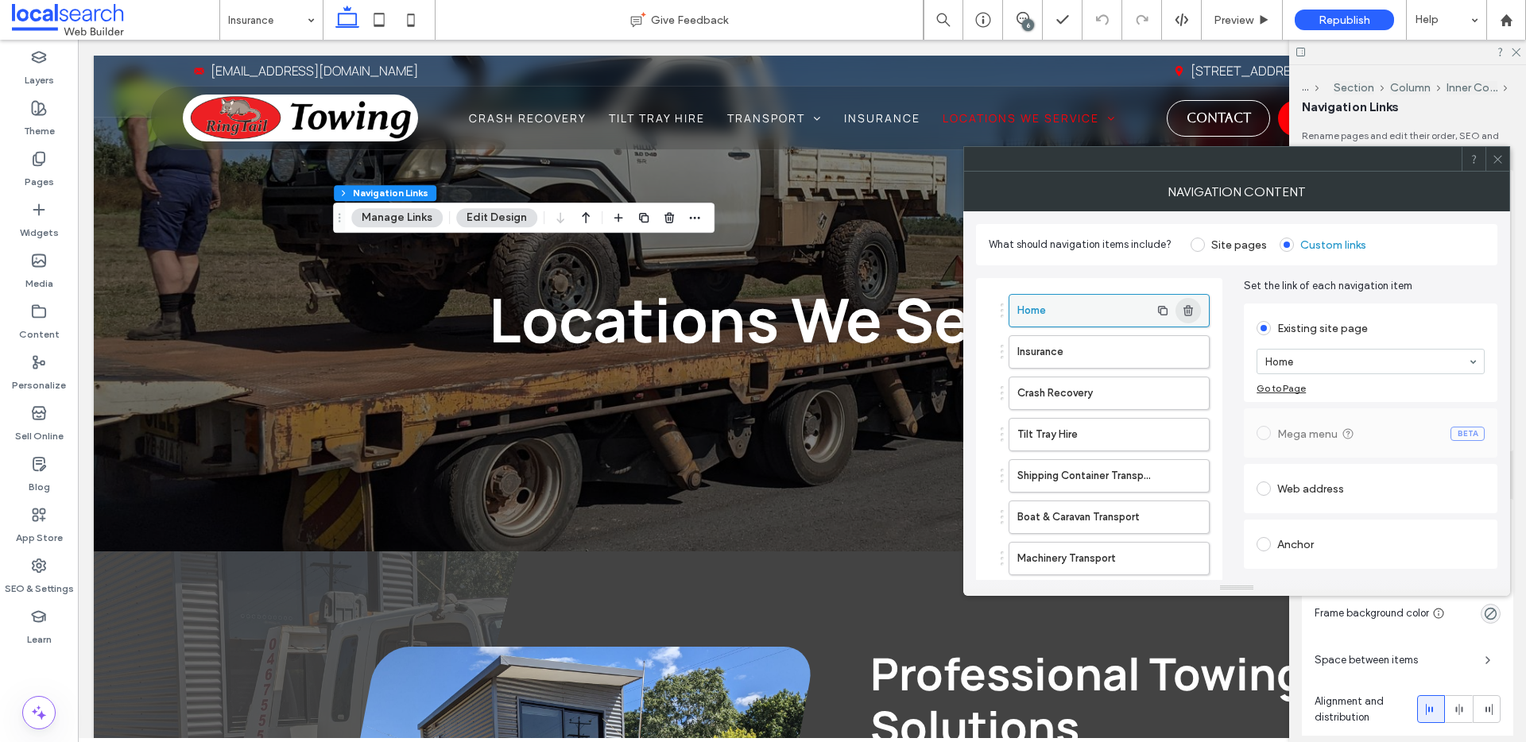
click at [1191, 312] on use "button" at bounding box center [1188, 310] width 10 height 10
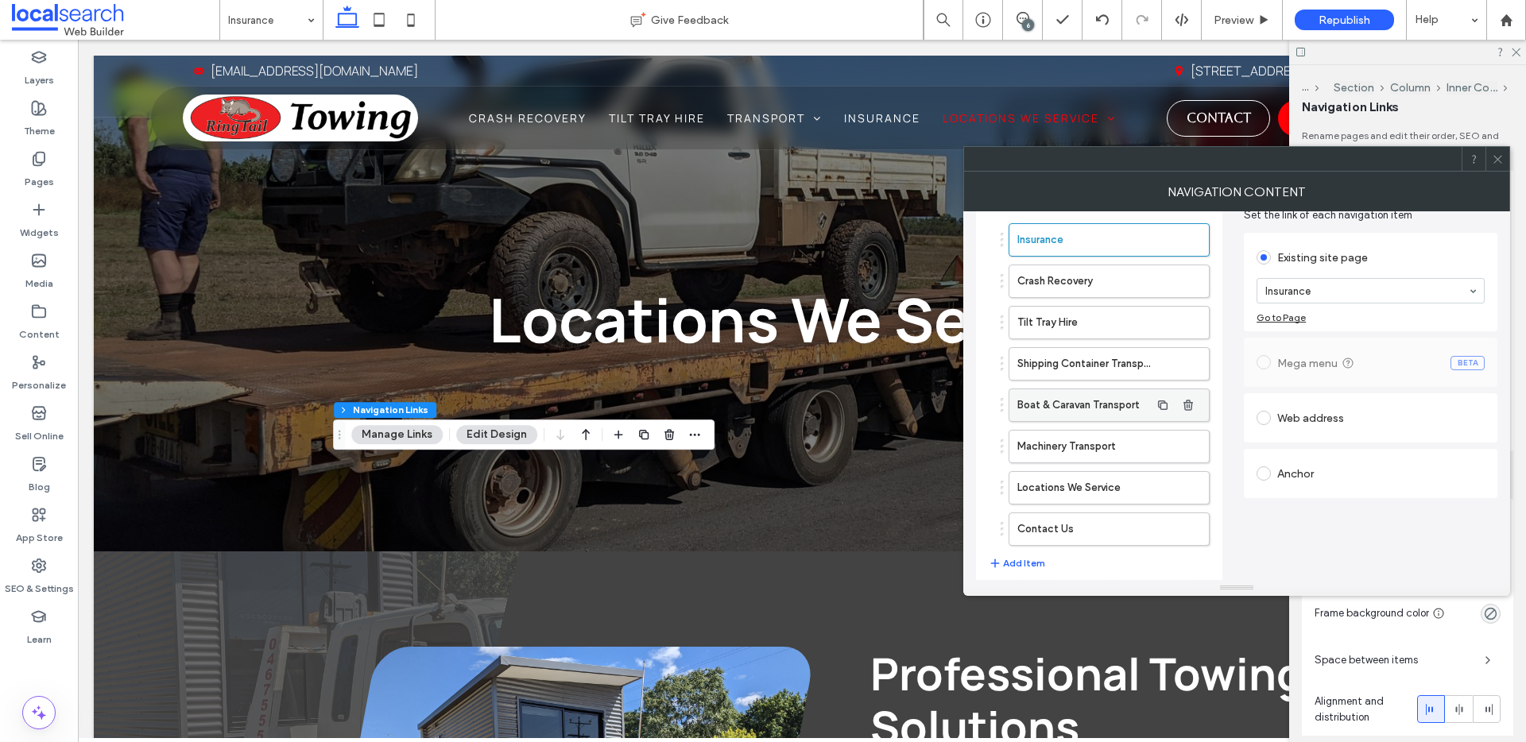
scroll to position [79, 0]
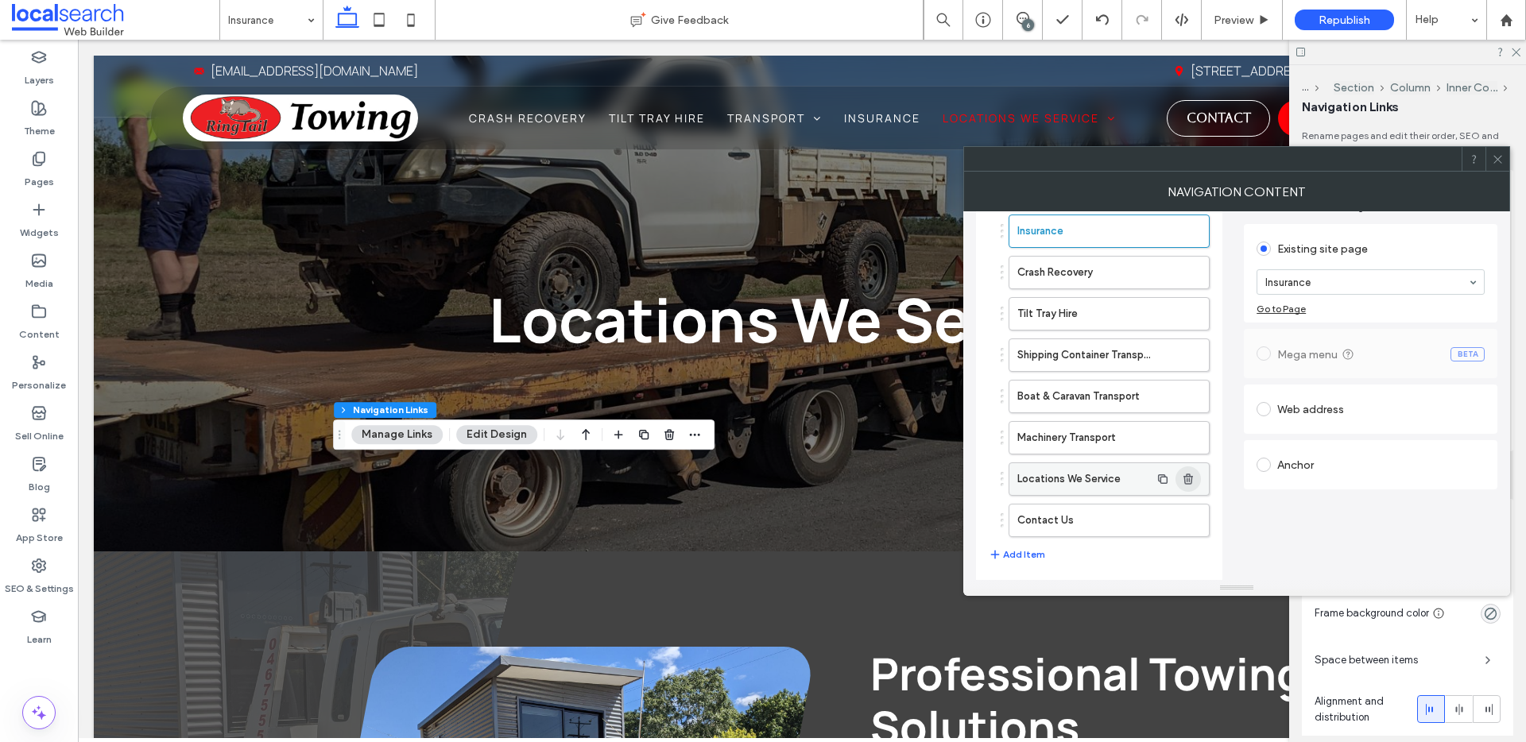
click at [1187, 477] on use "button" at bounding box center [1188, 479] width 10 height 10
click at [1193, 476] on icon "button" at bounding box center [1188, 479] width 13 height 13
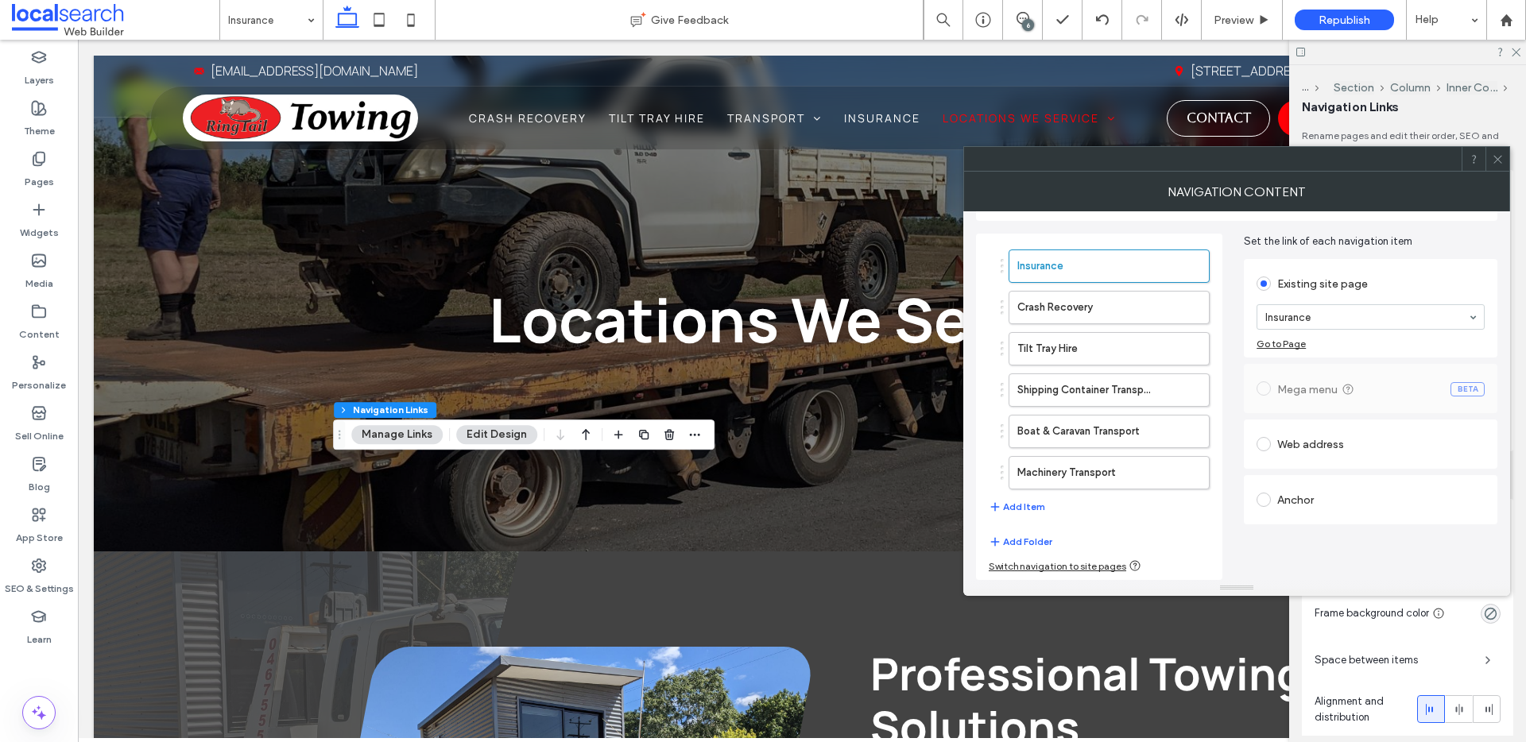
drag, startPoint x: 1493, startPoint y: 166, endPoint x: 1462, endPoint y: 176, distance: 33.2
click at [1493, 167] on span at bounding box center [1498, 159] width 12 height 24
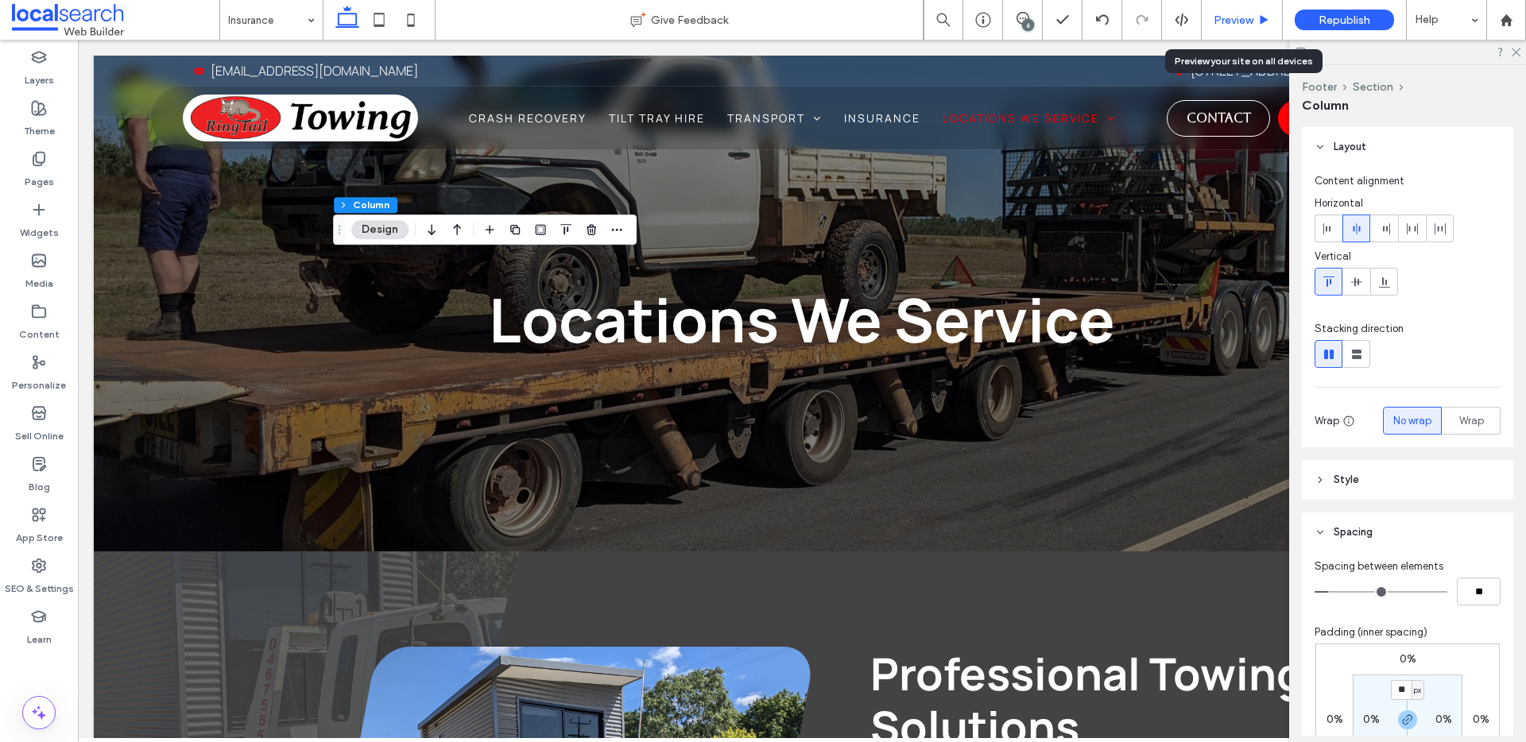
click at [1237, 23] on span "Preview" at bounding box center [1234, 21] width 40 height 14
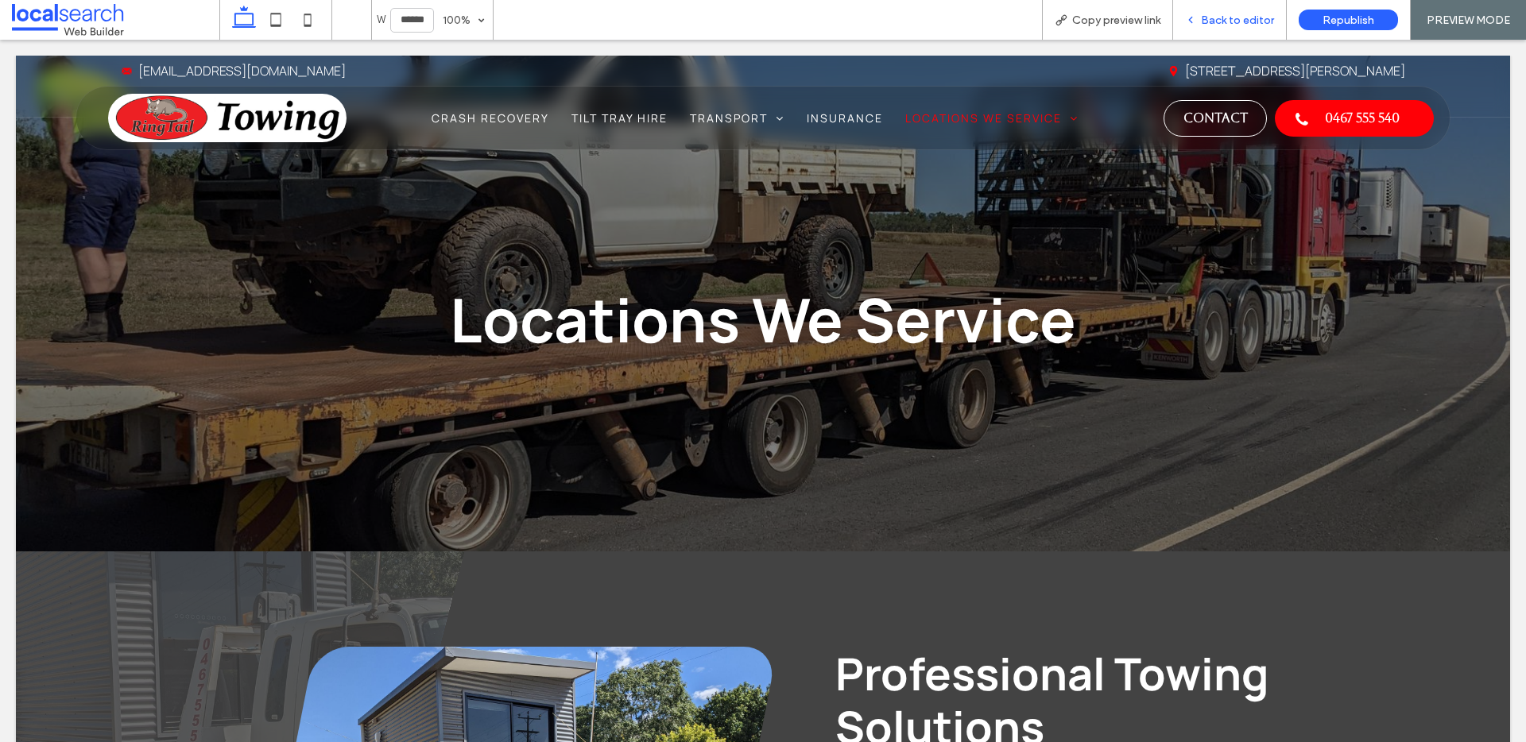
click at [1252, 25] on span "Back to editor" at bounding box center [1237, 21] width 73 height 14
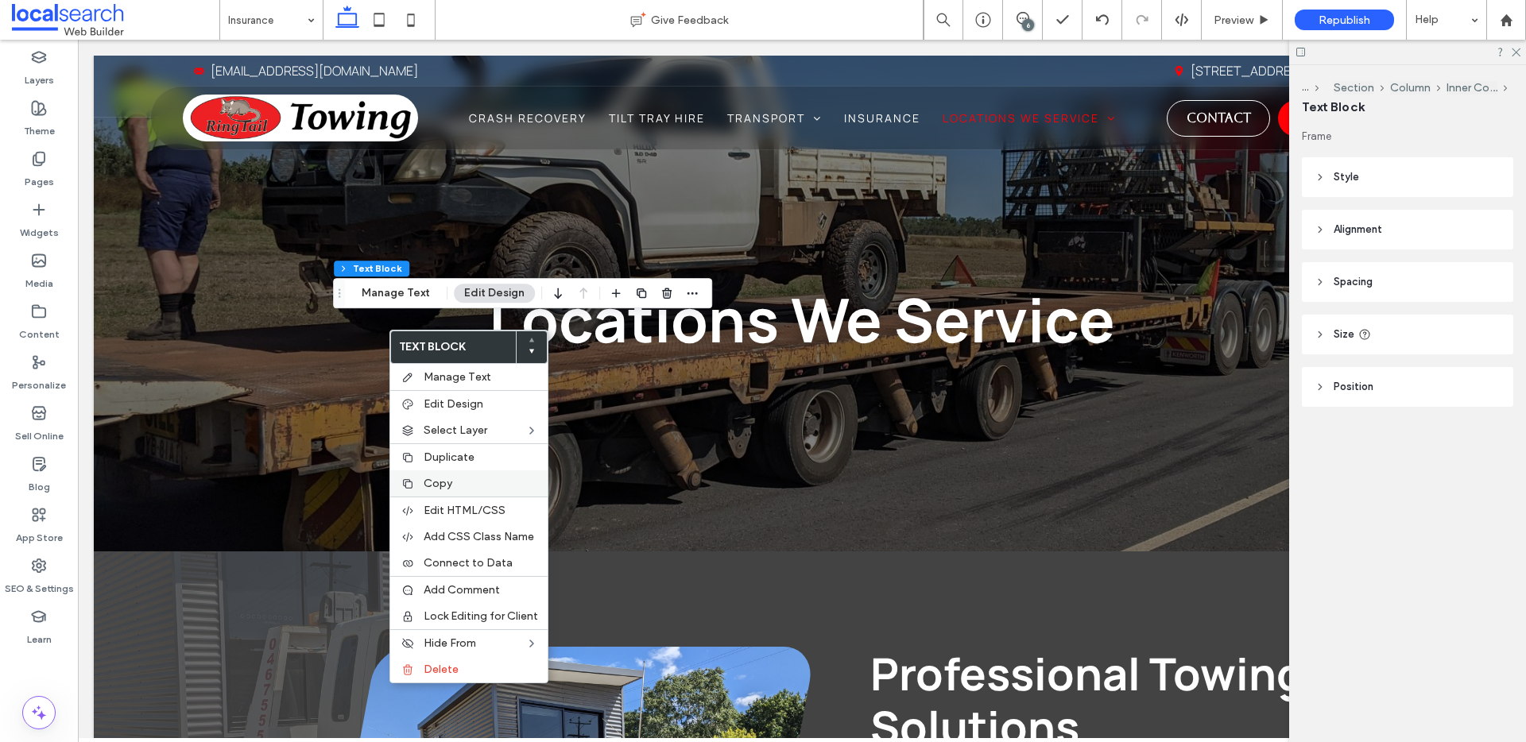
click at [446, 478] on span "Copy" at bounding box center [438, 484] width 29 height 14
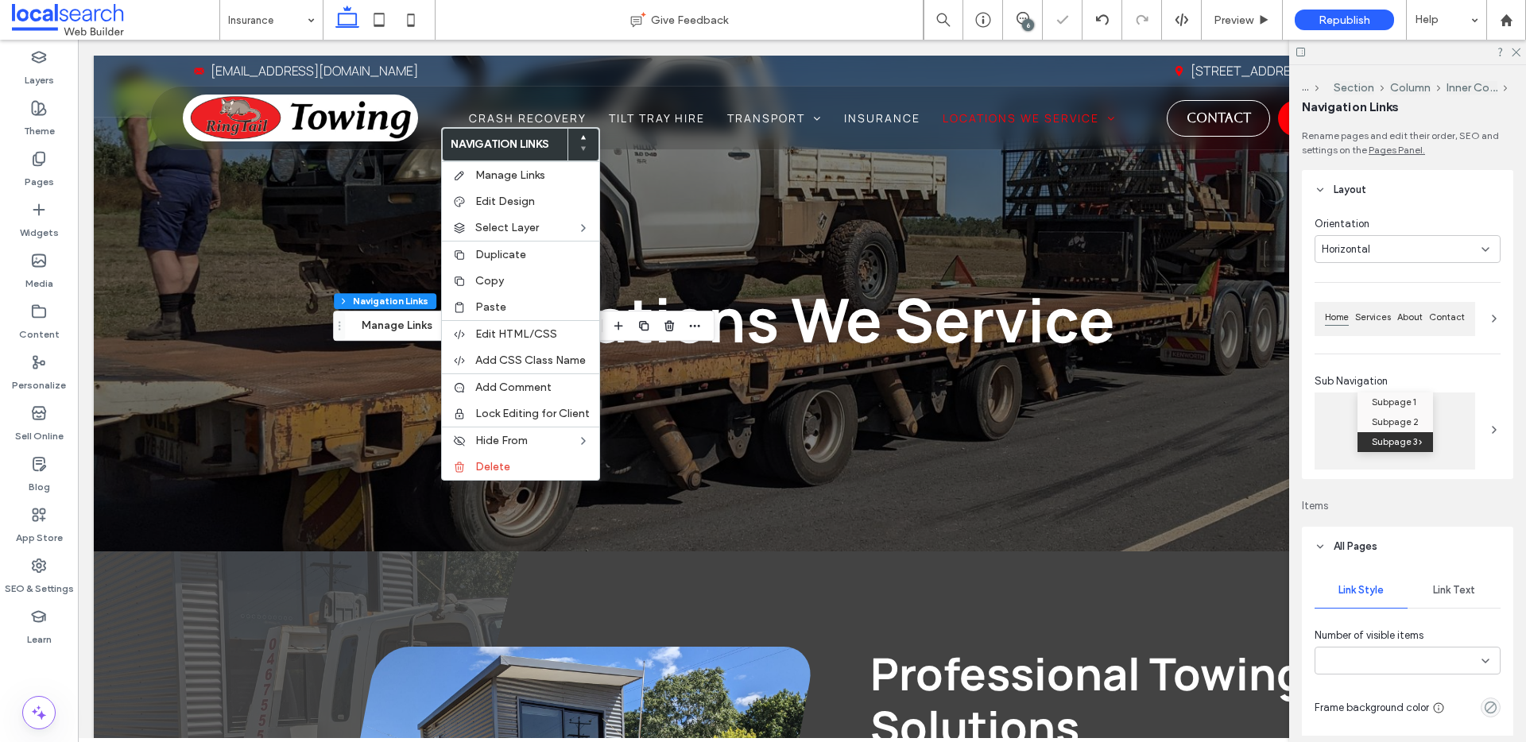
type input "***"
type input "****"
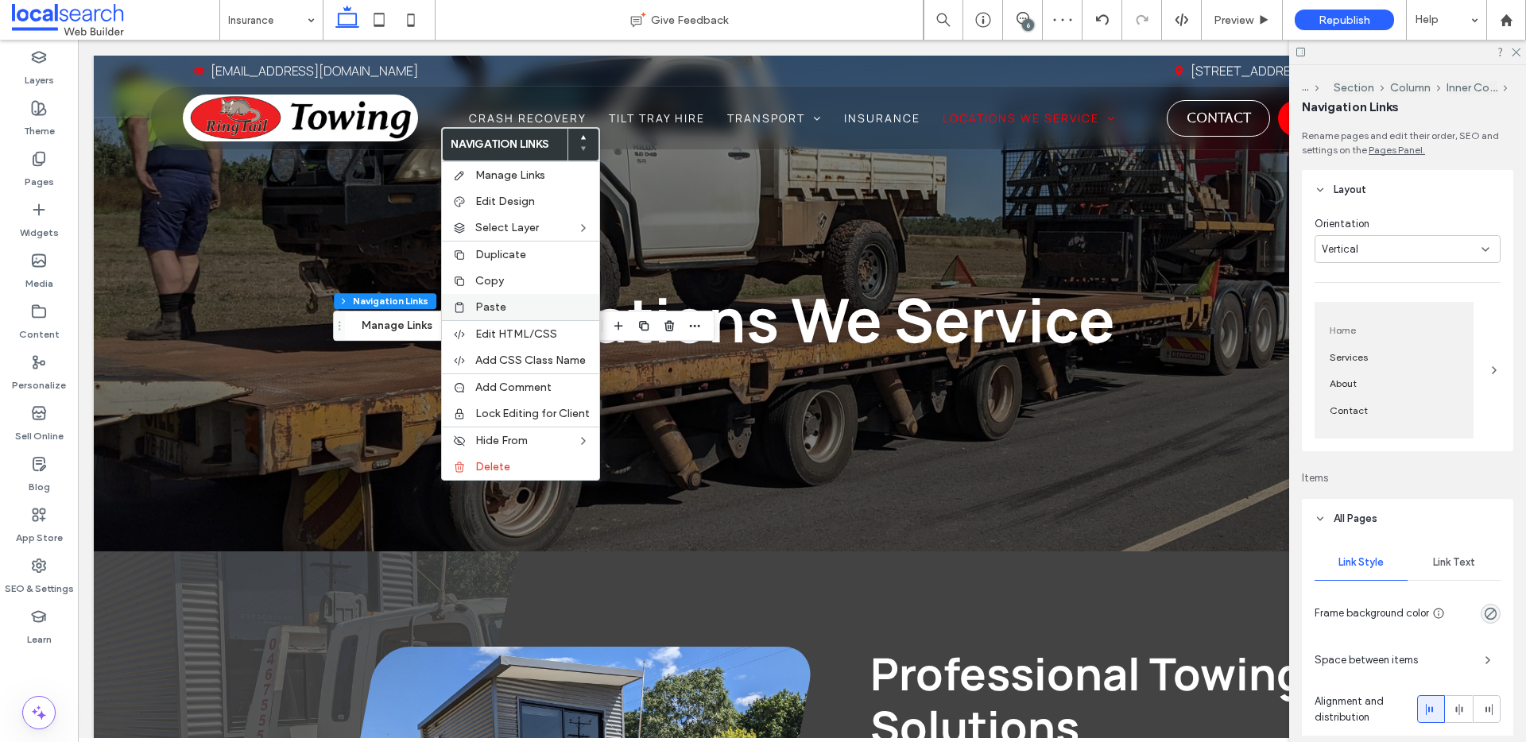
click at [501, 306] on span "Paste" at bounding box center [490, 307] width 31 height 14
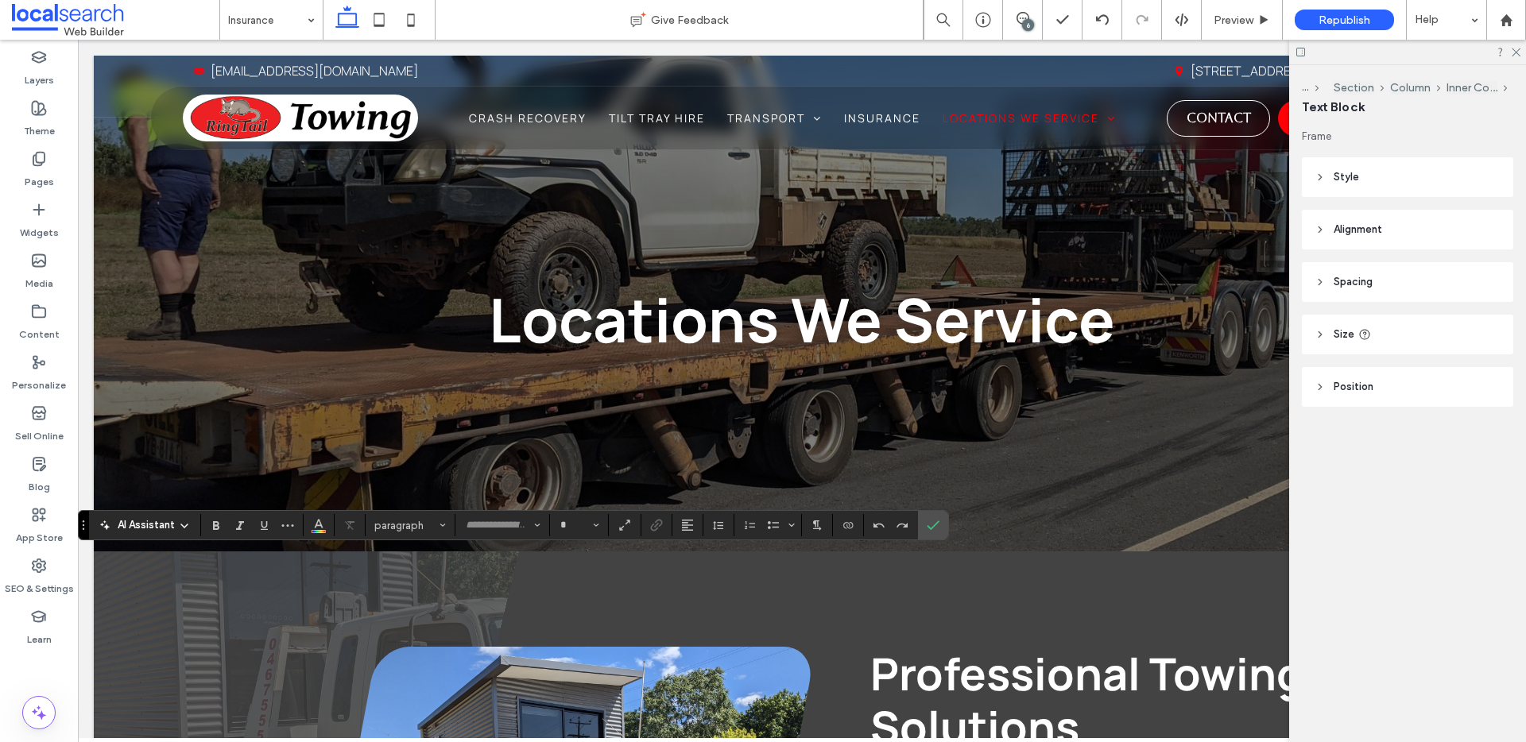
type input "*******"
type input "**"
click at [927, 528] on icon "Confirm" at bounding box center [933, 525] width 13 height 13
click at [934, 521] on icon "Confirm" at bounding box center [933, 525] width 13 height 13
click at [928, 525] on icon "Confirm" at bounding box center [933, 525] width 13 height 13
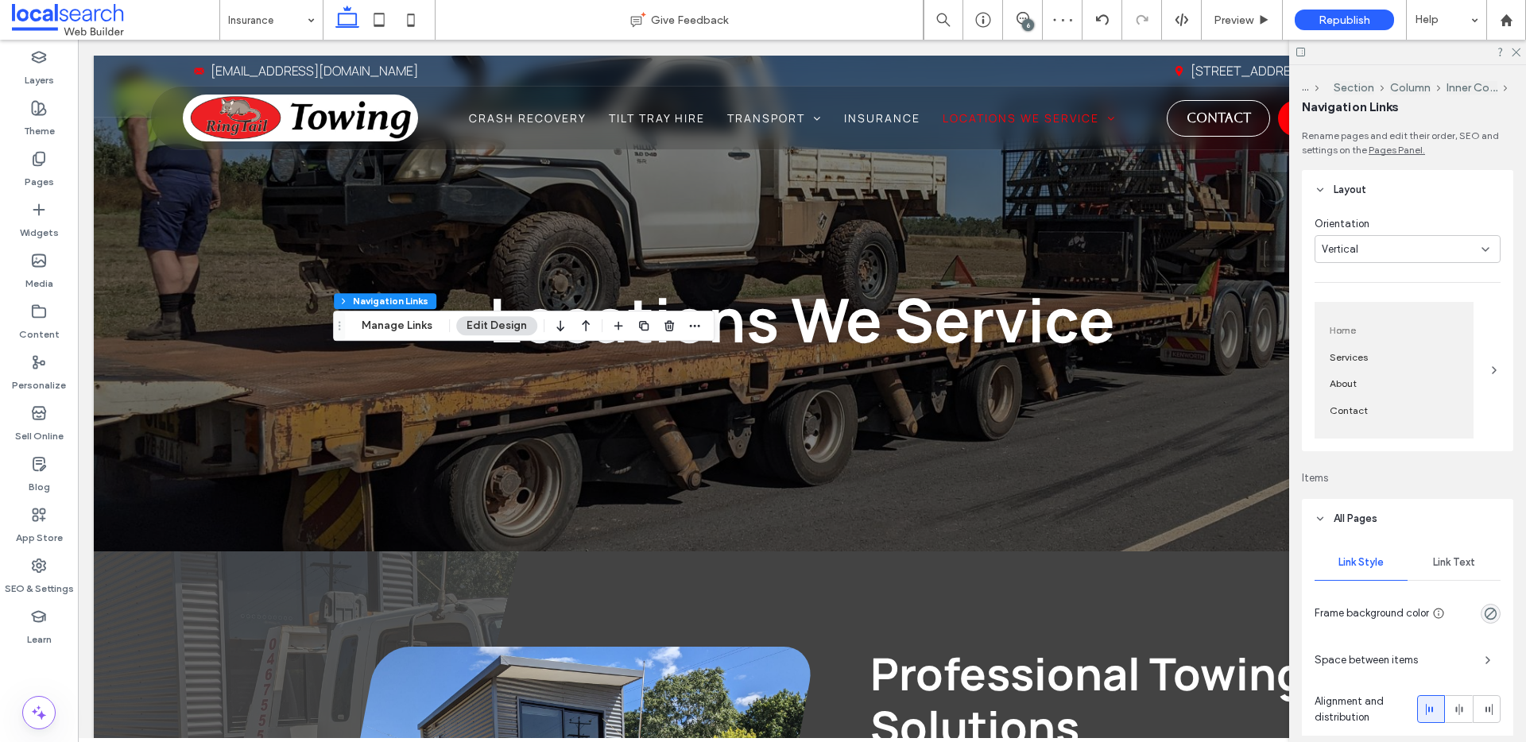
scroll to position [872, 0]
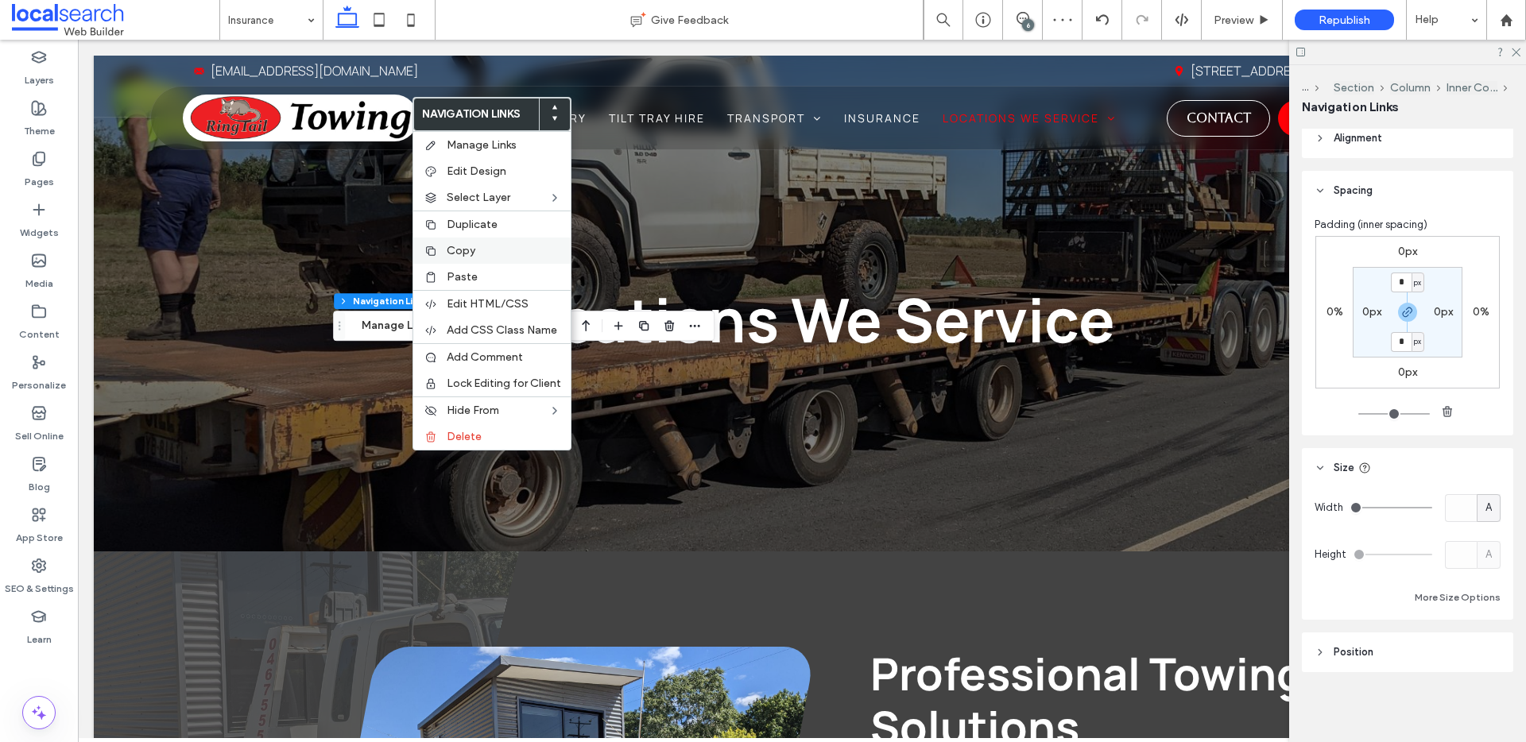
click at [470, 250] on span "Copy" at bounding box center [461, 251] width 29 height 14
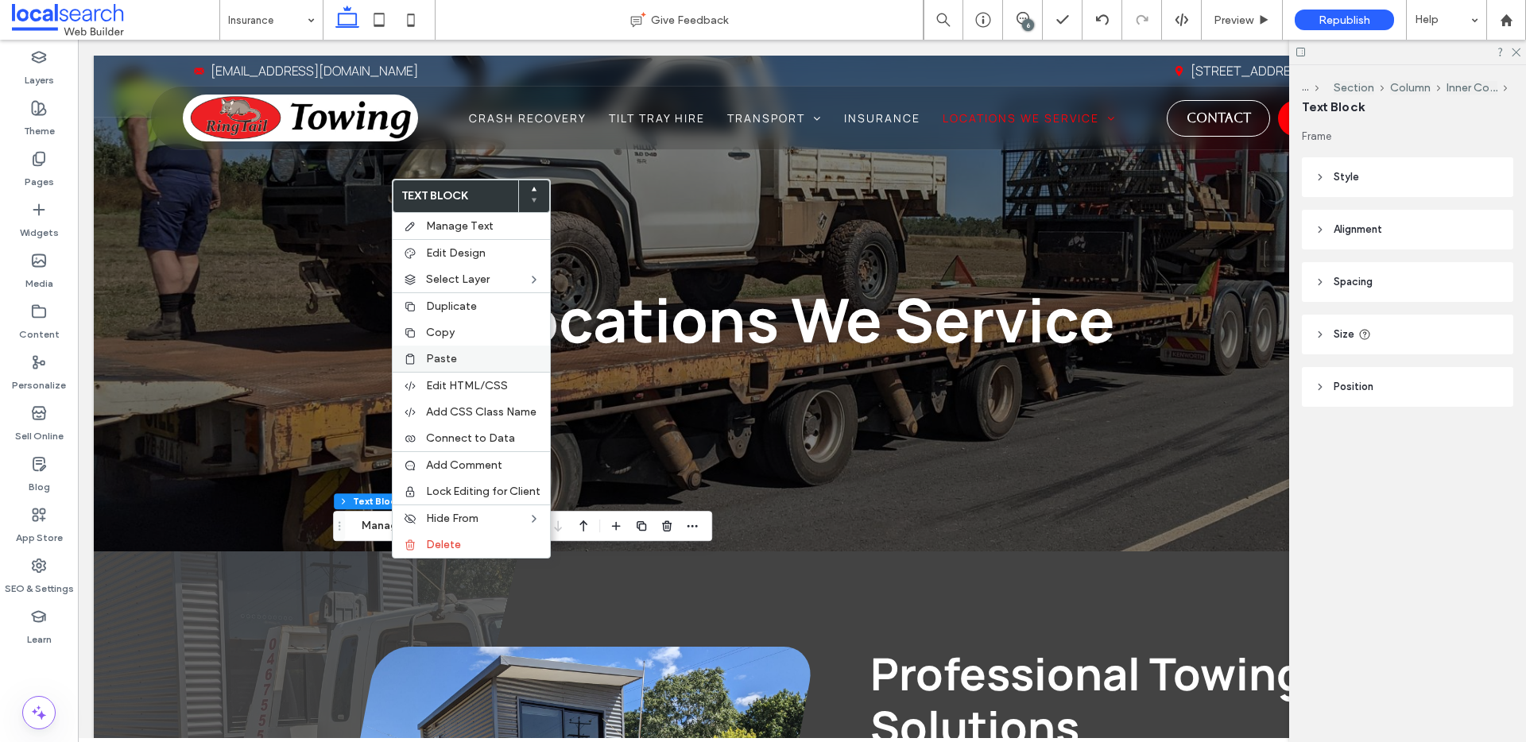
click at [459, 354] on label "Paste" at bounding box center [483, 359] width 114 height 14
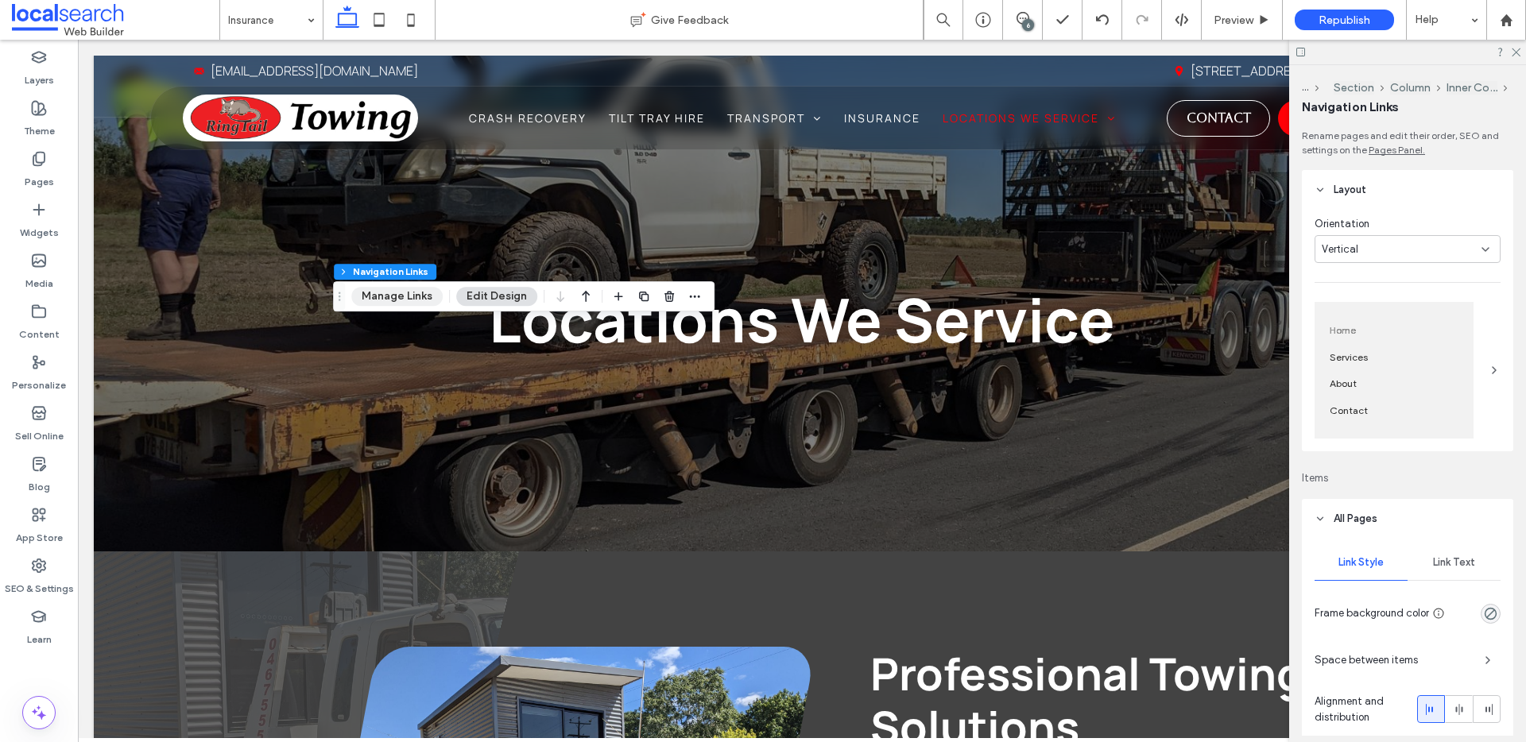
click at [412, 295] on button "Manage Links" at bounding box center [396, 296] width 91 height 19
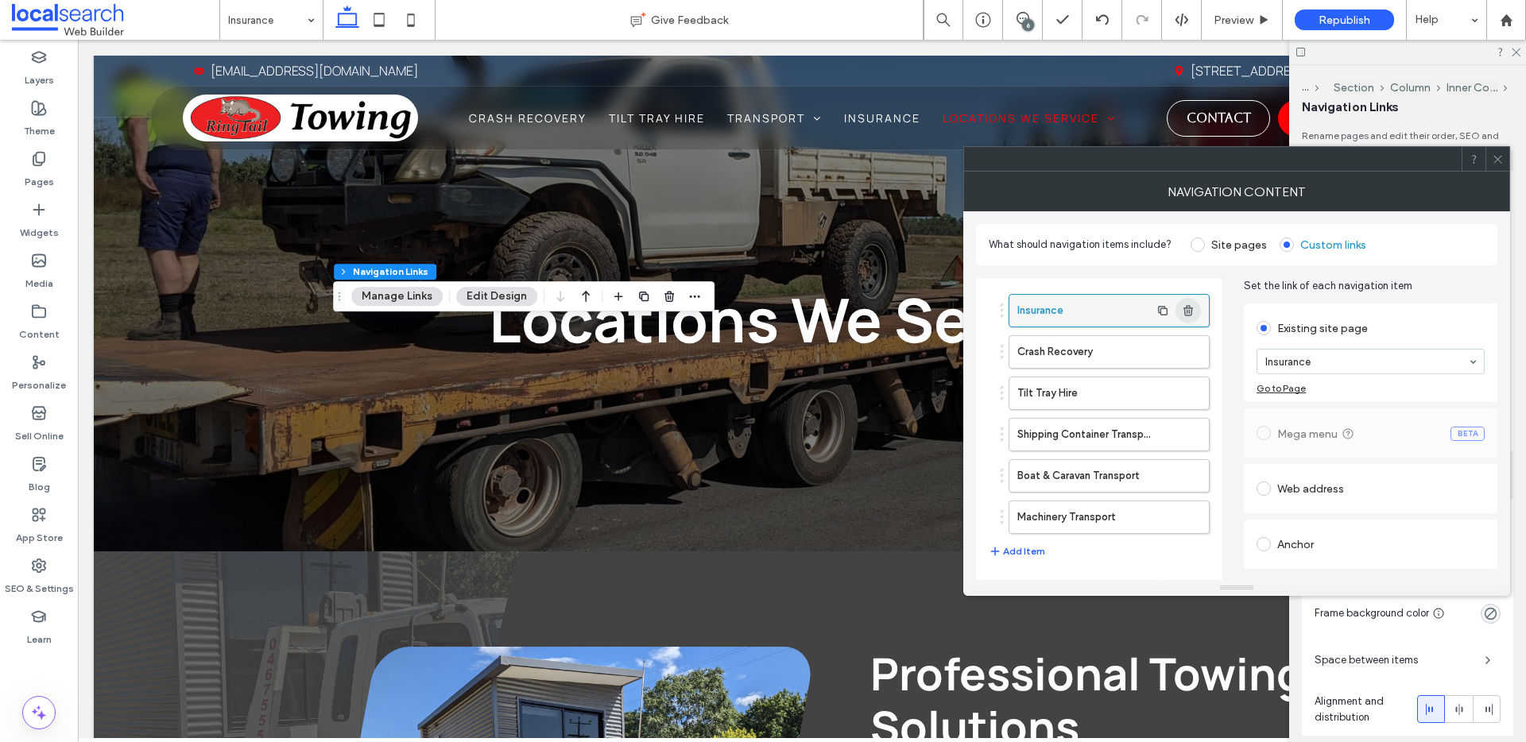
click at [1191, 308] on use "button" at bounding box center [1188, 310] width 10 height 10
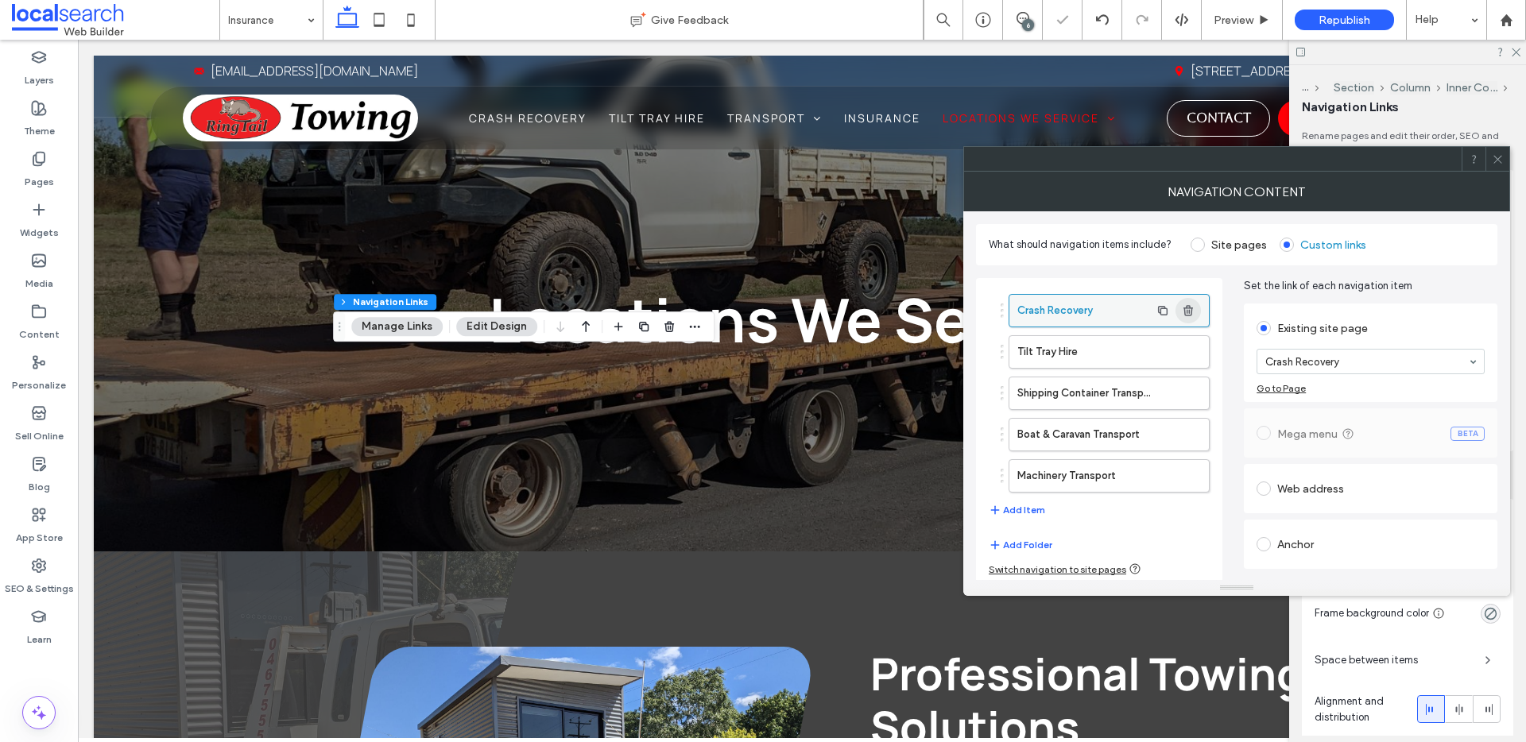
click at [1191, 308] on use "button" at bounding box center [1188, 310] width 10 height 10
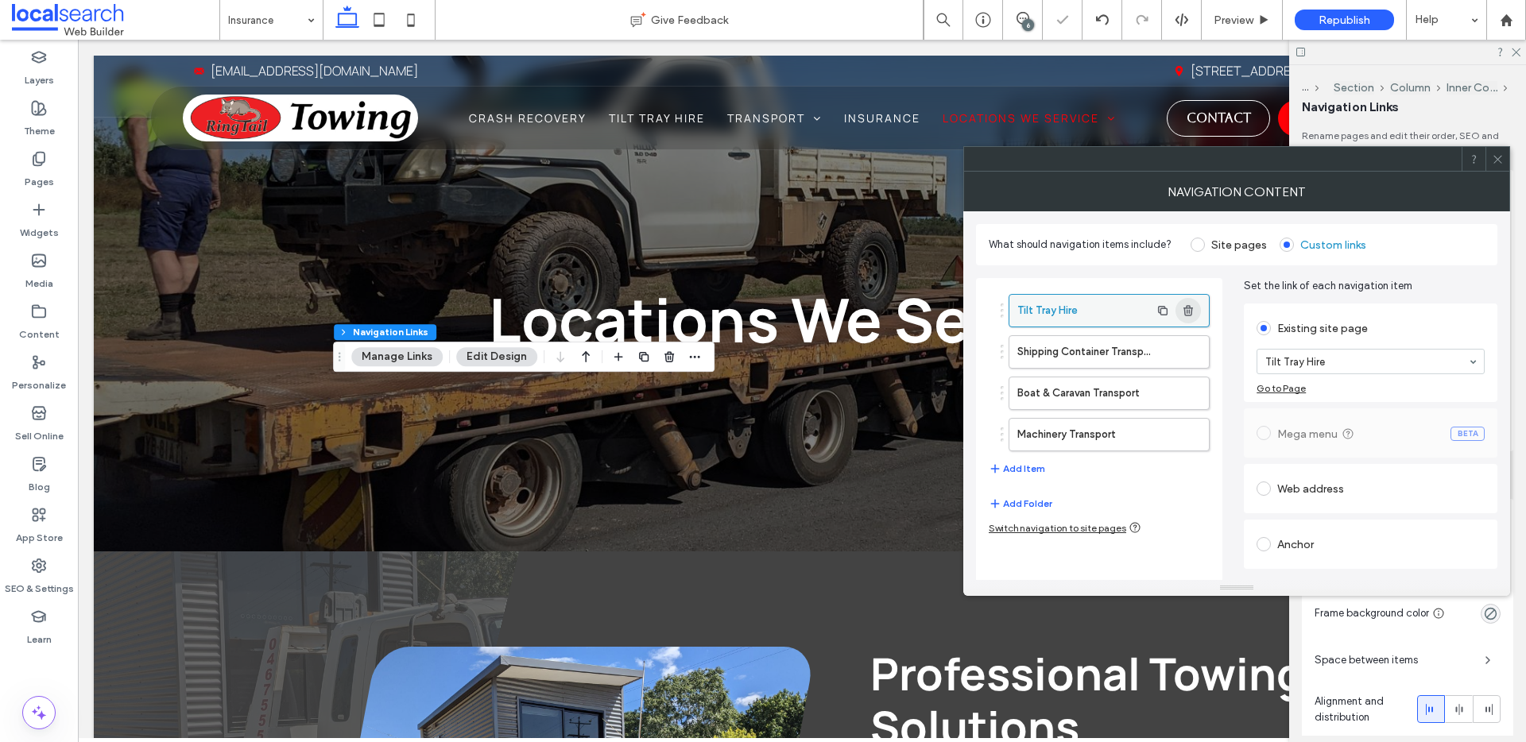
click at [1191, 307] on icon "button" at bounding box center [1188, 310] width 13 height 13
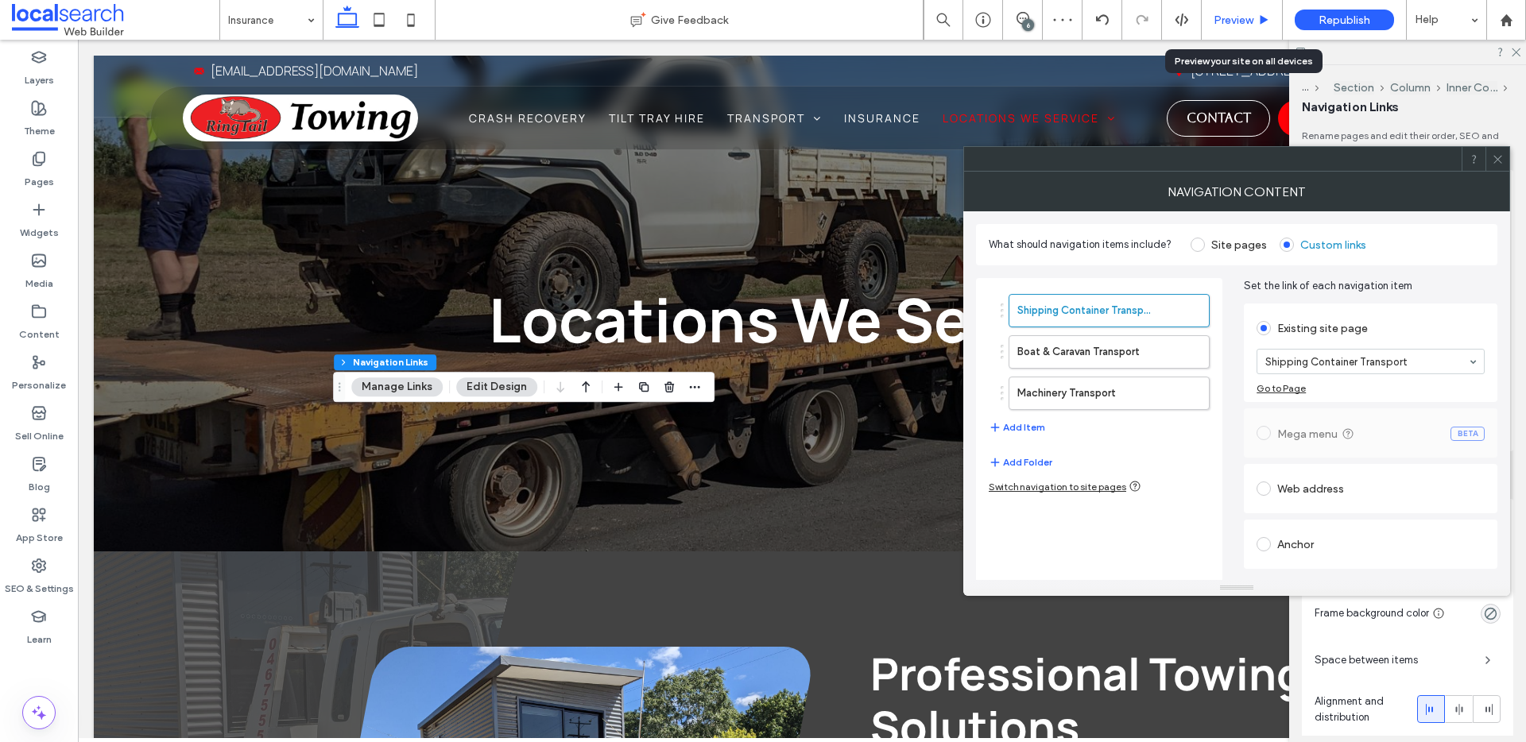
click at [1223, 14] on span "Preview" at bounding box center [1234, 21] width 40 height 14
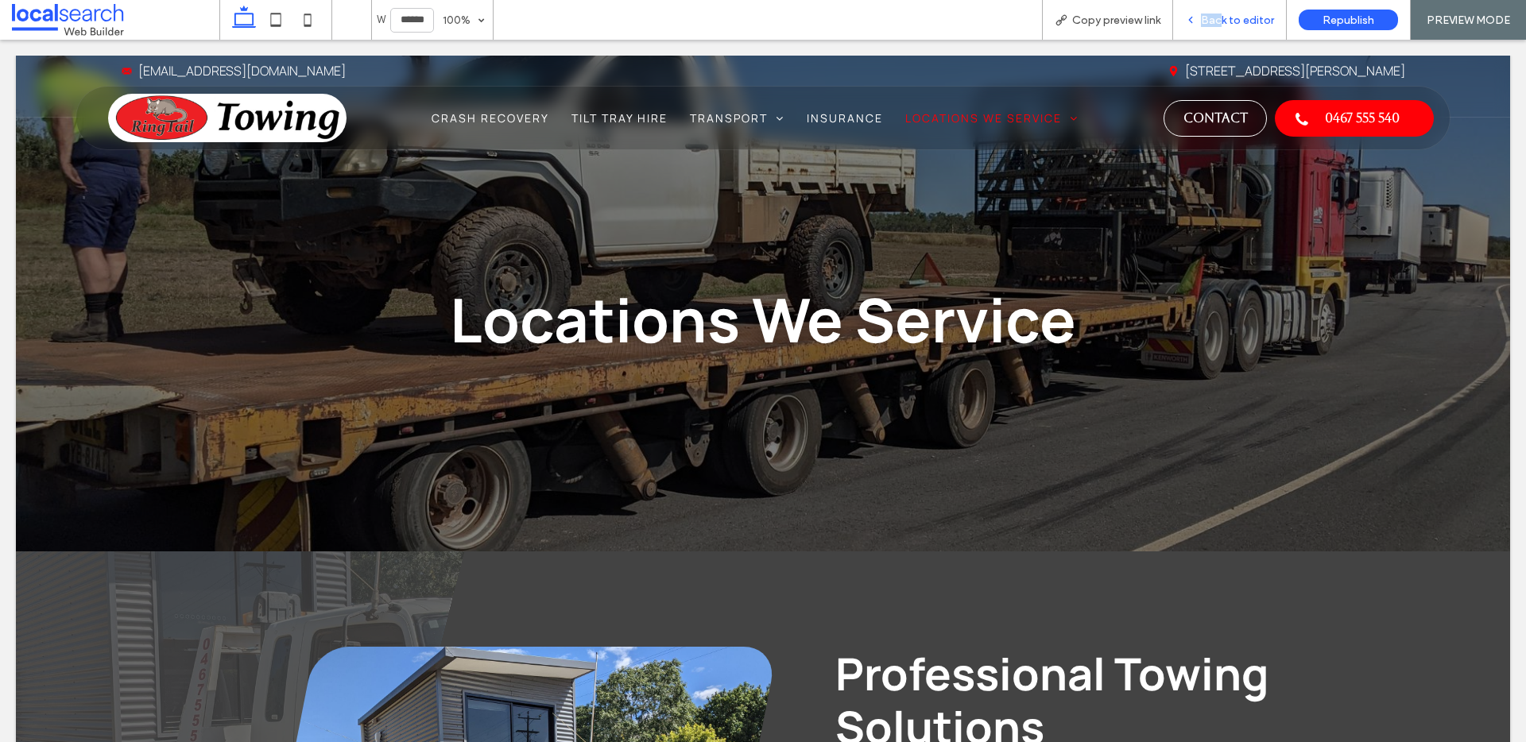
click at [1220, 14] on span "Back to editor" at bounding box center [1237, 21] width 73 height 14
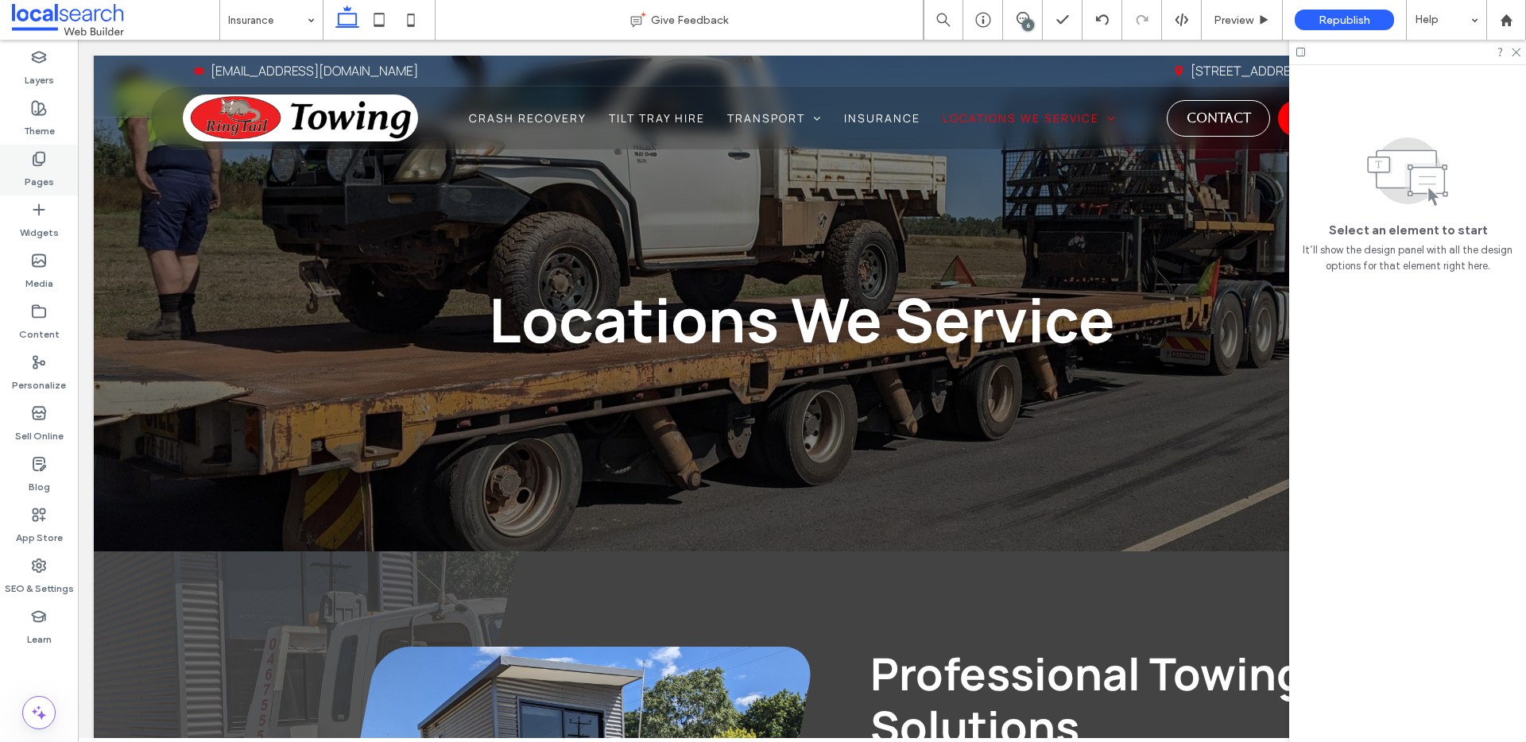
click at [37, 170] on label "Pages" at bounding box center [39, 178] width 29 height 22
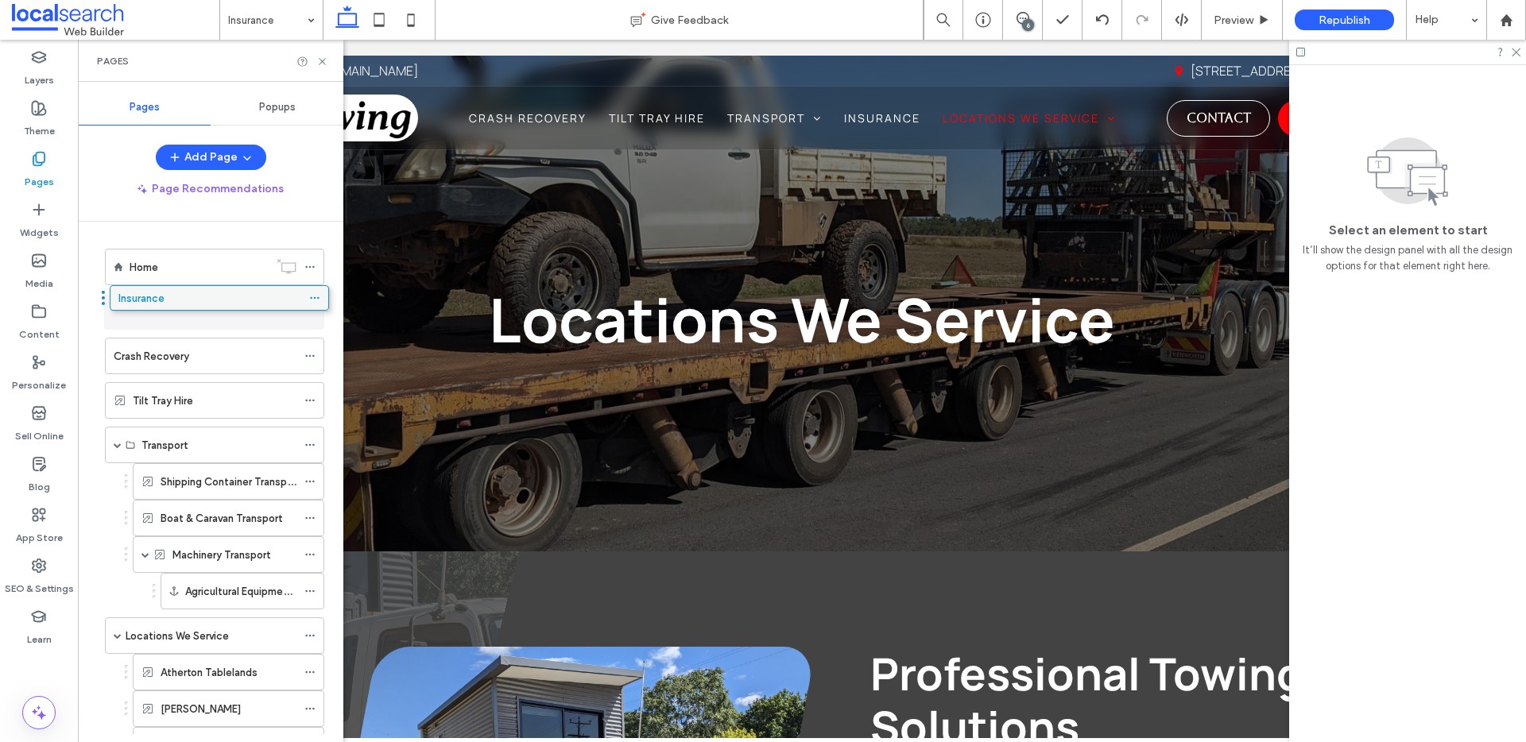
drag, startPoint x: 165, startPoint y: 420, endPoint x: 161, endPoint y: 306, distance: 114.5
click at [323, 64] on icon at bounding box center [322, 62] width 12 height 12
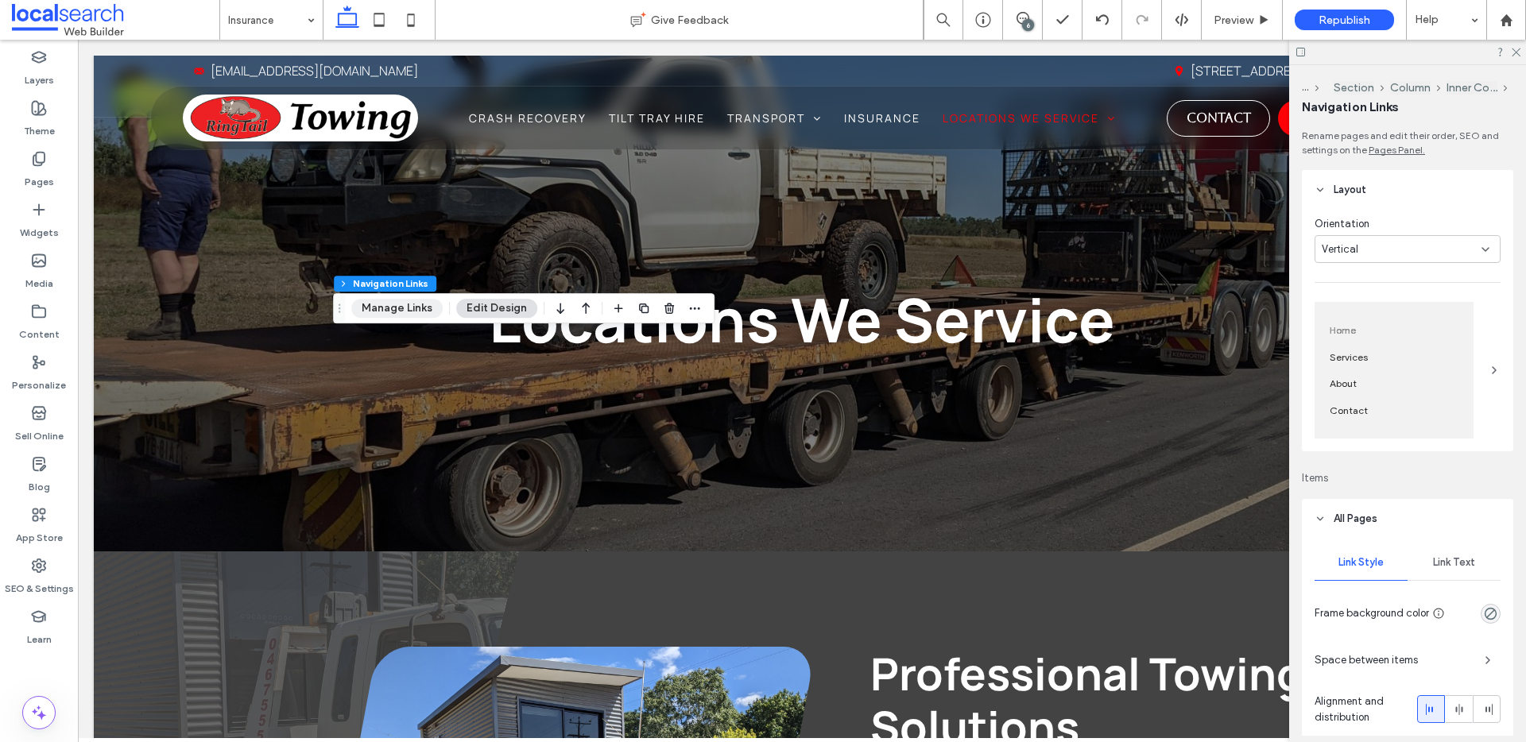
click at [393, 311] on button "Manage Links" at bounding box center [396, 308] width 91 height 19
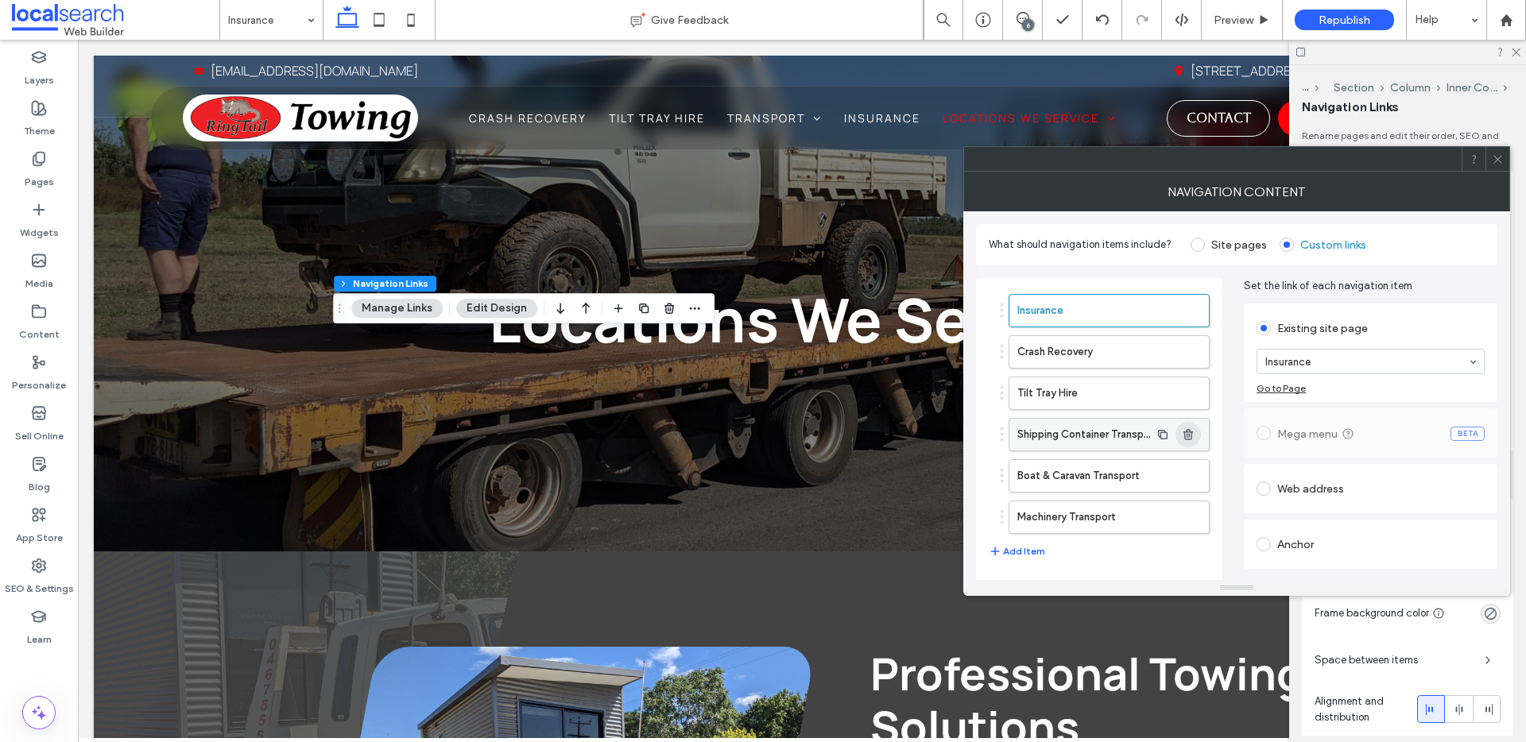
click at [1194, 435] on icon "button" at bounding box center [1188, 434] width 13 height 13
click at [1194, 434] on icon "button" at bounding box center [1188, 434] width 13 height 13
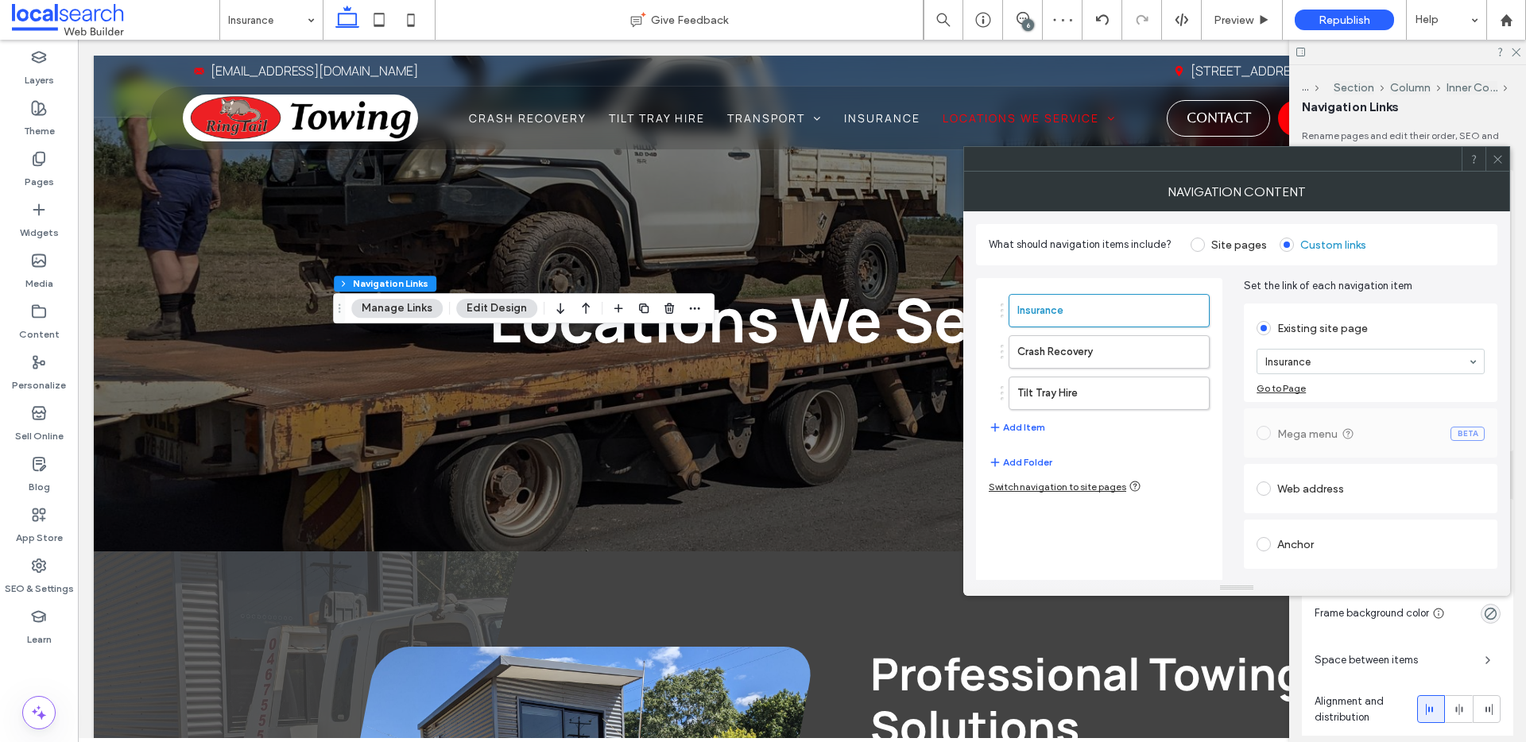
click at [1501, 159] on icon at bounding box center [1498, 159] width 12 height 12
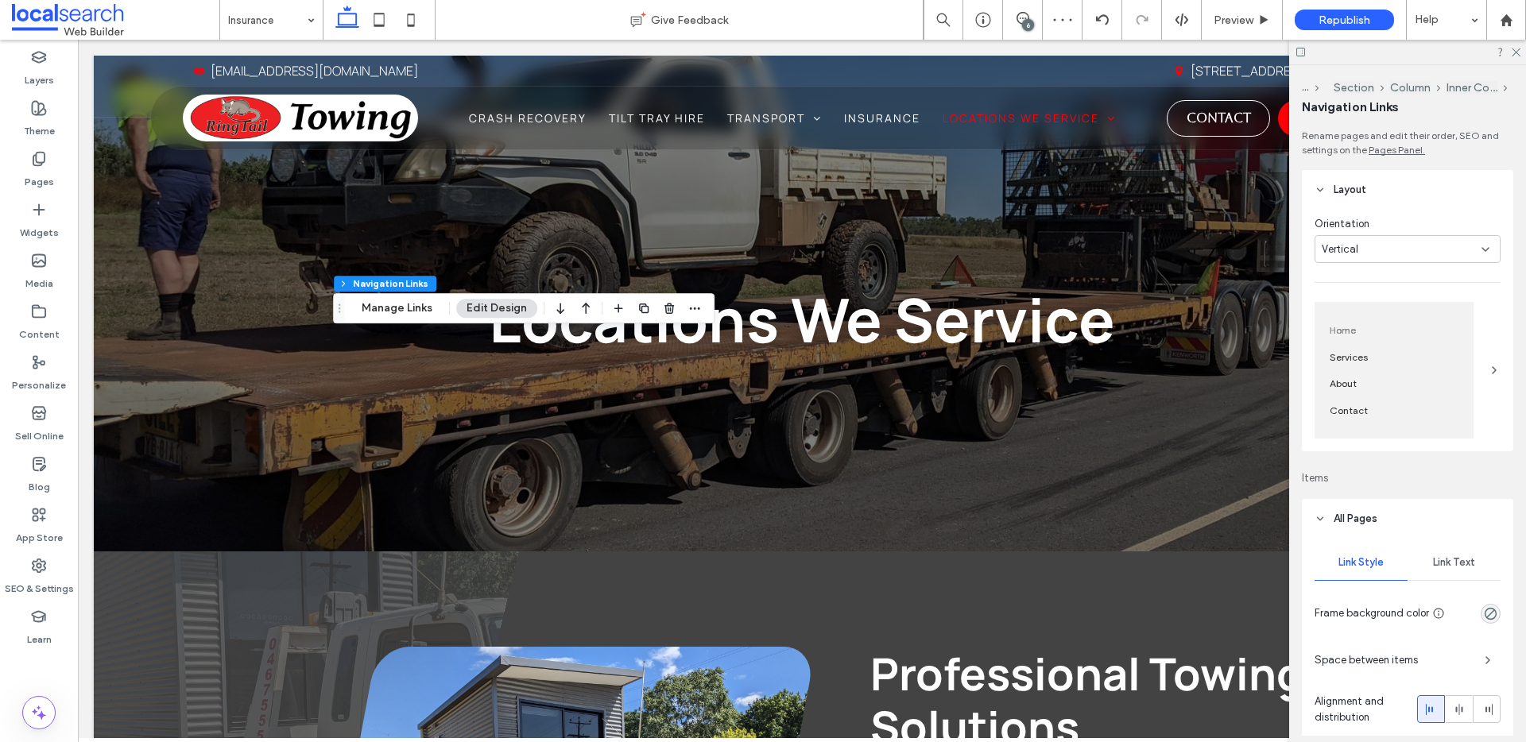
click at [1512, 55] on icon at bounding box center [1515, 51] width 10 height 10
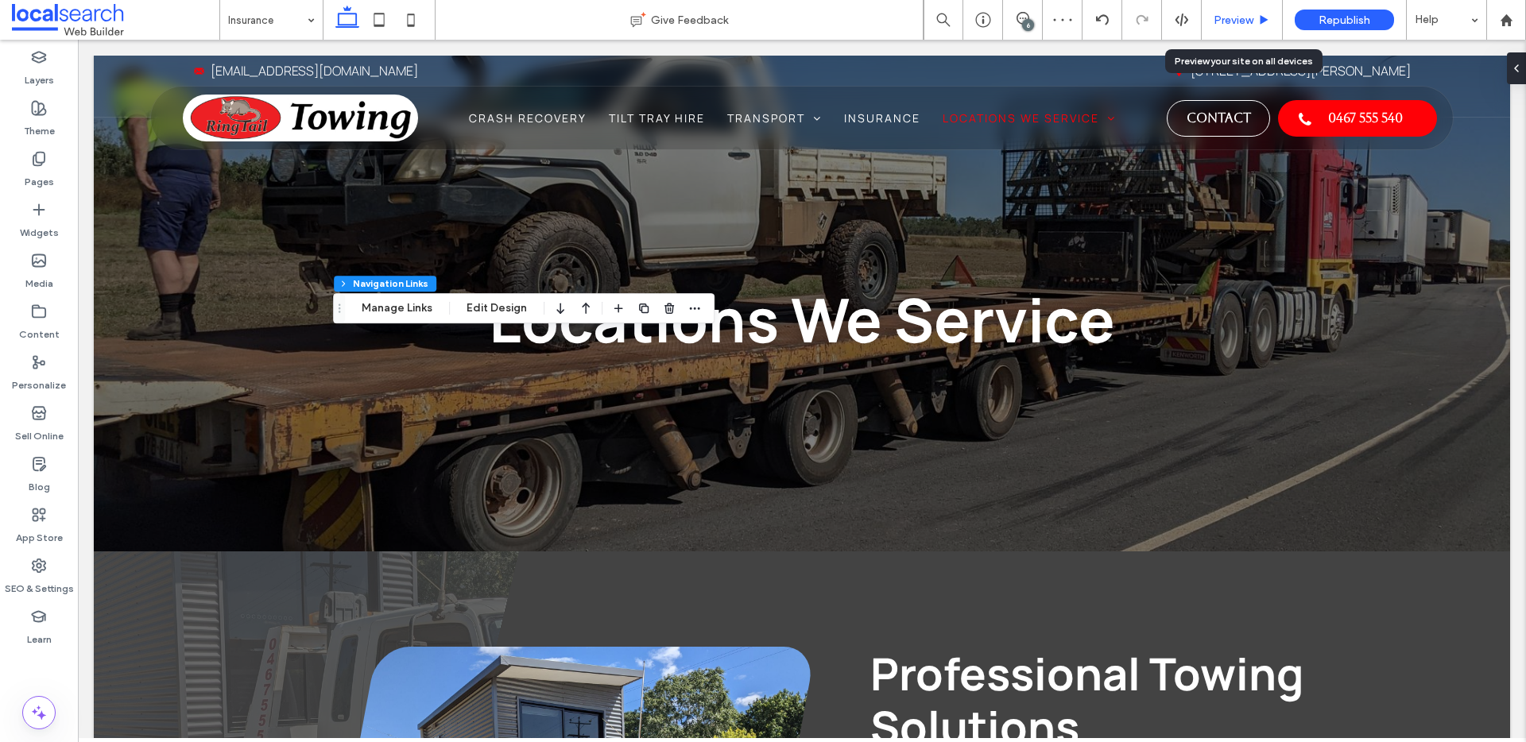
click at [1229, 25] on span "Preview" at bounding box center [1234, 21] width 40 height 14
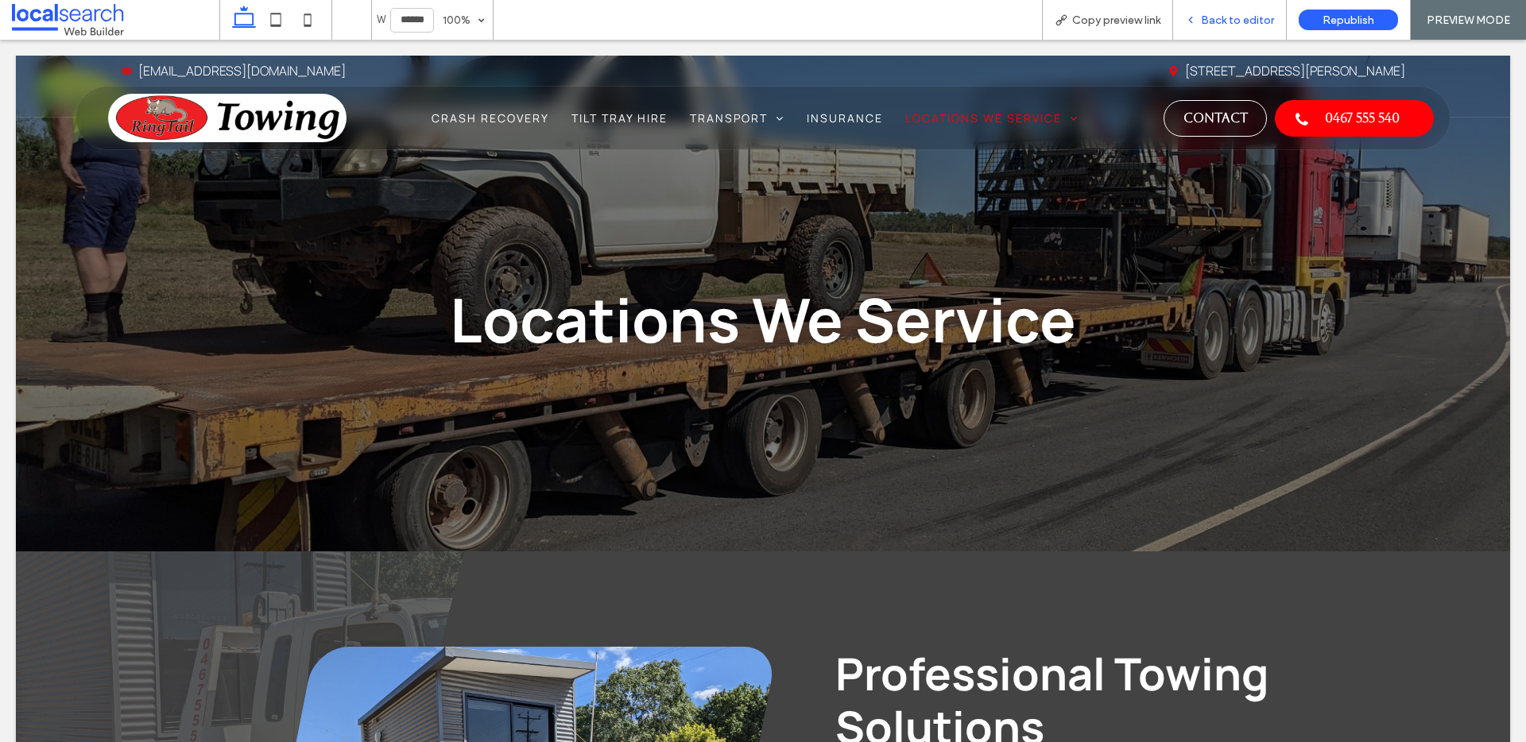
click at [1252, 18] on span "Back to editor" at bounding box center [1237, 21] width 73 height 14
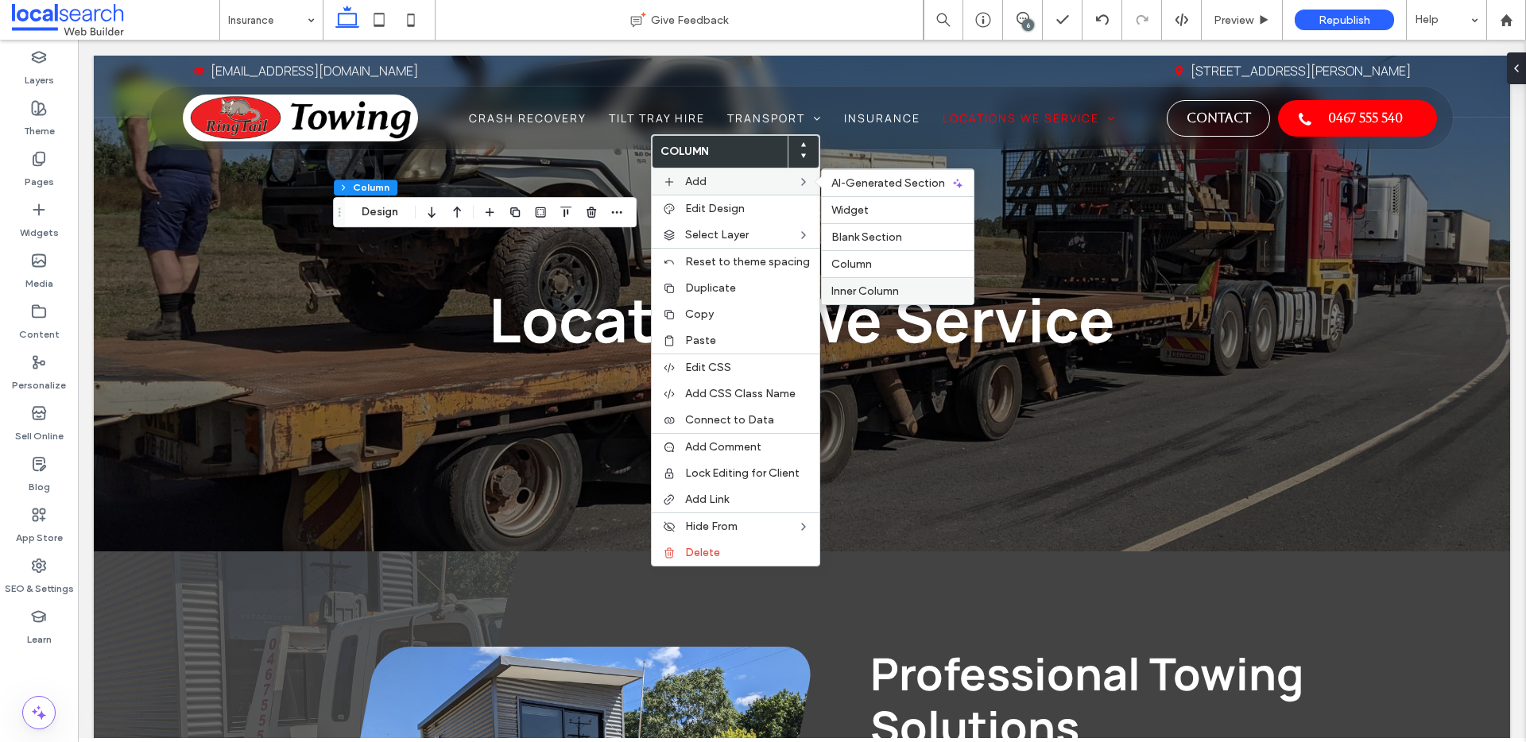
click at [871, 285] on span "Inner Column" at bounding box center [865, 292] width 68 height 14
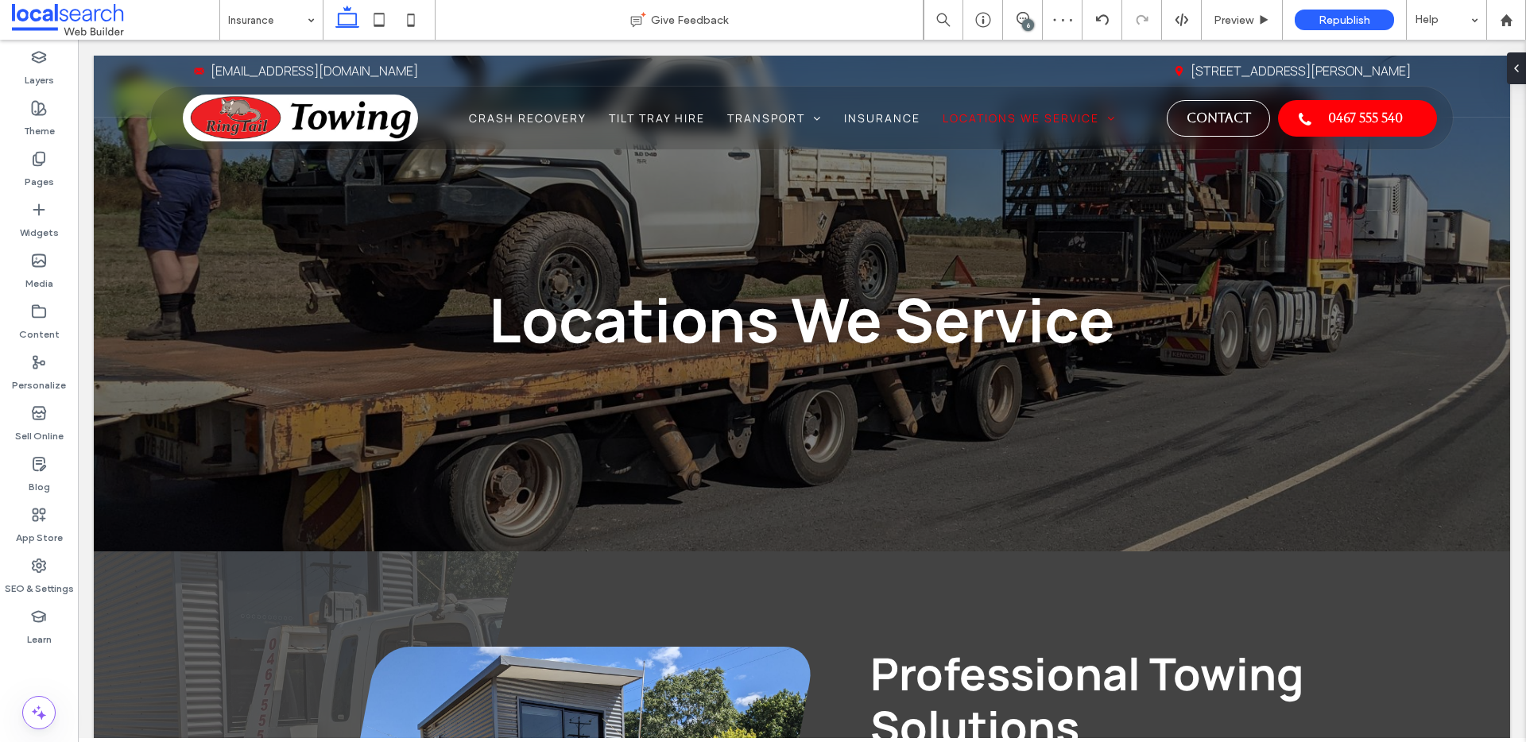
type input "**"
type input "****"
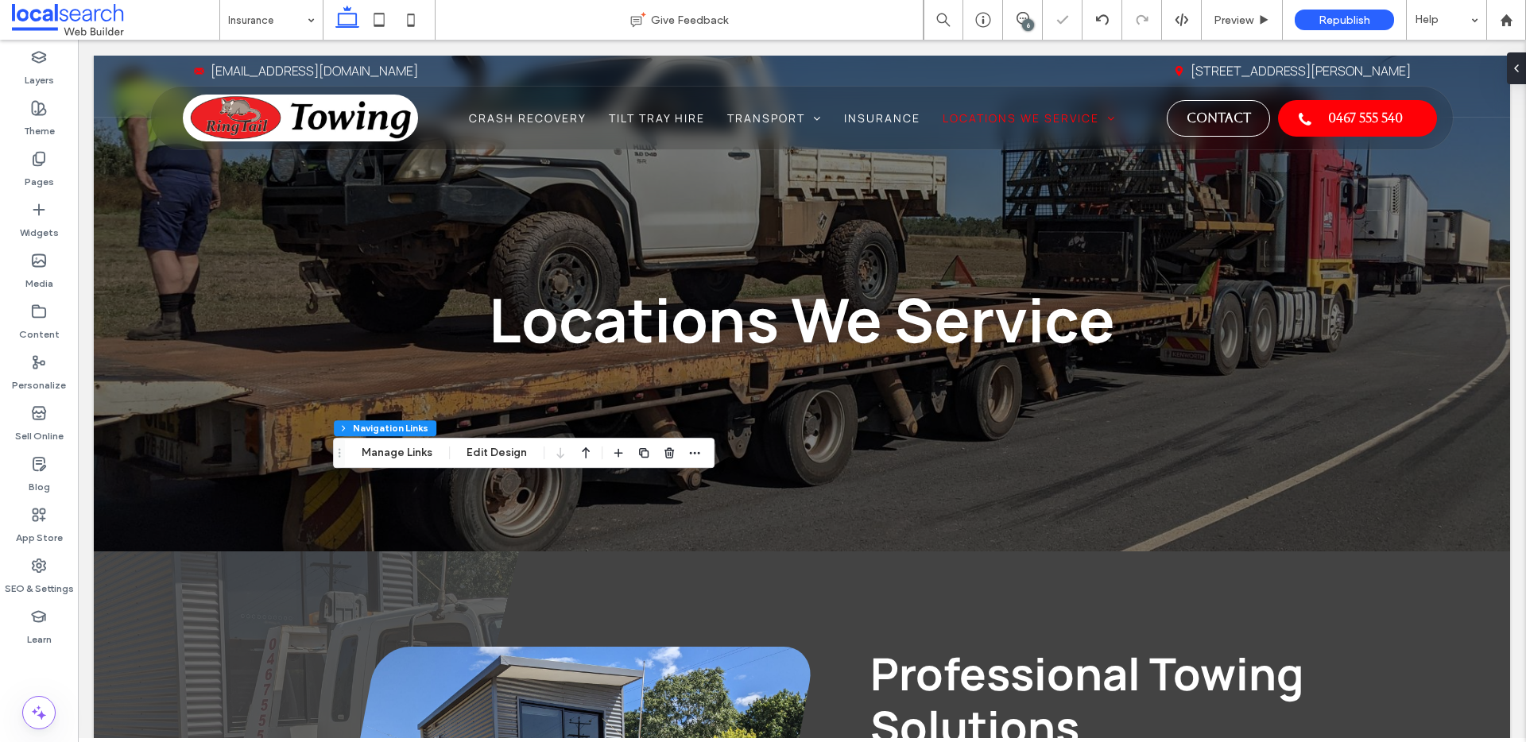
type input "***"
type input "****"
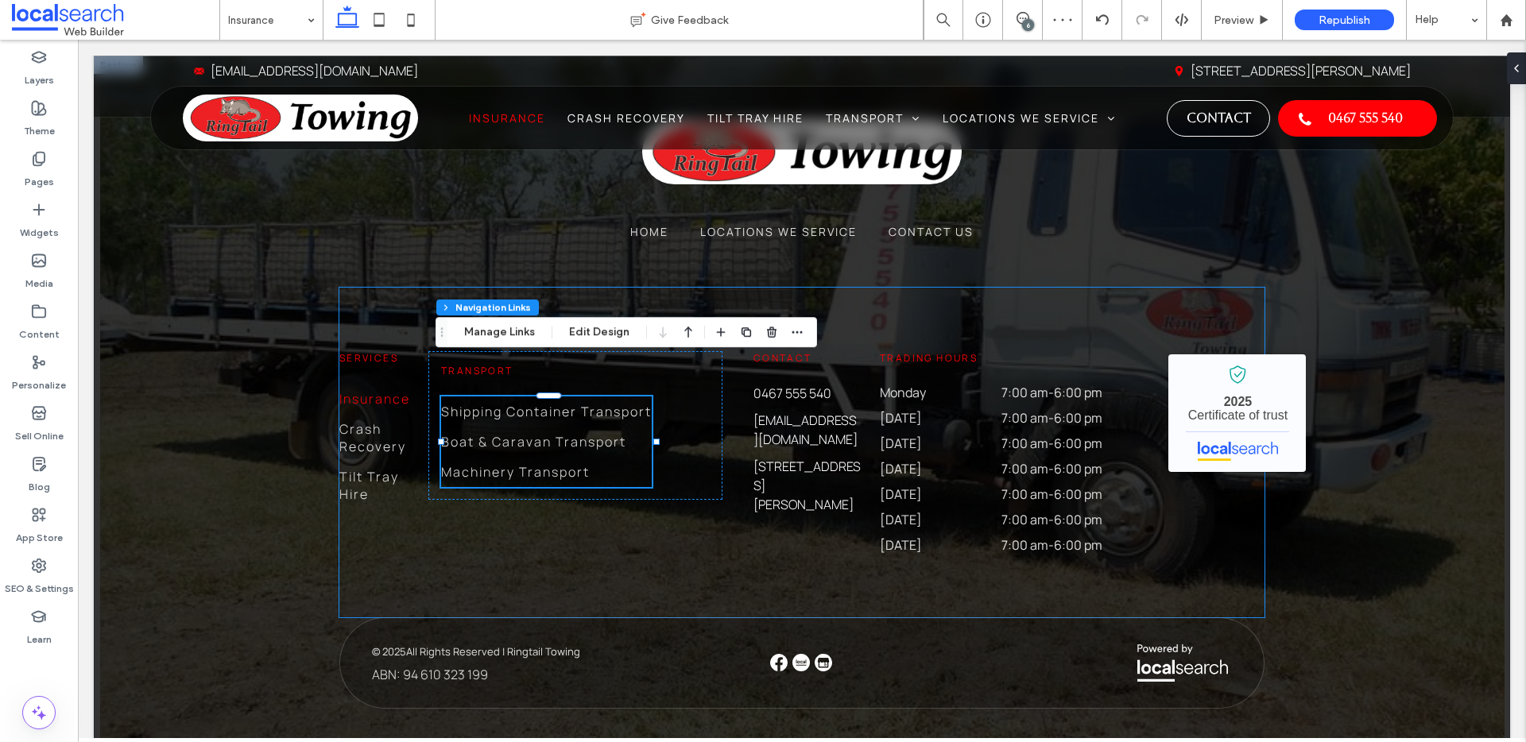
click at [1194, 447] on div "Services Insurance Crash Recovery Tilt Tray Hire Contact [PHONE_NUMBER] [EMAIL_…" at bounding box center [801, 453] width 925 height 330
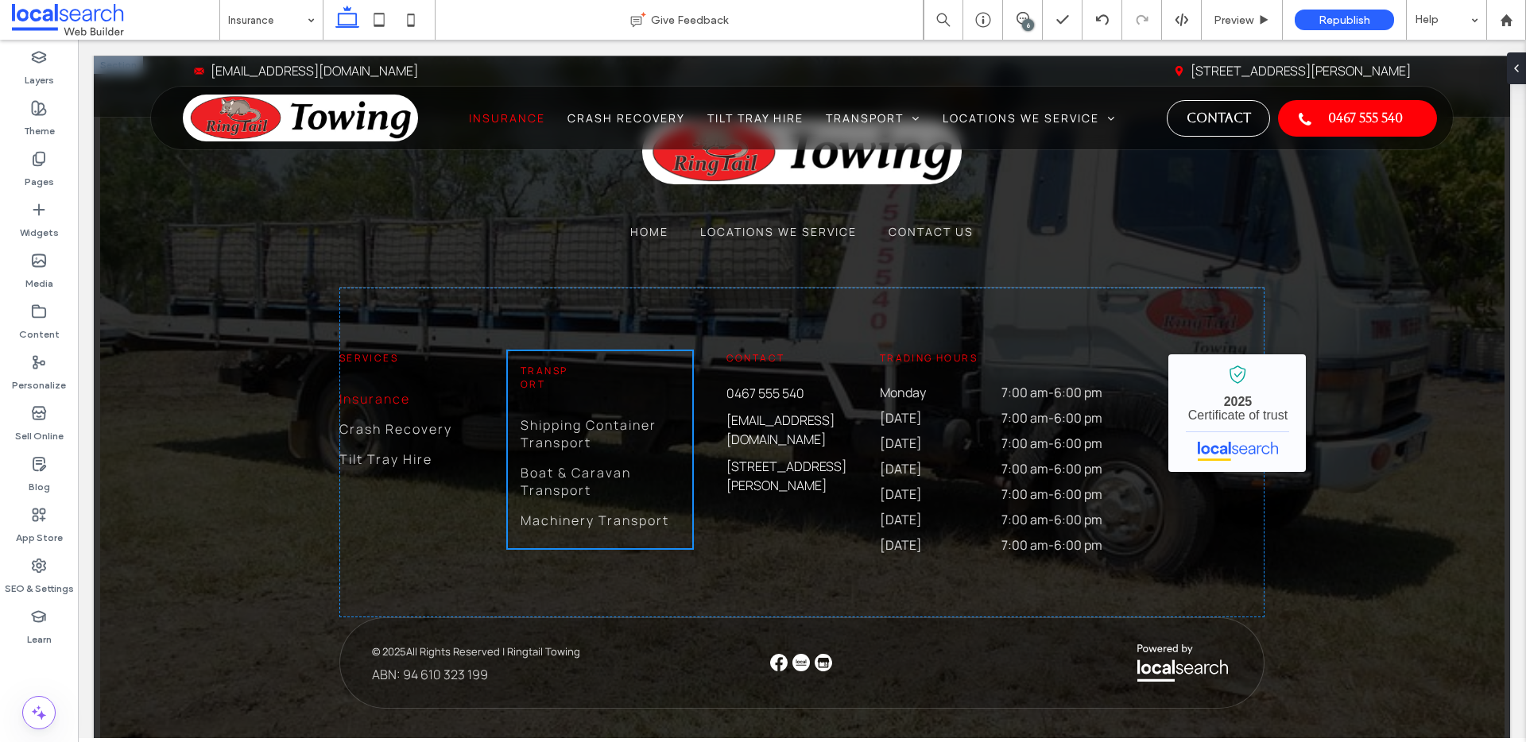
type input "**"
type input "****"
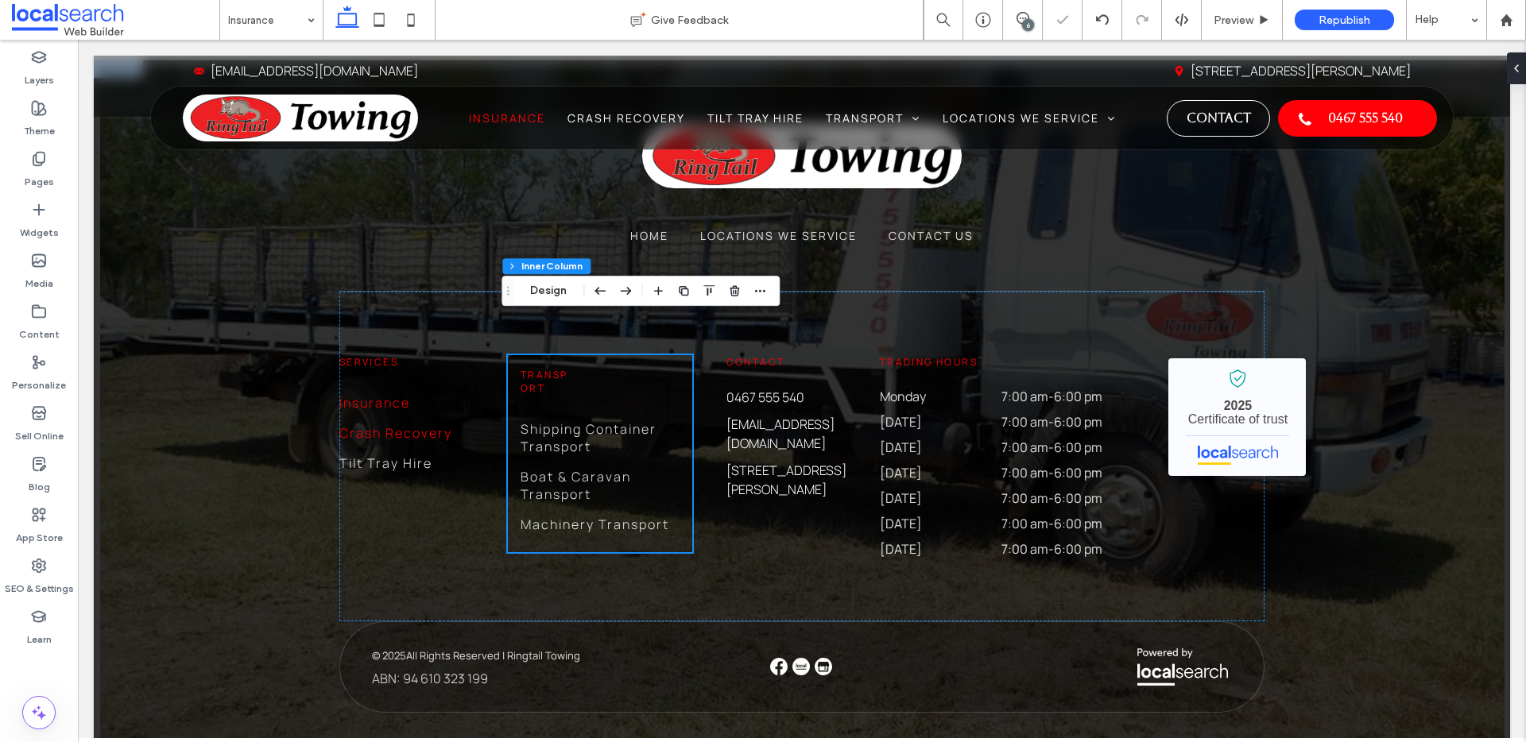
scroll to position [307, 0]
click at [707, 520] on div "Services Insurance Crash Recovery Tilt Tray Hire Transport Shipping Container T…" at bounding box center [801, 457] width 925 height 330
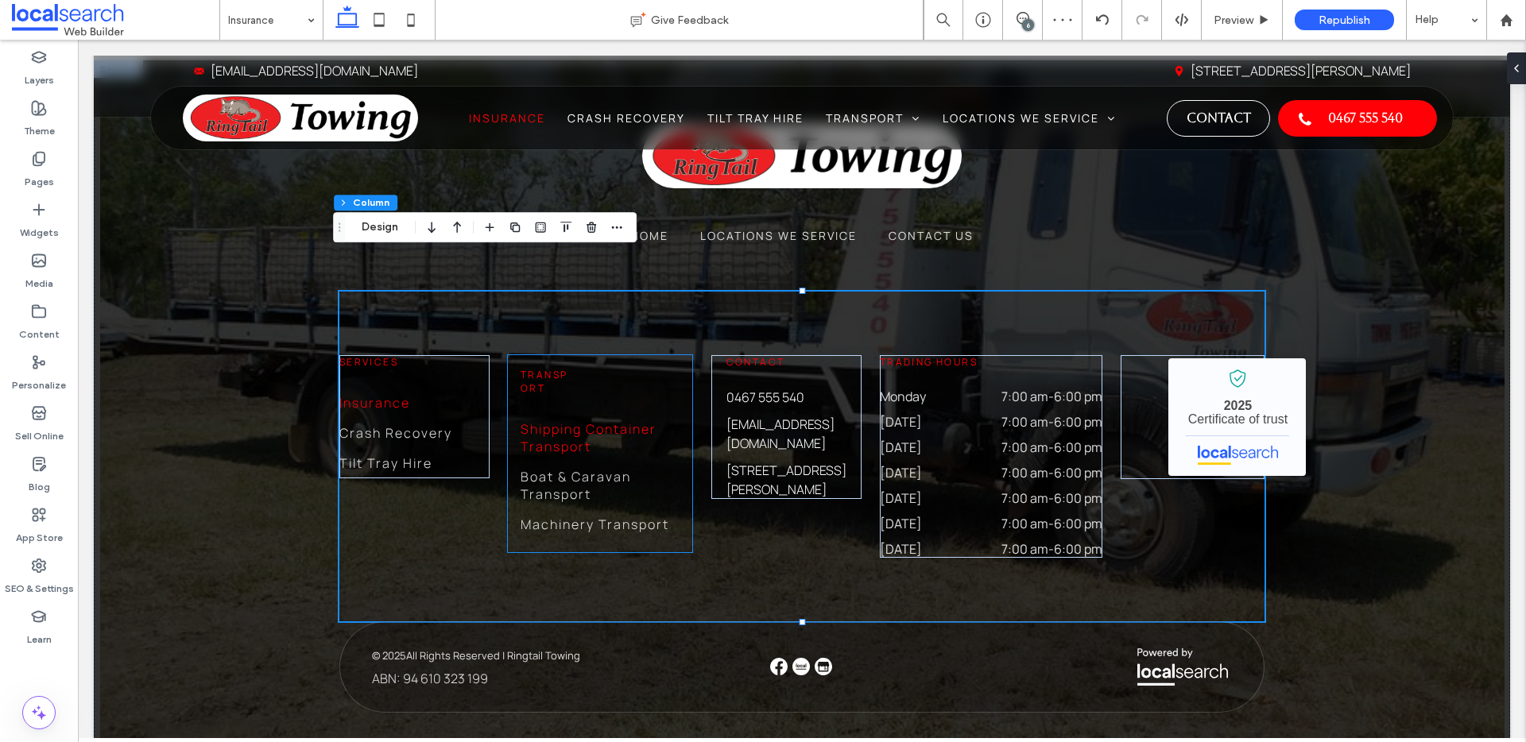
click at [672, 420] on span "Shipping Container Transport" at bounding box center [601, 437] width 160 height 35
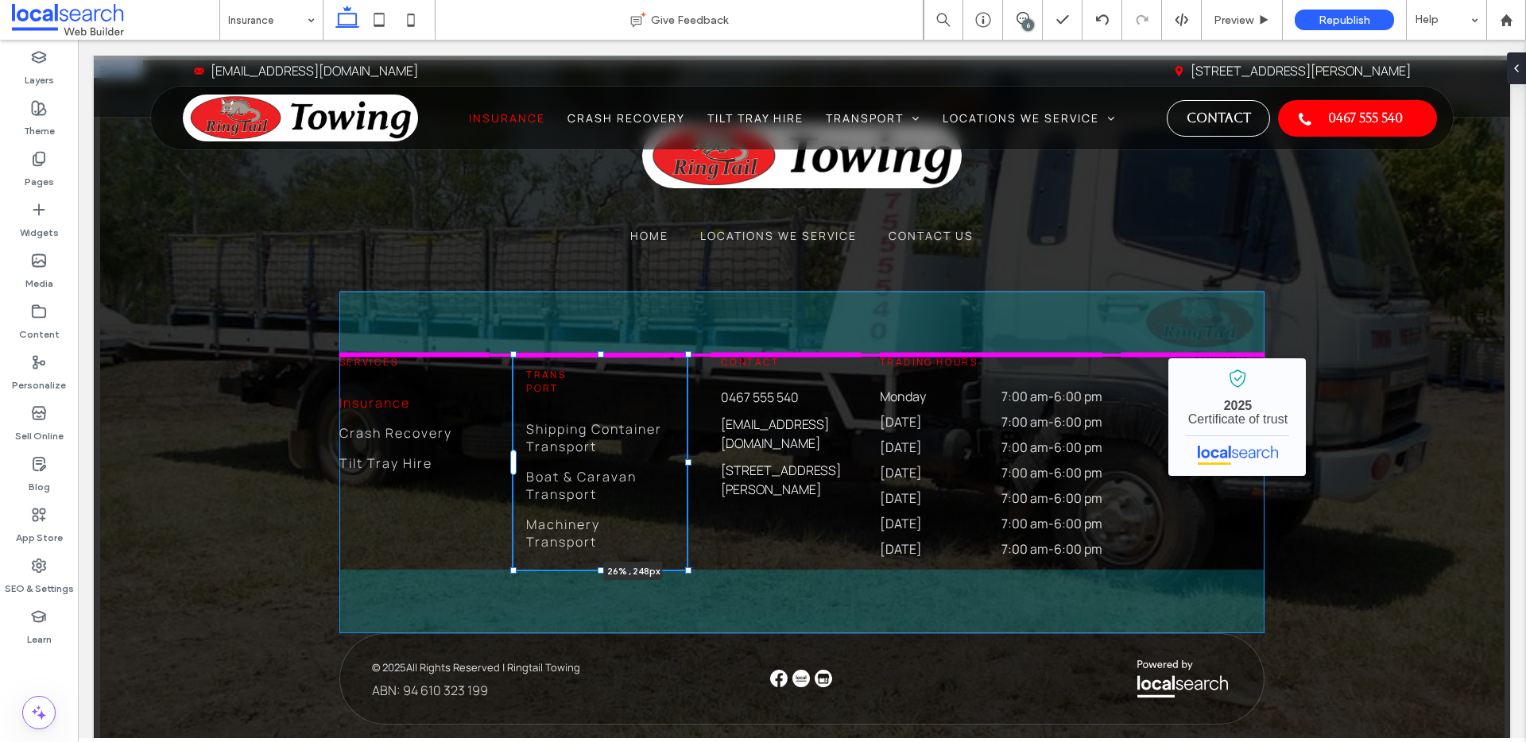
drag, startPoint x: 684, startPoint y: 418, endPoint x: 711, endPoint y: 414, distance: 27.3
click at [711, 414] on div "Home Locations We Service Contact Us Services Insurance Crash Recovery Tilt Tra…" at bounding box center [802, 424] width 954 height 728
type input "**"
type input "****"
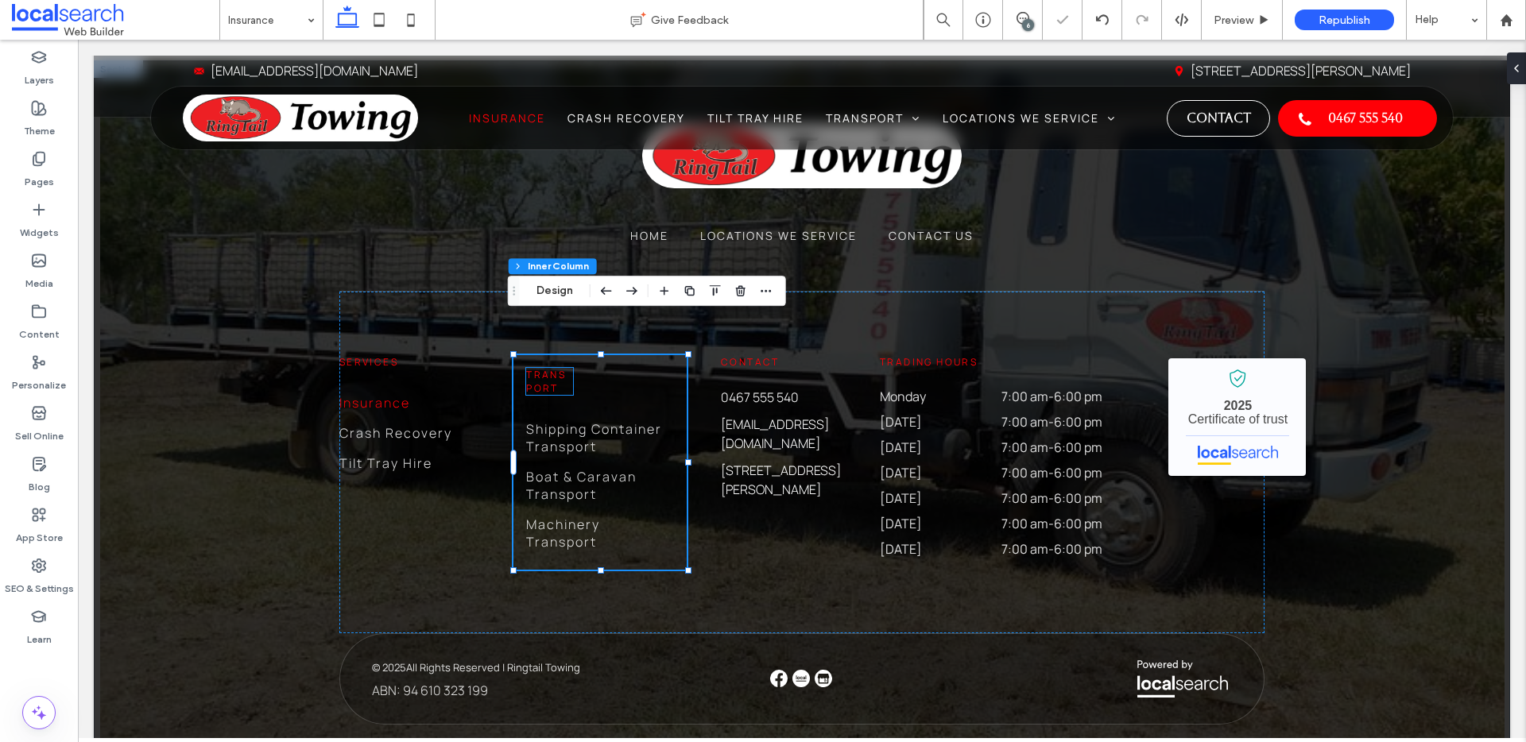
click at [544, 368] on span "Transport" at bounding box center [546, 381] width 40 height 27
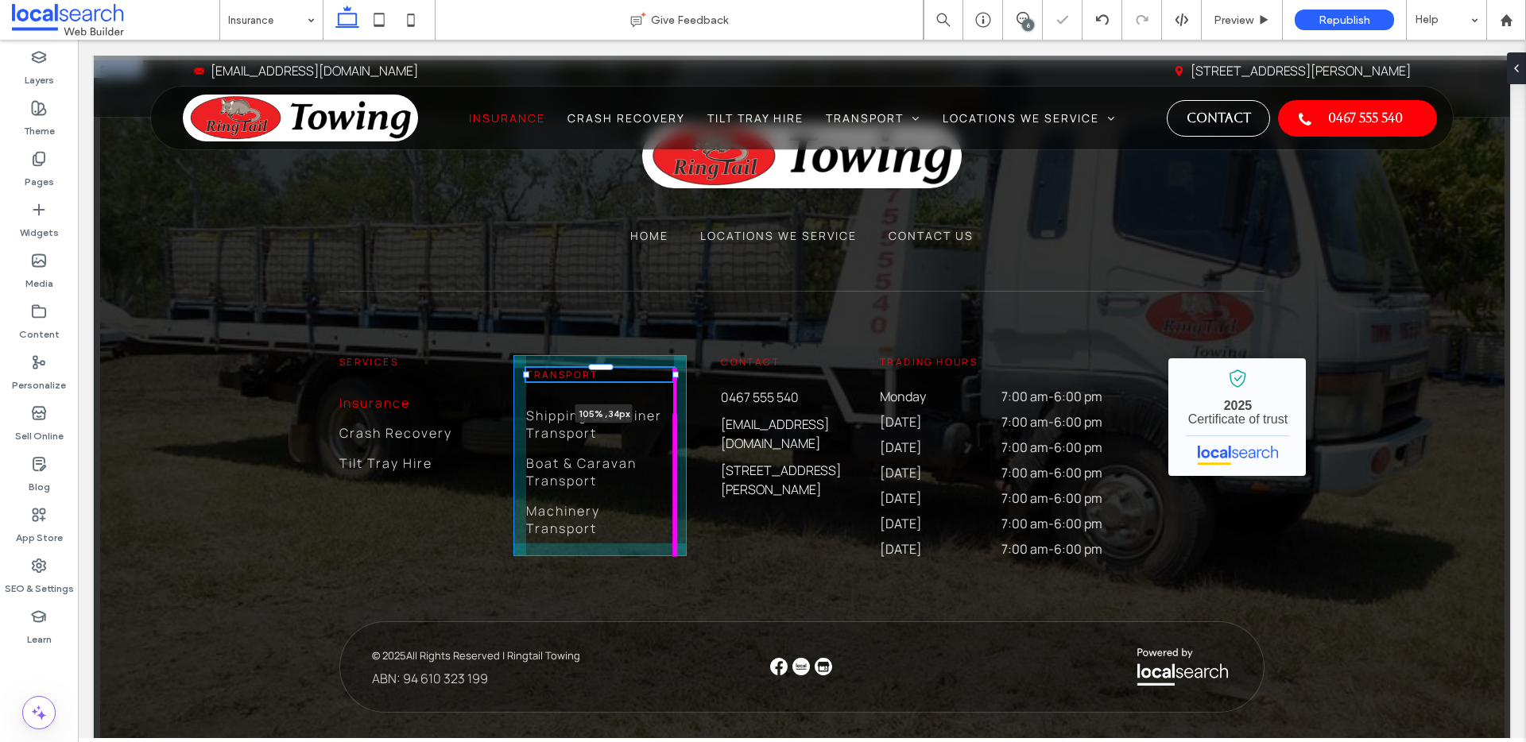
drag, startPoint x: 568, startPoint y: 347, endPoint x: 679, endPoint y: 341, distance: 111.4
click at [679, 341] on div "Home Locations We Service Contact Us Services Insurance Crash Recovery Tilt Tra…" at bounding box center [802, 418] width 954 height 716
type input "***"
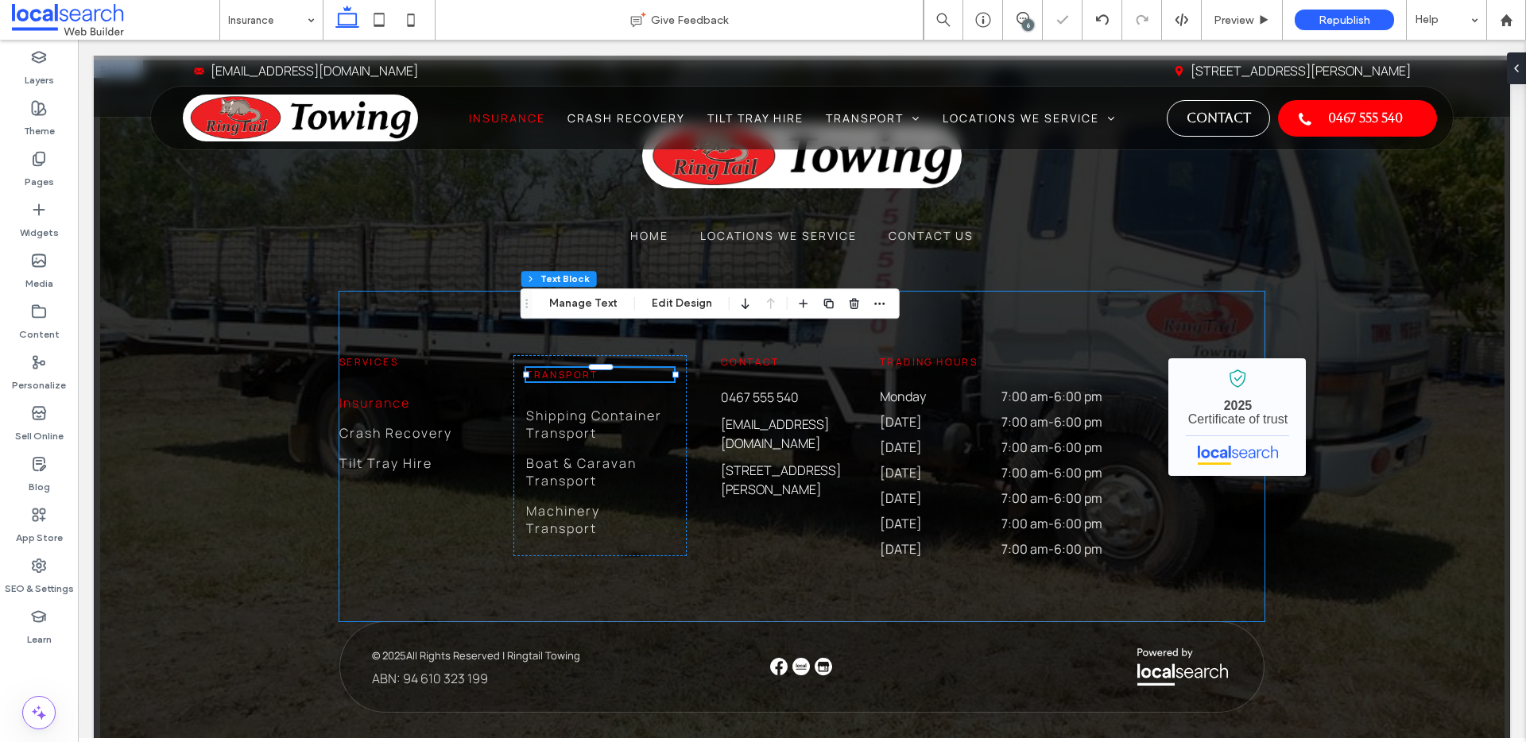
click at [720, 556] on div "Services Insurance Crash Recovery Tilt Tray Hire Transport 105% , 34px Shipping…" at bounding box center [801, 457] width 925 height 330
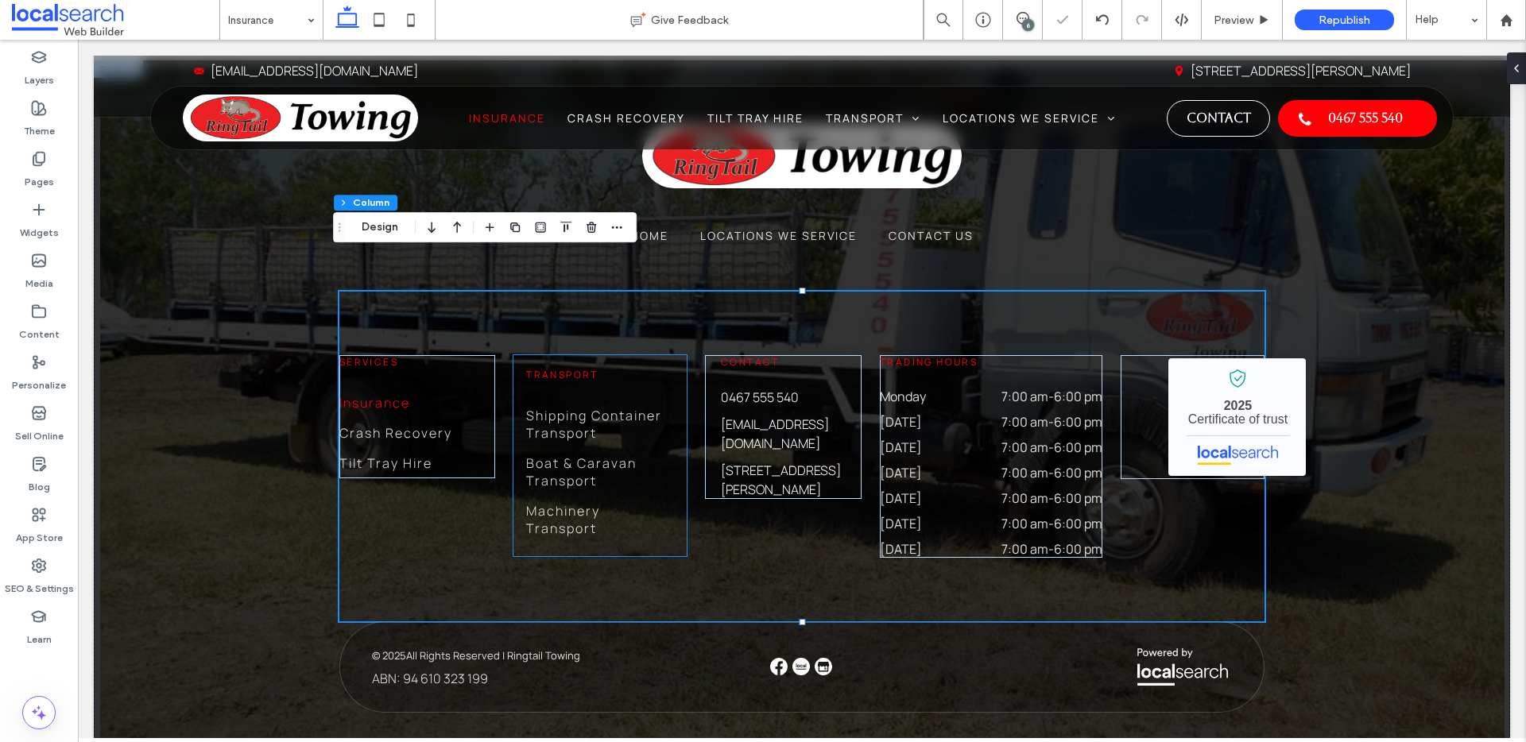
click at [579, 368] on span "Transport" at bounding box center [562, 375] width 72 height 14
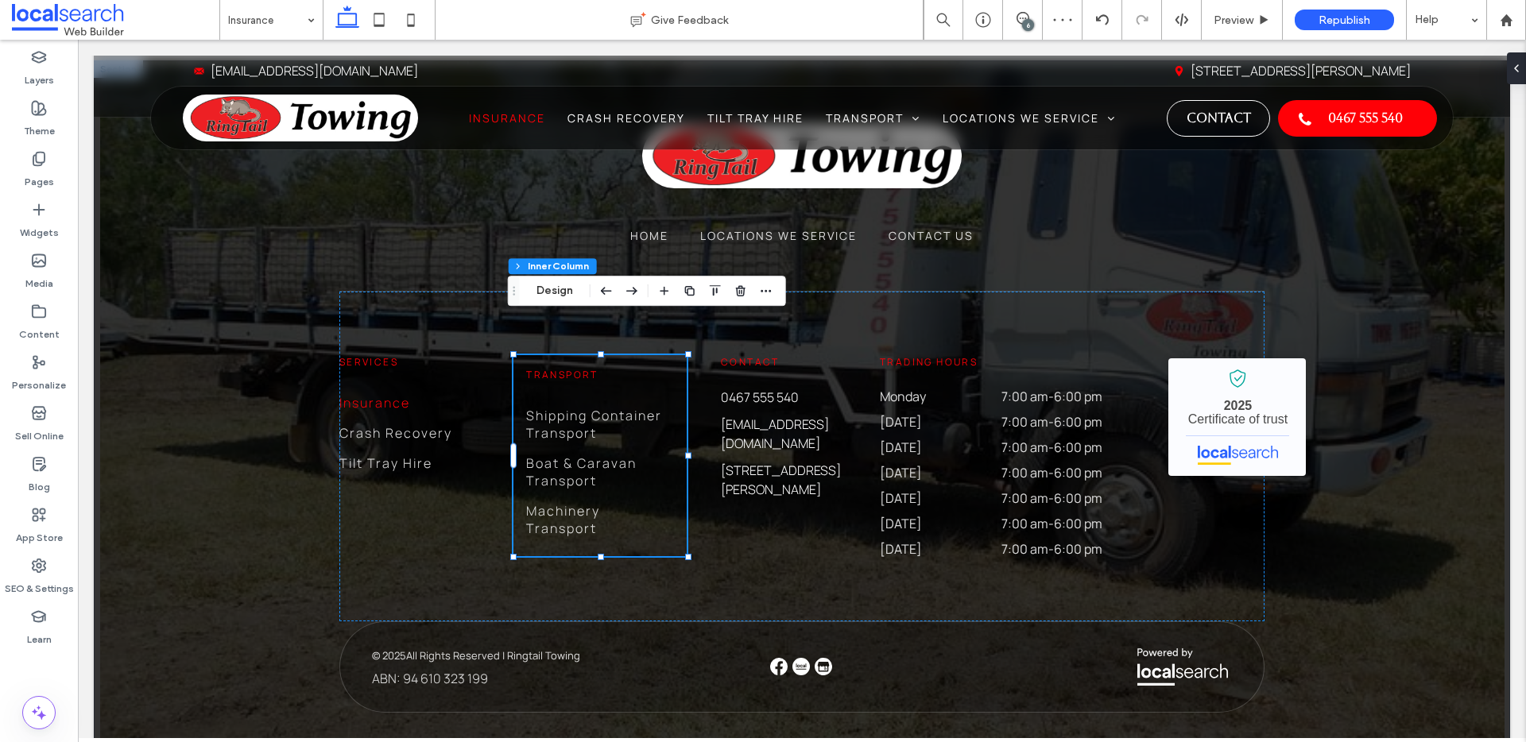
click at [563, 368] on span "Transport" at bounding box center [562, 375] width 72 height 14
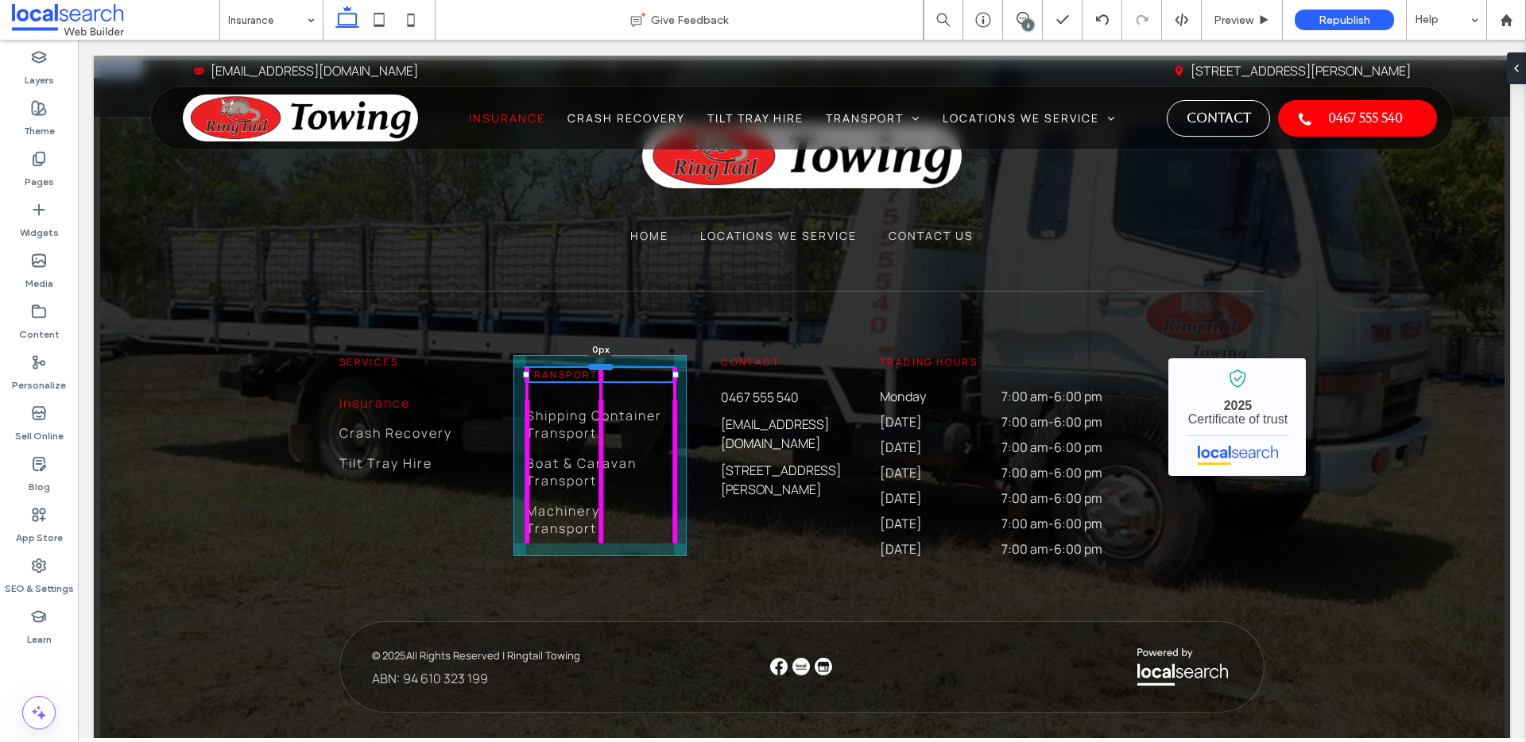
click at [602, 364] on div at bounding box center [600, 367] width 25 height 6
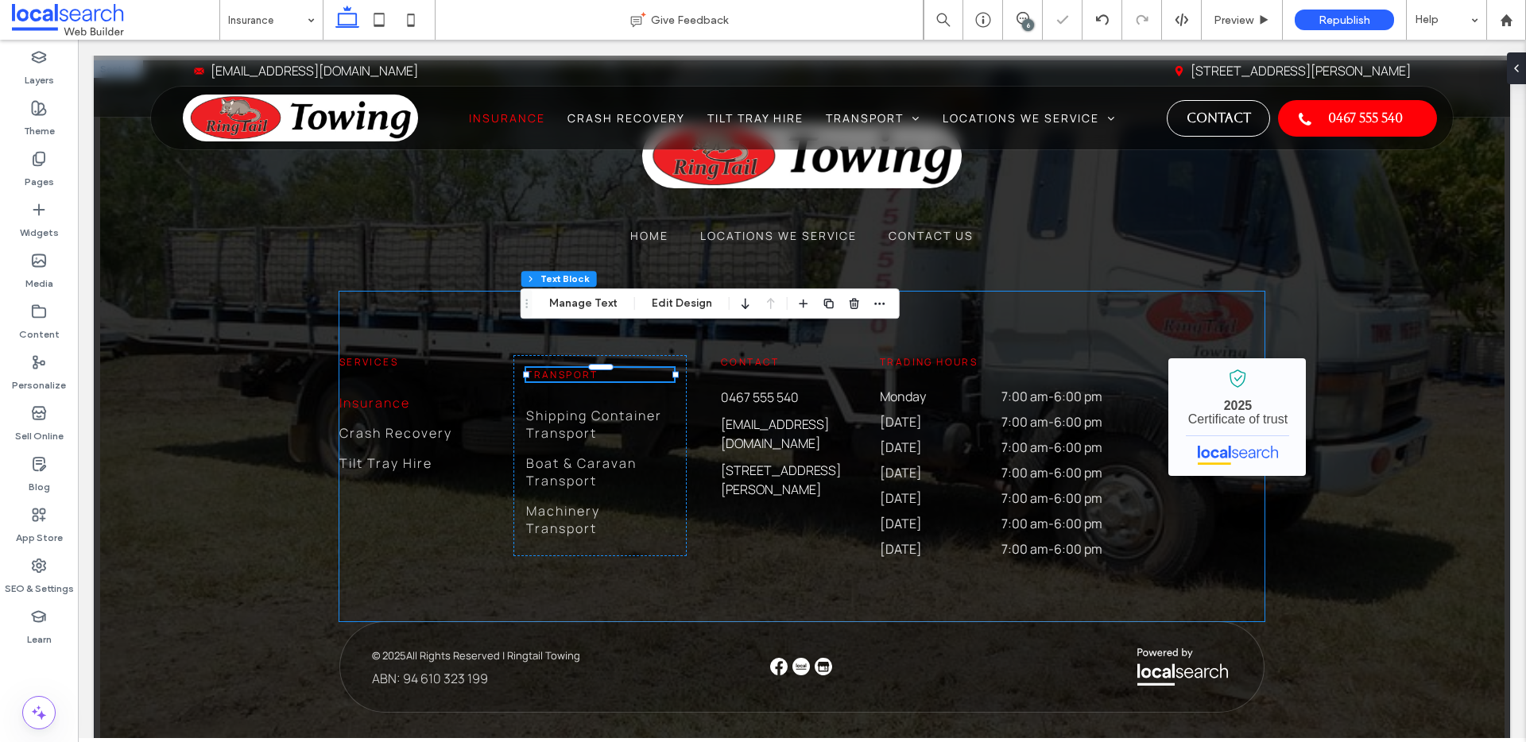
click at [457, 467] on div "Services Insurance Crash Recovery Tilt Tray Hire Transport 0px Shipping Contain…" at bounding box center [801, 457] width 925 height 330
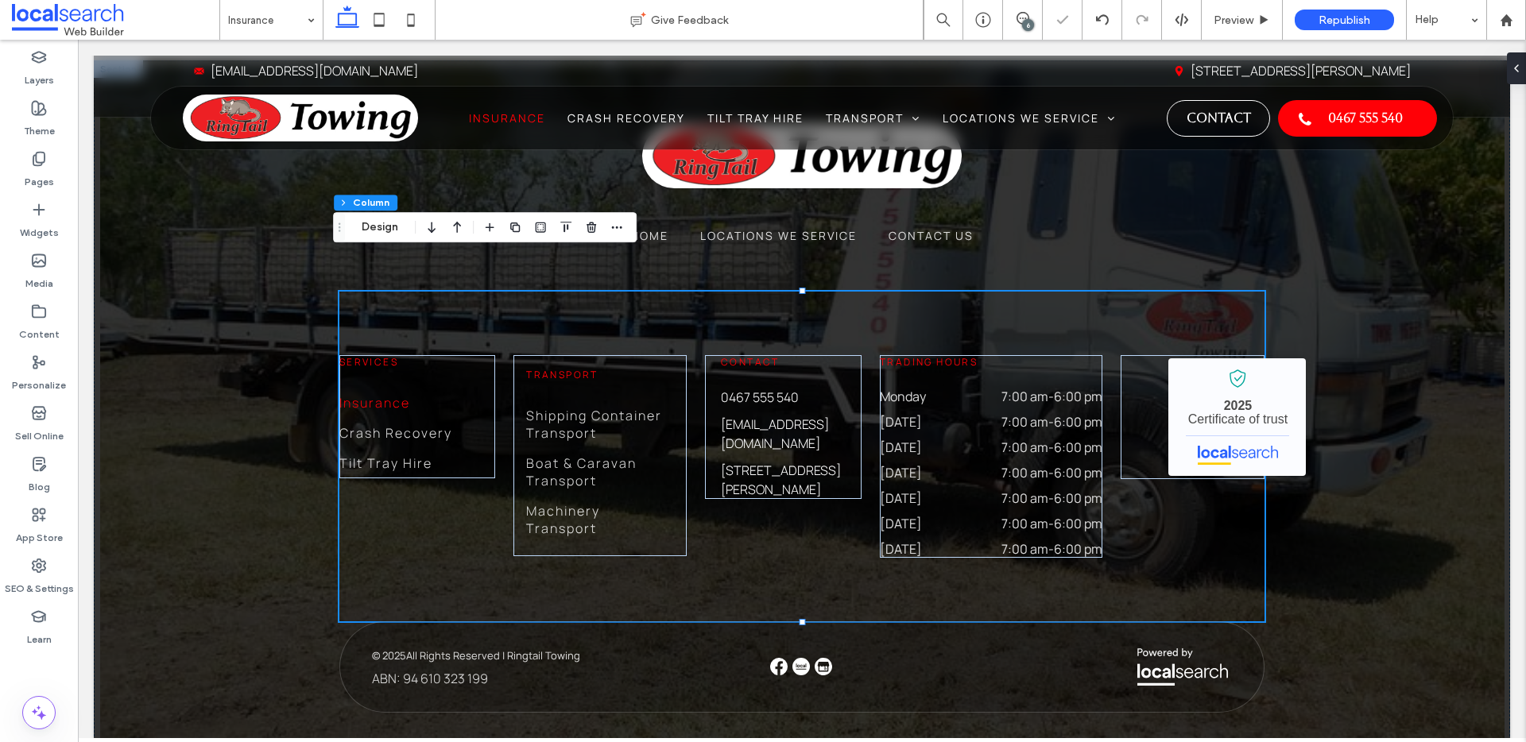
click at [489, 428] on div "Services Insurance Crash Recovery Tilt Tray Hire Transport Shipping Container T…" at bounding box center [801, 457] width 925 height 330
click at [470, 432] on div "Services Insurance Crash Recovery Tilt Tray Hire" at bounding box center [417, 416] width 156 height 123
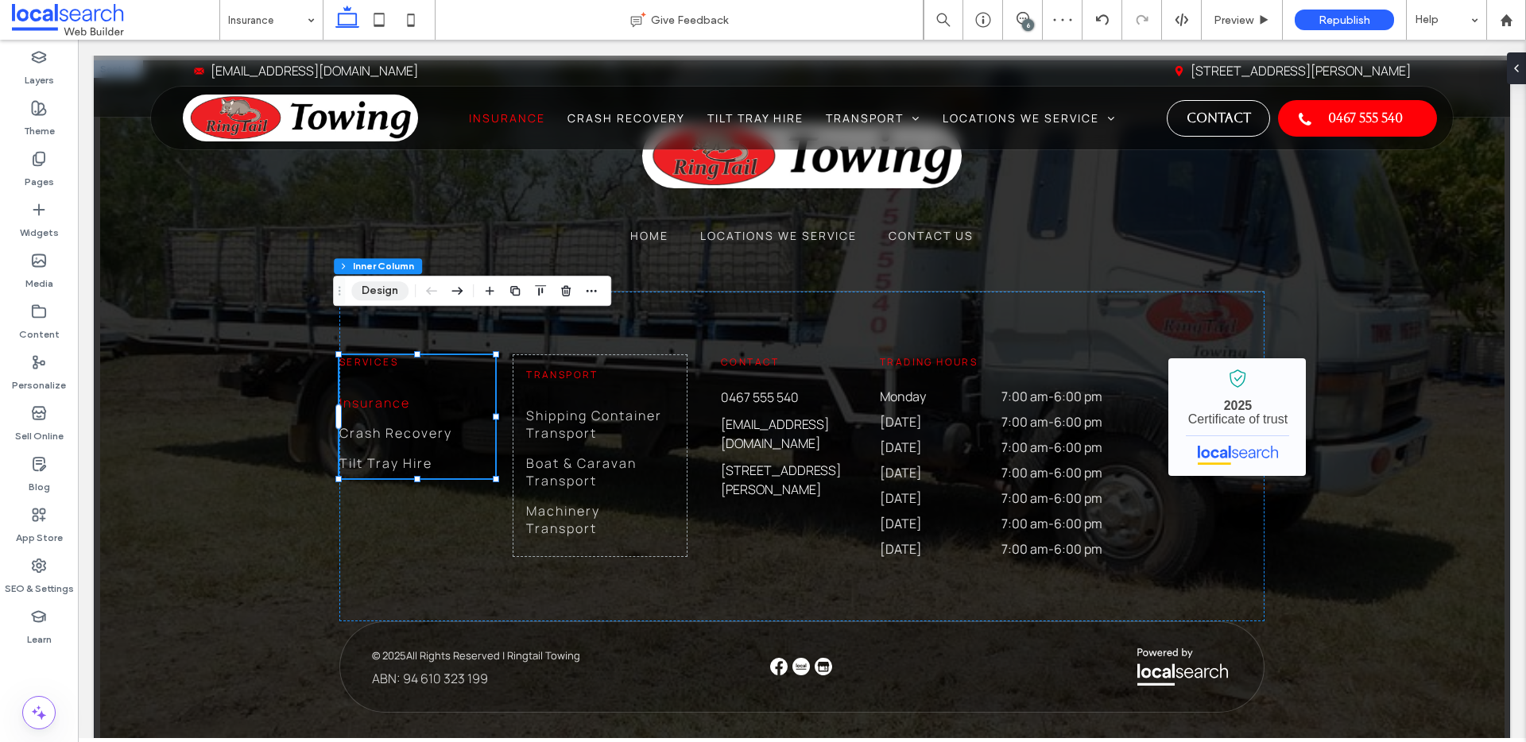
click at [401, 285] on button "Design" at bounding box center [379, 290] width 57 height 19
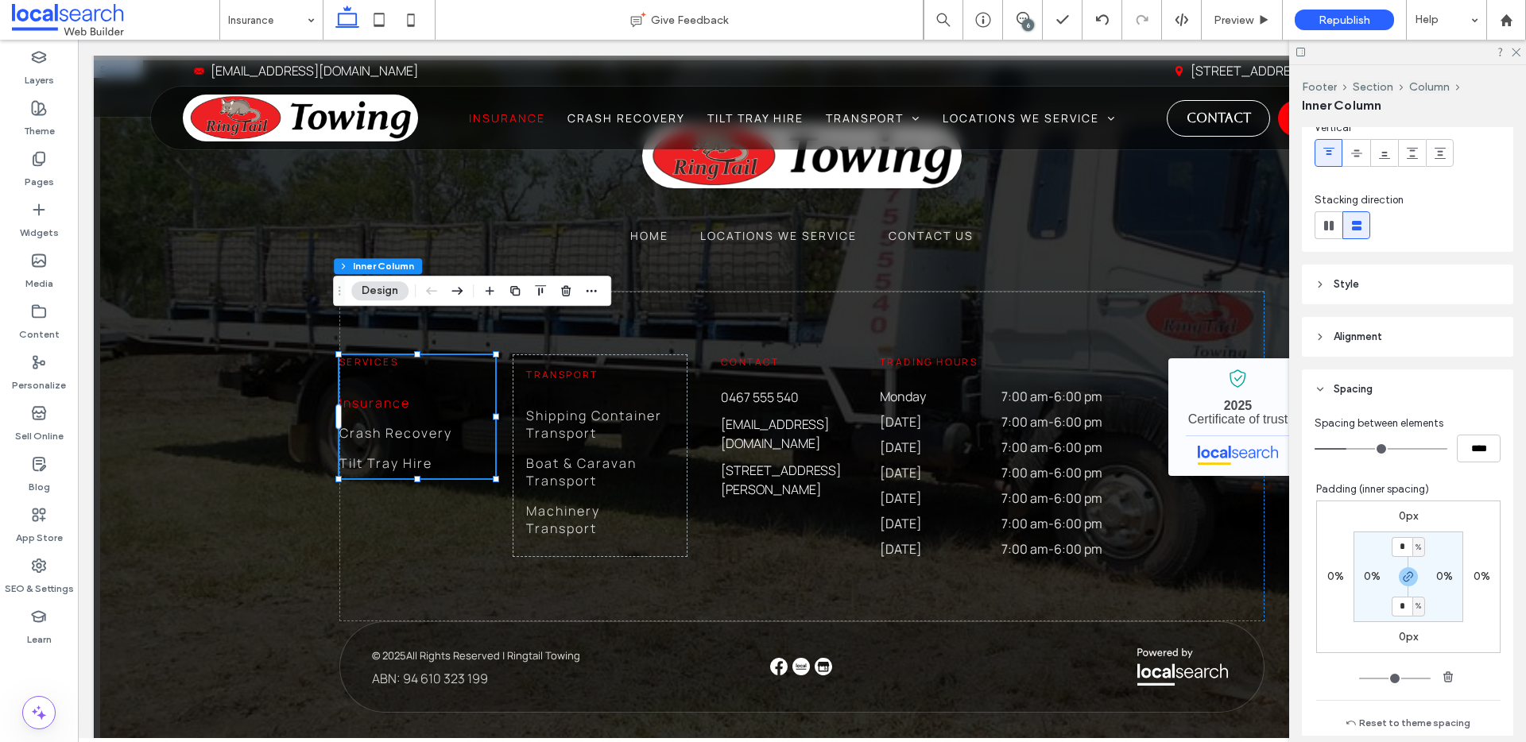
scroll to position [131, 0]
click at [676, 505] on div "Transport Shipping Container Transport Boat & Caravan Transport Machinery Trans…" at bounding box center [599, 455] width 173 height 201
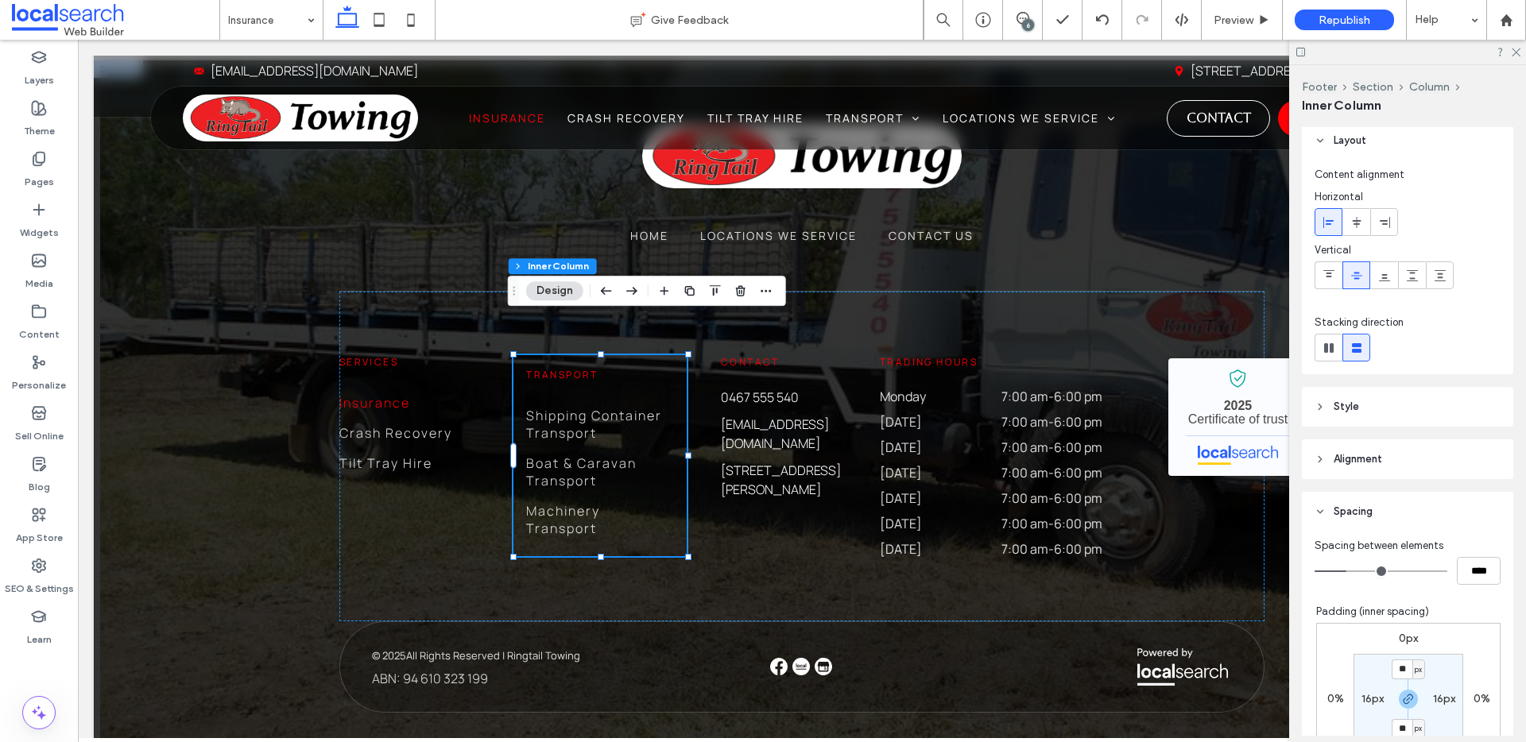
scroll to position [25, 0]
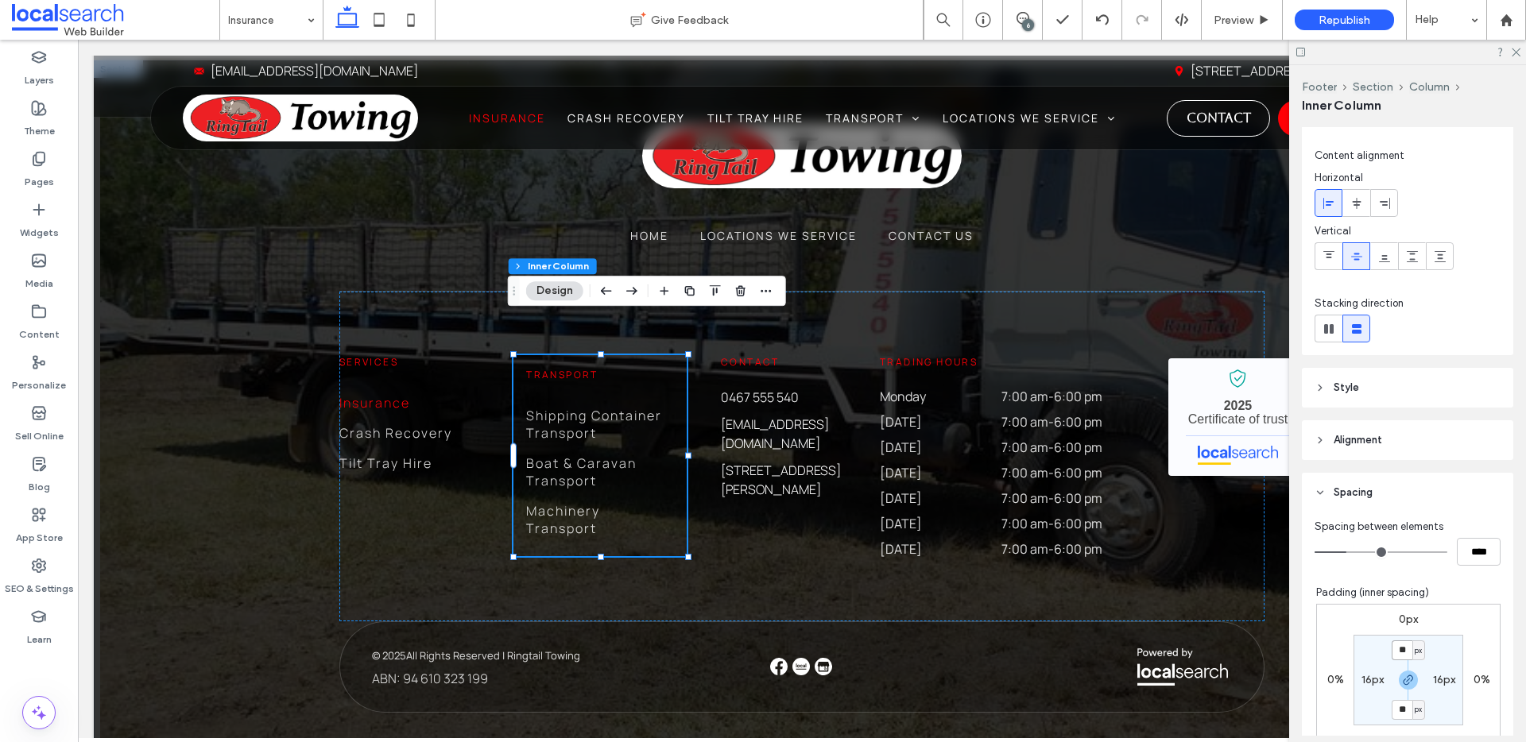
click at [1395, 649] on input "**" at bounding box center [1402, 651] width 21 height 20
type input "*"
click at [1361, 673] on label "16px" at bounding box center [1372, 680] width 22 height 14
type input "**"
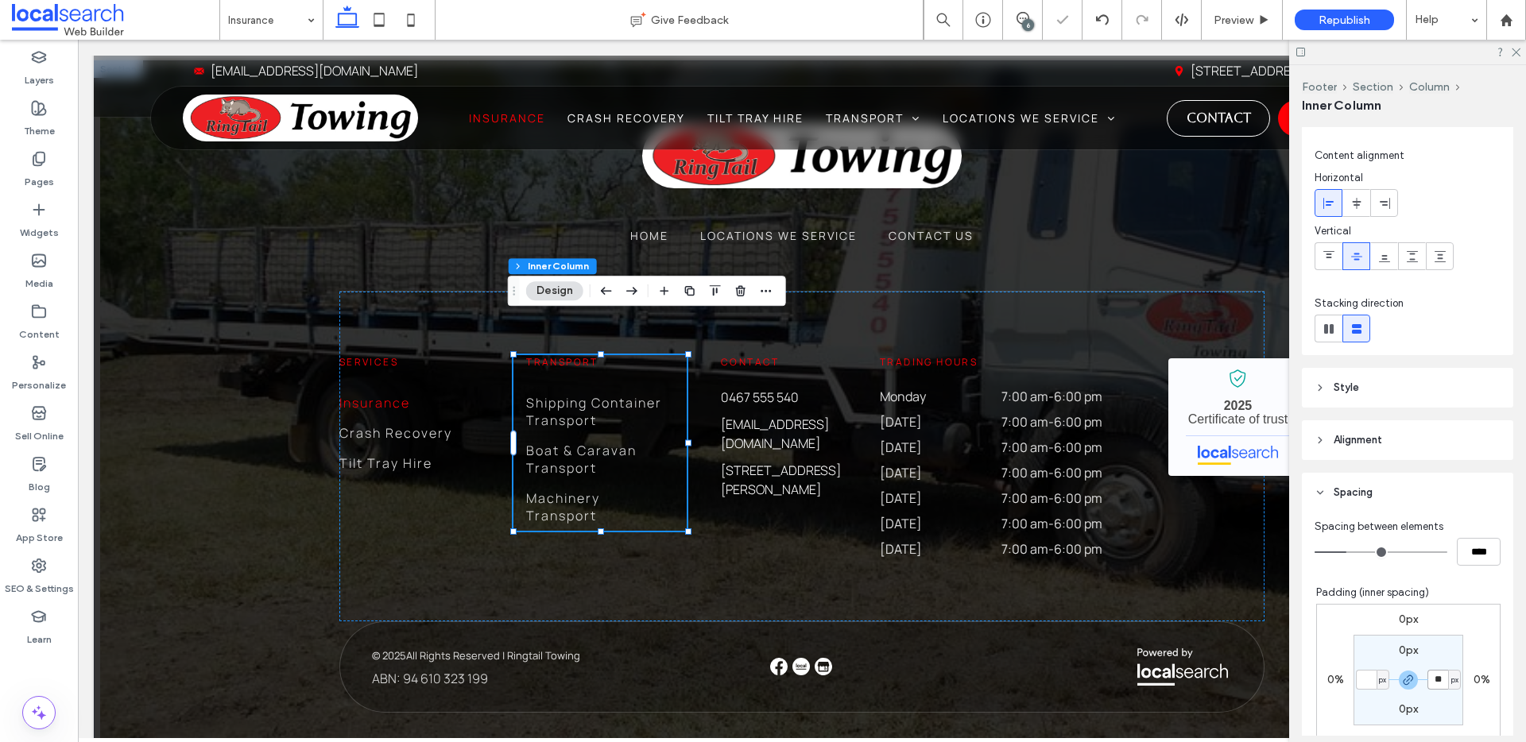
type input "*"
click at [1431, 679] on input "*" at bounding box center [1437, 680] width 21 height 20
click at [1438, 620] on div "0px 0% 0px 0% 0px px 0px * px" at bounding box center [1408, 680] width 184 height 153
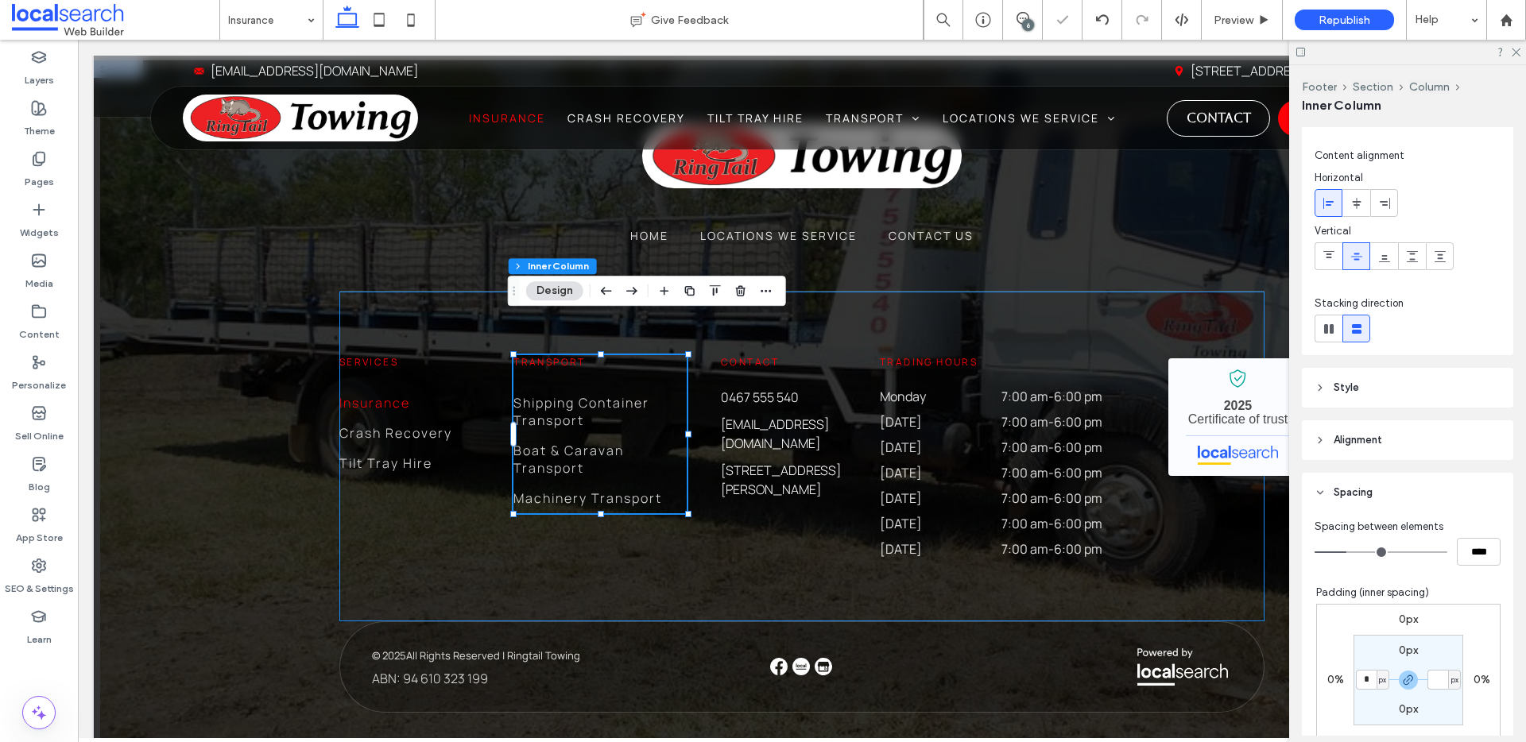
click at [730, 519] on div "Services Insurance Crash Recovery Tilt Tray Hire Transport Shipping Container T…" at bounding box center [801, 457] width 925 height 330
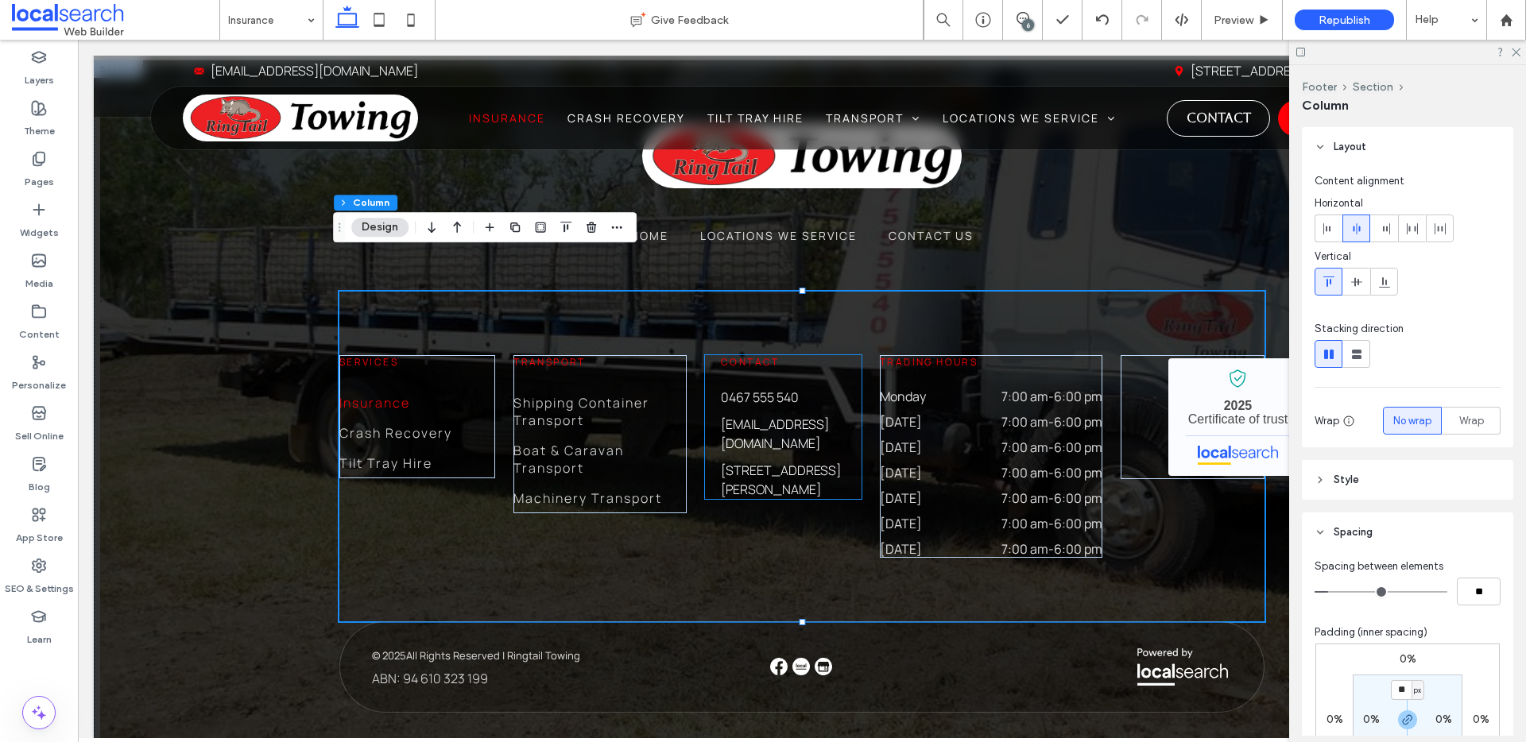
click at [842, 355] on div "Contact" at bounding box center [783, 362] width 156 height 14
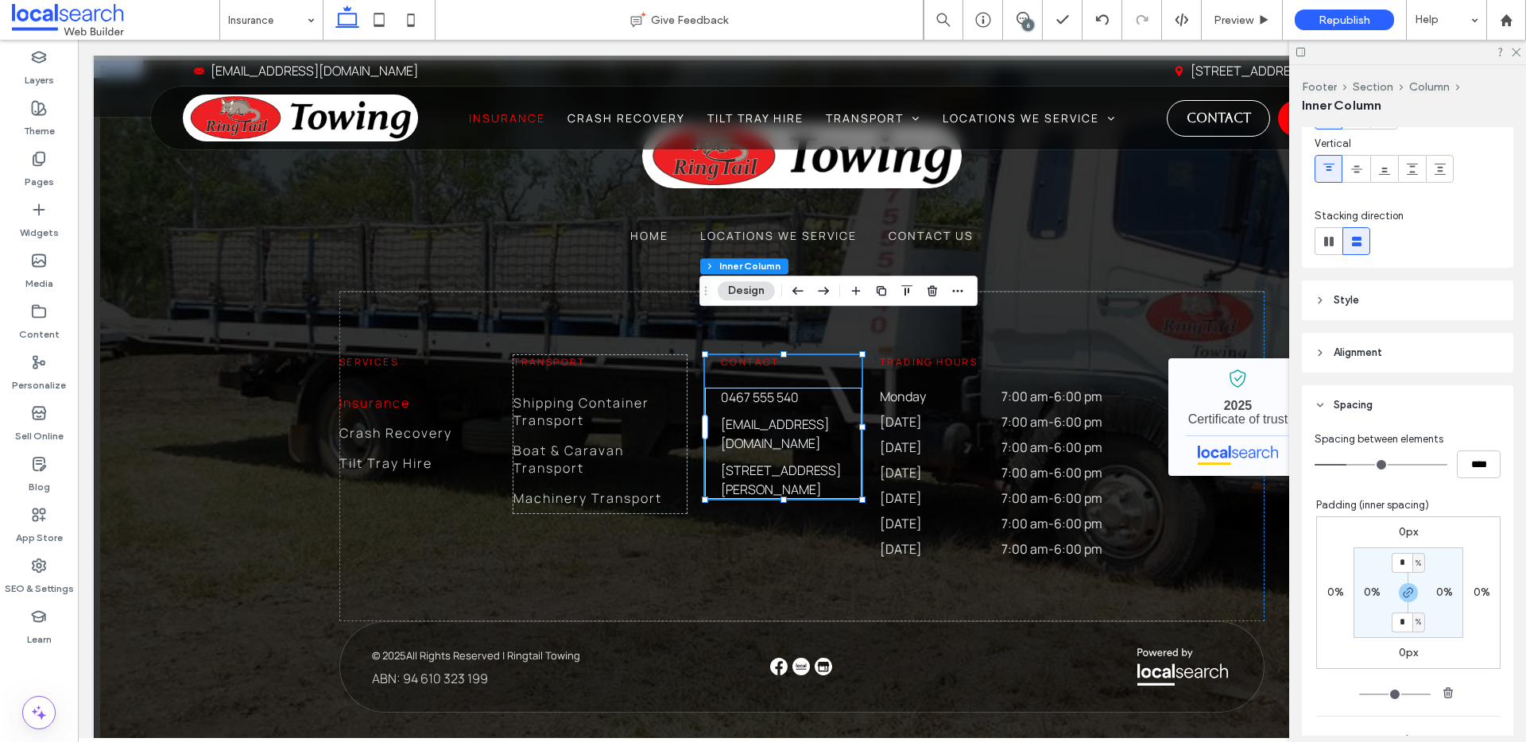
scroll to position [114, 0]
click at [843, 355] on div "Contact [PHONE_NUMBER] [EMAIL_ADDRESS][DOMAIN_NAME] [STREET_ADDRESS][PERSON_NAM…" at bounding box center [783, 427] width 156 height 144
click at [843, 388] on p "0467 555 540" at bounding box center [791, 397] width 141 height 19
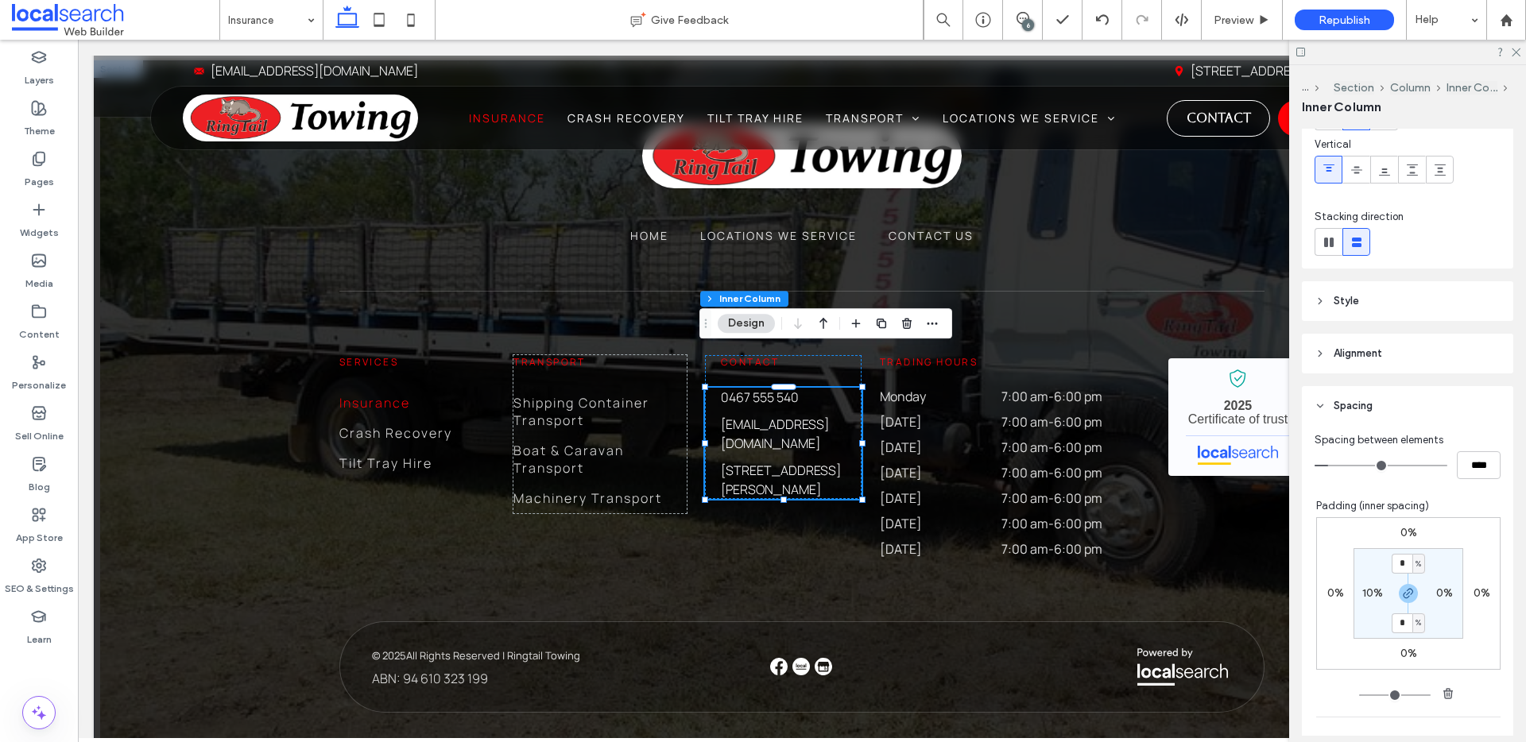
scroll to position [115, 0]
click at [1362, 592] on label "10%" at bounding box center [1372, 592] width 21 height 14
type input "**"
type input "*"
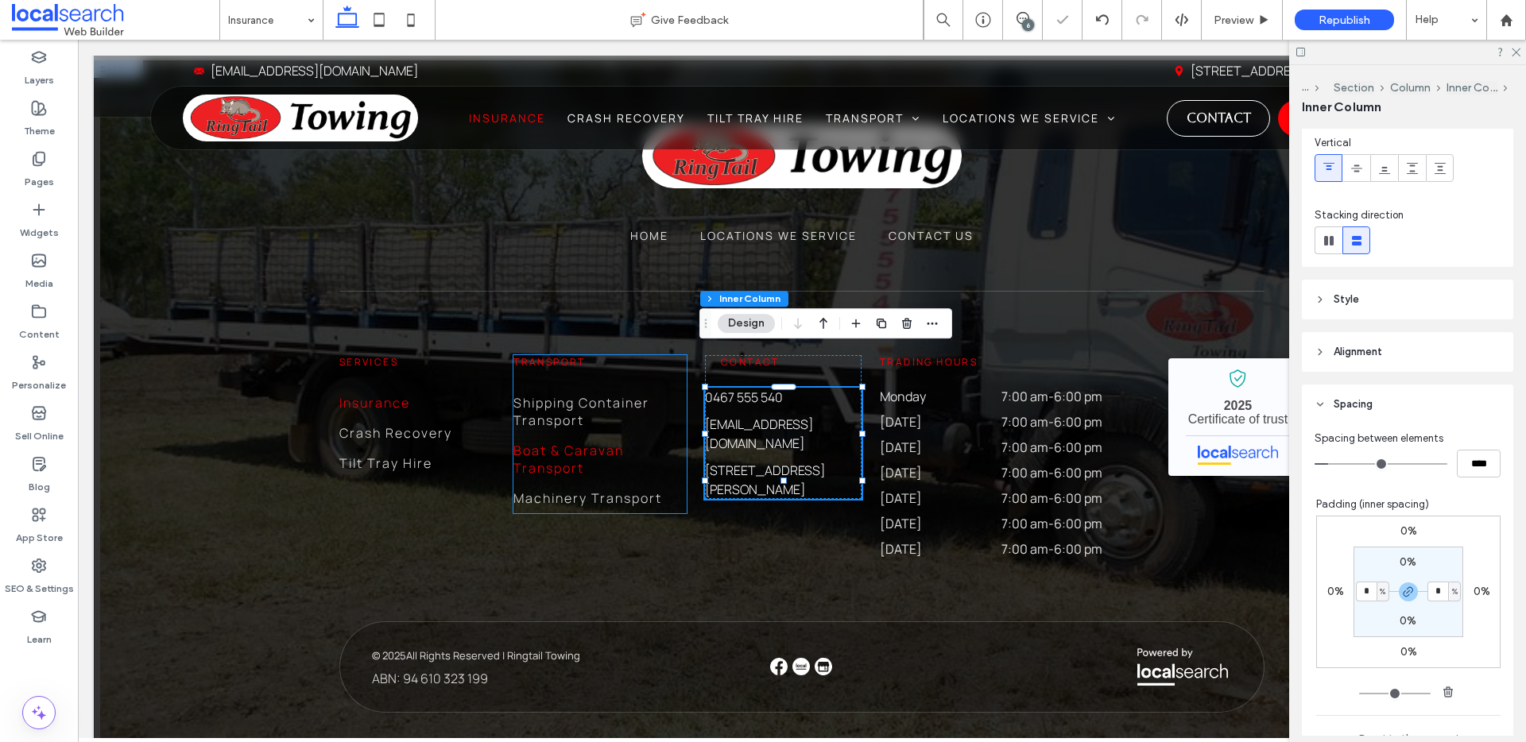
click at [630, 442] on span "Boat & Caravan Transport" at bounding box center [599, 459] width 173 height 35
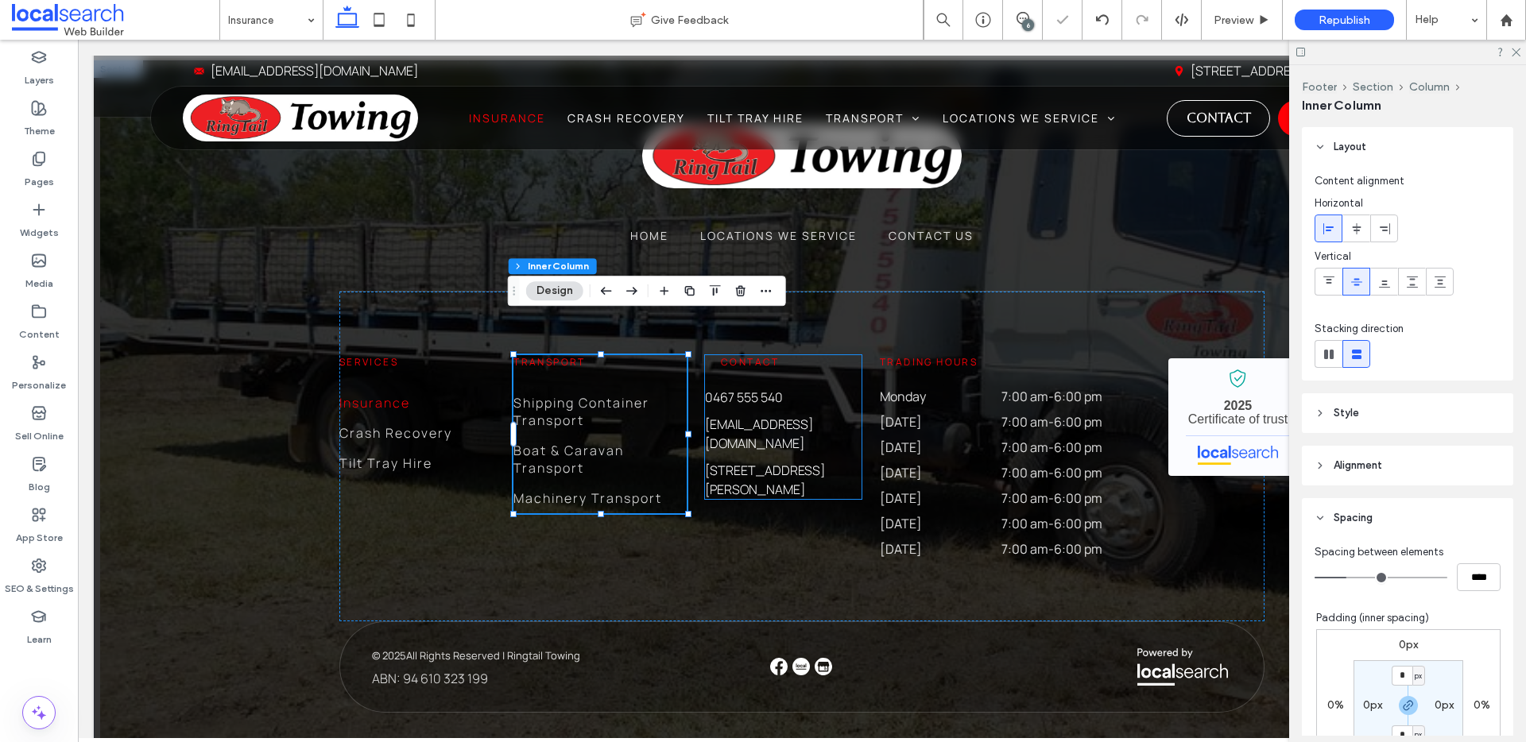
click at [821, 355] on h6 "Contact" at bounding box center [783, 362] width 125 height 14
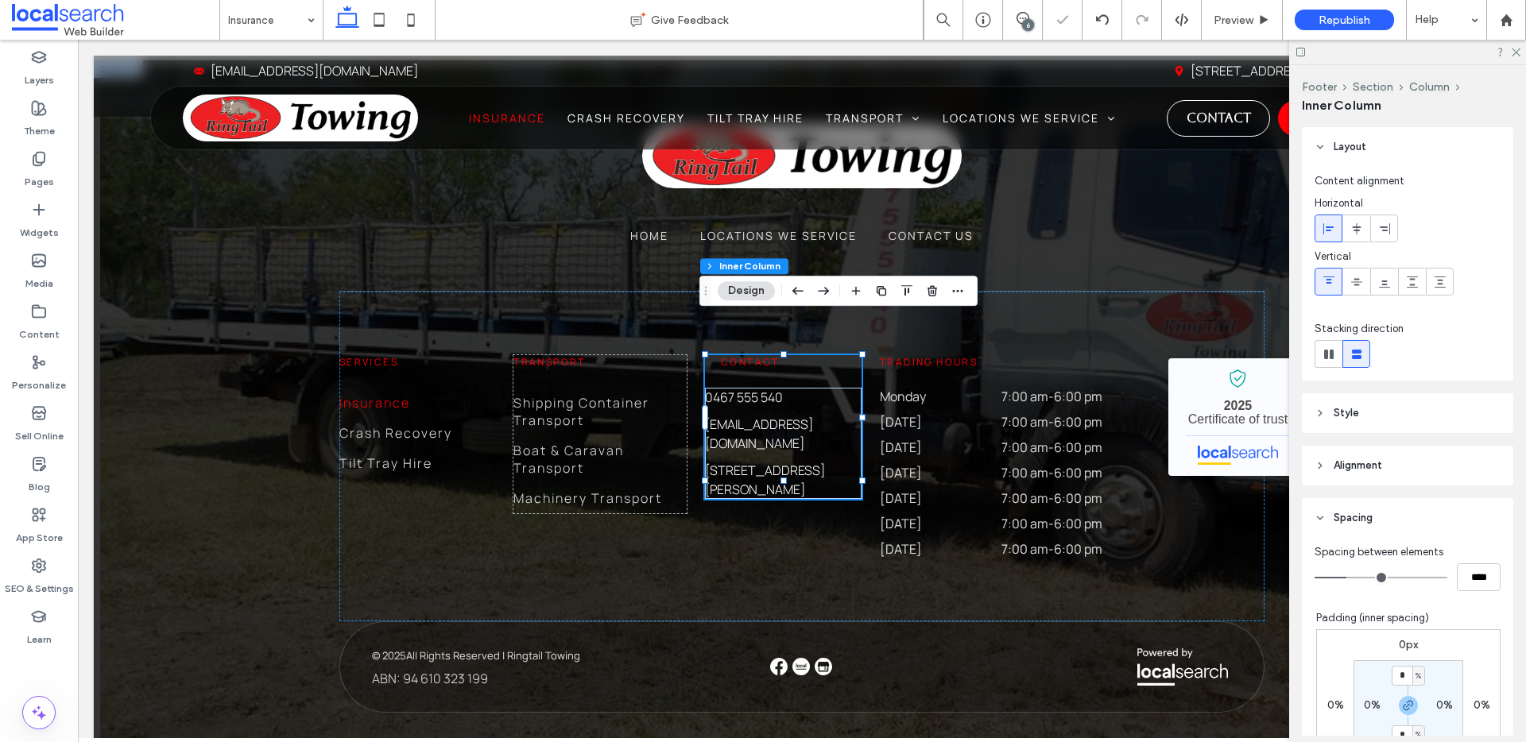
click at [782, 355] on div at bounding box center [784, 355] width 156 height 1
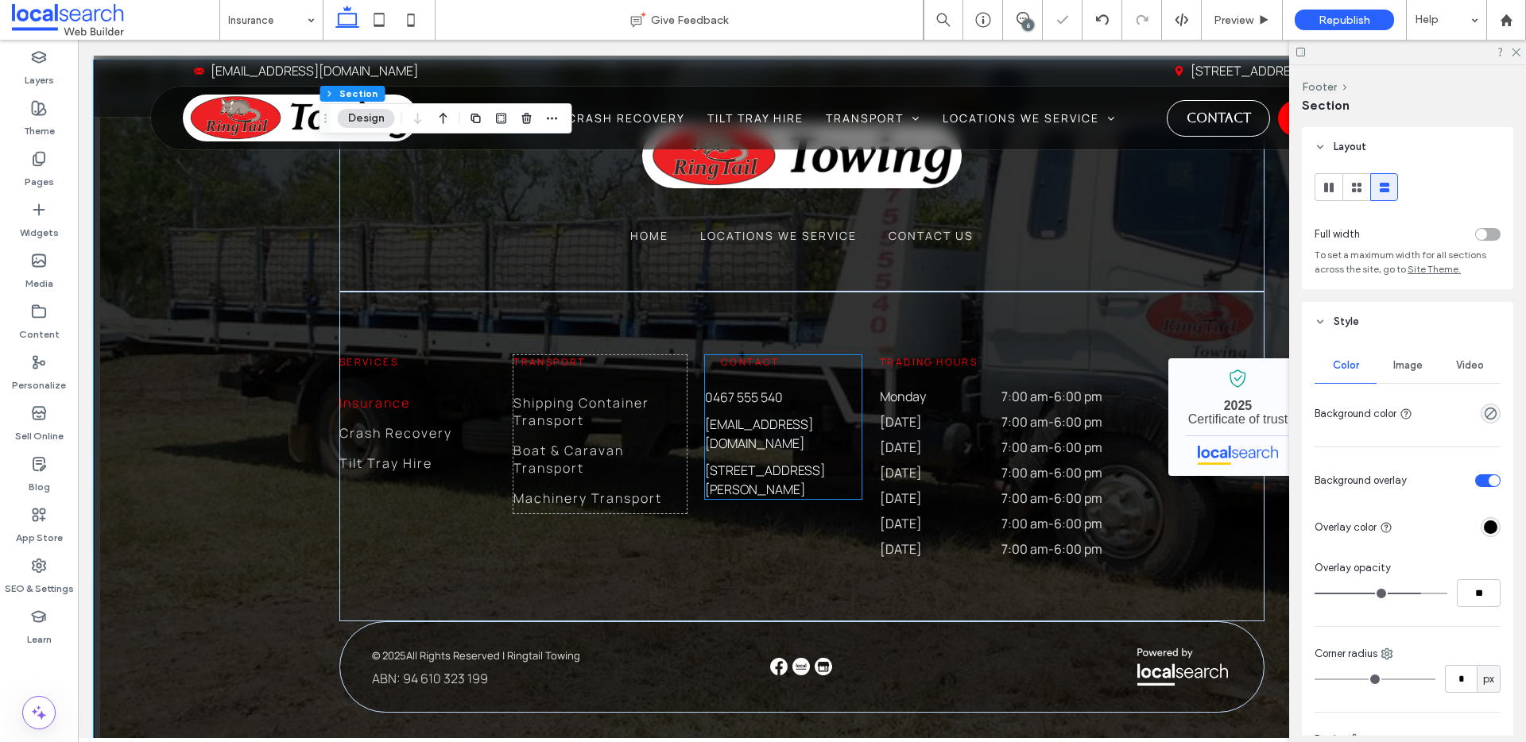
click at [741, 355] on span "Contact" at bounding box center [750, 362] width 59 height 14
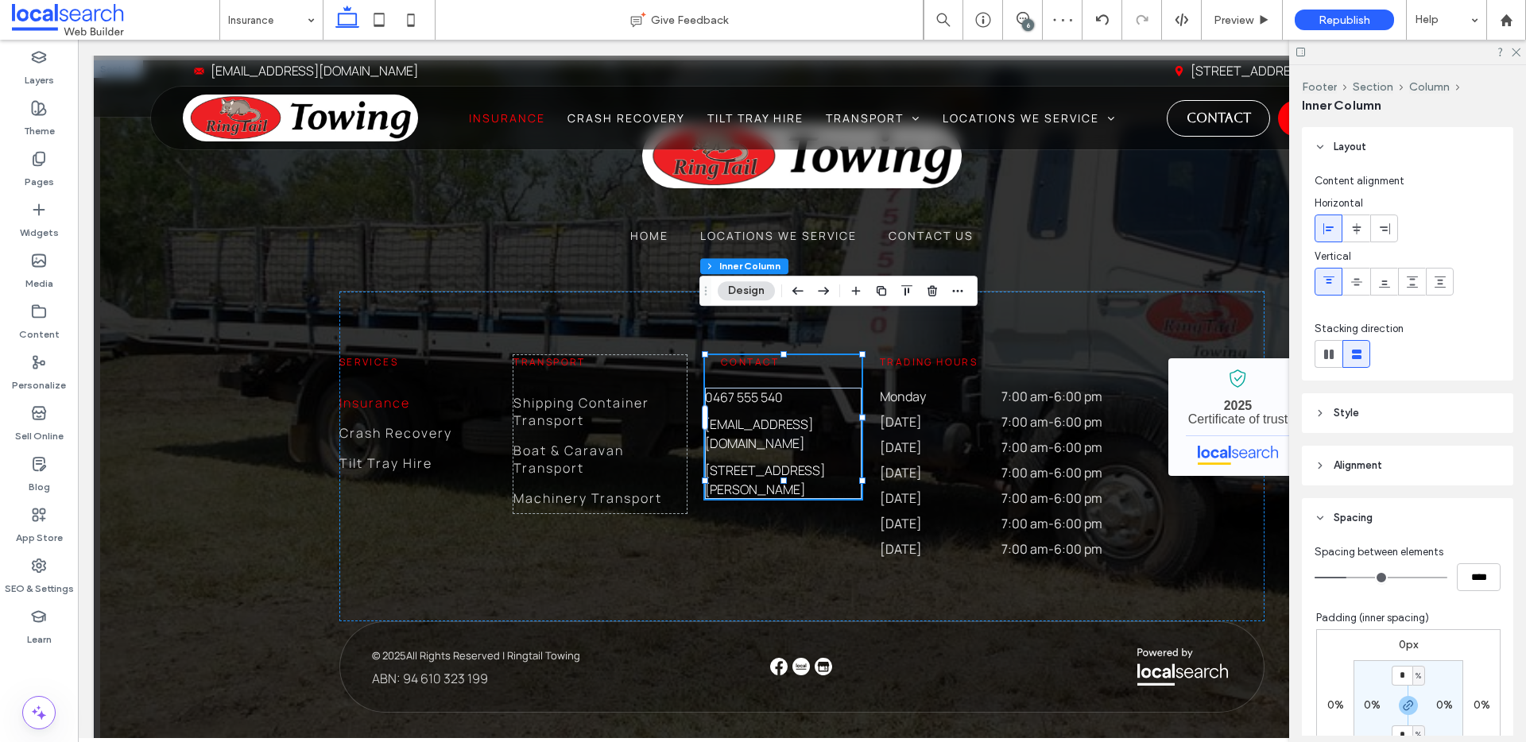
click at [731, 355] on span "Contact" at bounding box center [750, 362] width 59 height 14
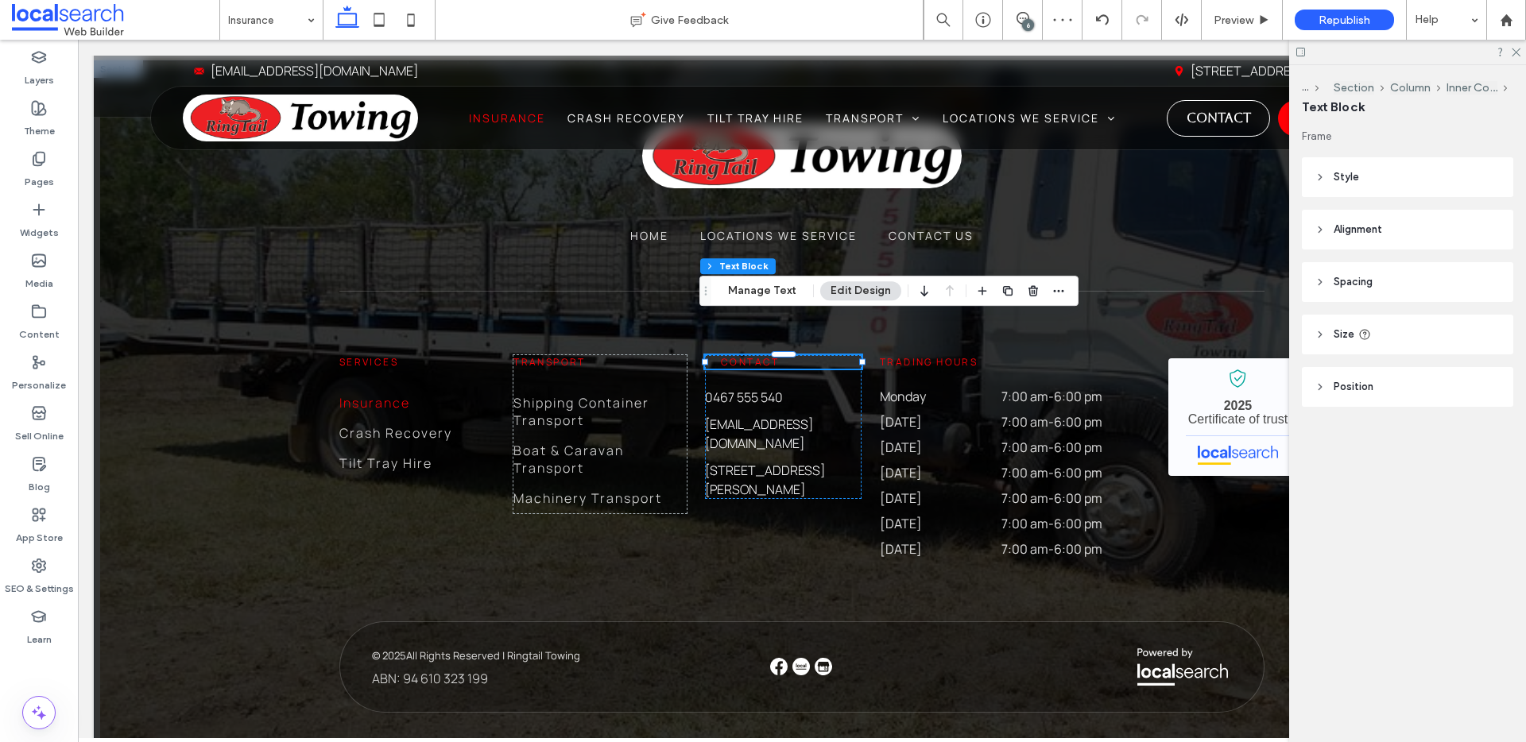
click at [1409, 292] on header "Spacing" at bounding box center [1407, 282] width 211 height 40
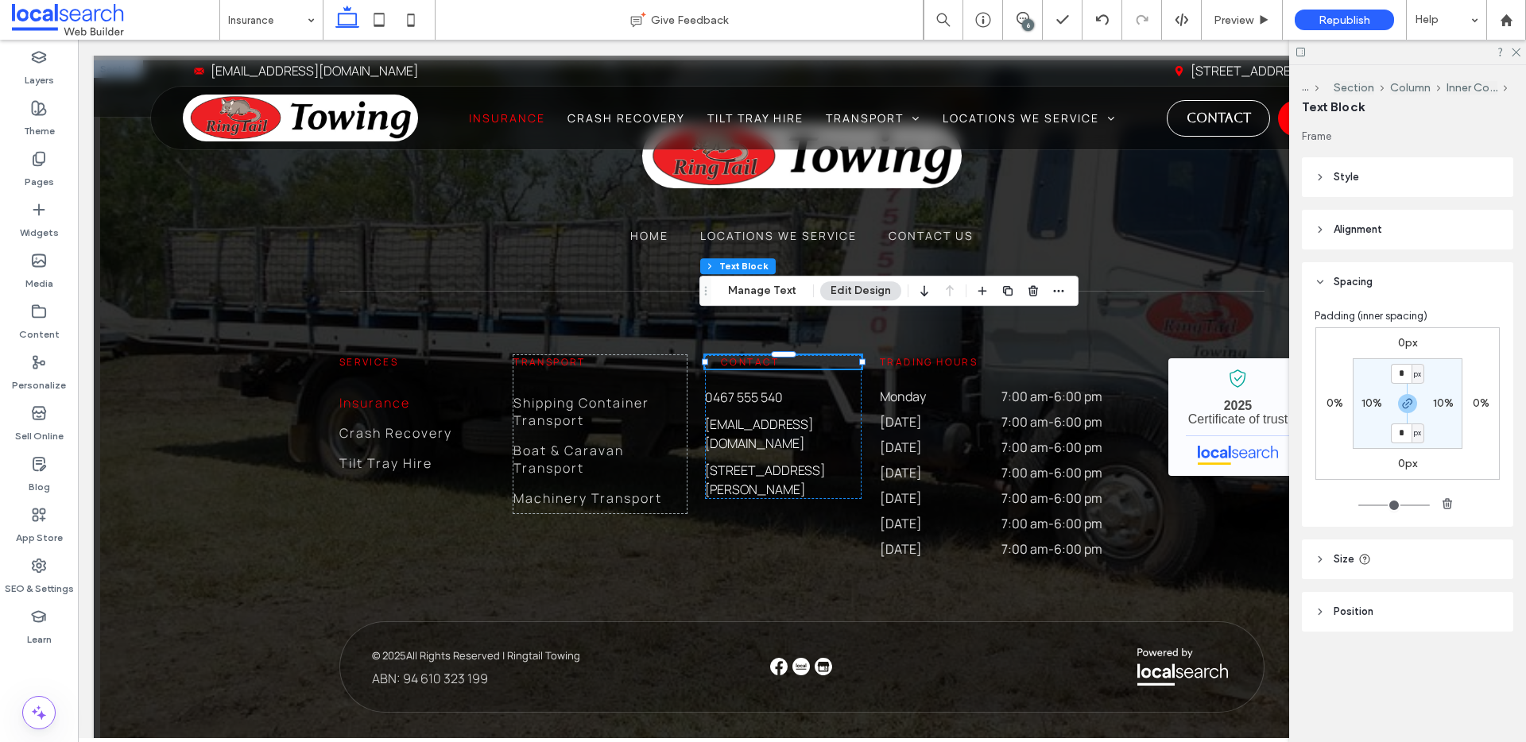
click at [1370, 409] on div "10%" at bounding box center [1371, 404] width 21 height 14
click at [1371, 403] on label "10%" at bounding box center [1371, 404] width 21 height 14
type input "**"
type input "*"
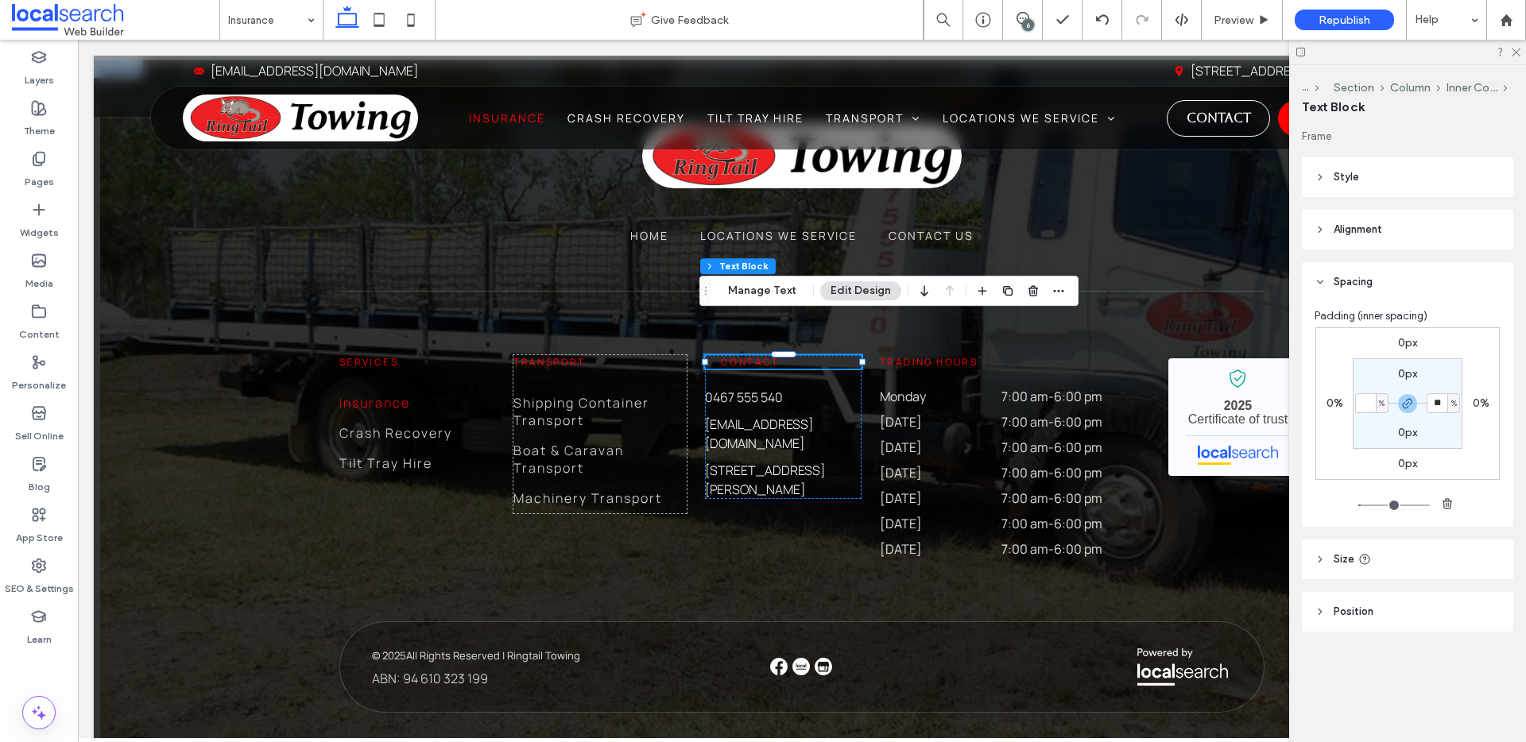
type input "*"
click at [931, 558] on div "Services Insurance Crash Recovery Tilt Tray Hire Transport Shipping Container T…" at bounding box center [801, 457] width 925 height 330
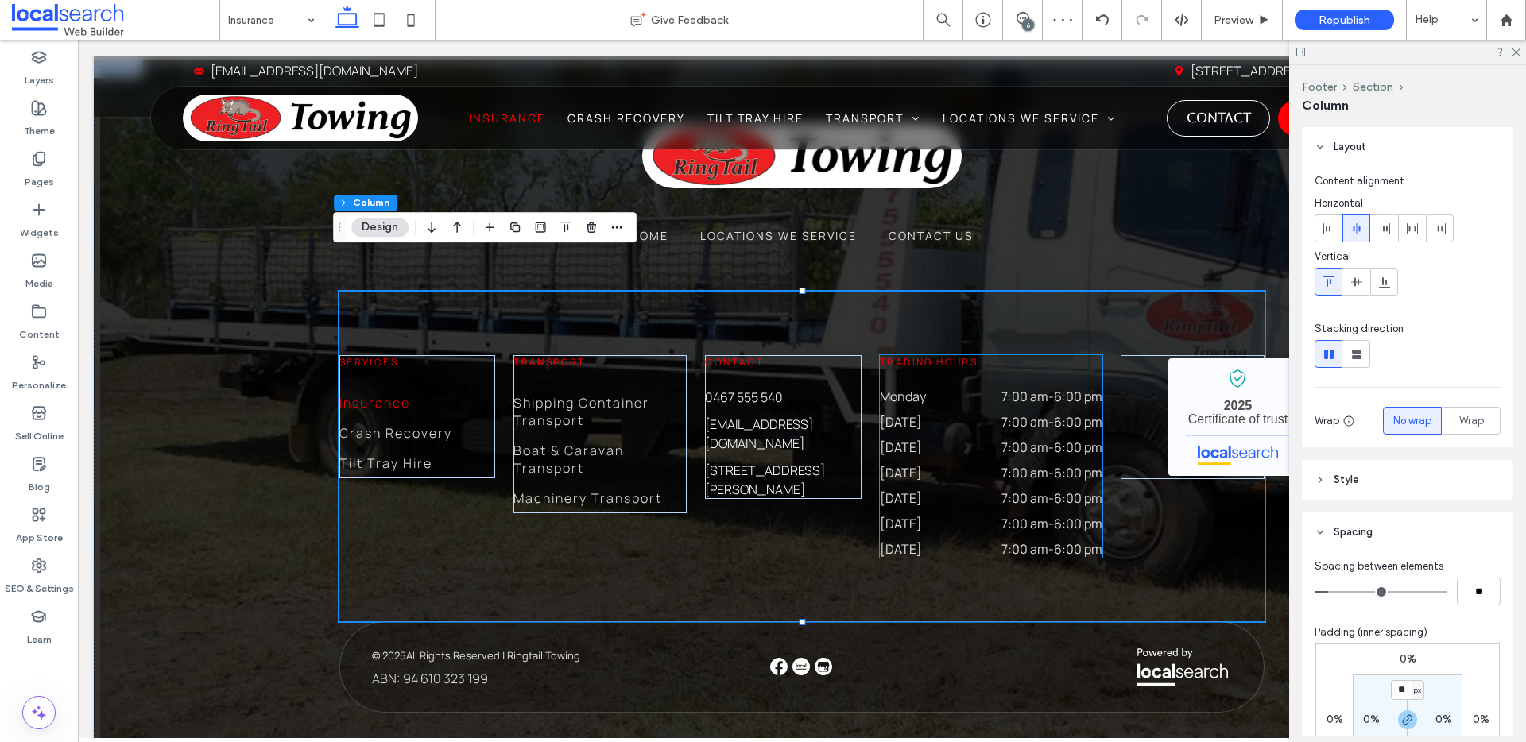
click at [907, 439] on dt "[DATE]" at bounding box center [924, 447] width 89 height 17
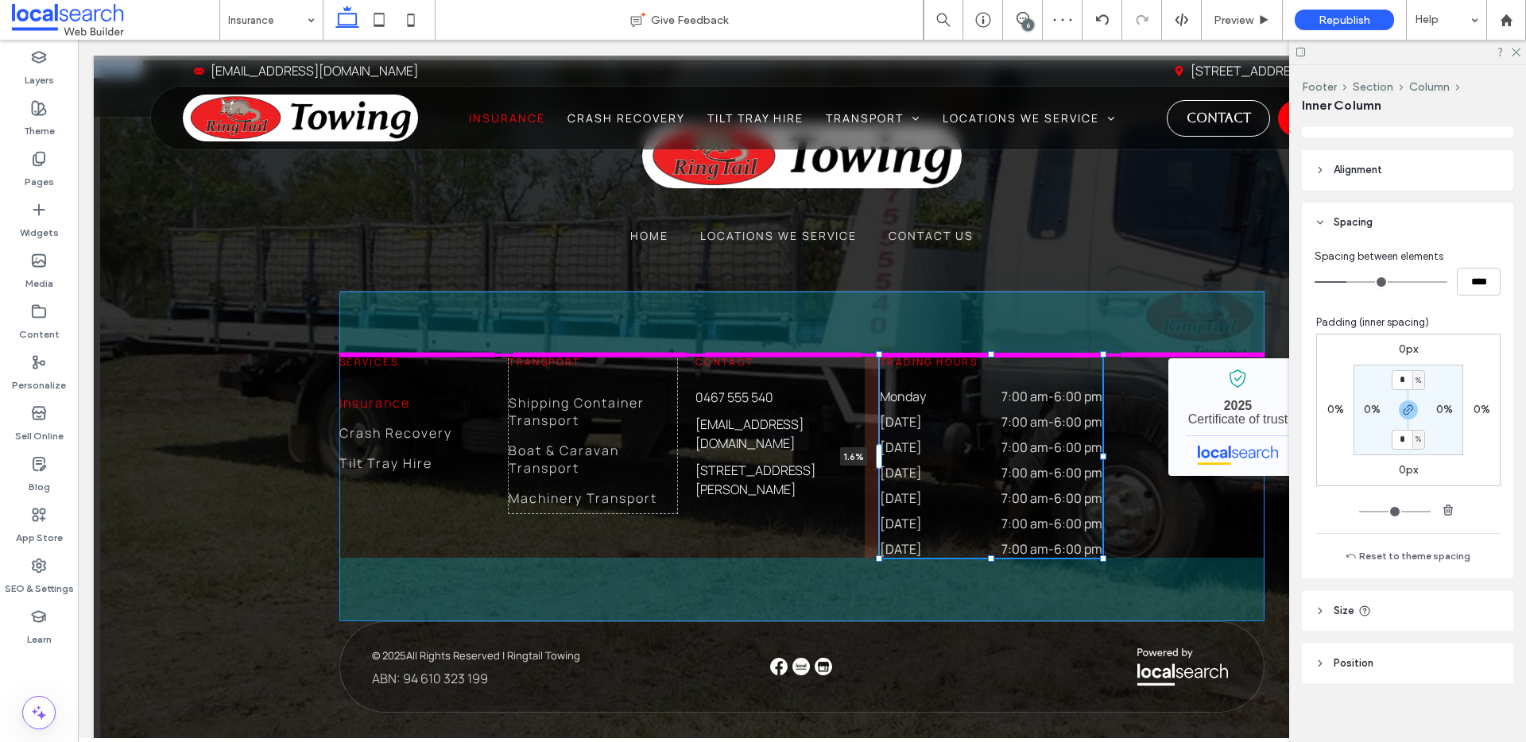
scroll to position [307, 0]
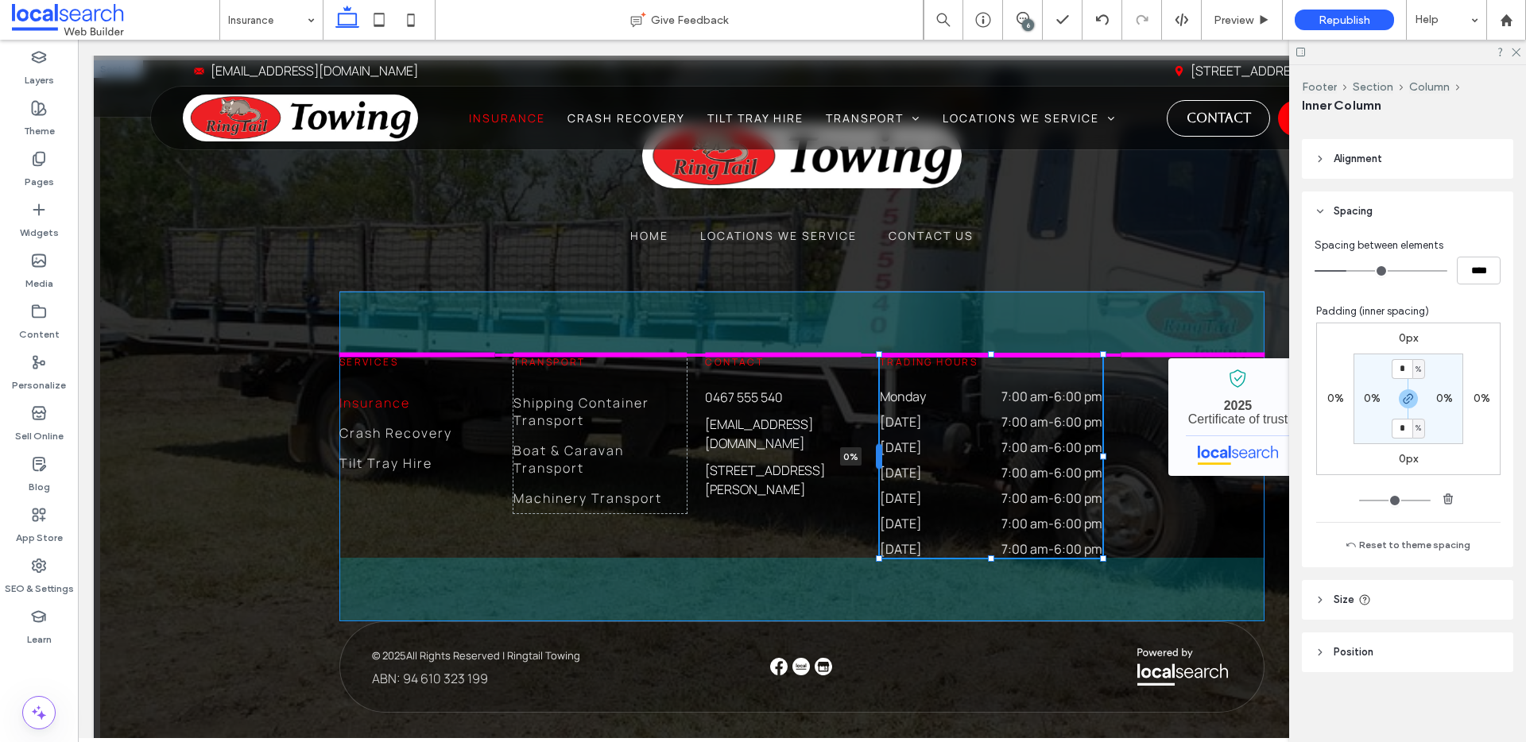
click at [876, 444] on div at bounding box center [879, 456] width 6 height 25
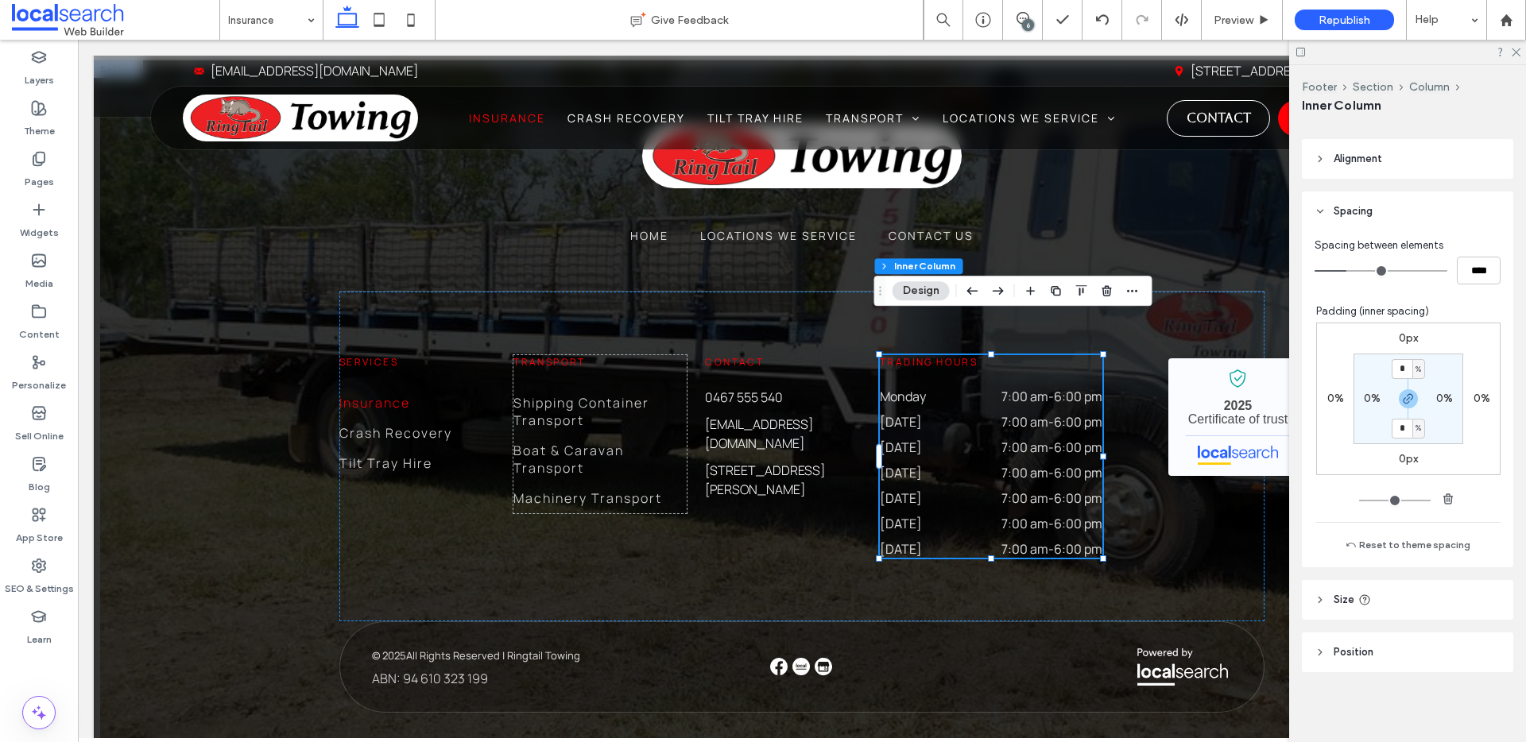
click at [1408, 582] on header "Size" at bounding box center [1407, 600] width 211 height 40
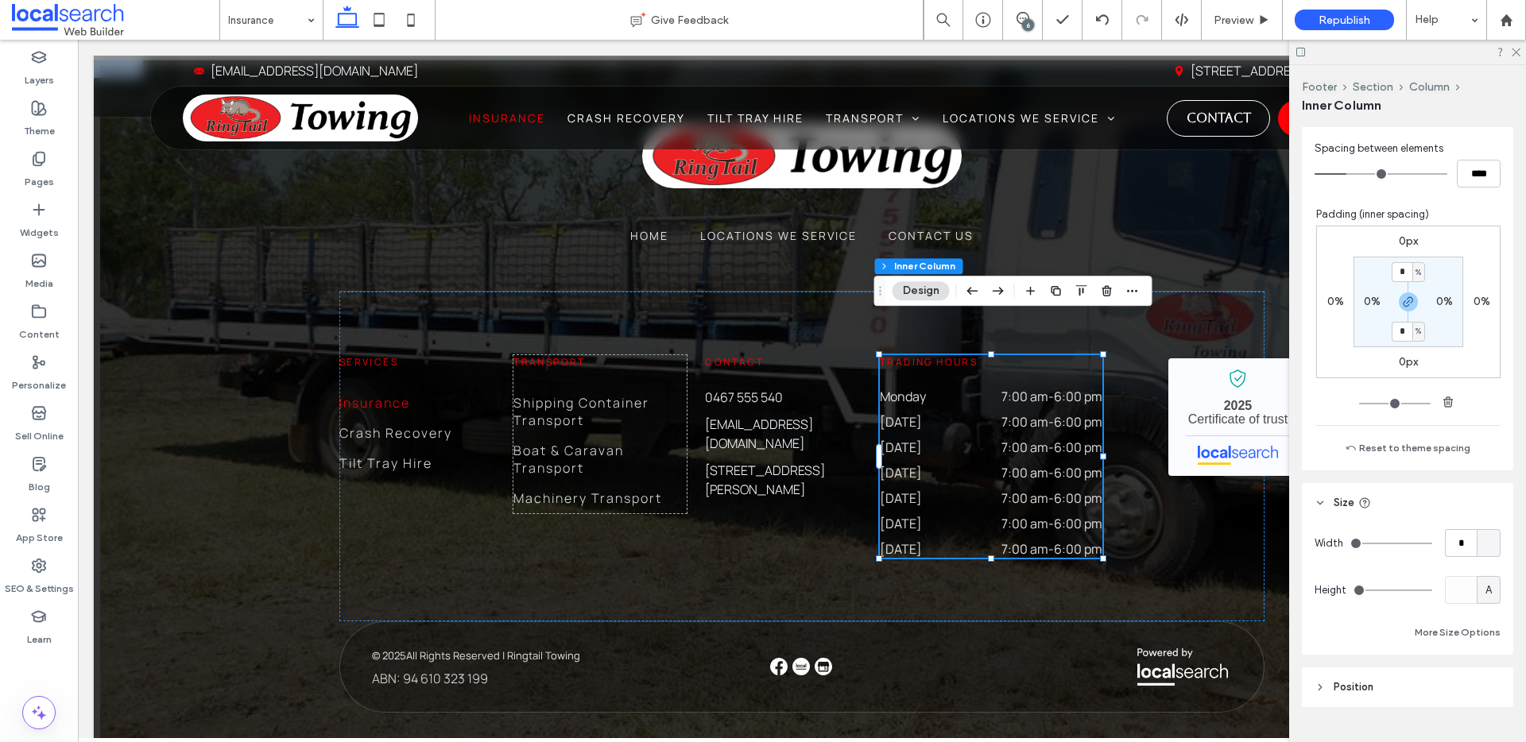
scroll to position [414, 0]
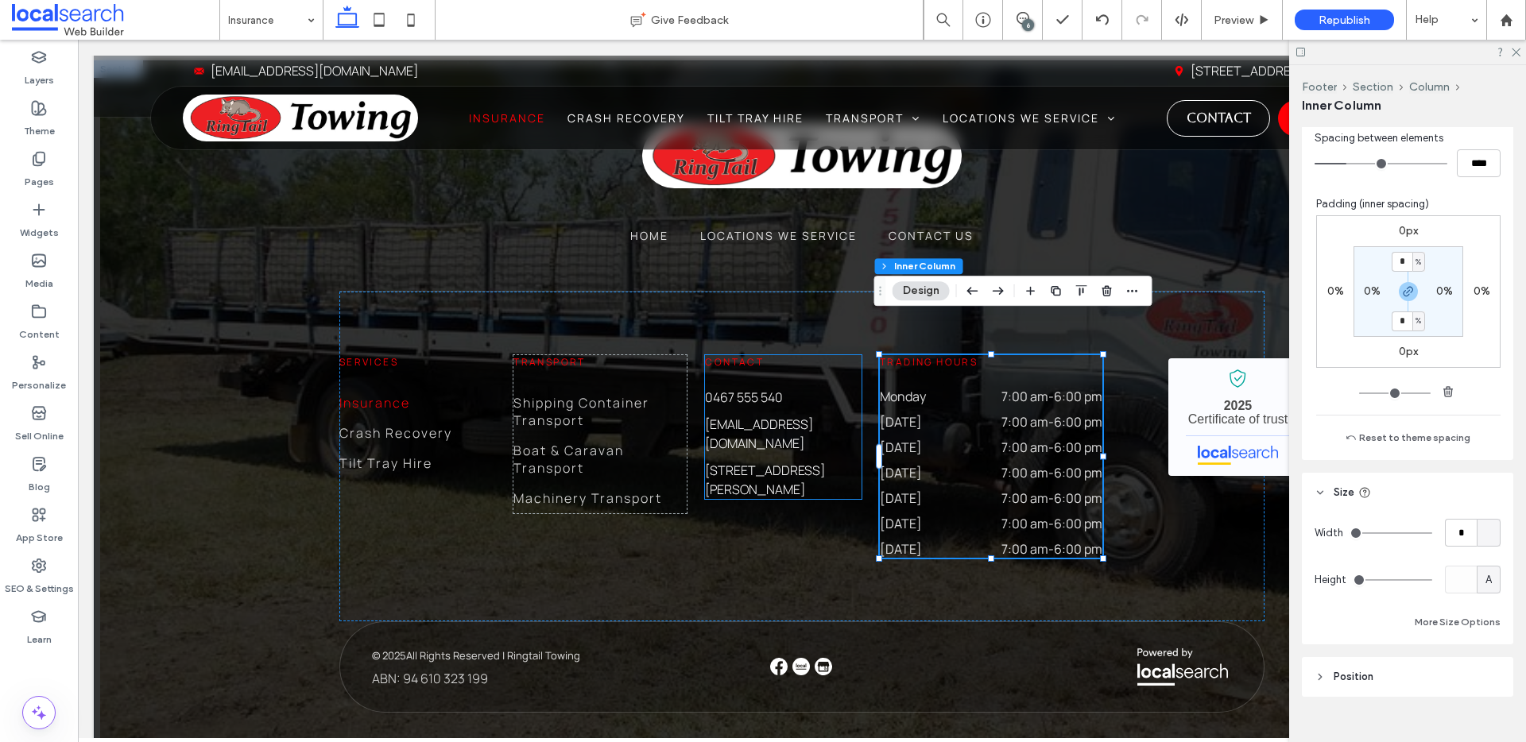
click at [825, 462] on link "[STREET_ADDRESS][PERSON_NAME]" at bounding box center [765, 480] width 120 height 37
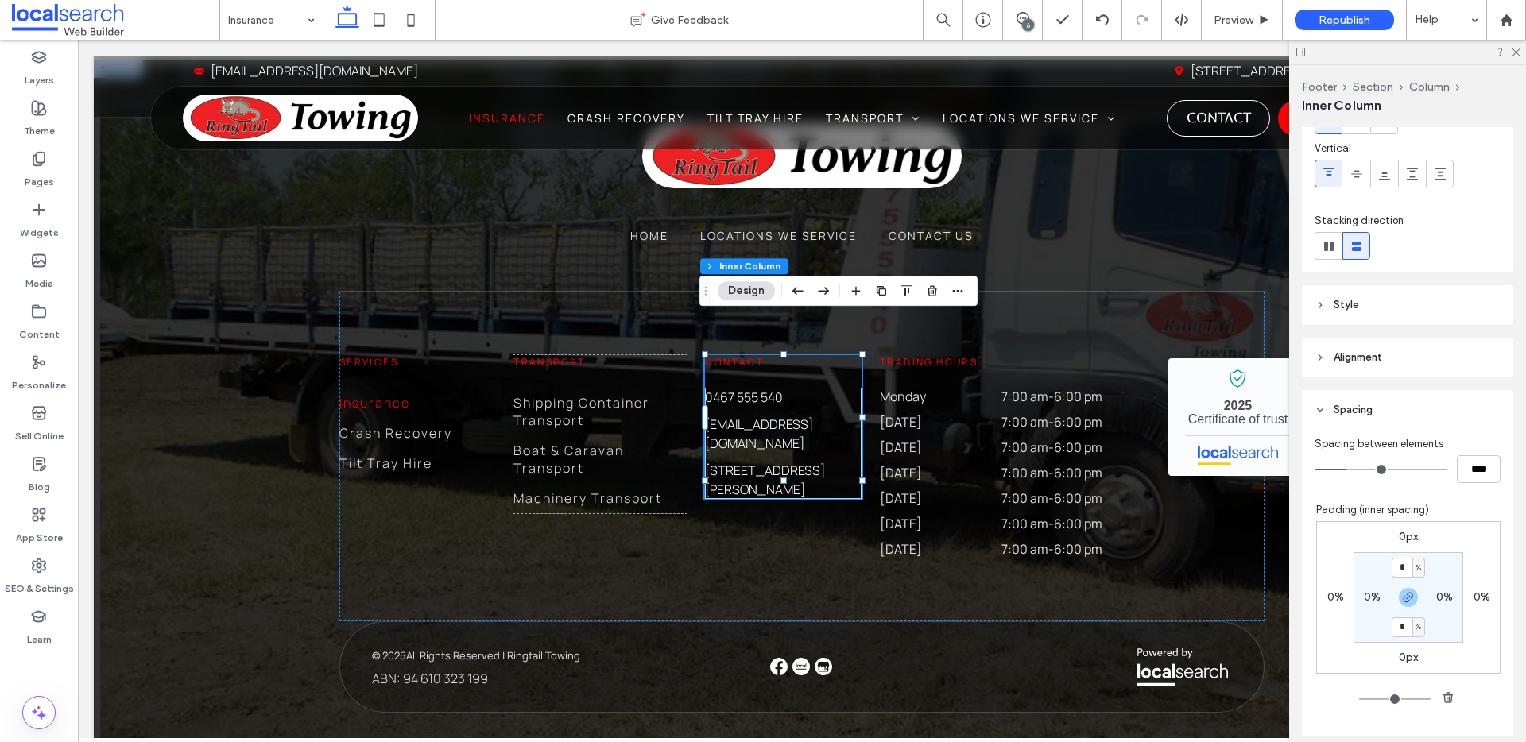
scroll to position [423, 0]
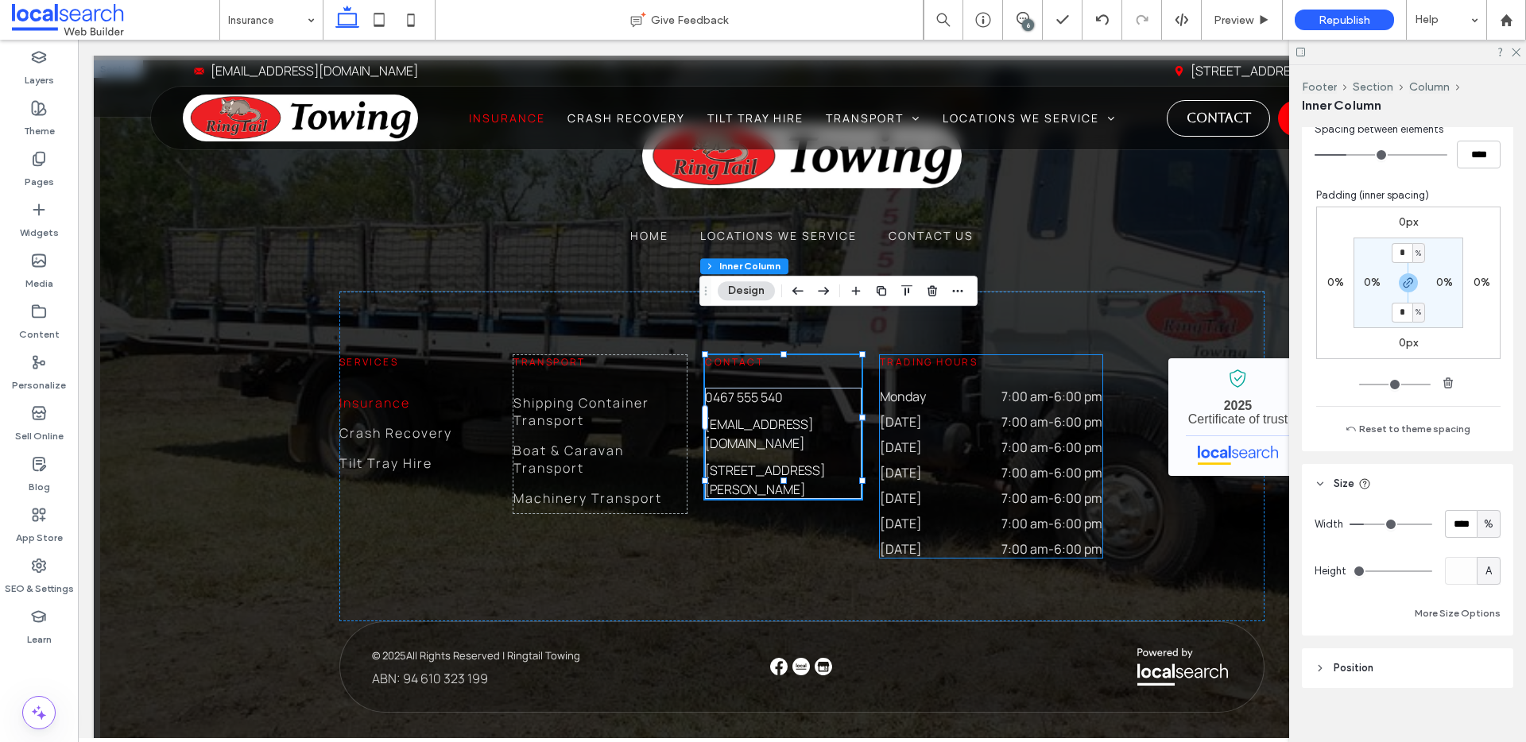
click at [1074, 355] on h6 "Trading Hours" at bounding box center [991, 362] width 223 height 14
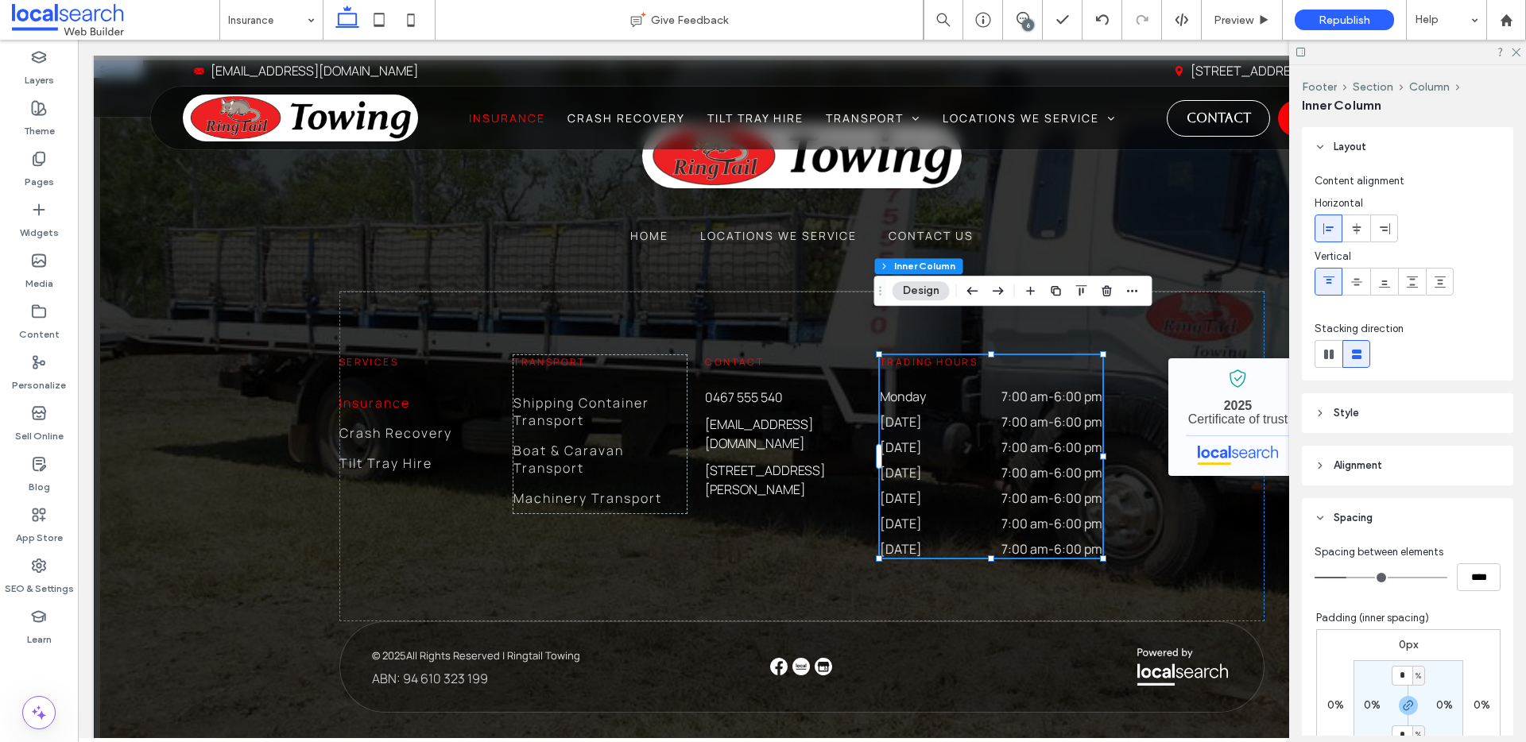
scroll to position [3, 0]
click at [1018, 388] on div "[DATE] 7:00 am - 6:00 pm" at bounding box center [991, 400] width 223 height 25
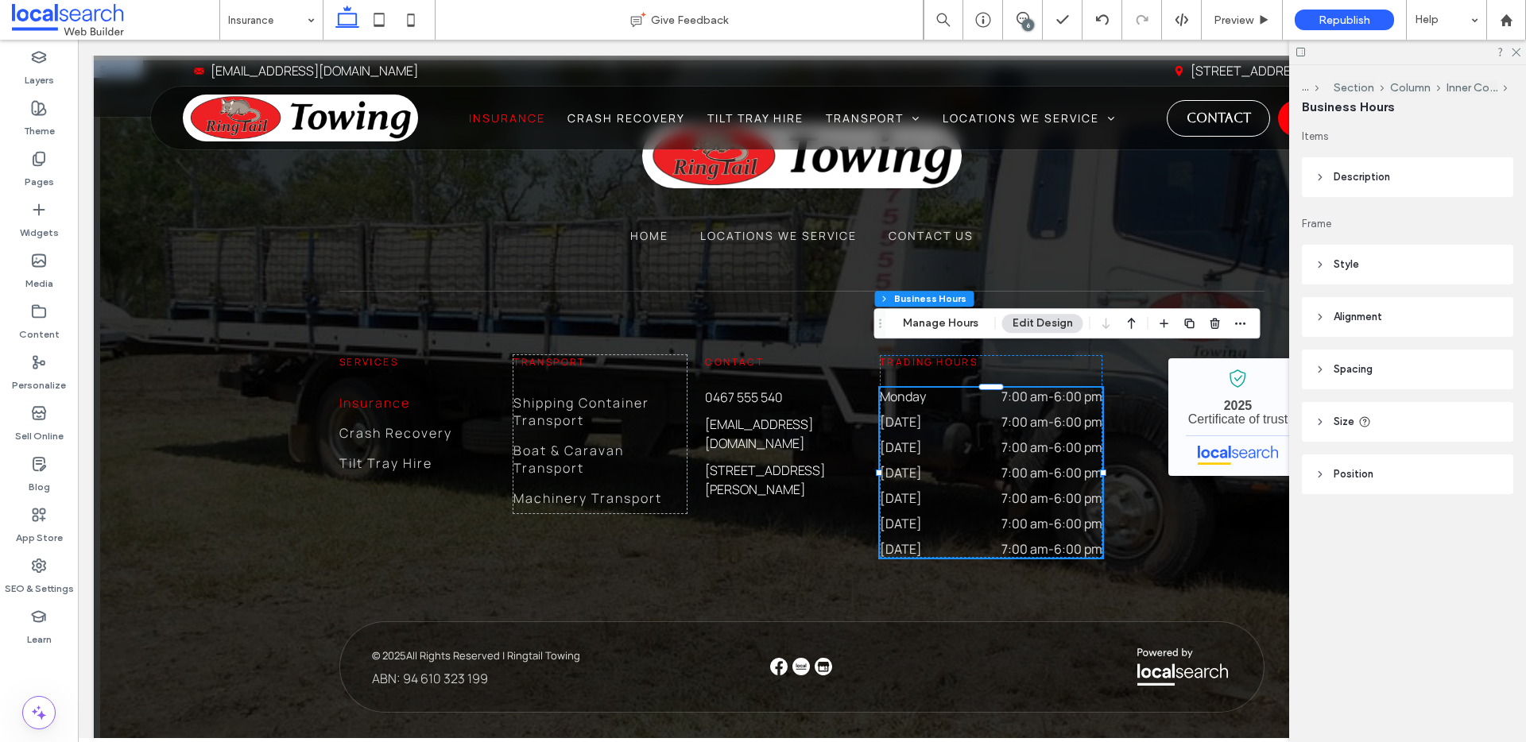
click at [1420, 427] on header "Size" at bounding box center [1407, 422] width 211 height 40
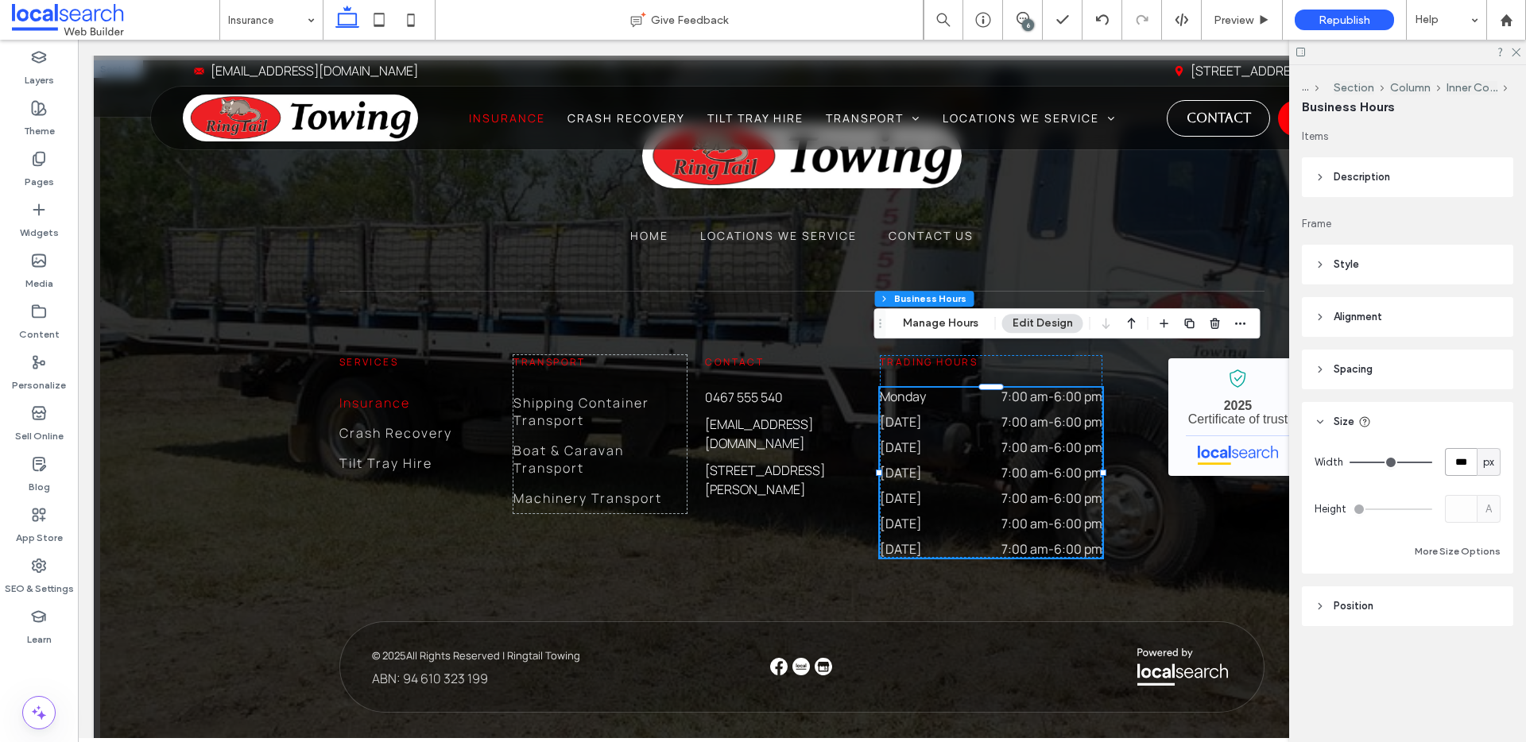
click at [1462, 460] on input "***" at bounding box center [1461, 462] width 32 height 28
type input "***"
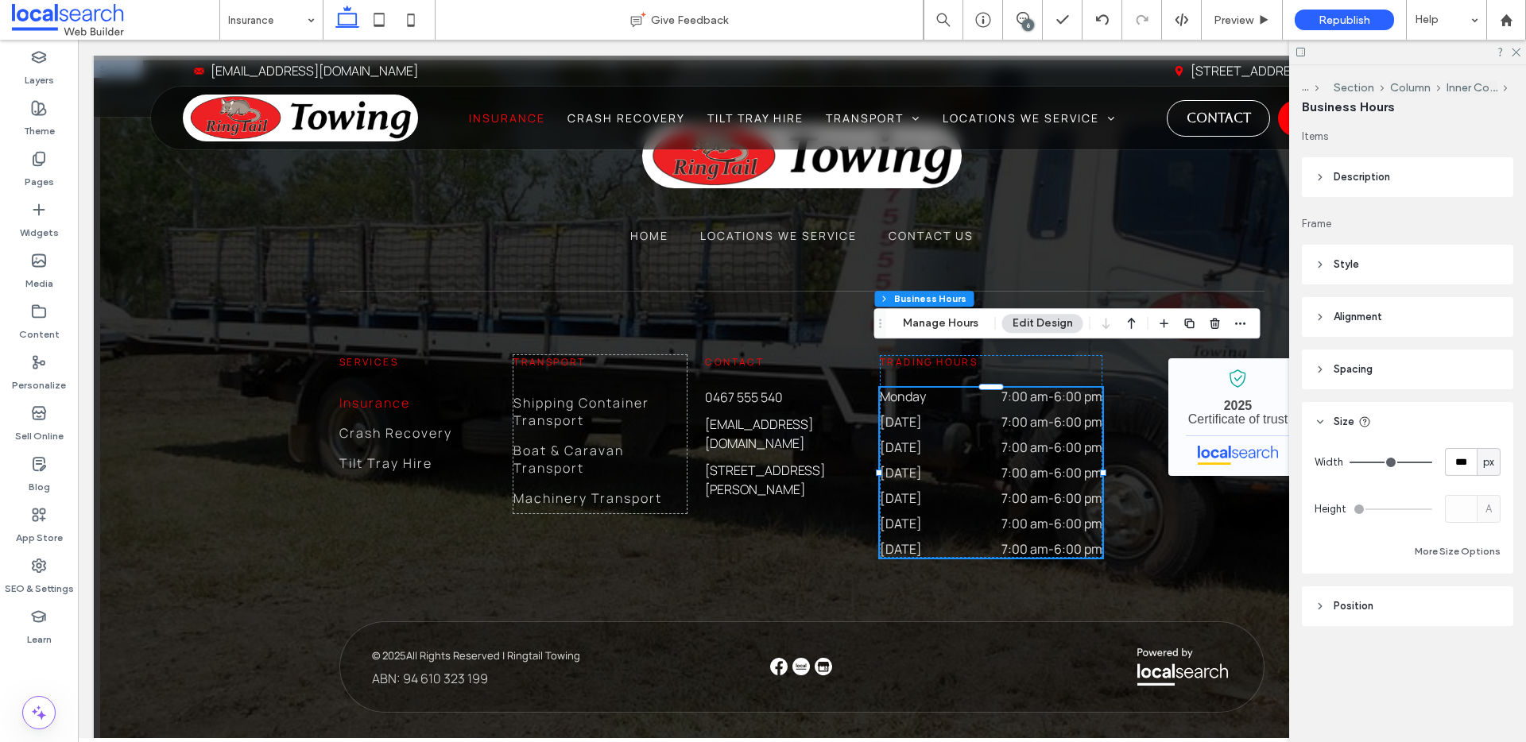
type input "***"
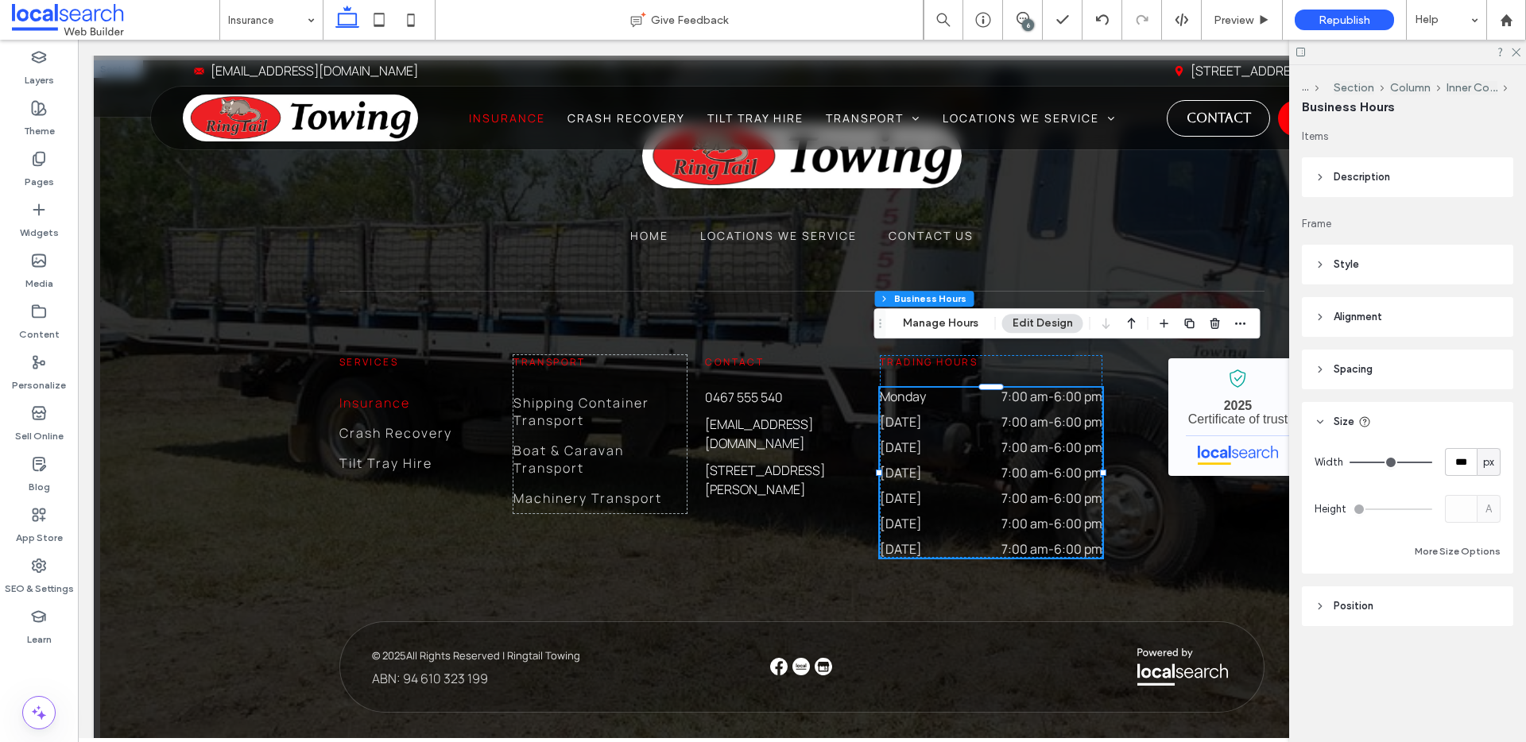
type input "***"
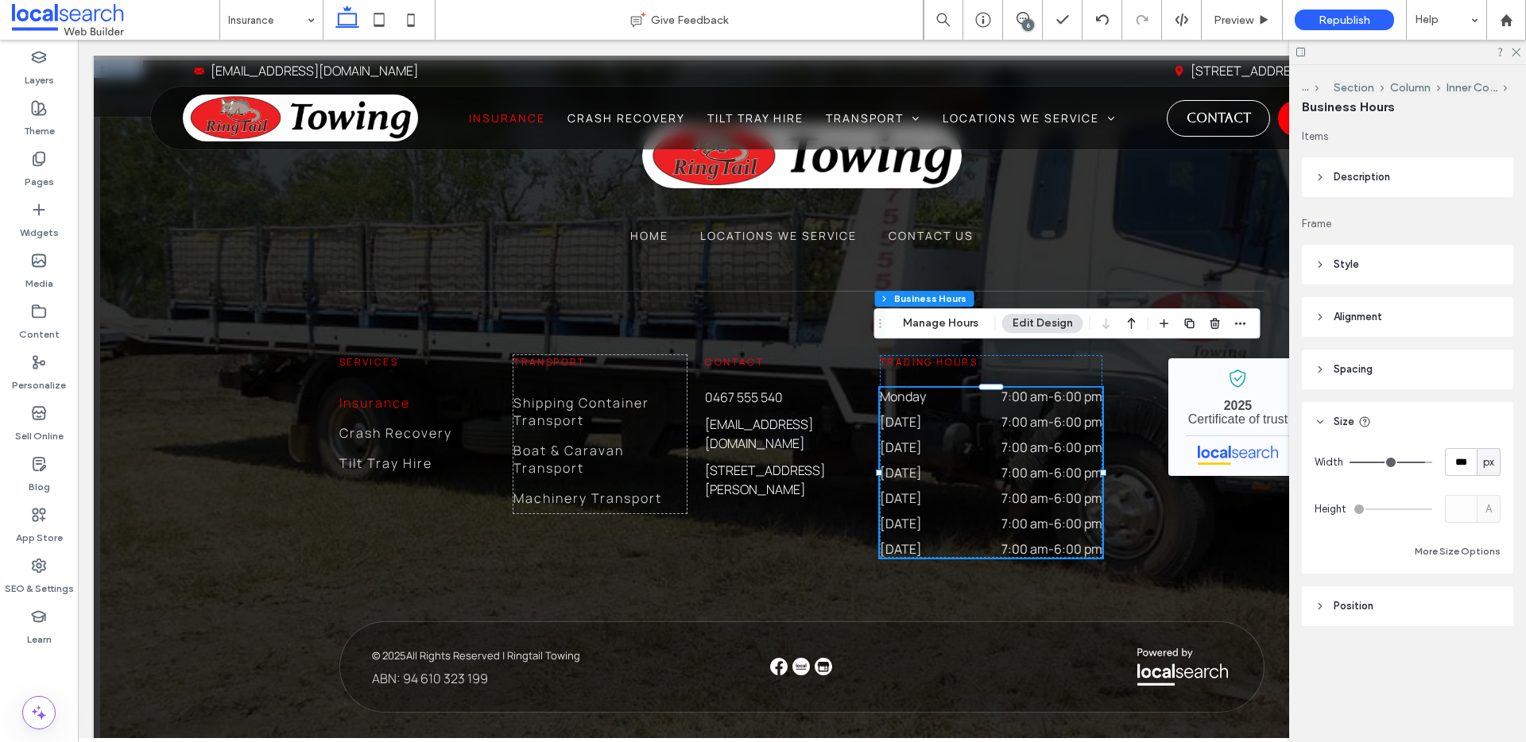
click at [1419, 463] on input "range" at bounding box center [1390, 463] width 83 height 2
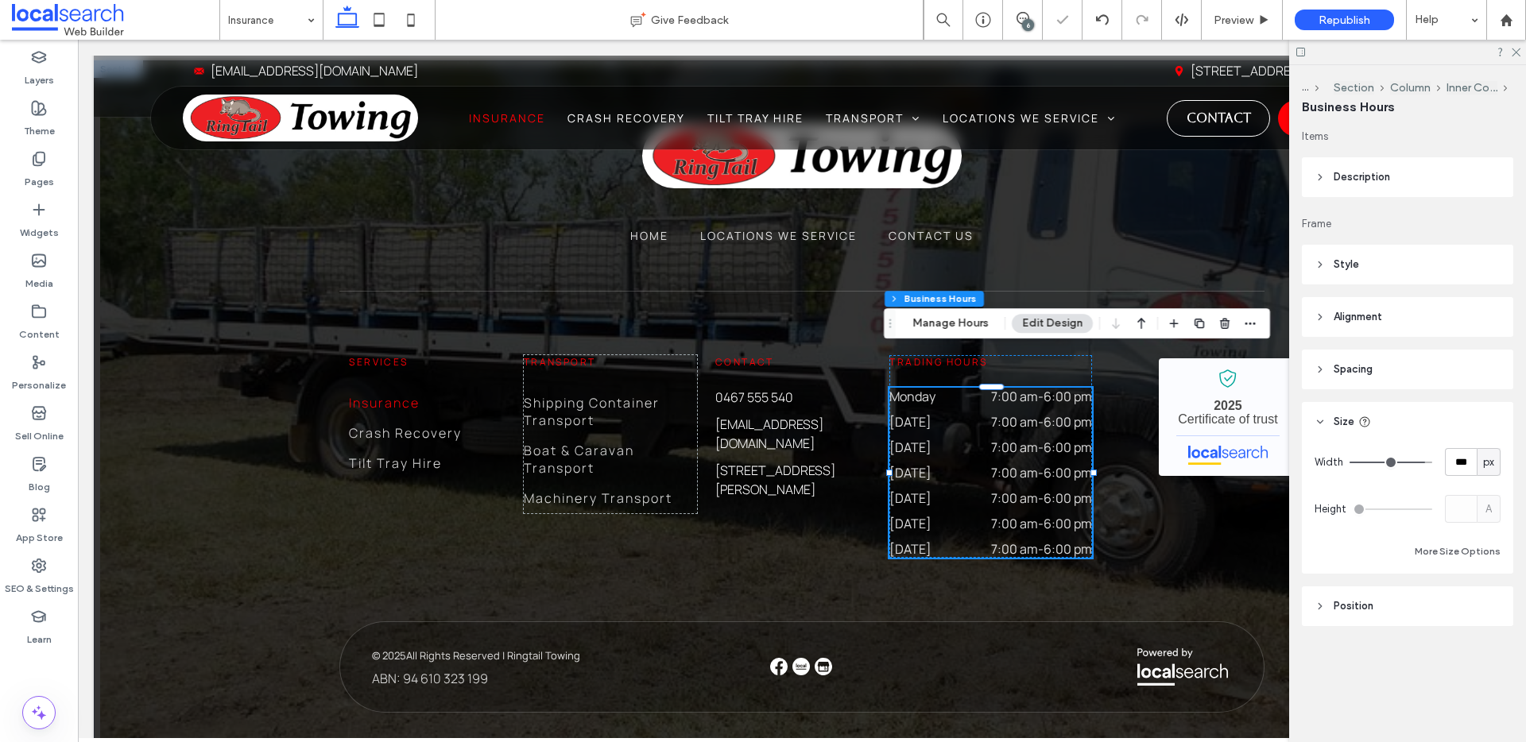
type input "***"
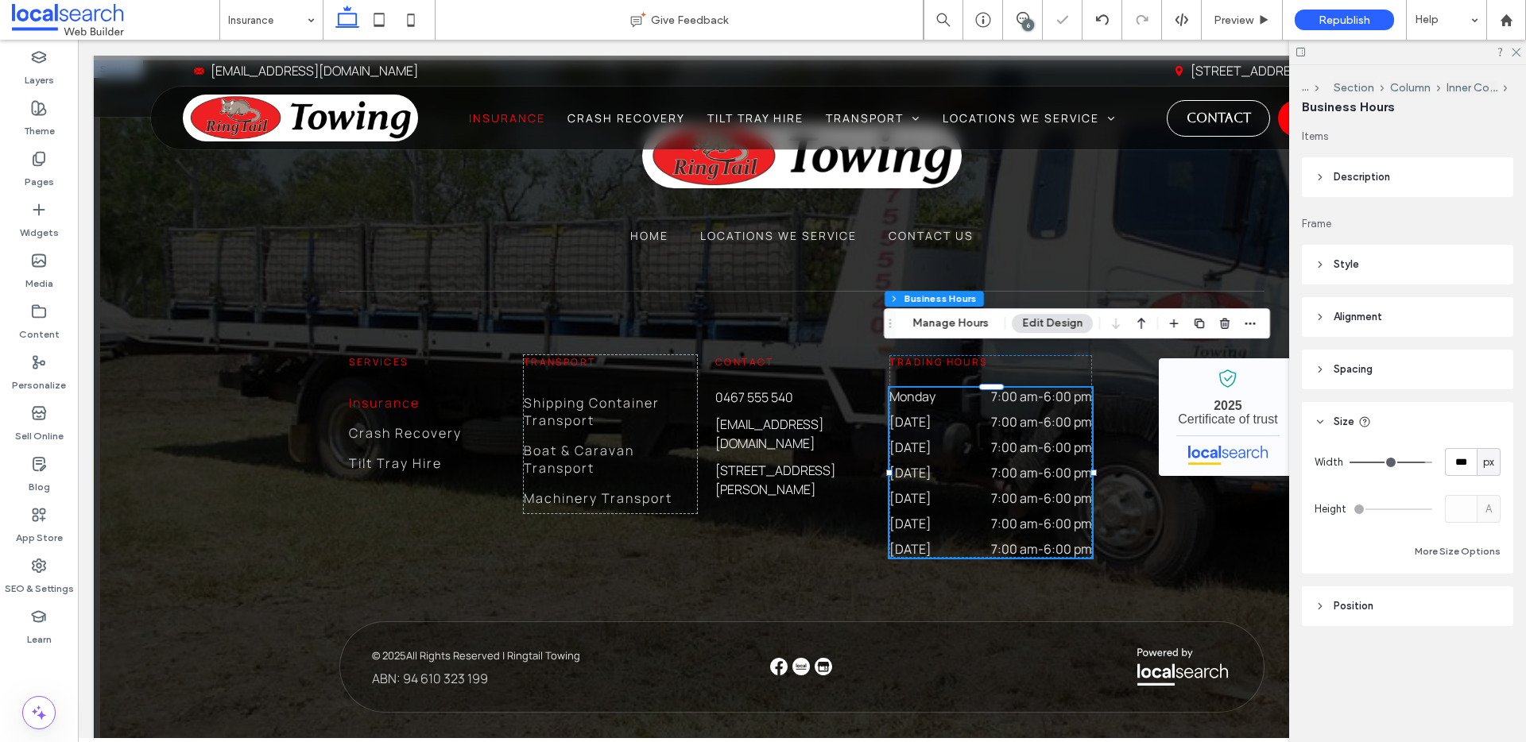
type input "***"
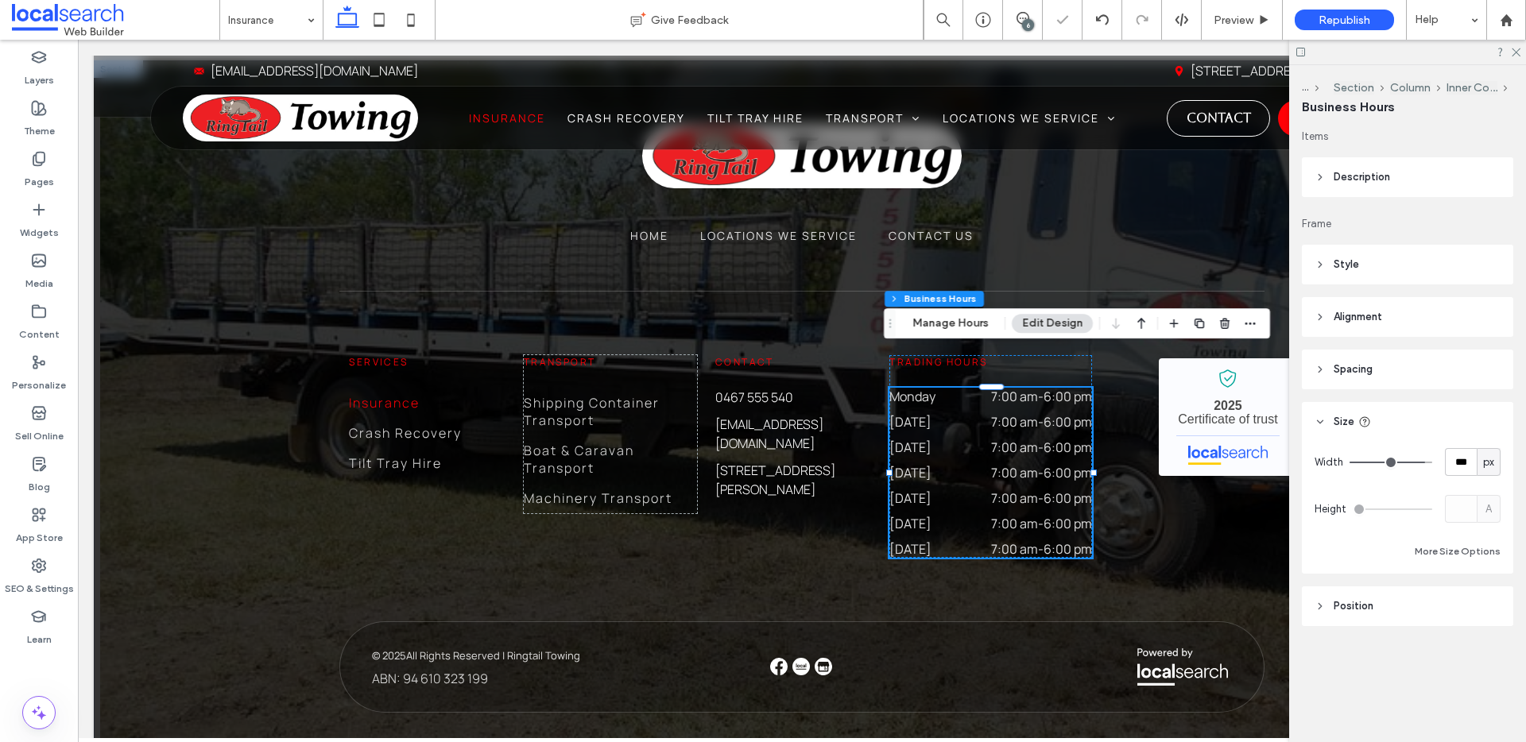
type input "***"
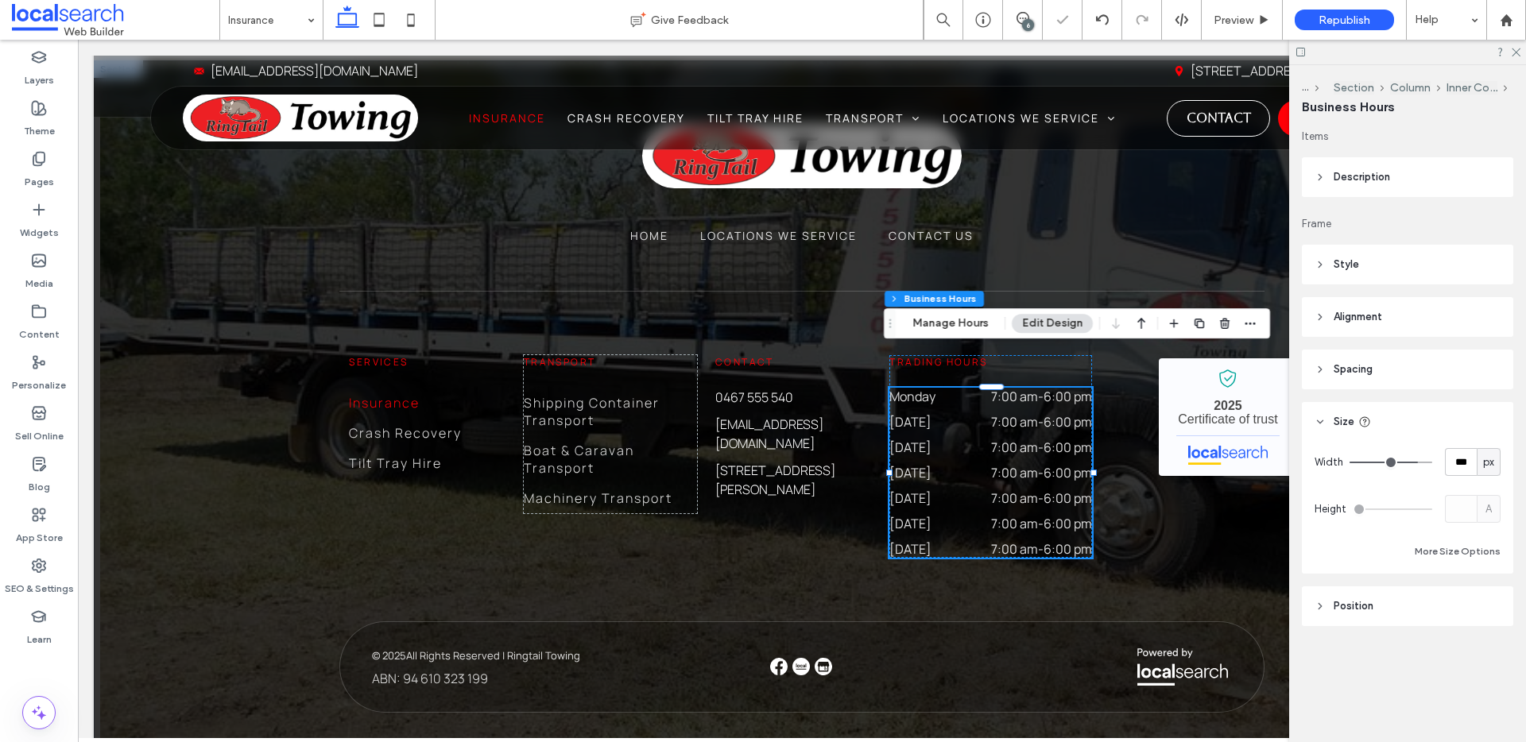
type input "***"
click at [1413, 462] on input "range" at bounding box center [1390, 463] width 83 height 2
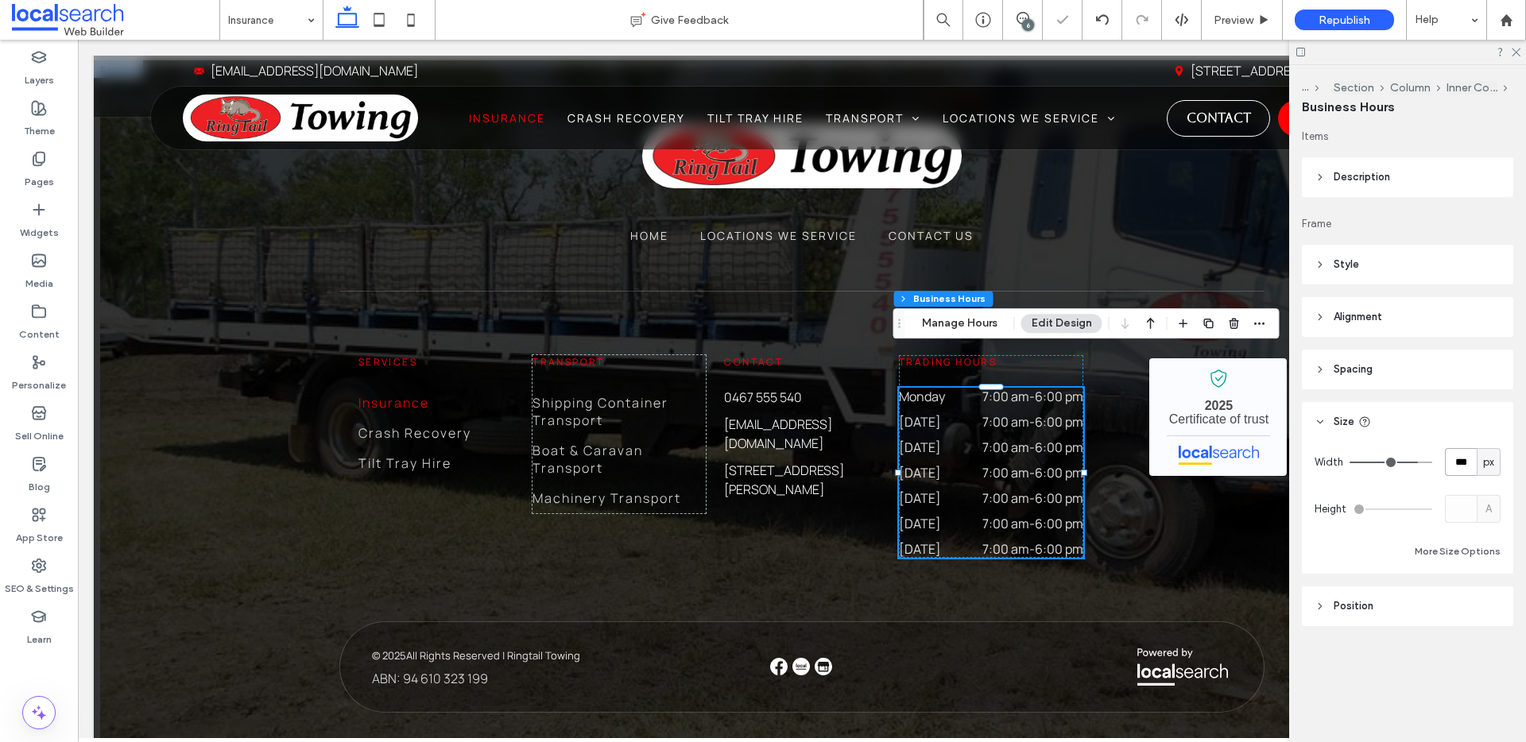
click at [1450, 460] on input "***" at bounding box center [1461, 462] width 32 height 28
type input "***"
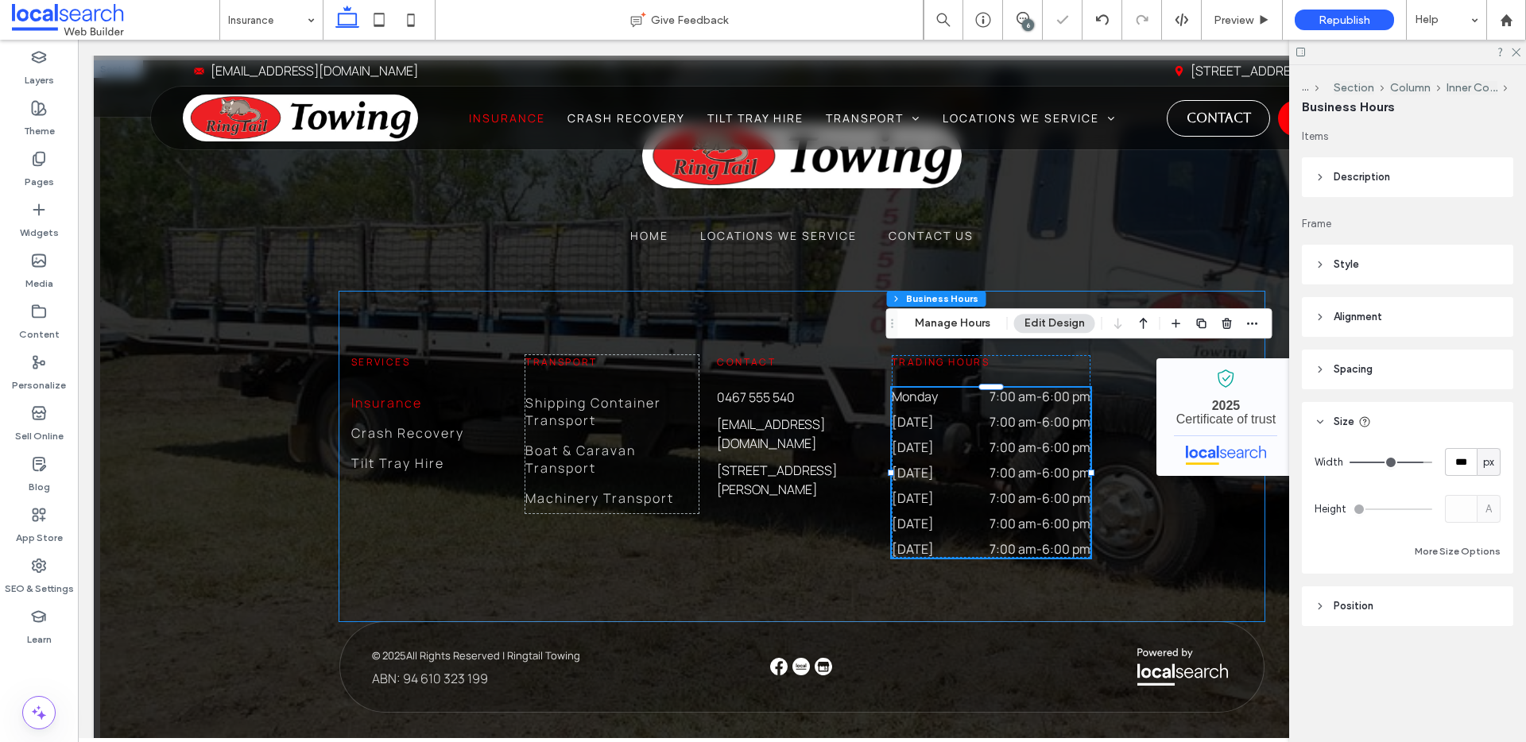
click at [1117, 475] on div "Services Insurance Crash Recovery Tilt Tray Hire Transport Shipping Container T…" at bounding box center [801, 457] width 925 height 330
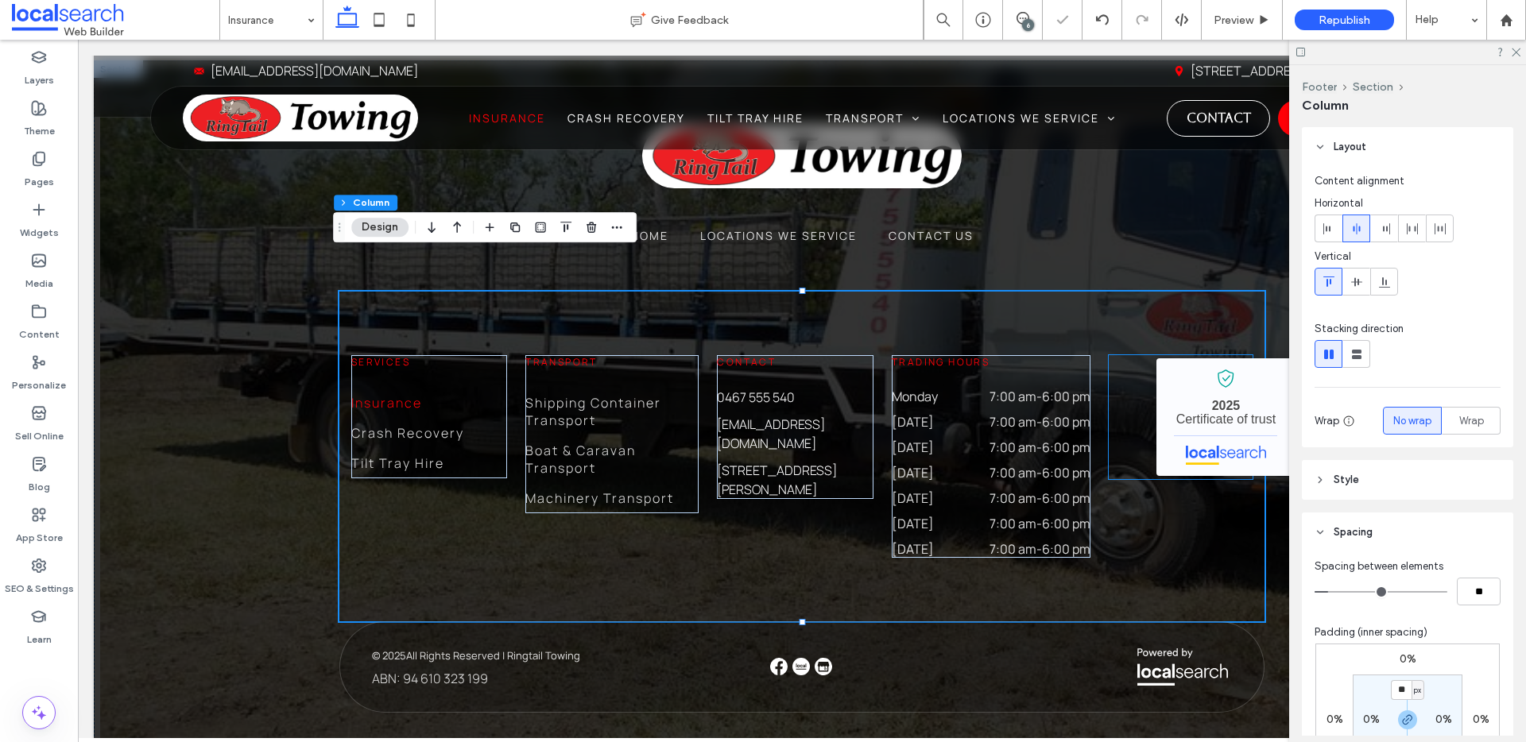
click at [1135, 419] on div "Ringtail Towing - Localsearch verified business 2025 Certificate of trust" at bounding box center [1181, 417] width 144 height 124
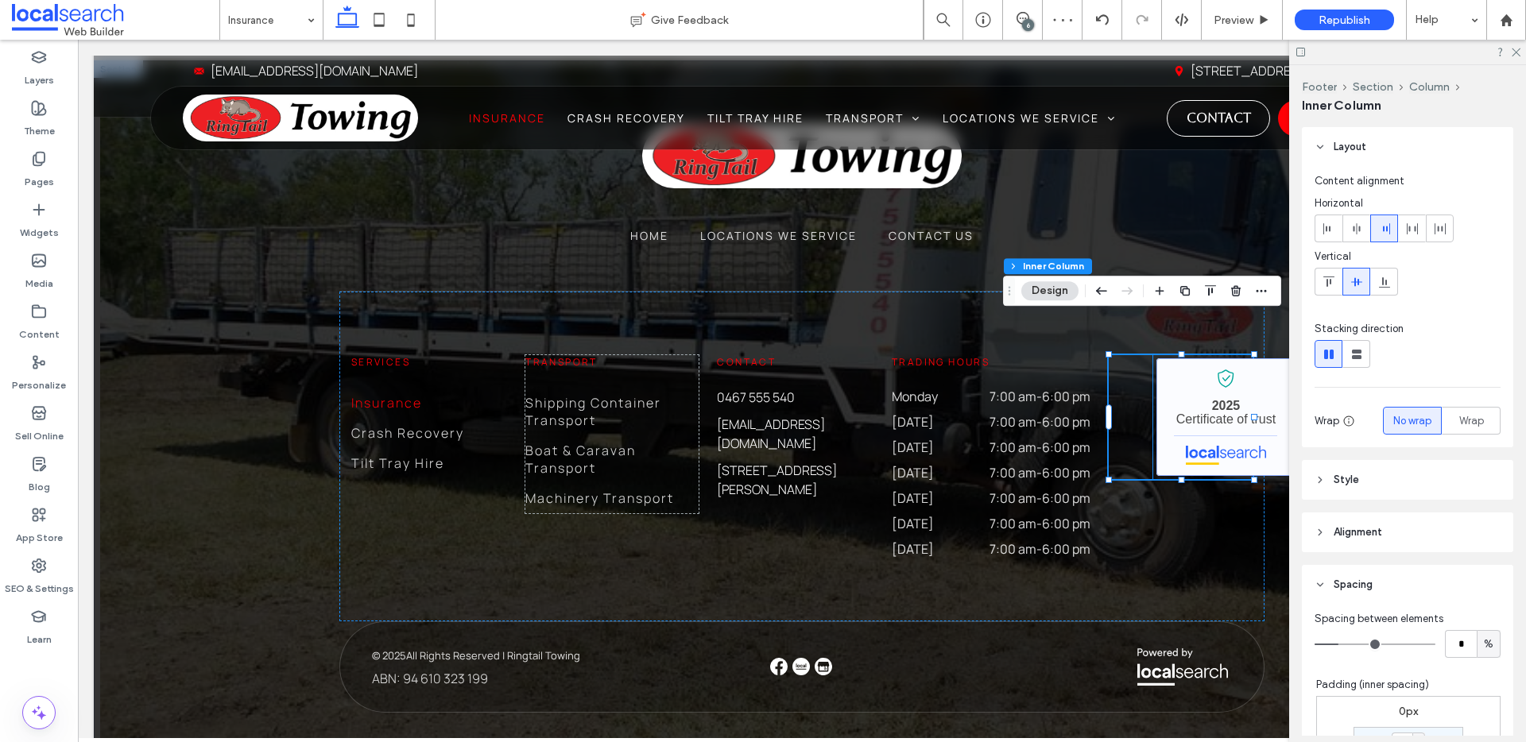
click at [1178, 376] on link "Ringtail Towing - Localsearch verified business" at bounding box center [1224, 417] width 137 height 118
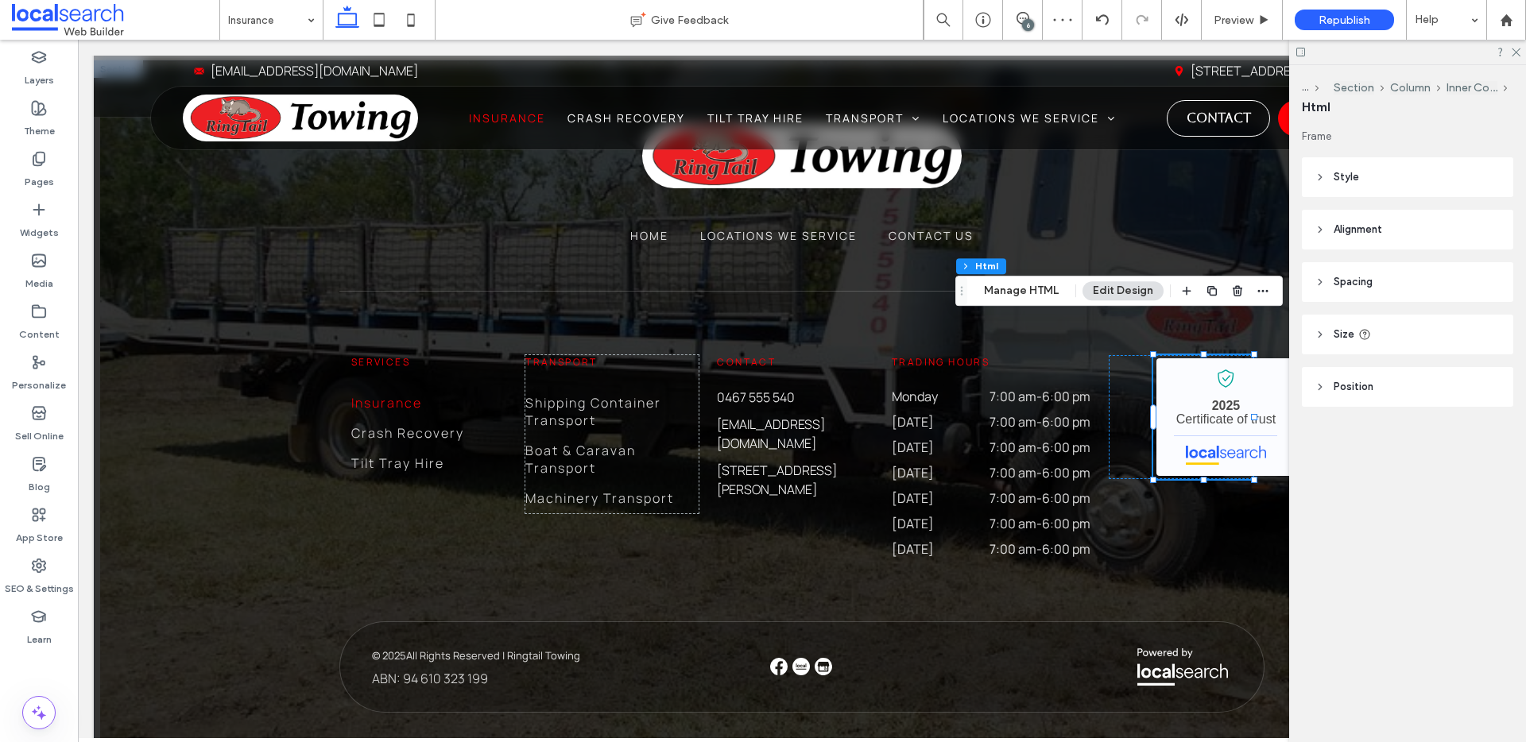
click at [1373, 279] on header "Spacing" at bounding box center [1407, 282] width 211 height 40
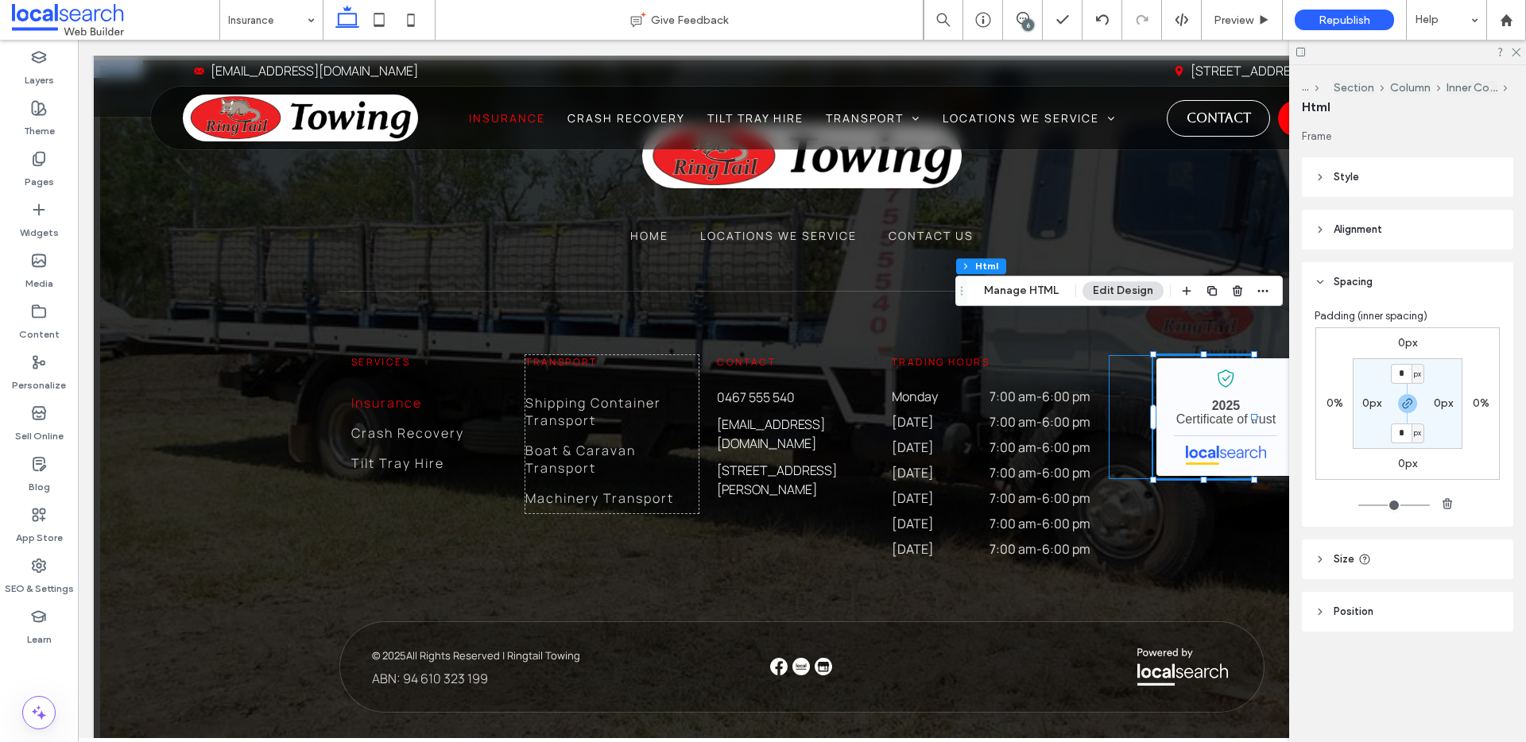
click at [1120, 381] on div "Ringtail Towing - Localsearch verified business 2025 Certificate of trust" at bounding box center [1181, 417] width 144 height 124
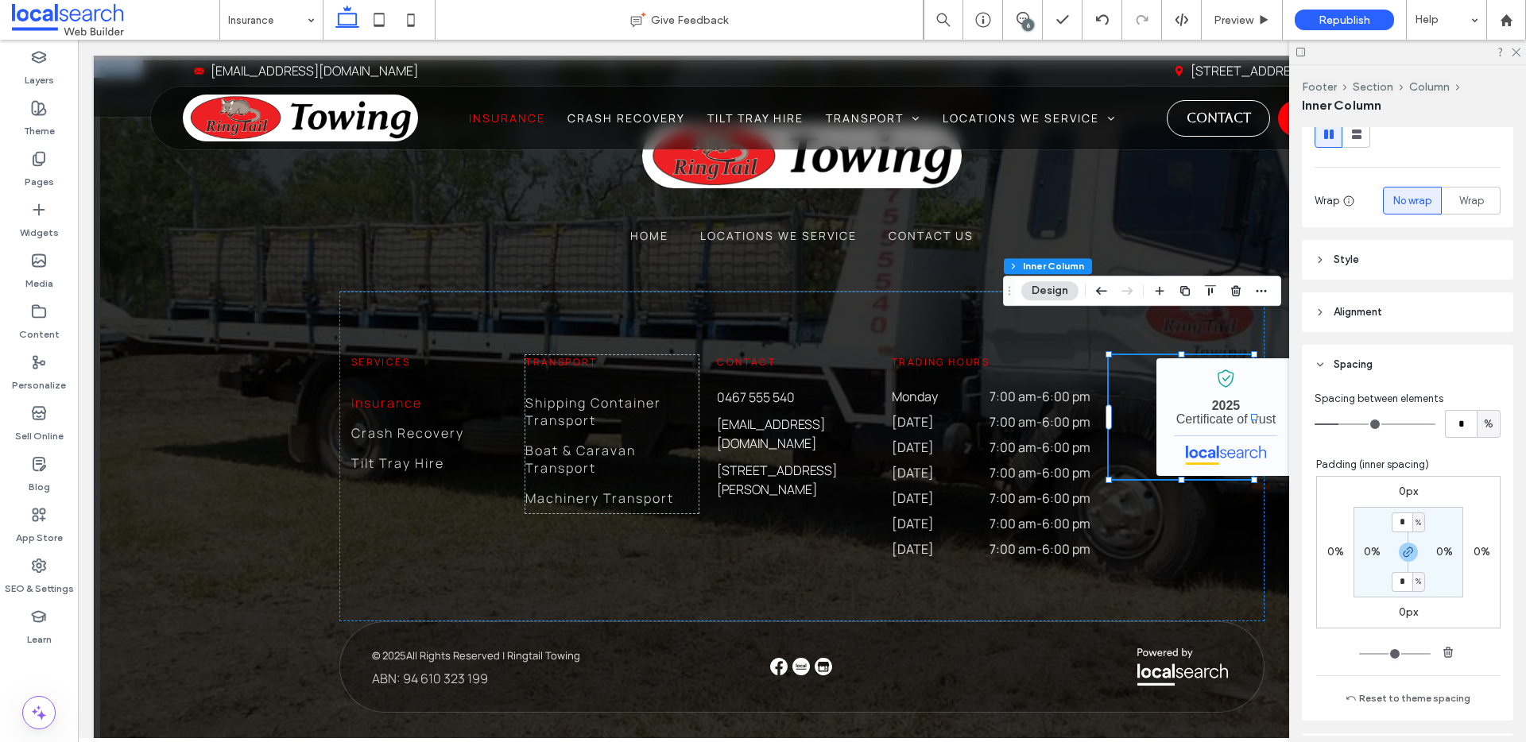
scroll to position [229, 0]
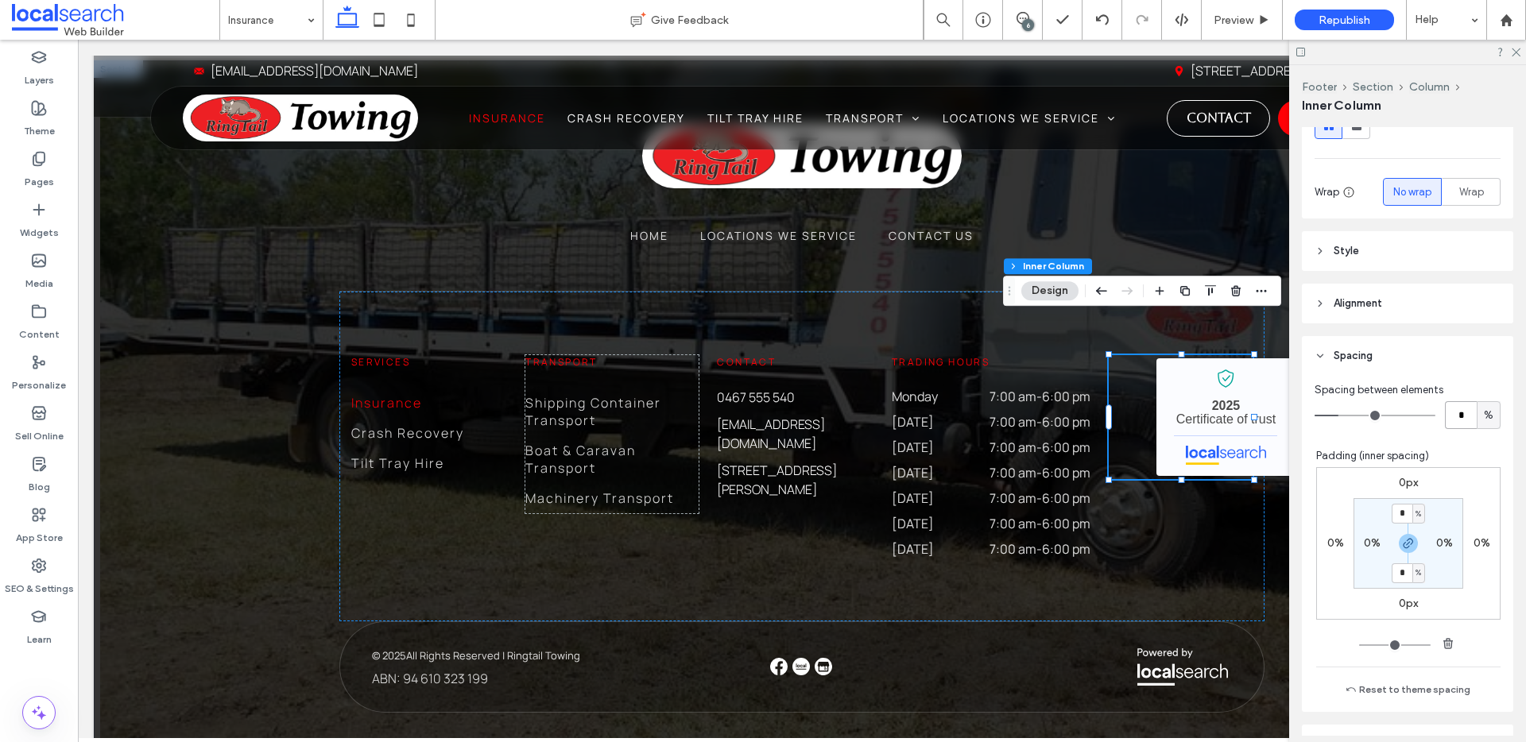
click at [1452, 424] on input "*" at bounding box center [1461, 415] width 32 height 28
type input "*"
click at [1209, 379] on link "Ringtail Towing - Localsearch verified business" at bounding box center [1224, 417] width 137 height 118
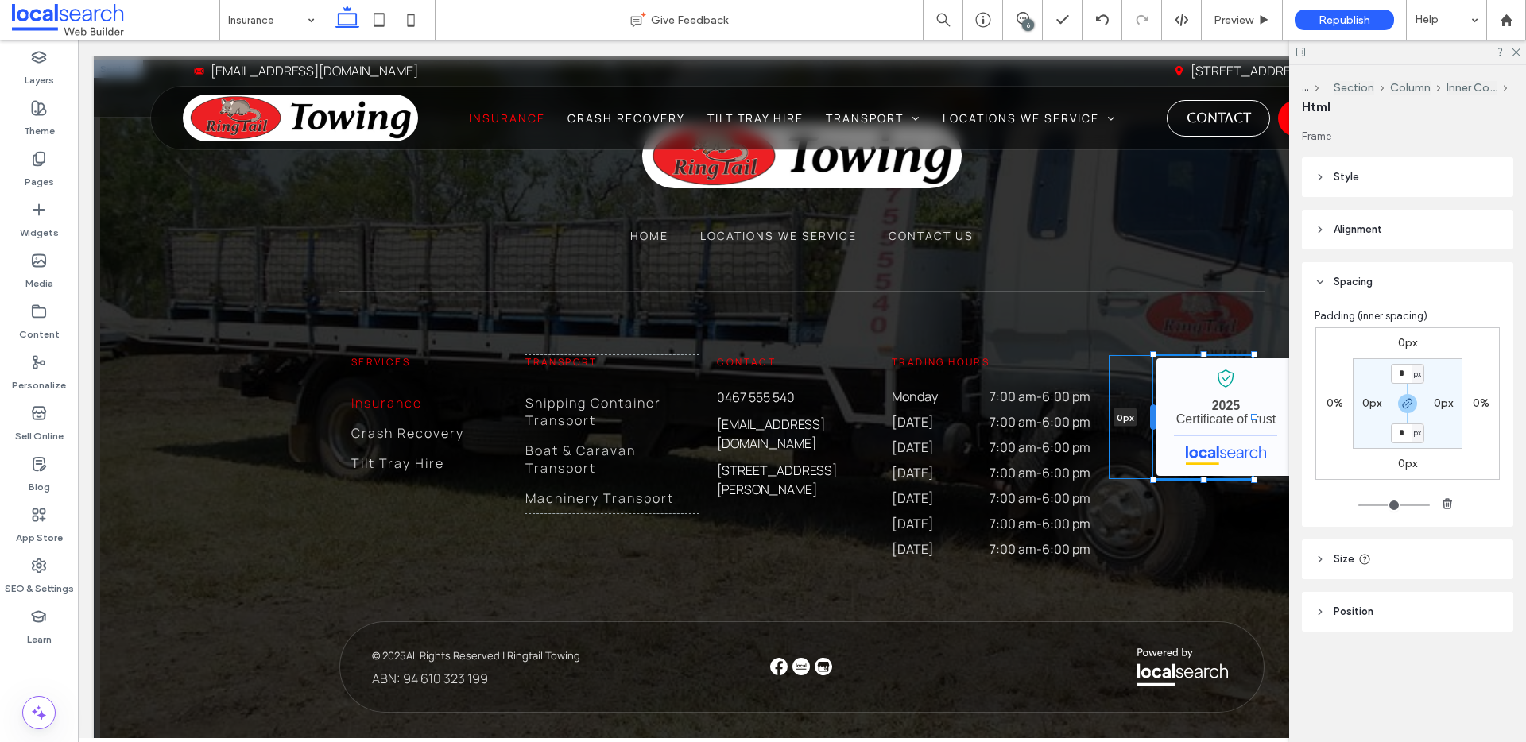
click at [1150, 405] on div at bounding box center [1153, 417] width 6 height 25
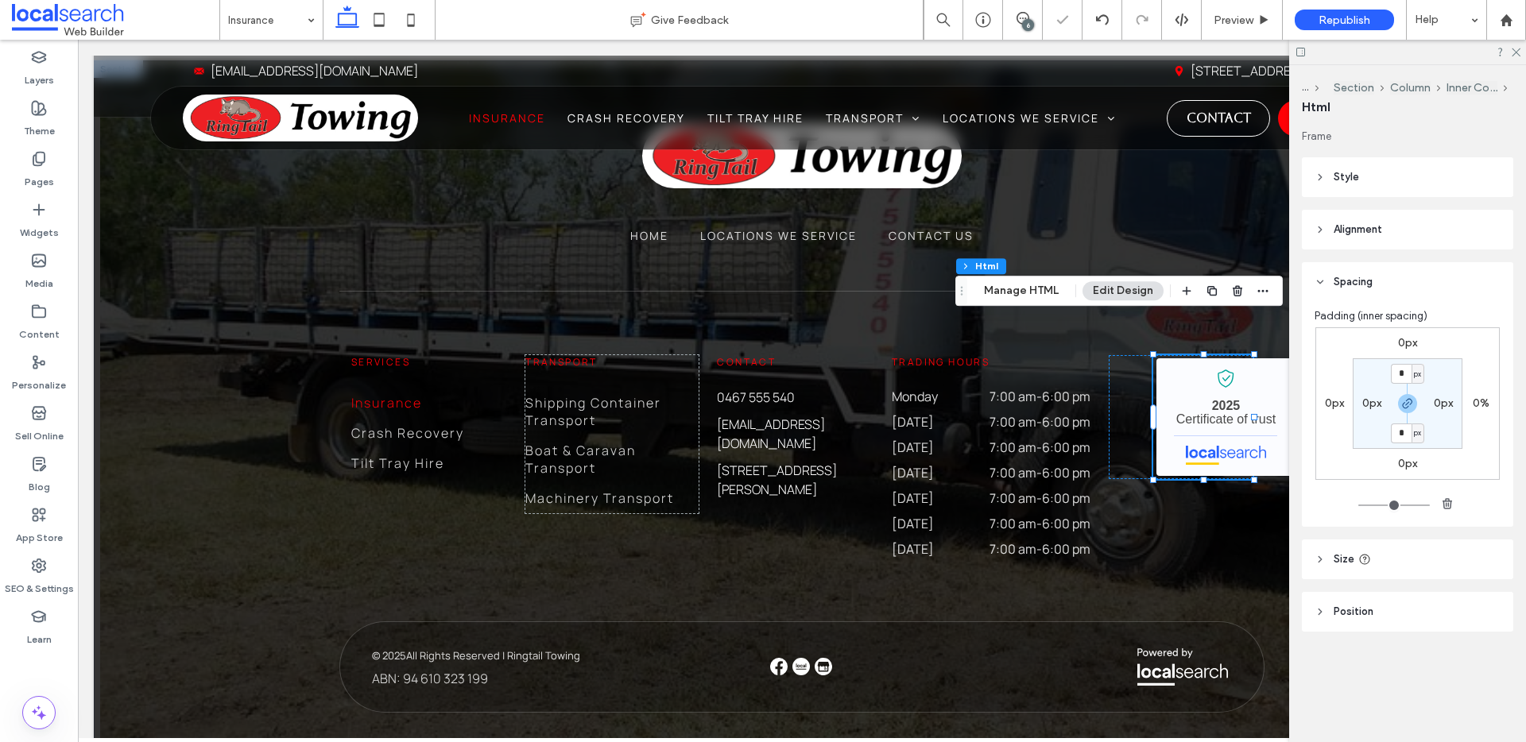
click at [1375, 239] on header "Alignment" at bounding box center [1407, 230] width 211 height 40
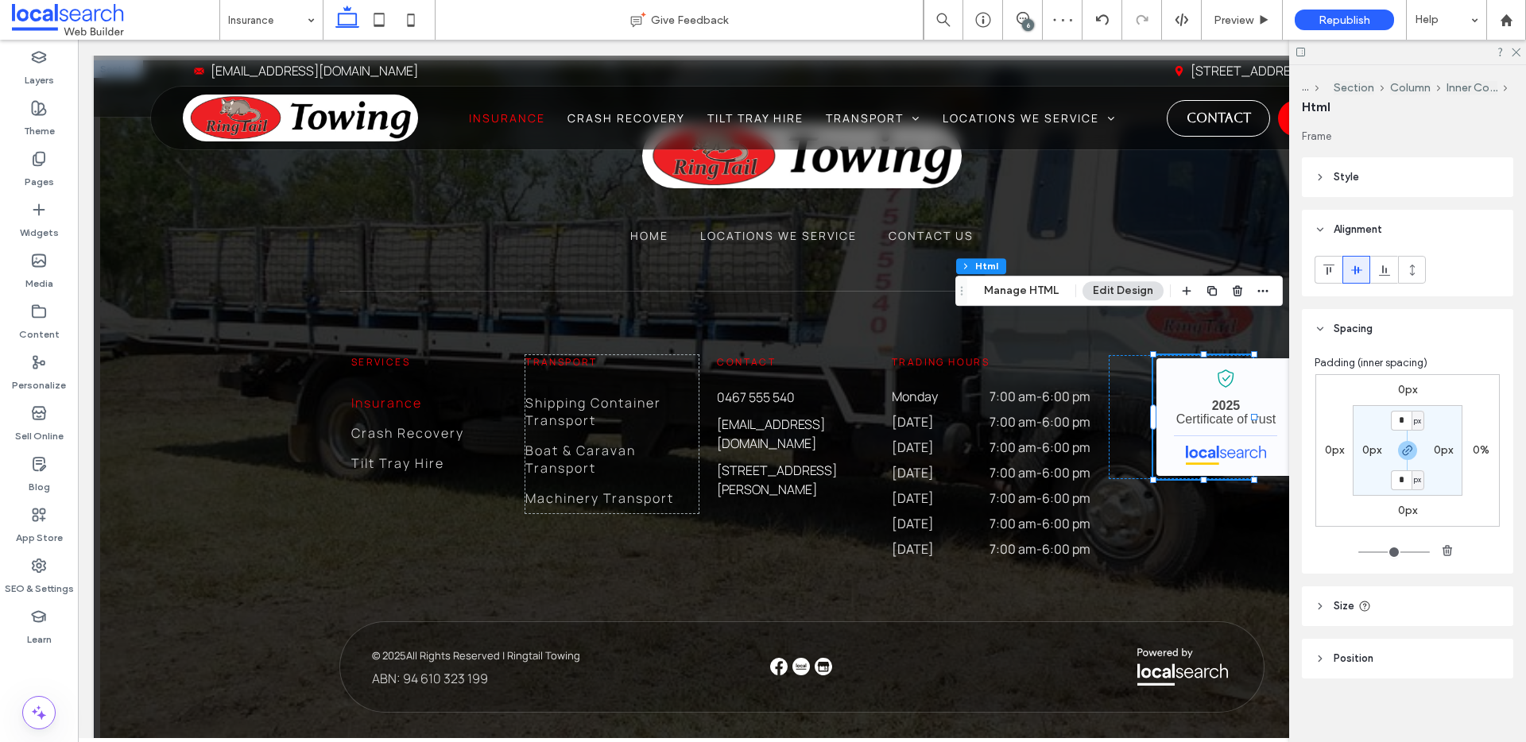
click at [1441, 612] on header "Size" at bounding box center [1407, 607] width 211 height 40
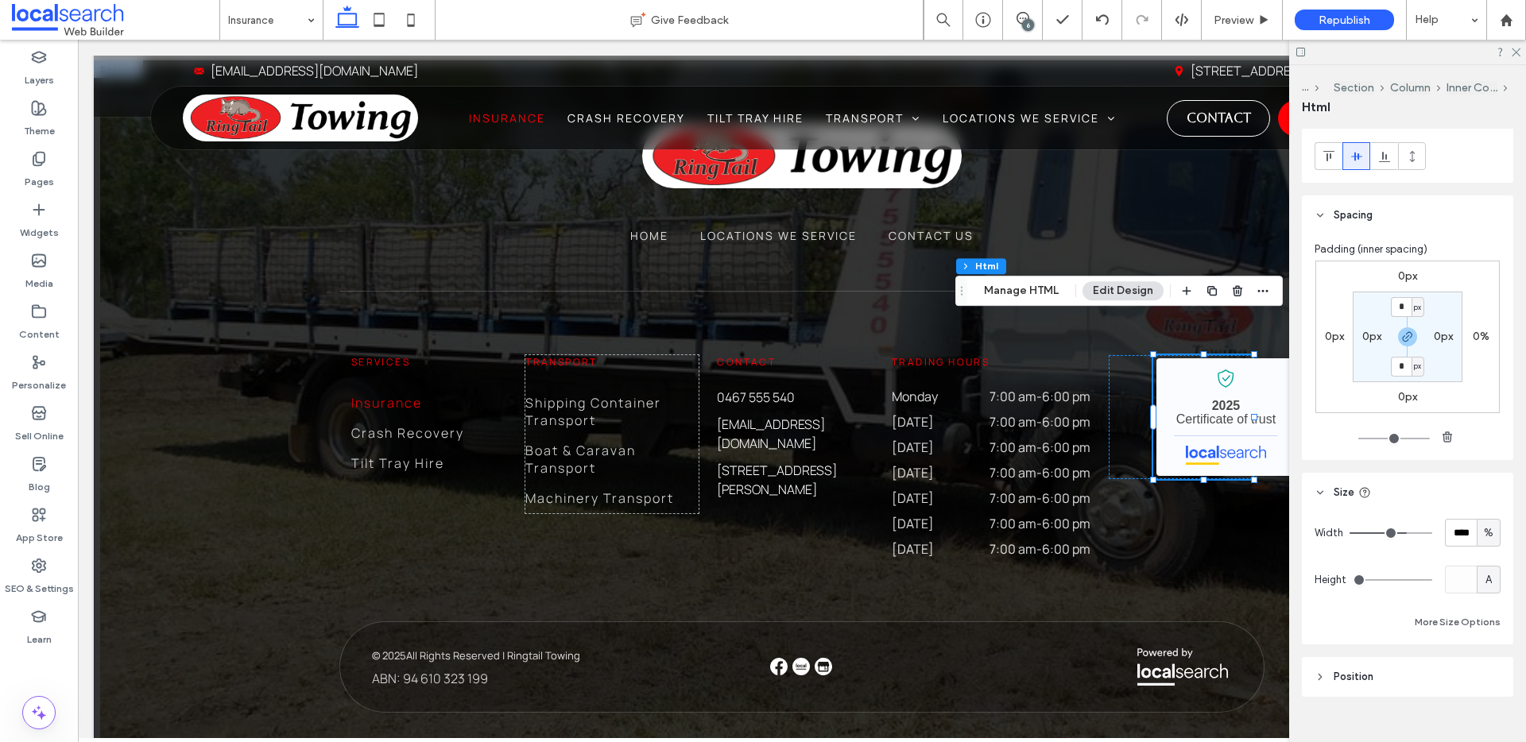
scroll to position [117, 0]
click at [1484, 535] on span "%" at bounding box center [1489, 530] width 10 height 16
click at [1485, 664] on div "A" at bounding box center [1480, 669] width 22 height 28
type input "*"
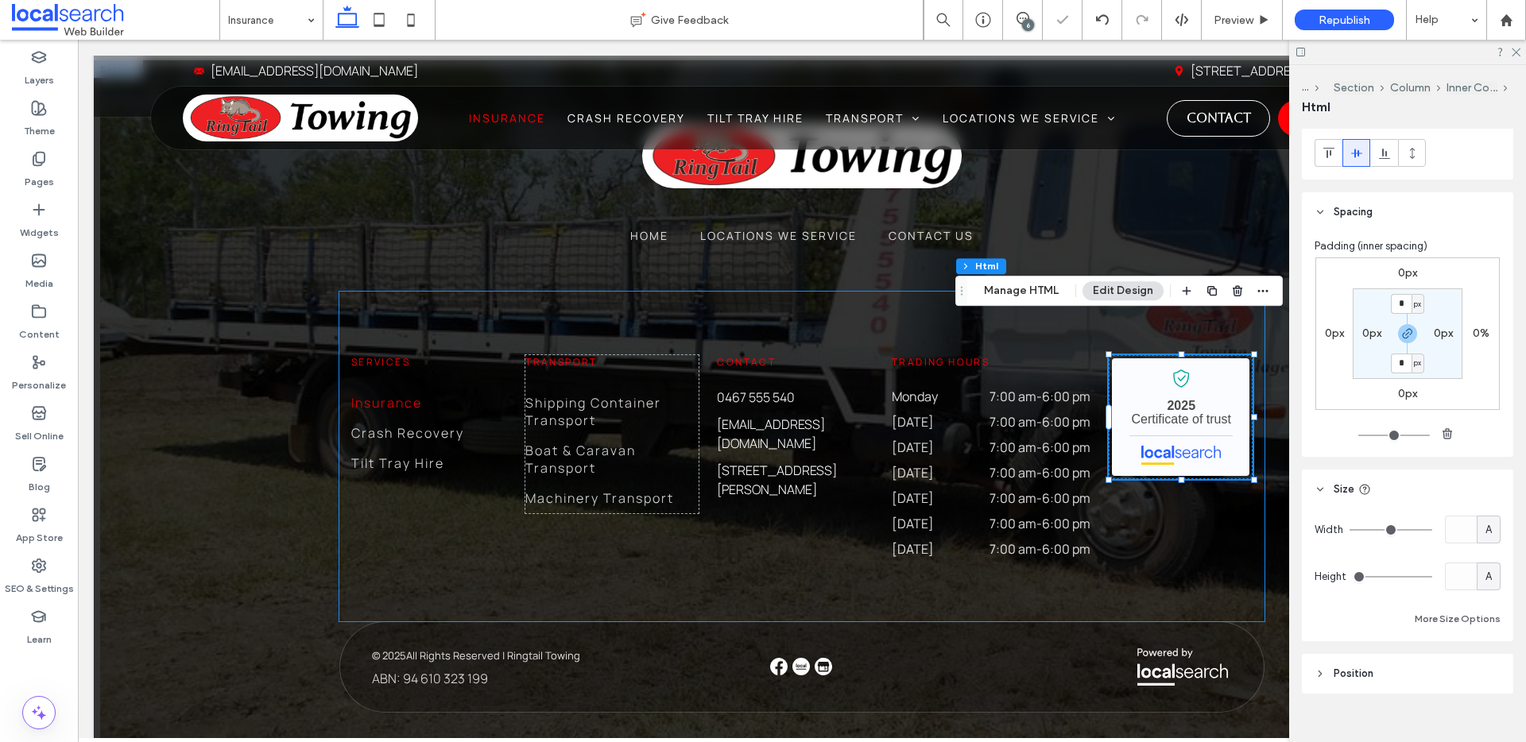
click at [1187, 499] on div "Services Insurance Crash Recovery Tilt Tray Hire Transport Shipping Container T…" at bounding box center [801, 457] width 925 height 330
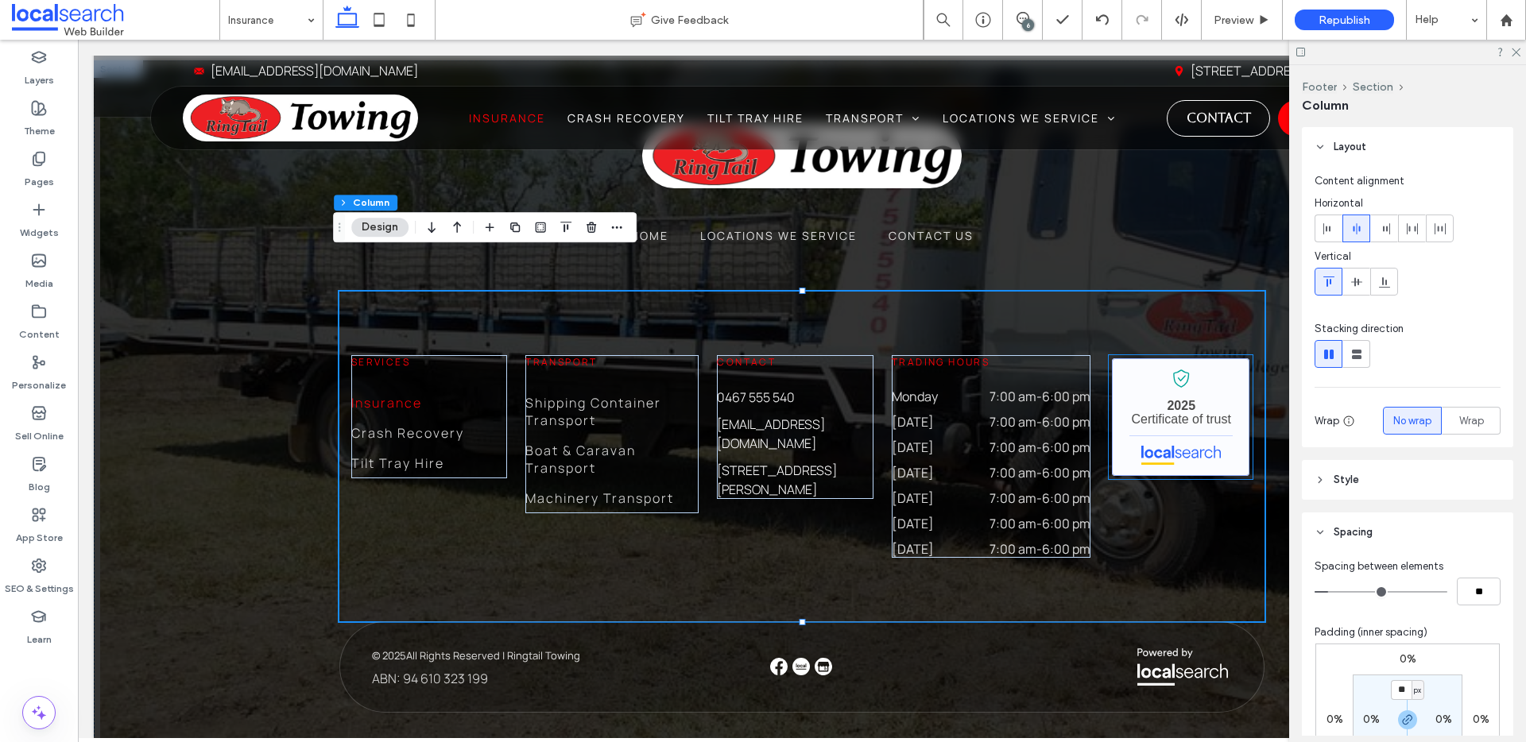
click at [1119, 414] on link "Ringtail Towing - Localsearch verified business" at bounding box center [1180, 417] width 137 height 118
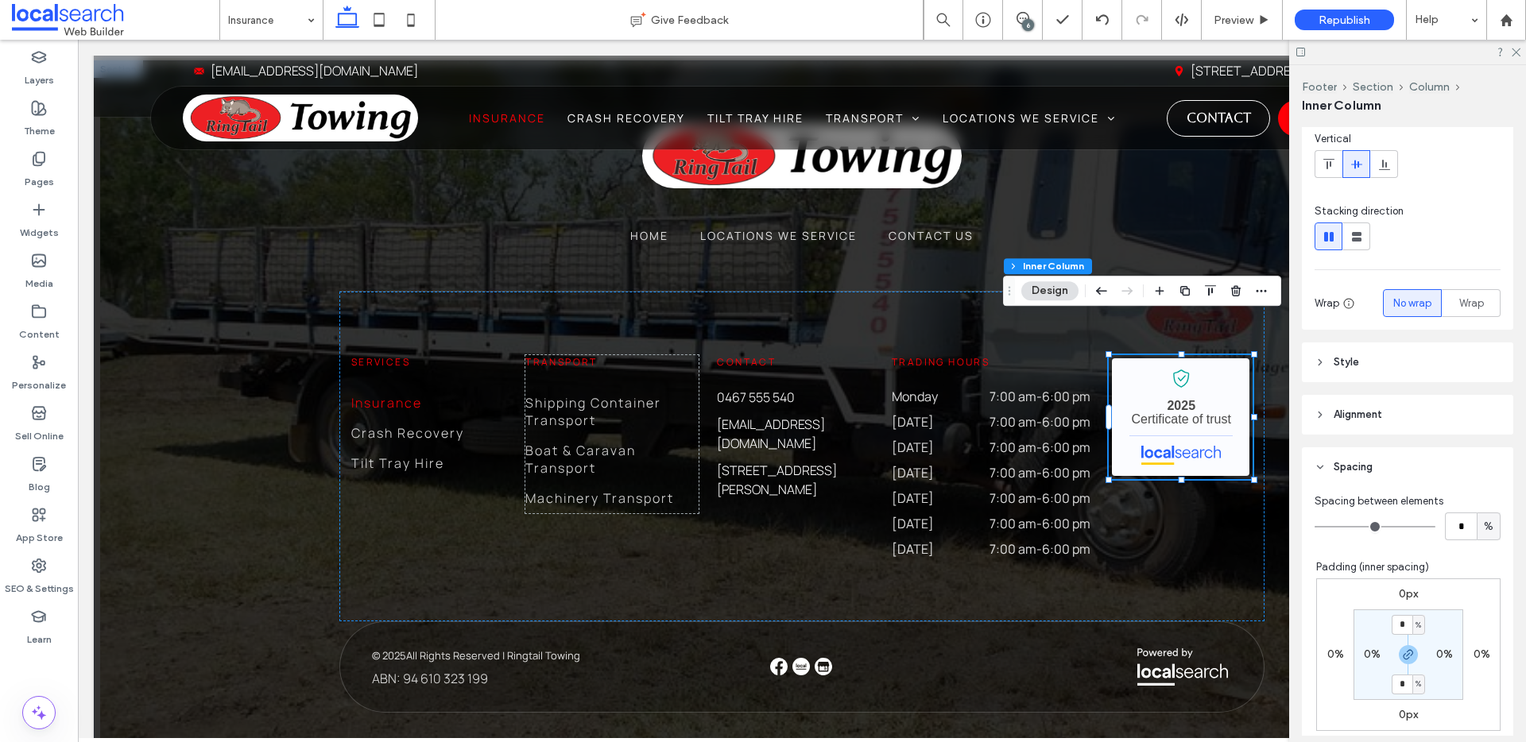
scroll to position [232, 0]
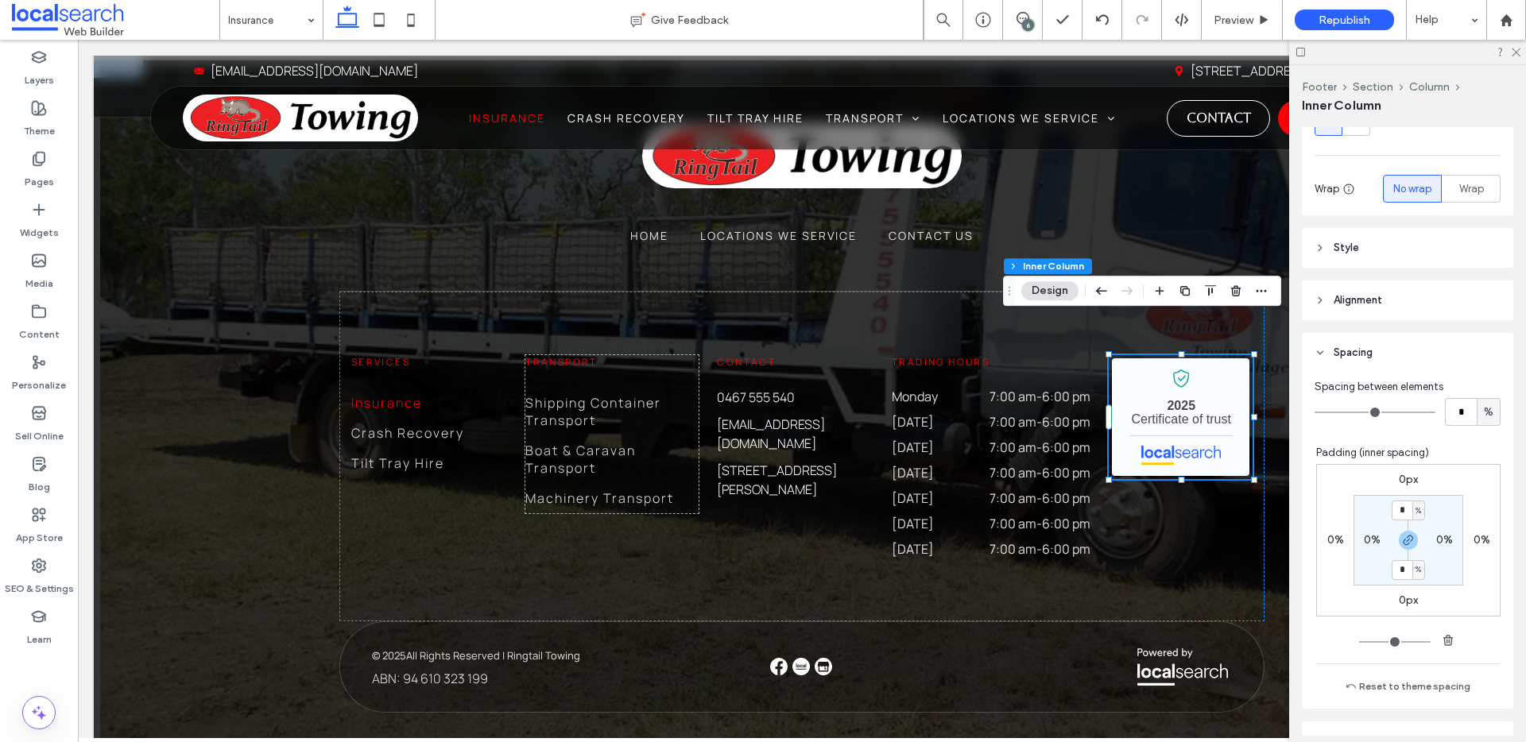
click at [1331, 533] on label "0%" at bounding box center [1335, 540] width 17 height 14
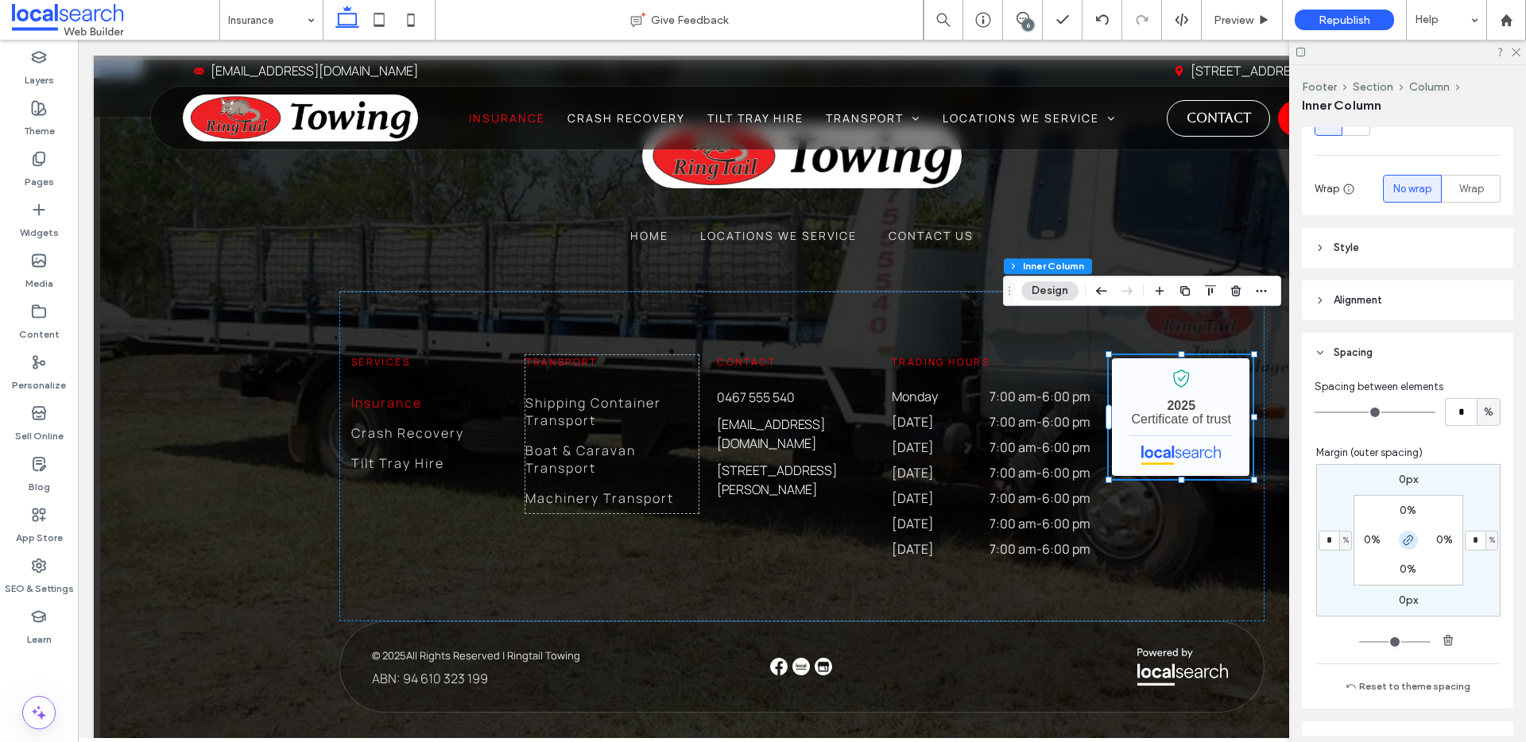
click at [1402, 544] on icon "button" at bounding box center [1408, 540] width 13 height 13
click at [1325, 536] on input "*" at bounding box center [1328, 541] width 21 height 20
type input "*"
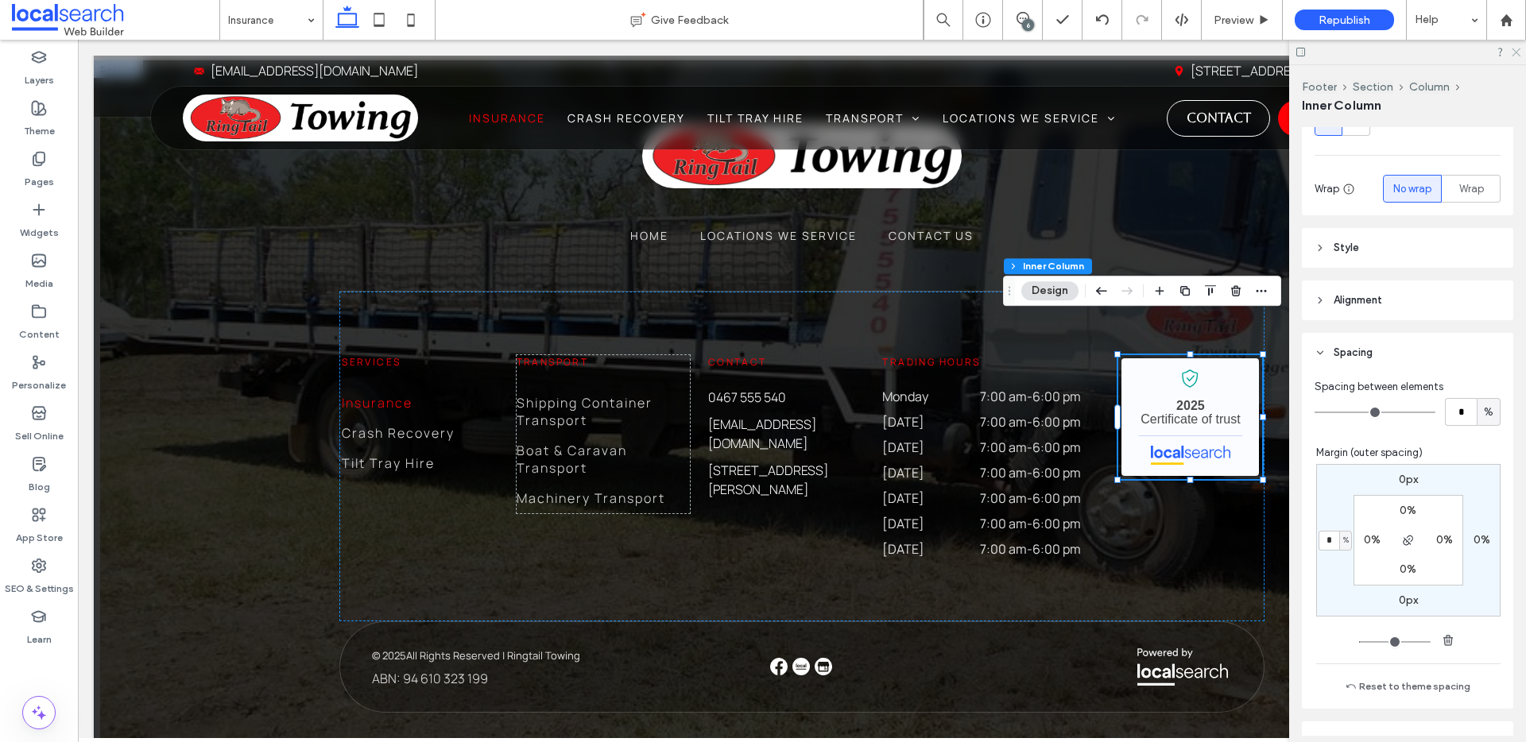
click at [1516, 48] on icon at bounding box center [1515, 51] width 10 height 10
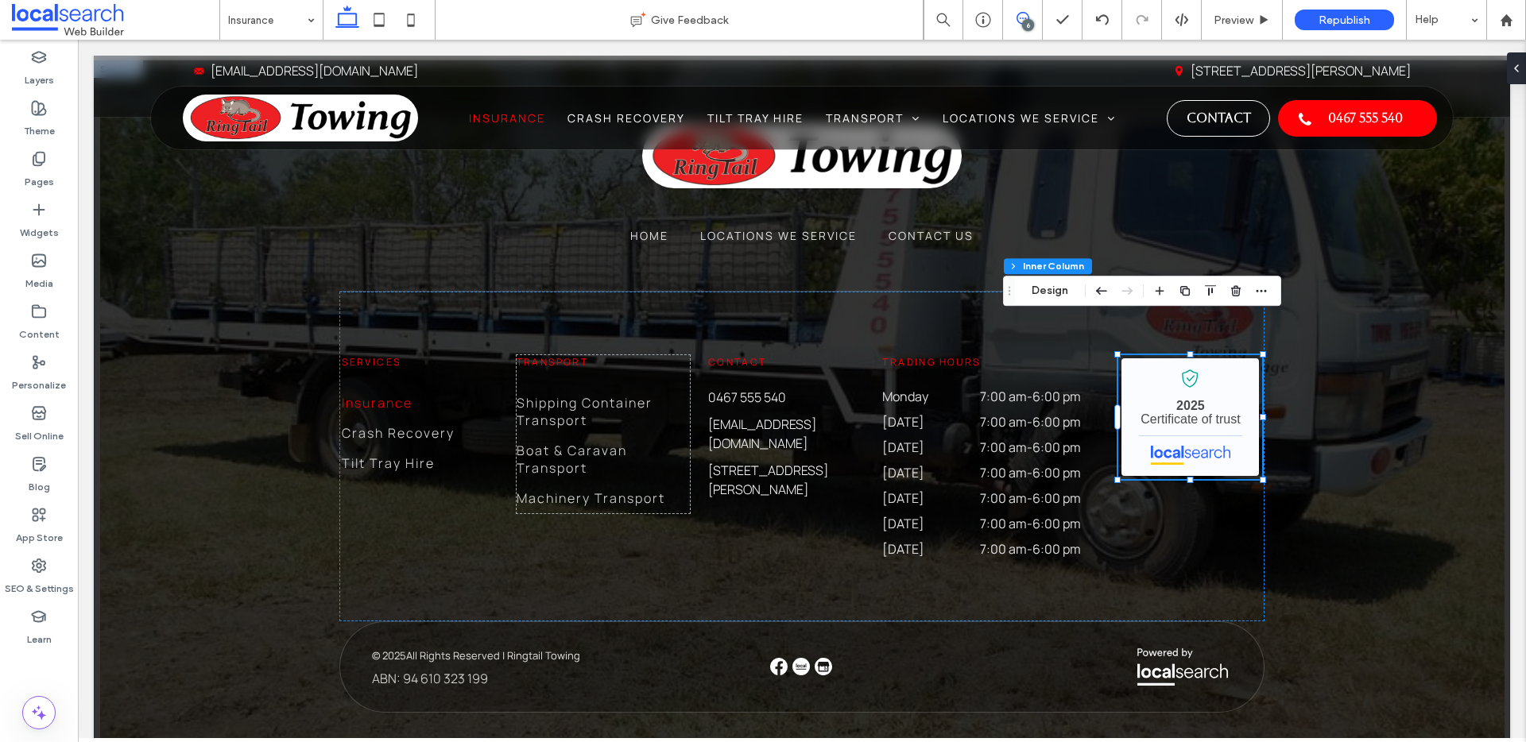
click at [1012, 17] on span at bounding box center [1022, 18] width 39 height 13
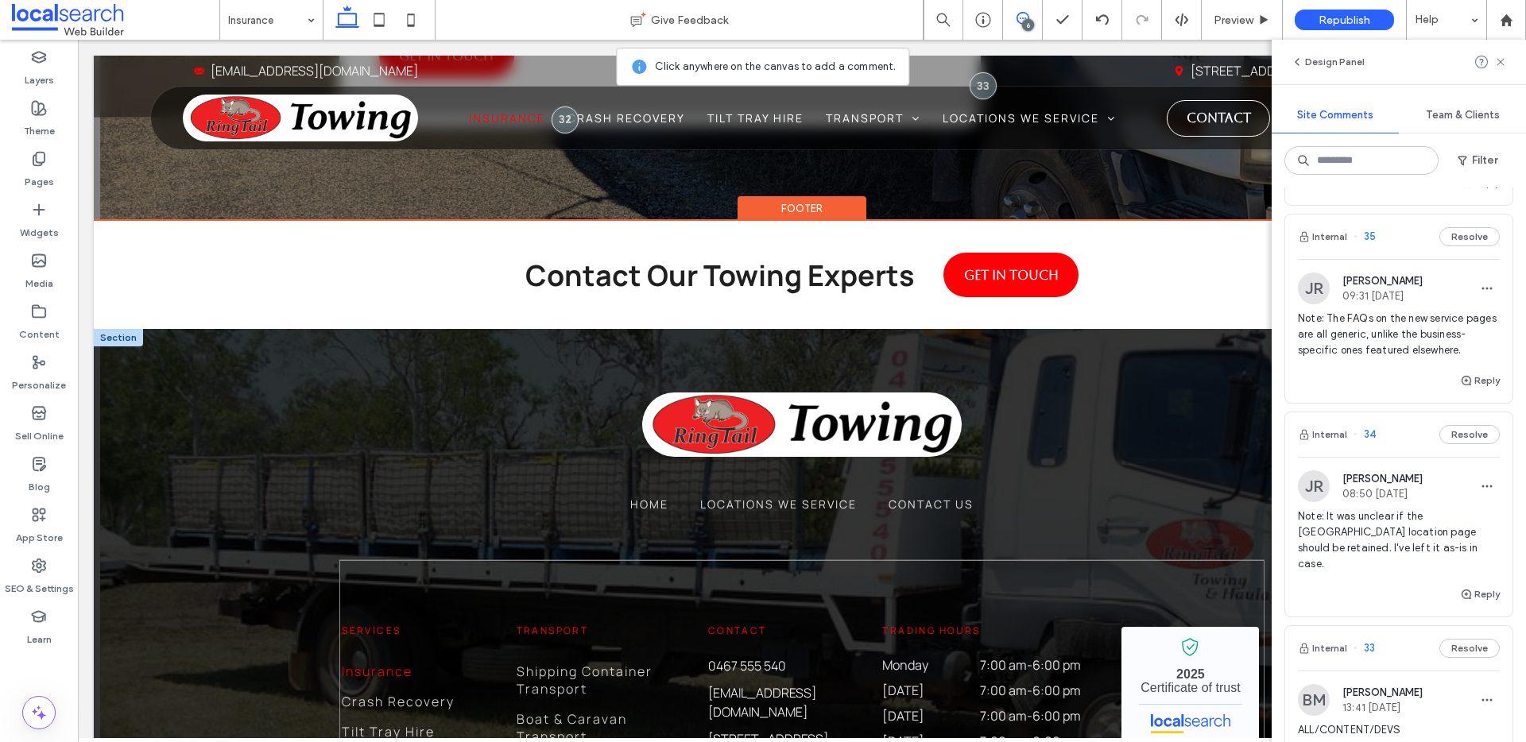
scroll to position [2614, 0]
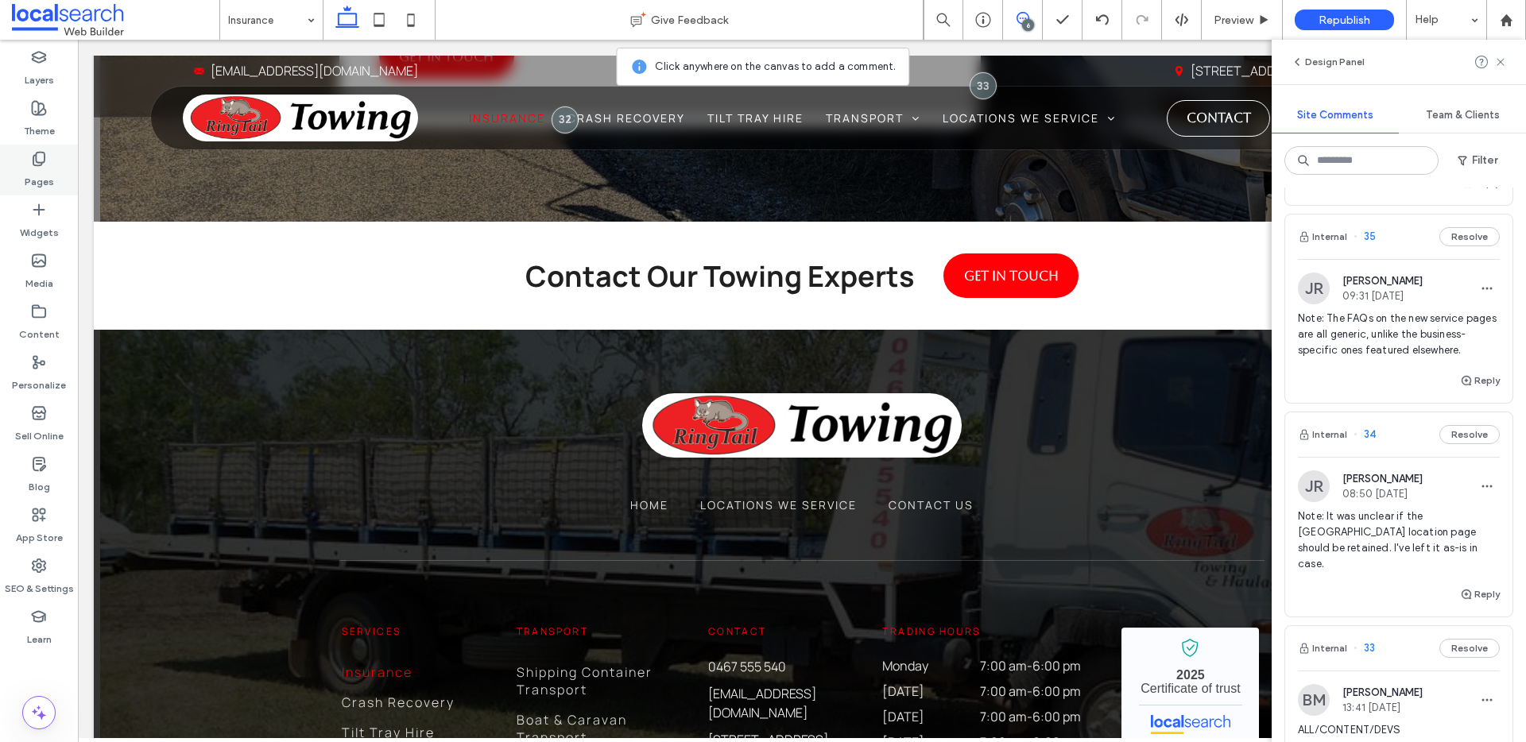
click at [39, 160] on icon at bounding box center [39, 159] width 16 height 16
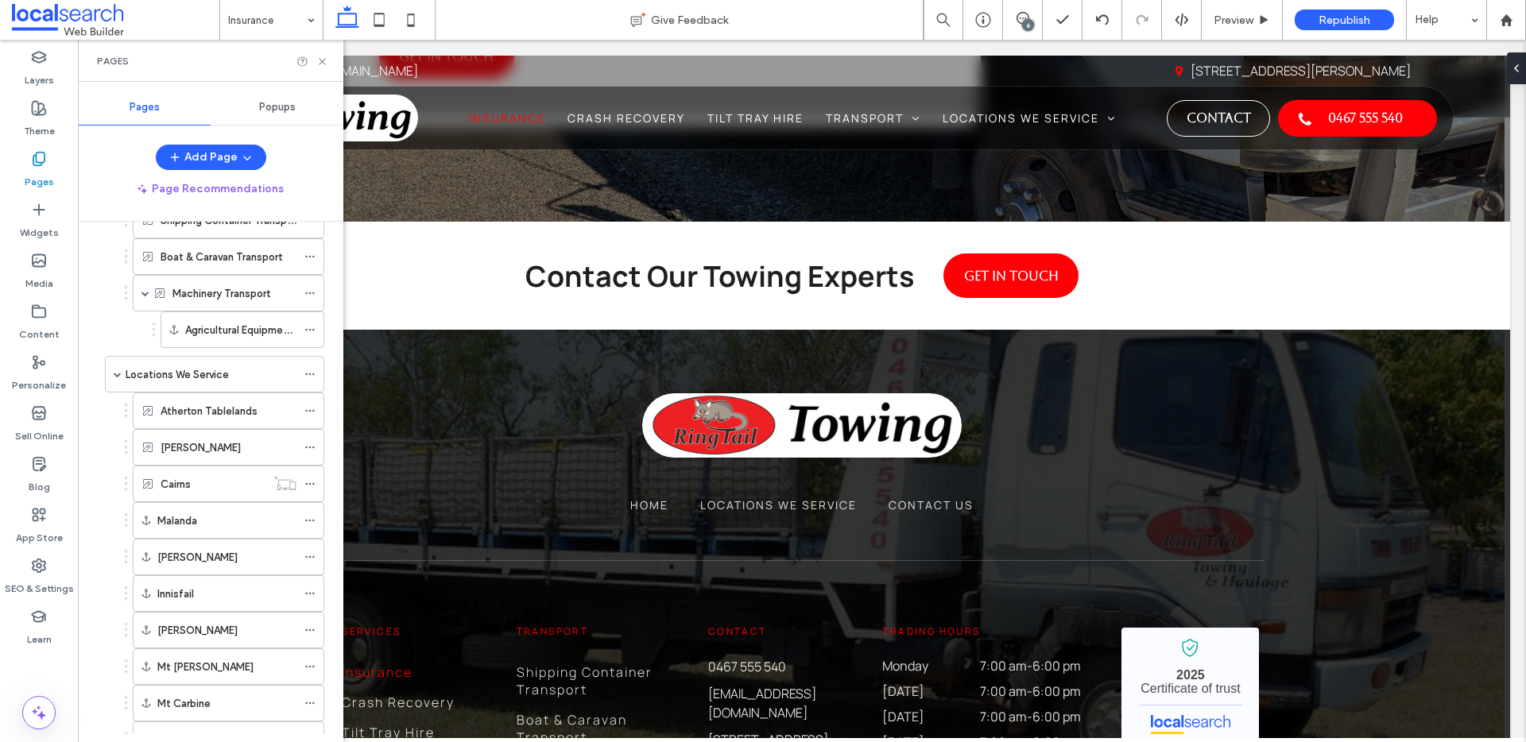
scroll to position [552, 0]
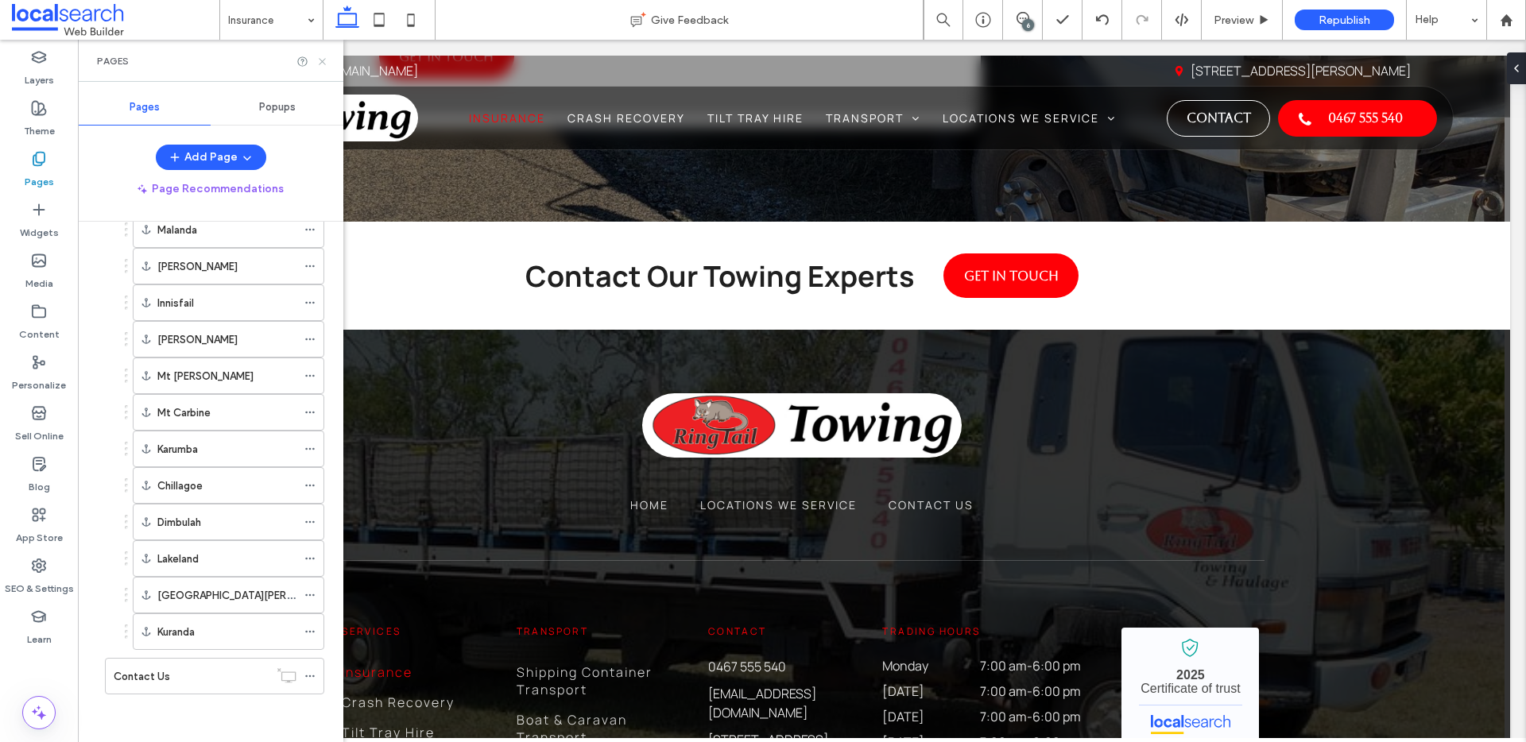
click at [326, 60] on icon at bounding box center [322, 62] width 12 height 12
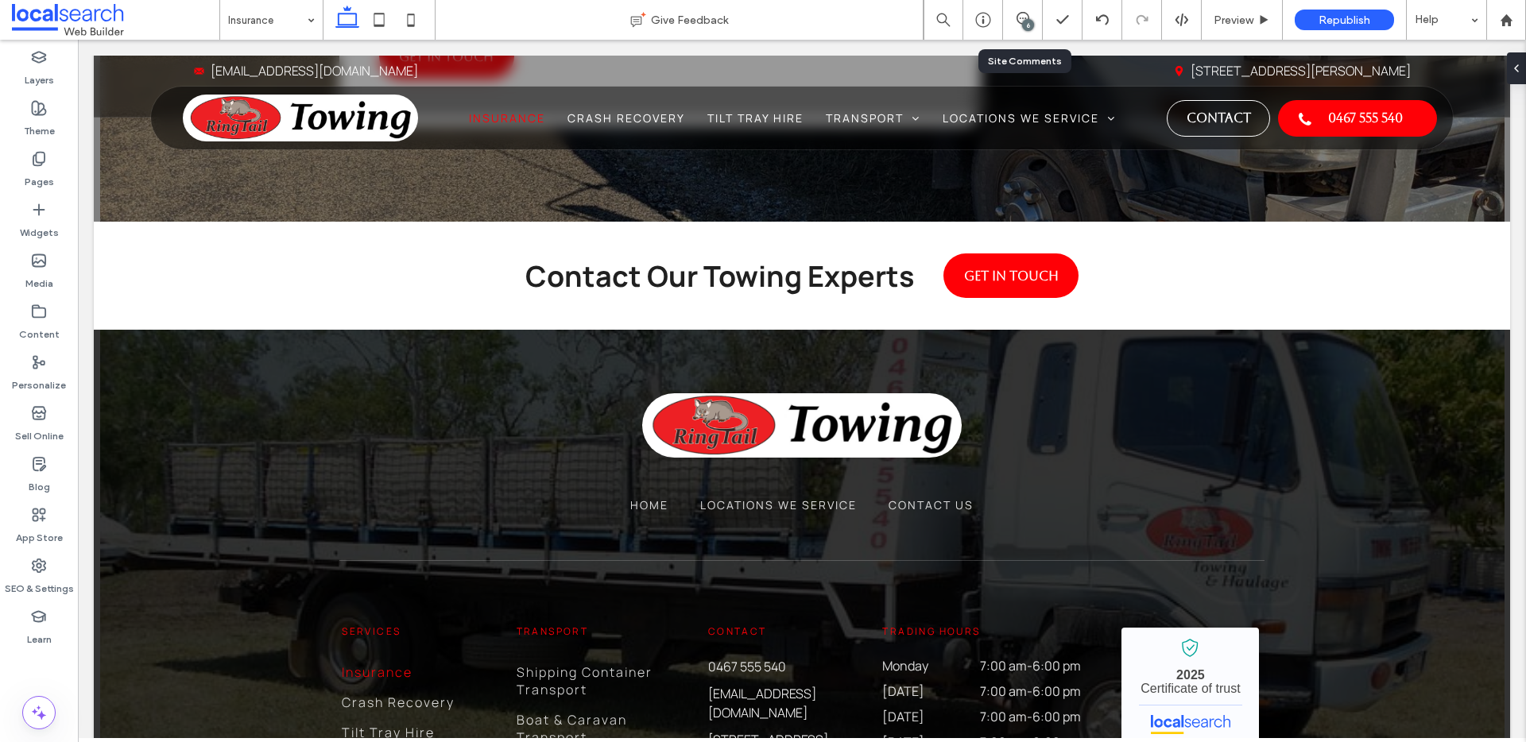
click at [1021, 10] on div "6" at bounding box center [1023, 20] width 40 height 40
click at [1036, 14] on span at bounding box center [1022, 18] width 39 height 13
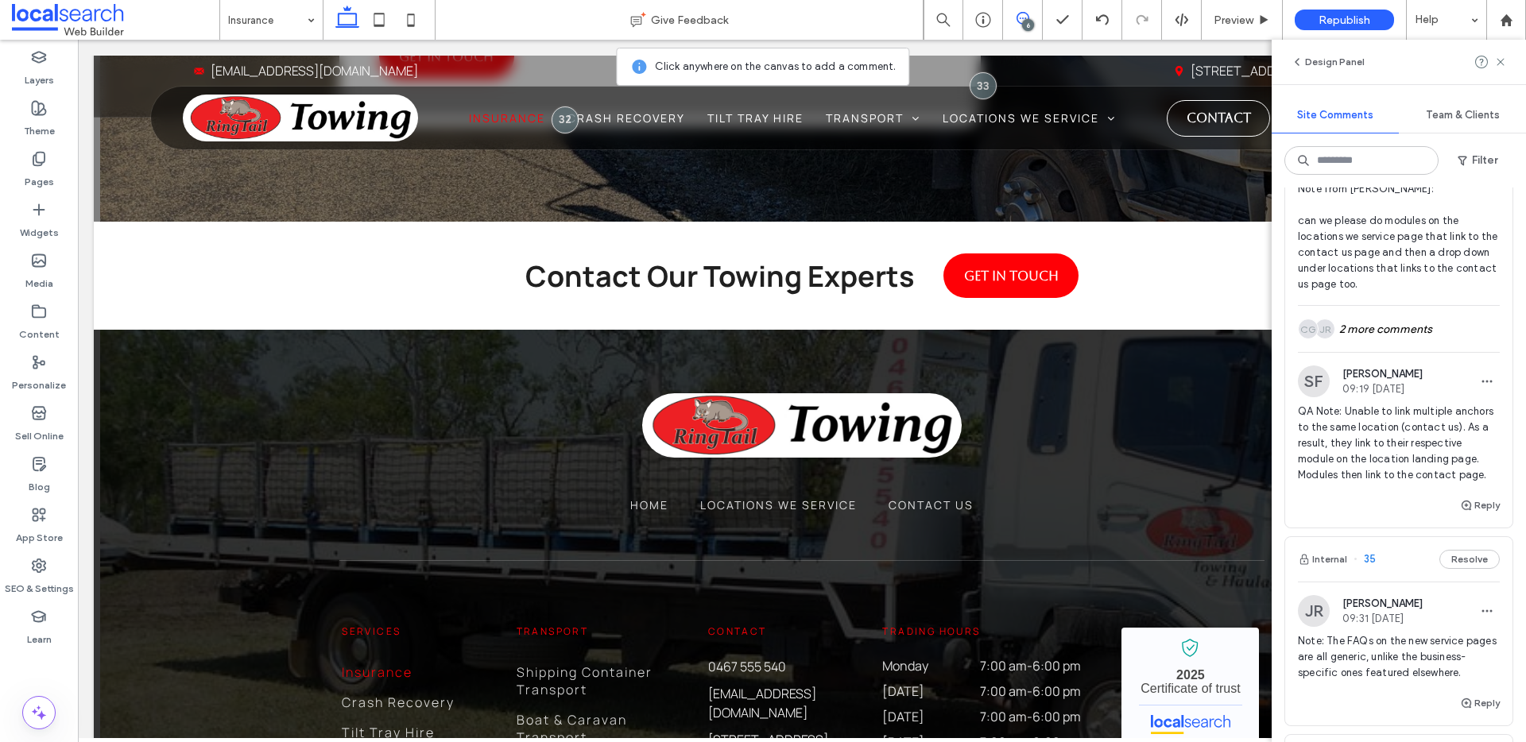
scroll to position [460, 0]
click at [50, 587] on label "SEO & Settings" at bounding box center [39, 585] width 69 height 22
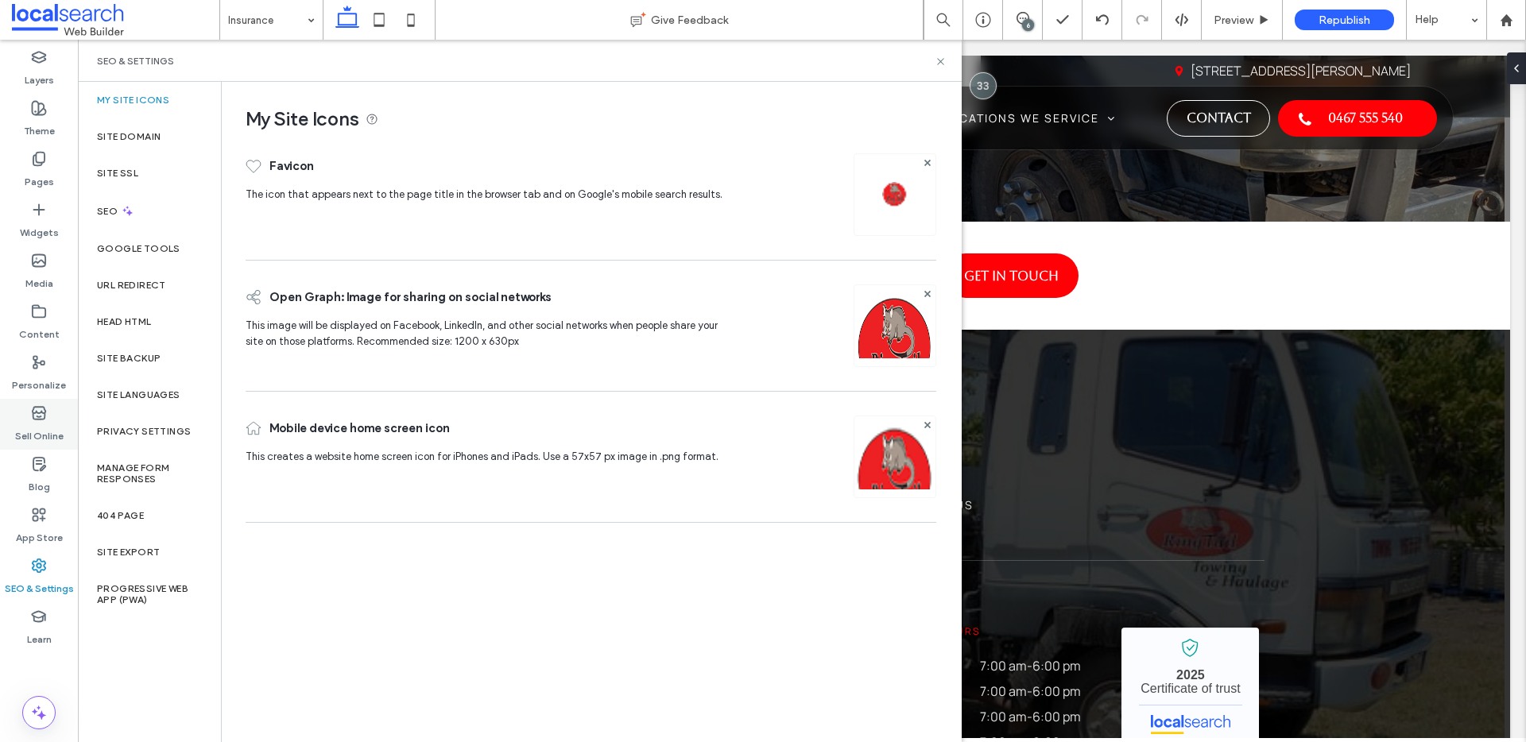
scroll to position [0, 0]
click at [159, 359] on label "Site Backup" at bounding box center [129, 358] width 64 height 11
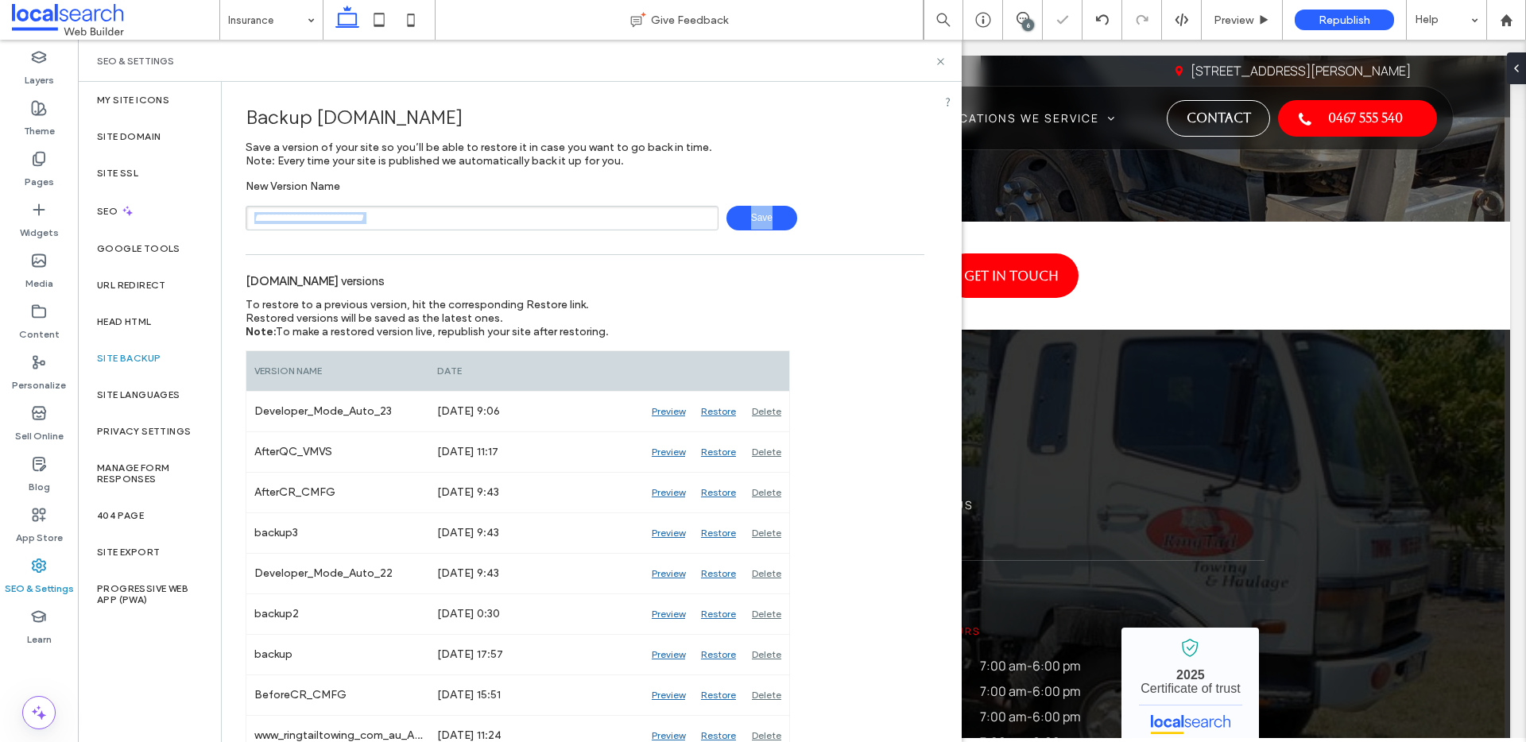
click at [397, 217] on input "text" at bounding box center [482, 218] width 473 height 25
type input "**********"
click at [755, 220] on span "Save" at bounding box center [761, 218] width 71 height 25
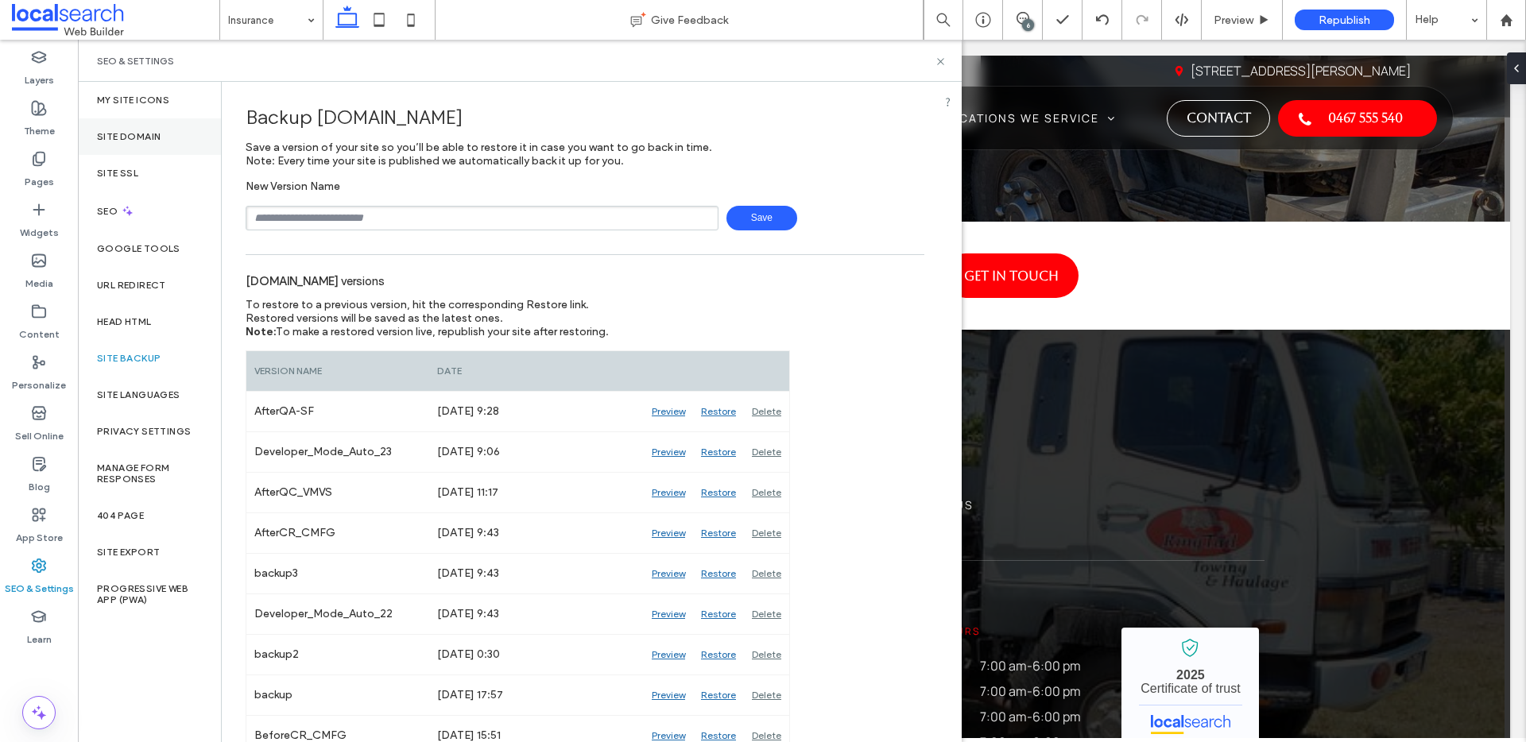
click at [149, 144] on div "Site Domain" at bounding box center [149, 136] width 143 height 37
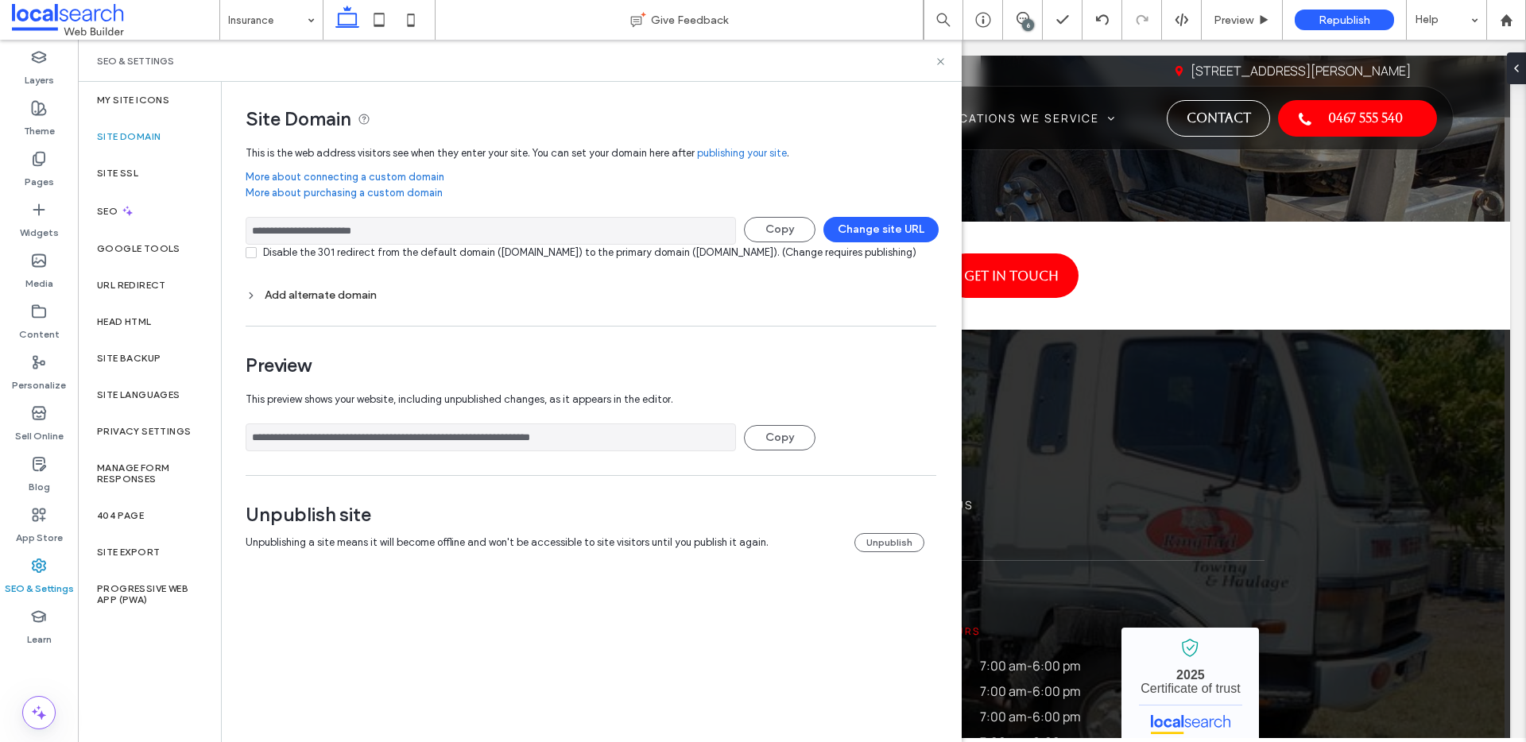
click at [467, 406] on span "This preview shows your website, including unpublished changes, as it appears i…" at bounding box center [585, 400] width 679 height 32
click at [472, 451] on input "**********" at bounding box center [491, 438] width 490 height 28
click at [1017, 17] on icon at bounding box center [1022, 18] width 13 height 13
